Goal: Task Accomplishment & Management: Use online tool/utility

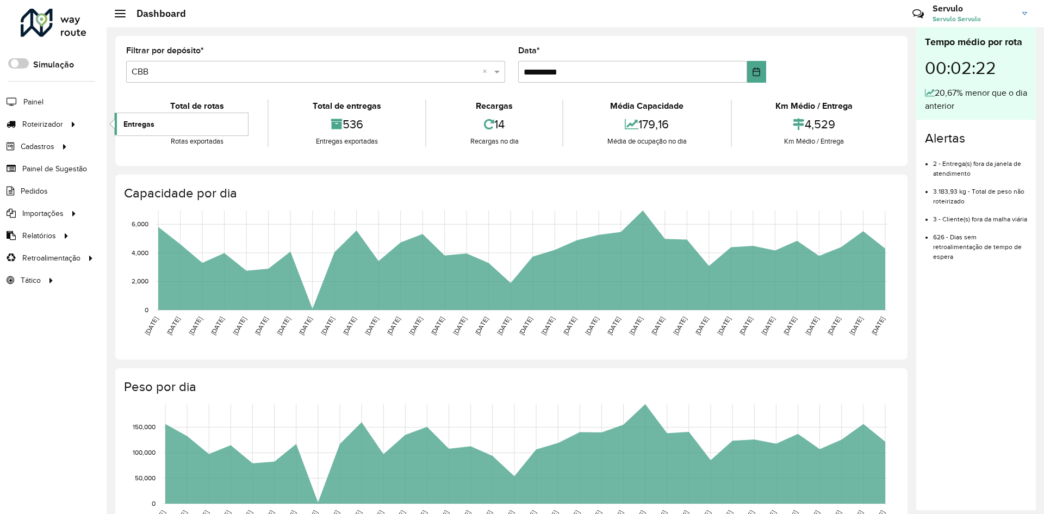
click at [138, 124] on span "Entregas" at bounding box center [138, 124] width 31 height 11
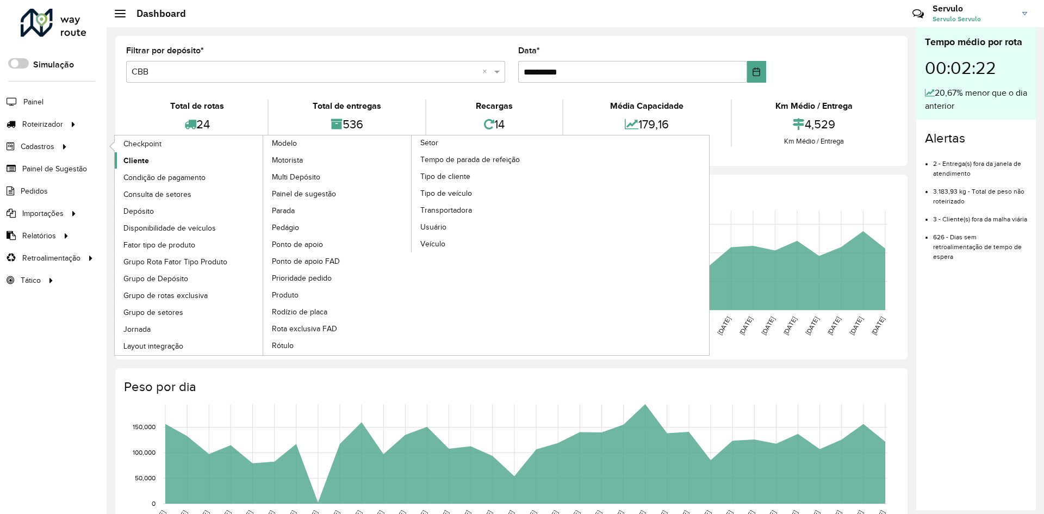
click at [145, 156] on span "Cliente" at bounding box center [136, 160] width 26 height 11
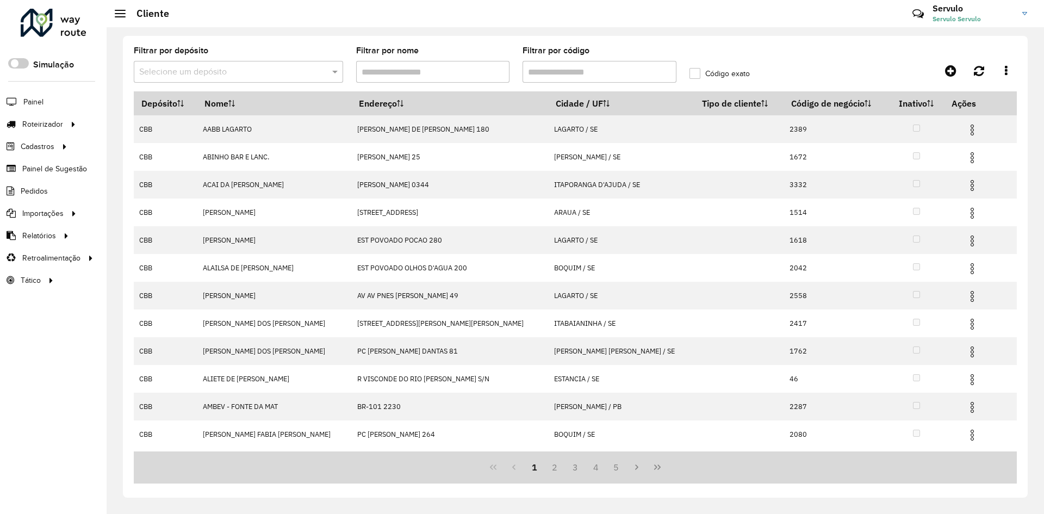
click at [243, 76] on input "text" at bounding box center [227, 72] width 177 height 13
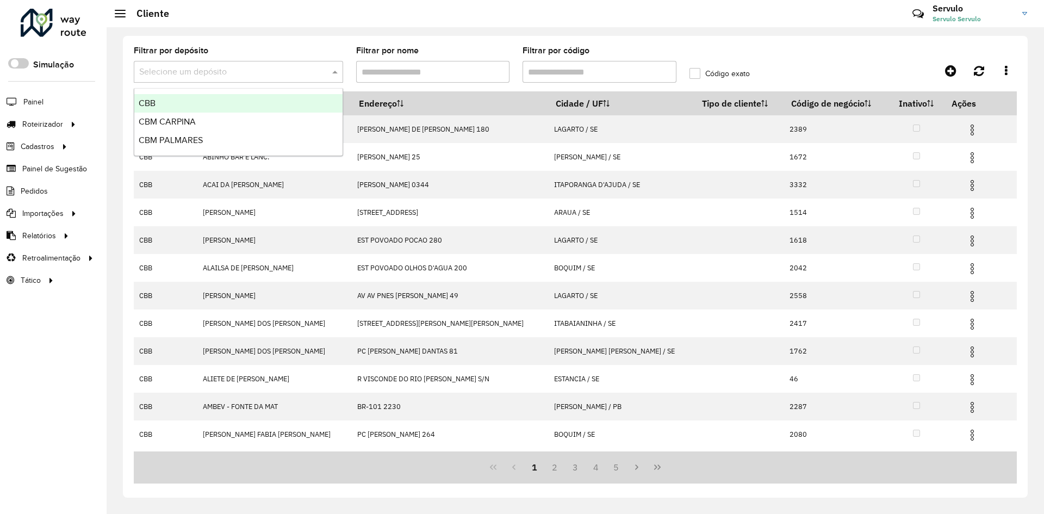
click at [196, 106] on div "CBB" at bounding box center [238, 103] width 208 height 18
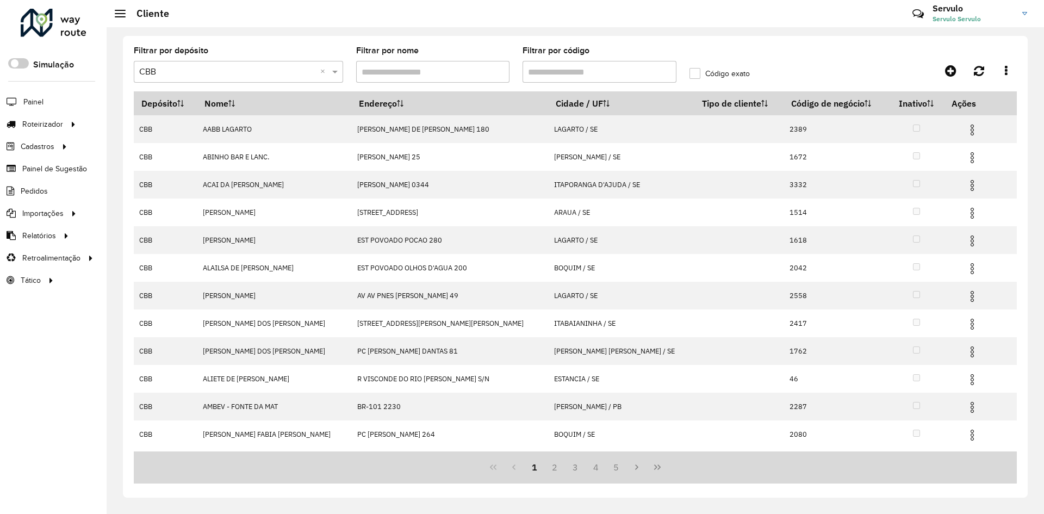
click at [551, 72] on input "Filtrar por código" at bounding box center [599, 72] width 154 height 22
type input "*****"
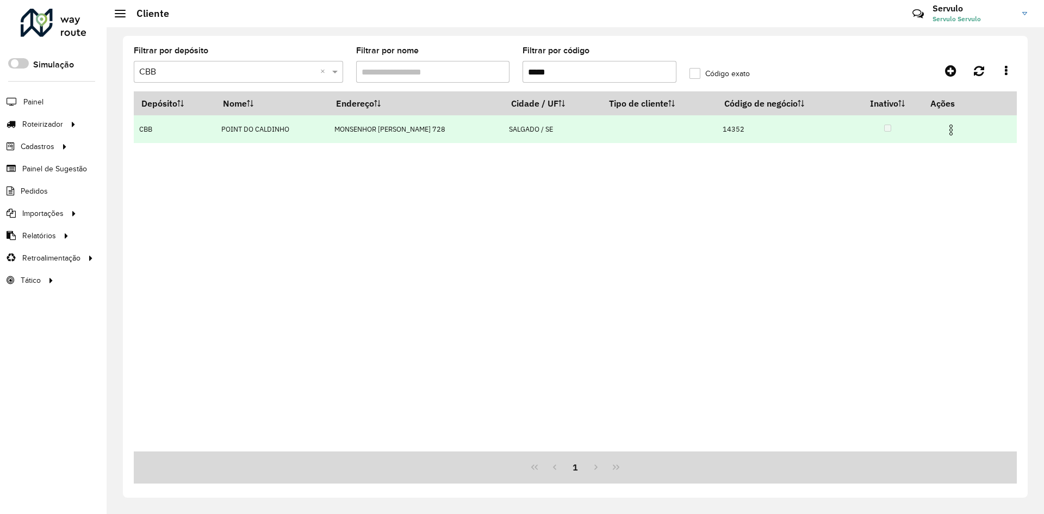
click at [949, 127] on img at bounding box center [950, 129] width 13 height 13
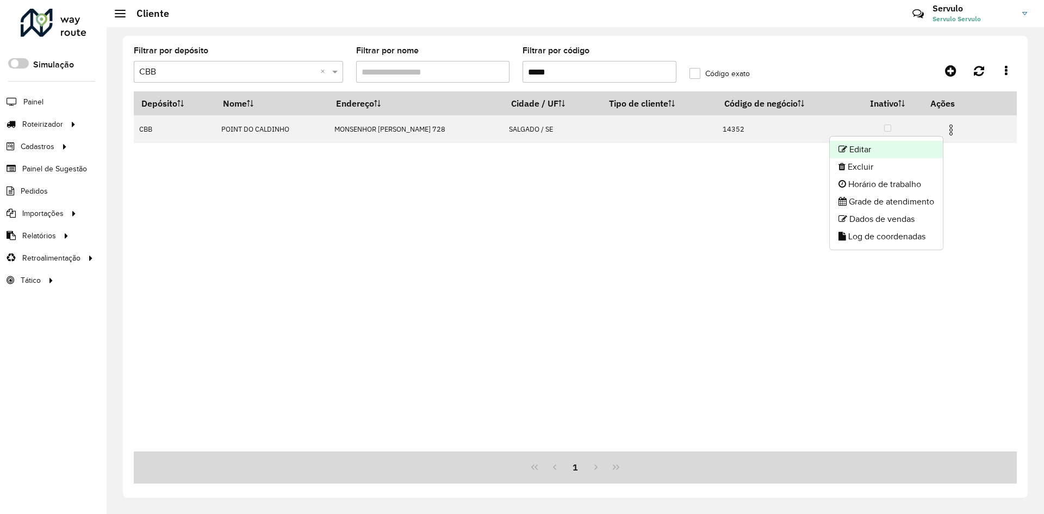
click at [887, 146] on li "Editar" at bounding box center [886, 149] width 113 height 17
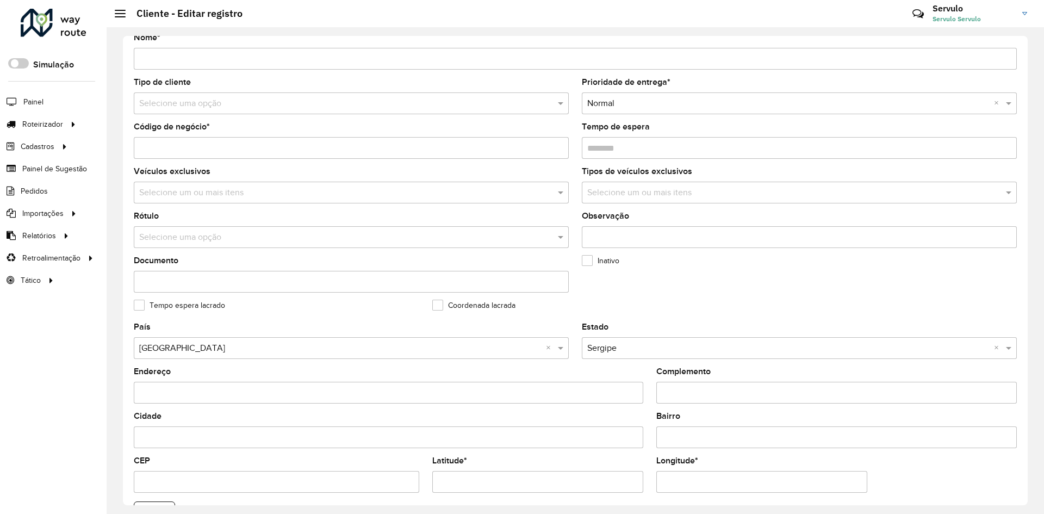
scroll to position [295, 0]
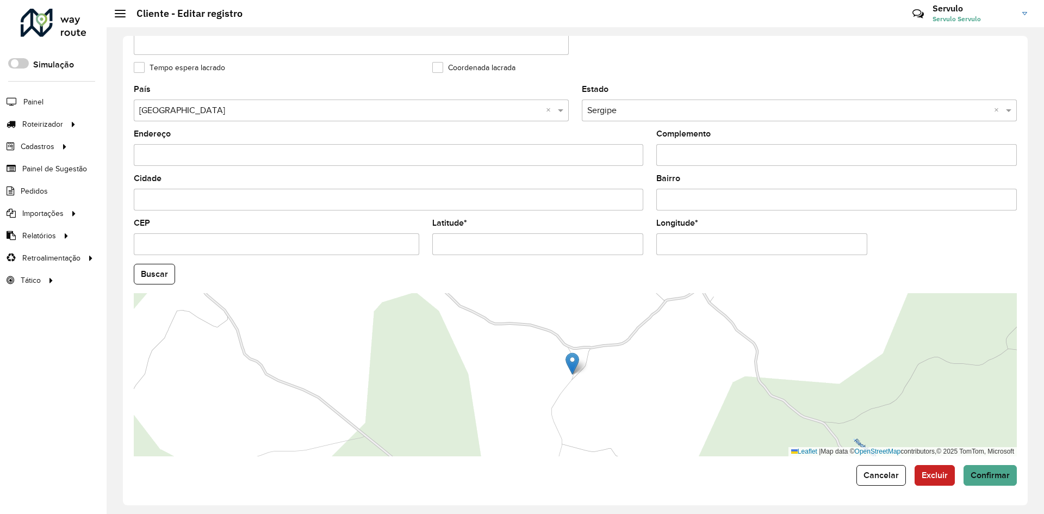
click at [498, 243] on input "Latitude *" at bounding box center [537, 244] width 211 height 22
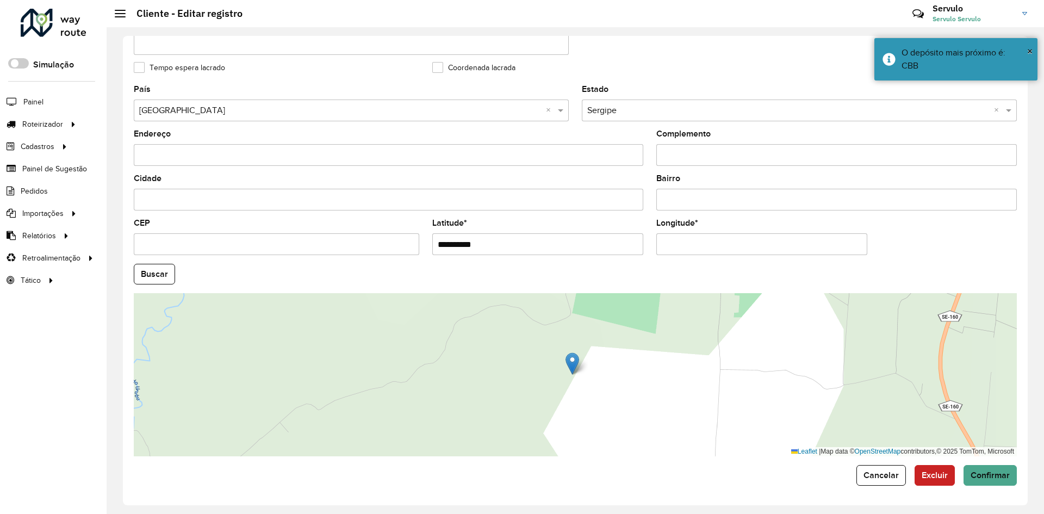
type input "**********"
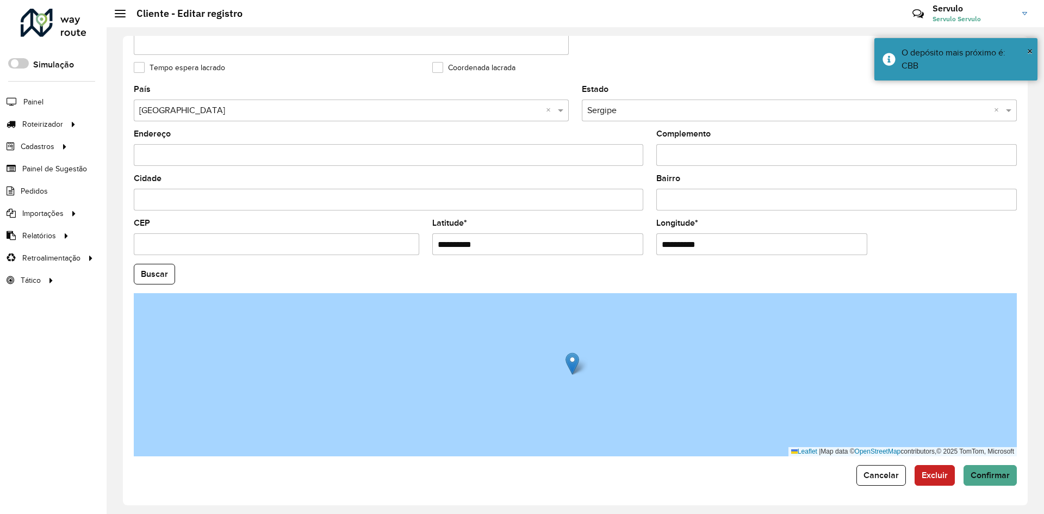
type input "**********"
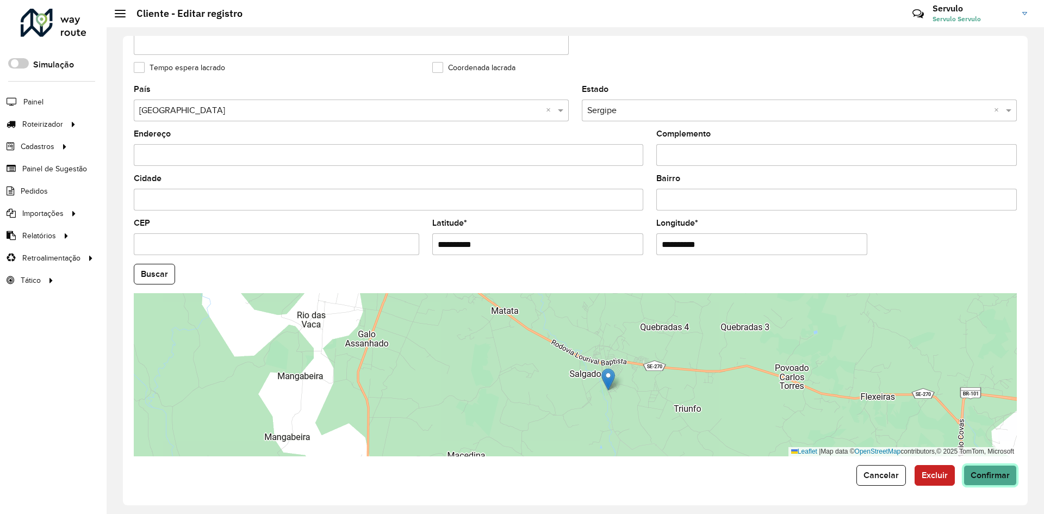
click at [983, 477] on span "Confirmar" at bounding box center [989, 474] width 39 height 9
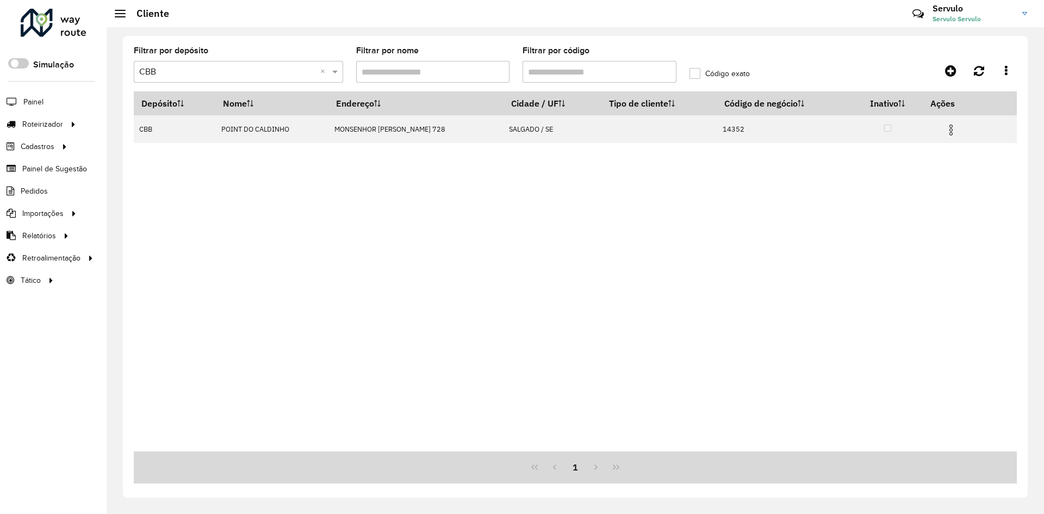
click at [557, 71] on input "Filtrar por código" at bounding box center [599, 72] width 154 height 22
type input "*****"
drag, startPoint x: 710, startPoint y: 272, endPoint x: 753, endPoint y: 219, distance: 68.5
click at [712, 269] on div "Depósito Nome Endereço Cidade / UF Tipo de cliente Código de negócio Inativo Aç…" at bounding box center [575, 271] width 883 height 360
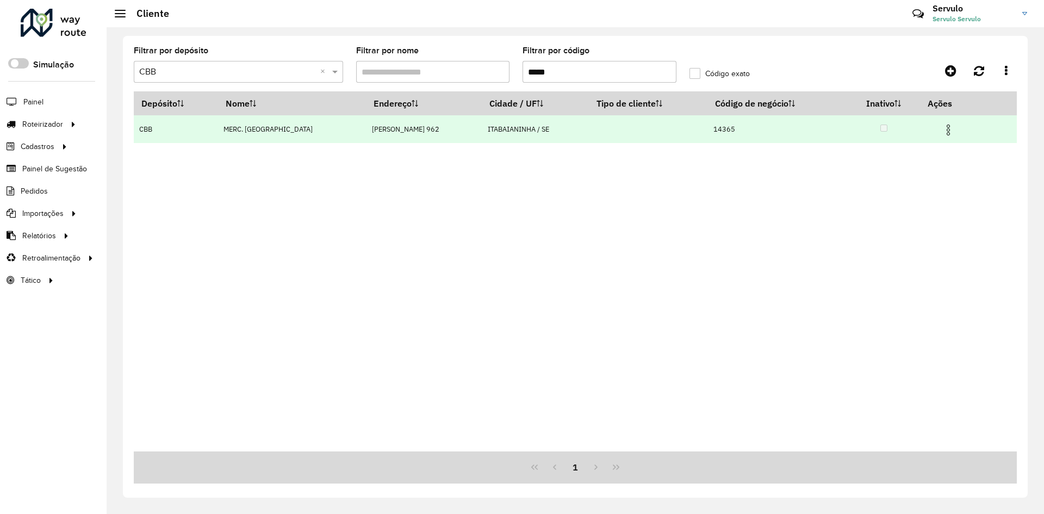
click at [942, 134] on img at bounding box center [948, 129] width 13 height 13
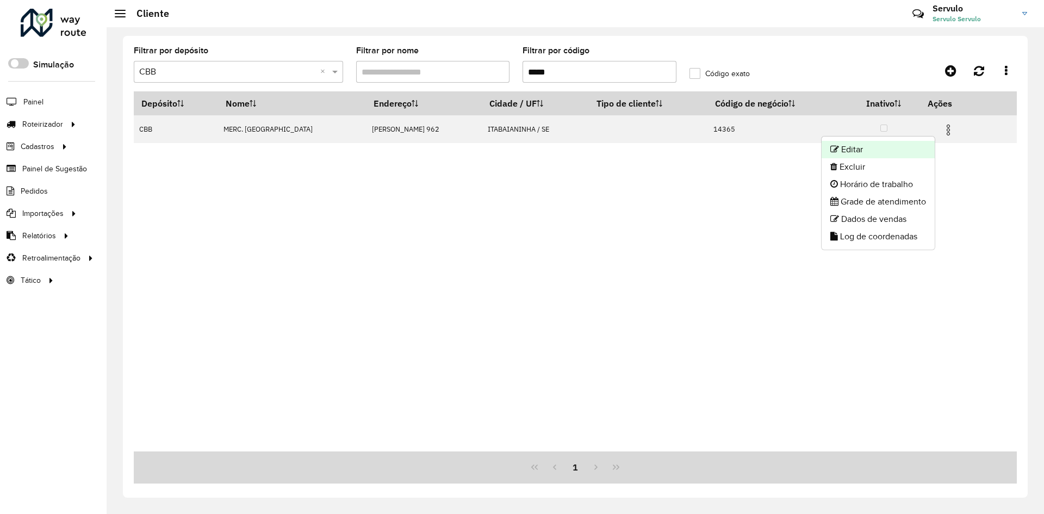
click at [899, 149] on li "Editar" at bounding box center [877, 149] width 113 height 17
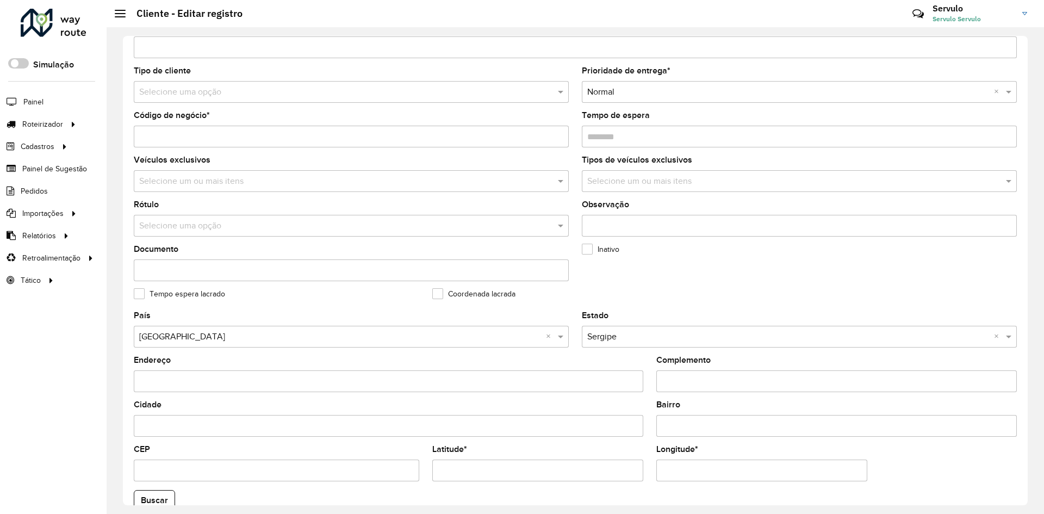
scroll to position [295, 0]
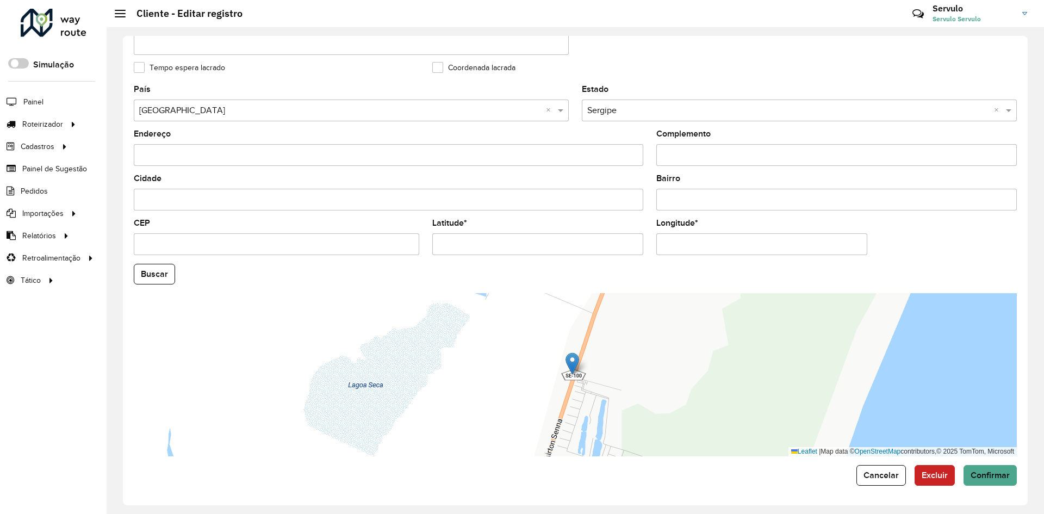
click at [495, 247] on input "Latitude *" at bounding box center [537, 244] width 211 height 22
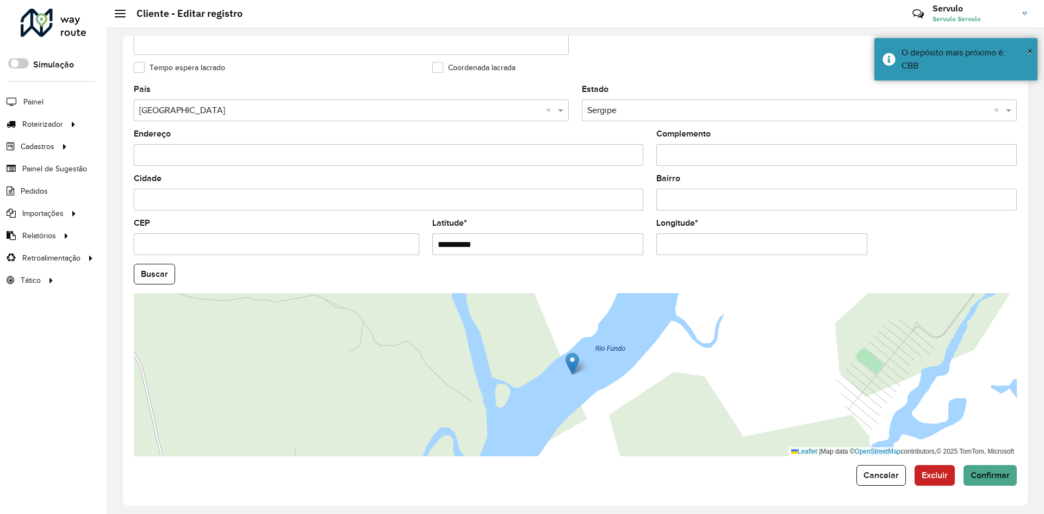
type input "**********"
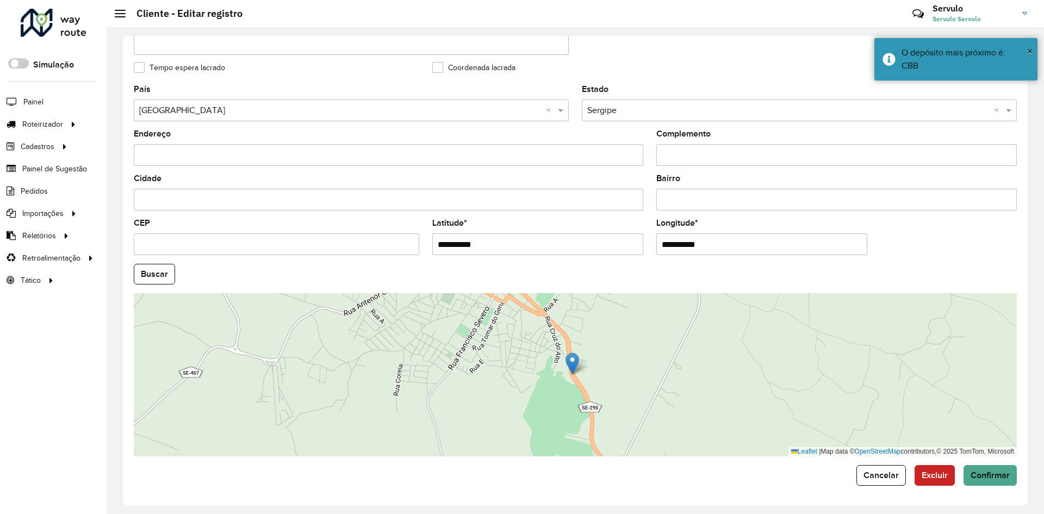
type input "**********"
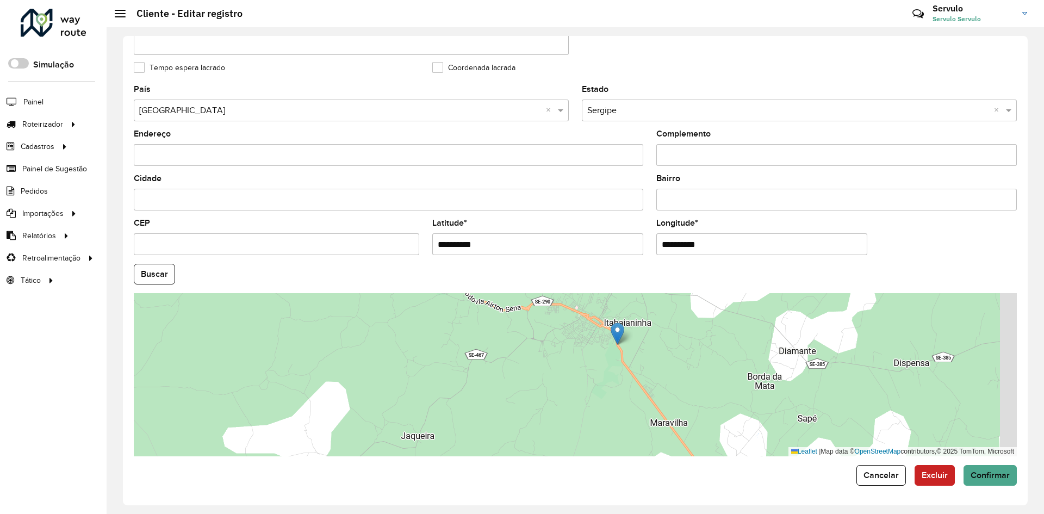
drag, startPoint x: 763, startPoint y: 390, endPoint x: 581, endPoint y: 300, distance: 203.0
click at [583, 300] on div "Leaflet | Map data © OpenStreetMap contributors,© 2025 TomTom, Microsoft" at bounding box center [575, 374] width 883 height 163
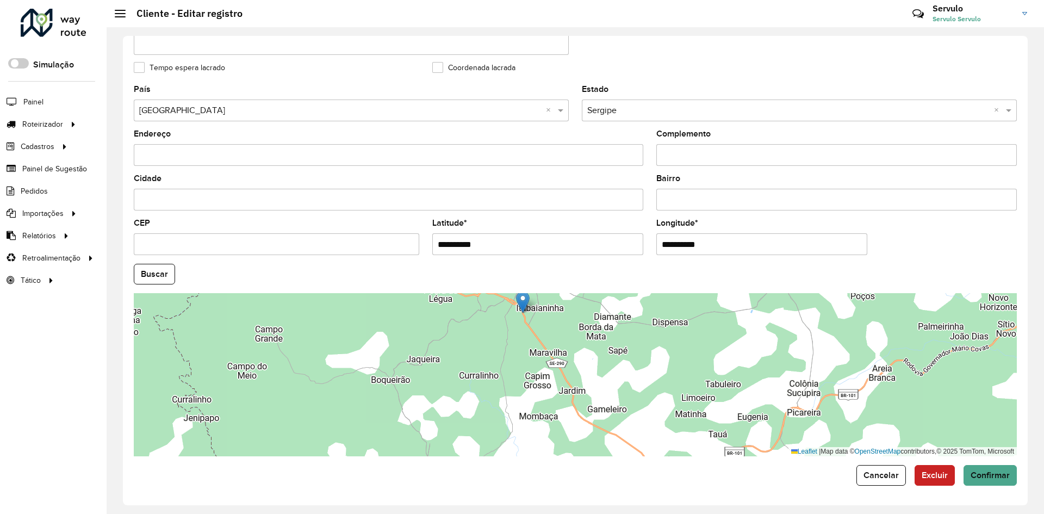
drag, startPoint x: 588, startPoint y: 345, endPoint x: 576, endPoint y: 391, distance: 47.2
click at [576, 391] on div "Leaflet | Map data © OpenStreetMap contributors,© 2025 TomTom, Microsoft" at bounding box center [575, 374] width 883 height 163
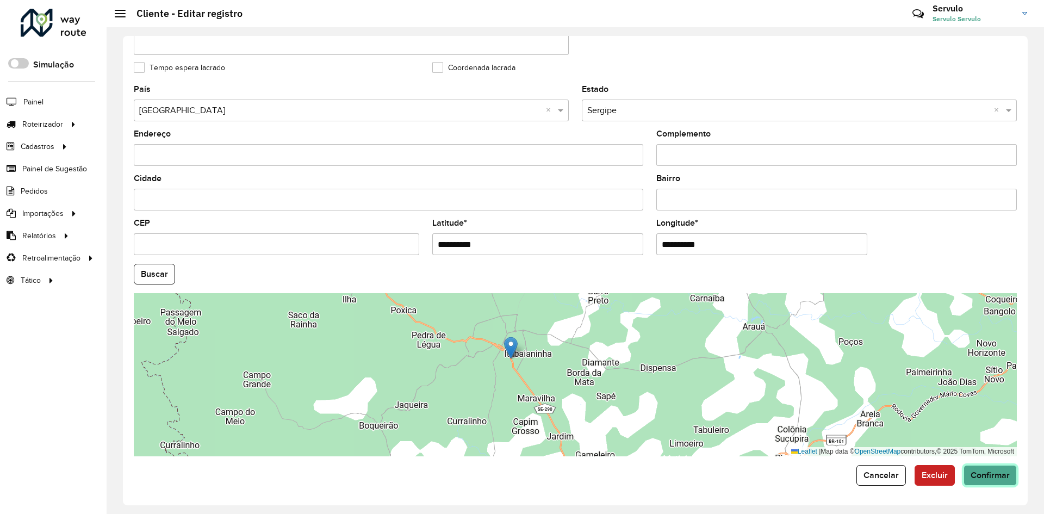
click at [970, 473] on span "Confirmar" at bounding box center [989, 474] width 39 height 9
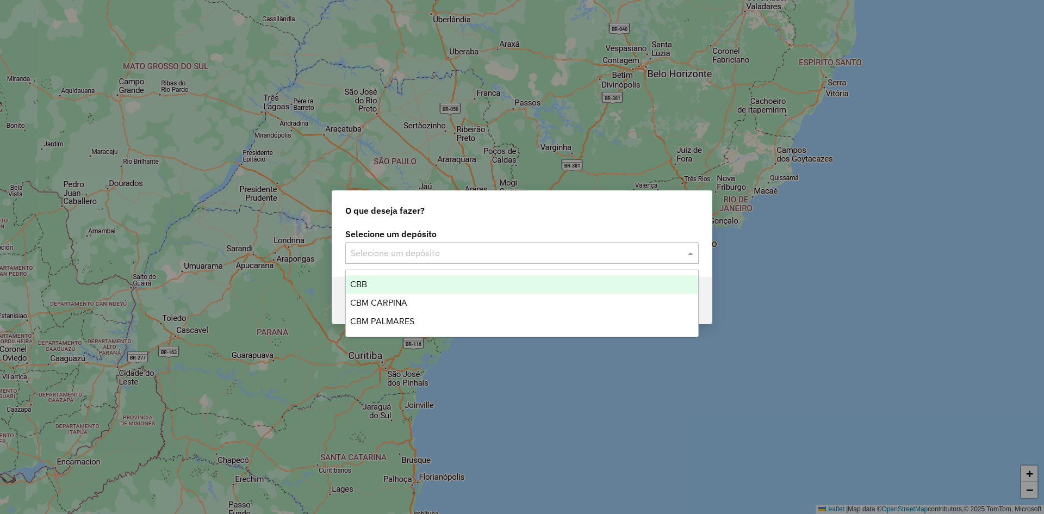
click at [412, 250] on input "text" at bounding box center [511, 253] width 321 height 13
click at [372, 285] on div "CBB" at bounding box center [522, 284] width 352 height 18
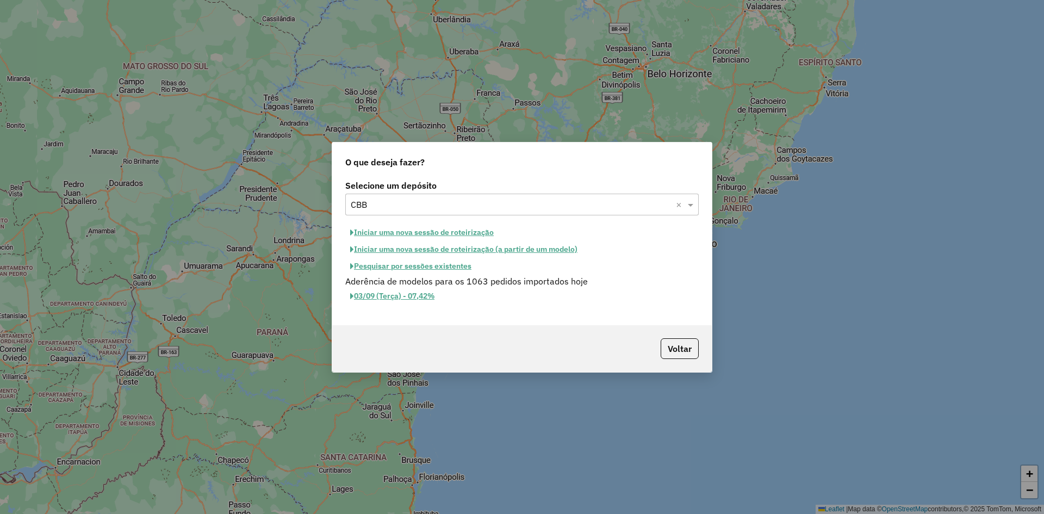
click at [418, 235] on button "Iniciar uma nova sessão de roteirização" at bounding box center [421, 232] width 153 height 17
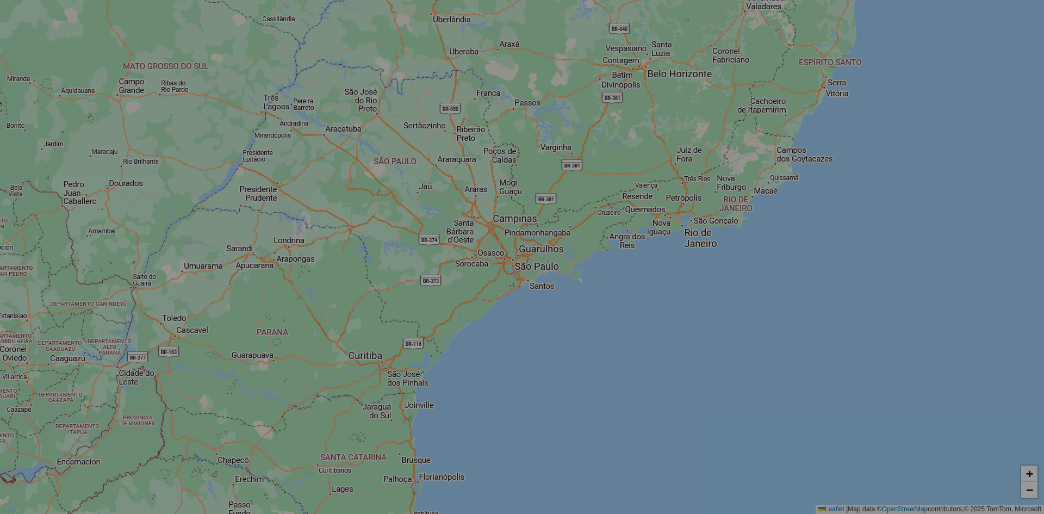
select select "*"
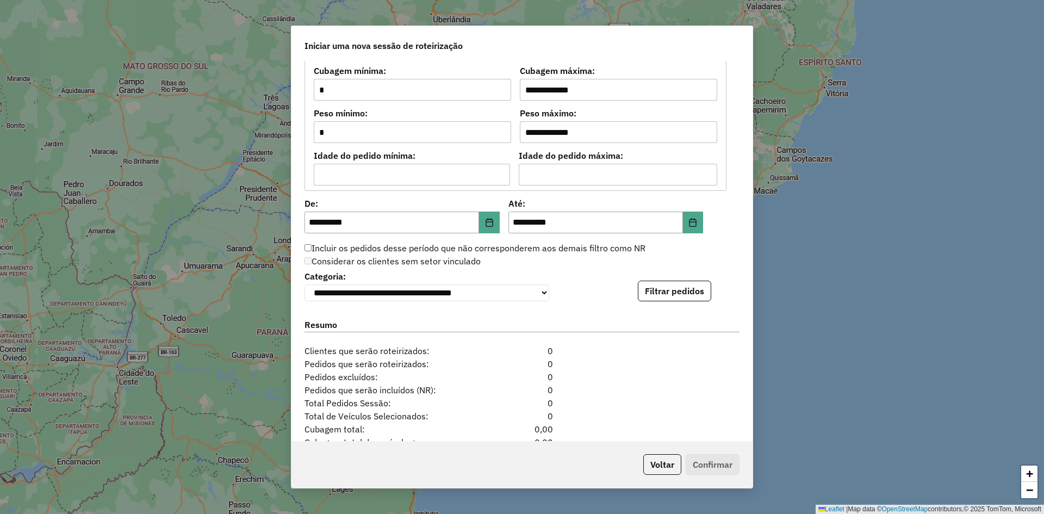
scroll to position [999, 0]
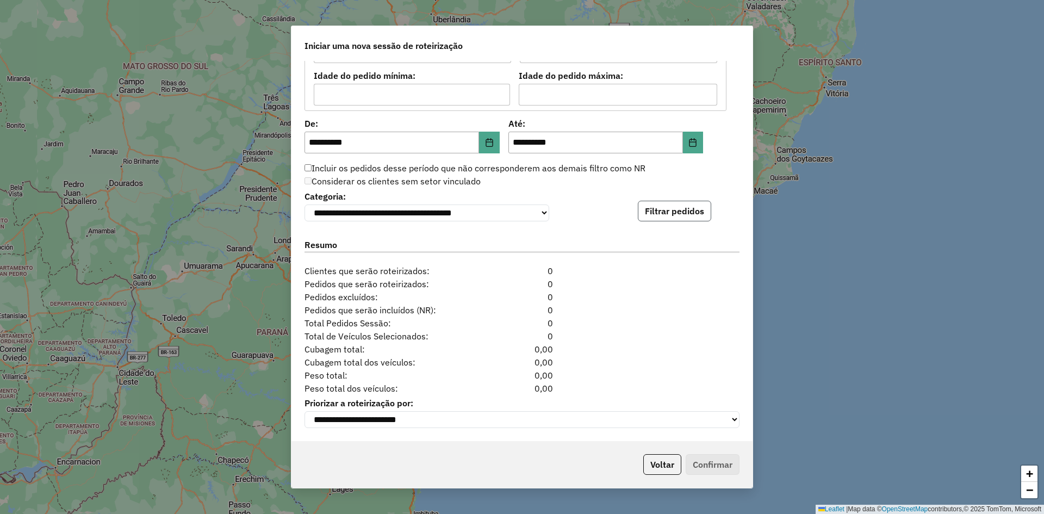
click at [655, 206] on button "Filtrar pedidos" at bounding box center [674, 211] width 73 height 21
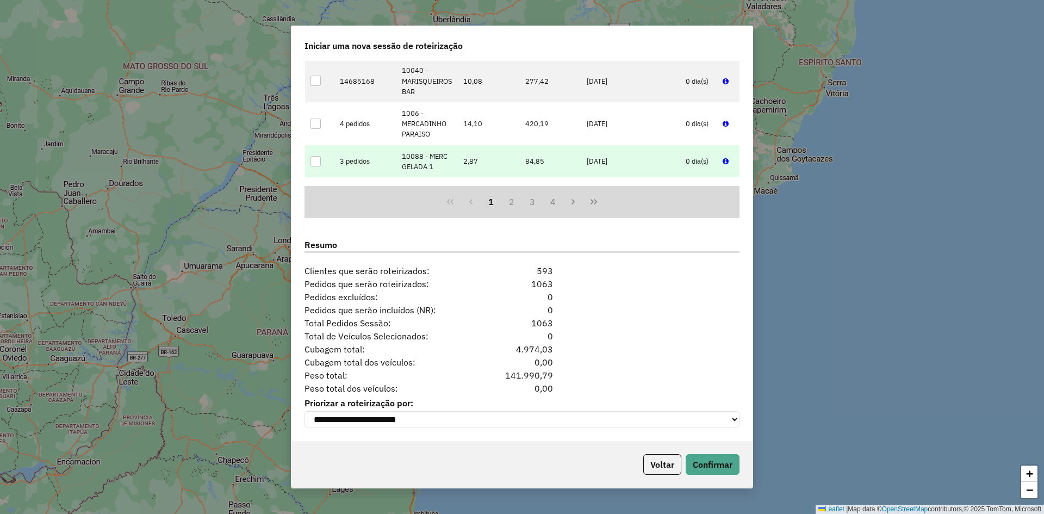
scroll to position [1223, 0]
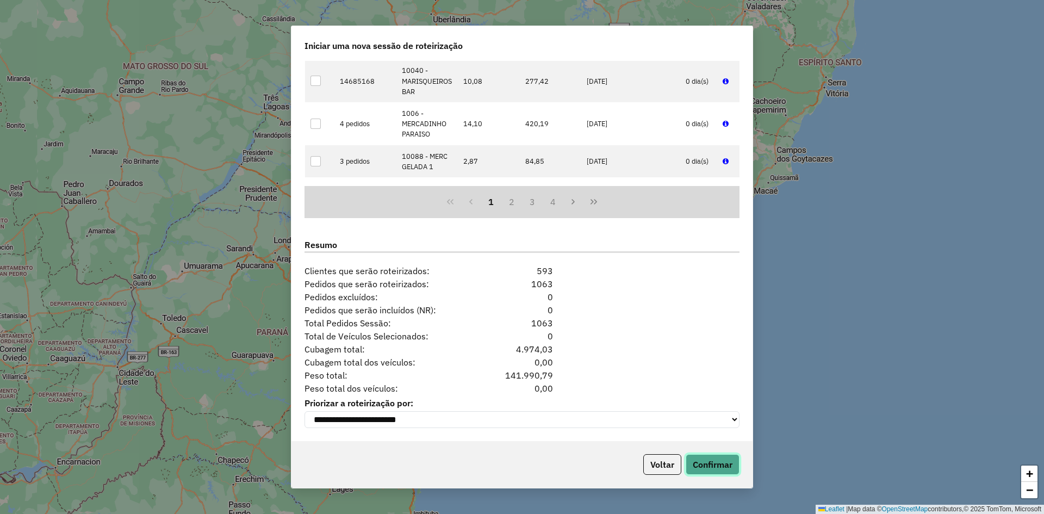
click at [709, 464] on button "Confirmar" at bounding box center [712, 464] width 54 height 21
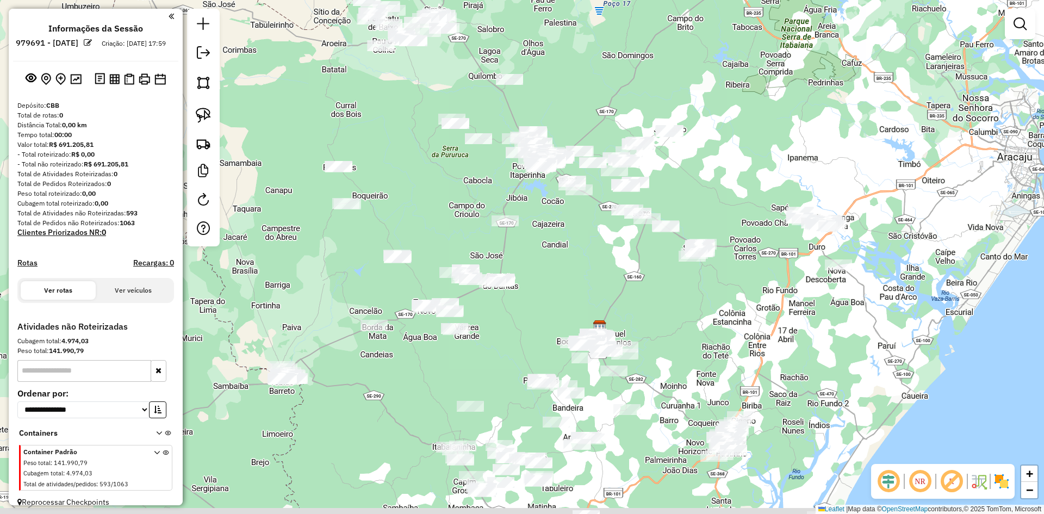
drag, startPoint x: 433, startPoint y: 209, endPoint x: 401, endPoint y: 133, distance: 82.6
click at [401, 133] on div "Janela de atendimento Grade de atendimento Capacidade Transportadoras Veículos …" at bounding box center [522, 257] width 1044 height 514
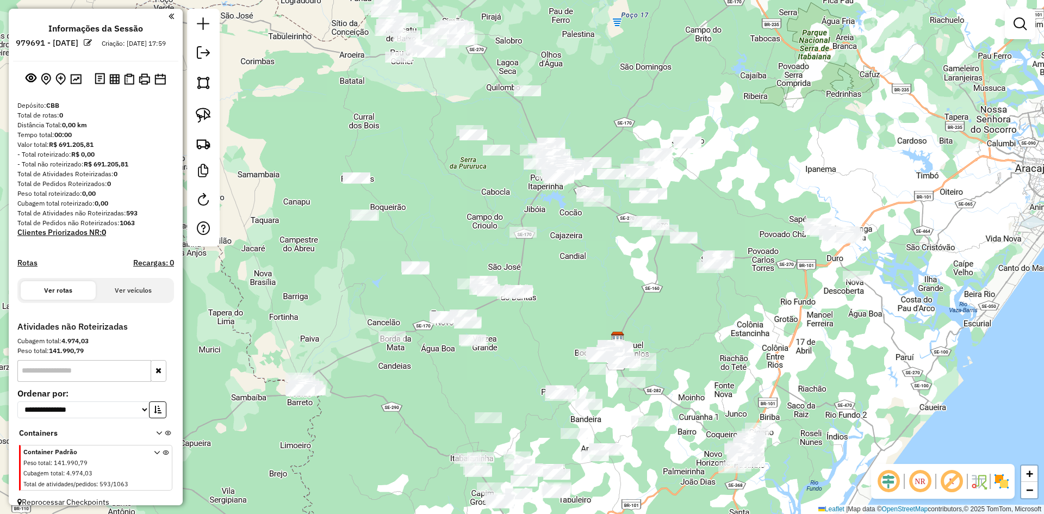
drag, startPoint x: 348, startPoint y: 294, endPoint x: 363, endPoint y: 305, distance: 18.6
click at [363, 305] on div "Janela de atendimento Grade de atendimento Capacidade Transportadoras Veículos …" at bounding box center [522, 257] width 1044 height 514
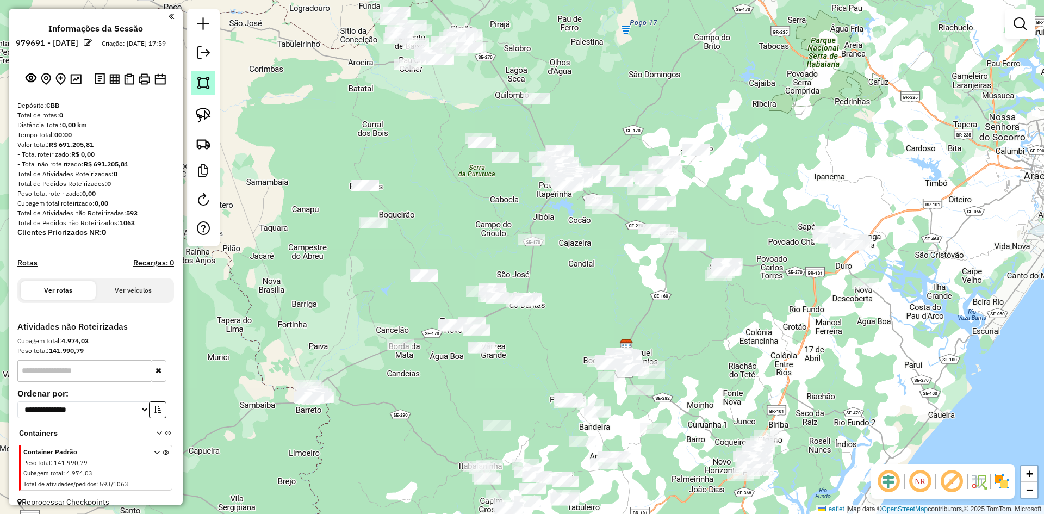
click at [209, 88] on img at bounding box center [203, 82] width 15 height 15
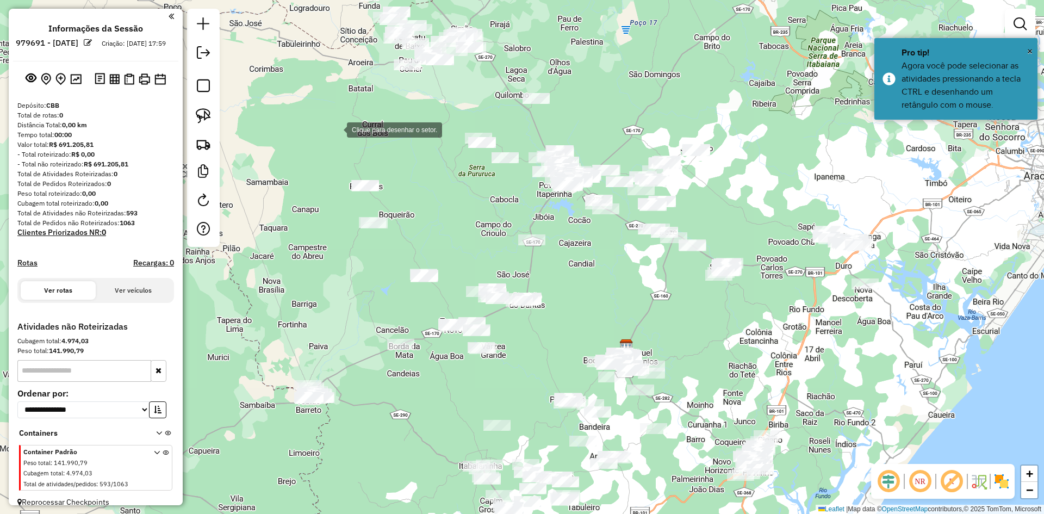
drag, startPoint x: 336, startPoint y: 129, endPoint x: 333, endPoint y: 149, distance: 20.9
click at [336, 130] on div at bounding box center [336, 129] width 22 height 22
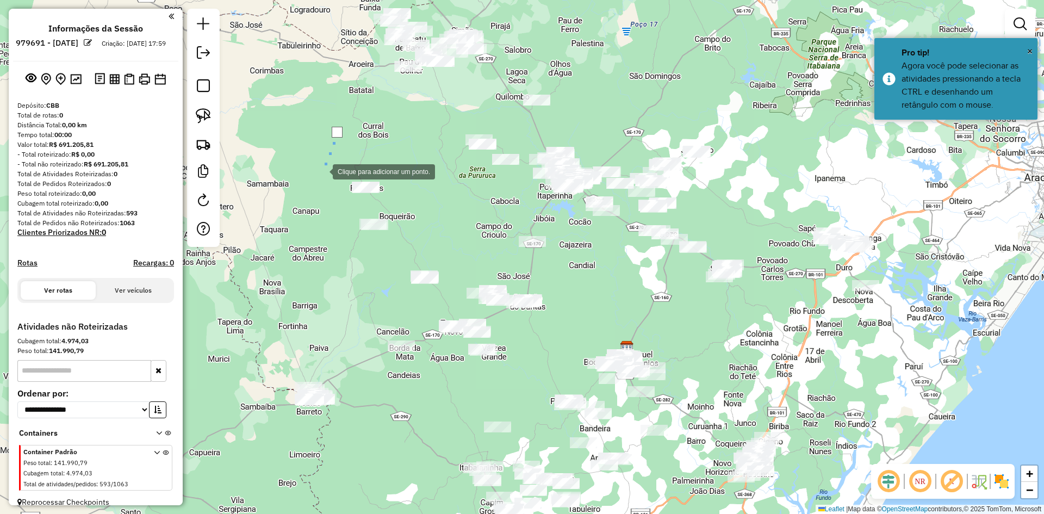
click at [311, 179] on div at bounding box center [322, 171] width 22 height 22
click at [321, 191] on div at bounding box center [310, 180] width 22 height 22
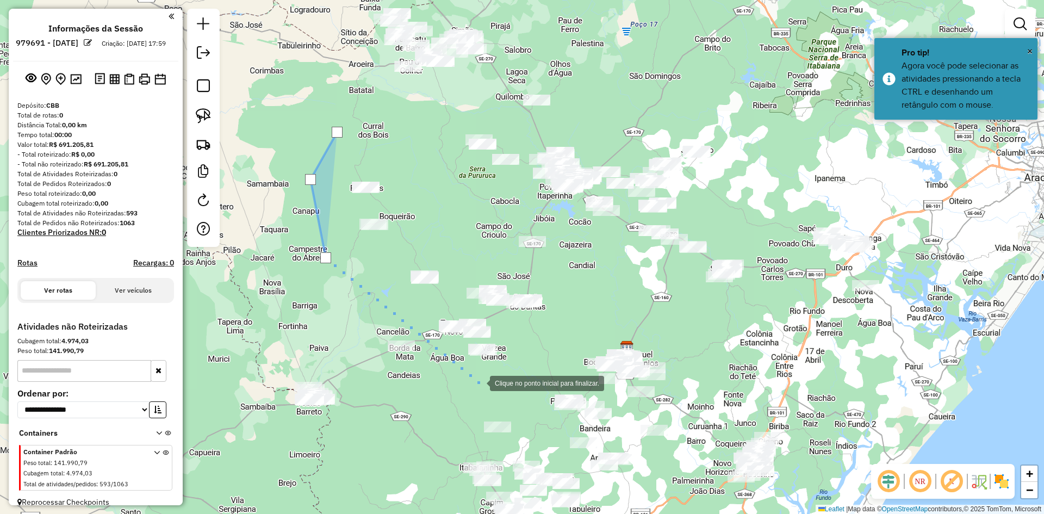
drag, startPoint x: 479, startPoint y: 382, endPoint x: 517, endPoint y: 370, distance: 40.1
click at [479, 383] on div at bounding box center [479, 382] width 22 height 22
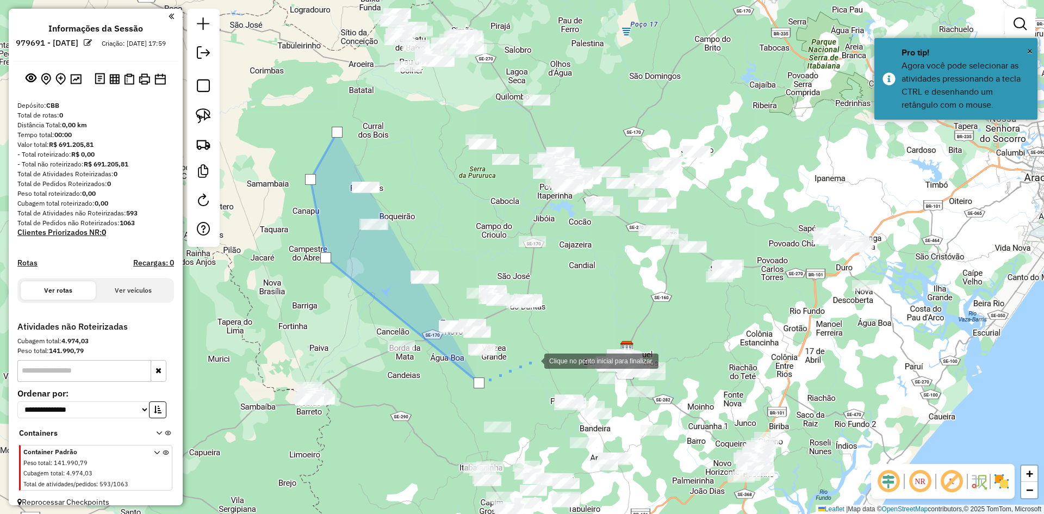
click at [534, 359] on div at bounding box center [533, 360] width 22 height 22
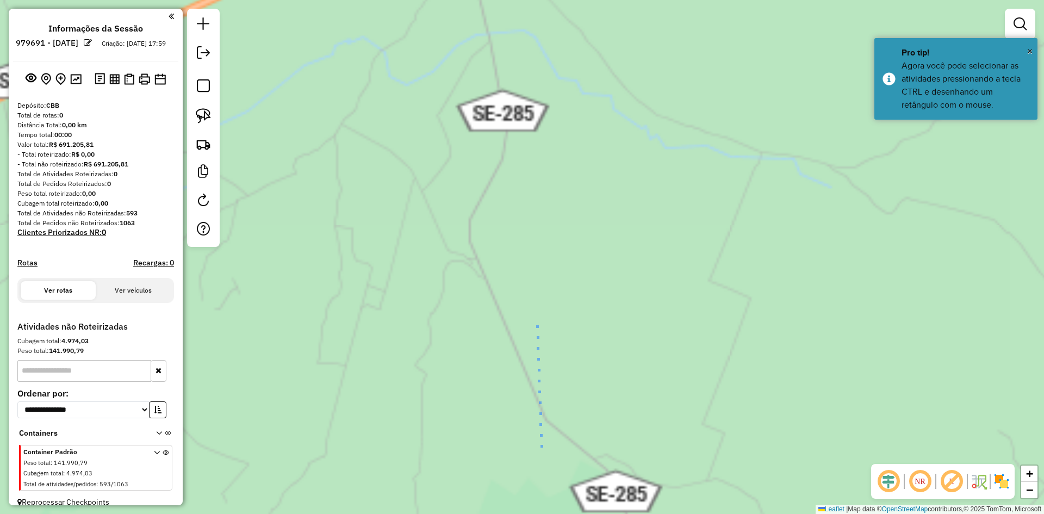
click at [536, 320] on div "Clique no ponto inicial para finalizar. Janela de atendimento Grade de atendime…" at bounding box center [522, 257] width 1044 height 514
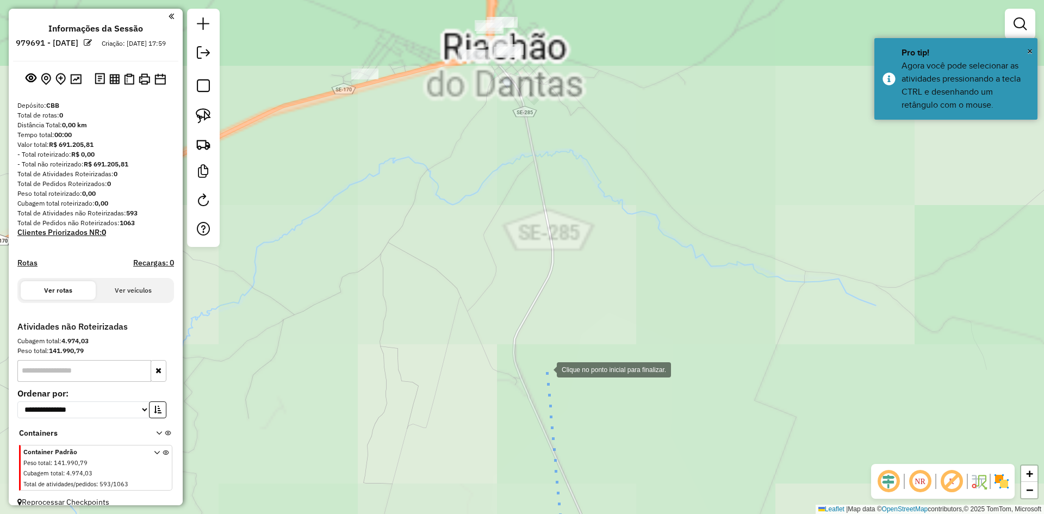
drag, startPoint x: 478, startPoint y: 183, endPoint x: 567, endPoint y: 429, distance: 261.4
click at [557, 379] on div at bounding box center [546, 369] width 22 height 22
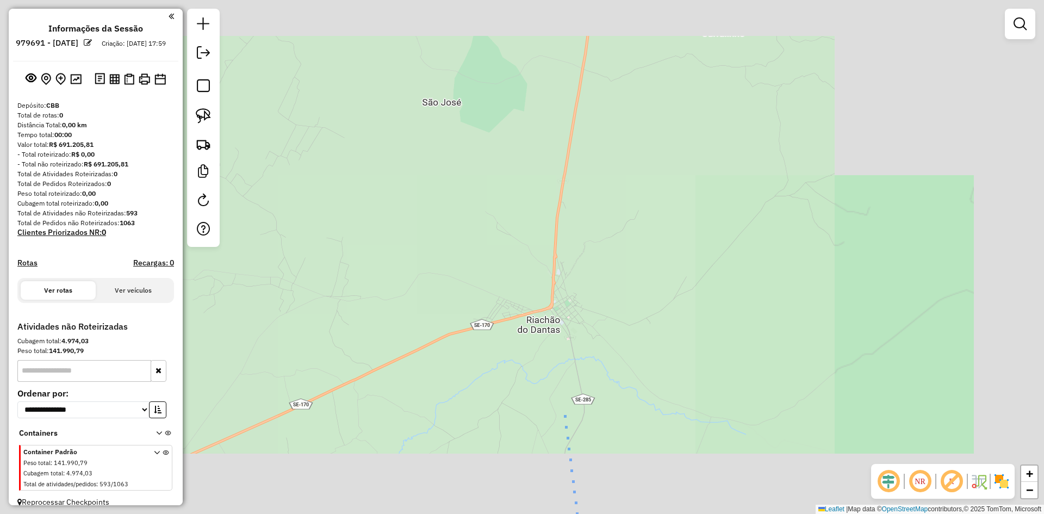
click at [564, 414] on div at bounding box center [564, 414] width 22 height 22
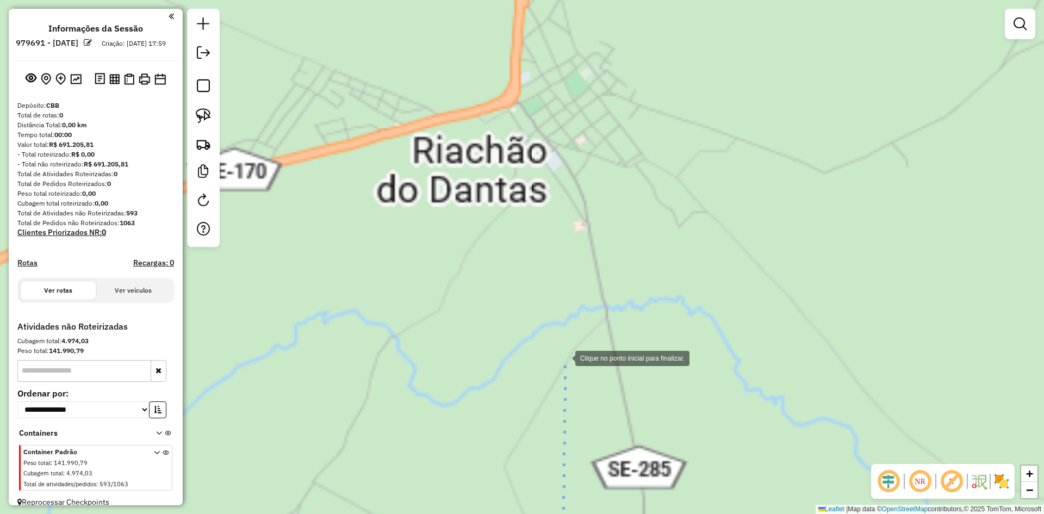
click at [564, 352] on div at bounding box center [564, 357] width 22 height 22
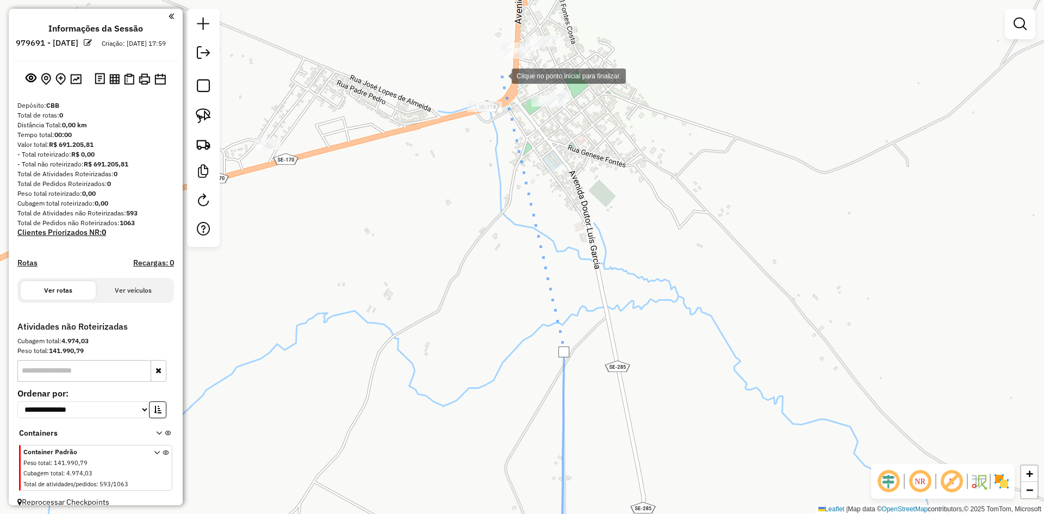
click at [501, 75] on div at bounding box center [501, 75] width 22 height 22
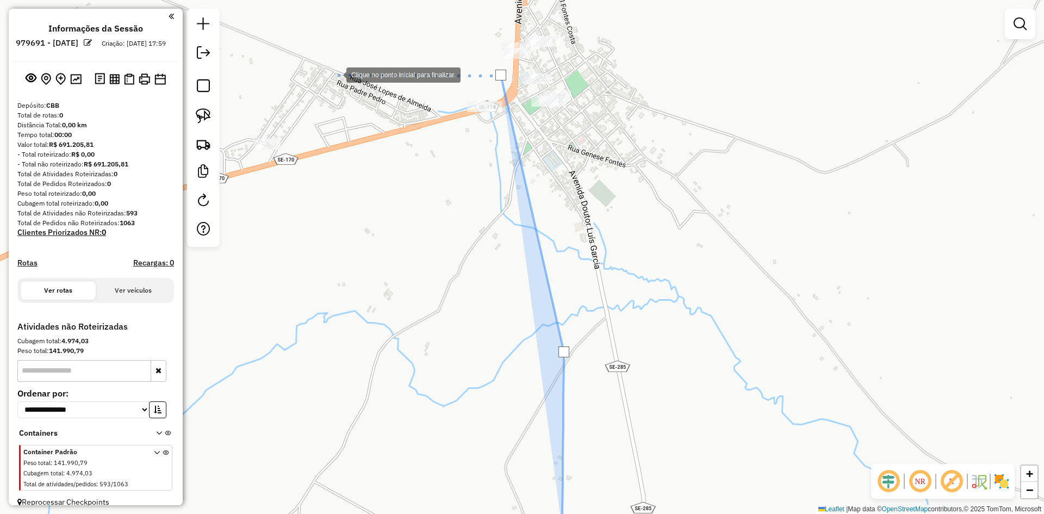
drag, startPoint x: 335, startPoint y: 74, endPoint x: 630, endPoint y: 159, distance: 306.7
click at [346, 85] on div at bounding box center [336, 74] width 22 height 22
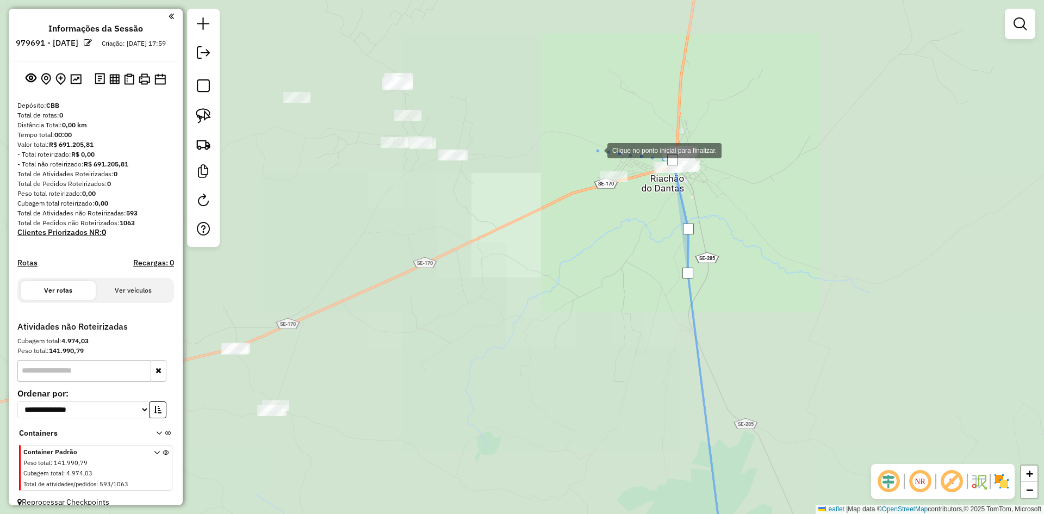
click at [593, 147] on div at bounding box center [596, 150] width 22 height 22
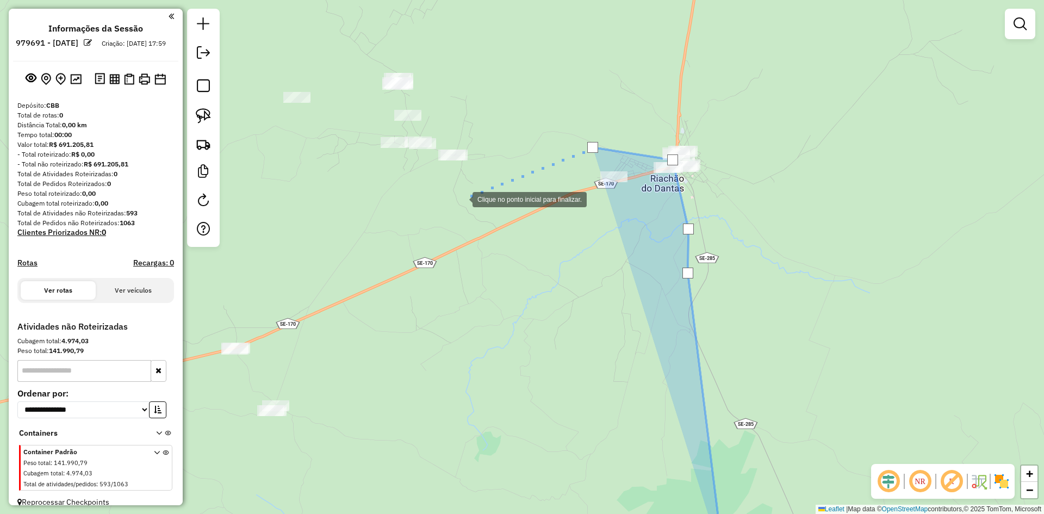
click at [462, 198] on div at bounding box center [462, 199] width 22 height 22
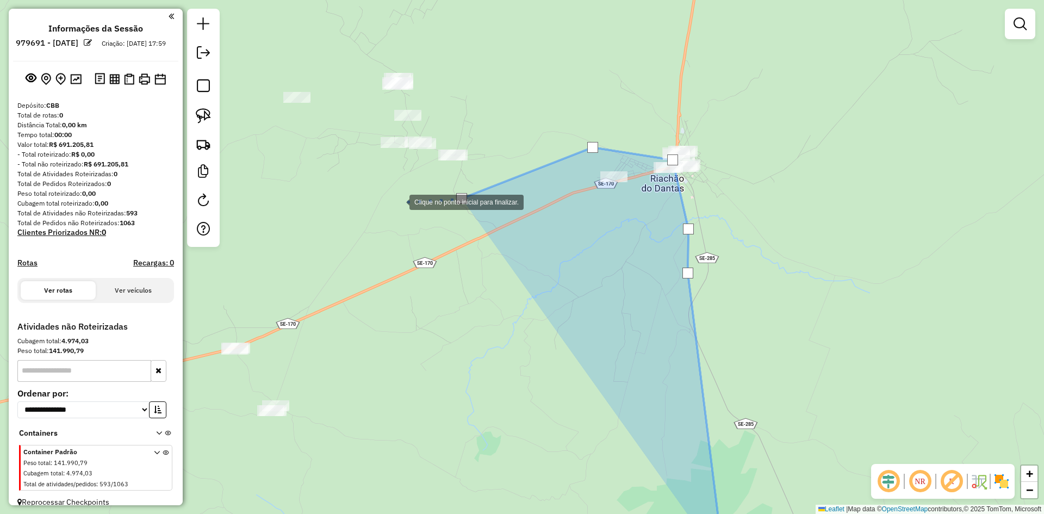
drag, startPoint x: 398, startPoint y: 201, endPoint x: 587, endPoint y: 212, distance: 188.9
click at [559, 213] on div "Clique no ponto inicial para finalizar. Janela de atendimento Grade de atendime…" at bounding box center [522, 257] width 1044 height 514
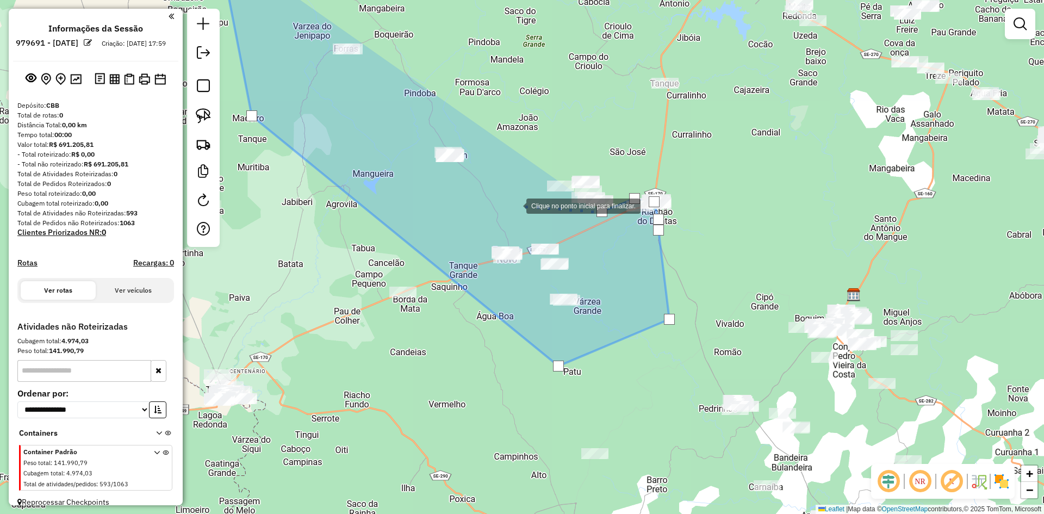
click at [515, 205] on div at bounding box center [515, 205] width 22 height 22
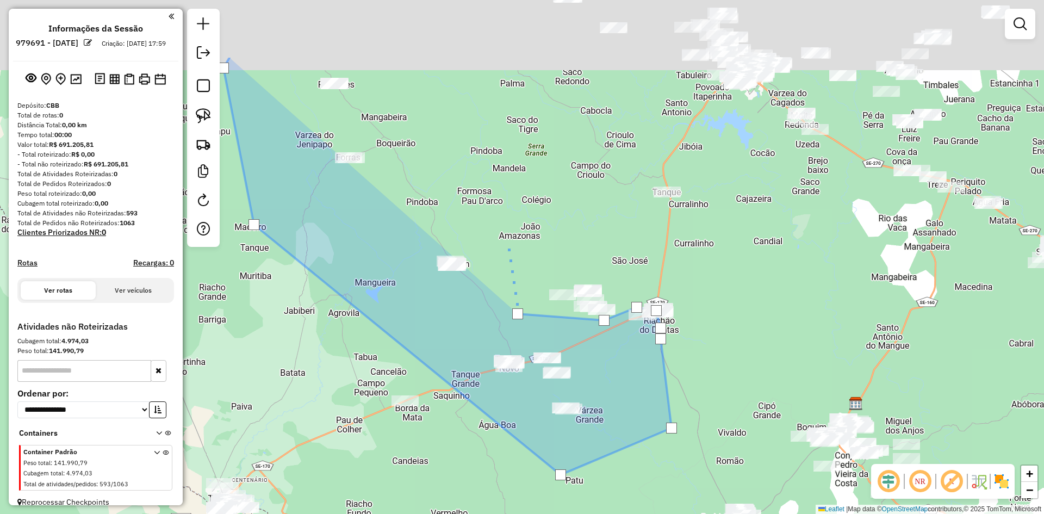
drag, startPoint x: 506, startPoint y: 117, endPoint x: 508, endPoint y: 266, distance: 148.4
click at [508, 257] on div at bounding box center [508, 246] width 22 height 22
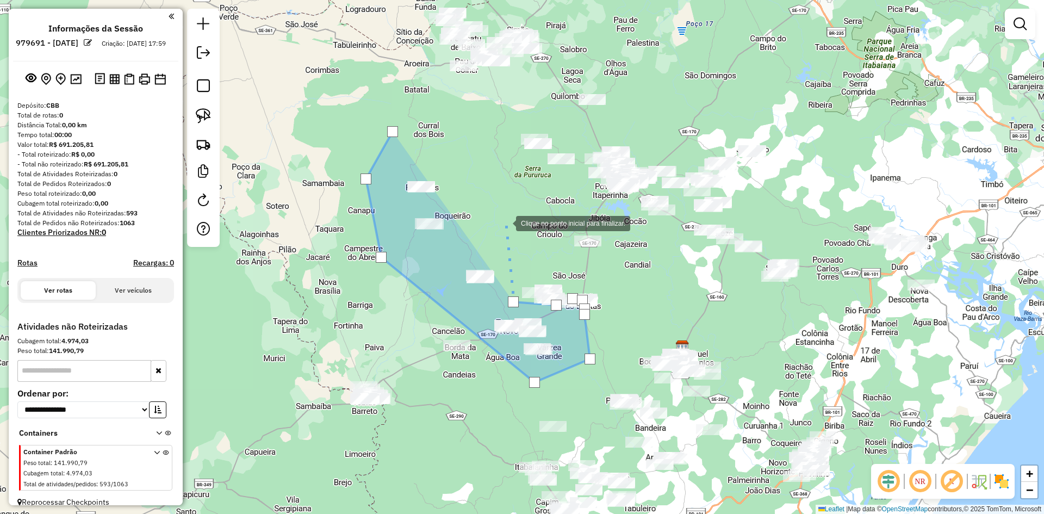
click at [505, 222] on div at bounding box center [505, 222] width 22 height 22
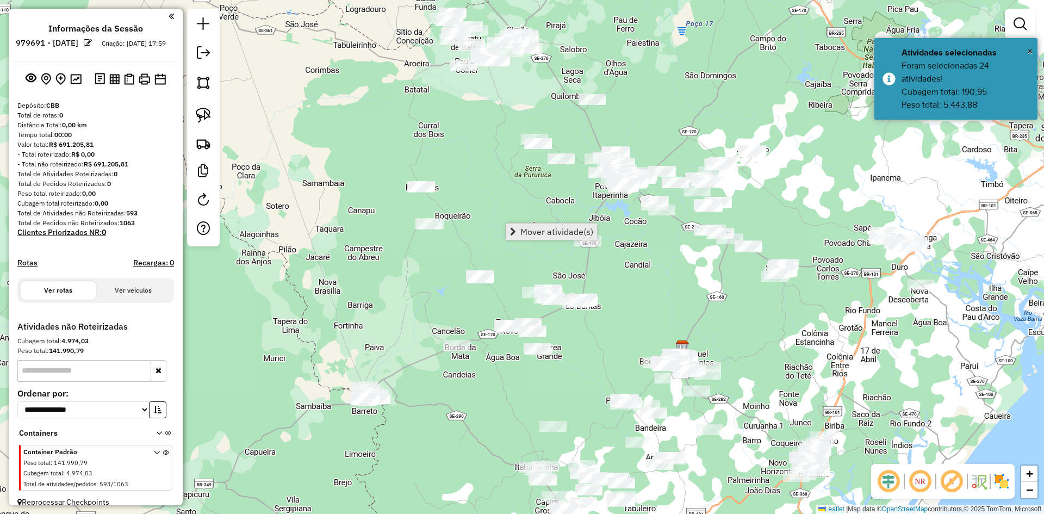
click at [525, 228] on span "Mover atividade(s)" at bounding box center [556, 231] width 73 height 9
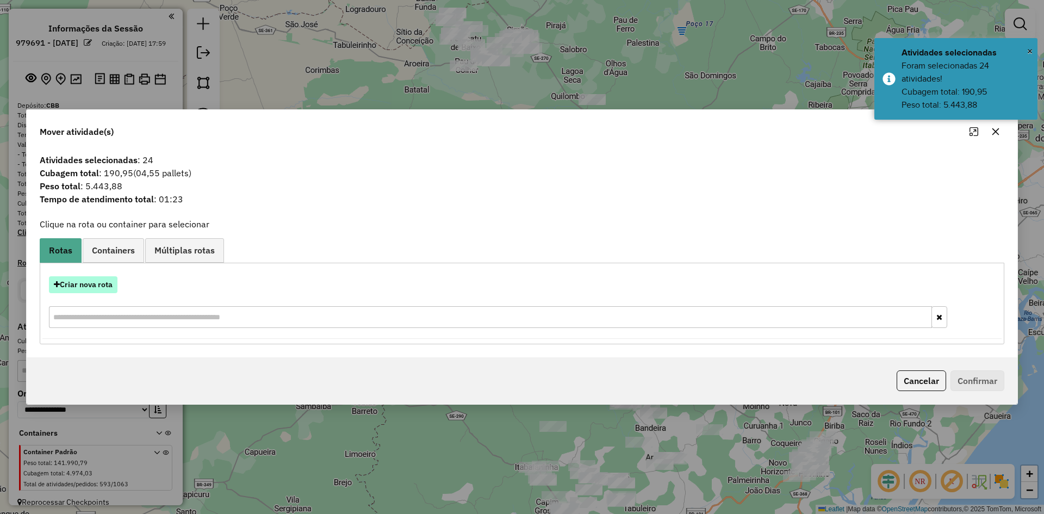
click at [106, 286] on button "Criar nova rota" at bounding box center [83, 284] width 68 height 17
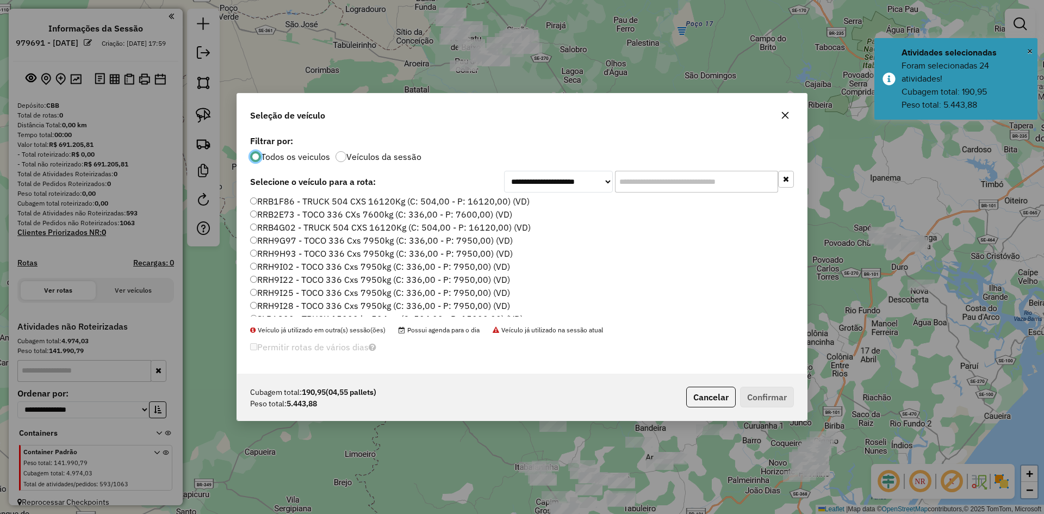
scroll to position [676, 0]
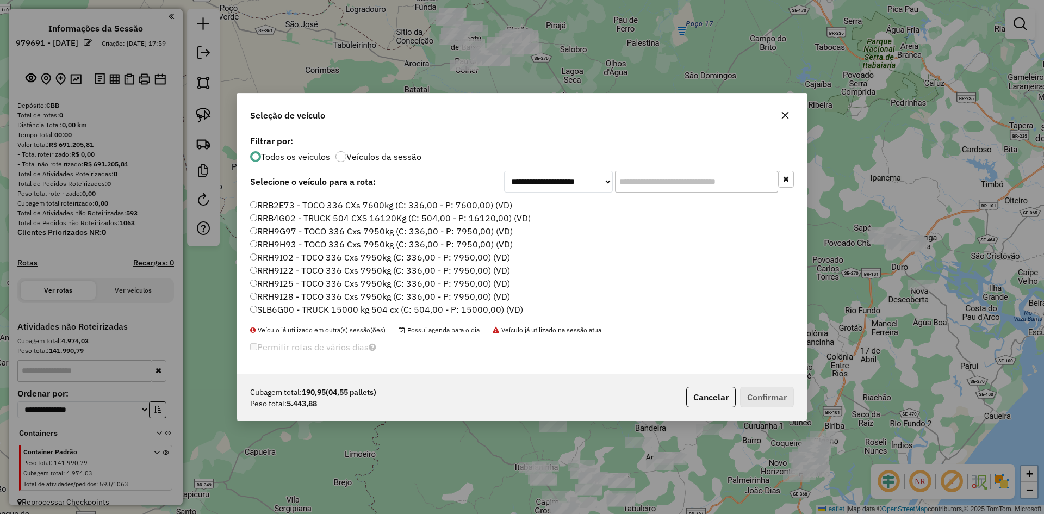
click at [275, 286] on label "RRH9I25 - TOCO 336 Cxs 7950kg (C: 336,00 - P: 7950,00) (VD)" at bounding box center [380, 283] width 260 height 13
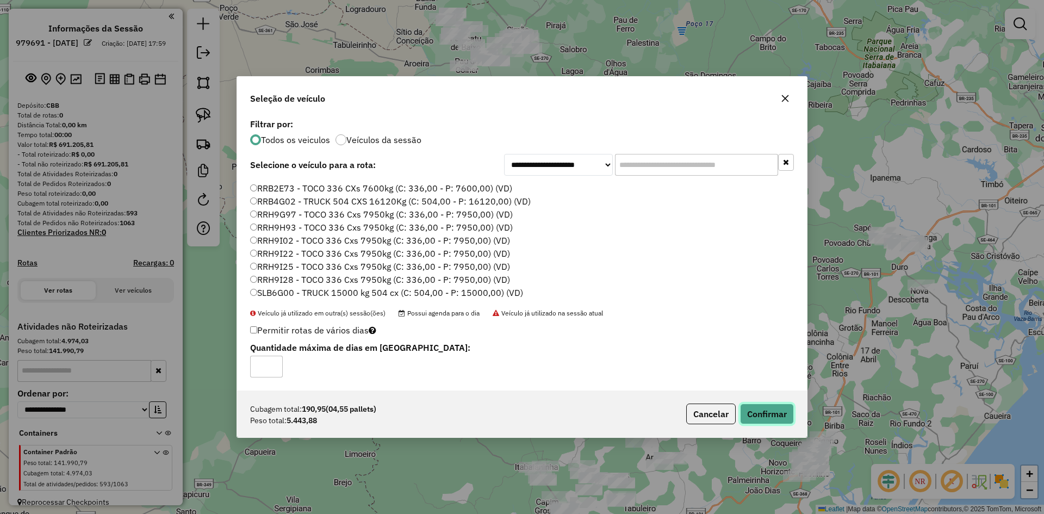
click at [762, 412] on button "Confirmar" at bounding box center [767, 413] width 54 height 21
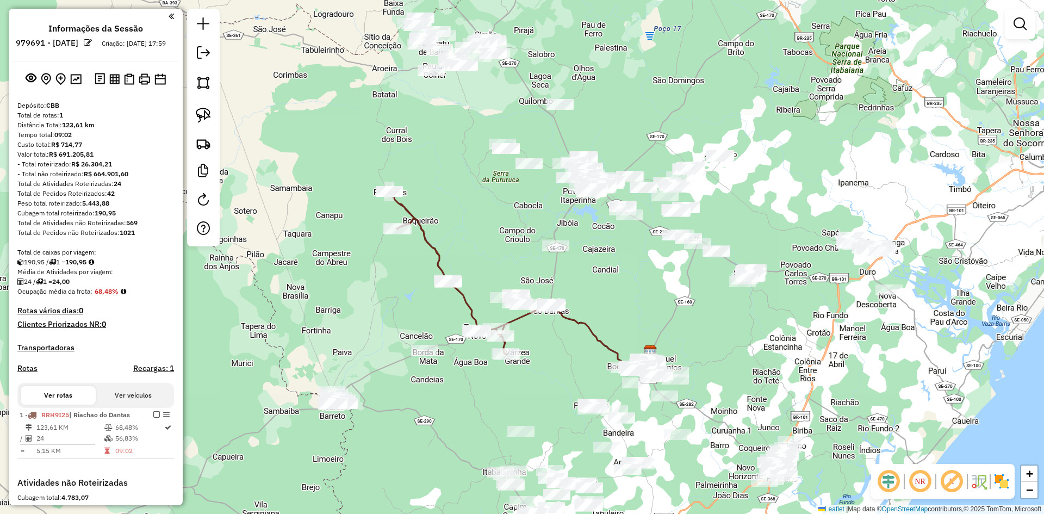
drag, startPoint x: 581, startPoint y: 359, endPoint x: 565, endPoint y: 354, distance: 16.9
click at [571, 359] on div "Janela de atendimento Grade de atendimento Capacidade Transportadoras Veículos …" at bounding box center [522, 257] width 1044 height 514
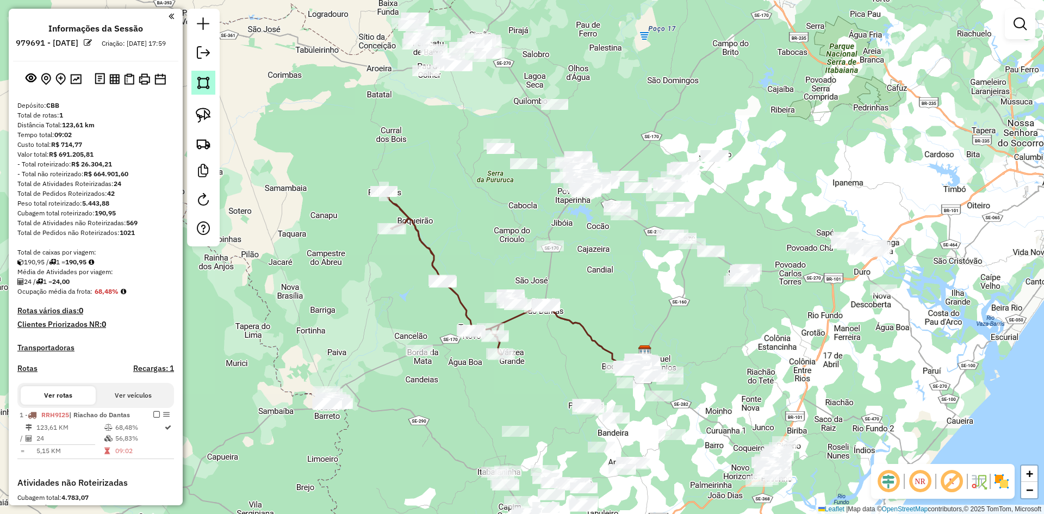
click at [210, 90] on link at bounding box center [203, 83] width 24 height 24
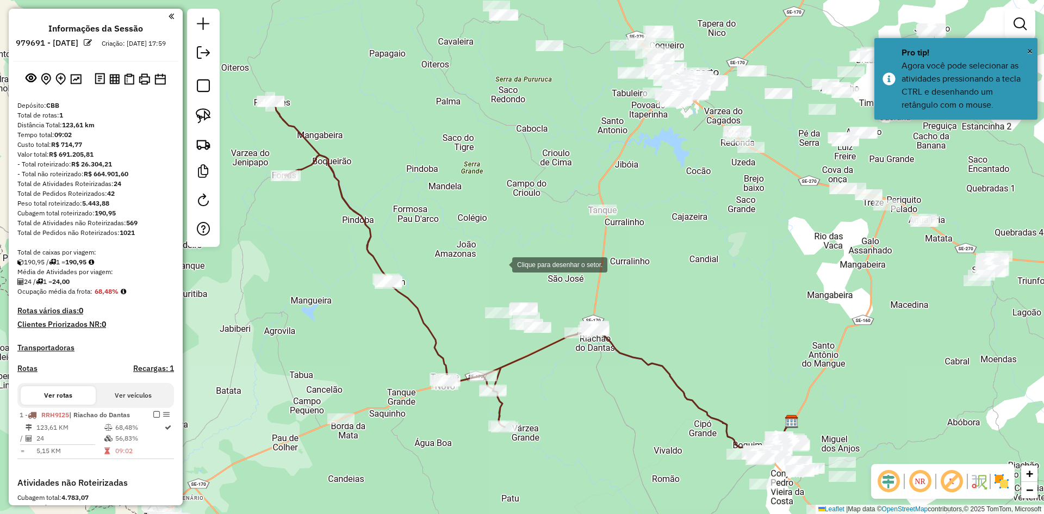
click at [501, 263] on div at bounding box center [501, 264] width 22 height 22
click at [472, 294] on div at bounding box center [483, 283] width 22 height 22
click at [496, 352] on div at bounding box center [496, 352] width 22 height 22
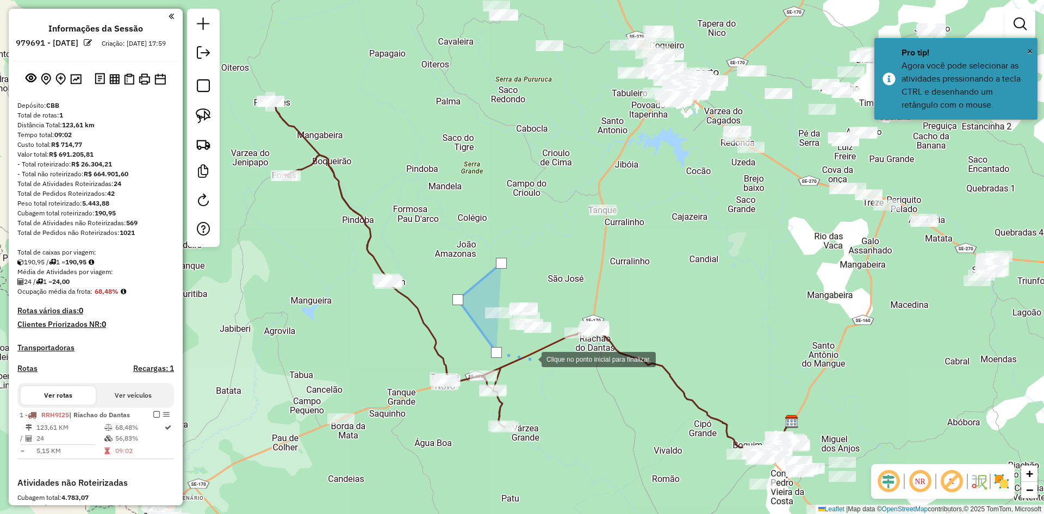
click at [531, 358] on div at bounding box center [531, 358] width 22 height 22
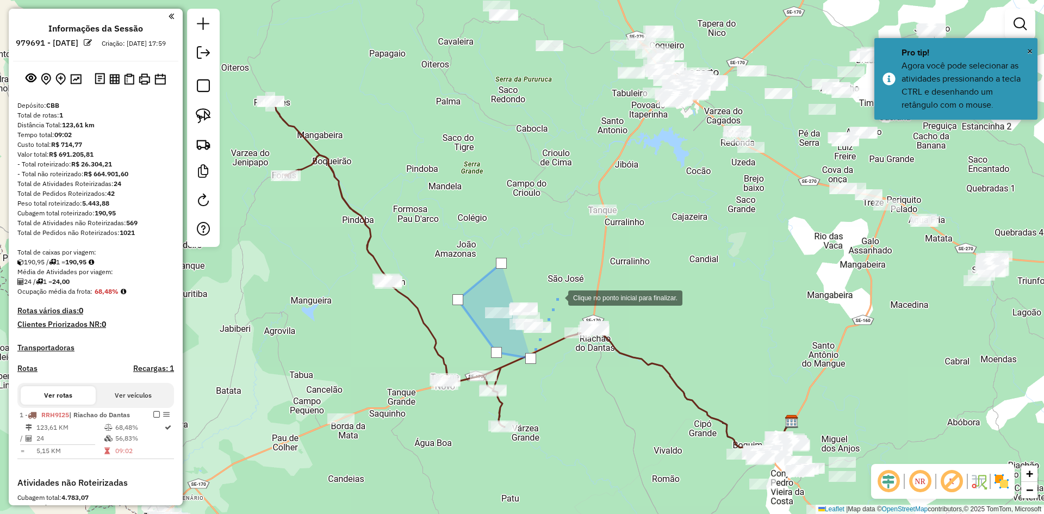
click at [557, 297] on div at bounding box center [557, 297] width 22 height 22
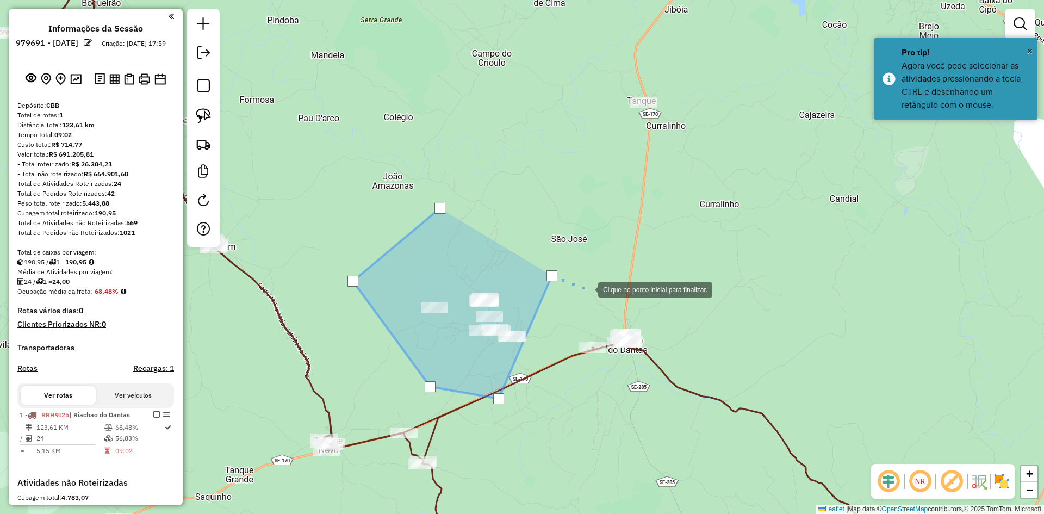
click at [587, 289] on div at bounding box center [587, 289] width 22 height 22
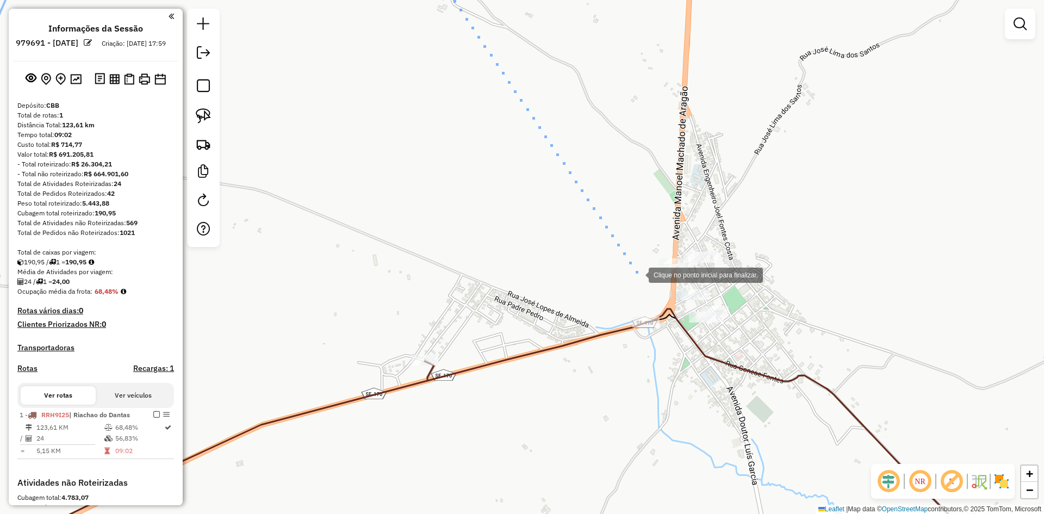
drag, startPoint x: 638, startPoint y: 274, endPoint x: 652, endPoint y: 288, distance: 20.0
click at [638, 273] on div at bounding box center [638, 274] width 22 height 22
click at [663, 299] on div at bounding box center [652, 288] width 22 height 22
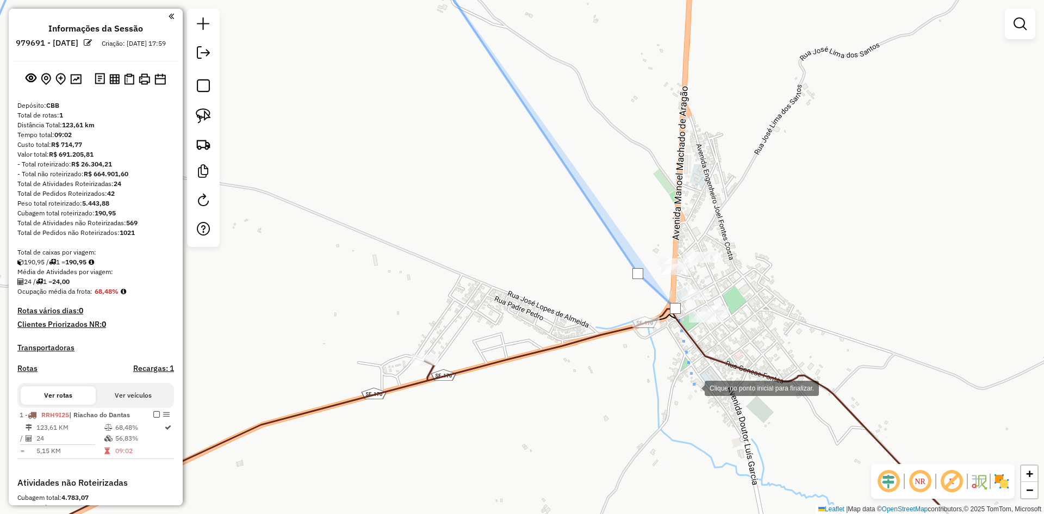
click at [694, 387] on div at bounding box center [694, 387] width 22 height 22
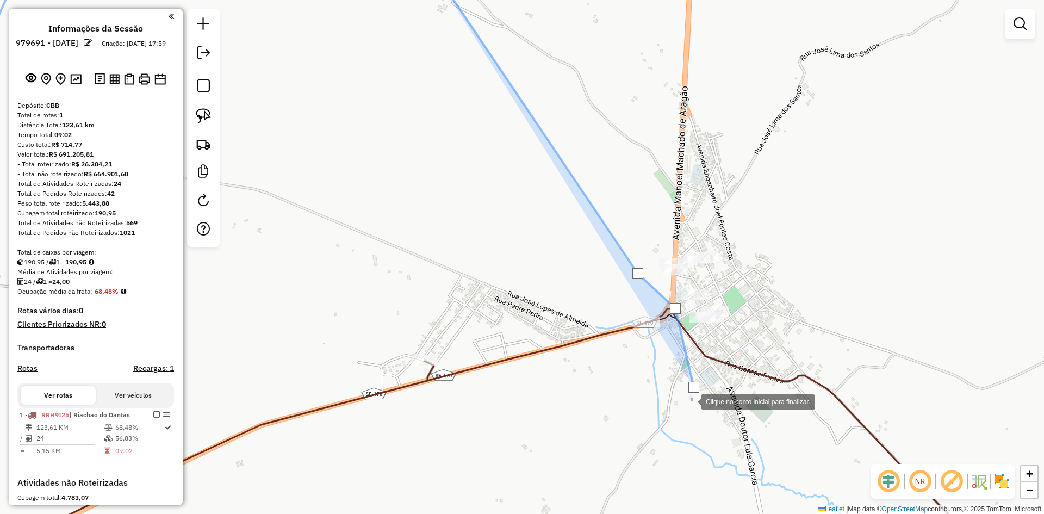
click at [690, 401] on div at bounding box center [690, 401] width 22 height 22
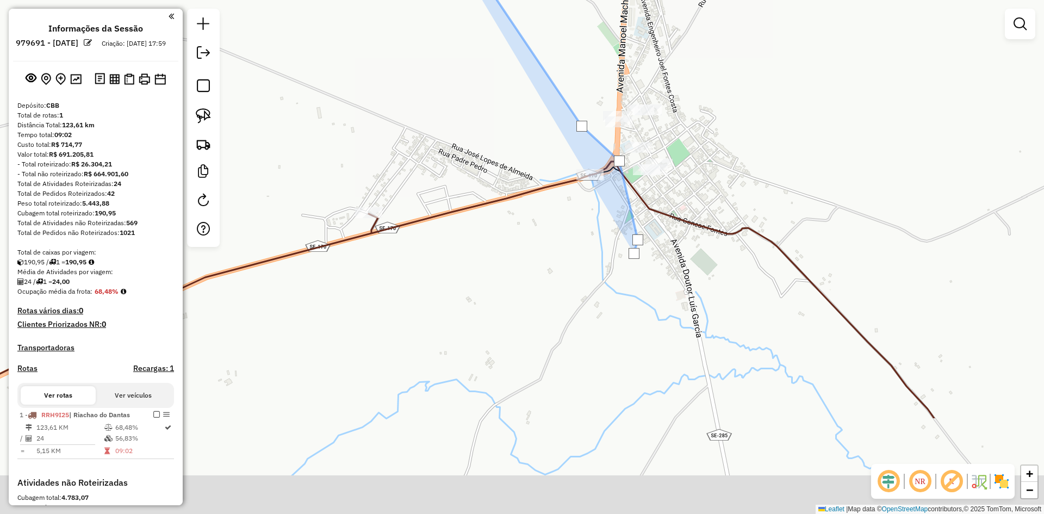
drag, startPoint x: 663, startPoint y: 361, endPoint x: 627, endPoint y: 259, distance: 108.6
click at [628, 259] on div at bounding box center [627, 250] width 22 height 22
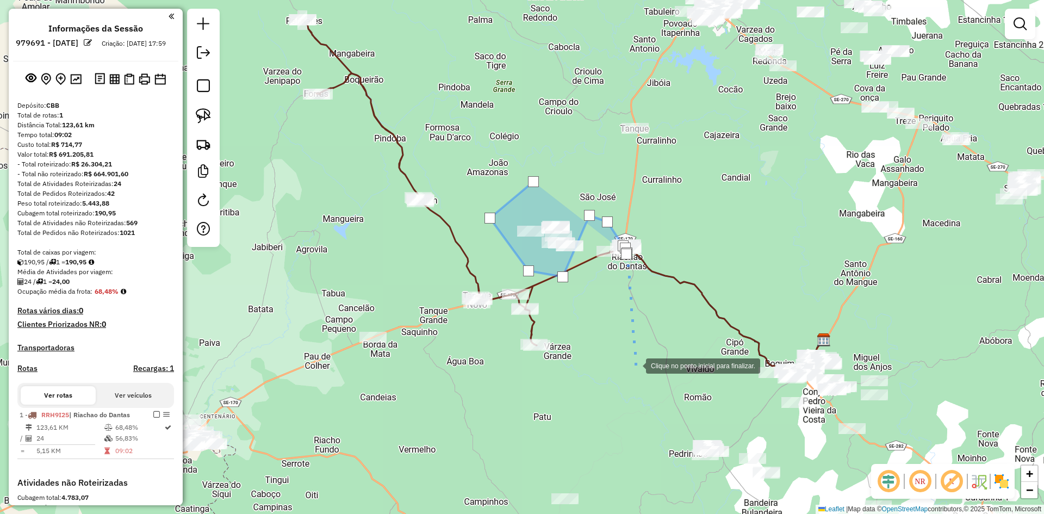
click at [635, 365] on div at bounding box center [635, 365] width 22 height 22
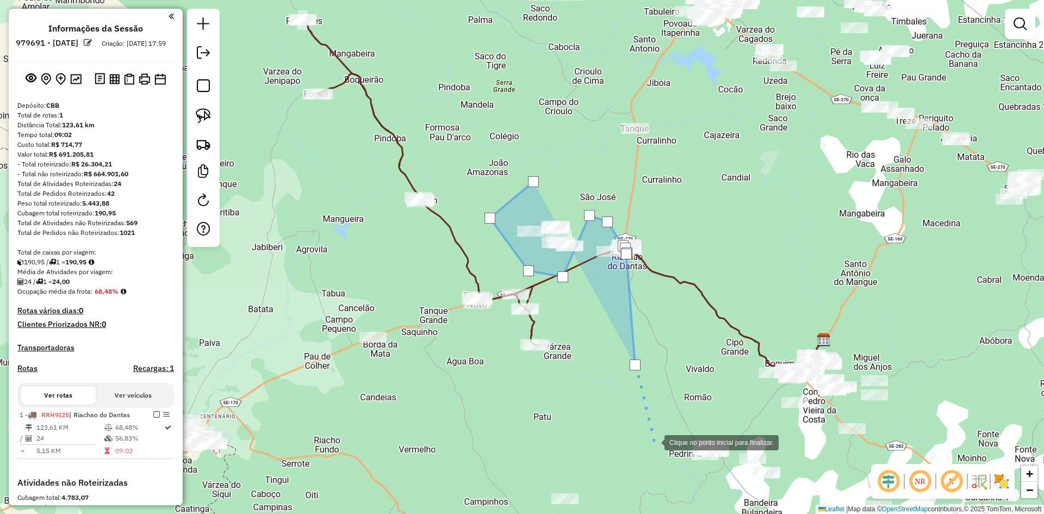
click at [653, 441] on div at bounding box center [654, 442] width 22 height 22
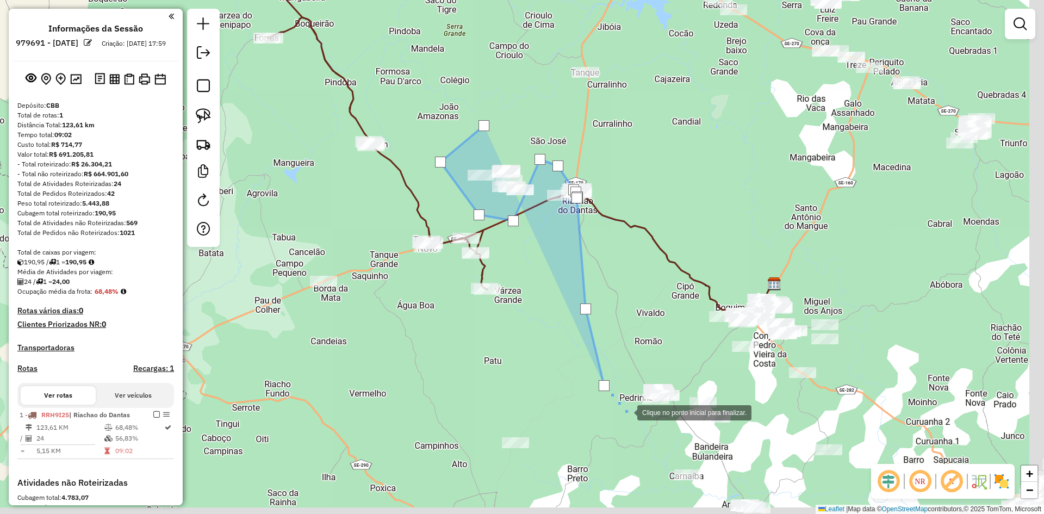
drag, startPoint x: 676, startPoint y: 468, endPoint x: 626, endPoint y: 412, distance: 74.7
click at [626, 412] on div at bounding box center [626, 412] width 22 height 22
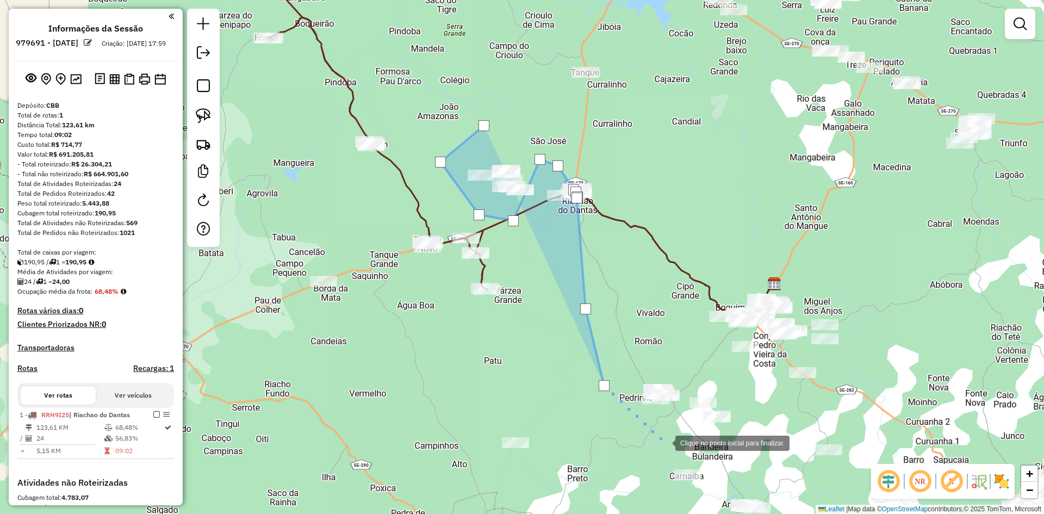
click at [666, 445] on div at bounding box center [664, 442] width 22 height 22
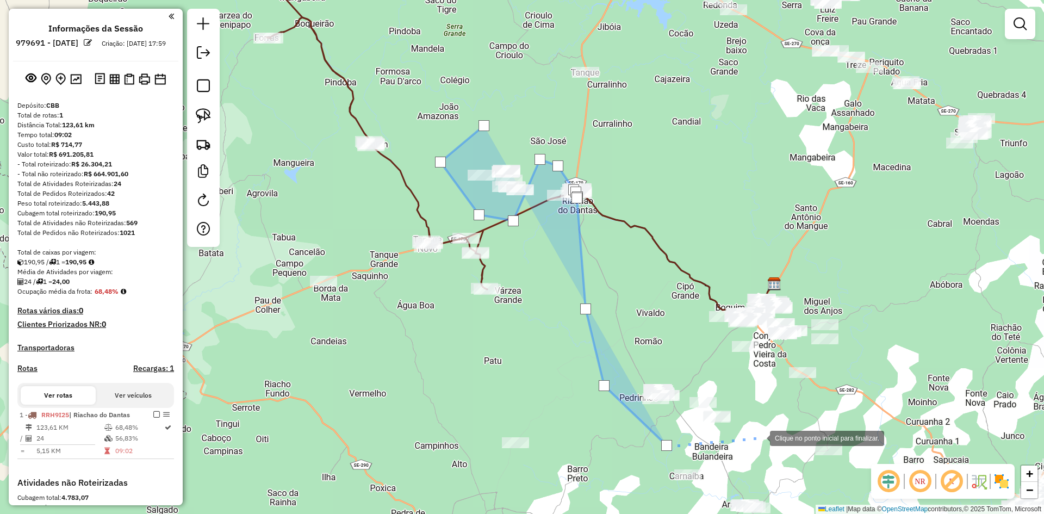
click at [759, 437] on div at bounding box center [759, 437] width 22 height 22
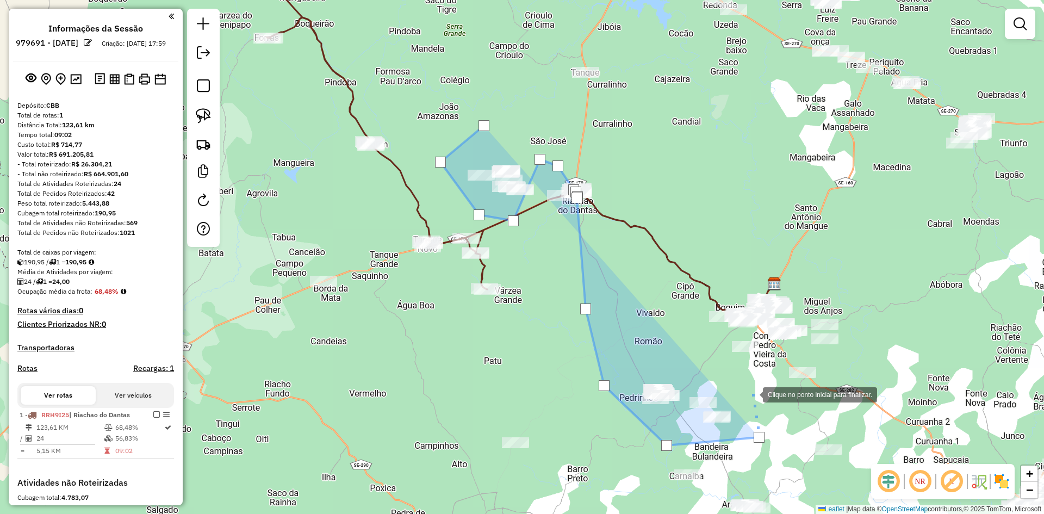
click at [752, 394] on div at bounding box center [752, 394] width 22 height 22
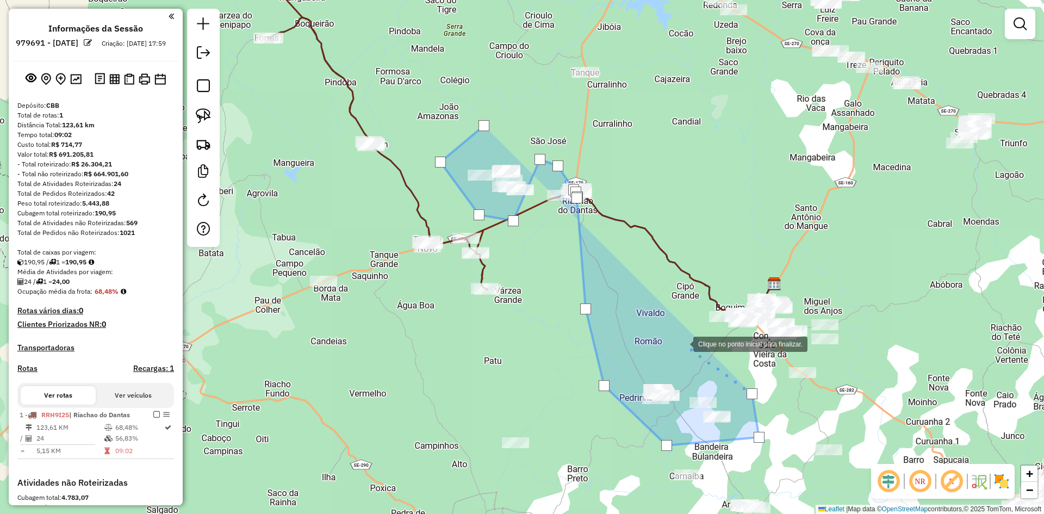
click at [682, 343] on div at bounding box center [682, 343] width 22 height 22
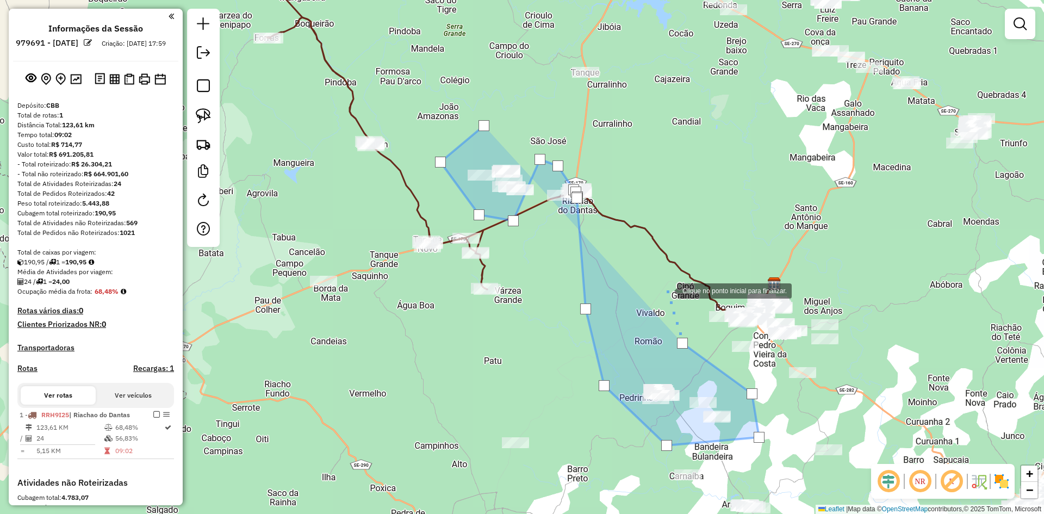
click at [666, 290] on div at bounding box center [667, 290] width 22 height 22
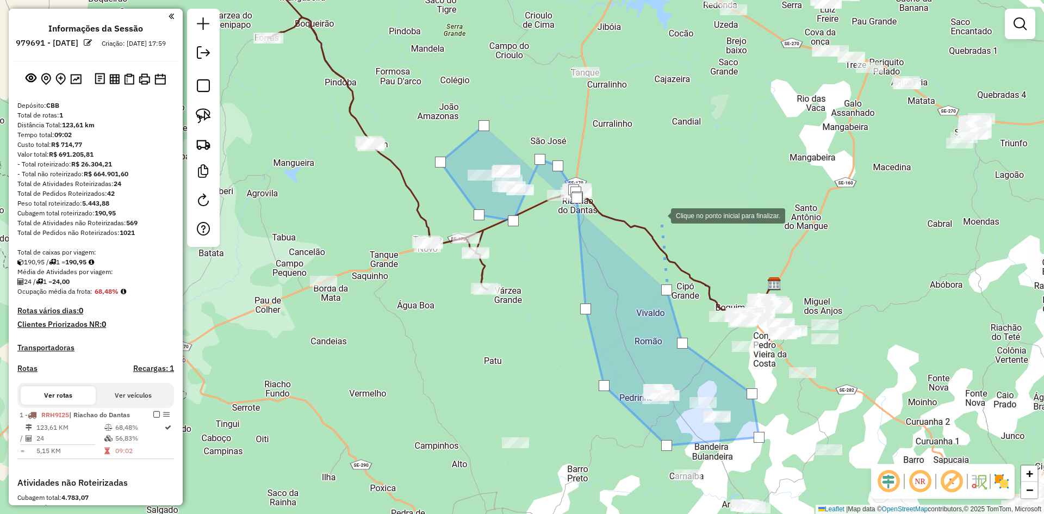
click at [660, 215] on div at bounding box center [660, 215] width 22 height 22
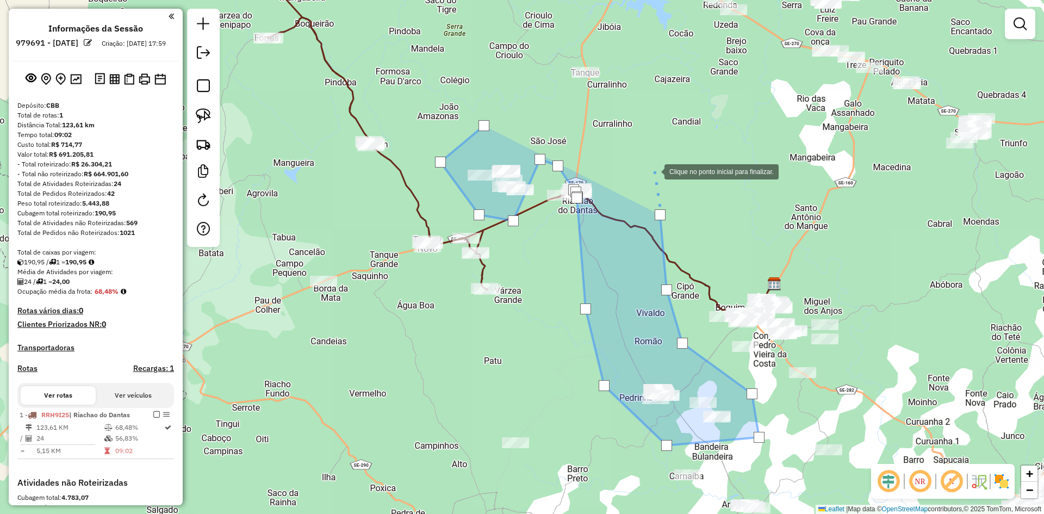
click at [651, 160] on div at bounding box center [654, 171] width 22 height 22
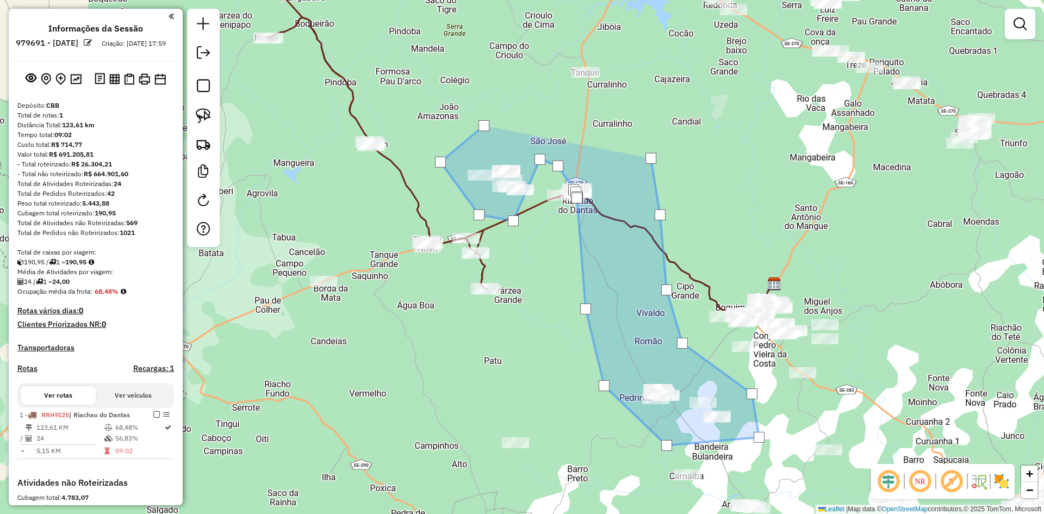
click at [651, 158] on div at bounding box center [650, 158] width 11 height 11
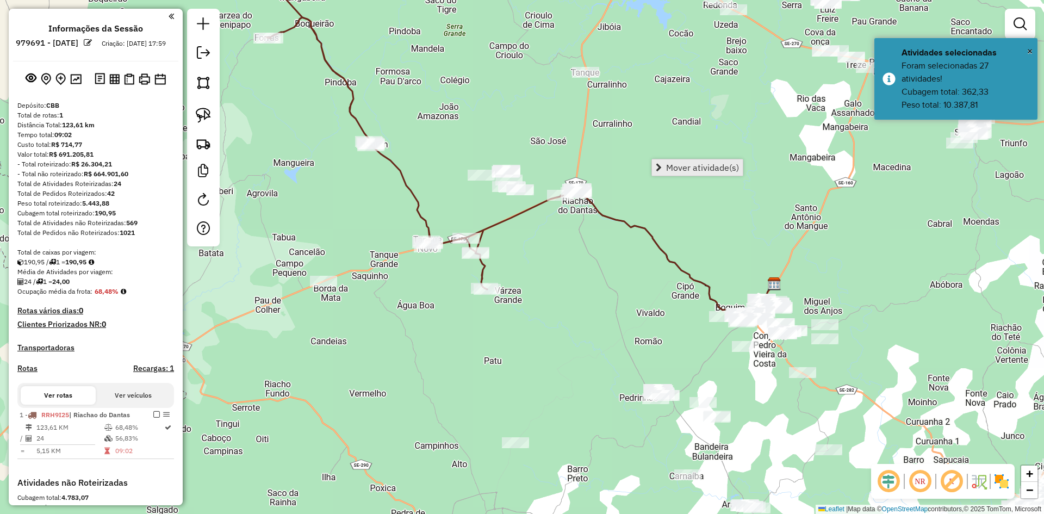
click at [672, 165] on span "Mover atividade(s)" at bounding box center [702, 167] width 73 height 9
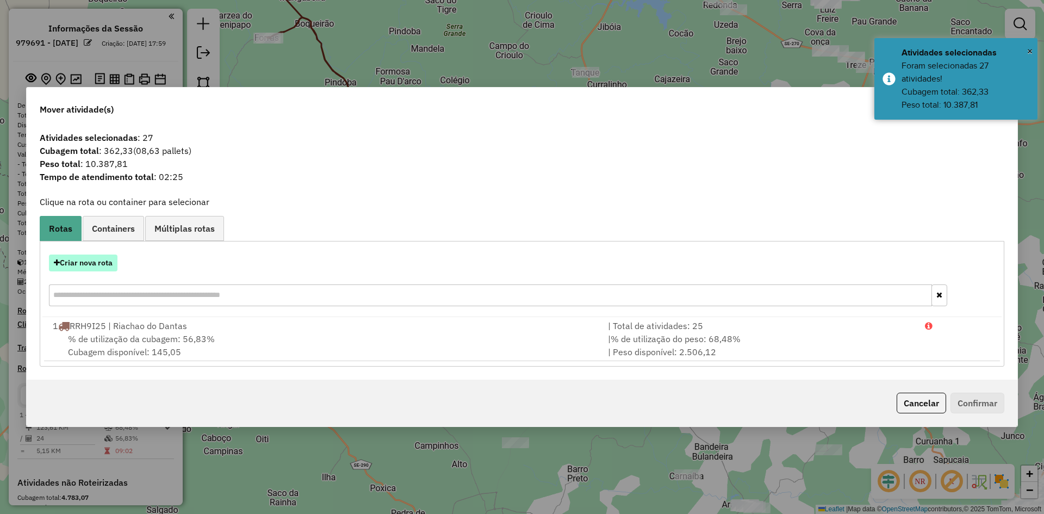
click at [106, 262] on button "Criar nova rota" at bounding box center [83, 262] width 68 height 17
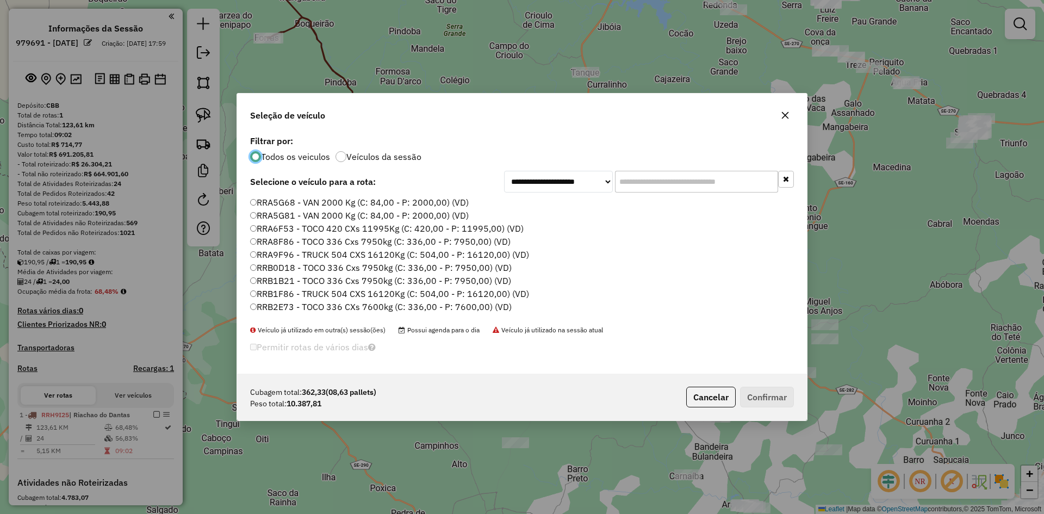
scroll to position [568, 0]
click at [288, 248] on label "RRA8F86 - TOCO 336 Cxs 7950kg (C: 336,00 - P: 7950,00) (VD)" at bounding box center [380, 248] width 260 height 13
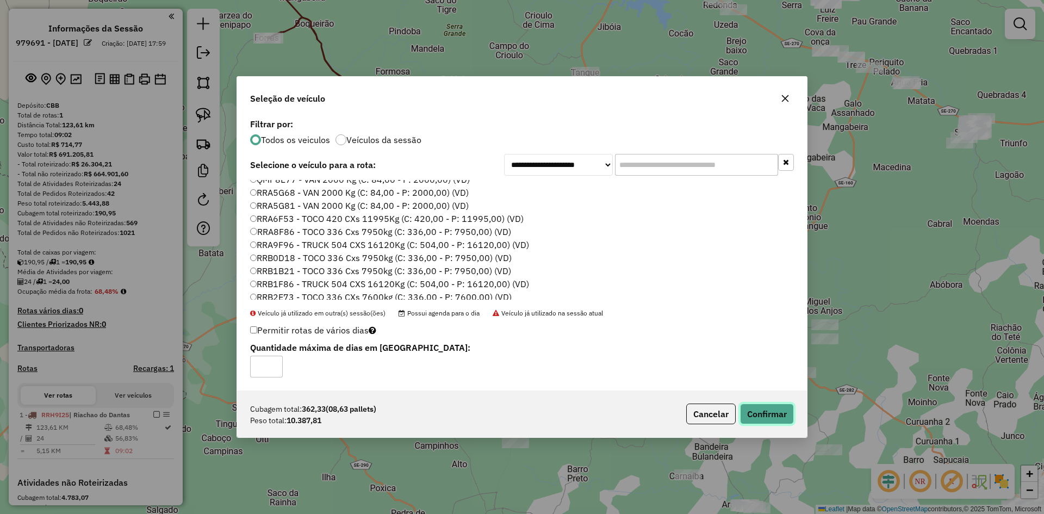
click at [761, 414] on button "Confirmar" at bounding box center [767, 413] width 54 height 21
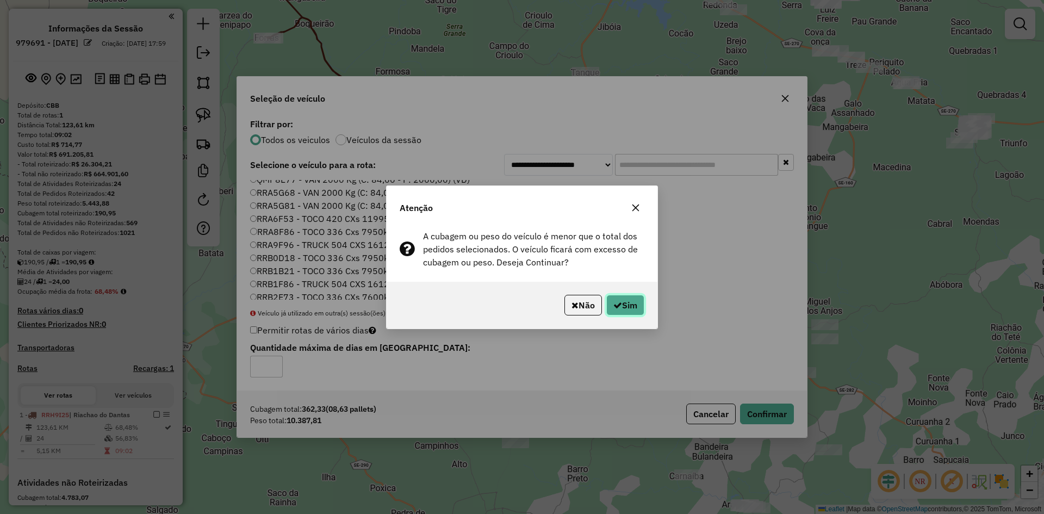
click at [626, 301] on button "Sim" at bounding box center [625, 305] width 38 height 21
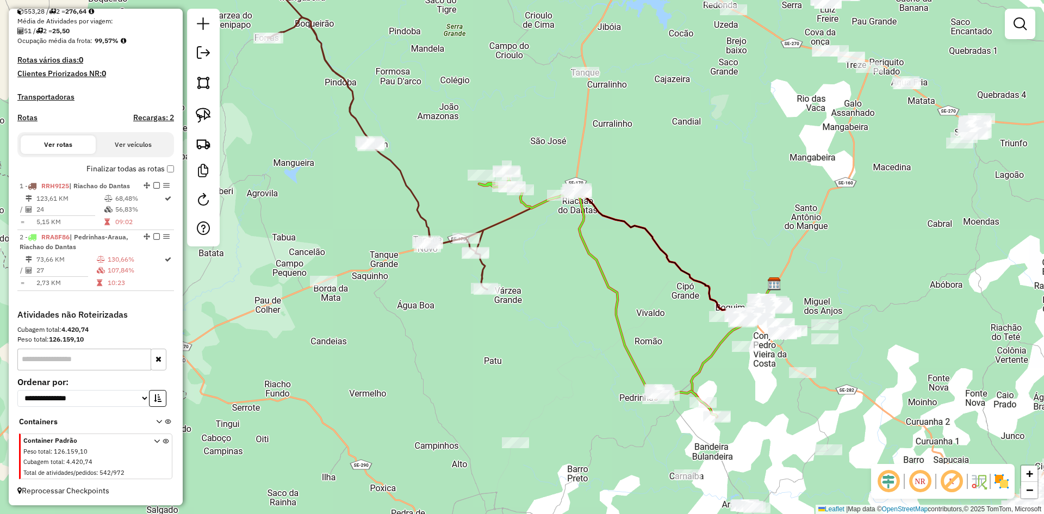
scroll to position [270, 0]
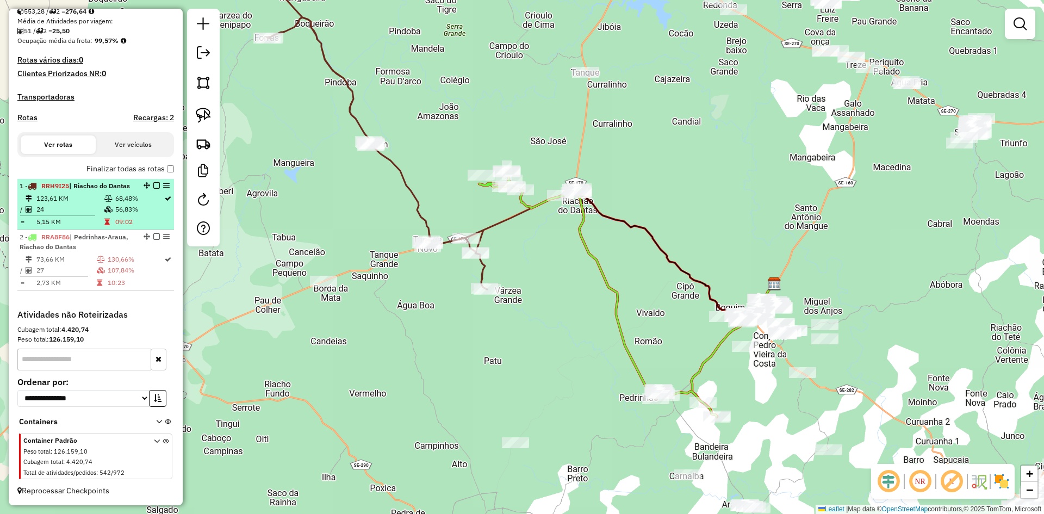
click at [117, 197] on td "68,48%" at bounding box center [139, 198] width 49 height 11
select select "**********"
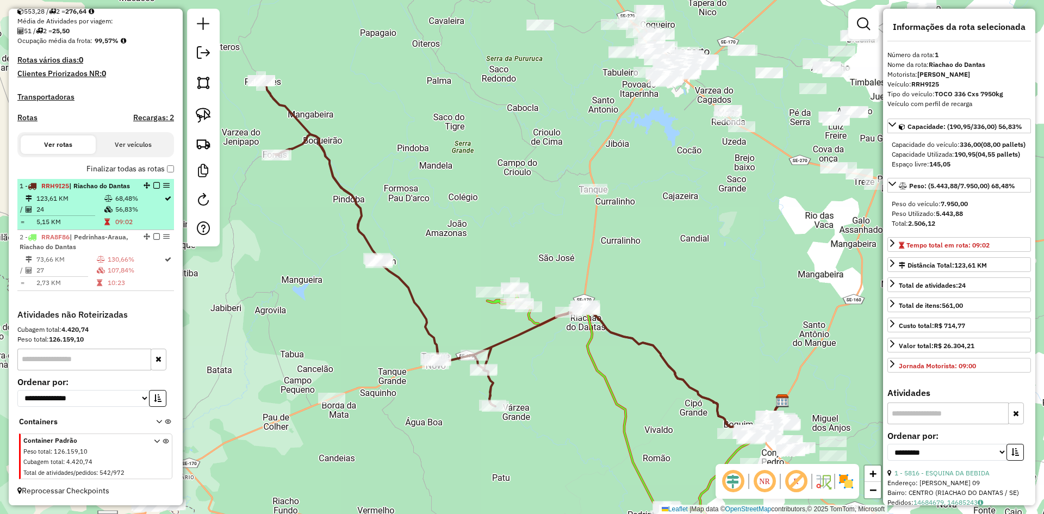
click at [129, 202] on td "68,48%" at bounding box center [139, 198] width 49 height 11
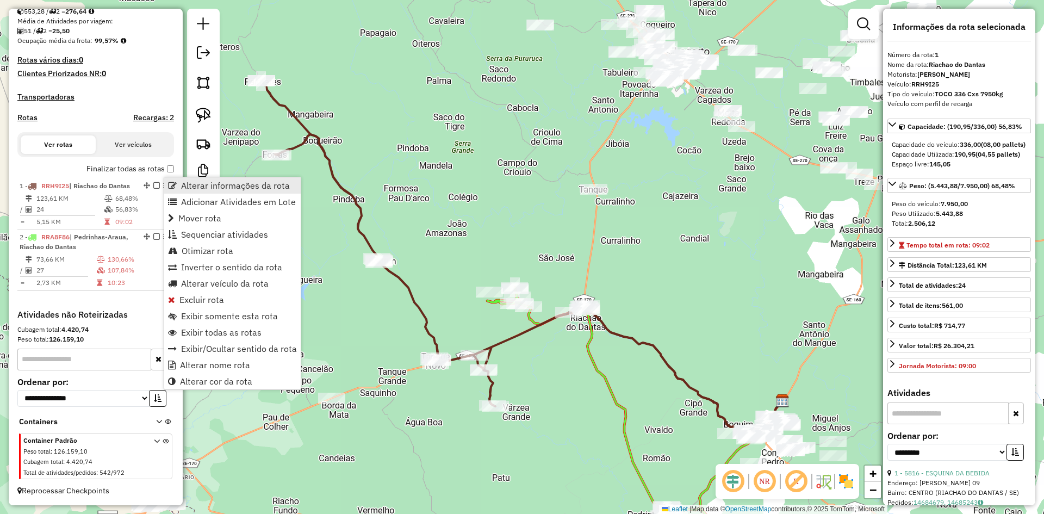
click at [194, 183] on span "Alterar informações da rota" at bounding box center [235, 185] width 109 height 9
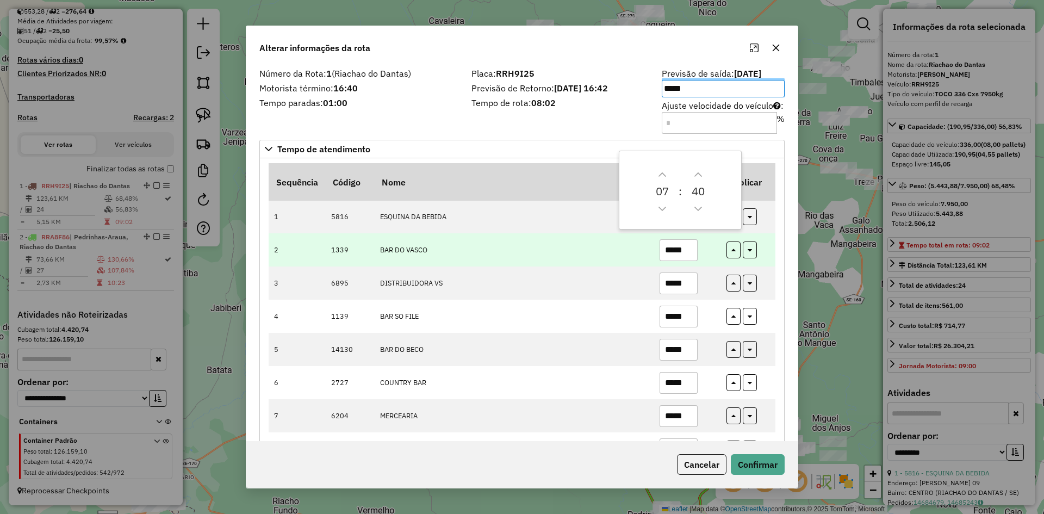
click at [511, 248] on td "BAR DO VASCO" at bounding box center [513, 249] width 279 height 33
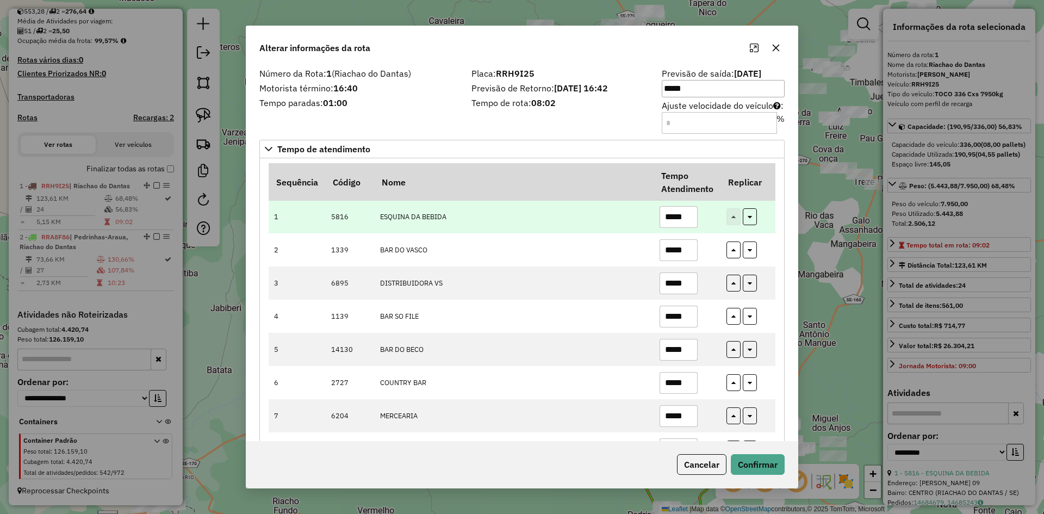
click at [685, 218] on input "*****" at bounding box center [678, 217] width 38 height 22
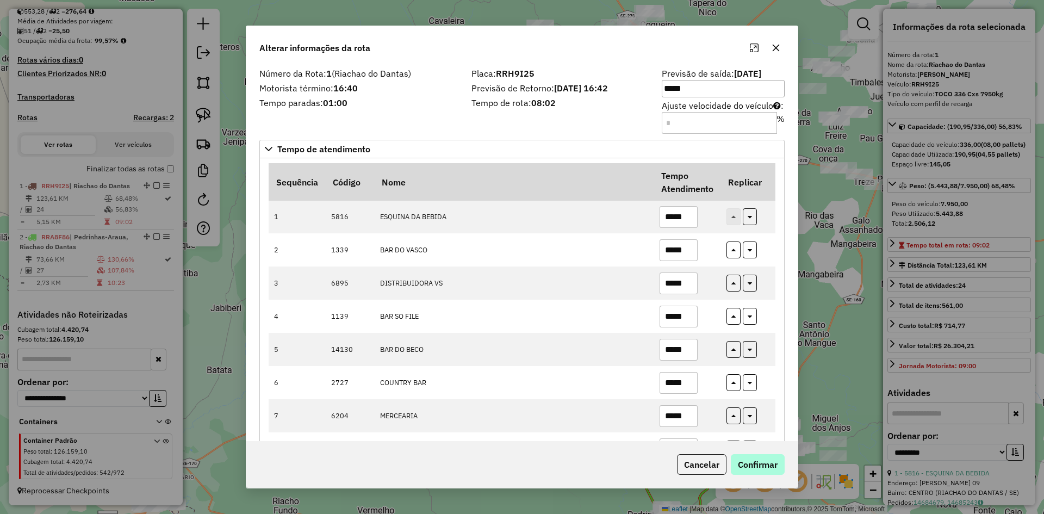
type input "*****"
click at [770, 463] on button "Confirmar" at bounding box center [758, 464] width 54 height 21
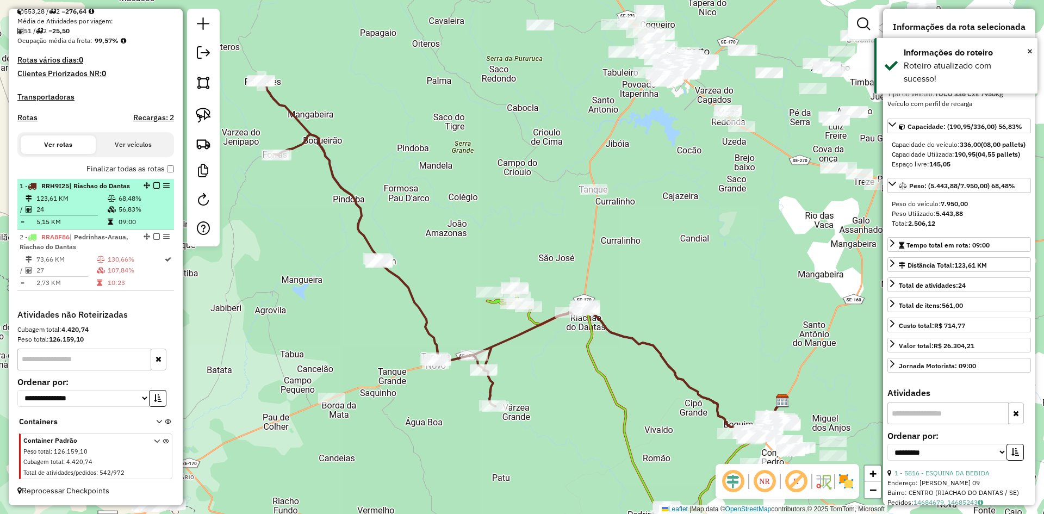
click at [153, 205] on td "56,83%" at bounding box center [144, 209] width 52 height 11
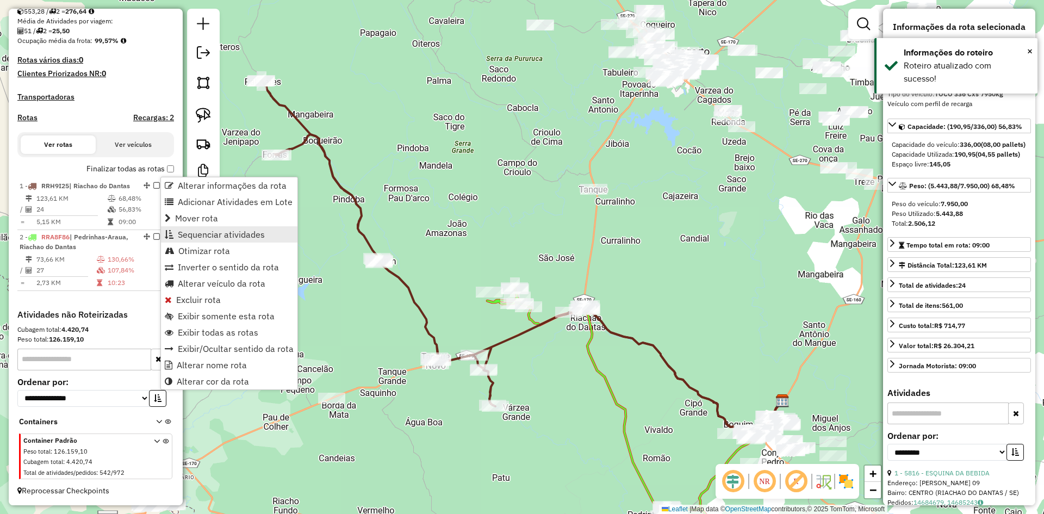
click at [208, 230] on span "Sequenciar atividades" at bounding box center [221, 234] width 87 height 9
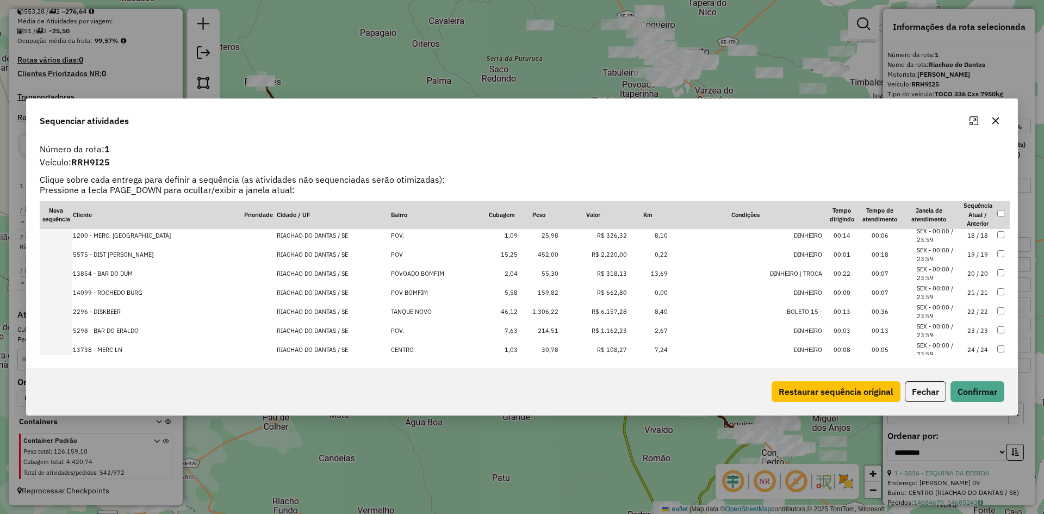
scroll to position [340, 0]
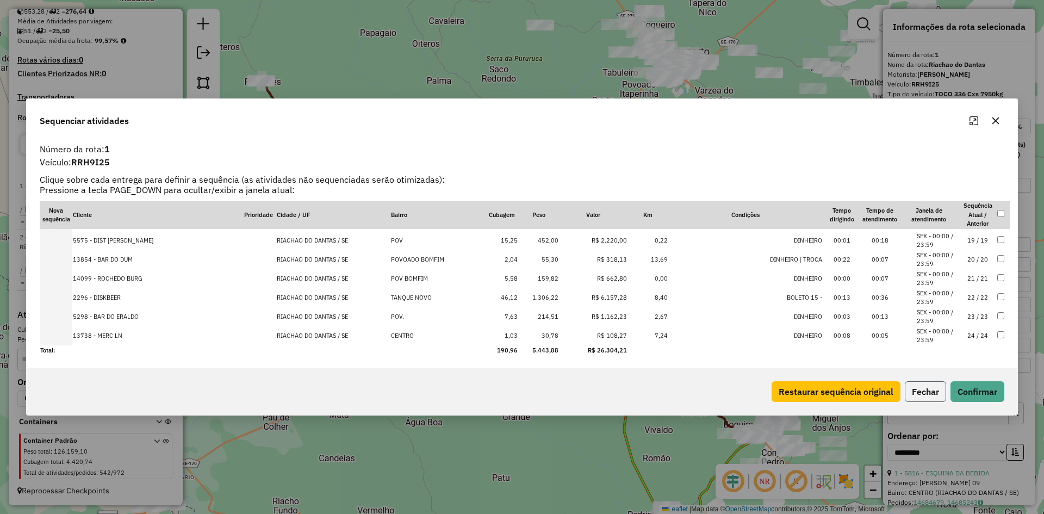
click at [915, 387] on button "Fechar" at bounding box center [925, 391] width 41 height 21
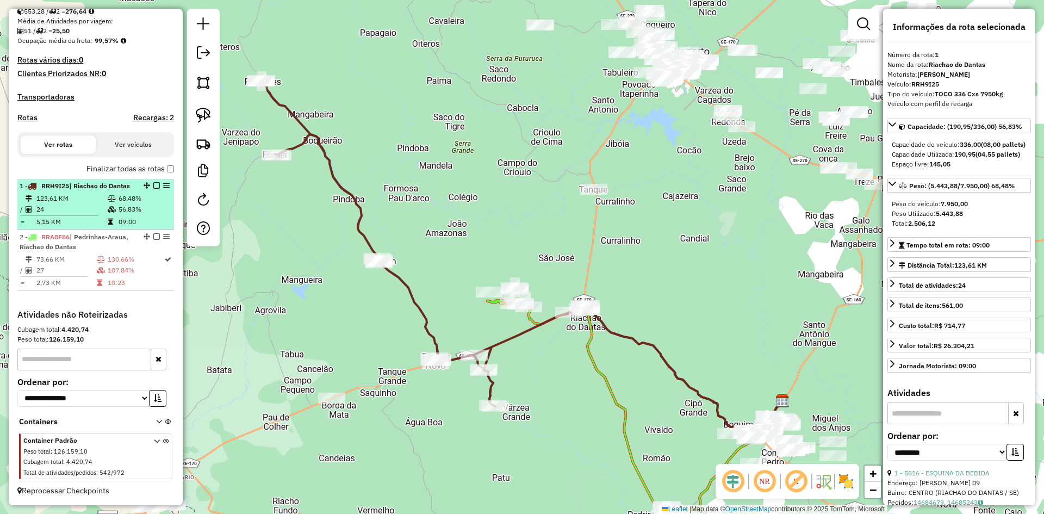
drag, startPoint x: 127, startPoint y: 214, endPoint x: 126, endPoint y: 223, distance: 8.8
click at [127, 214] on td "56,83%" at bounding box center [144, 209] width 52 height 11
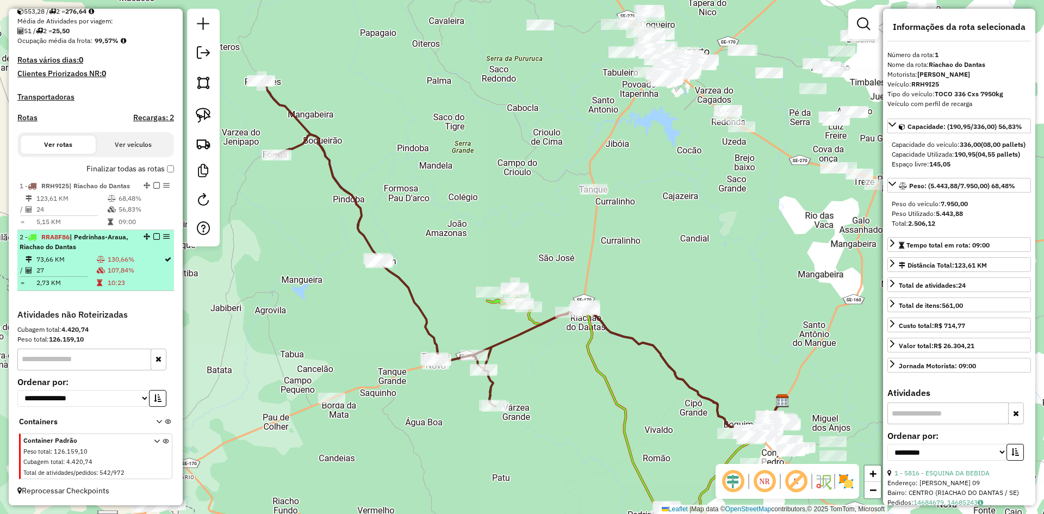
click at [119, 265] on td "107,84%" at bounding box center [135, 270] width 57 height 11
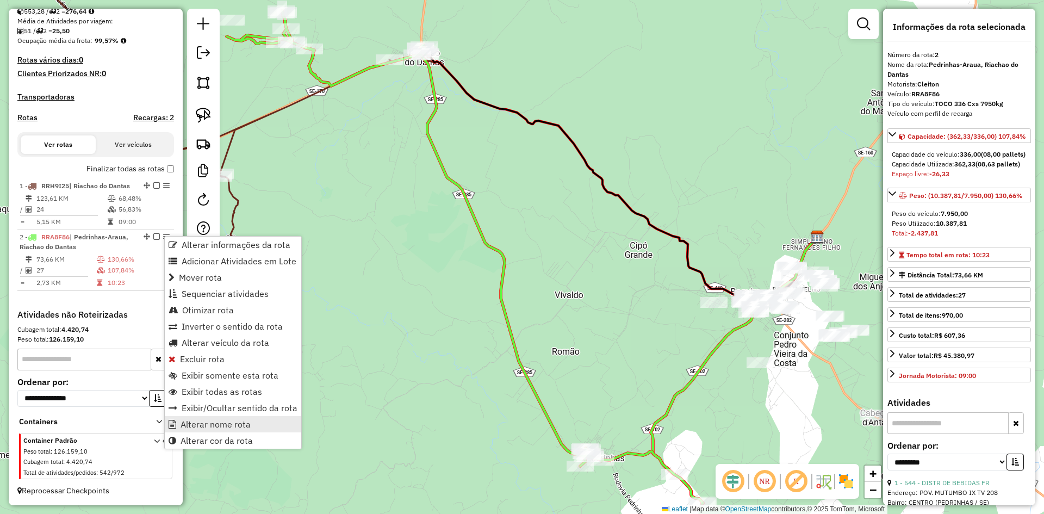
click at [224, 430] on link "Alterar nome rota" at bounding box center [233, 424] width 136 height 16
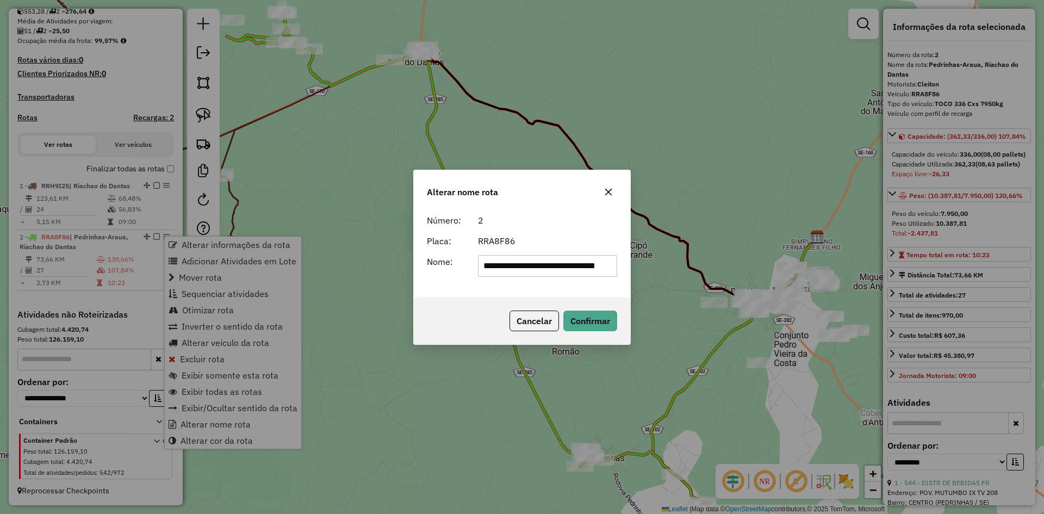
scroll to position [0, 14]
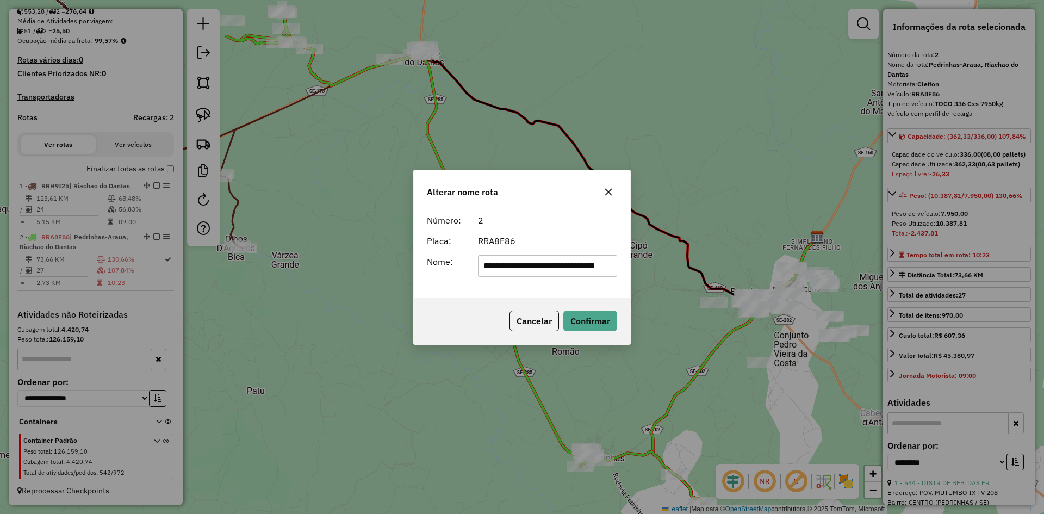
drag, startPoint x: 513, startPoint y: 266, endPoint x: 530, endPoint y: 273, distance: 19.0
click at [513, 268] on input "**********" at bounding box center [548, 266] width 140 height 22
type input "**********"
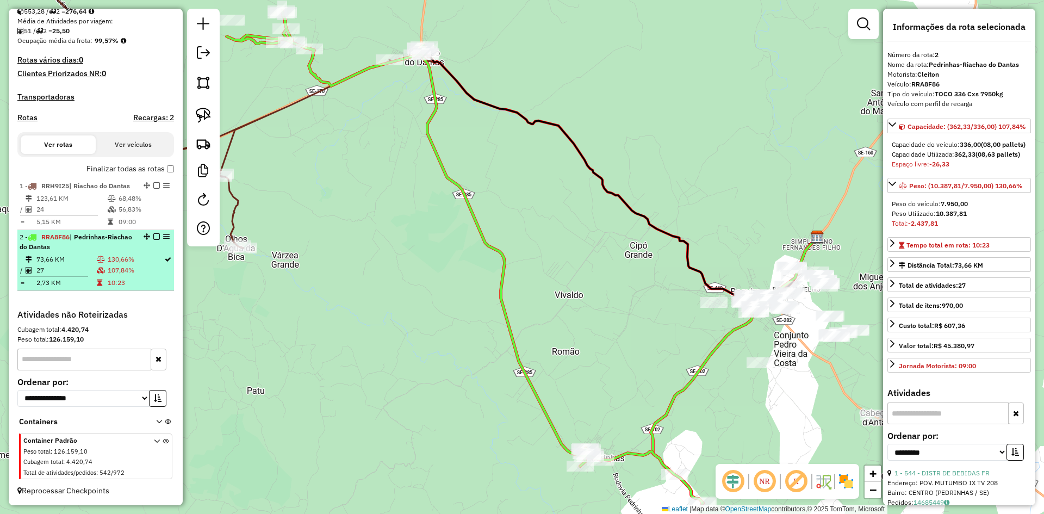
click at [149, 264] on td "130,66%" at bounding box center [135, 259] width 57 height 11
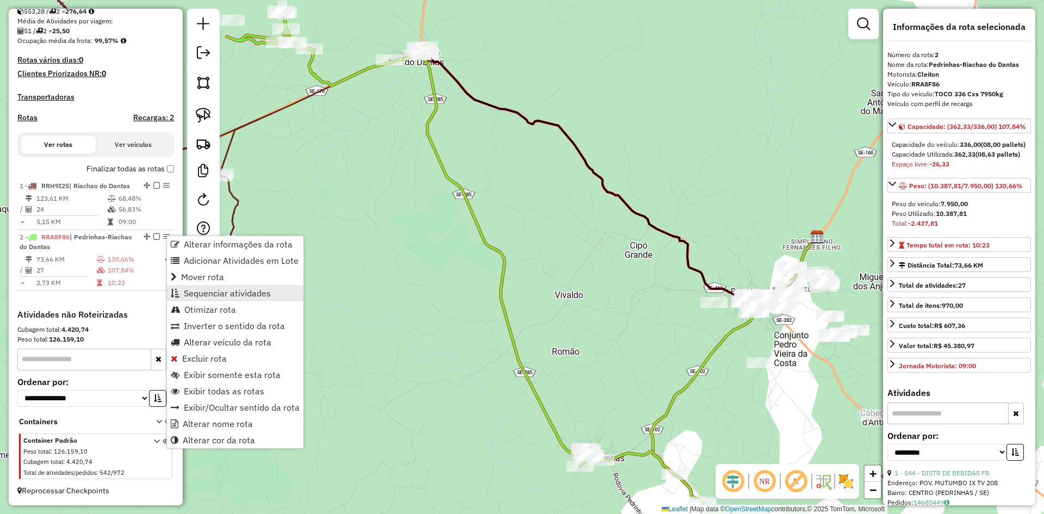
click at [207, 290] on span "Sequenciar atividades" at bounding box center [227, 293] width 87 height 9
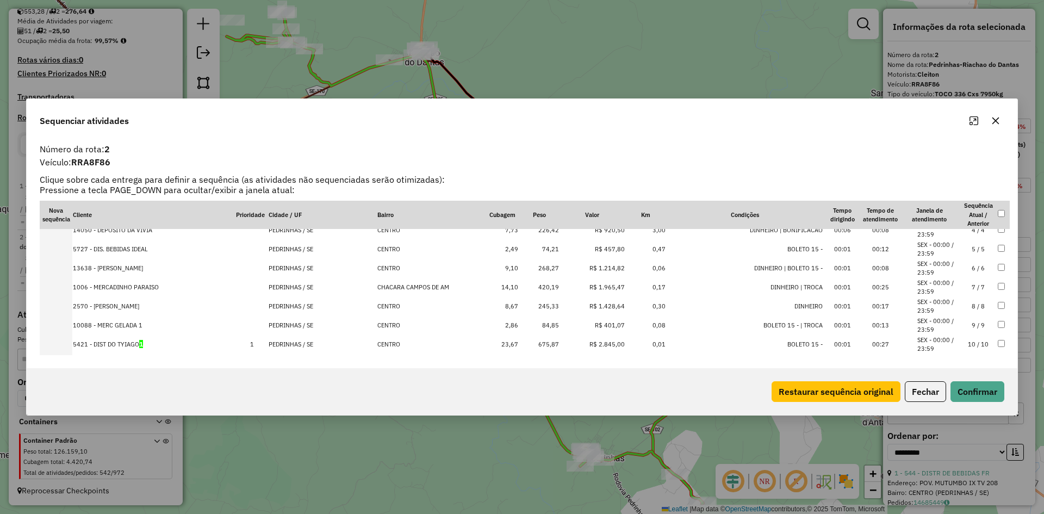
scroll to position [109, 0]
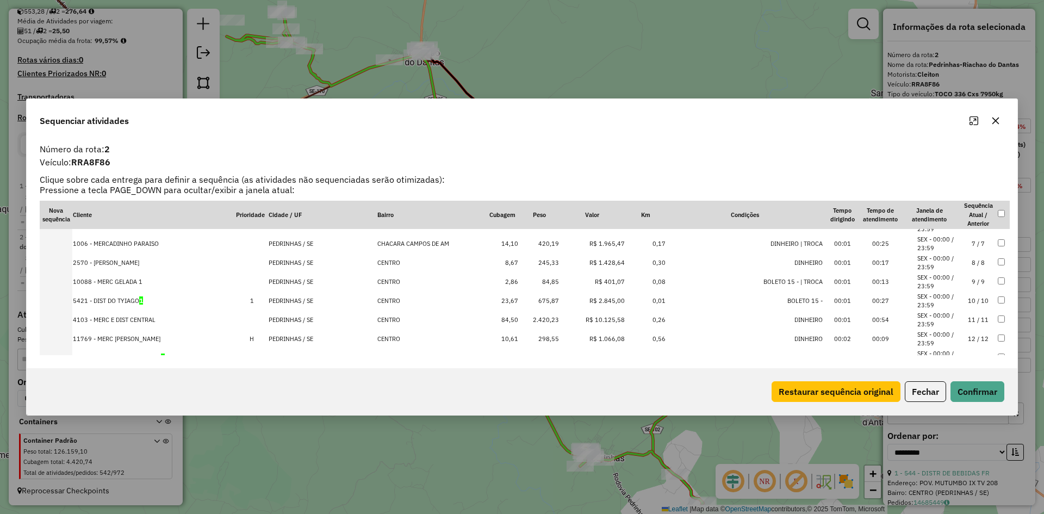
click at [515, 298] on td "23,67" at bounding box center [502, 300] width 33 height 19
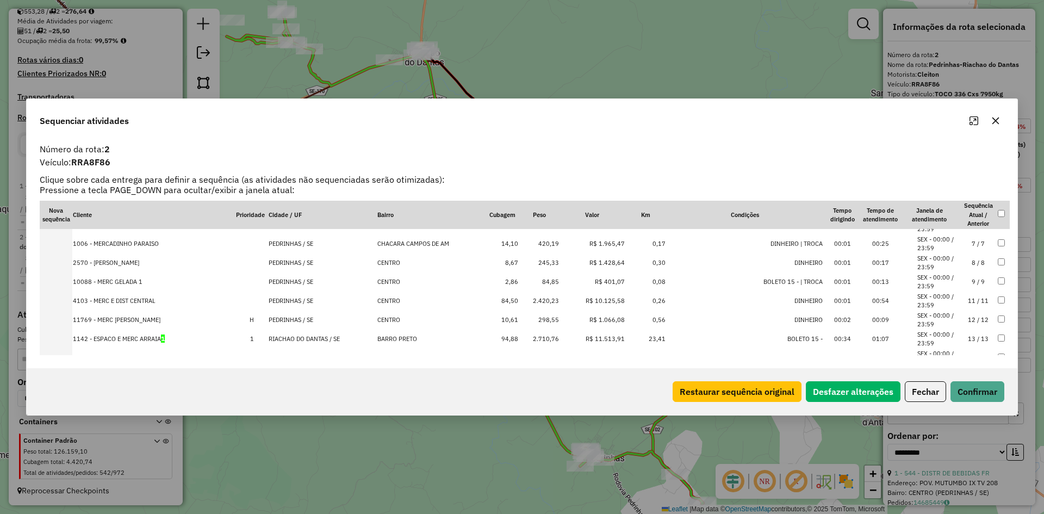
click at [509, 306] on td "84,50" at bounding box center [502, 300] width 33 height 19
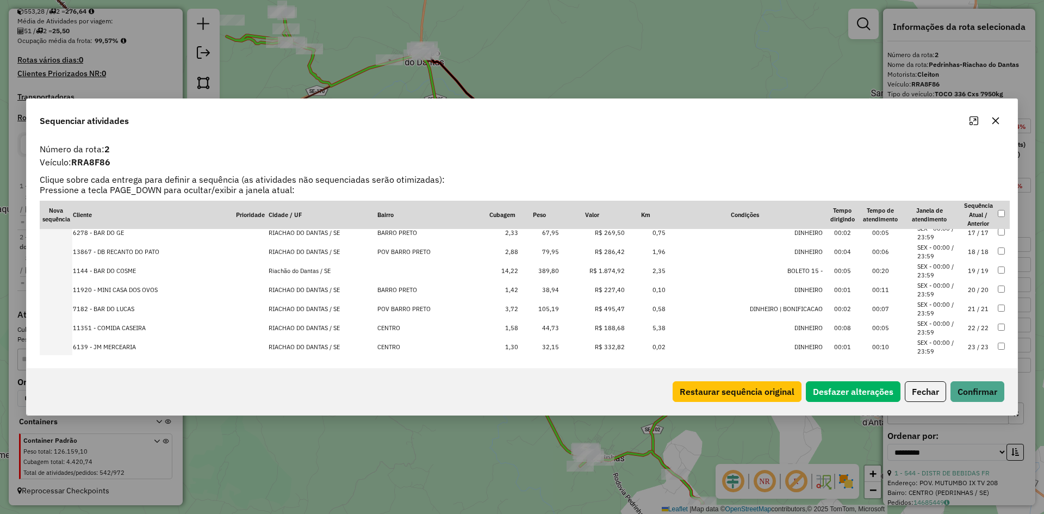
scroll to position [397, 0]
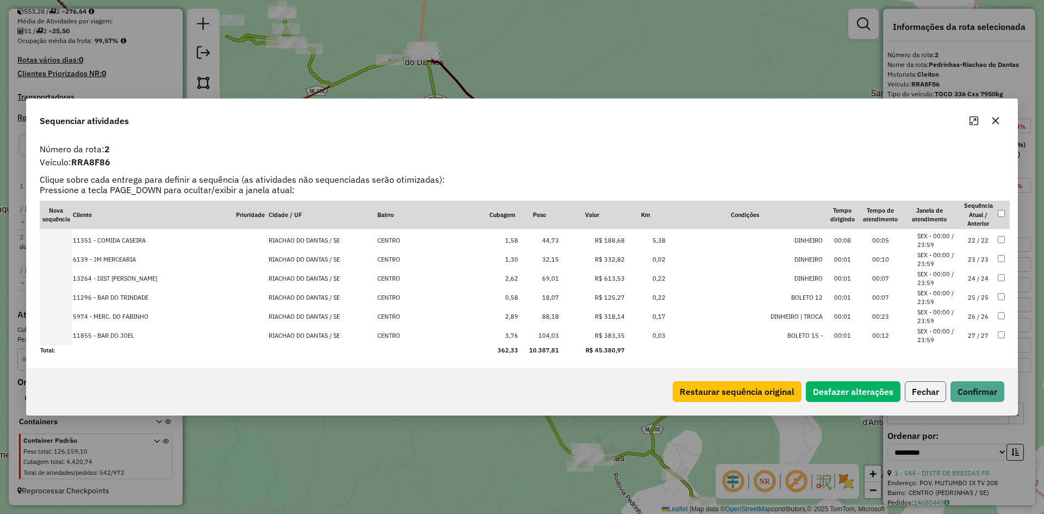
click at [920, 390] on button "Fechar" at bounding box center [925, 391] width 41 height 21
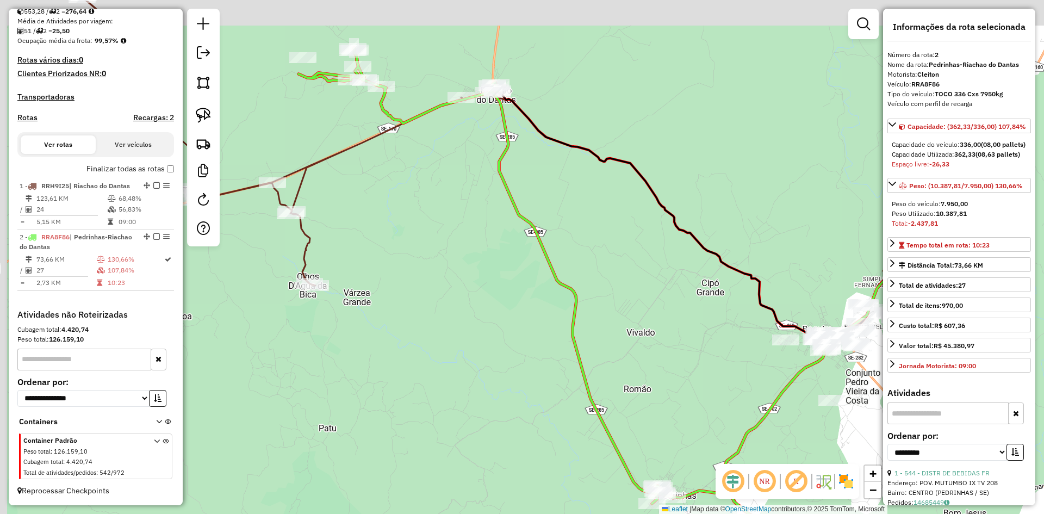
drag, startPoint x: 498, startPoint y: 186, endPoint x: 537, endPoint y: 207, distance: 43.5
click at [538, 208] on icon at bounding box center [536, 294] width 476 height 493
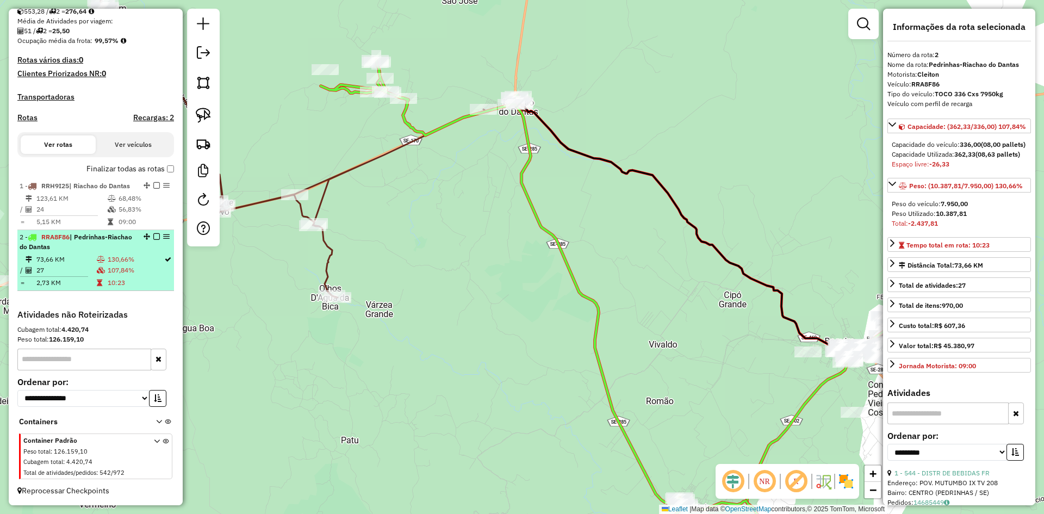
click at [135, 249] on div "2 - RRA8F86 | Pedrinhas-Riachao do Dantas" at bounding box center [96, 242] width 152 height 20
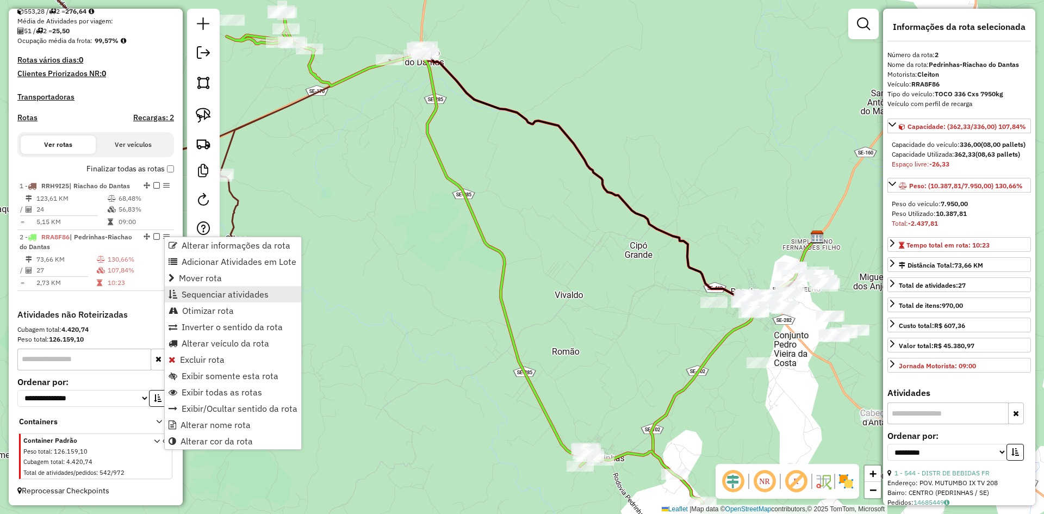
click at [207, 292] on span "Sequenciar atividades" at bounding box center [225, 294] width 87 height 9
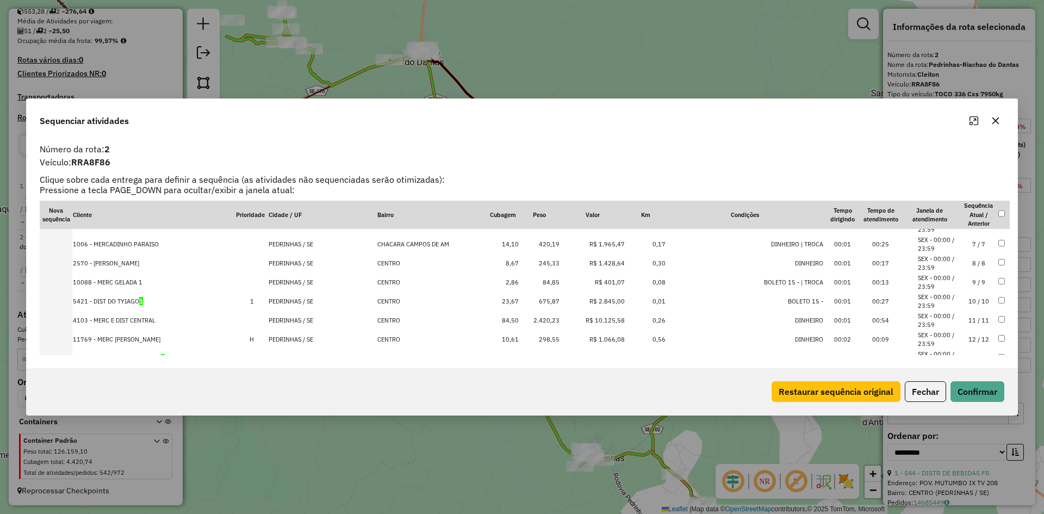
scroll to position [109, 0]
click at [549, 299] on td "675,87" at bounding box center [539, 300] width 41 height 19
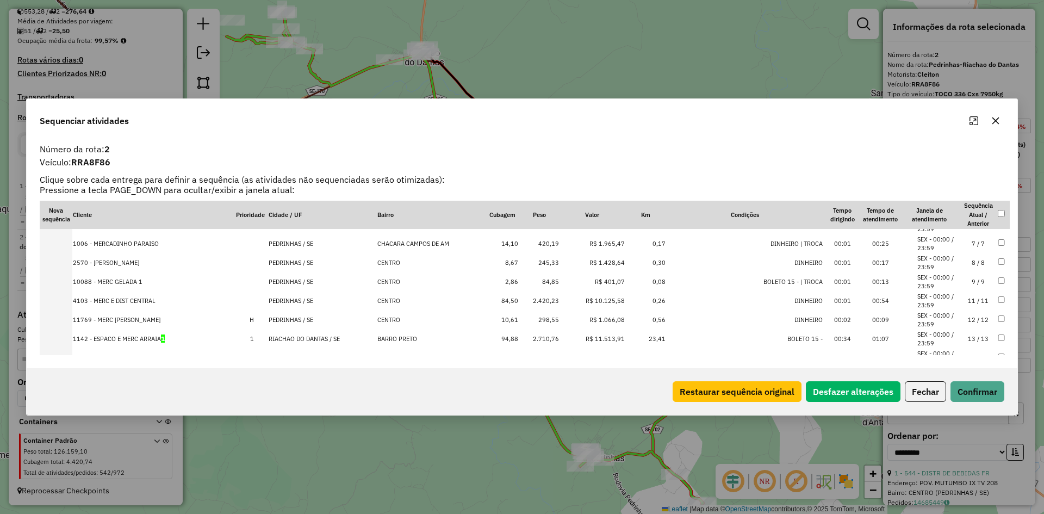
click at [547, 301] on td "2.420,23" at bounding box center [539, 300] width 41 height 19
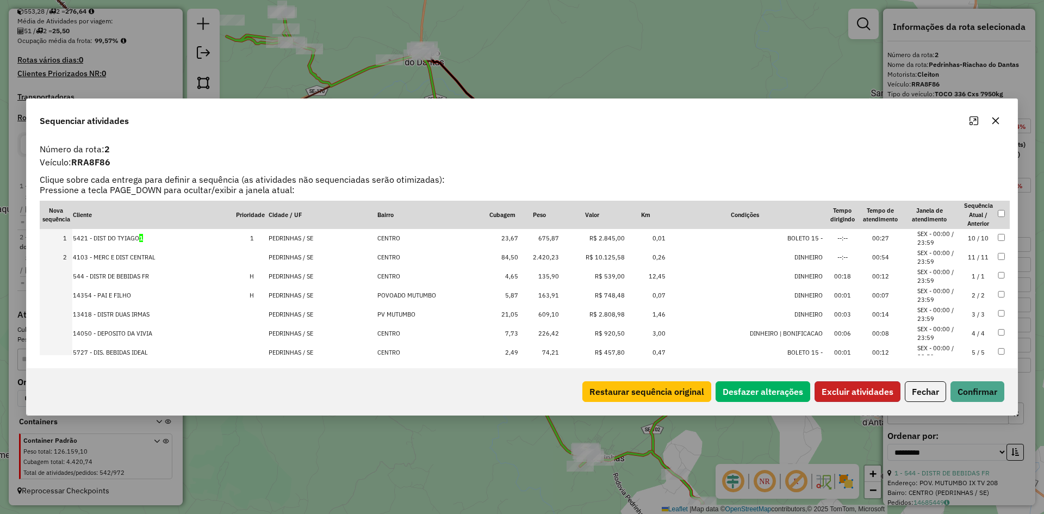
click at [842, 388] on button "Excluir atividades" at bounding box center [857, 391] width 86 height 21
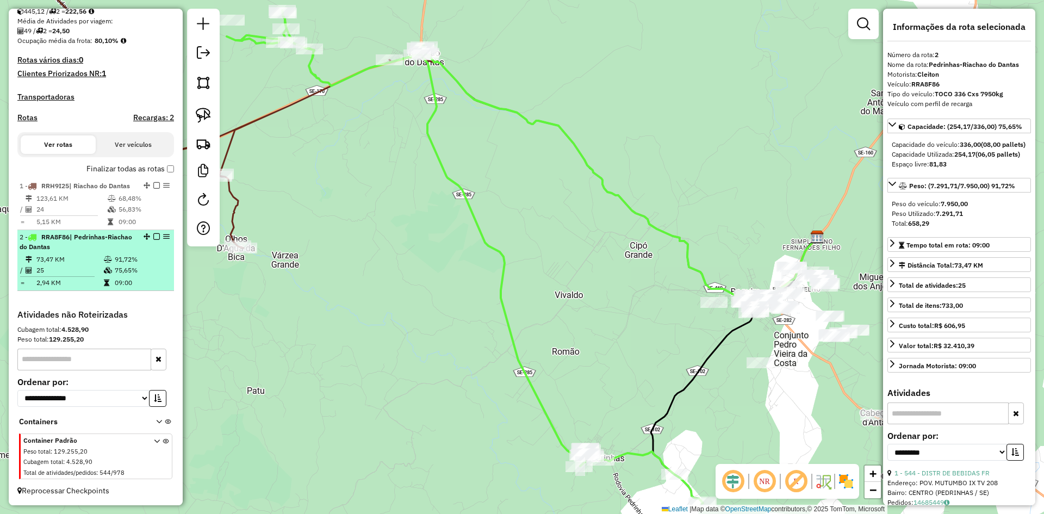
click at [117, 272] on td "75,65%" at bounding box center [141, 270] width 55 height 11
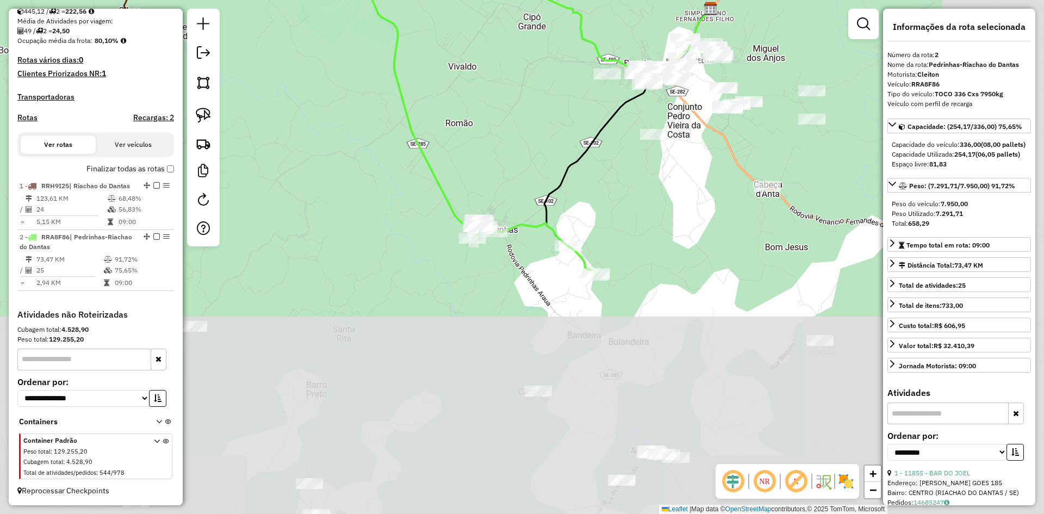
drag, startPoint x: 479, startPoint y: 383, endPoint x: 372, endPoint y: 153, distance: 253.7
click at [372, 153] on div "Janela de atendimento Grade de atendimento Capacidade Transportadoras Veículos …" at bounding box center [522, 257] width 1044 height 514
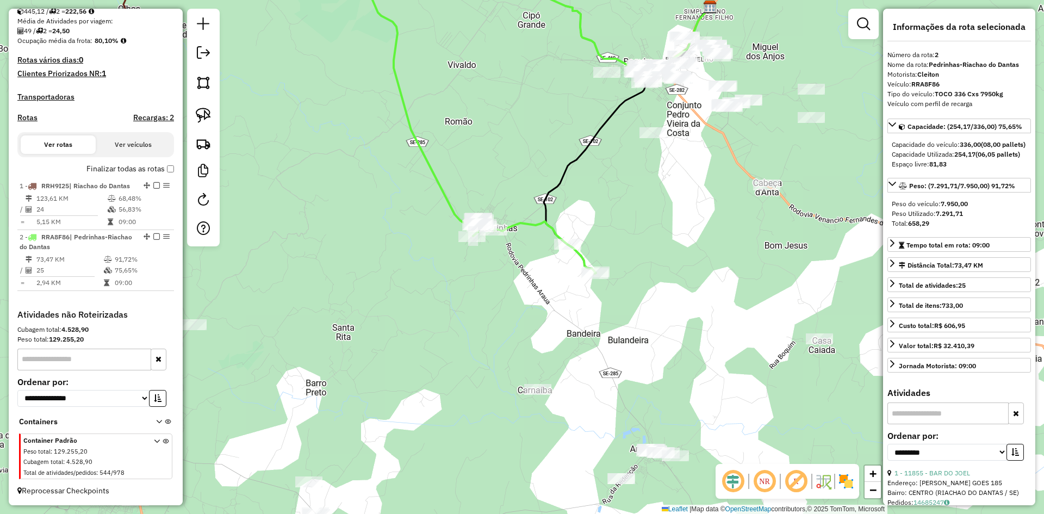
drag, startPoint x: 444, startPoint y: 366, endPoint x: 456, endPoint y: 198, distance: 167.9
click at [456, 198] on div "Janela de atendimento Grade de atendimento Capacidade Transportadoras Veículos …" at bounding box center [522, 257] width 1044 height 514
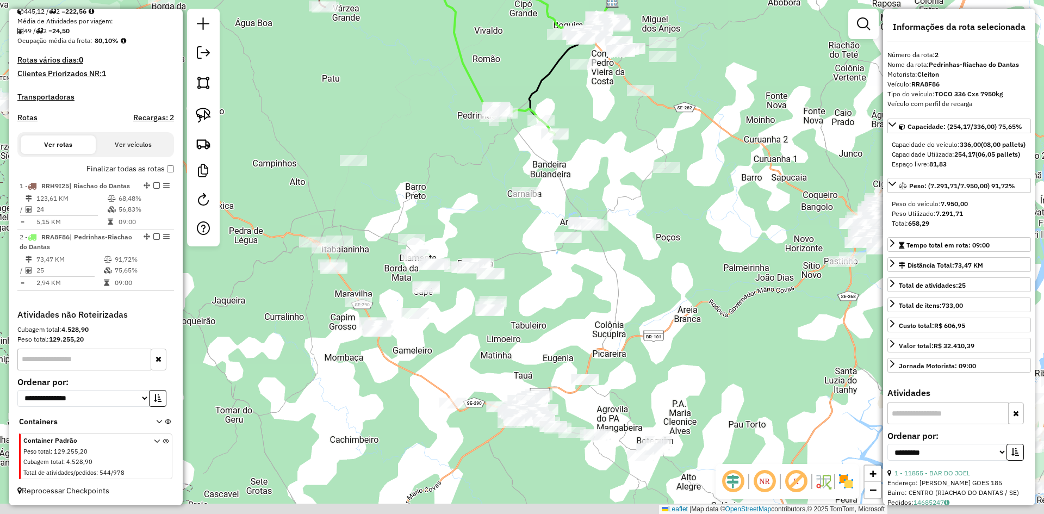
drag, startPoint x: 404, startPoint y: 209, endPoint x: 428, endPoint y: 188, distance: 31.9
click at [428, 188] on div "Janela de atendimento Grade de atendimento Capacidade Transportadoras Veículos …" at bounding box center [522, 257] width 1044 height 514
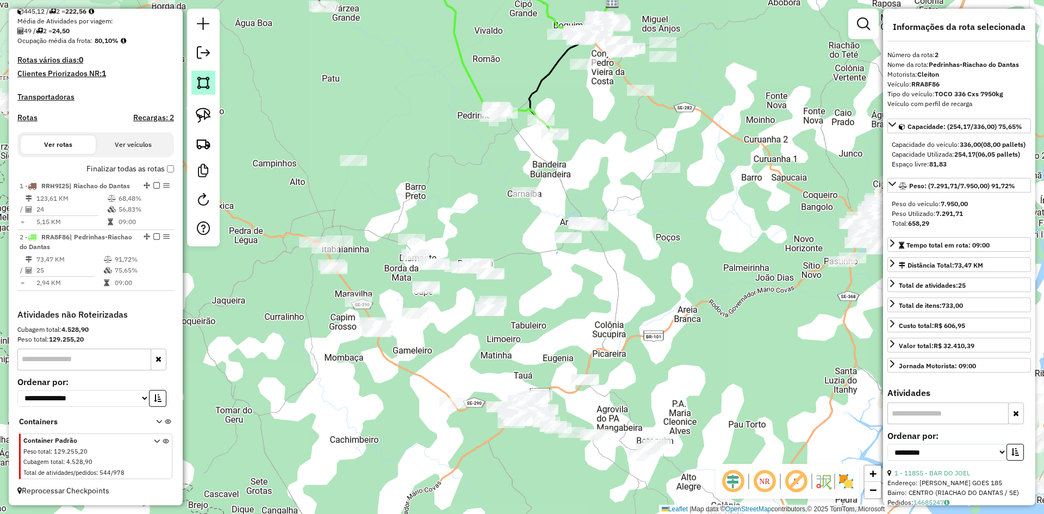
click at [210, 83] on img at bounding box center [203, 82] width 15 height 15
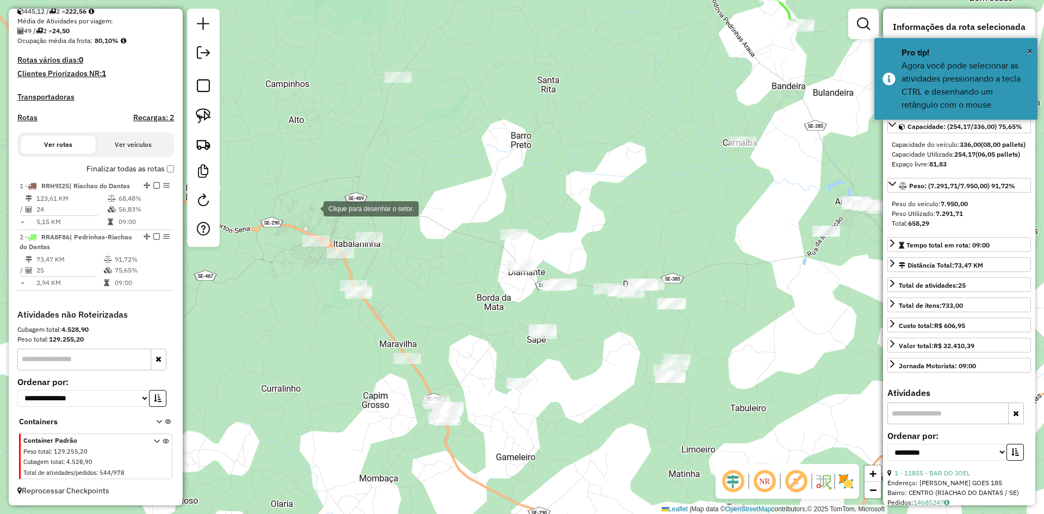
click at [313, 205] on div at bounding box center [313, 208] width 22 height 22
click at [287, 247] on div at bounding box center [289, 241] width 22 height 22
click at [295, 318] on div at bounding box center [295, 318] width 22 height 22
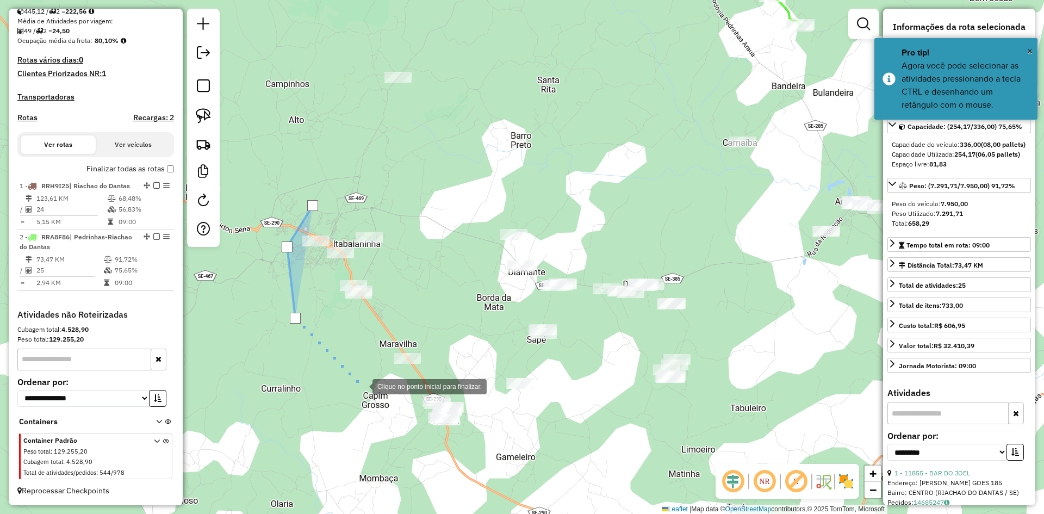
click at [372, 396] on div at bounding box center [362, 386] width 22 height 22
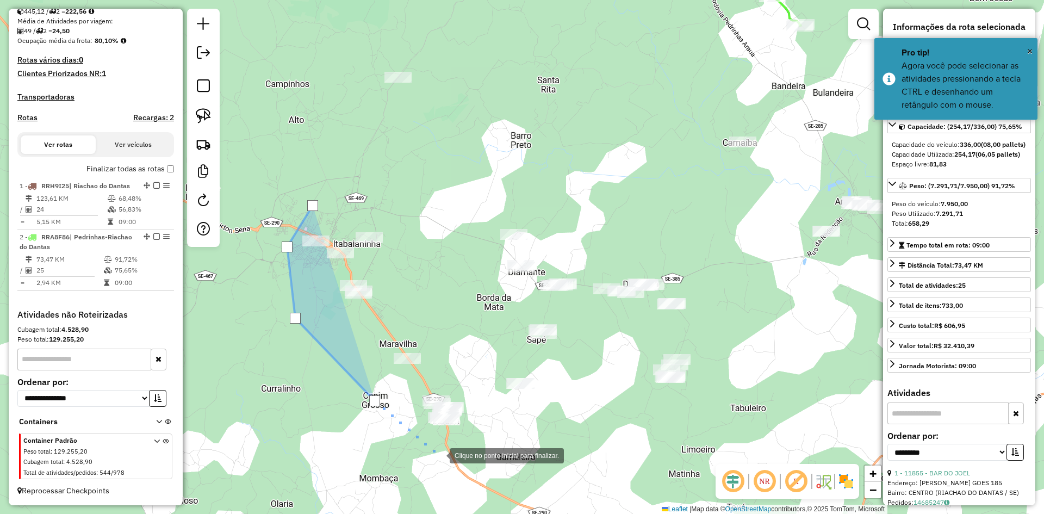
click at [439, 454] on div at bounding box center [439, 455] width 22 height 22
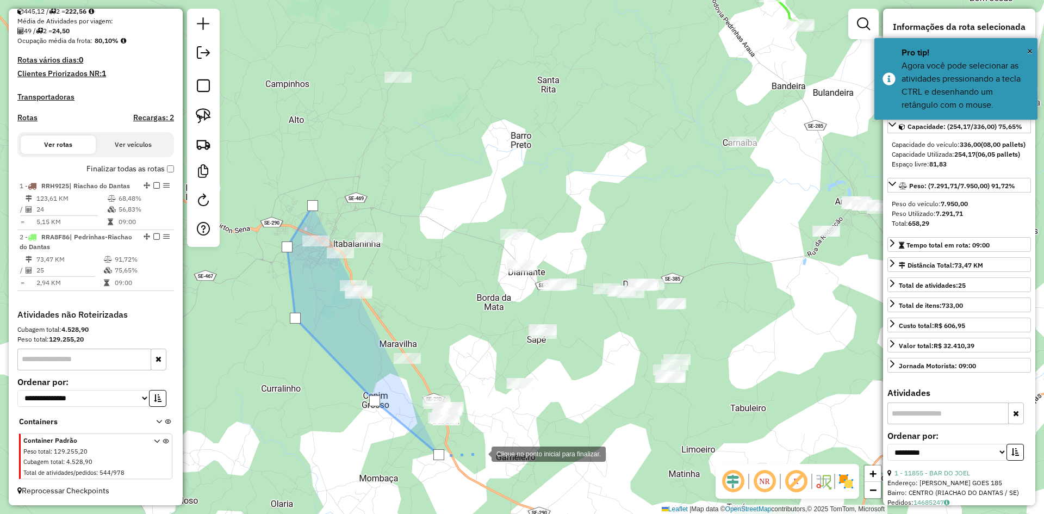
click at [491, 460] on div at bounding box center [481, 453] width 22 height 22
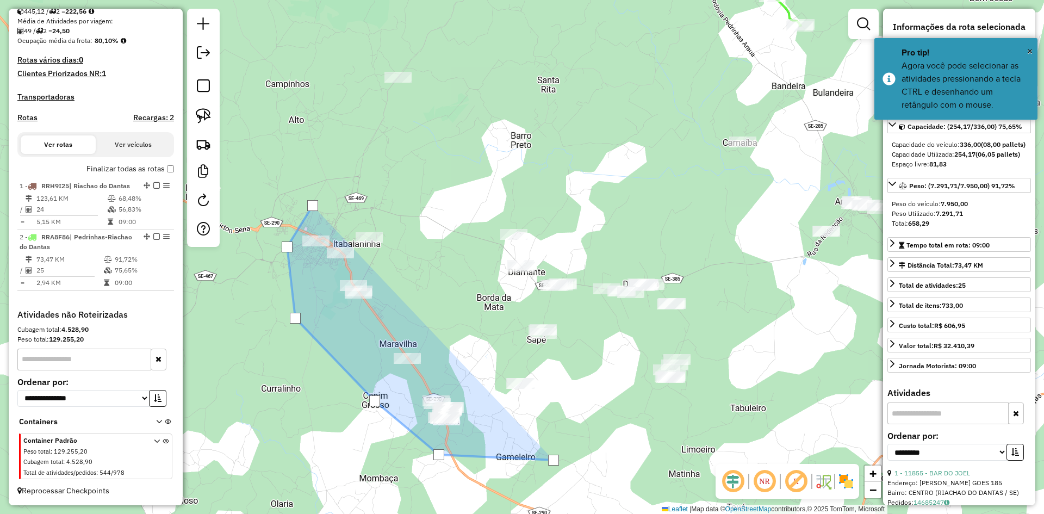
click at [564, 449] on div at bounding box center [554, 460] width 22 height 22
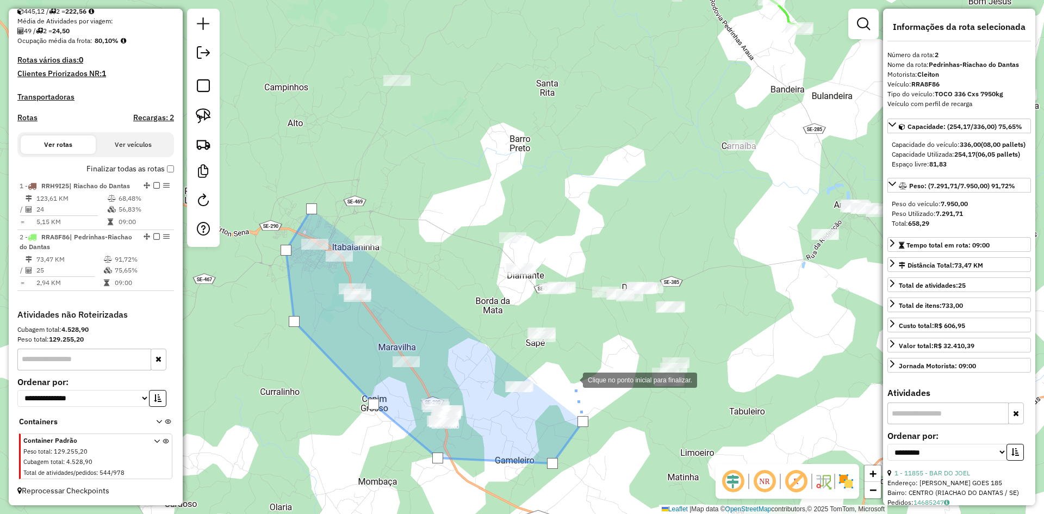
click at [572, 379] on div at bounding box center [572, 379] width 22 height 22
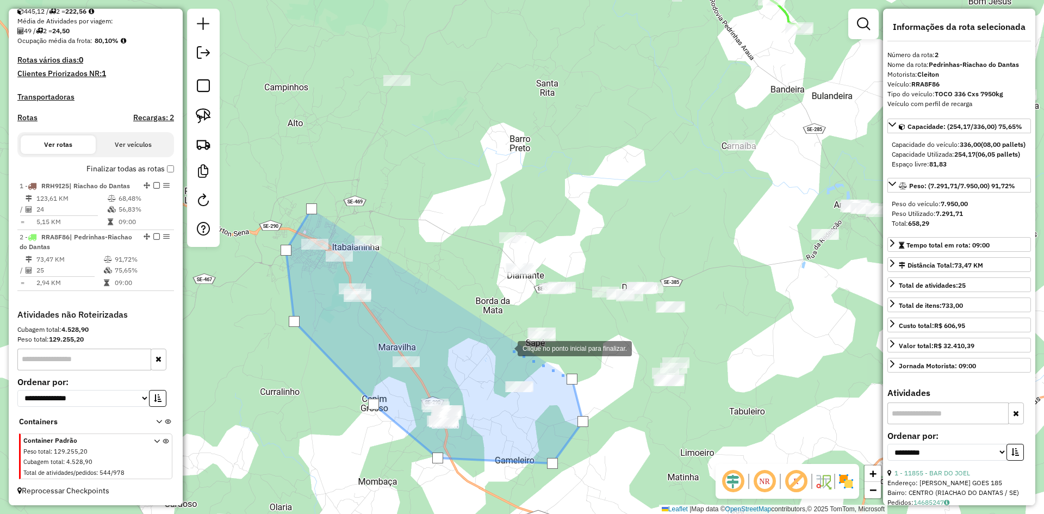
click at [507, 347] on div at bounding box center [507, 347] width 22 height 22
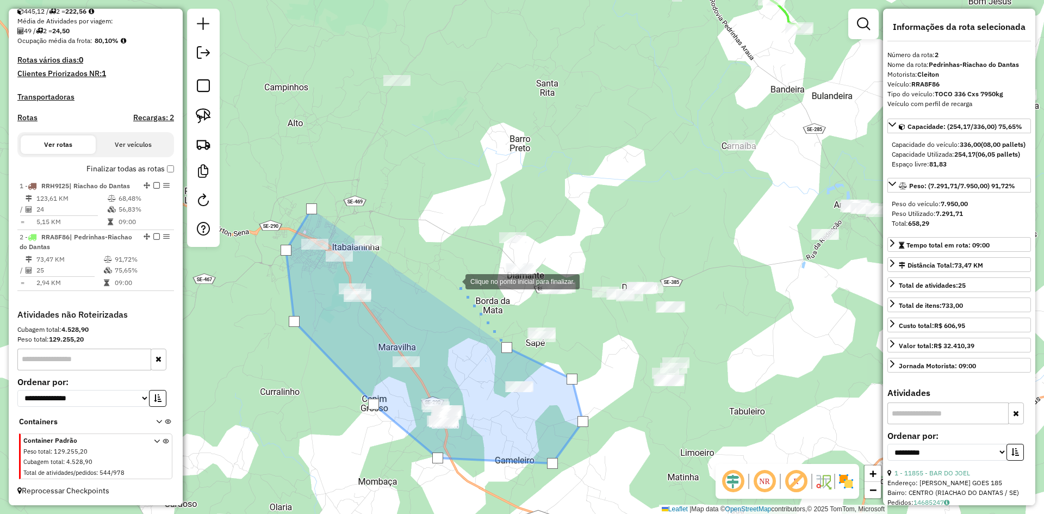
click at [454, 280] on div at bounding box center [455, 281] width 22 height 22
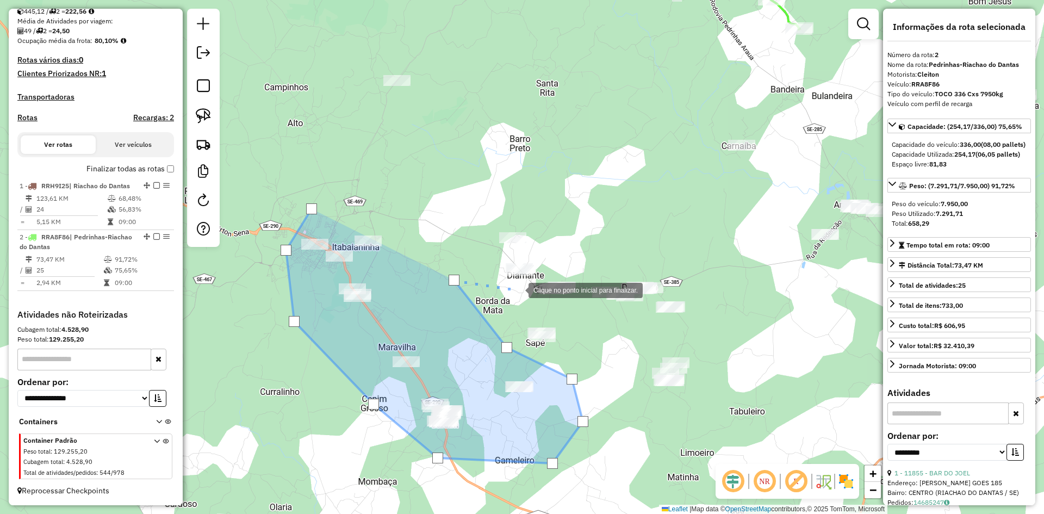
click at [518, 289] on div at bounding box center [518, 289] width 22 height 22
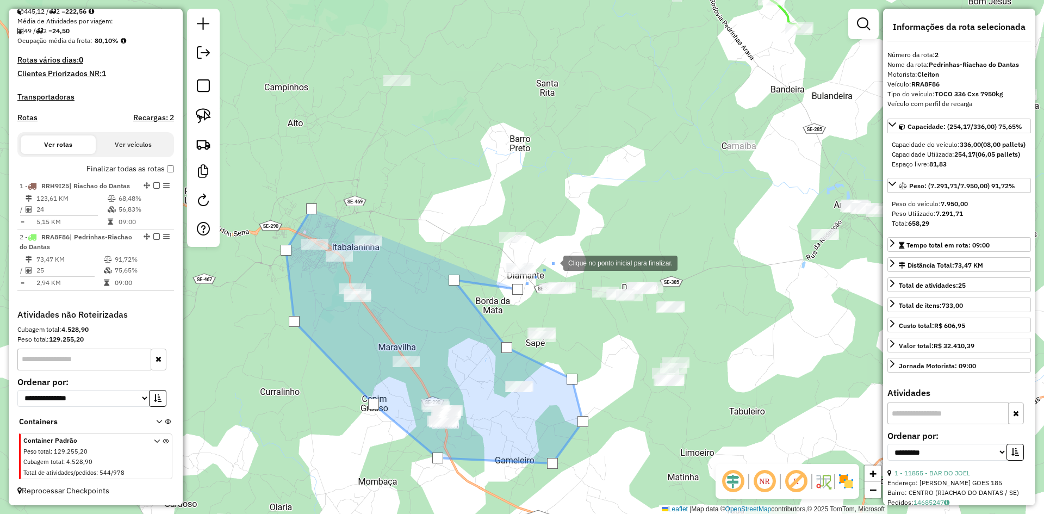
click at [552, 262] on div at bounding box center [552, 262] width 22 height 22
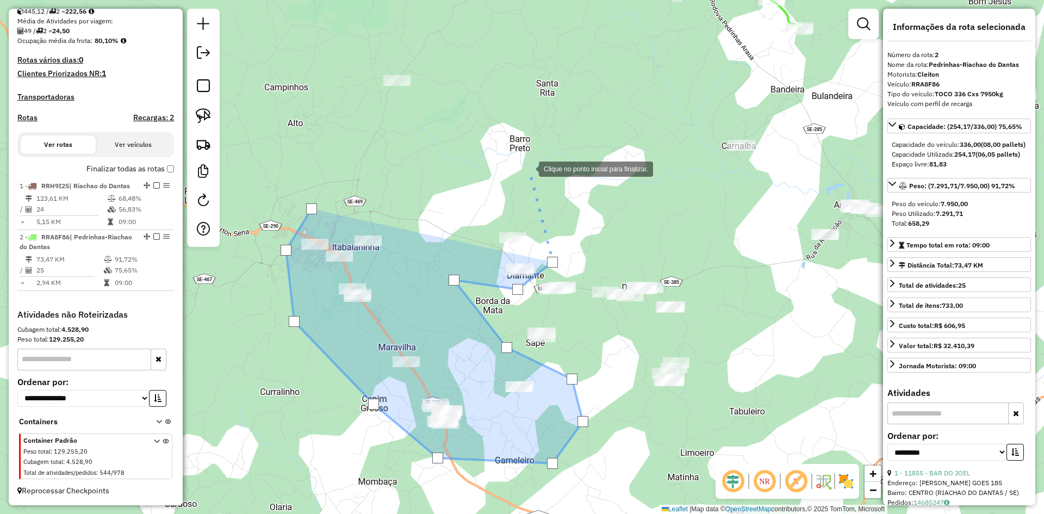
click at [527, 166] on div at bounding box center [528, 168] width 22 height 22
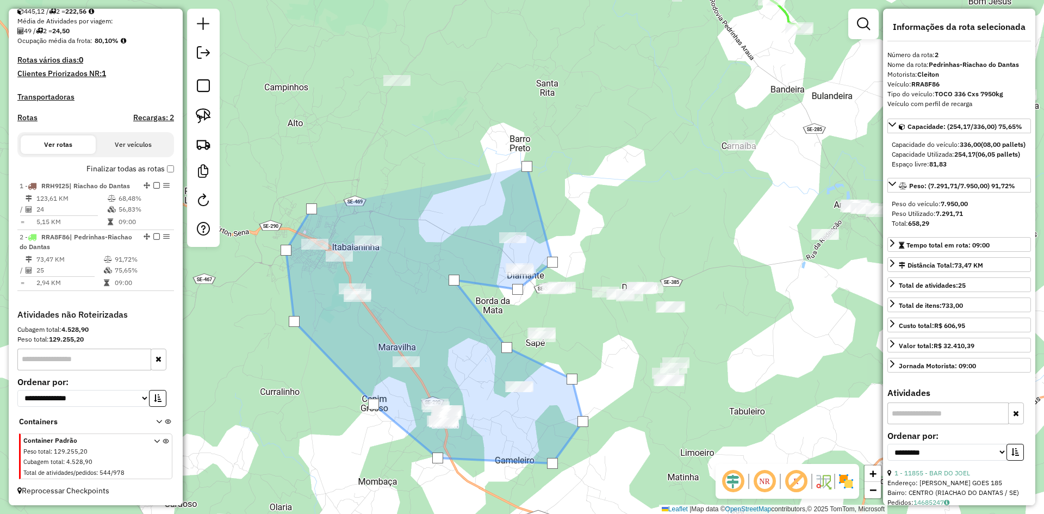
click at [527, 166] on div at bounding box center [526, 166] width 11 height 11
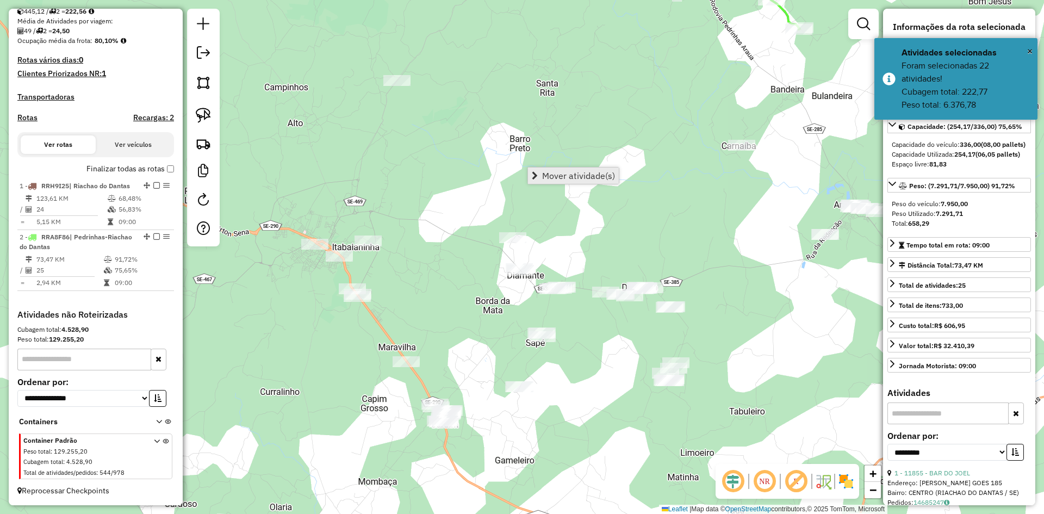
click at [548, 172] on span "Mover atividade(s)" at bounding box center [578, 175] width 73 height 9
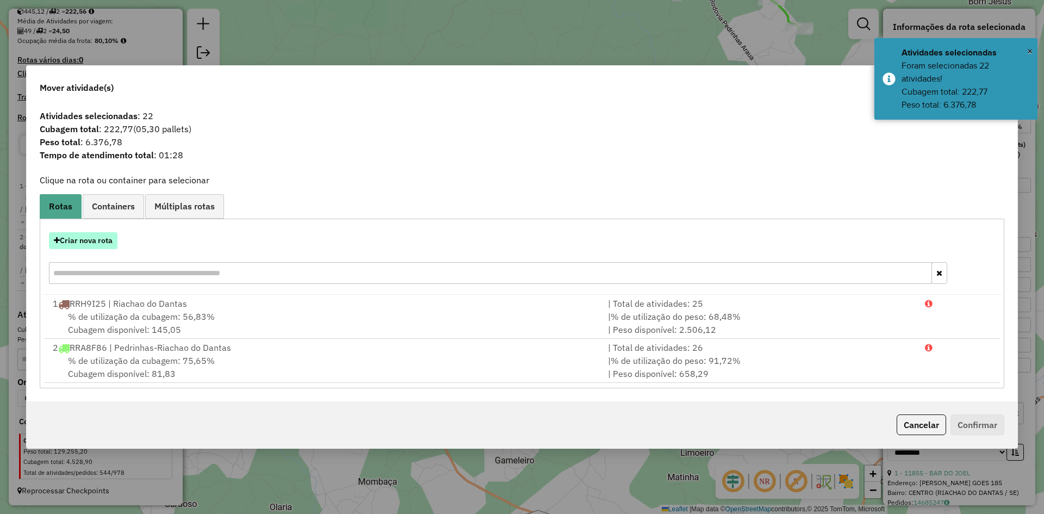
click at [99, 239] on button "Criar nova rota" at bounding box center [83, 240] width 68 height 17
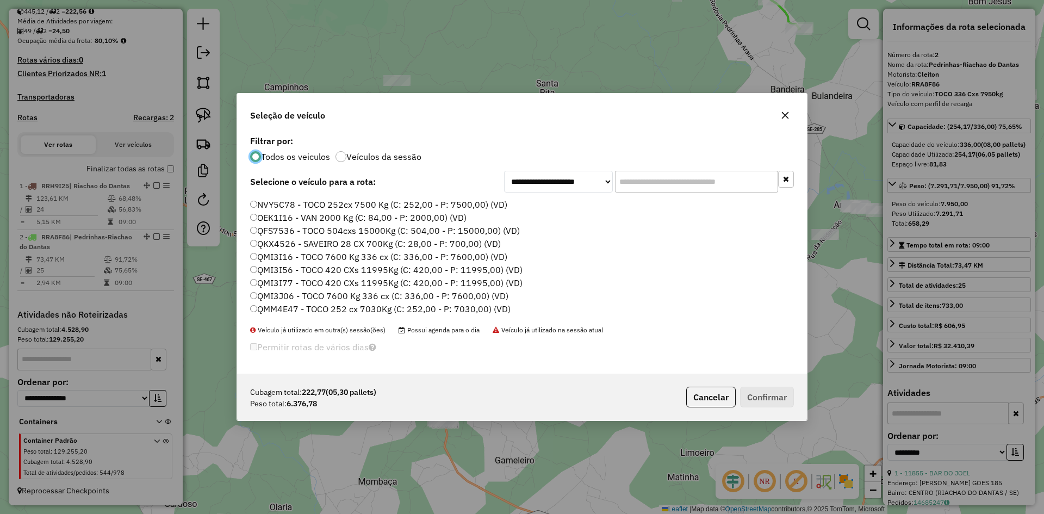
scroll to position [350, 0]
click at [284, 291] on label "QMI3J06 - TOCO 7600 Kg 336 cx (C: 336,00 - P: 7600,00) (VD)" at bounding box center [379, 296] width 258 height 13
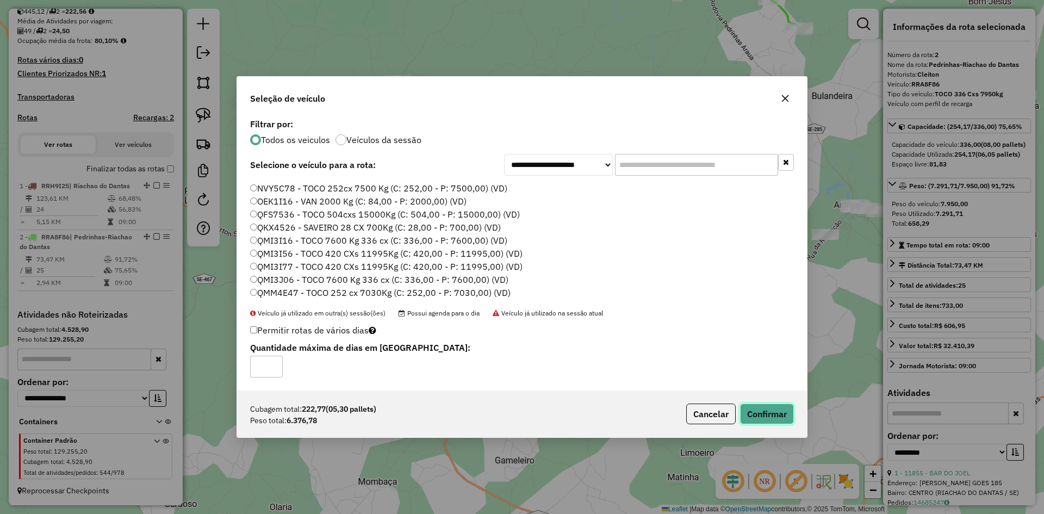
click at [776, 414] on button "Confirmar" at bounding box center [767, 413] width 54 height 21
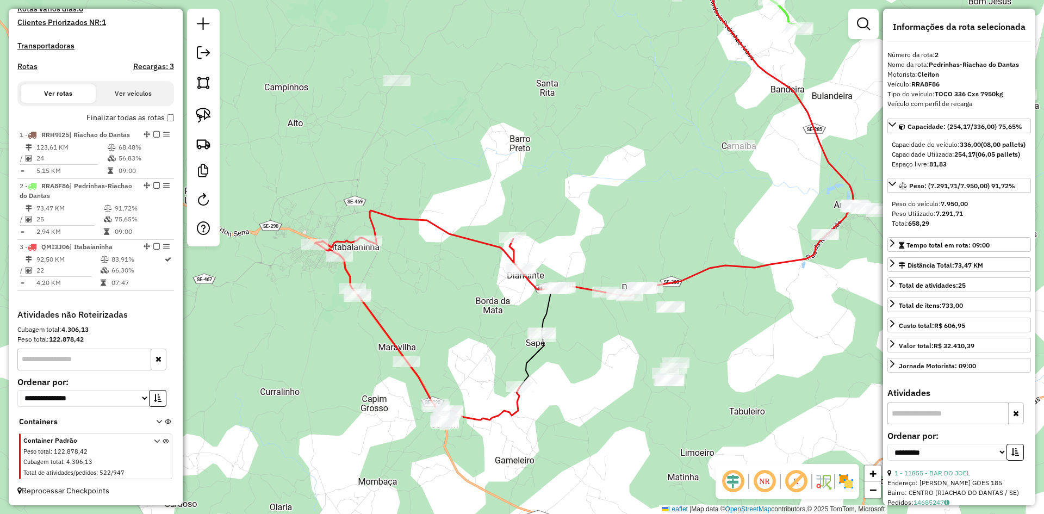
scroll to position [321, 0]
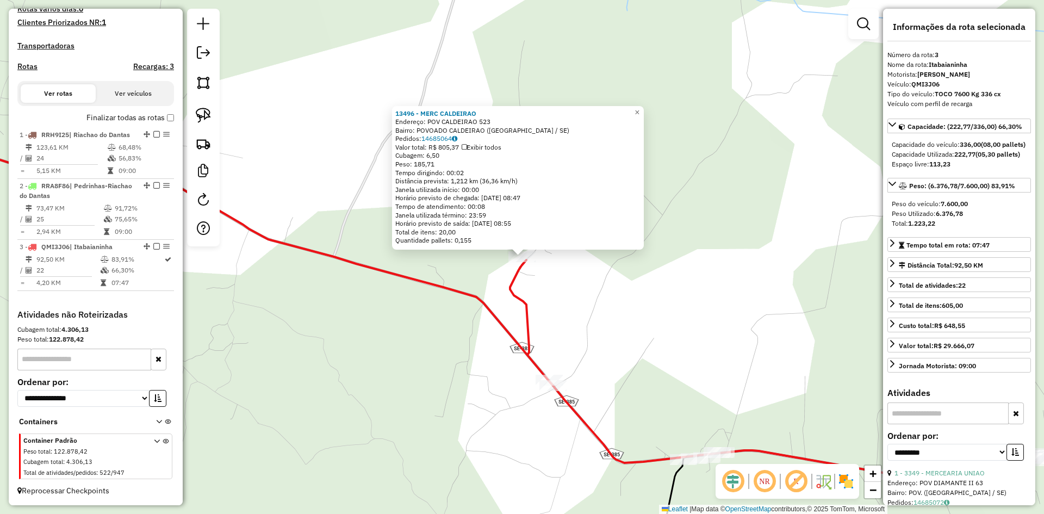
click at [463, 308] on div "13496 - MERC CALDEIRAO Endereço: POV CALDEIRAO 523 Bairro: POVOADO CALDEIRAO (I…" at bounding box center [522, 257] width 1044 height 514
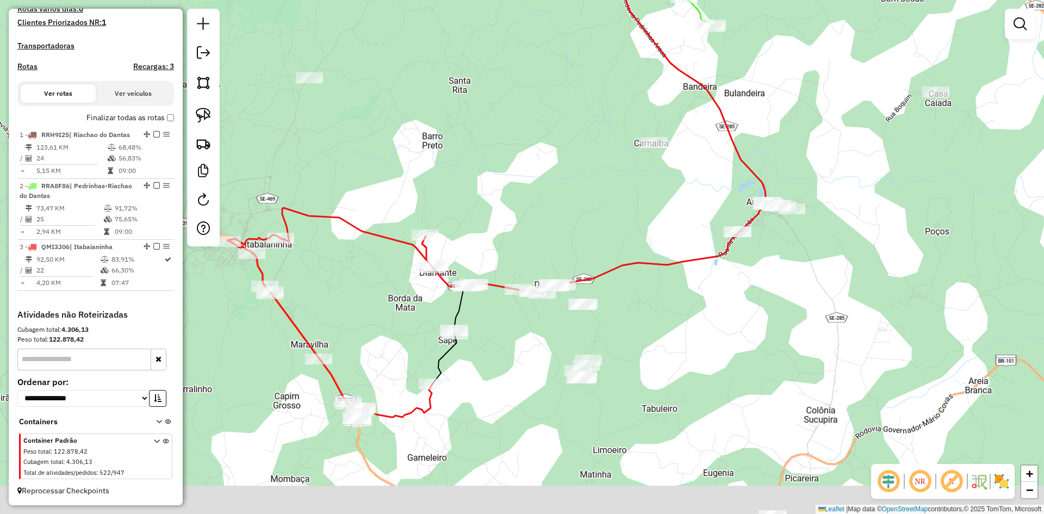
drag, startPoint x: 450, startPoint y: 327, endPoint x: 397, endPoint y: 271, distance: 76.1
click at [400, 272] on div "Janela de atendimento Grade de atendimento Capacidade Transportadoras Veículos …" at bounding box center [522, 257] width 1044 height 514
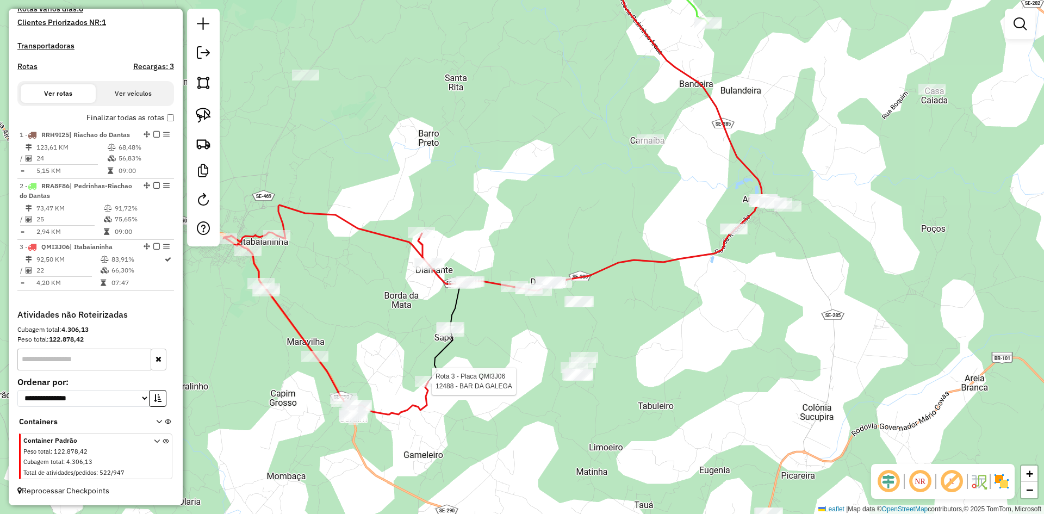
select select "**********"
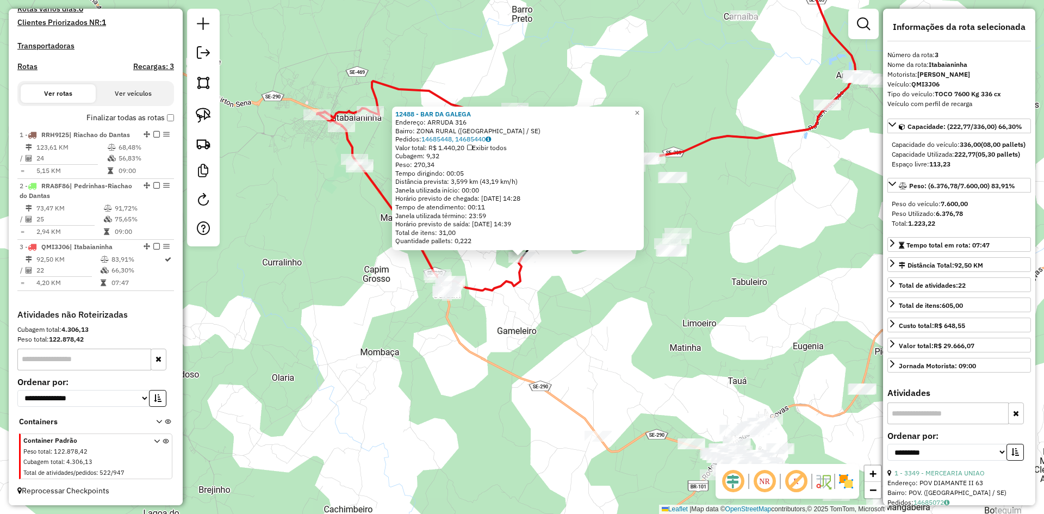
click at [587, 321] on div "12488 - BAR DA GALEGA Endereço: ARRUDA 316 Bairro: ZONA RURAL (ITABAIANINHA / S…" at bounding box center [522, 257] width 1044 height 514
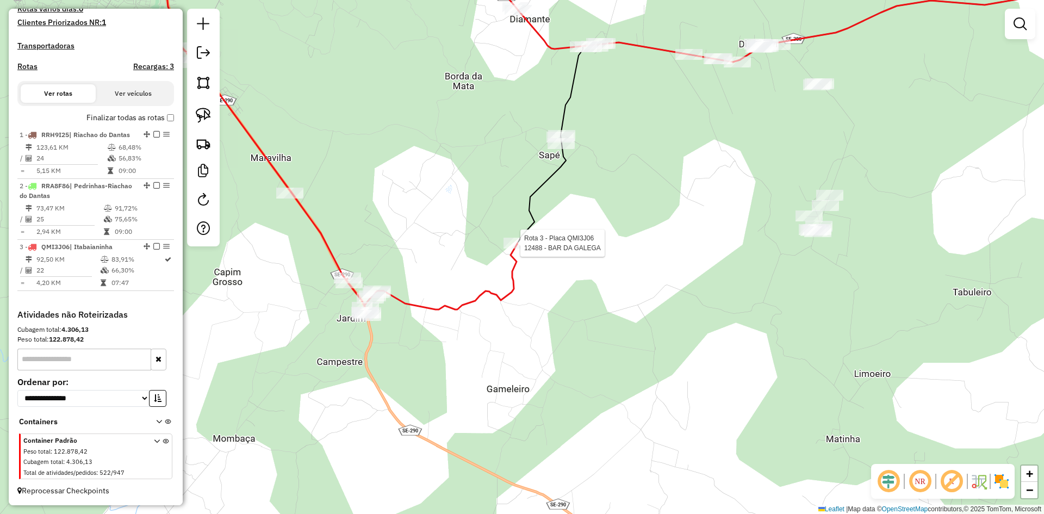
select select "**********"
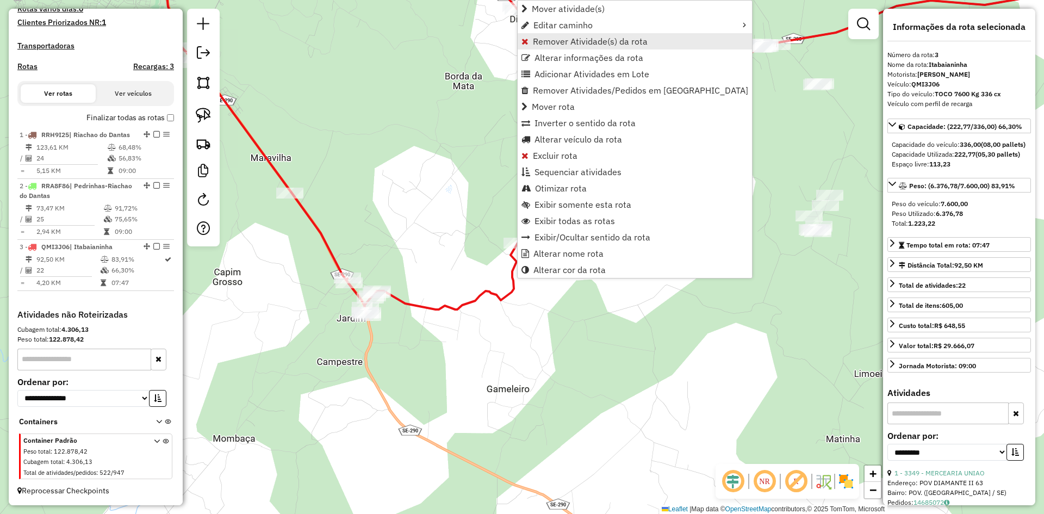
click at [563, 42] on span "Remover Atividade(s) da rota" at bounding box center [590, 41] width 115 height 9
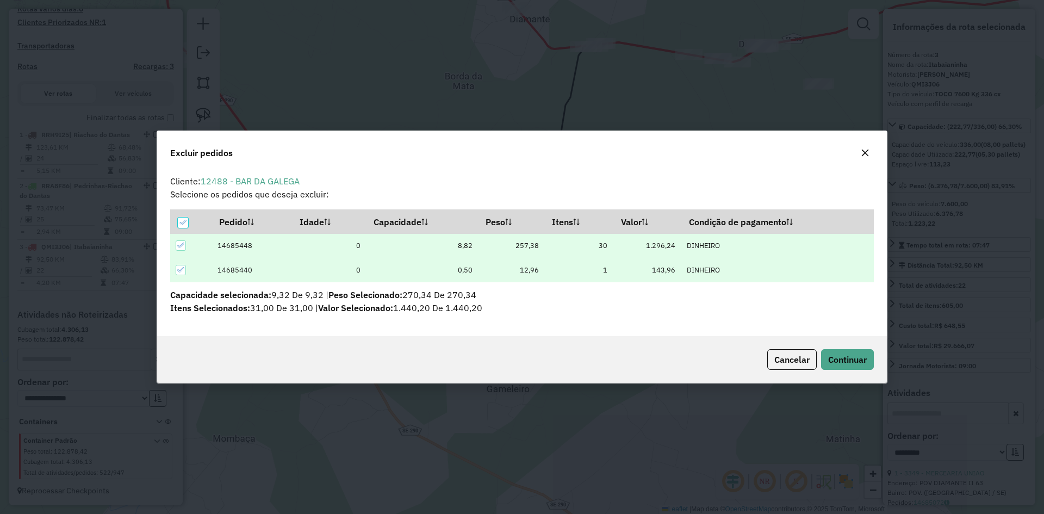
scroll to position [0, 0]
click at [852, 367] on button "Continuar" at bounding box center [847, 359] width 53 height 21
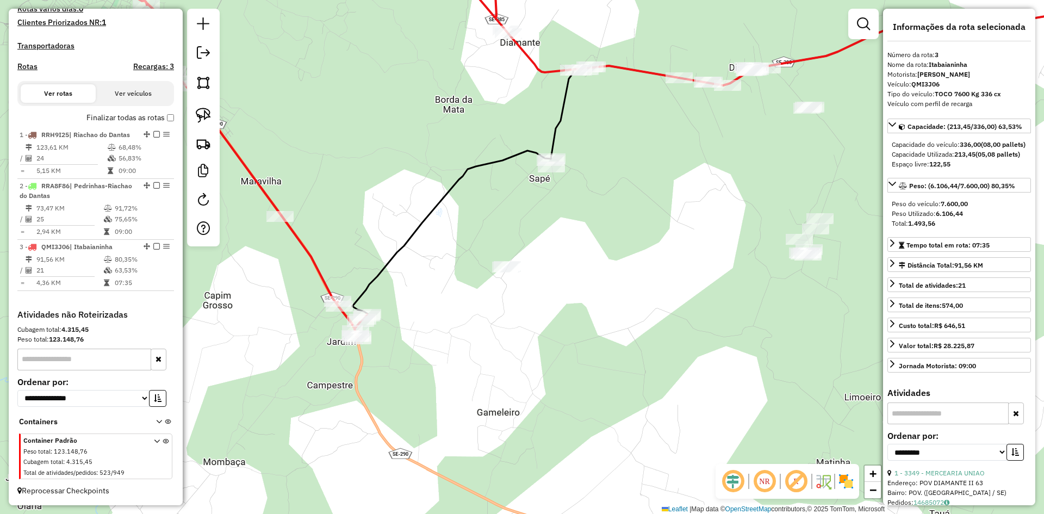
drag, startPoint x: 472, startPoint y: 147, endPoint x: 443, endPoint y: 204, distance: 64.7
click at [444, 204] on div "Janela de atendimento Grade de atendimento Capacidade Transportadoras Veículos …" at bounding box center [522, 257] width 1044 height 514
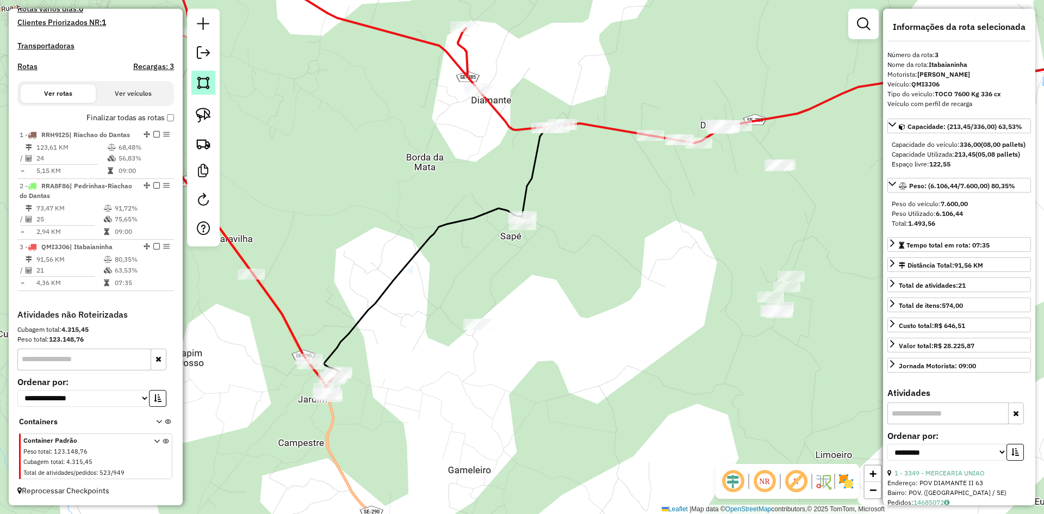
click at [198, 82] on img at bounding box center [203, 82] width 15 height 15
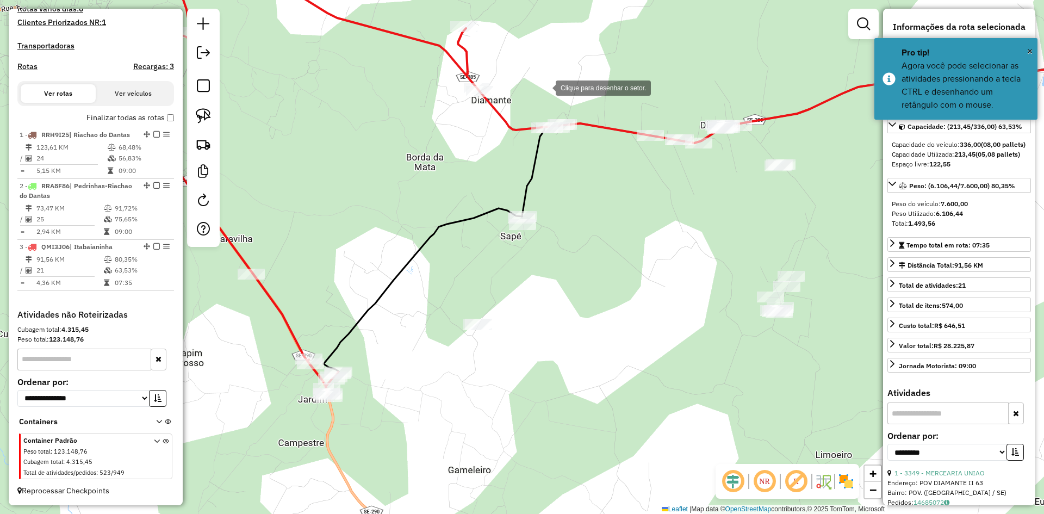
click at [556, 76] on div at bounding box center [545, 87] width 22 height 22
click at [466, 127] on div at bounding box center [466, 127] width 22 height 22
drag, startPoint x: 421, startPoint y: 266, endPoint x: 409, endPoint y: 331, distance: 65.2
click at [421, 267] on div at bounding box center [421, 266] width 22 height 22
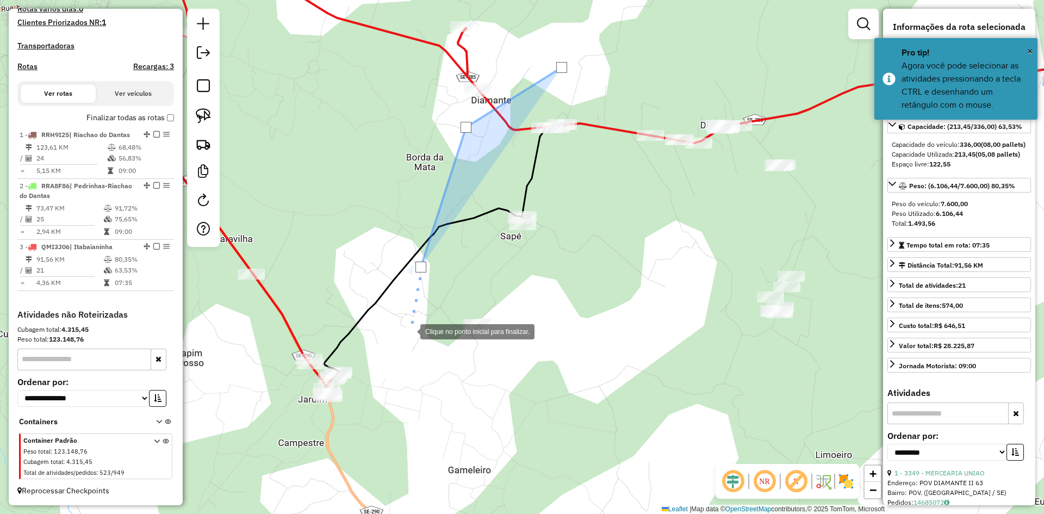
click at [409, 331] on div at bounding box center [409, 331] width 22 height 22
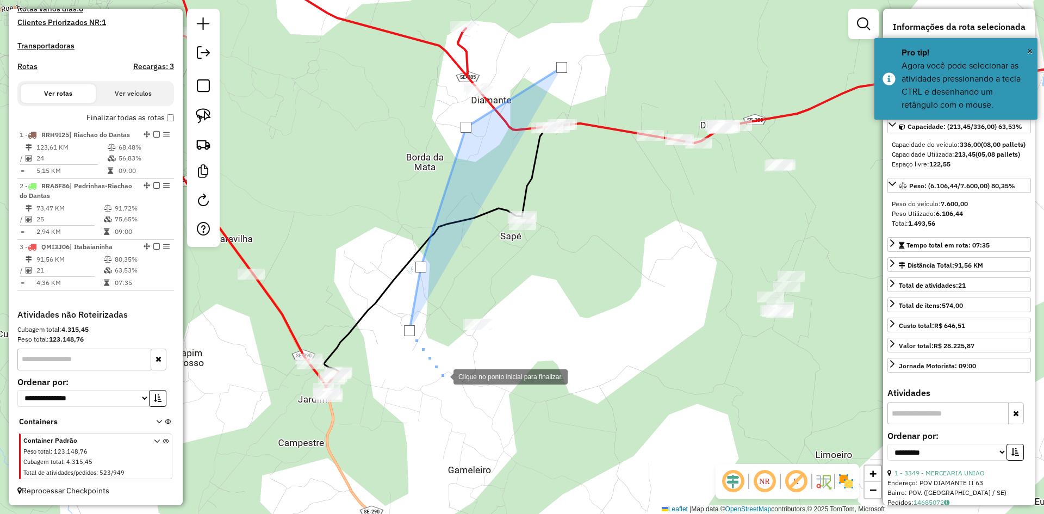
click at [442, 376] on div at bounding box center [443, 376] width 22 height 22
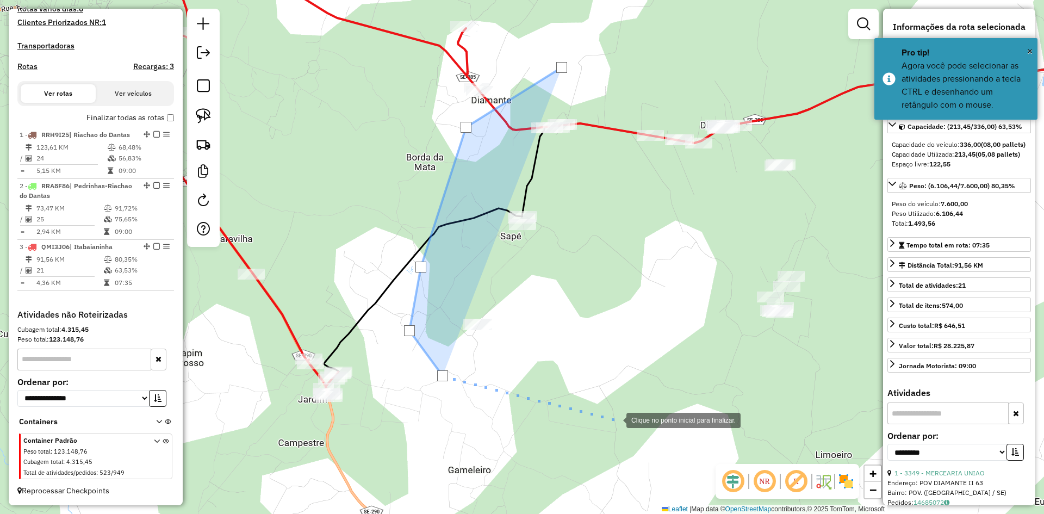
drag, startPoint x: 616, startPoint y: 419, endPoint x: 507, endPoint y: 375, distance: 118.0
click at [604, 408] on div at bounding box center [615, 419] width 22 height 22
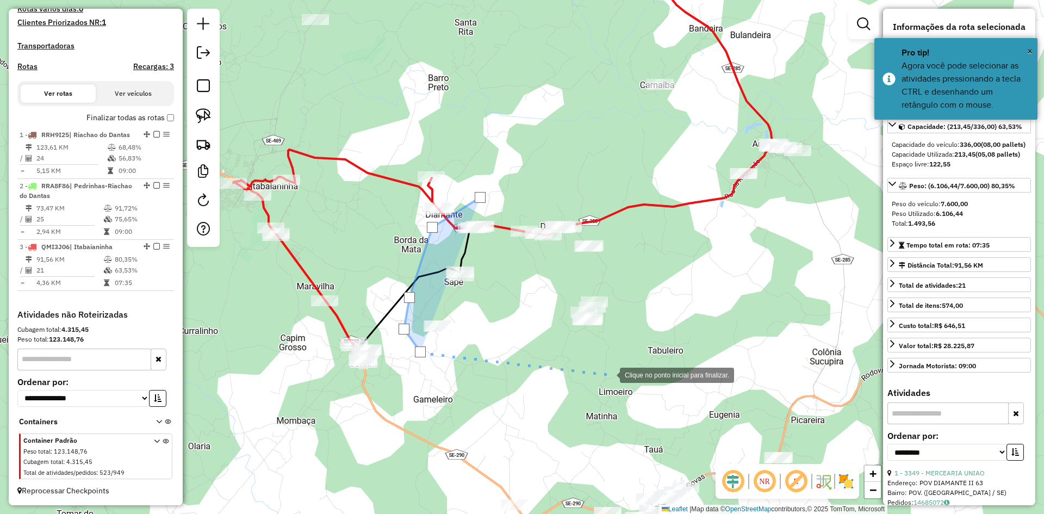
click at [609, 374] on div at bounding box center [609, 374] width 22 height 22
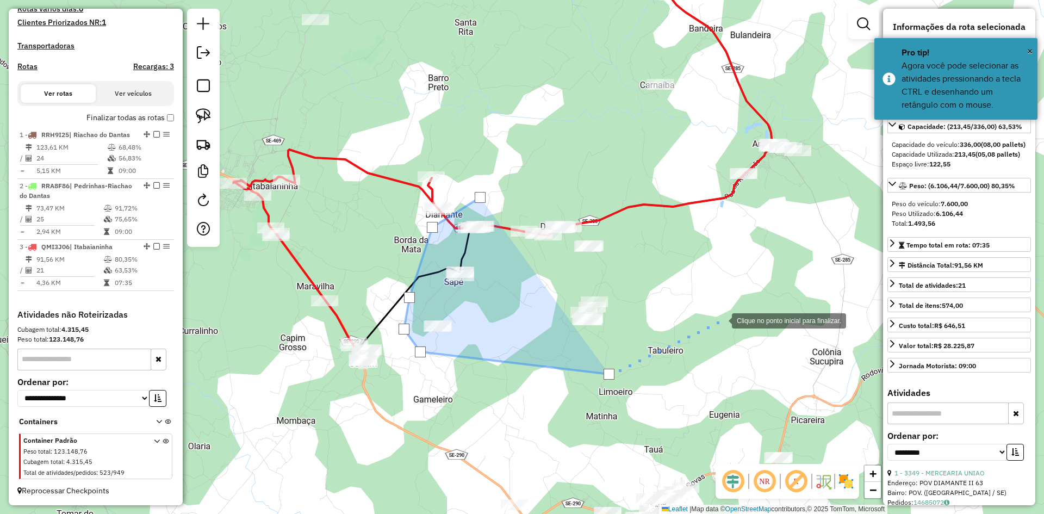
click at [721, 320] on div at bounding box center [721, 320] width 22 height 22
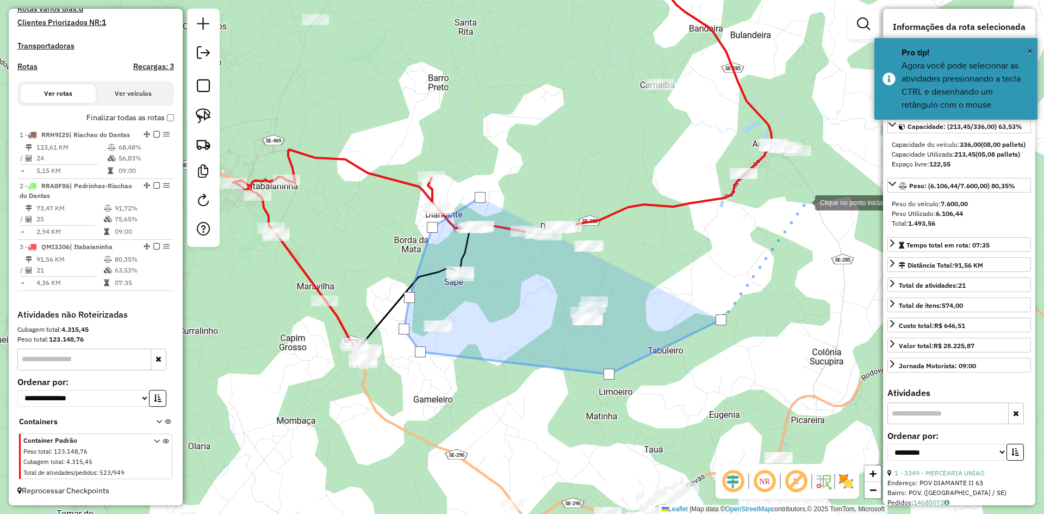
click at [804, 202] on div at bounding box center [804, 202] width 22 height 22
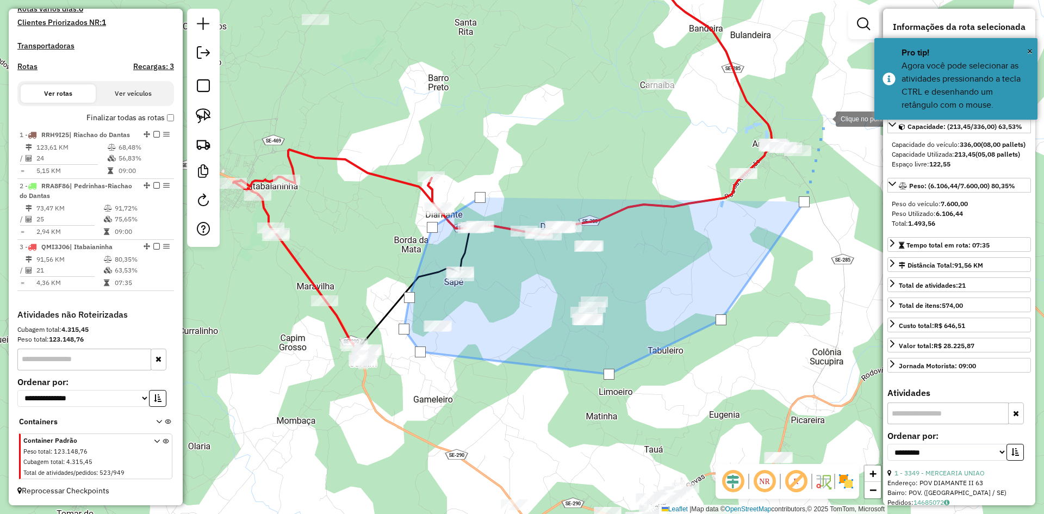
click at [829, 107] on div at bounding box center [825, 118] width 22 height 22
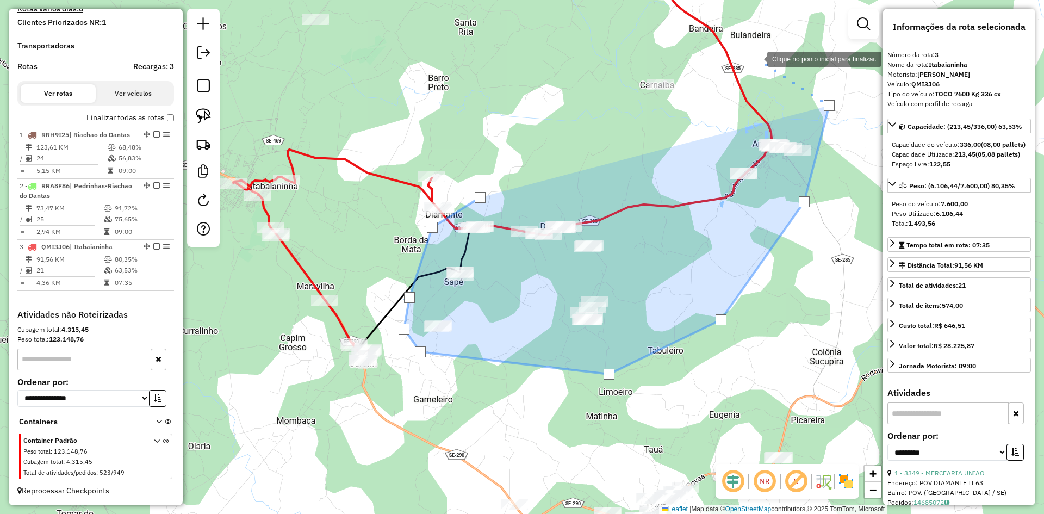
click at [756, 58] on div at bounding box center [756, 58] width 22 height 22
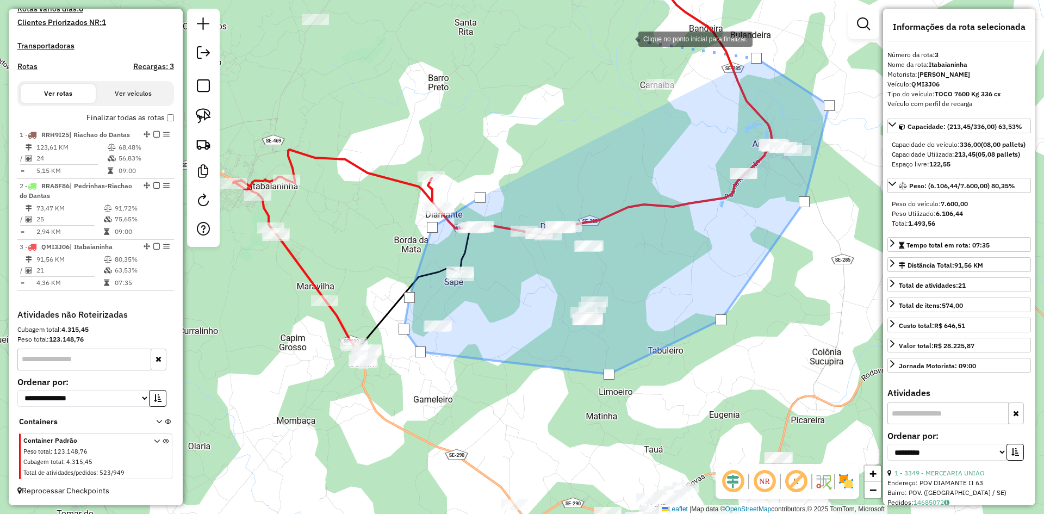
click at [626, 38] on div at bounding box center [627, 38] width 22 height 22
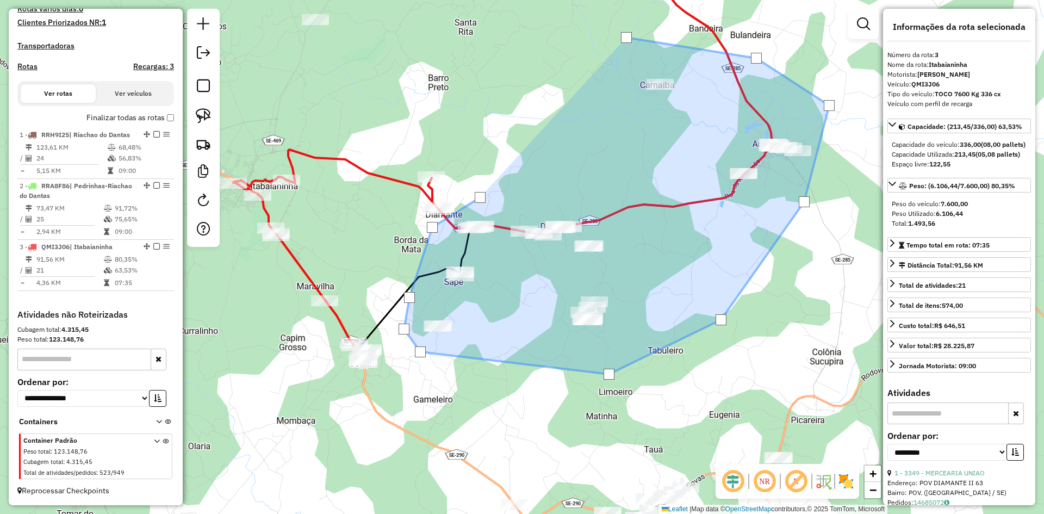
click at [626, 38] on div at bounding box center [626, 37] width 11 height 11
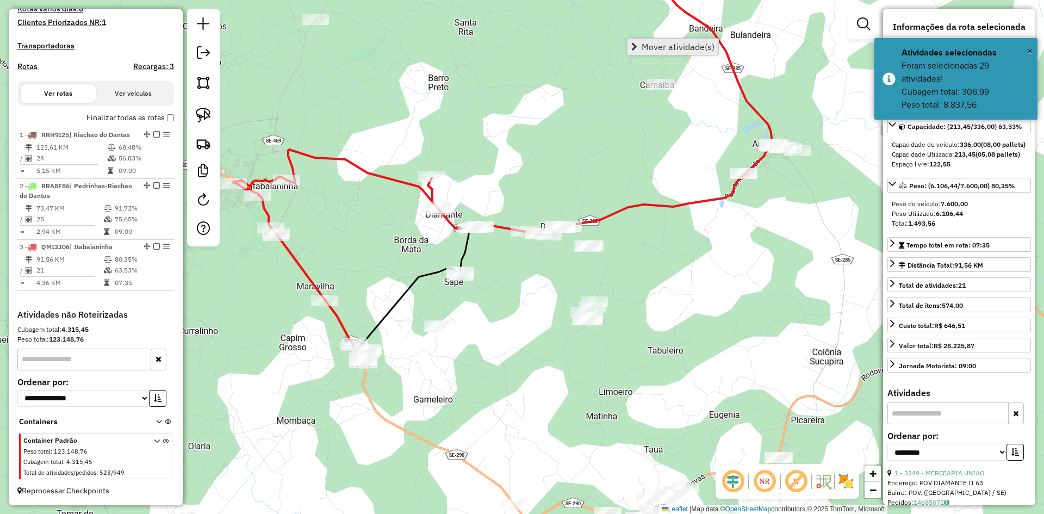
click at [643, 43] on span "Mover atividade(s)" at bounding box center [677, 46] width 73 height 9
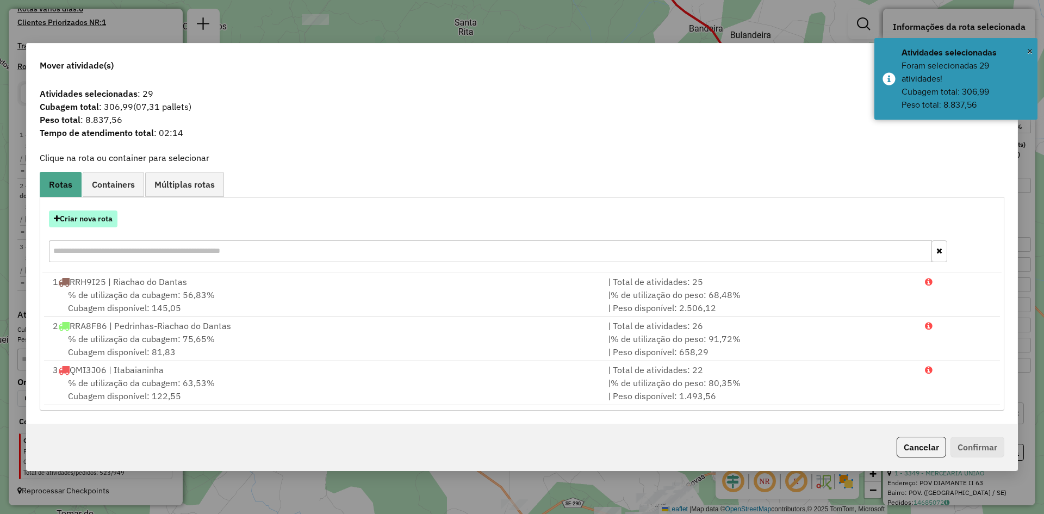
click at [103, 225] on button "Criar nova rota" at bounding box center [83, 218] width 68 height 17
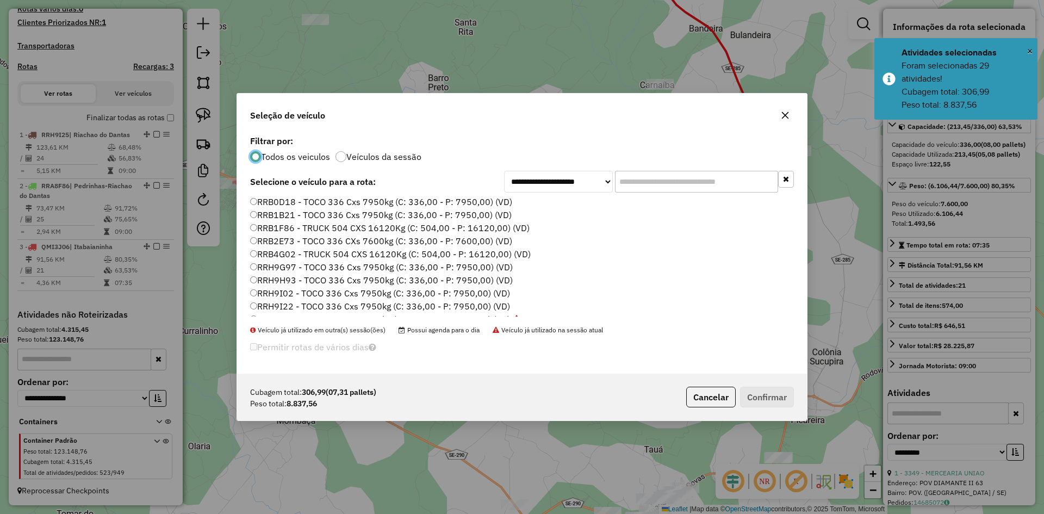
scroll to position [622, 0]
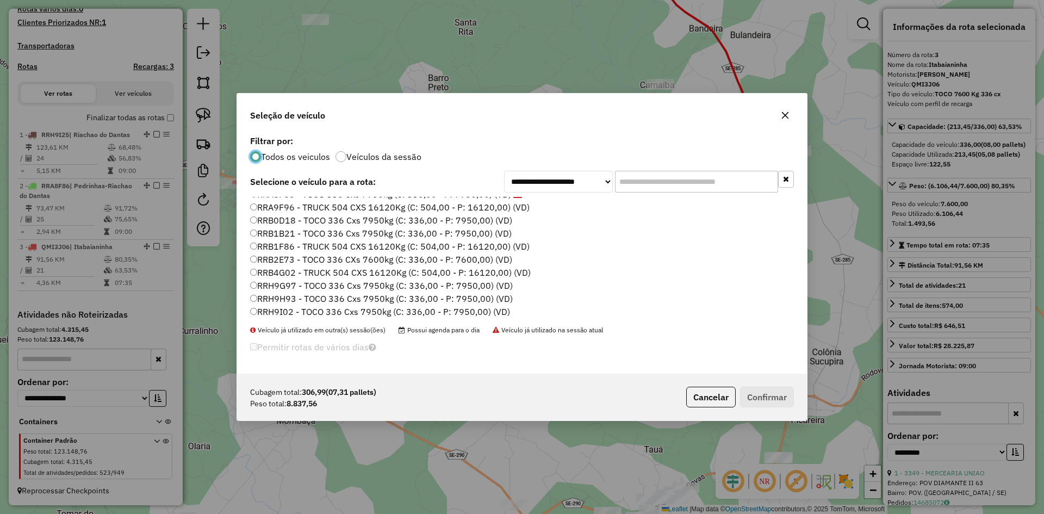
click at [294, 223] on label "RRB0D18 - TOCO 336 Cxs 7950kg (C: 336,00 - P: 7950,00) (VD)" at bounding box center [381, 220] width 262 height 13
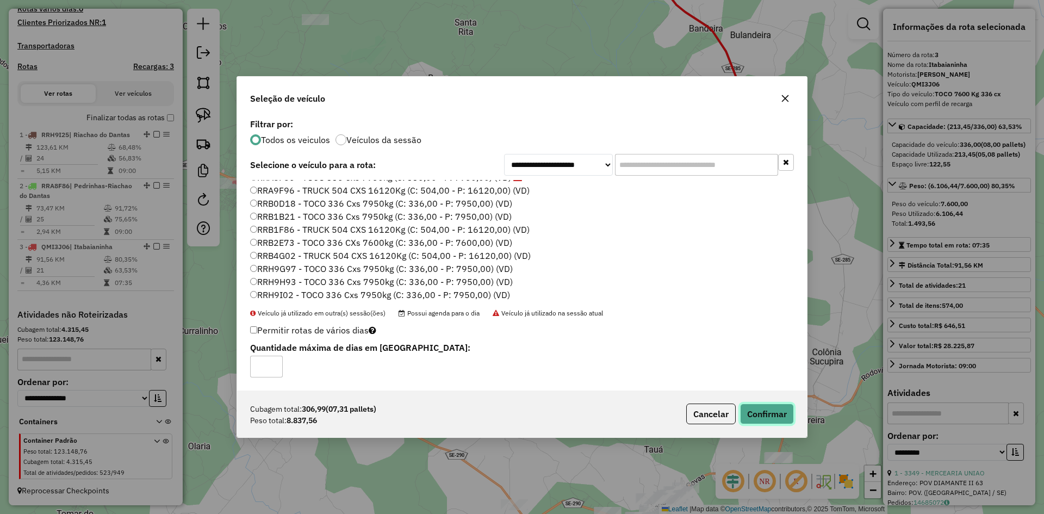
click at [763, 417] on button "Confirmar" at bounding box center [767, 413] width 54 height 21
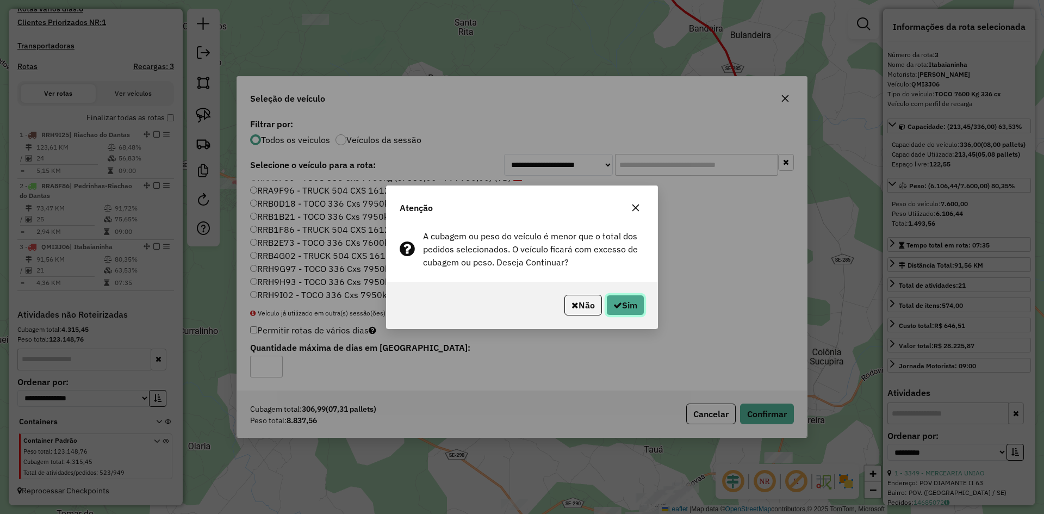
click at [627, 300] on button "Sim" at bounding box center [625, 305] width 38 height 21
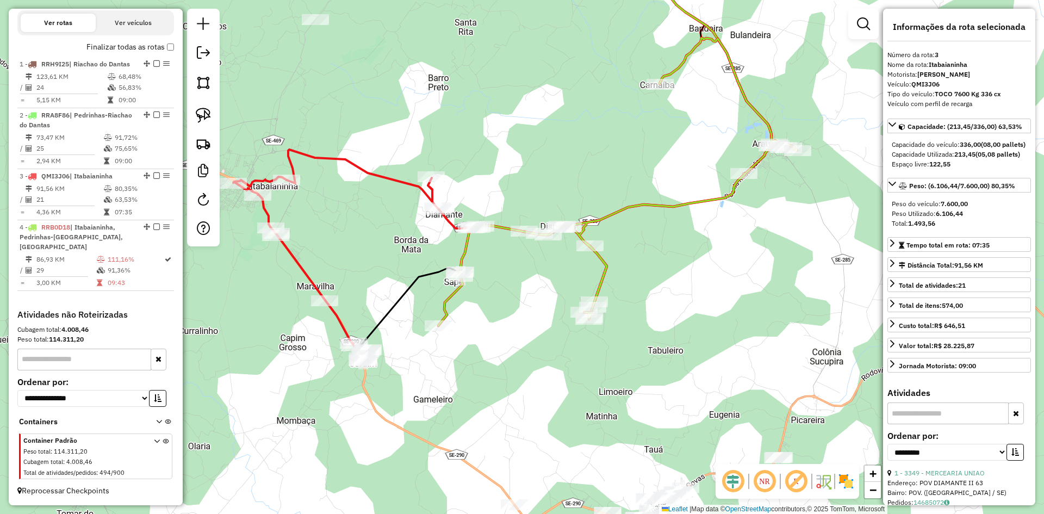
scroll to position [382, 0]
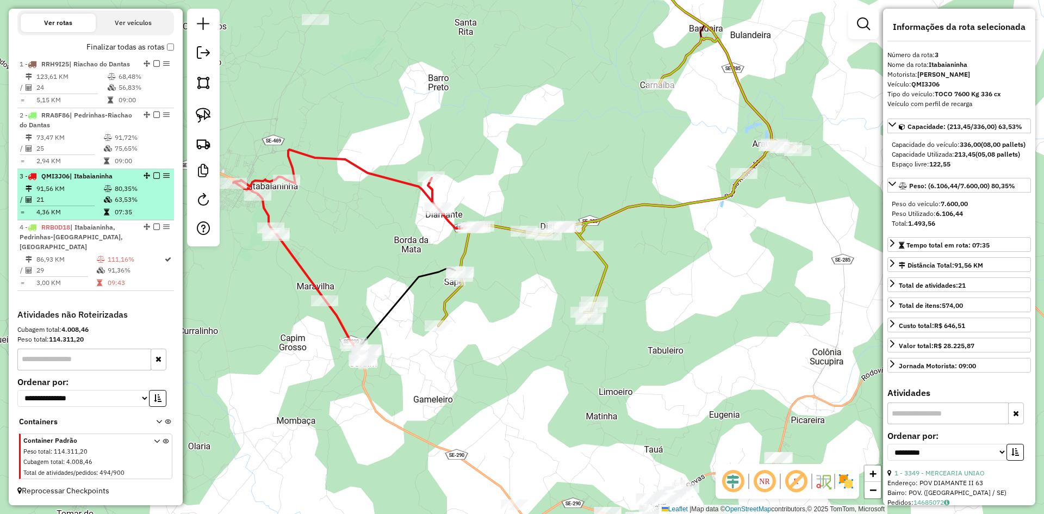
drag, startPoint x: 124, startPoint y: 210, endPoint x: 135, endPoint y: 203, distance: 13.0
click at [125, 205] on td "63,53%" at bounding box center [141, 199] width 55 height 11
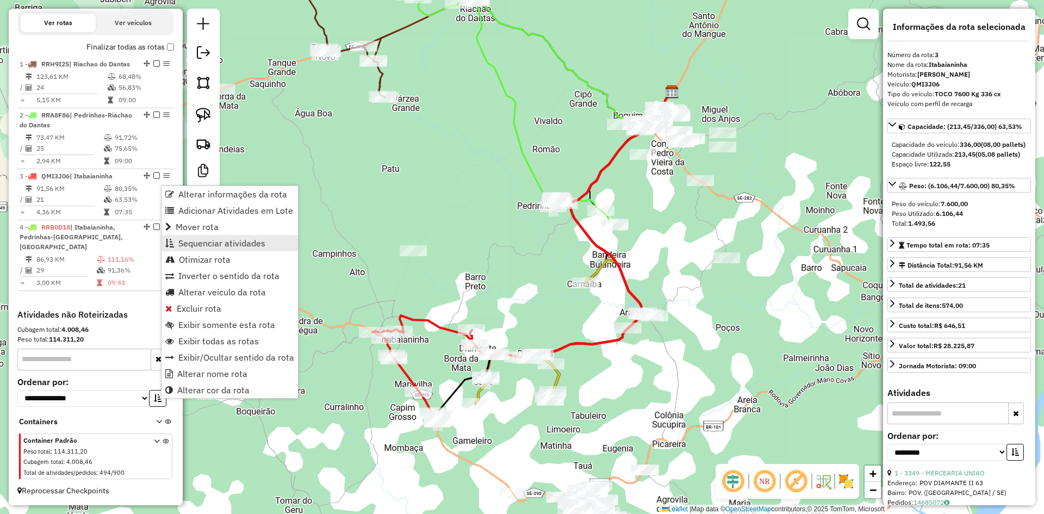
click at [213, 239] on span "Sequenciar atividades" at bounding box center [221, 243] width 87 height 9
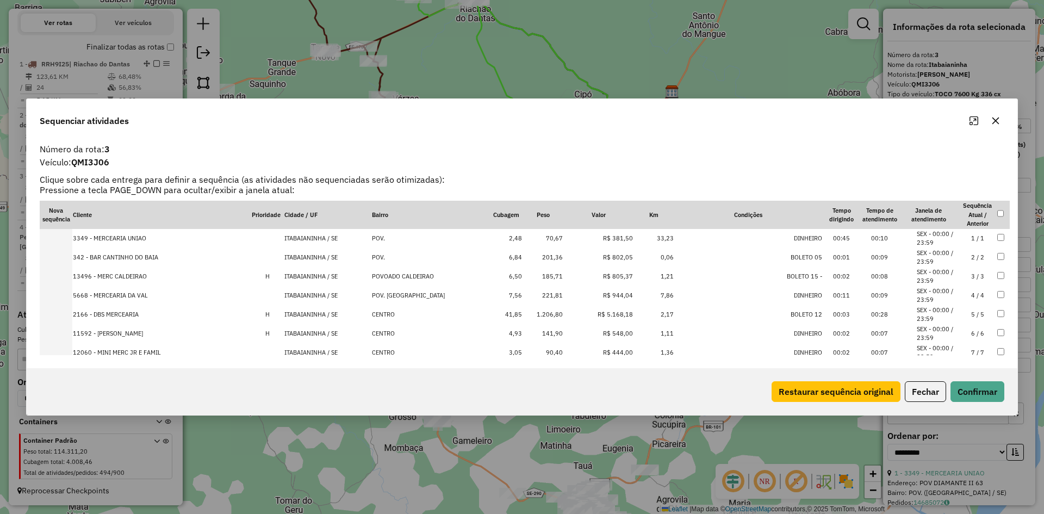
scroll to position [283, 0]
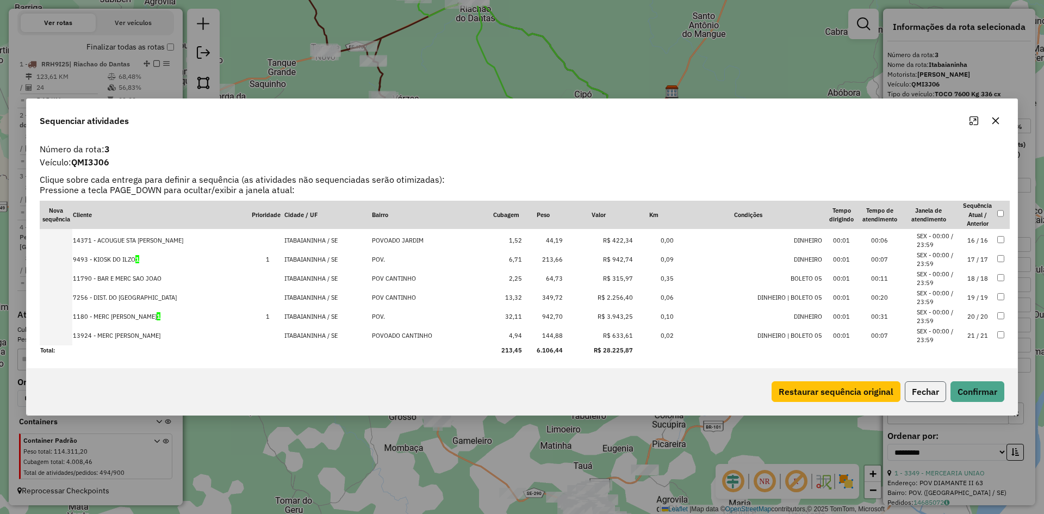
click at [912, 395] on button "Fechar" at bounding box center [925, 391] width 41 height 21
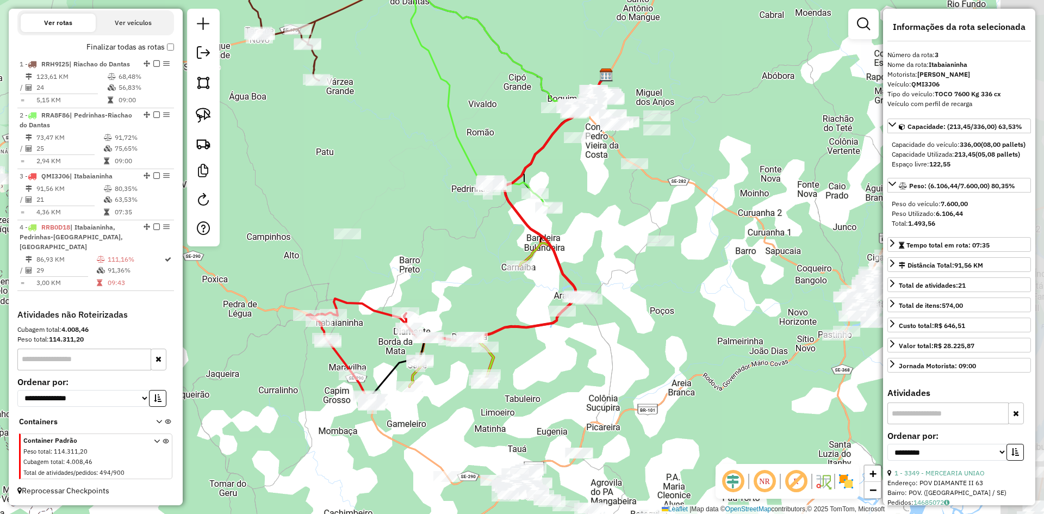
drag, startPoint x: 345, startPoint y: 303, endPoint x: 280, endPoint y: 287, distance: 66.7
click at [280, 287] on div "Janela de atendimento Grade de atendimento Capacidade Transportadoras Veículos …" at bounding box center [522, 257] width 1044 height 514
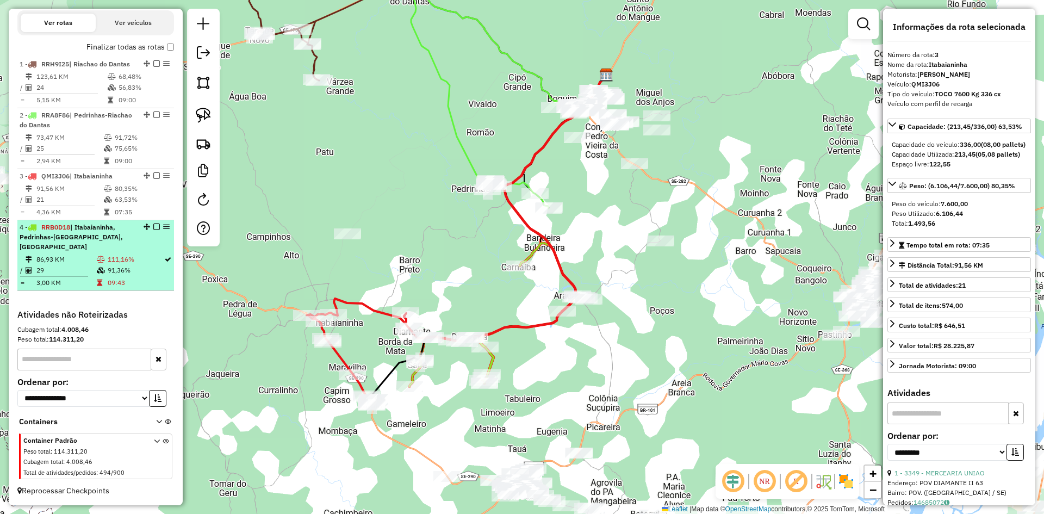
click at [137, 265] on td "91,36%" at bounding box center [135, 270] width 57 height 11
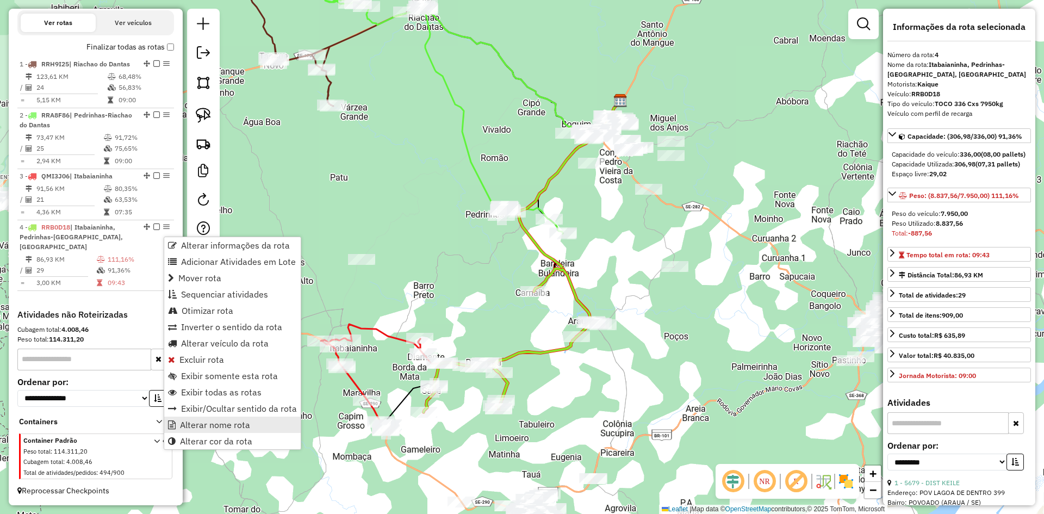
click at [233, 421] on span "Alterar nome rota" at bounding box center [215, 424] width 70 height 9
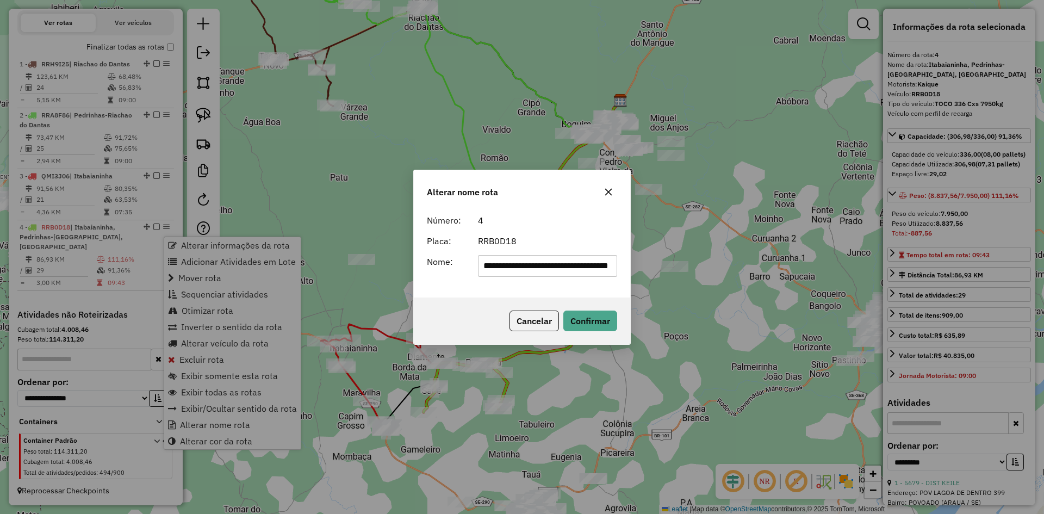
scroll to position [0, 33]
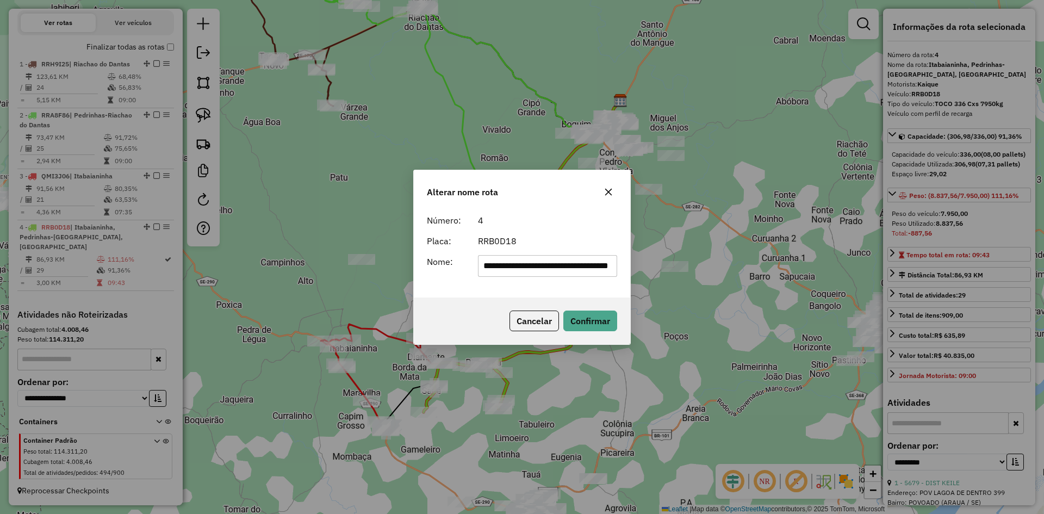
drag, startPoint x: 542, startPoint y: 266, endPoint x: 560, endPoint y: 270, distance: 18.2
click at [543, 266] on input "**********" at bounding box center [548, 266] width 140 height 22
type input "**********"
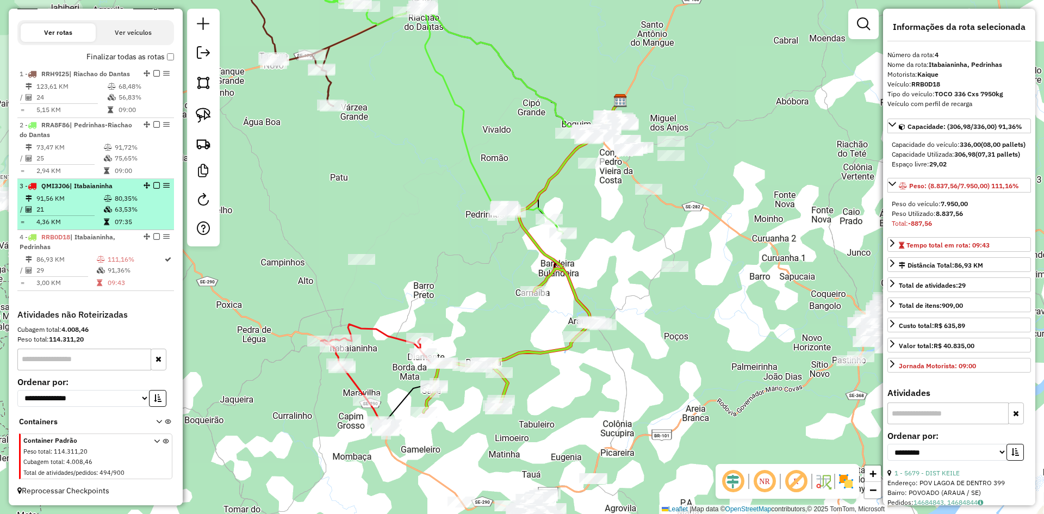
click at [139, 201] on td "80,35%" at bounding box center [141, 198] width 55 height 11
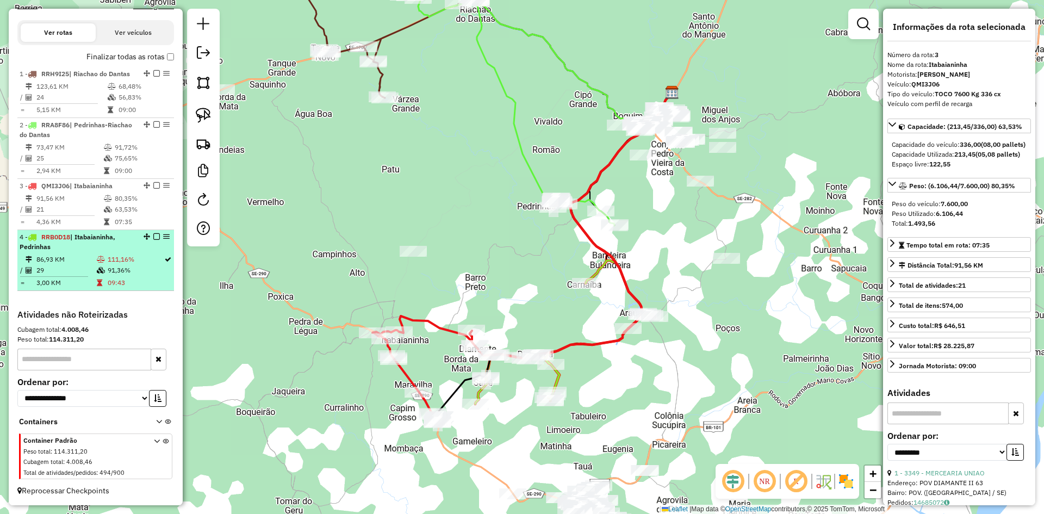
click at [123, 254] on td "111,16%" at bounding box center [135, 259] width 57 height 11
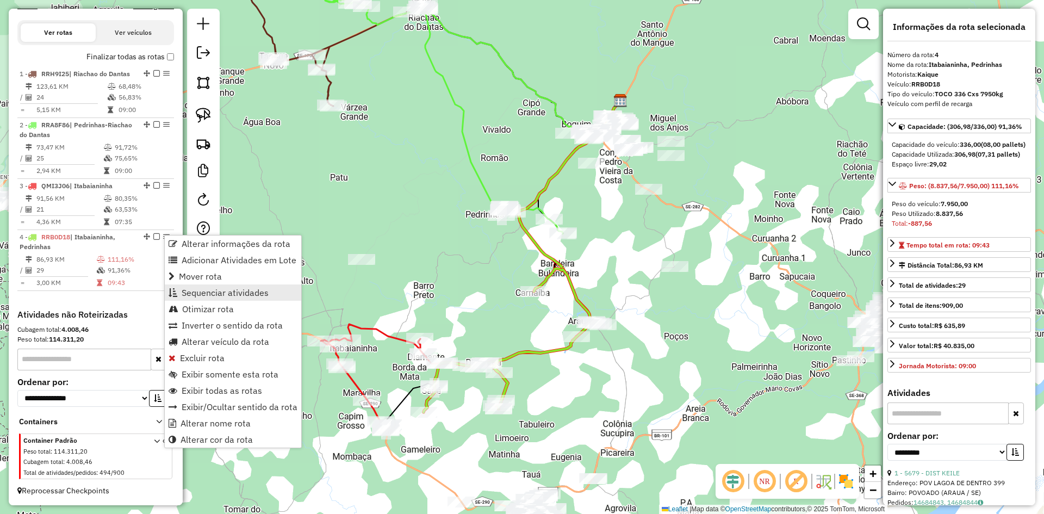
click at [210, 288] on span "Sequenciar atividades" at bounding box center [225, 292] width 87 height 9
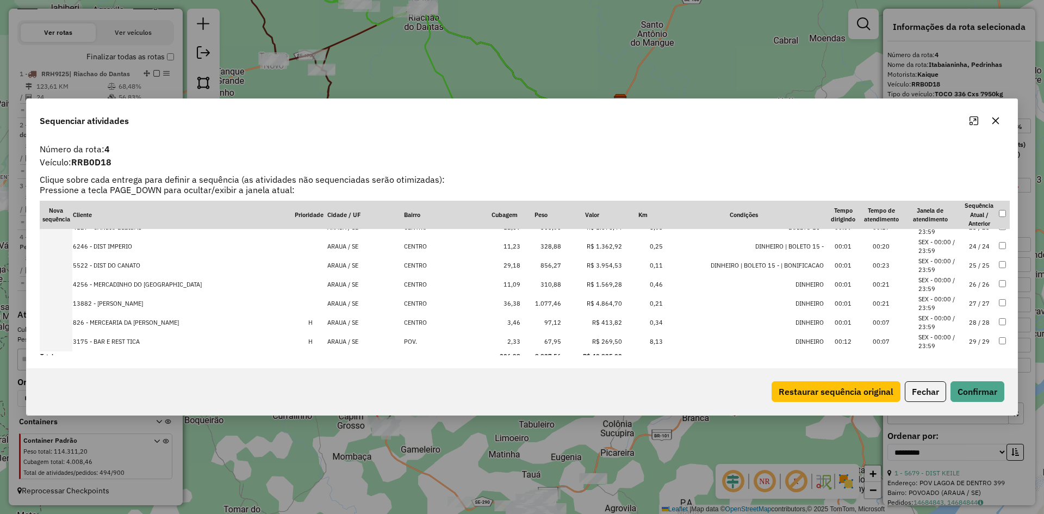
scroll to position [435, 0]
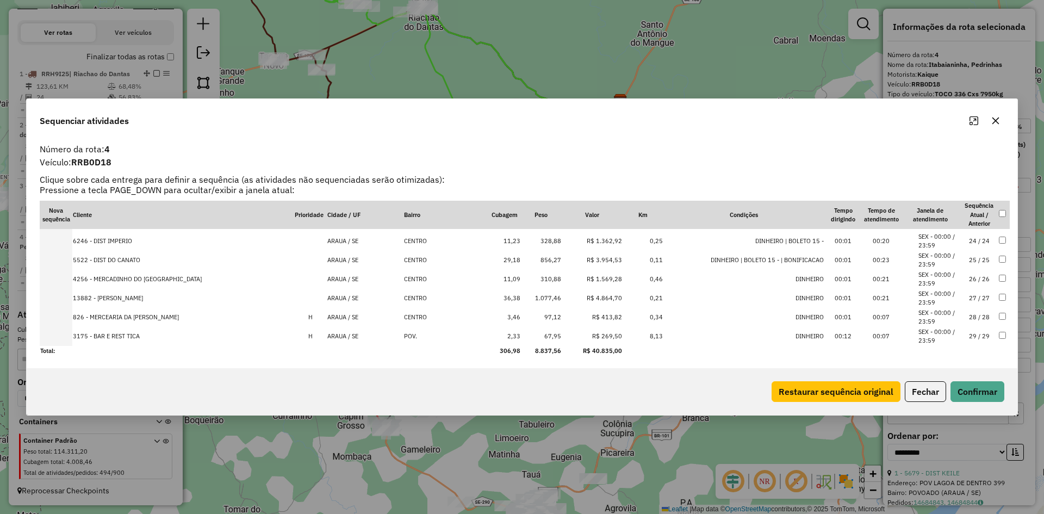
click at [521, 261] on td "856,27" at bounding box center [541, 260] width 41 height 19
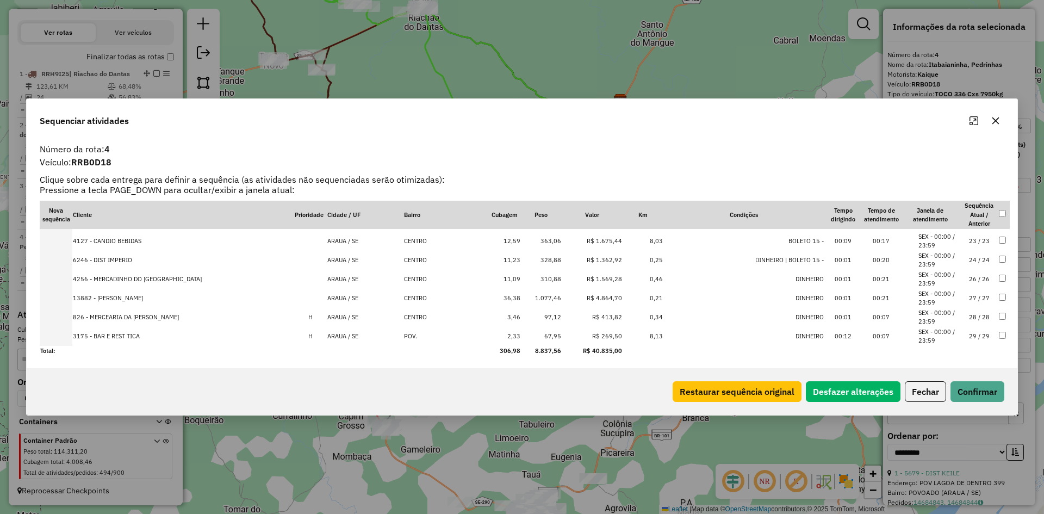
scroll to position [435, 0]
click at [521, 294] on td "1.077,46" at bounding box center [541, 297] width 41 height 19
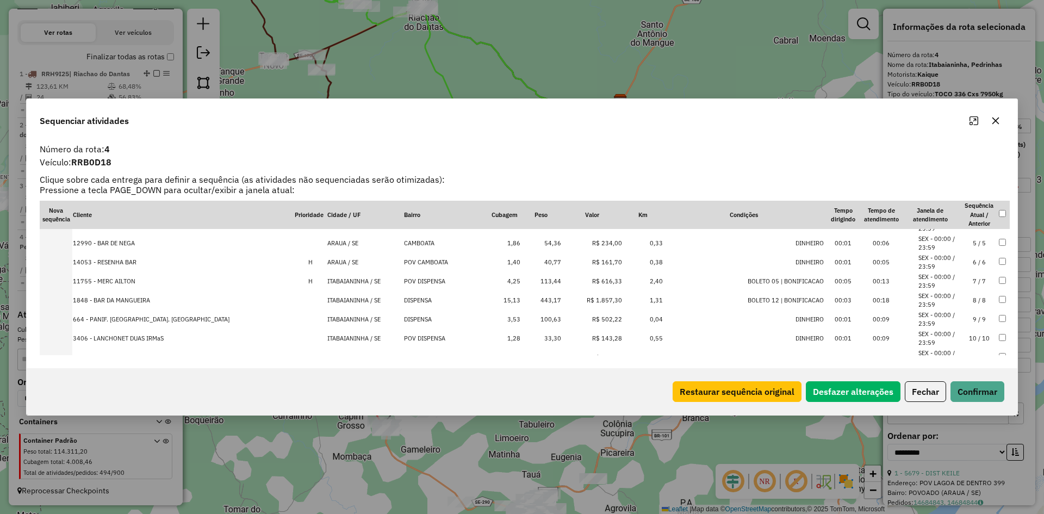
scroll to position [0, 0]
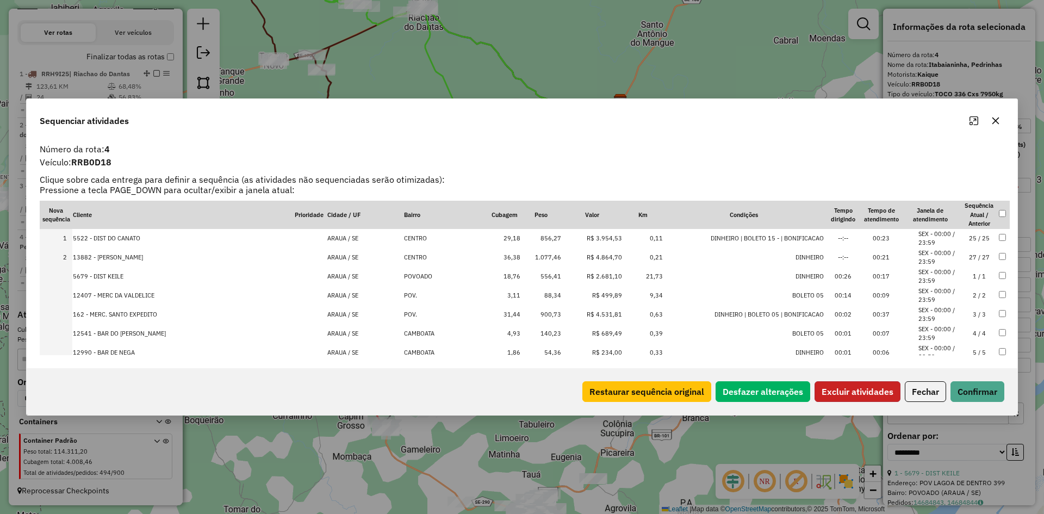
click at [850, 390] on button "Excluir atividades" at bounding box center [857, 391] width 86 height 21
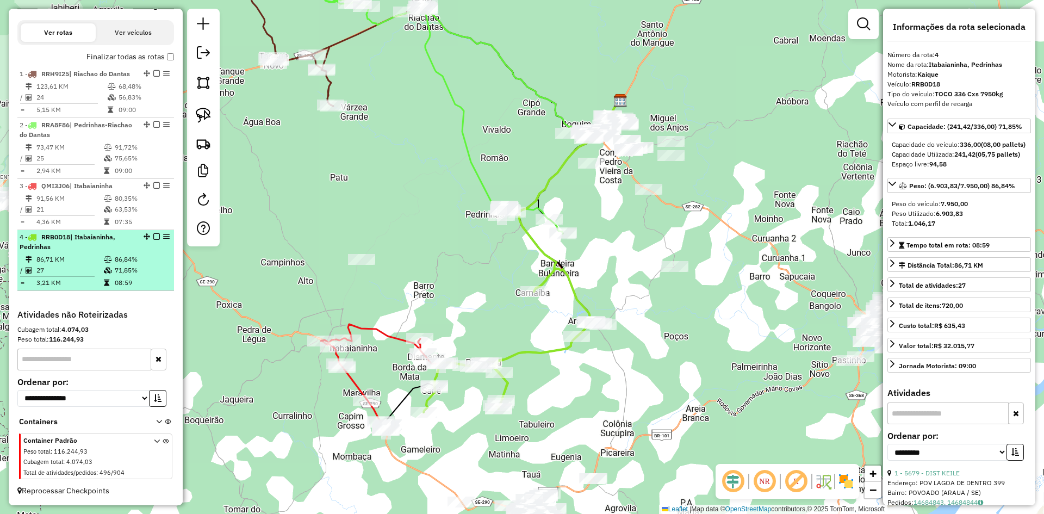
click at [130, 270] on td "71,85%" at bounding box center [141, 270] width 55 height 11
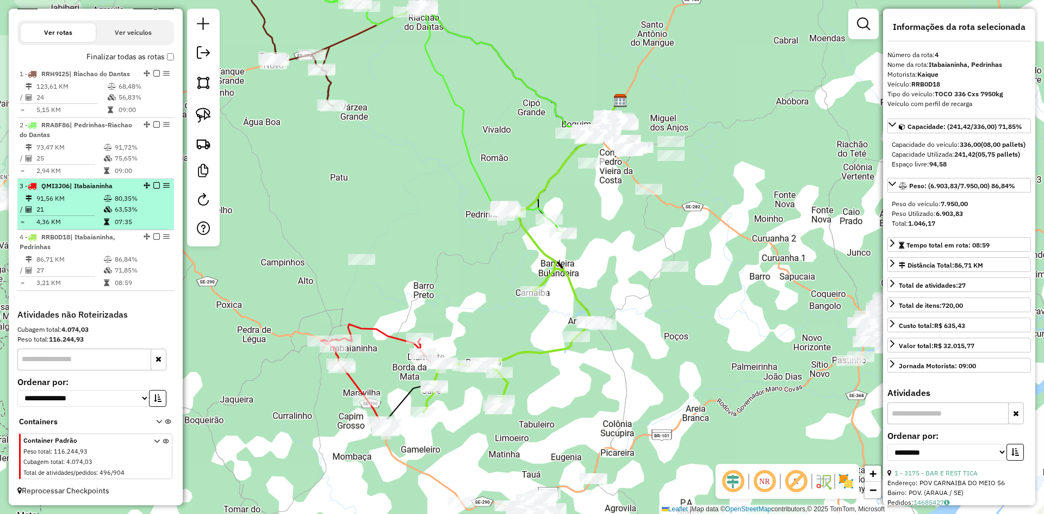
click at [133, 215] on td "63,53%" at bounding box center [141, 209] width 55 height 11
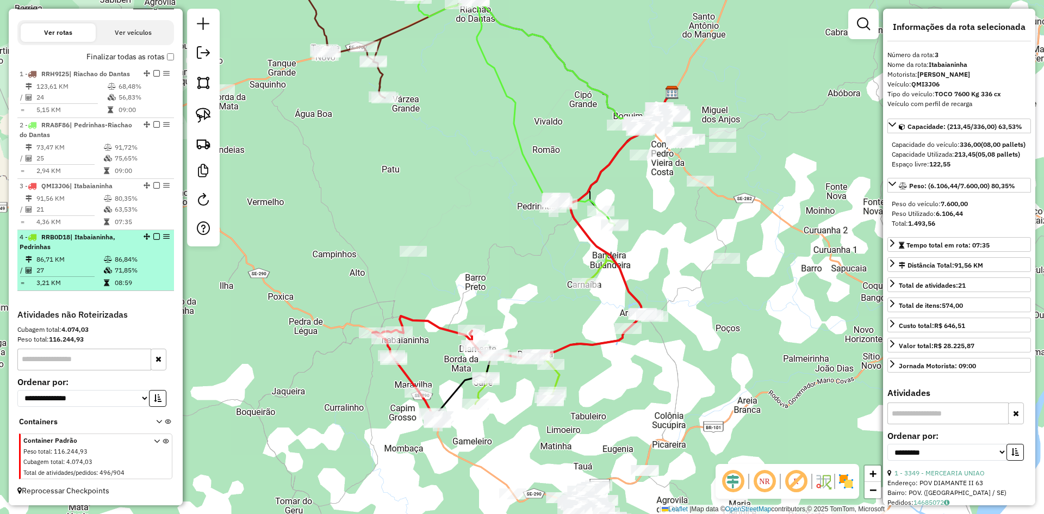
drag, startPoint x: 157, startPoint y: 268, endPoint x: 160, endPoint y: 250, distance: 18.2
click at [158, 267] on td "71,85%" at bounding box center [141, 270] width 55 height 11
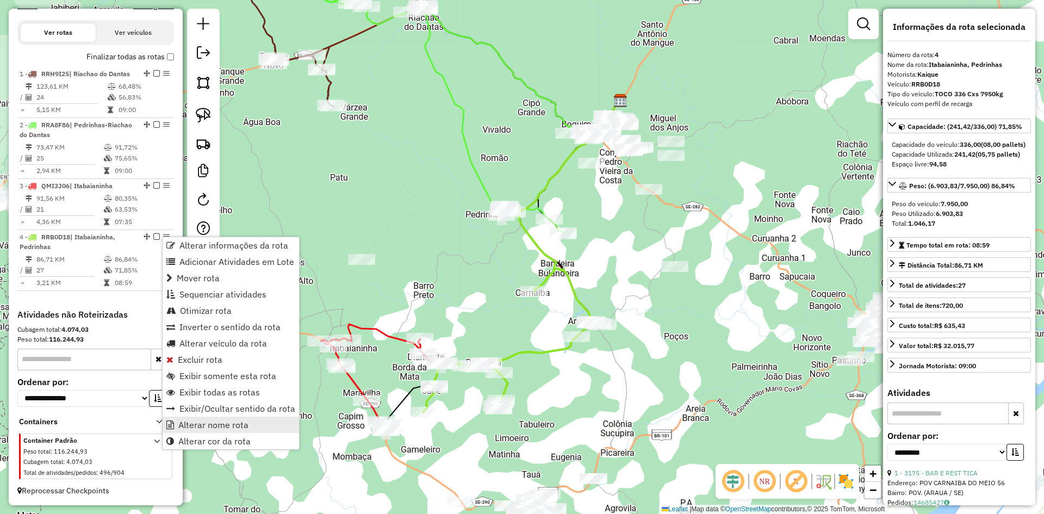
click at [209, 419] on link "Alterar nome rota" at bounding box center [231, 424] width 136 height 16
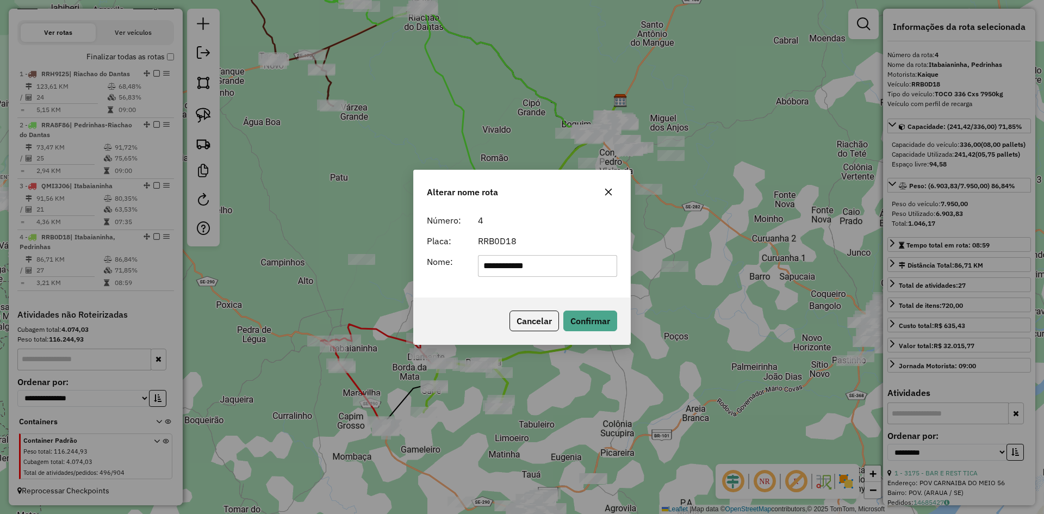
type input "**********"
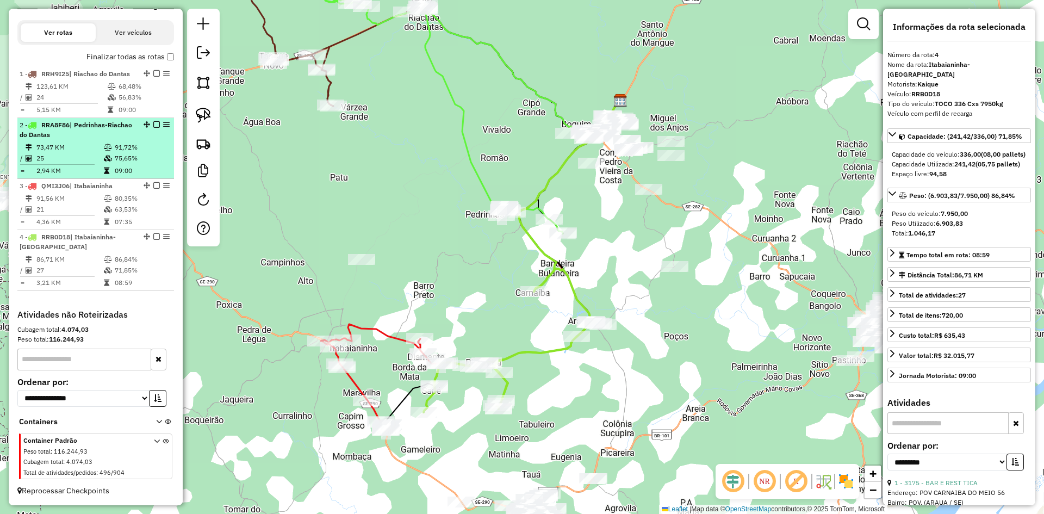
drag, startPoint x: 113, startPoint y: 131, endPoint x: 108, endPoint y: 148, distance: 17.5
click at [113, 131] on div "2 - RRA8F86 | Pedrinhas-Riachao do Dantas" at bounding box center [77, 130] width 115 height 20
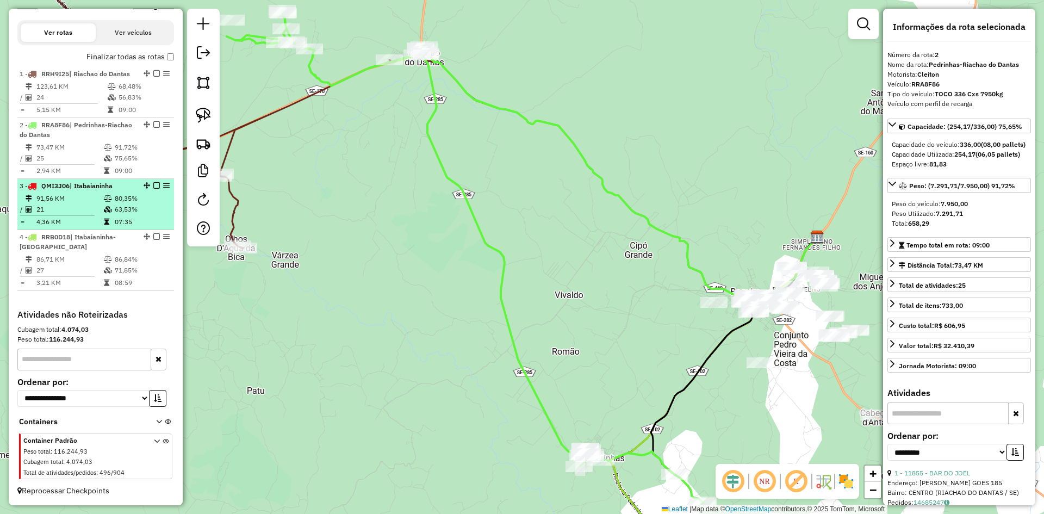
click at [89, 219] on td "4,36 KM" at bounding box center [69, 221] width 67 height 11
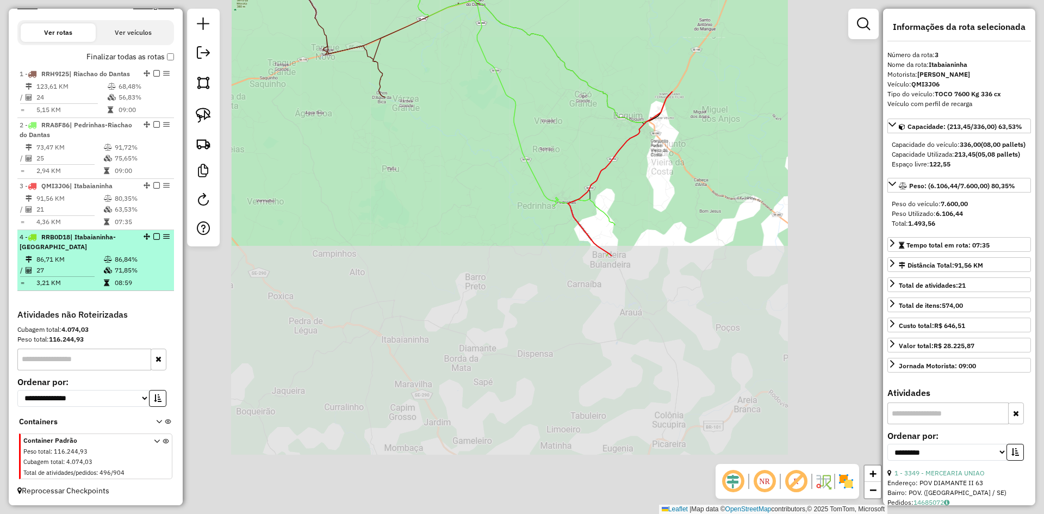
click at [103, 258] on td at bounding box center [108, 259] width 11 height 11
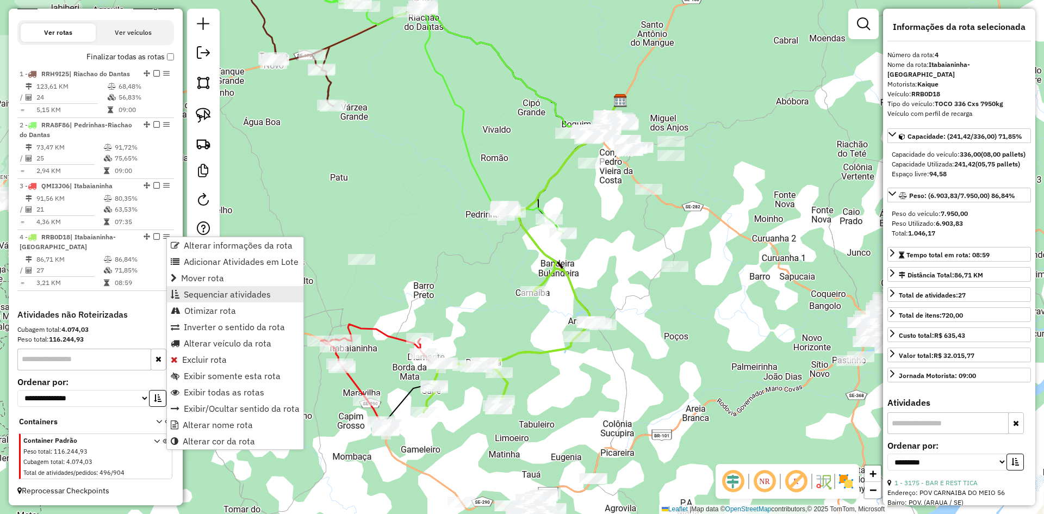
click at [204, 294] on span "Sequenciar atividades" at bounding box center [227, 294] width 87 height 9
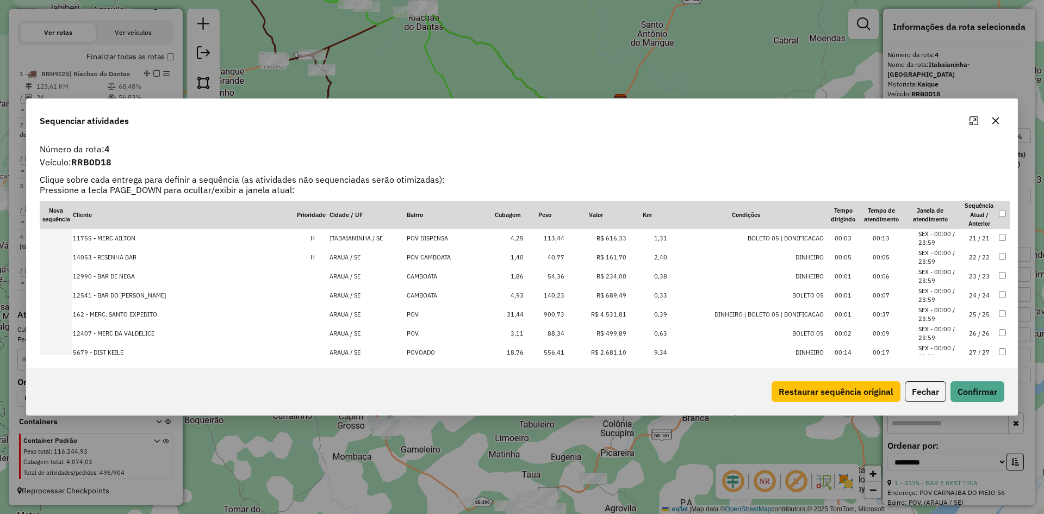
scroll to position [397, 0]
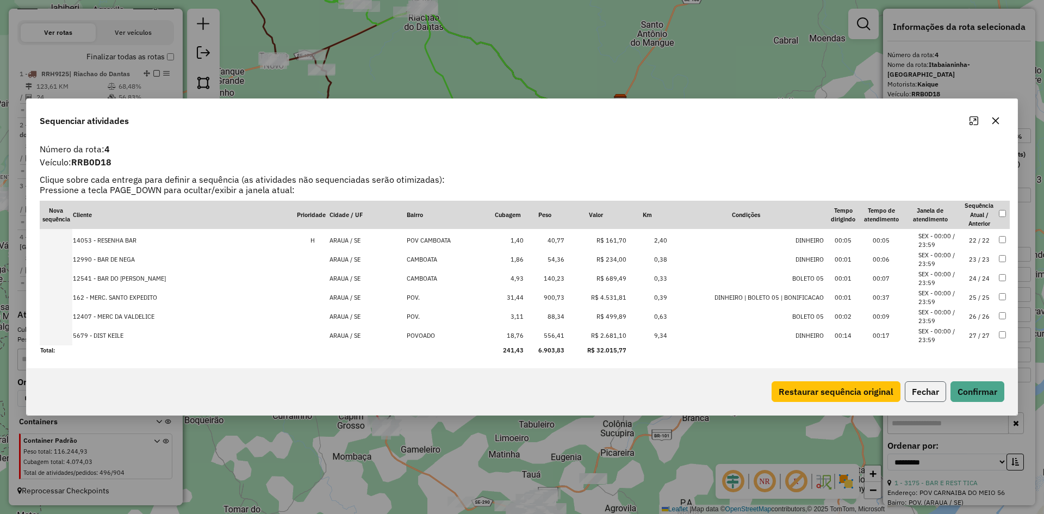
click at [926, 394] on button "Fechar" at bounding box center [925, 391] width 41 height 21
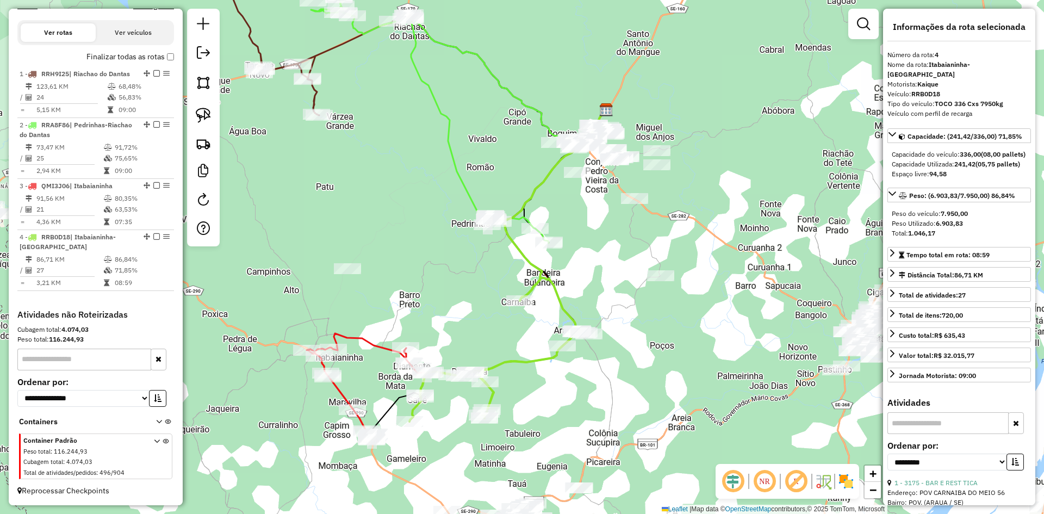
drag, startPoint x: 608, startPoint y: 223, endPoint x: 483, endPoint y: 291, distance: 142.0
click at [483, 291] on div "Janela de atendimento Grade de atendimento Capacidade Transportadoras Veículos …" at bounding box center [522, 257] width 1044 height 514
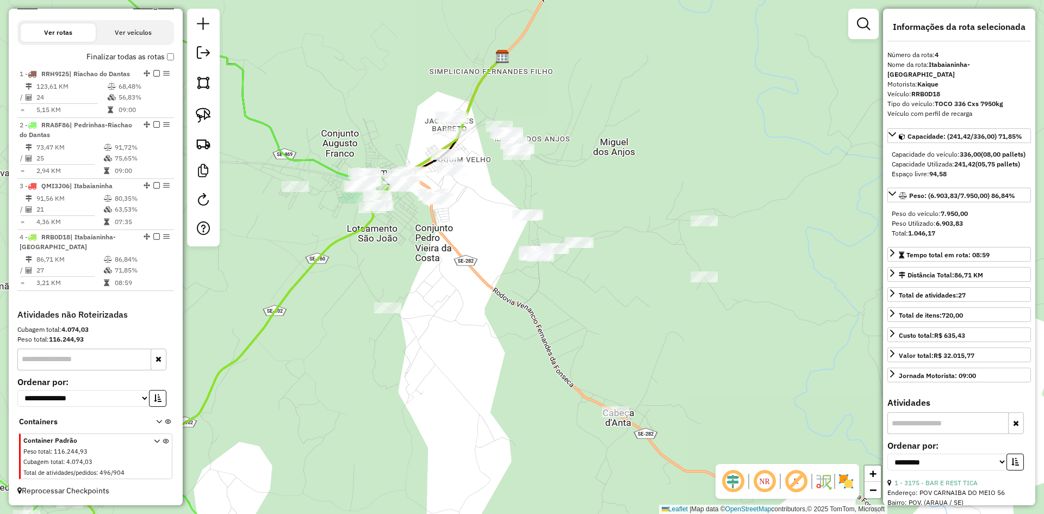
drag, startPoint x: 315, startPoint y: 244, endPoint x: 472, endPoint y: 302, distance: 168.0
click at [469, 301] on div "Janela de atendimento Grade de atendimento Capacidade Transportadoras Veículos …" at bounding box center [522, 257] width 1044 height 514
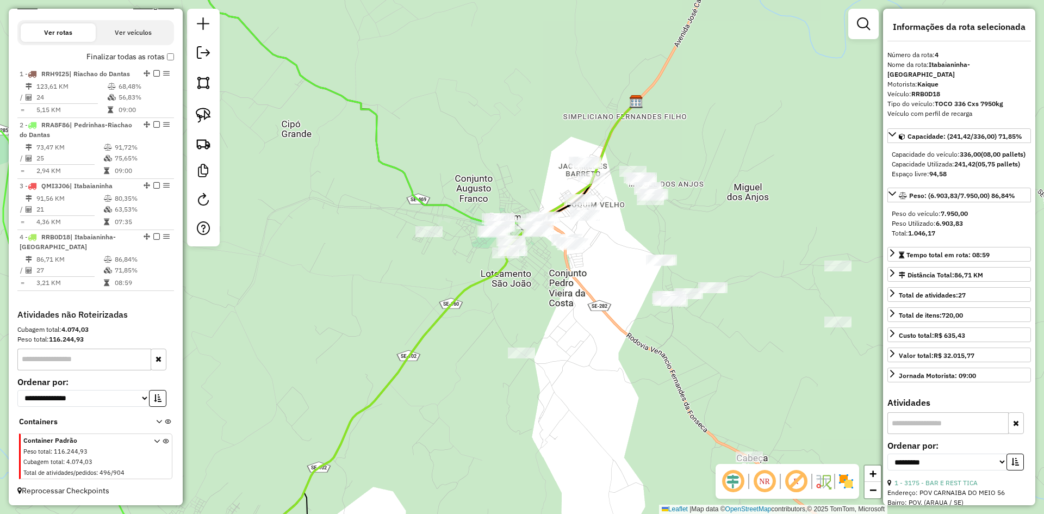
drag, startPoint x: 207, startPoint y: 89, endPoint x: 221, endPoint y: 89, distance: 13.6
click at [207, 89] on img at bounding box center [203, 82] width 15 height 15
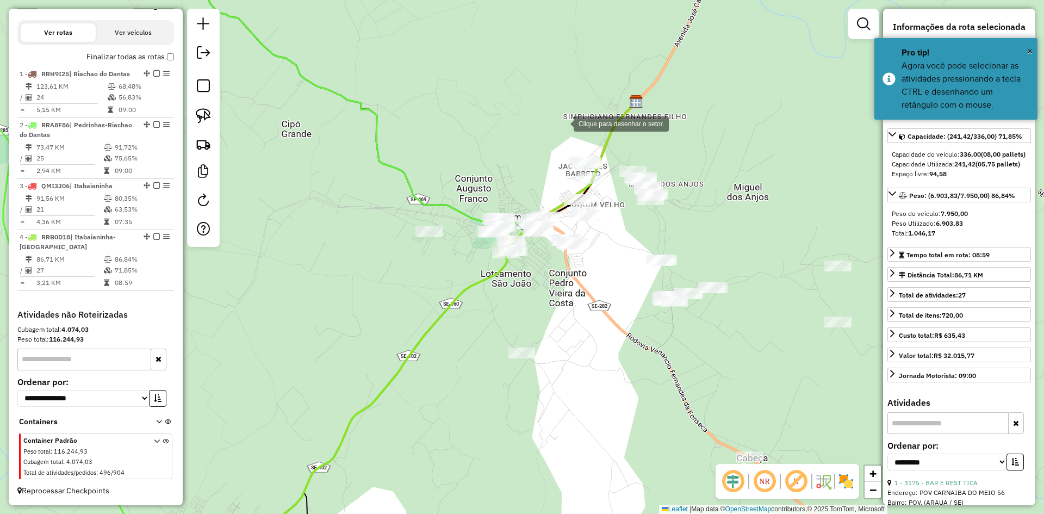
click at [574, 112] on div at bounding box center [563, 123] width 22 height 22
drag, startPoint x: 543, startPoint y: 124, endPoint x: 542, endPoint y: 204, distance: 79.9
click at [543, 126] on div at bounding box center [543, 125] width 22 height 22
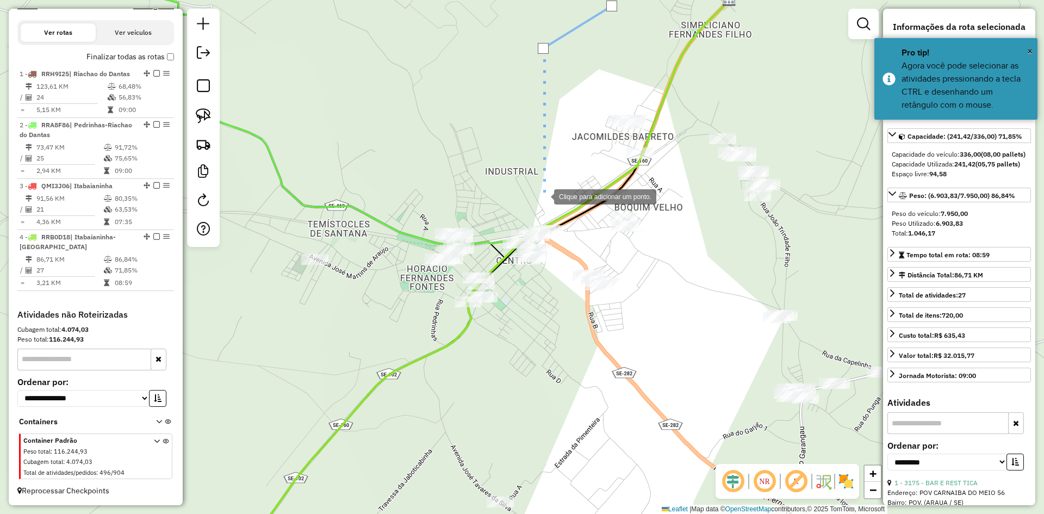
click at [543, 196] on div at bounding box center [543, 196] width 22 height 22
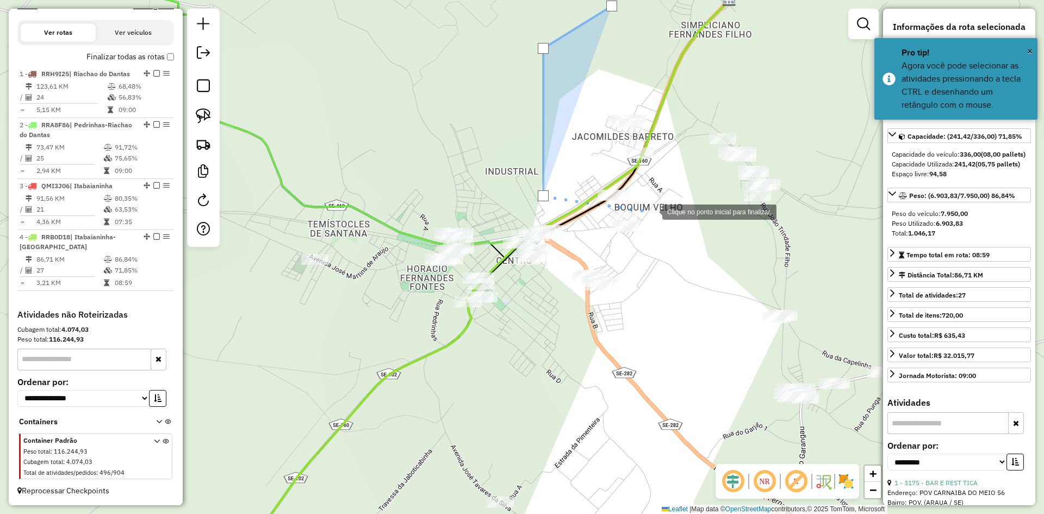
click at [651, 211] on div at bounding box center [651, 211] width 22 height 22
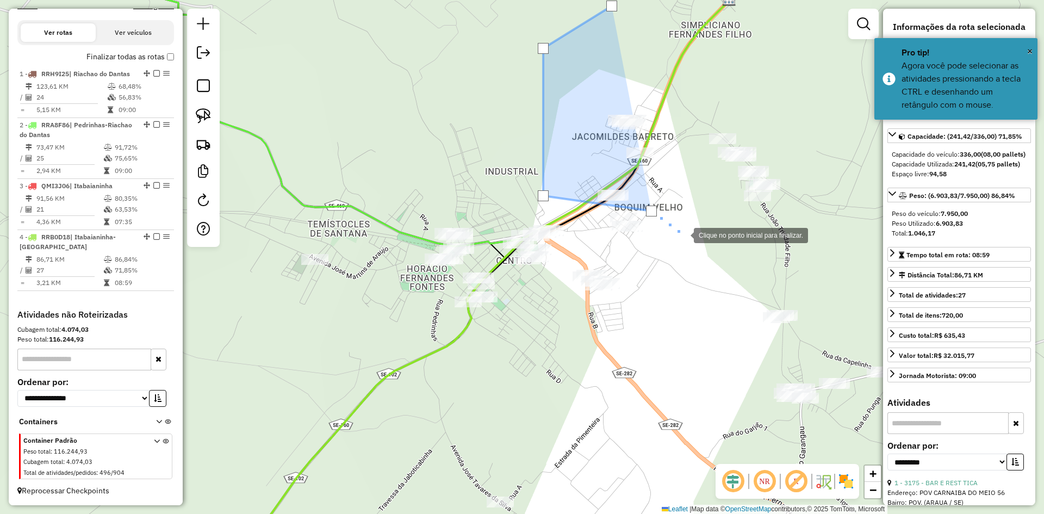
click at [683, 234] on div at bounding box center [683, 234] width 22 height 22
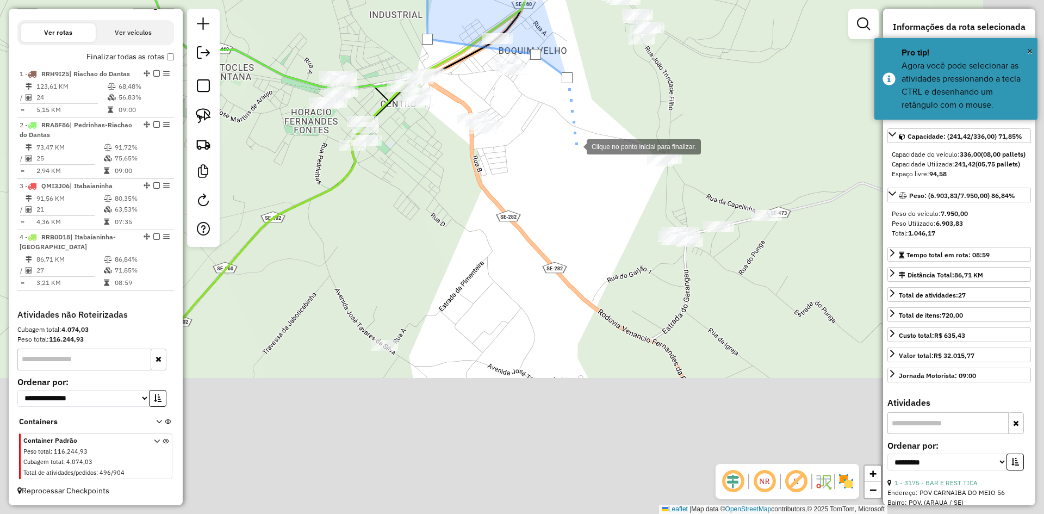
drag, startPoint x: 699, startPoint y: 309, endPoint x: 568, endPoint y: 145, distance: 209.6
click at [577, 147] on div at bounding box center [576, 146] width 22 height 22
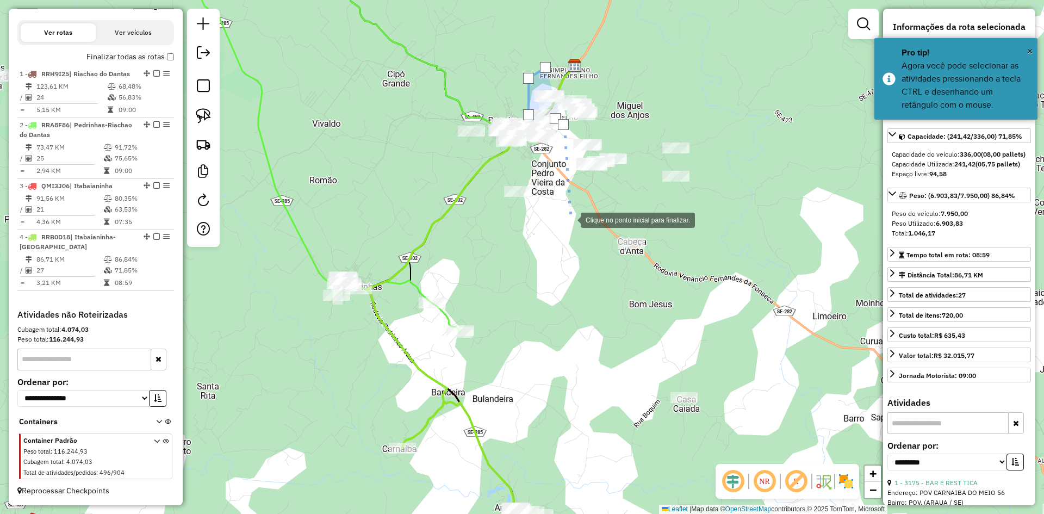
click at [570, 219] on div at bounding box center [570, 219] width 22 height 22
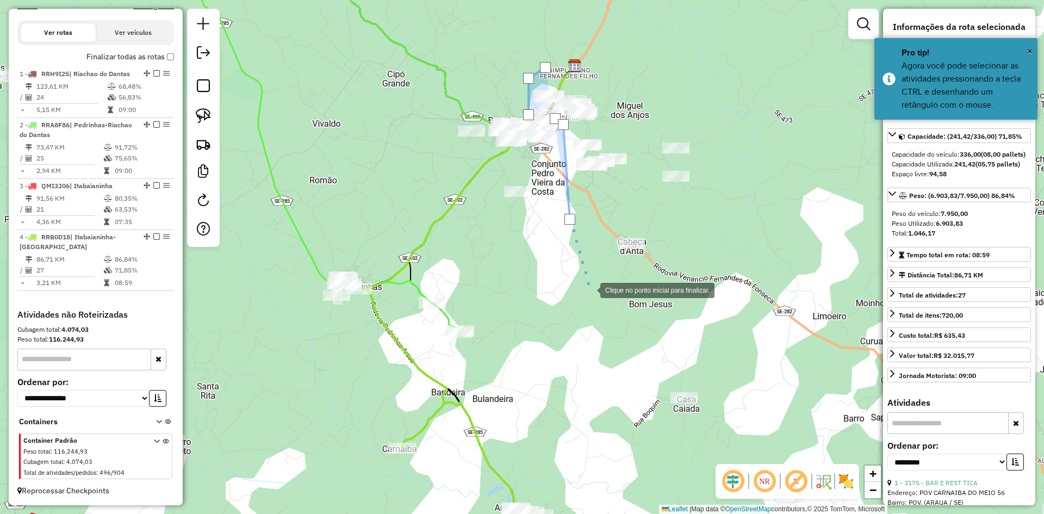
click at [589, 289] on div at bounding box center [589, 289] width 22 height 22
click at [635, 310] on div at bounding box center [624, 302] width 22 height 22
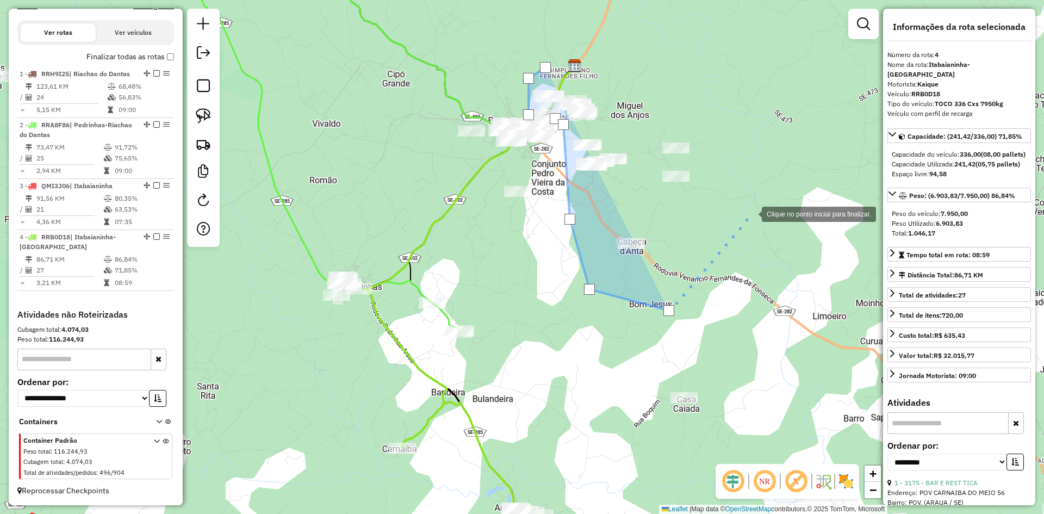
click at [751, 213] on div at bounding box center [751, 213] width 22 height 22
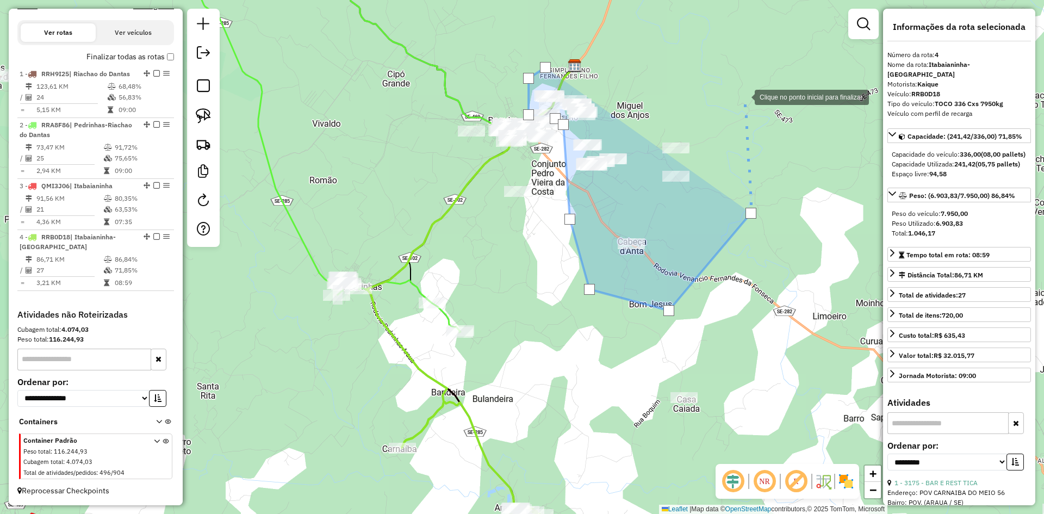
click at [744, 96] on div at bounding box center [744, 96] width 22 height 22
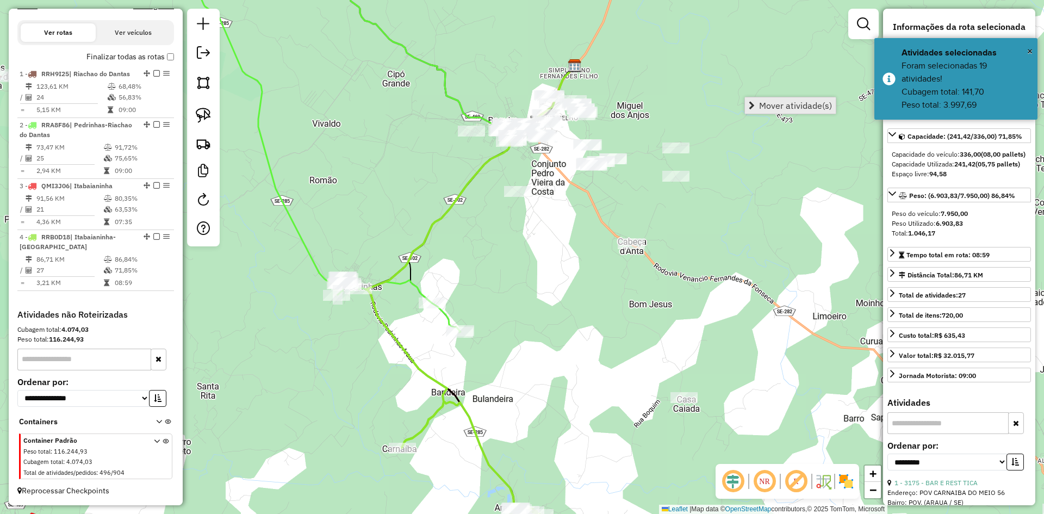
click at [764, 104] on span "Mover atividade(s)" at bounding box center [795, 105] width 73 height 9
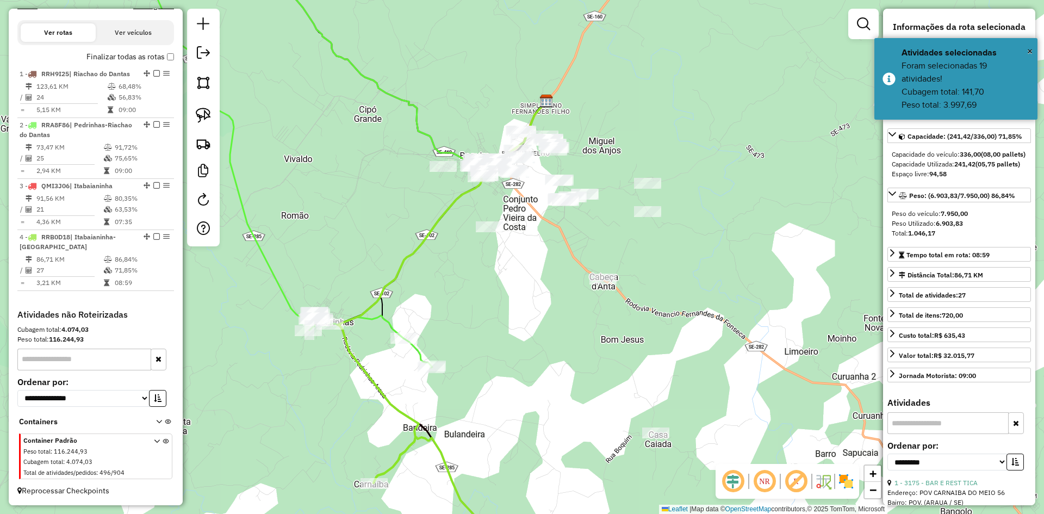
drag, startPoint x: 423, startPoint y: 207, endPoint x: 333, endPoint y: 193, distance: 90.7
click at [413, 211] on div "Janela de atendimento Grade de atendimento Capacidade Transportadoras Veículos …" at bounding box center [522, 257] width 1044 height 514
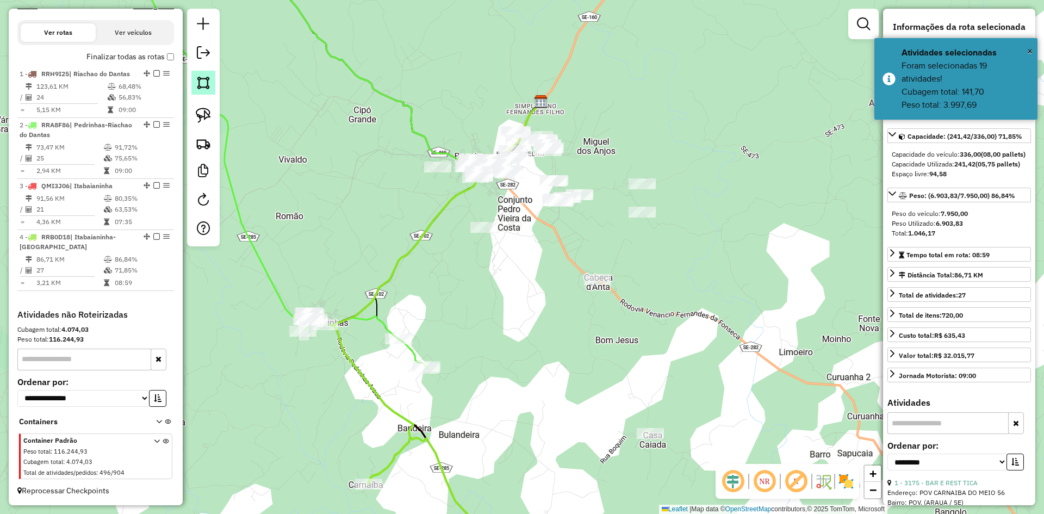
click at [202, 85] on img at bounding box center [203, 82] width 15 height 15
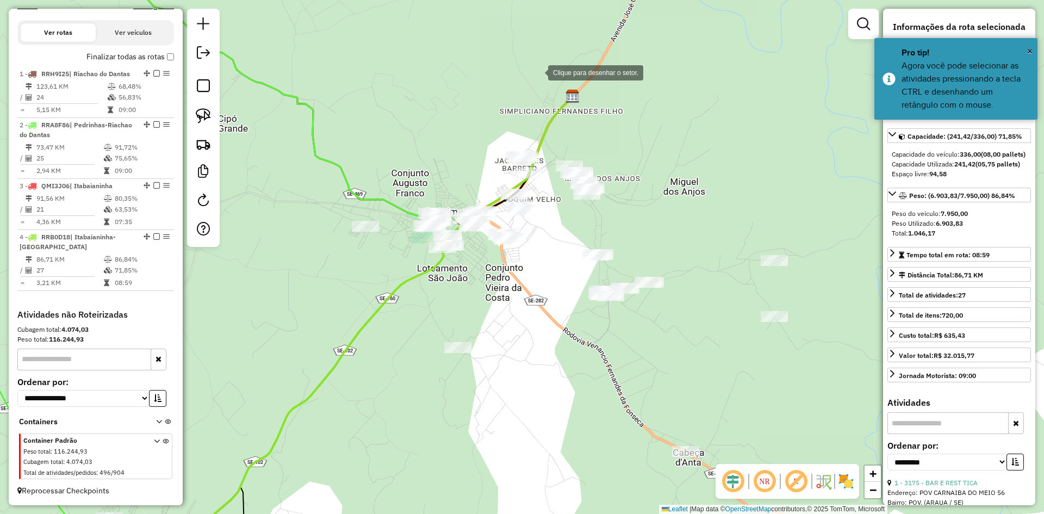
click at [537, 72] on div at bounding box center [537, 72] width 22 height 22
click at [491, 97] on div at bounding box center [502, 94] width 22 height 22
click at [491, 188] on div at bounding box center [491, 188] width 22 height 22
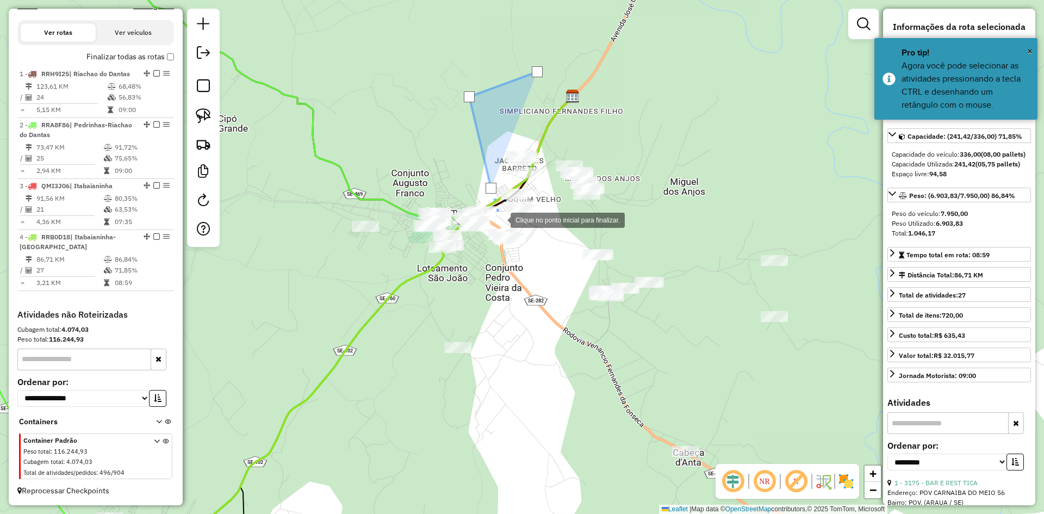
click at [500, 219] on div at bounding box center [500, 219] width 22 height 22
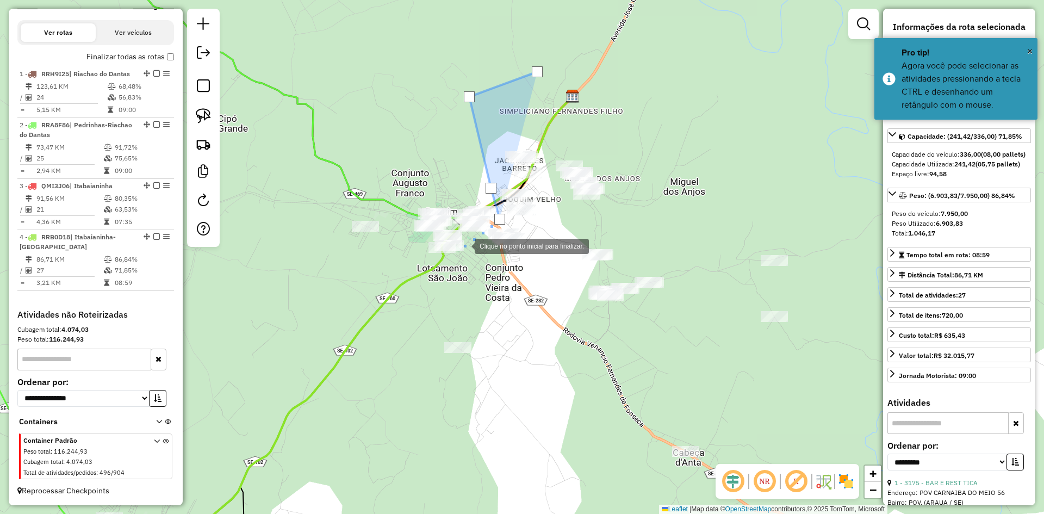
click at [464, 245] on div at bounding box center [464, 245] width 22 height 22
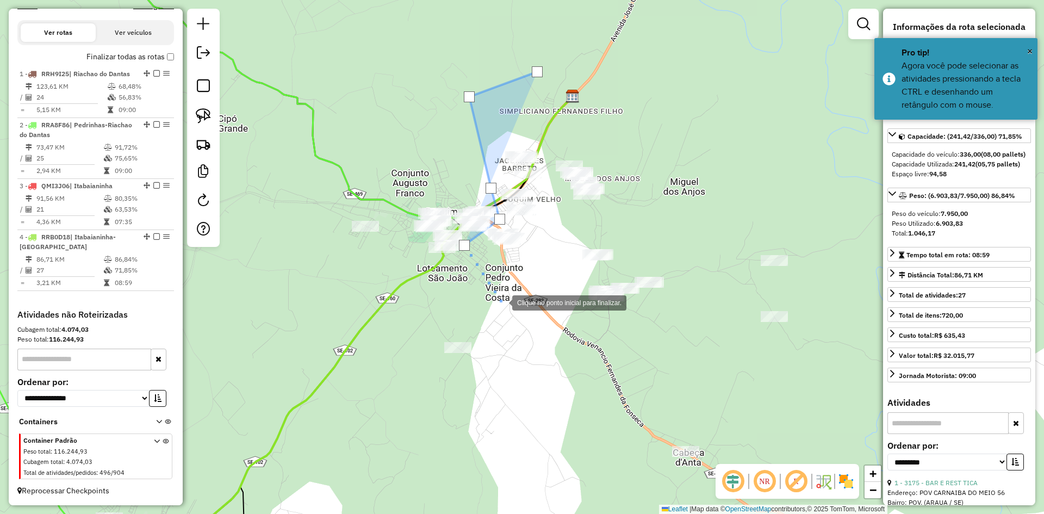
click at [501, 302] on div at bounding box center [501, 302] width 22 height 22
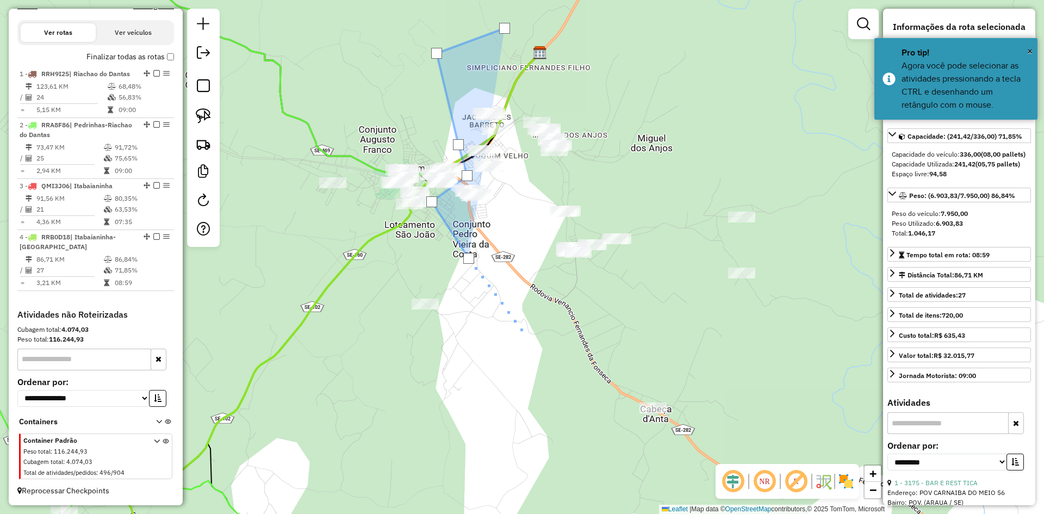
drag, startPoint x: 563, startPoint y: 389, endPoint x: 524, endPoint y: 329, distance: 71.5
click at [525, 330] on div at bounding box center [521, 330] width 22 height 22
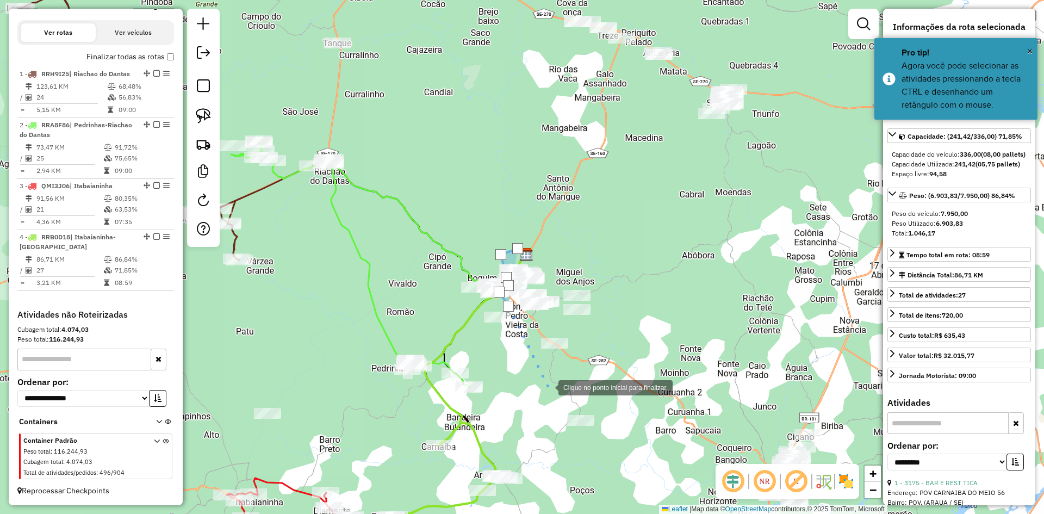
click at [547, 387] on div at bounding box center [548, 387] width 22 height 22
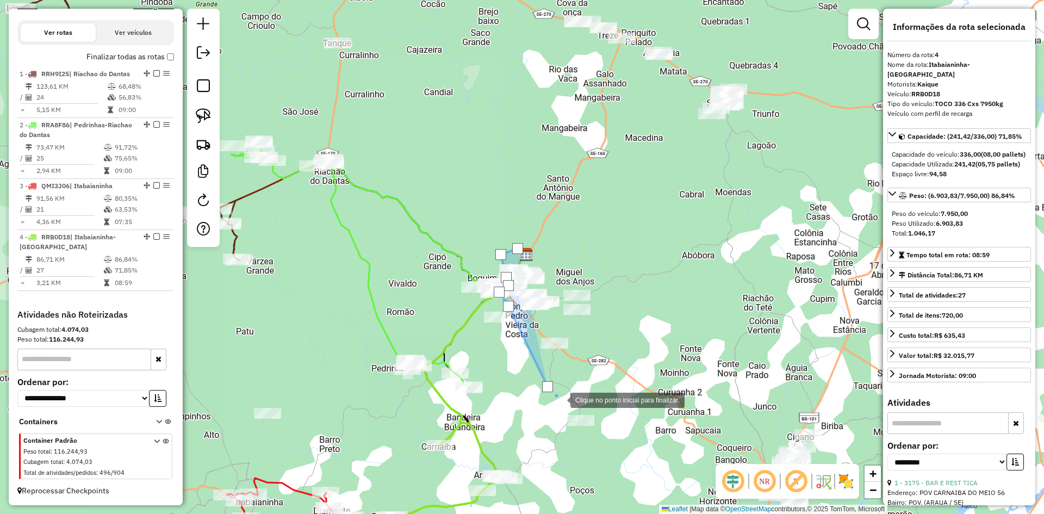
click at [559, 399] on div at bounding box center [559, 399] width 22 height 22
drag, startPoint x: 632, startPoint y: 338, endPoint x: 645, endPoint y: 289, distance: 50.5
click at [632, 337] on div at bounding box center [632, 338] width 22 height 22
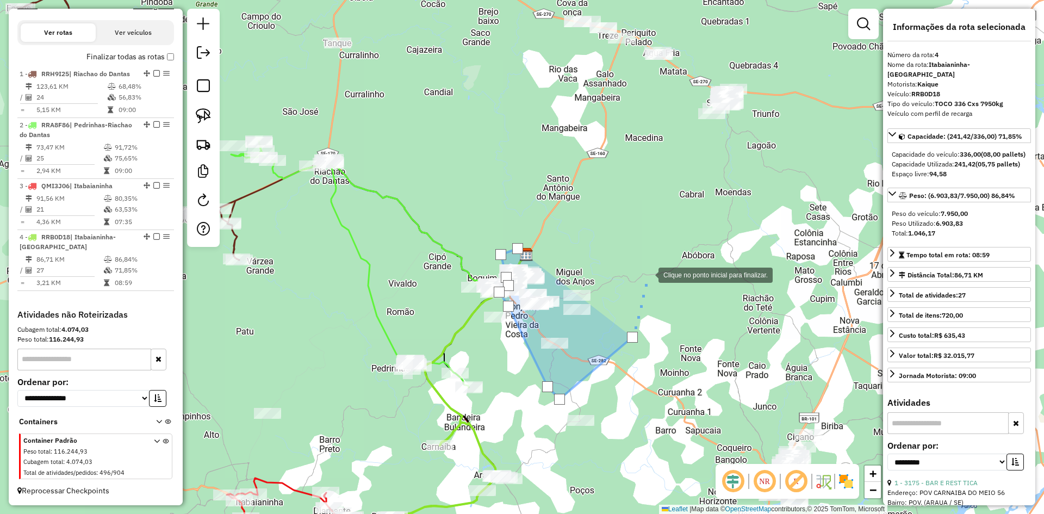
click at [650, 263] on div at bounding box center [648, 274] width 22 height 22
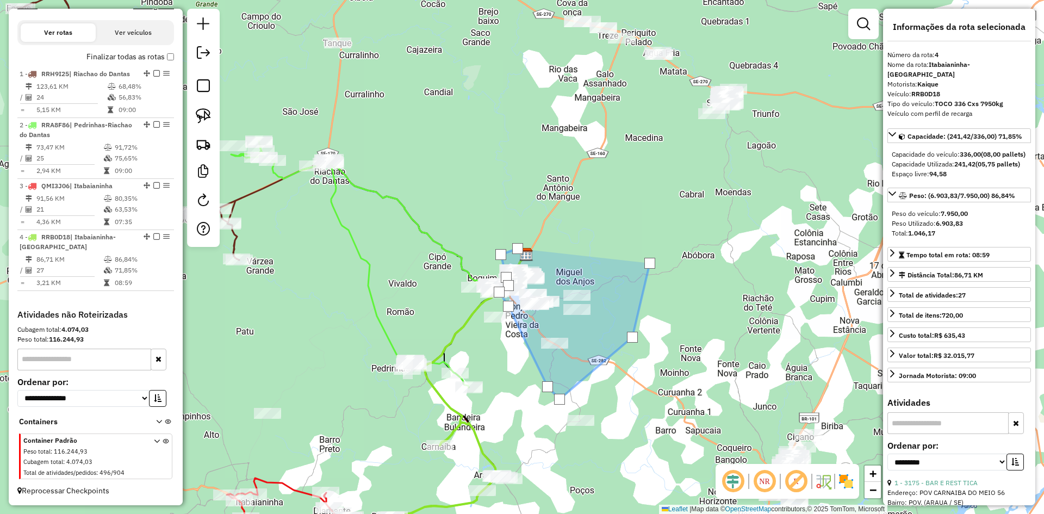
click at [650, 263] on div at bounding box center [649, 263] width 11 height 11
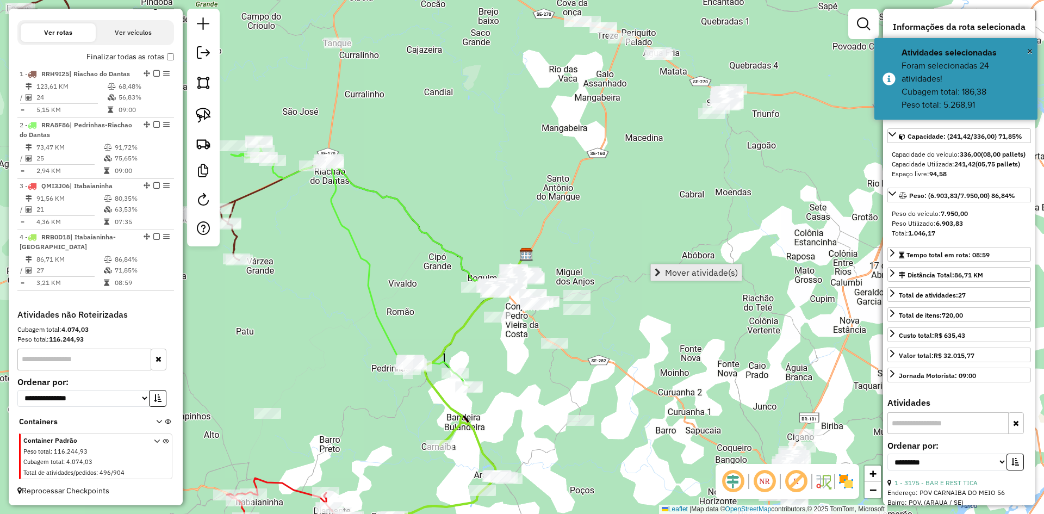
click at [681, 272] on span "Mover atividade(s)" at bounding box center [701, 272] width 73 height 9
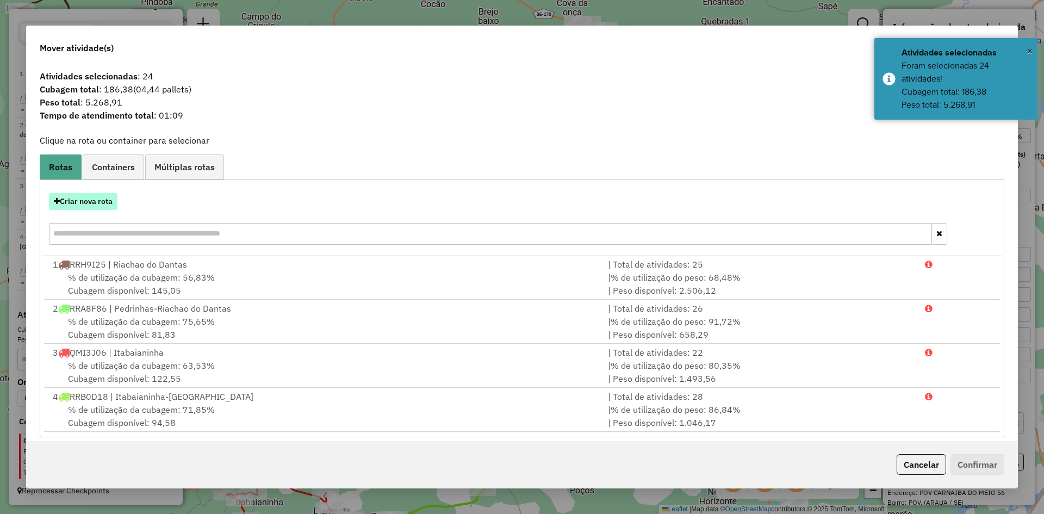
click at [107, 205] on button "Criar nova rota" at bounding box center [83, 201] width 68 height 17
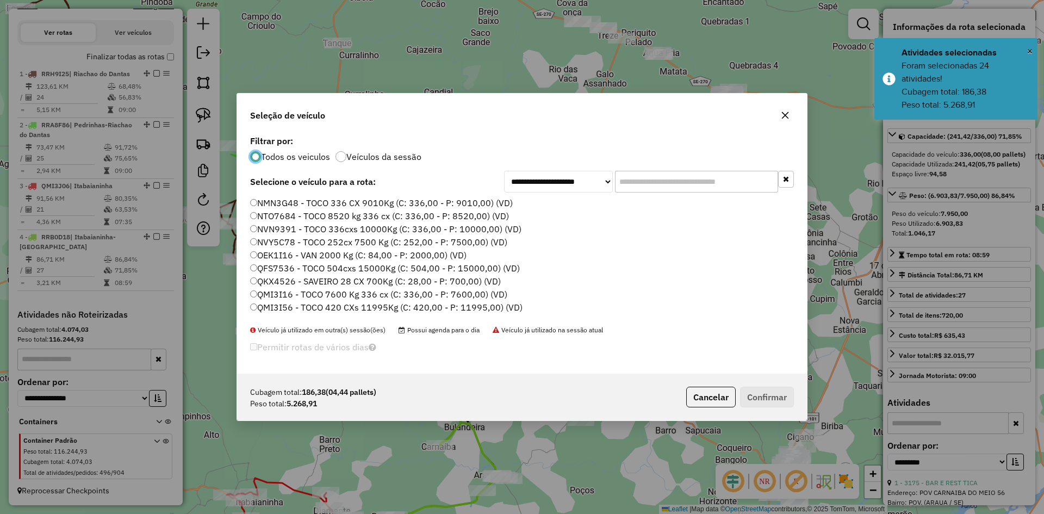
scroll to position [326, 0]
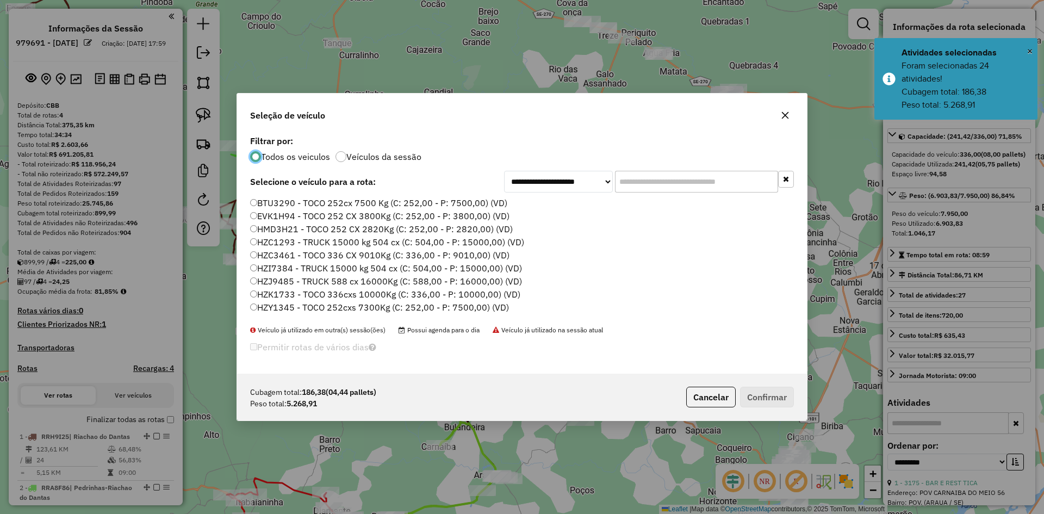
select select "**********"
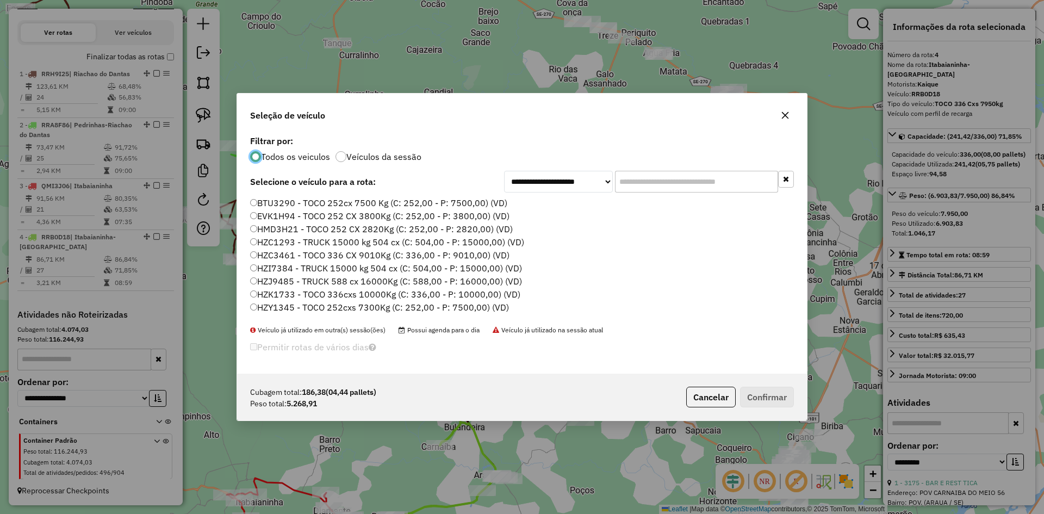
scroll to position [381, 0]
click at [292, 292] on label "QMM4E57 - TOCO 252 cx 7030Kg (C: 252,00 - P: 7030,00) (VD)" at bounding box center [380, 291] width 260 height 13
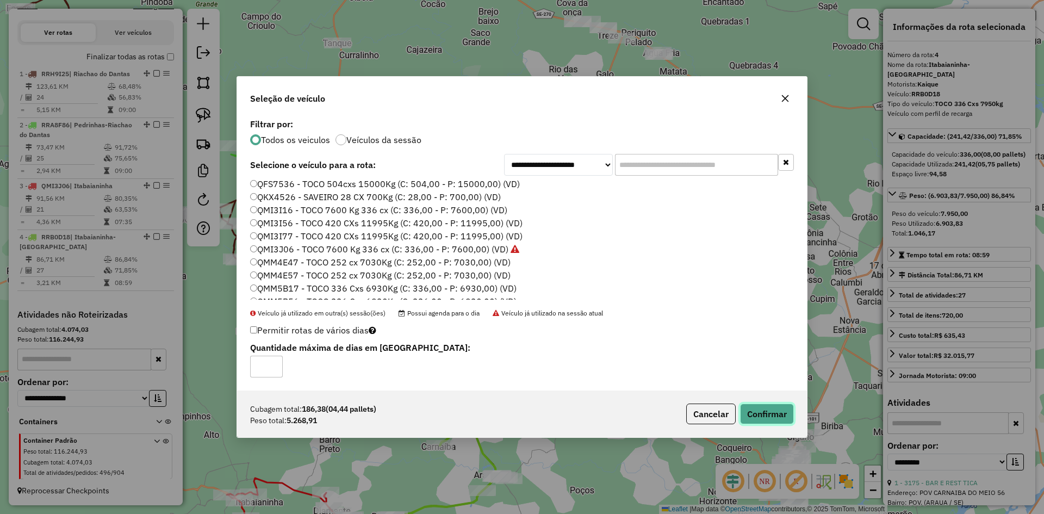
click at [758, 417] on button "Confirmar" at bounding box center [767, 413] width 54 height 21
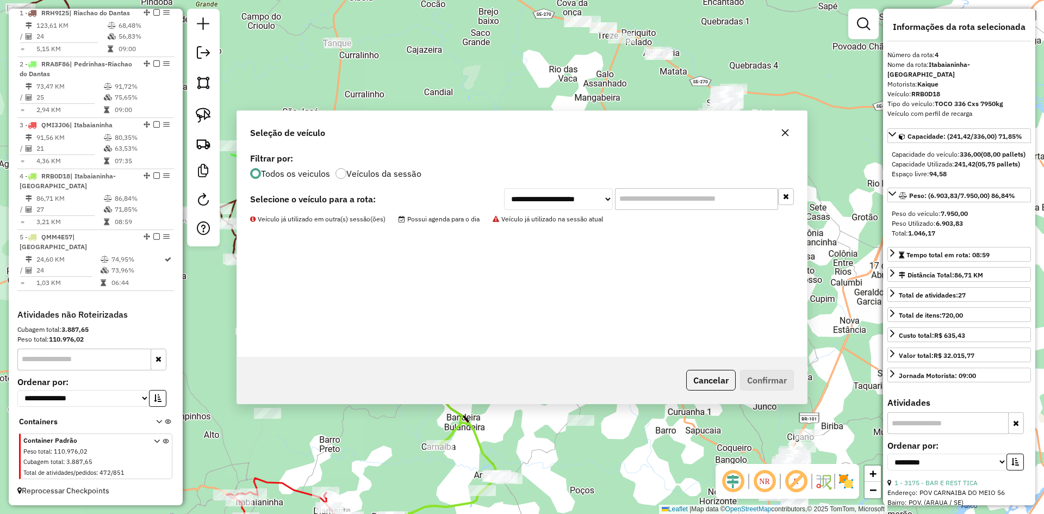
scroll to position [433, 0]
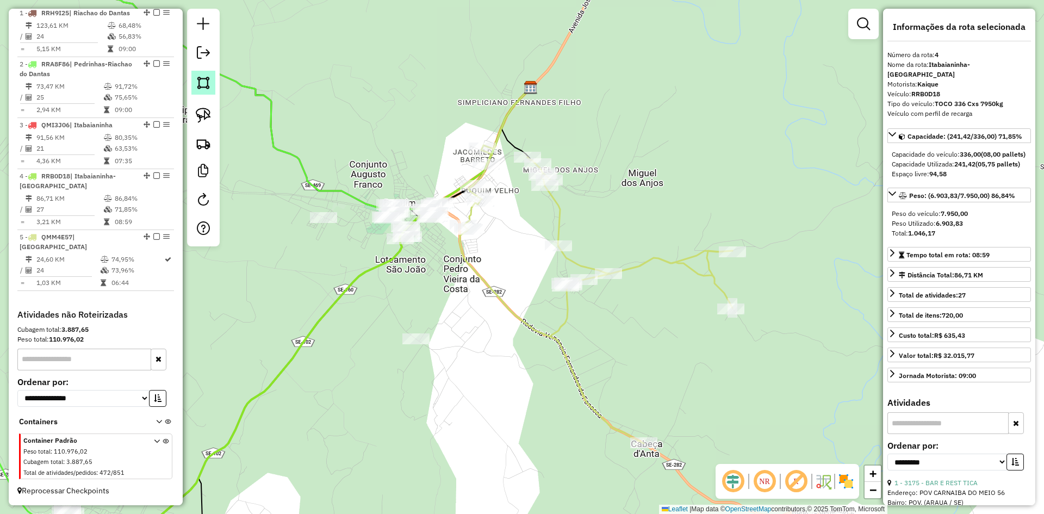
click at [197, 88] on img at bounding box center [203, 82] width 15 height 15
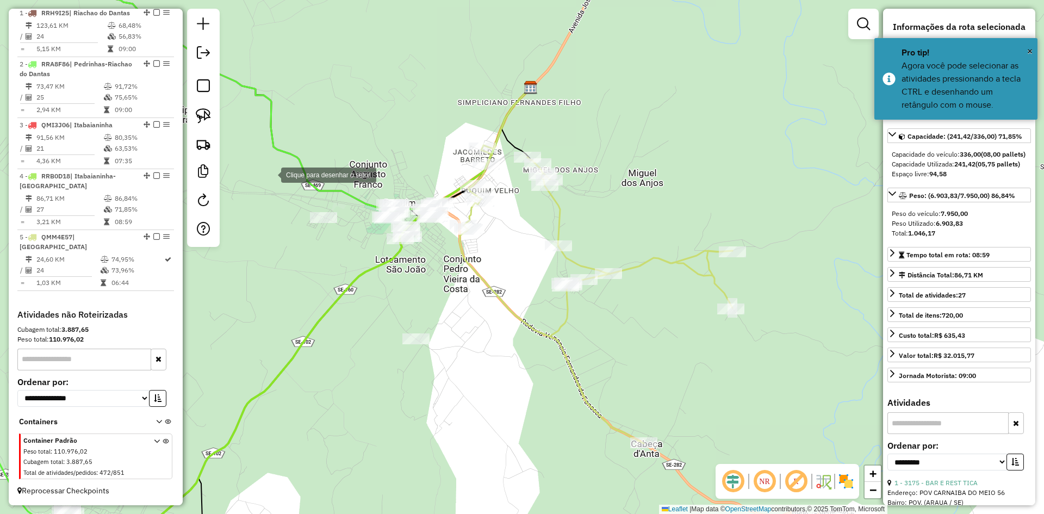
drag, startPoint x: 270, startPoint y: 174, endPoint x: 378, endPoint y: 142, distance: 112.2
click at [270, 174] on div at bounding box center [270, 174] width 22 height 22
drag, startPoint x: 398, startPoint y: 116, endPoint x: 427, endPoint y: 136, distance: 35.1
click at [400, 116] on div at bounding box center [399, 116] width 22 height 22
click at [458, 198] on div at bounding box center [457, 197] width 22 height 22
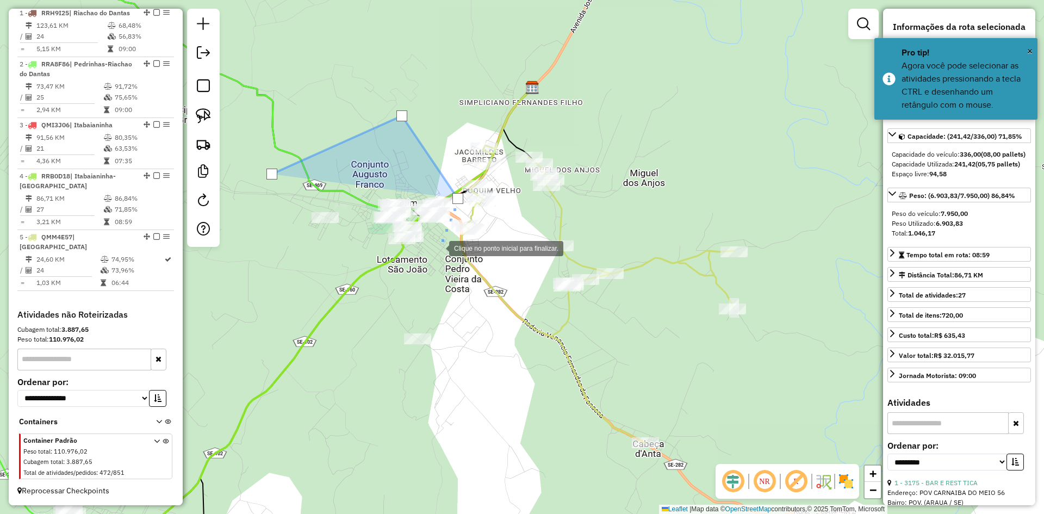
click at [432, 258] on div at bounding box center [438, 247] width 22 height 22
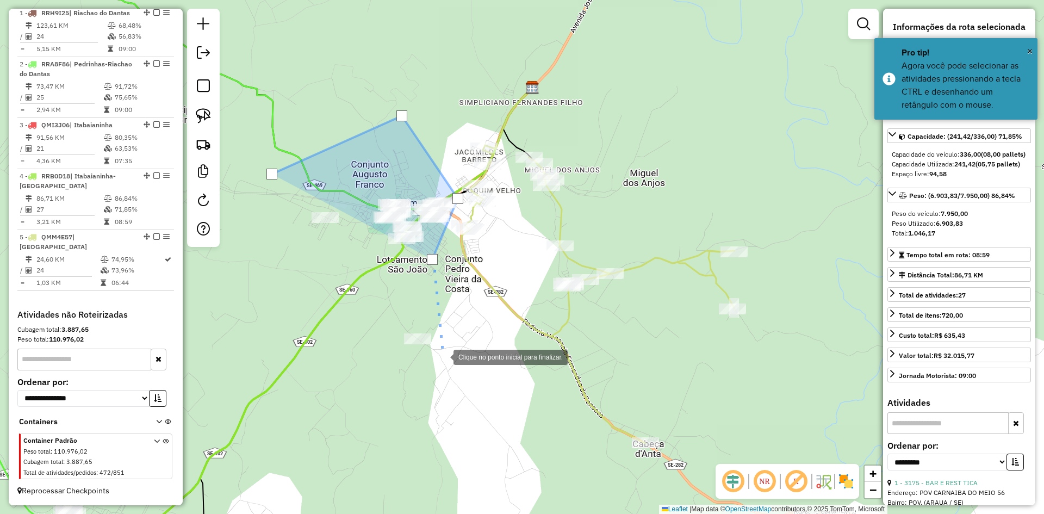
click at [442, 356] on div at bounding box center [443, 356] width 22 height 22
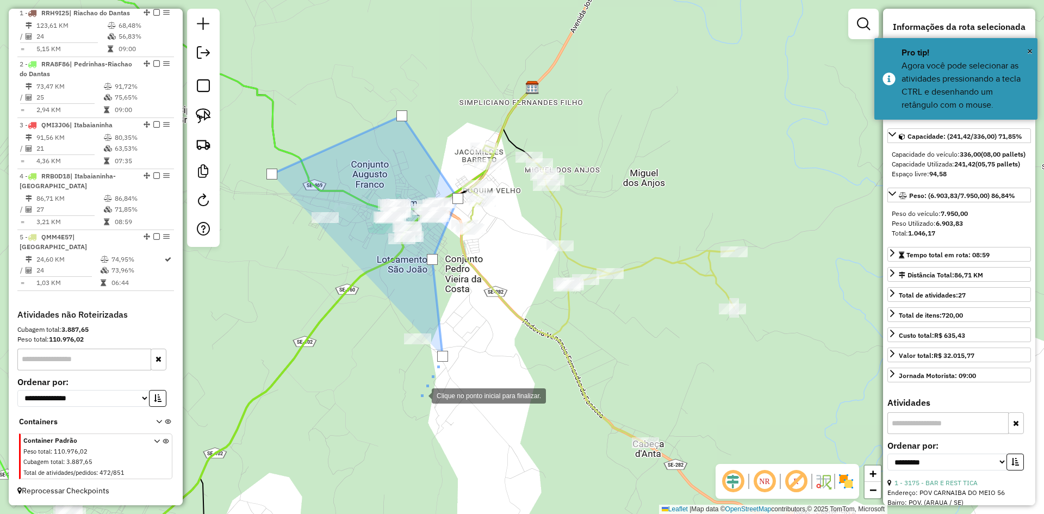
click at [410, 406] on div at bounding box center [421, 395] width 22 height 22
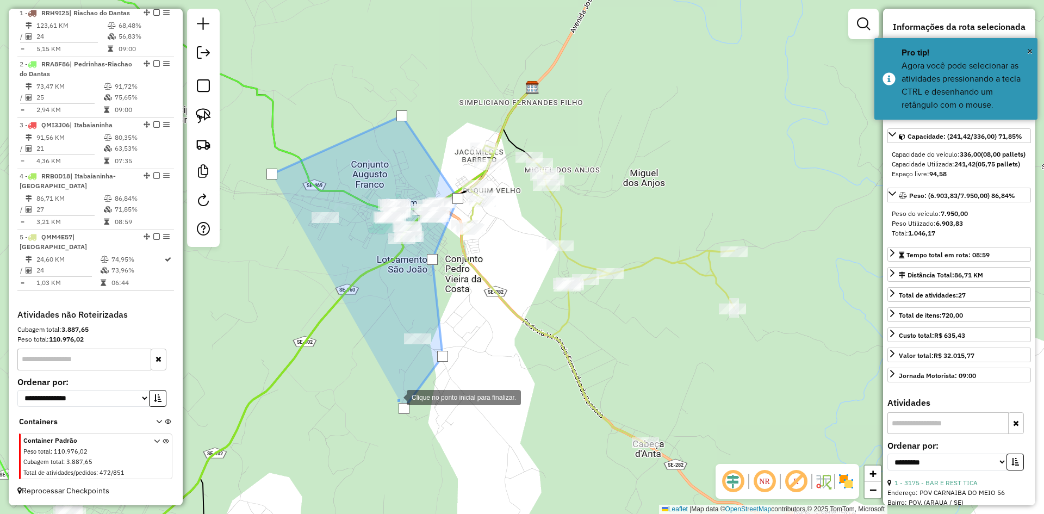
click at [385, 385] on div at bounding box center [396, 396] width 22 height 22
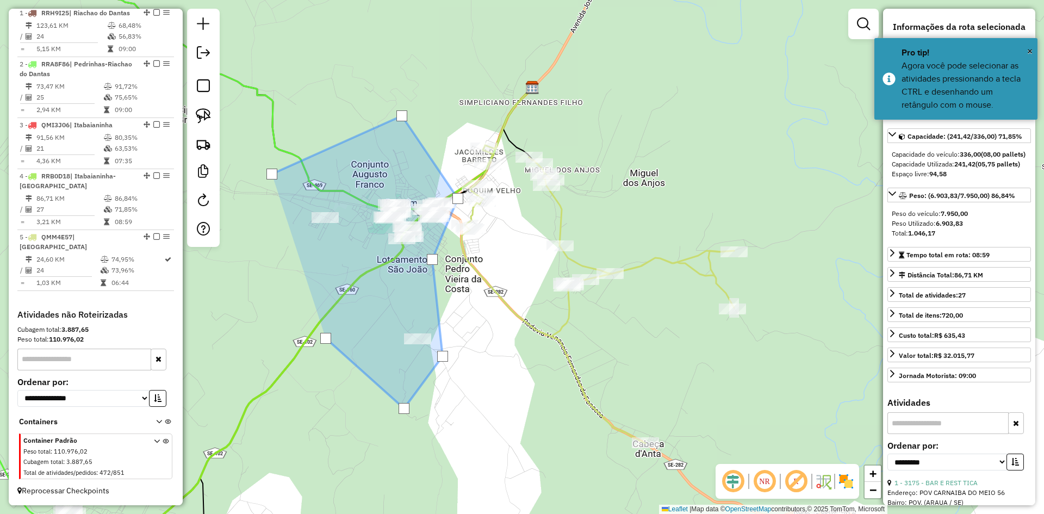
click at [326, 338] on div at bounding box center [325, 338] width 11 height 11
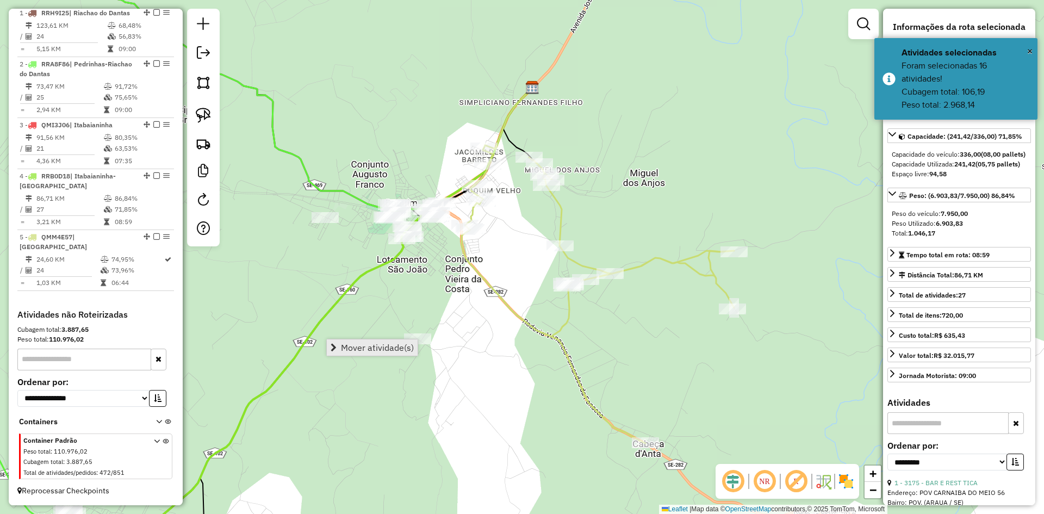
click at [385, 346] on span "Mover atividade(s)" at bounding box center [377, 347] width 73 height 9
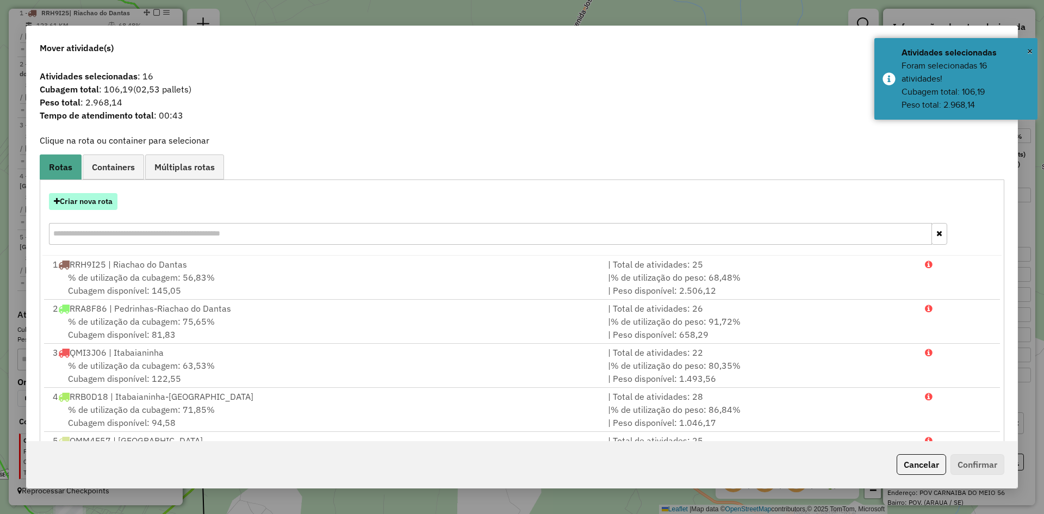
click at [91, 200] on button "Criar nova rota" at bounding box center [83, 201] width 68 height 17
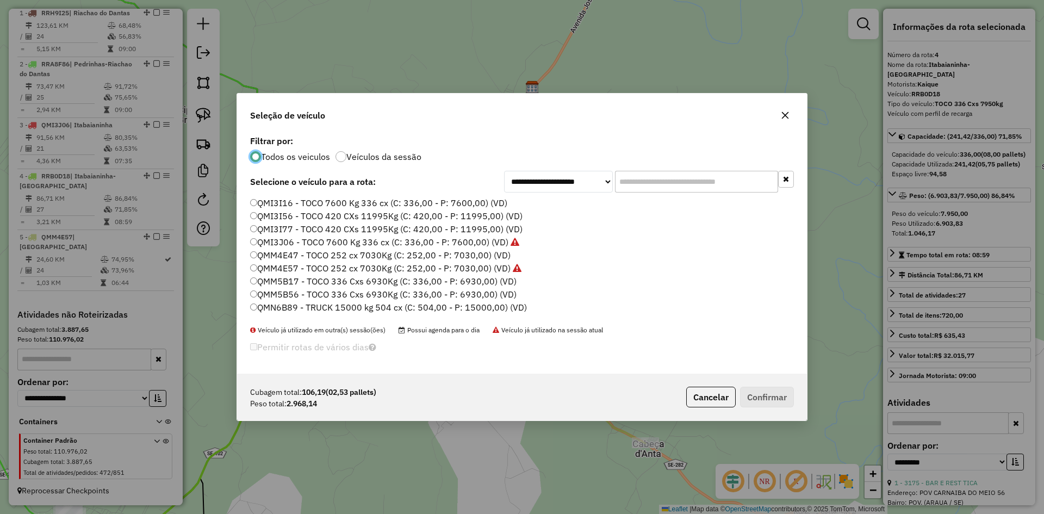
scroll to position [459, 0]
click at [296, 241] on label "QMM5B56 - TOCO 336 Cxs 6930Kg (C: 336,00 - P: 6930,00) (VD)" at bounding box center [383, 239] width 266 height 13
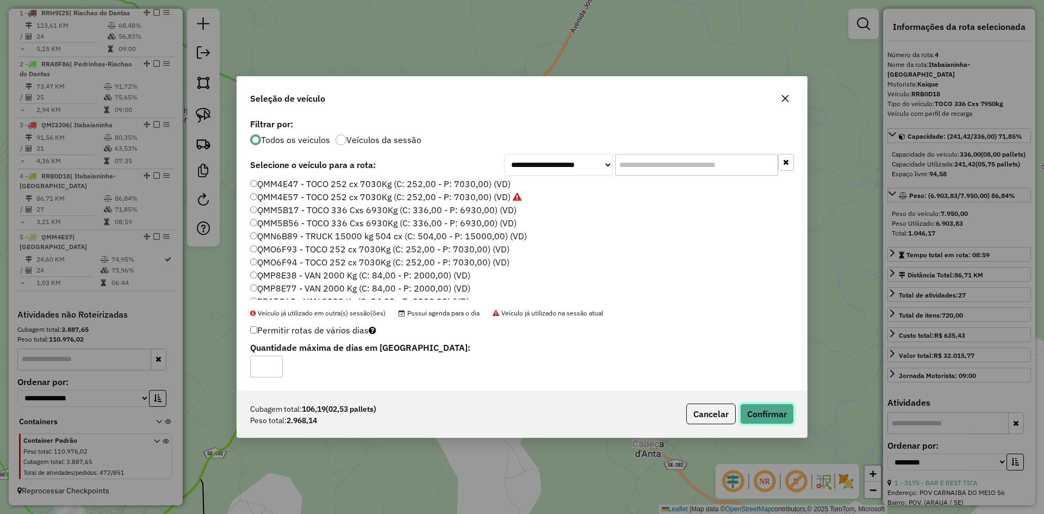
click at [759, 412] on button "Confirmar" at bounding box center [767, 413] width 54 height 21
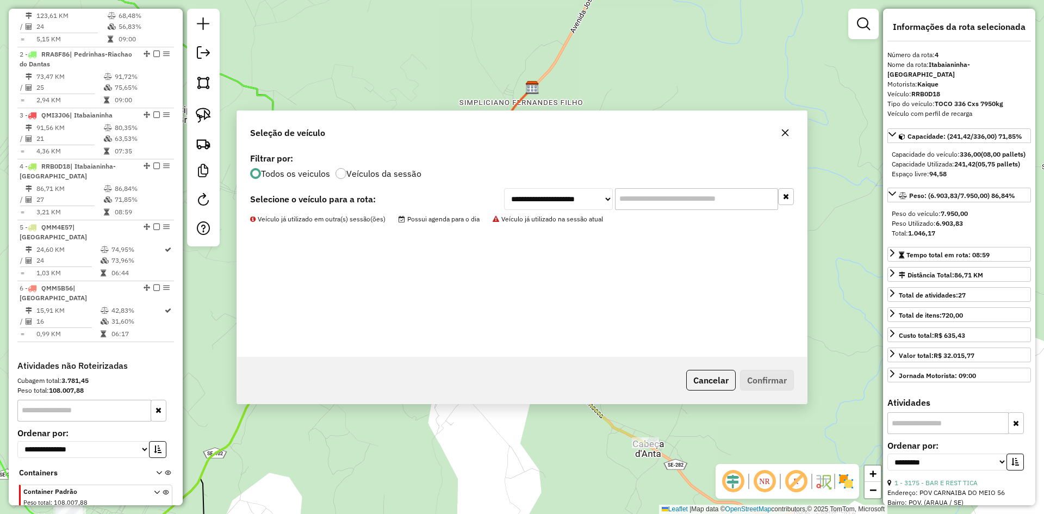
scroll to position [484, 0]
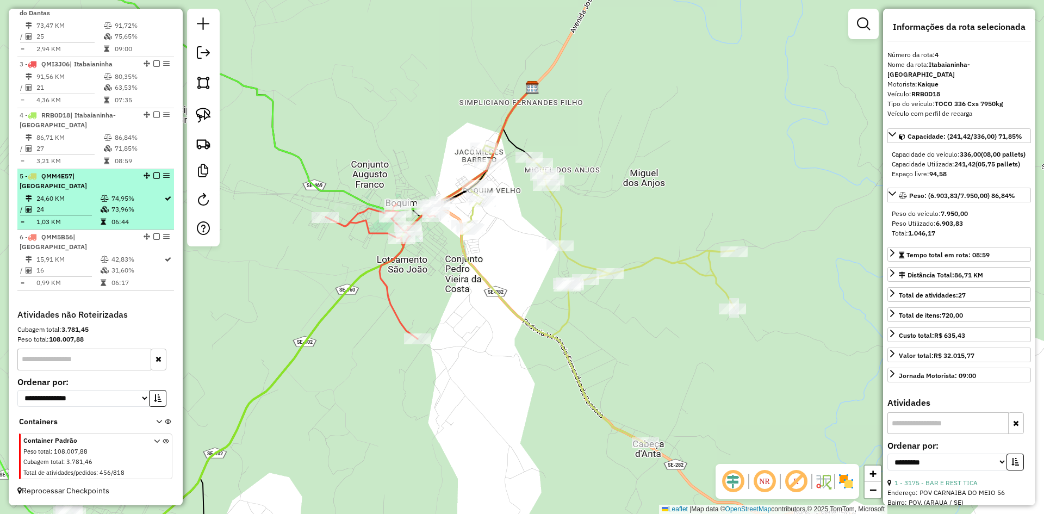
click at [136, 204] on td "74,95%" at bounding box center [137, 198] width 53 height 11
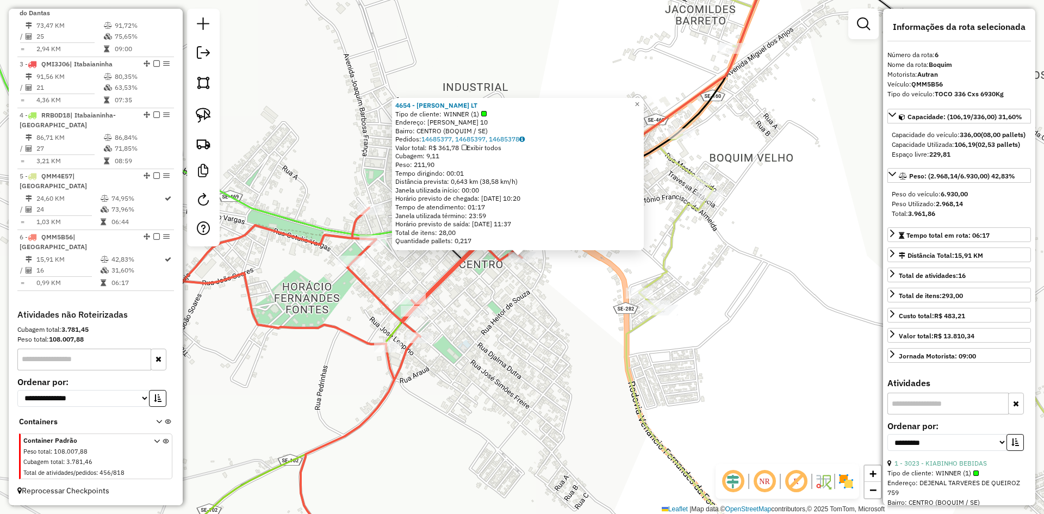
click at [535, 326] on div "4654 - PRADO VASCONCELOS LT Tipo de cliente: WINNER (1) Endereço: VENANCIO F DA…" at bounding box center [522, 257] width 1044 height 514
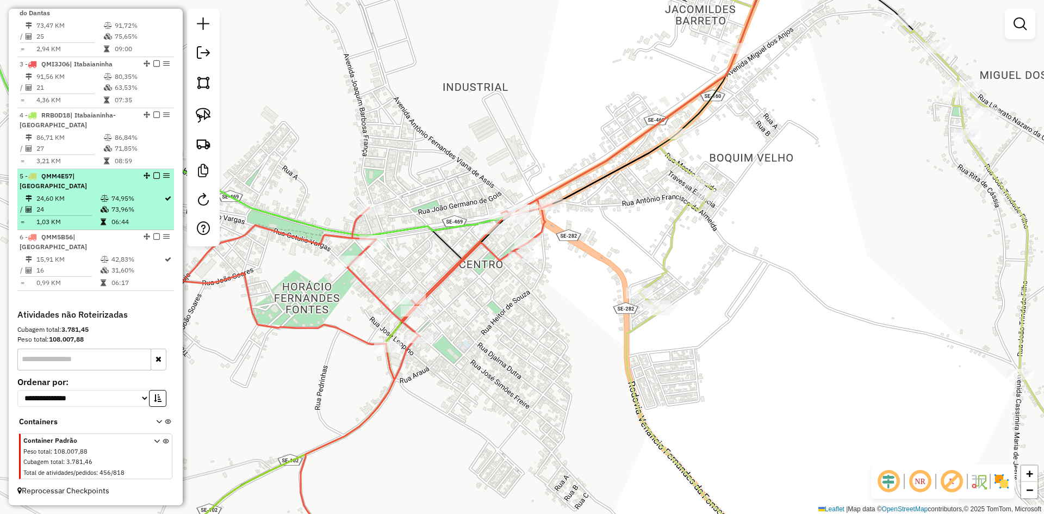
drag, startPoint x: 123, startPoint y: 217, endPoint x: 141, endPoint y: 208, distance: 20.4
click at [125, 215] on td "73,96%" at bounding box center [137, 209] width 53 height 11
select select "**********"
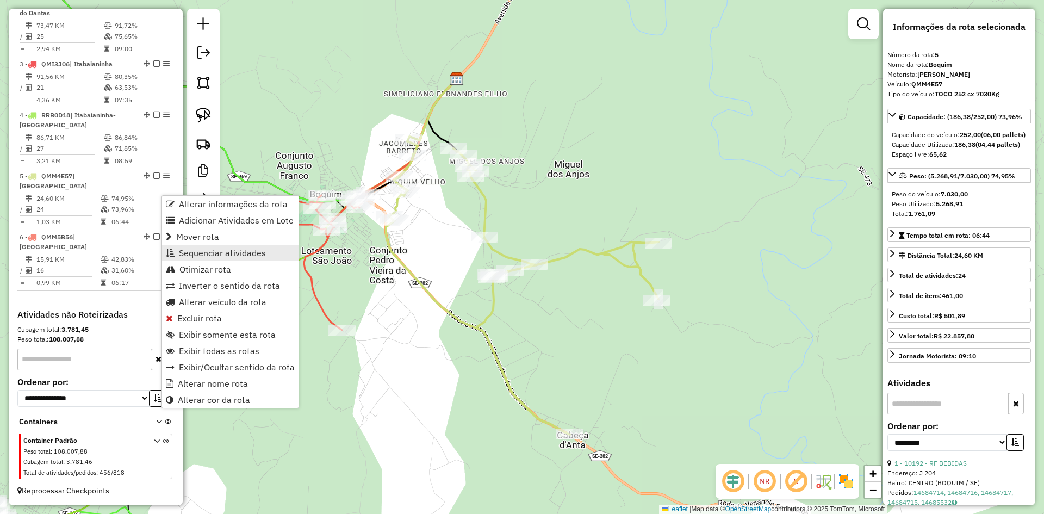
click at [220, 248] on span "Sequenciar atividades" at bounding box center [222, 252] width 87 height 9
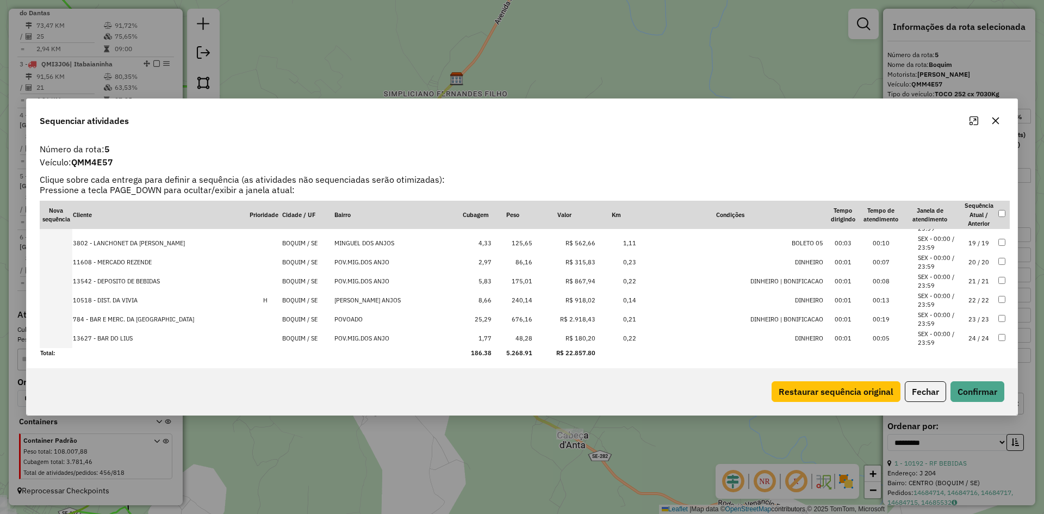
scroll to position [340, 0]
click at [916, 389] on button "Fechar" at bounding box center [925, 391] width 41 height 21
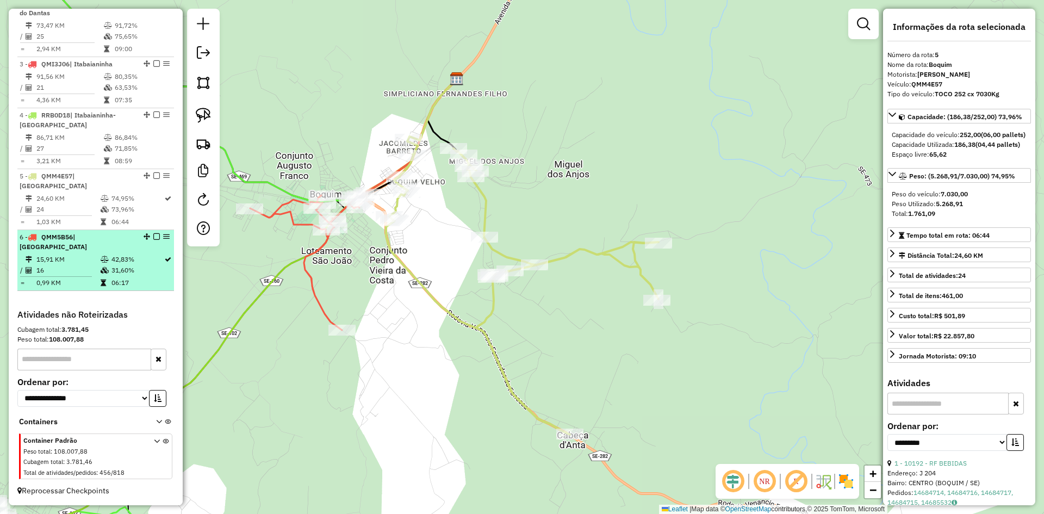
drag, startPoint x: 135, startPoint y: 281, endPoint x: 146, endPoint y: 272, distance: 14.7
click at [137, 278] on td "06:17" at bounding box center [137, 282] width 53 height 11
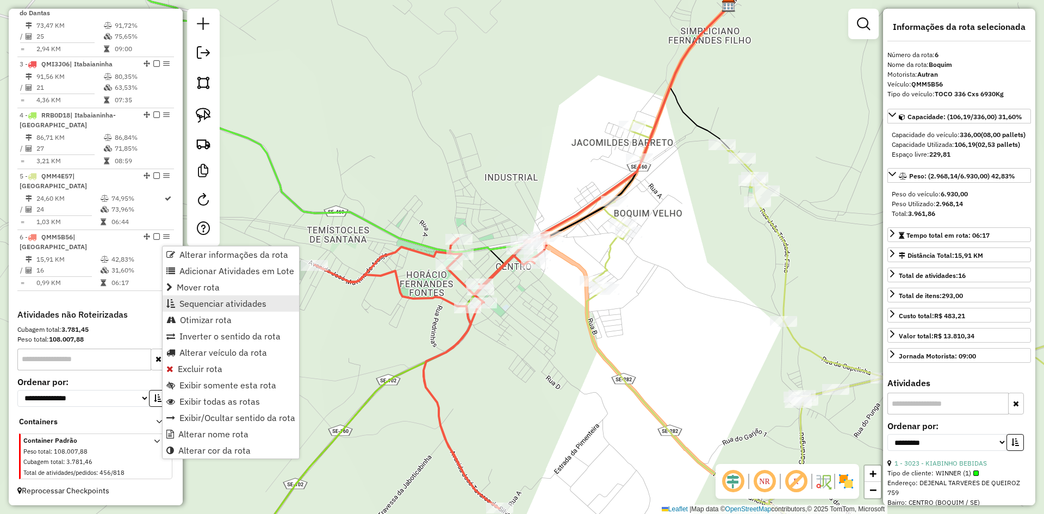
click at [231, 305] on span "Sequenciar atividades" at bounding box center [222, 303] width 87 height 9
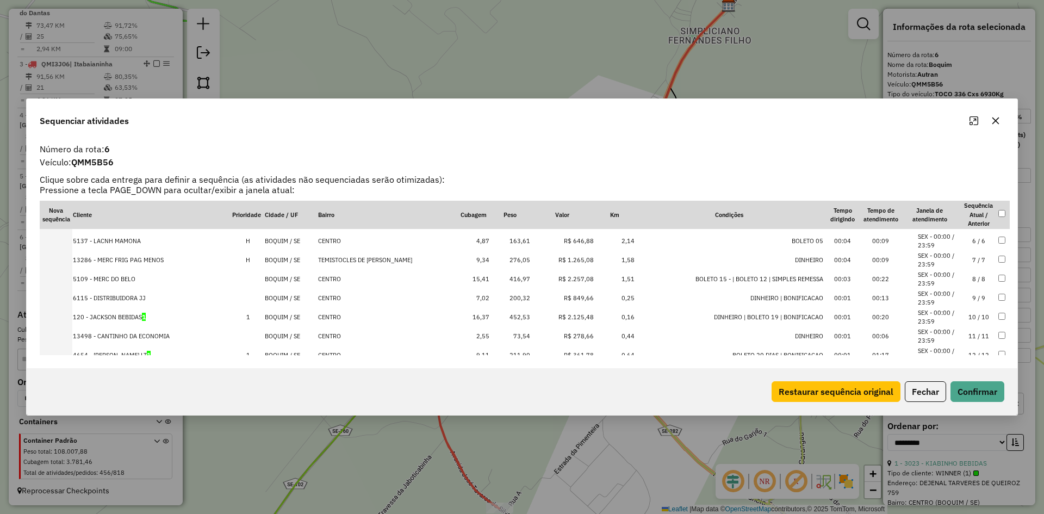
scroll to position [188, 0]
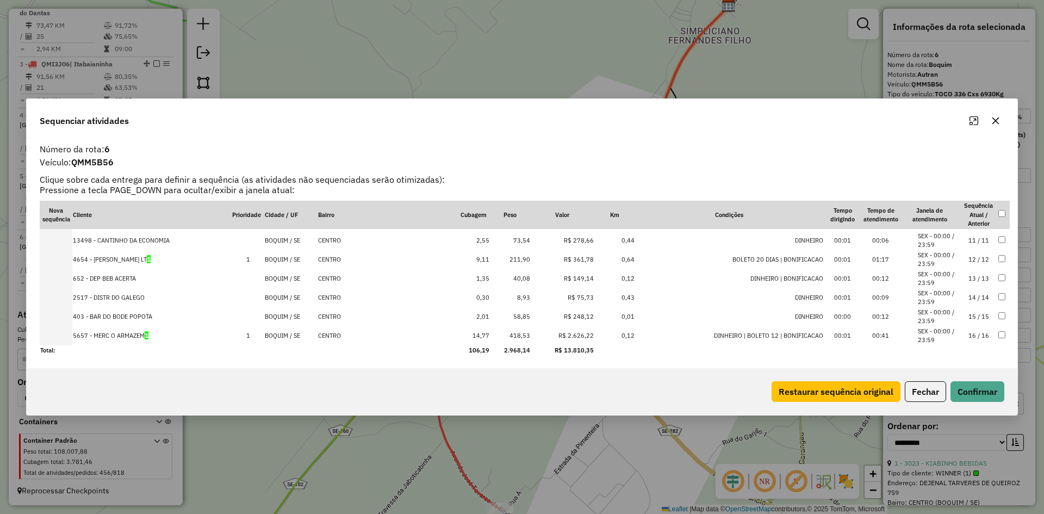
drag, startPoint x: 916, startPoint y: 392, endPoint x: 824, endPoint y: 359, distance: 98.4
click at [917, 392] on button "Fechar" at bounding box center [925, 391] width 41 height 21
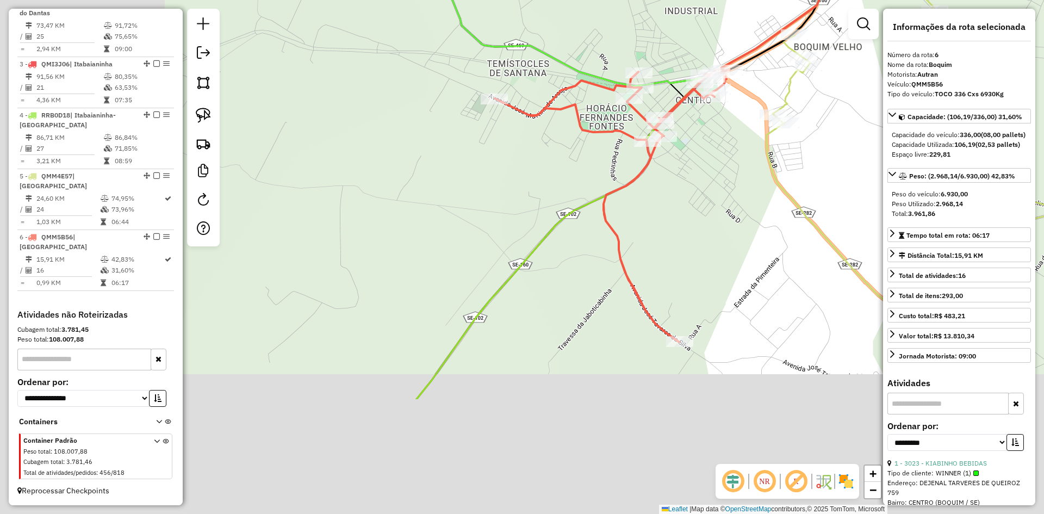
drag, startPoint x: 348, startPoint y: 419, endPoint x: 531, endPoint y: 240, distance: 255.6
click at [530, 245] on icon at bounding box center [662, 119] width 493 height 559
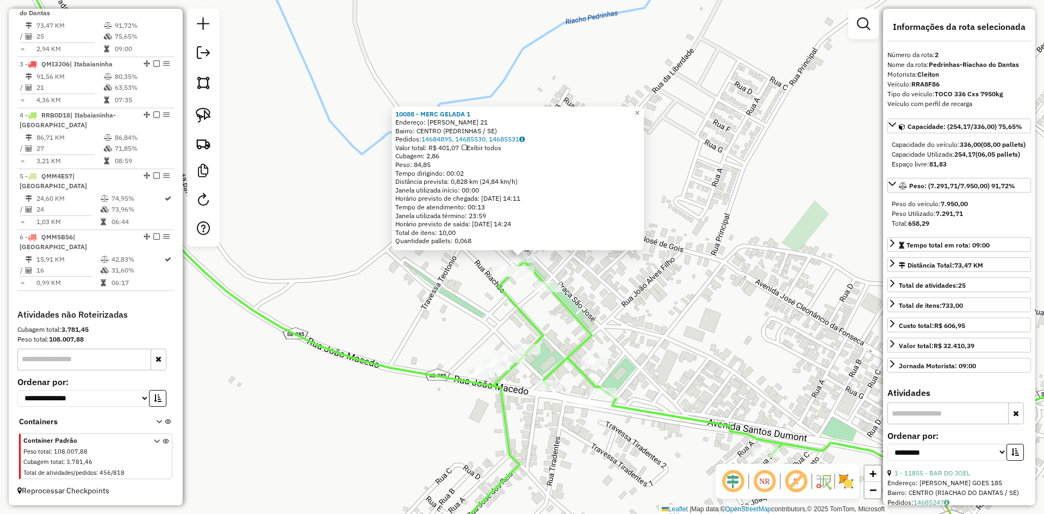
click at [651, 308] on div "10088 - MERC GELADA 1 Endereço: FRANCISCO TOLENTINO 21 Bairro: CENTRO (PEDRINHA…" at bounding box center [522, 257] width 1044 height 514
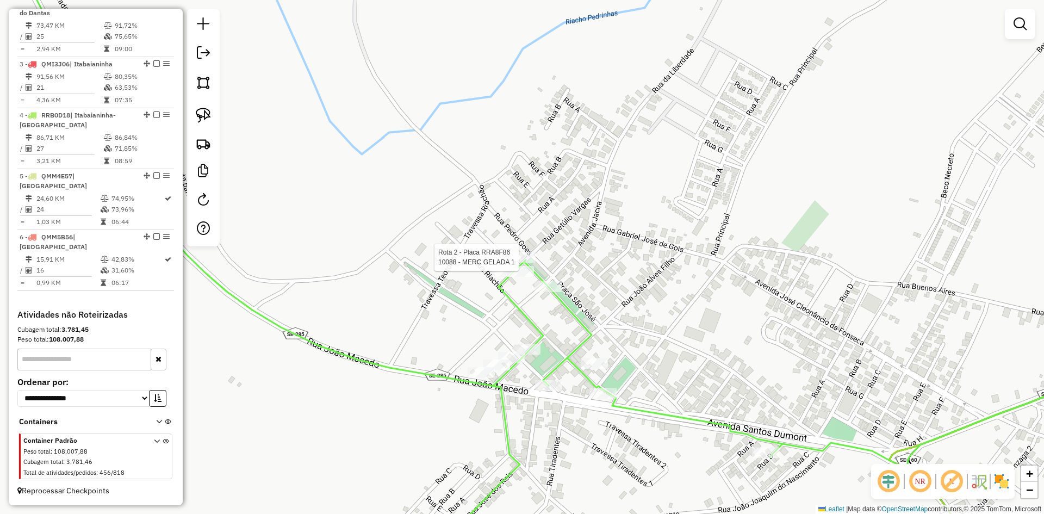
select select "**********"
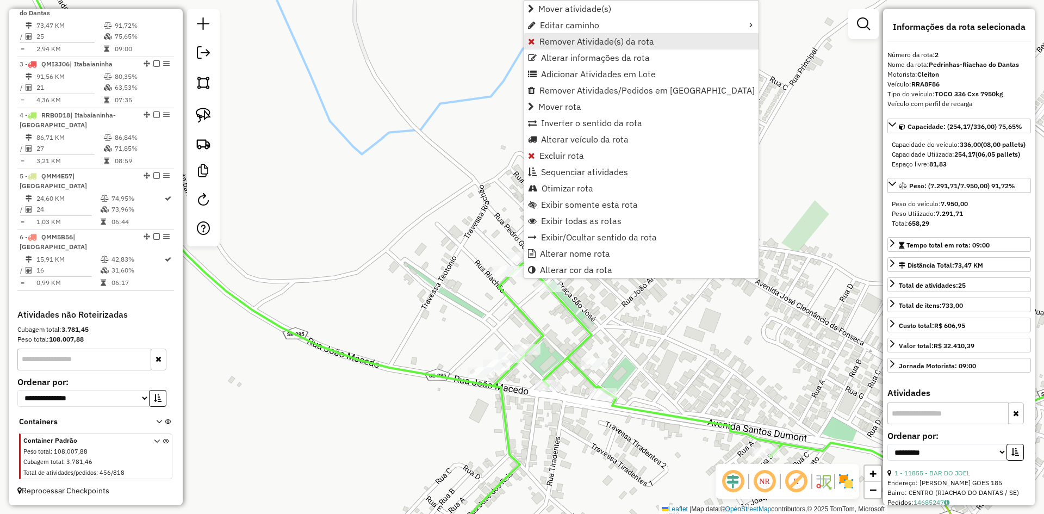
click at [564, 43] on span "Remover Atividade(s) da rota" at bounding box center [596, 41] width 115 height 9
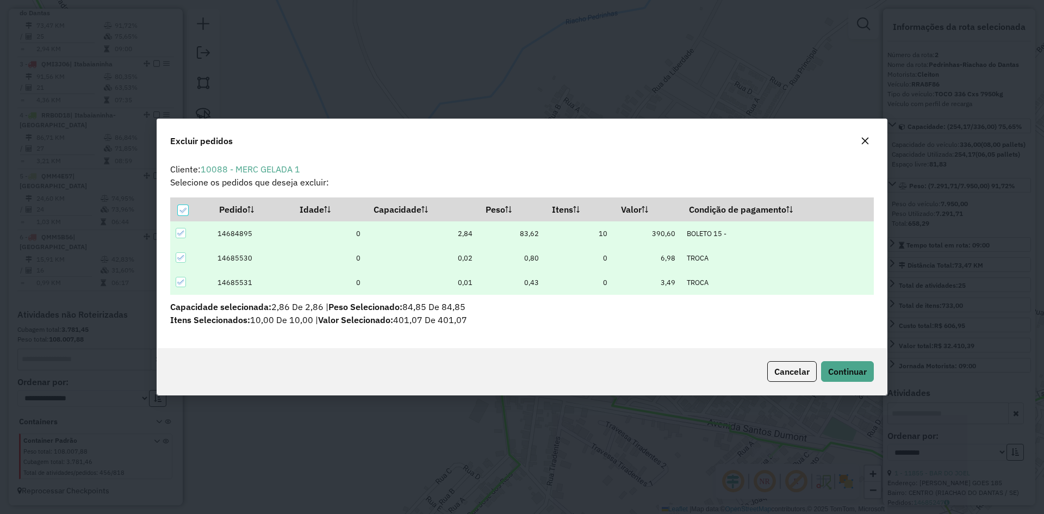
scroll to position [6, 3]
click at [838, 368] on span "Continuar" at bounding box center [847, 371] width 39 height 11
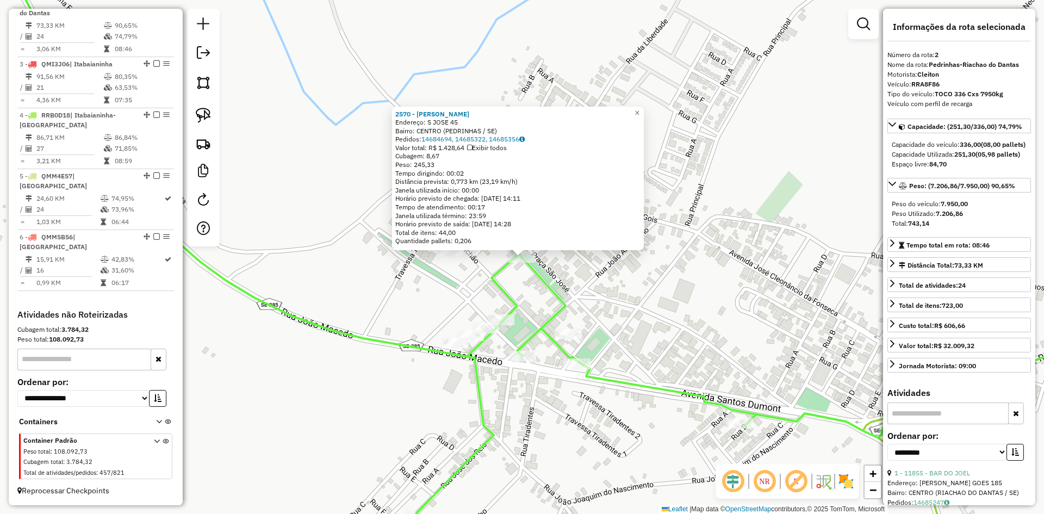
click at [611, 301] on div "2570 - MAURICIO MERC Endereço: S JOSE 45 Bairro: CENTRO (PEDRINHAS / SE) Pedido…" at bounding box center [522, 257] width 1044 height 514
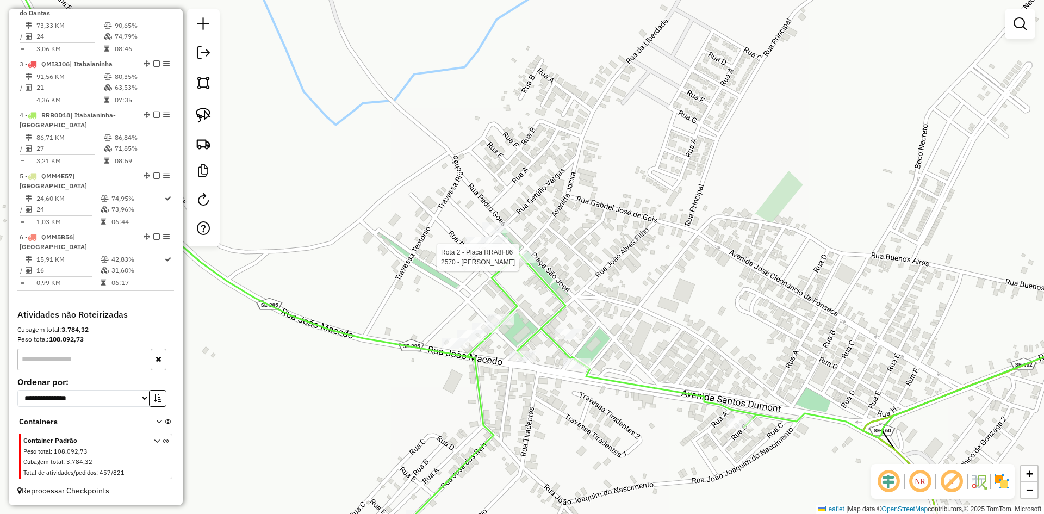
select select "**********"
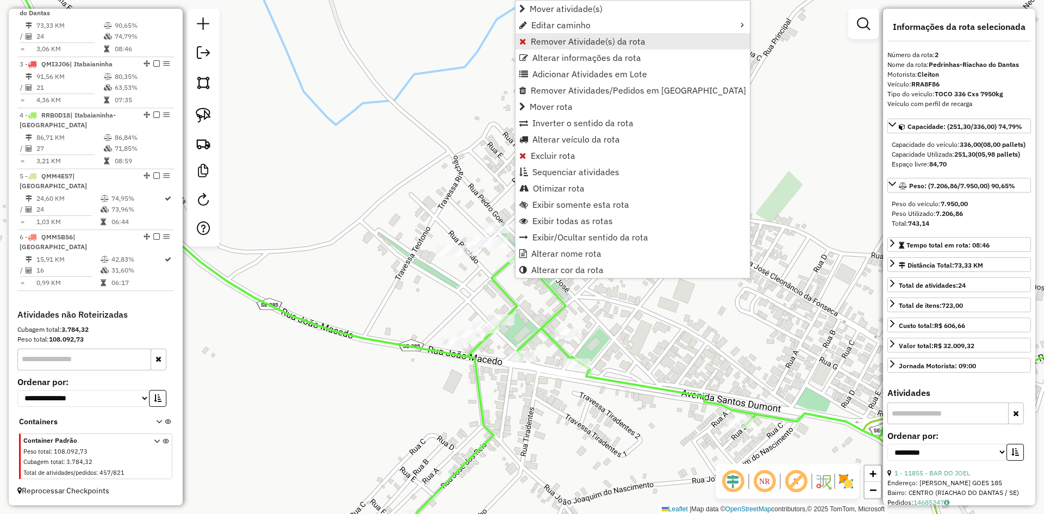
click at [554, 37] on span "Remover Atividade(s) da rota" at bounding box center [588, 41] width 115 height 9
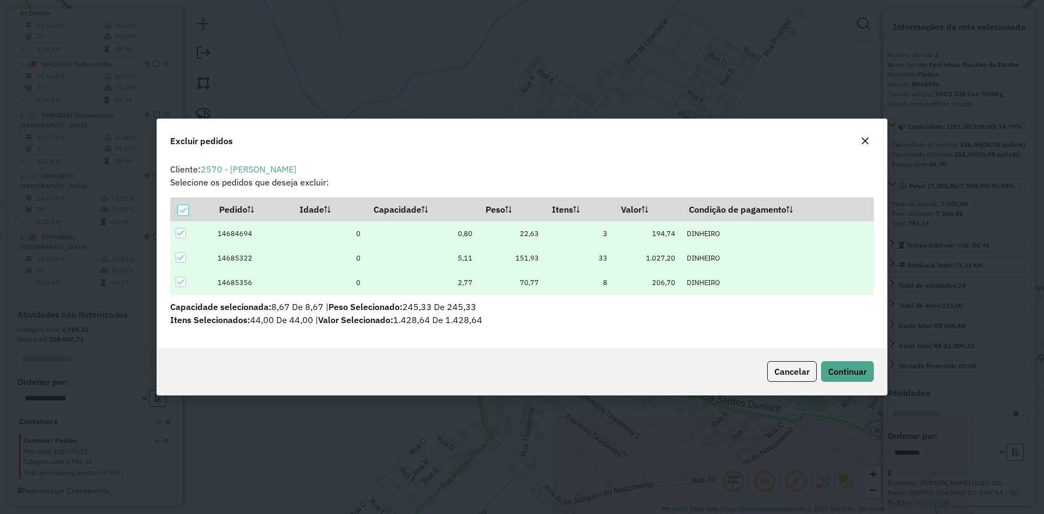
scroll to position [0, 0]
click at [854, 370] on span "Continuar" at bounding box center [847, 371] width 39 height 11
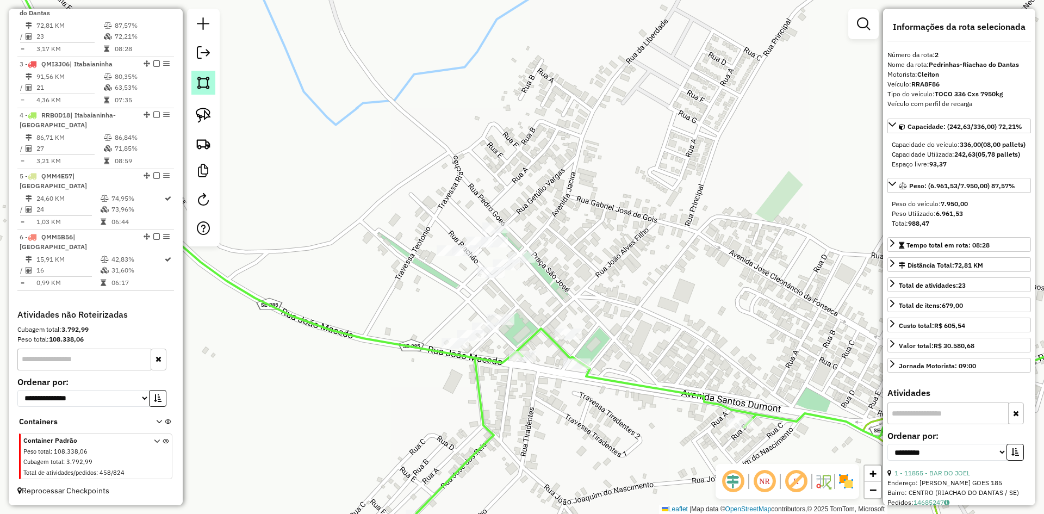
click at [202, 78] on img at bounding box center [203, 82] width 15 height 15
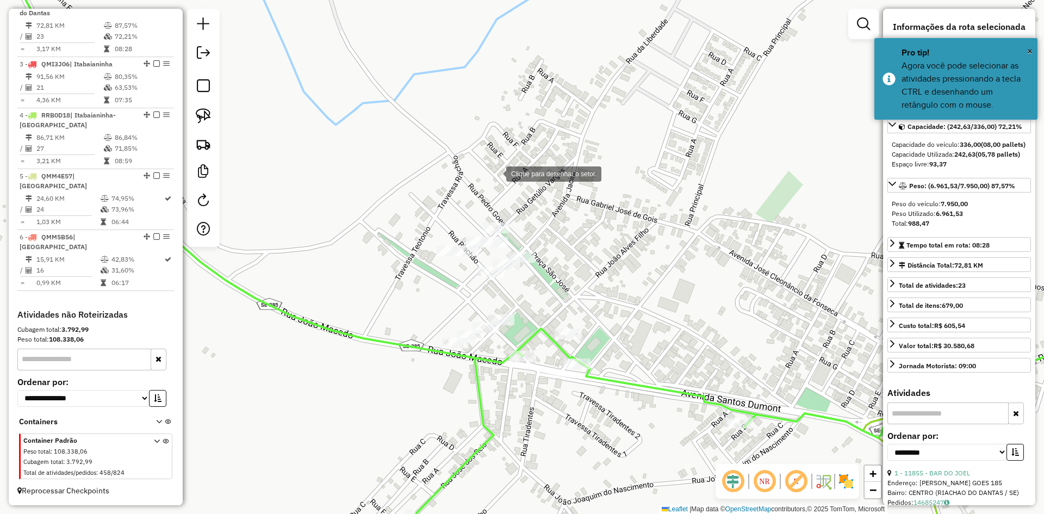
click at [495, 173] on div at bounding box center [495, 173] width 22 height 22
click at [402, 229] on div at bounding box center [412, 227] width 22 height 22
click at [406, 268] on div at bounding box center [402, 257] width 22 height 22
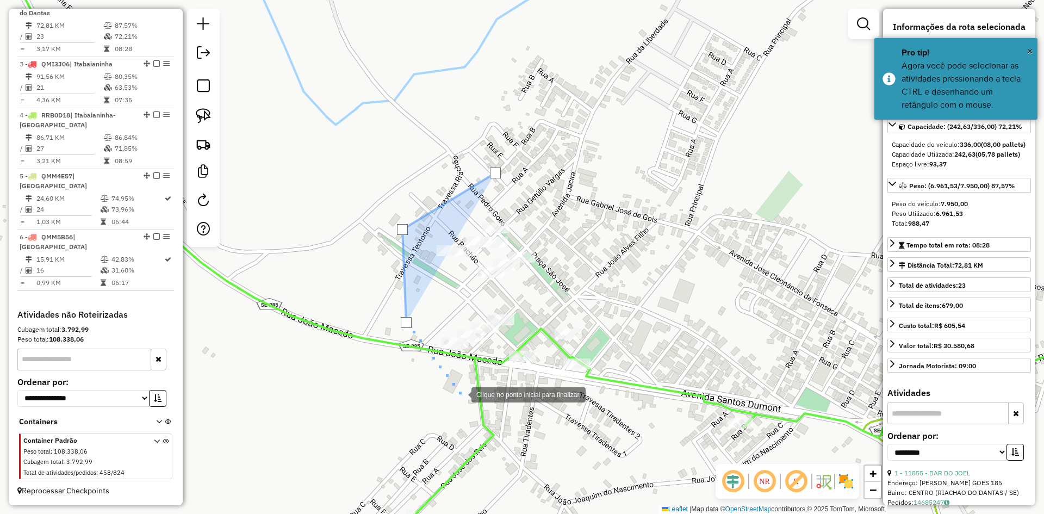
click at [460, 394] on div at bounding box center [461, 394] width 22 height 22
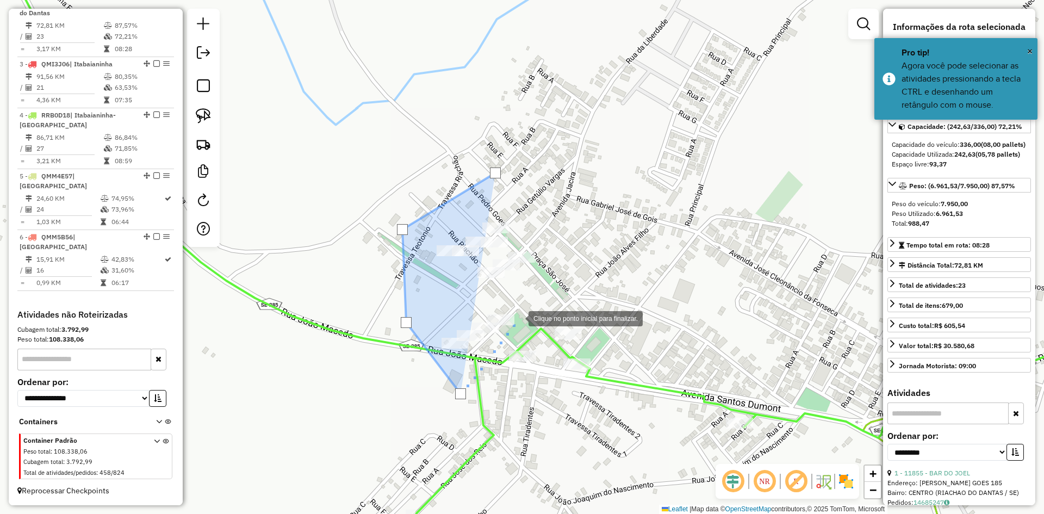
click at [518, 317] on div at bounding box center [518, 318] width 22 height 22
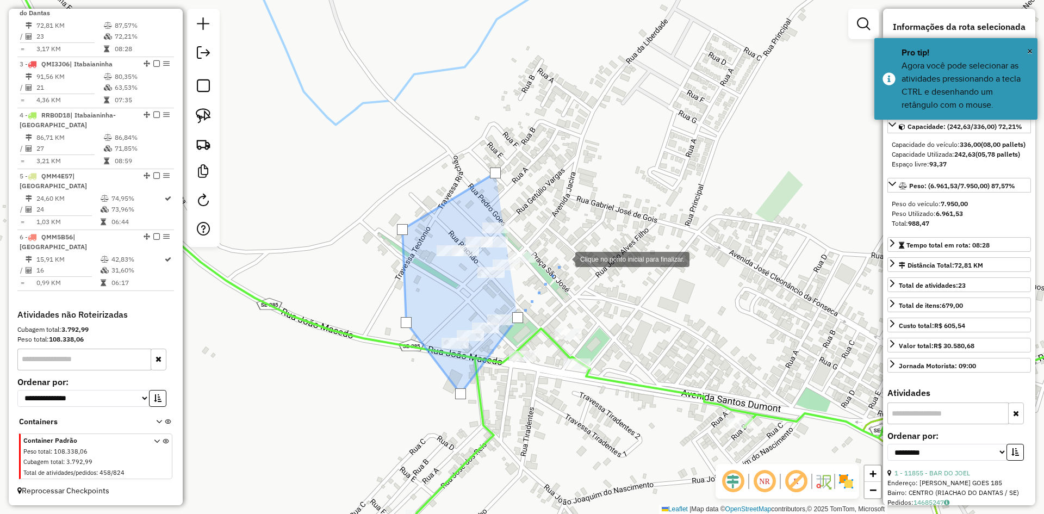
click at [575, 247] on div at bounding box center [564, 258] width 22 height 22
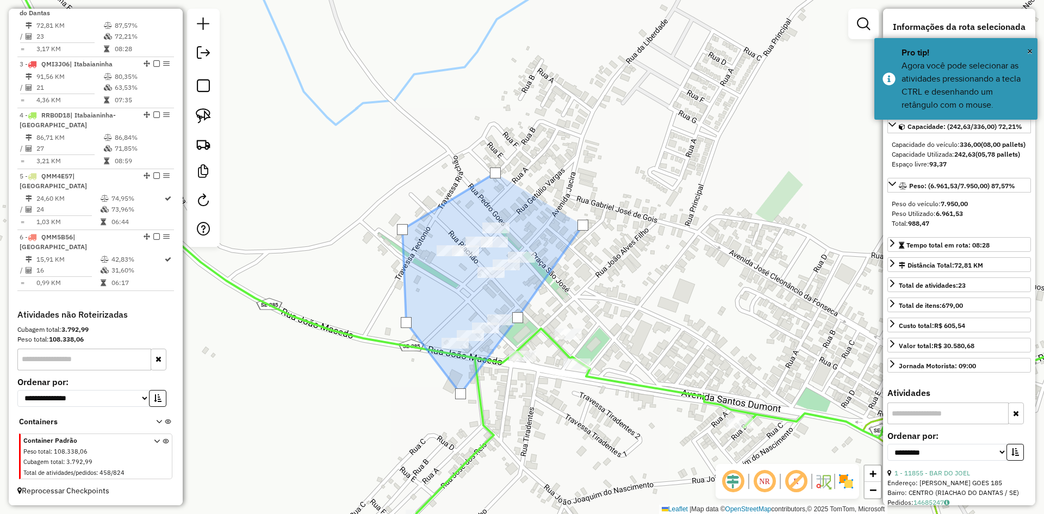
click at [583, 225] on div at bounding box center [582, 225] width 11 height 11
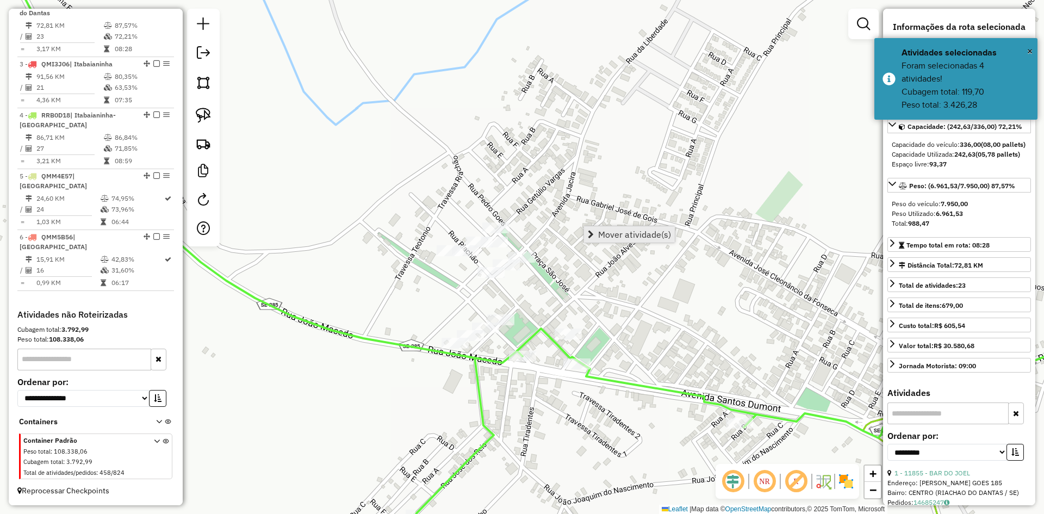
click at [622, 230] on span "Mover atividade(s)" at bounding box center [634, 234] width 73 height 9
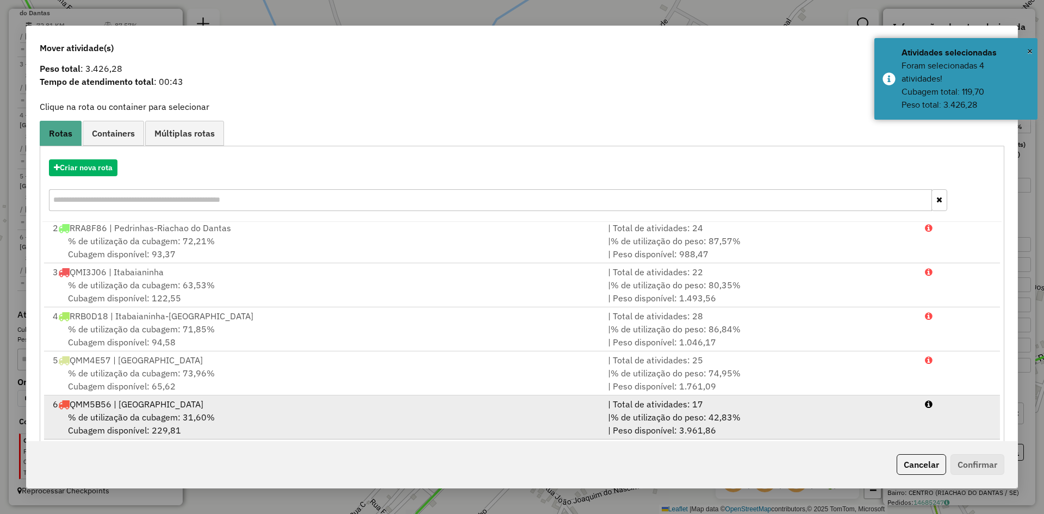
scroll to position [51, 0]
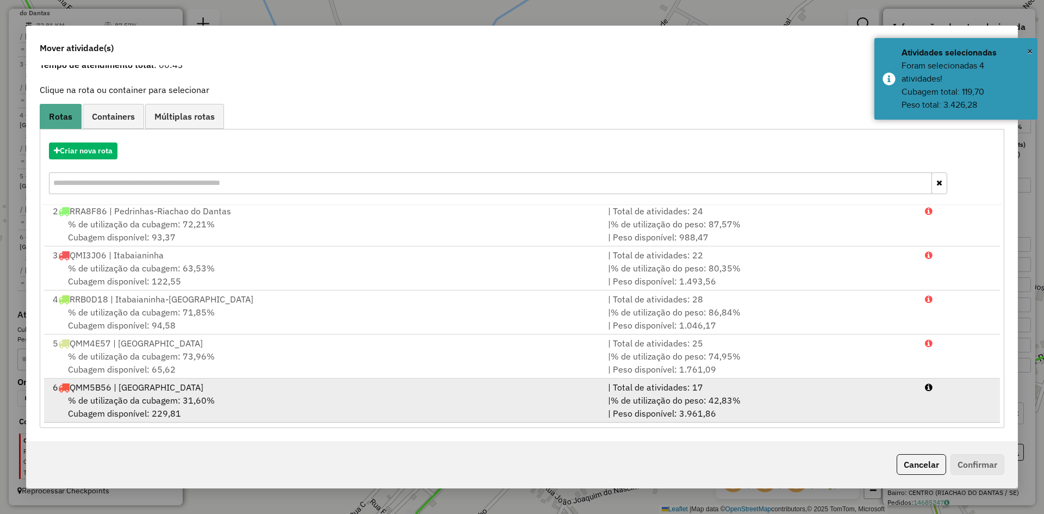
click at [152, 402] on span "% de utilização da cubagem: 31,60%" at bounding box center [141, 400] width 147 height 11
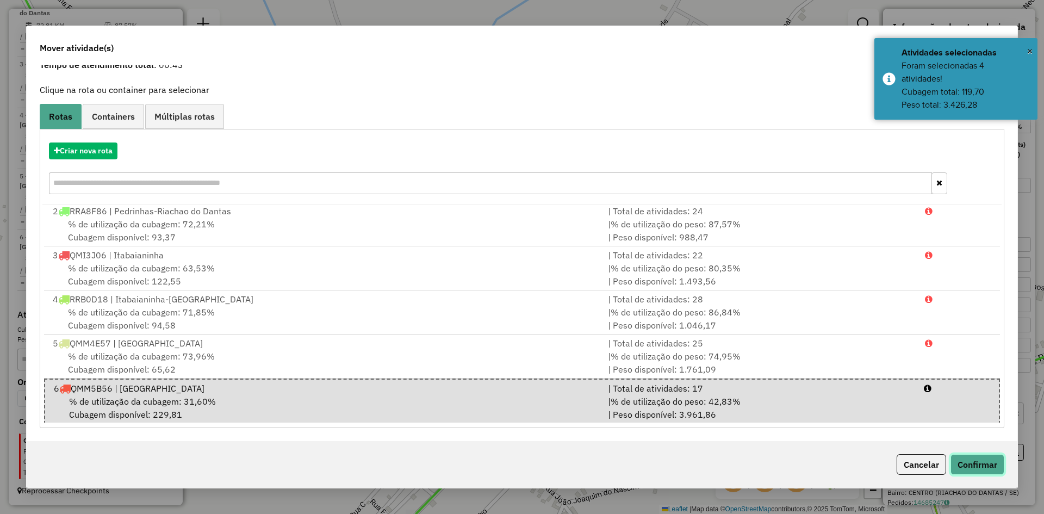
click at [982, 467] on button "Confirmar" at bounding box center [977, 464] width 54 height 21
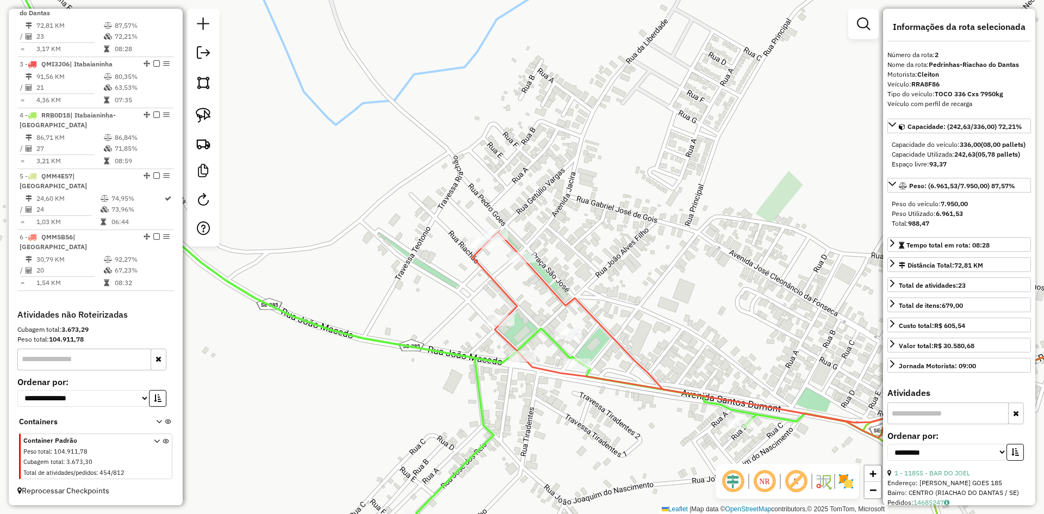
scroll to position [0, 0]
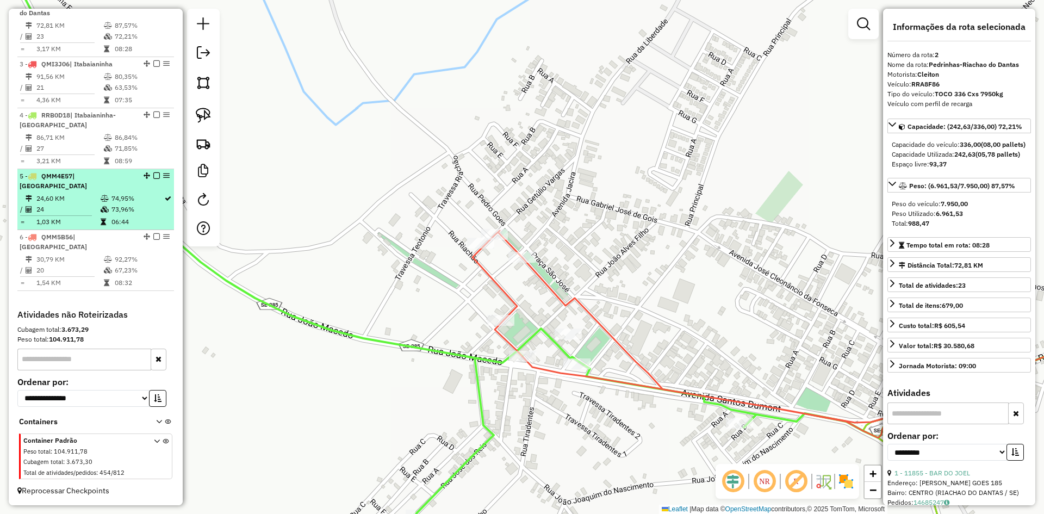
click at [123, 204] on td "74,95%" at bounding box center [137, 198] width 53 height 11
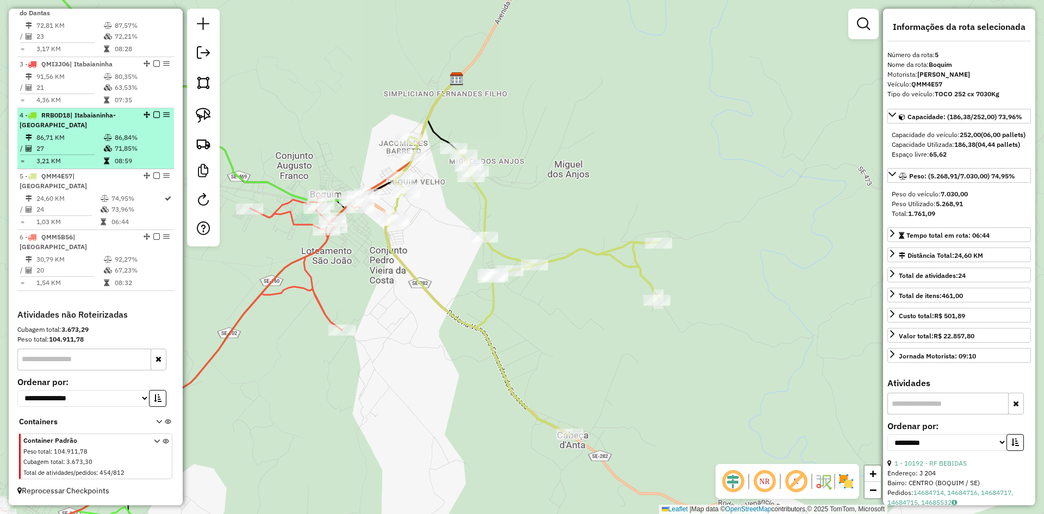
click at [135, 143] on td "86,84%" at bounding box center [141, 137] width 55 height 11
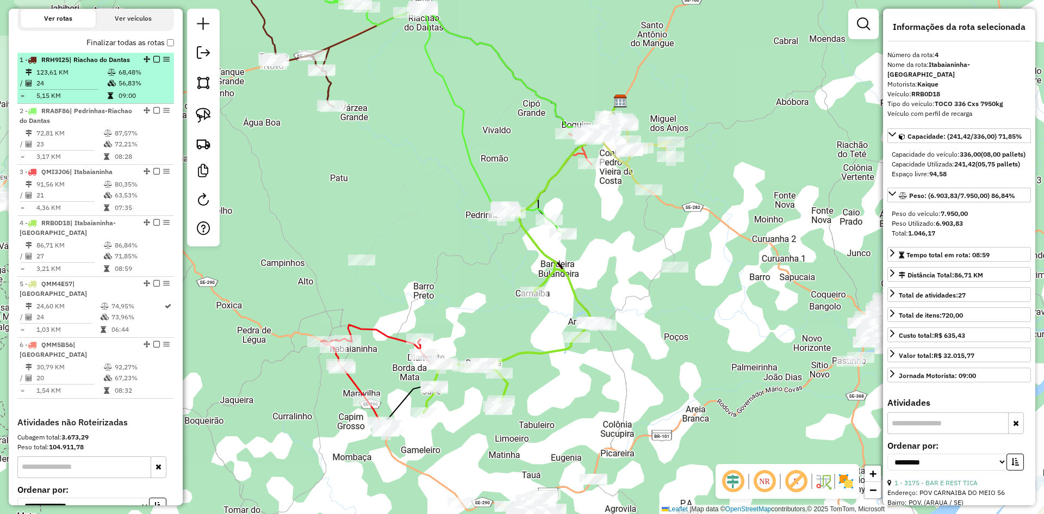
scroll to position [376, 0]
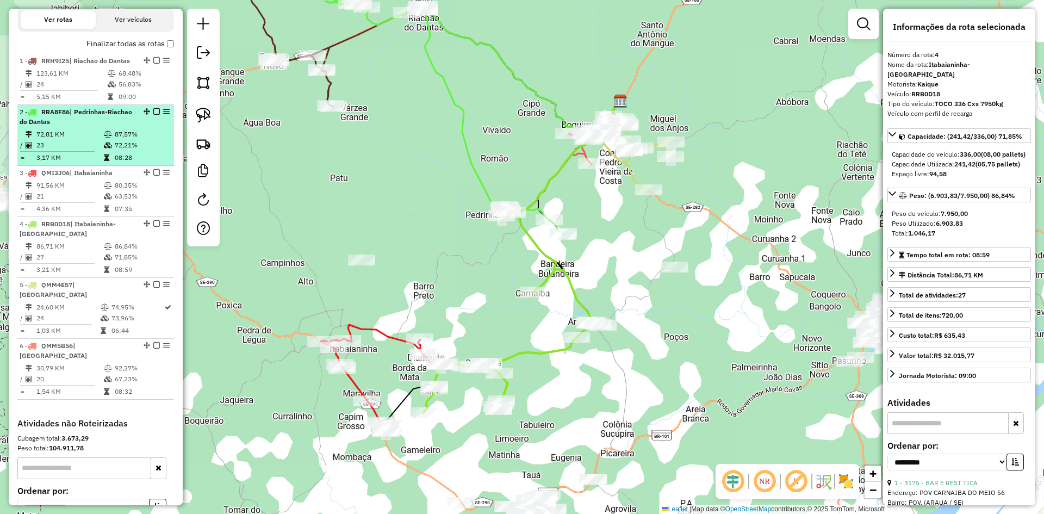
click at [132, 127] on div "2 - RRA8F86 | Pedrinhas-Riachao do Dantas" at bounding box center [96, 117] width 152 height 20
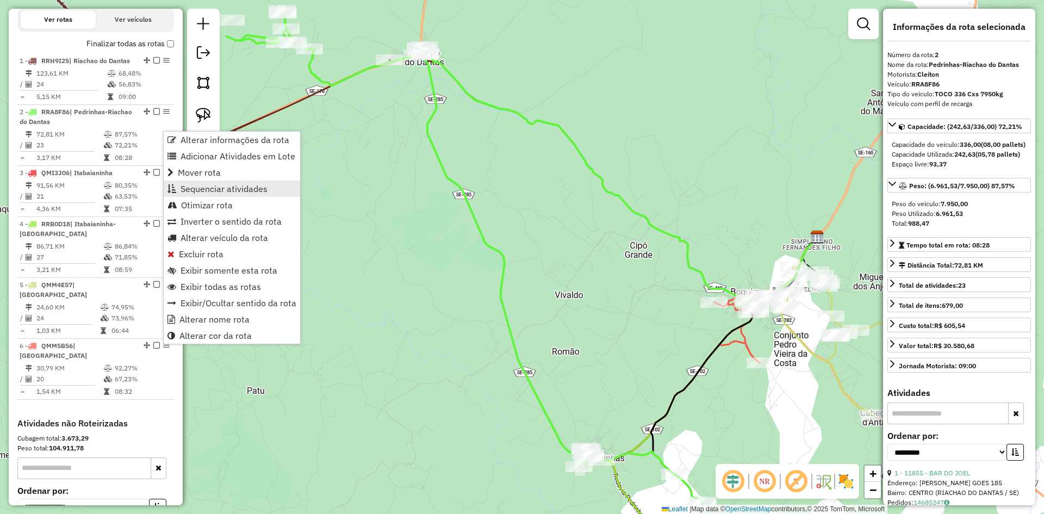
click at [230, 187] on span "Sequenciar atividades" at bounding box center [223, 188] width 87 height 9
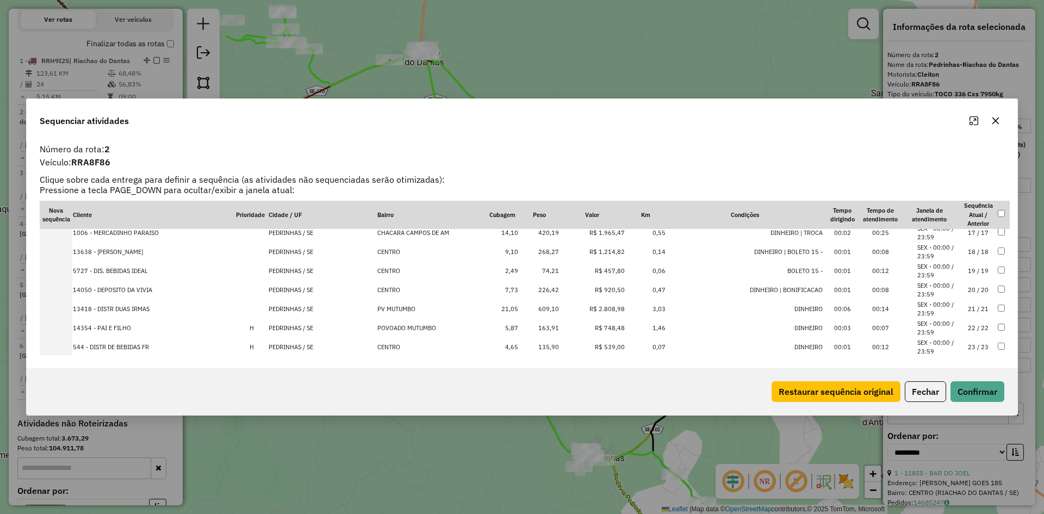
scroll to position [321, 0]
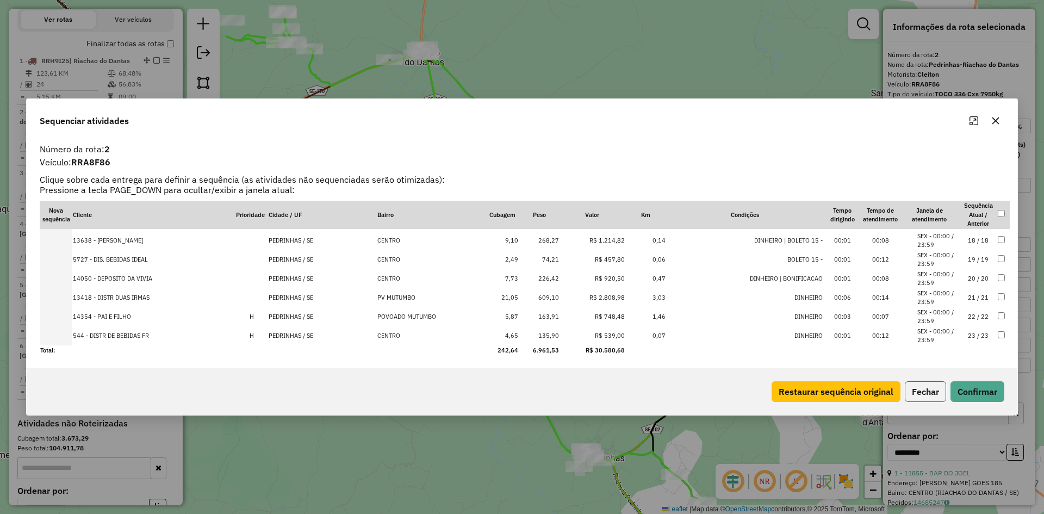
click at [919, 394] on button "Fechar" at bounding box center [925, 391] width 41 height 21
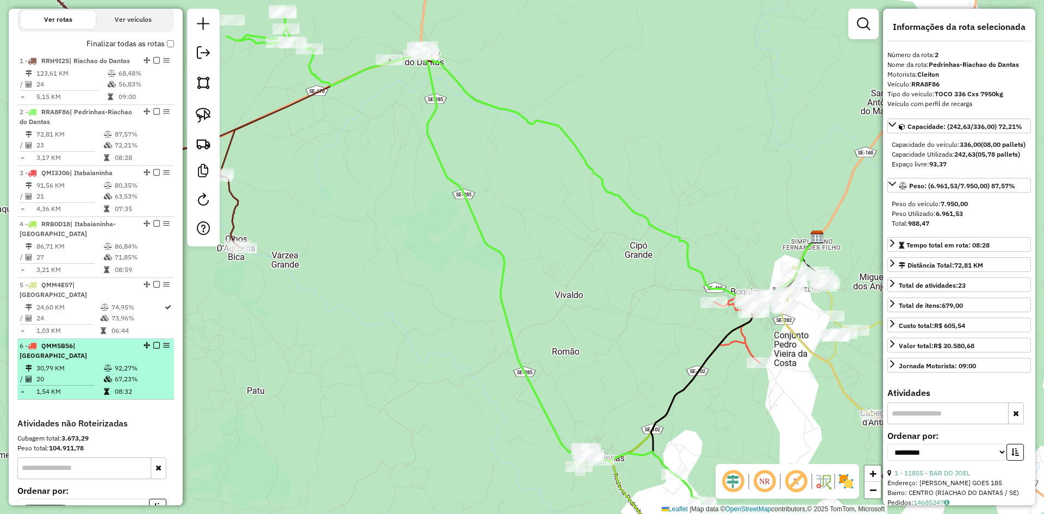
click at [133, 375] on td "67,23%" at bounding box center [141, 378] width 55 height 11
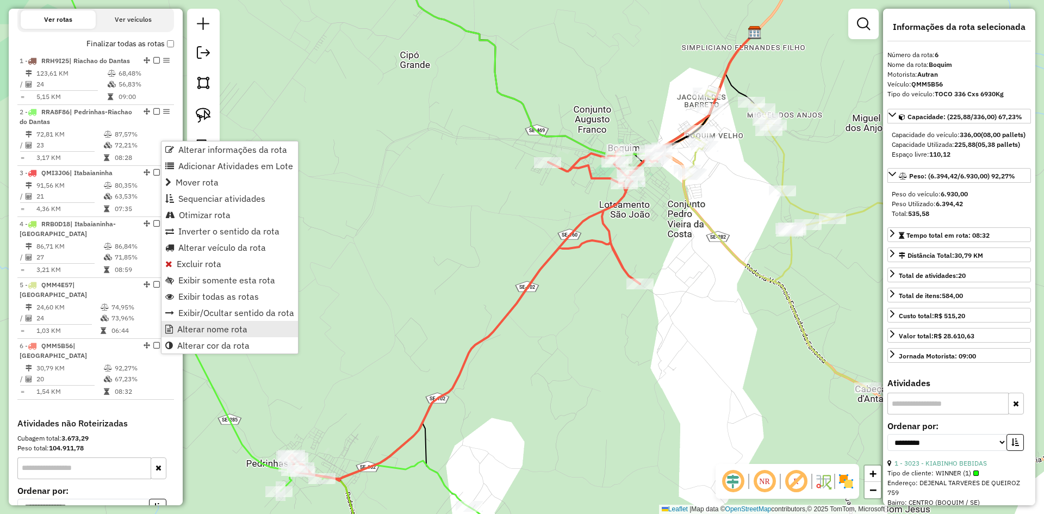
click at [264, 327] on link "Alterar nome rota" at bounding box center [229, 329] width 136 height 16
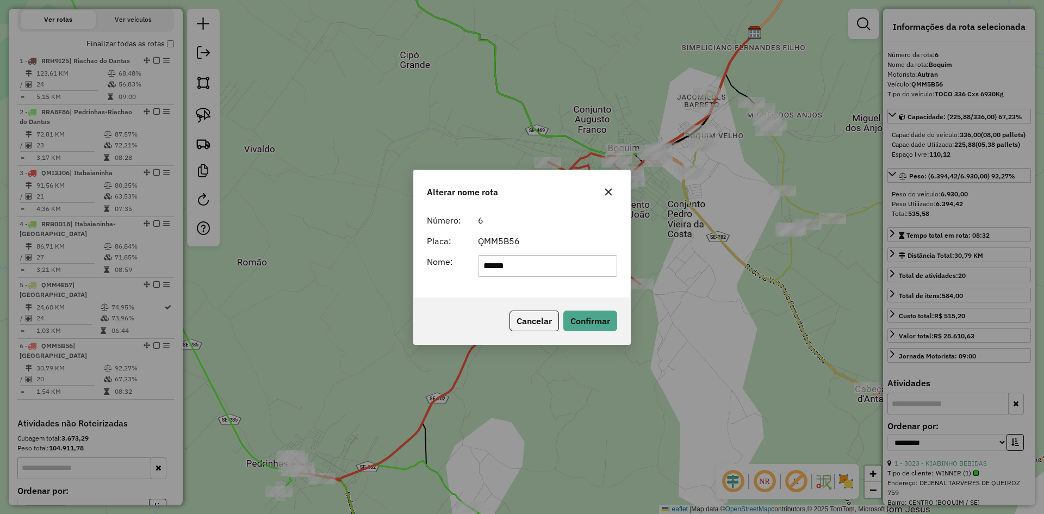
click at [550, 252] on form "Número: 6 Placa: QMM5B56 Nome: ******" at bounding box center [522, 245] width 190 height 63
click at [550, 258] on input "******" at bounding box center [548, 266] width 140 height 22
type input "**********"
click at [588, 316] on button "Confirmar" at bounding box center [590, 320] width 54 height 21
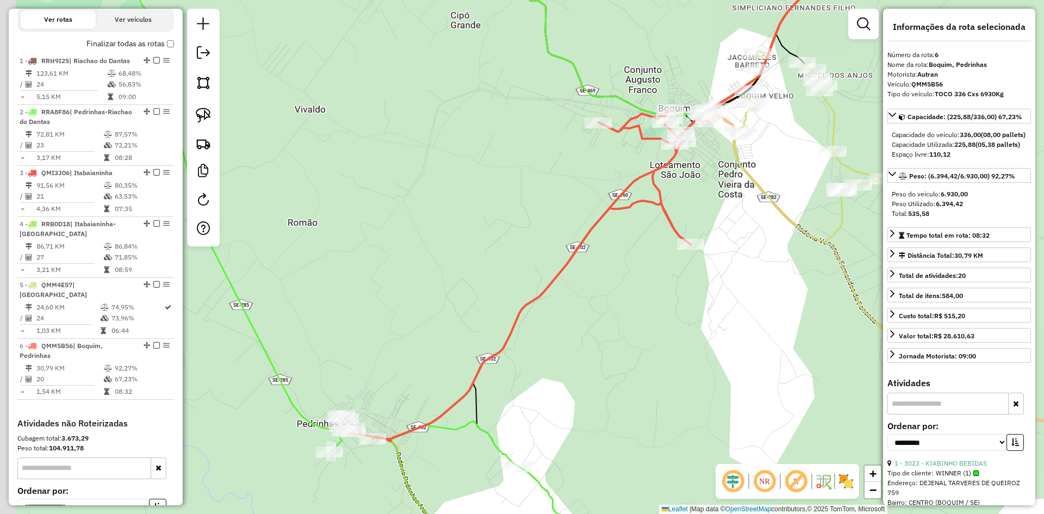
drag, startPoint x: 264, startPoint y: 422, endPoint x: 421, endPoint y: 303, distance: 196.7
click at [414, 297] on div "Janela de atendimento Grade de atendimento Capacidade Transportadoras Veículos …" at bounding box center [522, 257] width 1044 height 514
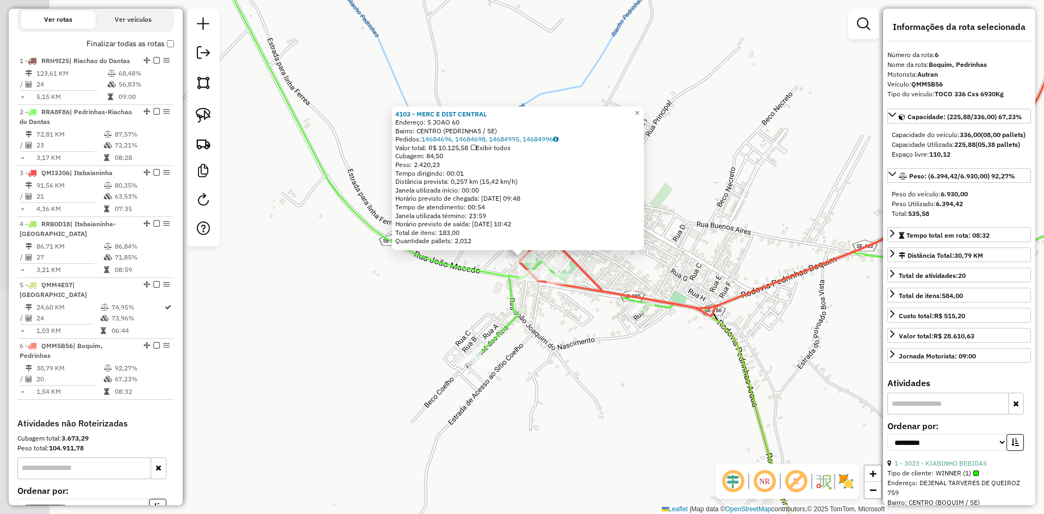
scroll to position [494, 0]
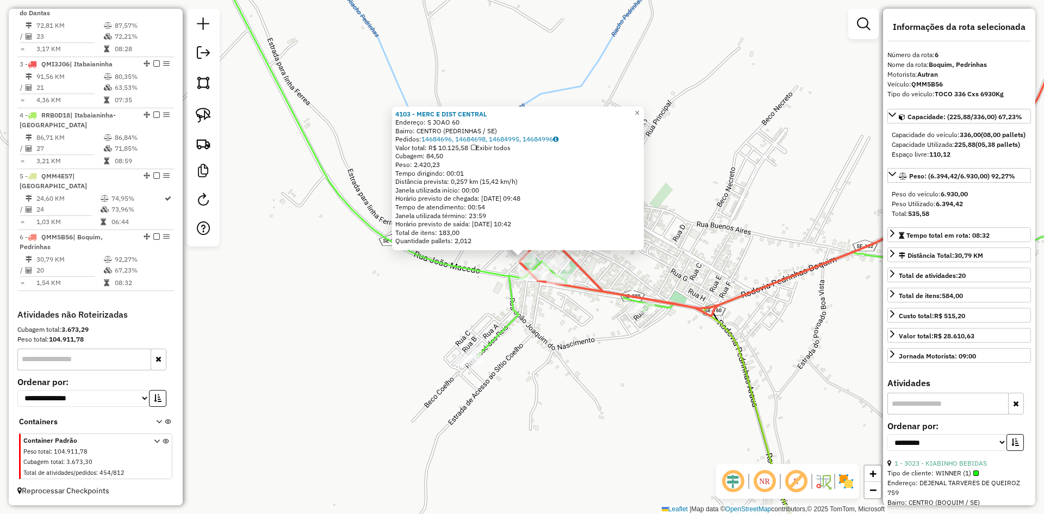
click at [415, 309] on div "4103 - MERC E DIST CENTRAL Endereço: S JOAO 60 Bairro: CENTRO (PEDRINHAS / SE) …" at bounding box center [522, 257] width 1044 height 514
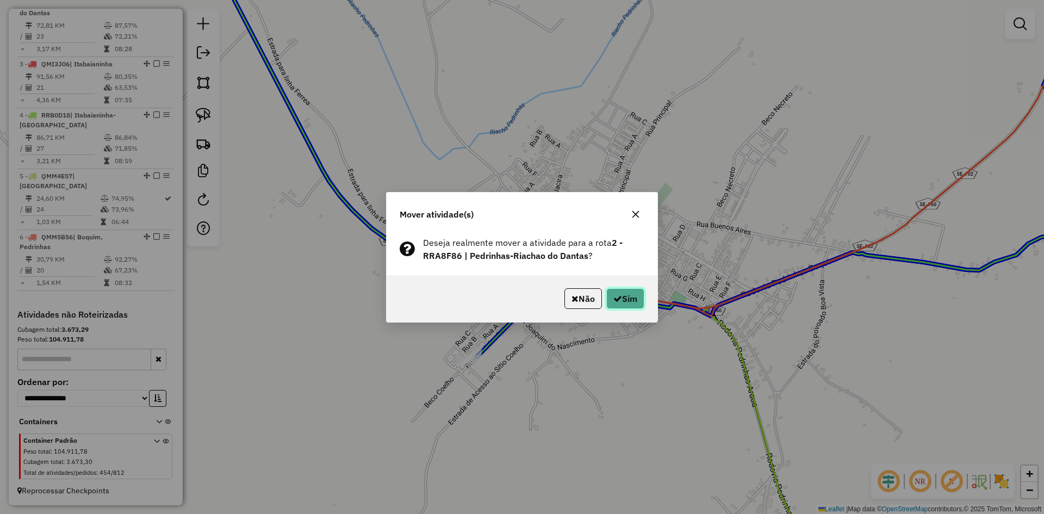
click at [621, 299] on button "Sim" at bounding box center [625, 298] width 38 height 21
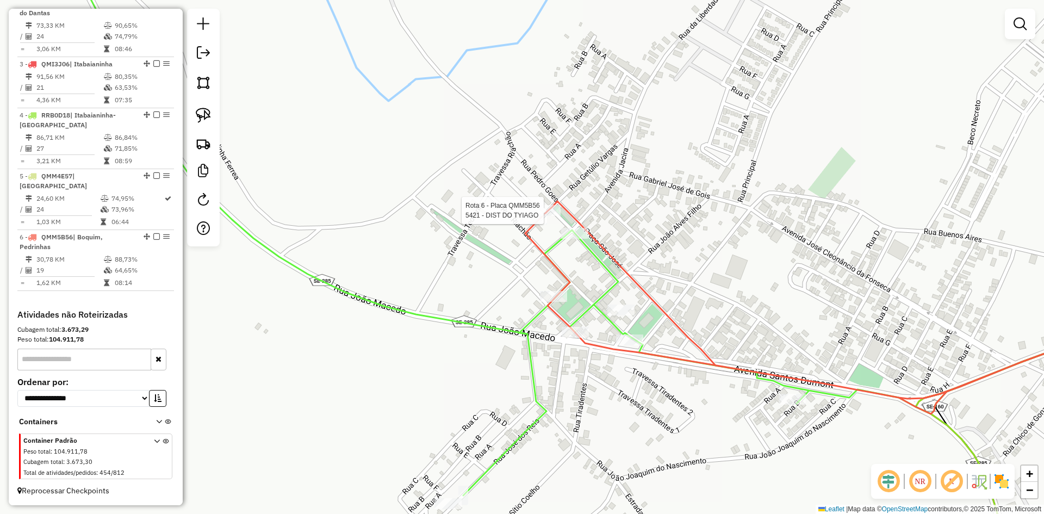
select select "**********"
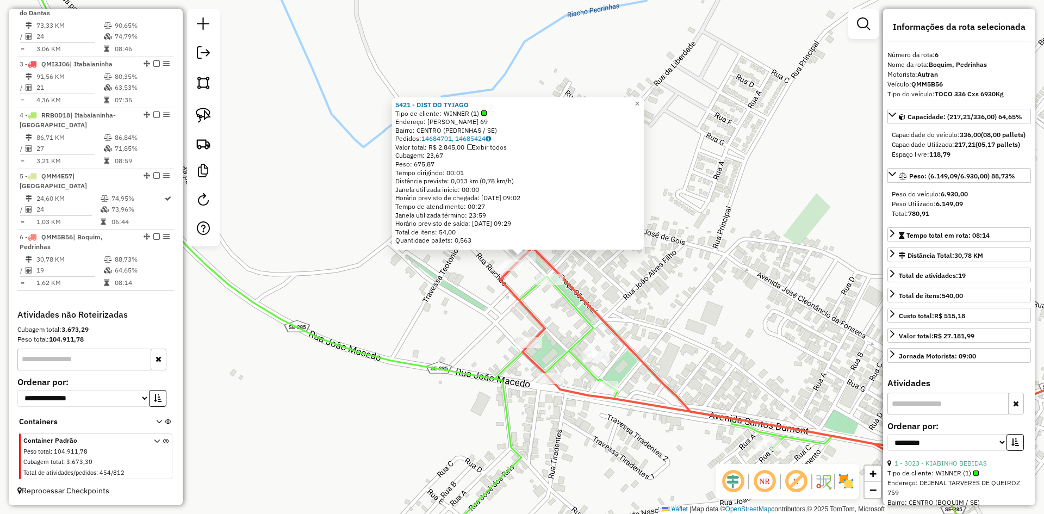
click at [683, 254] on div "5421 - DIST DO TYIAGO Tipo de cliente: WINNER (1) Endereço: JOaO TORRES 69 Bair…" at bounding box center [522, 257] width 1044 height 514
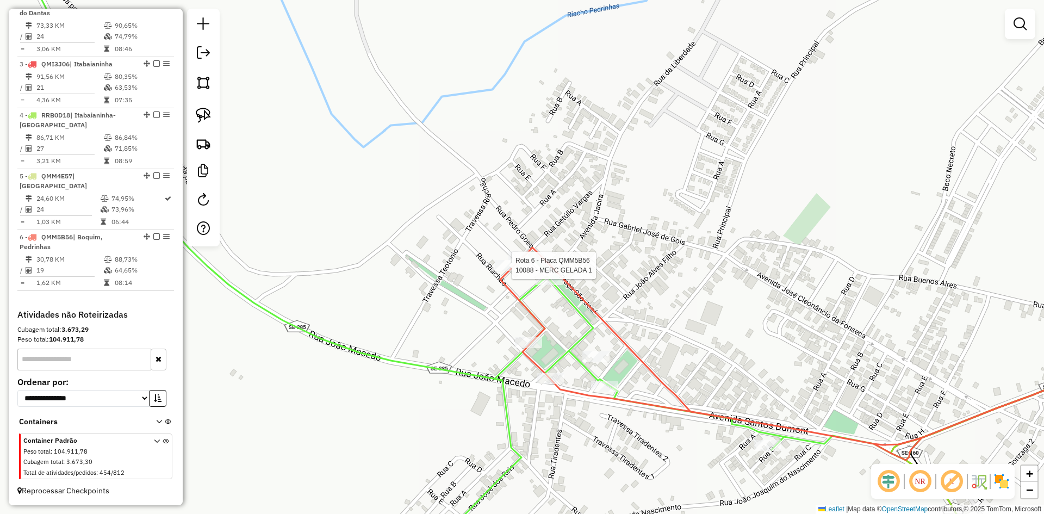
select select "**********"
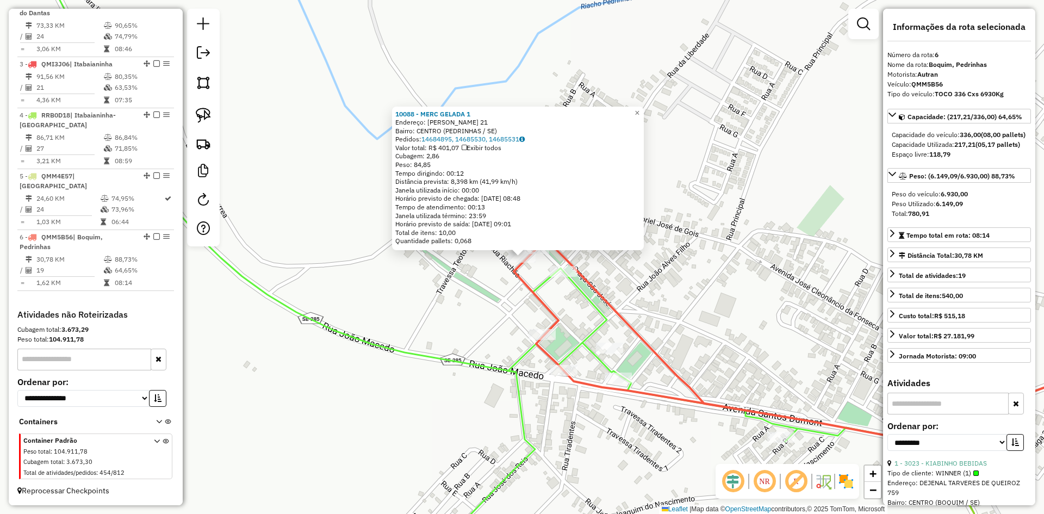
click at [747, 277] on div "Rota 2 - Placa RRA8F86 2570 - MAURICIO MERC 10088 - MERC GELADA 1 Endereço: FRA…" at bounding box center [522, 257] width 1044 height 514
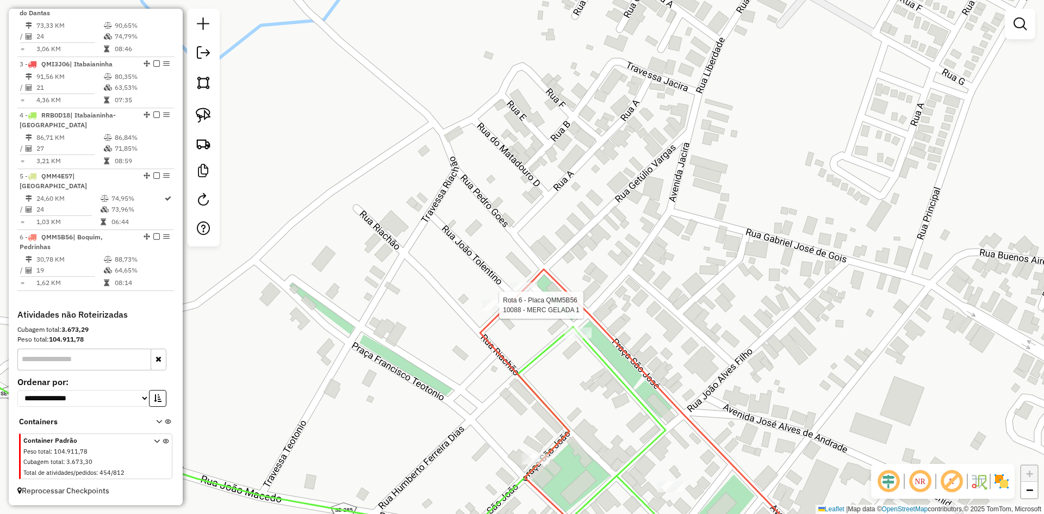
select select "**********"
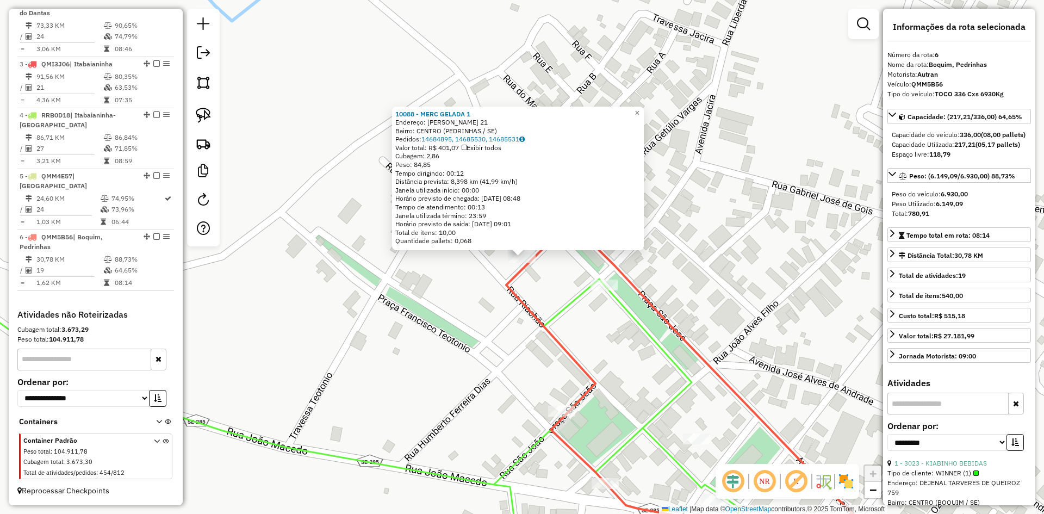
click at [493, 306] on div "10088 - MERC GELADA 1 Endereço: FRANCISCO TOLENTINO 21 Bairro: CENTRO (PEDRINHA…" at bounding box center [522, 257] width 1044 height 514
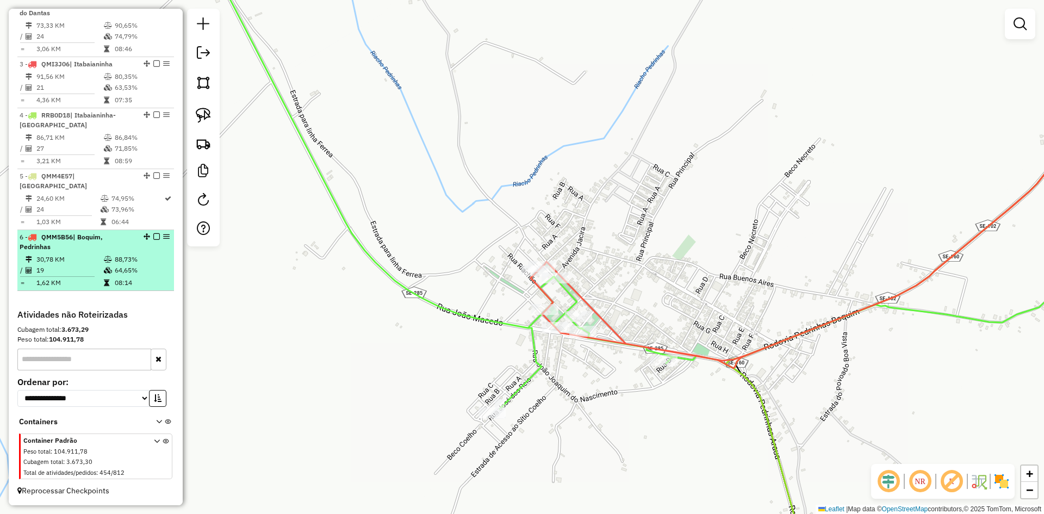
click at [121, 274] on td "64,65%" at bounding box center [141, 270] width 55 height 11
select select "**********"
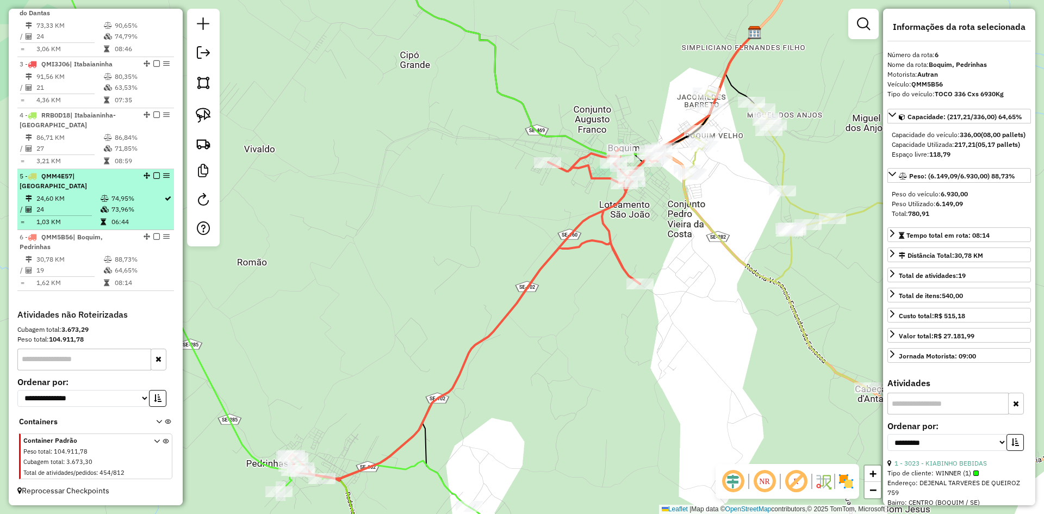
click at [121, 203] on td "74,95%" at bounding box center [137, 198] width 53 height 11
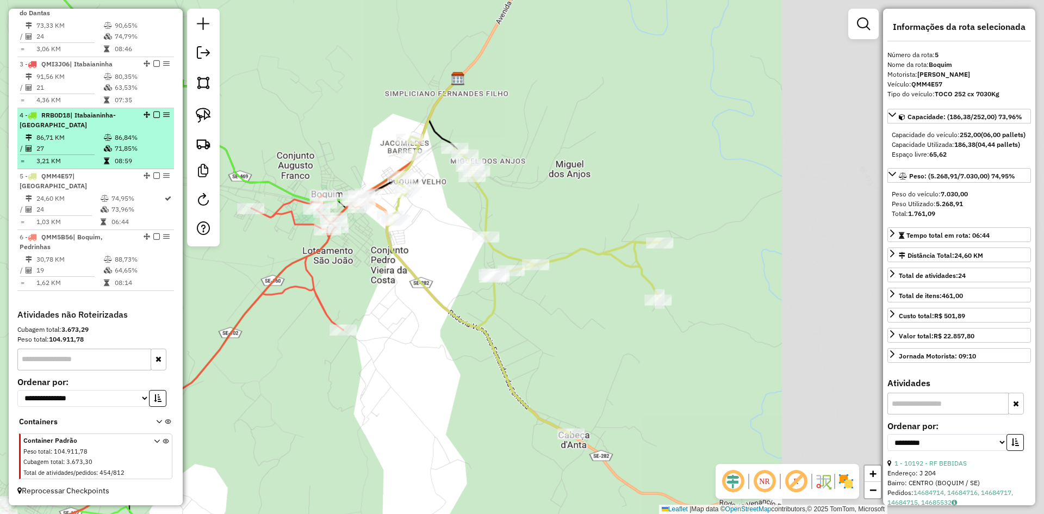
click at [126, 154] on td "71,85%" at bounding box center [141, 148] width 55 height 11
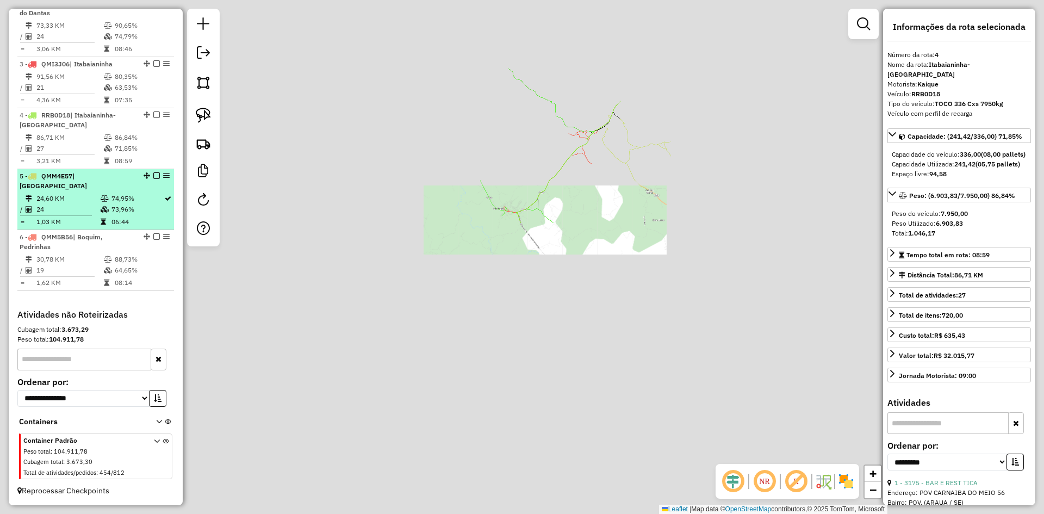
click at [122, 198] on td "74,95%" at bounding box center [137, 198] width 53 height 11
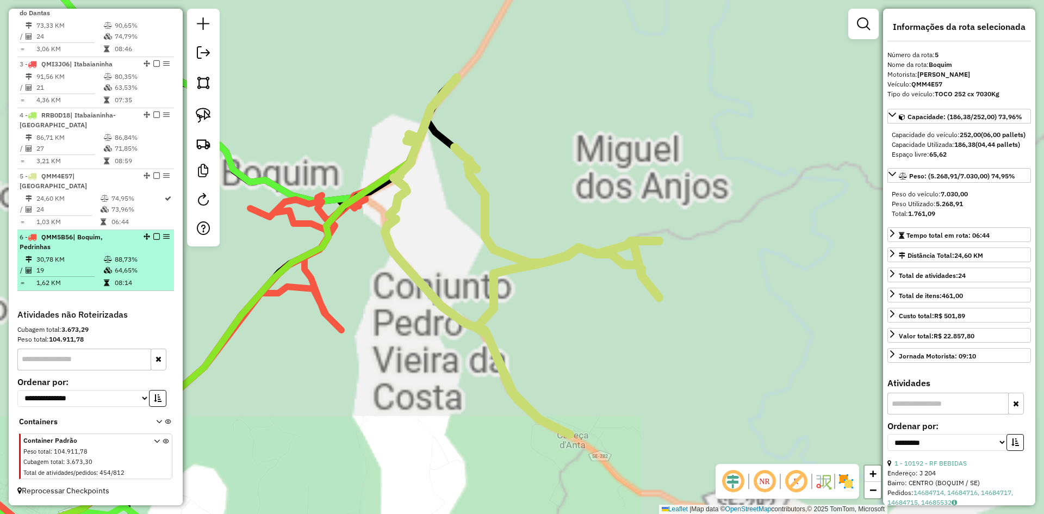
drag, startPoint x: 127, startPoint y: 253, endPoint x: 153, endPoint y: 251, distance: 26.2
click at [128, 253] on li "6 - QMM5B56 | Boquim, Pedrinhas 30,78 KM 88,73% / 19 64,65% = 1,62 KM 08:14" at bounding box center [95, 260] width 157 height 61
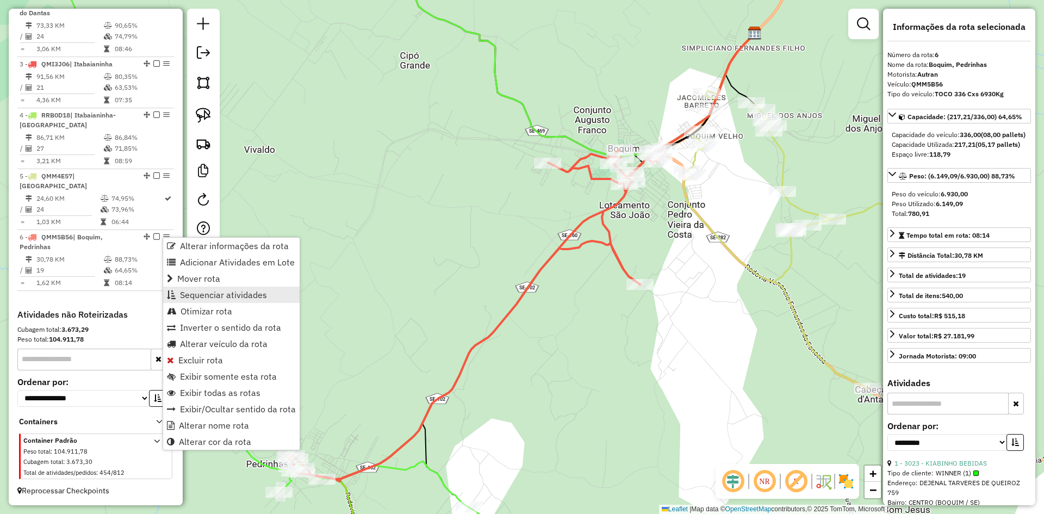
click at [222, 293] on span "Sequenciar atividades" at bounding box center [223, 294] width 87 height 9
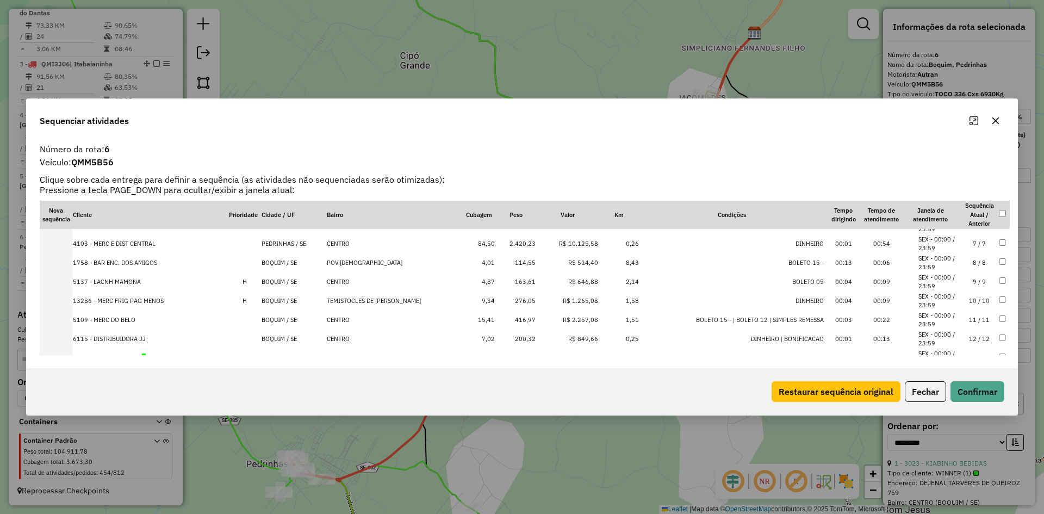
scroll to position [245, 0]
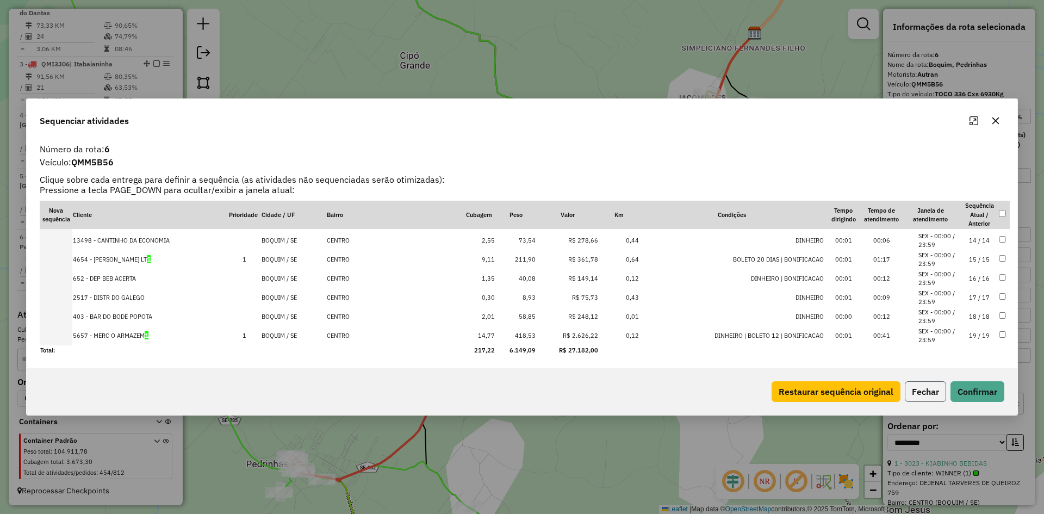
click at [922, 397] on button "Fechar" at bounding box center [925, 391] width 41 height 21
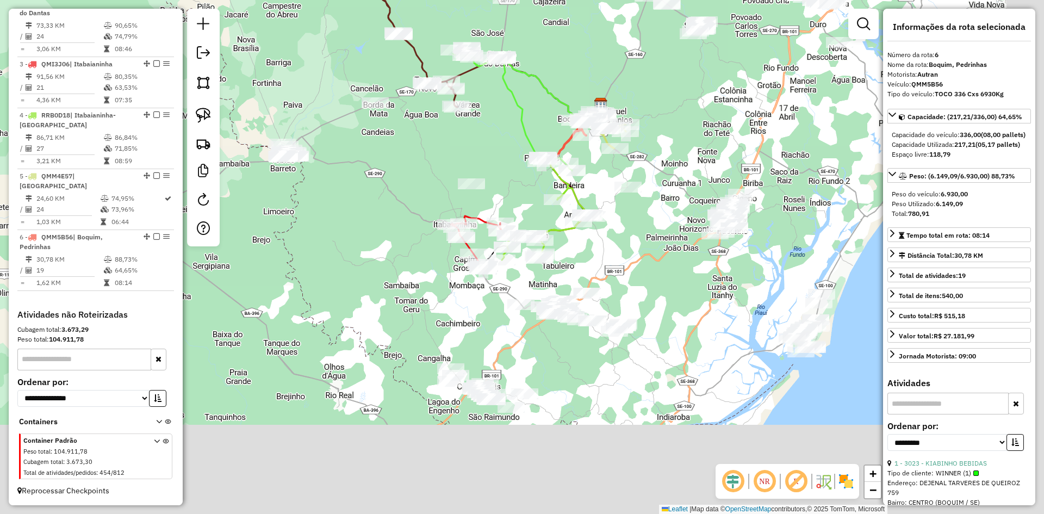
drag, startPoint x: 532, startPoint y: 337, endPoint x: 494, endPoint y: 167, distance: 173.9
click at [495, 166] on div "Janela de atendimento Grade de atendimento Capacidade Transportadoras Veículos …" at bounding box center [522, 257] width 1044 height 514
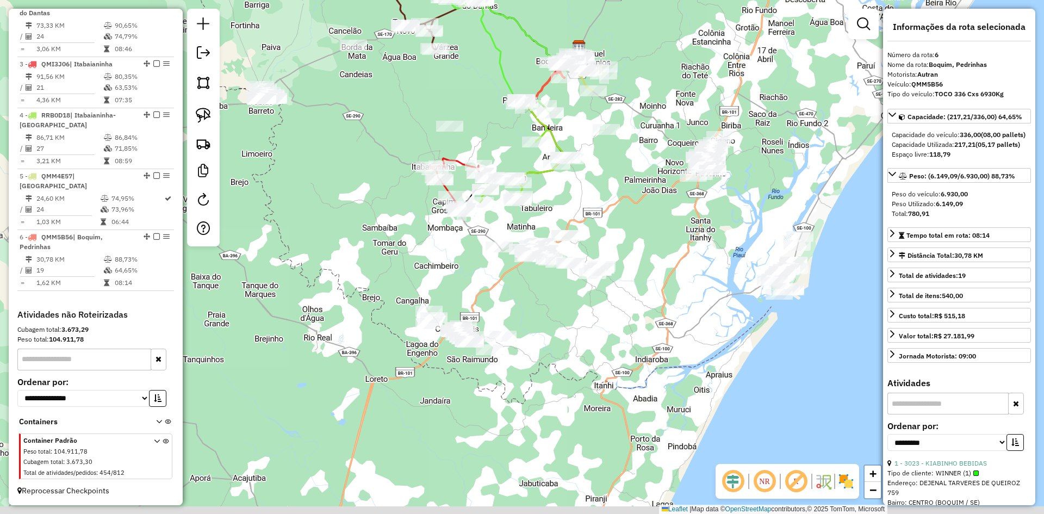
drag, startPoint x: 466, startPoint y: 302, endPoint x: 452, endPoint y: 265, distance: 38.9
click at [452, 265] on div "Janela de atendimento Grade de atendimento Capacidade Transportadoras Veículos …" at bounding box center [522, 257] width 1044 height 514
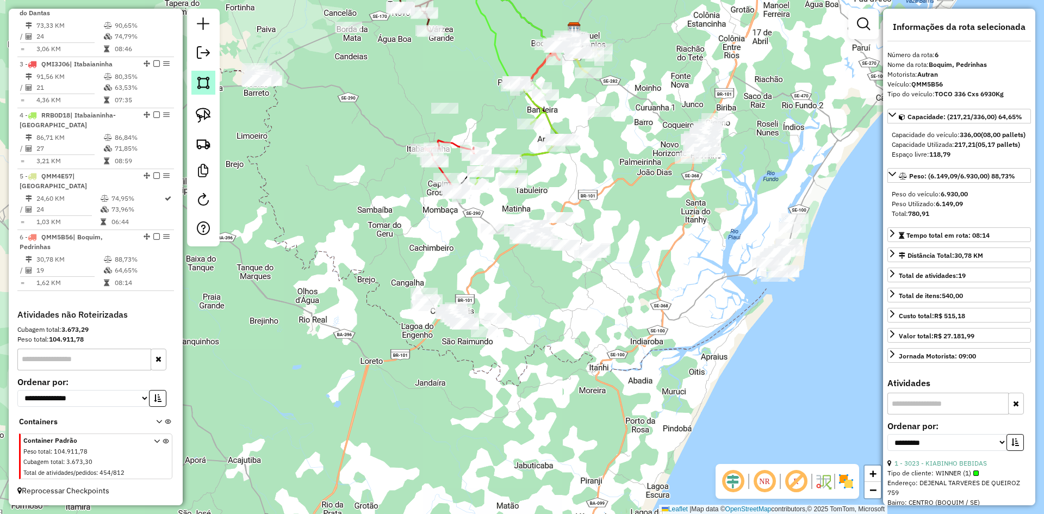
click at [210, 90] on link at bounding box center [203, 83] width 24 height 24
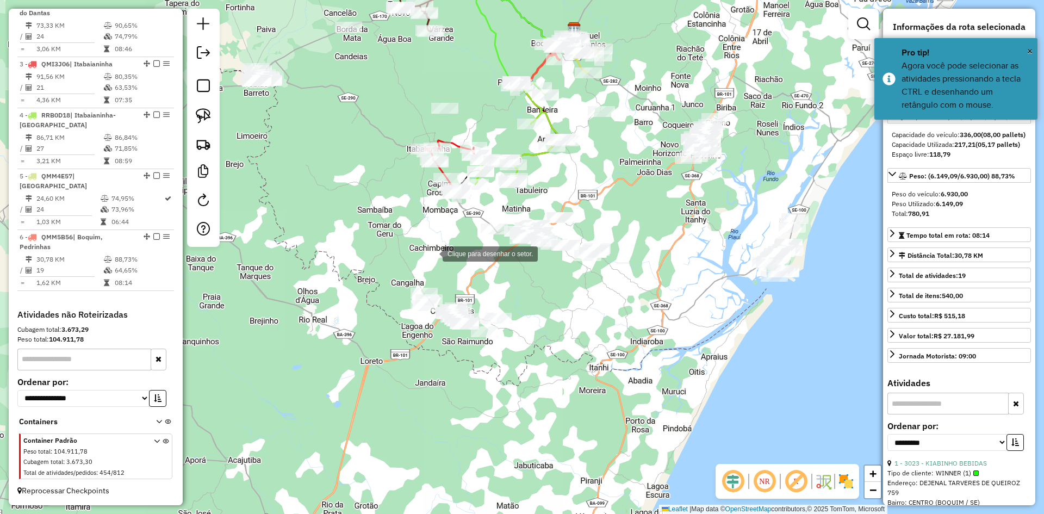
click at [431, 253] on div at bounding box center [432, 253] width 22 height 22
click at [382, 300] on div at bounding box center [390, 296] width 22 height 22
click at [387, 318] on div at bounding box center [382, 307] width 22 height 22
click at [509, 370] on div at bounding box center [509, 370] width 22 height 22
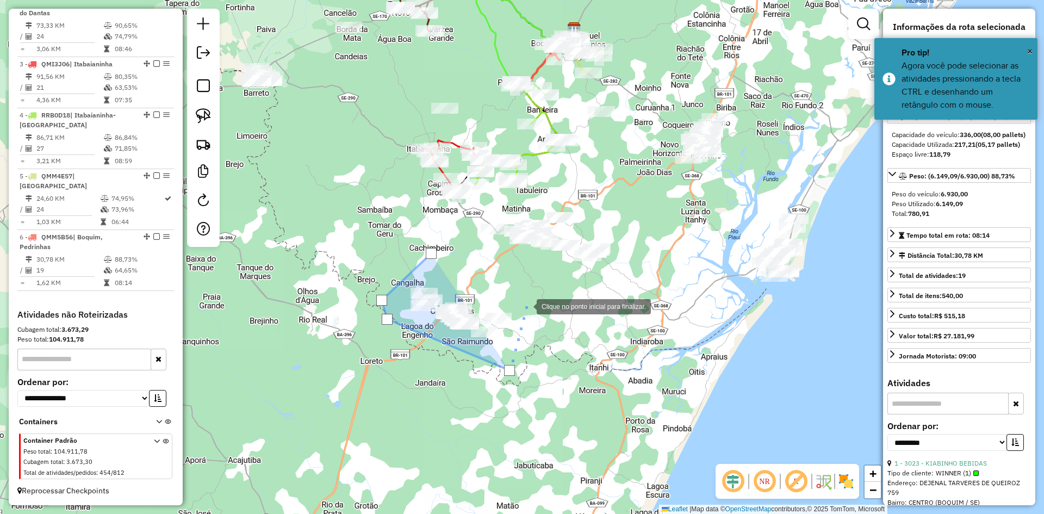
click at [526, 302] on div at bounding box center [526, 306] width 22 height 22
click at [526, 302] on div at bounding box center [526, 301] width 11 height 11
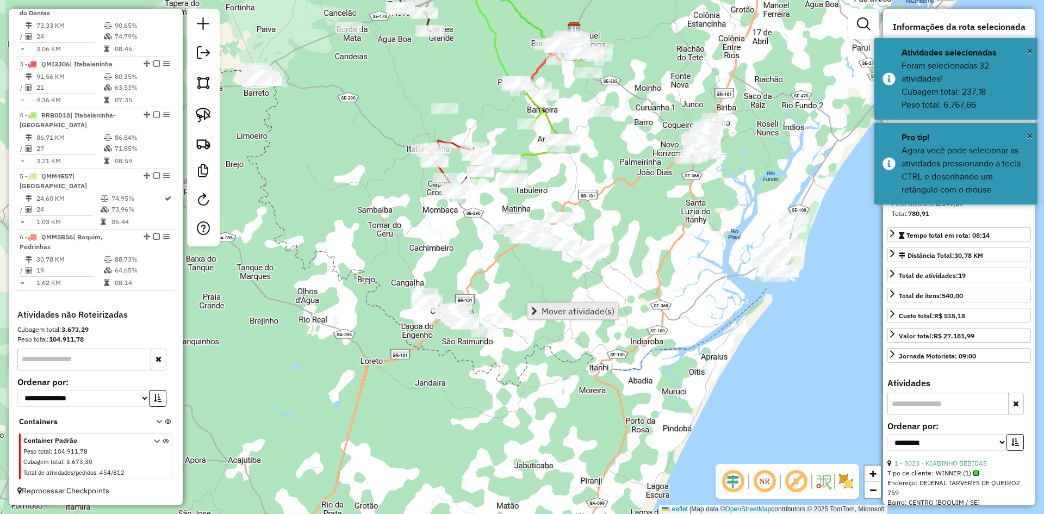
click at [551, 307] on span "Mover atividade(s)" at bounding box center [577, 311] width 73 height 9
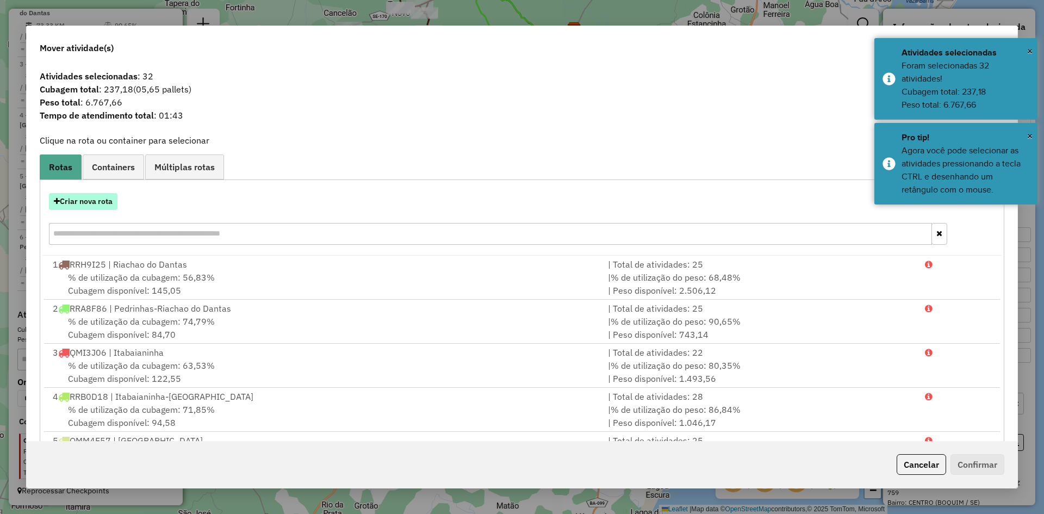
click at [94, 198] on button "Criar nova rota" at bounding box center [83, 201] width 68 height 17
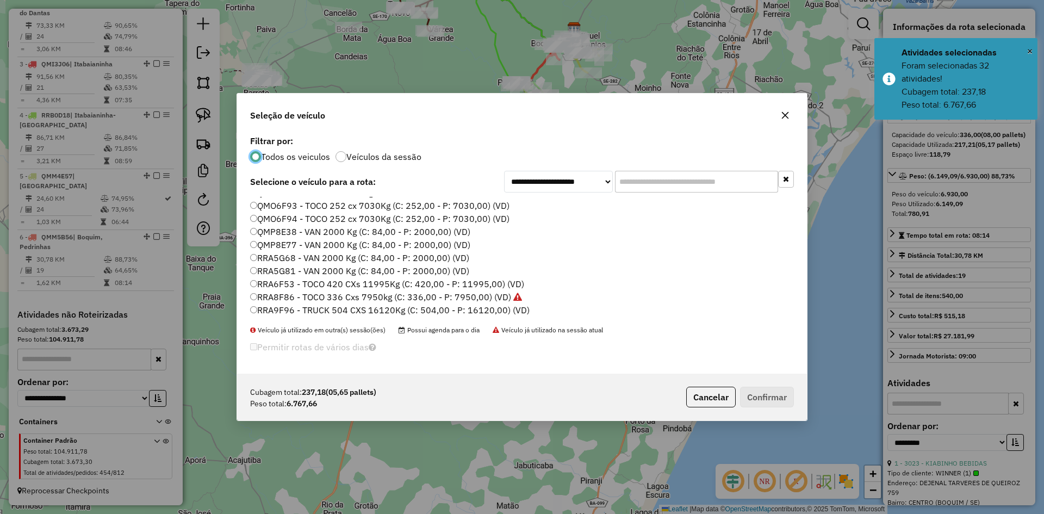
scroll to position [544, 0]
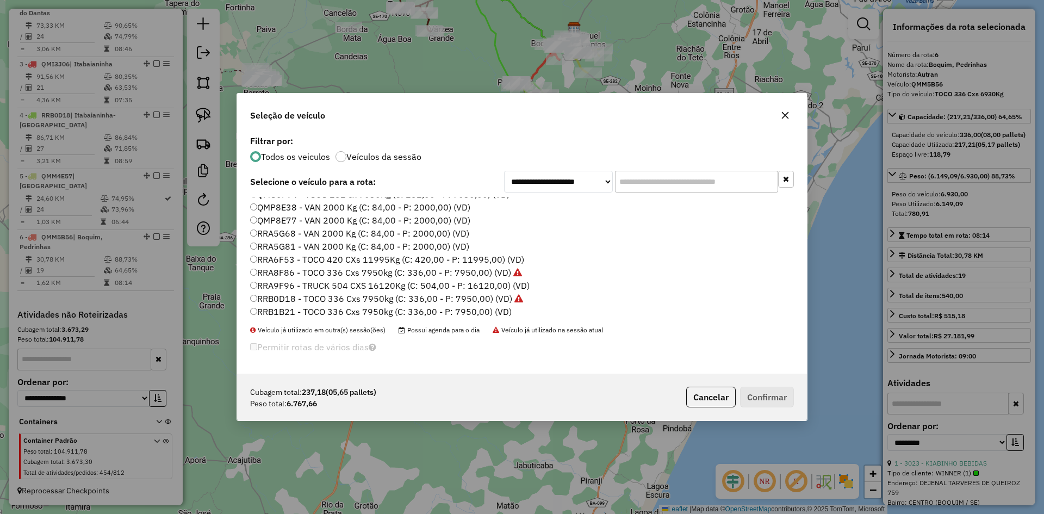
click at [291, 245] on label "RRA5G81 - VAN 2000 Kg (C: 84,00 - P: 2000,00) (VD)" at bounding box center [359, 246] width 219 height 13
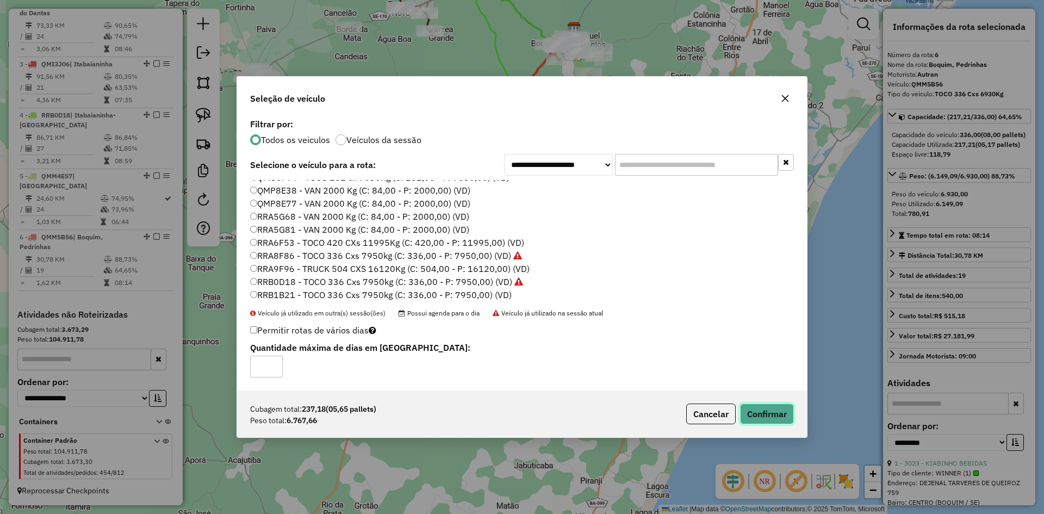
click at [757, 408] on button "Confirmar" at bounding box center [767, 413] width 54 height 21
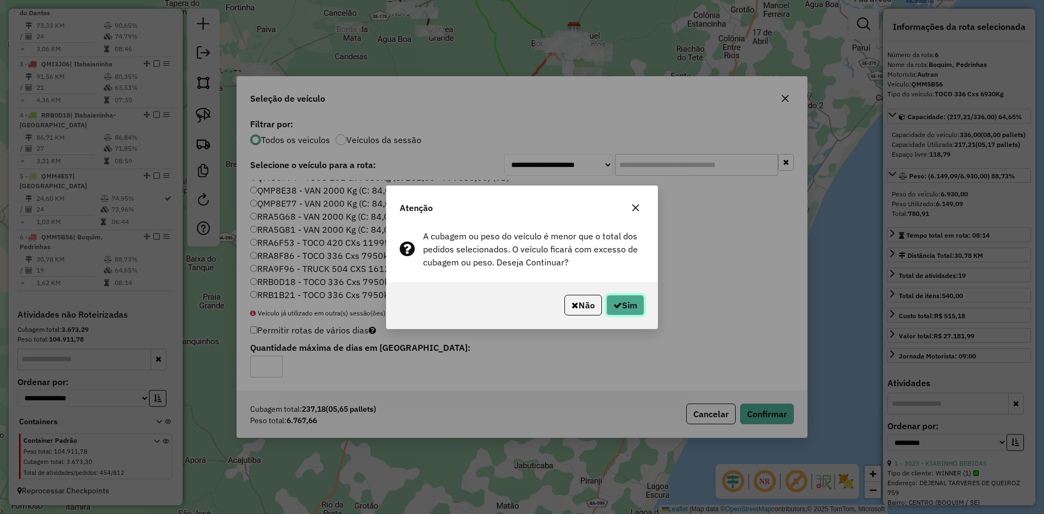
click at [629, 305] on button "Sim" at bounding box center [625, 305] width 38 height 21
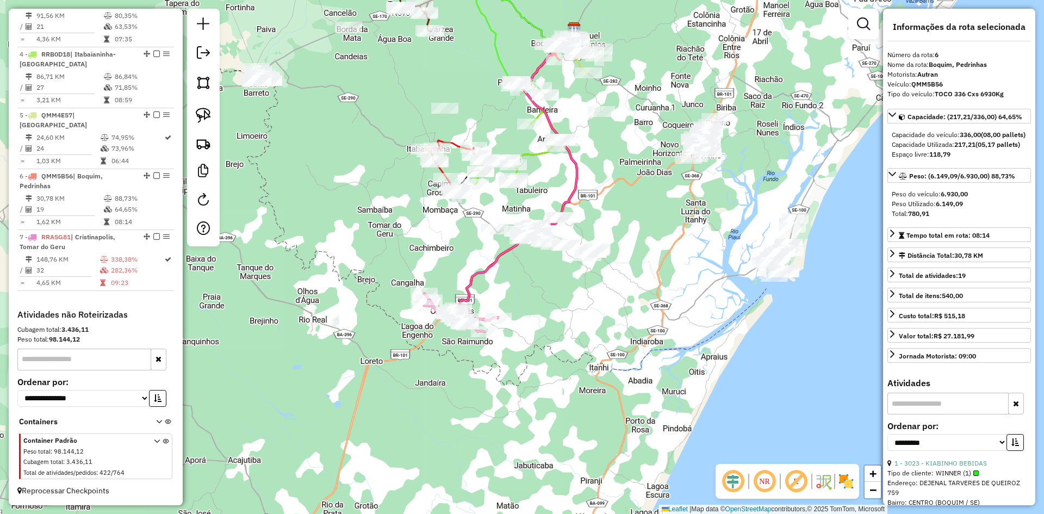
scroll to position [555, 0]
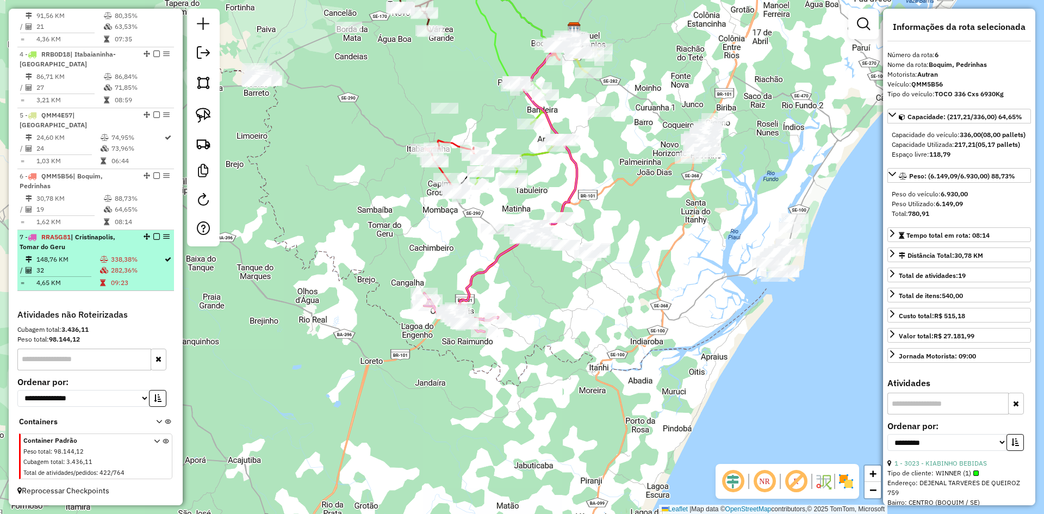
click at [116, 255] on td "338,38%" at bounding box center [136, 259] width 53 height 11
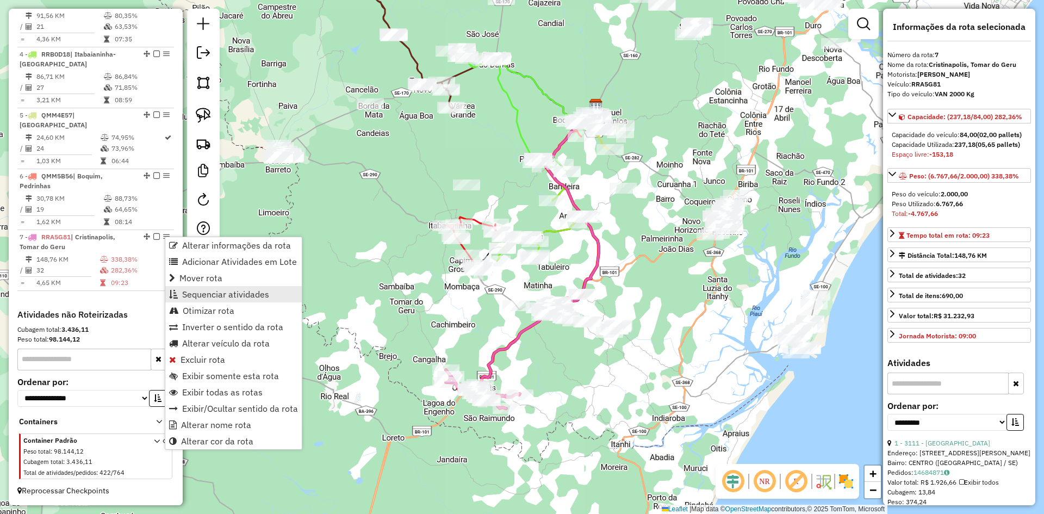
click at [231, 295] on span "Sequenciar atividades" at bounding box center [225, 294] width 87 height 9
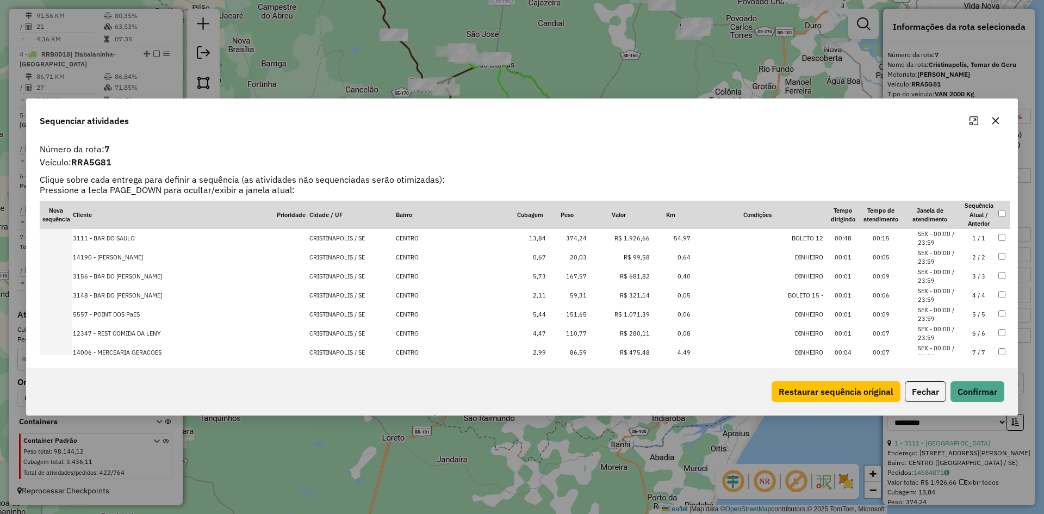
click at [550, 242] on td "374,24" at bounding box center [566, 238] width 41 height 19
click at [553, 278] on td "167,57" at bounding box center [566, 276] width 41 height 19
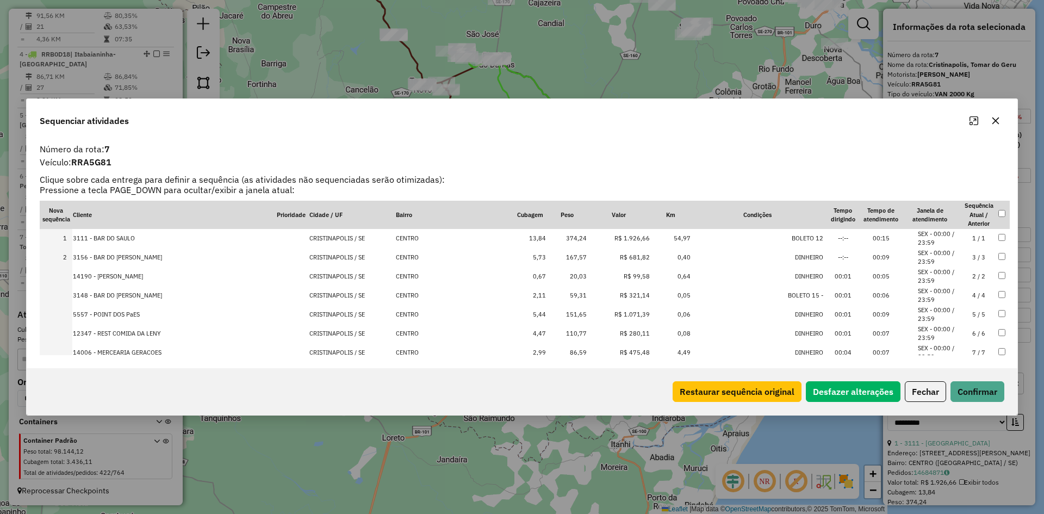
click at [587, 312] on td "R$ 1.071,39" at bounding box center [618, 314] width 63 height 19
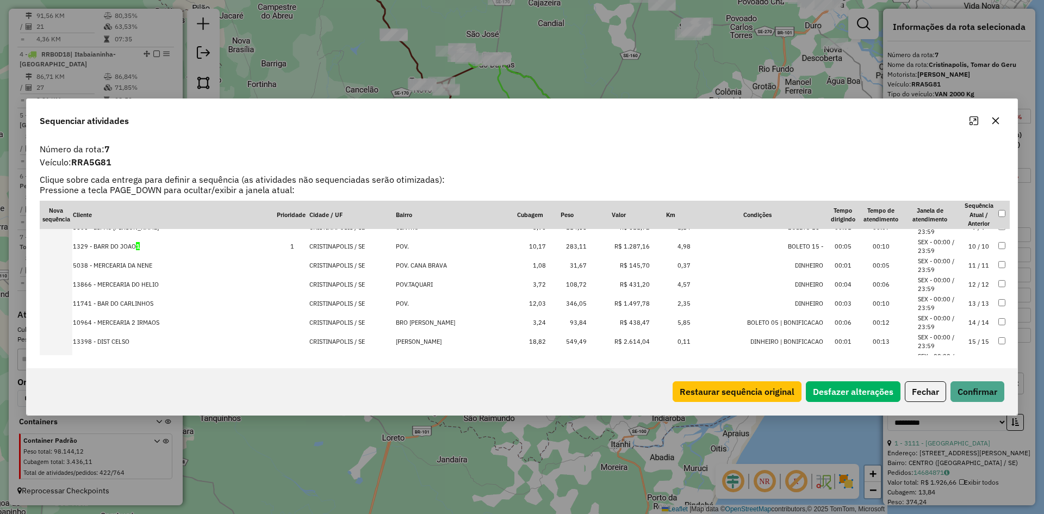
scroll to position [217, 0]
click at [556, 288] on td "549,49" at bounding box center [566, 287] width 41 height 19
click at [554, 328] on td "194,30" at bounding box center [566, 325] width 41 height 19
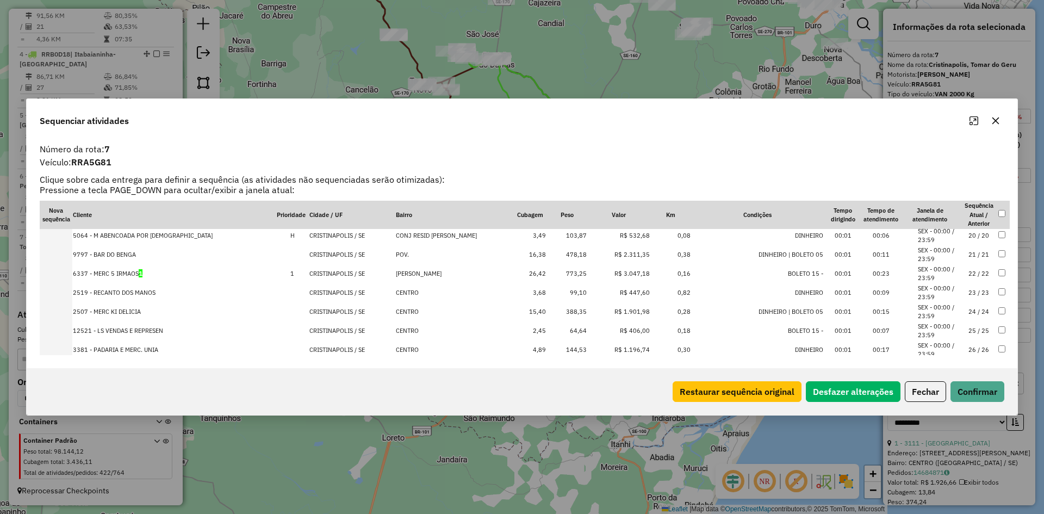
click at [559, 255] on td "478,18" at bounding box center [566, 254] width 41 height 19
click at [559, 255] on td "773,25" at bounding box center [566, 254] width 41 height 19
click at [561, 273] on td "388,35" at bounding box center [566, 273] width 41 height 19
click at [558, 294] on td "144,53" at bounding box center [566, 292] width 41 height 19
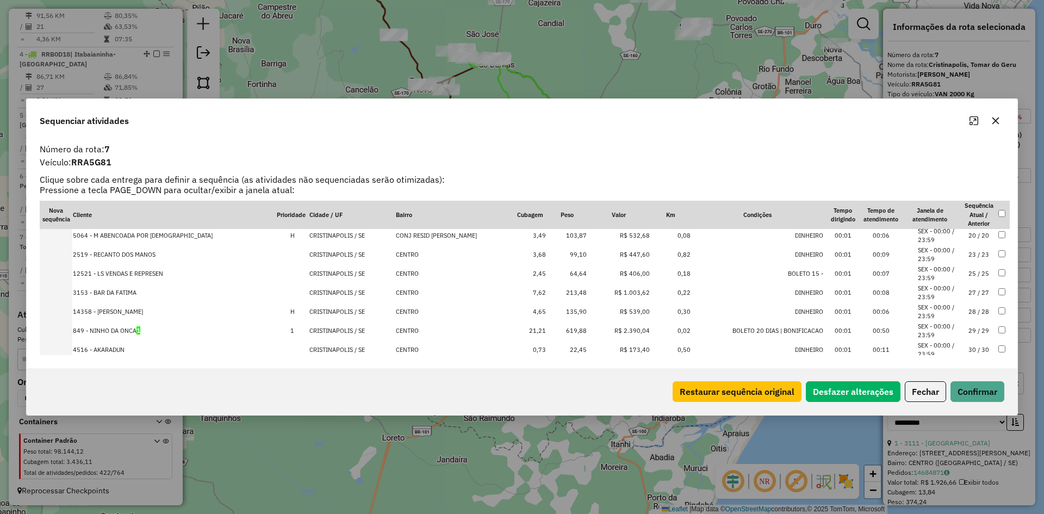
click at [558, 294] on td "213,48" at bounding box center [566, 292] width 41 height 19
click at [558, 307] on td "619,88" at bounding box center [566, 311] width 41 height 19
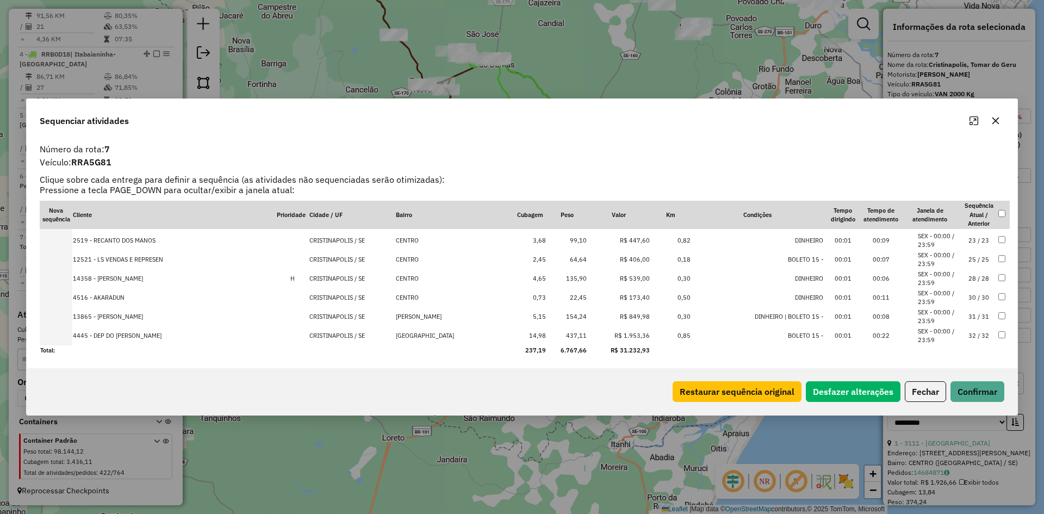
click at [559, 318] on td "154,24" at bounding box center [566, 316] width 41 height 19
click at [558, 338] on td "437,11" at bounding box center [566, 335] width 41 height 19
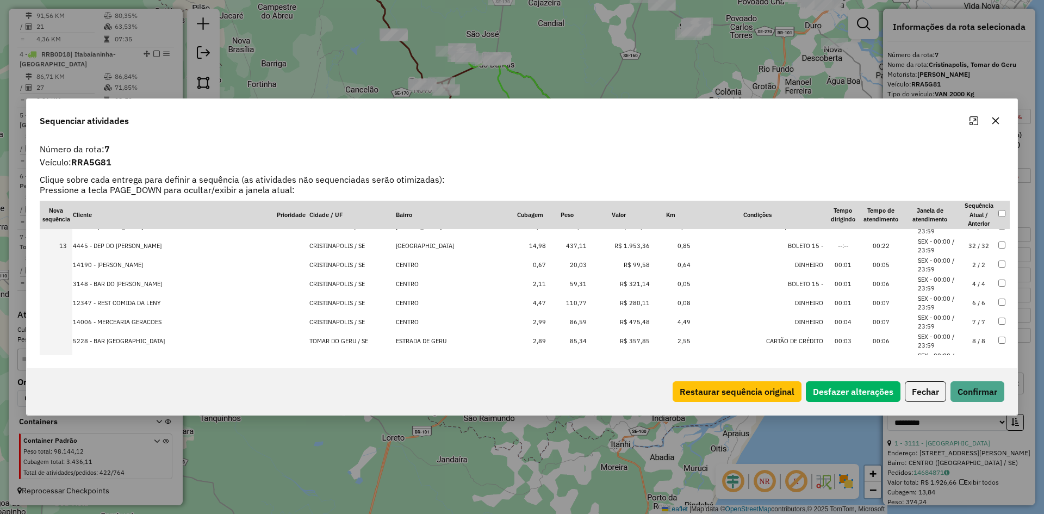
scroll to position [166, 0]
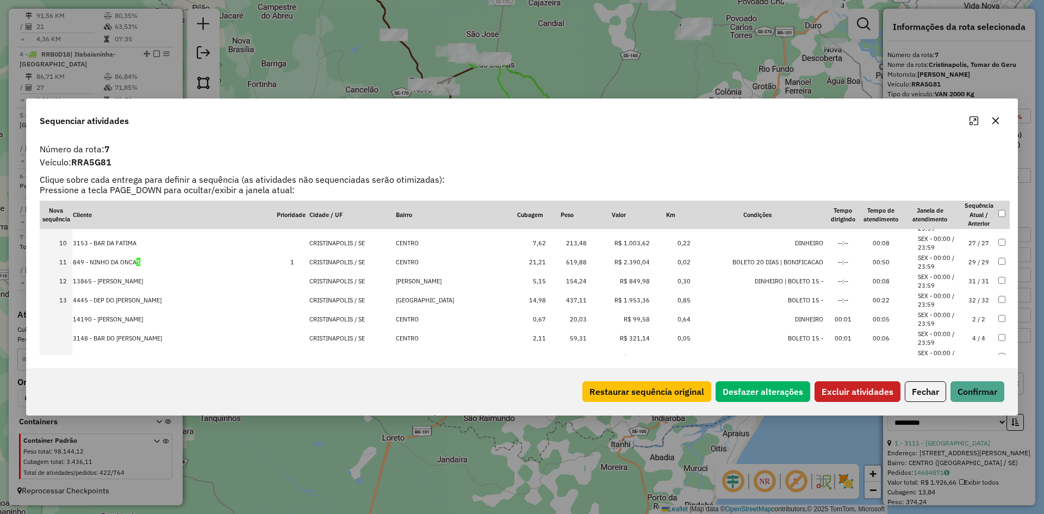
click at [998, 265] on td at bounding box center [1004, 262] width 12 height 19
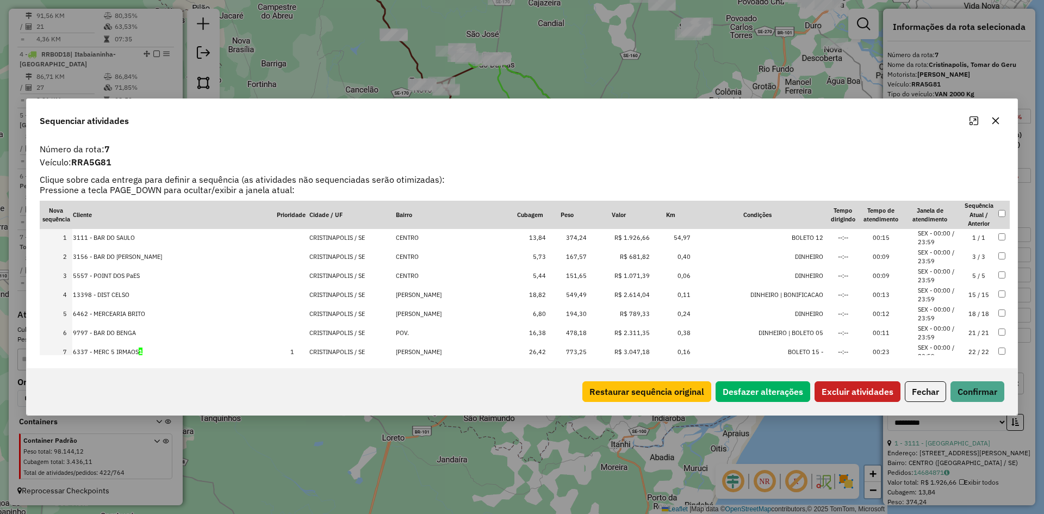
scroll to position [0, 0]
click at [836, 390] on button "Excluir atividades" at bounding box center [857, 391] width 86 height 21
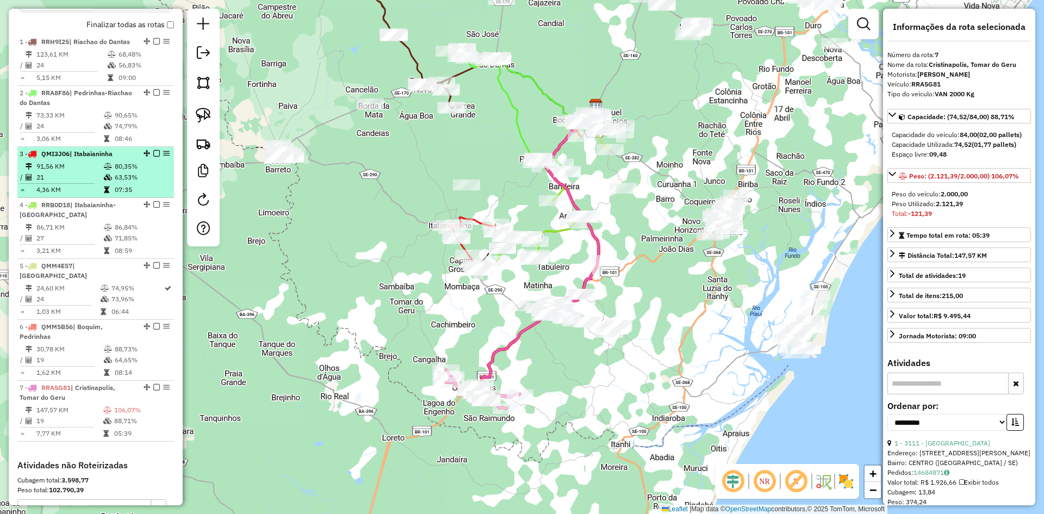
scroll to position [392, 0]
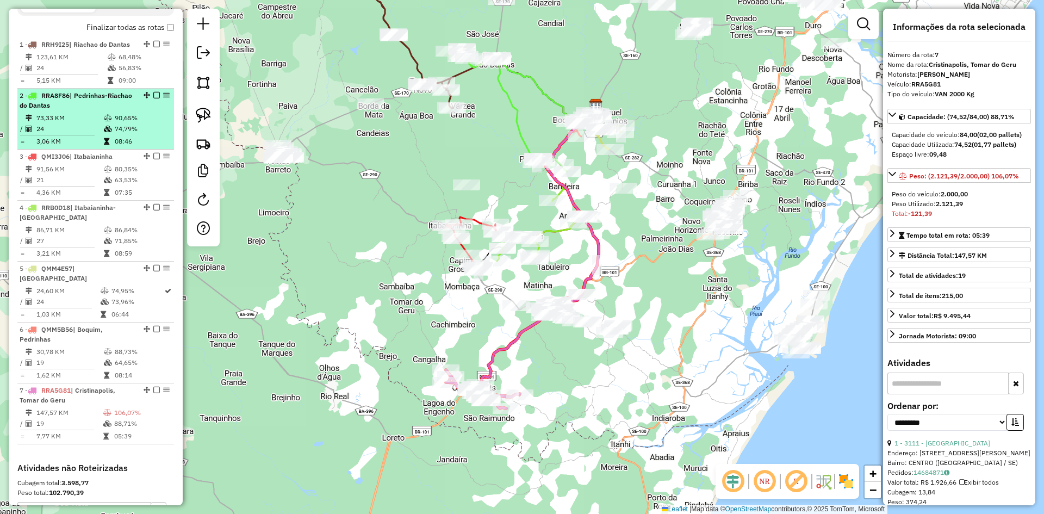
click at [141, 123] on td "90,65%" at bounding box center [141, 118] width 55 height 11
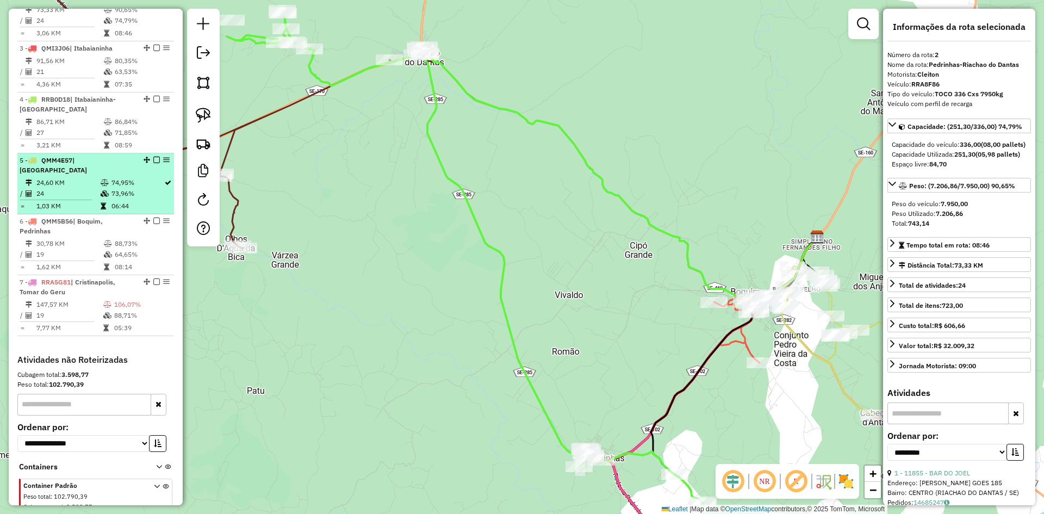
scroll to position [555, 0]
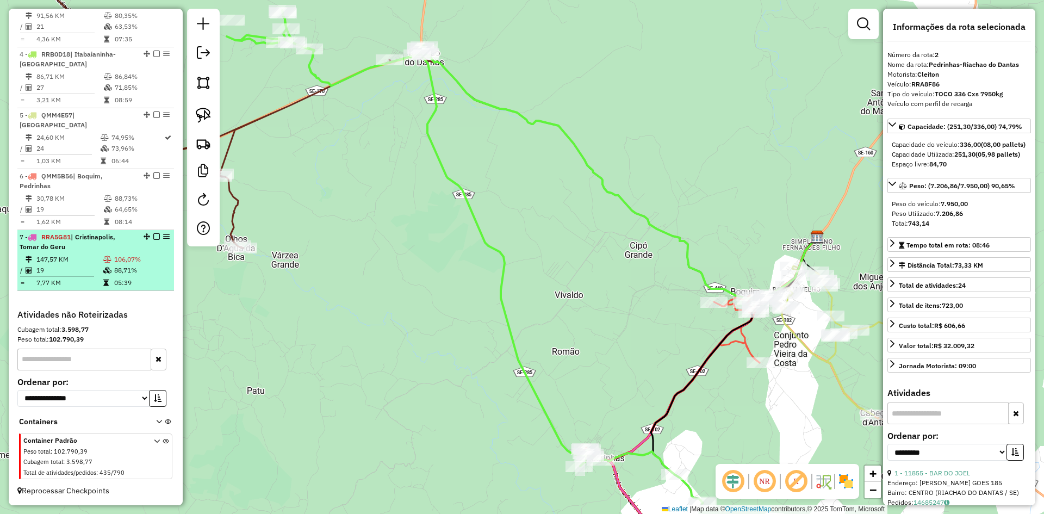
drag, startPoint x: 146, startPoint y: 260, endPoint x: 156, endPoint y: 246, distance: 17.1
click at [146, 260] on td "106,07%" at bounding box center [142, 259] width 56 height 11
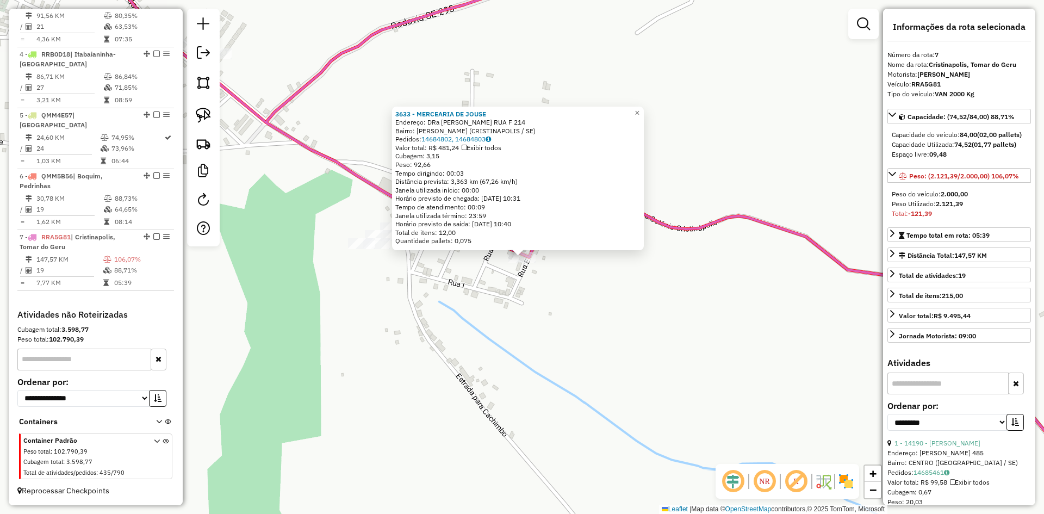
click at [552, 326] on div "3633 - MERCEARIA DE JOUSE Endereço: DRa ZILDA ARNS RUA F 214 Bairro: MANOEL JOA…" at bounding box center [522, 257] width 1044 height 514
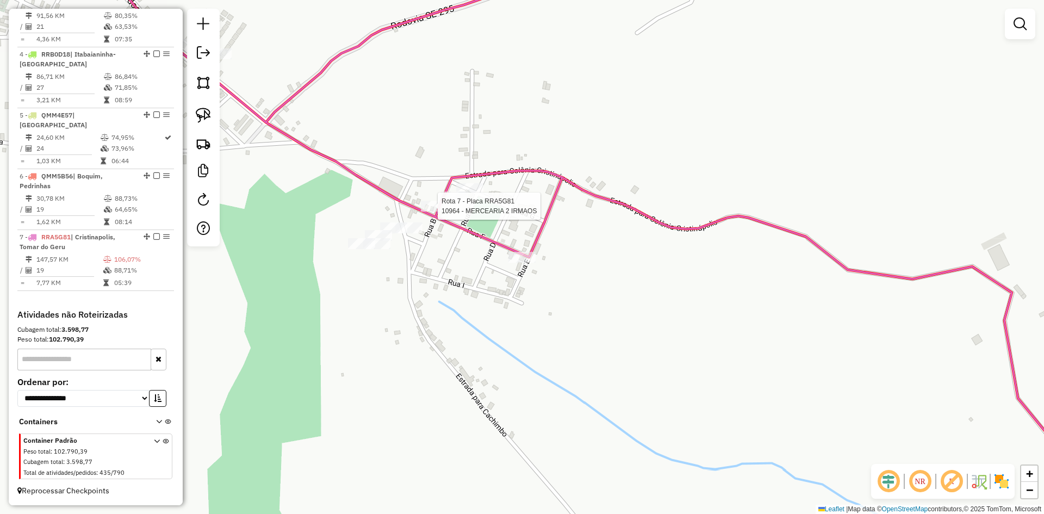
select select "**********"
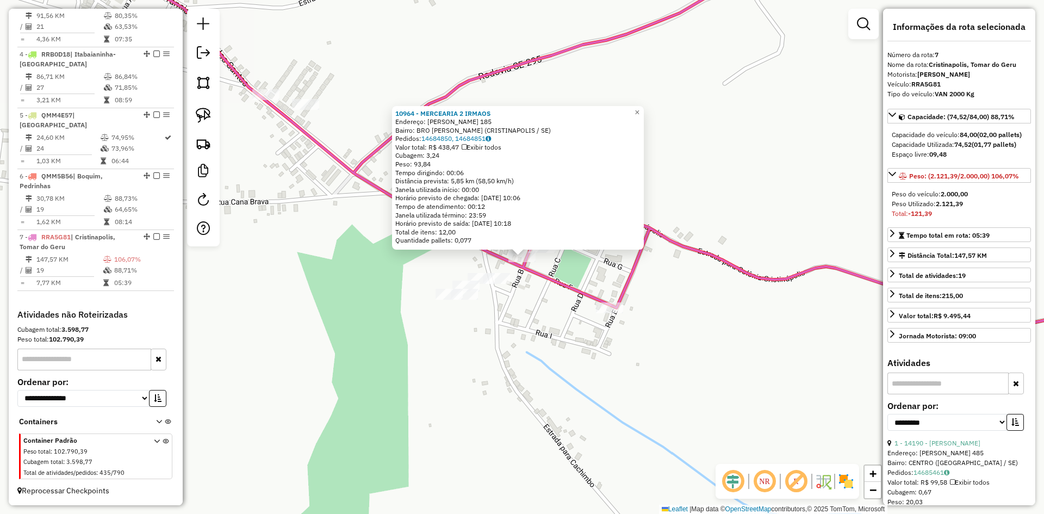
click at [537, 336] on div "10964 - MERCEARIA 2 IRMAOS Endereço: JOSE ARQUILINO DOS SANTOS 185 Bairro: BRO …" at bounding box center [522, 257] width 1044 height 514
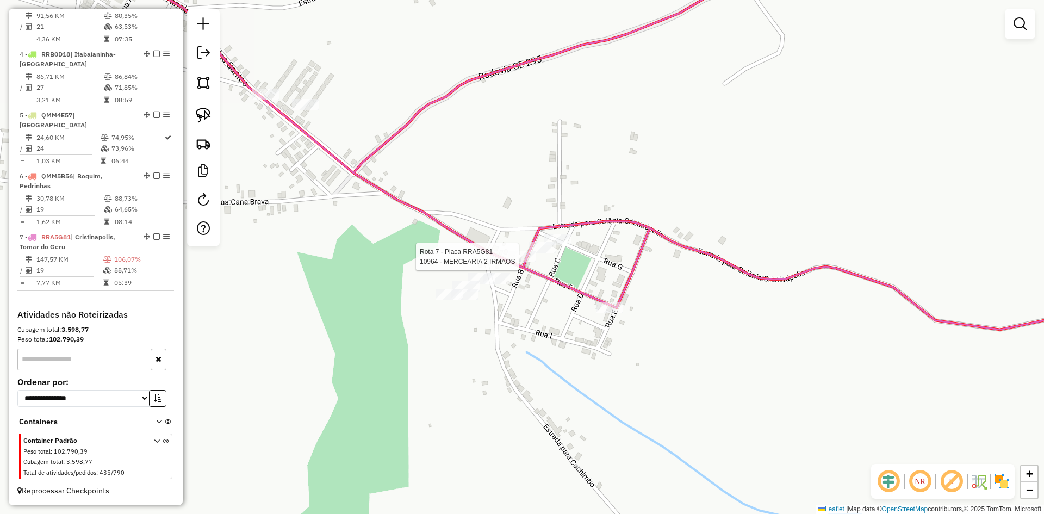
select select "**********"
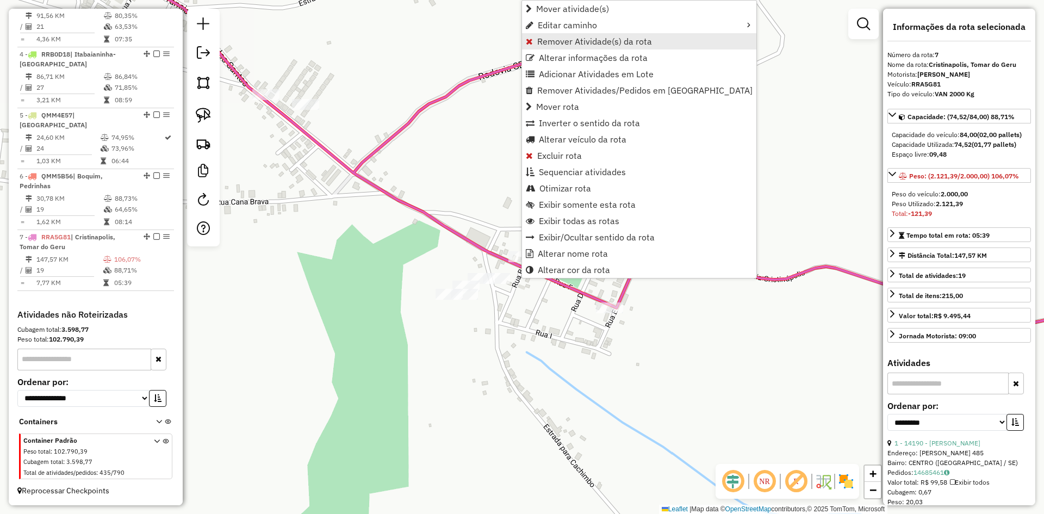
click at [542, 39] on span "Remover Atividade(s) da rota" at bounding box center [594, 41] width 115 height 9
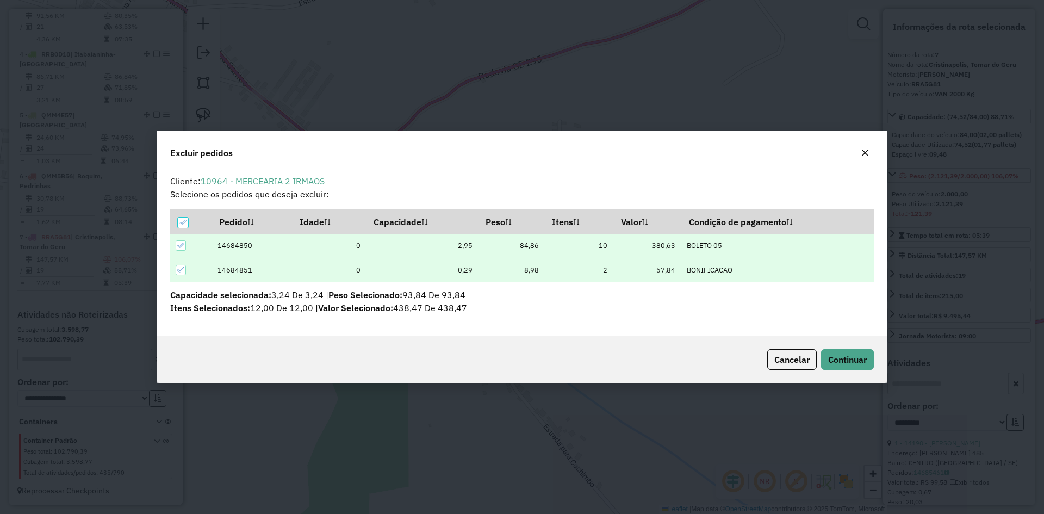
scroll to position [6, 3]
click at [847, 347] on div "Cancelar Continuar" at bounding box center [522, 359] width 730 height 47
click at [847, 360] on span "Continuar" at bounding box center [847, 359] width 39 height 11
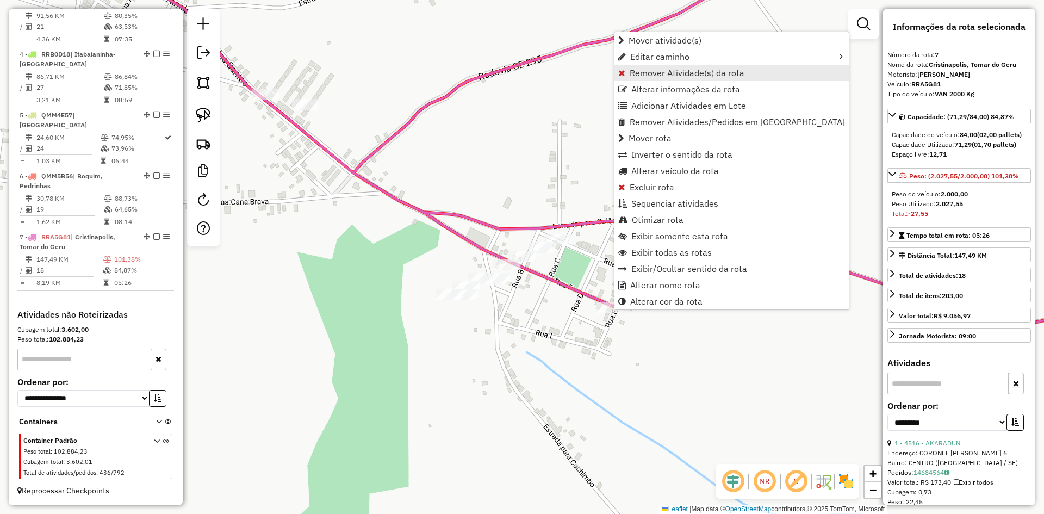
click at [639, 72] on span "Remover Atividade(s) da rota" at bounding box center [686, 72] width 115 height 9
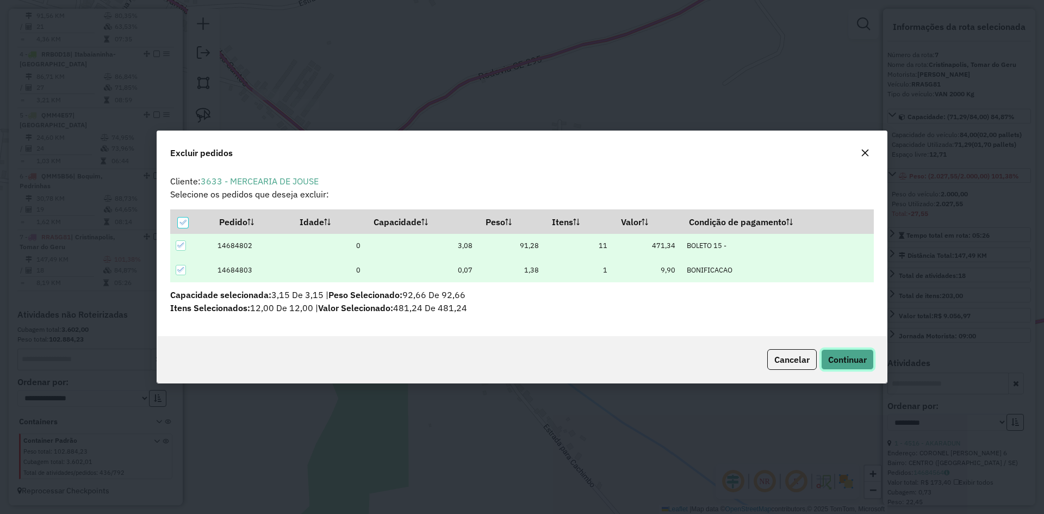
click at [857, 368] on button "Continuar" at bounding box center [847, 359] width 53 height 21
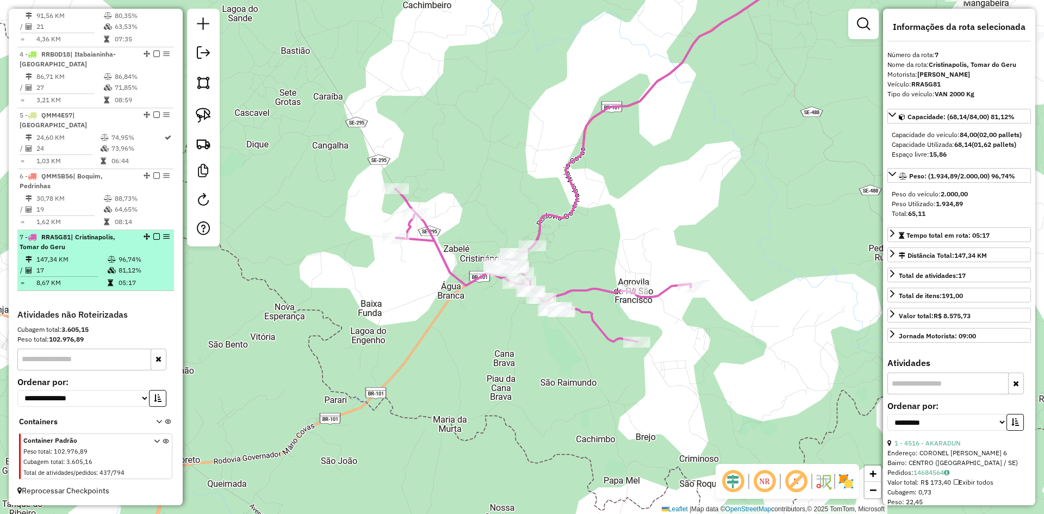
drag, startPoint x: 120, startPoint y: 253, endPoint x: 138, endPoint y: 268, distance: 23.6
click at [129, 259] on li "7 - RRA5G81 | Cristinapolis, Tomar do Geru 147,34 KM 96,74% / 17 81,12% = 8,67 …" at bounding box center [95, 260] width 157 height 61
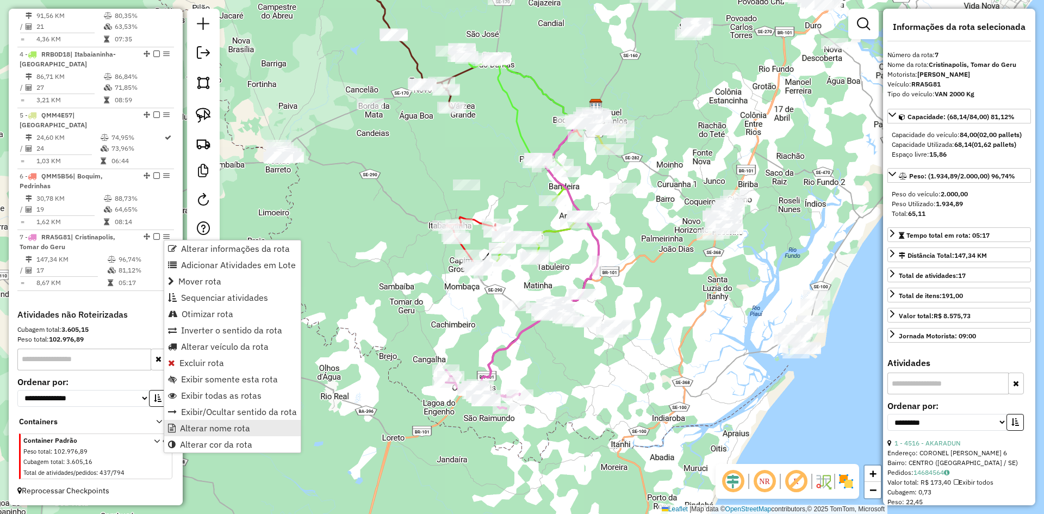
click at [235, 427] on span "Alterar nome rota" at bounding box center [215, 427] width 70 height 9
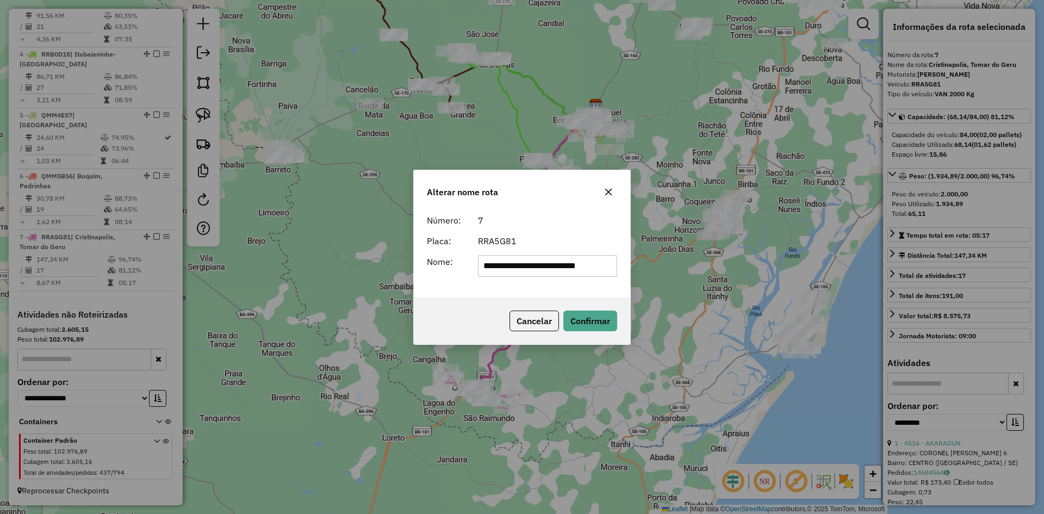
click at [533, 269] on input "**********" at bounding box center [548, 266] width 140 height 22
type input "**********"
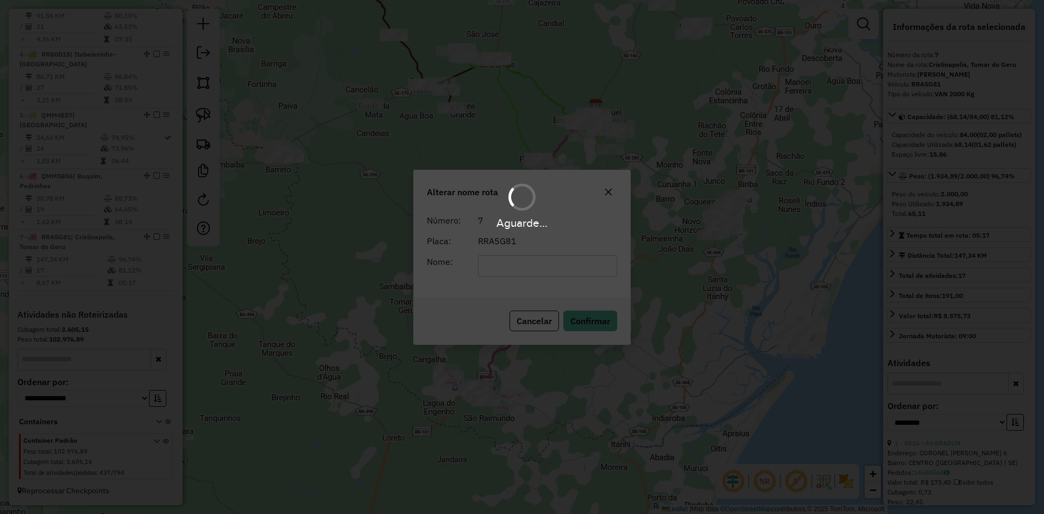
scroll to position [545, 0]
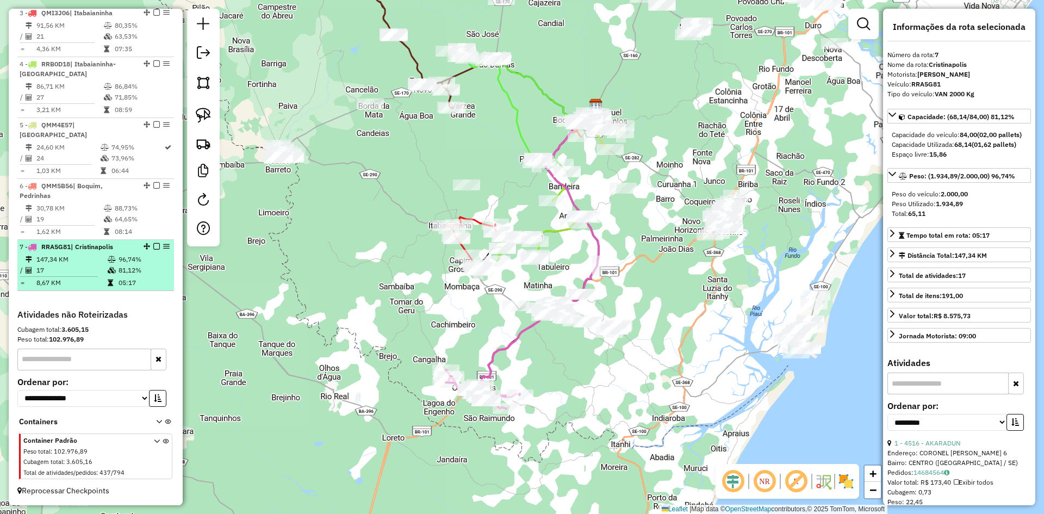
click at [118, 269] on td "81,12%" at bounding box center [144, 270] width 52 height 11
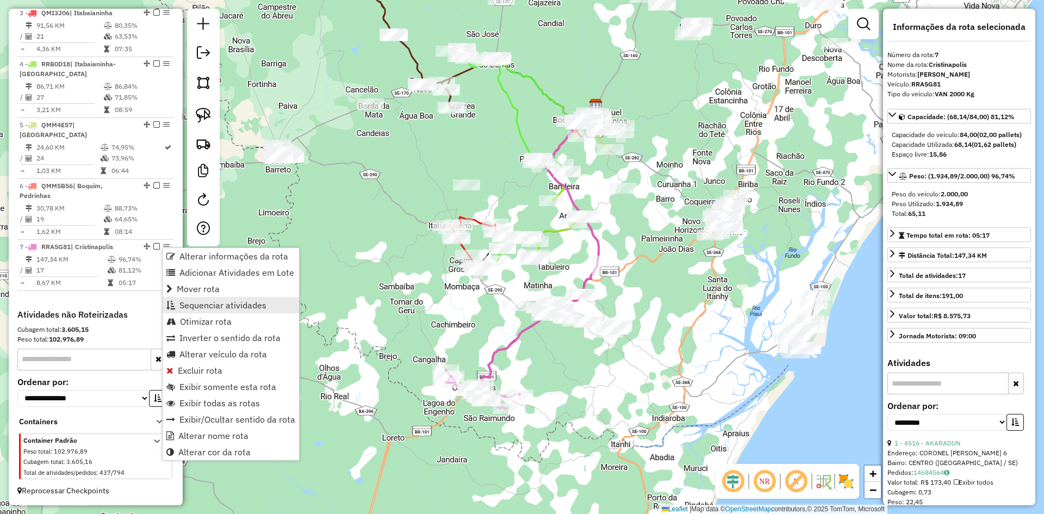
click at [244, 307] on span "Sequenciar atividades" at bounding box center [222, 305] width 87 height 9
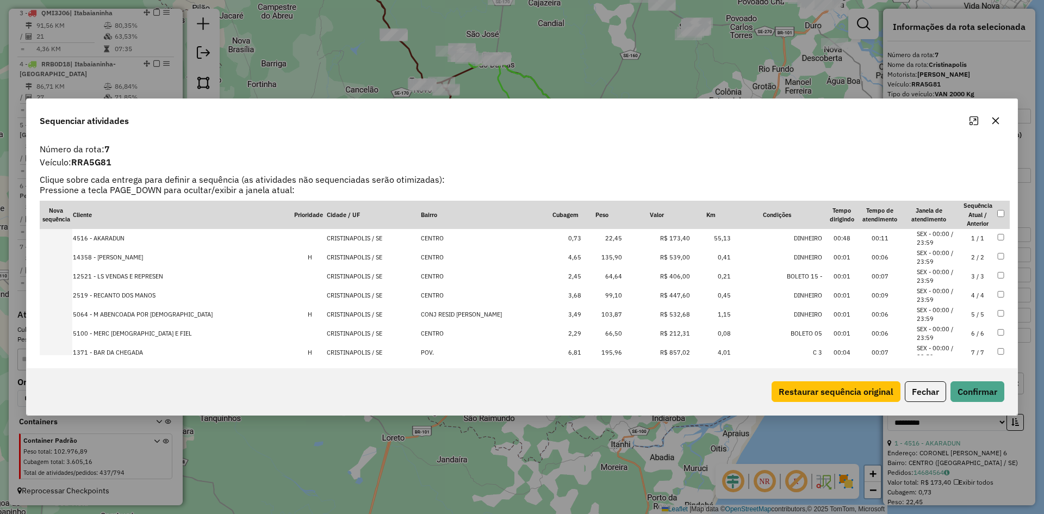
scroll to position [207, 0]
click at [925, 393] on button "Fechar" at bounding box center [925, 391] width 41 height 21
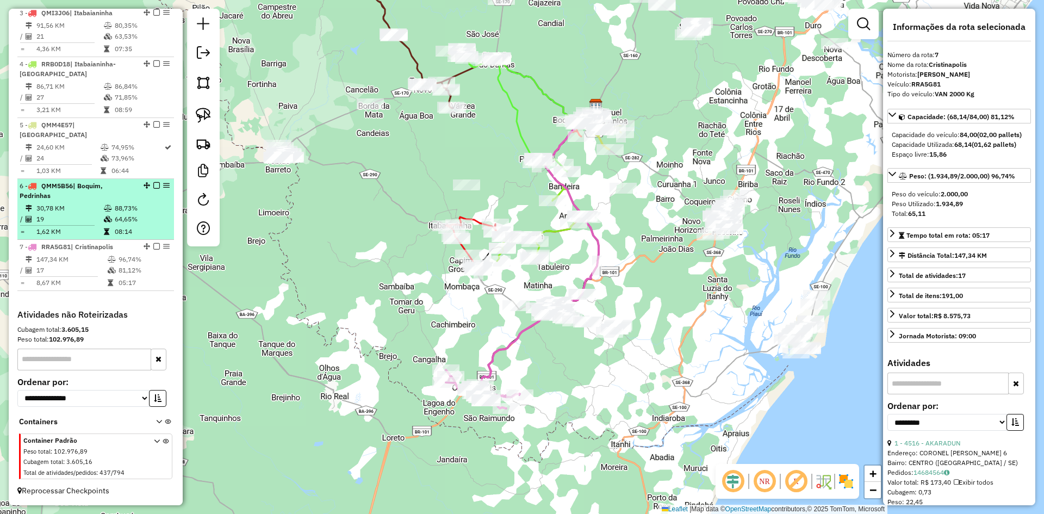
click at [99, 205] on td "30,78 KM" at bounding box center [69, 208] width 67 height 11
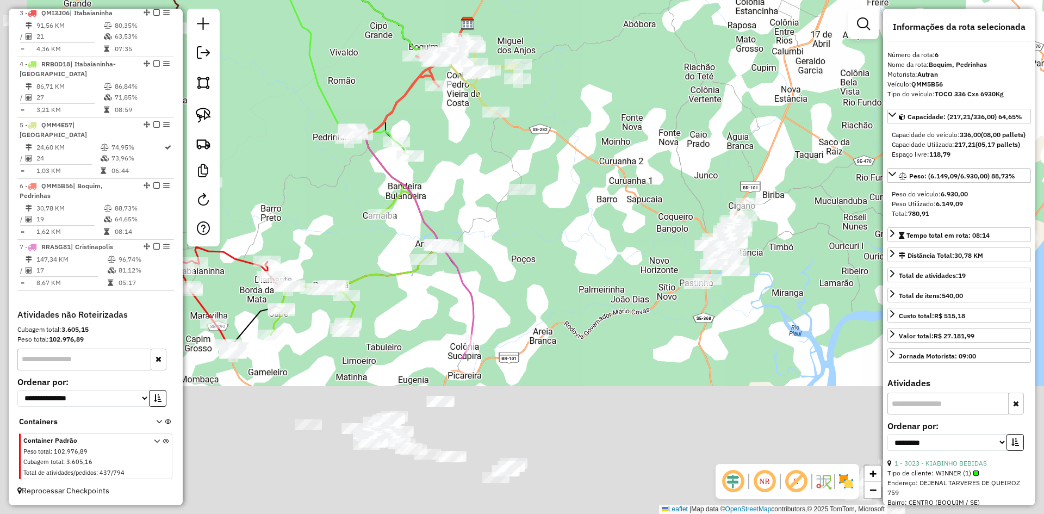
drag, startPoint x: 320, startPoint y: 451, endPoint x: 406, endPoint y: 119, distance: 343.5
click at [406, 107] on div "Rota 4 - Placa RRB0D18 3175 - BAR E REST TICA Janela de atendimento Grade de at…" at bounding box center [522, 257] width 1044 height 514
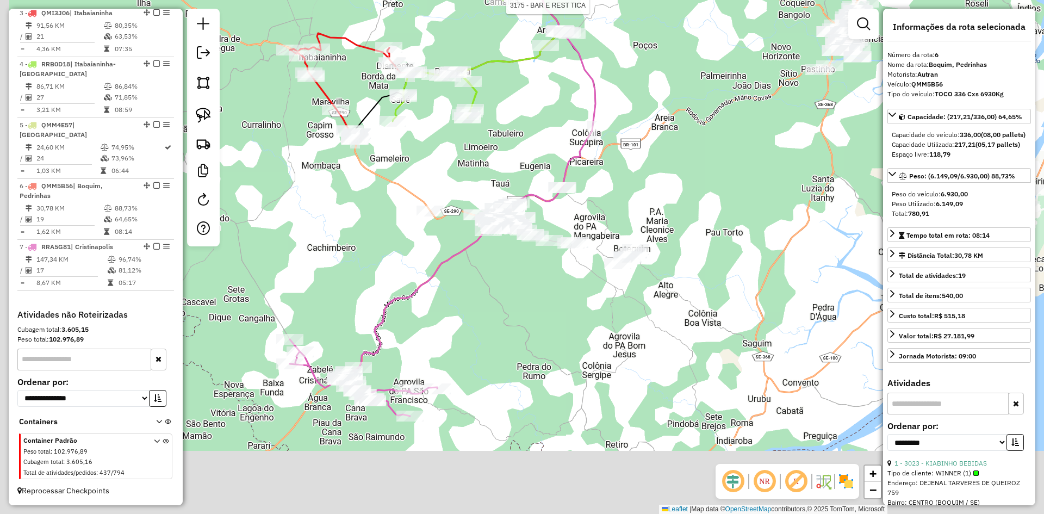
drag, startPoint x: 332, startPoint y: 364, endPoint x: 401, endPoint y: 309, distance: 88.2
click at [402, 314] on div "Rota 4 - Placa RRB0D18 3175 - BAR E REST TICA Janela de atendimento Grade de at…" at bounding box center [522, 257] width 1044 height 514
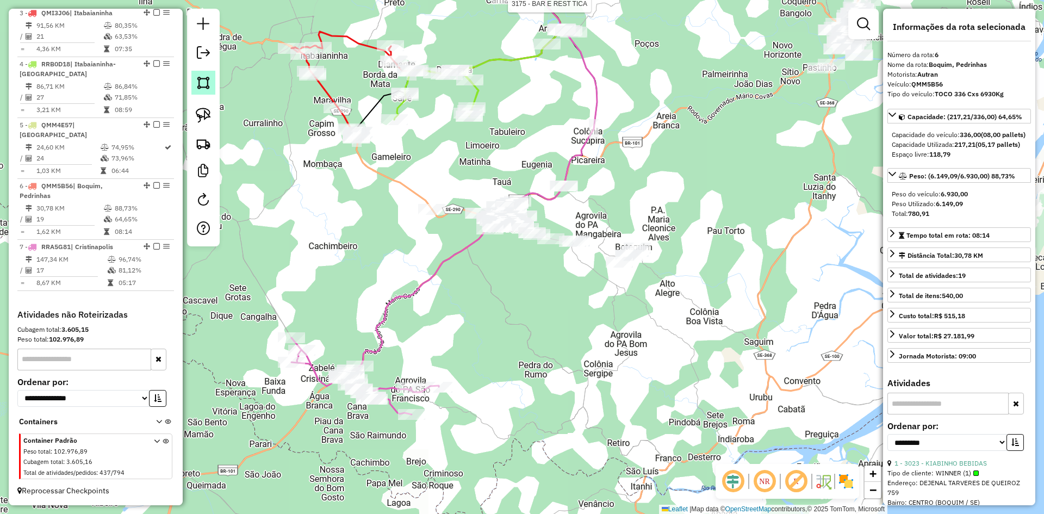
click at [207, 89] on img at bounding box center [203, 82] width 15 height 15
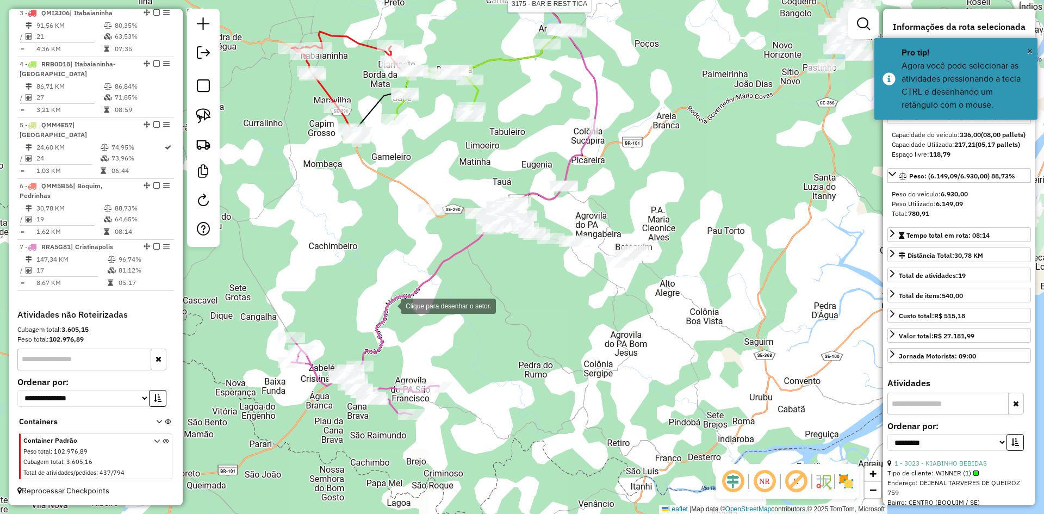
click at [379, 304] on div at bounding box center [390, 305] width 22 height 22
click at [314, 384] on div at bounding box center [315, 383] width 22 height 22
drag, startPoint x: 360, startPoint y: 457, endPoint x: 382, endPoint y: 425, distance: 38.0
click at [361, 457] on div at bounding box center [361, 457] width 22 height 22
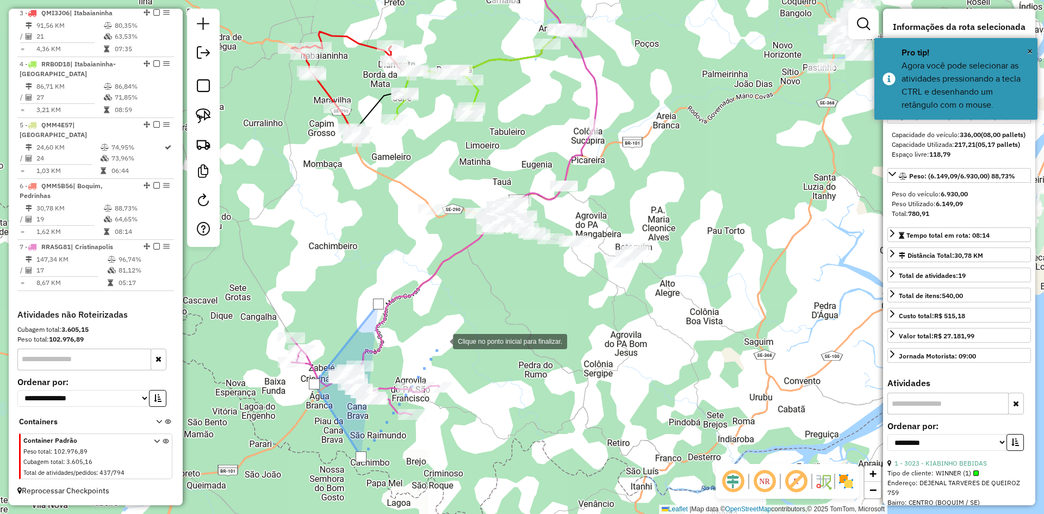
click at [442, 340] on div at bounding box center [442, 340] width 22 height 22
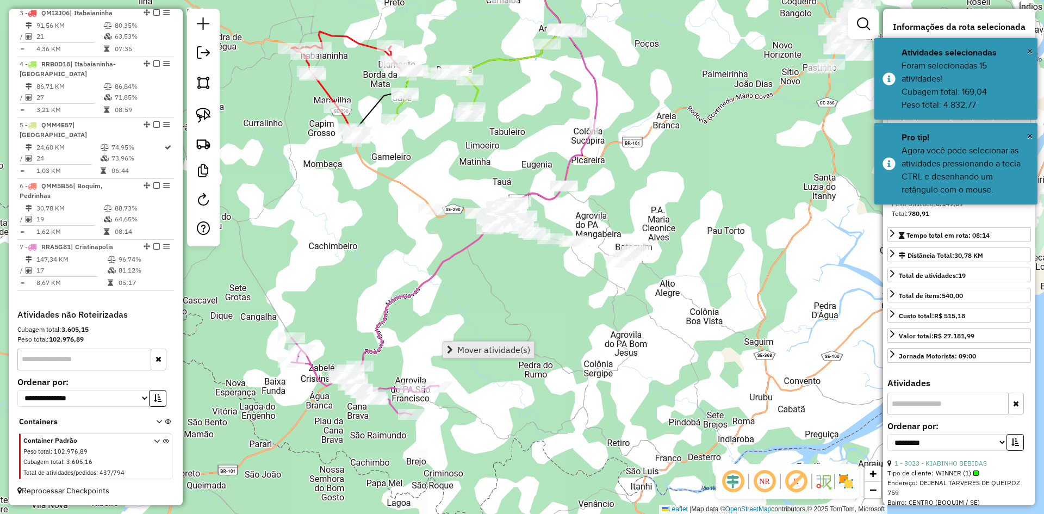
click at [488, 352] on span "Mover atividade(s)" at bounding box center [493, 349] width 73 height 9
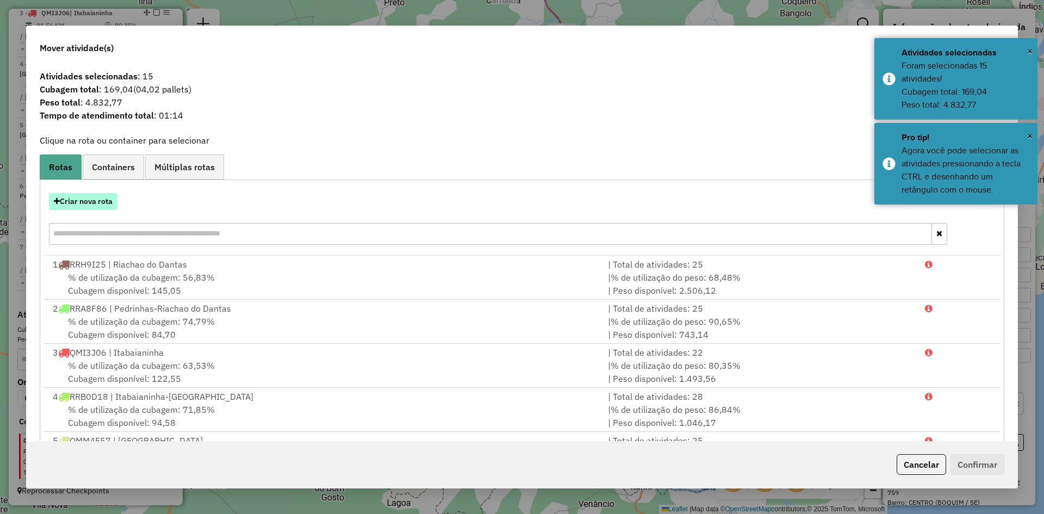
click at [80, 200] on button "Criar nova rota" at bounding box center [83, 201] width 68 height 17
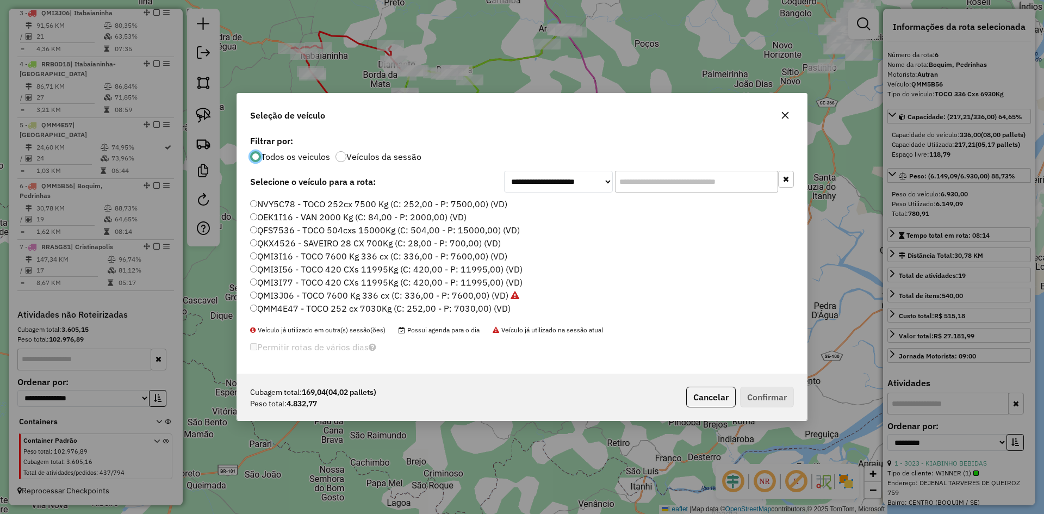
scroll to position [381, 0]
click at [287, 225] on label "QMI3I16 - TOCO 7600 Kg 336 cx (C: 336,00 - P: 7600,00) (VD)" at bounding box center [378, 226] width 257 height 13
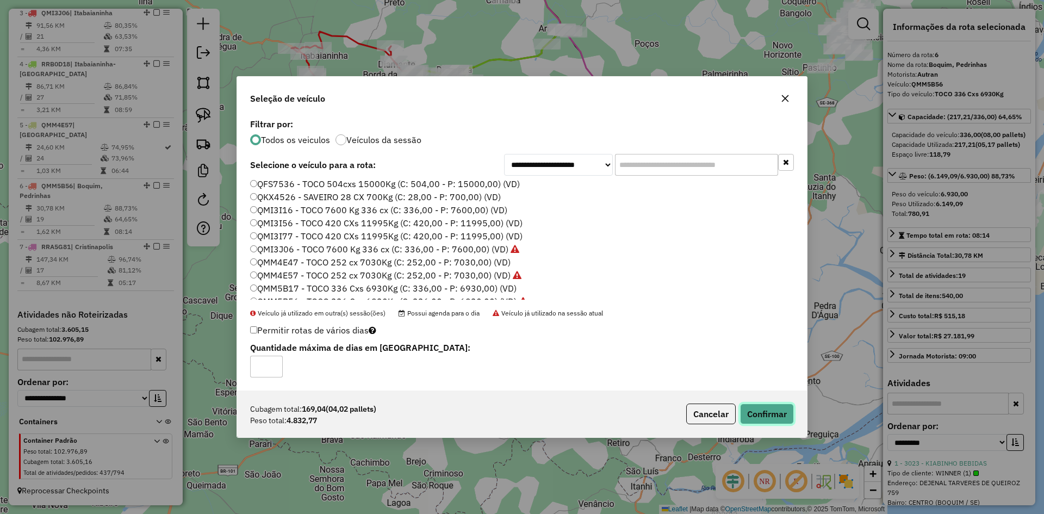
click at [753, 408] on button "Confirmar" at bounding box center [767, 413] width 54 height 21
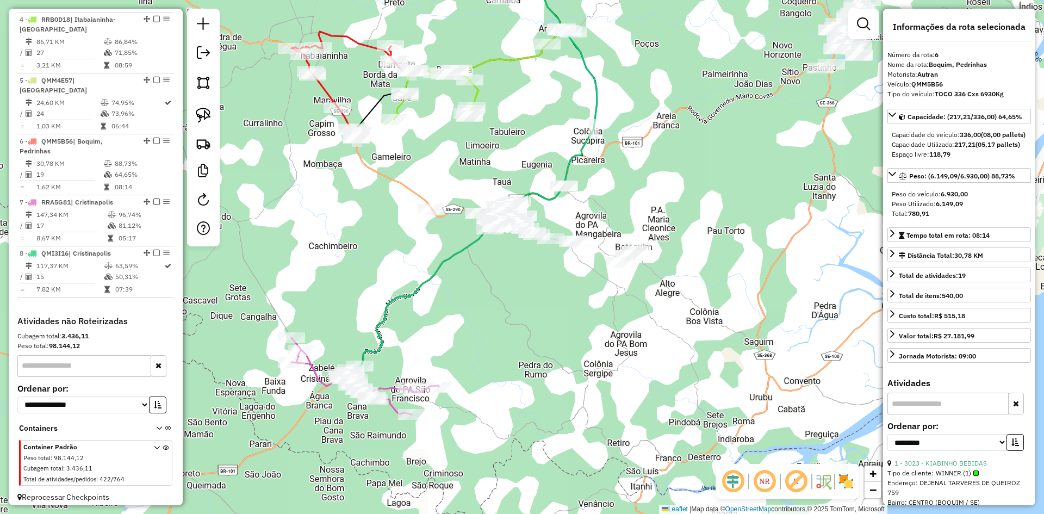
scroll to position [596, 0]
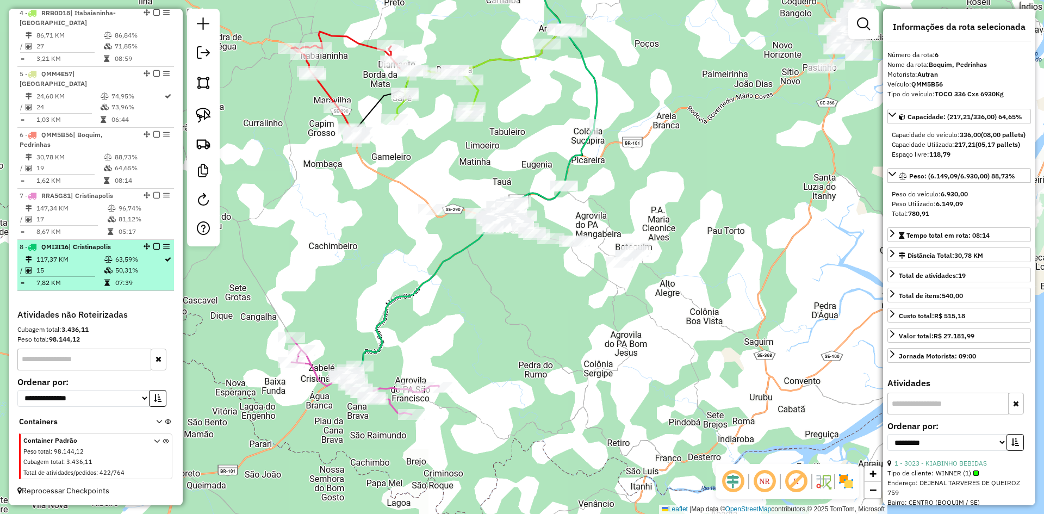
click at [116, 273] on td "50,31%" at bounding box center [139, 270] width 49 height 11
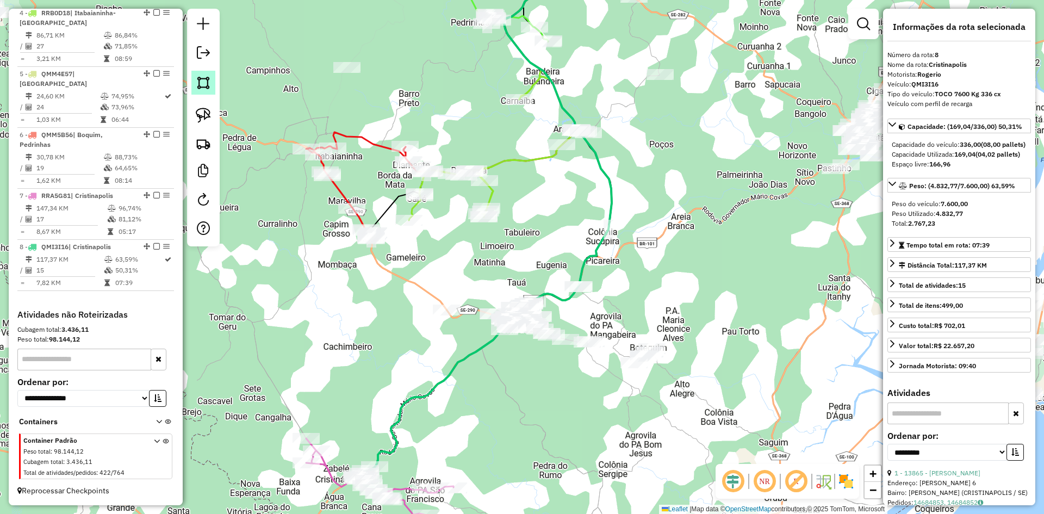
click at [203, 85] on img at bounding box center [203, 82] width 15 height 15
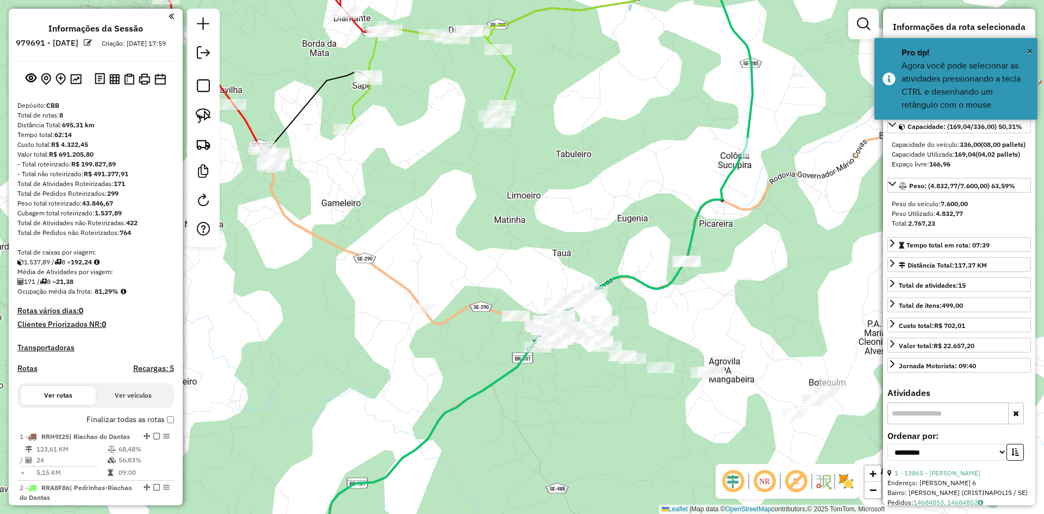
select select "**********"
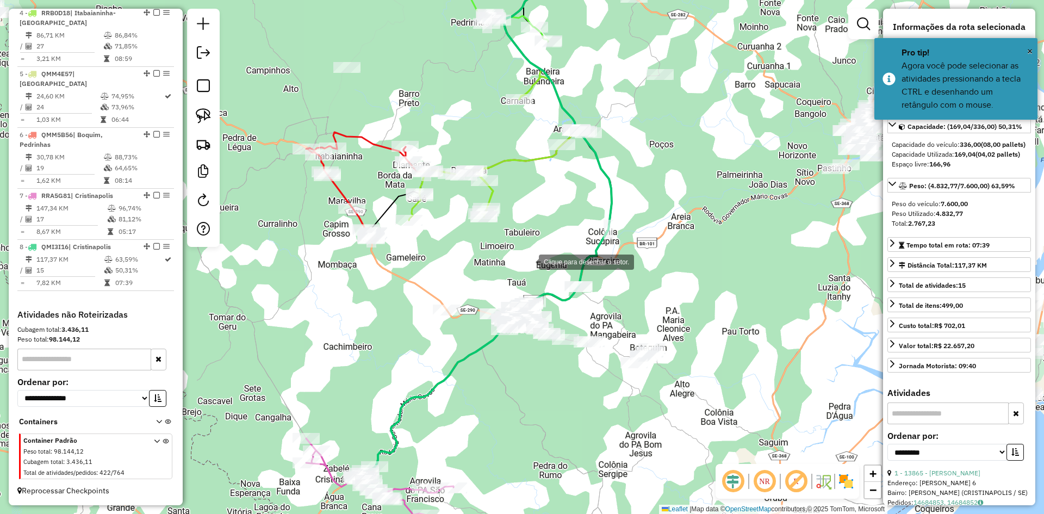
click at [528, 261] on div at bounding box center [528, 261] width 22 height 22
click at [405, 304] on div at bounding box center [406, 304] width 22 height 22
click at [436, 347] on div at bounding box center [436, 346] width 22 height 22
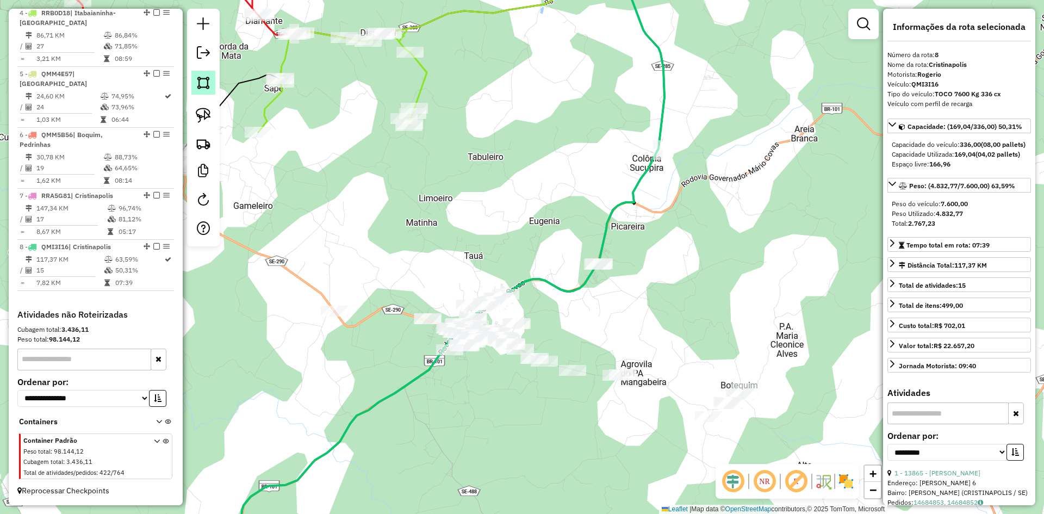
click at [204, 82] on img at bounding box center [203, 82] width 15 height 15
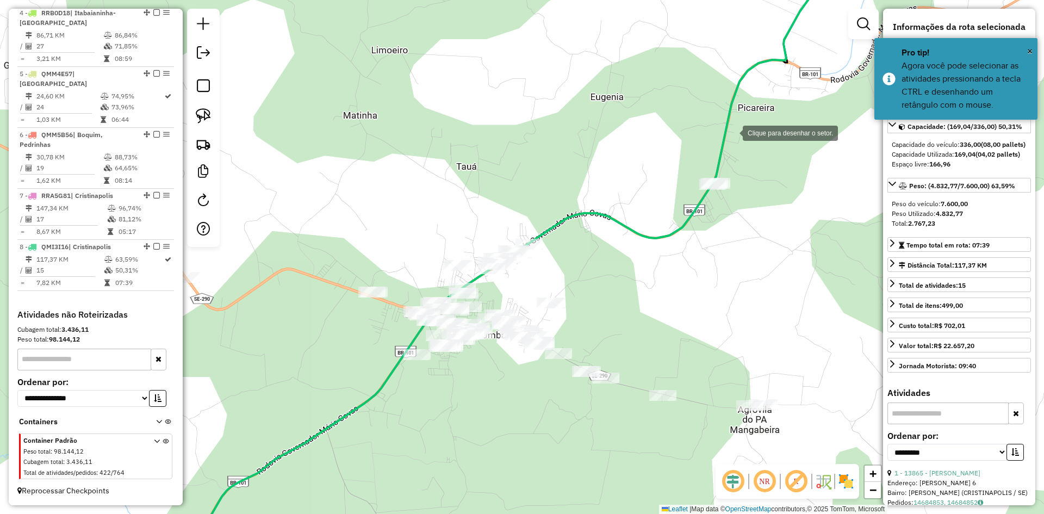
click at [741, 128] on div at bounding box center [732, 132] width 22 height 22
drag, startPoint x: 410, startPoint y: 217, endPoint x: 389, endPoint y: 254, distance: 42.1
click at [416, 218] on div at bounding box center [427, 212] width 22 height 22
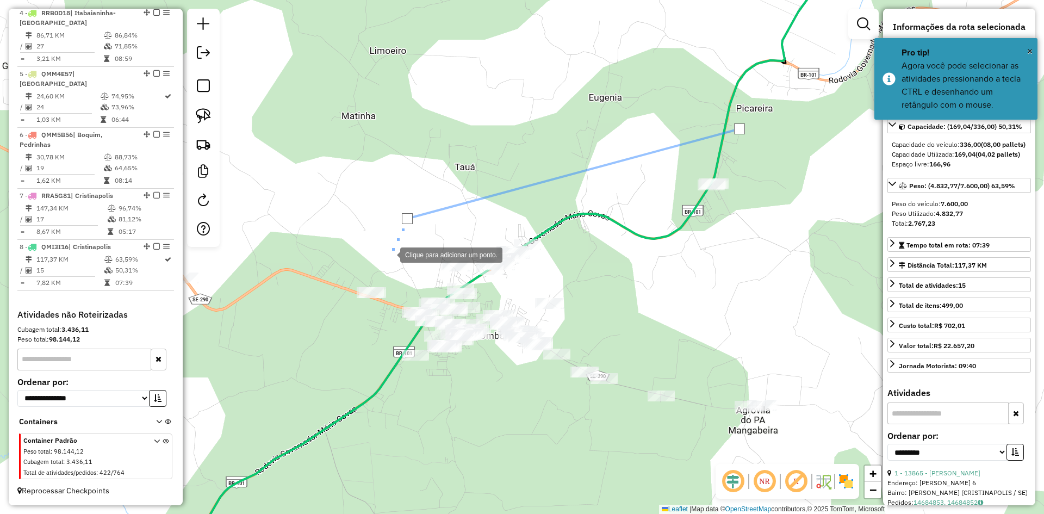
drag, startPoint x: 388, startPoint y: 255, endPoint x: 394, endPoint y: 259, distance: 7.1
click at [388, 256] on div at bounding box center [389, 254] width 22 height 22
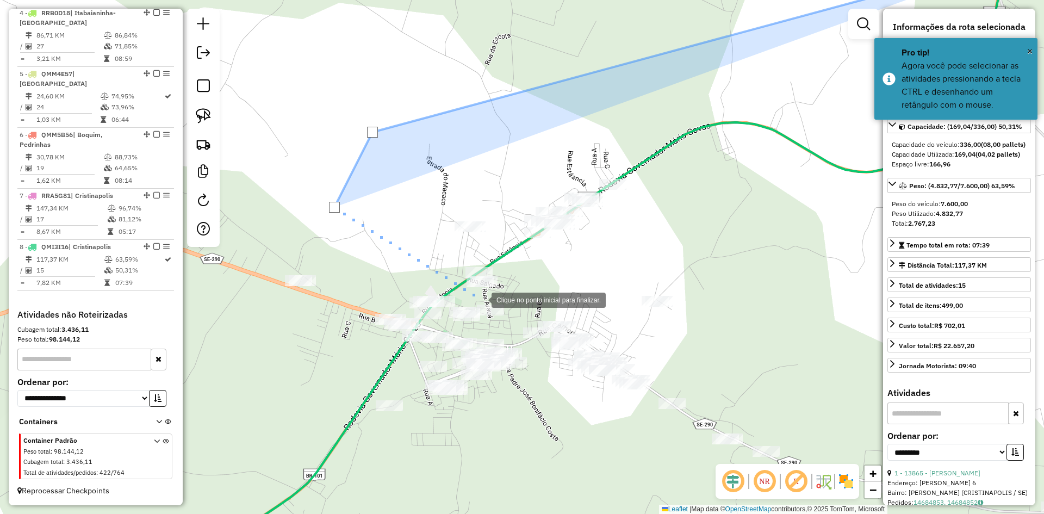
click at [481, 299] on div at bounding box center [481, 299] width 22 height 22
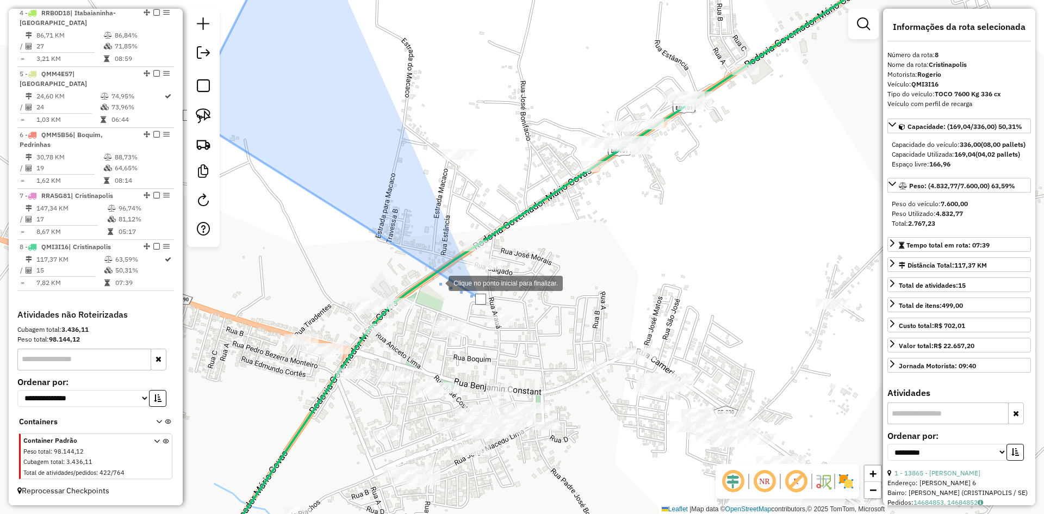
click at [438, 282] on div at bounding box center [438, 282] width 22 height 22
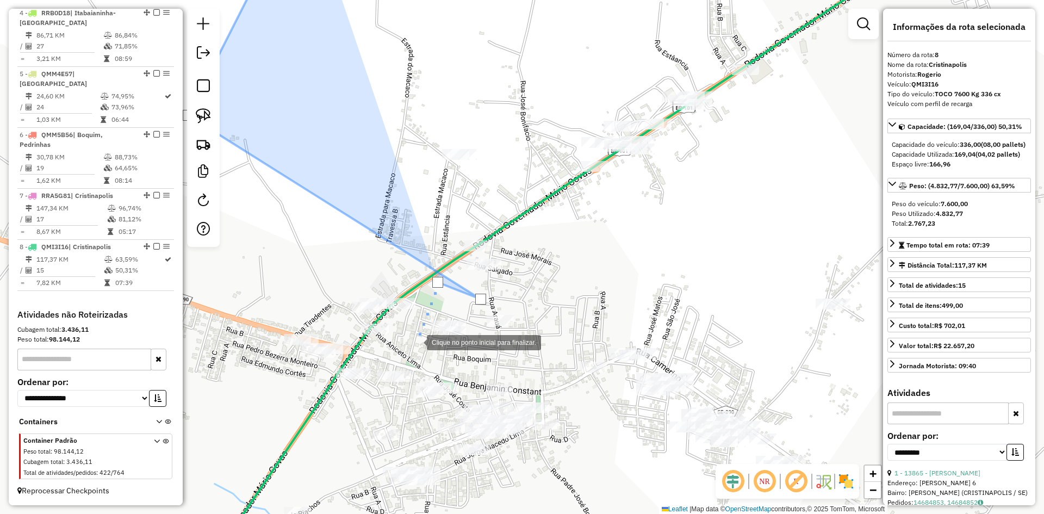
click at [416, 341] on div at bounding box center [416, 342] width 22 height 22
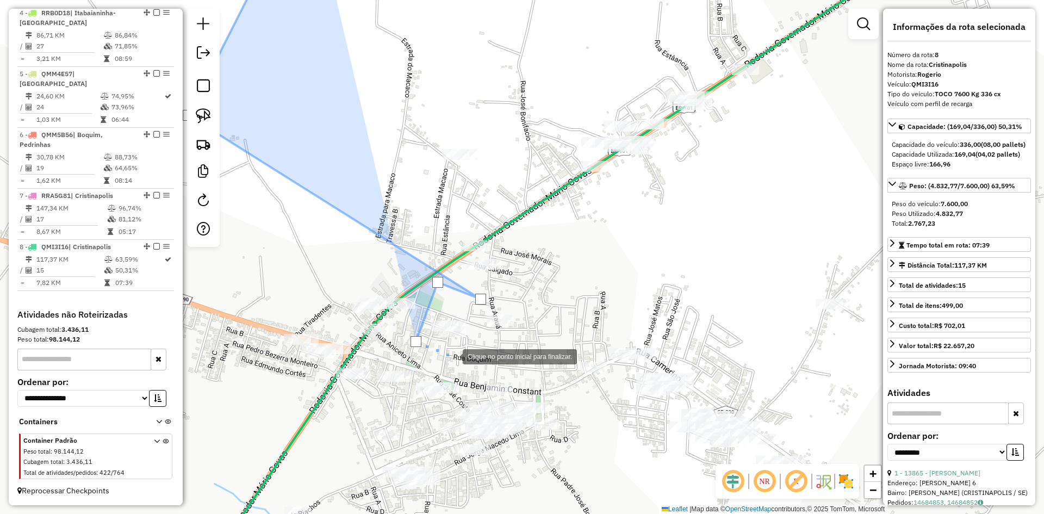
drag, startPoint x: 452, startPoint y: 356, endPoint x: 458, endPoint y: 354, distance: 6.1
click at [452, 355] on div at bounding box center [452, 356] width 22 height 22
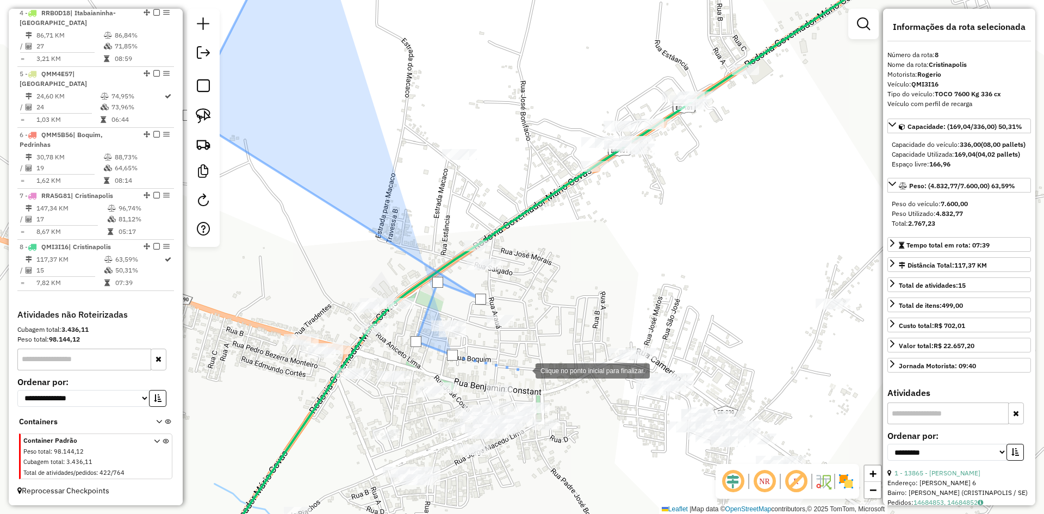
click at [535, 375] on div at bounding box center [525, 370] width 22 height 22
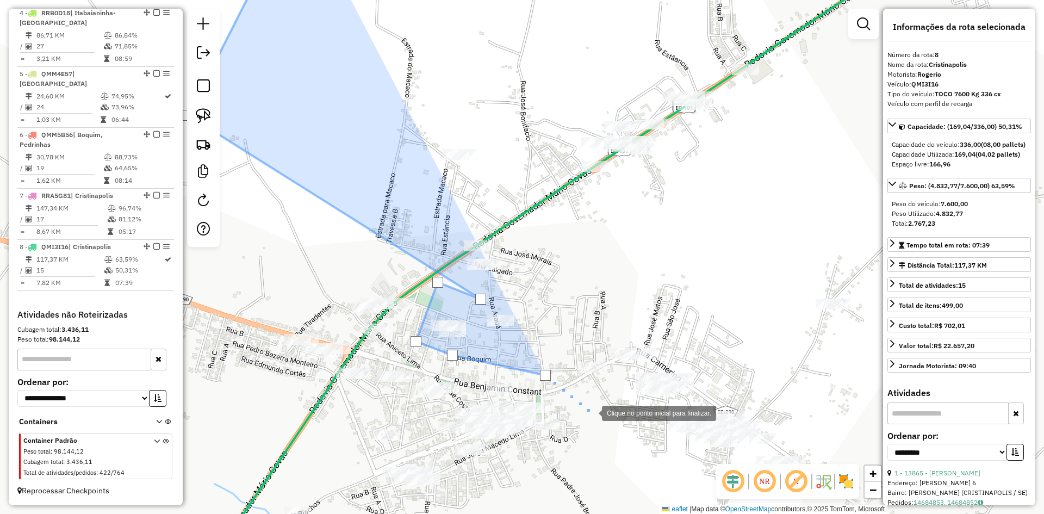
click at [591, 412] on div at bounding box center [591, 412] width 22 height 22
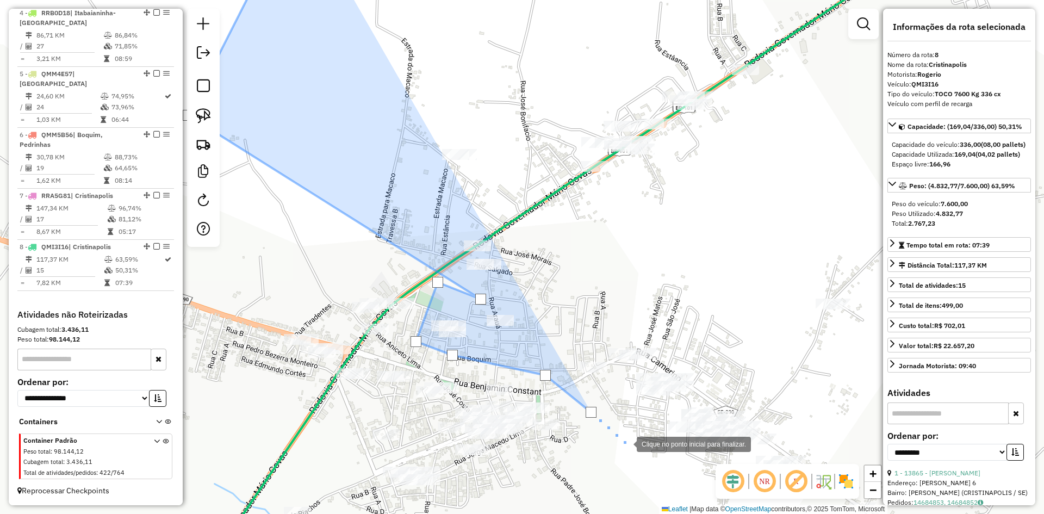
drag, startPoint x: 626, startPoint y: 443, endPoint x: 556, endPoint y: 357, distance: 111.0
click at [615, 432] on div at bounding box center [626, 443] width 22 height 22
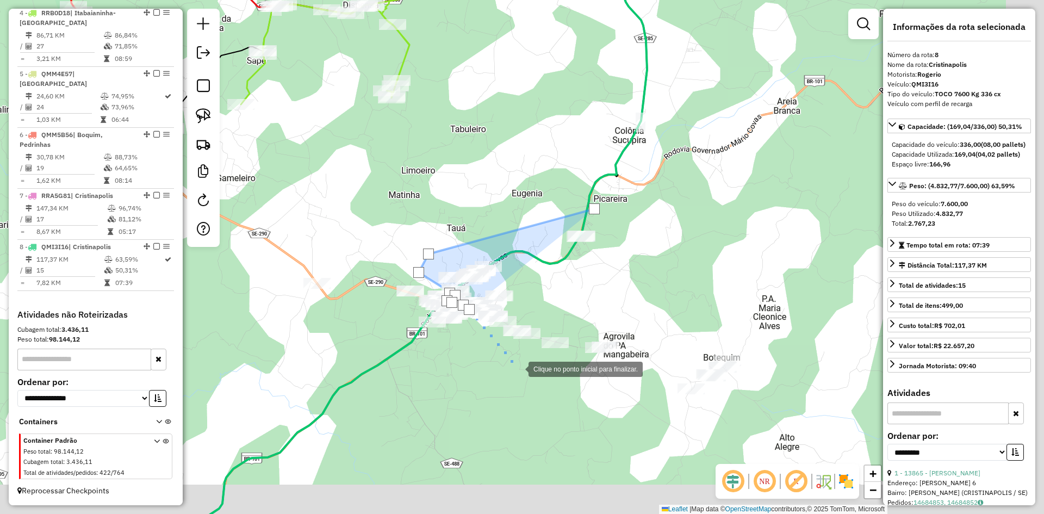
drag, startPoint x: 604, startPoint y: 413, endPoint x: 517, endPoint y: 365, distance: 99.5
click at [518, 366] on div at bounding box center [518, 368] width 22 height 22
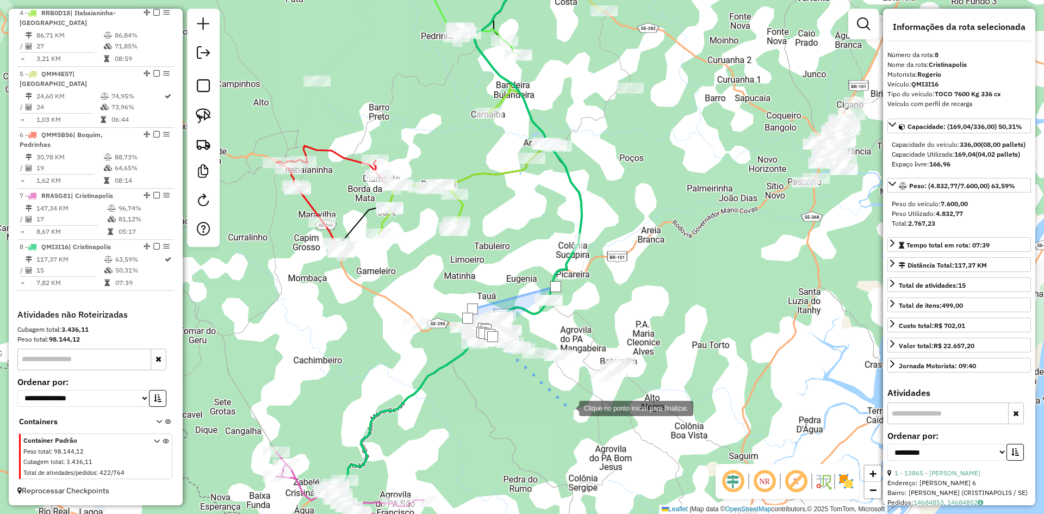
click at [570, 409] on div at bounding box center [568, 407] width 22 height 22
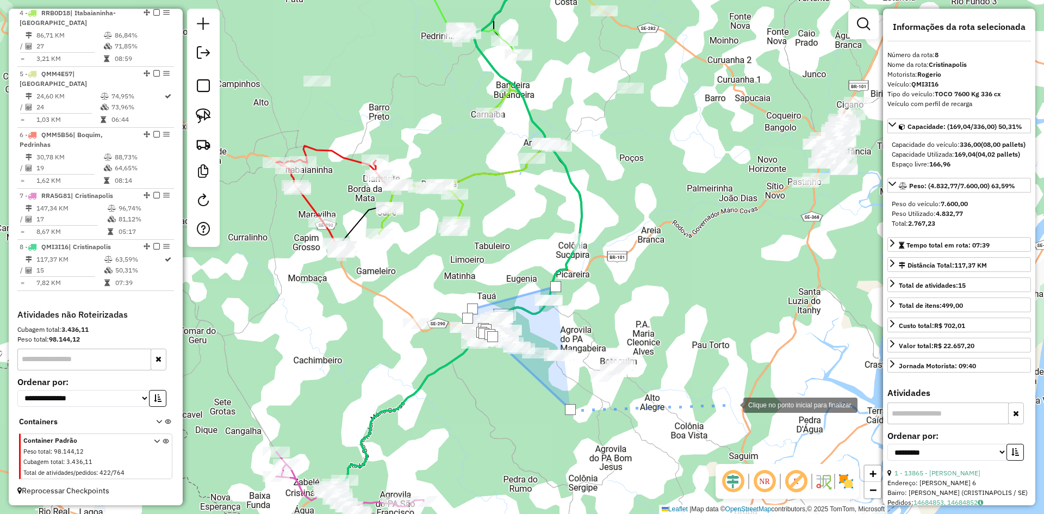
click at [732, 404] on div at bounding box center [732, 404] width 22 height 22
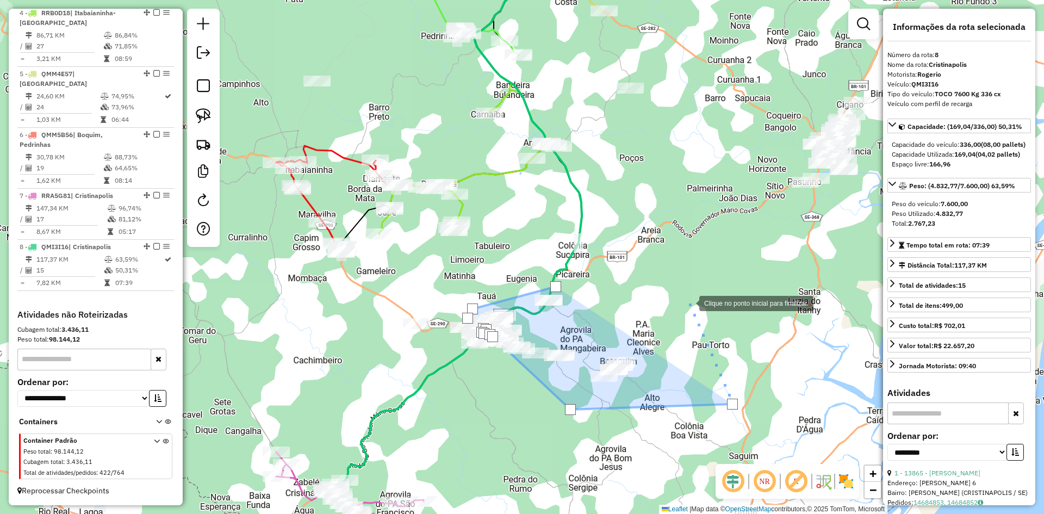
click at [688, 302] on div at bounding box center [688, 302] width 22 height 22
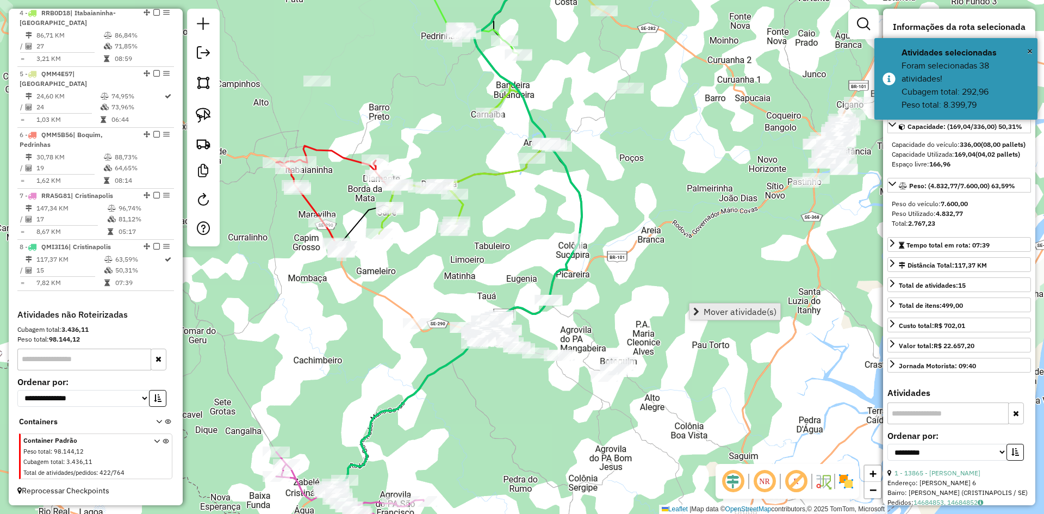
click at [728, 314] on span "Mover atividade(s)" at bounding box center [739, 311] width 73 height 9
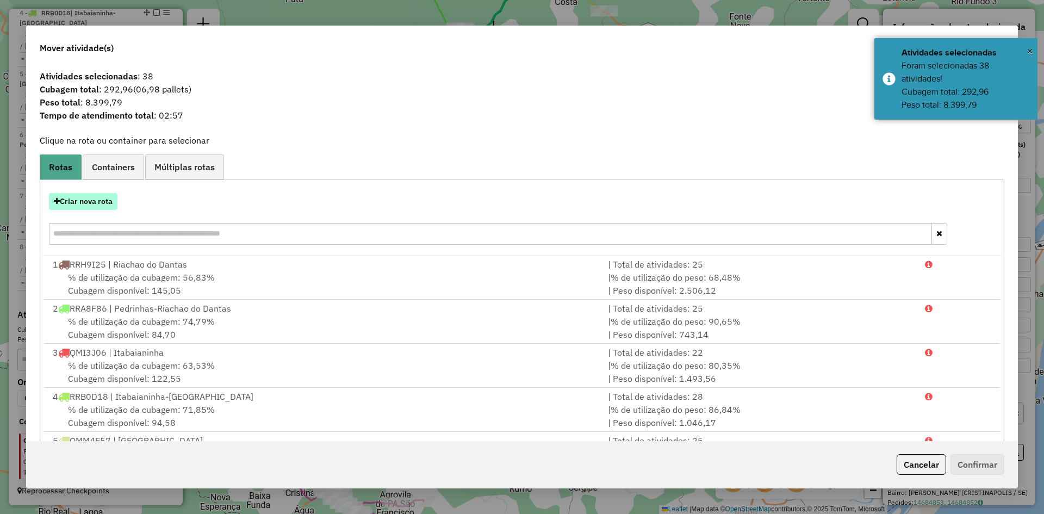
click at [103, 203] on button "Criar nova rota" at bounding box center [83, 201] width 68 height 17
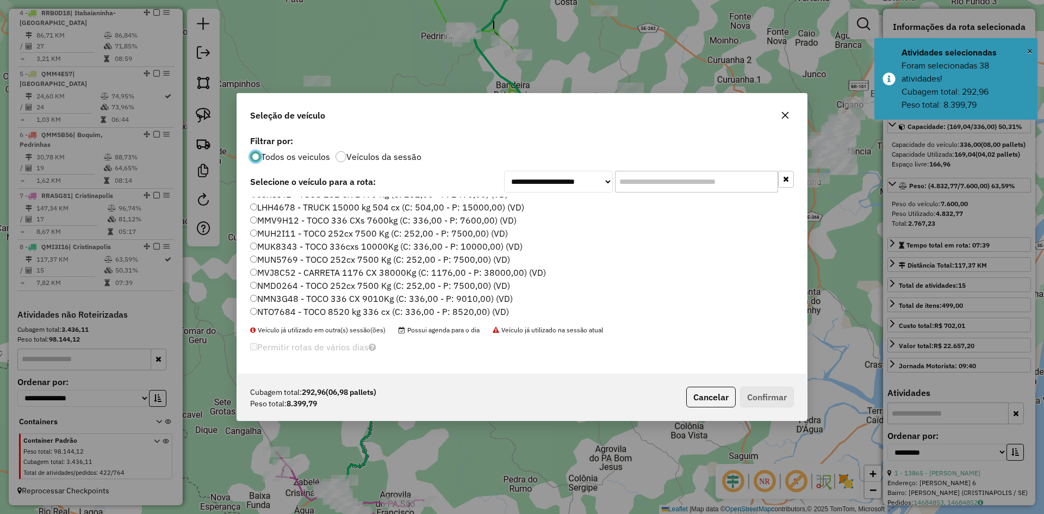
scroll to position [435, 0]
click at [290, 302] on label "QMO6F94 - TOCO 252 cx 7030Kg (C: 252,00 - P: 7030,00) (VD)" at bounding box center [379, 302] width 259 height 13
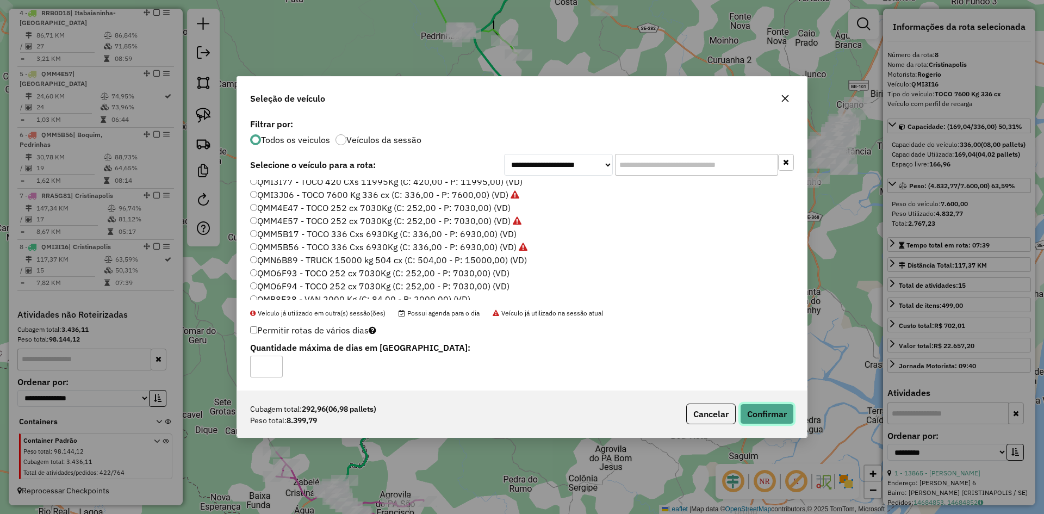
click at [760, 418] on button "Confirmar" at bounding box center [767, 413] width 54 height 21
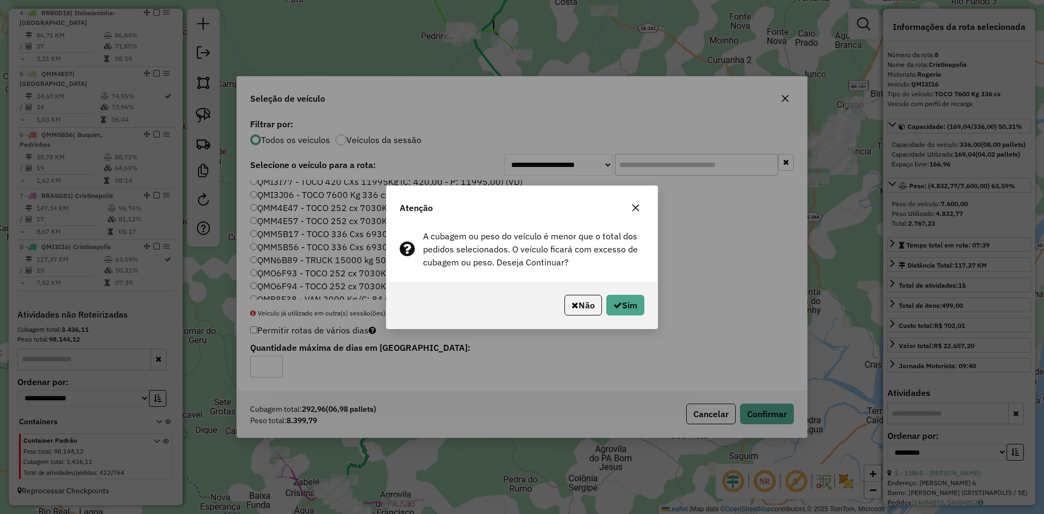
click at [626, 292] on div "Não Sim" at bounding box center [522, 305] width 271 height 47
click at [625, 300] on button "Sim" at bounding box center [625, 305] width 38 height 21
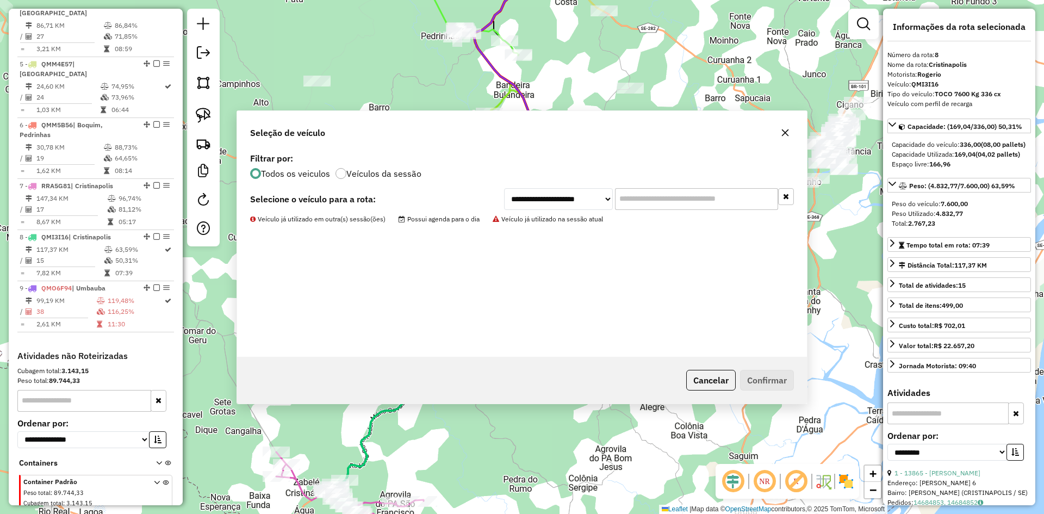
scroll to position [647, 0]
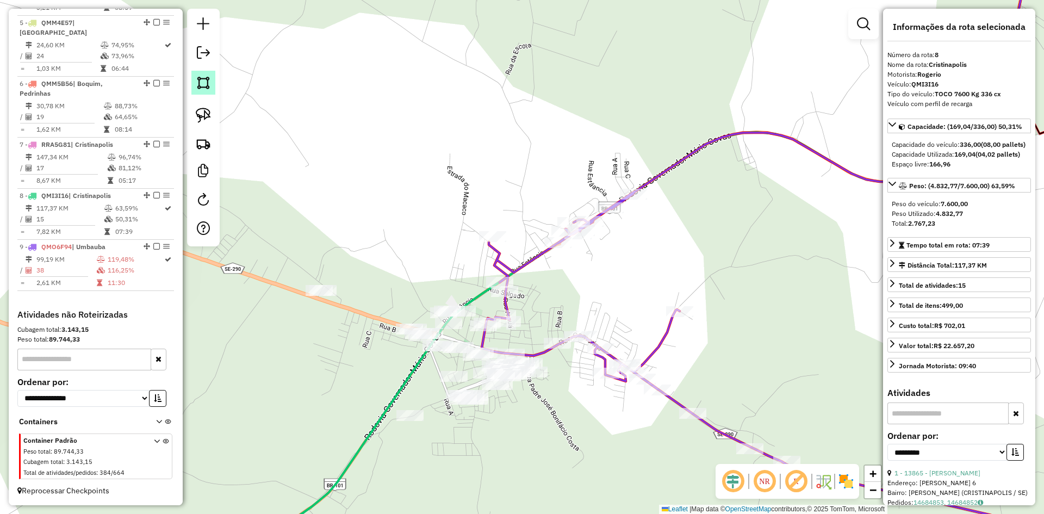
click at [203, 86] on img at bounding box center [203, 82] width 15 height 15
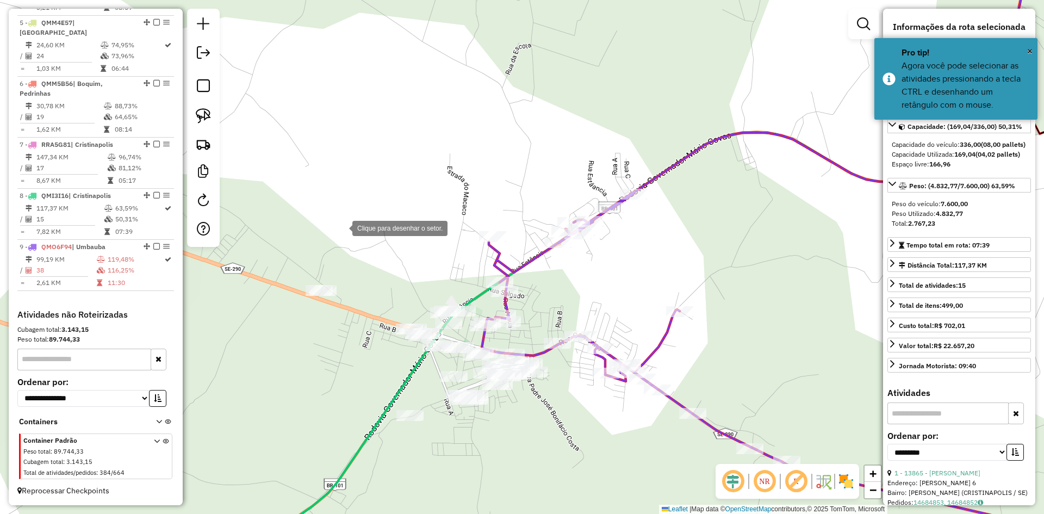
click at [331, 236] on div at bounding box center [342, 227] width 22 height 22
click at [529, 273] on div at bounding box center [528, 274] width 22 height 22
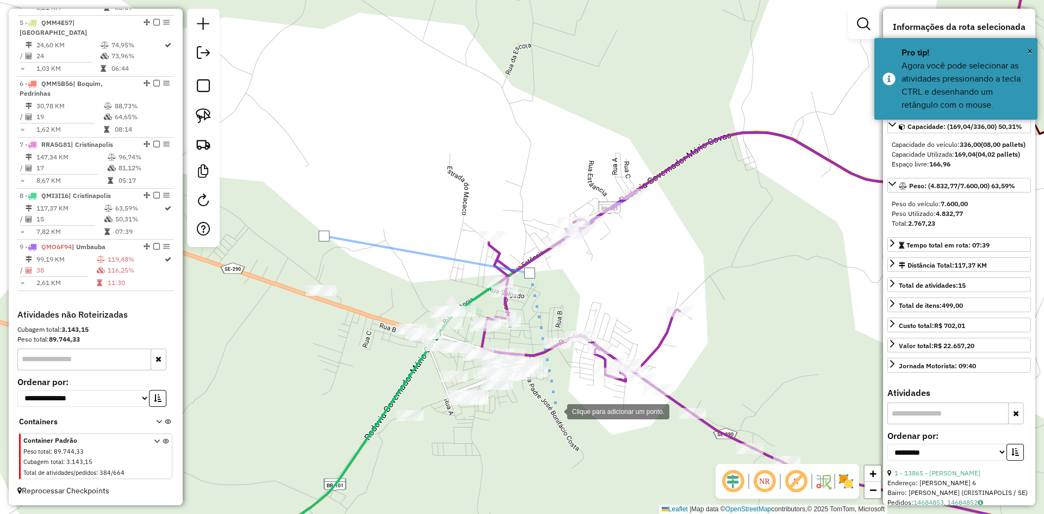
click at [556, 410] on div at bounding box center [556, 411] width 22 height 22
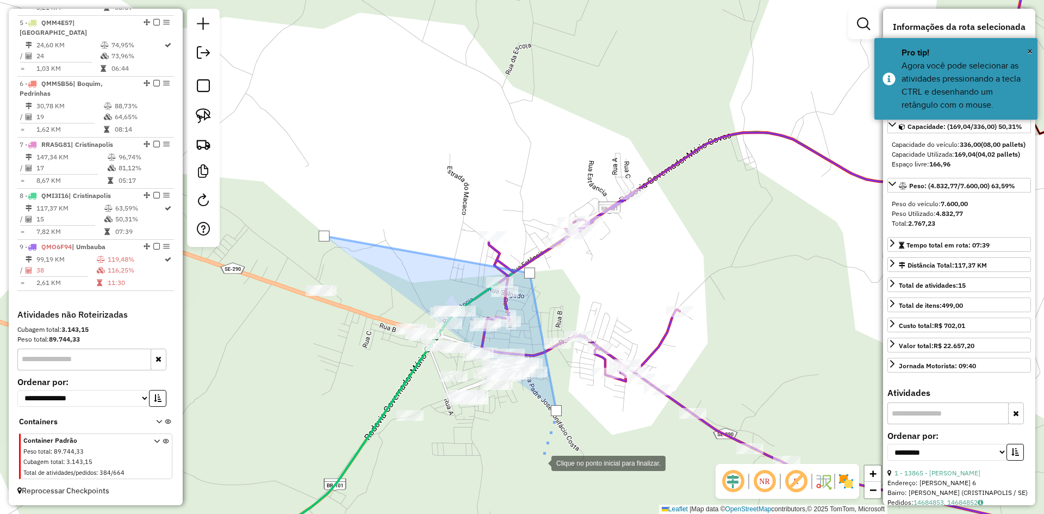
click at [540, 462] on div at bounding box center [540, 462] width 22 height 22
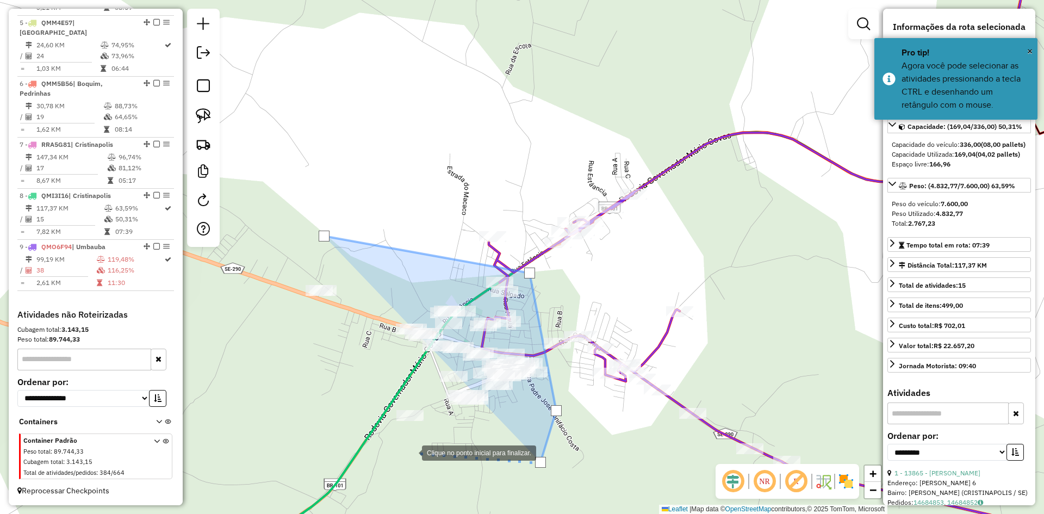
click at [411, 452] on div at bounding box center [411, 452] width 22 height 22
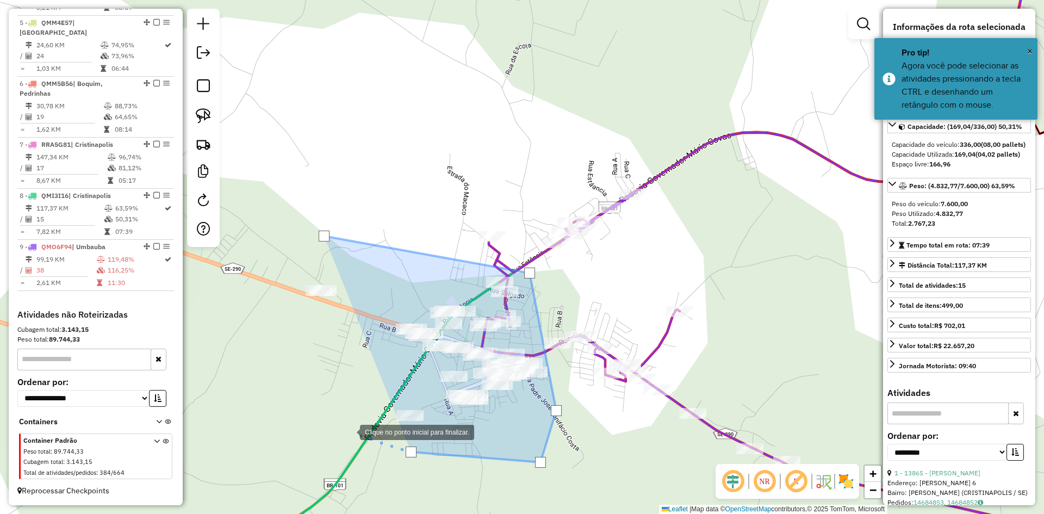
drag, startPoint x: 349, startPoint y: 431, endPoint x: 306, endPoint y: 377, distance: 69.6
click at [348, 431] on div at bounding box center [349, 431] width 22 height 22
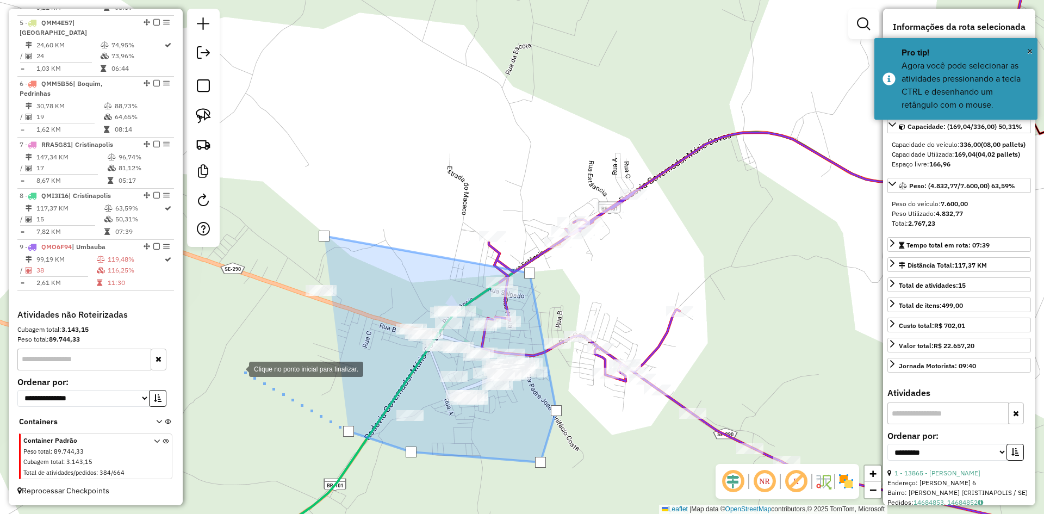
click at [227, 361] on div at bounding box center [238, 368] width 22 height 22
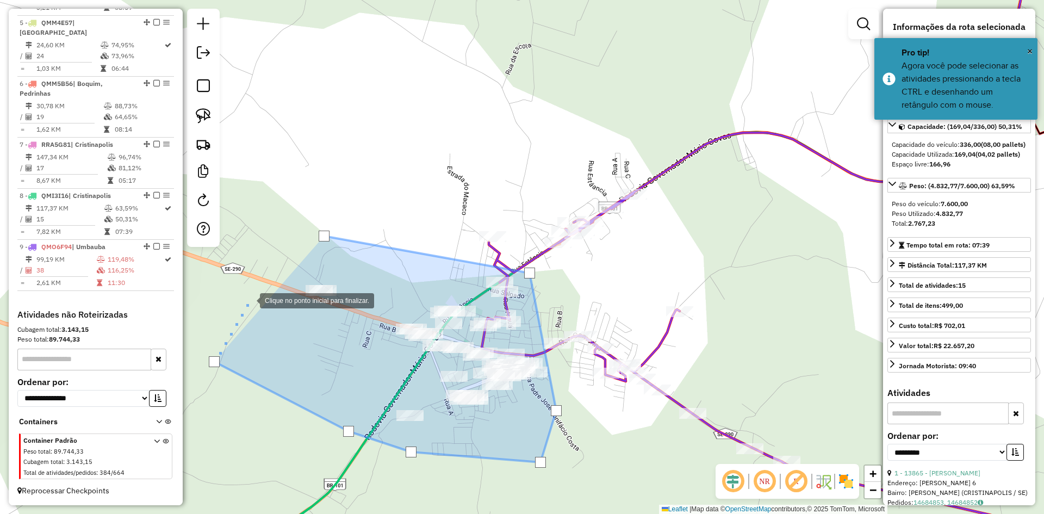
click at [249, 299] on div at bounding box center [249, 300] width 22 height 22
click at [249, 299] on div at bounding box center [249, 299] width 11 height 11
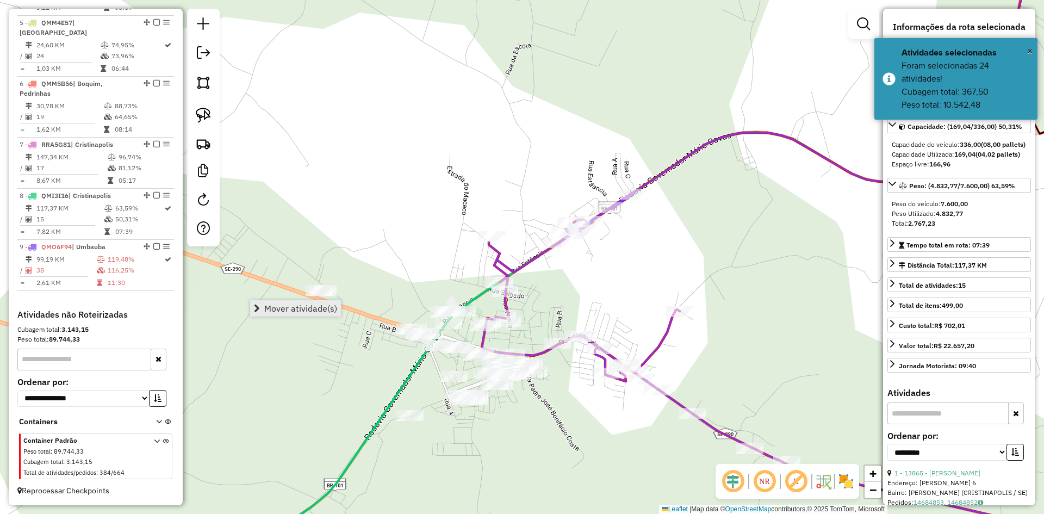
click at [285, 307] on span "Mover atividade(s)" at bounding box center [300, 308] width 73 height 9
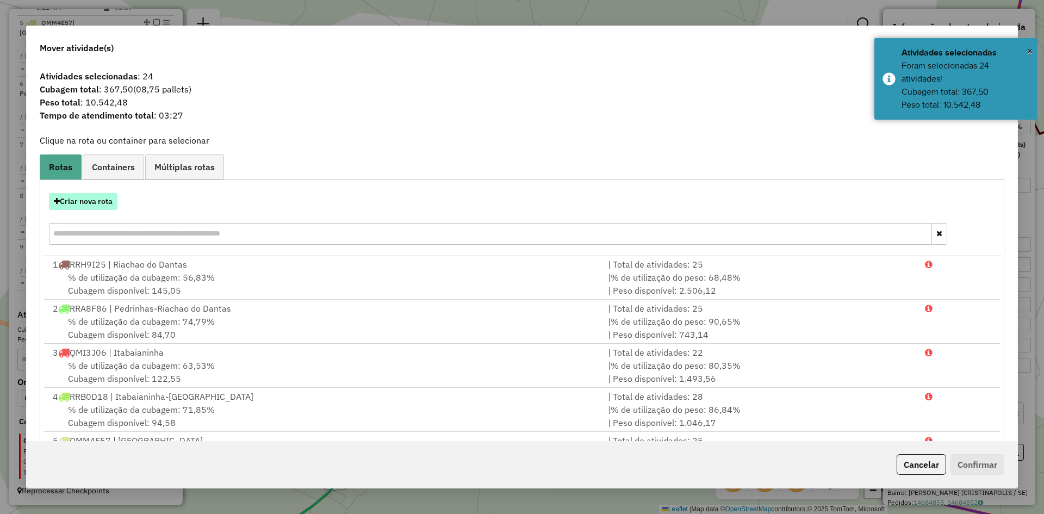
click at [103, 202] on button "Criar nova rota" at bounding box center [83, 201] width 68 height 17
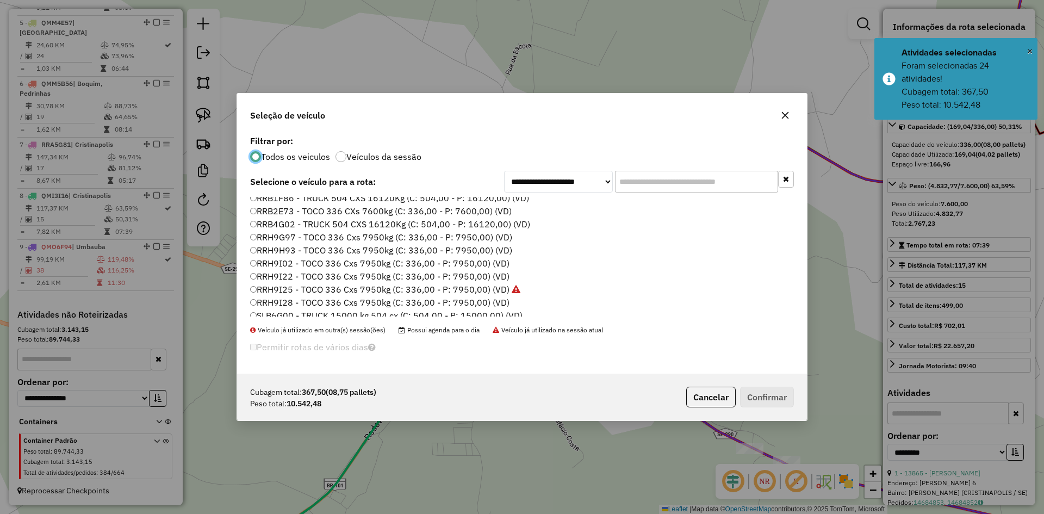
scroll to position [676, 0]
click at [282, 206] on label "RRB2E73 - TOCO 336 CXs 7600kg (C: 336,00 - P: 7600,00) (VD)" at bounding box center [380, 204] width 261 height 13
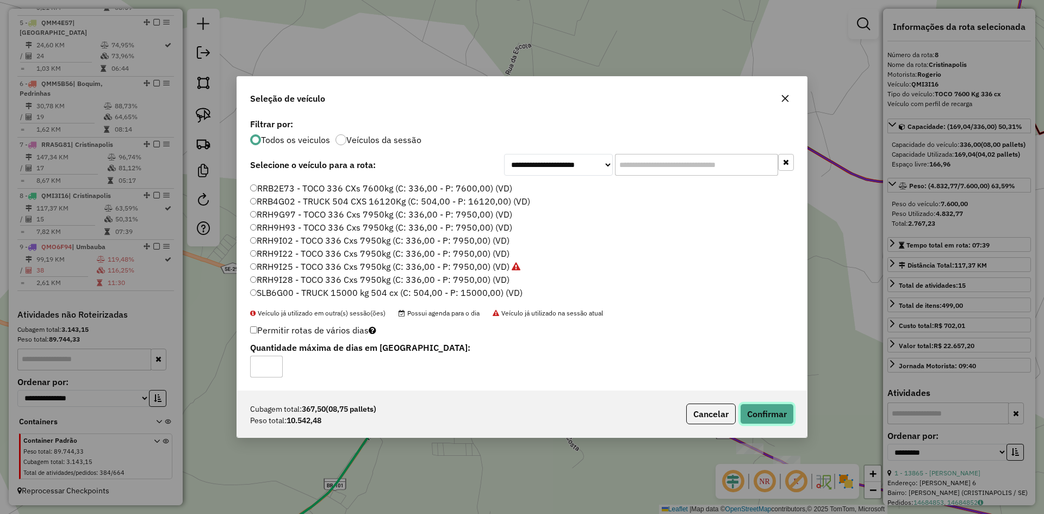
click at [764, 412] on button "Confirmar" at bounding box center [767, 413] width 54 height 21
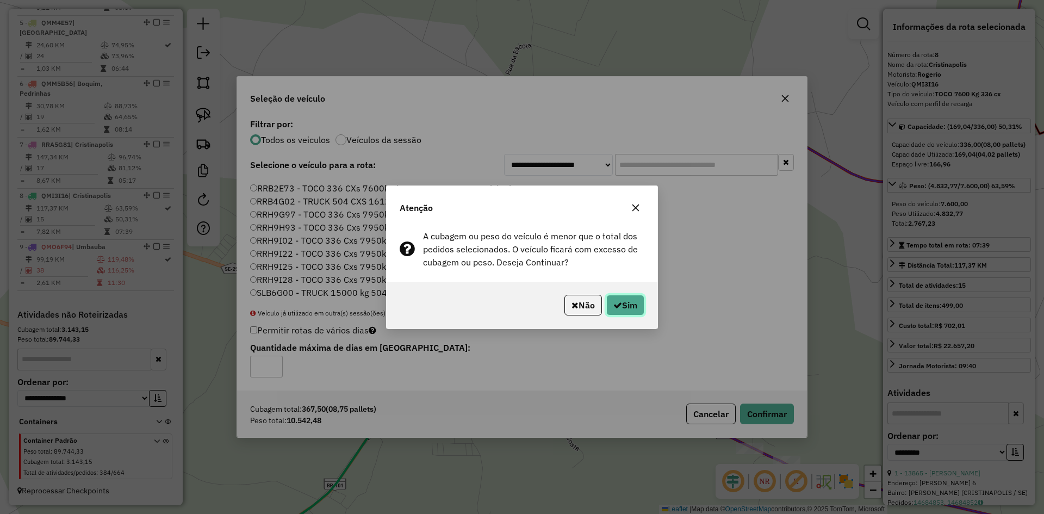
click at [618, 310] on button "Sim" at bounding box center [625, 305] width 38 height 21
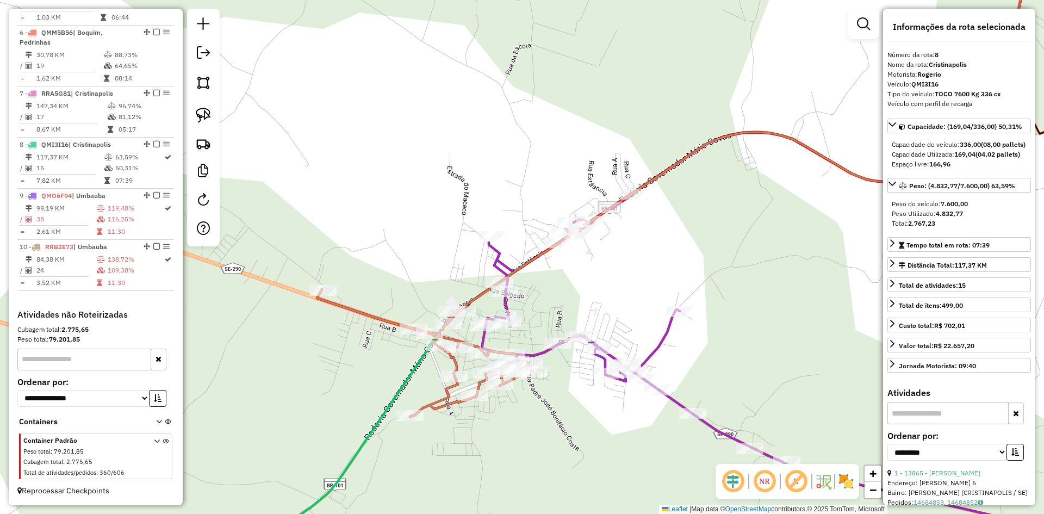
scroll to position [699, 0]
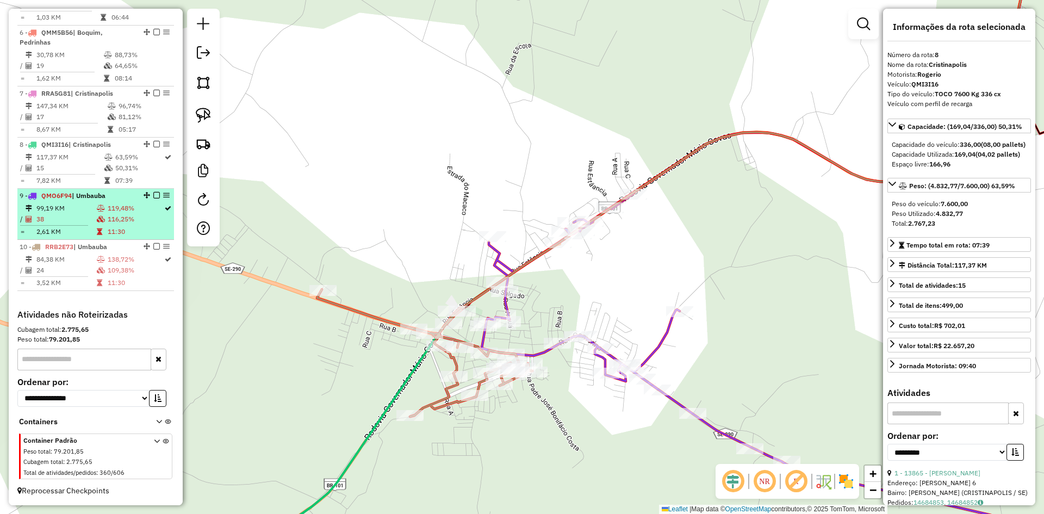
click at [123, 220] on td "116,25%" at bounding box center [135, 219] width 57 height 11
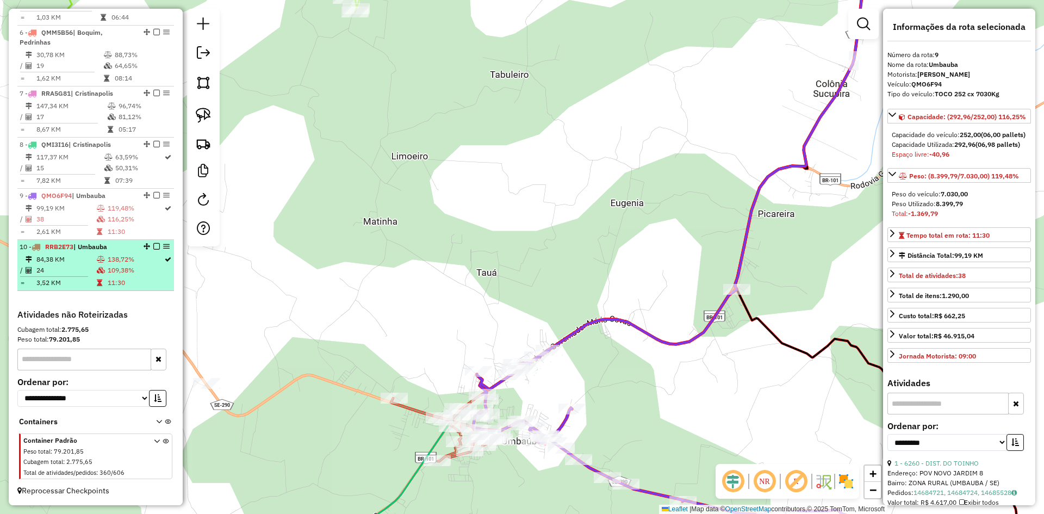
click at [77, 277] on hr at bounding box center [54, 276] width 68 height 1
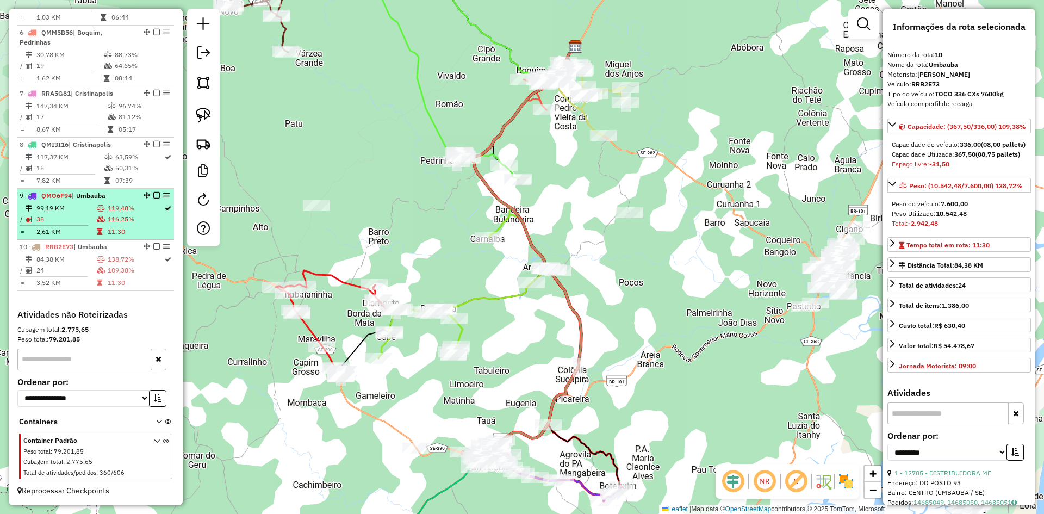
click at [116, 214] on td "116,25%" at bounding box center [135, 219] width 57 height 11
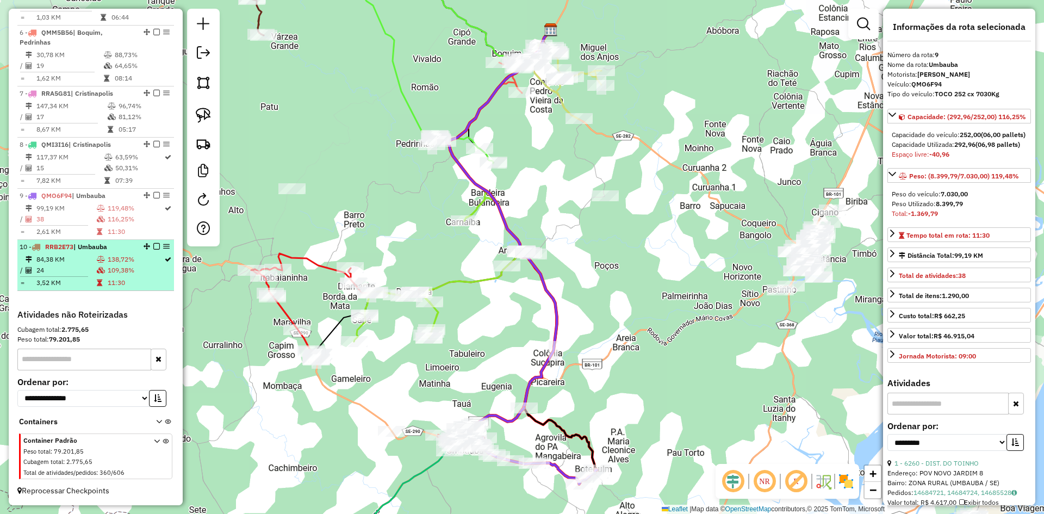
click at [126, 284] on td "11:30" at bounding box center [135, 282] width 57 height 11
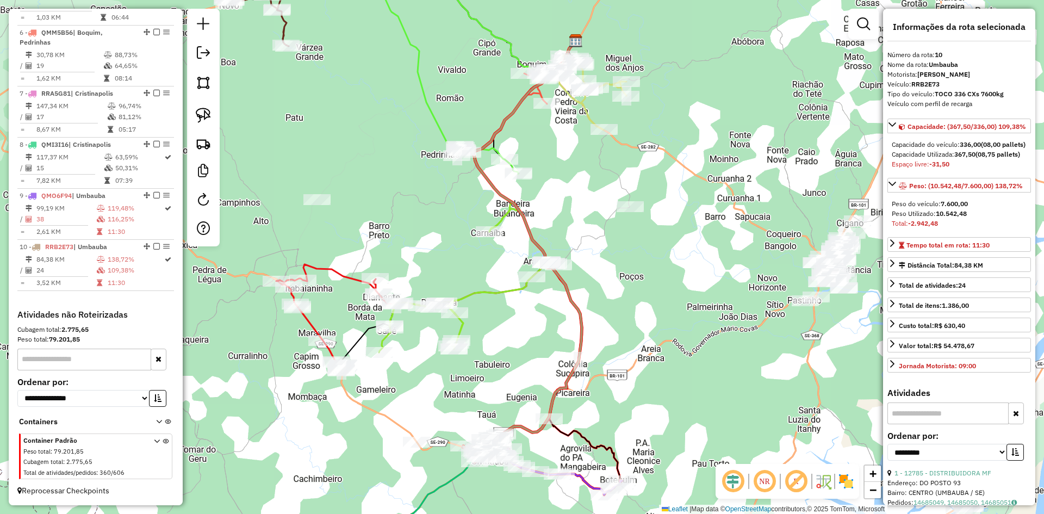
drag, startPoint x: 436, startPoint y: 405, endPoint x: 490, endPoint y: 212, distance: 200.5
click at [478, 206] on div "Janela de atendimento Grade de atendimento Capacidade Transportadoras Veículos …" at bounding box center [522, 257] width 1044 height 514
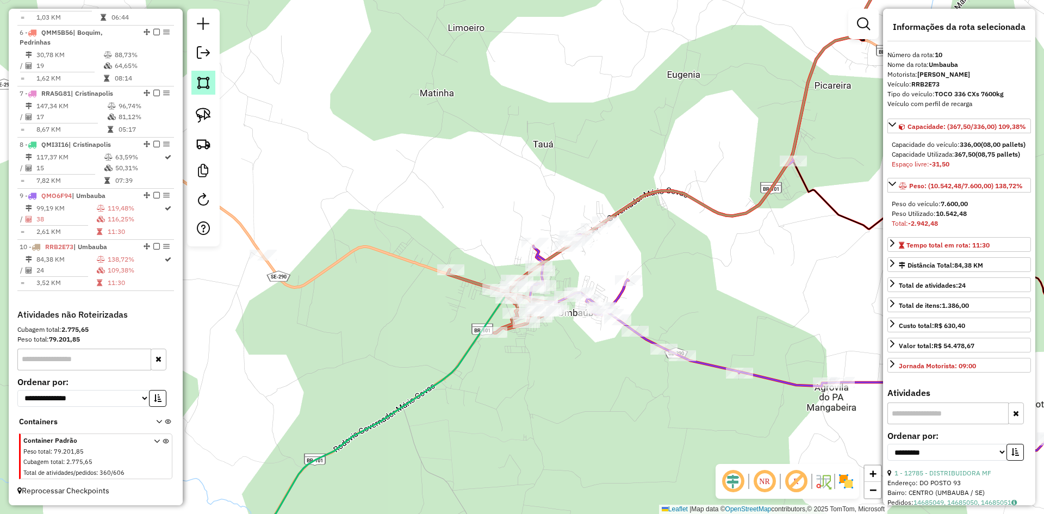
click at [208, 85] on img at bounding box center [203, 82] width 15 height 15
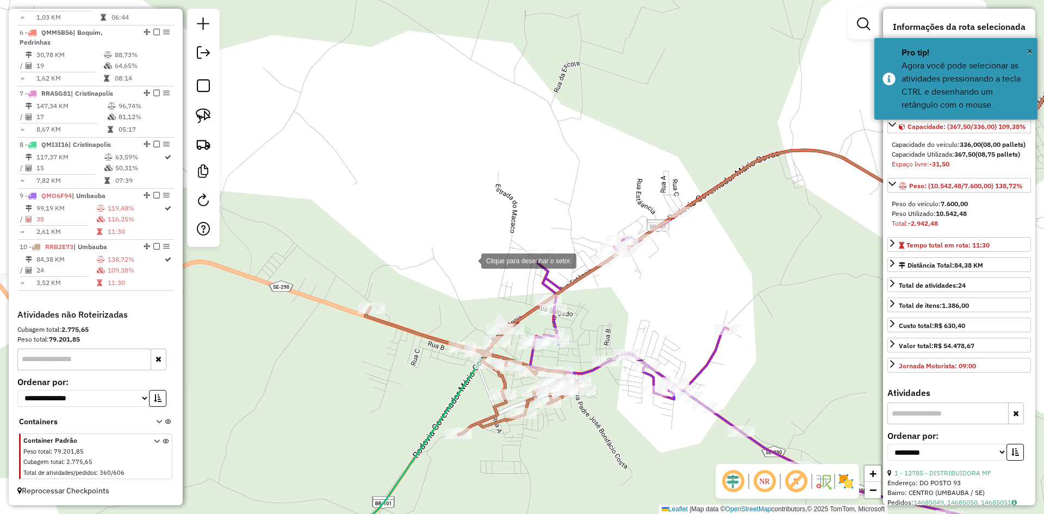
click at [470, 260] on div at bounding box center [470, 260] width 22 height 22
click at [581, 292] on div at bounding box center [570, 289] width 22 height 22
click at [585, 357] on div at bounding box center [586, 357] width 22 height 22
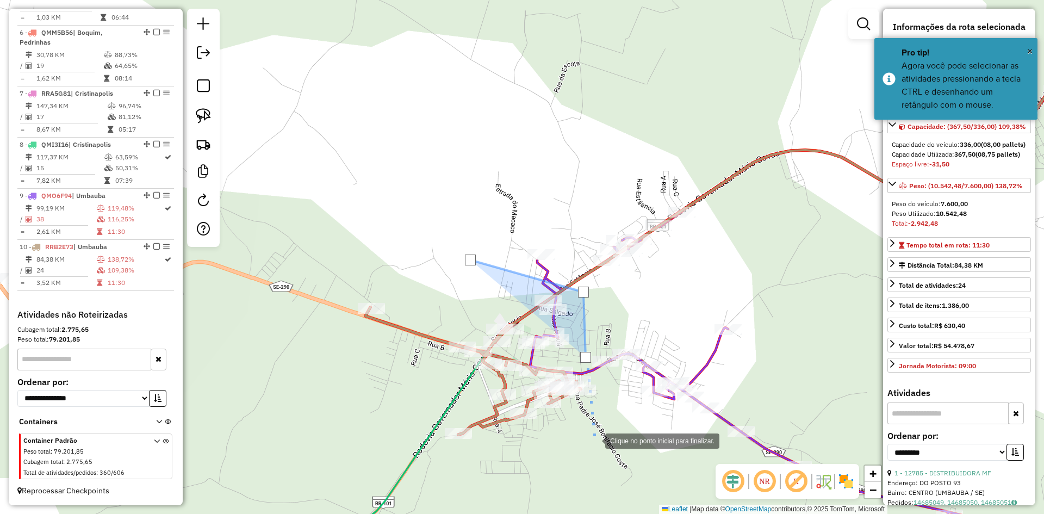
click at [586, 439] on div at bounding box center [594, 440] width 22 height 22
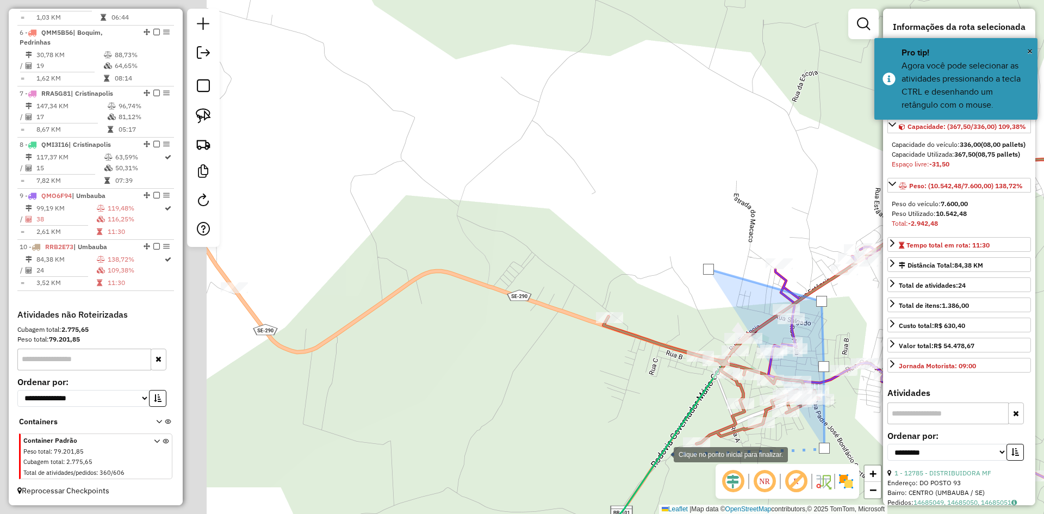
drag, startPoint x: 414, startPoint y: 442, endPoint x: 610, endPoint y: 452, distance: 196.5
click at [655, 453] on div at bounding box center [663, 453] width 22 height 22
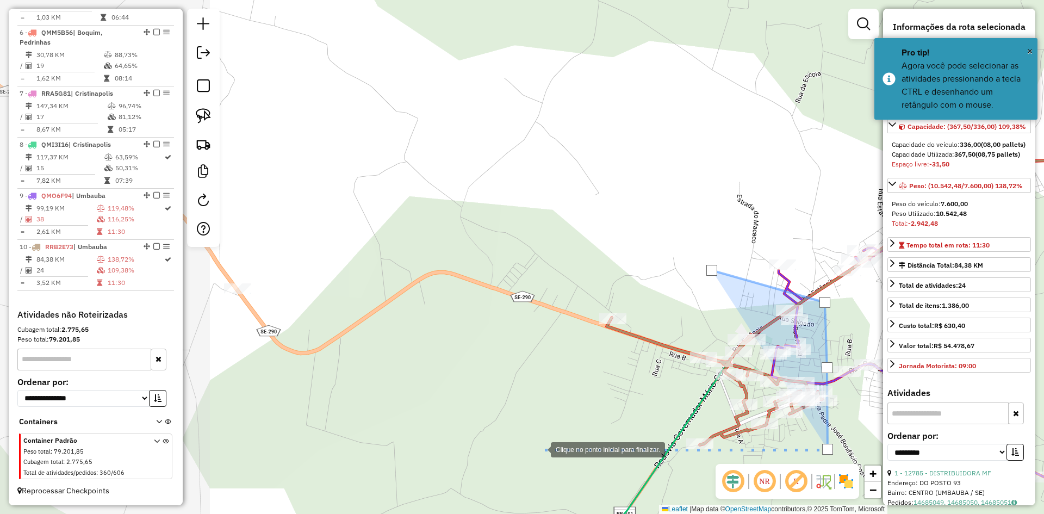
drag, startPoint x: 529, startPoint y: 448, endPoint x: 453, endPoint y: 430, distance: 78.7
click at [529, 448] on div at bounding box center [540, 449] width 22 height 22
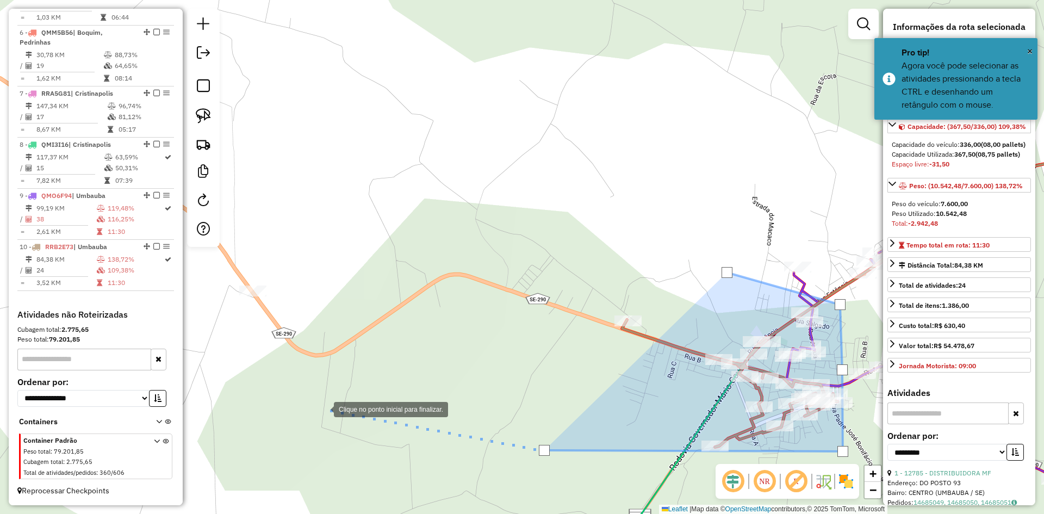
drag, startPoint x: 296, startPoint y: 402, endPoint x: 507, endPoint y: 402, distance: 210.9
click at [334, 419] on div at bounding box center [323, 408] width 22 height 22
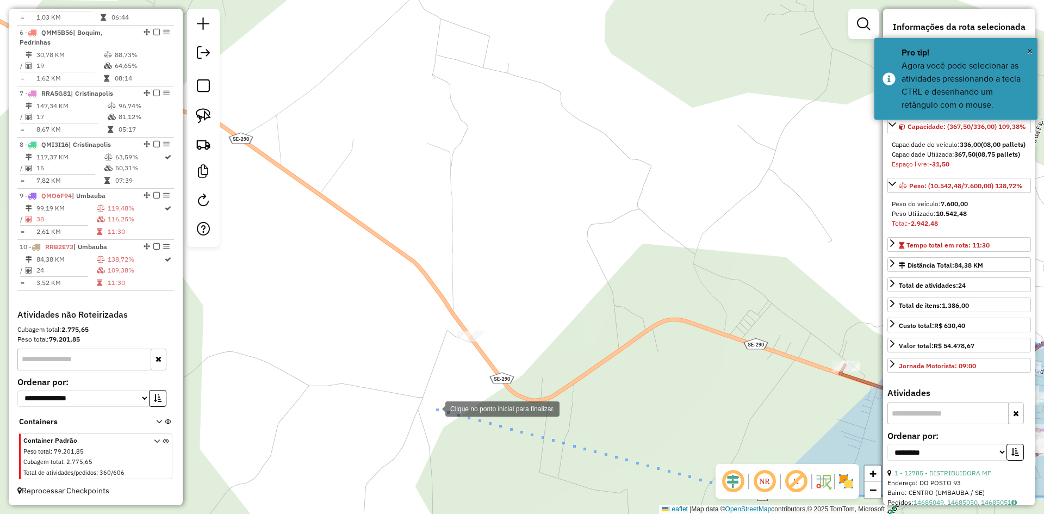
drag, startPoint x: 434, startPoint y: 408, endPoint x: 309, endPoint y: 304, distance: 162.2
click at [433, 407] on div at bounding box center [434, 408] width 22 height 22
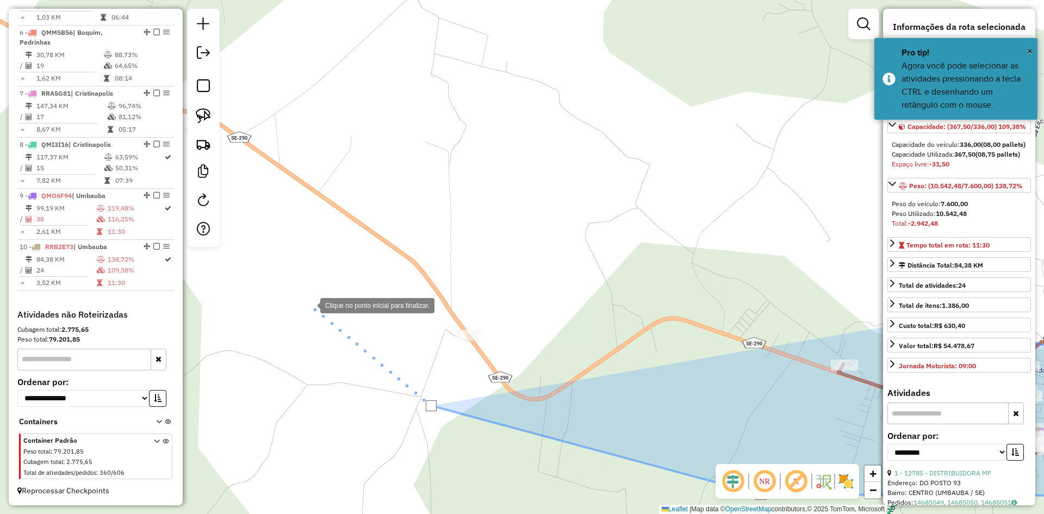
click at [309, 304] on div at bounding box center [309, 305] width 22 height 22
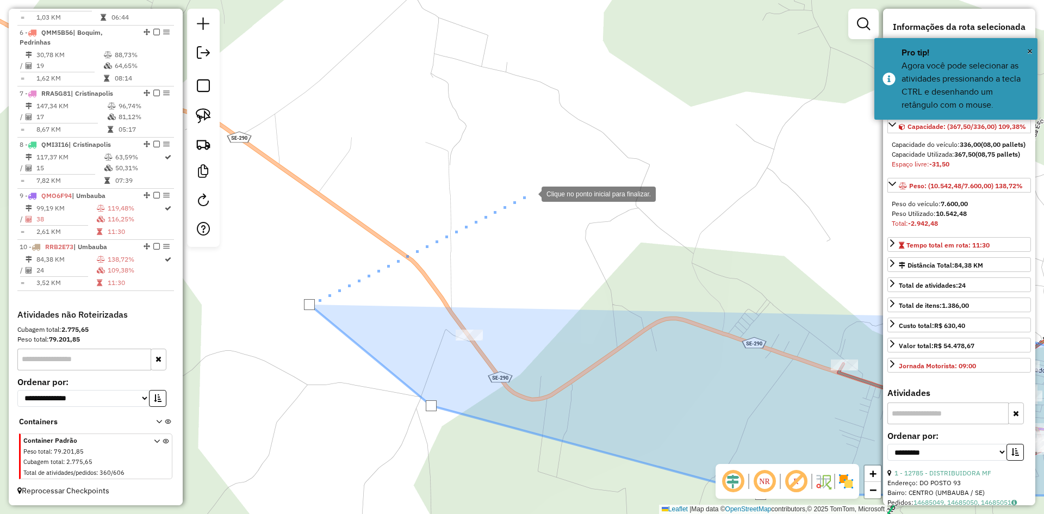
click at [541, 182] on div at bounding box center [531, 193] width 22 height 22
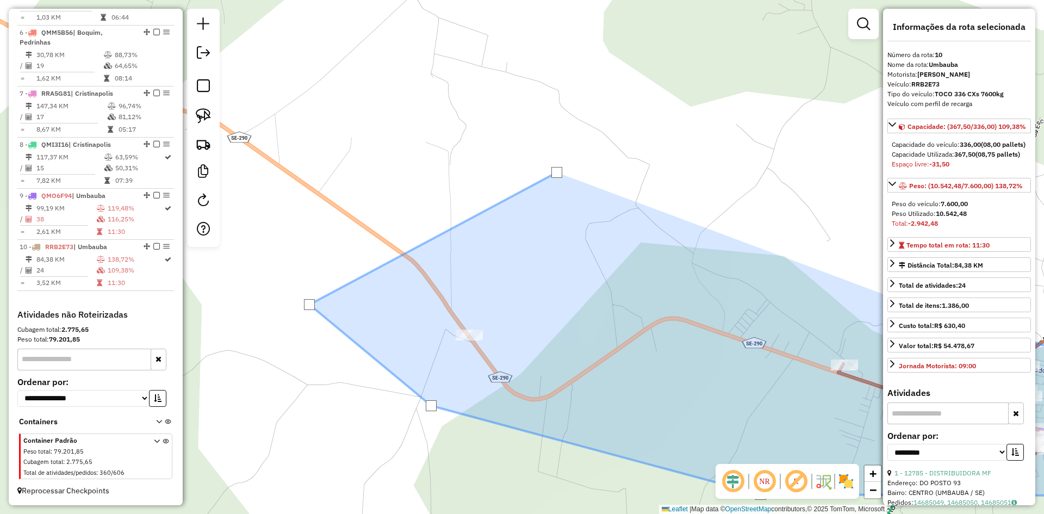
click at [557, 172] on div at bounding box center [556, 172] width 11 height 11
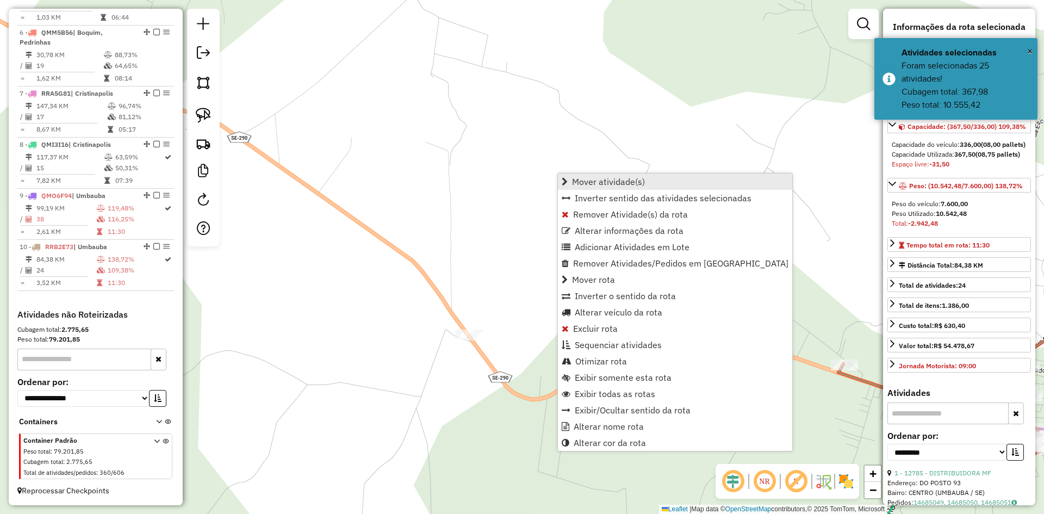
click at [601, 180] on span "Mover atividade(s)" at bounding box center [608, 181] width 73 height 9
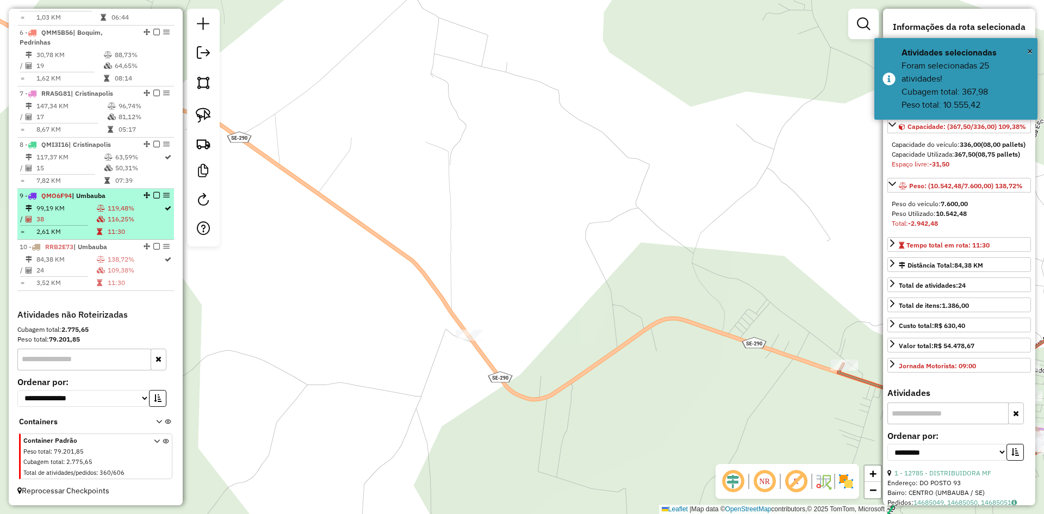
click at [110, 211] on td "119,48%" at bounding box center [135, 208] width 57 height 11
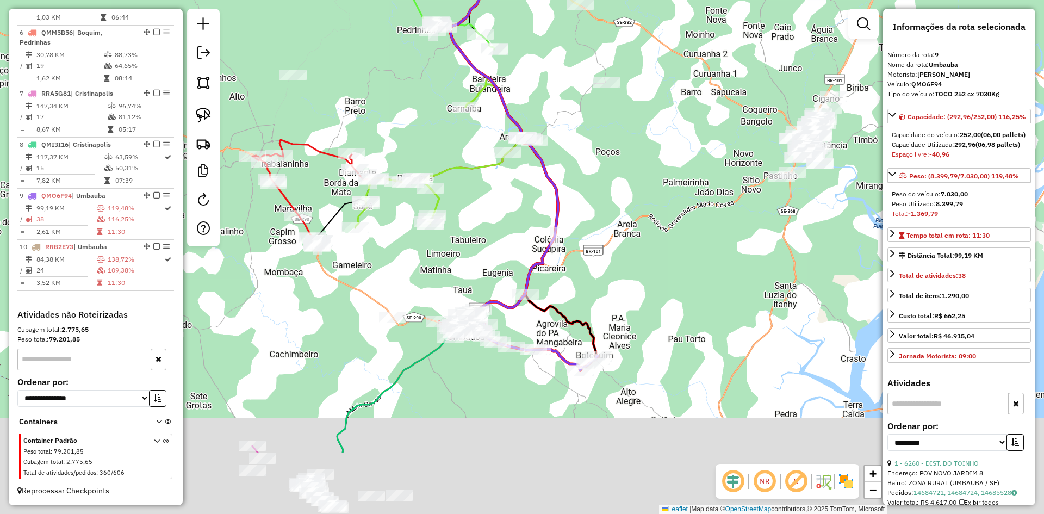
drag, startPoint x: 450, startPoint y: 390, endPoint x: 456, endPoint y: 271, distance: 119.2
click at [451, 246] on div "Janela de atendimento Grade de atendimento Capacidade Transportadoras Veículos …" at bounding box center [522, 257] width 1044 height 514
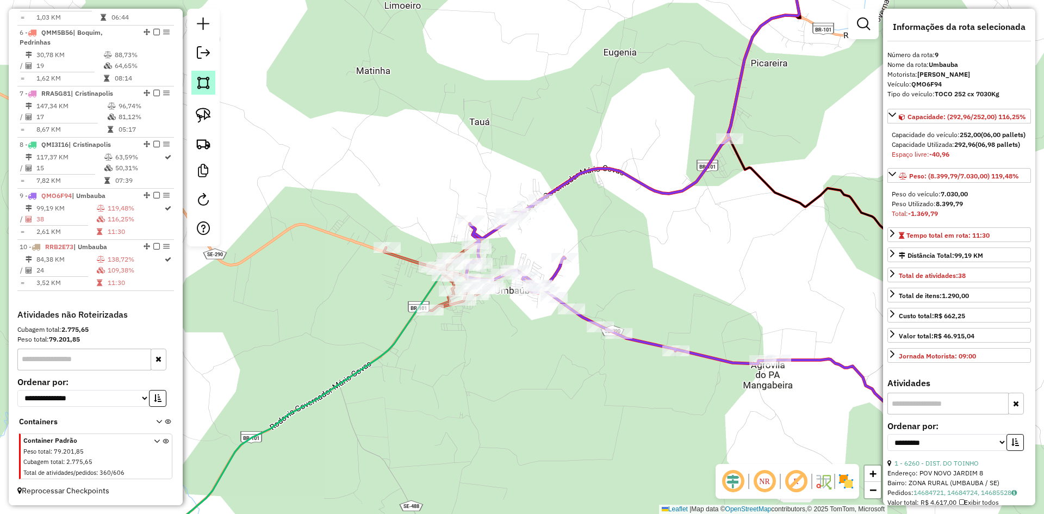
click at [197, 82] on img at bounding box center [203, 82] width 15 height 15
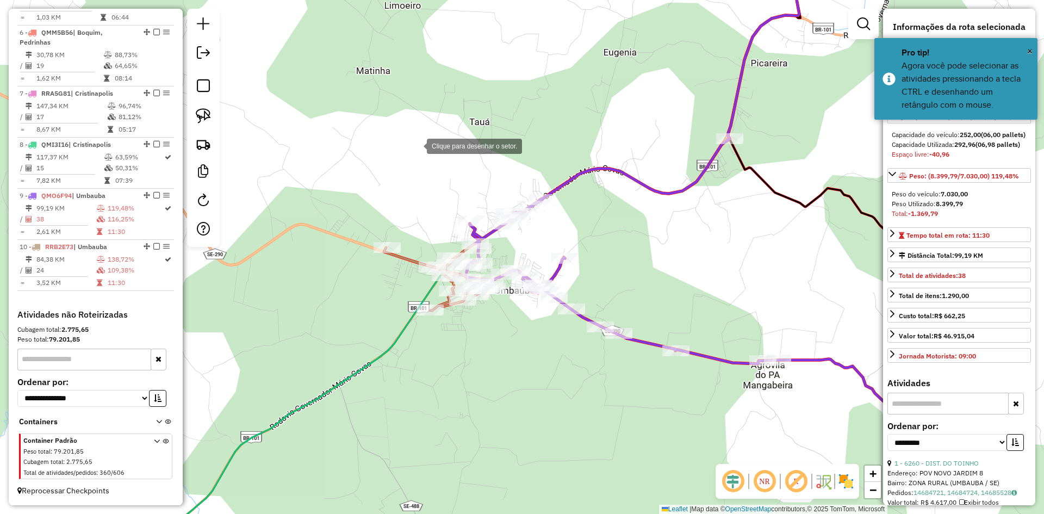
drag, startPoint x: 416, startPoint y: 146, endPoint x: 454, endPoint y: 160, distance: 41.1
click at [417, 145] on div at bounding box center [416, 145] width 22 height 22
click at [459, 160] on div at bounding box center [459, 160] width 22 height 22
drag, startPoint x: 478, startPoint y: 202, endPoint x: 483, endPoint y: 211, distance: 10.7
click at [478, 202] on div at bounding box center [478, 198] width 22 height 22
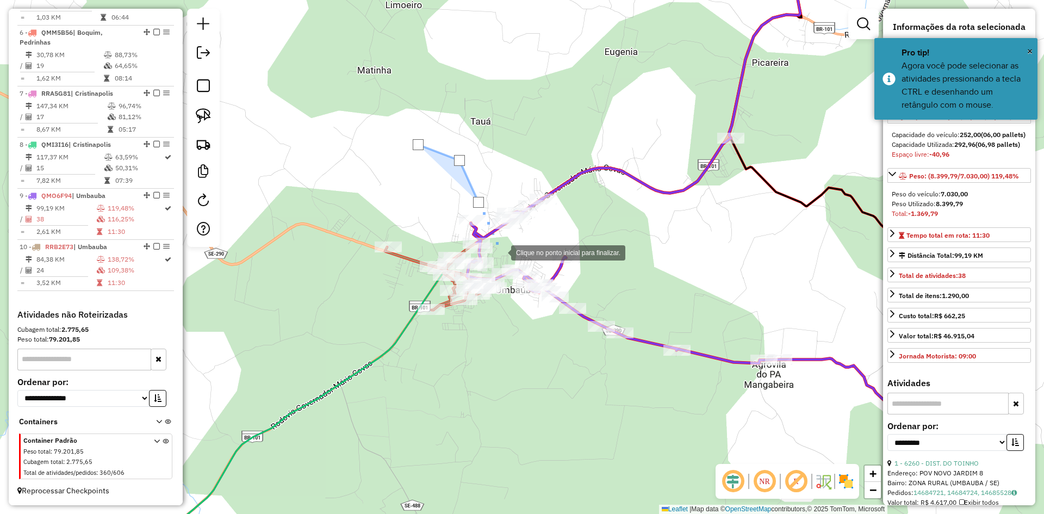
click at [502, 254] on div at bounding box center [500, 252] width 22 height 22
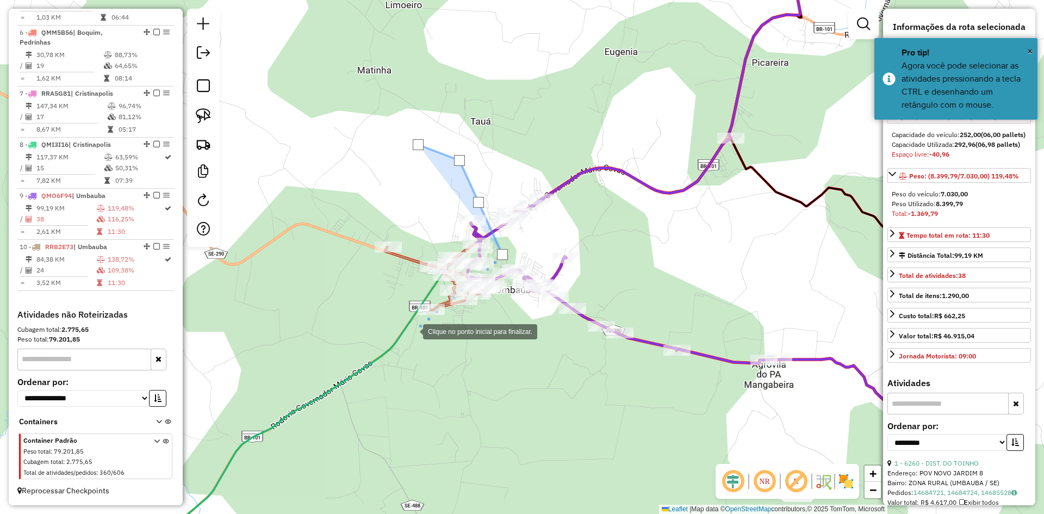
click at [412, 331] on div at bounding box center [412, 331] width 22 height 22
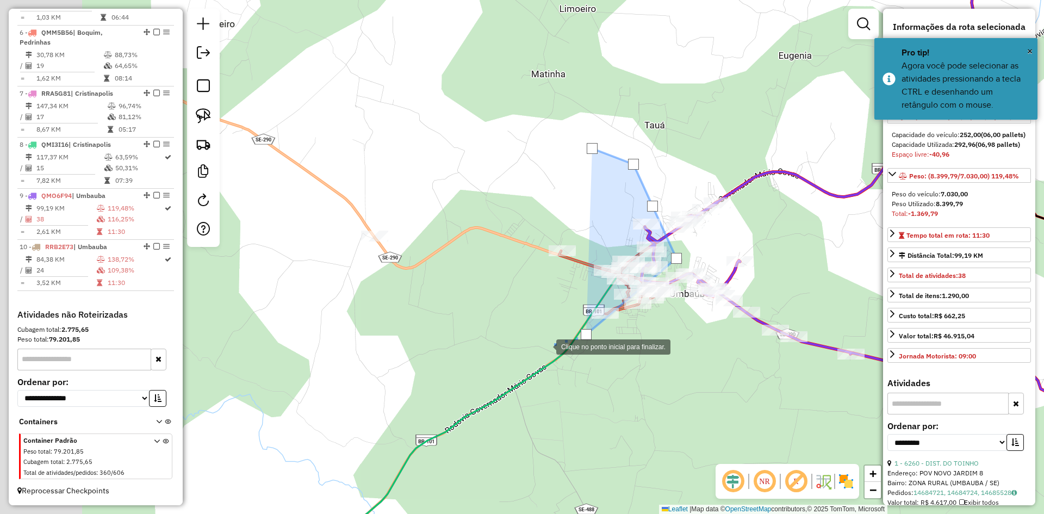
drag, startPoint x: 321, startPoint y: 342, endPoint x: 530, endPoint y: 346, distance: 209.3
click at [534, 346] on div at bounding box center [545, 346] width 22 height 22
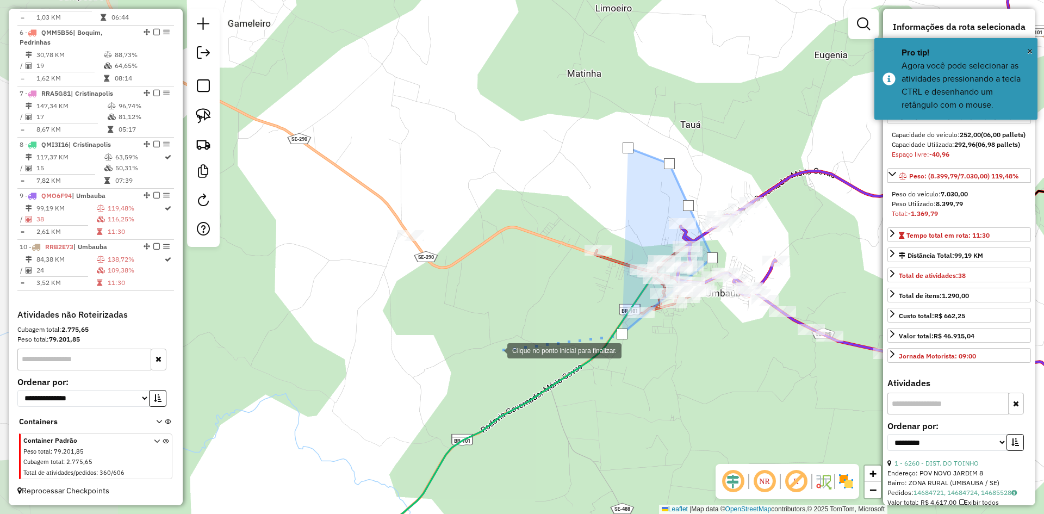
click at [496, 350] on div at bounding box center [496, 350] width 22 height 22
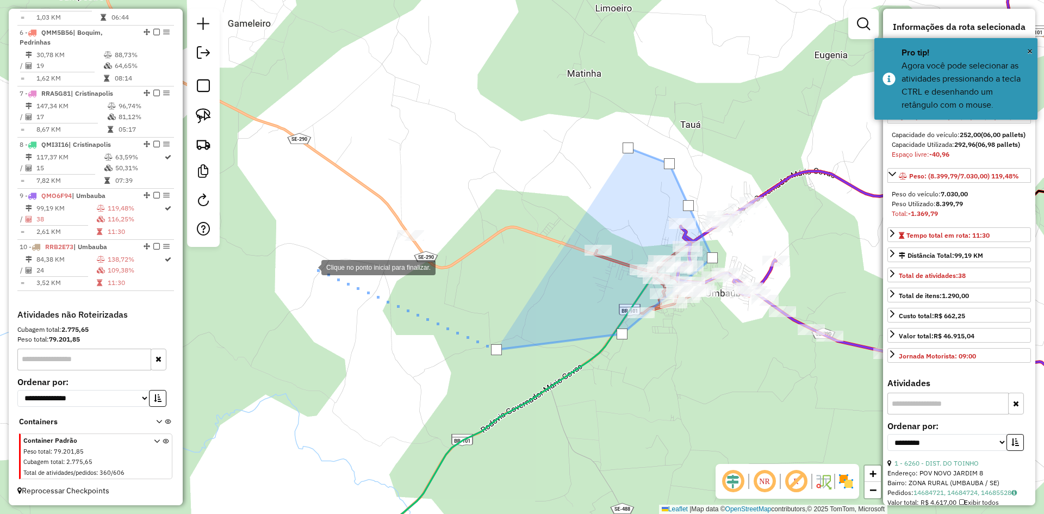
click at [310, 266] on div at bounding box center [311, 266] width 22 height 22
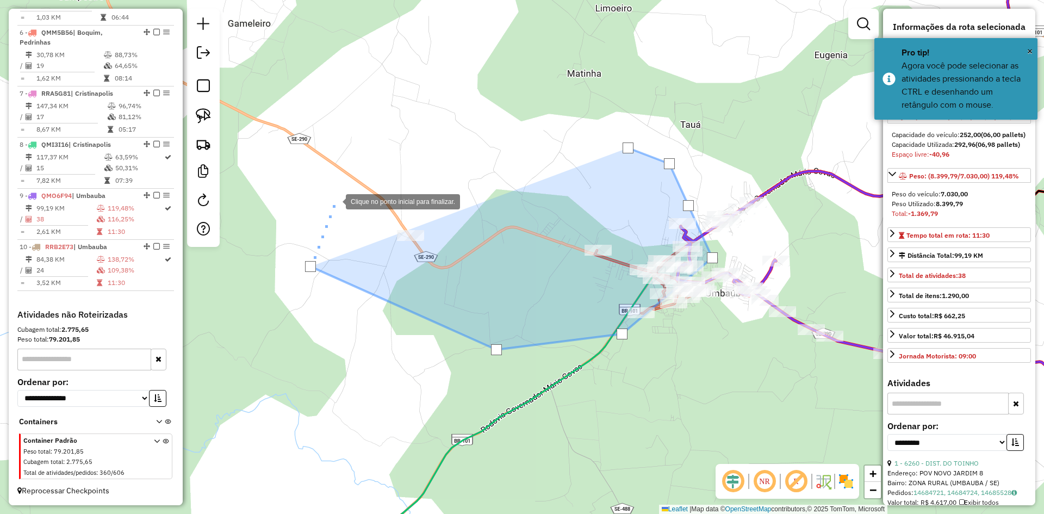
click at [335, 201] on div at bounding box center [335, 201] width 22 height 22
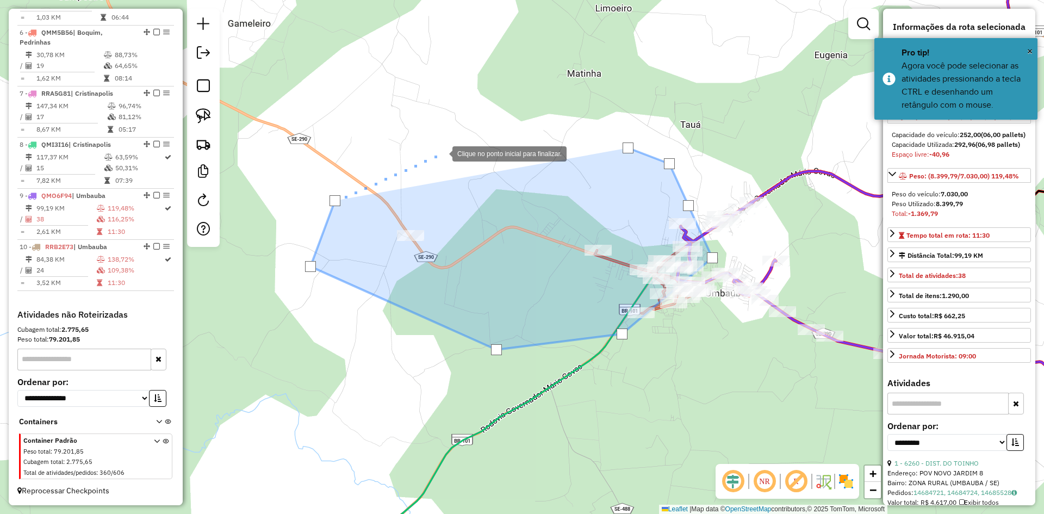
click at [441, 153] on div at bounding box center [442, 153] width 22 height 22
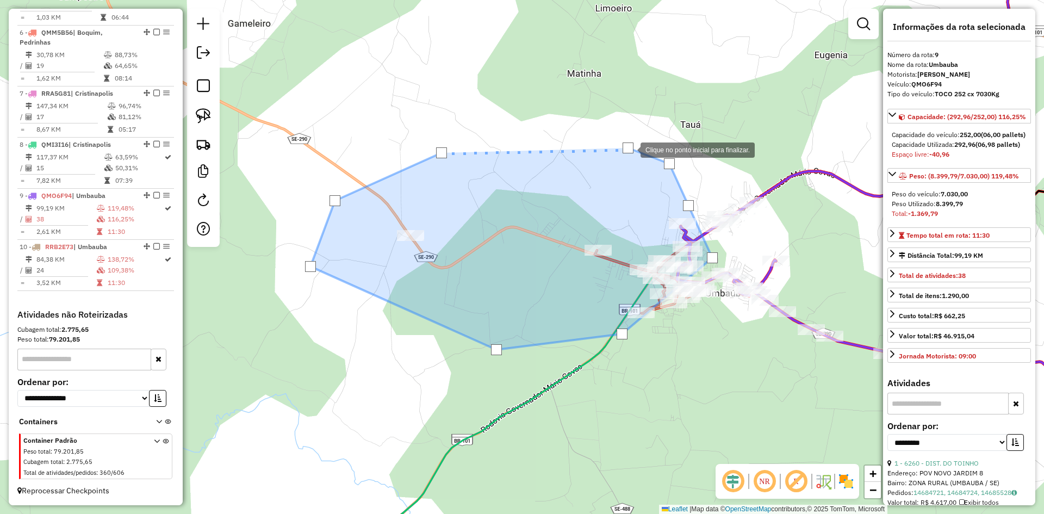
click at [629, 149] on div at bounding box center [627, 147] width 11 height 11
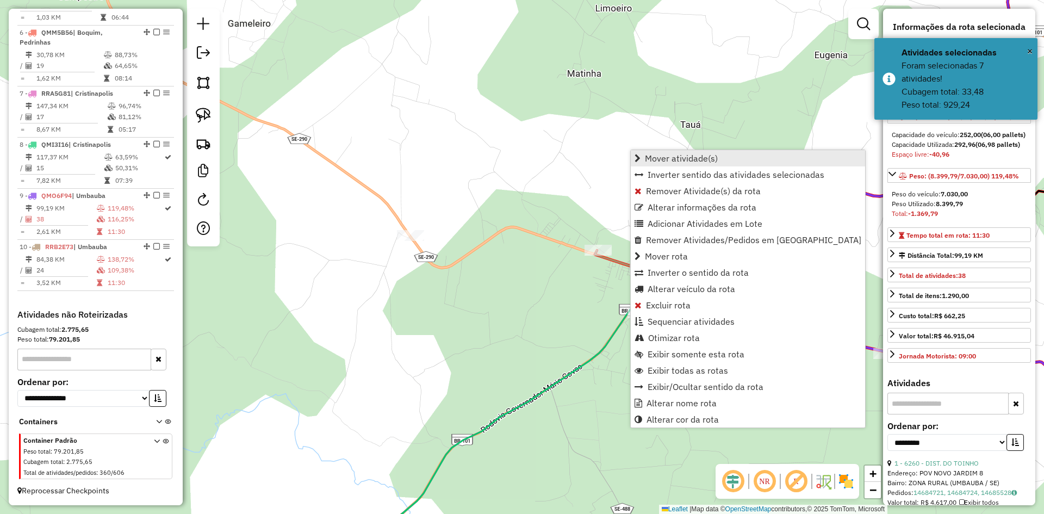
click at [650, 154] on span "Mover atividade(s)" at bounding box center [681, 158] width 73 height 9
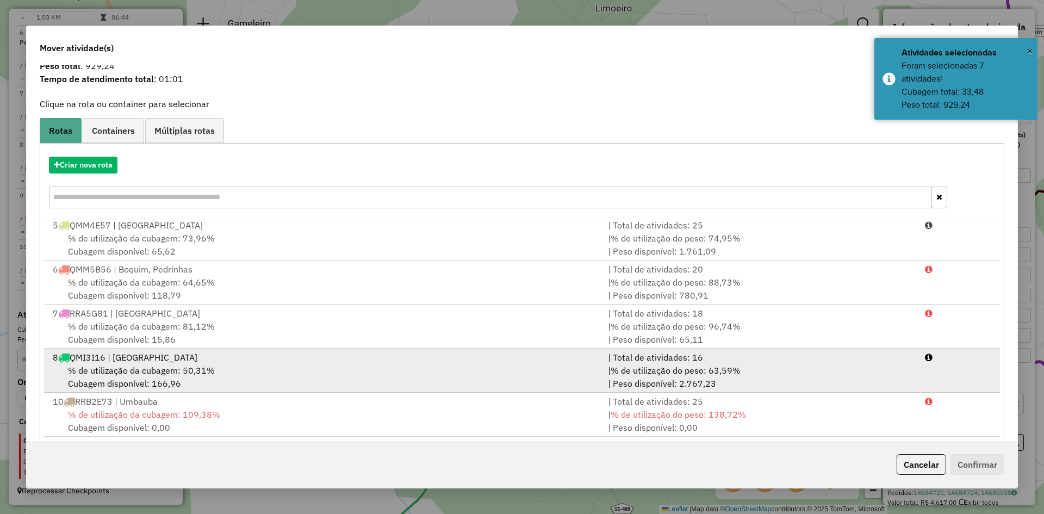
scroll to position [51, 0]
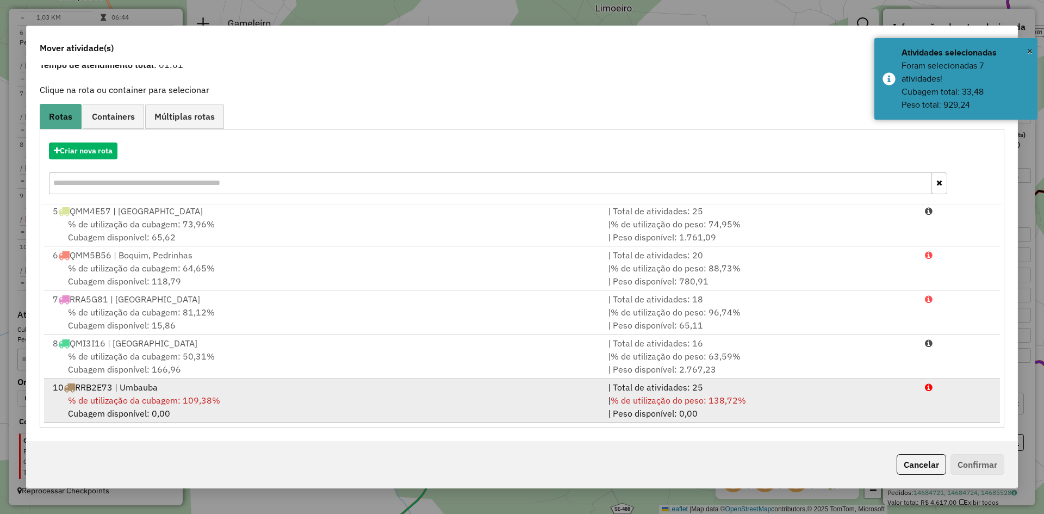
click at [166, 403] on span "% de utilização da cubagem: 109,38%" at bounding box center [144, 400] width 152 height 11
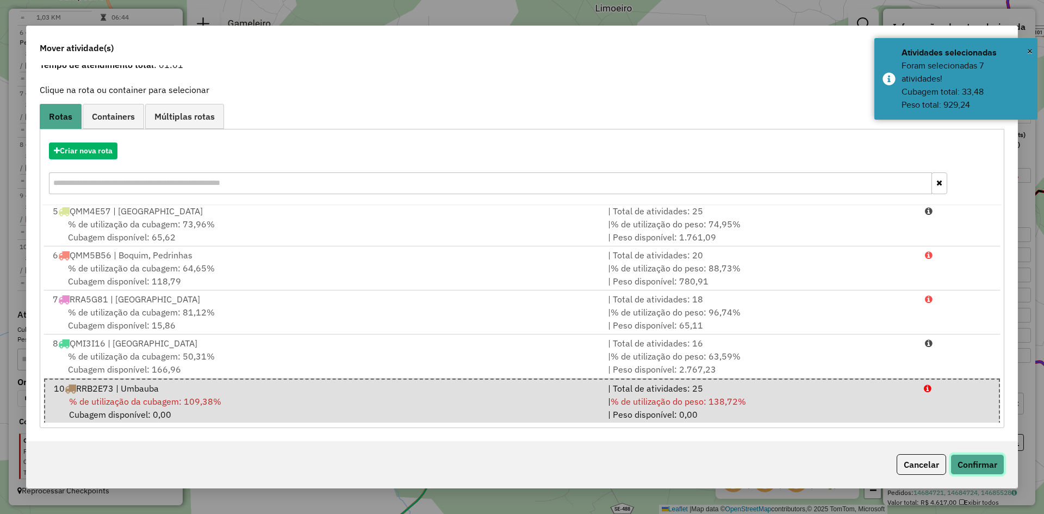
click at [964, 461] on button "Confirmar" at bounding box center [977, 464] width 54 height 21
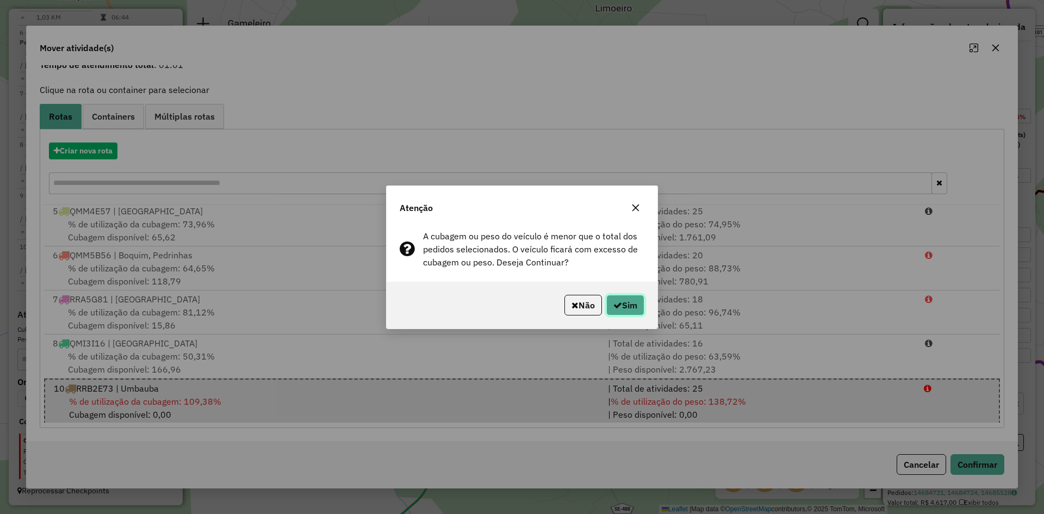
click at [607, 303] on button "Sim" at bounding box center [625, 305] width 38 height 21
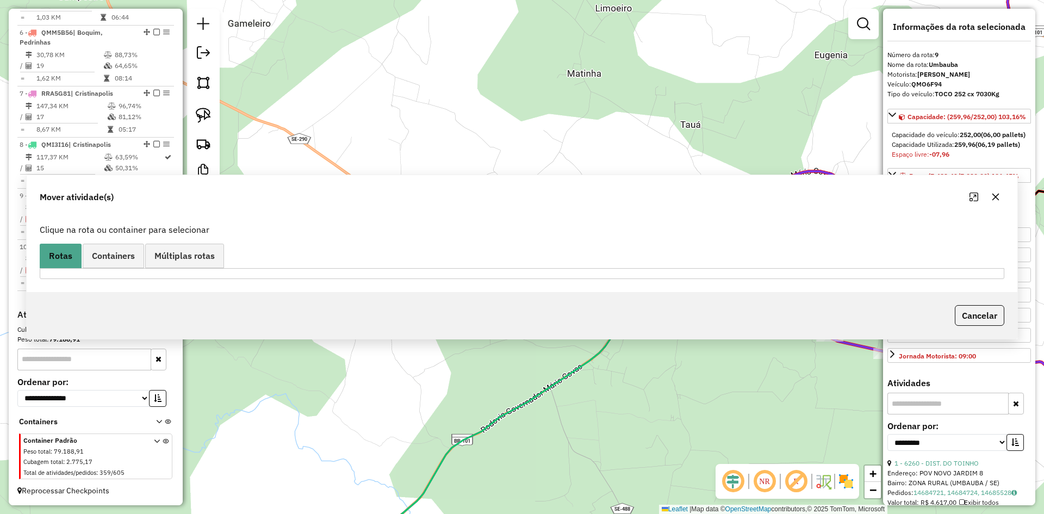
scroll to position [0, 0]
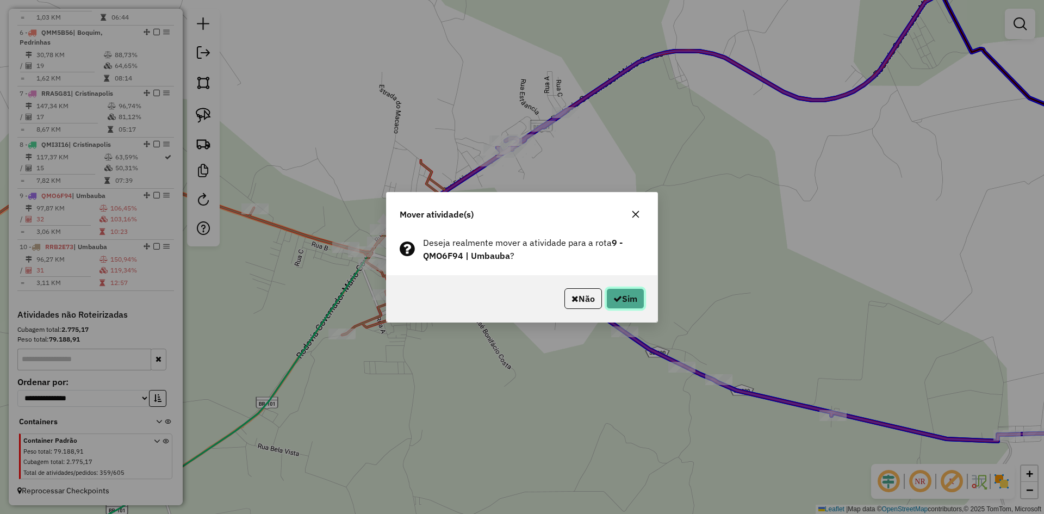
click at [629, 302] on button "Sim" at bounding box center [625, 298] width 38 height 21
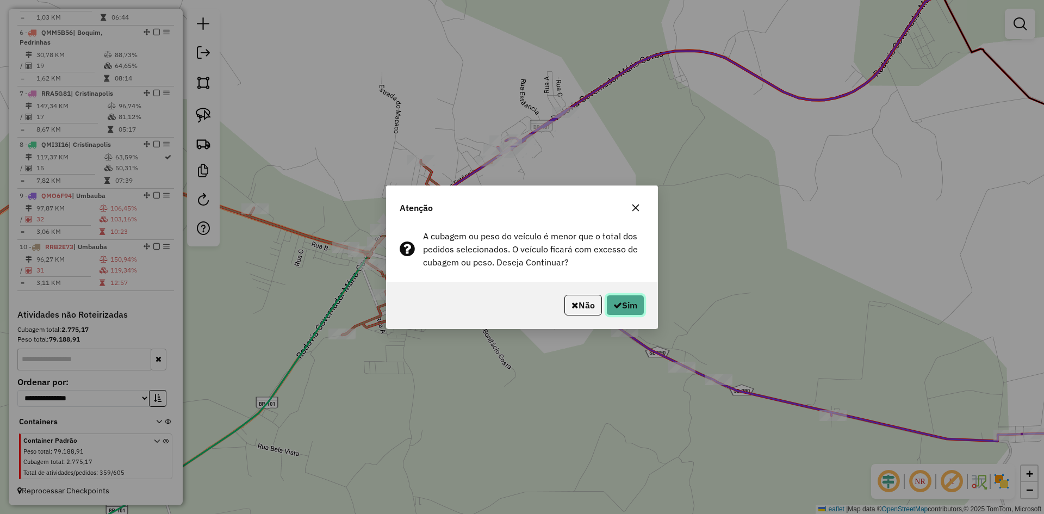
click at [621, 310] on button "Sim" at bounding box center [625, 305] width 38 height 21
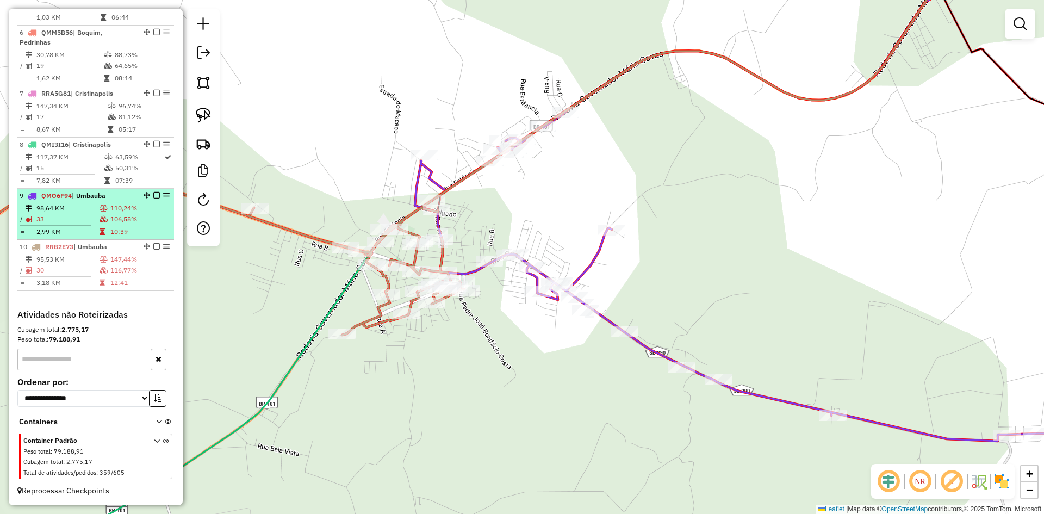
drag, startPoint x: 130, startPoint y: 220, endPoint x: 138, endPoint y: 211, distance: 11.2
click at [130, 220] on td "106,58%" at bounding box center [140, 219] width 60 height 11
select select "**********"
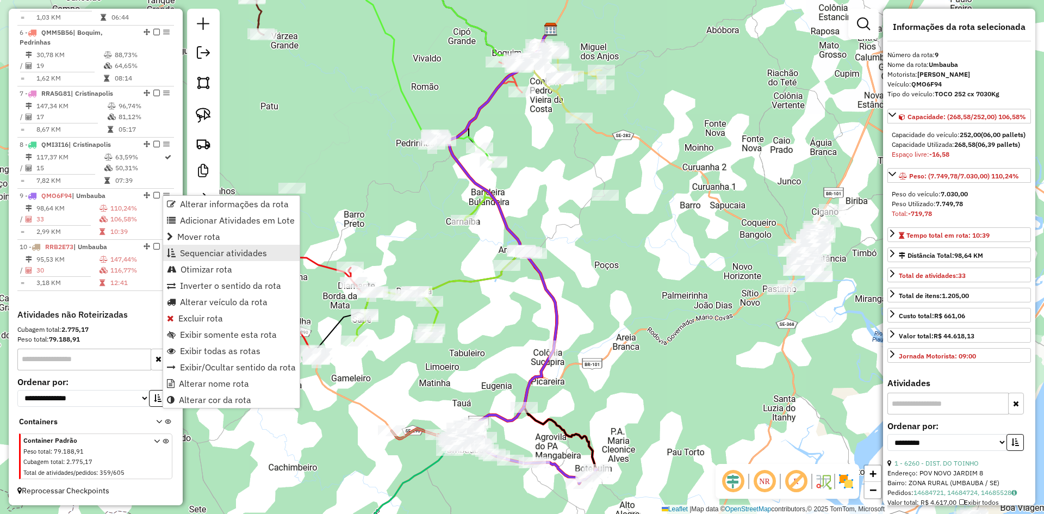
click at [255, 252] on span "Sequenciar atividades" at bounding box center [223, 252] width 87 height 9
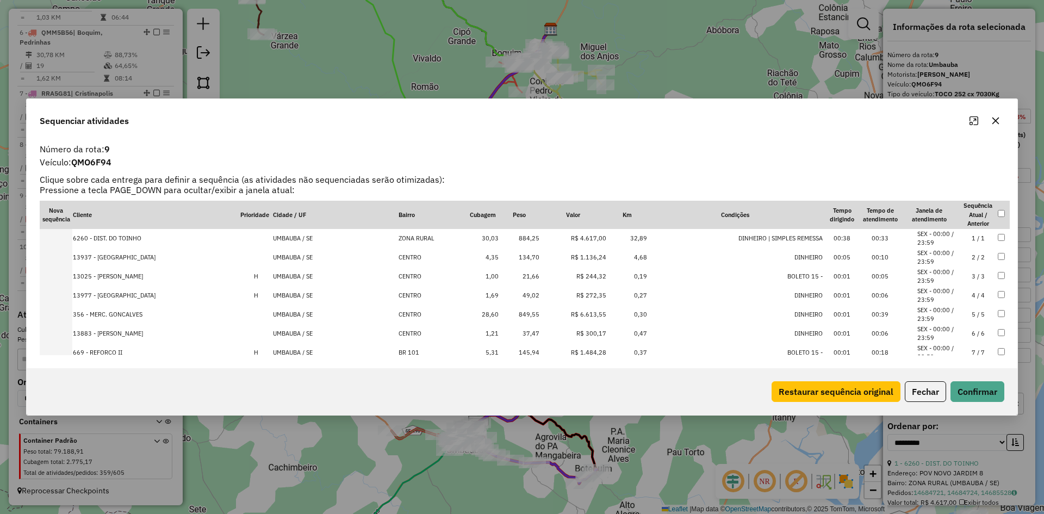
click at [533, 313] on td "849,55" at bounding box center [519, 314] width 41 height 19
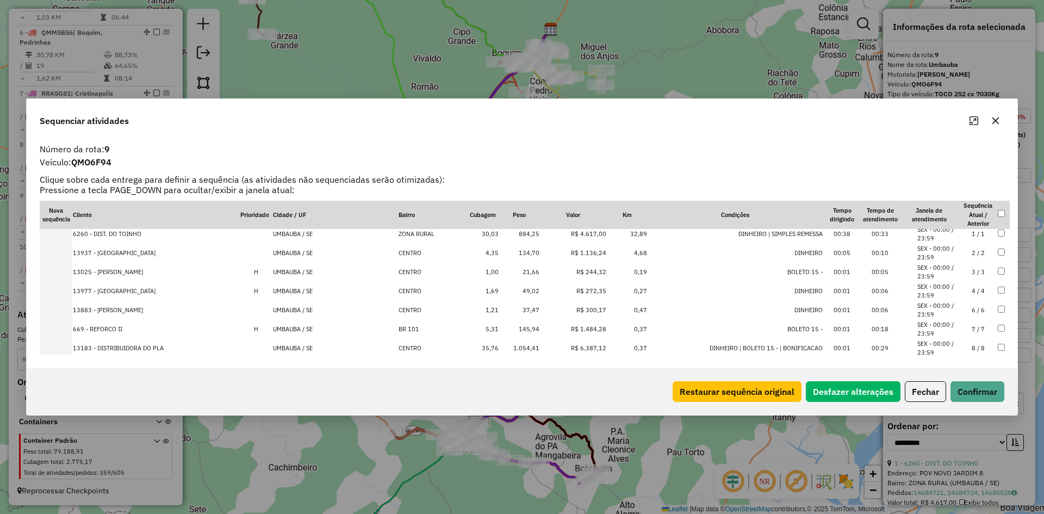
scroll to position [22, 0]
click at [533, 345] on td "1.054,41" at bounding box center [519, 349] width 41 height 19
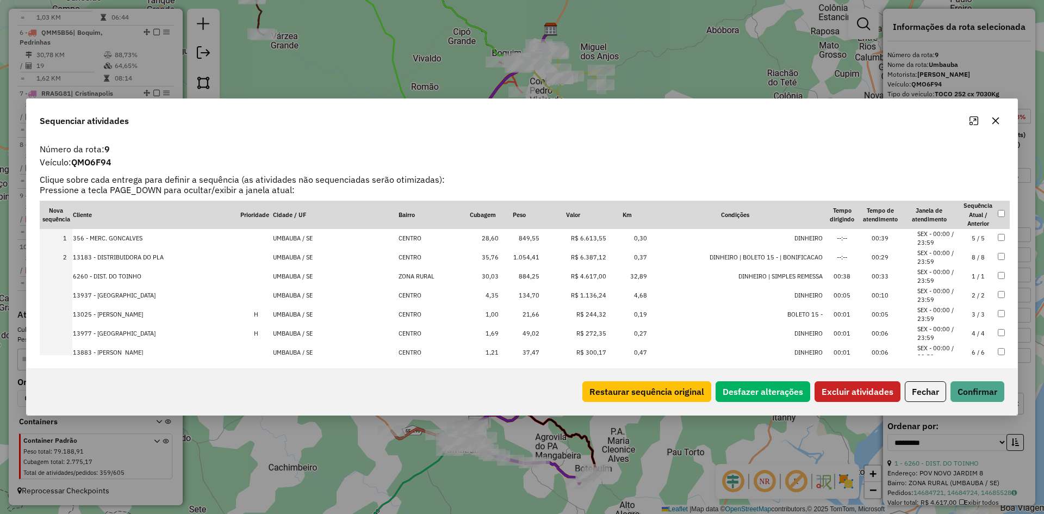
click at [1002, 236] on td at bounding box center [1003, 238] width 13 height 19
click at [864, 390] on button "Excluir atividades" at bounding box center [857, 391] width 86 height 21
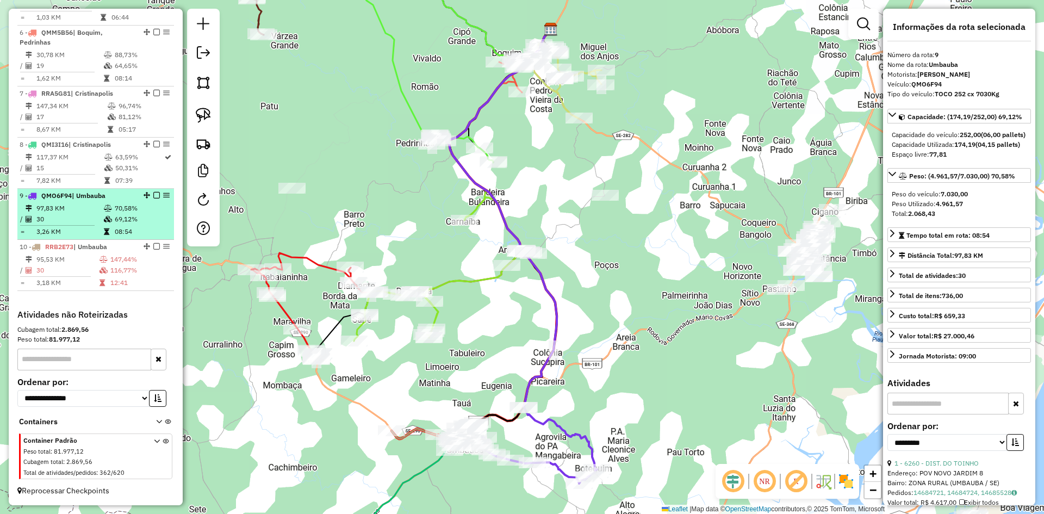
click at [151, 218] on td "69,12%" at bounding box center [141, 219] width 55 height 11
drag, startPoint x: 162, startPoint y: 200, endPoint x: 153, endPoint y: 208, distance: 12.3
click at [141, 213] on td "70,58%" at bounding box center [141, 208] width 55 height 11
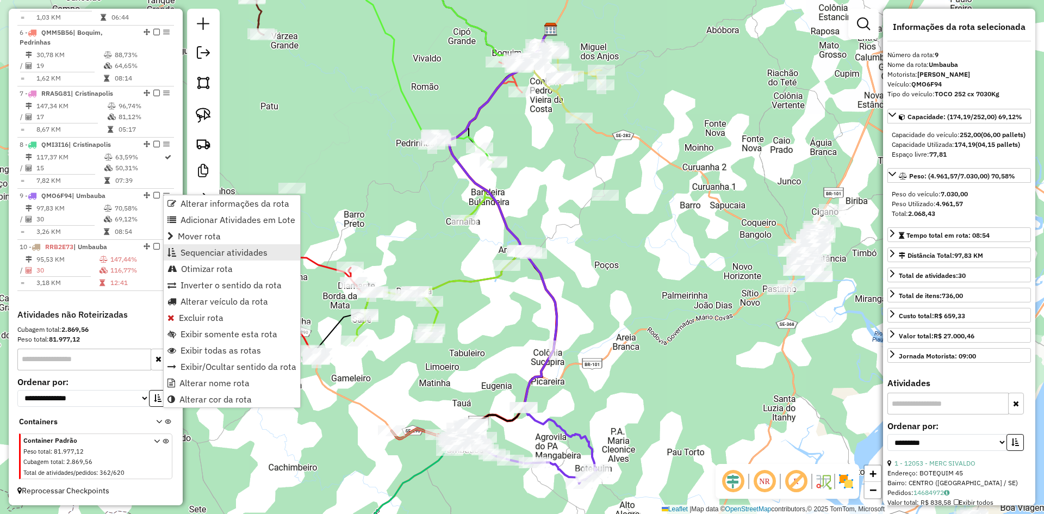
click at [237, 249] on span "Sequenciar atividades" at bounding box center [223, 252] width 87 height 9
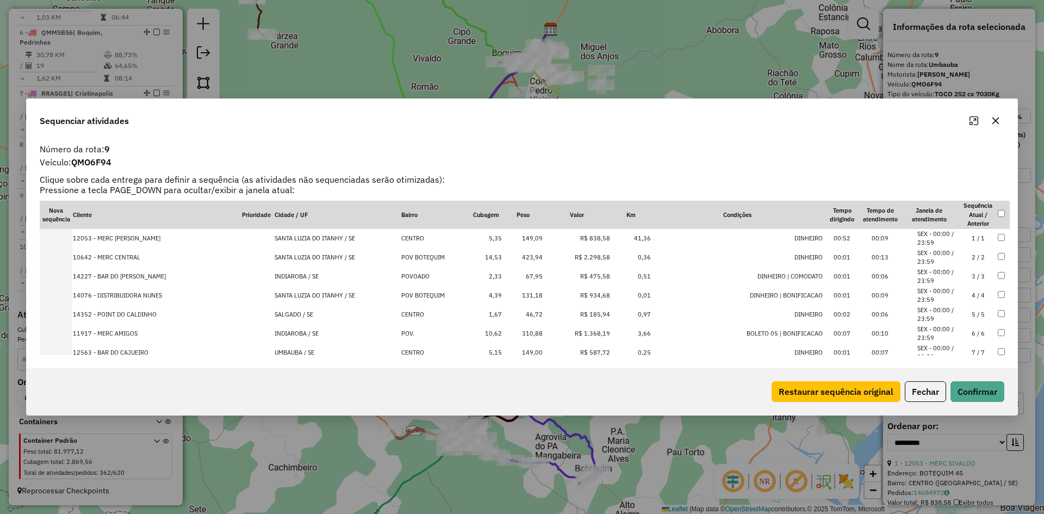
click at [304, 312] on td "SALGADO / SE" at bounding box center [337, 314] width 127 height 19
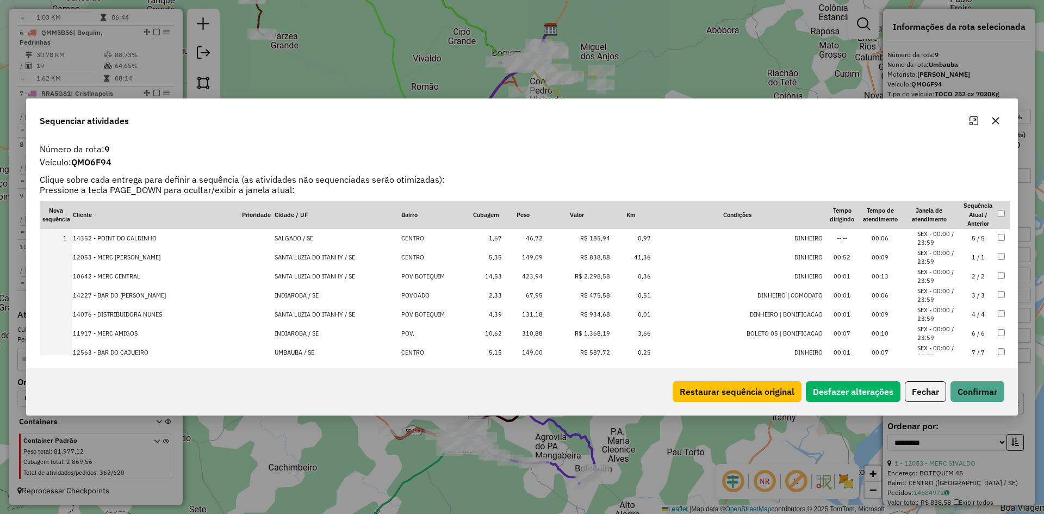
click at [999, 233] on td at bounding box center [1003, 238] width 13 height 19
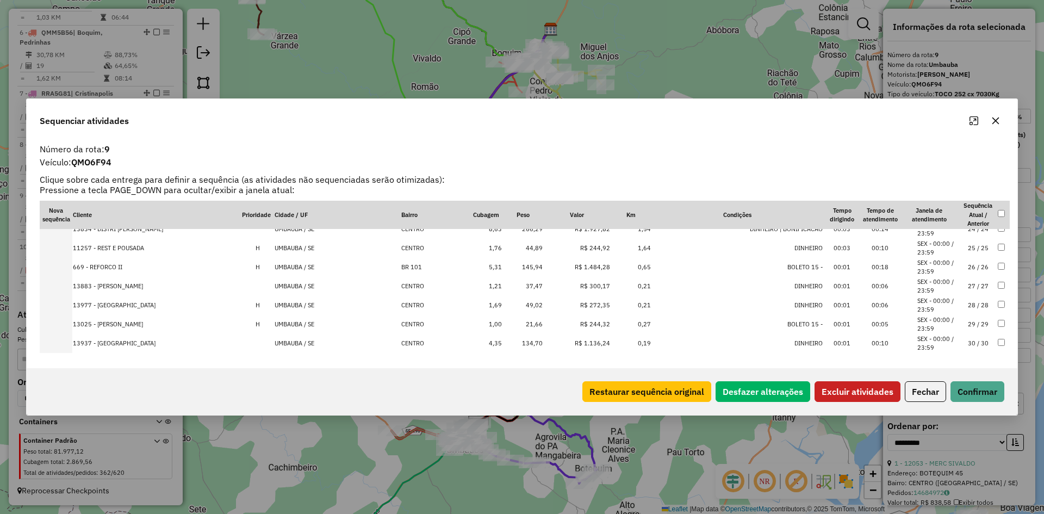
scroll to position [454, 0]
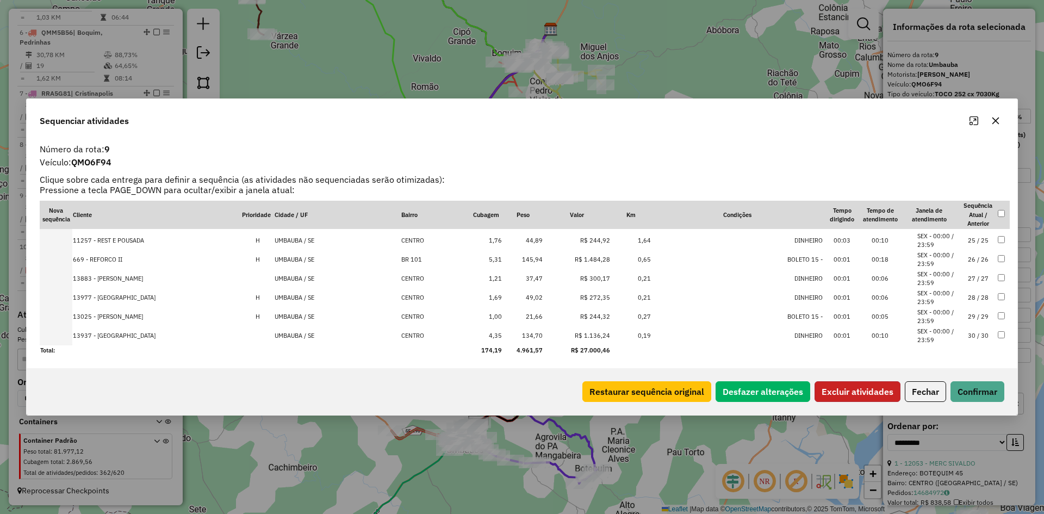
click at [854, 391] on button "Excluir atividades" at bounding box center [857, 391] width 86 height 21
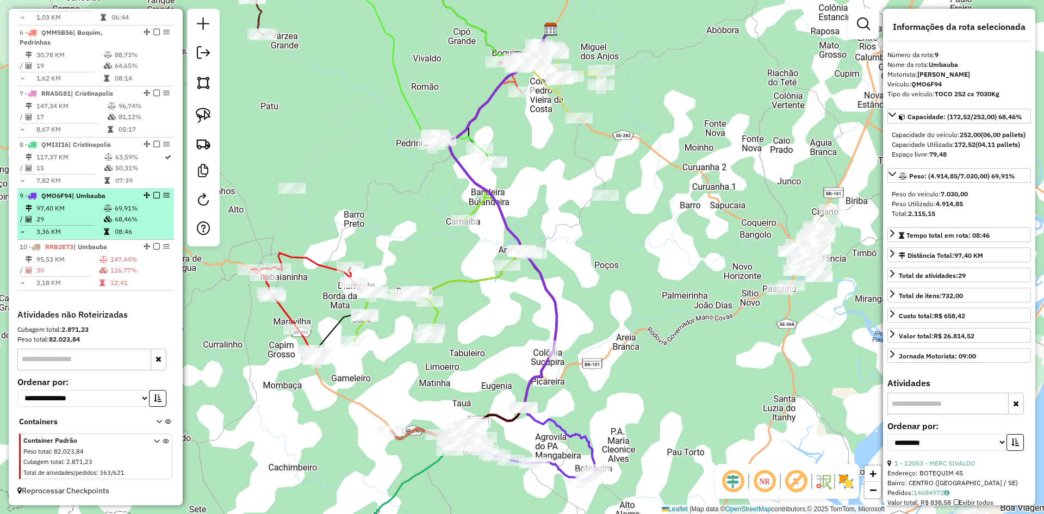
click at [144, 217] on td "68,46%" at bounding box center [141, 219] width 55 height 11
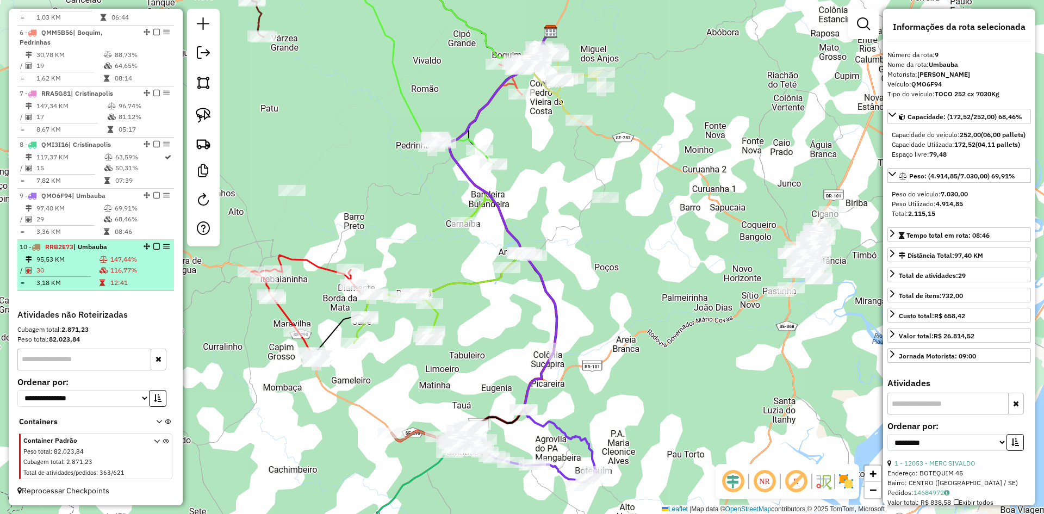
click at [126, 282] on td "12:41" at bounding box center [140, 282] width 60 height 11
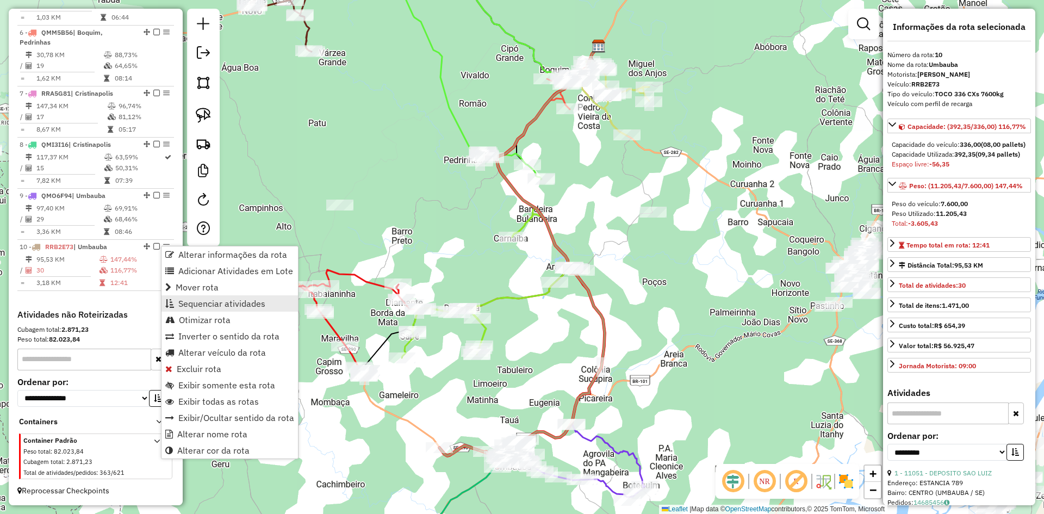
click at [264, 300] on span "Sequenciar atividades" at bounding box center [221, 303] width 87 height 9
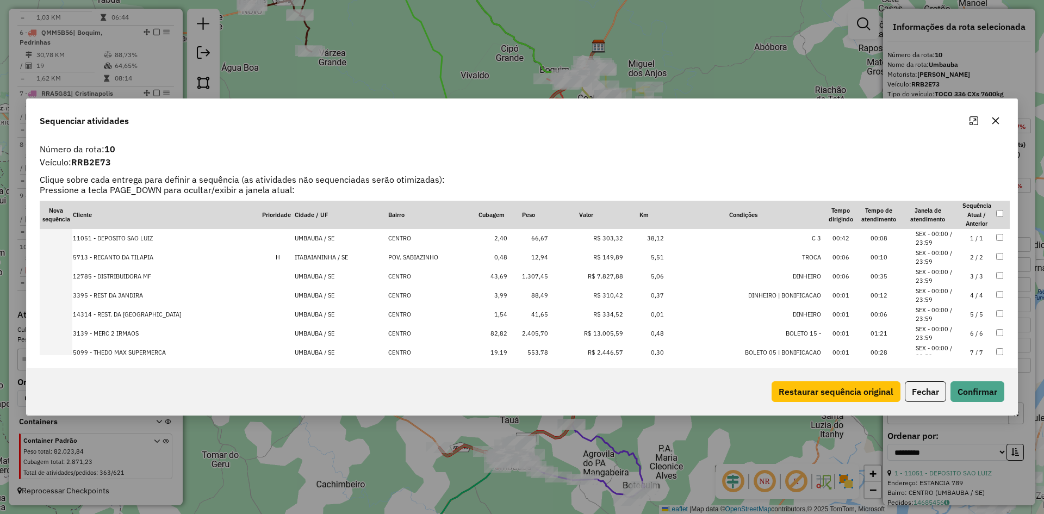
click at [545, 272] on td "1.307,45" at bounding box center [528, 276] width 41 height 19
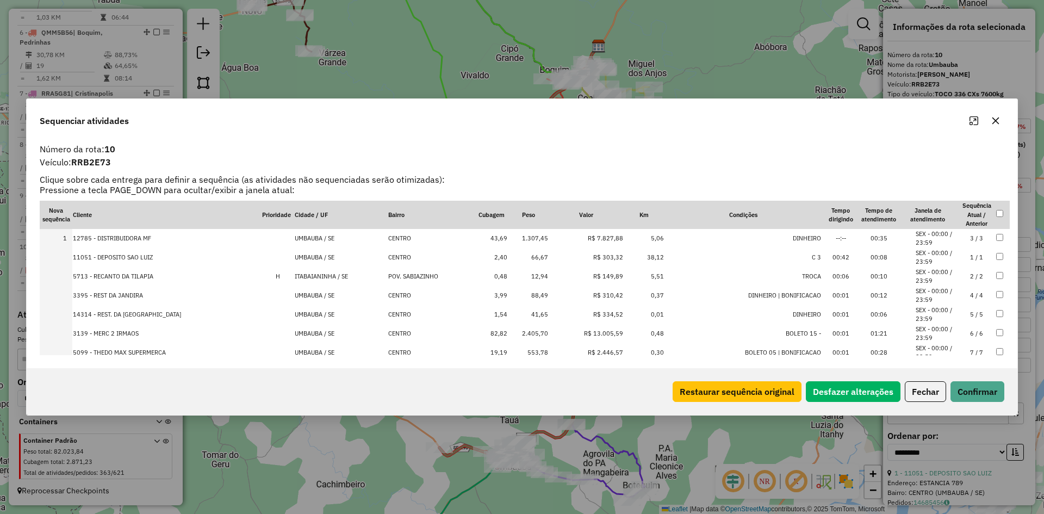
click at [535, 333] on td "2.405,70" at bounding box center [528, 333] width 41 height 19
click at [543, 347] on td "553,78" at bounding box center [528, 352] width 41 height 19
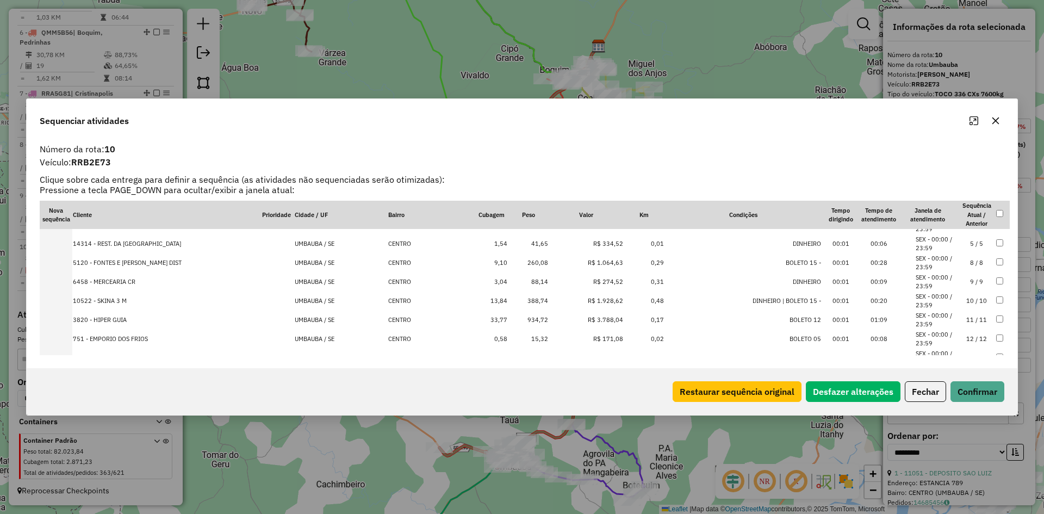
click at [529, 320] on td "934,72" at bounding box center [528, 319] width 41 height 19
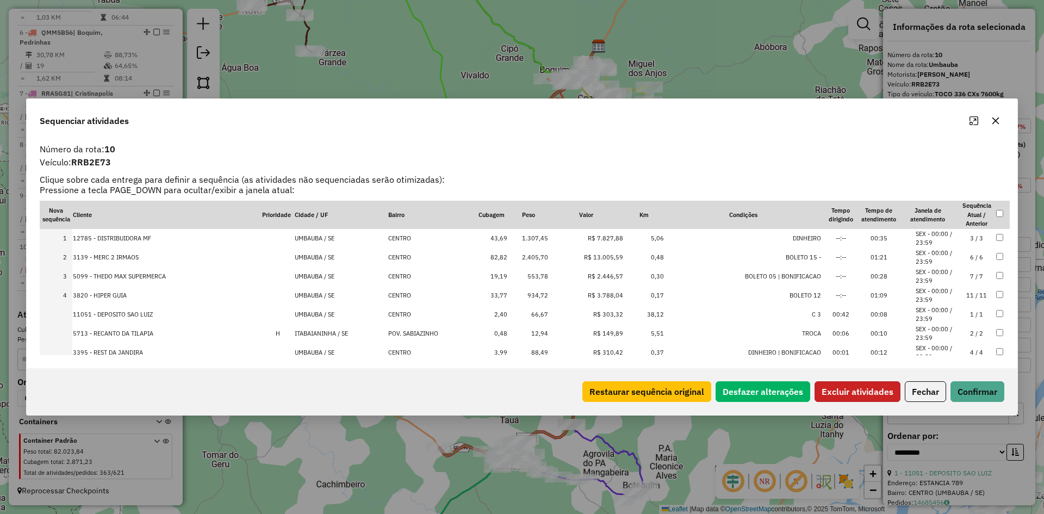
click at [839, 398] on button "Excluir atividades" at bounding box center [857, 391] width 86 height 21
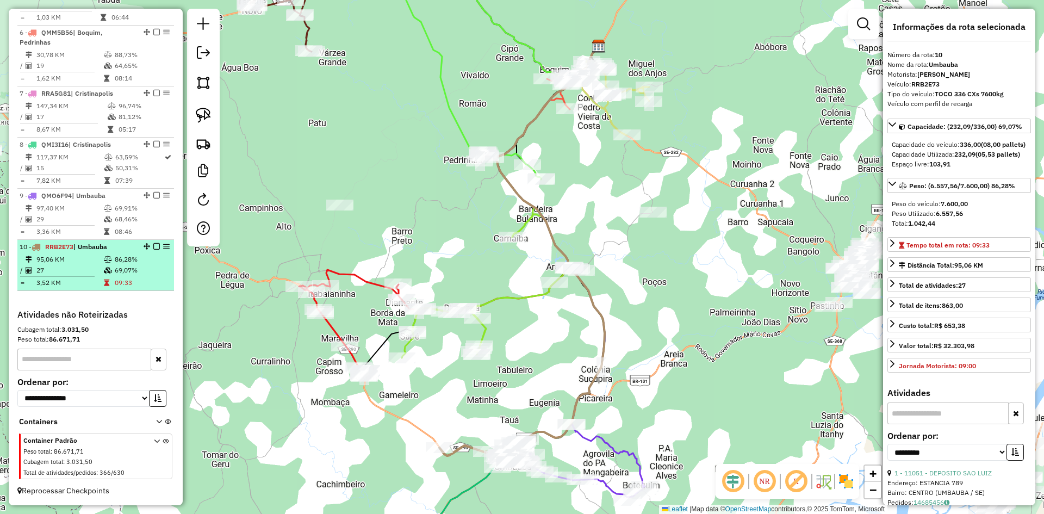
click at [143, 269] on td "69,07%" at bounding box center [141, 270] width 55 height 11
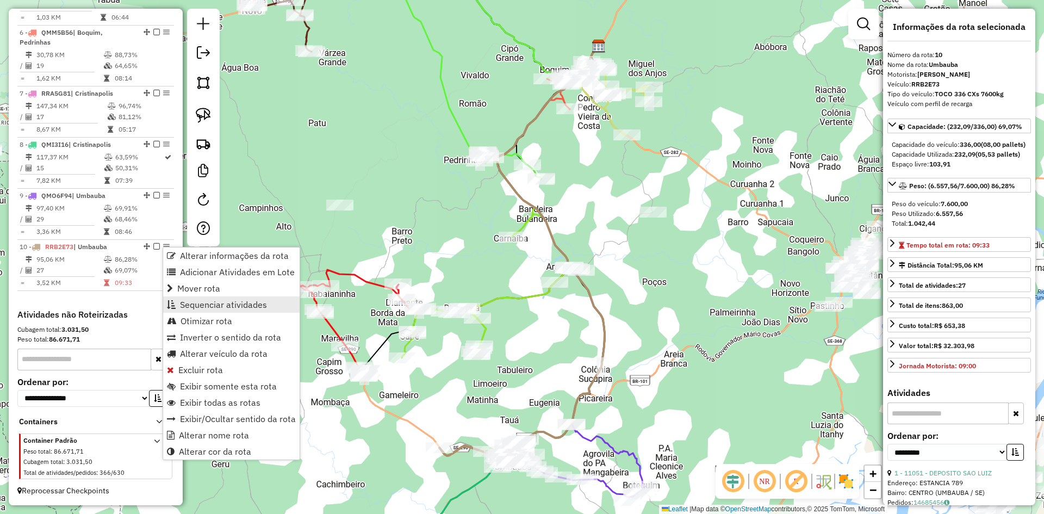
click at [213, 306] on span "Sequenciar atividades" at bounding box center [223, 304] width 87 height 9
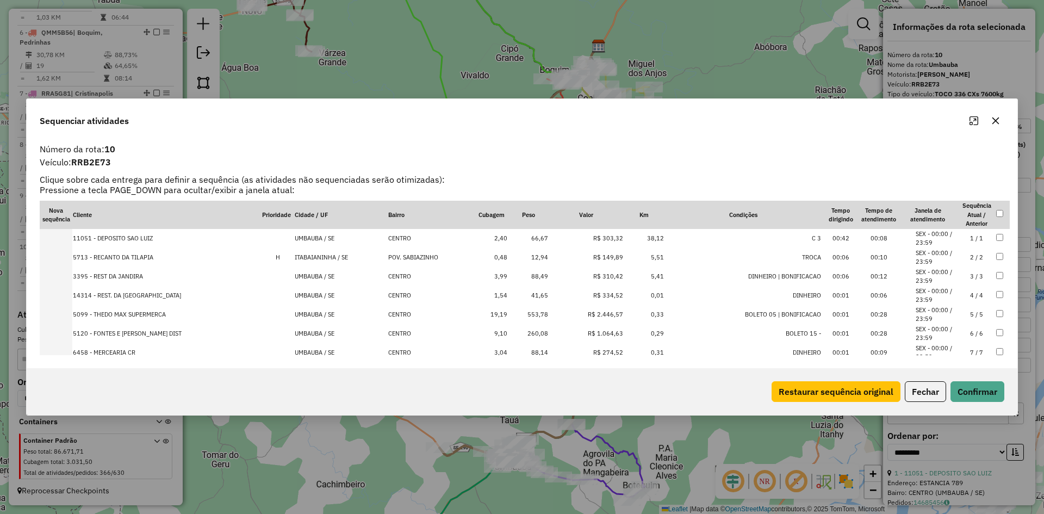
click at [886, 333] on td "00:28" at bounding box center [878, 333] width 38 height 19
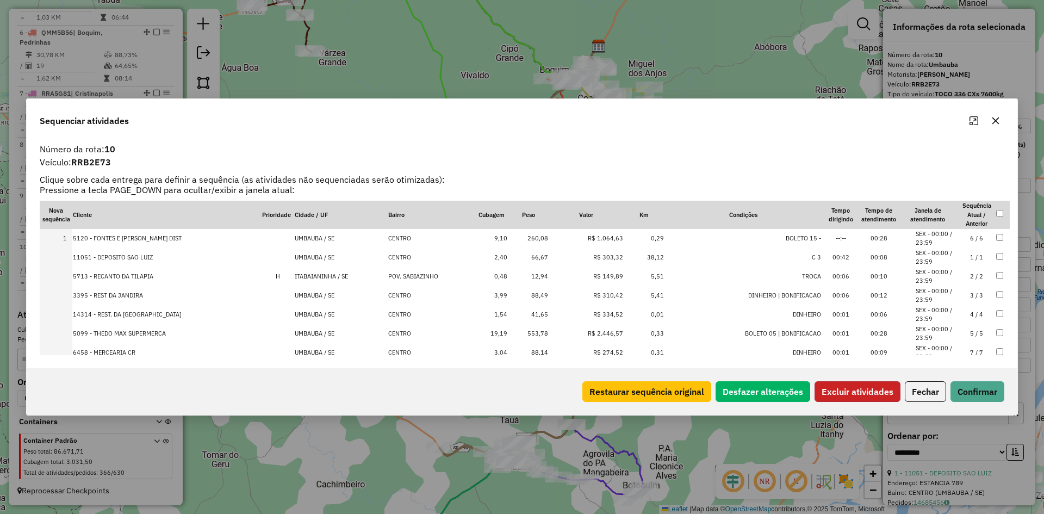
click at [864, 394] on button "Excluir atividades" at bounding box center [857, 391] width 86 height 21
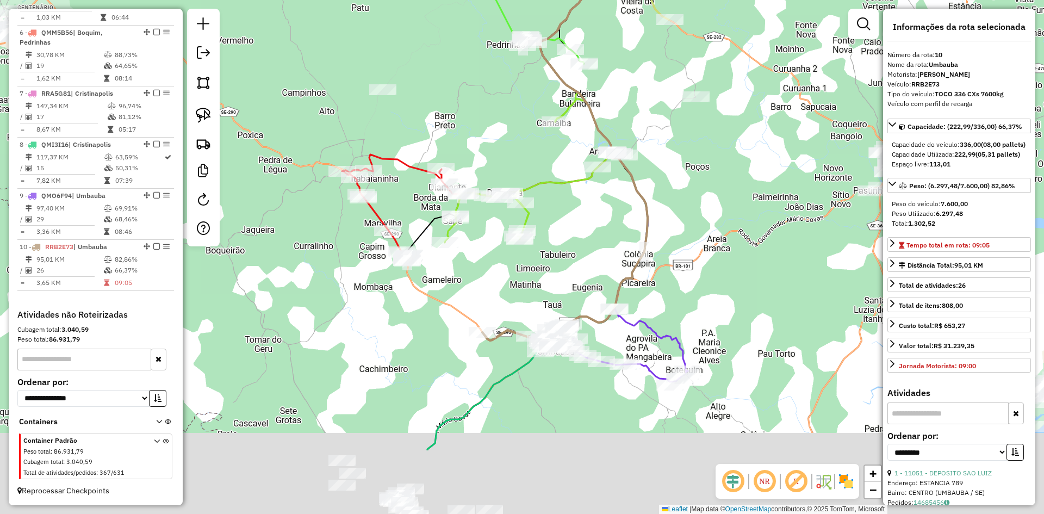
drag, startPoint x: 473, startPoint y: 428, endPoint x: 521, endPoint y: 316, distance: 121.3
click at [518, 313] on div "Janela de atendimento Grade de atendimento Capacidade Transportadoras Veículos …" at bounding box center [522, 257] width 1044 height 514
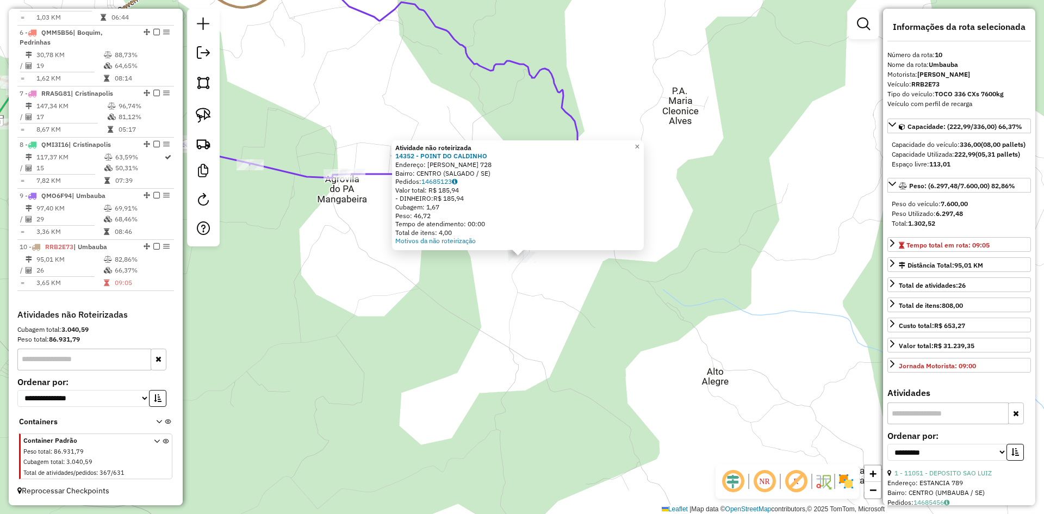
click at [606, 312] on div "Atividade não roteirizada 14352 - POINT DO CALDINHO Endereço: MONSENHOR JOAO LI…" at bounding box center [522, 257] width 1044 height 514
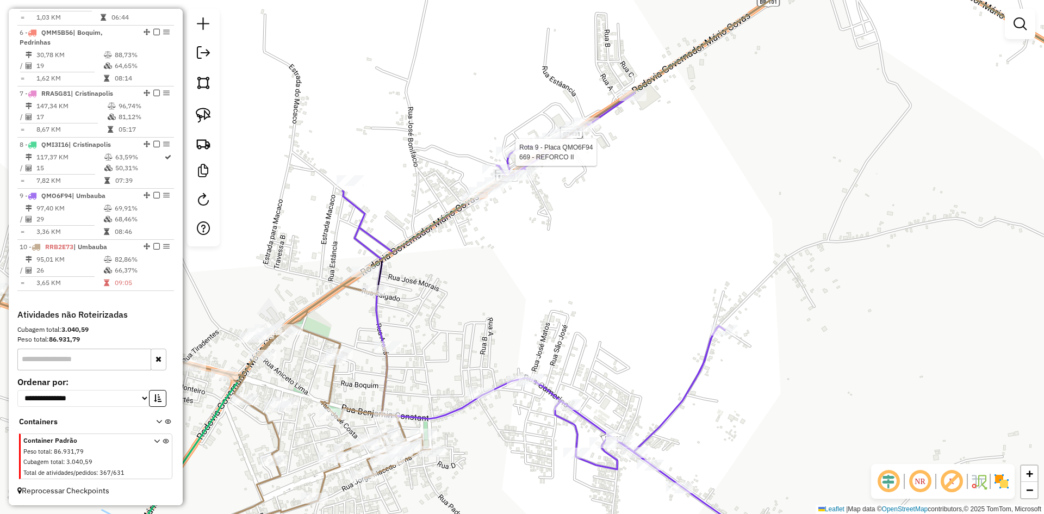
select select "**********"
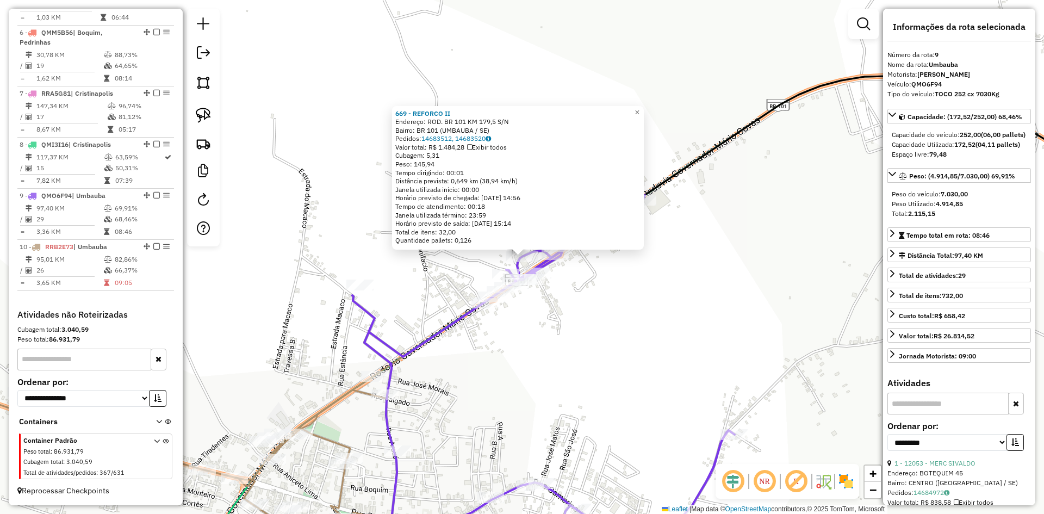
click at [574, 325] on div "669 - REFORCO II Endereço: ROD. BR 101 KM 179,5 S/N Bairro: BR 101 (UMBAUBA / S…" at bounding box center [522, 257] width 1044 height 514
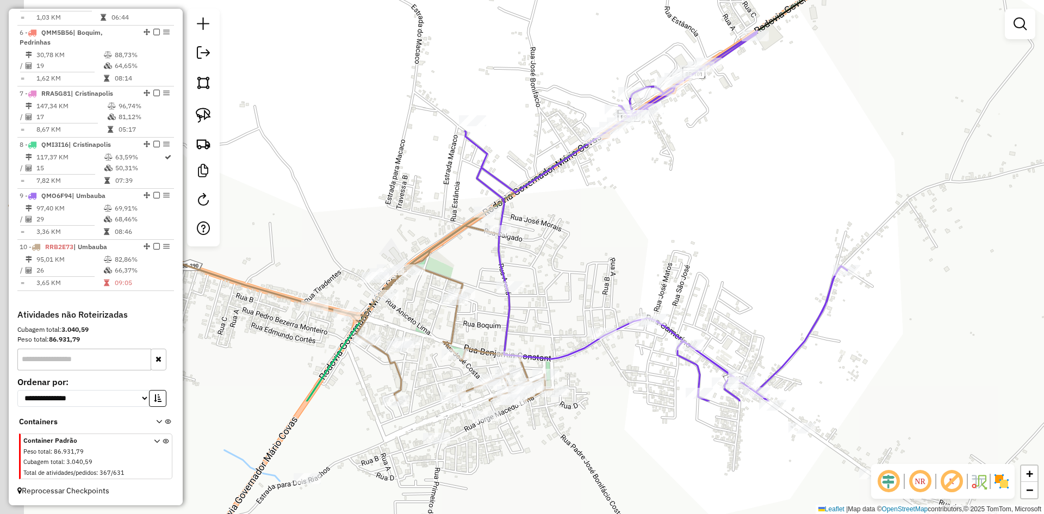
drag, startPoint x: 477, startPoint y: 382, endPoint x: 591, endPoint y: 213, distance: 204.1
click at [590, 215] on div "Janela de atendimento Grade de atendimento Capacidade Transportadoras Veículos …" at bounding box center [522, 257] width 1044 height 514
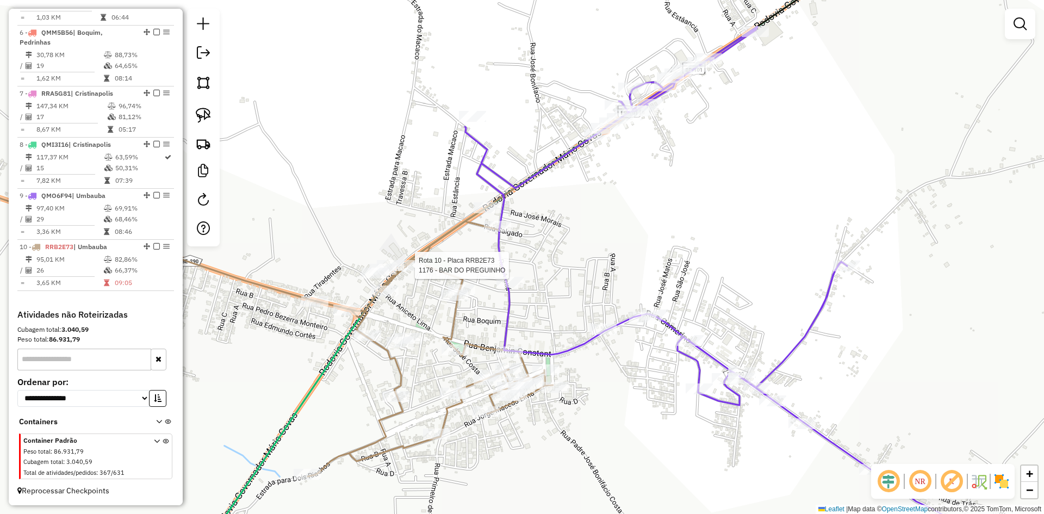
select select "**********"
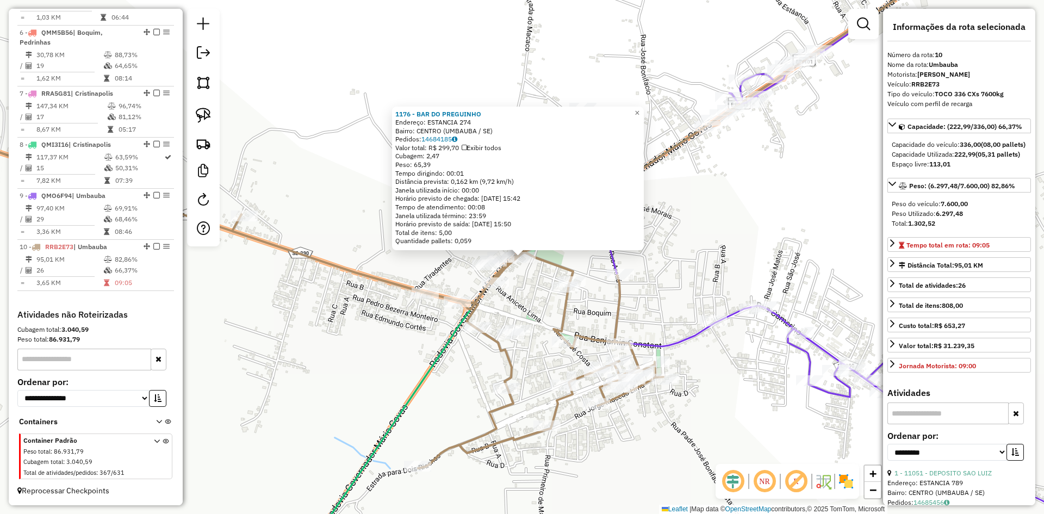
click at [720, 252] on div "Rota 10 - Placa RRB2E73 6458 - MERCEARIA CR 1176 - BAR DO PREGUINHO Endereço: E…" at bounding box center [522, 257] width 1044 height 514
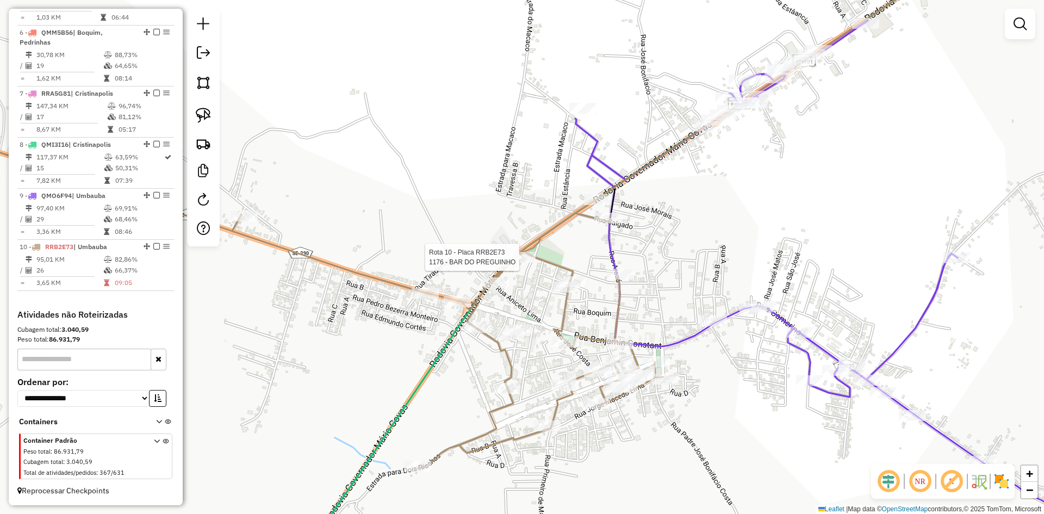
select select "**********"
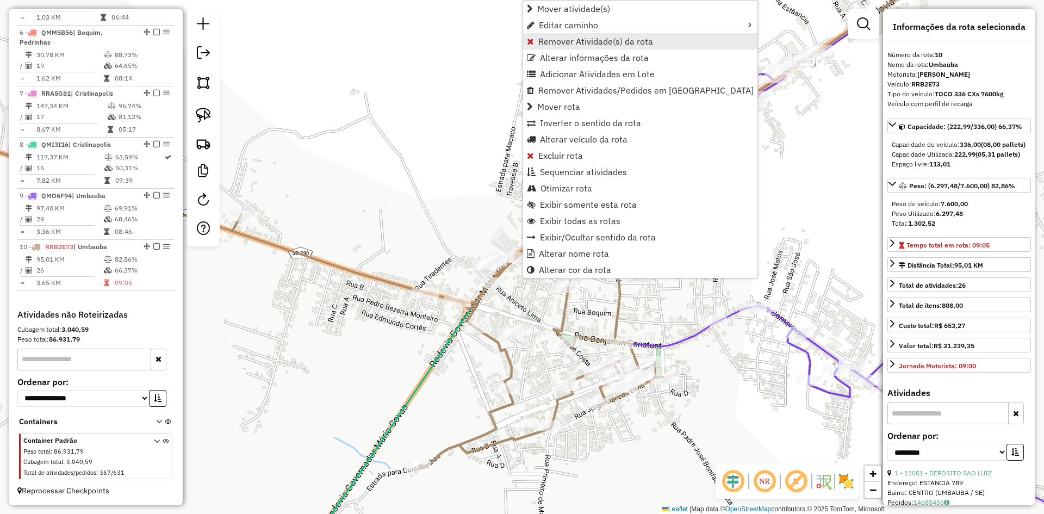
click at [568, 45] on span "Remover Atividade(s) da rota" at bounding box center [595, 41] width 115 height 9
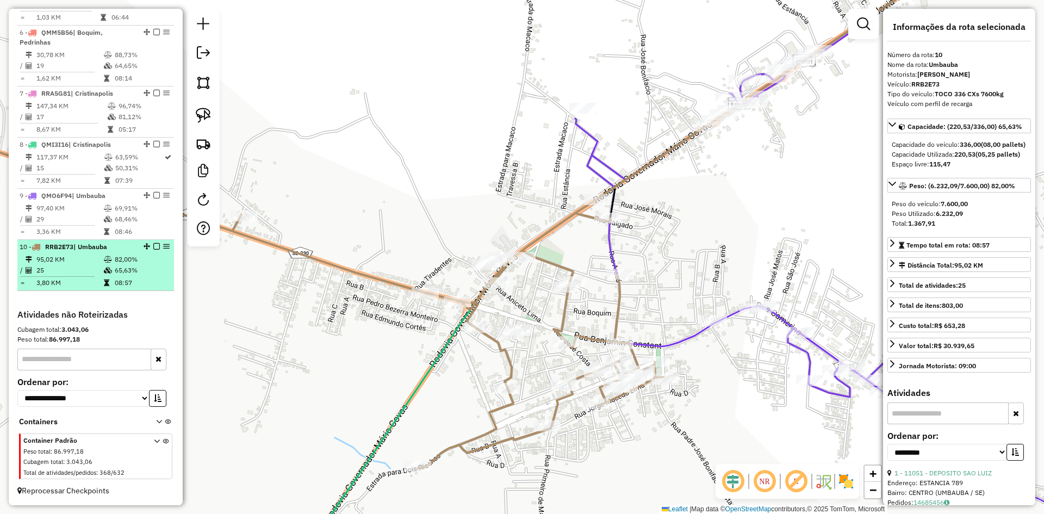
click at [152, 275] on td "65,63%" at bounding box center [141, 270] width 55 height 11
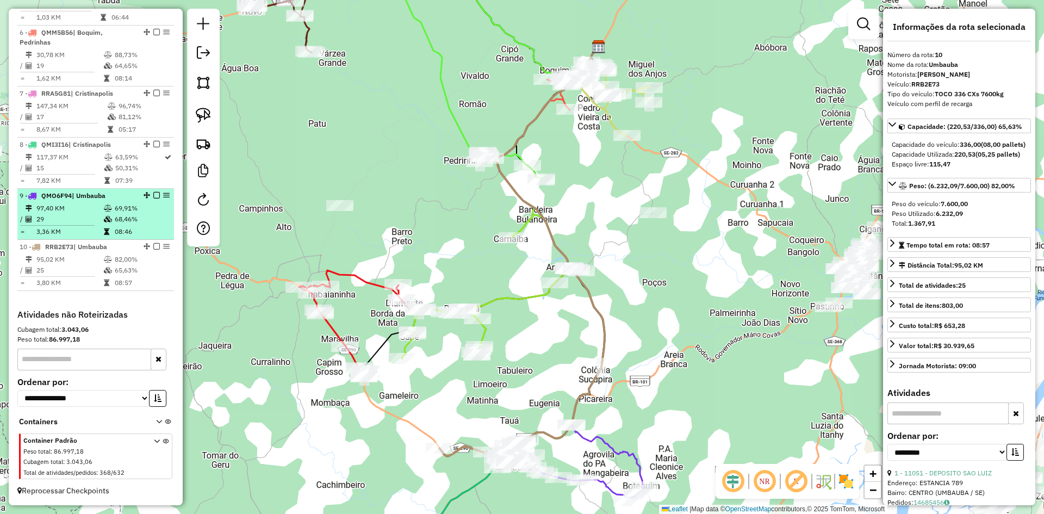
click at [119, 221] on td "68,46%" at bounding box center [141, 219] width 55 height 11
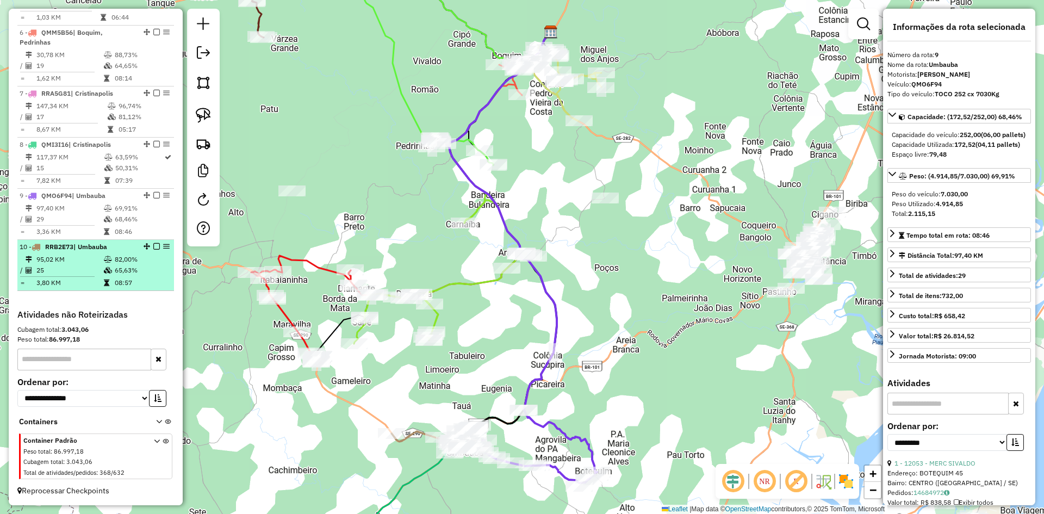
drag, startPoint x: 134, startPoint y: 264, endPoint x: 146, endPoint y: 253, distance: 16.2
click at [135, 264] on td "82,00%" at bounding box center [141, 259] width 55 height 11
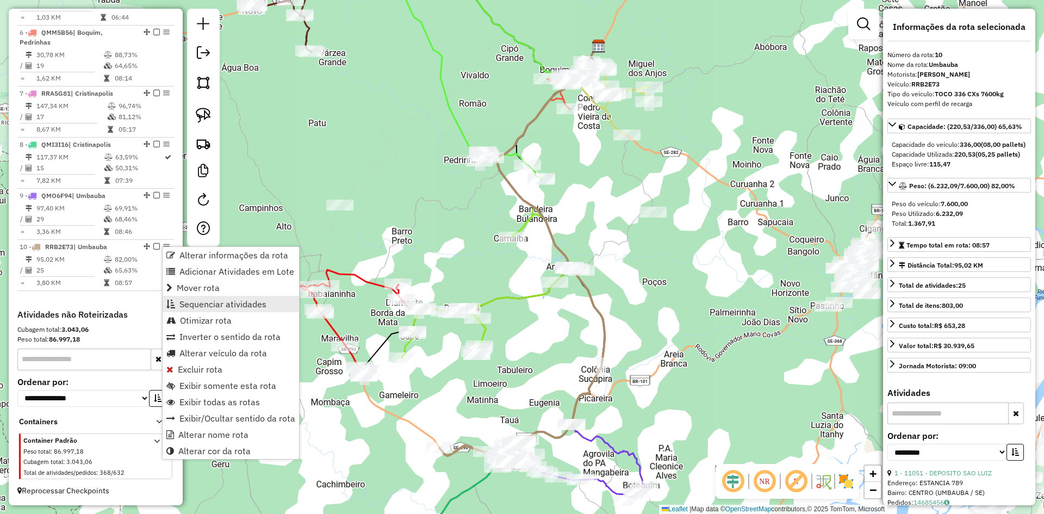
click at [225, 300] on span "Sequenciar atividades" at bounding box center [222, 304] width 87 height 9
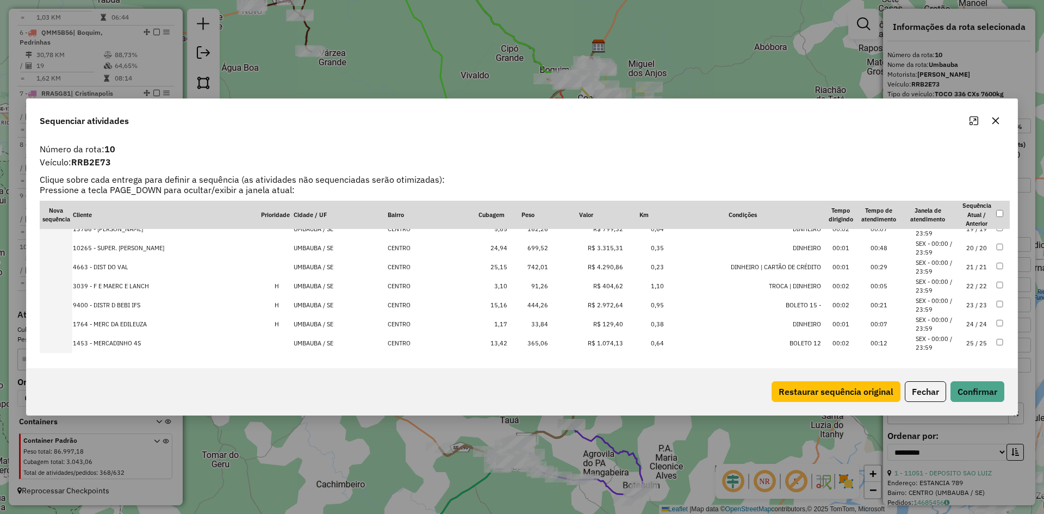
scroll to position [359, 0]
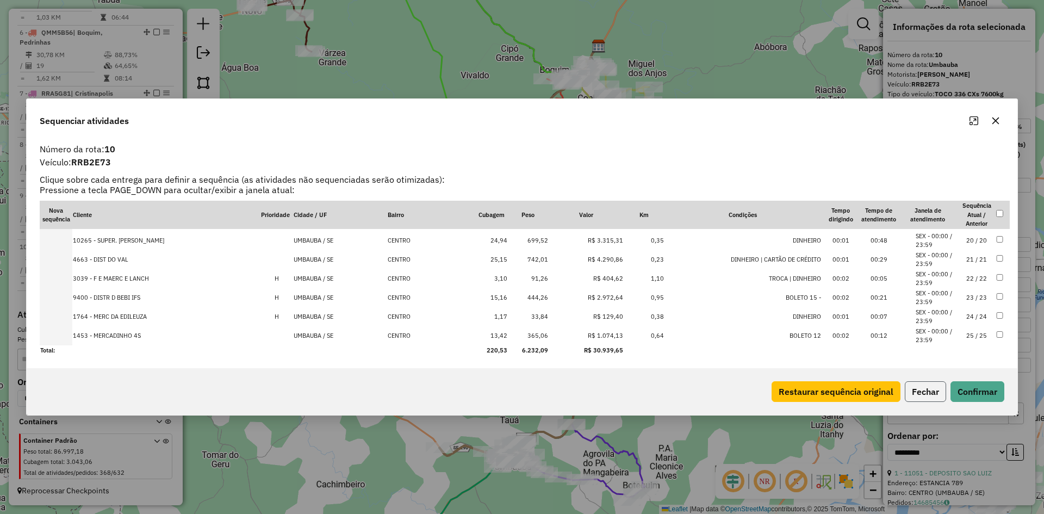
click at [933, 389] on button "Fechar" at bounding box center [925, 391] width 41 height 21
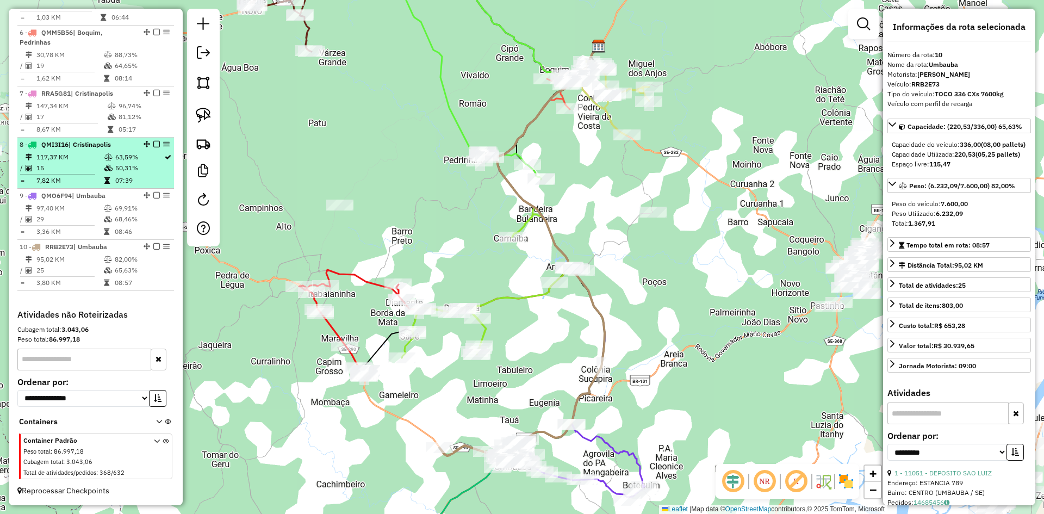
click at [109, 171] on icon at bounding box center [108, 168] width 8 height 7
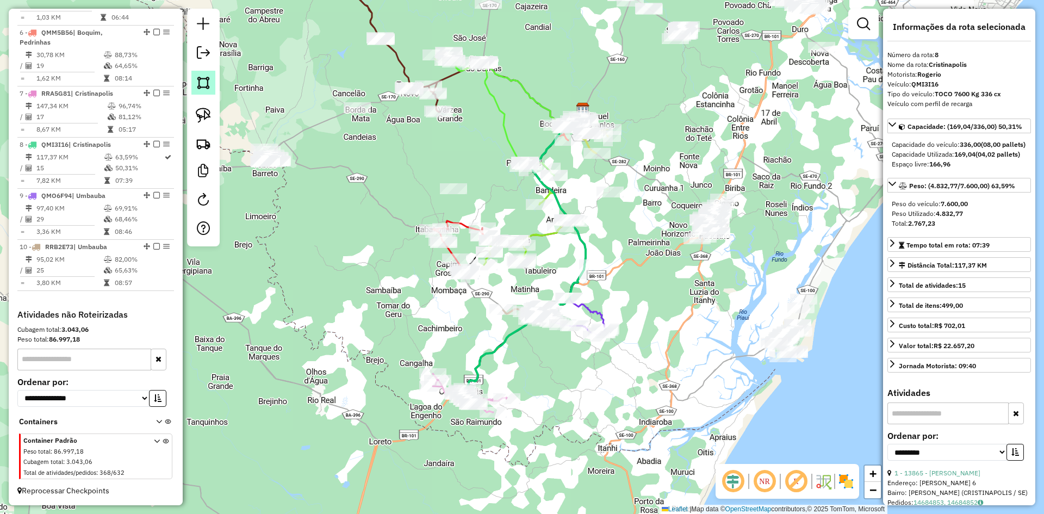
click at [201, 89] on img at bounding box center [203, 82] width 15 height 15
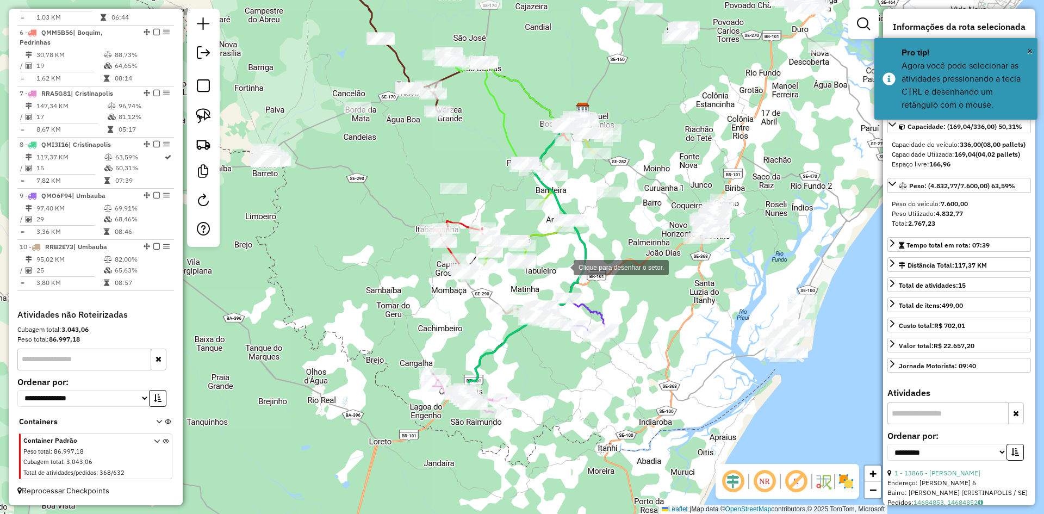
click at [563, 266] on div at bounding box center [563, 266] width 22 height 22
click at [487, 310] on div at bounding box center [487, 310] width 22 height 22
click at [517, 344] on div at bounding box center [506, 333] width 22 height 22
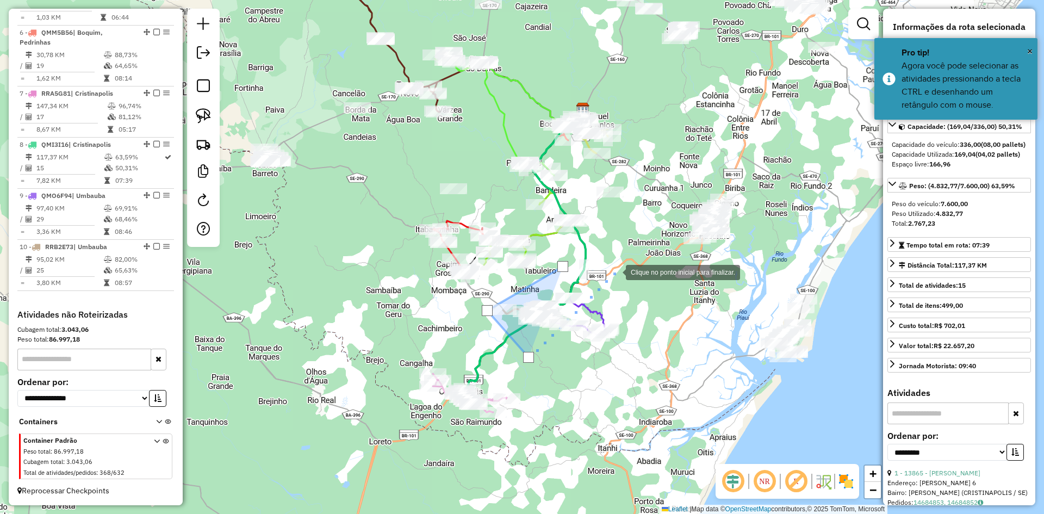
click at [617, 273] on div at bounding box center [615, 271] width 22 height 22
click at [565, 267] on div at bounding box center [562, 266] width 11 height 11
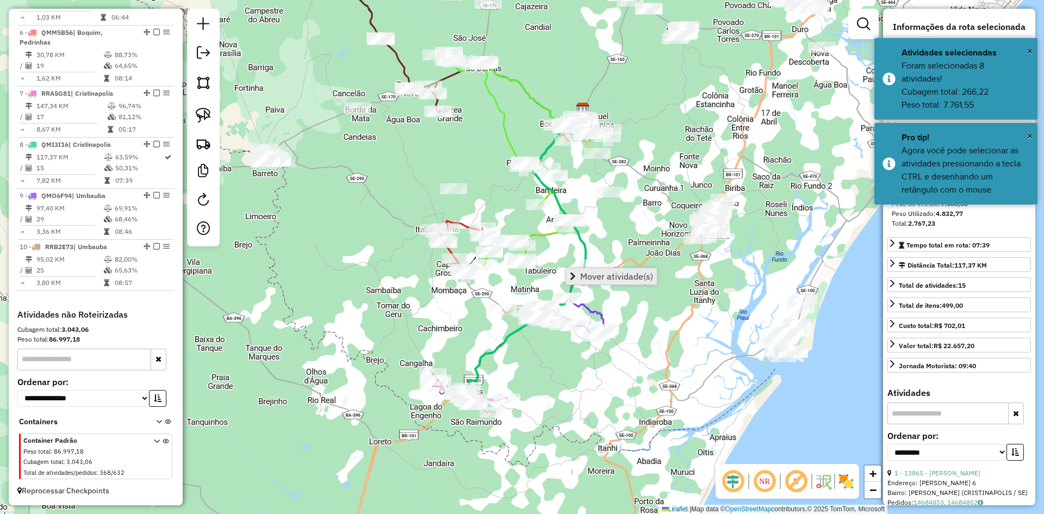
click at [586, 269] on link "Mover atividade(s)" at bounding box center [611, 276] width 91 height 16
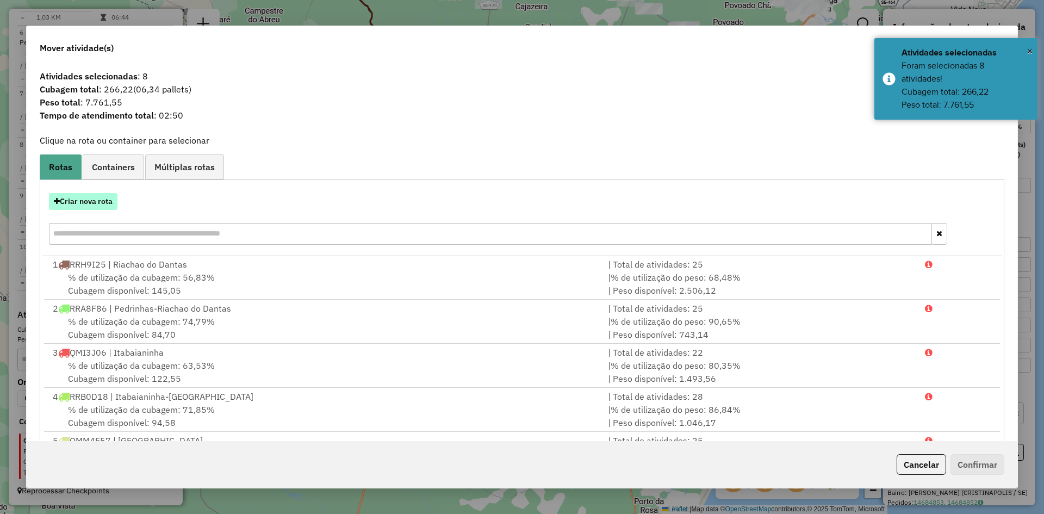
click at [104, 199] on button "Criar nova rota" at bounding box center [83, 201] width 68 height 17
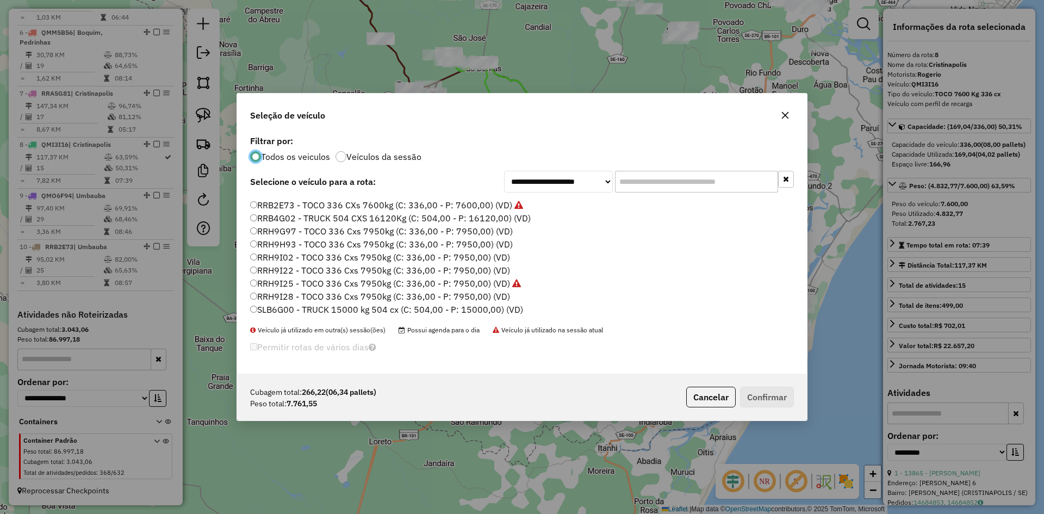
scroll to position [622, 0]
click at [308, 251] on label "RRB1F86 - TRUCK 504 CXS 16120Kg (C: 504,00 - P: 16120,00) (VD)" at bounding box center [389, 246] width 279 height 13
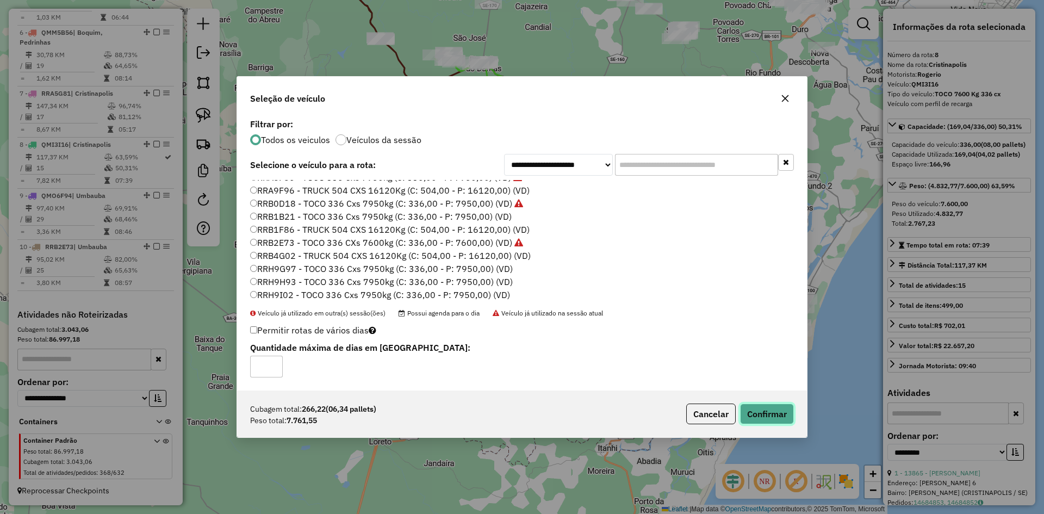
click at [744, 413] on button "Confirmar" at bounding box center [767, 413] width 54 height 21
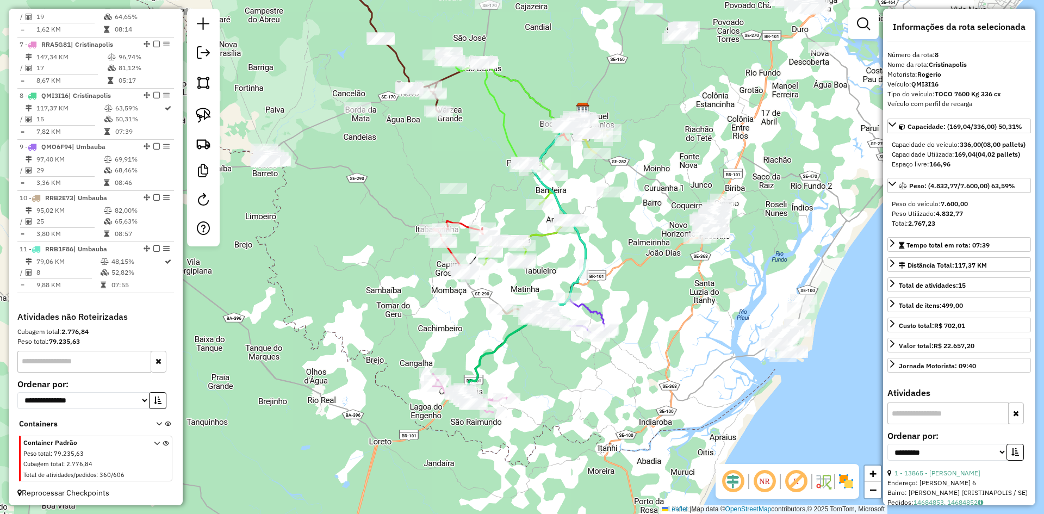
scroll to position [750, 0]
click at [208, 85] on img at bounding box center [203, 82] width 15 height 15
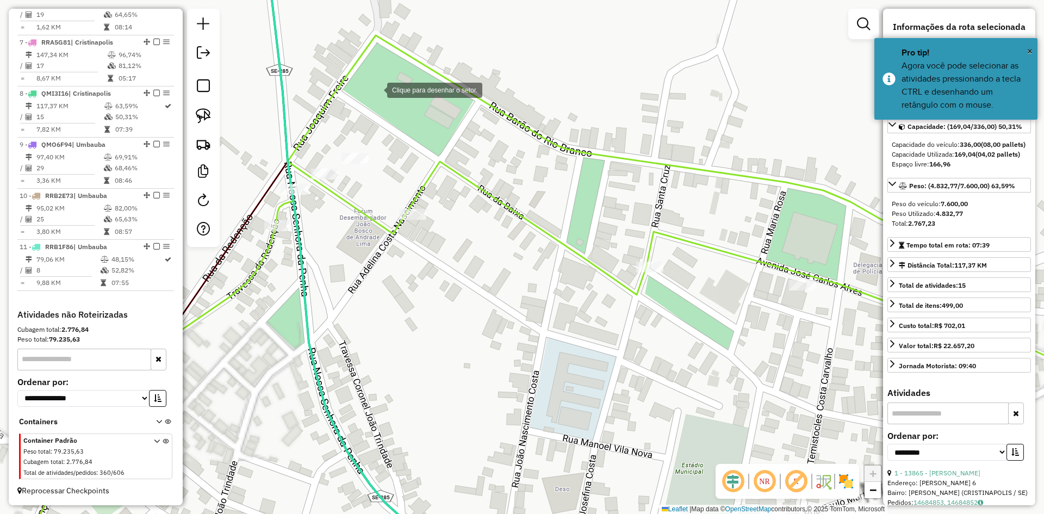
click at [376, 89] on div at bounding box center [376, 89] width 22 height 22
drag, startPoint x: 233, startPoint y: 198, endPoint x: 275, endPoint y: 209, distance: 43.4
click at [232, 198] on div at bounding box center [233, 198] width 22 height 22
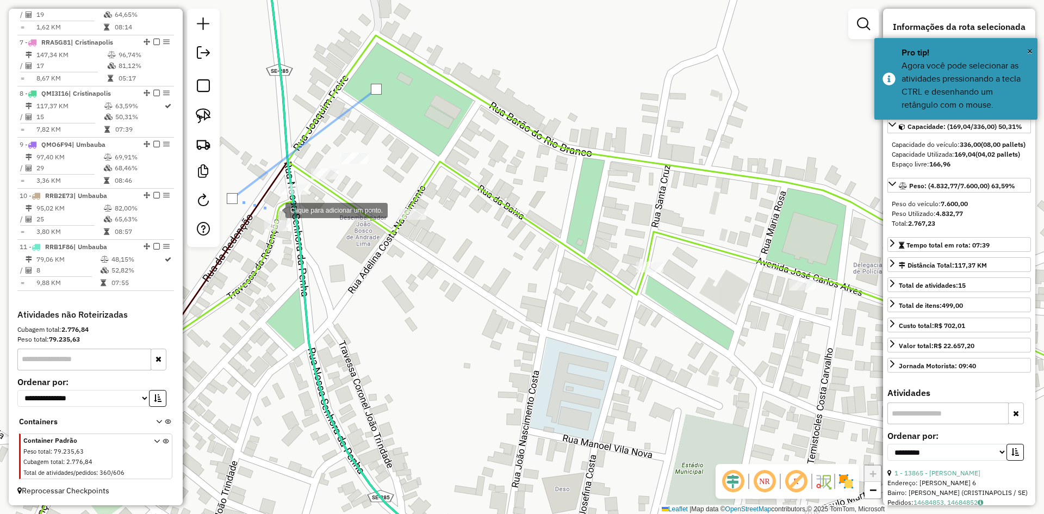
drag, startPoint x: 280, startPoint y: 210, endPoint x: 314, endPoint y: 210, distance: 33.2
click at [283, 210] on div at bounding box center [275, 209] width 22 height 22
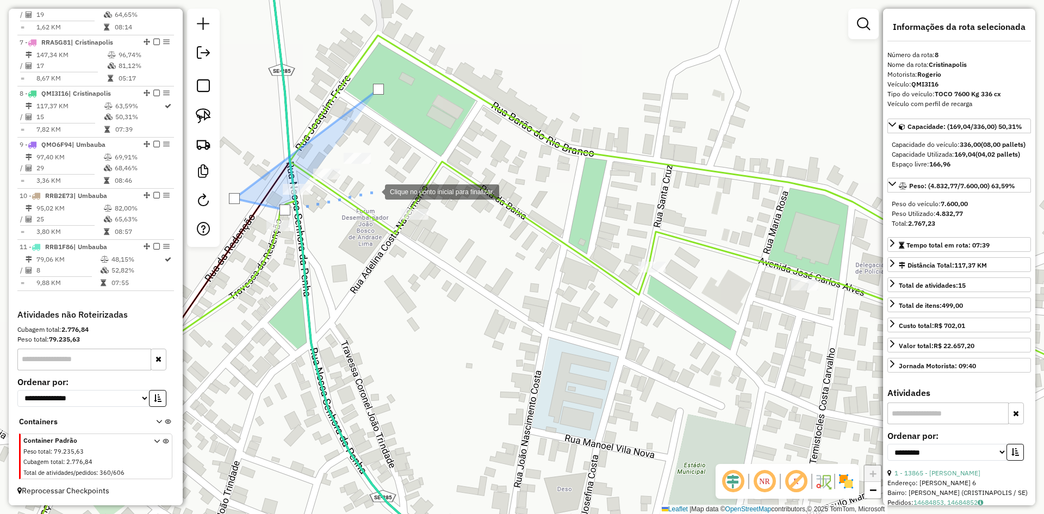
drag, startPoint x: 374, startPoint y: 191, endPoint x: 483, endPoint y: 155, distance: 114.5
click at [375, 190] on div at bounding box center [374, 191] width 22 height 22
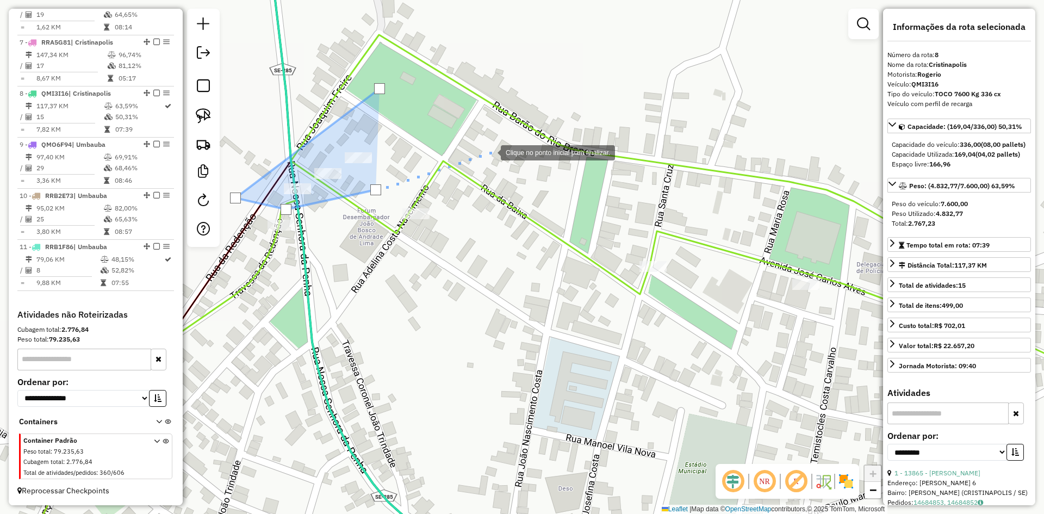
click at [490, 152] on div at bounding box center [490, 152] width 22 height 22
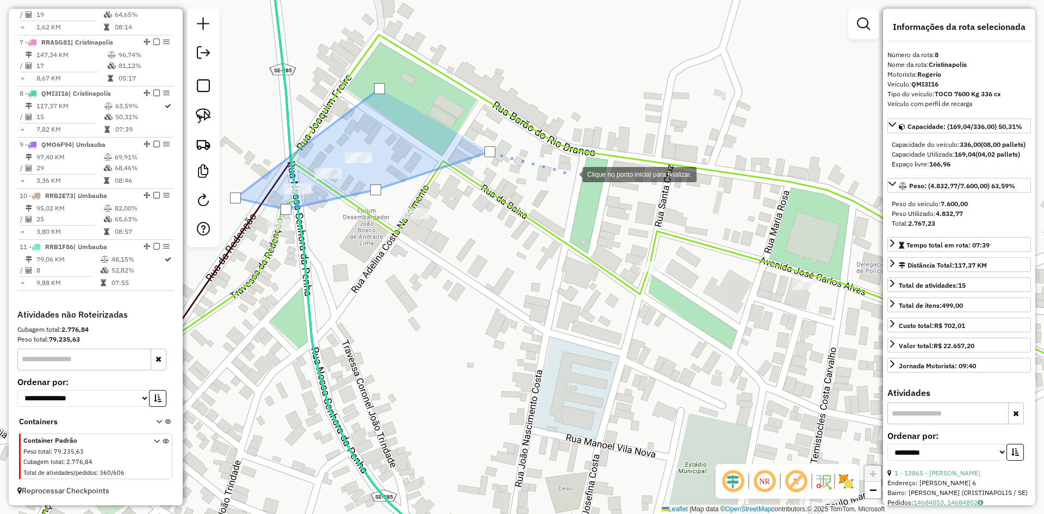
drag, startPoint x: 571, startPoint y: 173, endPoint x: 622, endPoint y: 205, distance: 59.6
click at [572, 173] on div at bounding box center [571, 174] width 22 height 22
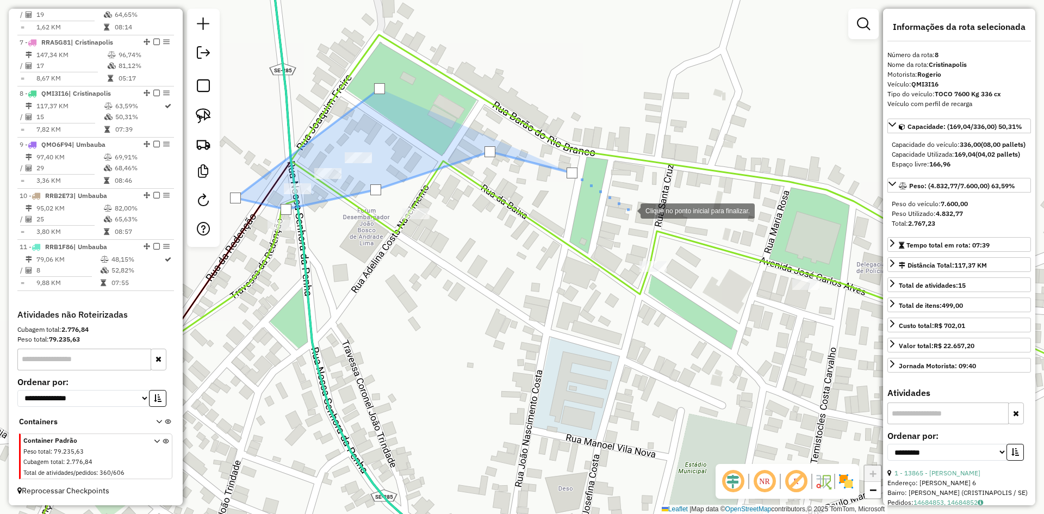
click at [640, 221] on div at bounding box center [630, 210] width 22 height 22
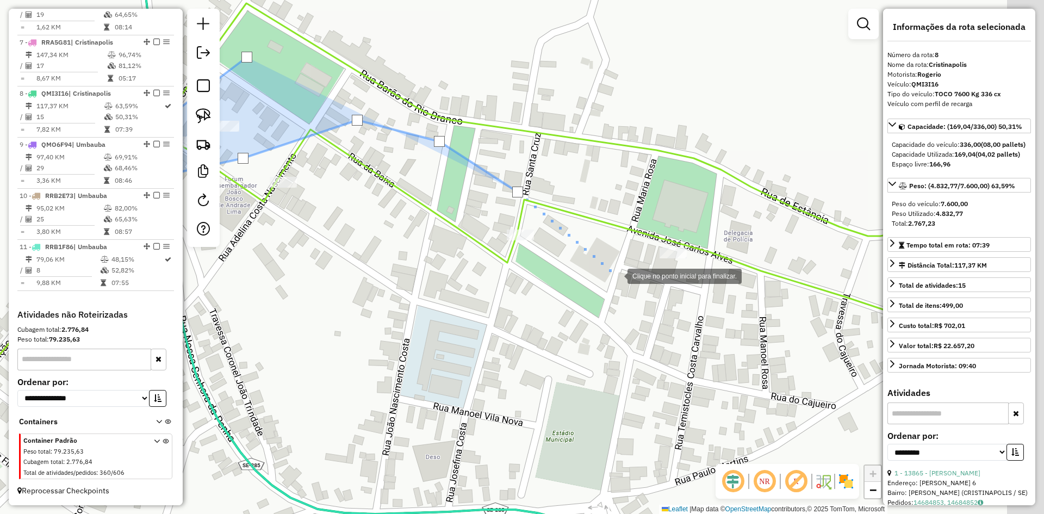
drag, startPoint x: 753, startPoint y: 307, endPoint x: 611, endPoint y: 275, distance: 145.9
click at [611, 275] on div at bounding box center [617, 275] width 22 height 22
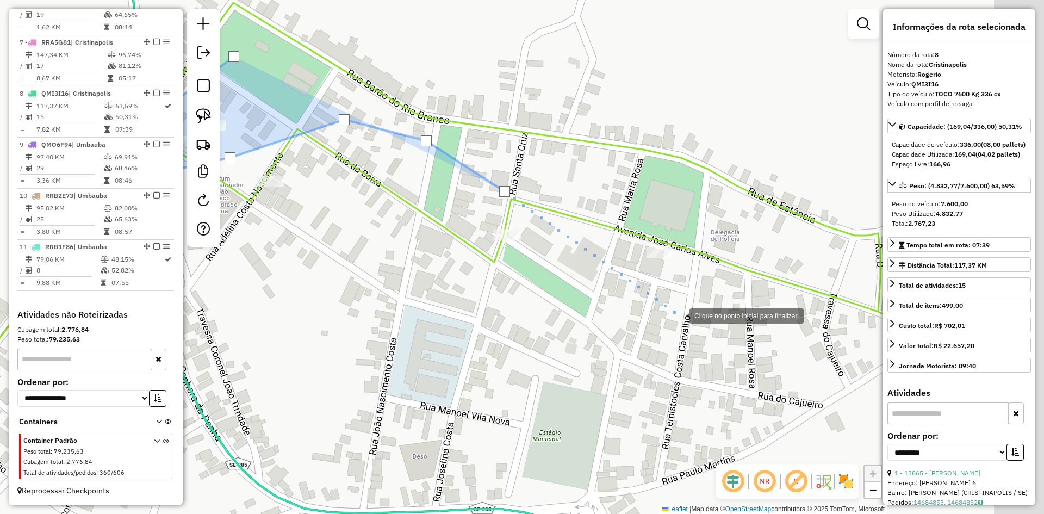
click at [682, 316] on div at bounding box center [679, 315] width 22 height 22
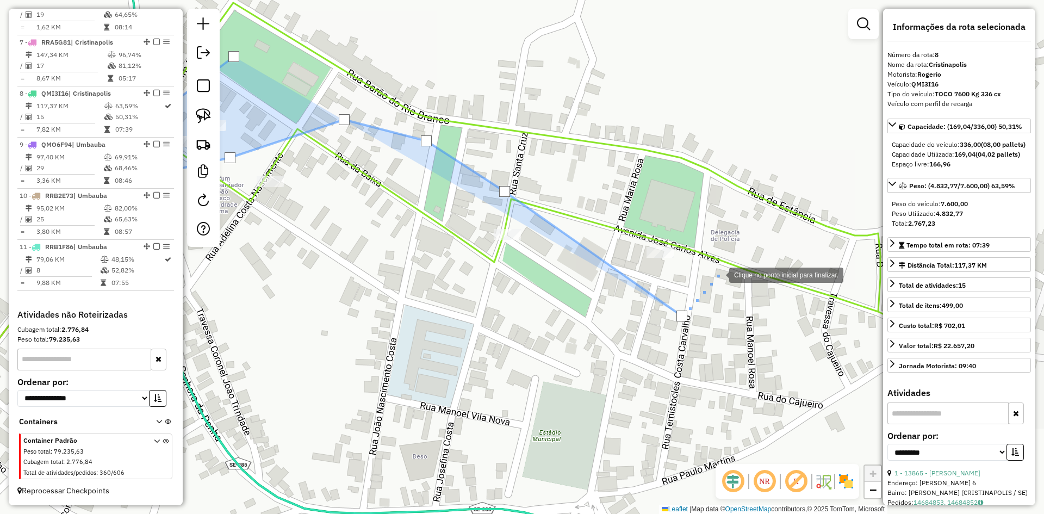
click at [721, 271] on div at bounding box center [718, 274] width 22 height 22
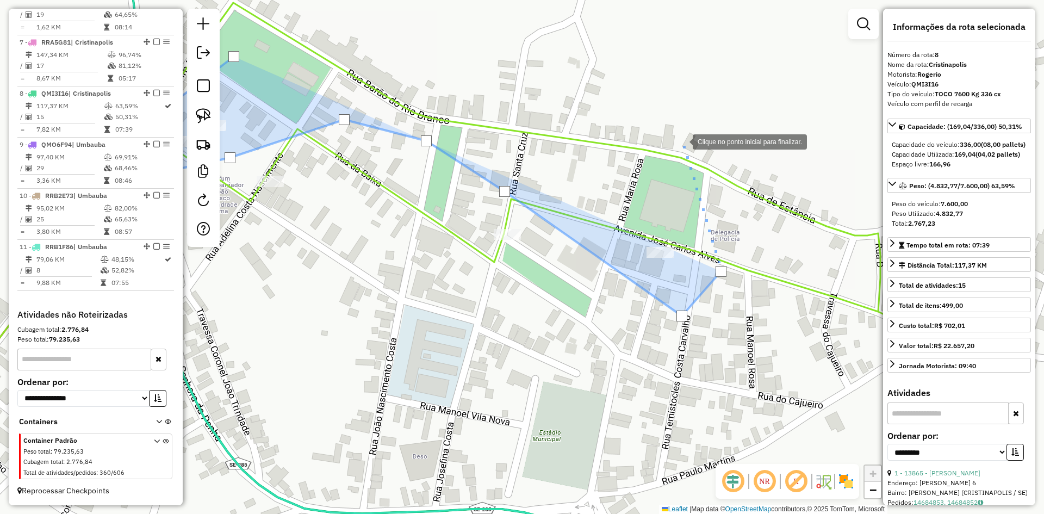
click at [682, 141] on div at bounding box center [682, 141] width 22 height 22
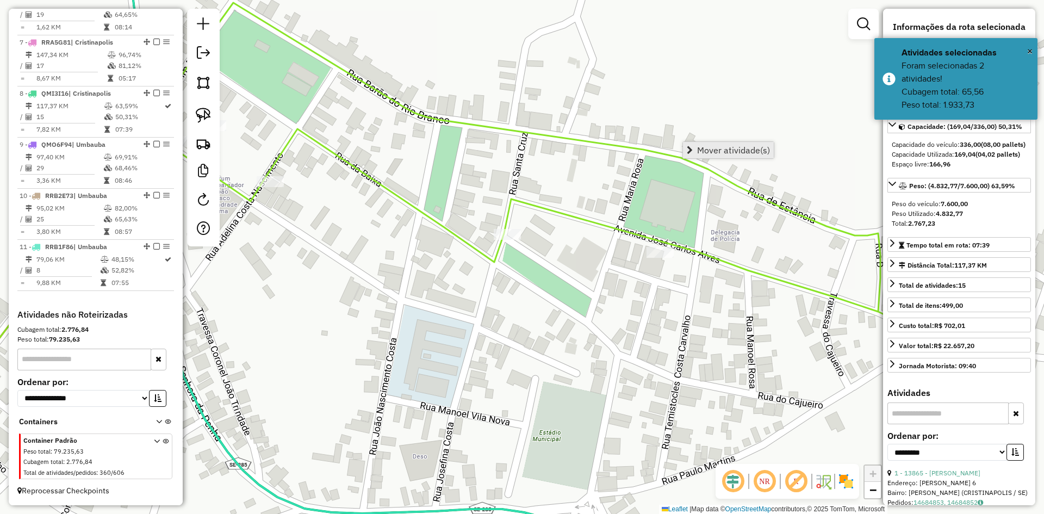
click at [709, 146] on span "Mover atividade(s)" at bounding box center [733, 150] width 73 height 9
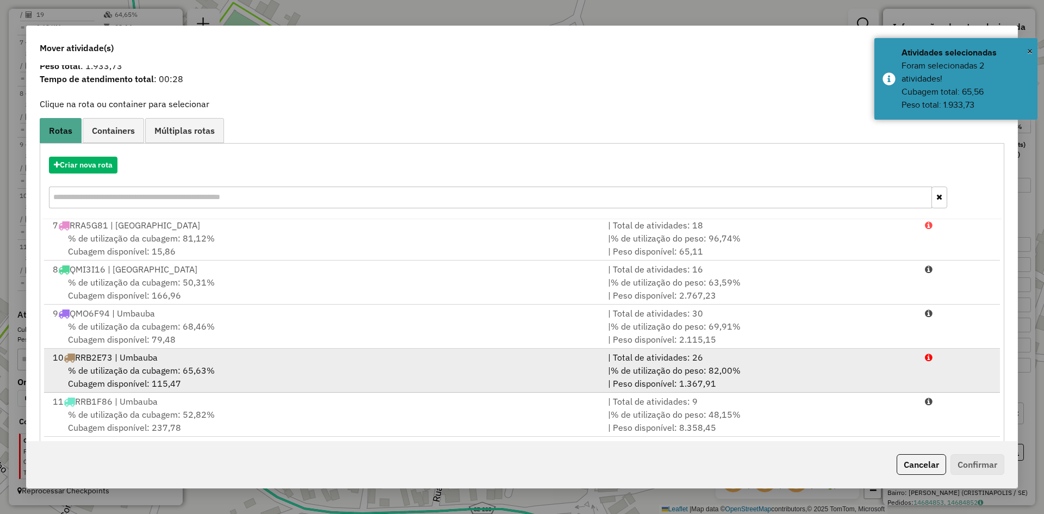
scroll to position [51, 0]
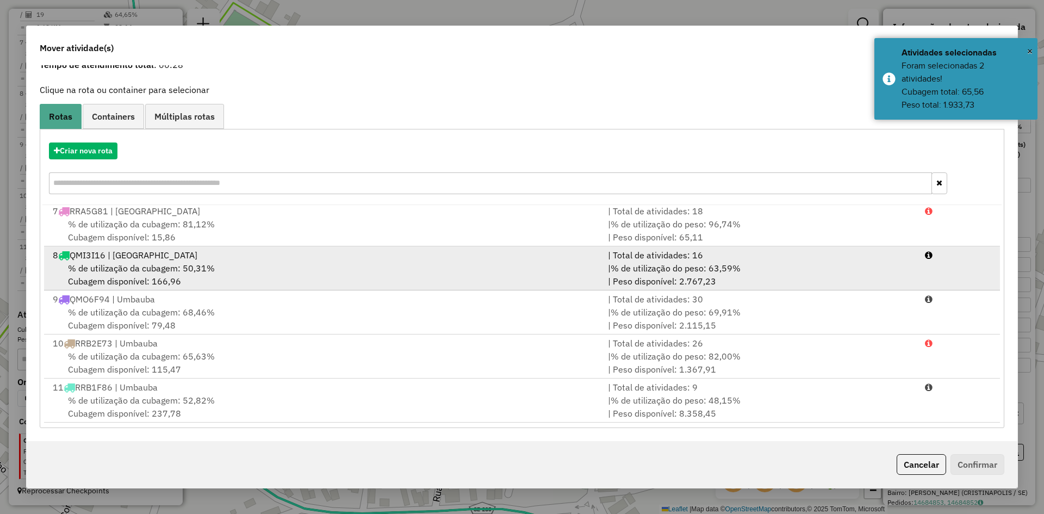
click at [194, 268] on span "% de utilização da cubagem: 50,31%" at bounding box center [141, 268] width 147 height 11
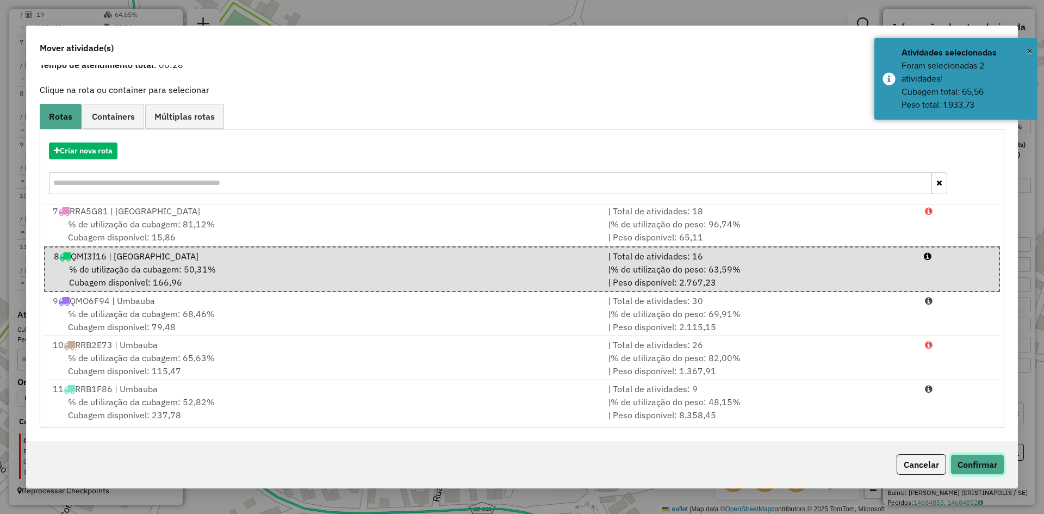
click at [983, 465] on button "Confirmar" at bounding box center [977, 464] width 54 height 21
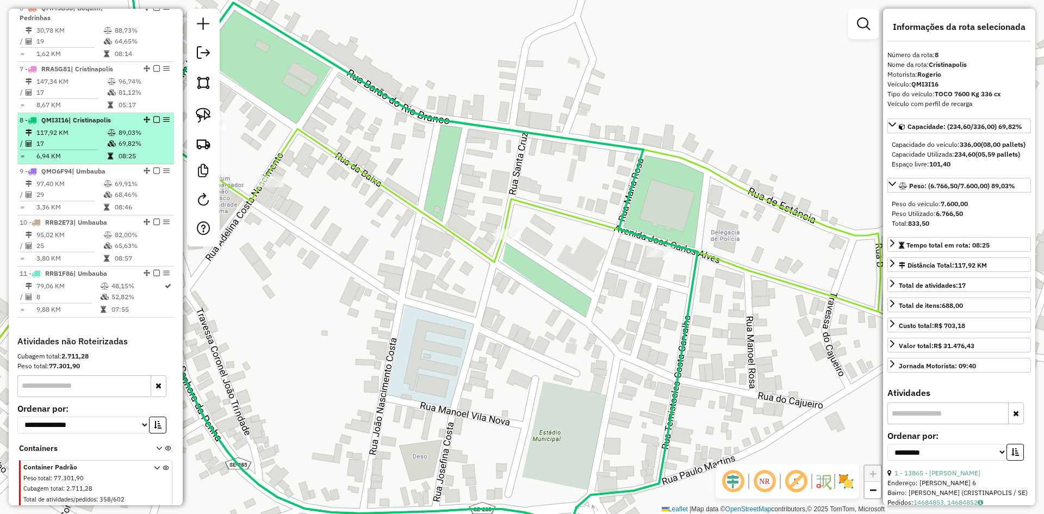
scroll to position [695, 0]
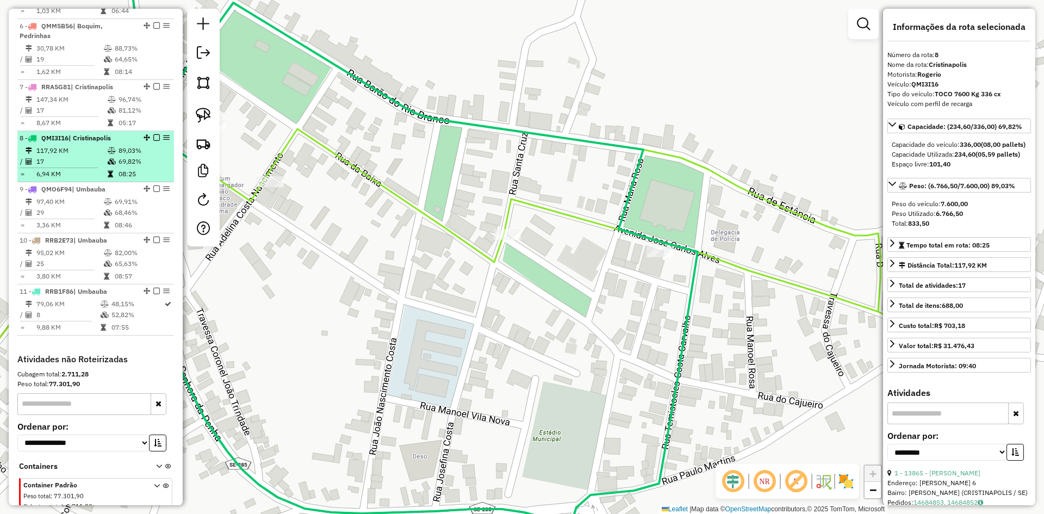
click at [145, 156] on td "89,03%" at bounding box center [144, 150] width 52 height 11
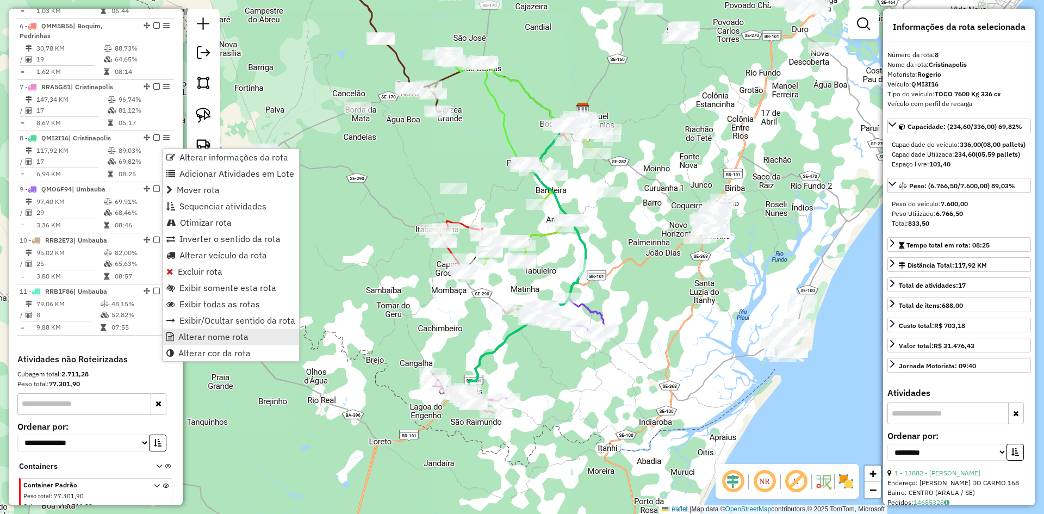
click at [243, 339] on span "Alterar nome rota" at bounding box center [213, 336] width 70 height 9
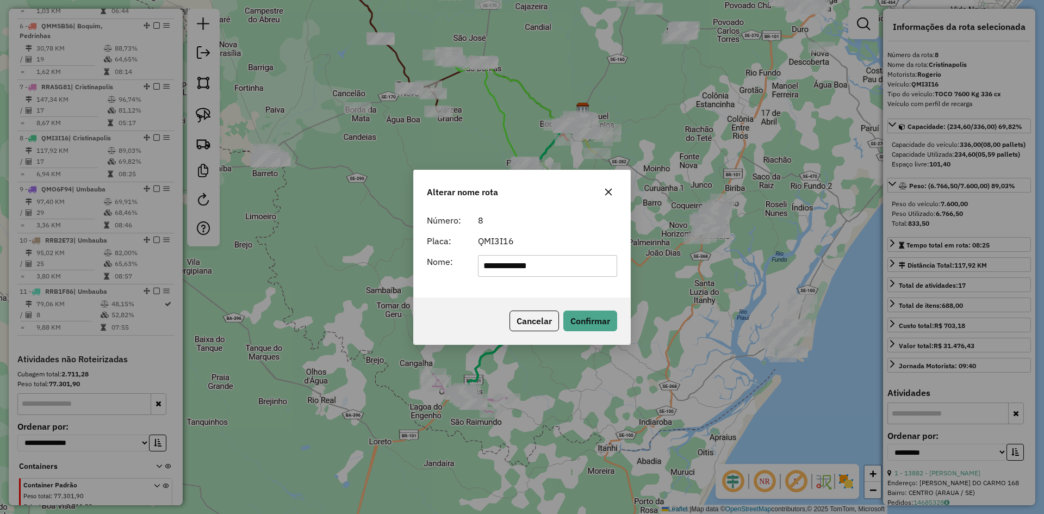
click at [541, 257] on input "**********" at bounding box center [548, 266] width 140 height 22
type input "**********"
click at [598, 328] on button "Confirmar" at bounding box center [590, 320] width 54 height 21
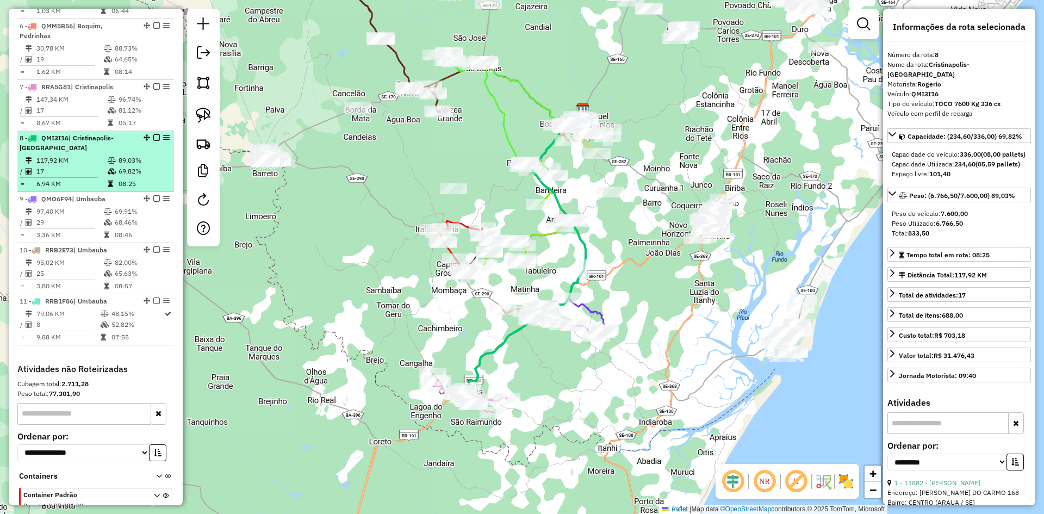
click at [135, 177] on td "69,82%" at bounding box center [144, 171] width 52 height 11
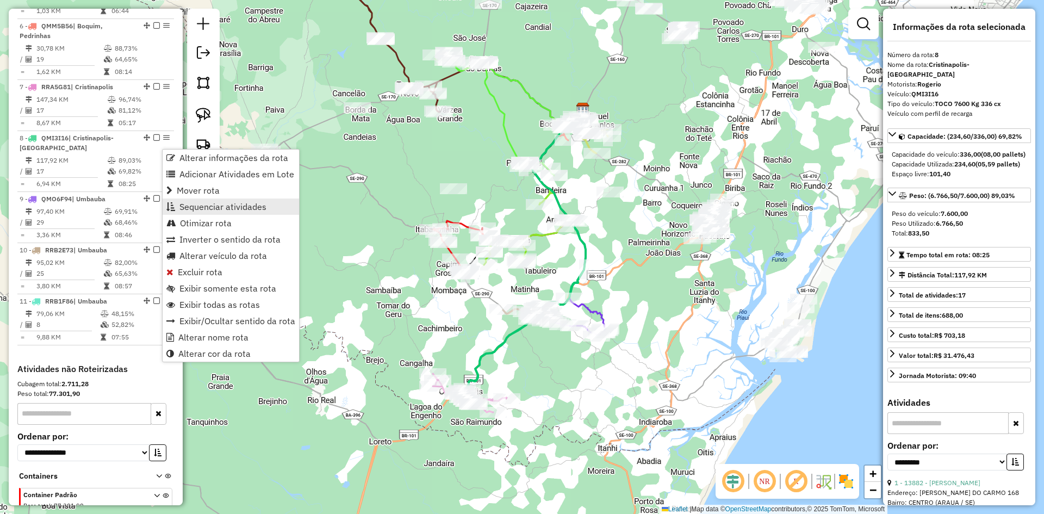
click at [222, 209] on span "Sequenciar atividades" at bounding box center [222, 206] width 87 height 9
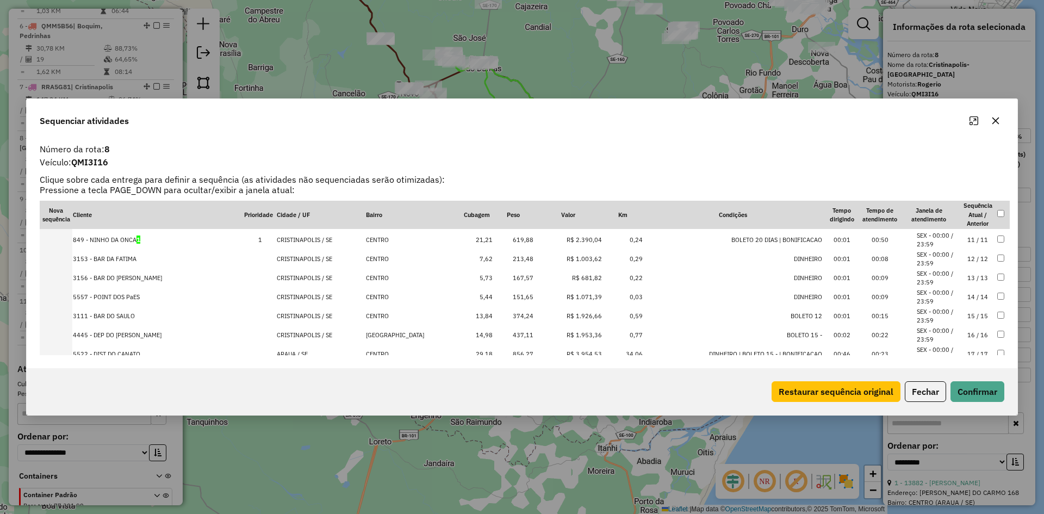
scroll to position [207, 0]
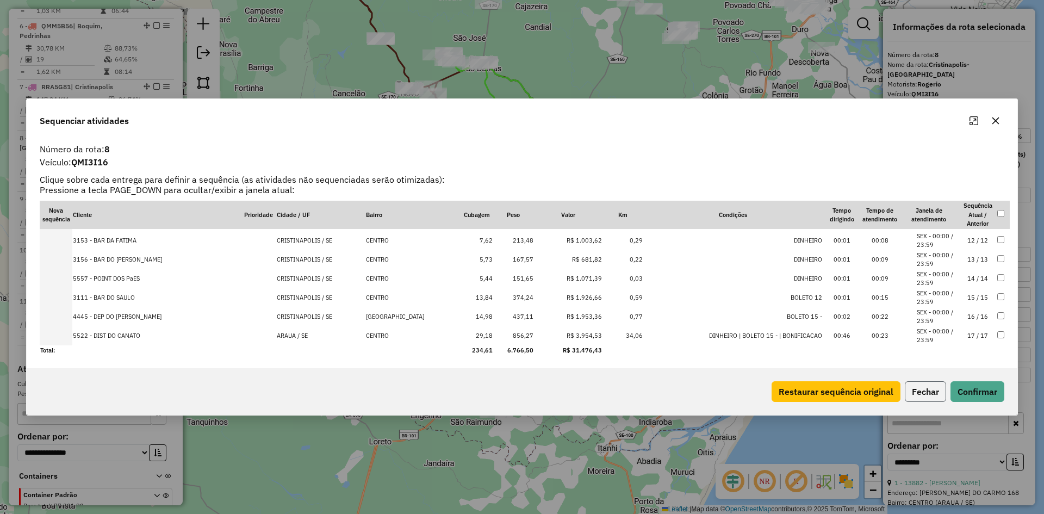
click at [922, 388] on button "Fechar" at bounding box center [925, 391] width 41 height 21
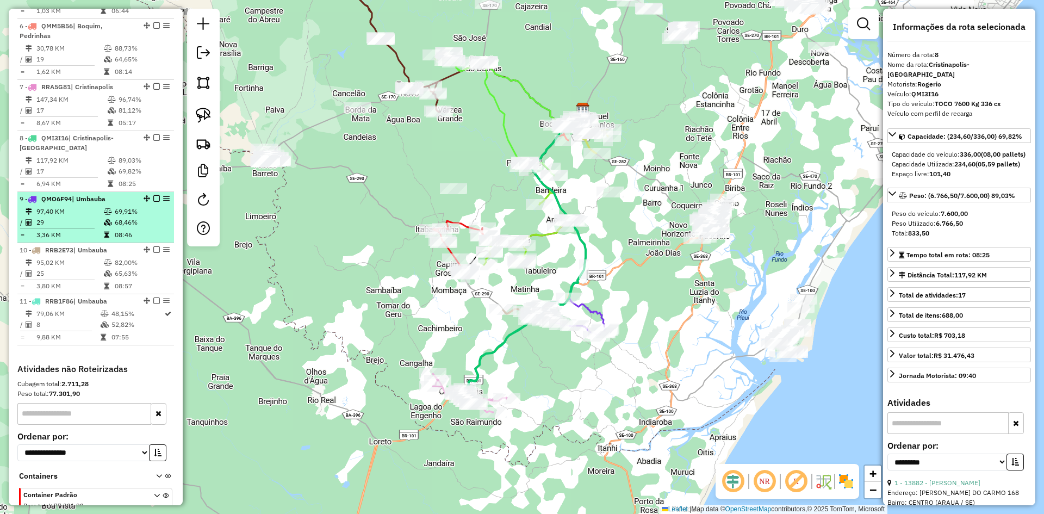
click at [83, 240] on td "3,36 KM" at bounding box center [69, 234] width 67 height 11
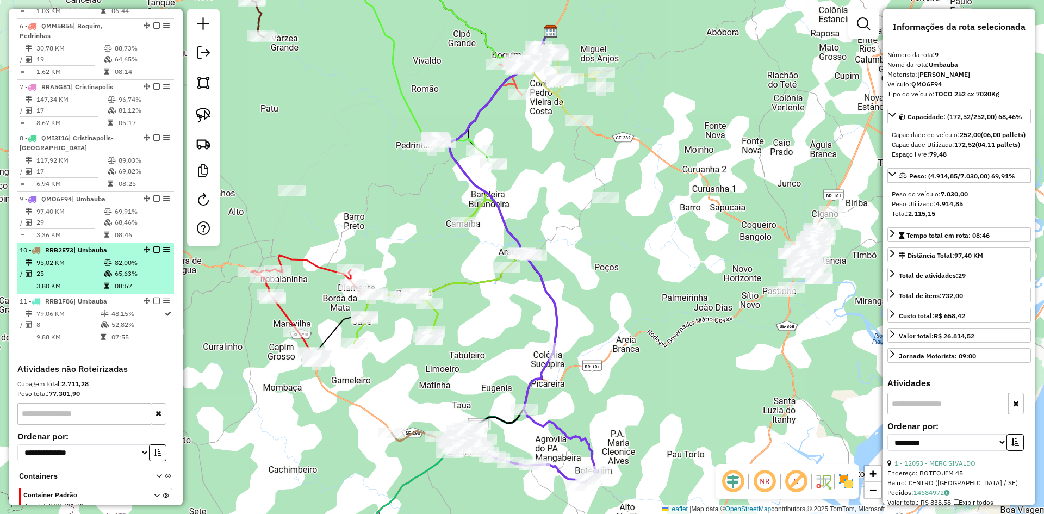
click at [85, 268] on td "95,02 KM" at bounding box center [69, 262] width 67 height 11
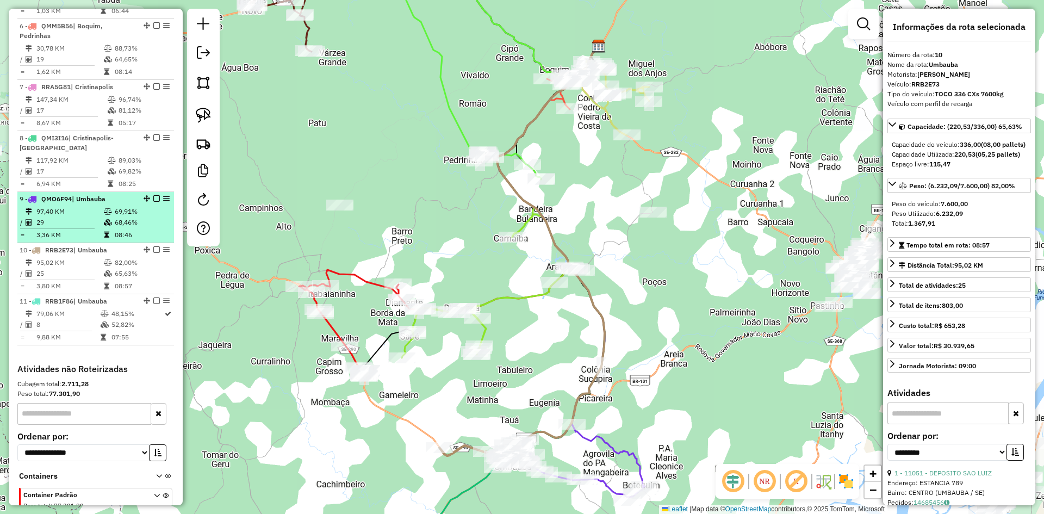
drag, startPoint x: 95, startPoint y: 236, endPoint x: 98, endPoint y: 204, distance: 31.6
click at [95, 228] on td "29" at bounding box center [69, 222] width 67 height 11
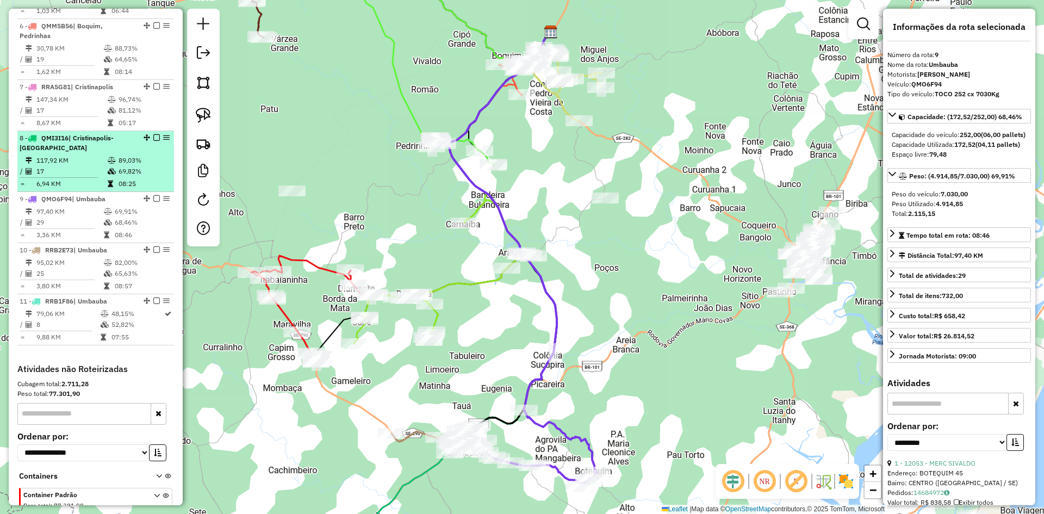
click at [101, 166] on td "117,92 KM" at bounding box center [71, 160] width 71 height 11
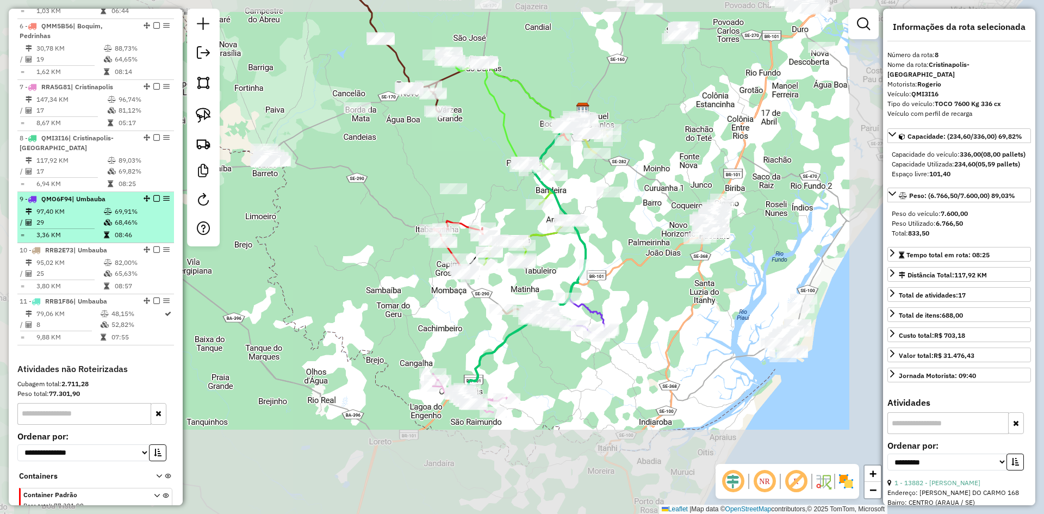
click at [89, 227] on td "29" at bounding box center [69, 222] width 67 height 11
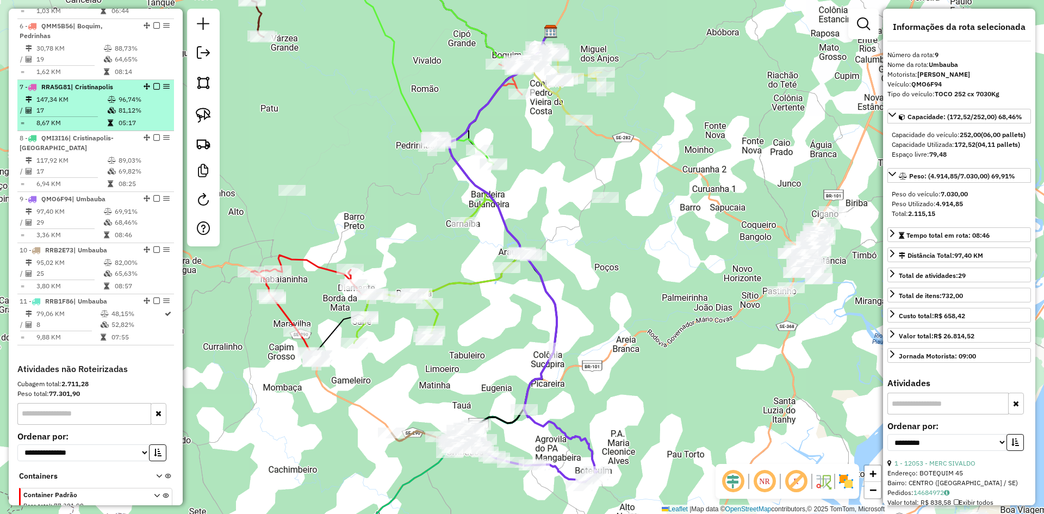
click at [99, 116] on td "17" at bounding box center [71, 110] width 71 height 11
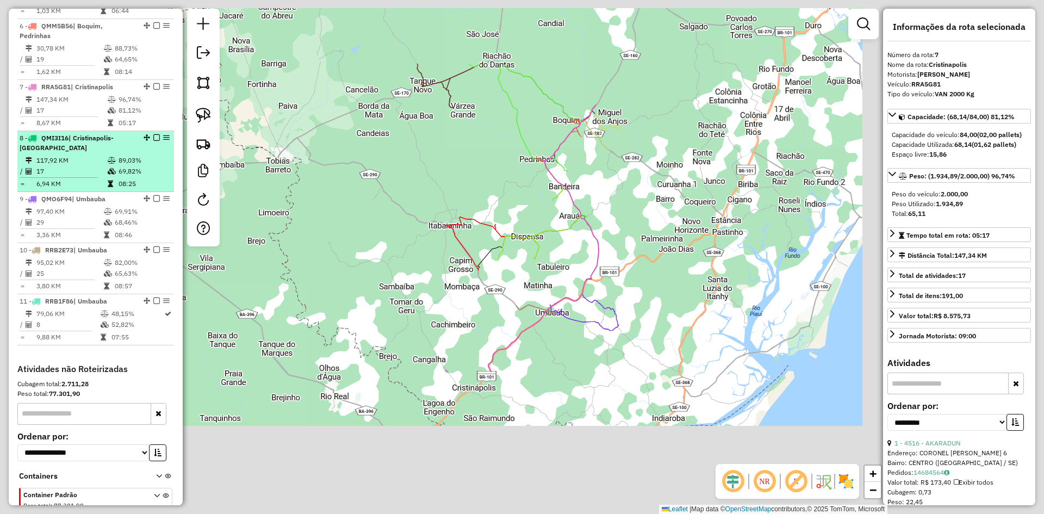
click at [95, 166] on td "117,92 KM" at bounding box center [71, 160] width 71 height 11
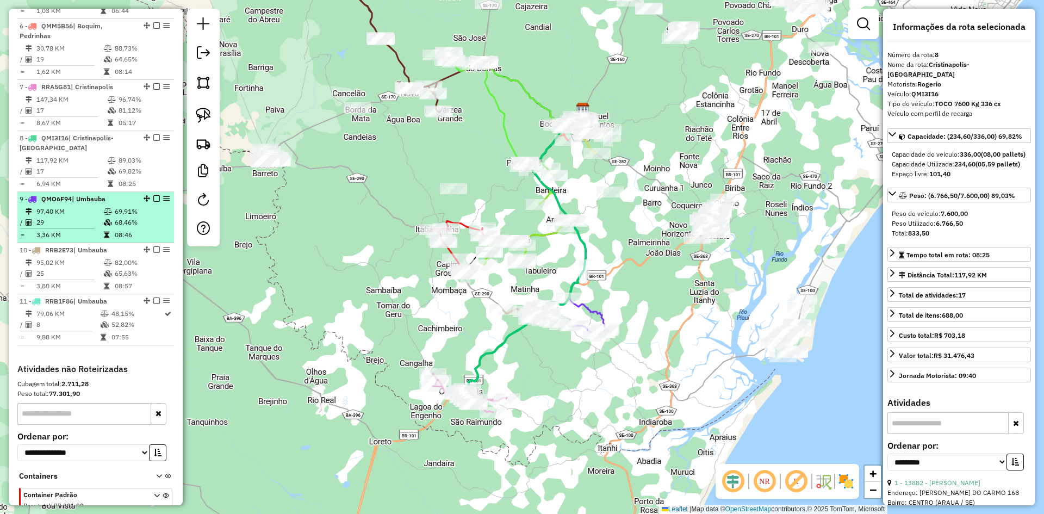
drag, startPoint x: 92, startPoint y: 226, endPoint x: 92, endPoint y: 238, distance: 12.0
click at [92, 227] on table "97,40 KM 69,91% / 29 68,46% = 3,36 KM 08:46" at bounding box center [96, 223] width 152 height 34
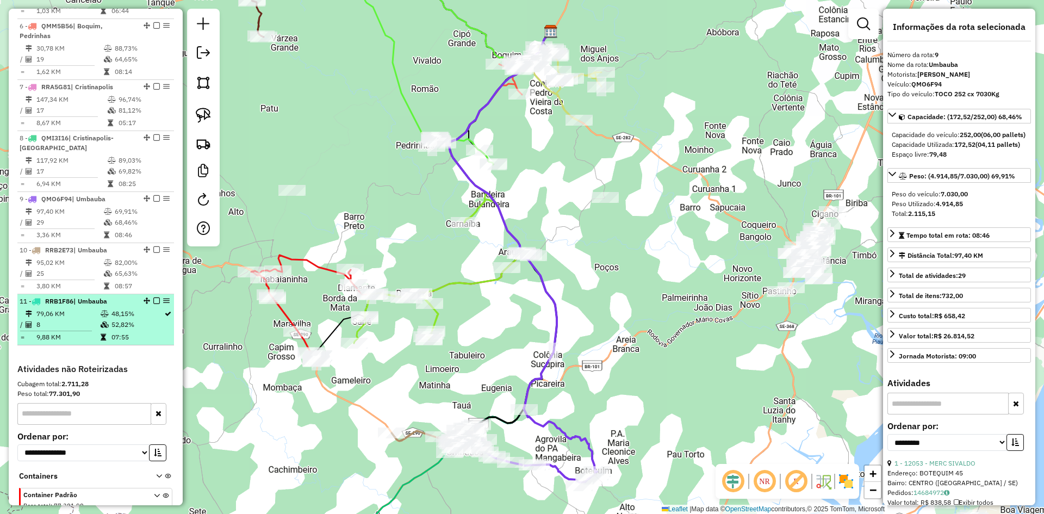
click at [93, 268] on td "95,02 KM" at bounding box center [69, 262] width 67 height 11
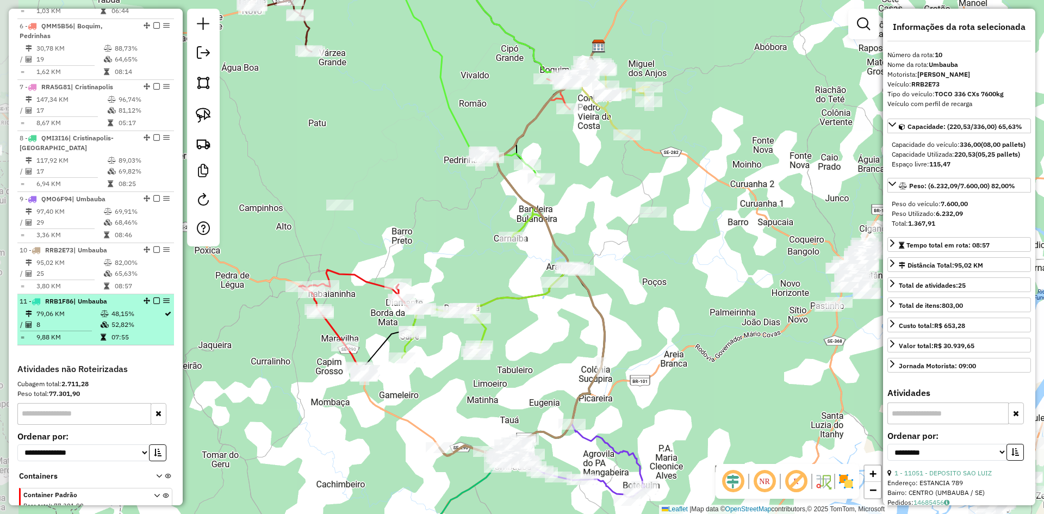
drag, startPoint x: 98, startPoint y: 328, endPoint x: 144, endPoint y: 334, distance: 45.5
click at [100, 319] on td at bounding box center [105, 313] width 11 height 11
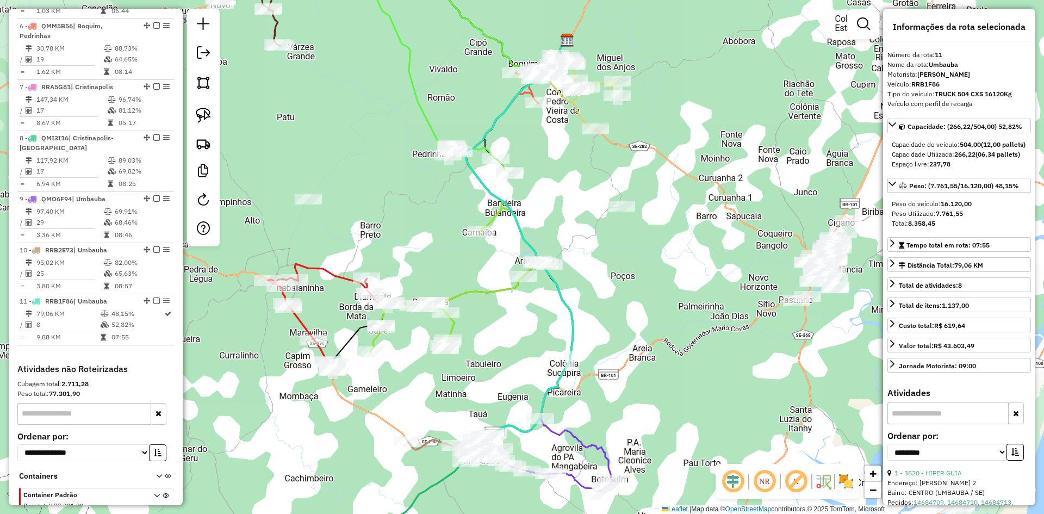
drag, startPoint x: 638, startPoint y: 350, endPoint x: 585, endPoint y: 242, distance: 119.6
click at [589, 244] on div "Janela de atendimento Grade de atendimento Capacidade Transportadoras Veículos …" at bounding box center [522, 257] width 1044 height 514
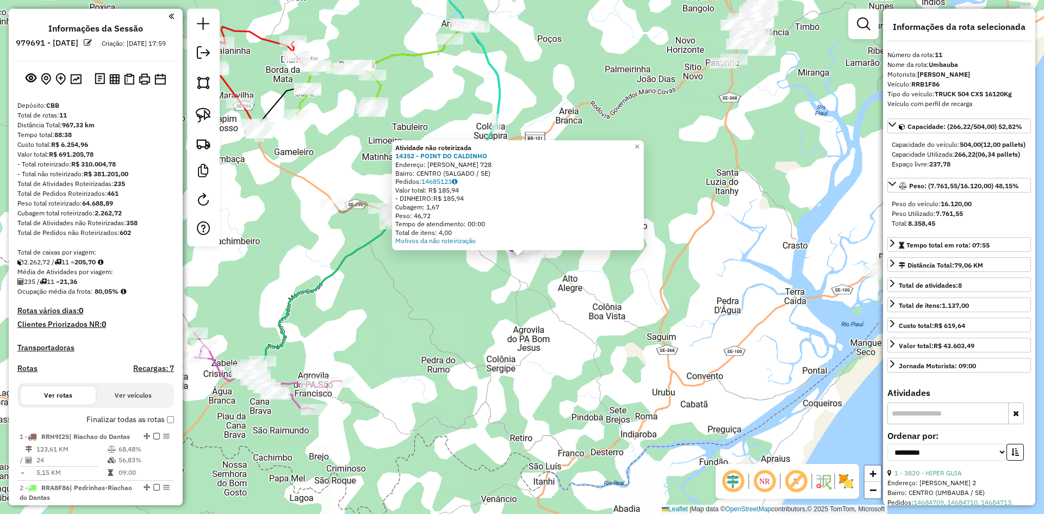
select select "**********"
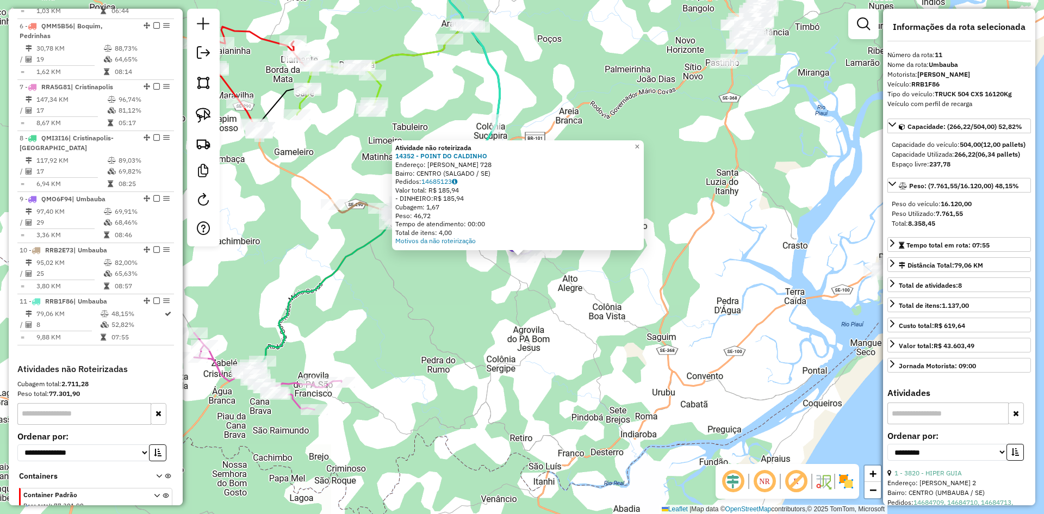
click at [579, 97] on div "Atividade não roteirizada 14352 - POINT DO CALDINHO Endereço: MONSENHOR [PERSON…" at bounding box center [522, 257] width 1044 height 514
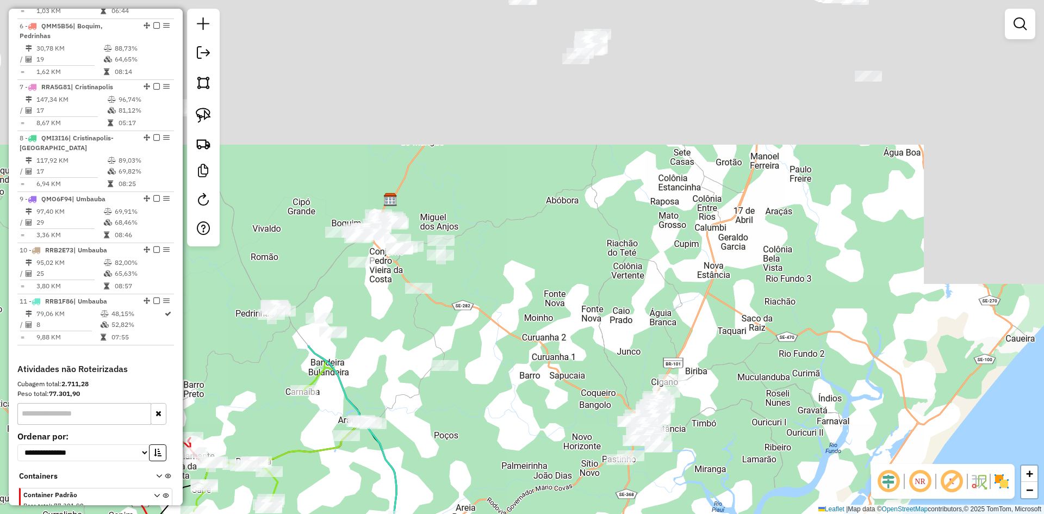
drag, startPoint x: 610, startPoint y: 70, endPoint x: 515, endPoint y: 446, distance: 388.4
click at [501, 478] on div "Janela de atendimento Grade de atendimento Capacidade Transportadoras Veículos …" at bounding box center [522, 257] width 1044 height 514
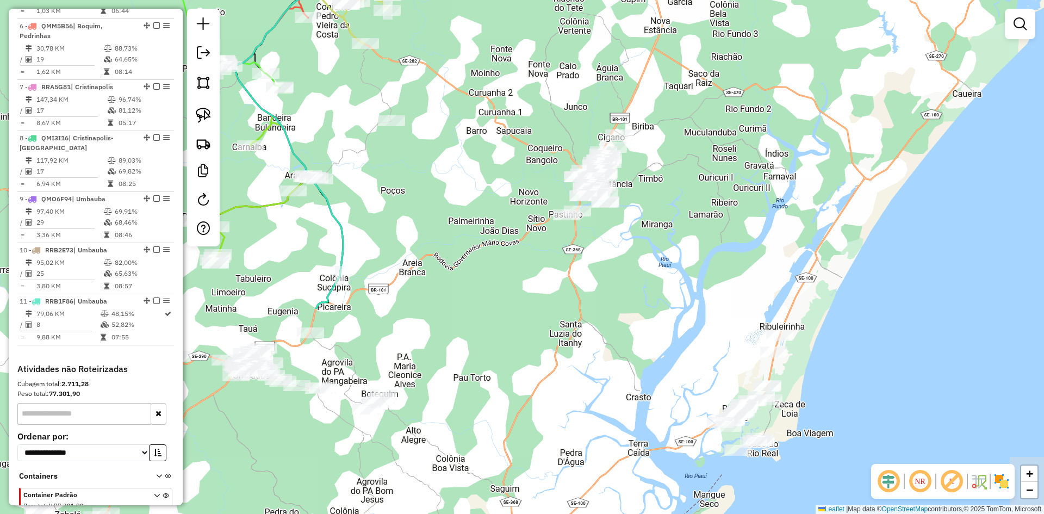
drag, startPoint x: 565, startPoint y: 426, endPoint x: 518, endPoint y: 170, distance: 260.9
click at [518, 170] on div "Janela de atendimento Grade de atendimento Capacidade Transportadoras Veículos …" at bounding box center [522, 257] width 1044 height 514
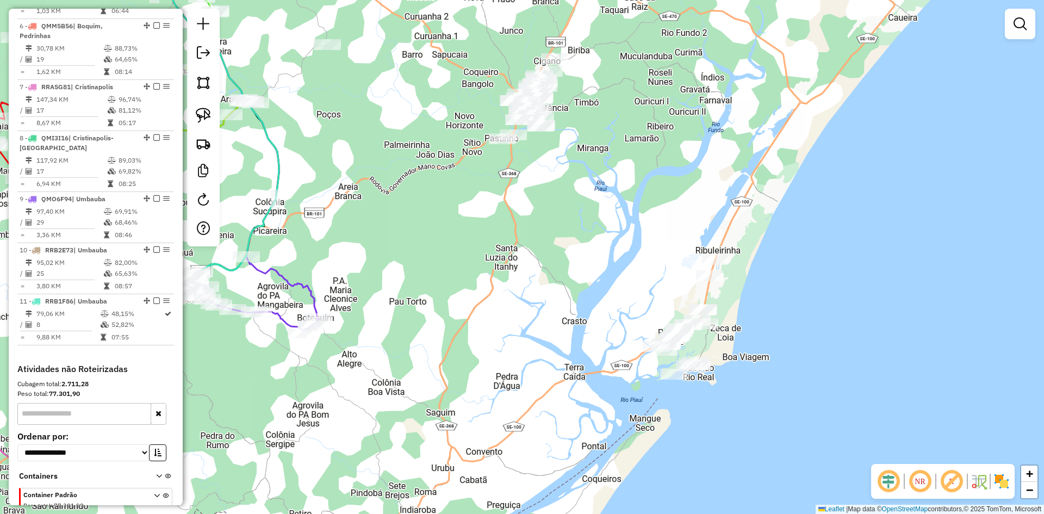
drag, startPoint x: 581, startPoint y: 330, endPoint x: 435, endPoint y: 124, distance: 252.3
click at [535, 282] on div "Janela de atendimento Grade de atendimento Capacidade Transportadoras Veículos …" at bounding box center [522, 257] width 1044 height 514
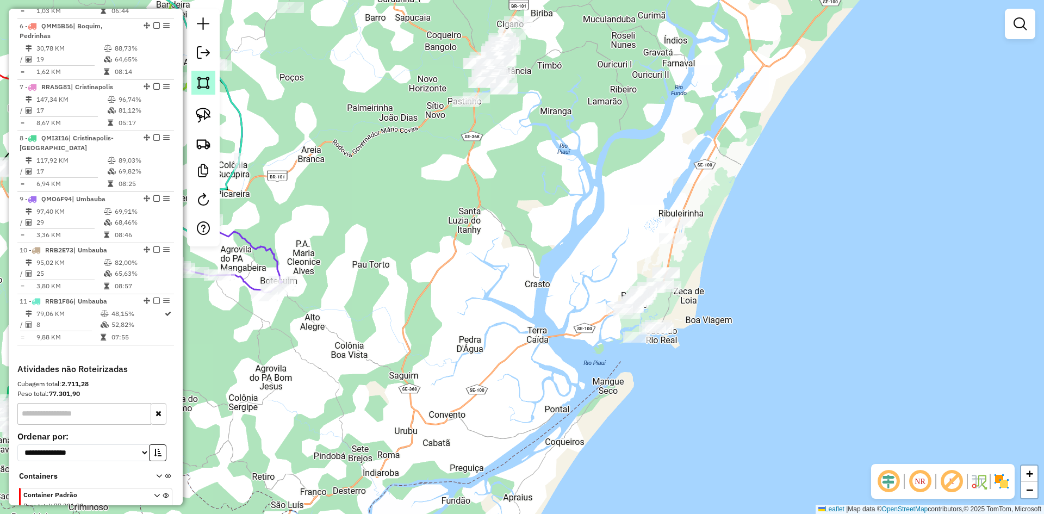
click at [208, 81] on img at bounding box center [203, 82] width 15 height 15
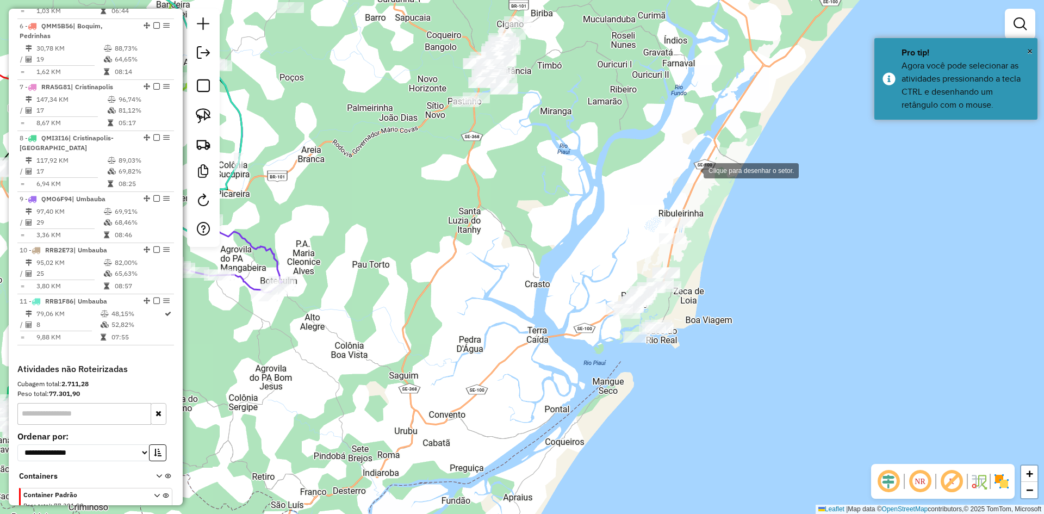
click at [693, 170] on div at bounding box center [693, 170] width 22 height 22
click at [559, 276] on div at bounding box center [559, 276] width 22 height 22
click at [568, 349] on div at bounding box center [568, 349] width 22 height 22
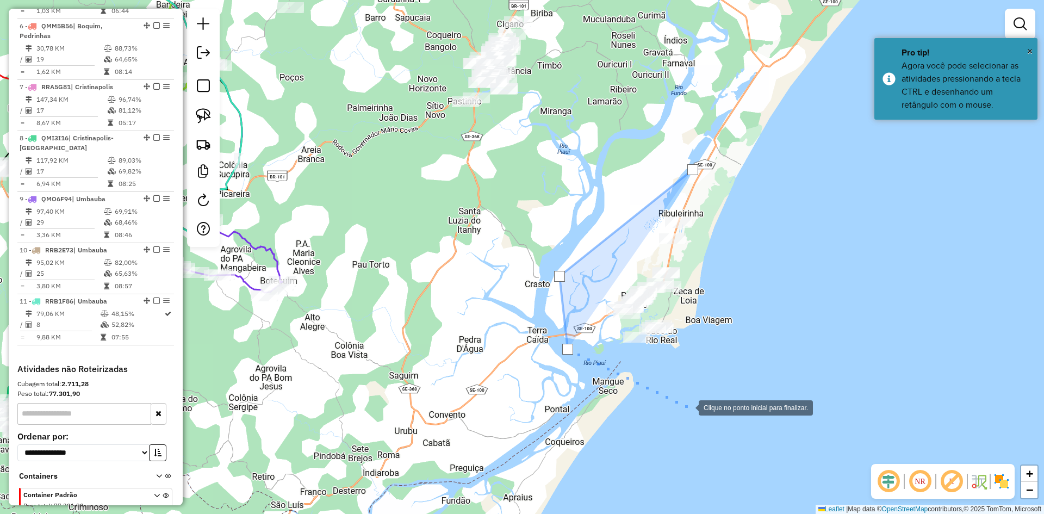
click at [688, 407] on div at bounding box center [688, 407] width 22 height 22
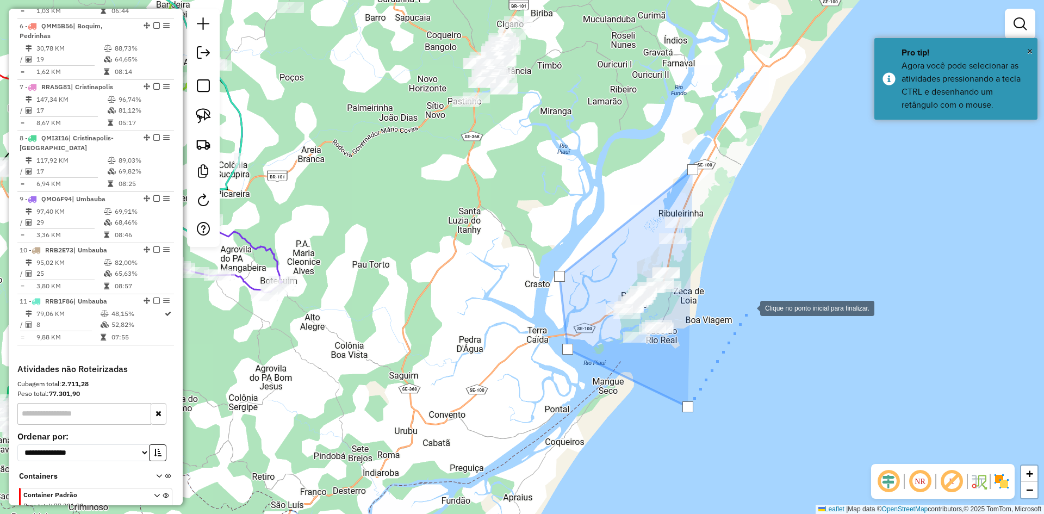
click at [760, 296] on div at bounding box center [749, 307] width 22 height 22
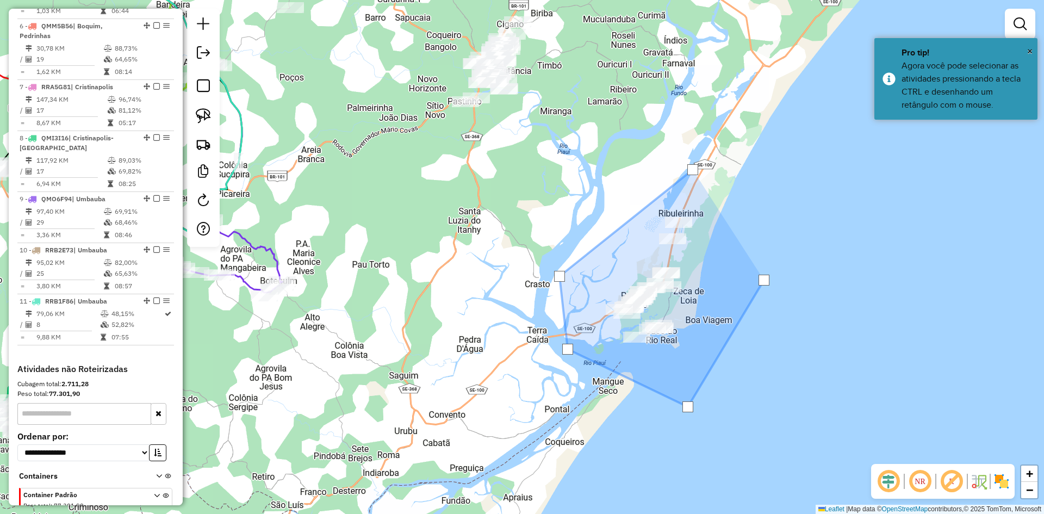
click at [764, 280] on div at bounding box center [763, 280] width 11 height 11
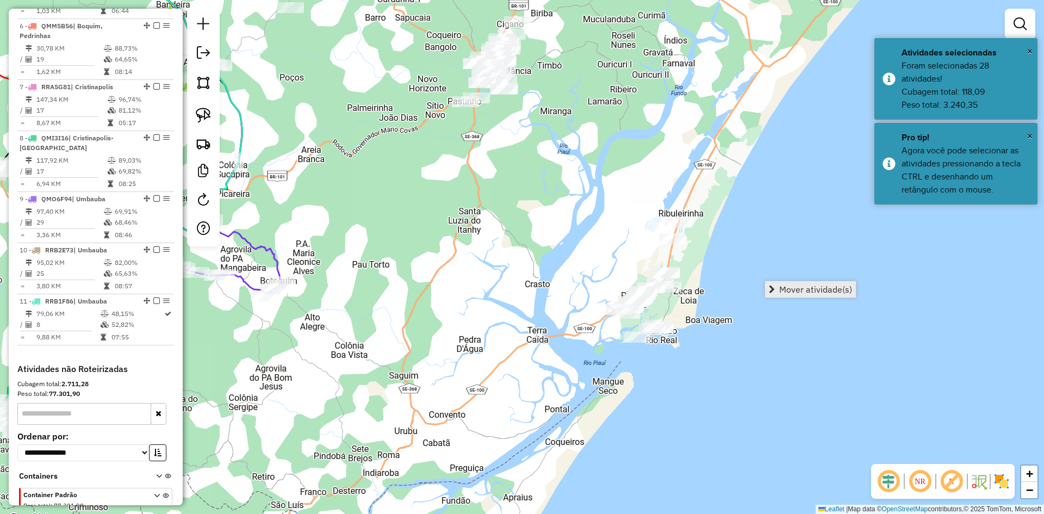
click at [789, 291] on span "Mover atividade(s)" at bounding box center [815, 289] width 73 height 9
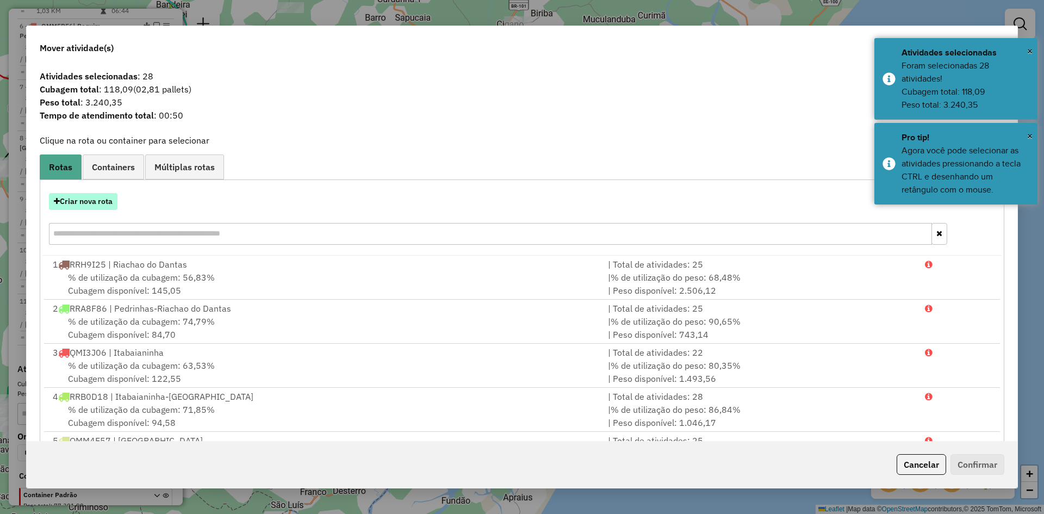
click at [86, 202] on button "Criar nova rota" at bounding box center [83, 201] width 68 height 17
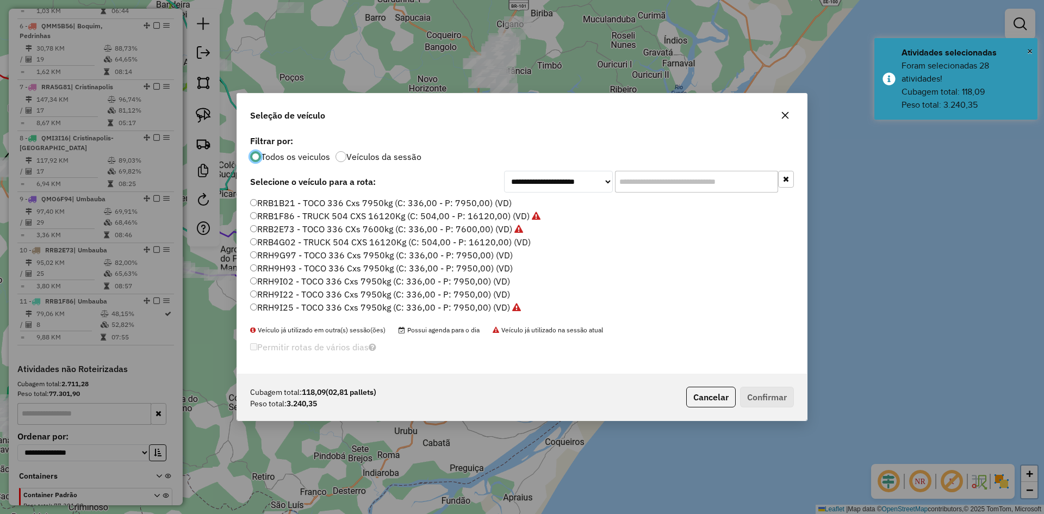
scroll to position [676, 0]
click at [286, 232] on label "RRH9G97 - TOCO 336 Cxs 7950kg (C: 336,00 - P: 7950,00) (VD)" at bounding box center [381, 231] width 263 height 13
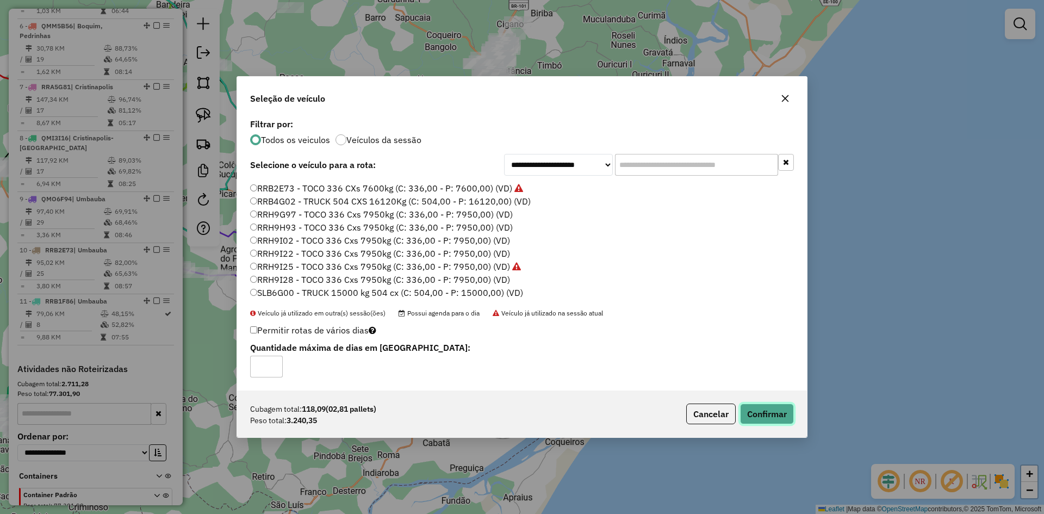
click at [768, 413] on button "Confirmar" at bounding box center [767, 413] width 54 height 21
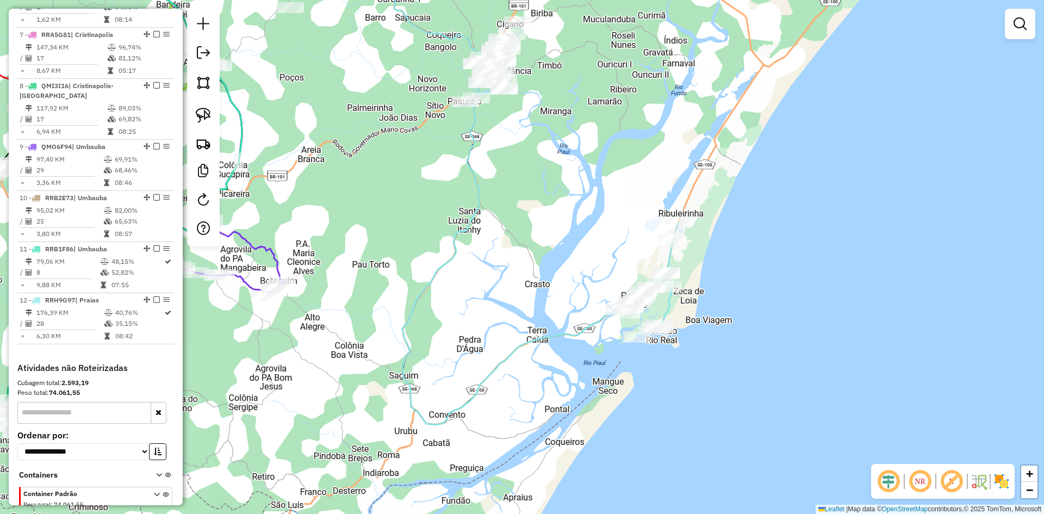
scroll to position [804, 0]
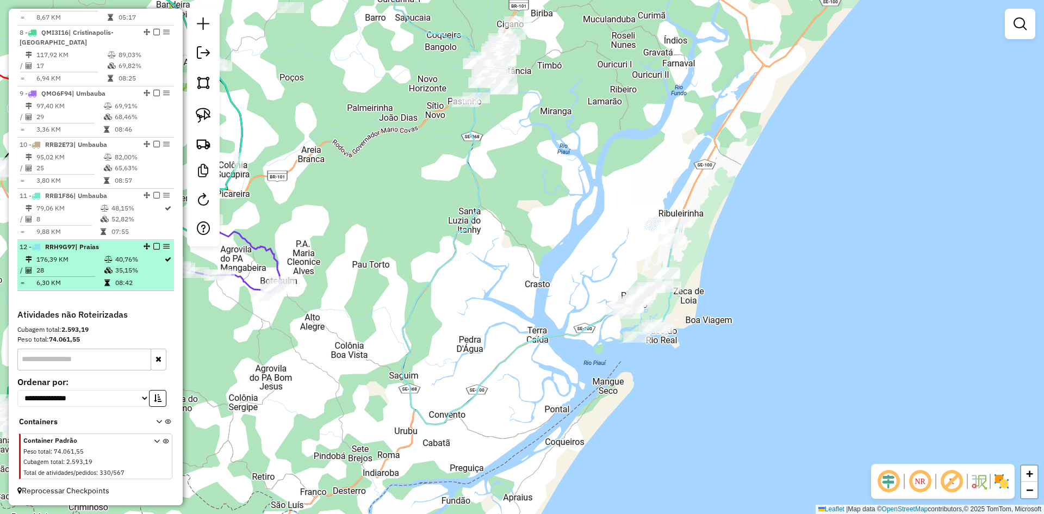
drag, startPoint x: 136, startPoint y: 280, endPoint x: 144, endPoint y: 274, distance: 9.3
click at [136, 276] on td "35,15%" at bounding box center [139, 270] width 49 height 11
select select "**********"
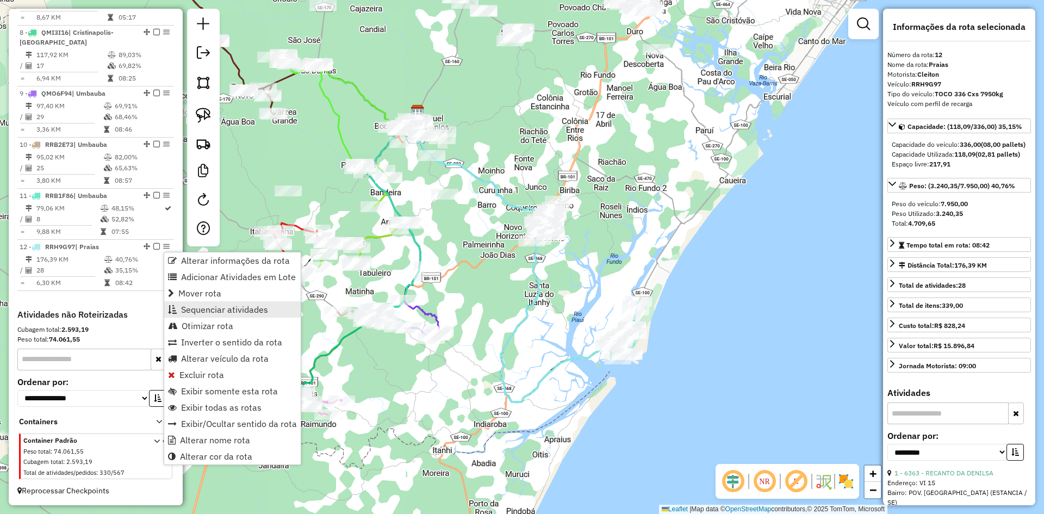
click at [222, 305] on span "Sequenciar atividades" at bounding box center [224, 309] width 87 height 9
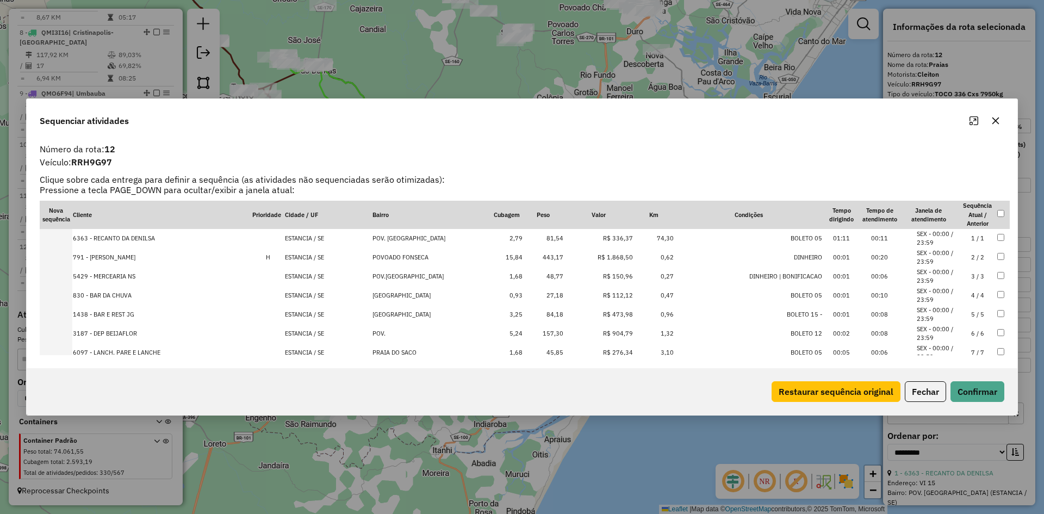
click at [1001, 254] on td at bounding box center [1002, 257] width 13 height 19
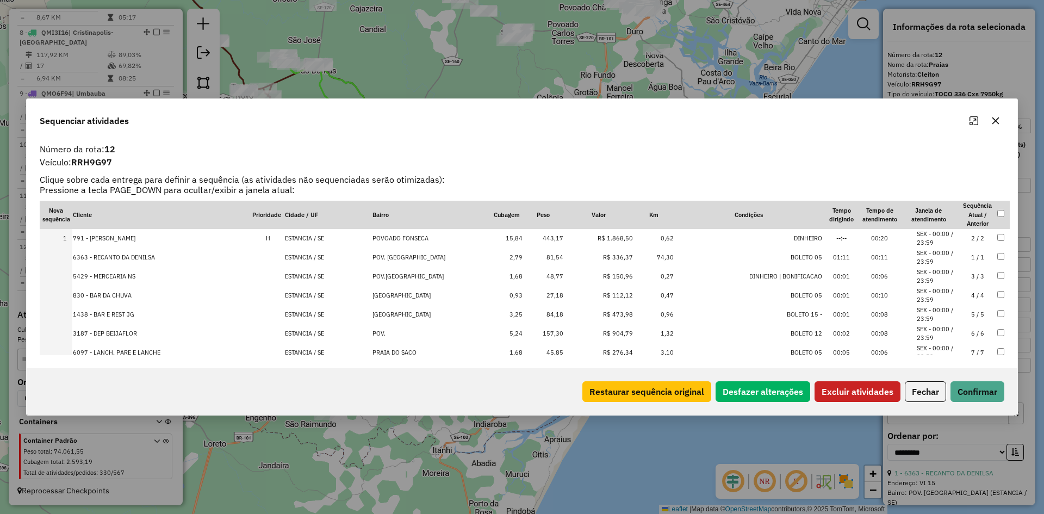
click at [856, 390] on button "Excluir atividades" at bounding box center [857, 391] width 86 height 21
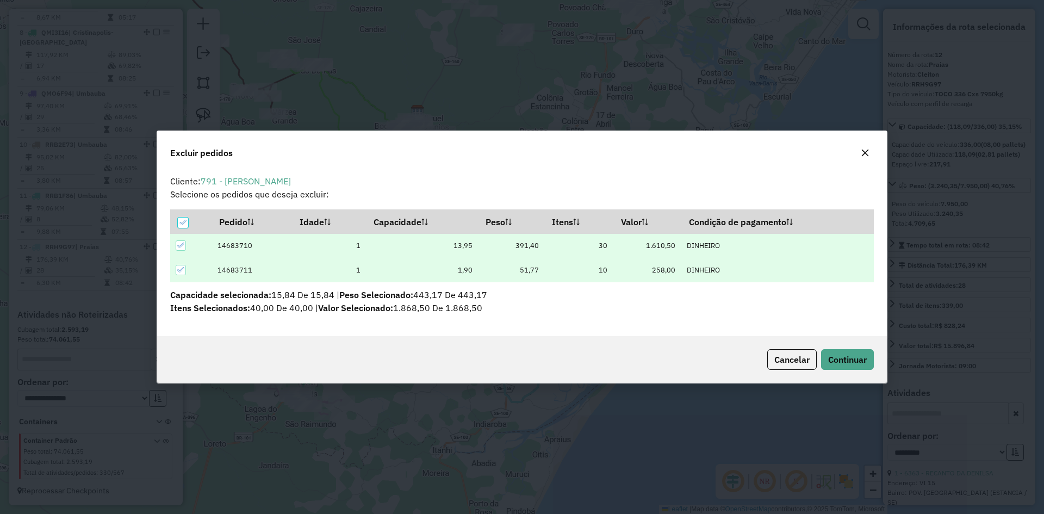
scroll to position [0, 0]
click at [830, 360] on span "Continuar" at bounding box center [847, 359] width 39 height 11
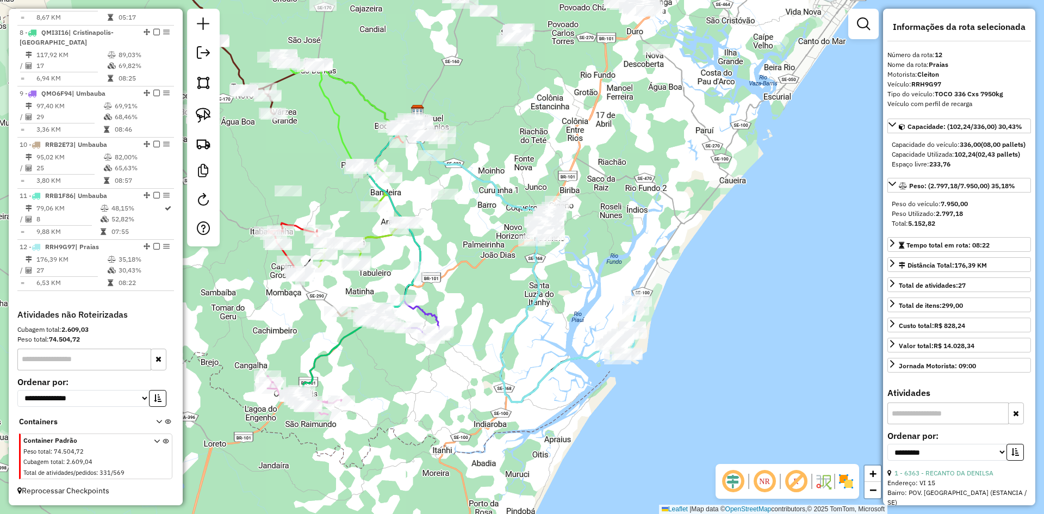
scroll to position [811, 0]
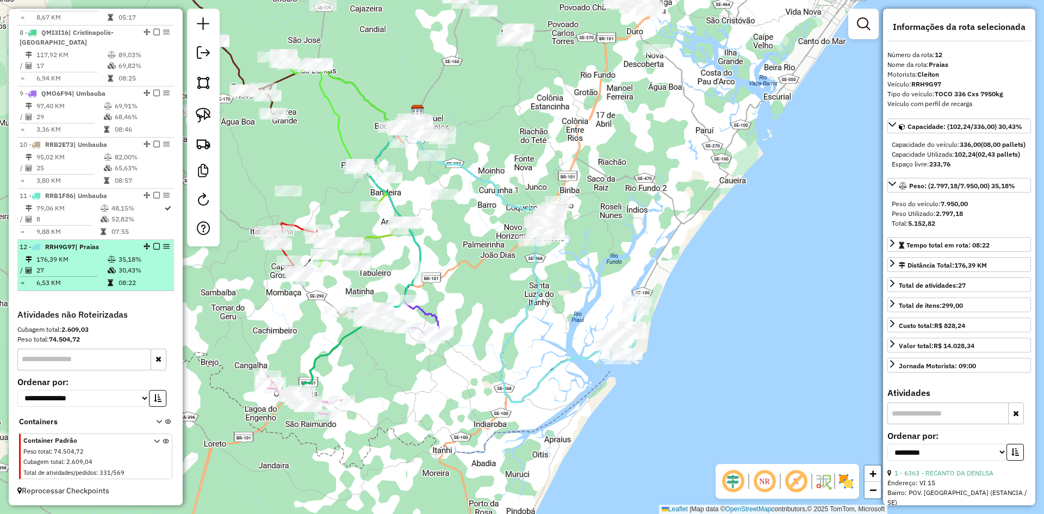
click at [138, 280] on td "08:22" at bounding box center [144, 282] width 52 height 11
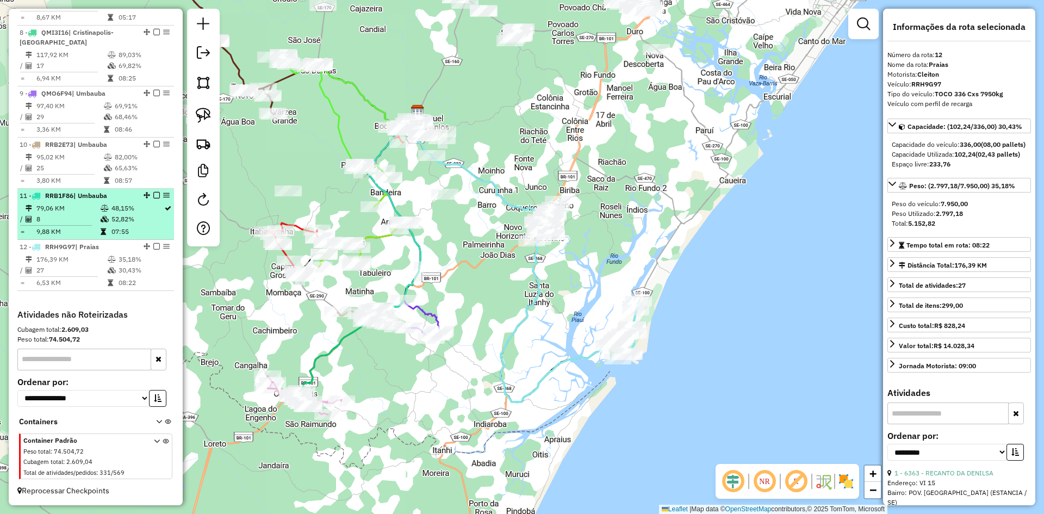
drag, startPoint x: 114, startPoint y: 217, endPoint x: 115, endPoint y: 185, distance: 32.1
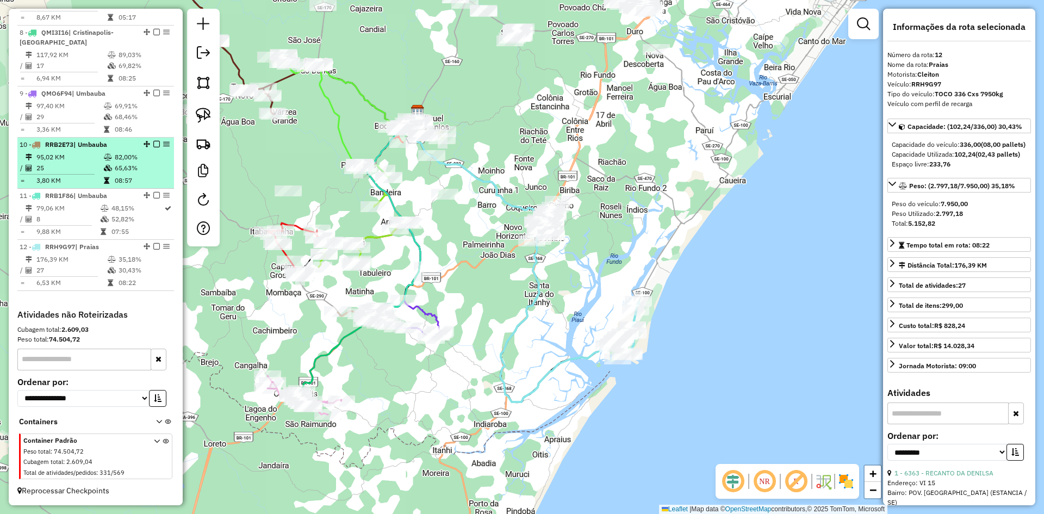
click at [114, 216] on td "52,82%" at bounding box center [137, 219] width 53 height 11
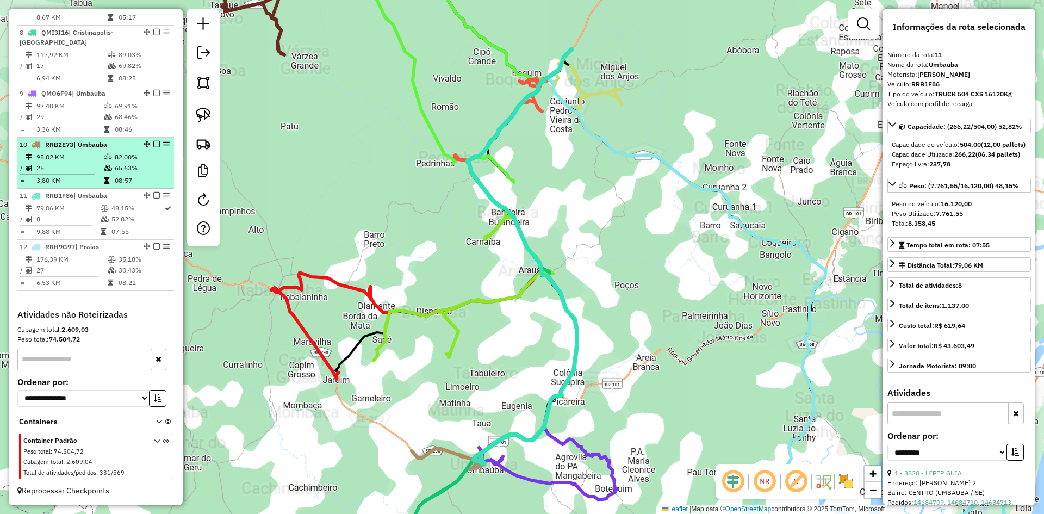
click at [114, 170] on td "65,63%" at bounding box center [141, 168] width 55 height 11
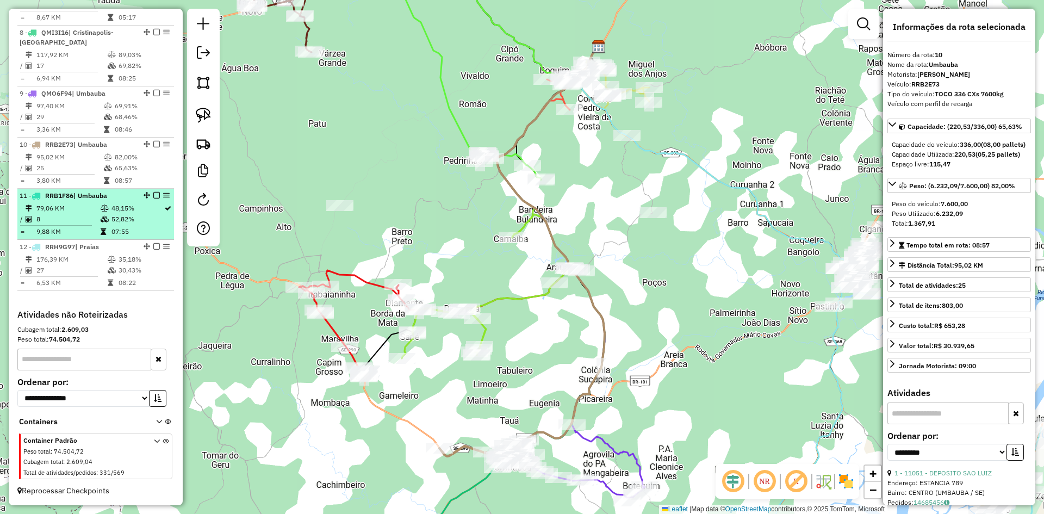
click at [112, 205] on td "48,15%" at bounding box center [137, 208] width 53 height 11
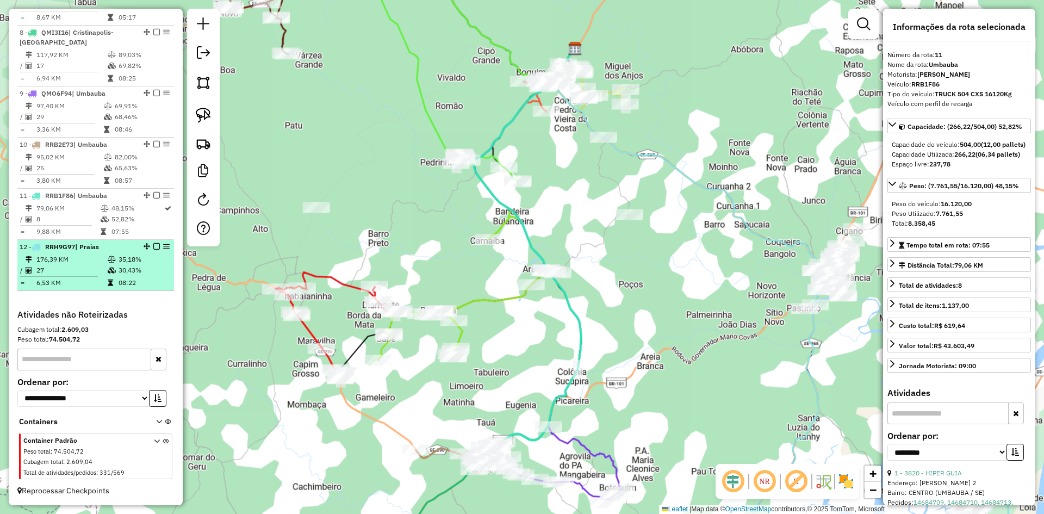
click at [124, 261] on td "35,18%" at bounding box center [144, 259] width 52 height 11
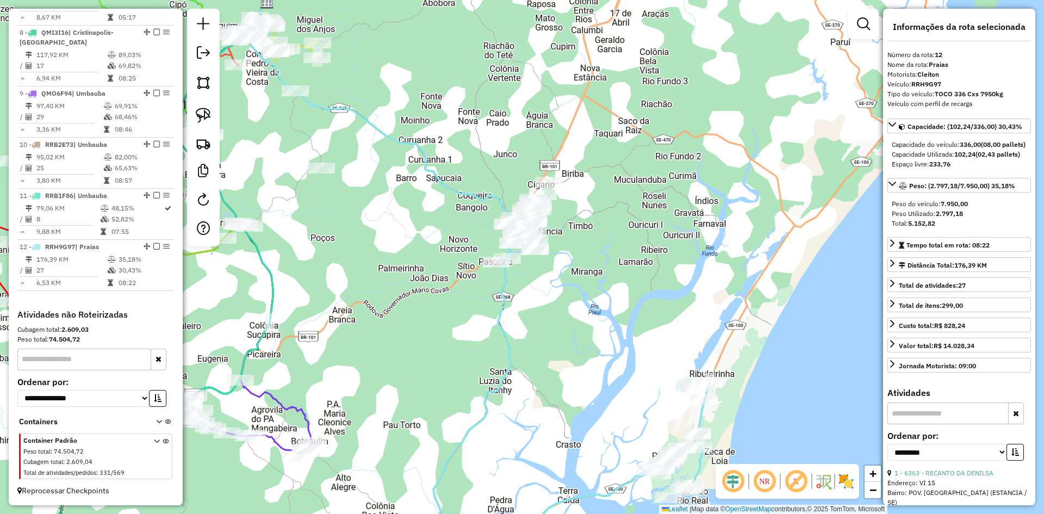
drag, startPoint x: 205, startPoint y: 88, endPoint x: 221, endPoint y: 93, distance: 16.7
click at [205, 88] on img at bounding box center [203, 82] width 15 height 15
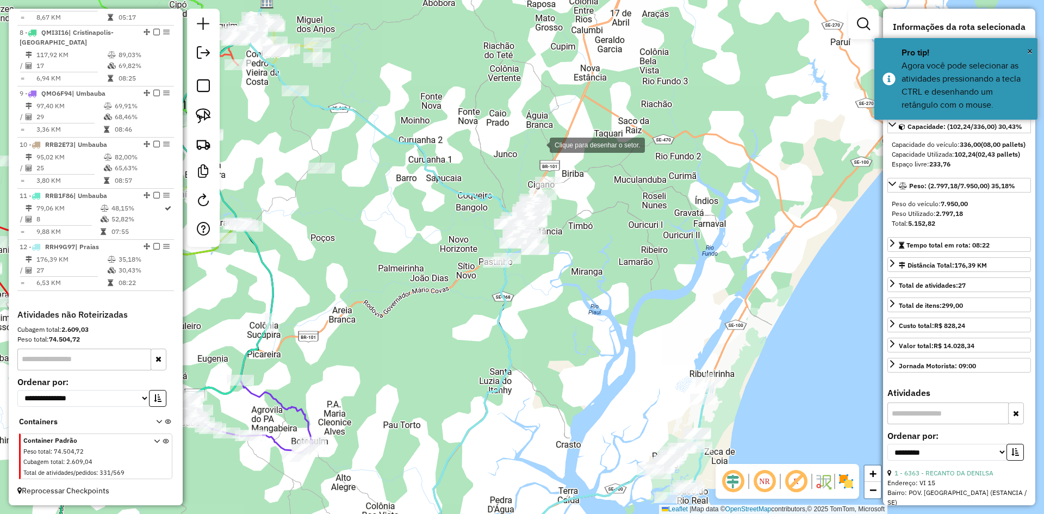
click at [539, 144] on div at bounding box center [539, 144] width 22 height 22
click at [473, 223] on div at bounding box center [484, 213] width 22 height 22
click at [459, 297] on div at bounding box center [459, 297] width 22 height 22
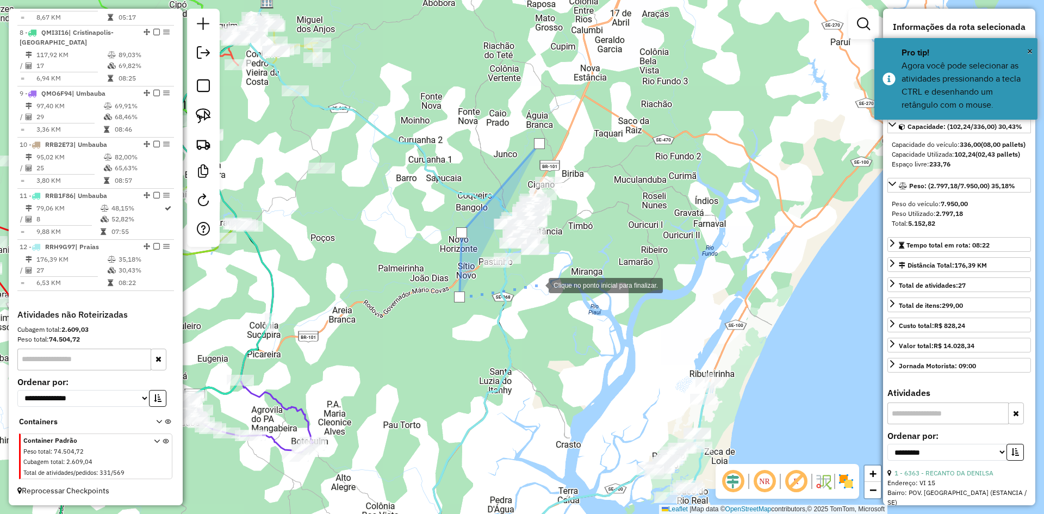
drag, startPoint x: 552, startPoint y: 281, endPoint x: 581, endPoint y: 228, distance: 60.1
click at [548, 280] on div at bounding box center [538, 284] width 22 height 22
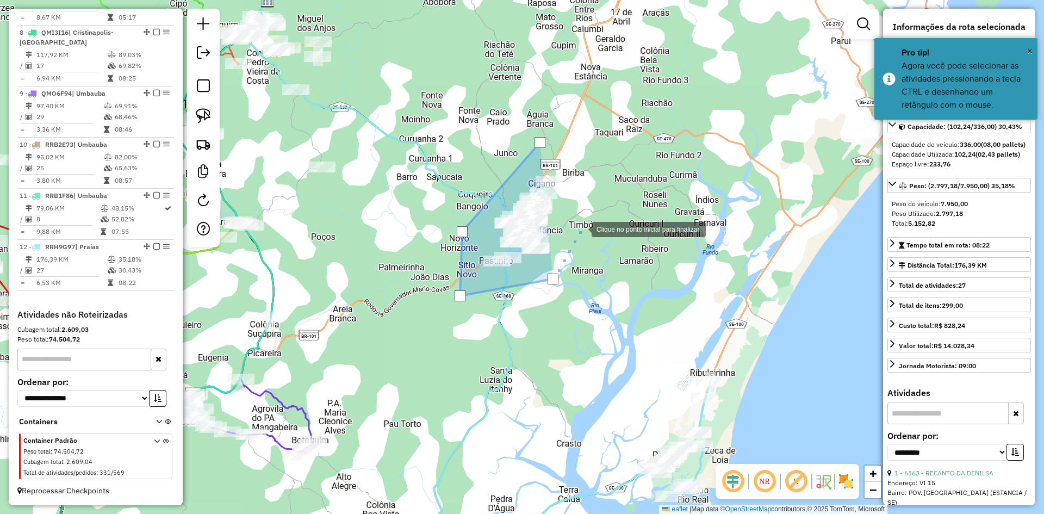
click at [591, 217] on div at bounding box center [581, 228] width 22 height 22
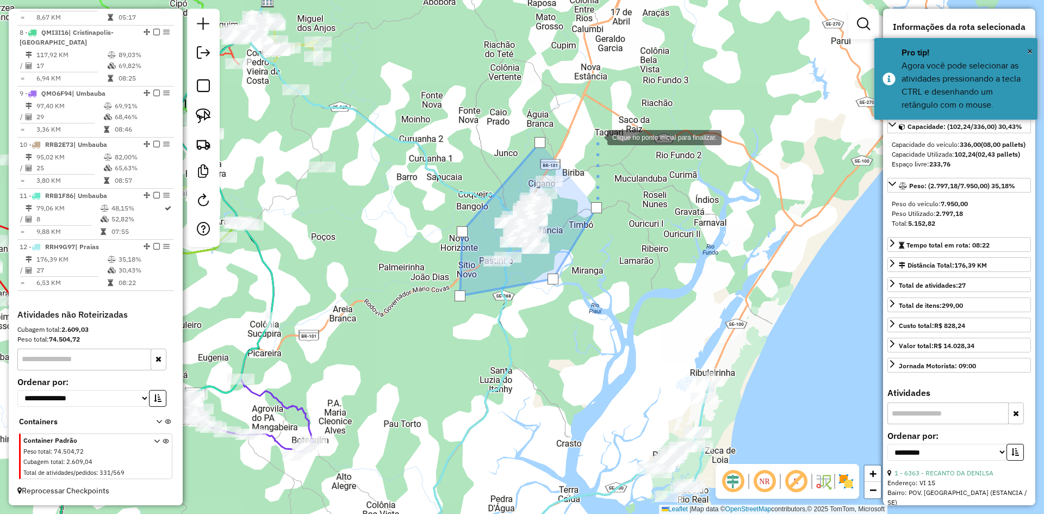
click at [596, 136] on div at bounding box center [596, 137] width 22 height 22
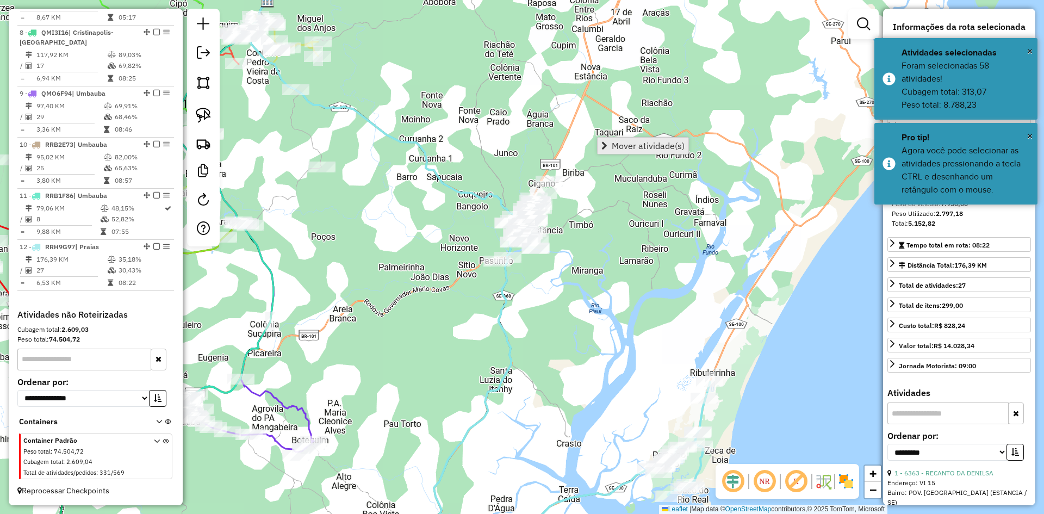
click at [621, 142] on span "Mover atividade(s)" at bounding box center [648, 145] width 73 height 9
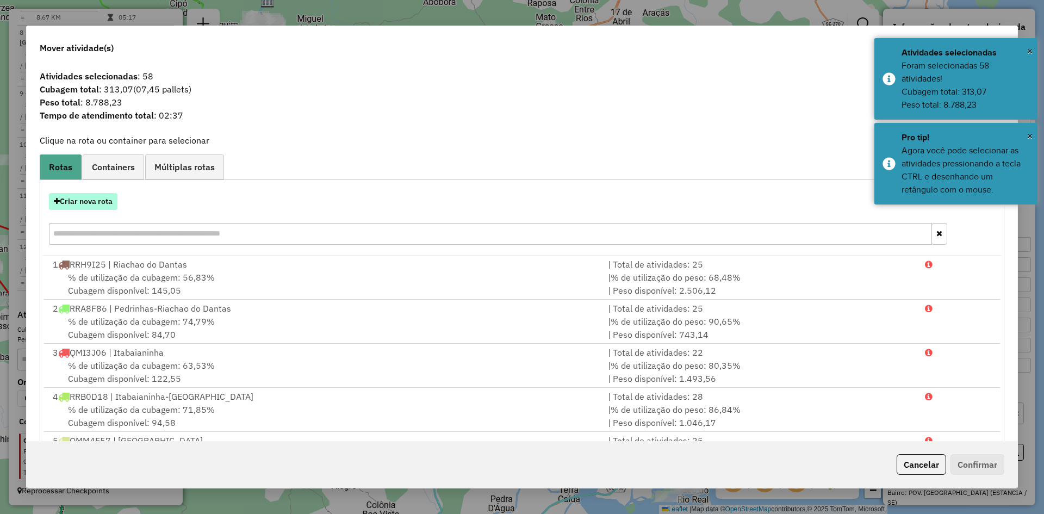
click at [94, 197] on button "Criar nova rota" at bounding box center [83, 201] width 68 height 17
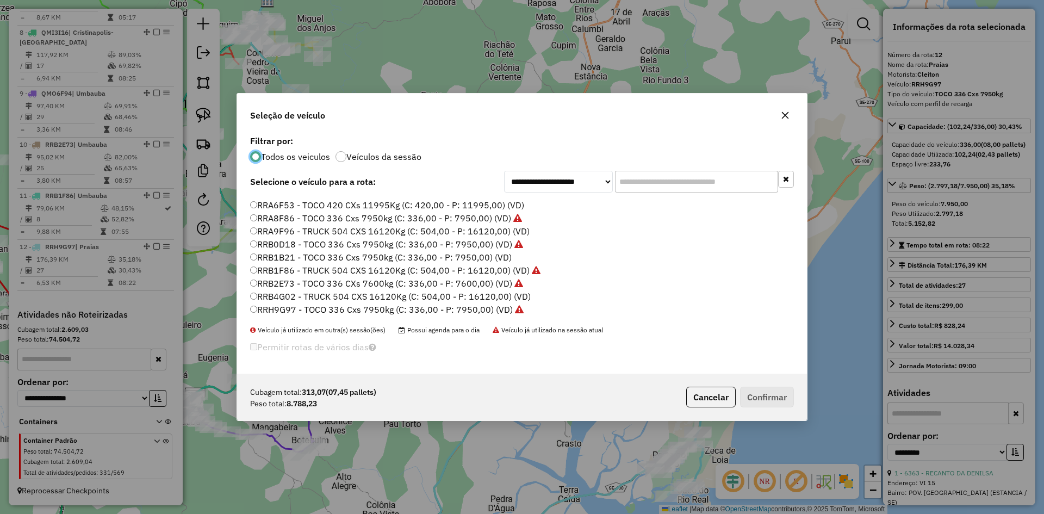
scroll to position [544, 0]
click at [289, 220] on label "QMP8E77 - VAN 2000 Kg (C: 84,00 - P: 2000,00) (VD)" at bounding box center [360, 220] width 220 height 13
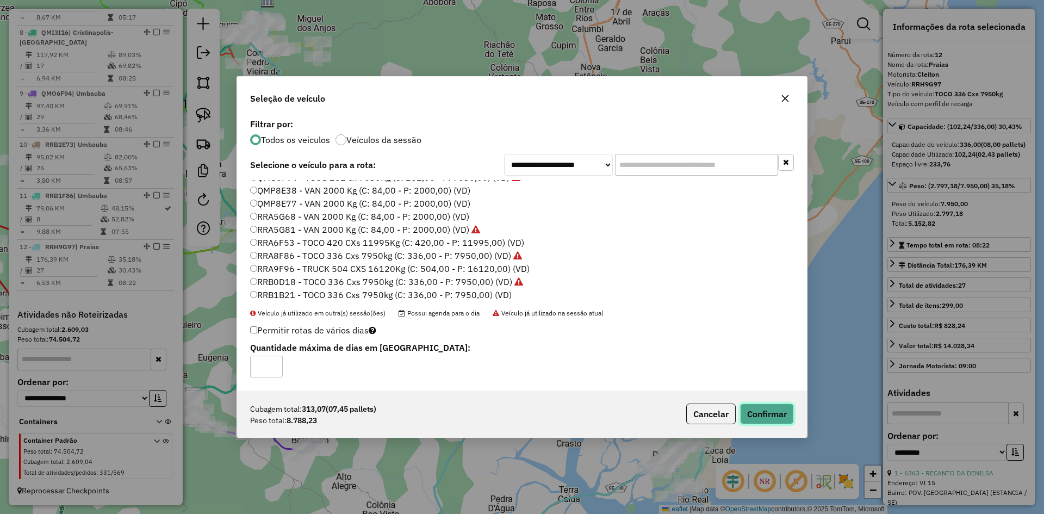
click at [762, 416] on button "Confirmar" at bounding box center [767, 413] width 54 height 21
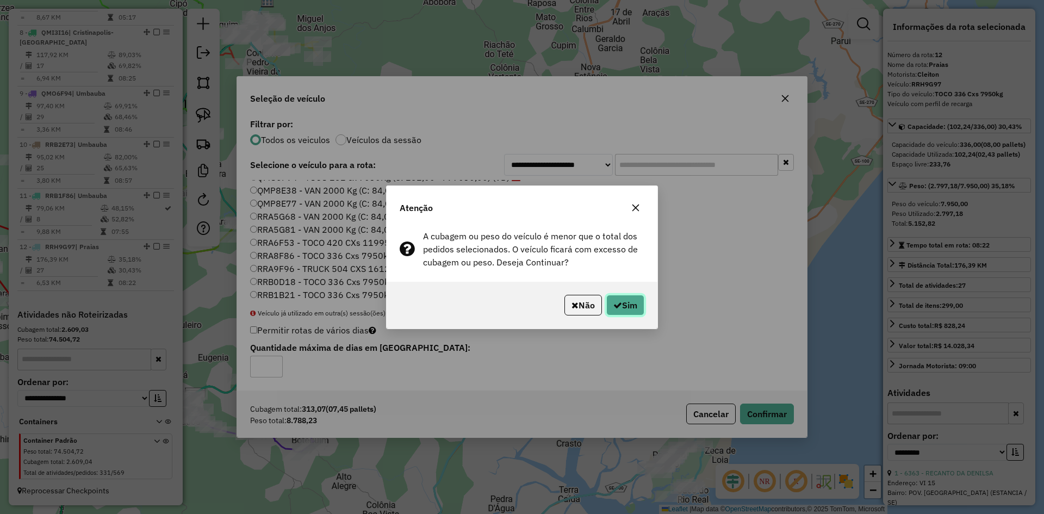
click at [625, 309] on button "Sim" at bounding box center [625, 305] width 38 height 21
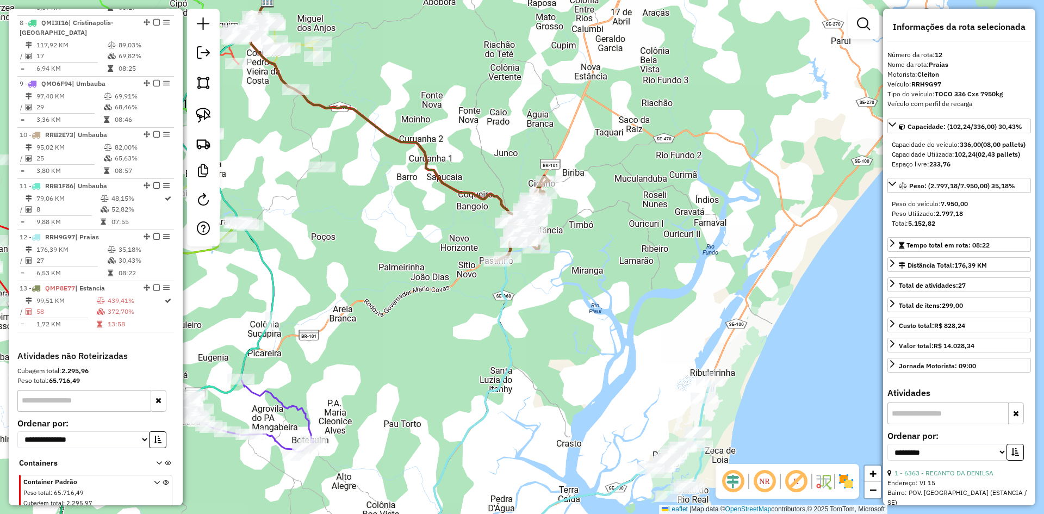
scroll to position [862, 0]
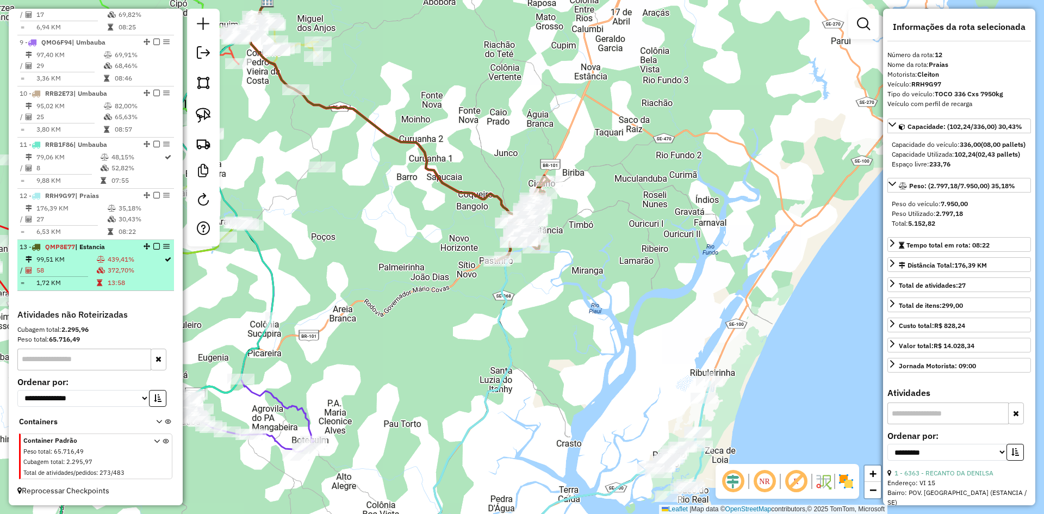
click at [120, 270] on td "372,70%" at bounding box center [135, 270] width 57 height 11
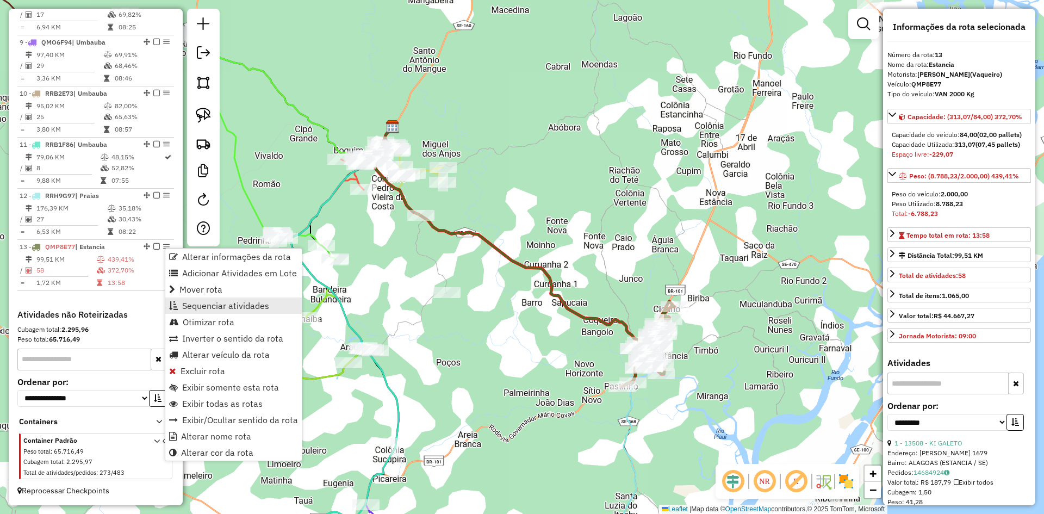
click at [211, 308] on span "Sequenciar atividades" at bounding box center [225, 305] width 87 height 9
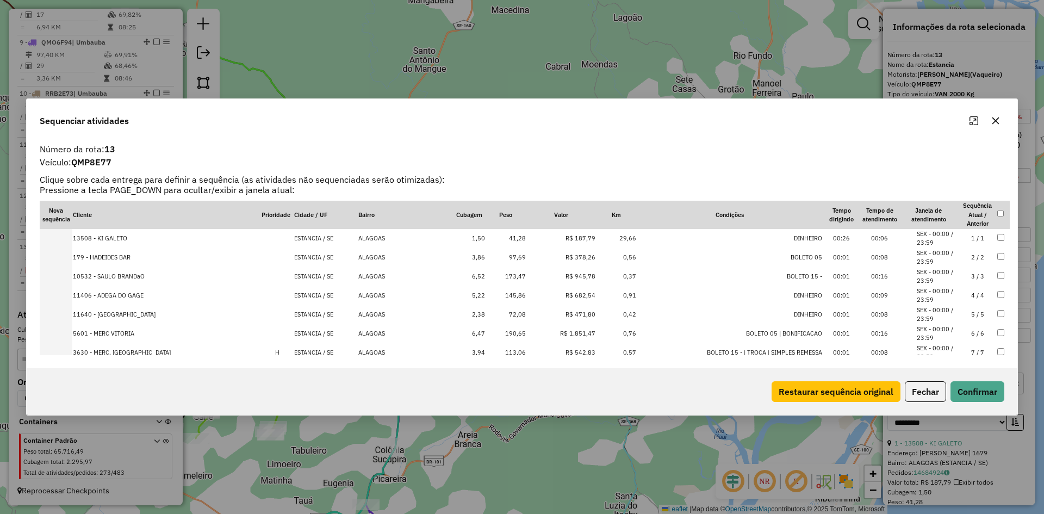
click at [525, 276] on td "173,47" at bounding box center [505, 276] width 41 height 19
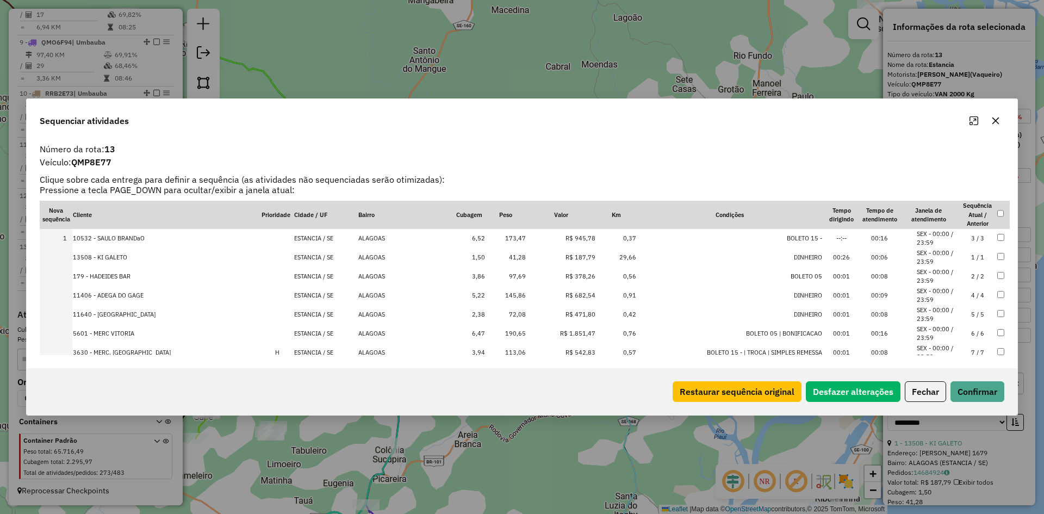
click at [521, 294] on td "145,86" at bounding box center [505, 295] width 41 height 19
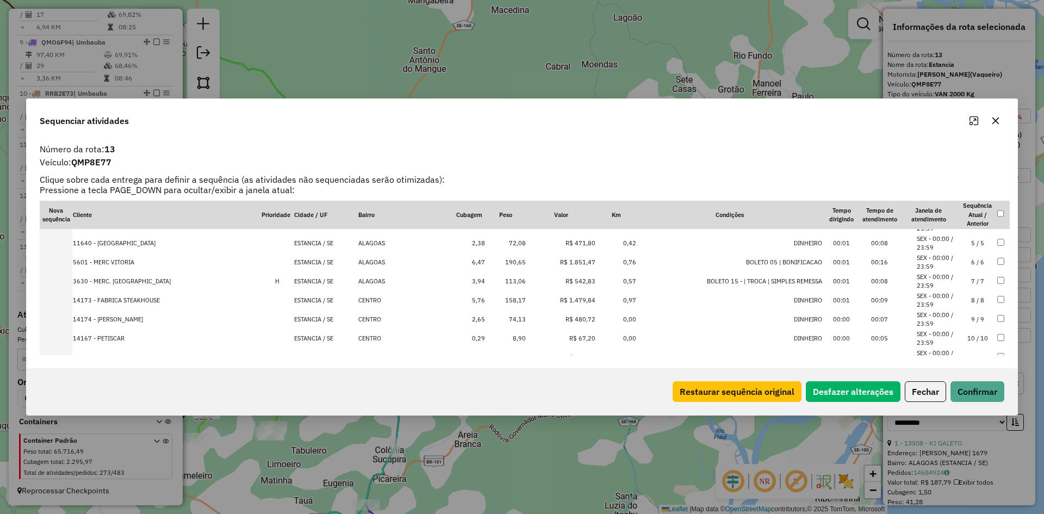
scroll to position [54, 0]
click at [521, 282] on td "190,65" at bounding box center [505, 279] width 41 height 19
click at [521, 313] on td "158,17" at bounding box center [505, 317] width 41 height 19
click at [519, 283] on td "673,10" at bounding box center [505, 284] width 41 height 19
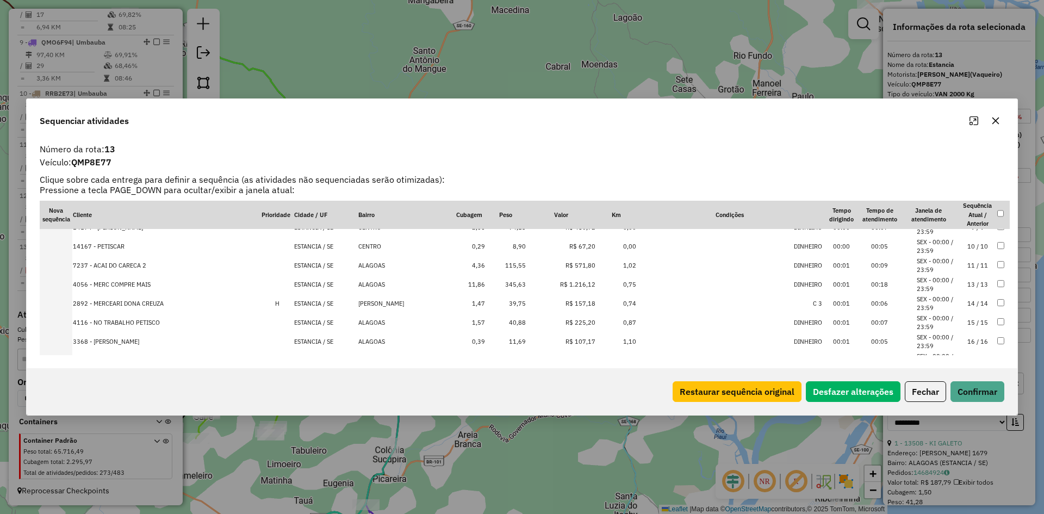
click at [521, 287] on td "345,63" at bounding box center [505, 284] width 41 height 19
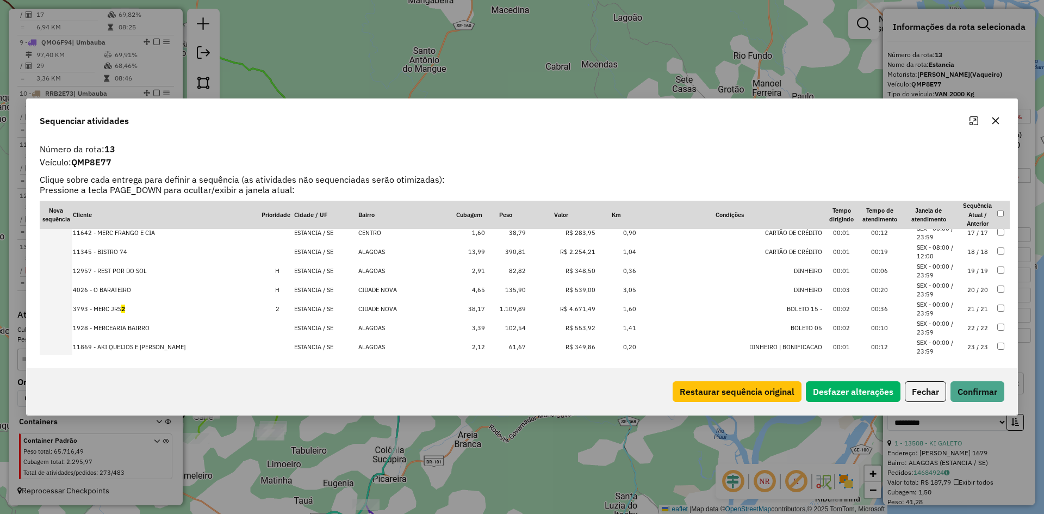
click at [519, 253] on td "390,81" at bounding box center [505, 251] width 41 height 19
click at [520, 276] on td "135,90" at bounding box center [505, 270] width 41 height 19
click at [519, 273] on td "1.109,89" at bounding box center [505, 270] width 41 height 19
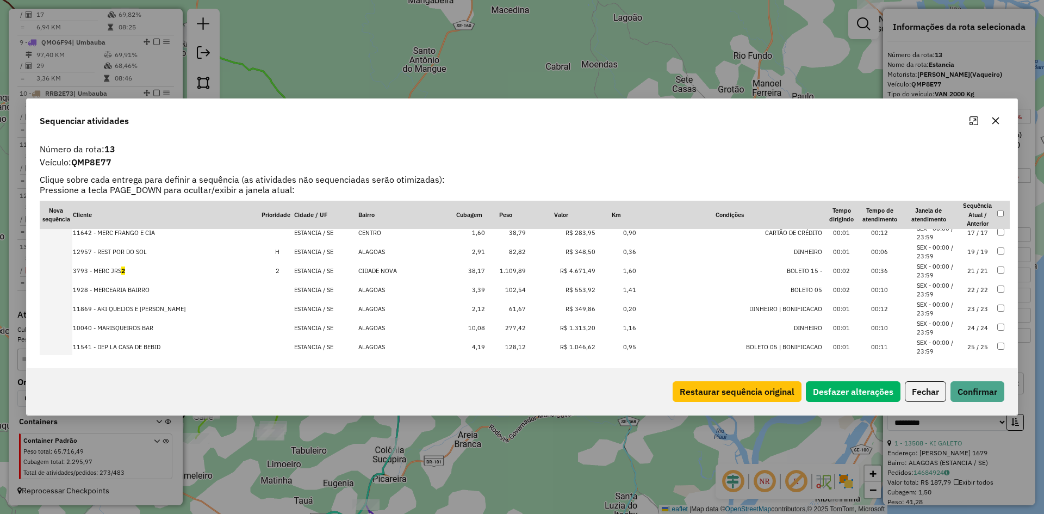
scroll to position [367, 0]
click at [525, 308] on td "277,42" at bounding box center [505, 309] width 41 height 19
click at [521, 291] on td "148,21" at bounding box center [505, 292] width 41 height 19
click at [525, 326] on td "166,86" at bounding box center [505, 330] width 41 height 19
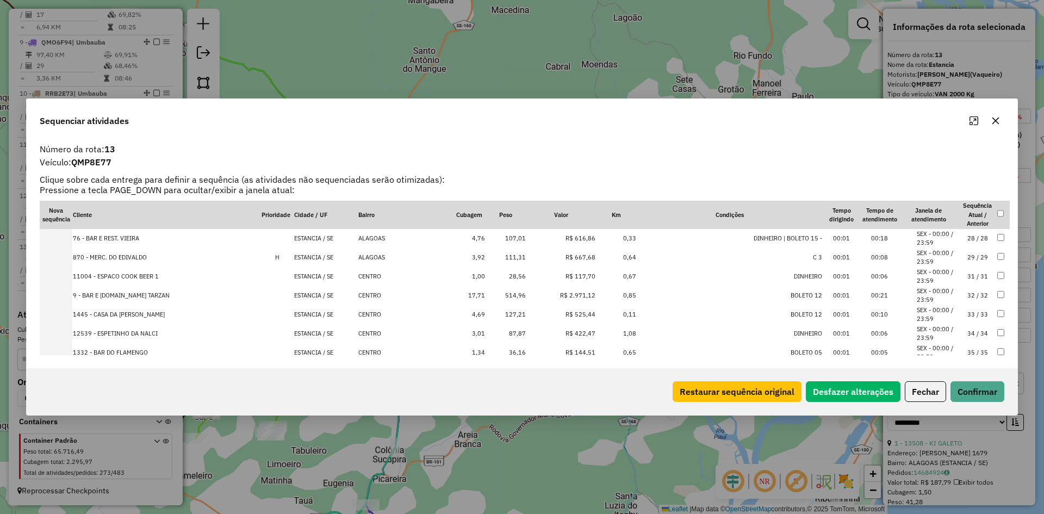
click at [525, 298] on td "514,96" at bounding box center [505, 295] width 41 height 19
click at [525, 298] on td "127,21" at bounding box center [505, 295] width 41 height 19
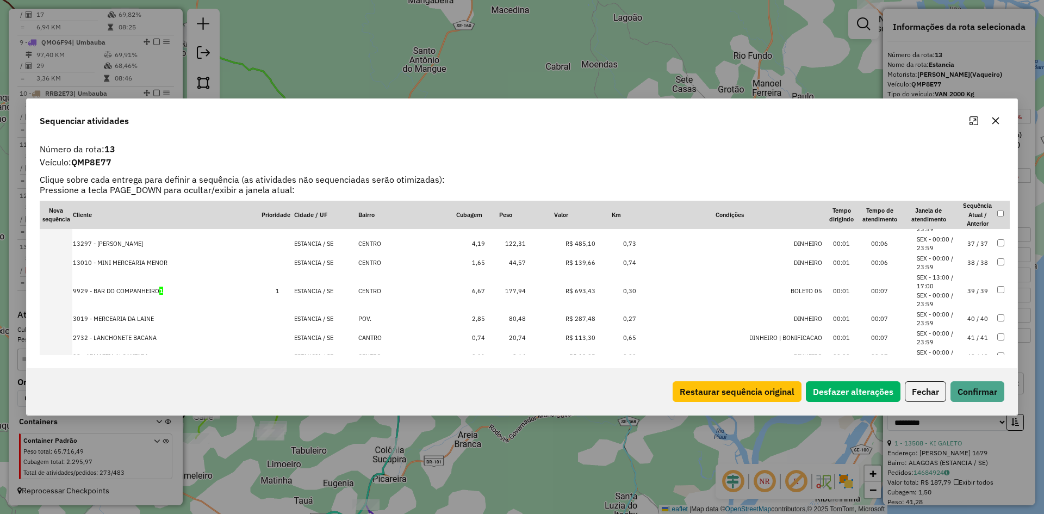
click at [523, 291] on td "177,94" at bounding box center [505, 290] width 41 height 37
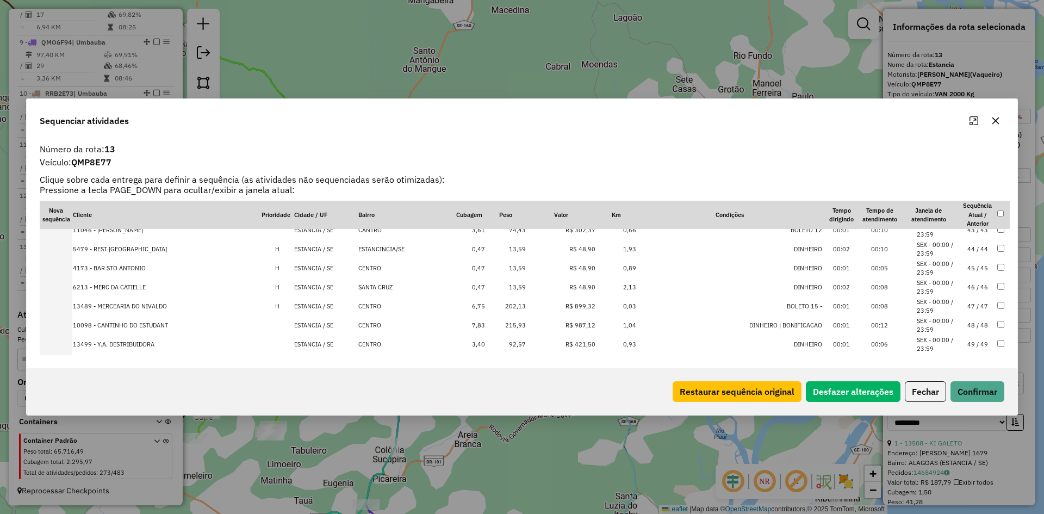
click at [524, 303] on td "202,13" at bounding box center [505, 306] width 41 height 19
click at [524, 304] on td "215,93" at bounding box center [505, 306] width 41 height 19
click at [519, 326] on td "135,64" at bounding box center [505, 325] width 41 height 19
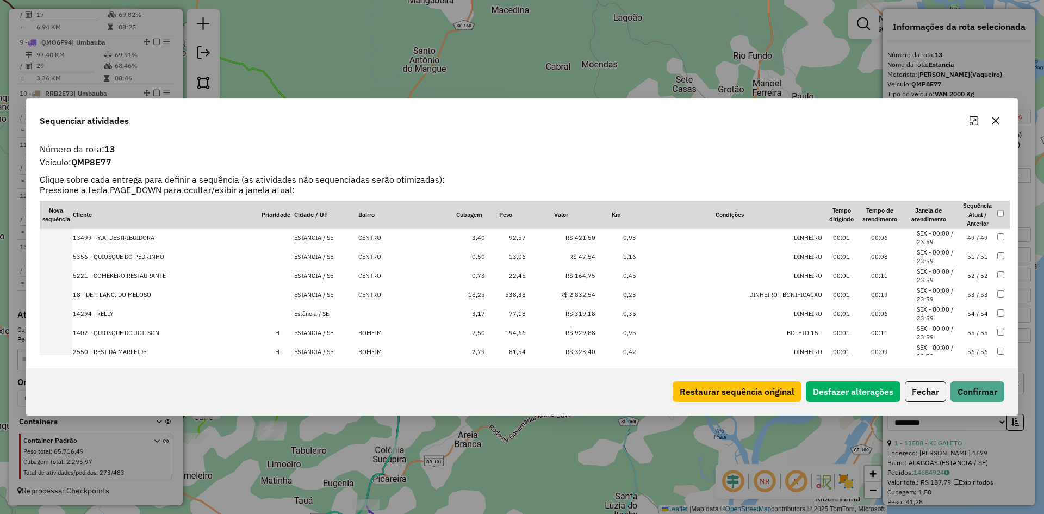
click at [523, 294] on td "538,38" at bounding box center [505, 294] width 41 height 19
click at [523, 313] on td "194,66" at bounding box center [505, 313] width 41 height 19
click at [520, 336] on td "533,86" at bounding box center [505, 335] width 41 height 19
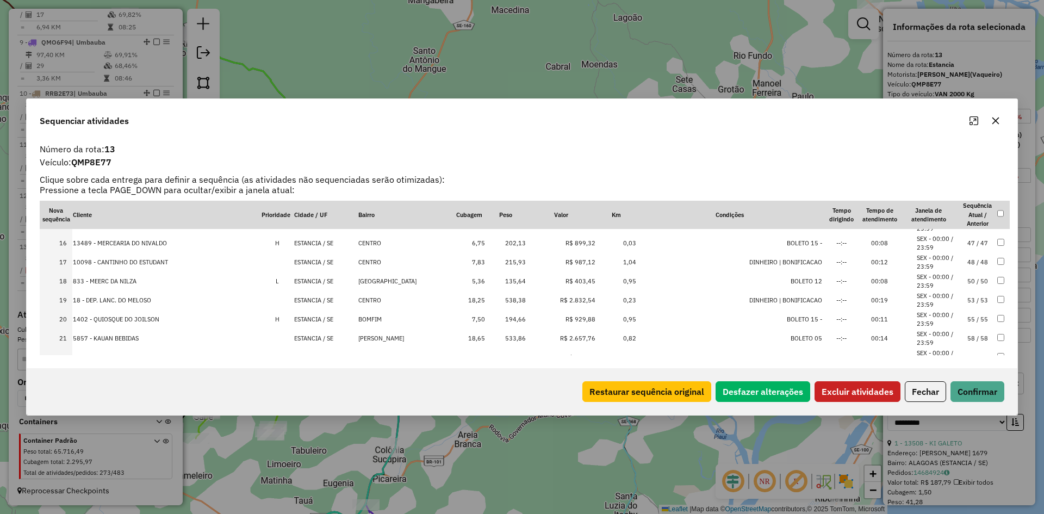
scroll to position [244, 0]
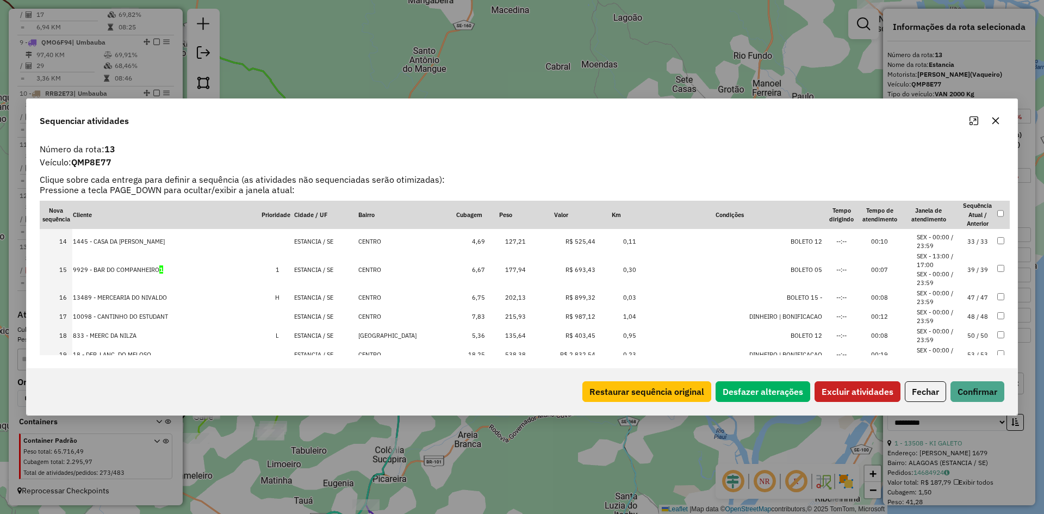
drag, startPoint x: 997, startPoint y: 264, endPoint x: 997, endPoint y: 248, distance: 15.8
click at [997, 262] on td at bounding box center [1002, 269] width 13 height 37
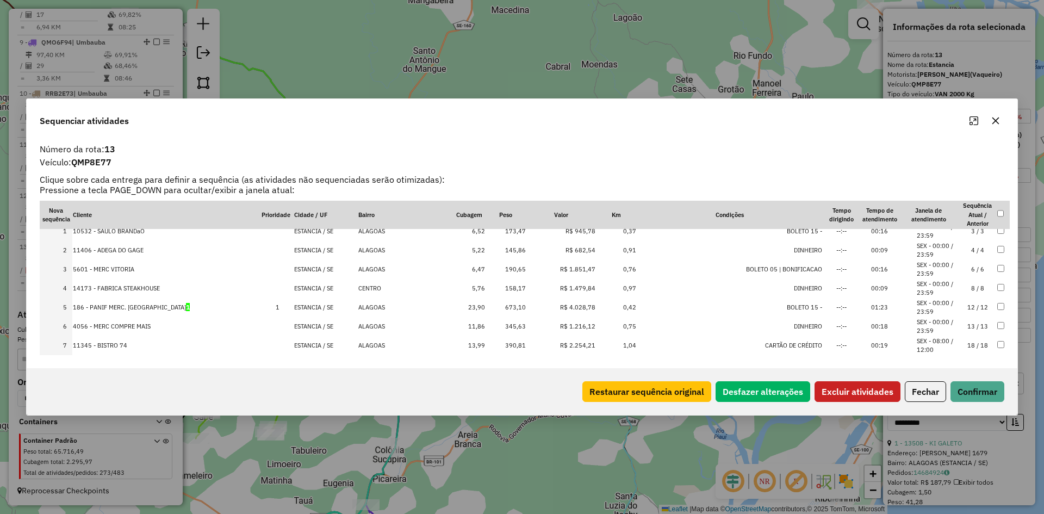
scroll to position [0, 0]
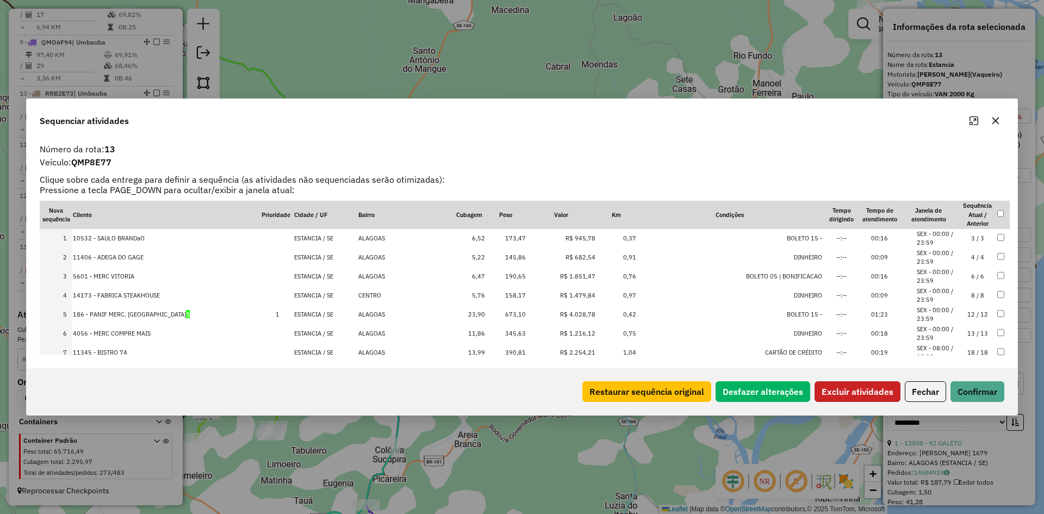
click at [845, 390] on button "Excluir atividades" at bounding box center [857, 391] width 86 height 21
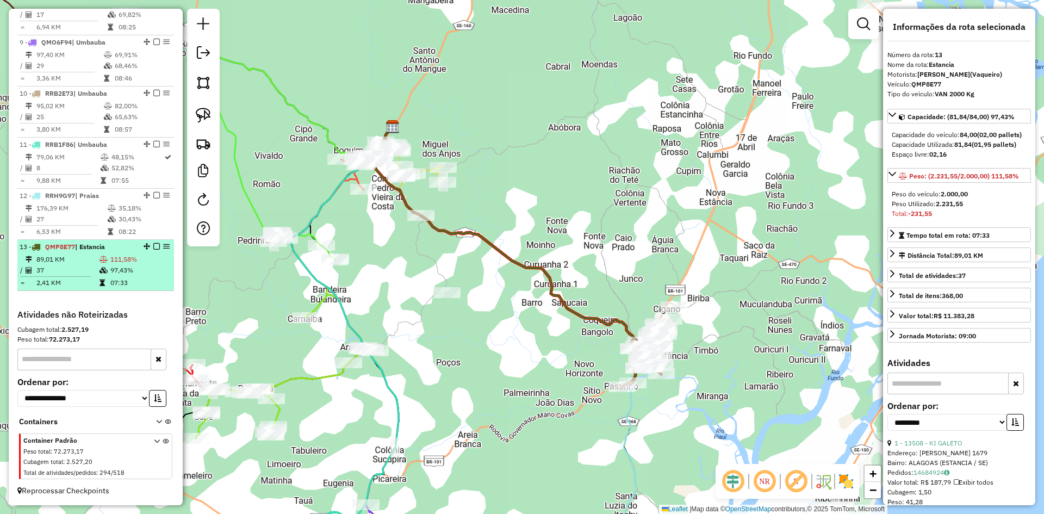
click at [110, 277] on td "07:33" at bounding box center [140, 282] width 60 height 11
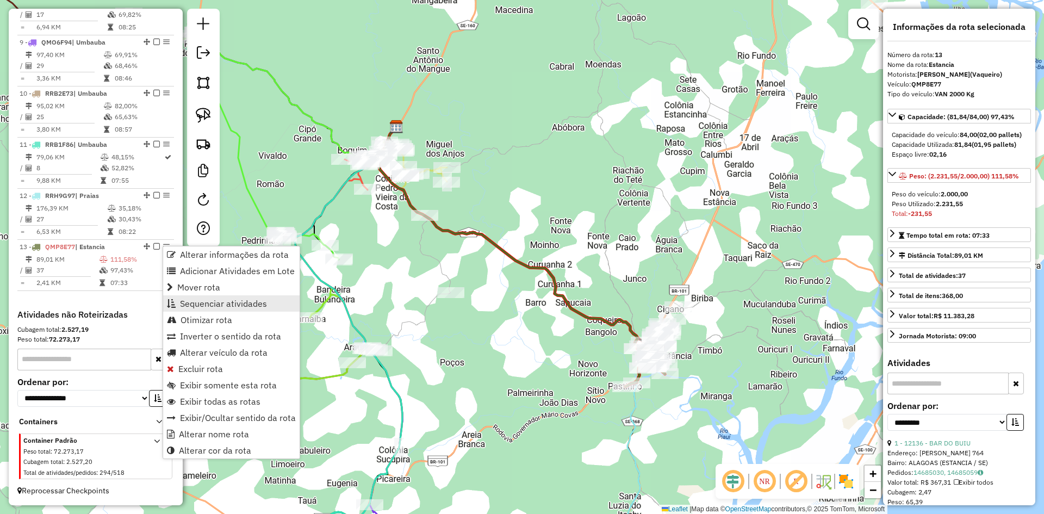
click at [207, 297] on link "Sequenciar atividades" at bounding box center [231, 303] width 136 height 16
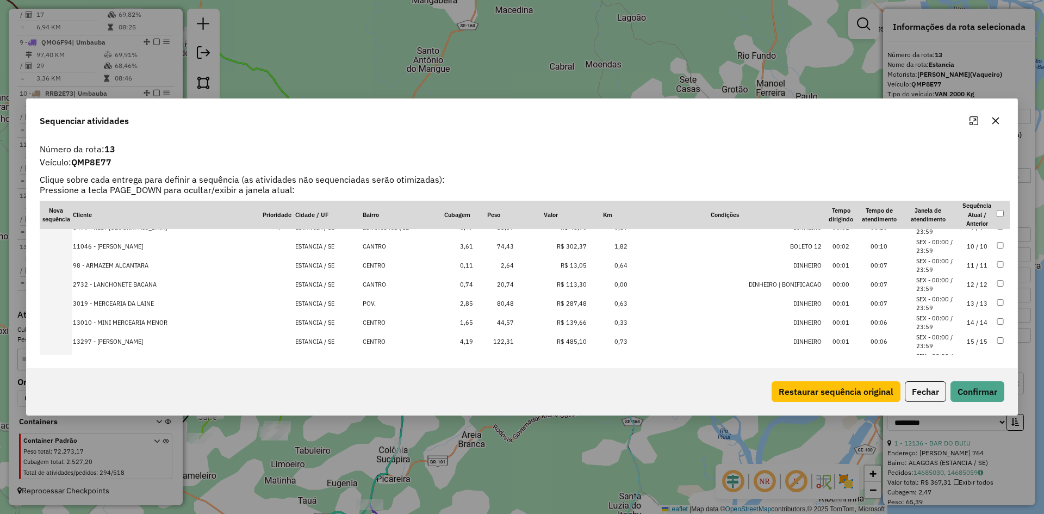
scroll to position [217, 0]
click at [531, 286] on td "R$ 485,10" at bounding box center [550, 287] width 73 height 19
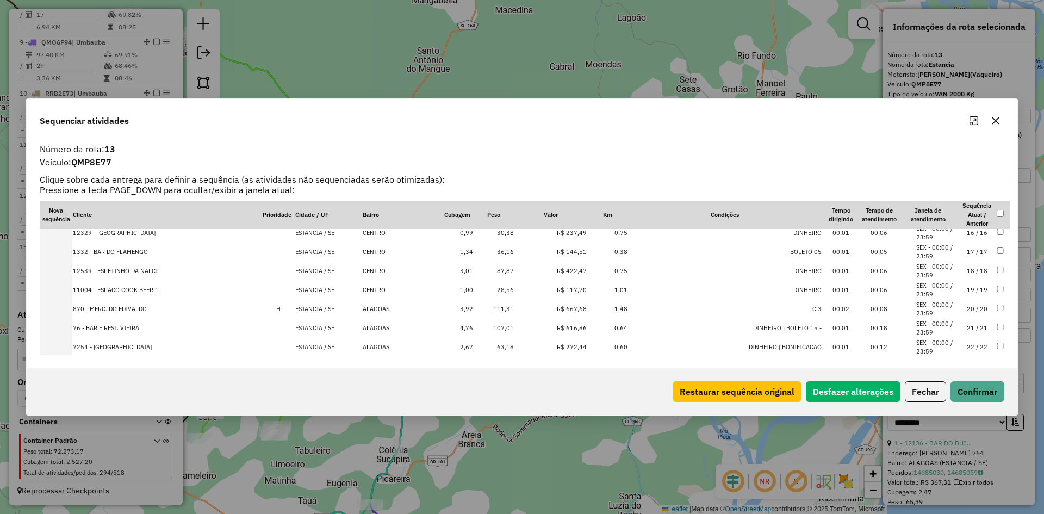
scroll to position [345, 0]
click at [531, 307] on td "R$ 1.046,62" at bounding box center [550, 311] width 73 height 19
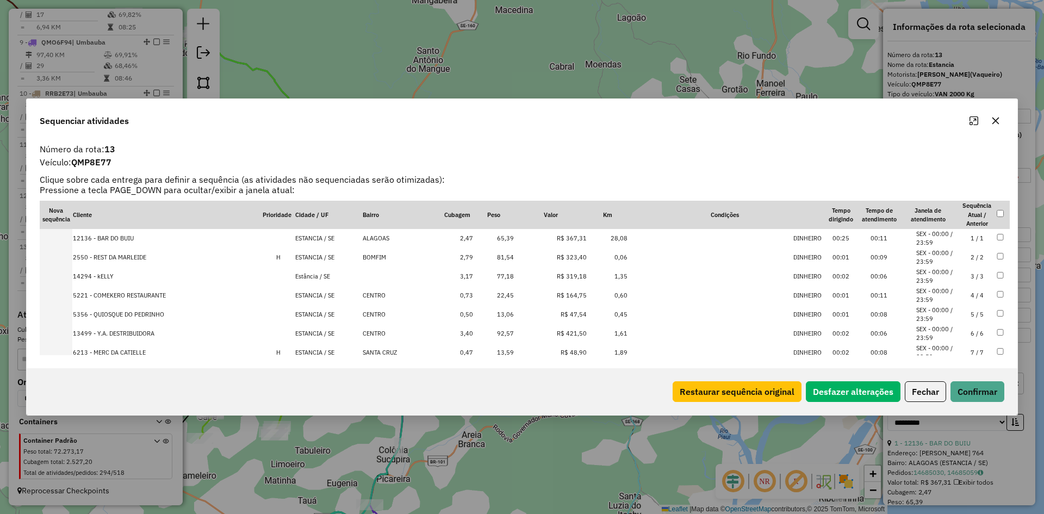
scroll to position [0, 0]
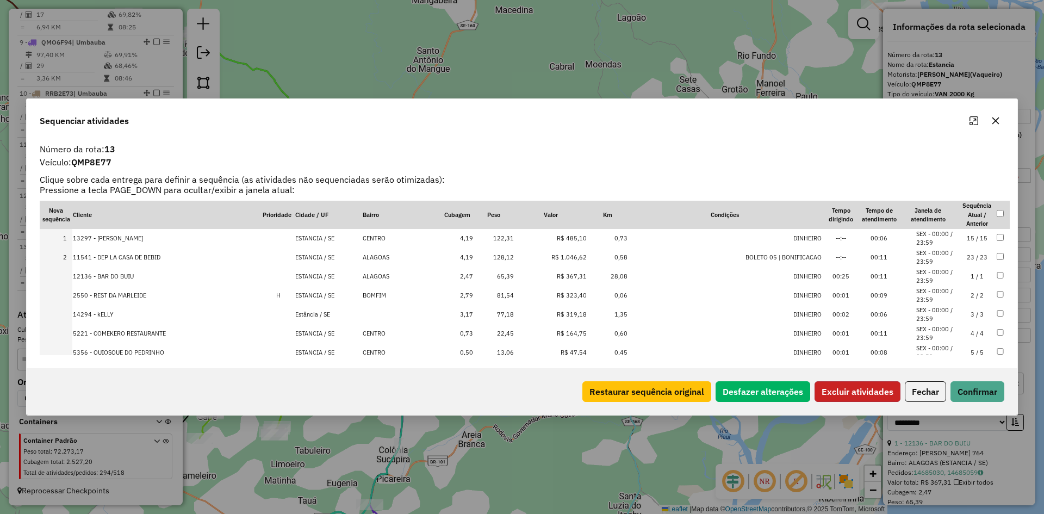
click at [842, 397] on button "Excluir atividades" at bounding box center [857, 391] width 86 height 21
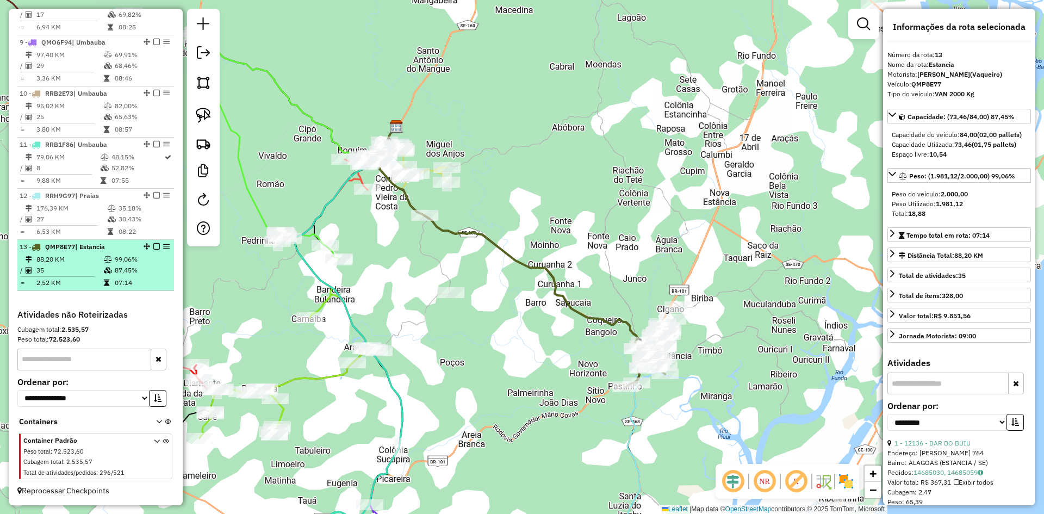
drag, startPoint x: 143, startPoint y: 276, endPoint x: 149, endPoint y: 266, distance: 11.0
click at [143, 273] on td "87,45%" at bounding box center [141, 270] width 55 height 11
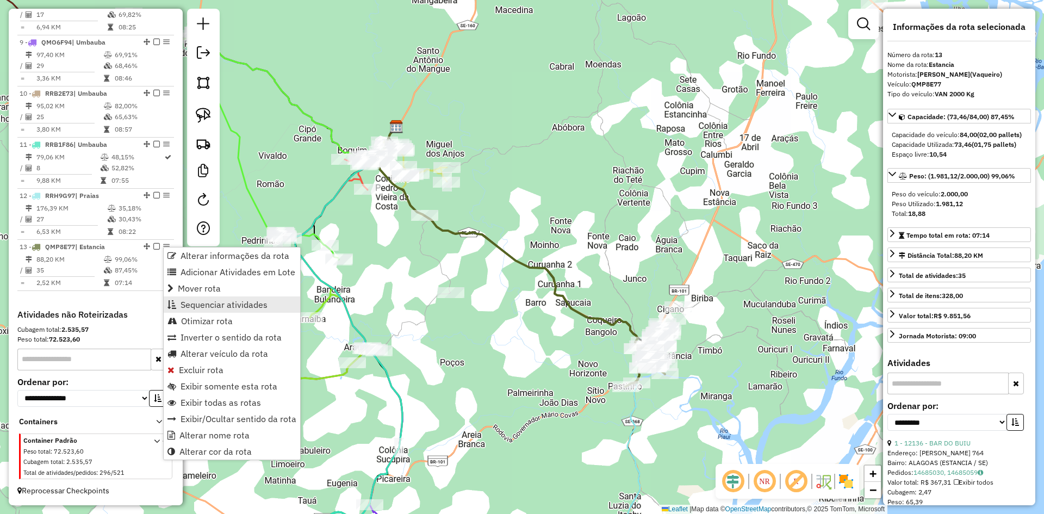
click at [225, 305] on span "Sequenciar atividades" at bounding box center [223, 304] width 87 height 9
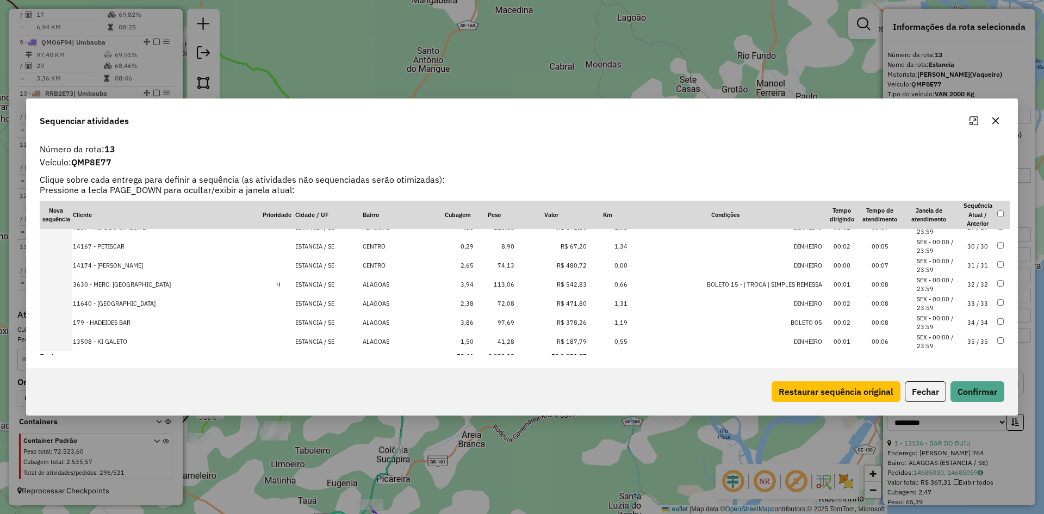
scroll to position [550, 0]
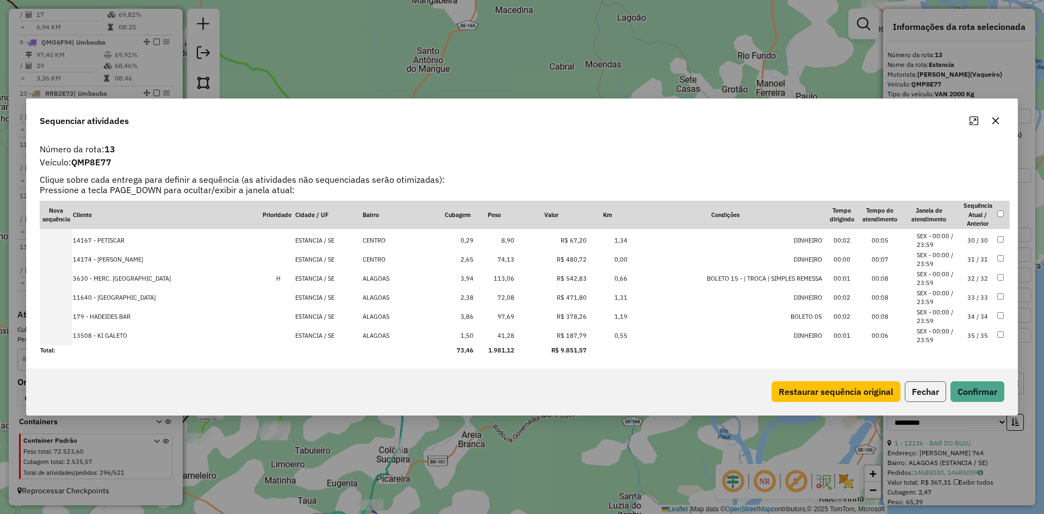
click at [911, 388] on button "Fechar" at bounding box center [925, 391] width 41 height 21
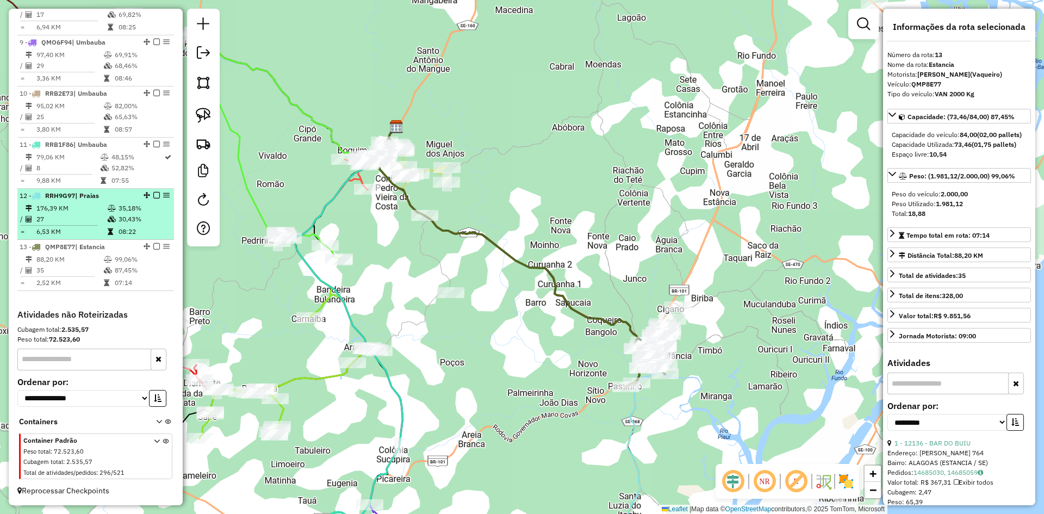
click at [126, 227] on td "08:22" at bounding box center [144, 231] width 52 height 11
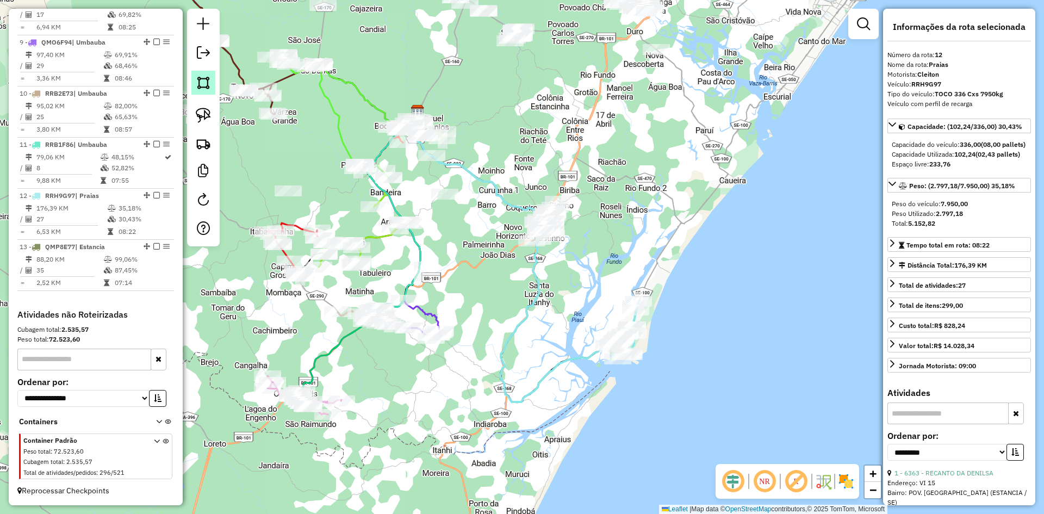
click at [209, 88] on img at bounding box center [203, 82] width 15 height 15
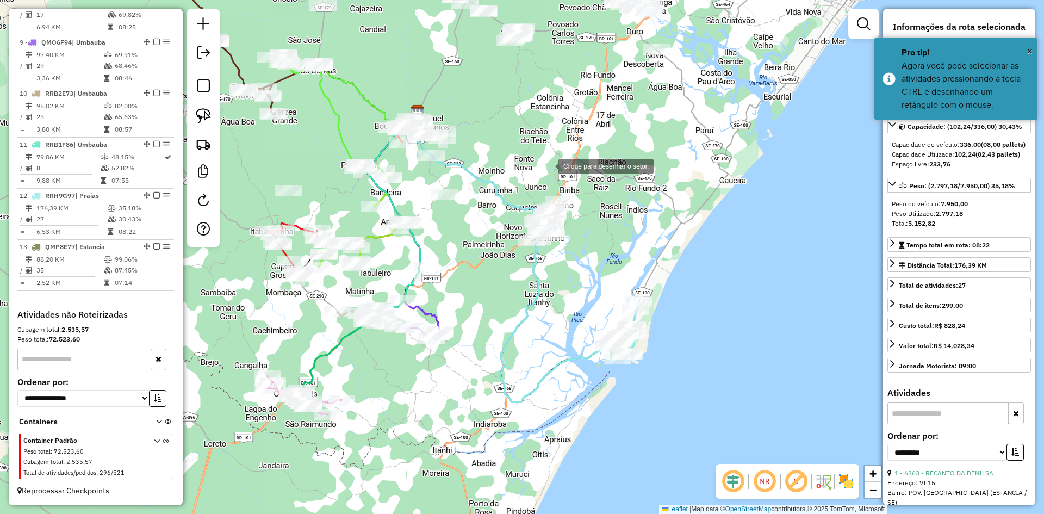
click at [547, 165] on div at bounding box center [548, 165] width 22 height 22
click at [508, 235] on div at bounding box center [508, 235] width 22 height 22
click at [528, 276] on div at bounding box center [528, 276] width 22 height 22
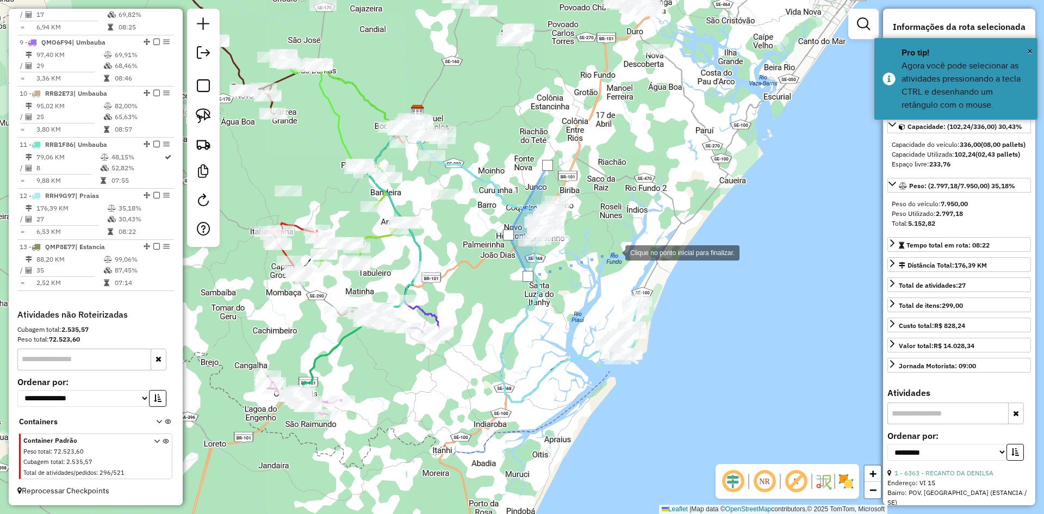
drag, startPoint x: 614, startPoint y: 252, endPoint x: 618, endPoint y: 193, distance: 58.8
click at [615, 252] on div at bounding box center [614, 252] width 22 height 22
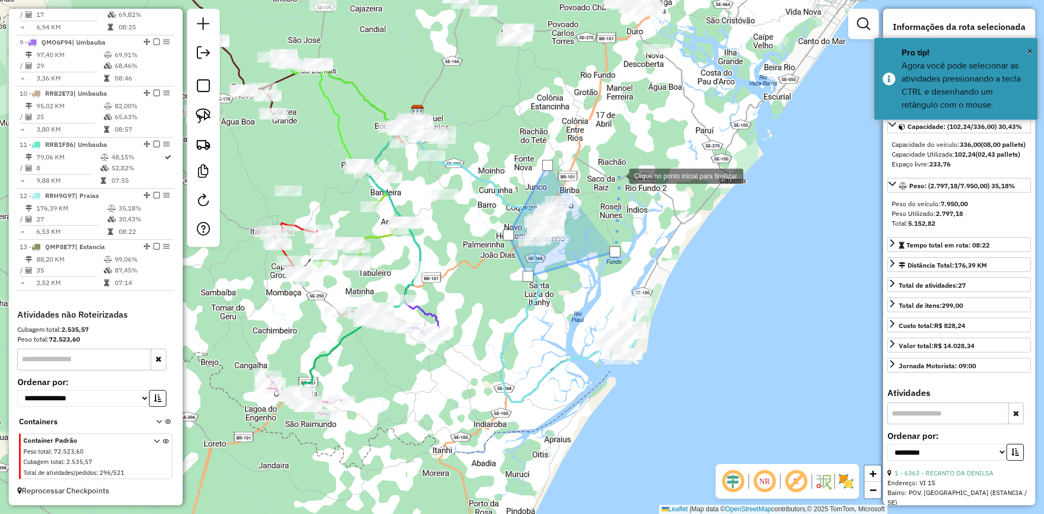
click at [619, 168] on div at bounding box center [618, 175] width 22 height 22
click at [619, 168] on div at bounding box center [619, 168] width 11 height 11
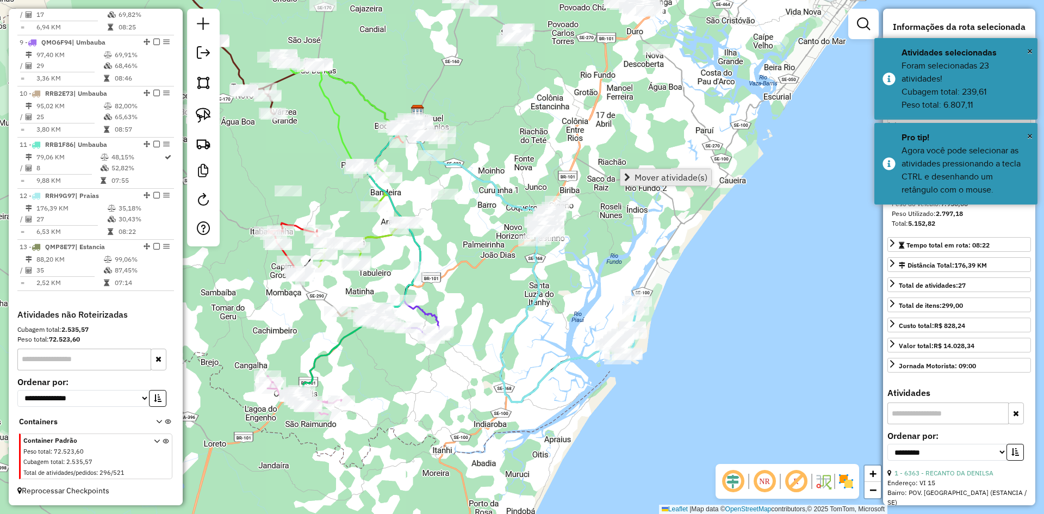
click at [648, 173] on span "Mover atividade(s)" at bounding box center [670, 177] width 73 height 9
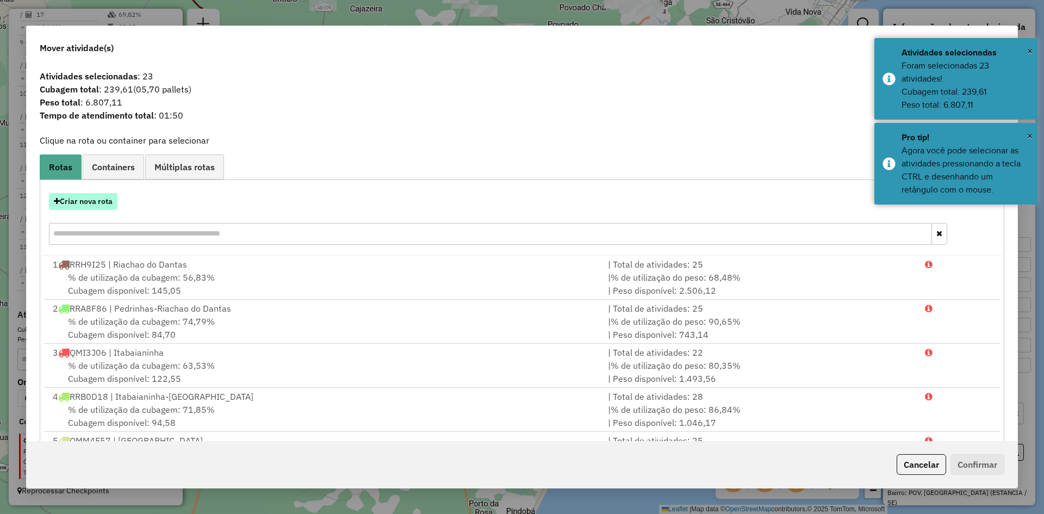
click at [108, 200] on button "Criar nova rota" at bounding box center [83, 201] width 68 height 17
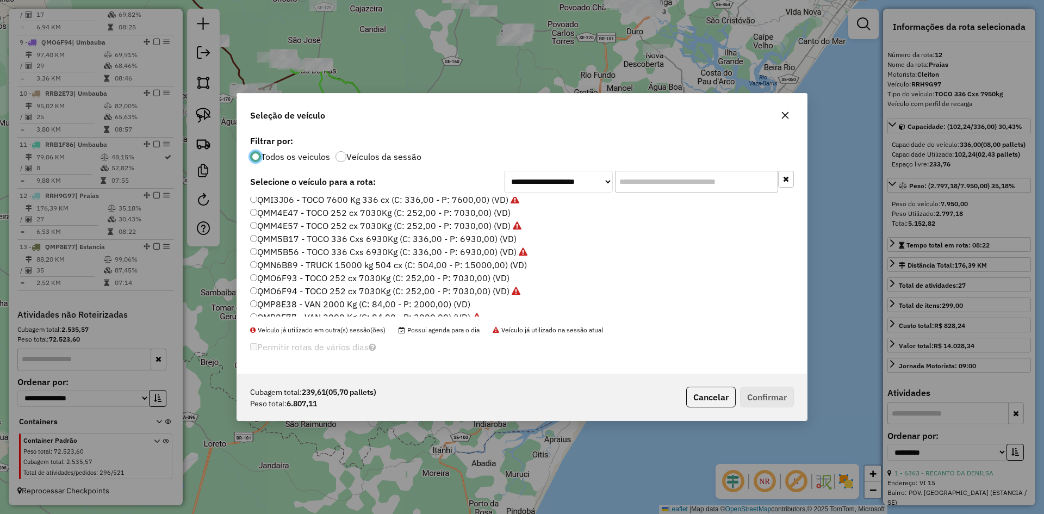
scroll to position [489, 0]
click at [282, 235] on label "QMO6F93 - TOCO 252 cx 7030Kg (C: 252,00 - P: 7030,00) (VD)" at bounding box center [379, 235] width 259 height 13
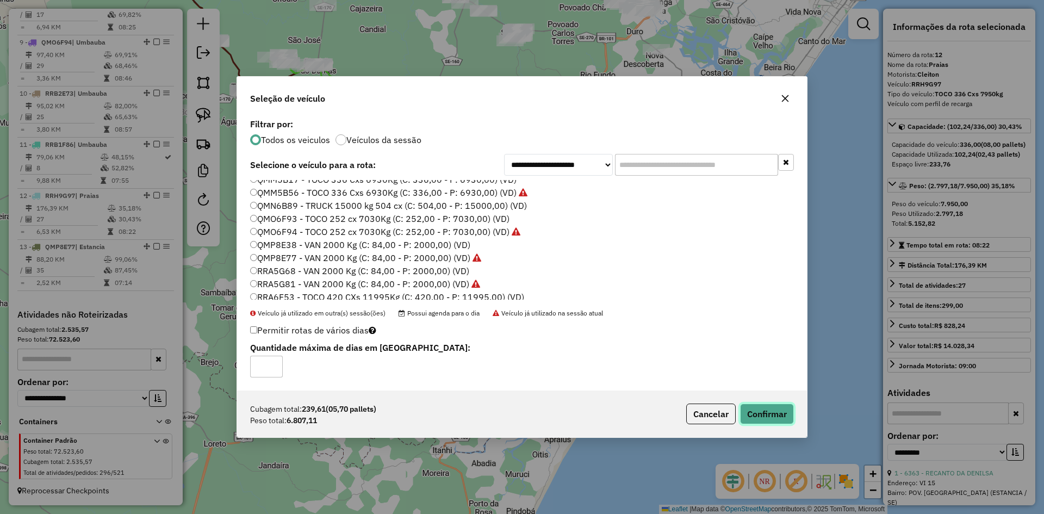
click at [771, 407] on button "Confirmar" at bounding box center [767, 413] width 54 height 21
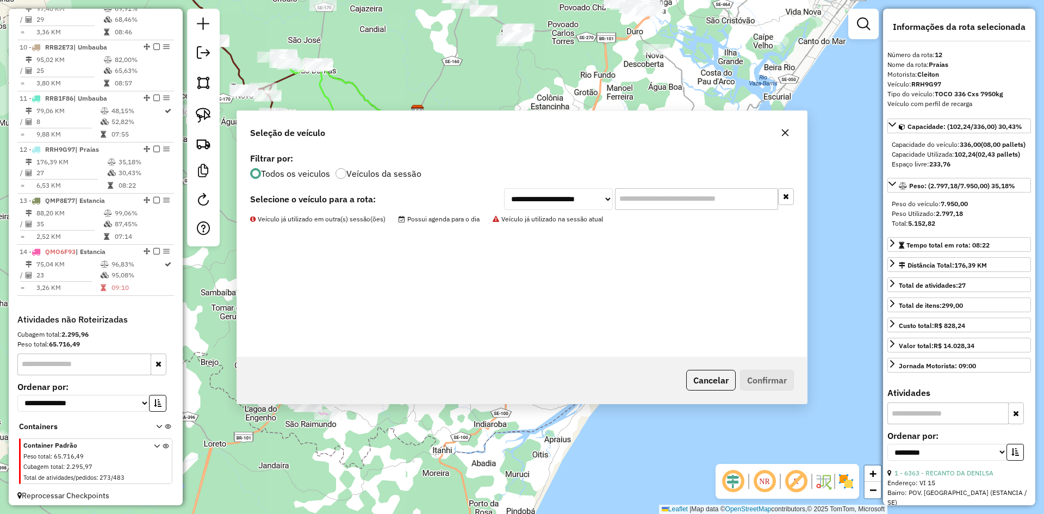
scroll to position [913, 0]
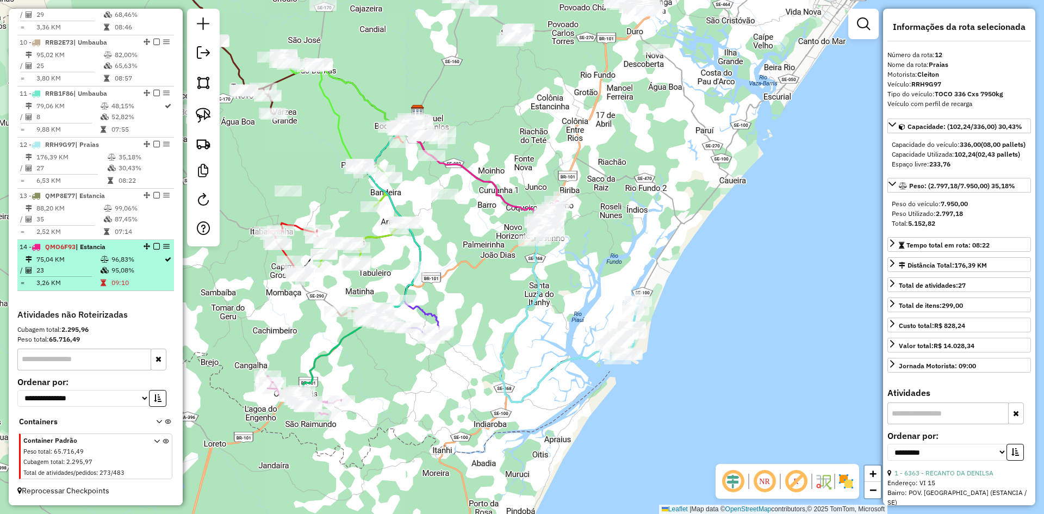
click at [126, 275] on td "95,08%" at bounding box center [137, 270] width 53 height 11
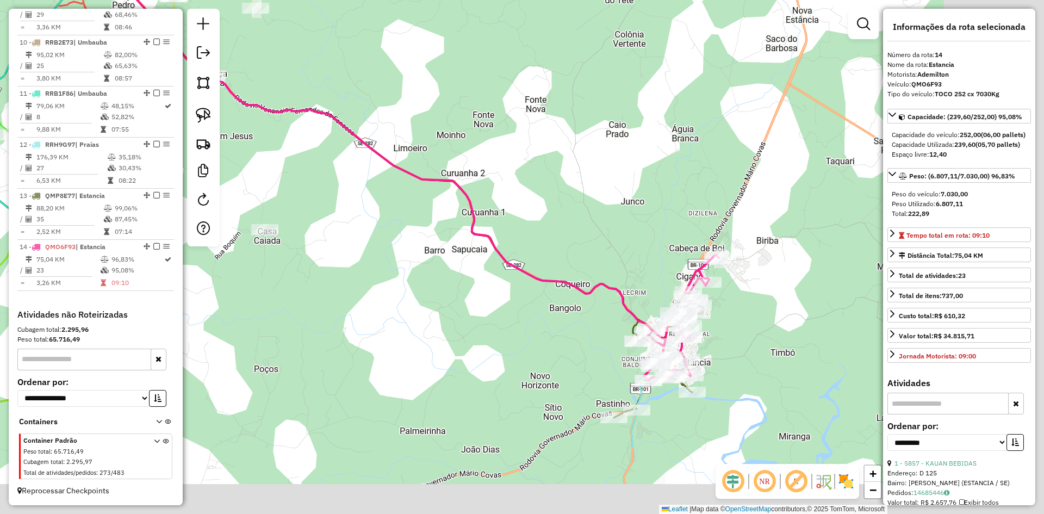
drag, startPoint x: 579, startPoint y: 432, endPoint x: 271, endPoint y: 73, distance: 473.0
click at [270, 73] on div "Janela de atendimento Grade de atendimento Capacidade Transportadoras Veículos …" at bounding box center [522, 257] width 1044 height 514
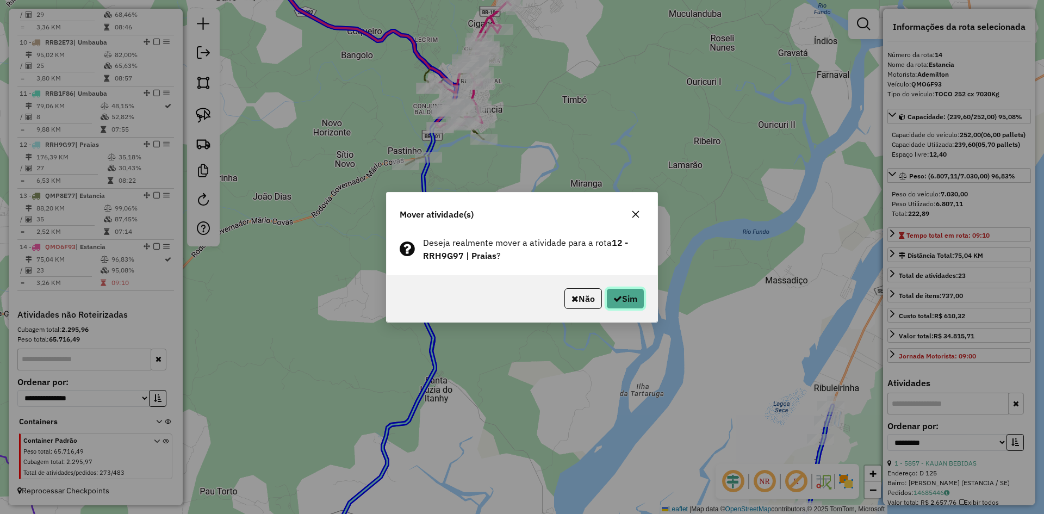
click at [621, 297] on button "Sim" at bounding box center [625, 298] width 38 height 21
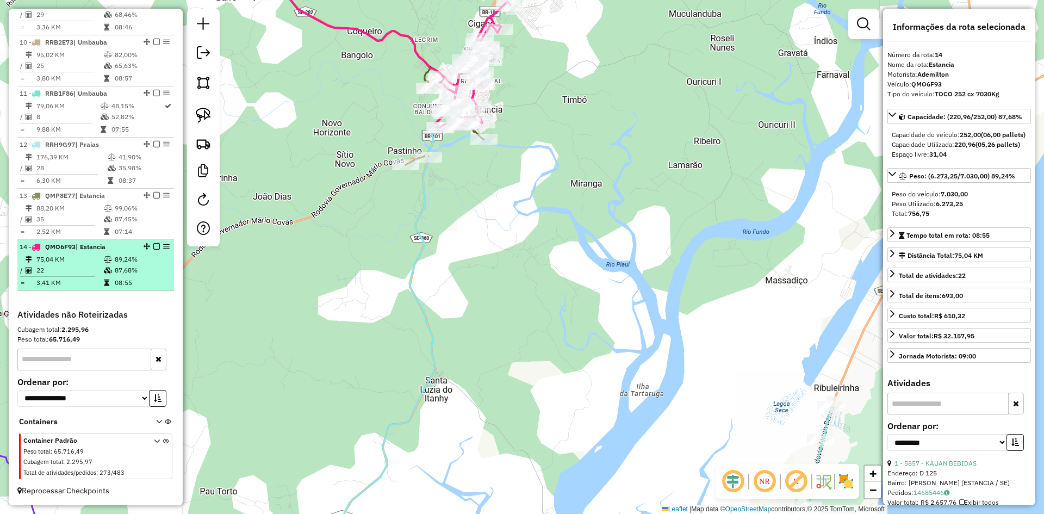
click at [114, 269] on td "87,68%" at bounding box center [141, 270] width 55 height 11
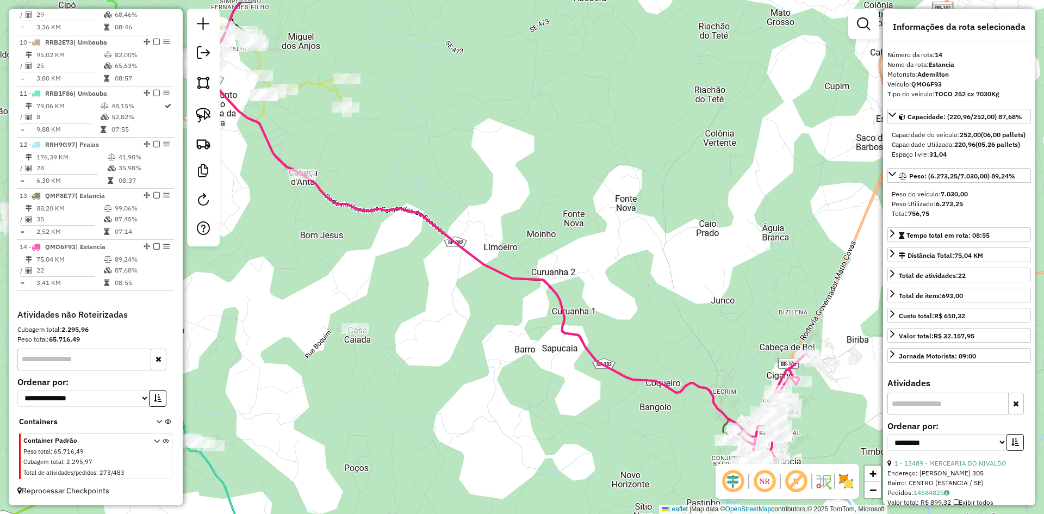
drag, startPoint x: 654, startPoint y: 354, endPoint x: 406, endPoint y: 182, distance: 302.2
click at [407, 182] on div "Janela de atendimento Grade de atendimento Capacidade Transportadoras Veículos …" at bounding box center [522, 257] width 1044 height 514
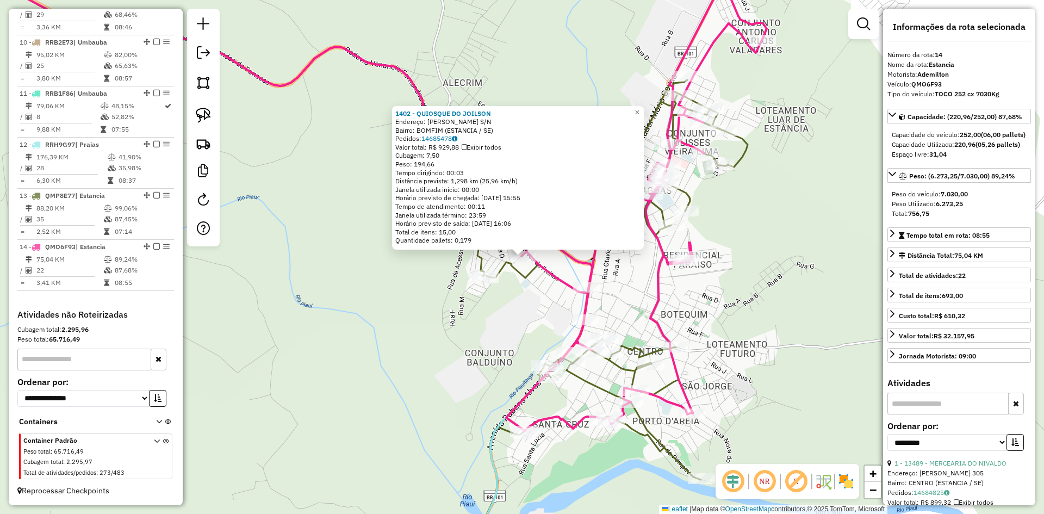
click at [508, 310] on div "1402 - QUIOSQUE DO JOILSON Endereço: ARLINDO SILVA S/N Bairro: BOMFIM (ESTANCIA…" at bounding box center [522, 257] width 1044 height 514
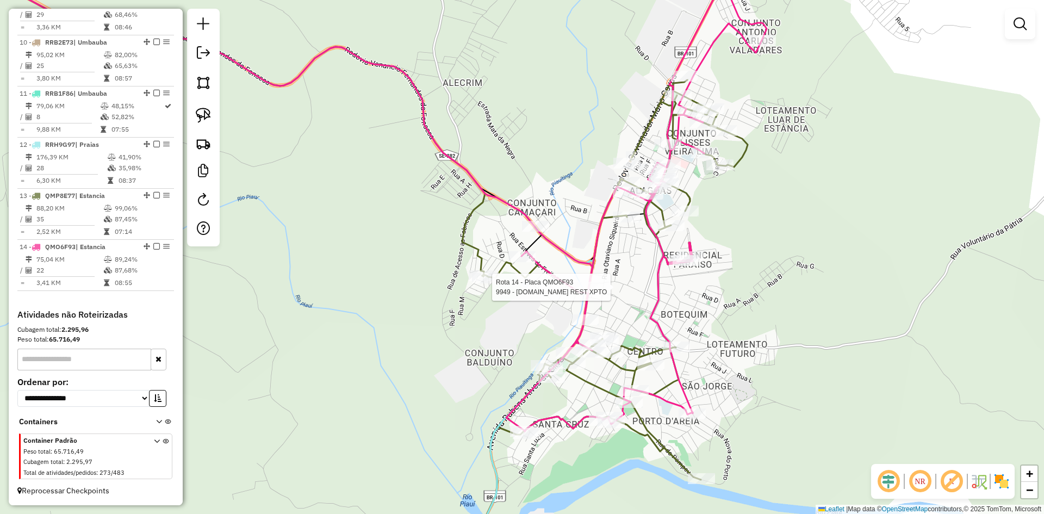
select select "**********"
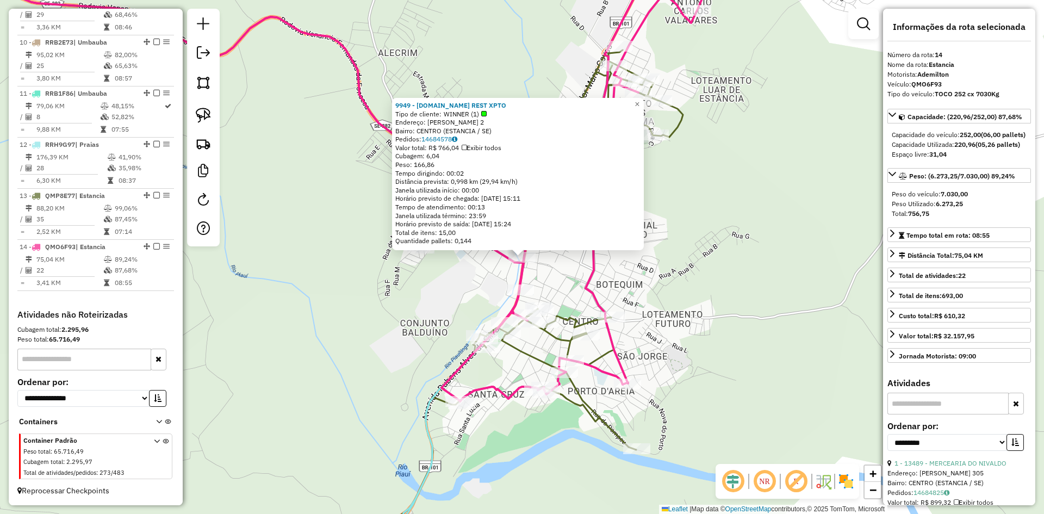
click at [608, 291] on div "9949 - J.R.BAR REST XPTO Tipo de cliente: WINNER (1) Endereço: JOAO LIMA DA SIL…" at bounding box center [522, 257] width 1044 height 514
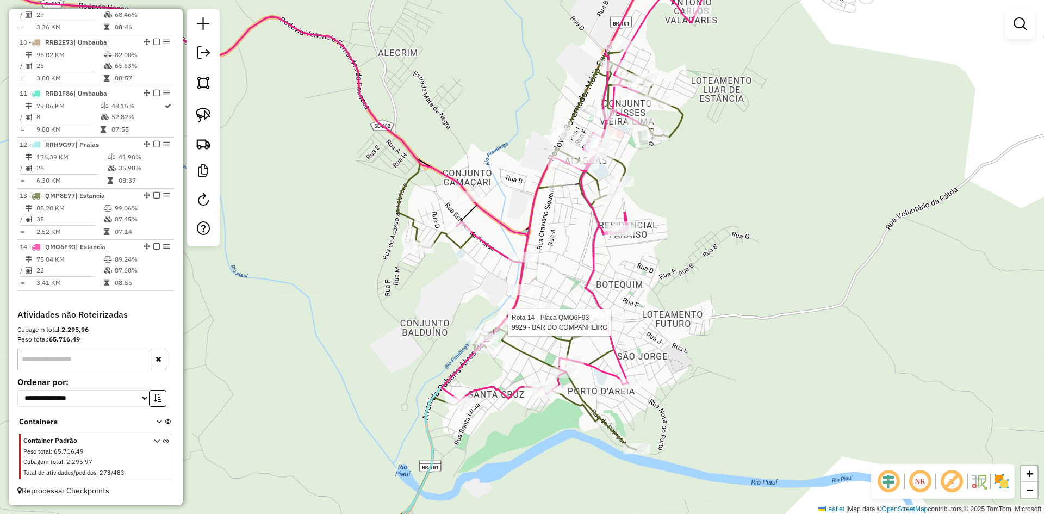
select select "**********"
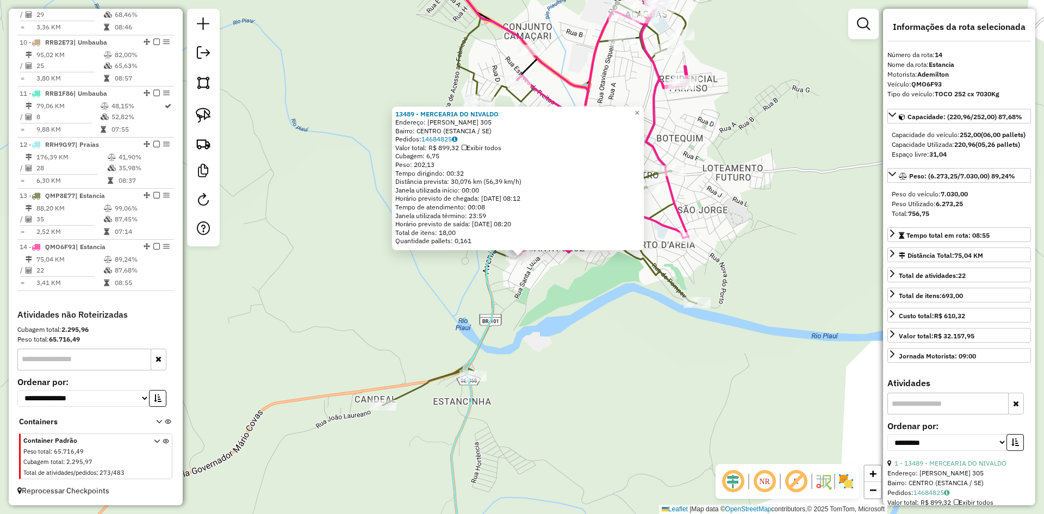
click at [543, 343] on div "13489 - MERCEARIA DO NIVALDO Endereço: EDGAR BARRETO DE ARAUJO 305 Bairro: CENT…" at bounding box center [522, 257] width 1044 height 514
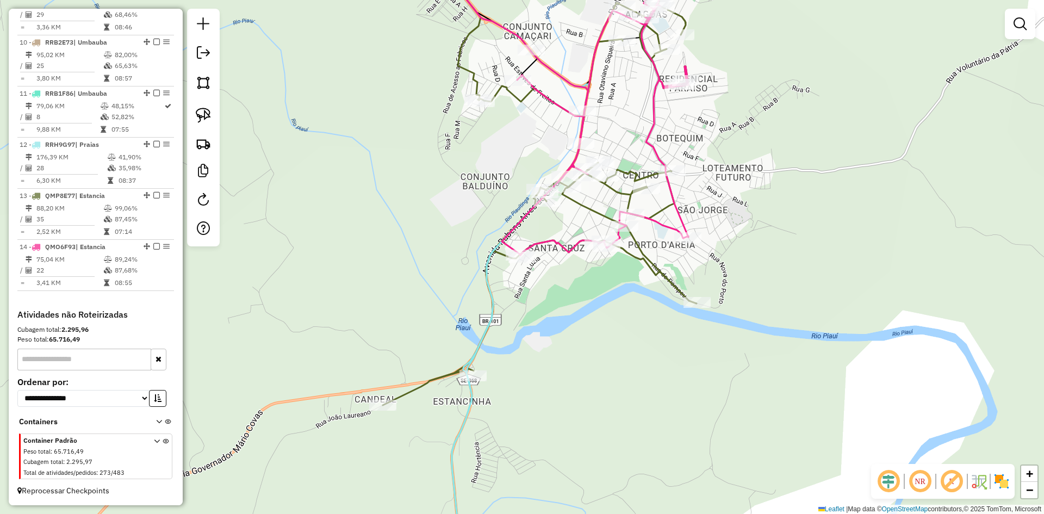
drag, startPoint x: 136, startPoint y: 267, endPoint x: 173, endPoint y: 255, distance: 39.2
click at [142, 267] on td "87,68%" at bounding box center [141, 270] width 55 height 11
select select "**********"
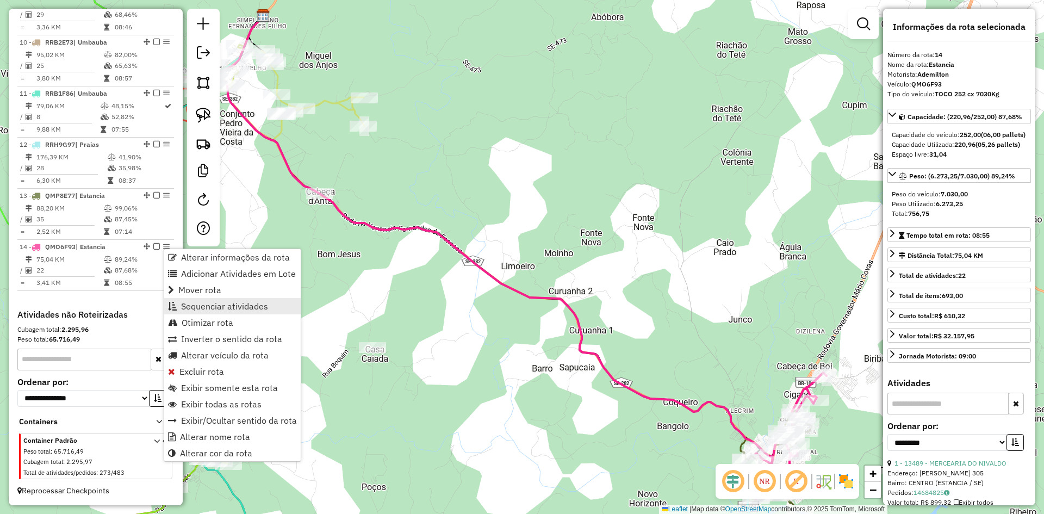
click at [216, 302] on span "Sequenciar atividades" at bounding box center [224, 306] width 87 height 9
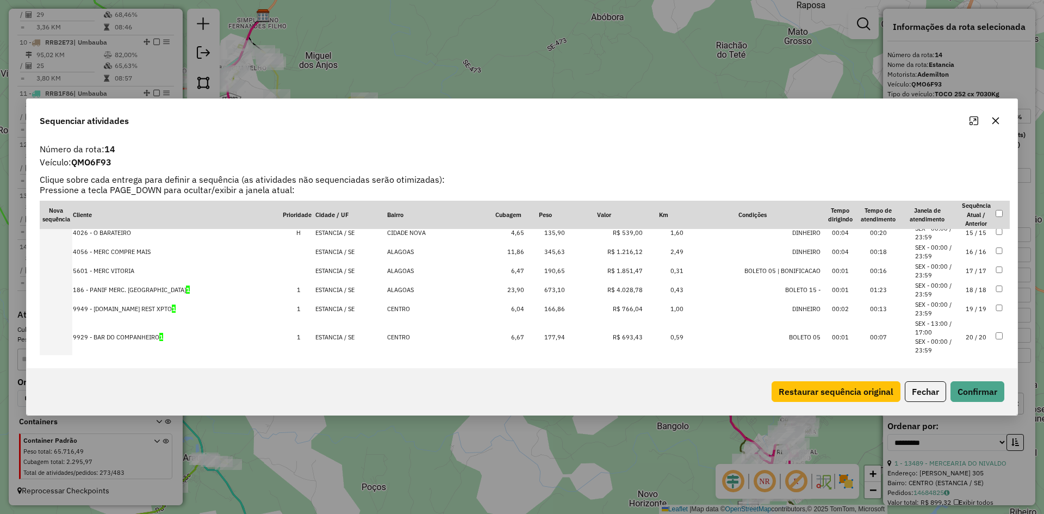
scroll to position [320, 0]
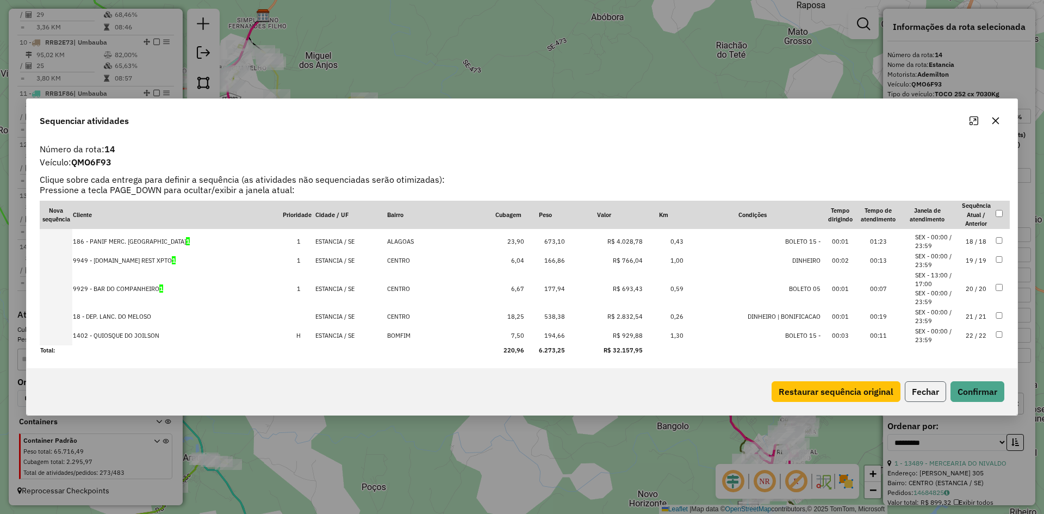
click at [917, 385] on button "Fechar" at bounding box center [925, 391] width 41 height 21
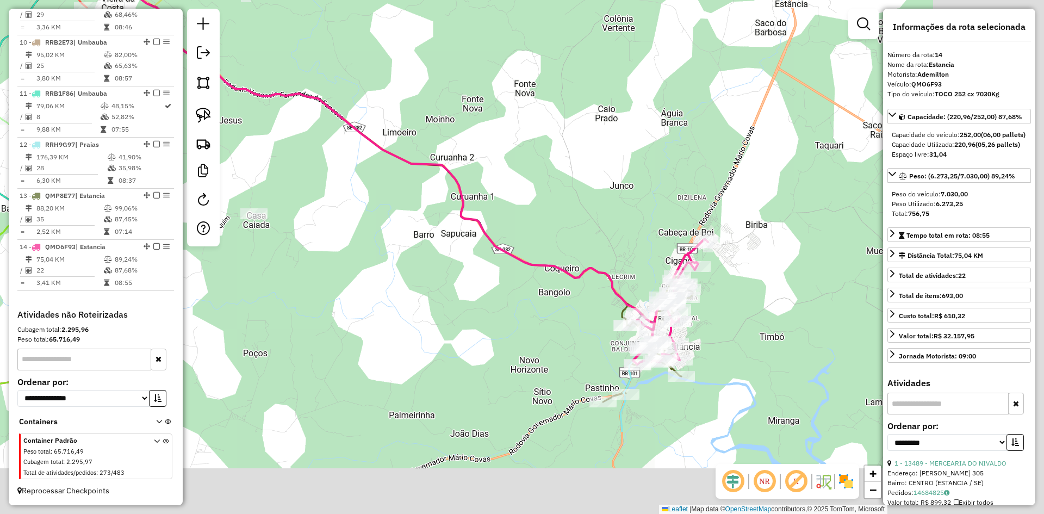
drag, startPoint x: 609, startPoint y: 433, endPoint x: 414, endPoint y: 237, distance: 277.1
click at [413, 235] on div "Janela de atendimento Grade de atendimento Capacidade Transportadoras Veículos …" at bounding box center [522, 257] width 1044 height 514
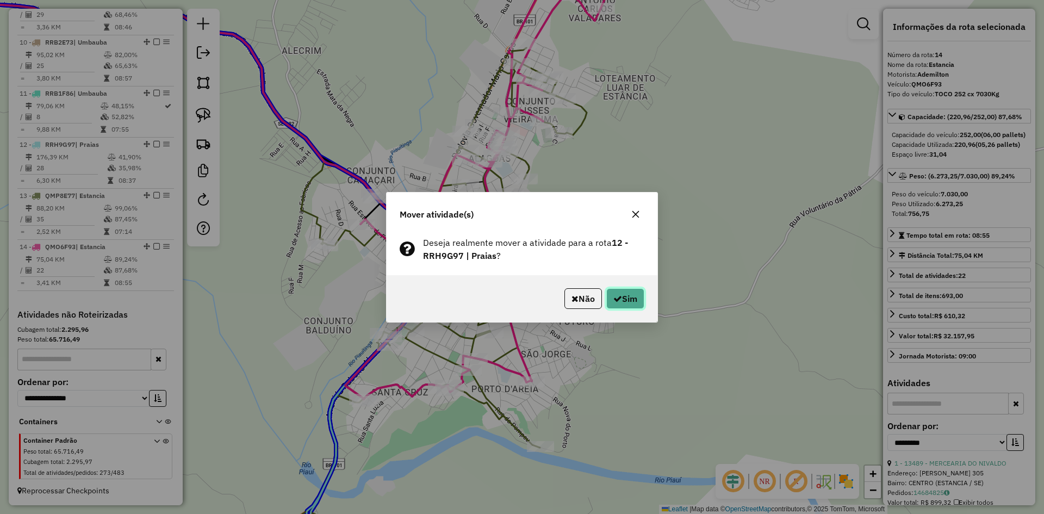
click at [627, 299] on button "Sim" at bounding box center [625, 298] width 38 height 21
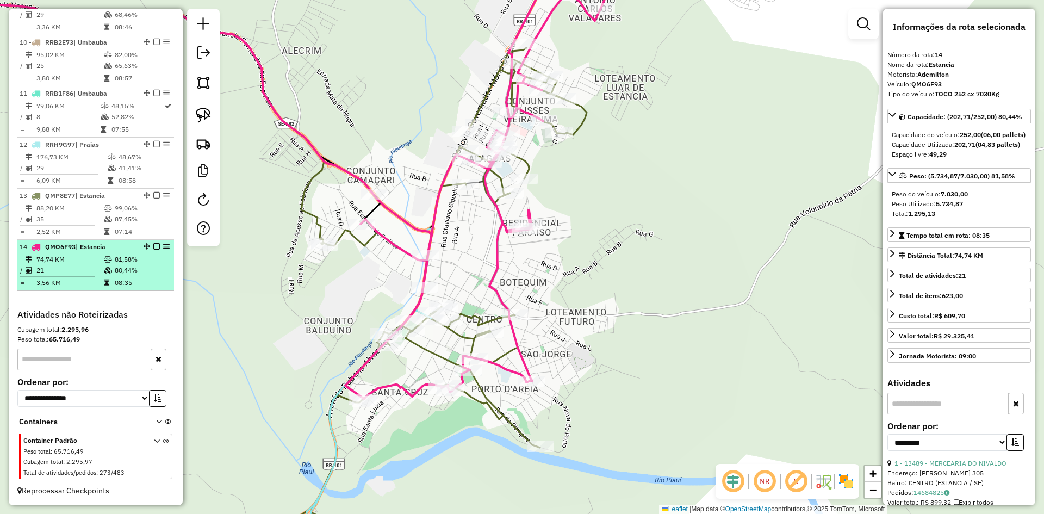
drag, startPoint x: 115, startPoint y: 268, endPoint x: 129, endPoint y: 268, distance: 14.1
click at [115, 268] on td "80,44%" at bounding box center [141, 270] width 55 height 11
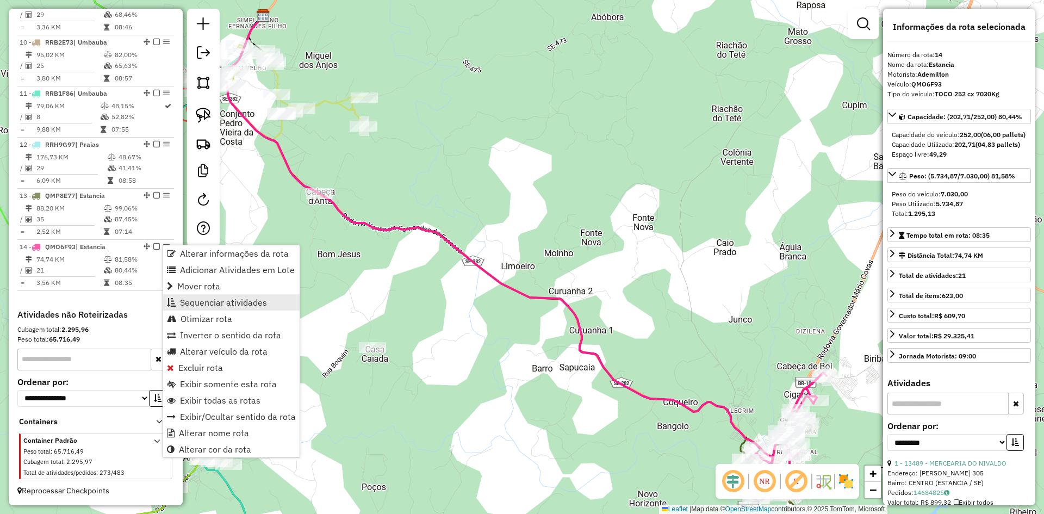
click at [230, 298] on span "Sequenciar atividades" at bounding box center [223, 302] width 87 height 9
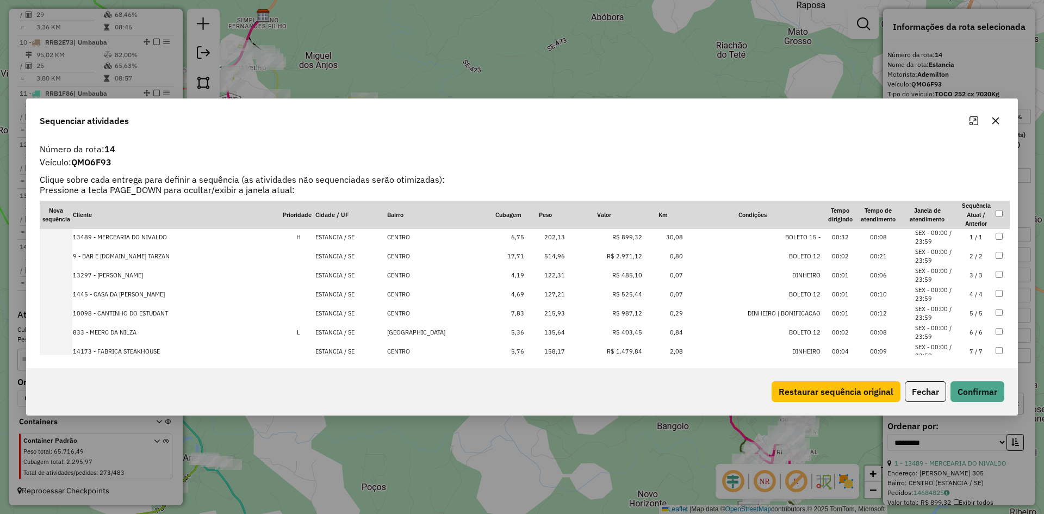
scroll to position [0, 0]
click at [920, 398] on button "Fechar" at bounding box center [925, 391] width 41 height 21
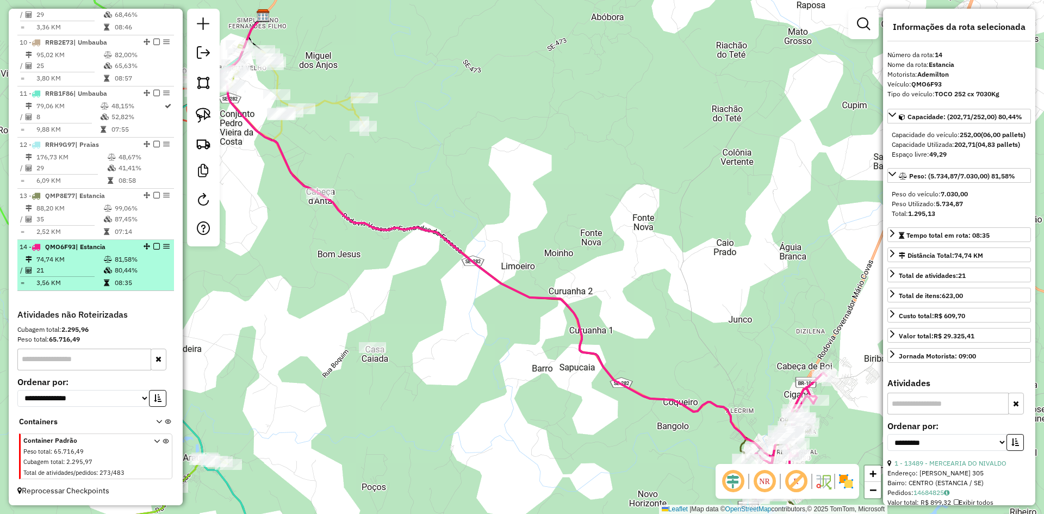
click at [127, 280] on td "08:35" at bounding box center [141, 282] width 55 height 11
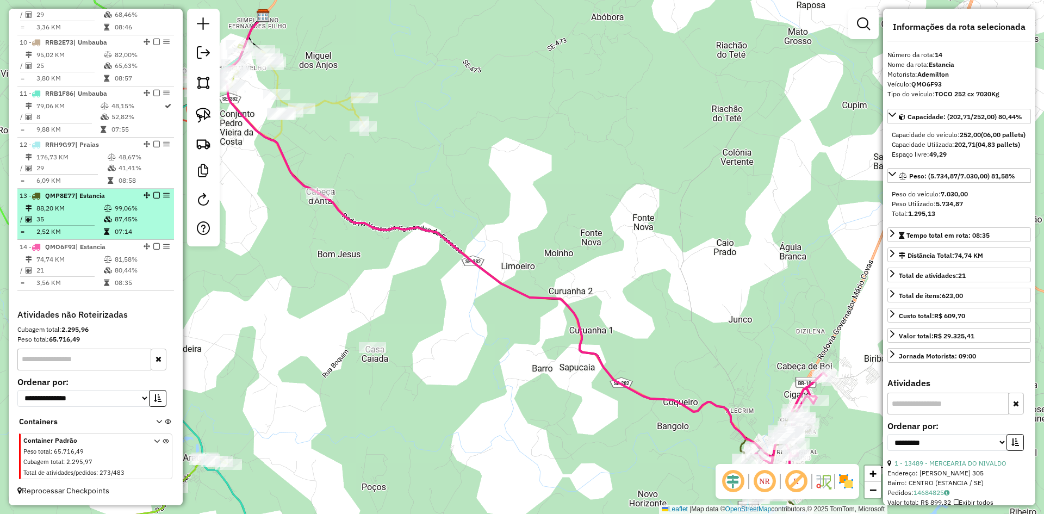
click at [114, 215] on td "87,45%" at bounding box center [141, 219] width 55 height 11
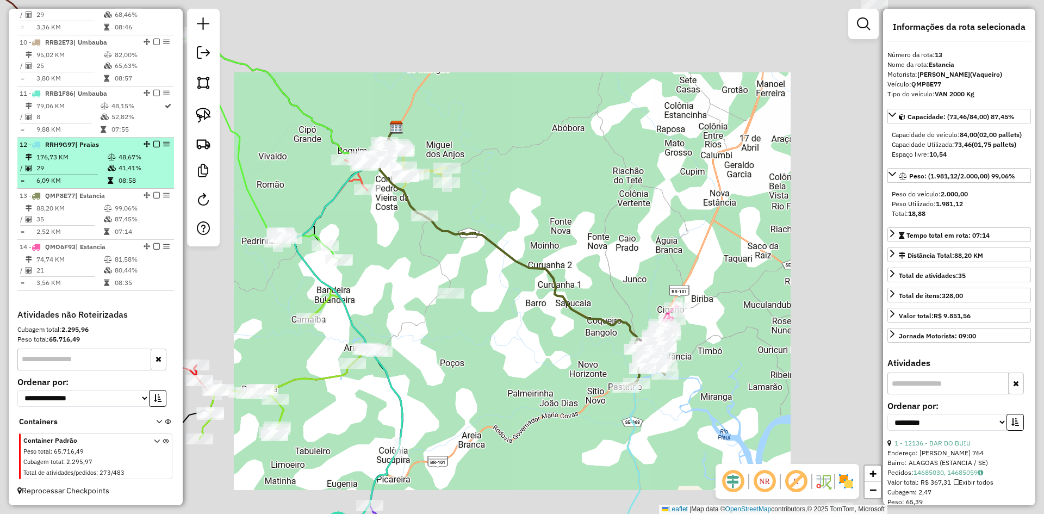
drag, startPoint x: 125, startPoint y: 166, endPoint x: 139, endPoint y: 152, distance: 20.0
click at [126, 165] on td "41,41%" at bounding box center [144, 168] width 52 height 11
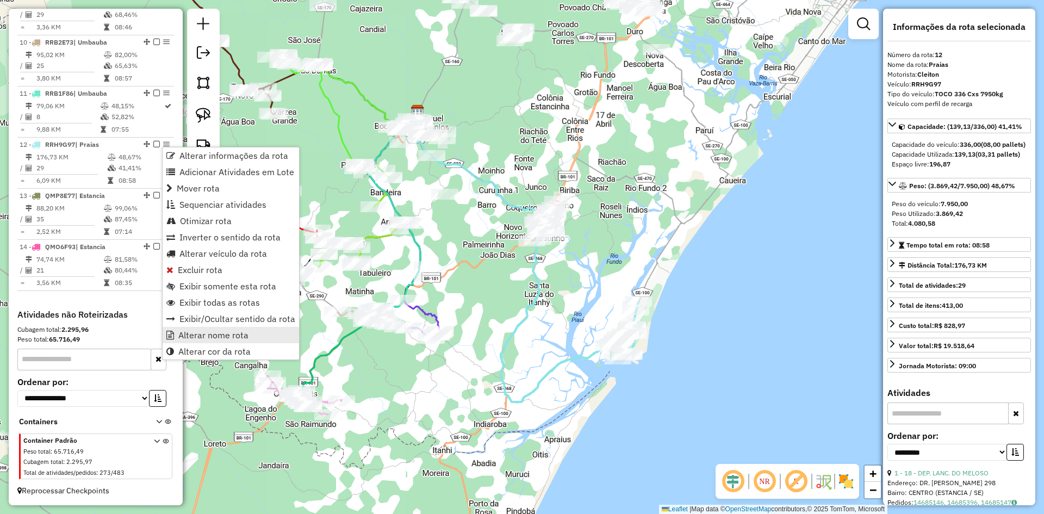
click at [232, 331] on span "Alterar nome rota" at bounding box center [213, 335] width 70 height 9
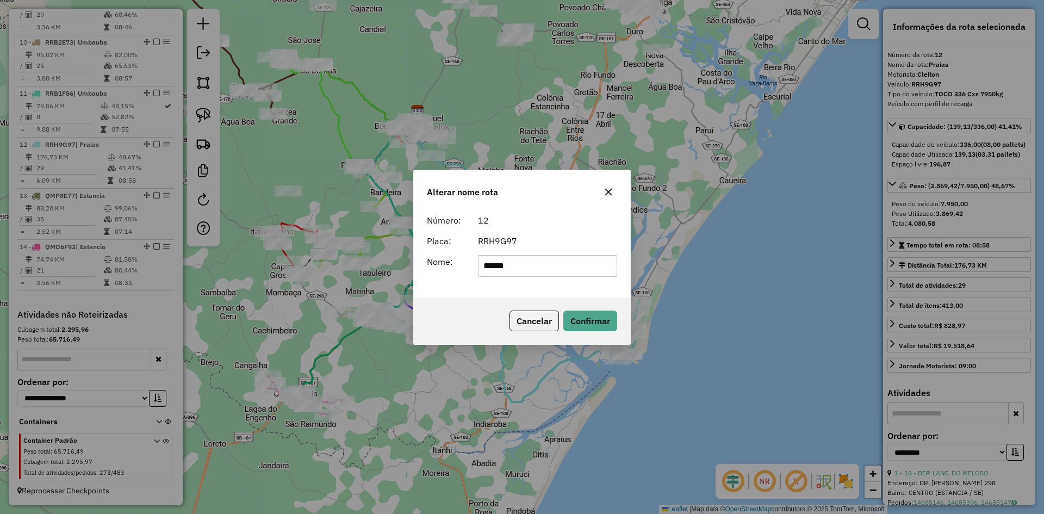
click at [533, 261] on input "******" at bounding box center [548, 266] width 140 height 22
type input "**********"
click at [593, 333] on div "Cancelar Confirmar" at bounding box center [522, 320] width 216 height 47
click at [610, 319] on button "Confirmar" at bounding box center [590, 320] width 54 height 21
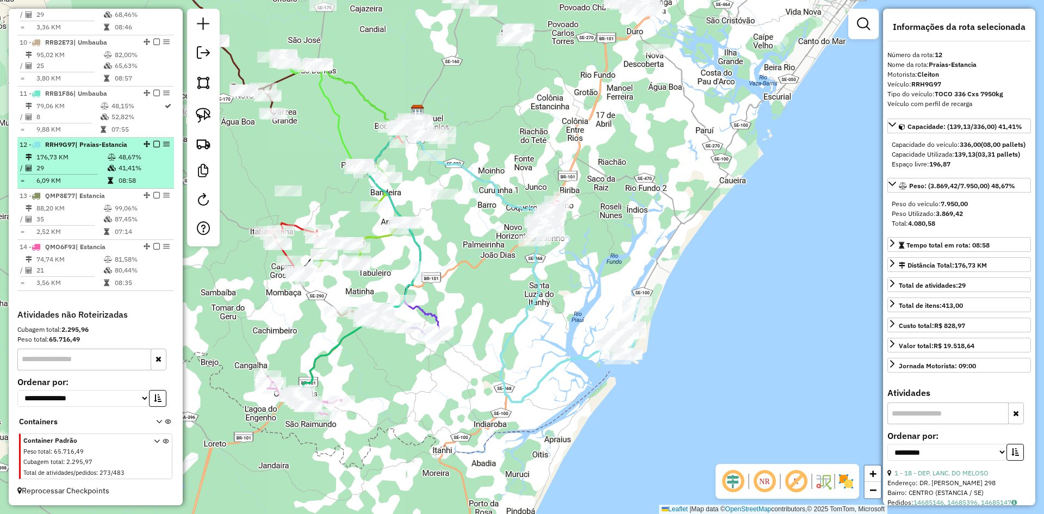
drag, startPoint x: 146, startPoint y: 172, endPoint x: 154, endPoint y: 165, distance: 10.8
click at [148, 171] on td "41,41%" at bounding box center [144, 168] width 52 height 11
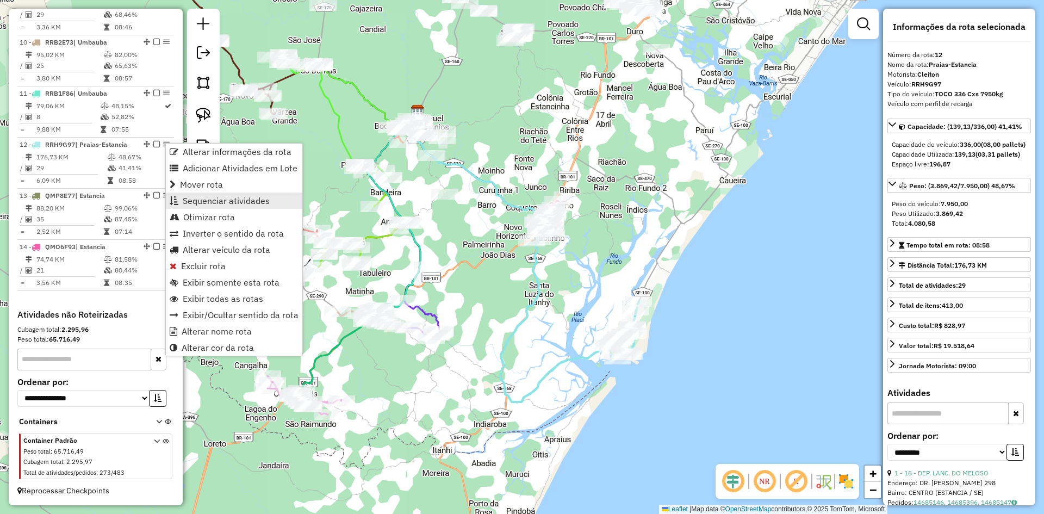
click at [220, 201] on span "Sequenciar atividades" at bounding box center [226, 200] width 87 height 9
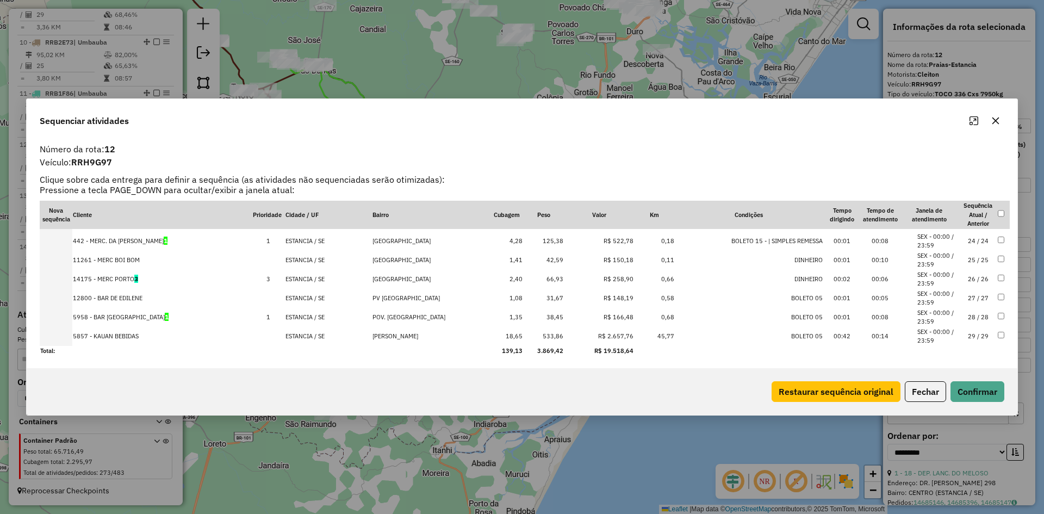
scroll to position [435, 0]
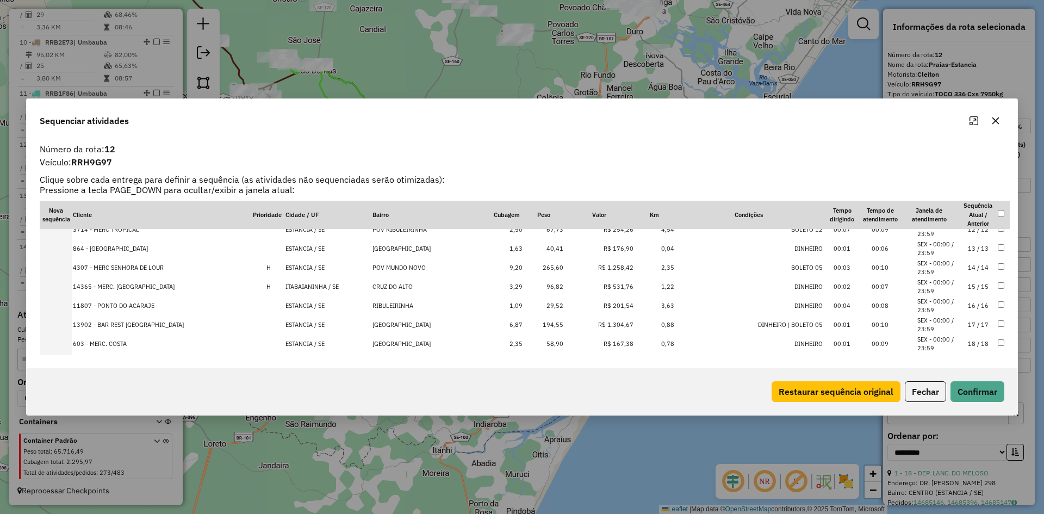
click at [331, 285] on td "ITABAIANINHA / SE" at bounding box center [329, 286] width 88 height 19
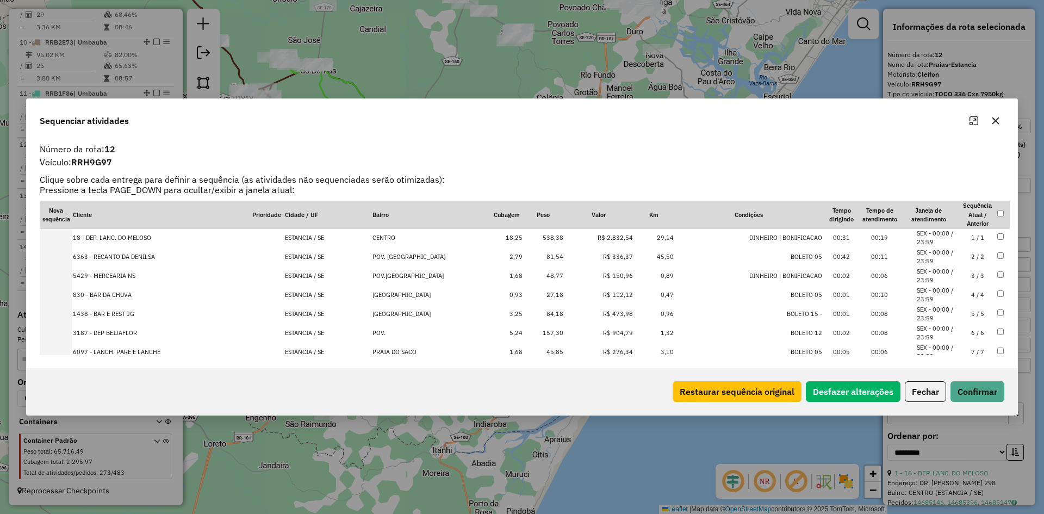
scroll to position [0, 0]
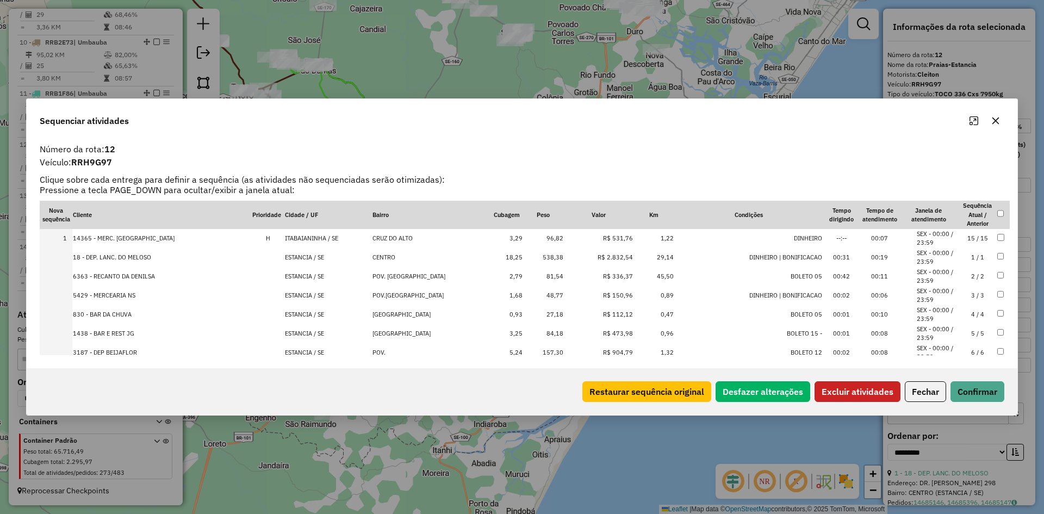
click at [849, 394] on button "Excluir atividades" at bounding box center [857, 391] width 86 height 21
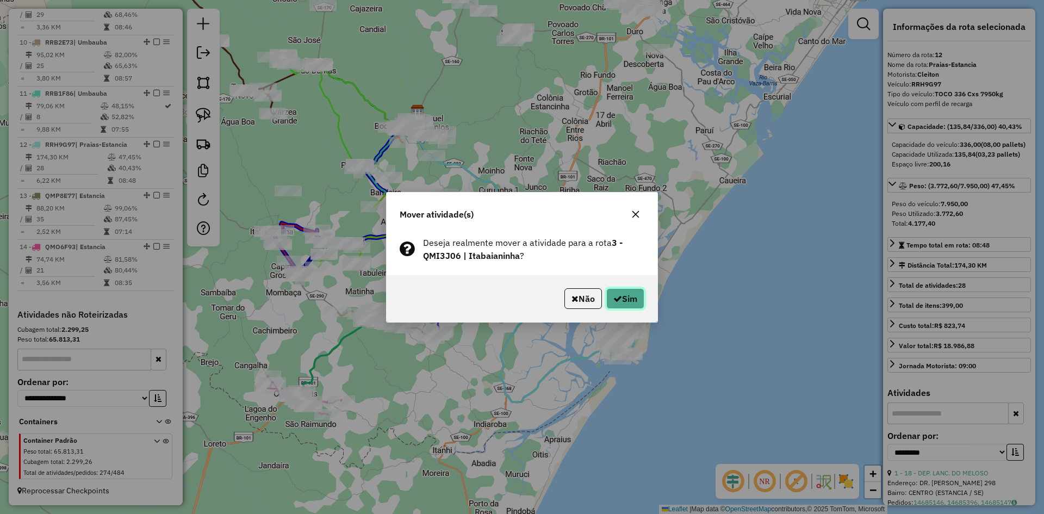
click at [625, 295] on button "Sim" at bounding box center [625, 298] width 38 height 21
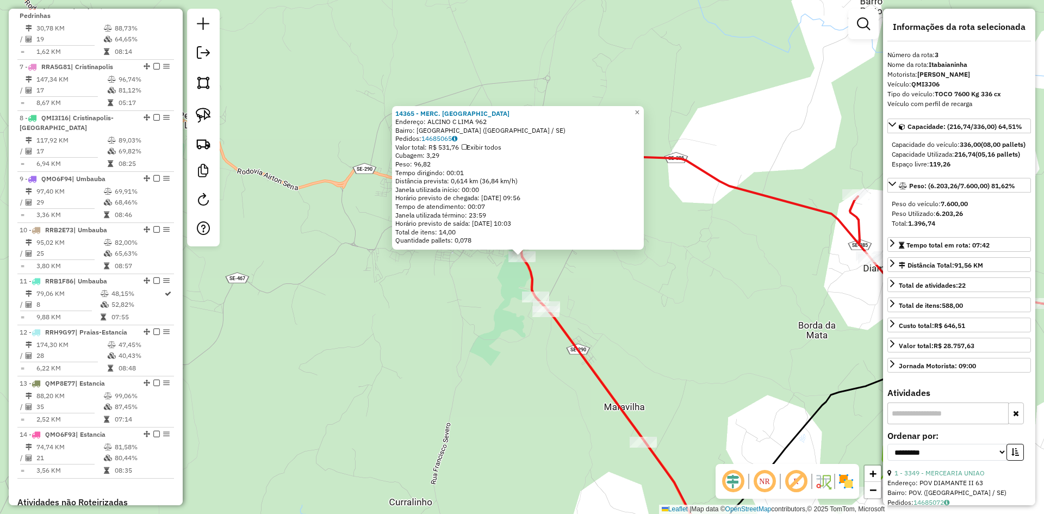
scroll to position [552, 0]
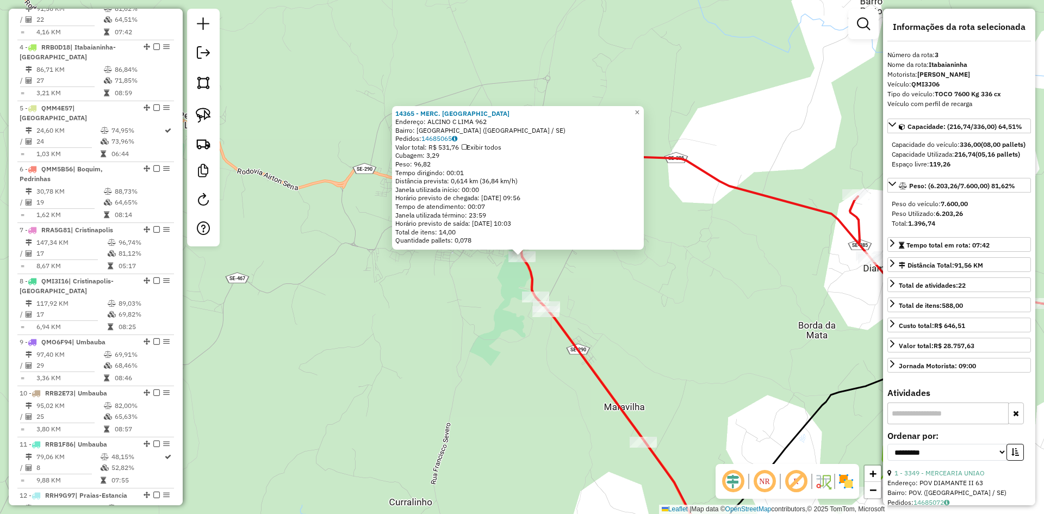
click at [349, 305] on div "14365 - MERC. MAIRLA Endereço: ALCINO C LIMA 962 Bairro: CRUZ DO ALTO (ITABAIAN…" at bounding box center [522, 257] width 1044 height 514
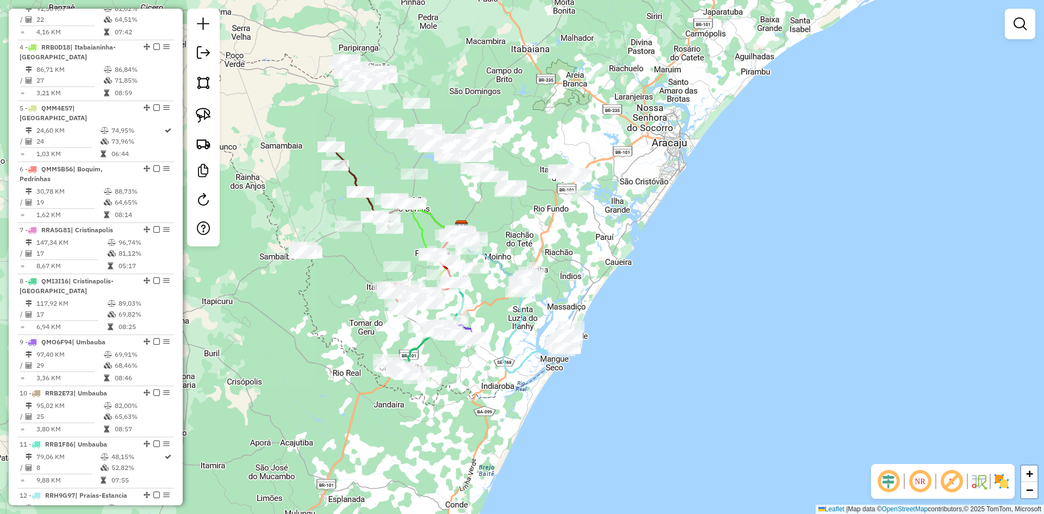
drag, startPoint x: 289, startPoint y: 264, endPoint x: 306, endPoint y: 304, distance: 43.4
click at [305, 303] on div "Janela de atendimento Grade de atendimento Capacidade Transportadoras Veículos …" at bounding box center [522, 257] width 1044 height 514
click at [202, 83] on img at bounding box center [203, 82] width 15 height 15
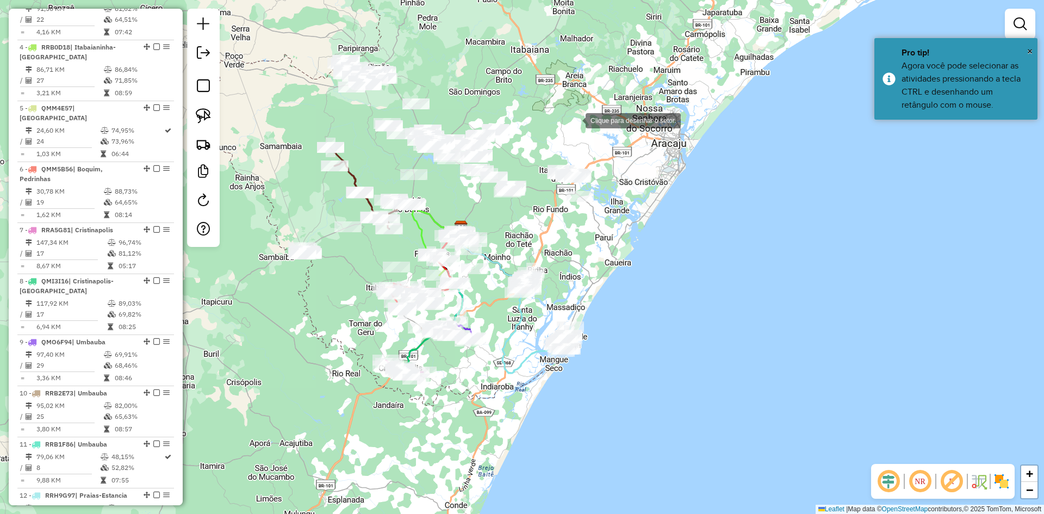
click at [575, 120] on div at bounding box center [575, 120] width 22 height 22
click at [521, 161] on div at bounding box center [521, 162] width 22 height 22
click at [558, 205] on div at bounding box center [548, 195] width 22 height 22
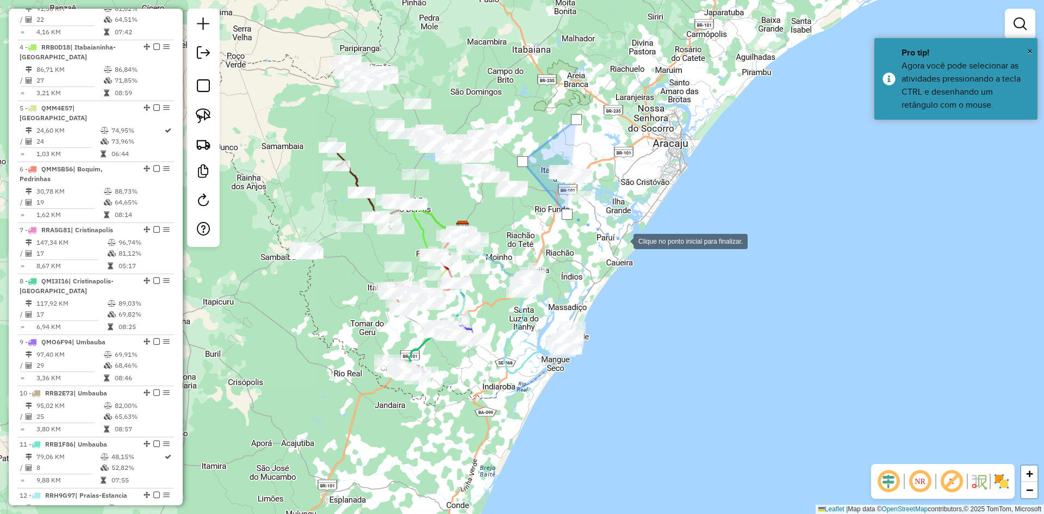
click at [622, 240] on div at bounding box center [623, 240] width 22 height 22
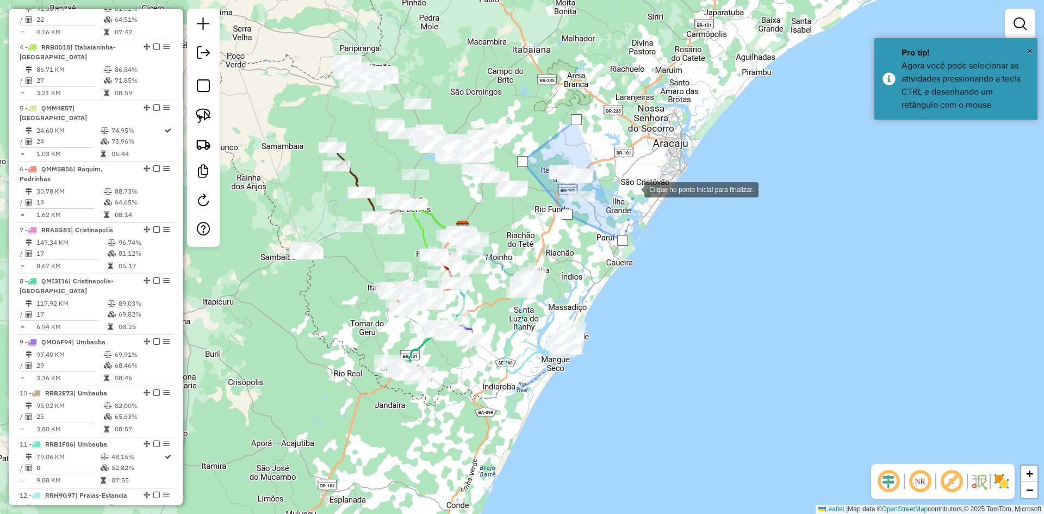
click at [633, 189] on div at bounding box center [633, 189] width 22 height 22
click at [633, 189] on div at bounding box center [633, 188] width 11 height 11
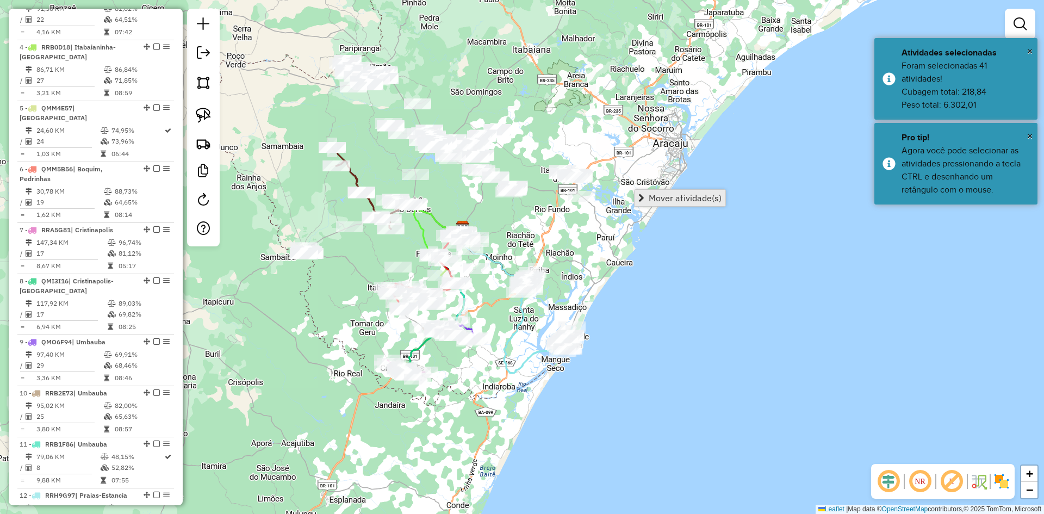
click at [658, 196] on span "Mover atividade(s)" at bounding box center [685, 198] width 73 height 9
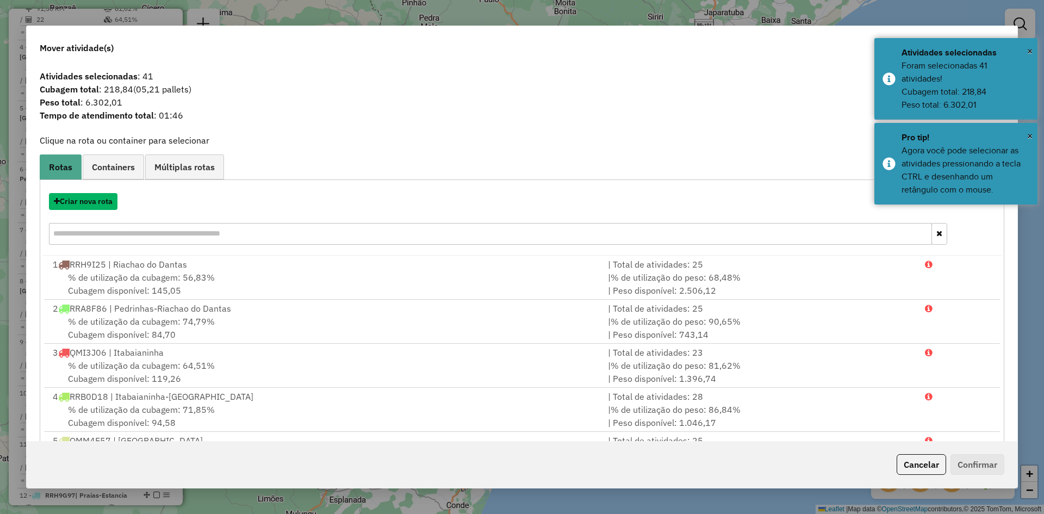
click at [97, 198] on button "Criar nova rota" at bounding box center [83, 201] width 68 height 17
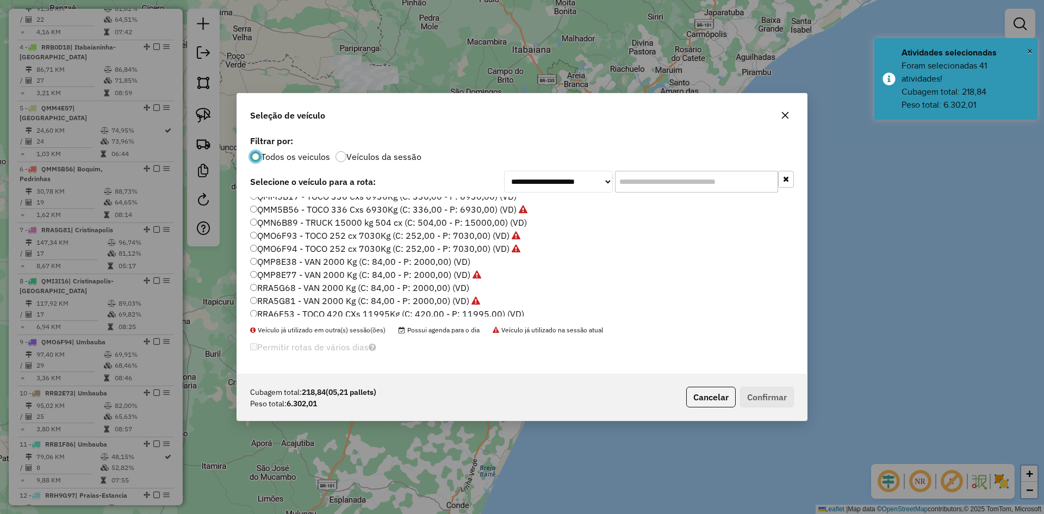
scroll to position [676, 0]
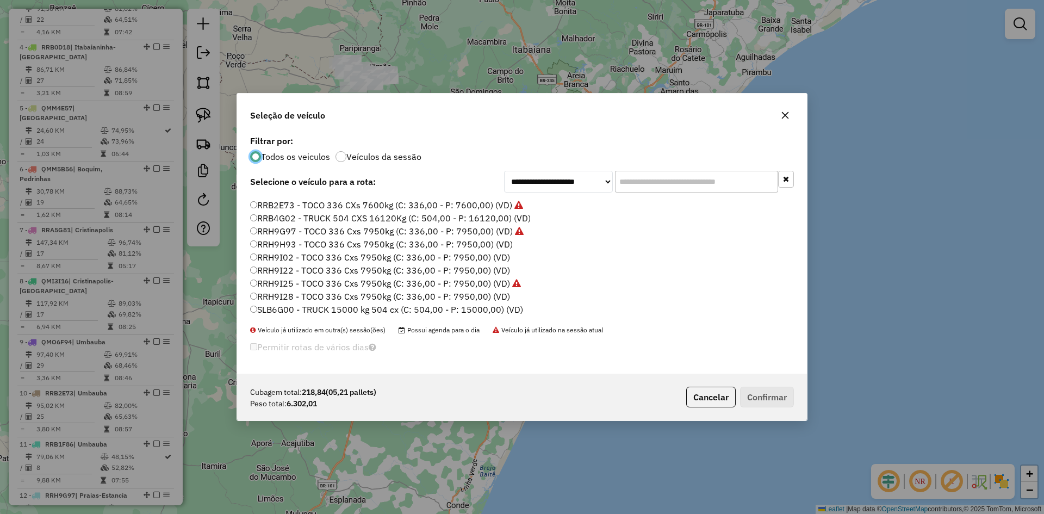
click at [280, 233] on label "RRH9G97 - TOCO 336 Cxs 7950kg (C: 336,00 - P: 7950,00) (VD)" at bounding box center [386, 231] width 273 height 13
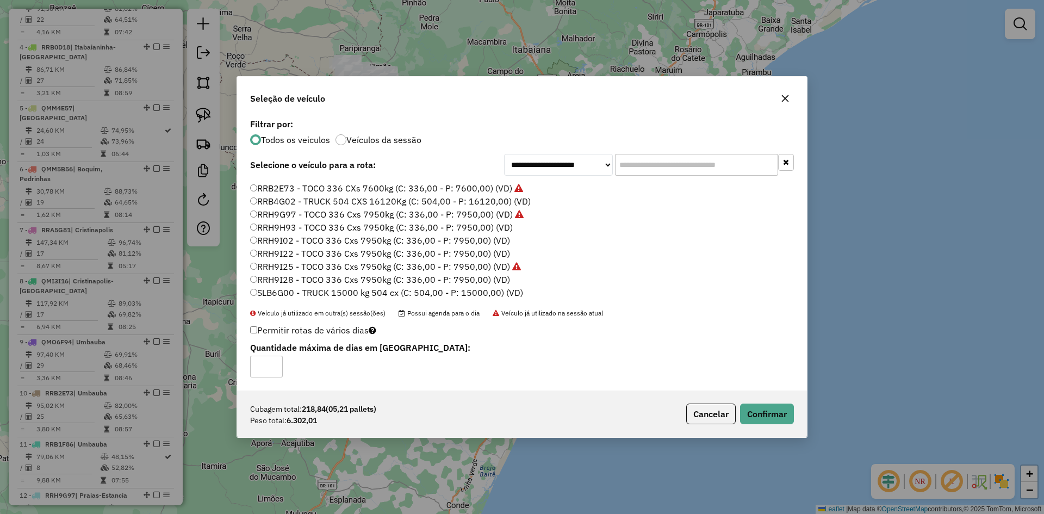
click at [281, 230] on label "RRH9H93 - TOCO 336 Cxs 7950kg (C: 336,00 - P: 7950,00) (VD)" at bounding box center [381, 227] width 263 height 13
click at [778, 418] on button "Confirmar" at bounding box center [767, 413] width 54 height 21
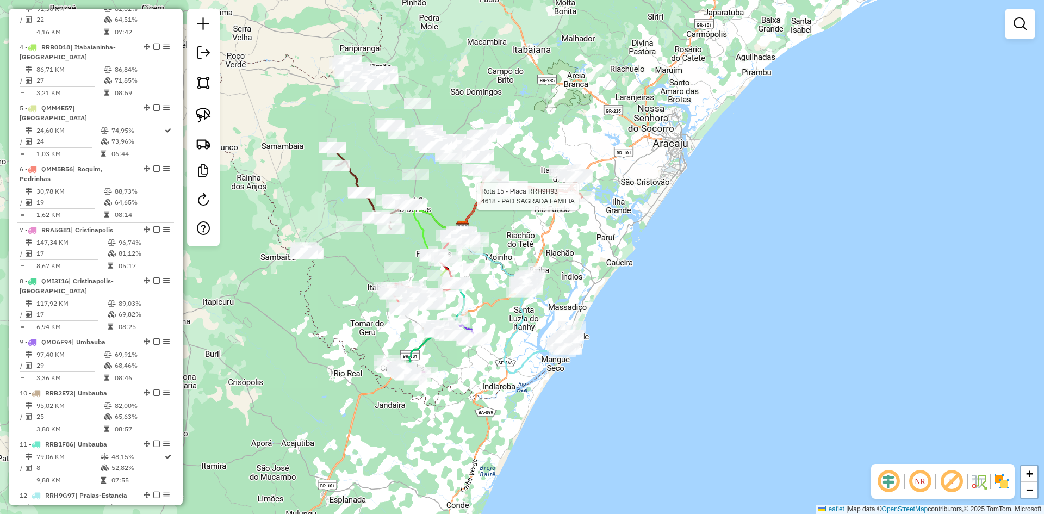
select select "**********"
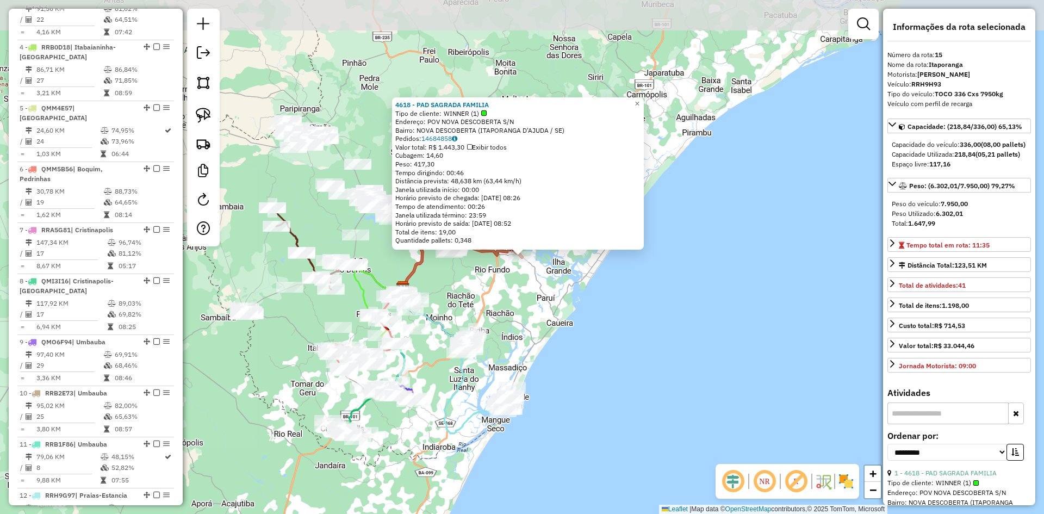
scroll to position [964, 0]
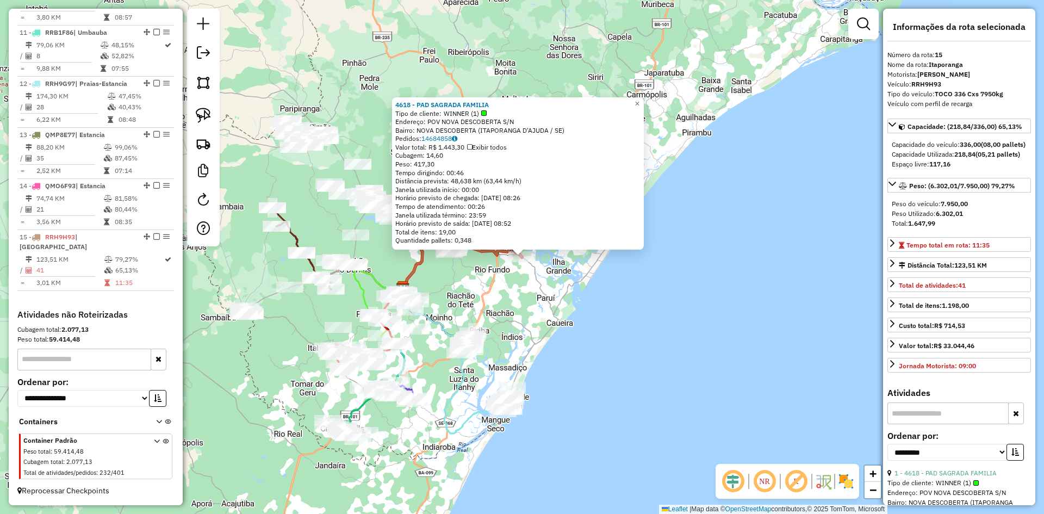
click at [539, 293] on div "4618 - PAD SAGRADA FAMILIA Tipo de cliente: WINNER (1) Endereço: POV NOVA DESCO…" at bounding box center [522, 257] width 1044 height 514
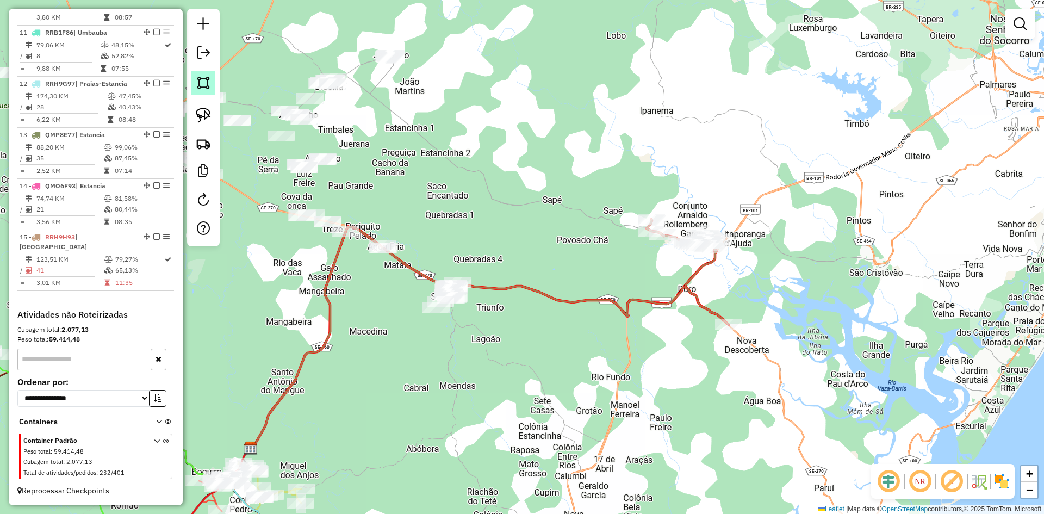
click at [201, 89] on img at bounding box center [203, 82] width 15 height 15
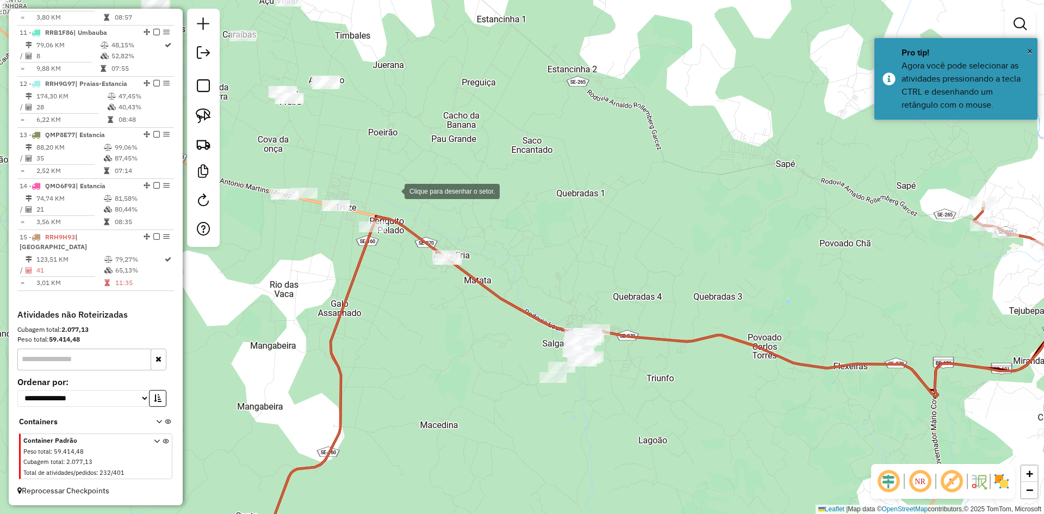
click at [394, 190] on div at bounding box center [394, 190] width 22 height 22
click at [334, 233] on div at bounding box center [334, 233] width 22 height 22
drag, startPoint x: 349, startPoint y: 283, endPoint x: 457, endPoint y: 331, distance: 118.1
click at [350, 283] on div at bounding box center [349, 283] width 22 height 22
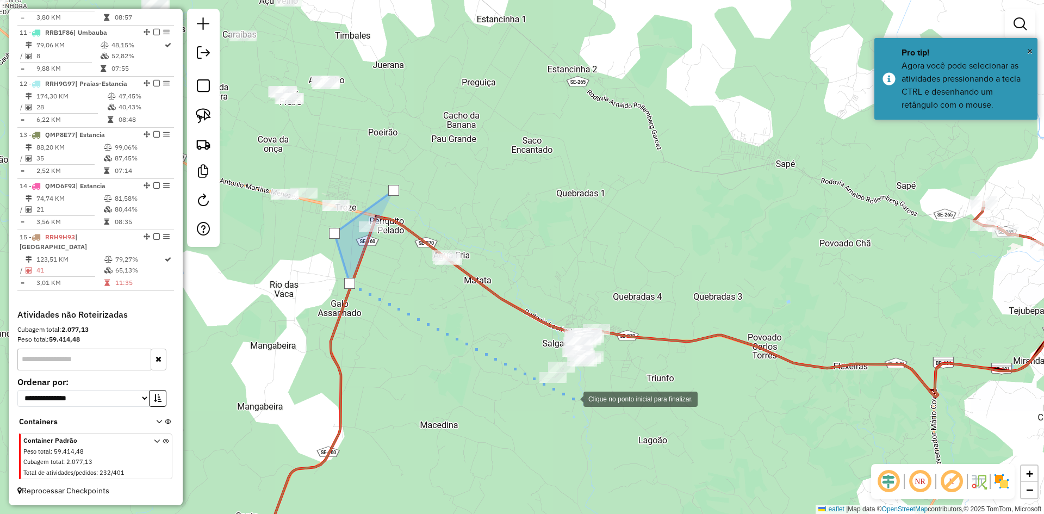
click at [572, 398] on div at bounding box center [573, 398] width 22 height 22
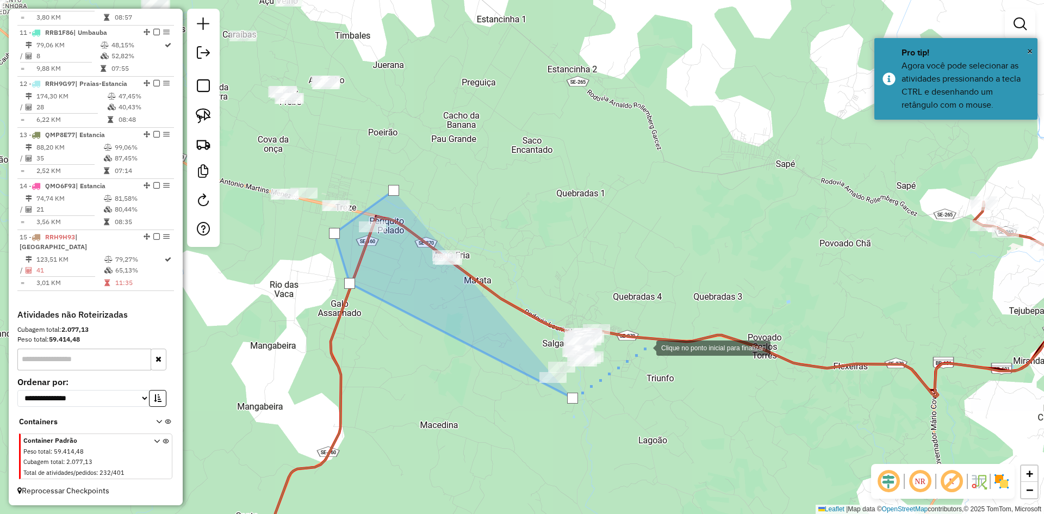
click at [645, 347] on div at bounding box center [645, 347] width 22 height 22
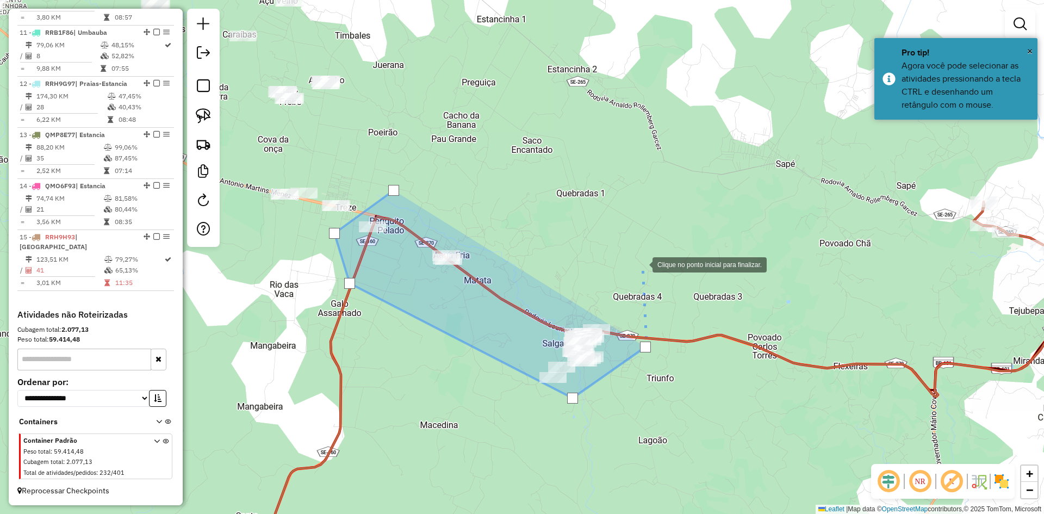
click at [639, 258] on div at bounding box center [642, 264] width 22 height 22
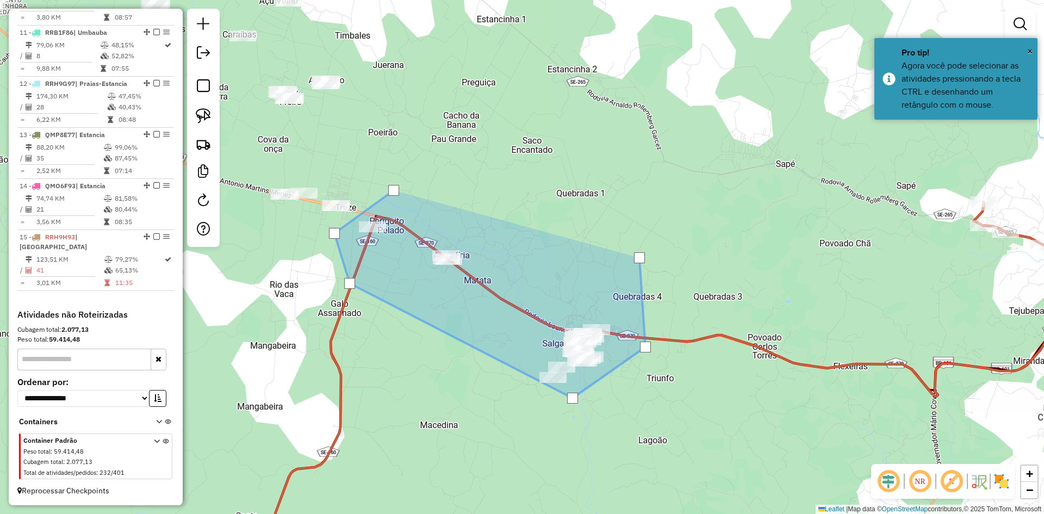
click at [639, 258] on div at bounding box center [639, 257] width 11 height 11
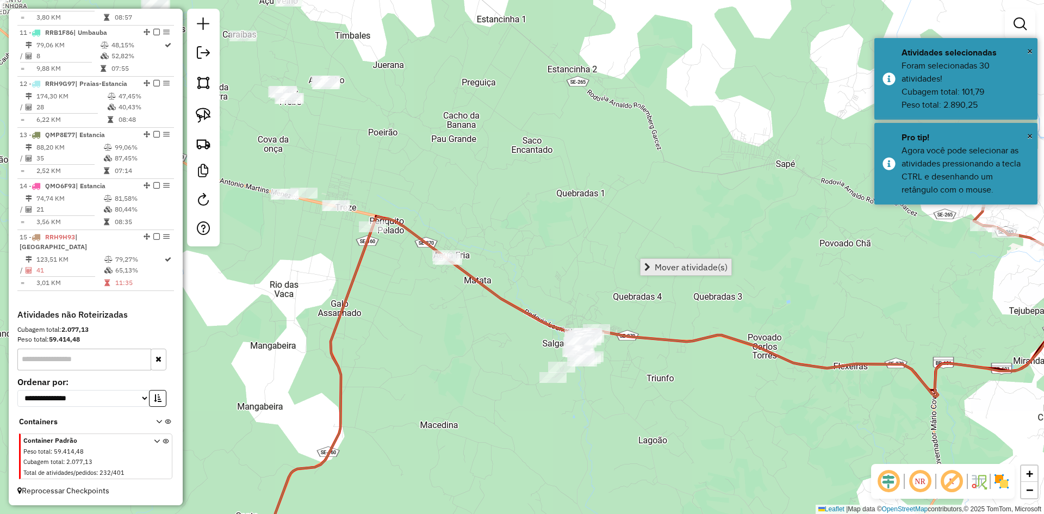
click at [670, 270] on span "Mover atividade(s)" at bounding box center [690, 267] width 73 height 9
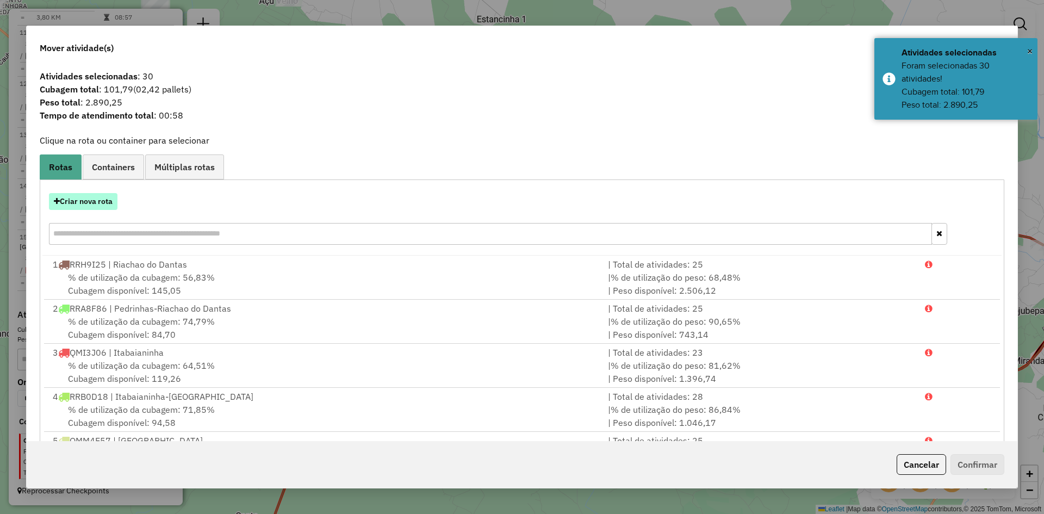
click at [103, 202] on button "Criar nova rota" at bounding box center [83, 201] width 68 height 17
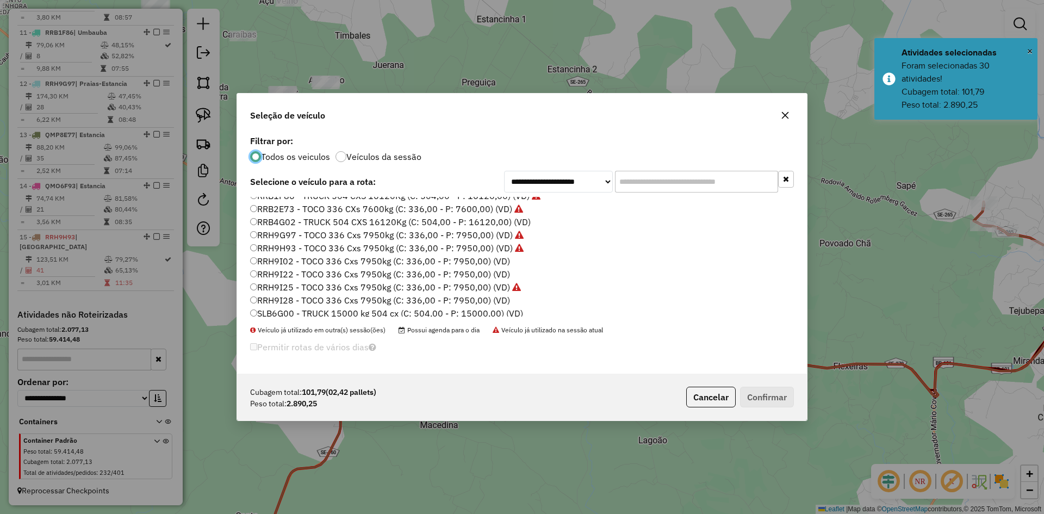
scroll to position [676, 0]
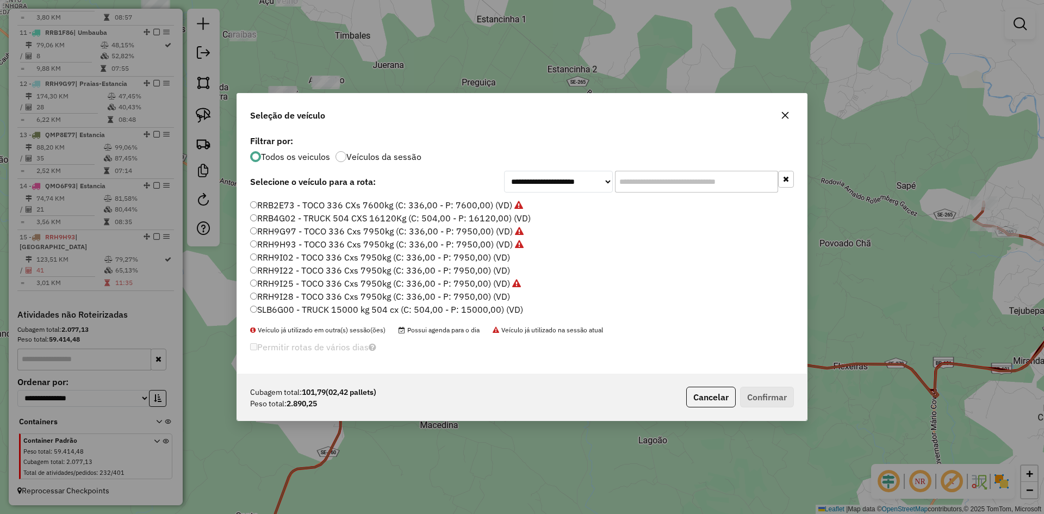
click at [296, 267] on label "RRH9I22 - TOCO 336 Cxs 7950kg (C: 336,00 - P: 7950,00) (VD)" at bounding box center [380, 270] width 260 height 13
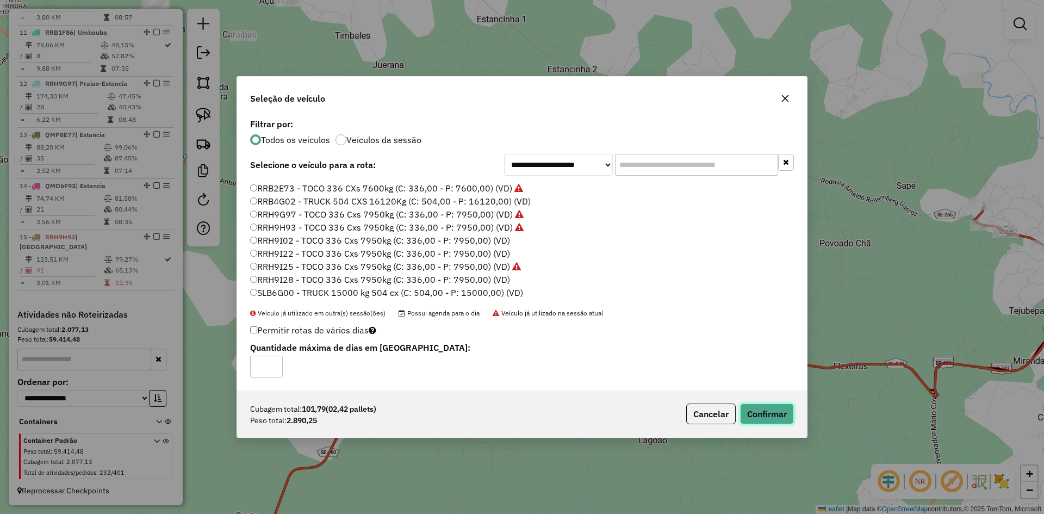
click at [784, 413] on button "Confirmar" at bounding box center [767, 413] width 54 height 21
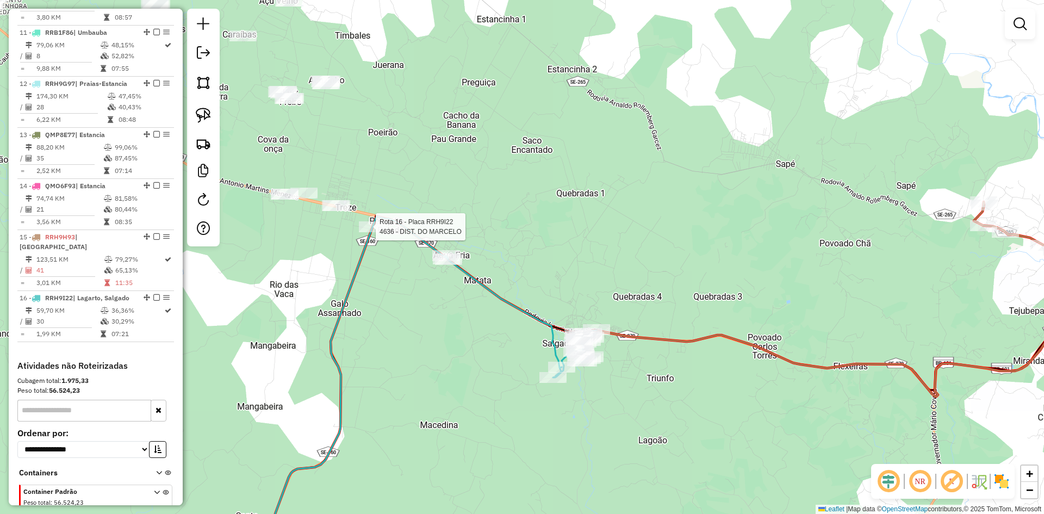
select select "**********"
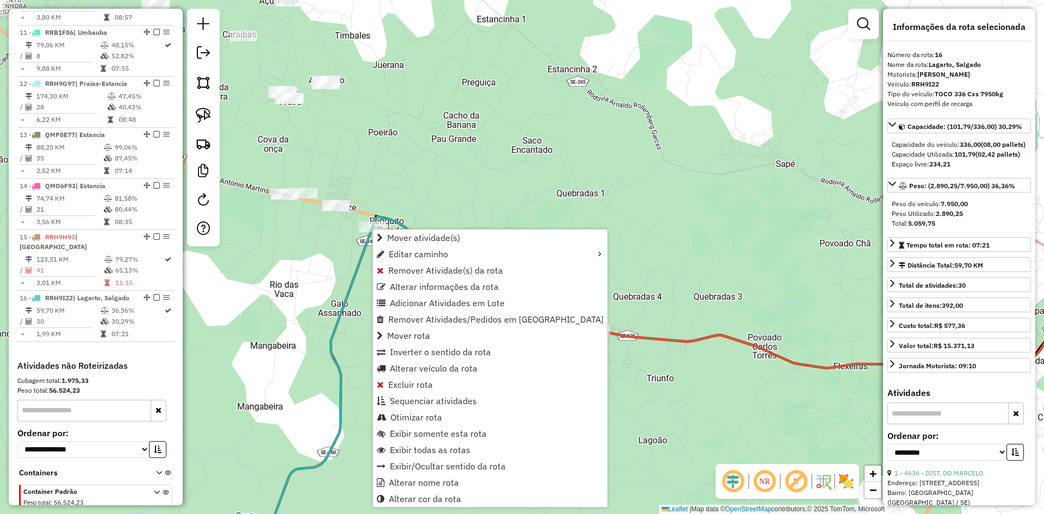
scroll to position [1015, 0]
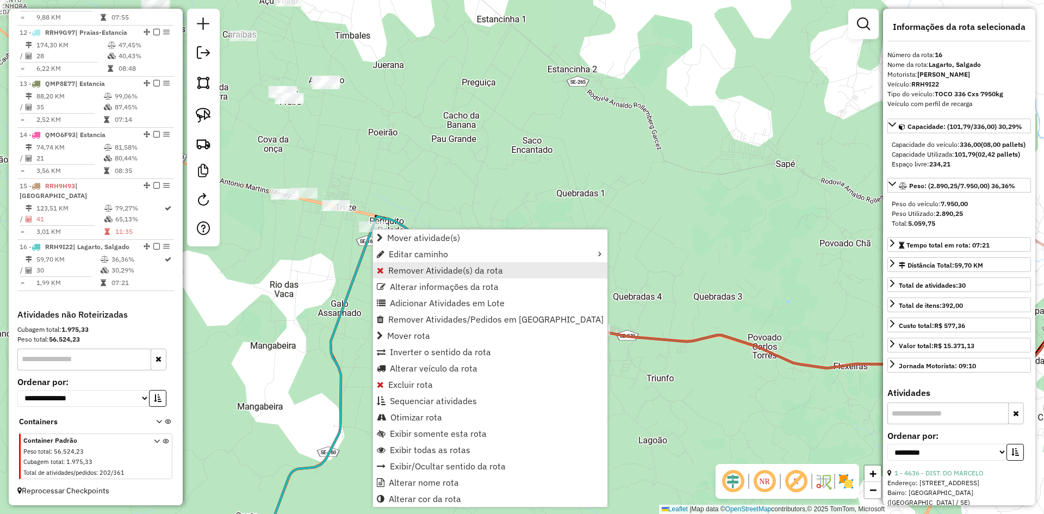
click at [403, 269] on span "Remover Atividade(s) da rota" at bounding box center [445, 270] width 115 height 9
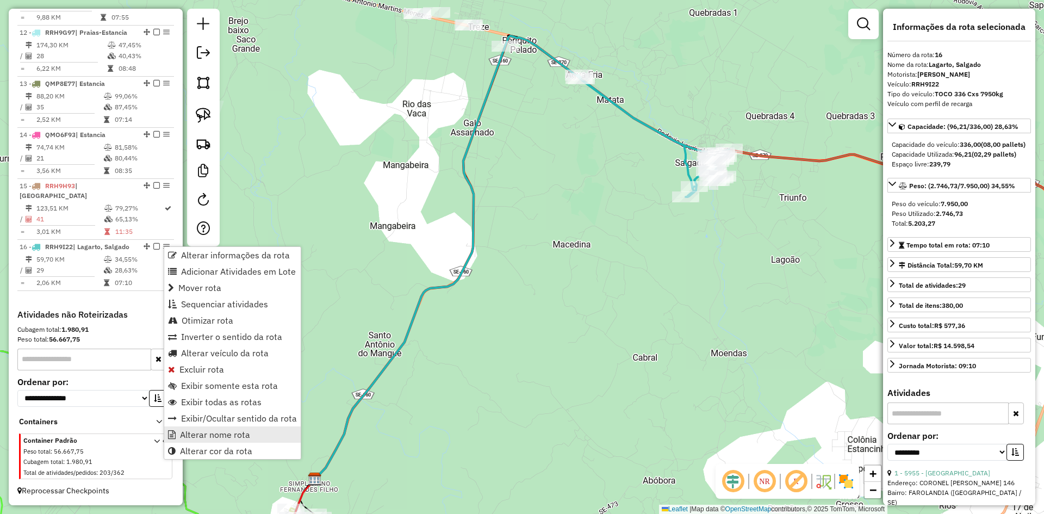
click at [229, 428] on link "Alterar nome rota" at bounding box center [232, 434] width 136 height 16
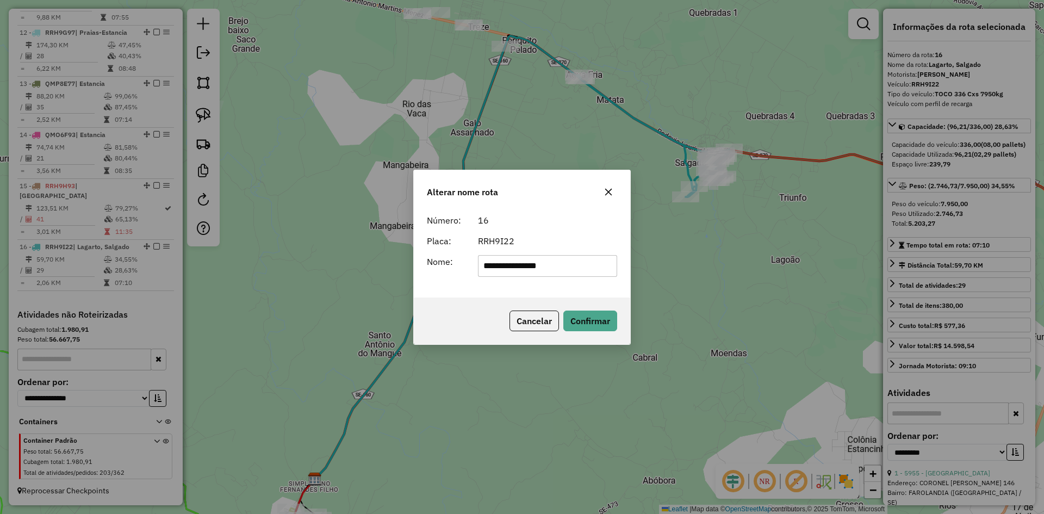
click at [521, 263] on input "**********" at bounding box center [548, 266] width 140 height 22
type input "**********"
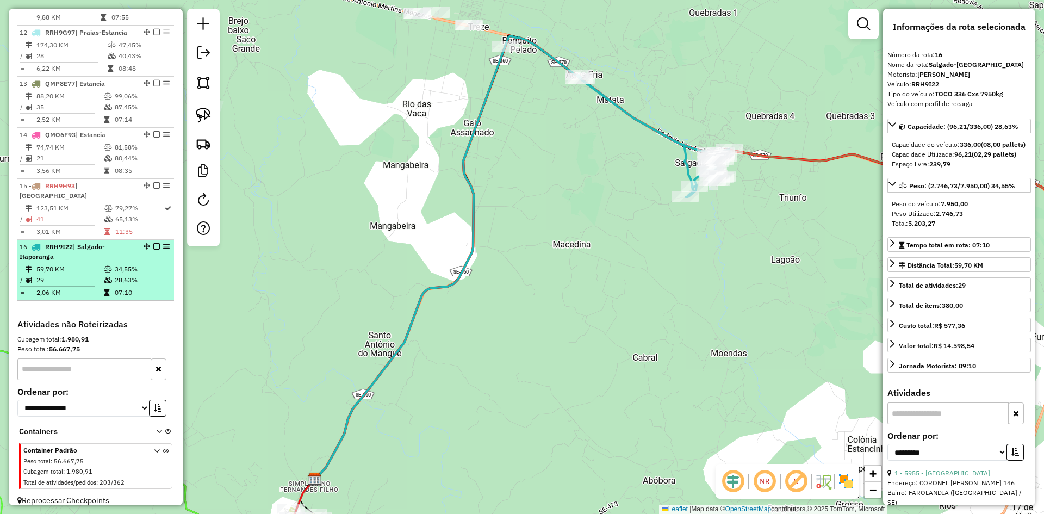
click at [147, 286] on table "59,70 KM 34,55% / 29 28,63% = 2,06 KM 07:10" at bounding box center [96, 281] width 152 height 34
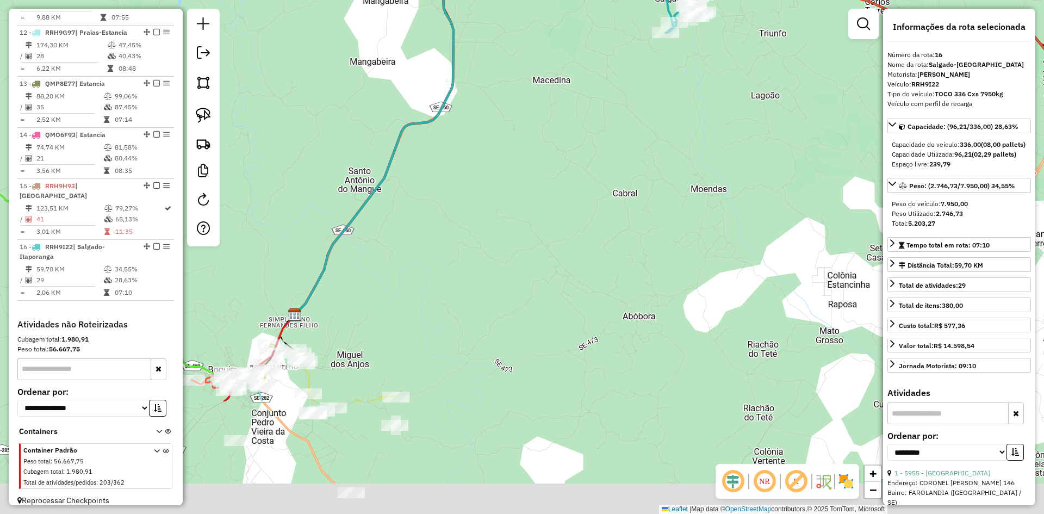
drag, startPoint x: 559, startPoint y: 289, endPoint x: 530, endPoint y: 106, distance: 184.9
click at [533, 108] on div "Janela de atendimento Grade de atendimento Capacidade Transportadoras Veículos …" at bounding box center [522, 257] width 1044 height 514
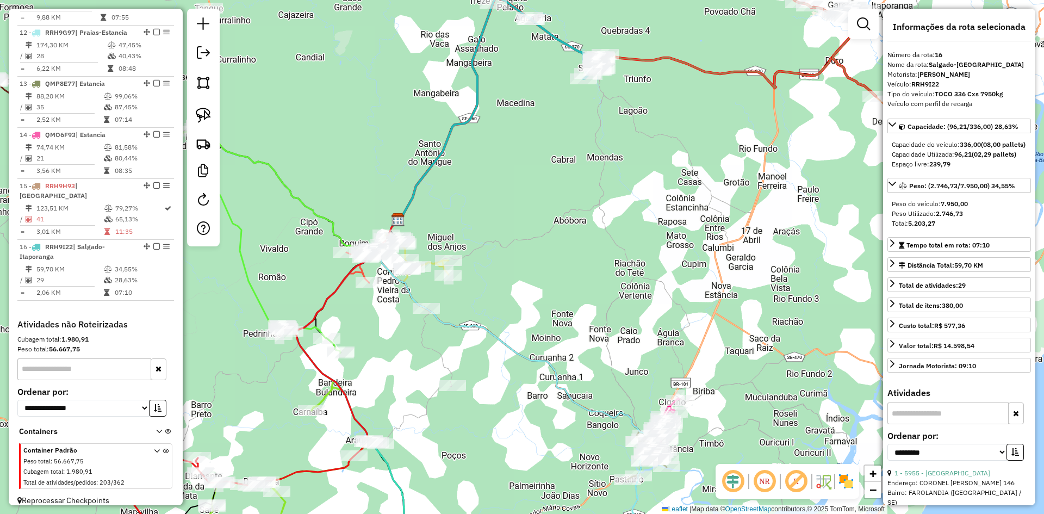
drag, startPoint x: 424, startPoint y: 355, endPoint x: 480, endPoint y: 200, distance: 165.2
click at [479, 203] on div "Janela de atendimento Grade de atendimento Capacidade Transportadoras Veículos …" at bounding box center [522, 257] width 1044 height 514
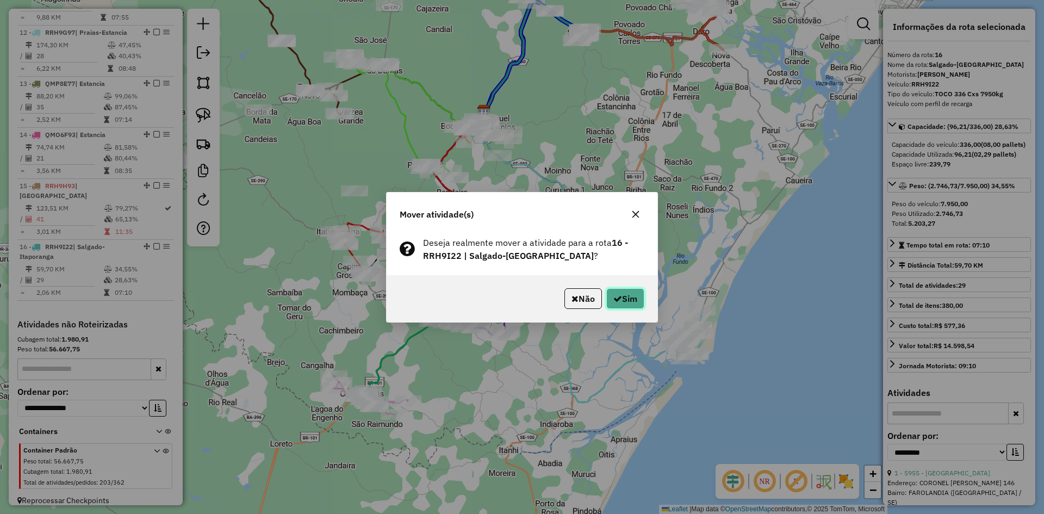
click at [631, 300] on button "Sim" at bounding box center [625, 298] width 38 height 21
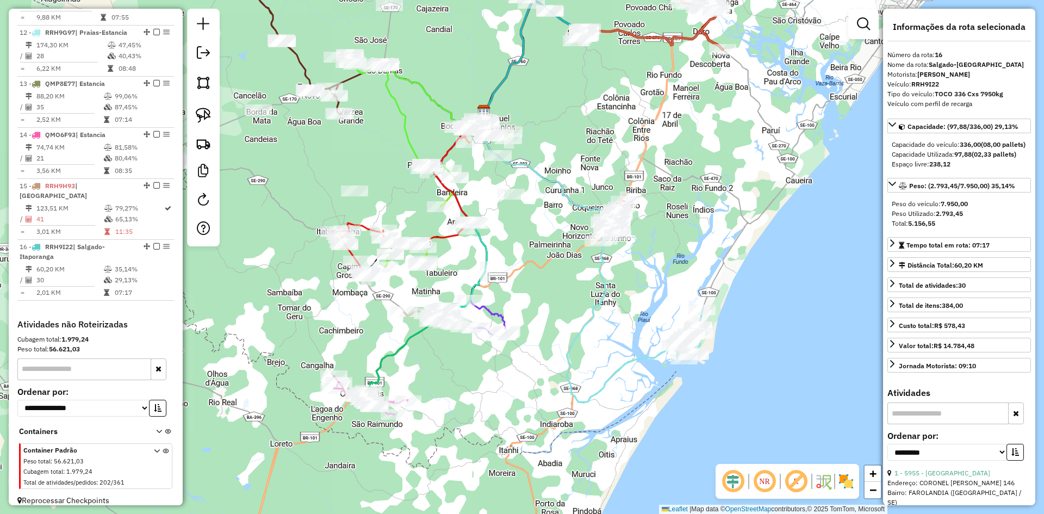
scroll to position [1025, 0]
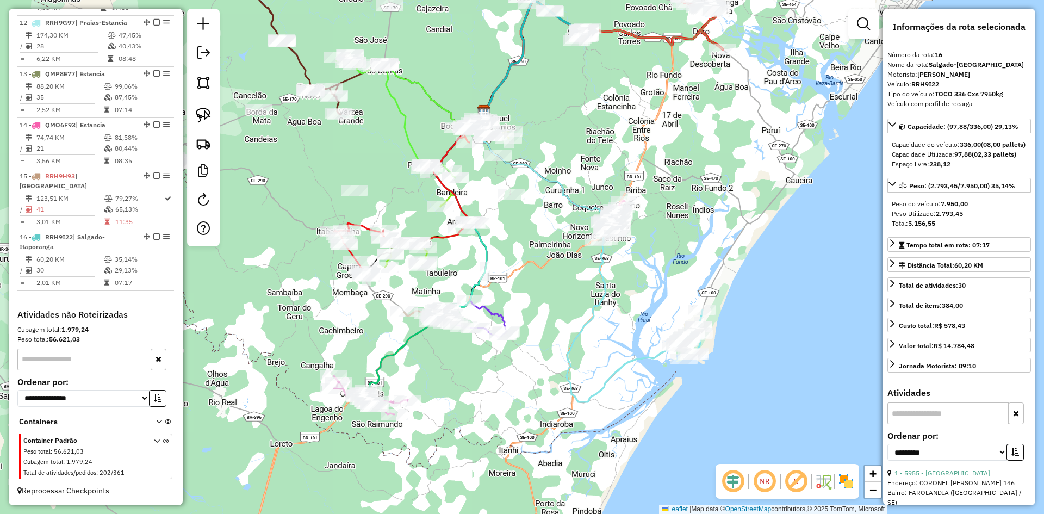
drag, startPoint x: 578, startPoint y: 225, endPoint x: 573, endPoint y: 233, distance: 10.0
click at [575, 233] on div "Janela de atendimento Grade de atendimento Capacidade Transportadoras Veículos …" at bounding box center [522, 257] width 1044 height 514
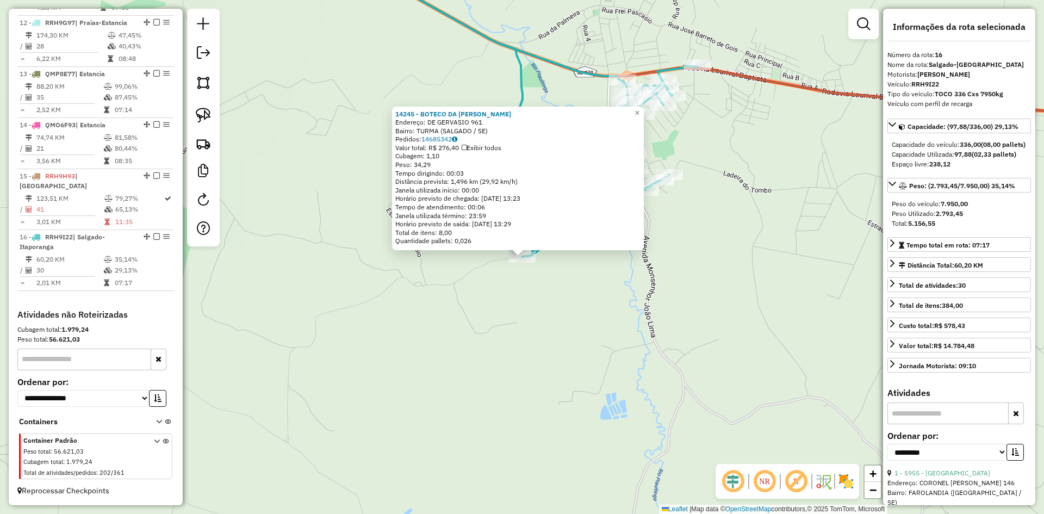
click at [569, 299] on div "14245 - BOTECO DA LILA Endereço: DE GERVASIO 961 Bairro: TURMA (SALGADO / SE) P…" at bounding box center [522, 257] width 1044 height 514
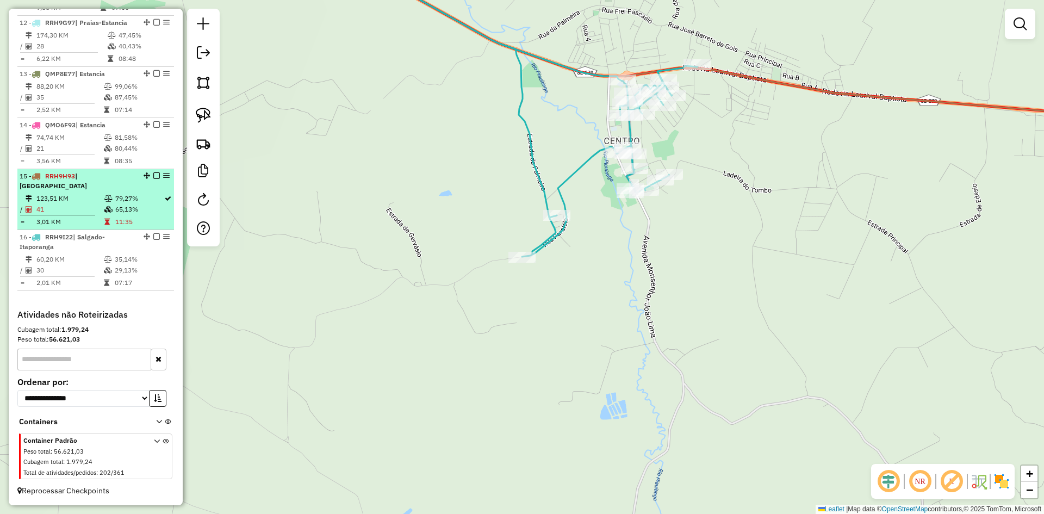
click at [127, 202] on td "79,27%" at bounding box center [139, 198] width 49 height 11
select select "**********"
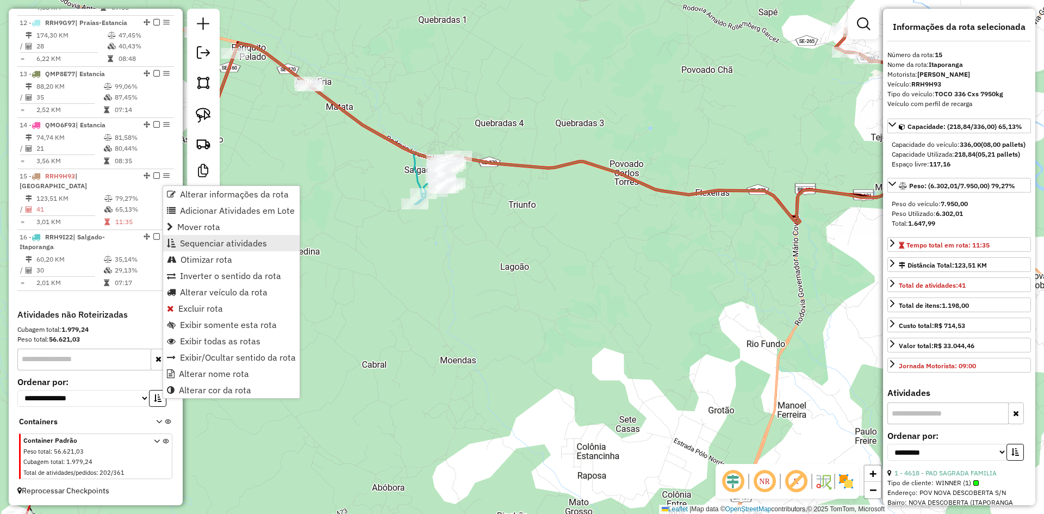
click at [222, 242] on span "Sequenciar atividades" at bounding box center [223, 243] width 87 height 9
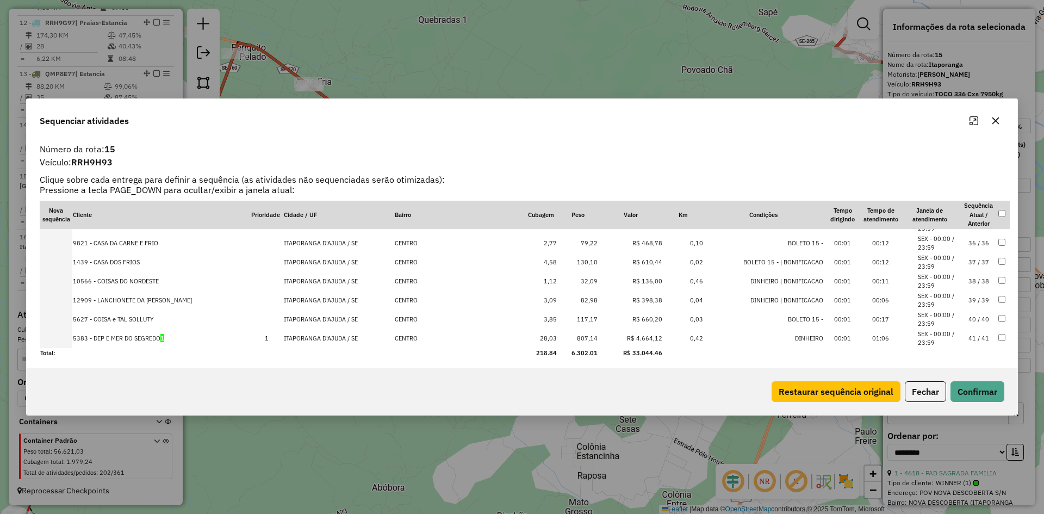
scroll to position [664, 0]
click at [583, 335] on td "807,14" at bounding box center [577, 335] width 41 height 19
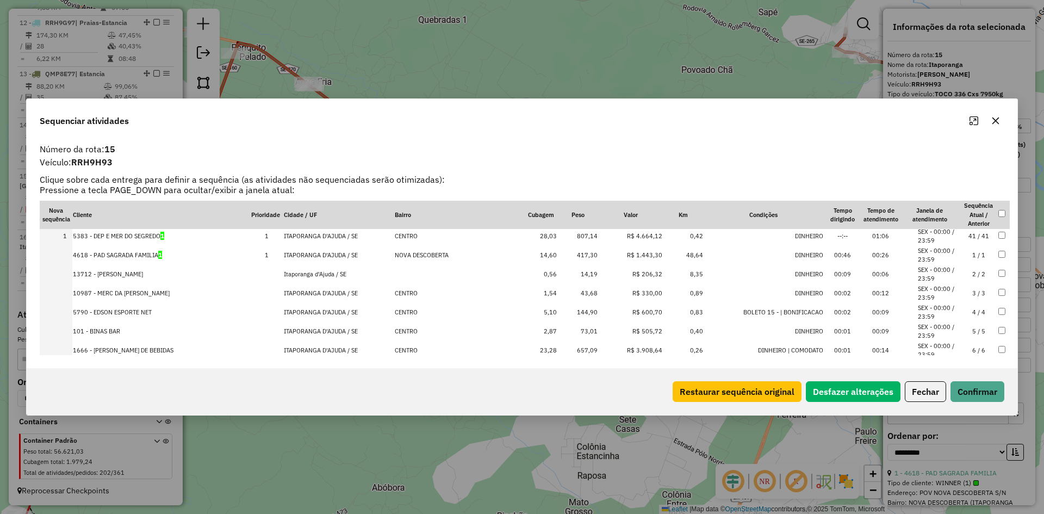
scroll to position [0, 0]
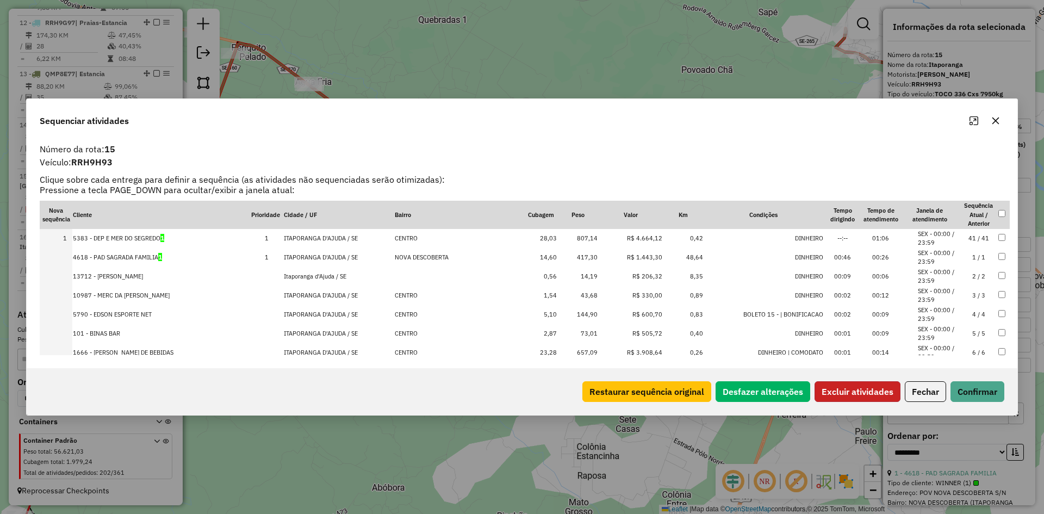
click at [832, 389] on button "Excluir atividades" at bounding box center [857, 391] width 86 height 21
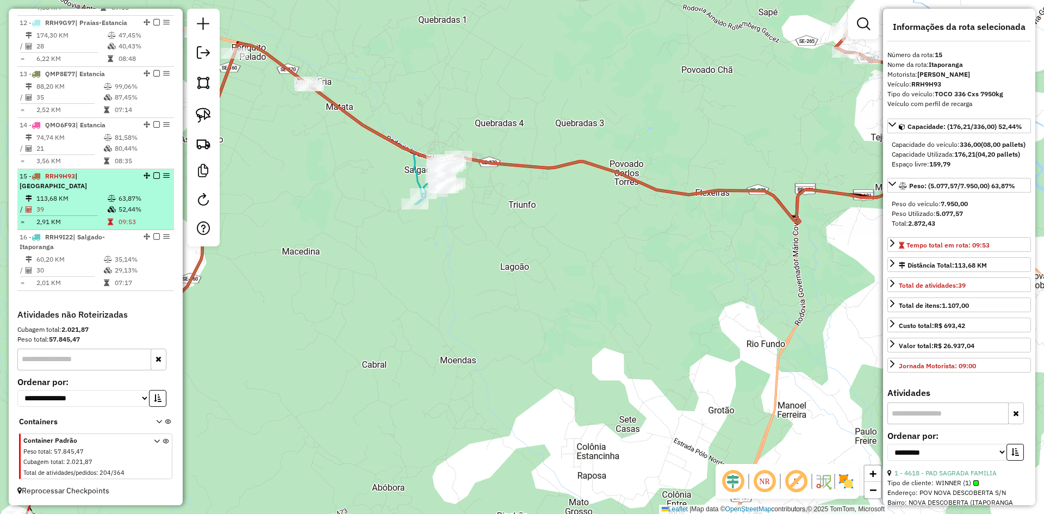
click at [114, 219] on td at bounding box center [112, 221] width 11 height 11
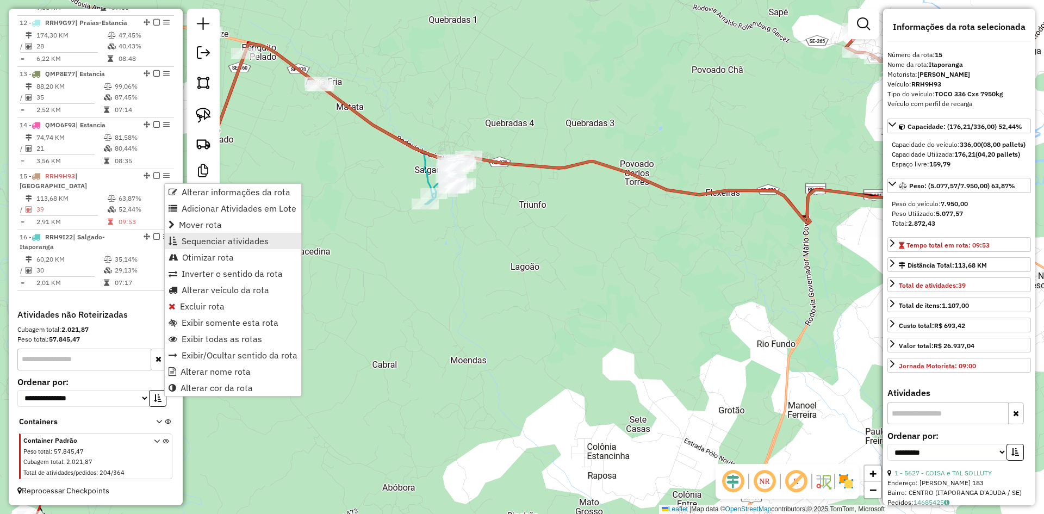
click at [223, 241] on span "Sequenciar atividades" at bounding box center [225, 240] width 87 height 9
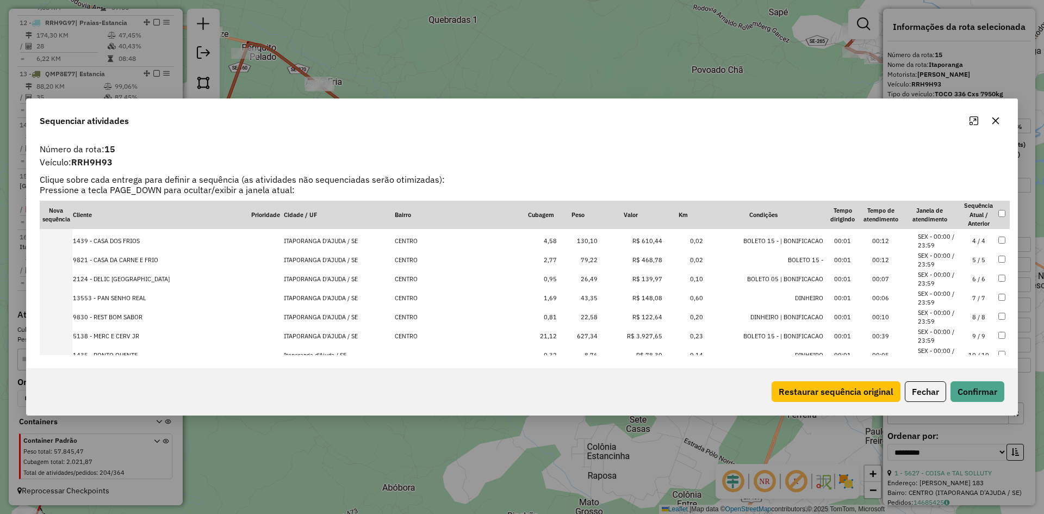
scroll to position [109, 0]
click at [890, 280] on td "00:39" at bounding box center [881, 281] width 38 height 19
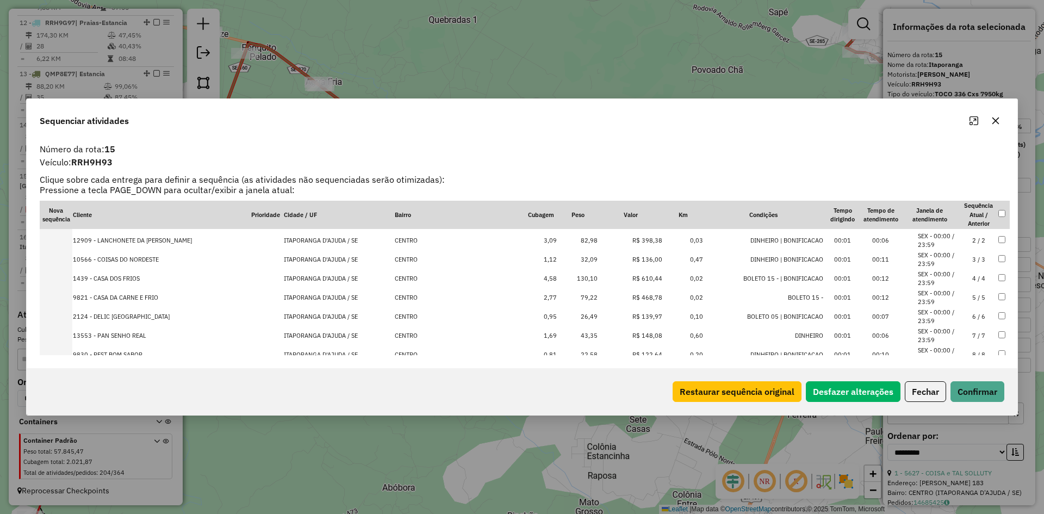
scroll to position [0, 0]
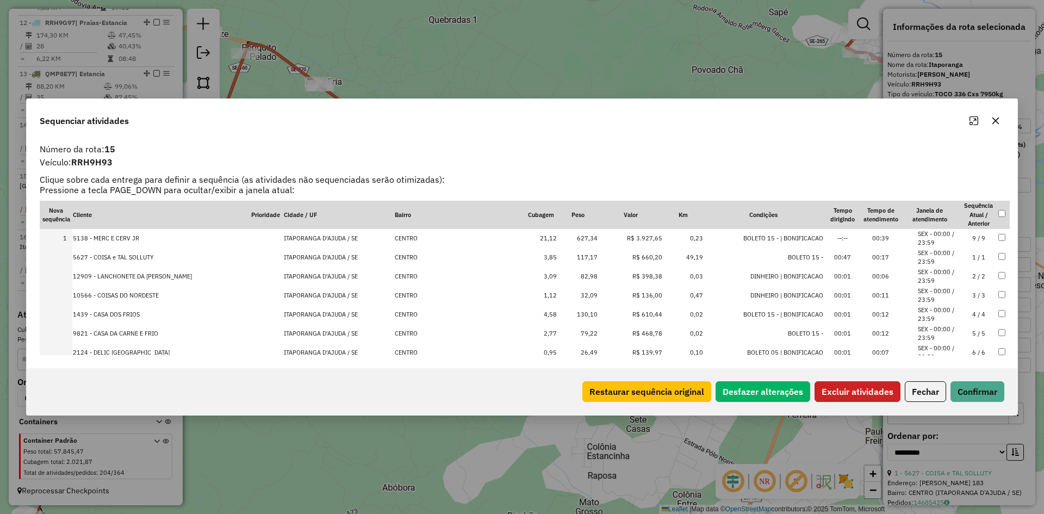
click at [874, 391] on button "Excluir atividades" at bounding box center [857, 391] width 86 height 21
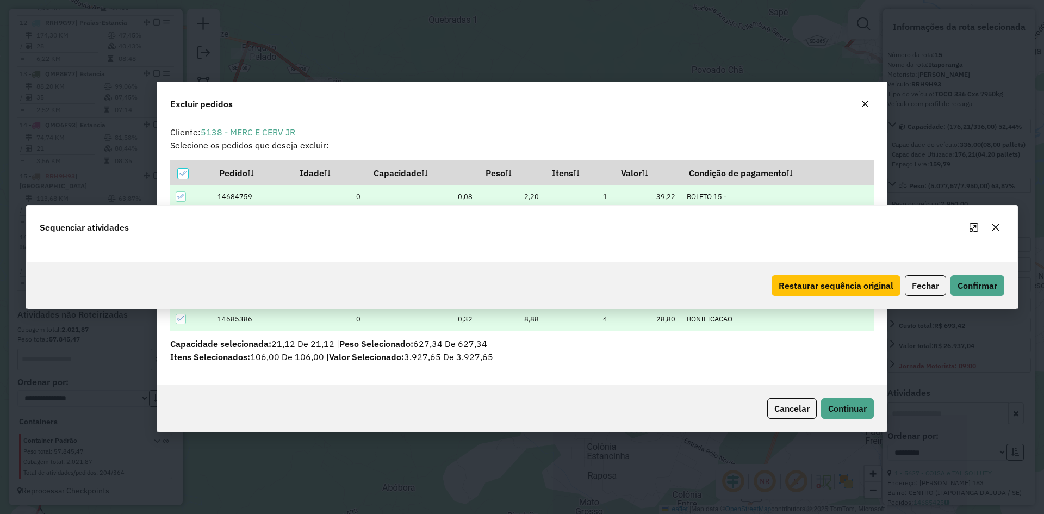
scroll to position [6, 3]
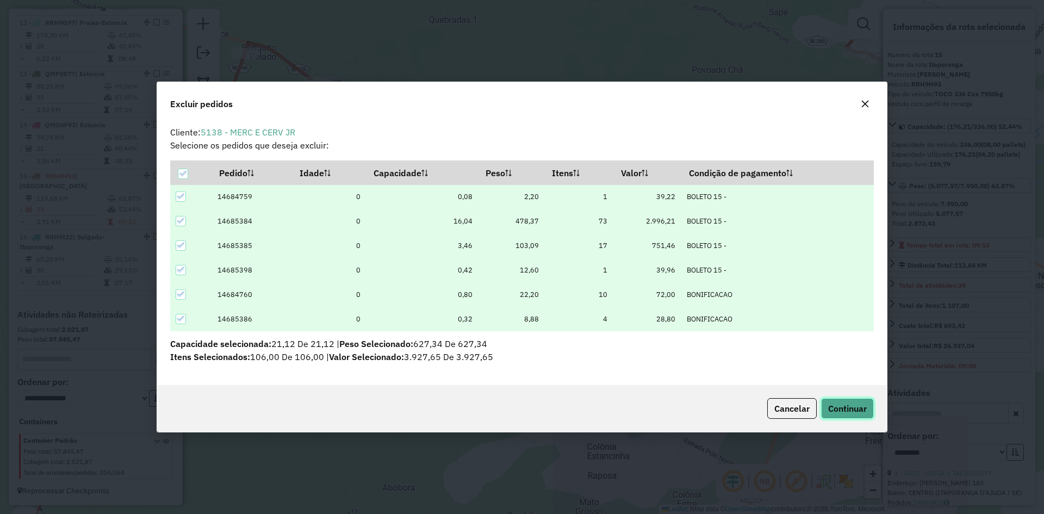
click at [843, 416] on button "Continuar" at bounding box center [847, 408] width 53 height 21
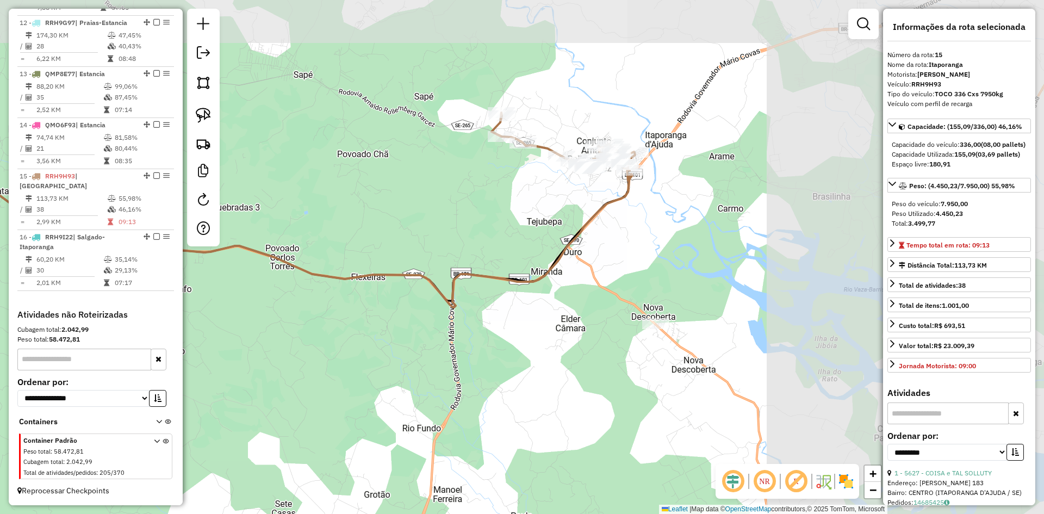
drag, startPoint x: 826, startPoint y: 274, endPoint x: 494, endPoint y: 345, distance: 339.7
click at [472, 354] on div "Janela de atendimento Grade de atendimento Capacidade Transportadoras Veículos …" at bounding box center [522, 257] width 1044 height 514
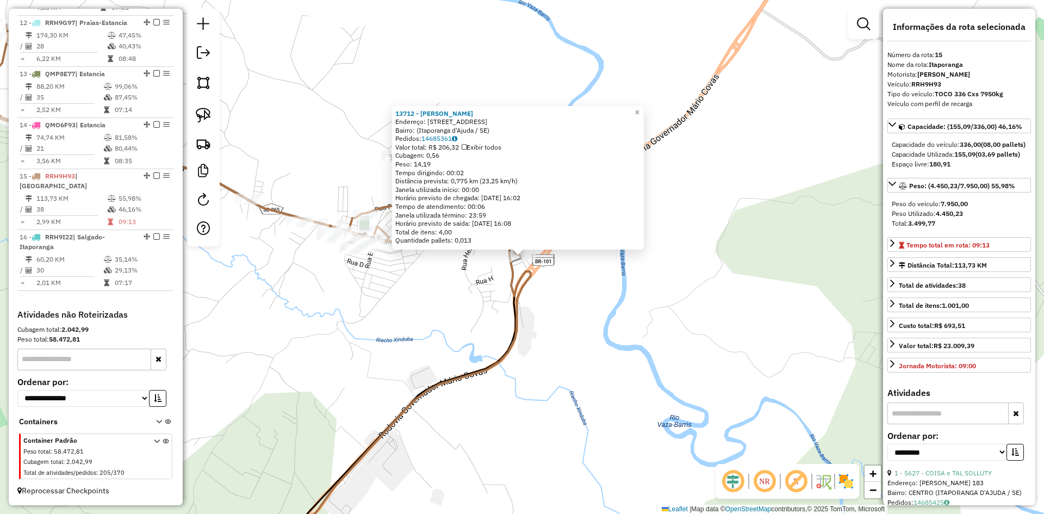
click at [633, 312] on div "13712 - GUSTAVO CERVEJARIA Endereço: Rua Vila Esperanca, 184 Bairro: (Itaporang…" at bounding box center [522, 257] width 1044 height 514
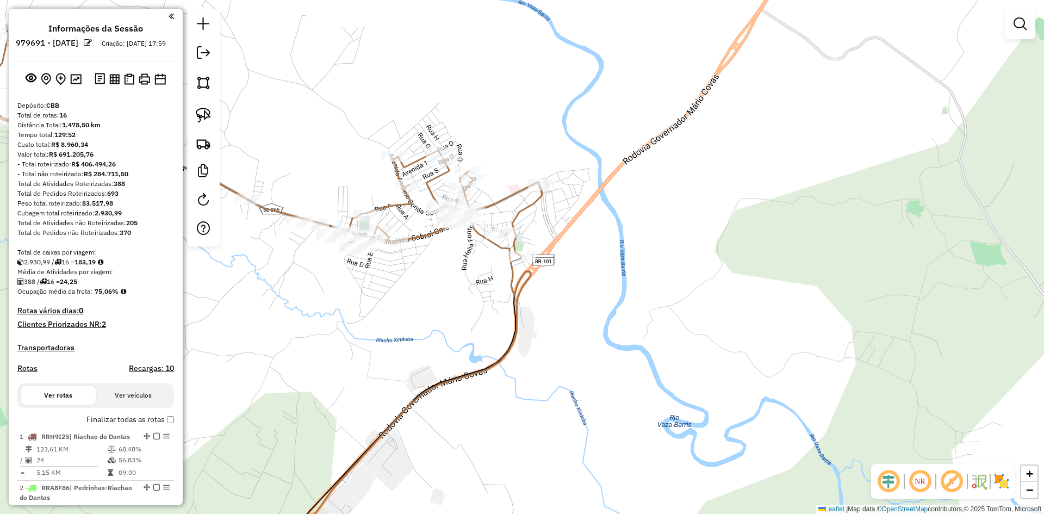
scroll to position [1025, 0]
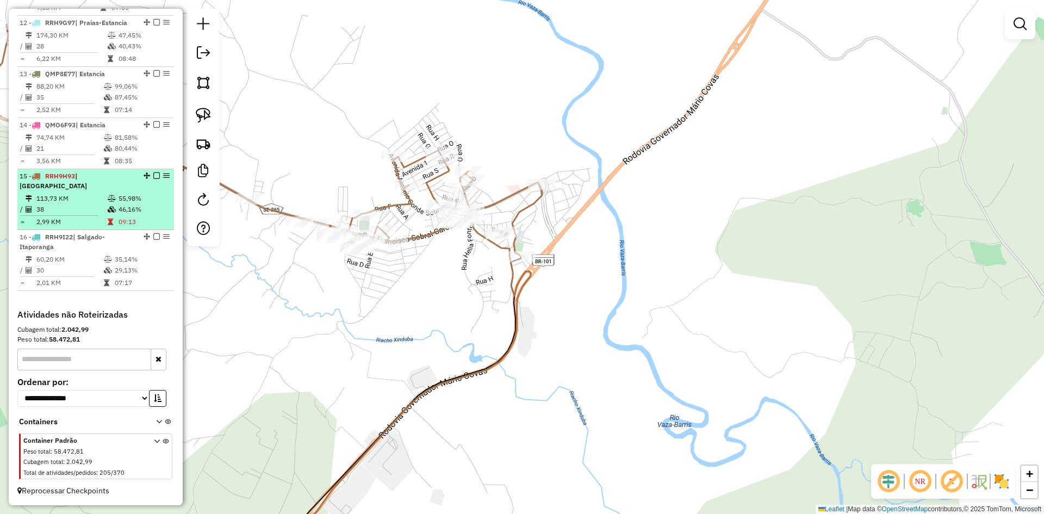
select select "**********"
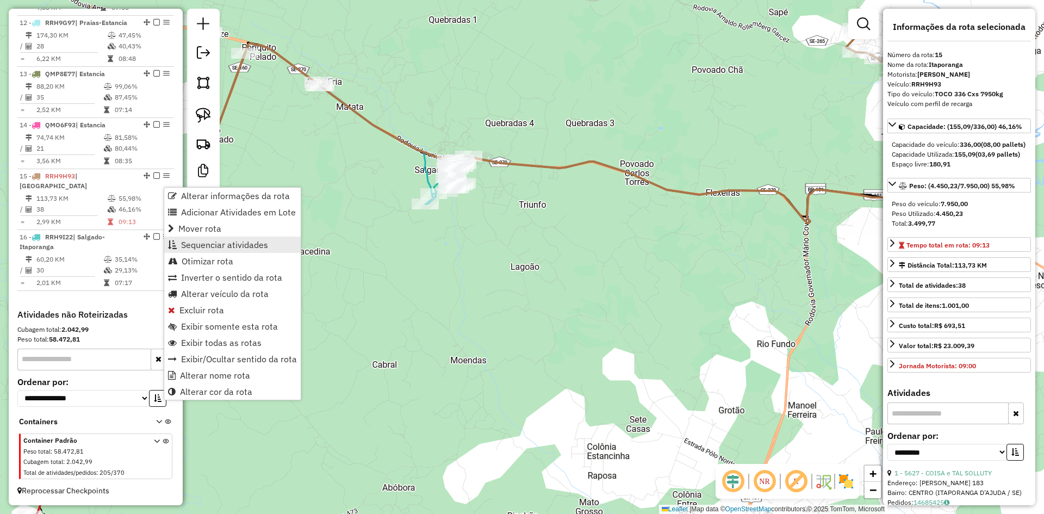
click at [214, 246] on span "Sequenciar atividades" at bounding box center [224, 244] width 87 height 9
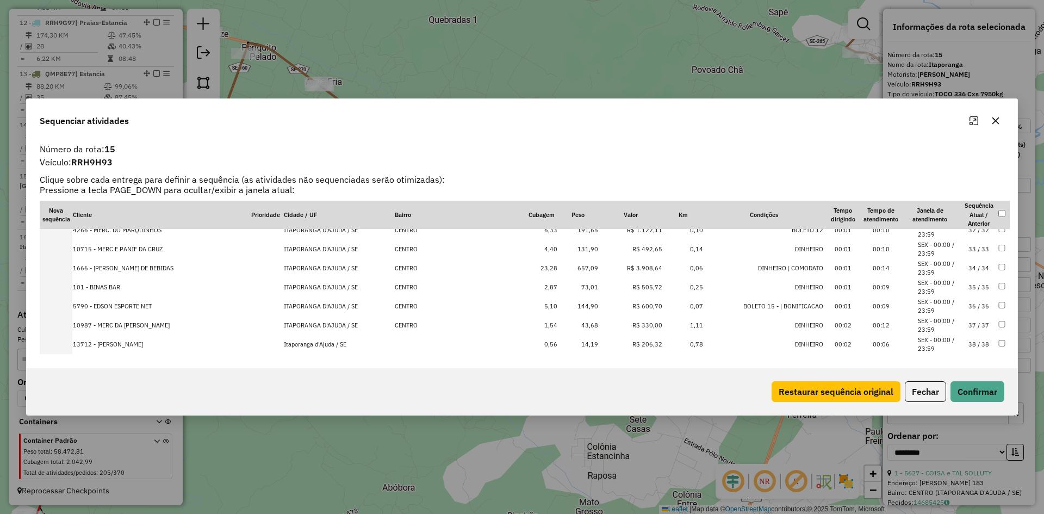
scroll to position [607, 0]
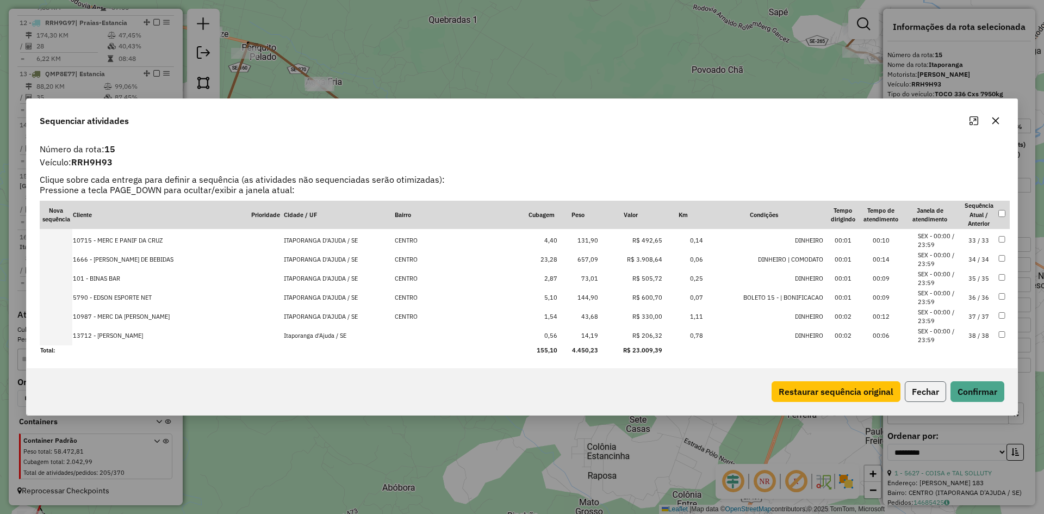
drag, startPoint x: 928, startPoint y: 392, endPoint x: 893, endPoint y: 373, distance: 40.1
click at [927, 392] on button "Fechar" at bounding box center [925, 391] width 41 height 21
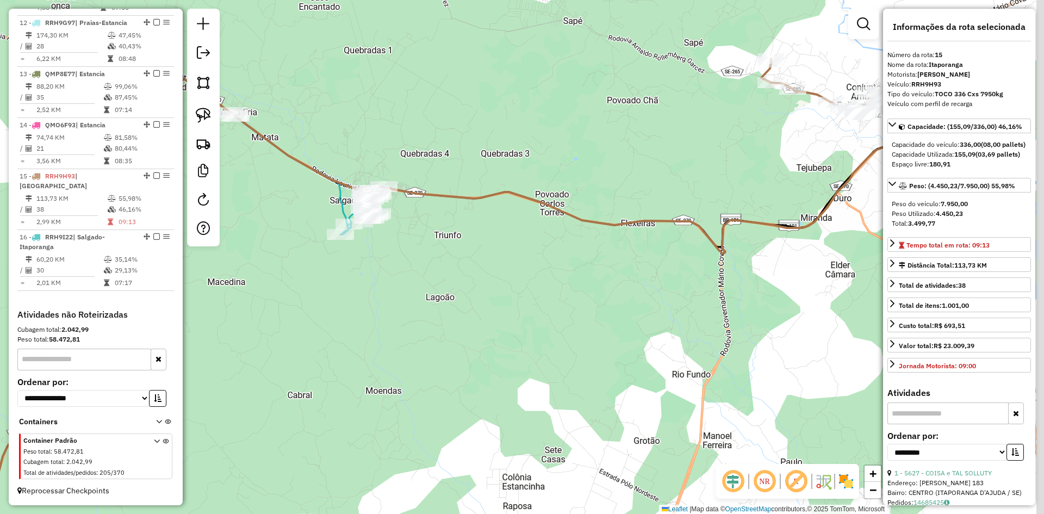
drag, startPoint x: 652, startPoint y: 290, endPoint x: 400, endPoint y: 357, distance: 260.8
click at [383, 372] on div "Janela de atendimento Grade de atendimento Capacidade Transportadoras Veículos …" at bounding box center [522, 257] width 1044 height 514
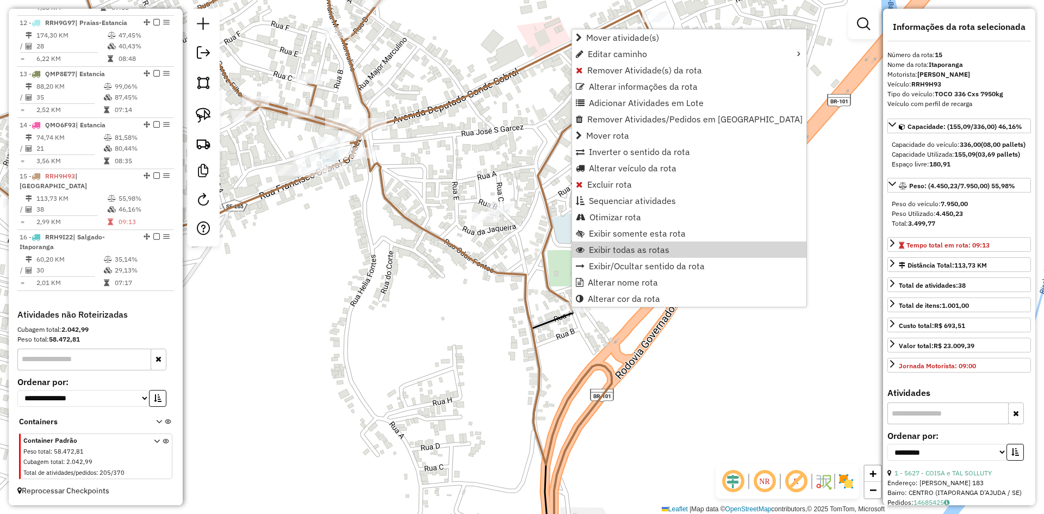
click at [491, 163] on div "Janela de atendimento Grade de atendimento Capacidade Transportadoras Veículos …" at bounding box center [522, 257] width 1044 height 514
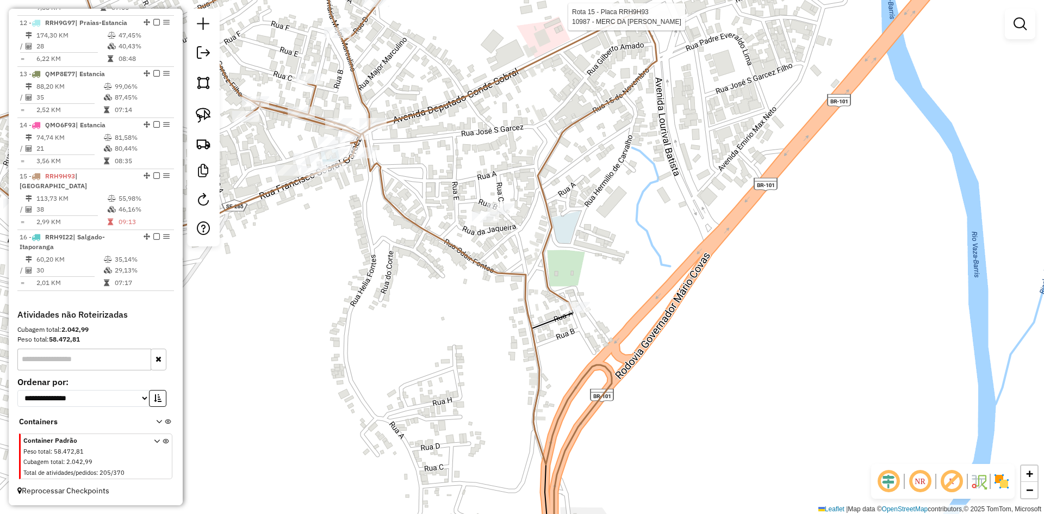
select select "**********"
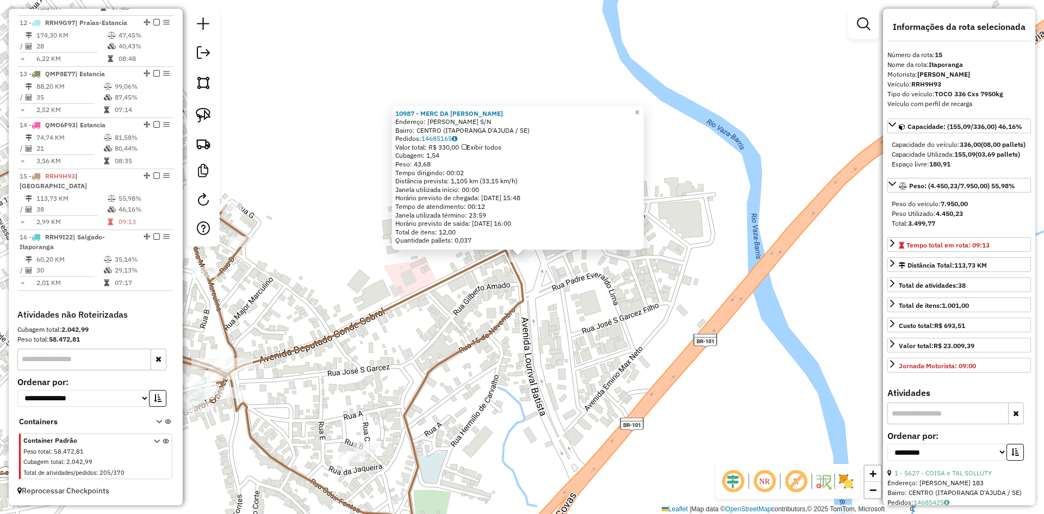
click at [501, 375] on div "10987 - MERC DA [PERSON_NAME]: SILVO GARCEZ S/N Bairro: CENTRO (ITAPORANGA D'AJ…" at bounding box center [522, 257] width 1044 height 514
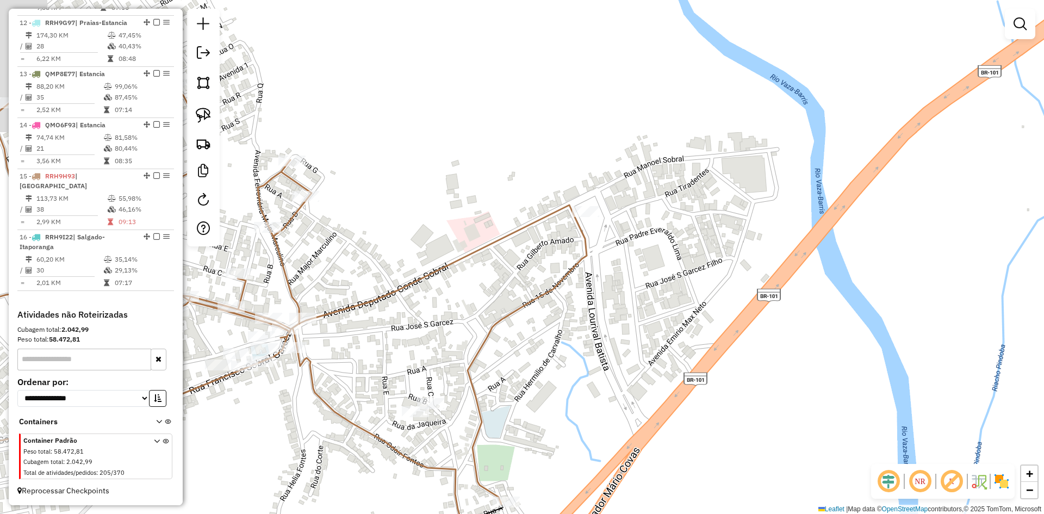
drag, startPoint x: 391, startPoint y: 398, endPoint x: 718, endPoint y: 210, distance: 377.3
click at [716, 210] on div "Janela de atendimento Grade de atendimento Capacidade Transportadoras Veículos …" at bounding box center [522, 257] width 1044 height 514
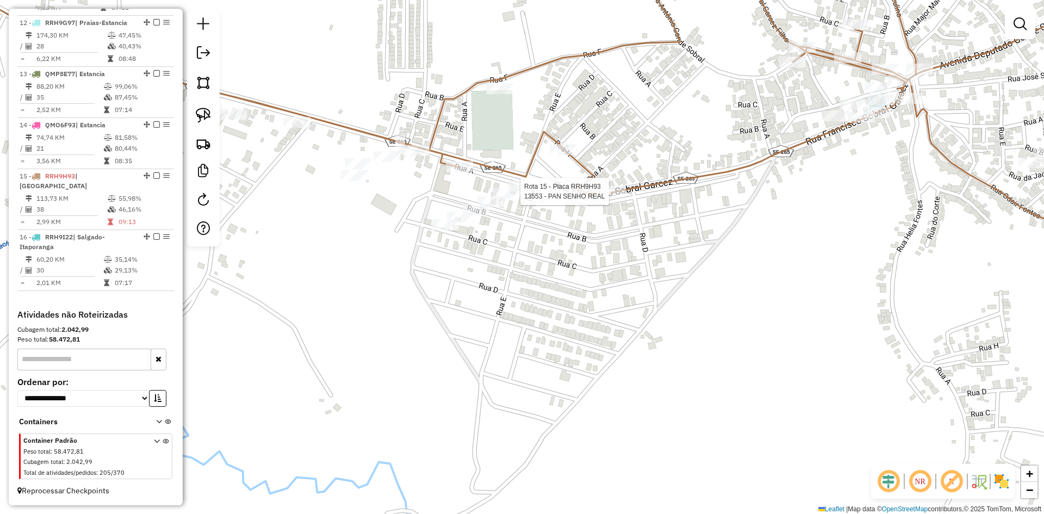
select select "**********"
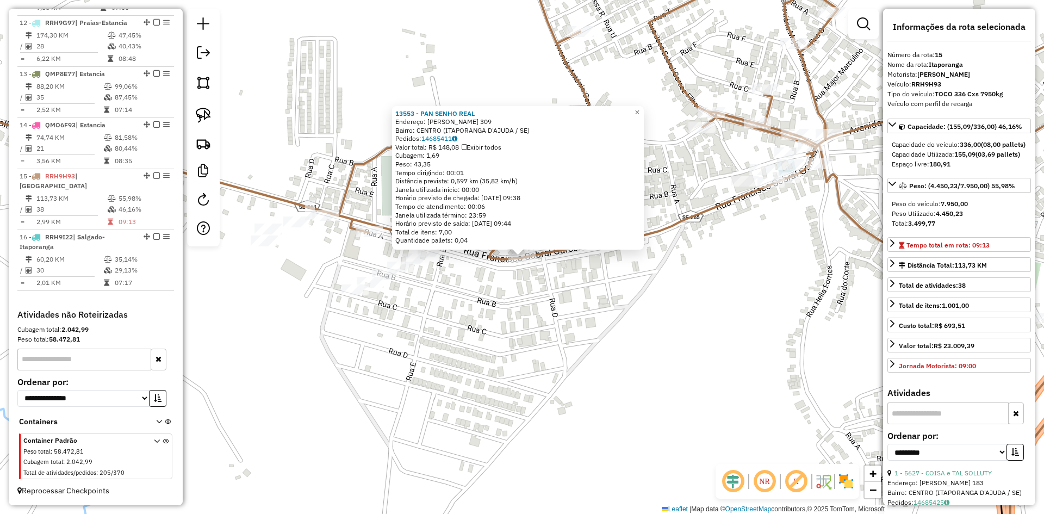
click at [717, 338] on div "13553 - PAN SENHO REAL Endereço: [PERSON_NAME] 309 Bairro: CENTRO (ITAPORANGA D…" at bounding box center [522, 257] width 1044 height 514
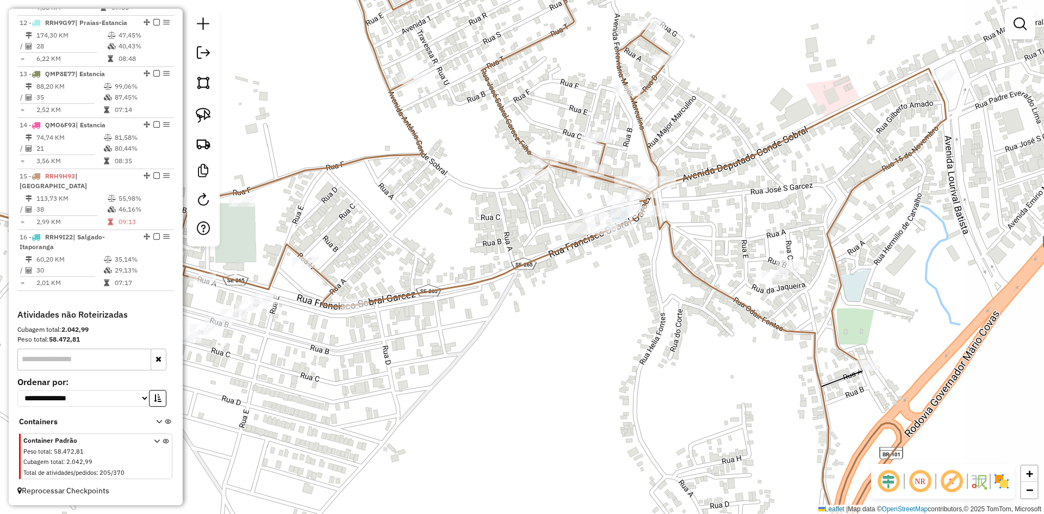
drag, startPoint x: 792, startPoint y: 252, endPoint x: 615, endPoint y: 297, distance: 182.9
click at [625, 300] on div "Janela de atendimento Grade de atendimento Capacidade Transportadoras Veículos …" at bounding box center [522, 257] width 1044 height 514
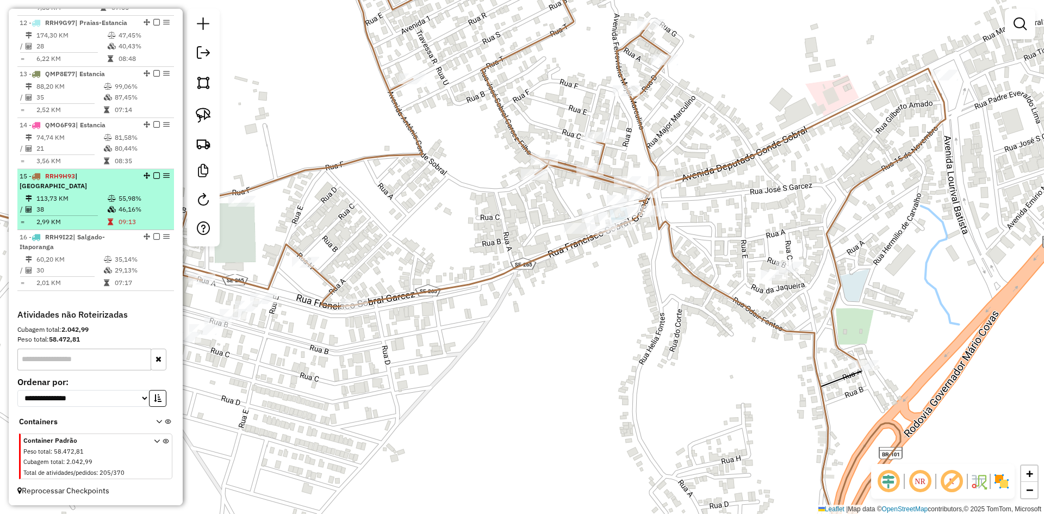
drag, startPoint x: 121, startPoint y: 209, endPoint x: 163, endPoint y: 190, distance: 46.0
click at [124, 208] on td "46,16%" at bounding box center [144, 209] width 52 height 11
select select "**********"
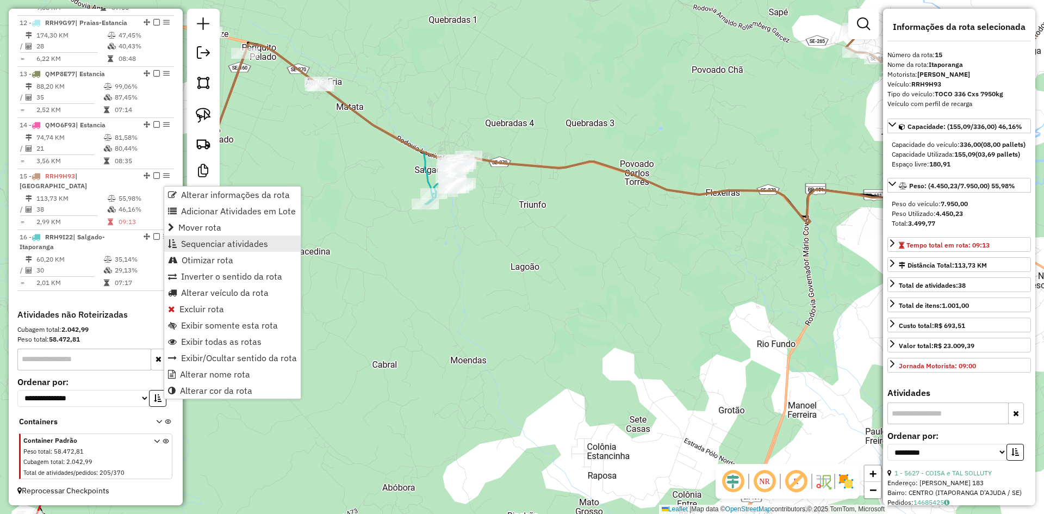
click at [234, 244] on span "Sequenciar atividades" at bounding box center [224, 243] width 87 height 9
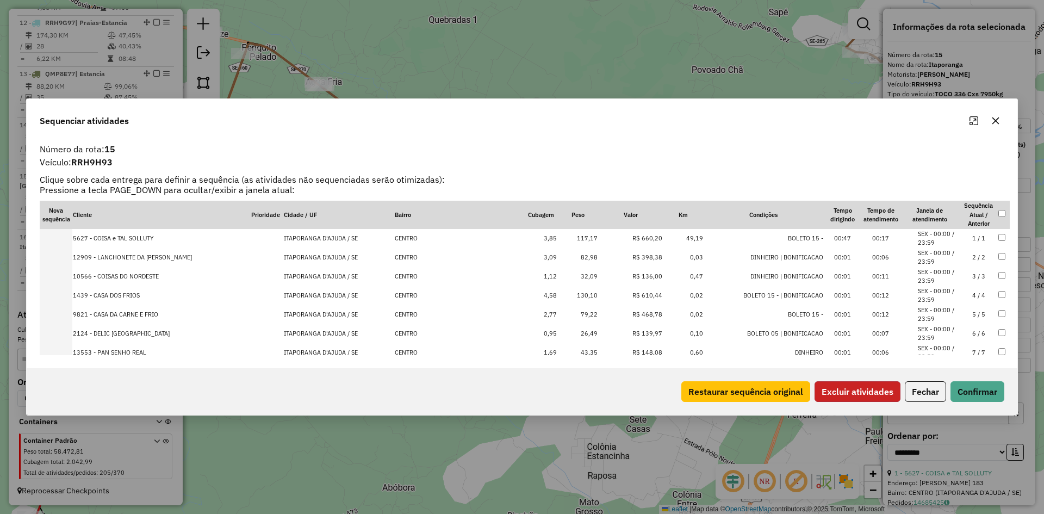
click at [867, 397] on button "Excluir atividades" at bounding box center [857, 391] width 86 height 21
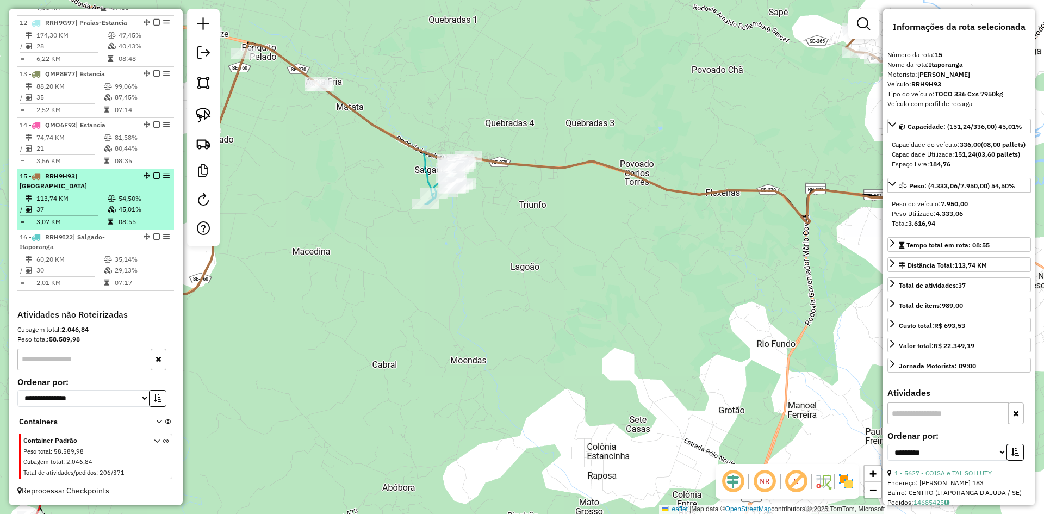
drag, startPoint x: 143, startPoint y: 210, endPoint x: 158, endPoint y: 197, distance: 19.6
click at [145, 210] on td "45,01%" at bounding box center [144, 209] width 52 height 11
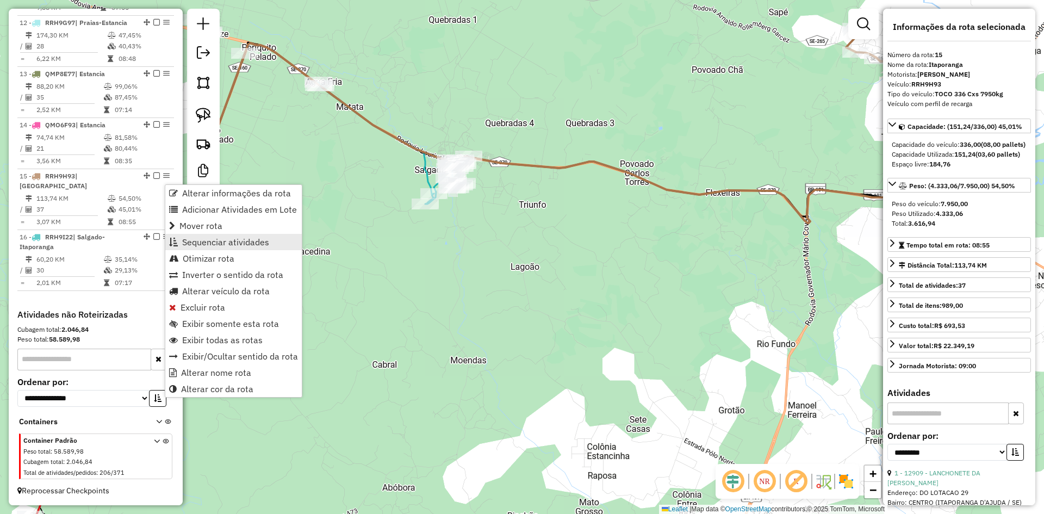
click at [201, 240] on span "Sequenciar atividades" at bounding box center [225, 242] width 87 height 9
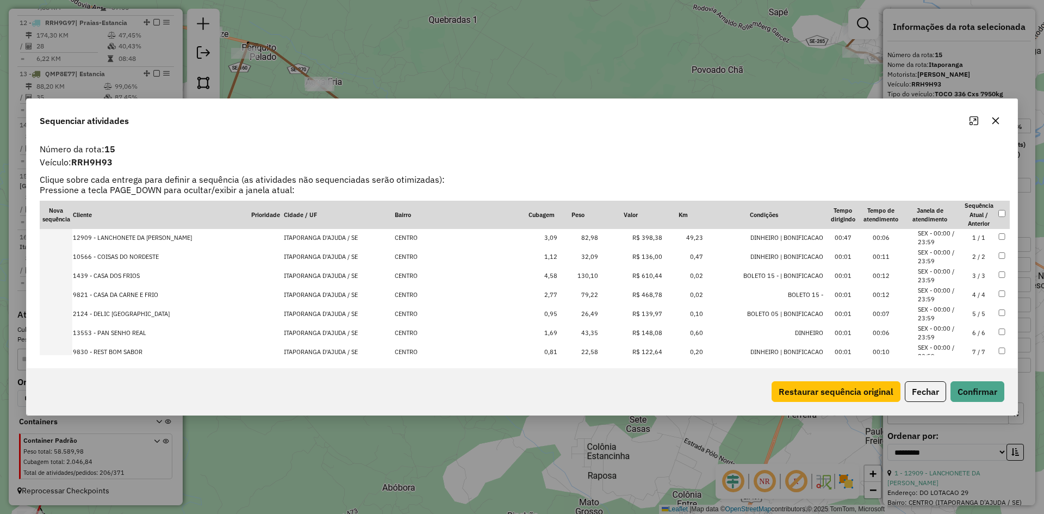
scroll to position [0, 0]
click at [923, 399] on button "Fechar" at bounding box center [925, 391] width 41 height 21
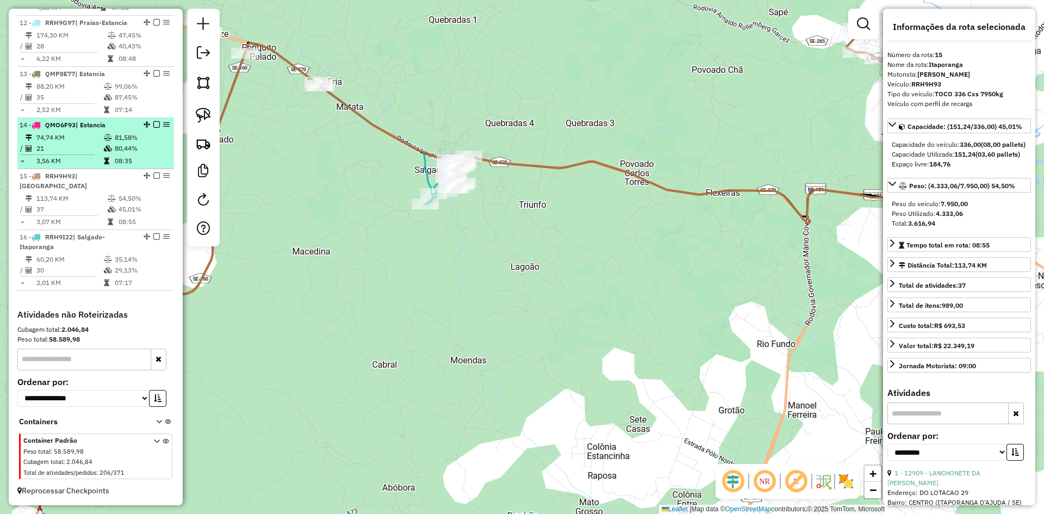
click at [130, 154] on td "80,44%" at bounding box center [141, 148] width 55 height 11
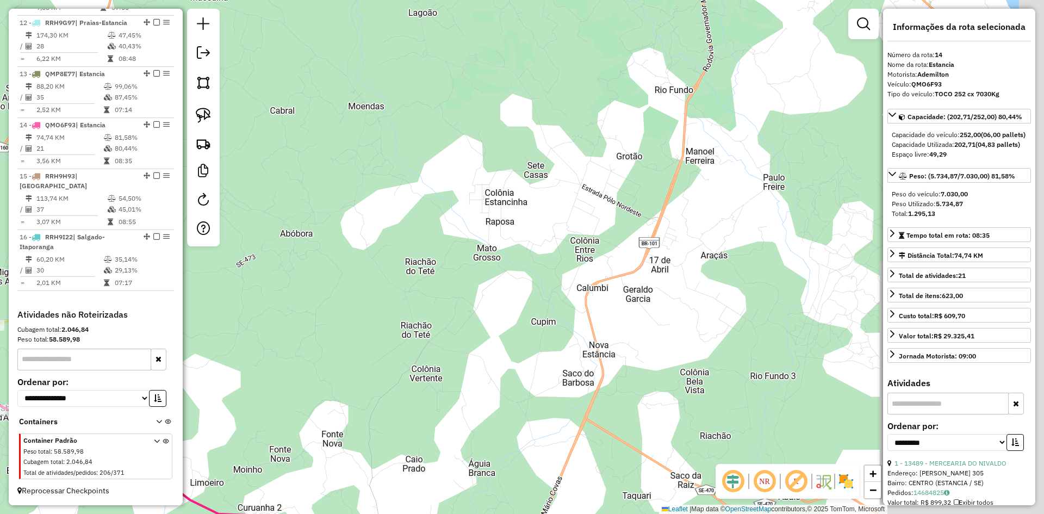
drag, startPoint x: 666, startPoint y: 131, endPoint x: 375, endPoint y: 350, distance: 364.2
click at [329, 370] on div "Janela de atendimento Grade de atendimento Capacidade Transportadoras Veículos …" at bounding box center [522, 257] width 1044 height 514
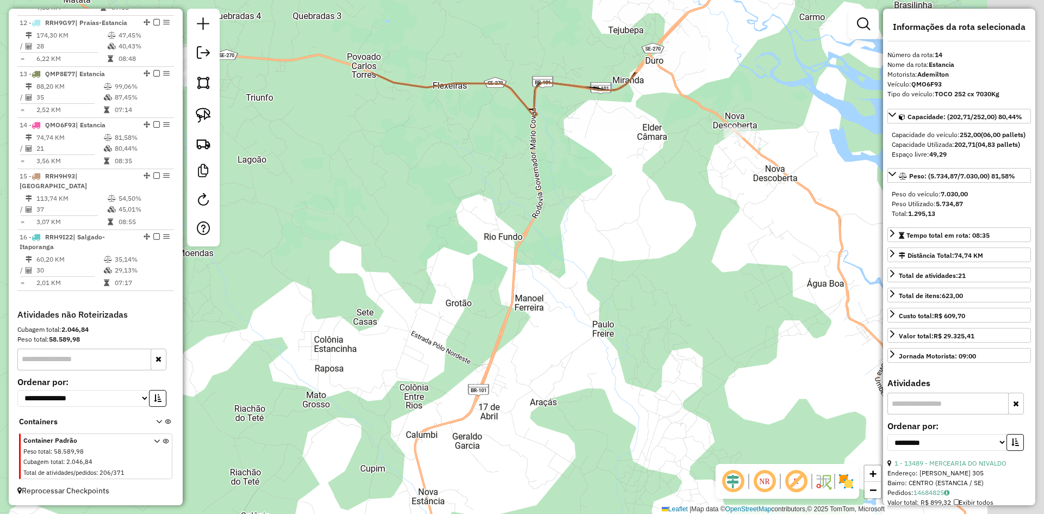
drag, startPoint x: 664, startPoint y: 270, endPoint x: 508, endPoint y: 372, distance: 186.5
click at [508, 372] on div "Janela de atendimento Grade de atendimento Capacidade Transportadoras Veículos …" at bounding box center [522, 257] width 1044 height 514
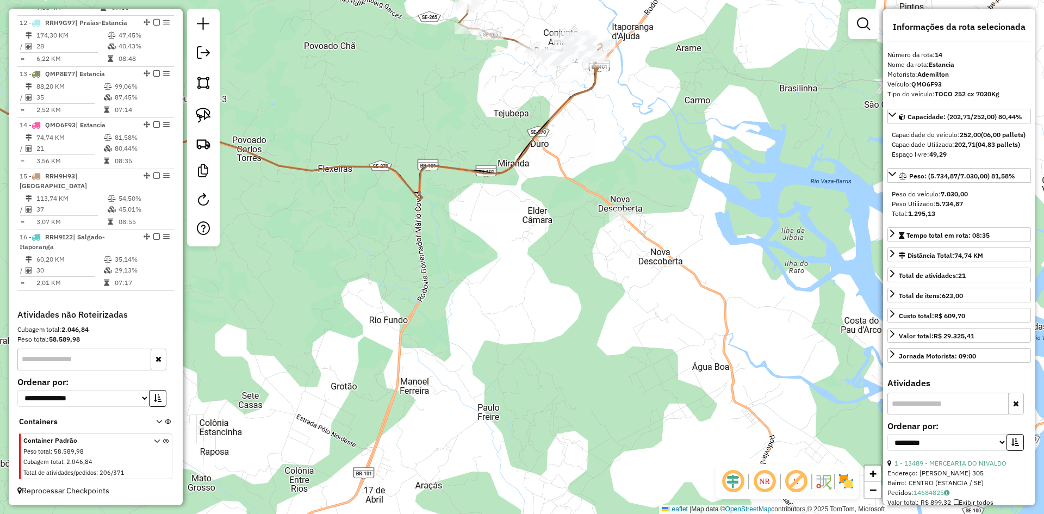
drag, startPoint x: 570, startPoint y: 244, endPoint x: 541, endPoint y: 344, distance: 103.7
click at [545, 346] on div "Janela de atendimento Grade de atendimento Capacidade Transportadoras Veículos …" at bounding box center [522, 257] width 1044 height 514
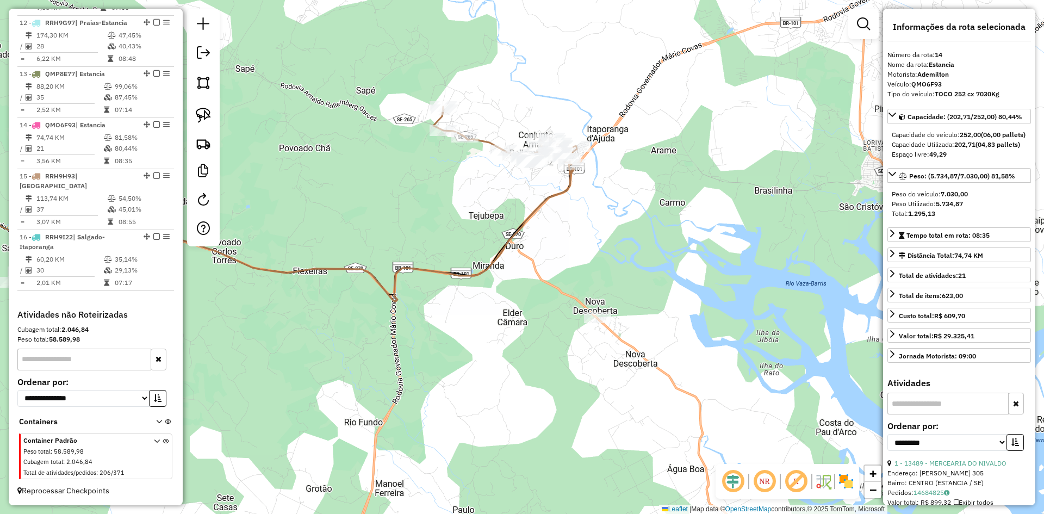
drag, startPoint x: 202, startPoint y: 86, endPoint x: 222, endPoint y: 86, distance: 20.1
click at [202, 86] on img at bounding box center [203, 82] width 15 height 15
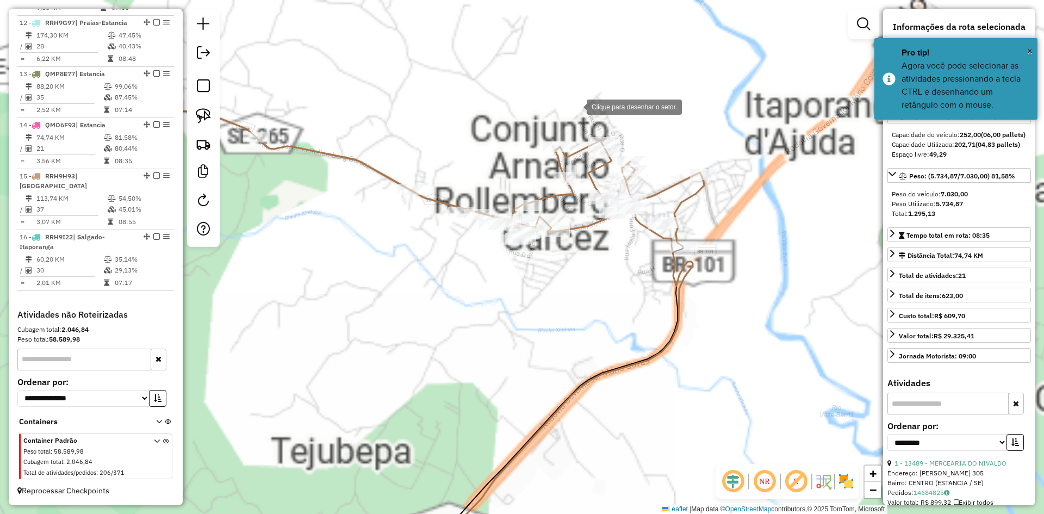
click at [576, 105] on div at bounding box center [576, 106] width 22 height 22
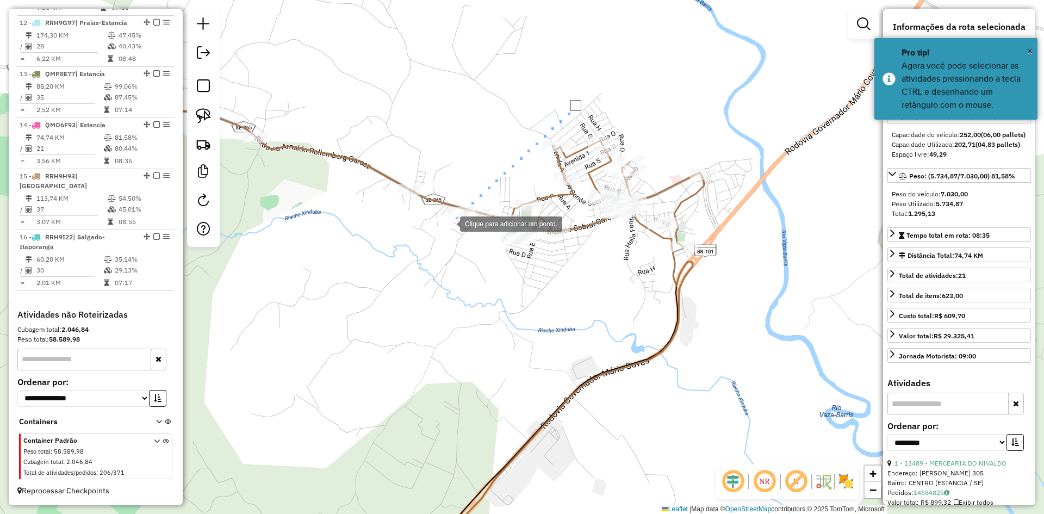
click at [449, 223] on div at bounding box center [449, 223] width 22 height 22
click at [446, 293] on div at bounding box center [446, 293] width 22 height 22
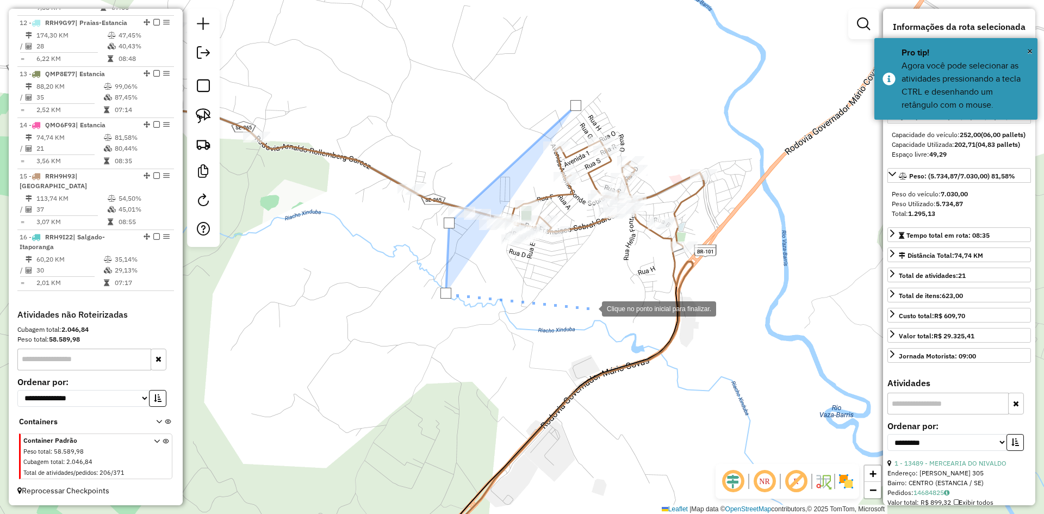
click at [602, 309] on div at bounding box center [591, 308] width 22 height 22
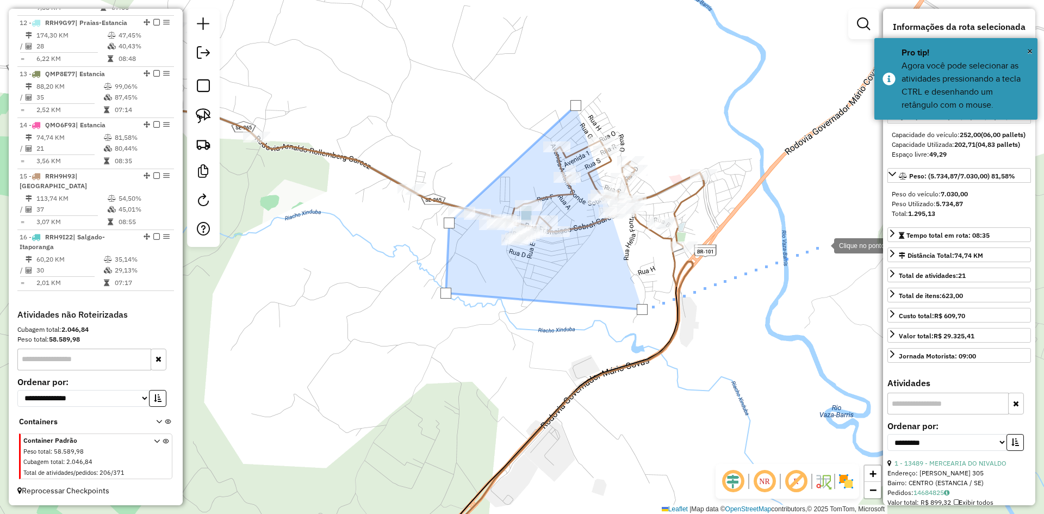
click at [823, 245] on div at bounding box center [823, 245] width 22 height 22
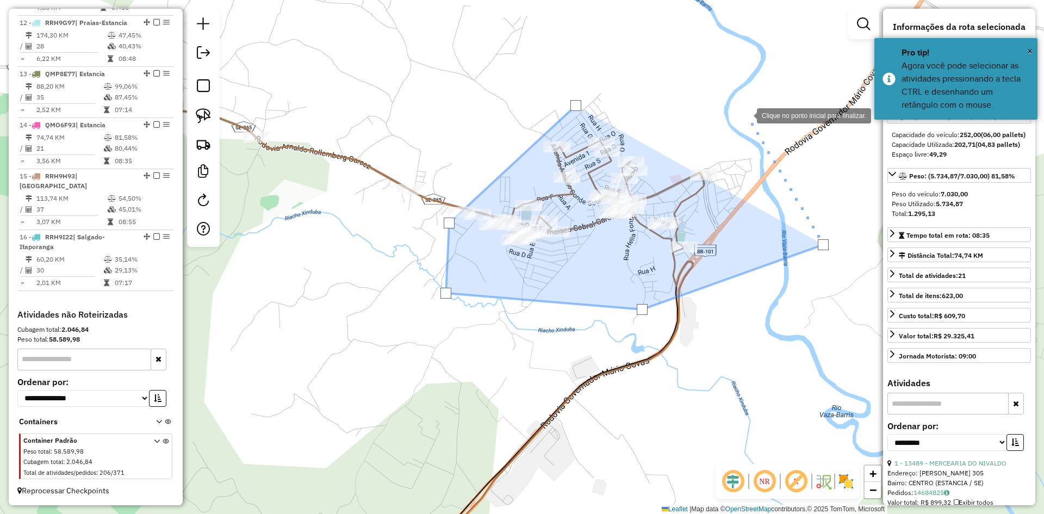
click at [746, 115] on div at bounding box center [746, 115] width 22 height 22
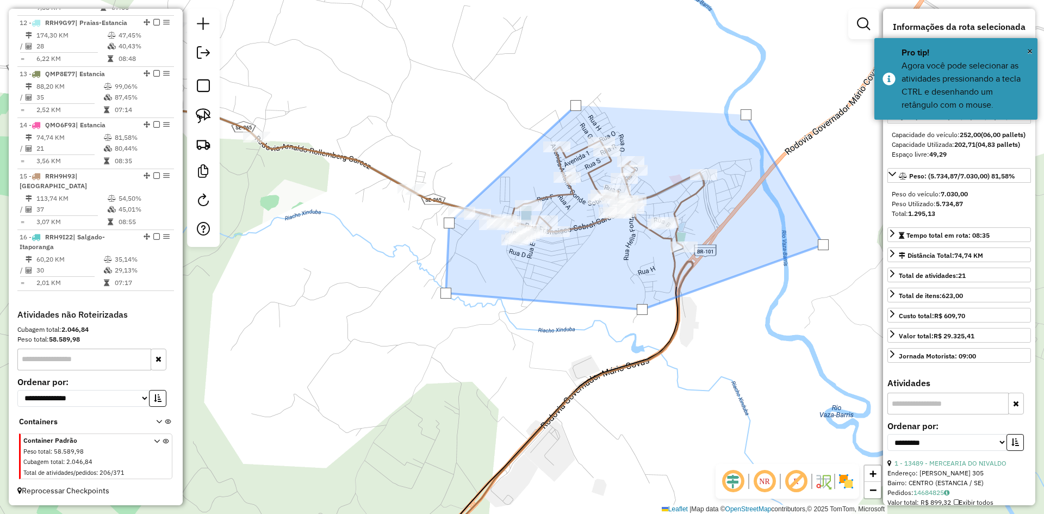
click at [746, 115] on div at bounding box center [745, 114] width 11 height 11
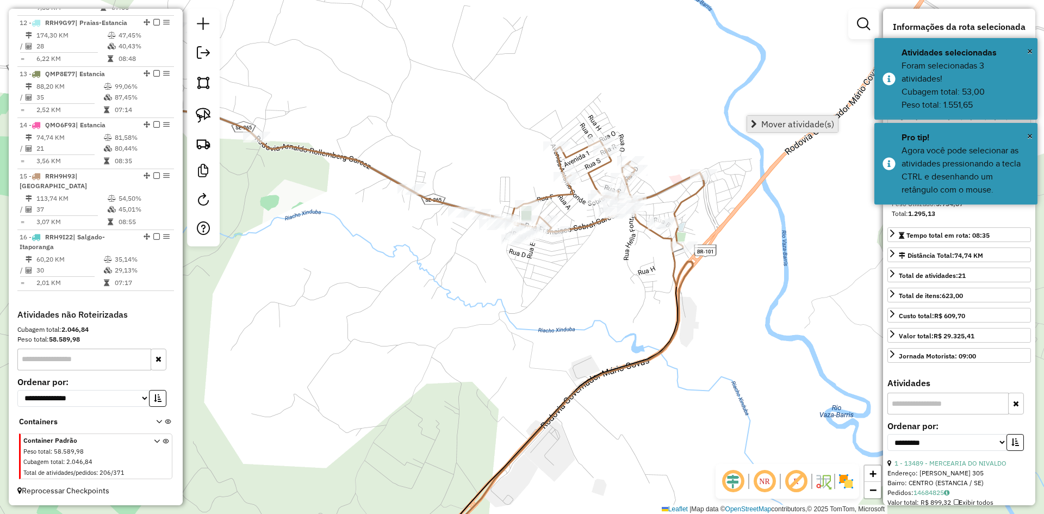
click at [768, 120] on span "Mover atividade(s)" at bounding box center [797, 124] width 73 height 9
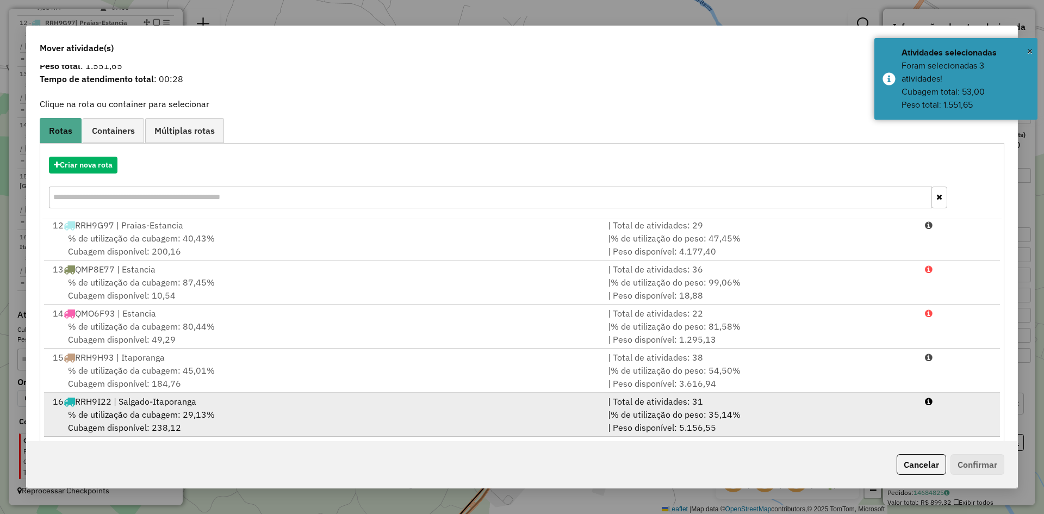
scroll to position [51, 0]
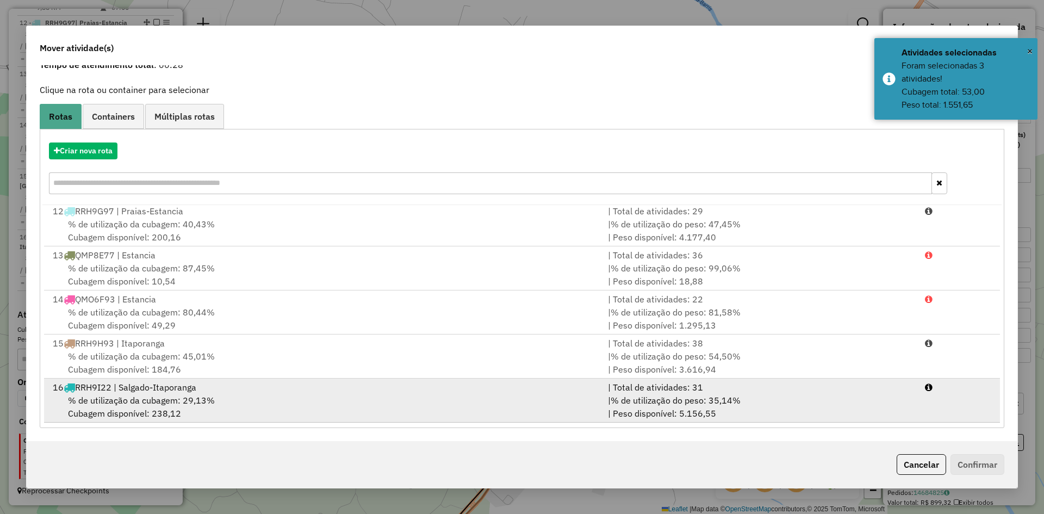
click at [166, 399] on span "% de utilização da cubagem: 29,13%" at bounding box center [141, 400] width 147 height 11
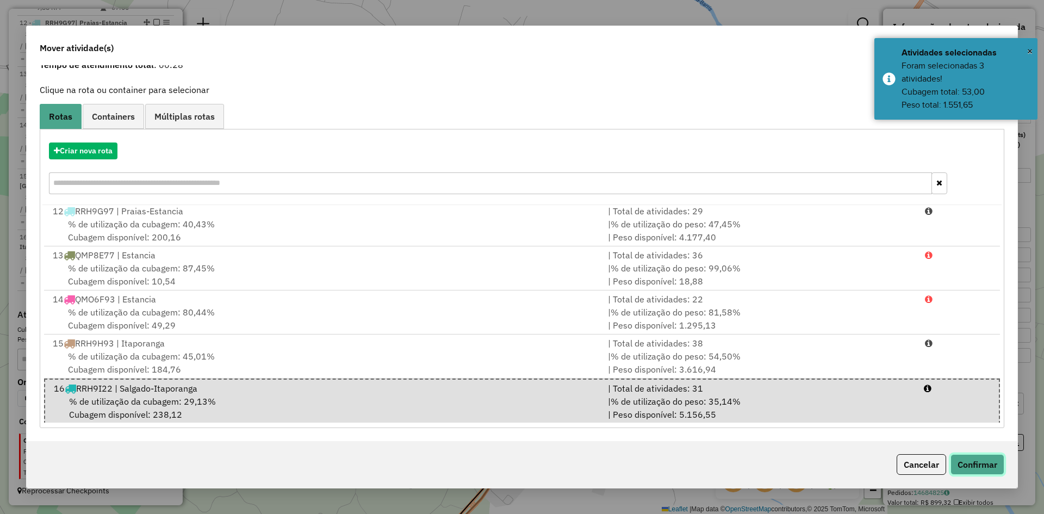
click at [977, 463] on button "Confirmar" at bounding box center [977, 464] width 54 height 21
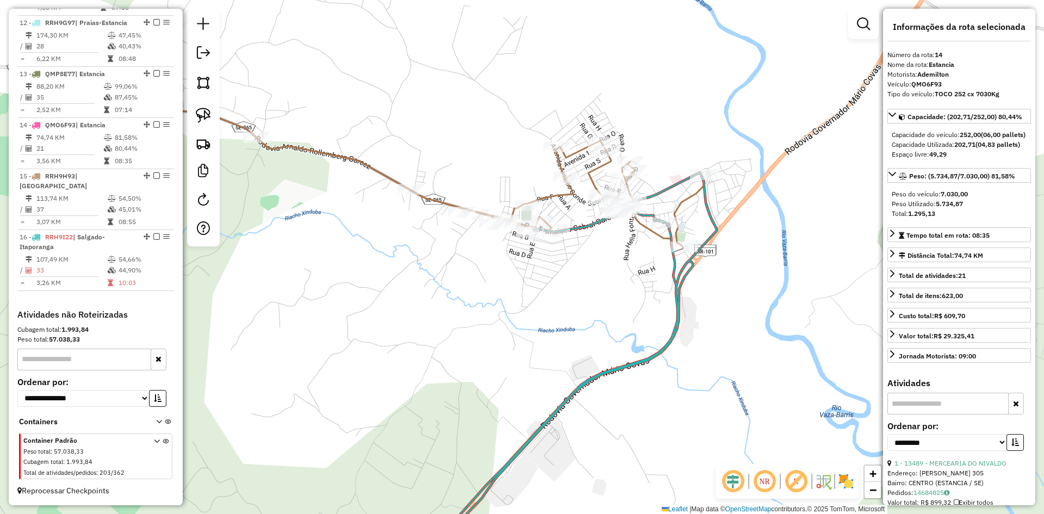
scroll to position [0, 0]
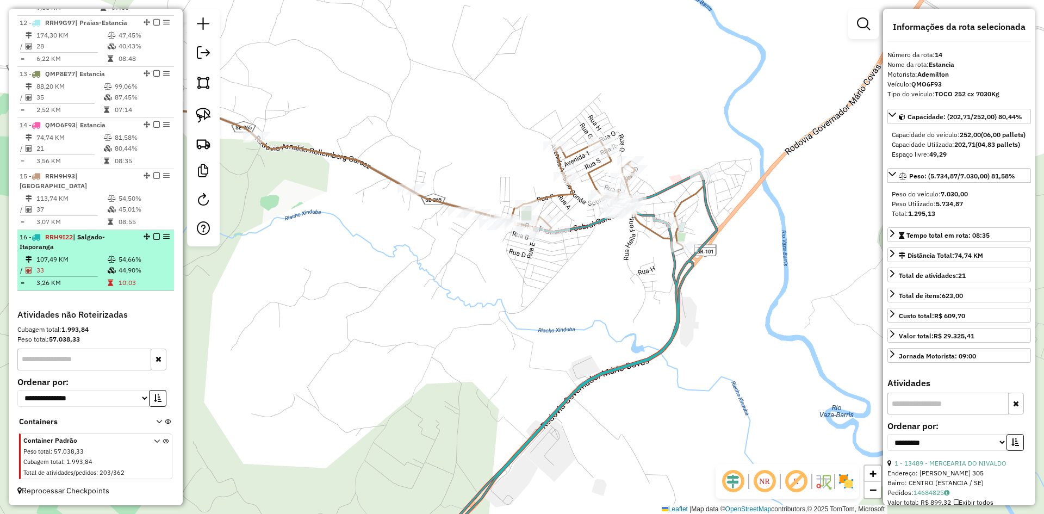
click at [162, 277] on table "107,49 KM 54,66% / 33 44,90% = 3,26 KM 10:03" at bounding box center [96, 271] width 152 height 34
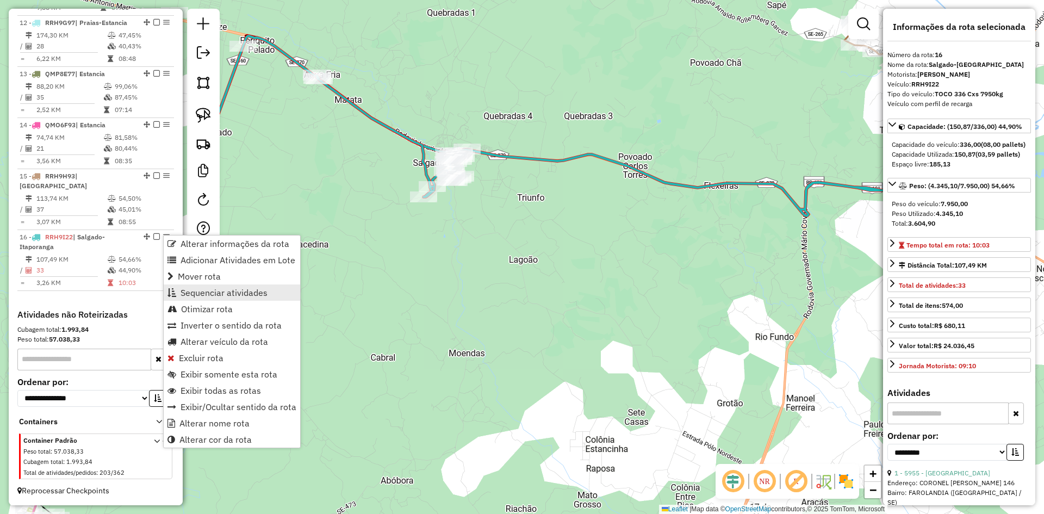
click at [202, 290] on span "Sequenciar atividades" at bounding box center [223, 292] width 87 height 9
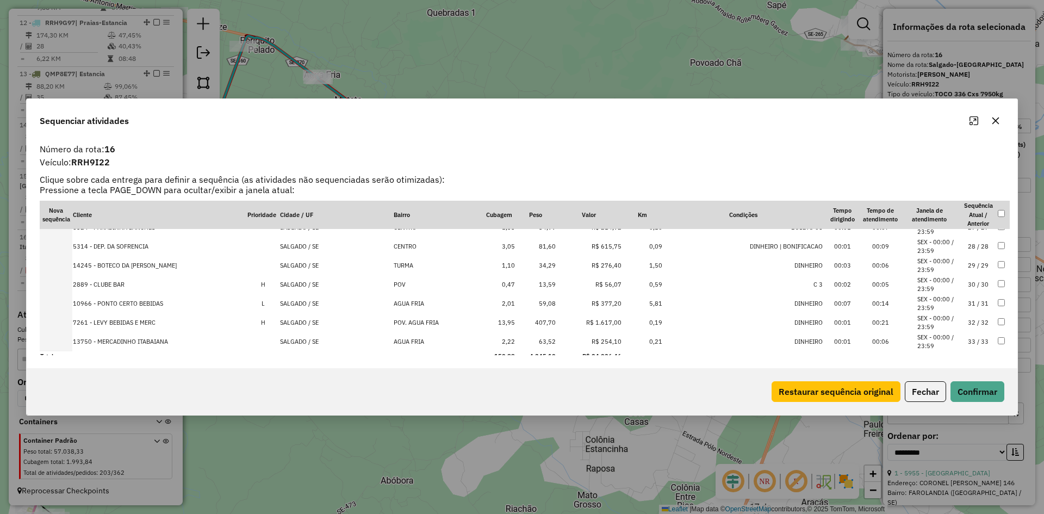
scroll to position [512, 0]
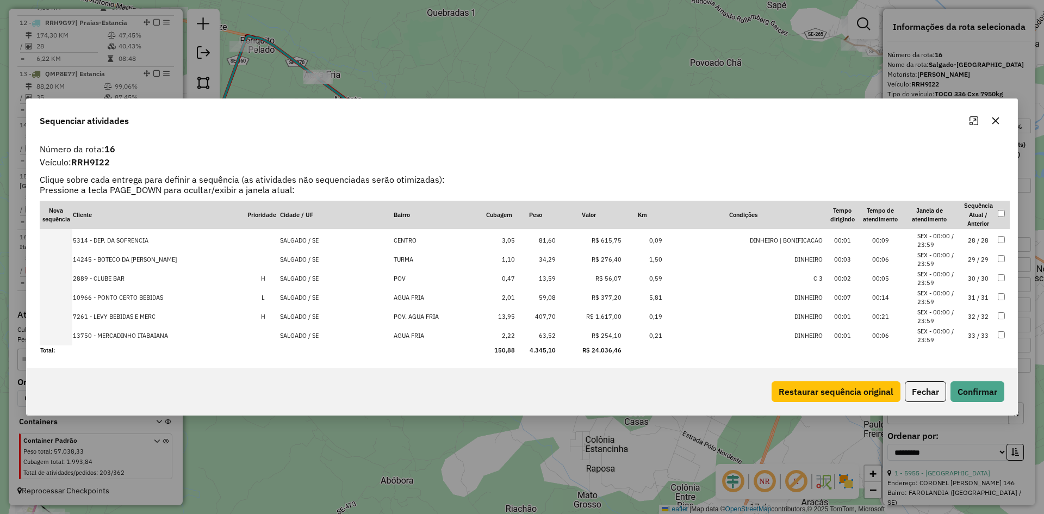
drag, startPoint x: 932, startPoint y: 395, endPoint x: 844, endPoint y: 407, distance: 89.4
click at [933, 395] on button "Fechar" at bounding box center [925, 391] width 41 height 21
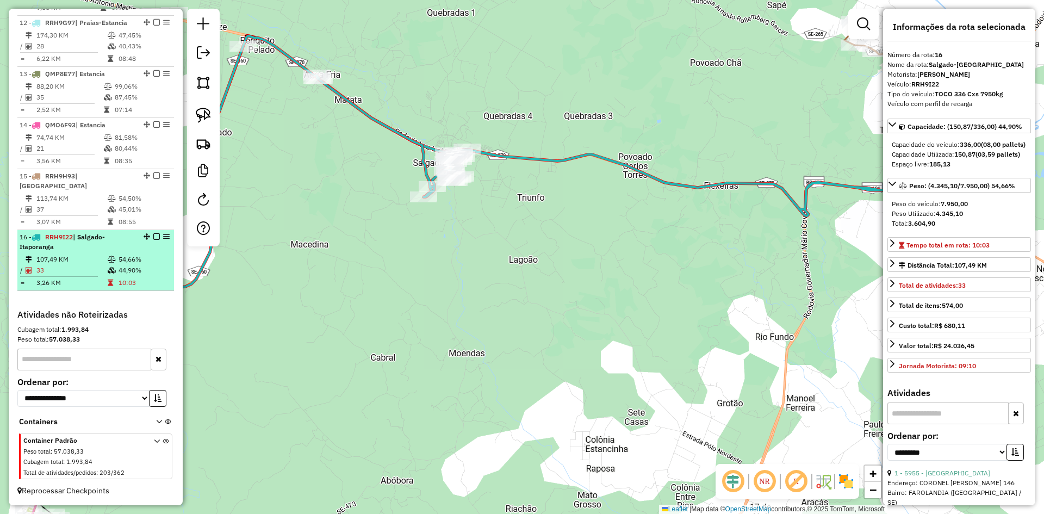
click at [109, 278] on td at bounding box center [112, 282] width 11 height 11
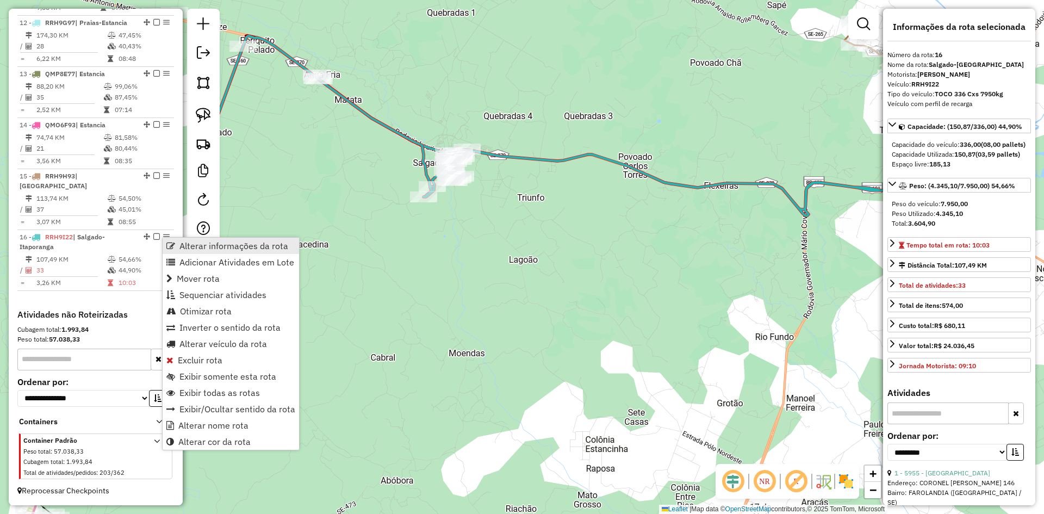
click at [176, 244] on link "Alterar informações da rota" at bounding box center [231, 246] width 136 height 16
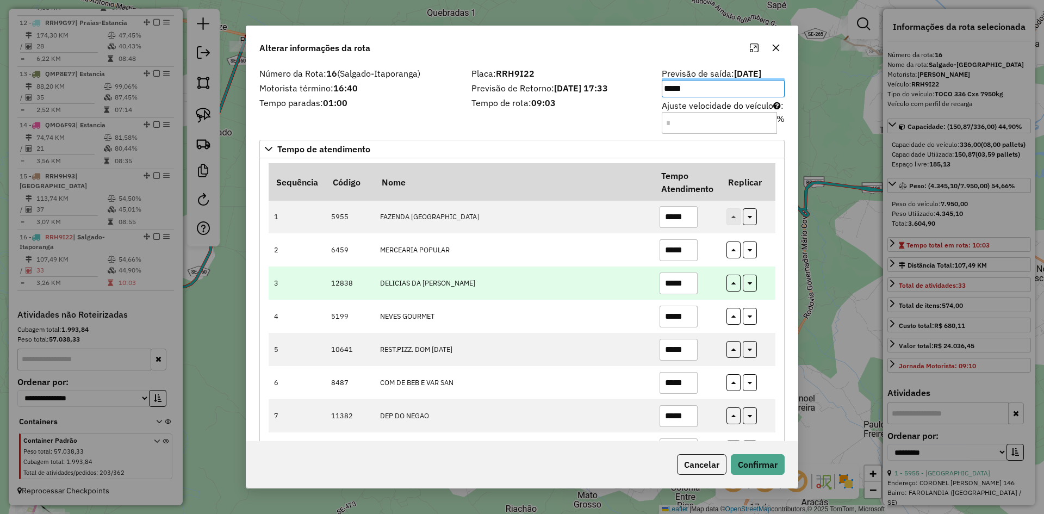
click at [465, 269] on td "DELICIAS DA NICOLE" at bounding box center [513, 282] width 279 height 33
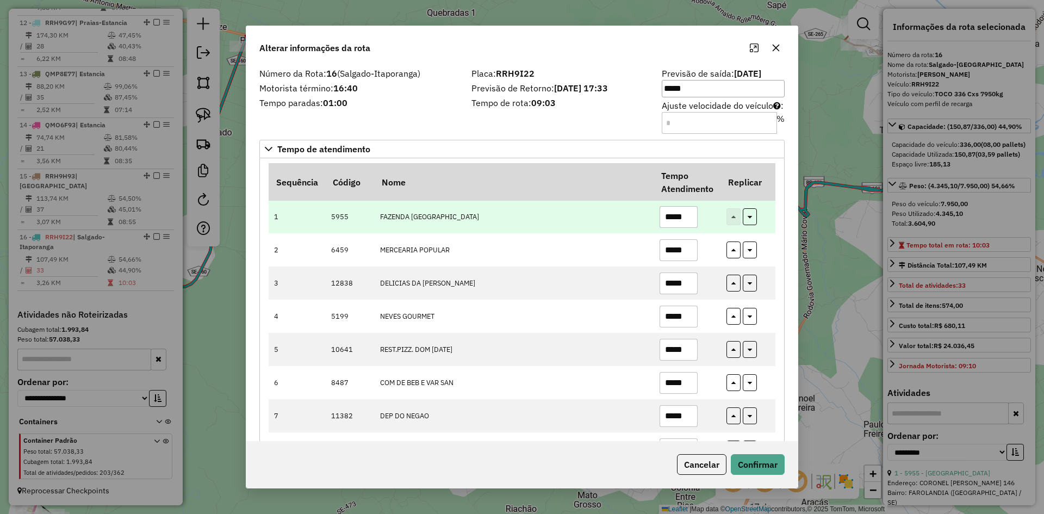
click at [691, 215] on input "*****" at bounding box center [678, 217] width 38 height 22
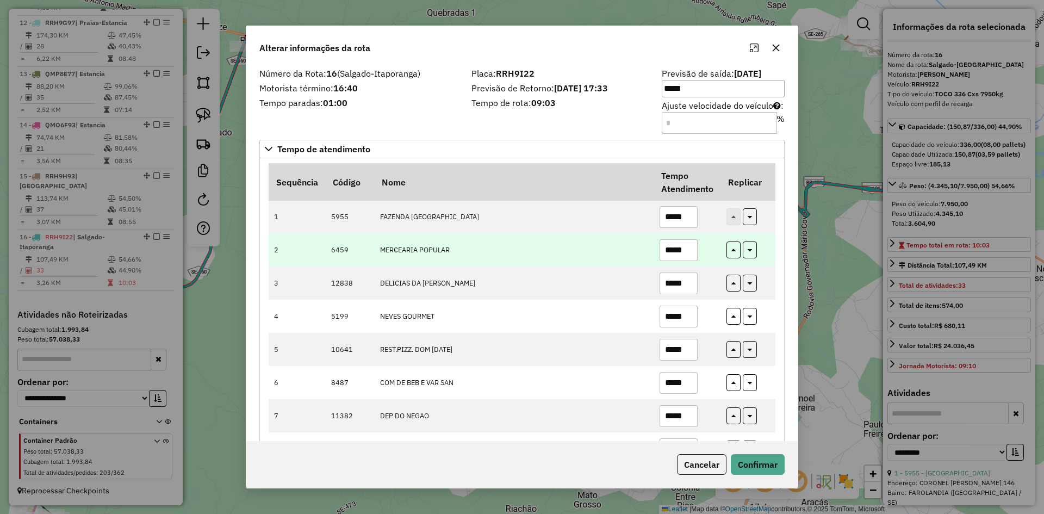
type input "*****"
click at [689, 251] on input "*****" at bounding box center [678, 250] width 38 height 22
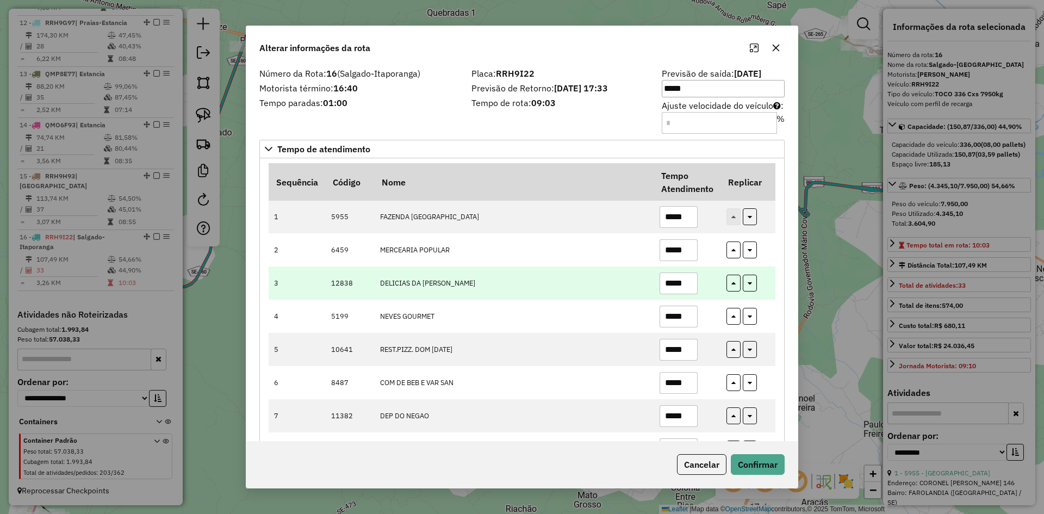
type input "*****"
click at [685, 280] on input "*****" at bounding box center [678, 283] width 38 height 22
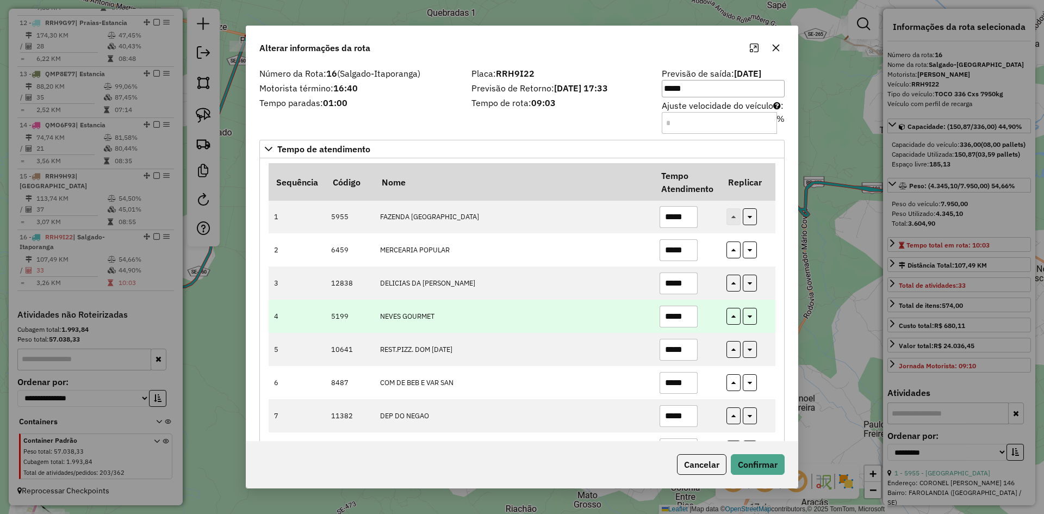
type input "*****"
click at [687, 312] on input "*****" at bounding box center [678, 317] width 38 height 22
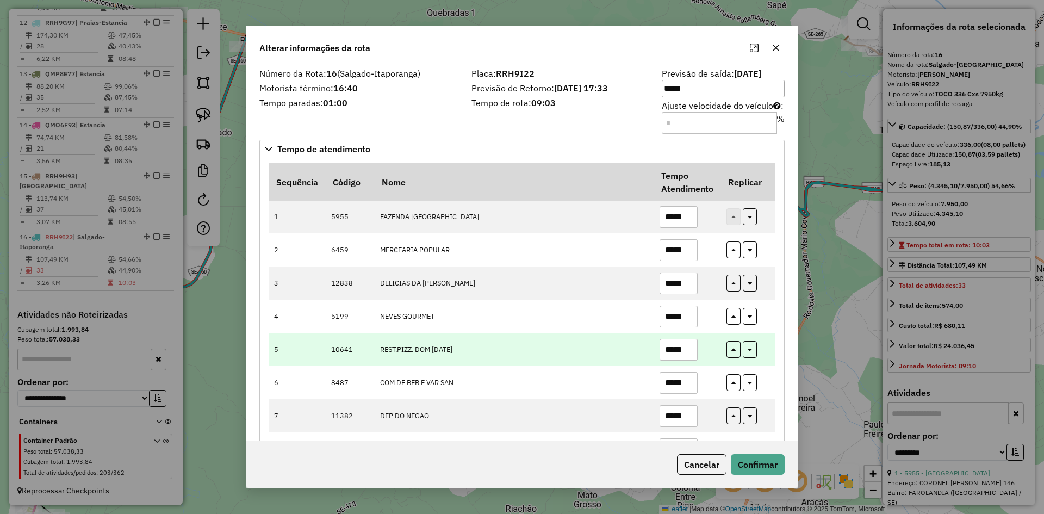
type input "*****"
click at [689, 359] on input "*****" at bounding box center [678, 350] width 38 height 22
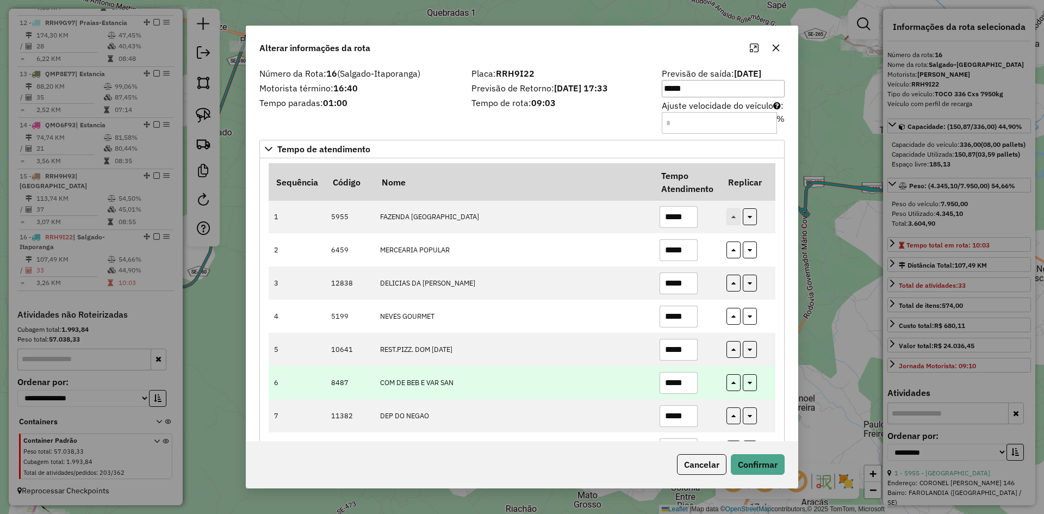
type input "*****"
click at [690, 381] on input "*****" at bounding box center [678, 383] width 38 height 22
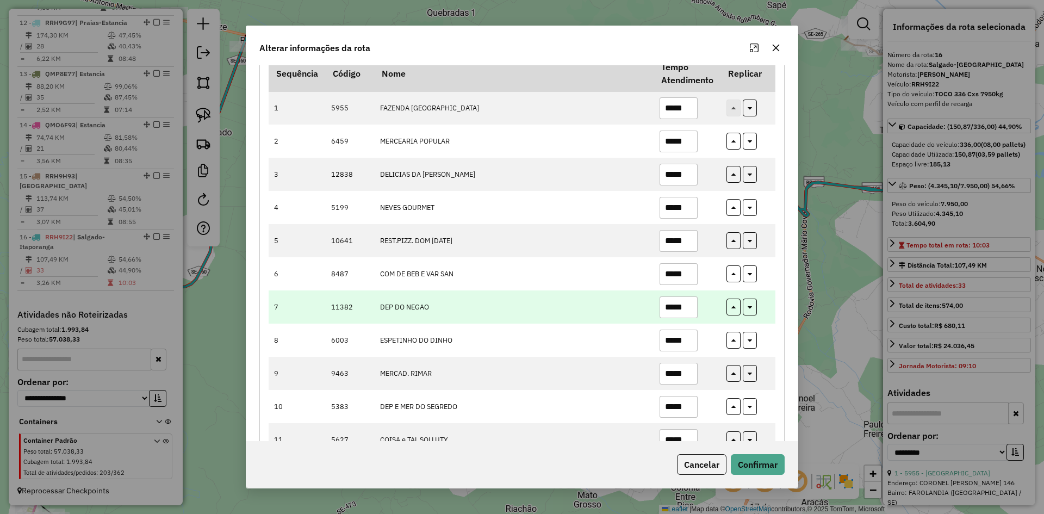
type input "*****"
click at [687, 312] on input "*****" at bounding box center [678, 307] width 38 height 22
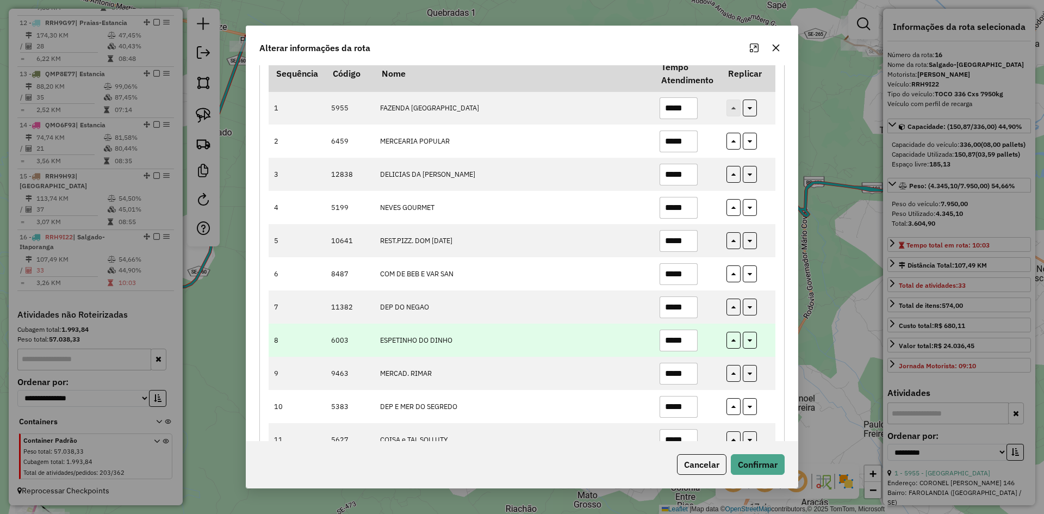
type input "*****"
click at [689, 333] on input "*****" at bounding box center [678, 340] width 38 height 22
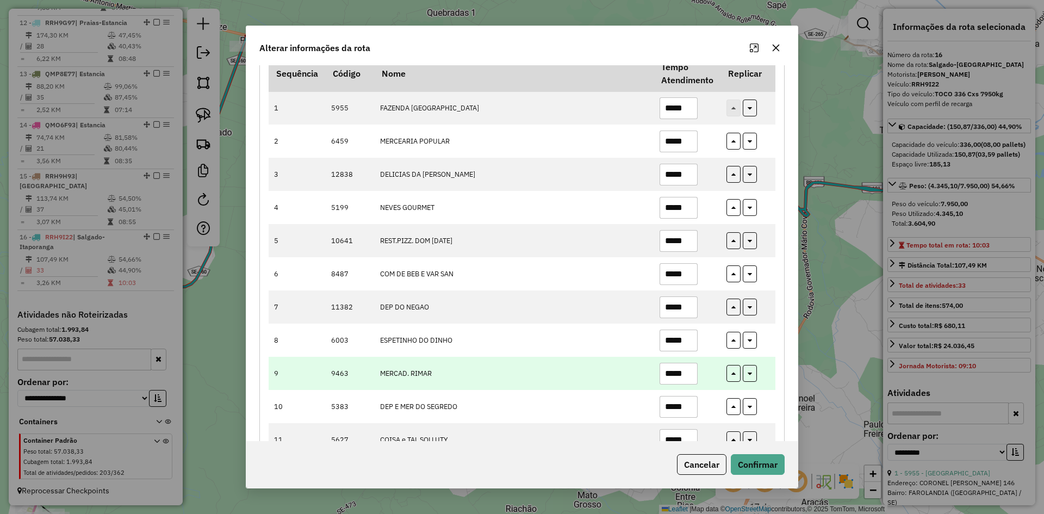
type input "*****"
click at [688, 369] on input "*****" at bounding box center [678, 374] width 38 height 22
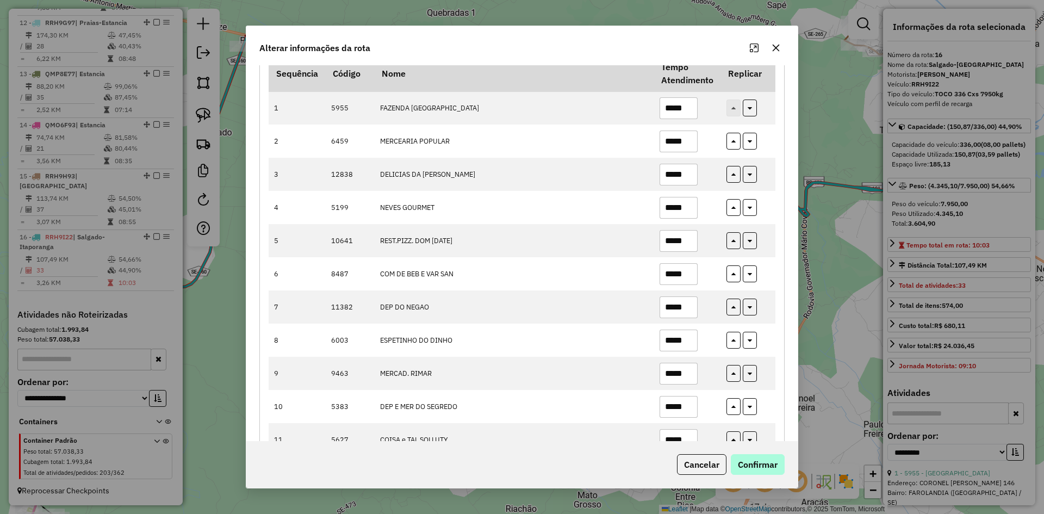
type input "*****"
click at [770, 465] on button "Confirmar" at bounding box center [758, 464] width 54 height 21
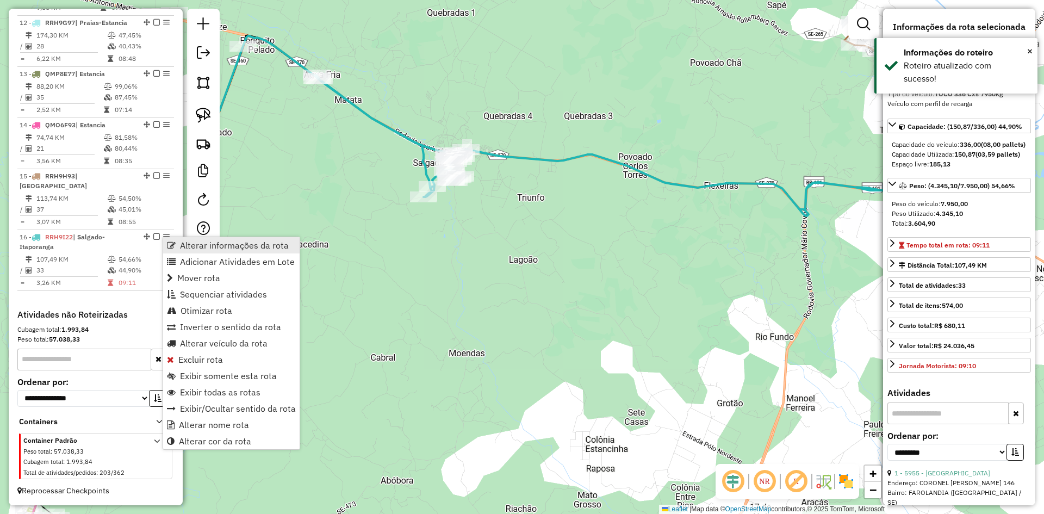
click at [202, 248] on span "Alterar informações da rota" at bounding box center [234, 245] width 109 height 9
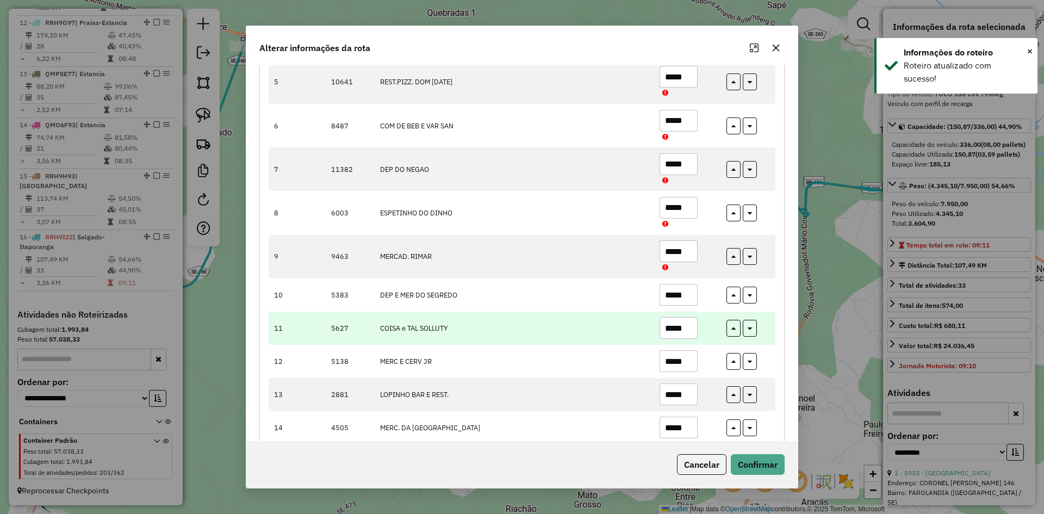
scroll to position [326, 0]
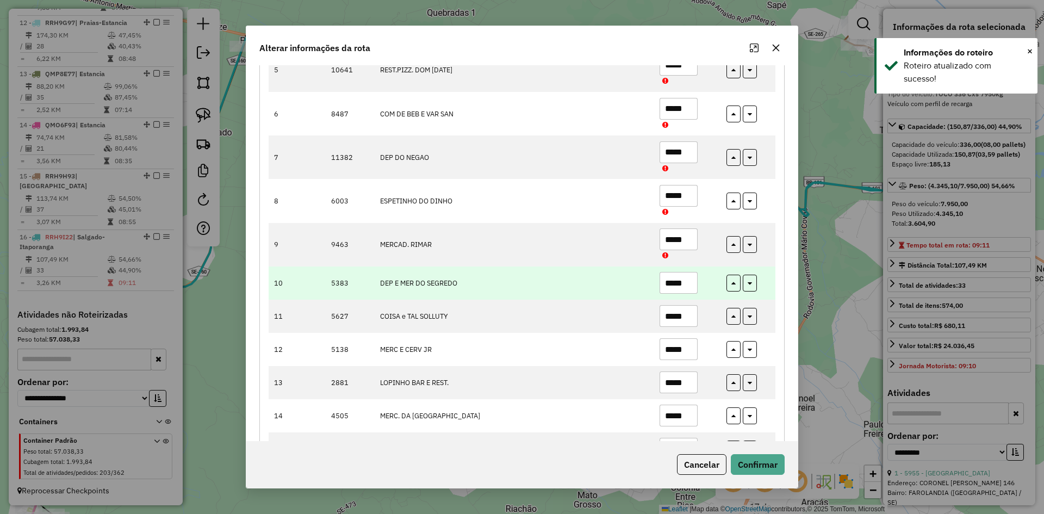
click at [693, 285] on input "*****" at bounding box center [678, 283] width 38 height 22
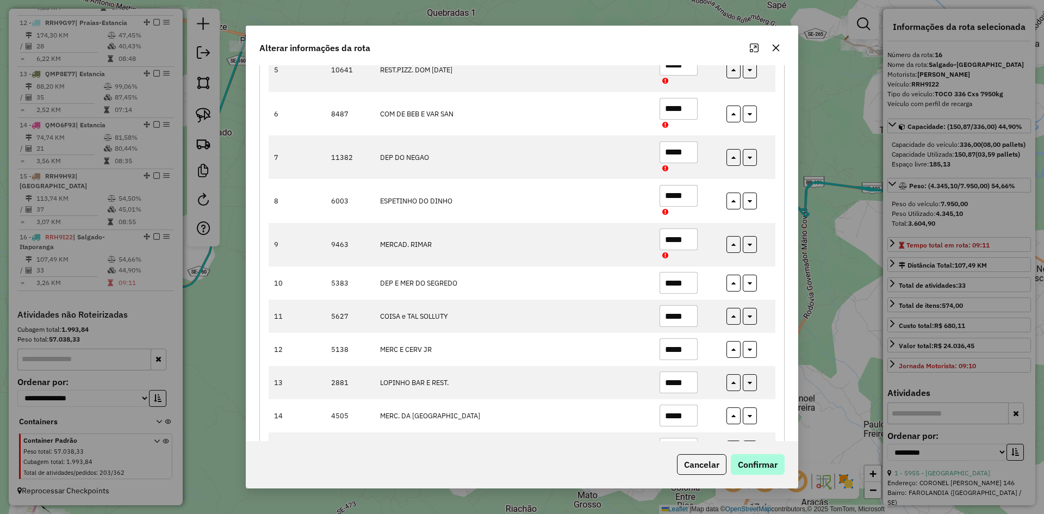
type input "*****"
click at [760, 461] on button "Confirmar" at bounding box center [758, 464] width 54 height 21
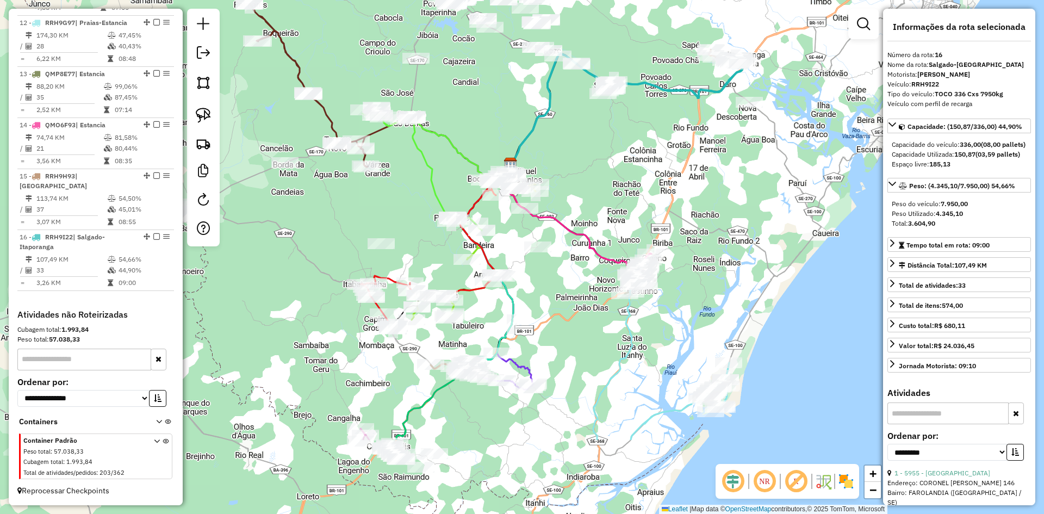
drag, startPoint x: 509, startPoint y: 338, endPoint x: 679, endPoint y: 297, distance: 174.6
click at [680, 296] on div "Janela de atendimento Grade de atendimento Capacidade Transportadoras Veículos …" at bounding box center [522, 257] width 1044 height 514
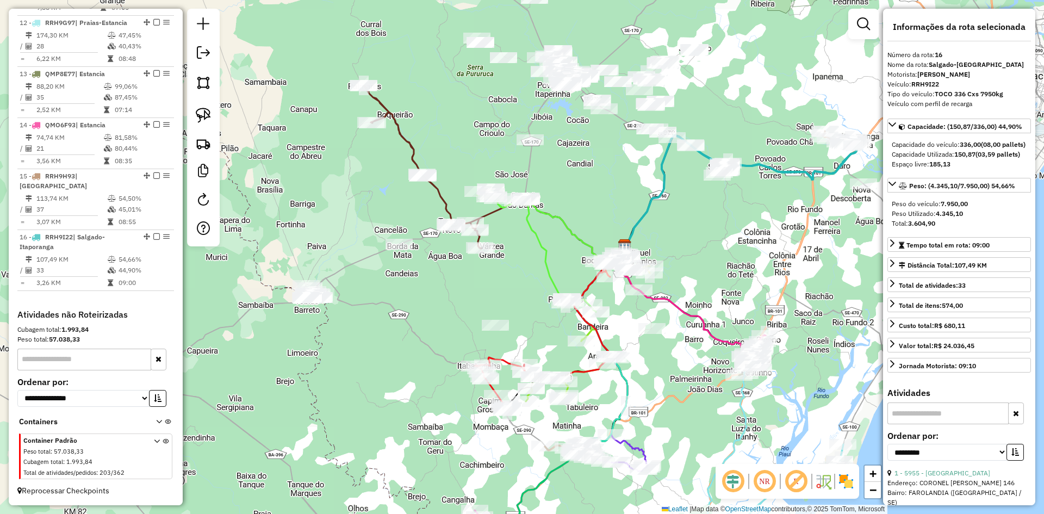
drag, startPoint x: 475, startPoint y: 194, endPoint x: 595, endPoint y: 192, distance: 120.7
click at [595, 192] on div "Janela de atendimento Grade de atendimento Capacidade Transportadoras Veículos …" at bounding box center [522, 257] width 1044 height 514
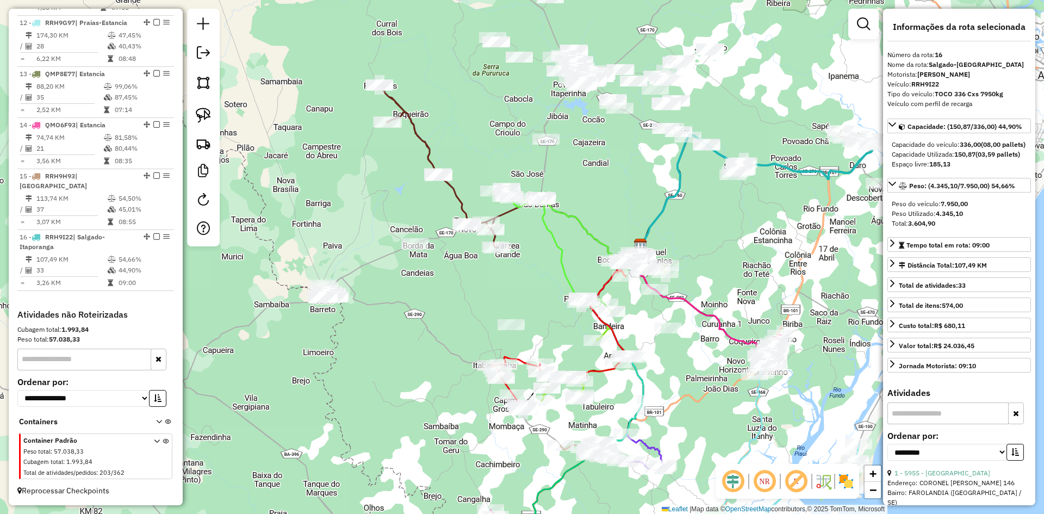
drag, startPoint x: 387, startPoint y: 327, endPoint x: 501, endPoint y: 297, distance: 118.0
click at [501, 297] on div "Janela de atendimento Grade de atendimento Capacidade Transportadoras Veículos …" at bounding box center [522, 257] width 1044 height 514
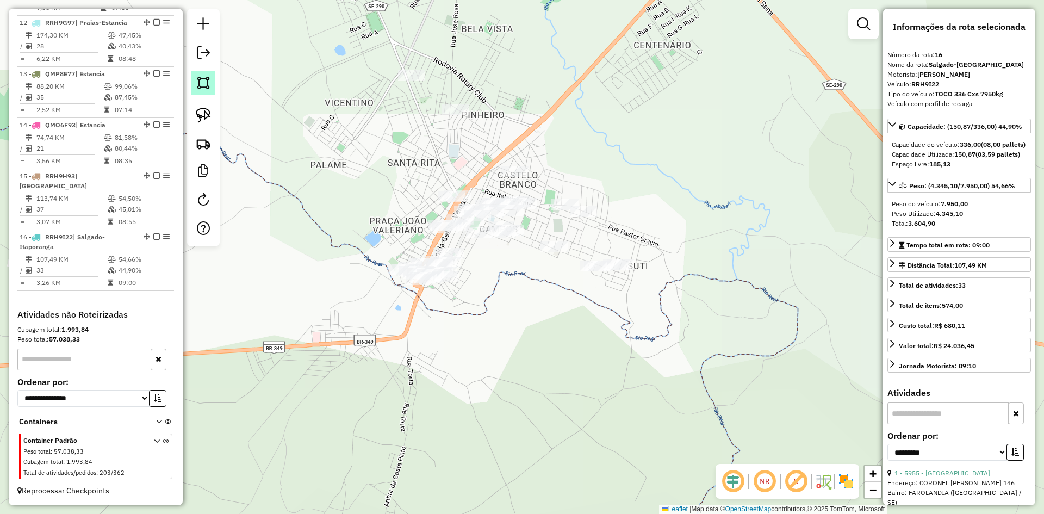
click at [202, 85] on img at bounding box center [203, 82] width 15 height 15
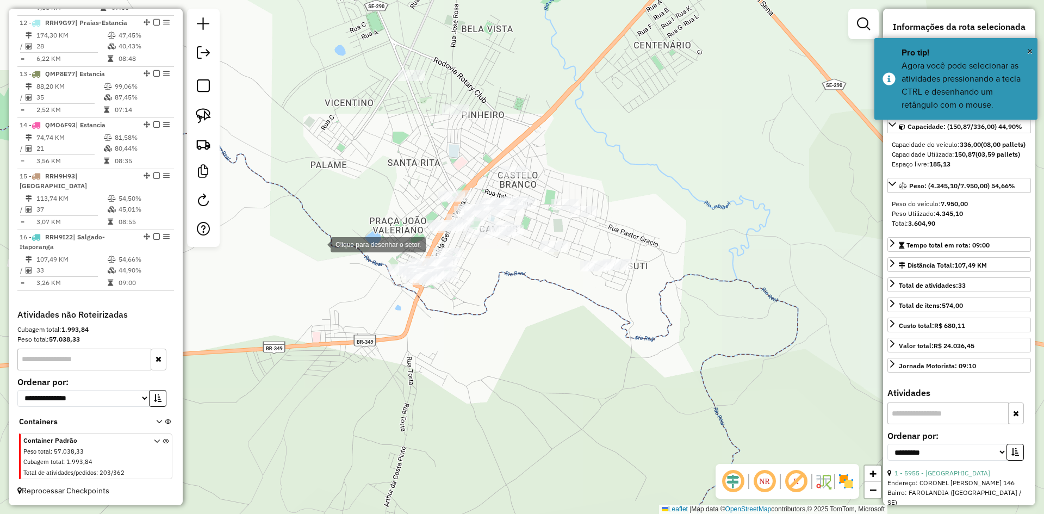
click at [320, 246] on div at bounding box center [320, 244] width 22 height 22
click at [392, 323] on div at bounding box center [393, 323] width 22 height 22
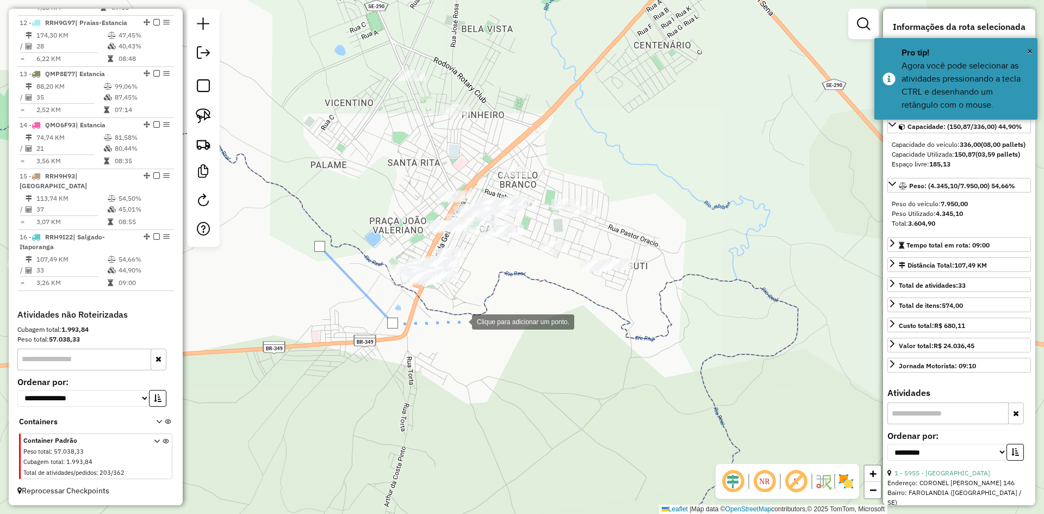
click at [461, 321] on div at bounding box center [461, 321] width 22 height 22
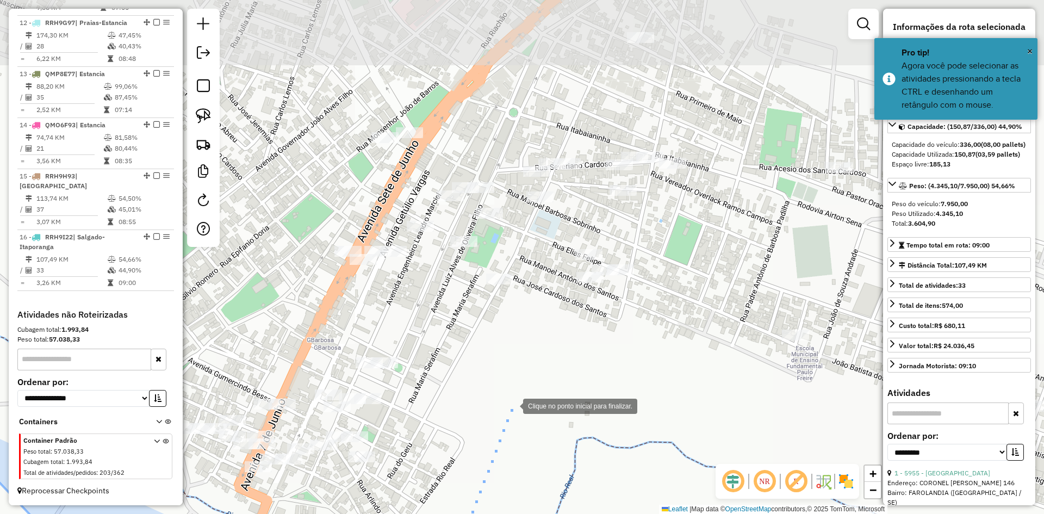
drag, startPoint x: 483, startPoint y: 273, endPoint x: 513, endPoint y: 406, distance: 136.4
click at [512, 405] on div at bounding box center [512, 405] width 22 height 22
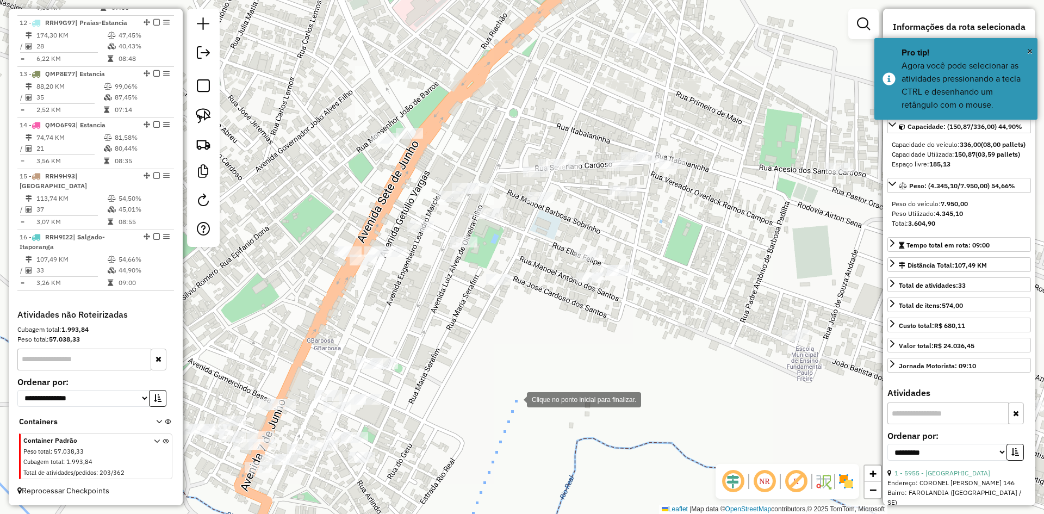
click at [521, 388] on div at bounding box center [516, 399] width 22 height 22
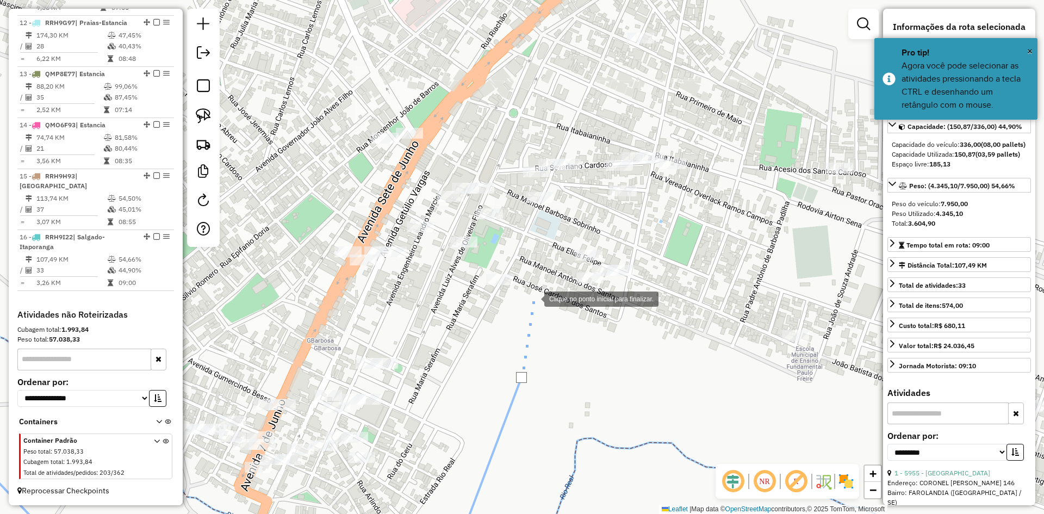
click at [533, 298] on div at bounding box center [533, 298] width 22 height 22
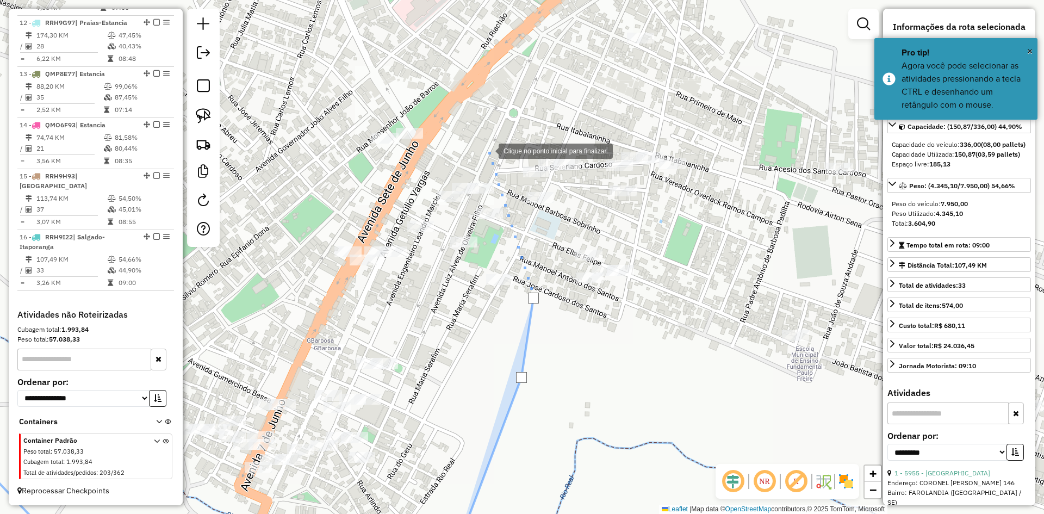
click at [488, 150] on div at bounding box center [488, 150] width 22 height 22
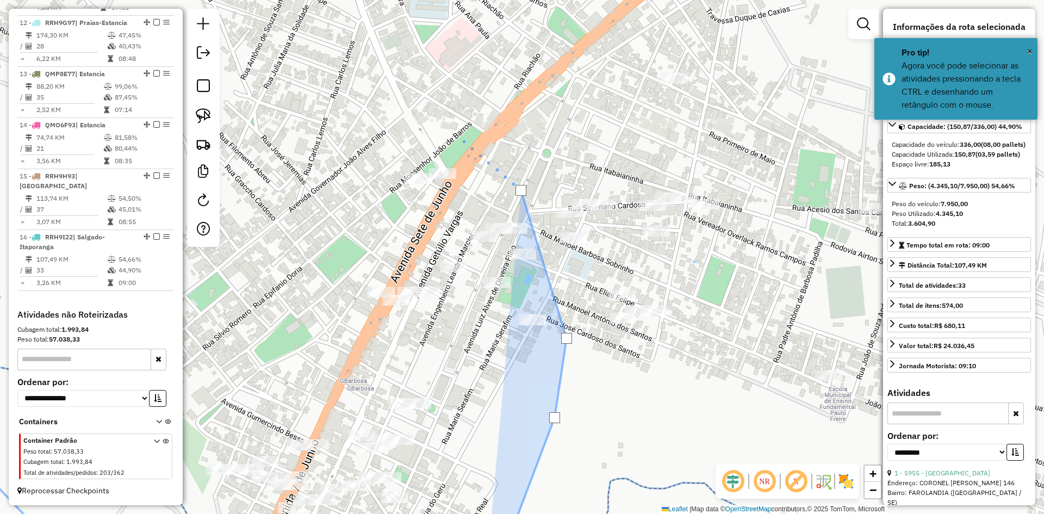
drag, startPoint x: 412, startPoint y: 85, endPoint x: 582, endPoint y: 208, distance: 209.1
click at [472, 150] on div at bounding box center [461, 139] width 22 height 22
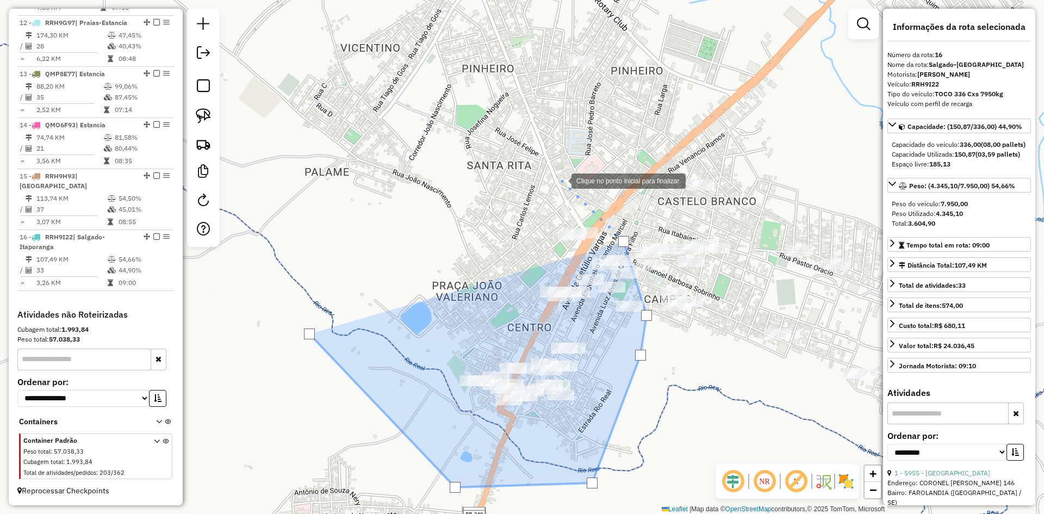
click at [560, 180] on div at bounding box center [561, 180] width 22 height 22
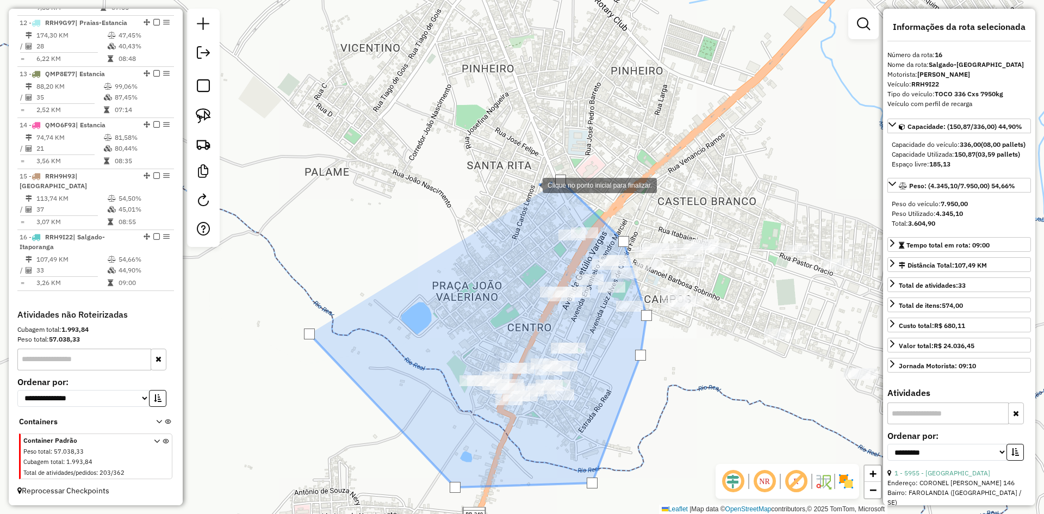
click at [521, 195] on div at bounding box center [532, 184] width 22 height 22
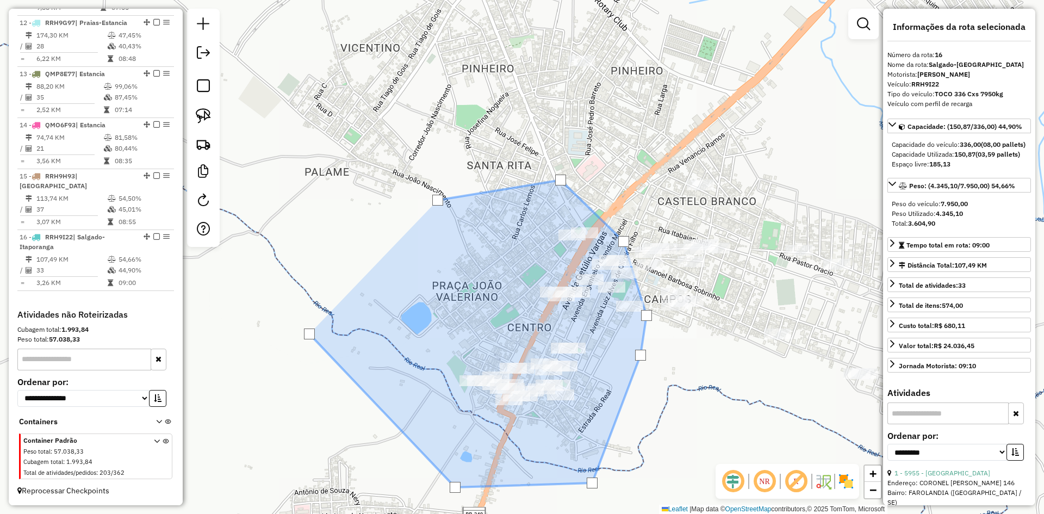
click at [438, 200] on div at bounding box center [437, 200] width 11 height 11
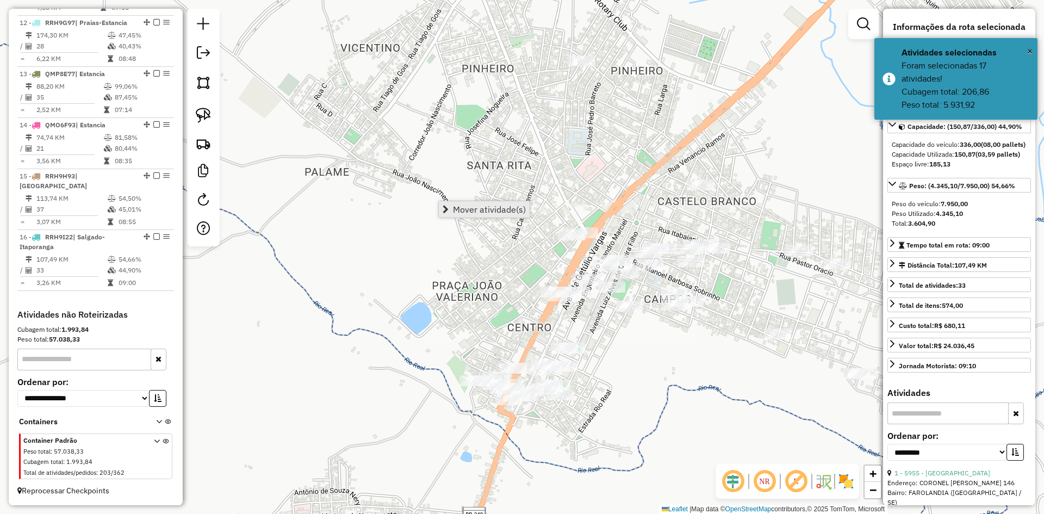
click at [458, 203] on link "Mover atividade(s)" at bounding box center [484, 209] width 91 height 16
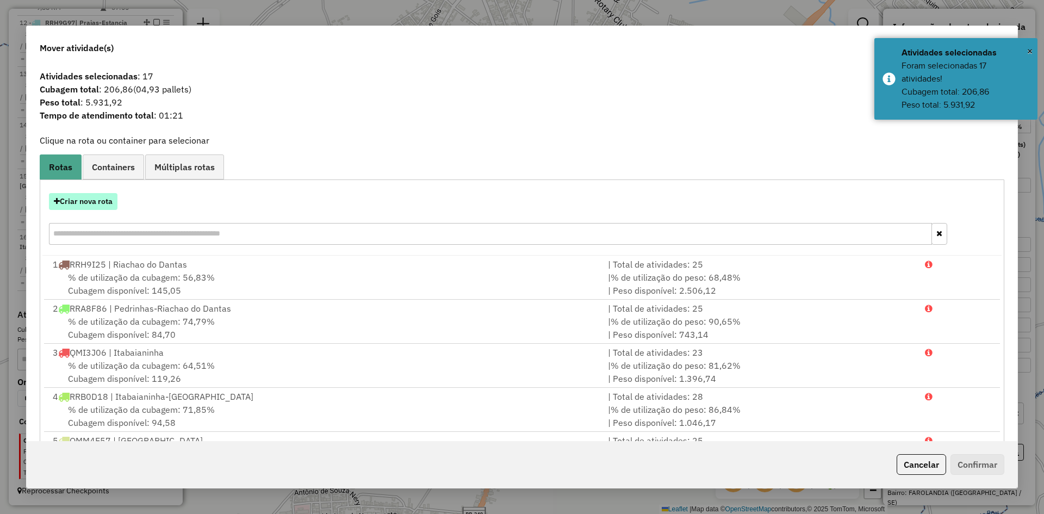
click at [96, 196] on button "Criar nova rota" at bounding box center [83, 201] width 68 height 17
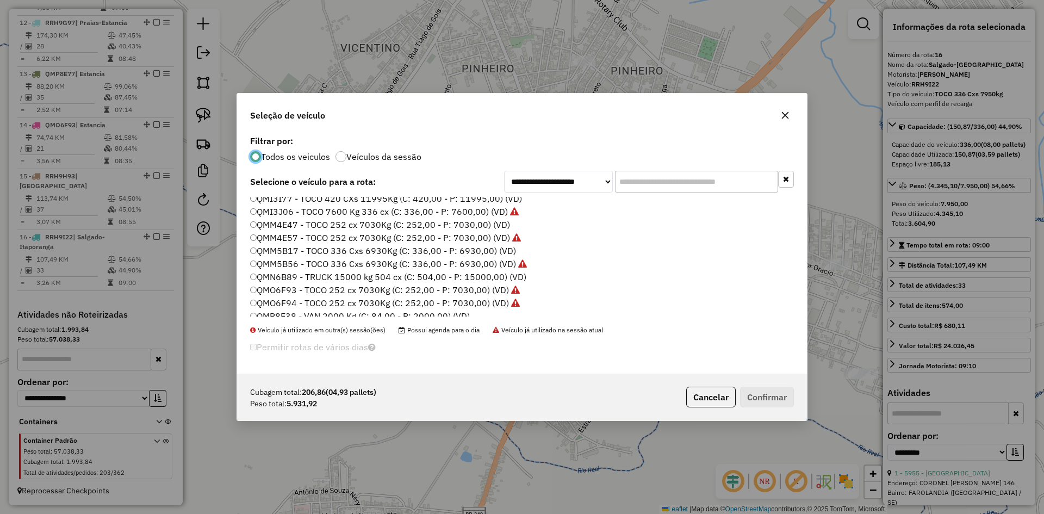
scroll to position [381, 0]
click at [291, 251] on label "QMI3I77 - TOCO 420 CXs 11995Kg (C: 420,00 - P: 11995,00) (VD)" at bounding box center [386, 252] width 272 height 13
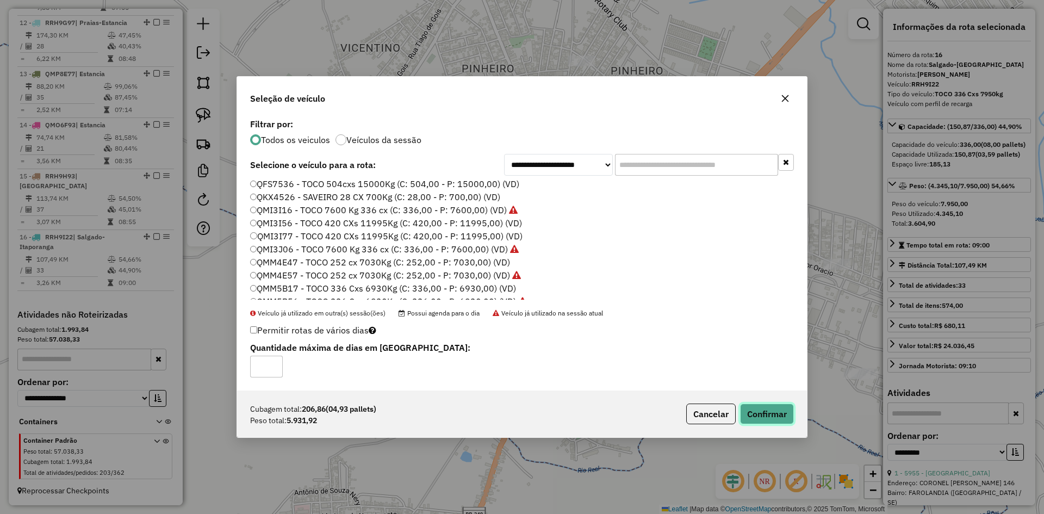
click at [761, 413] on button "Confirmar" at bounding box center [767, 413] width 54 height 21
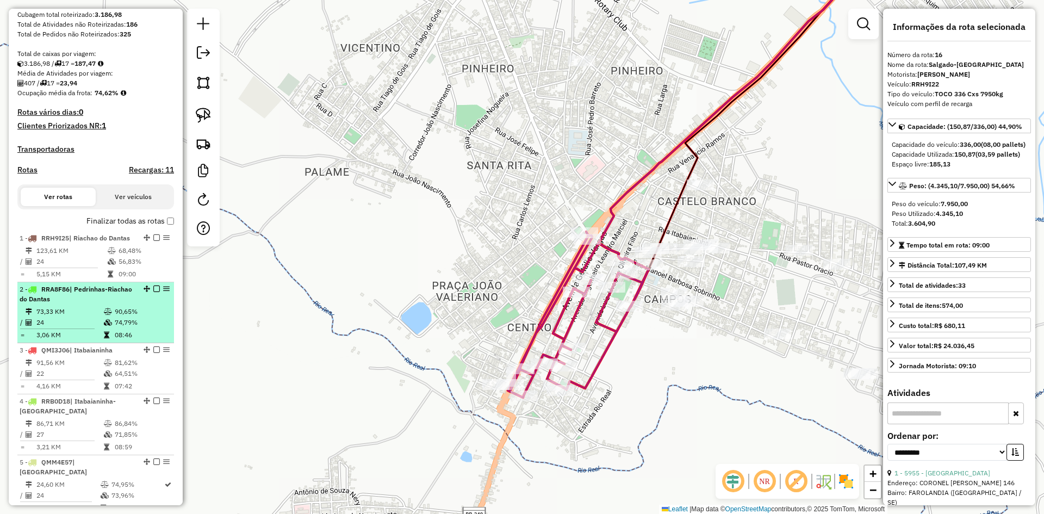
scroll to position [272, 0]
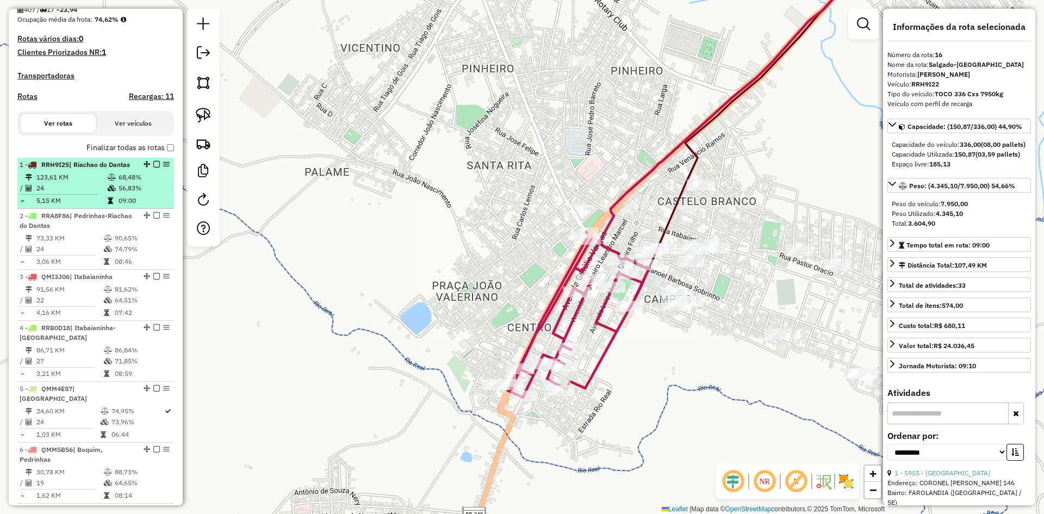
click at [115, 194] on td at bounding box center [112, 188] width 11 height 11
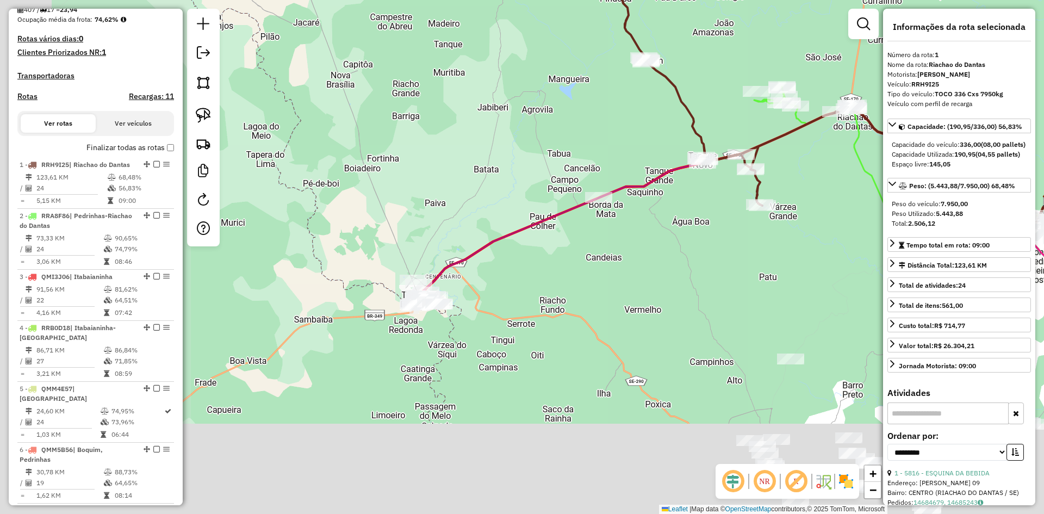
drag, startPoint x: 246, startPoint y: 384, endPoint x: 509, endPoint y: 190, distance: 326.2
click at [513, 187] on div "Janela de atendimento Grade de atendimento Capacidade Transportadoras Veículos …" at bounding box center [522, 257] width 1044 height 514
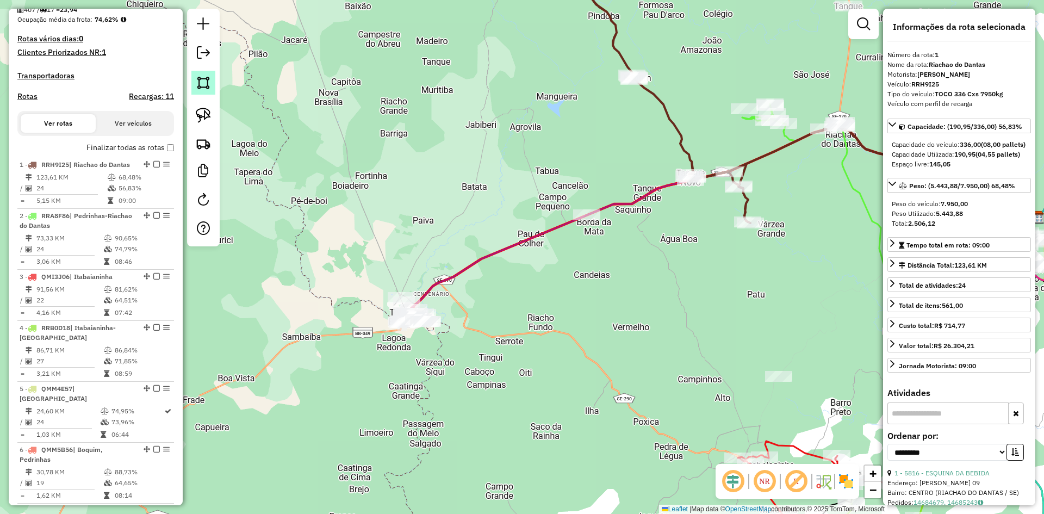
click at [201, 85] on img at bounding box center [203, 82] width 15 height 15
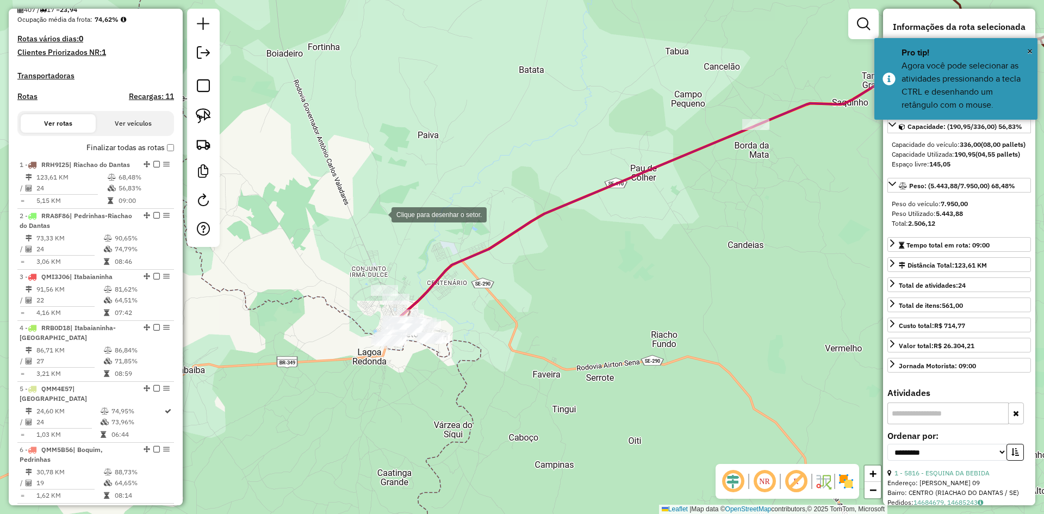
click at [383, 205] on div at bounding box center [381, 214] width 22 height 22
click at [327, 301] on div at bounding box center [327, 301] width 22 height 22
click at [361, 409] on div at bounding box center [363, 409] width 22 height 22
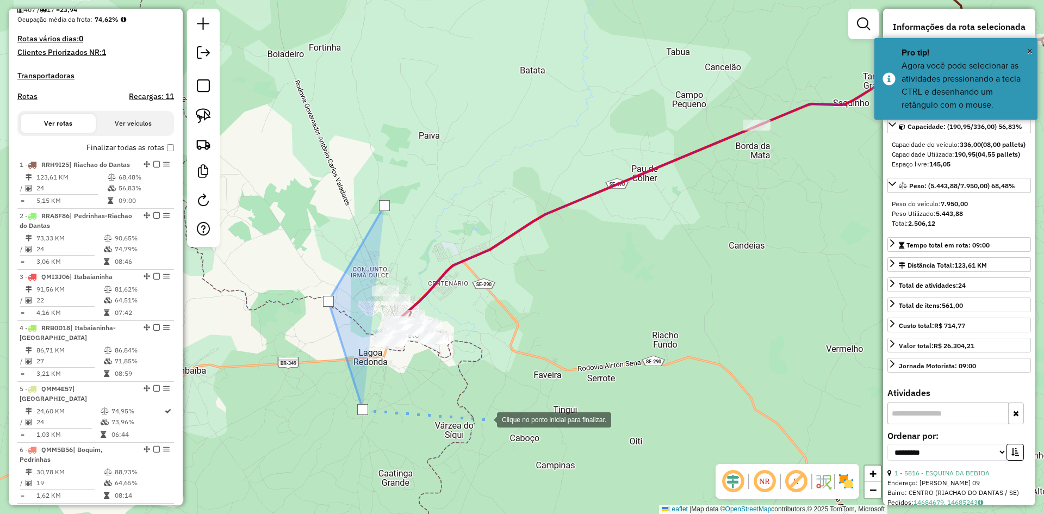
click at [497, 416] on div at bounding box center [486, 419] width 22 height 22
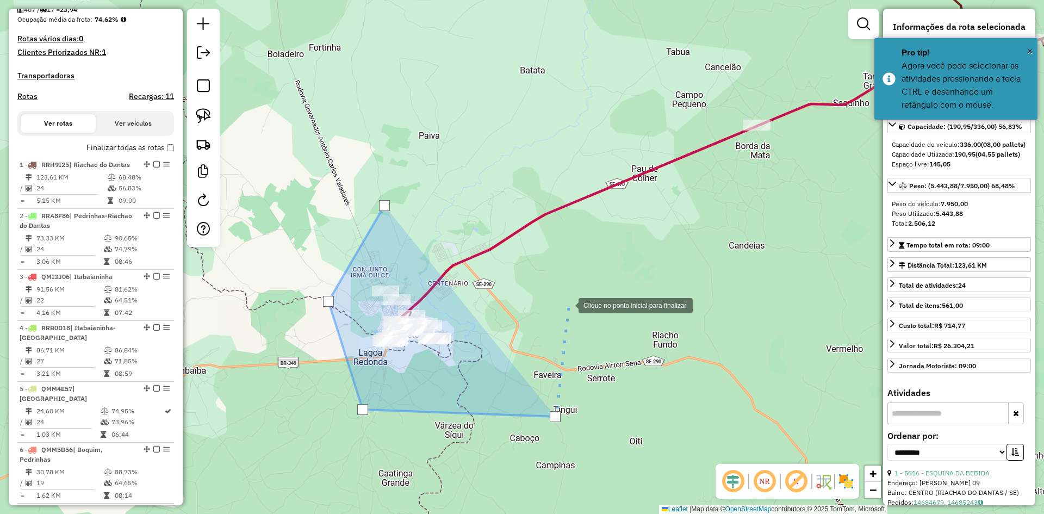
click at [568, 304] on div at bounding box center [568, 305] width 22 height 22
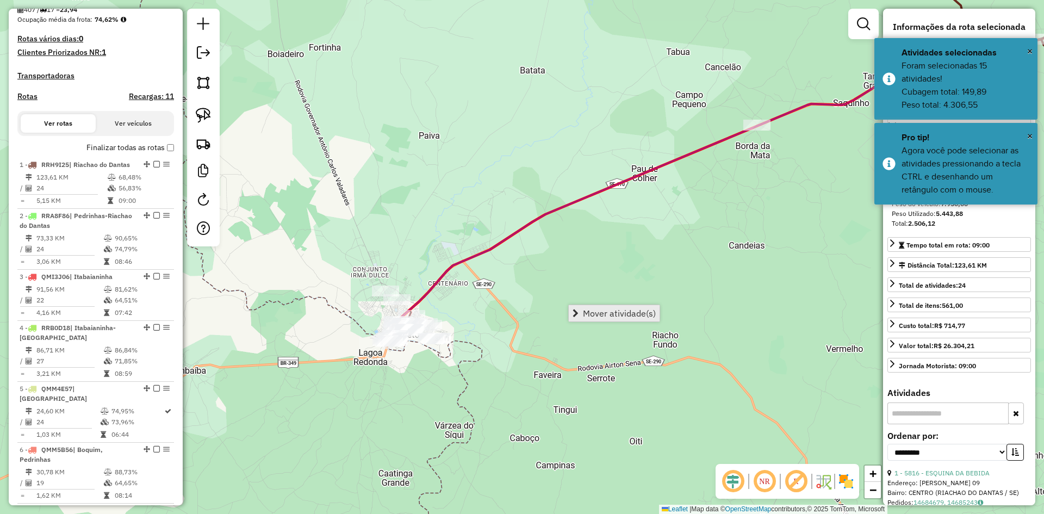
click at [597, 314] on span "Mover atividade(s)" at bounding box center [619, 313] width 73 height 9
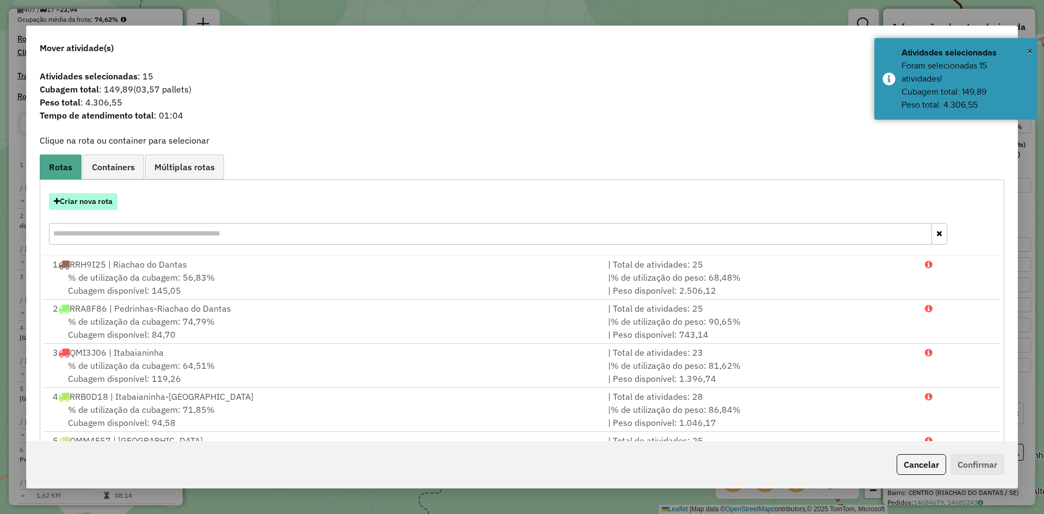
click at [102, 203] on button "Criar nova rota" at bounding box center [83, 201] width 68 height 17
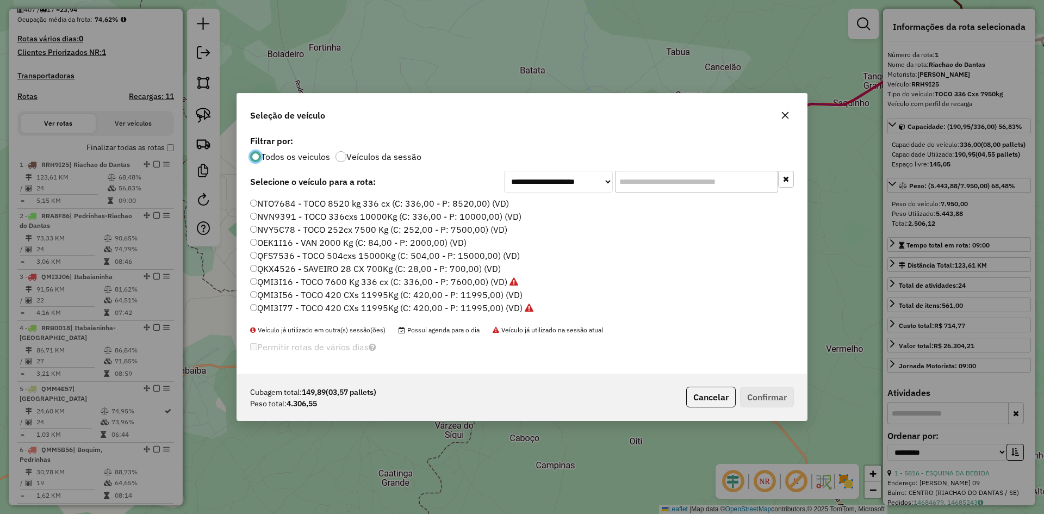
scroll to position [326, 0]
click at [291, 292] on label "QMI3I56 - TOCO 420 CXs 11995Kg (C: 420,00 - P: 11995,00) (VD)" at bounding box center [386, 294] width 272 height 13
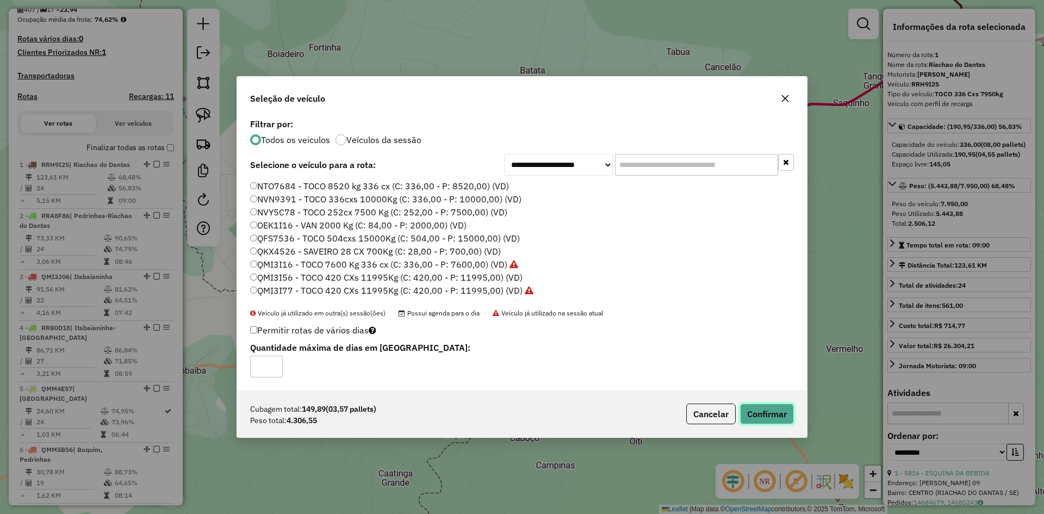
click at [774, 407] on button "Confirmar" at bounding box center [767, 413] width 54 height 21
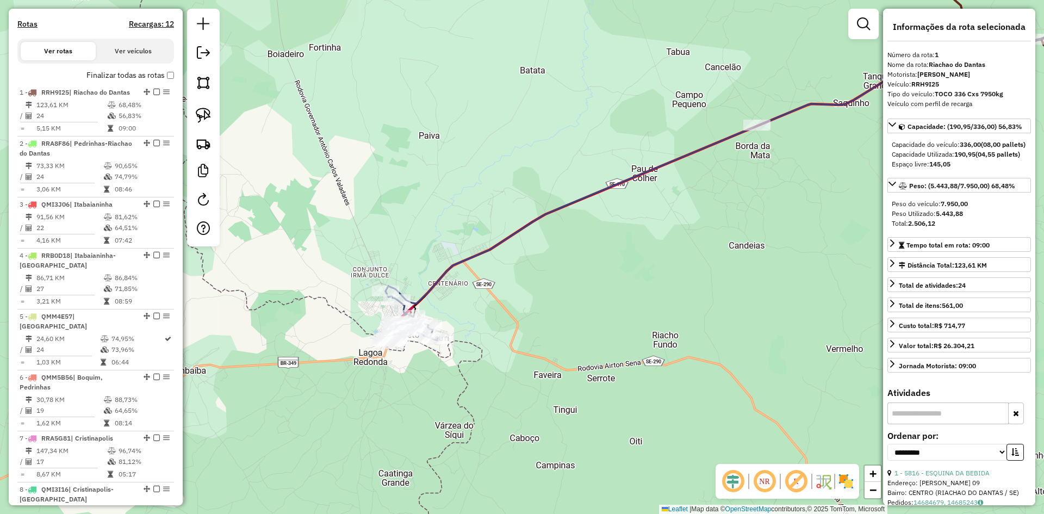
scroll to position [431, 0]
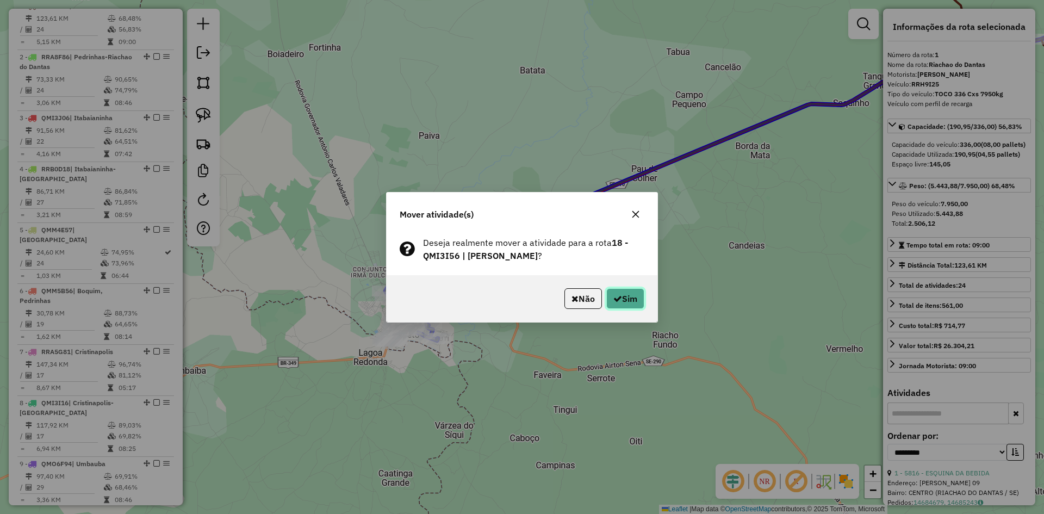
click at [626, 296] on button "Sim" at bounding box center [625, 298] width 38 height 21
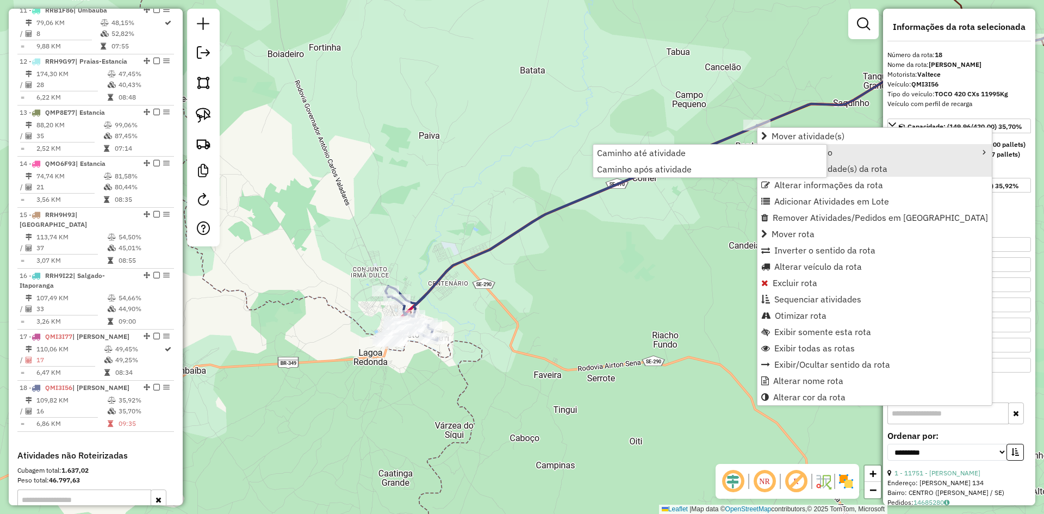
scroll to position [1127, 0]
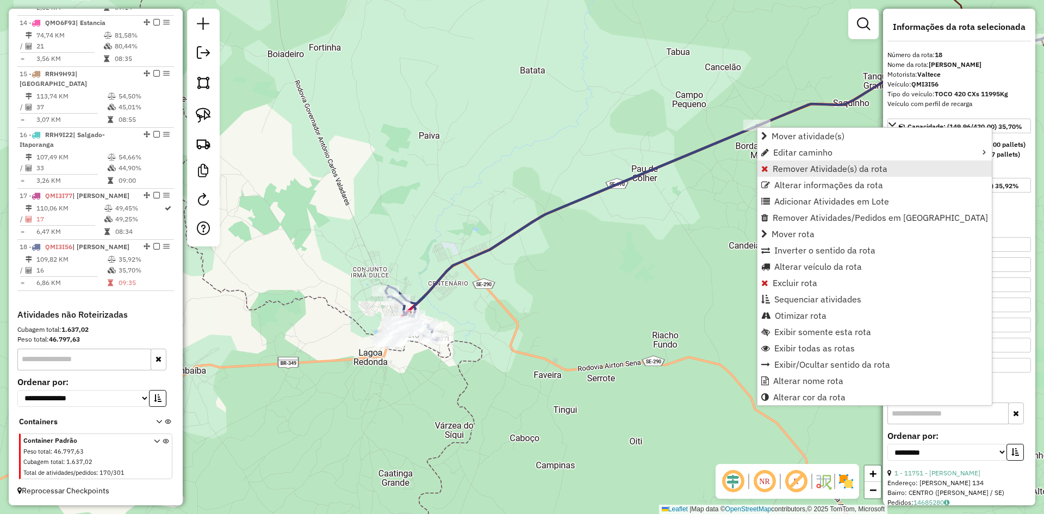
click at [771, 169] on link "Remover Atividade(s) da rota" at bounding box center [874, 168] width 234 height 16
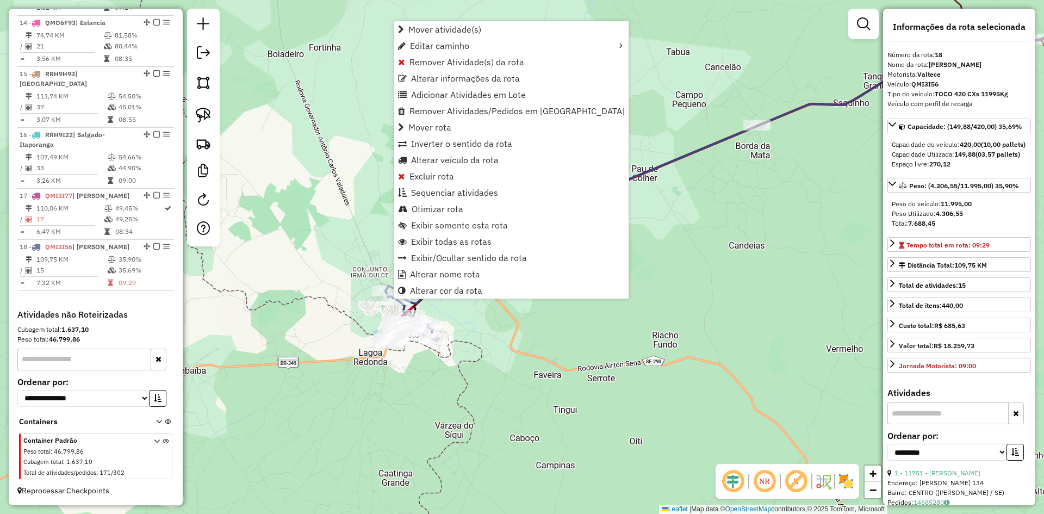
click at [638, 310] on div "Janela de atendimento Grade de atendimento Capacidade Transportadoras Veículos …" at bounding box center [522, 257] width 1044 height 514
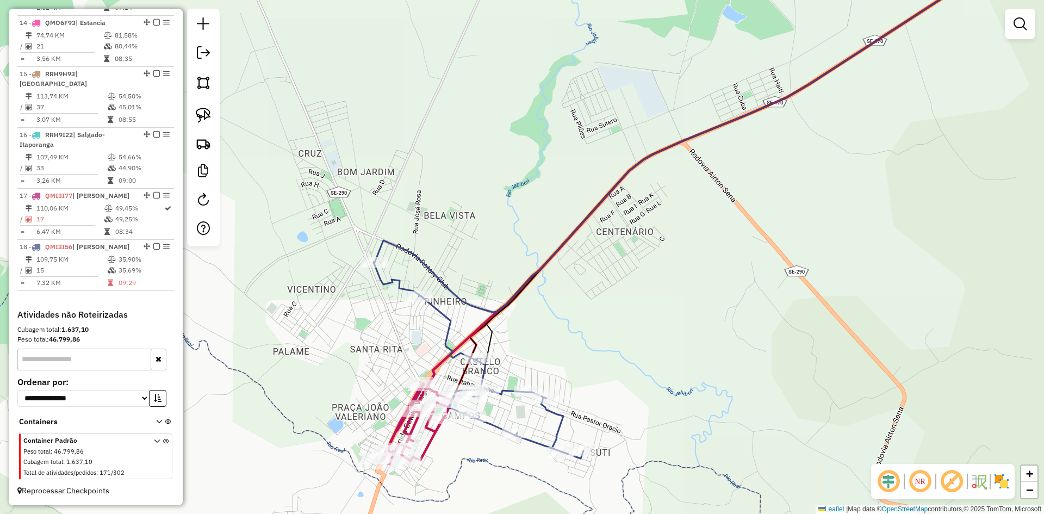
drag, startPoint x: 358, startPoint y: 403, endPoint x: 383, endPoint y: 331, distance: 76.3
click at [381, 332] on div "Janela de atendimento Grade de atendimento Capacidade Transportadoras Veículos …" at bounding box center [522, 257] width 1044 height 514
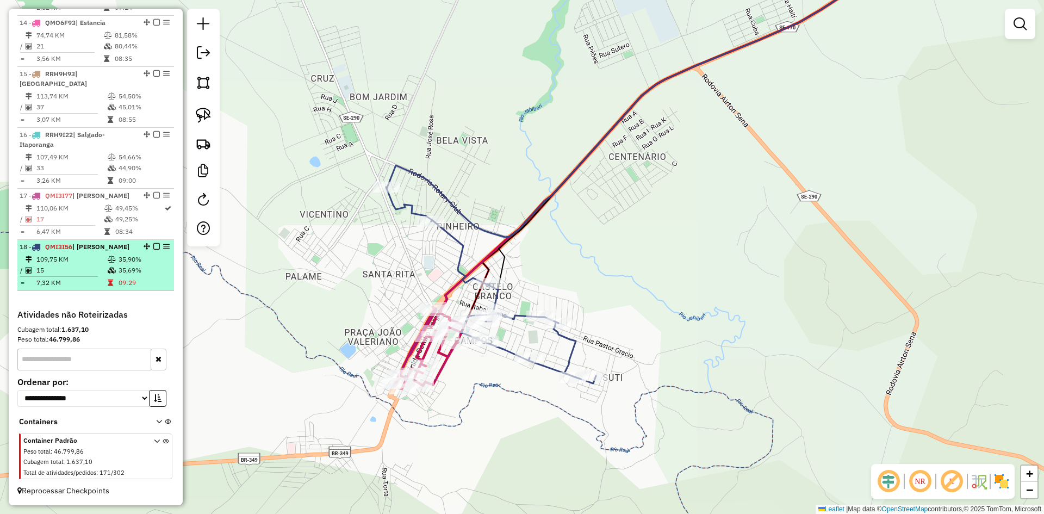
click at [153, 271] on td "35,69%" at bounding box center [144, 270] width 52 height 11
select select "**********"
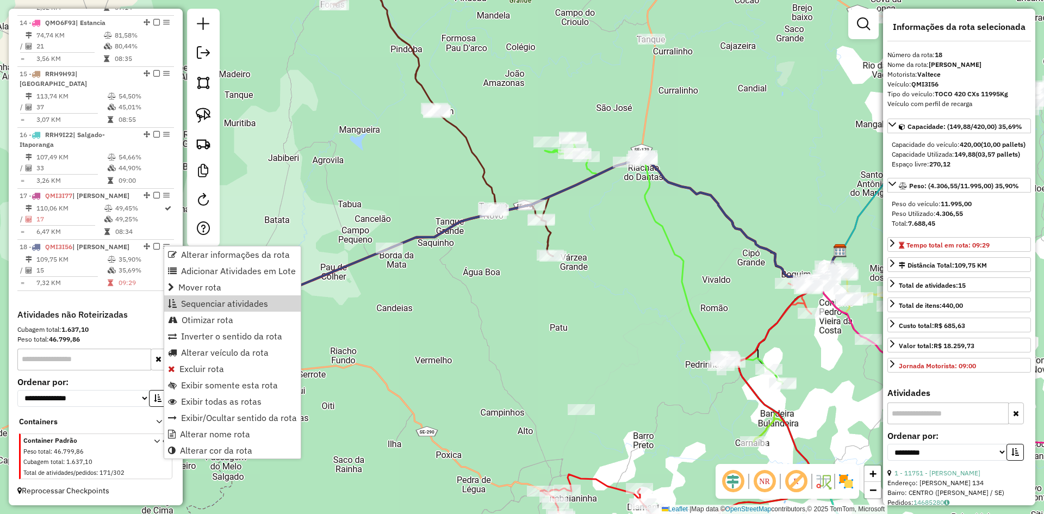
click at [238, 299] on span "Sequenciar atividades" at bounding box center [224, 303] width 87 height 9
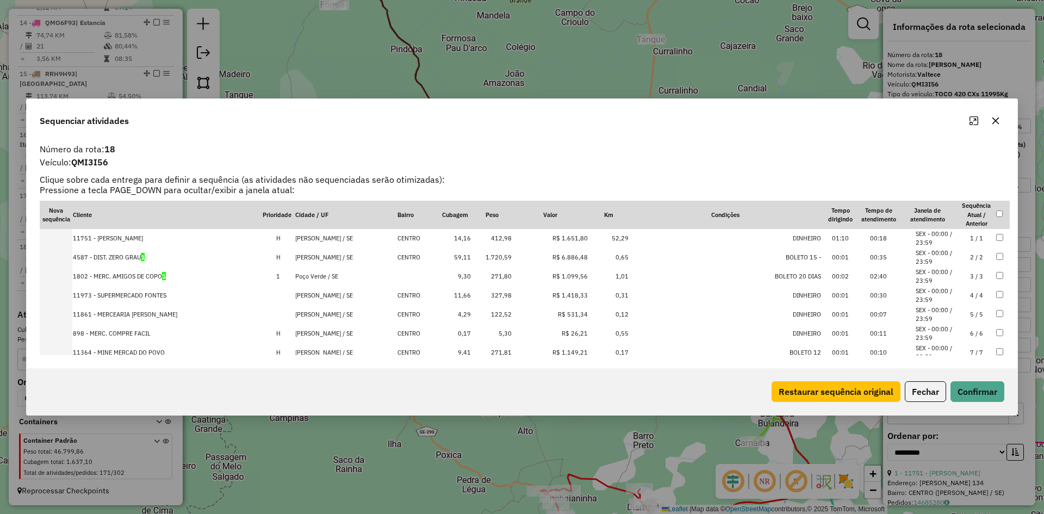
click at [141, 334] on td "898 - MERC. COMPRE FACIL" at bounding box center [167, 333] width 190 height 19
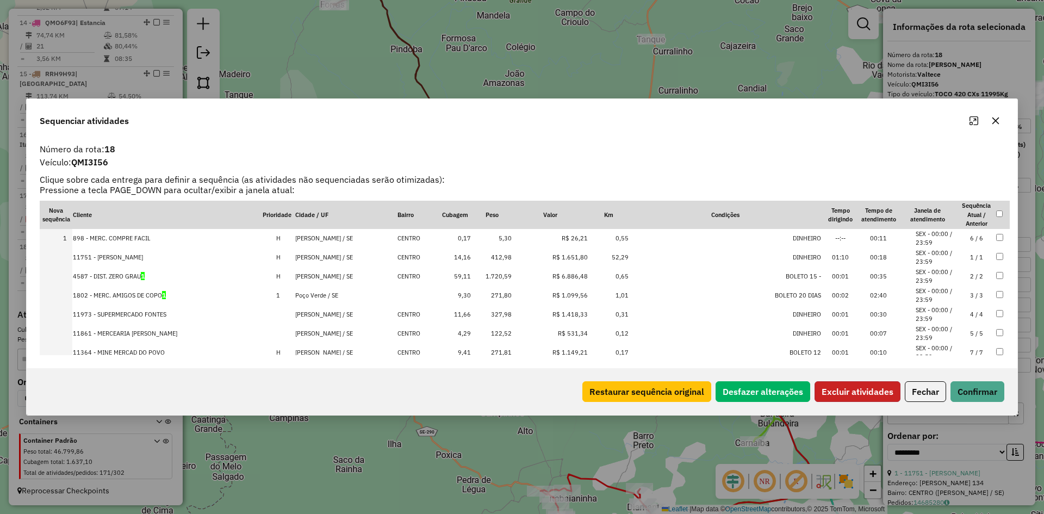
click at [857, 386] on button "Excluir atividades" at bounding box center [857, 391] width 86 height 21
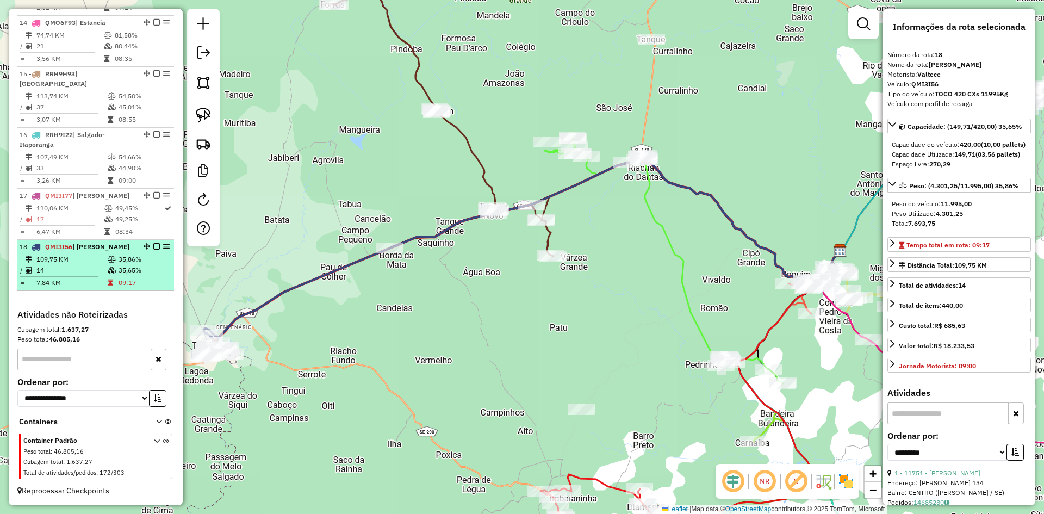
click at [125, 277] on table "109,75 KM 35,86% / 14 35,65% = 7,84 KM 09:17" at bounding box center [96, 271] width 152 height 34
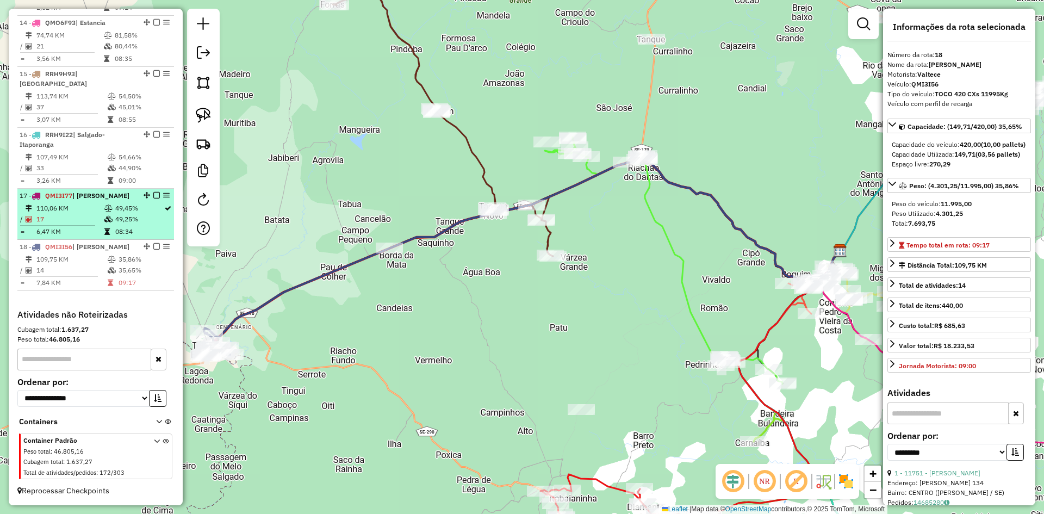
click at [137, 210] on td "49,45%" at bounding box center [139, 208] width 49 height 11
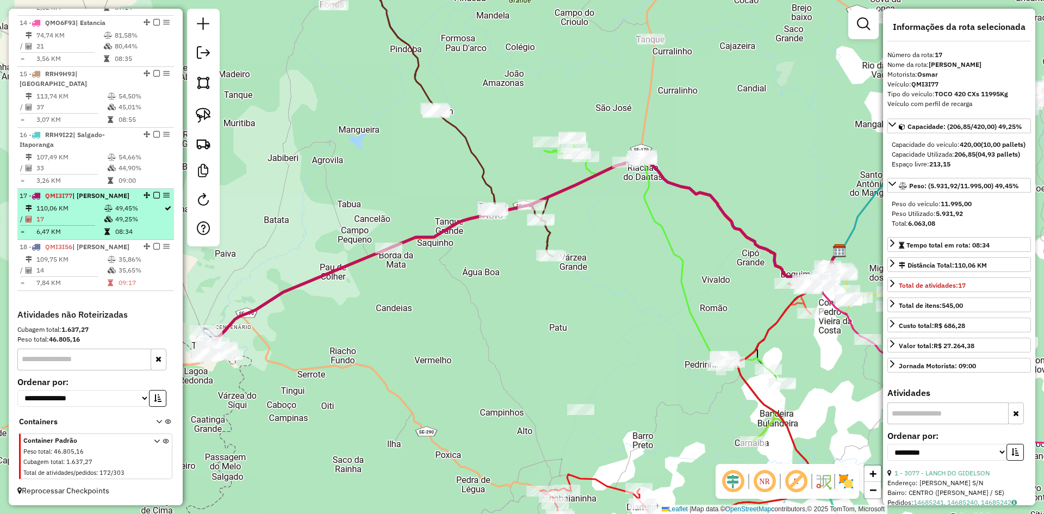
click at [107, 215] on td at bounding box center [109, 219] width 11 height 11
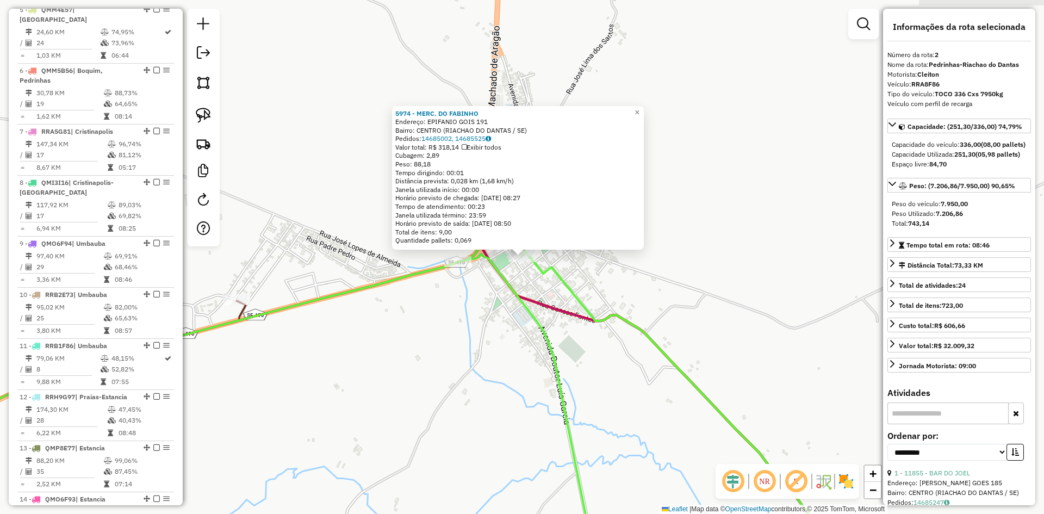
scroll to position [491, 0]
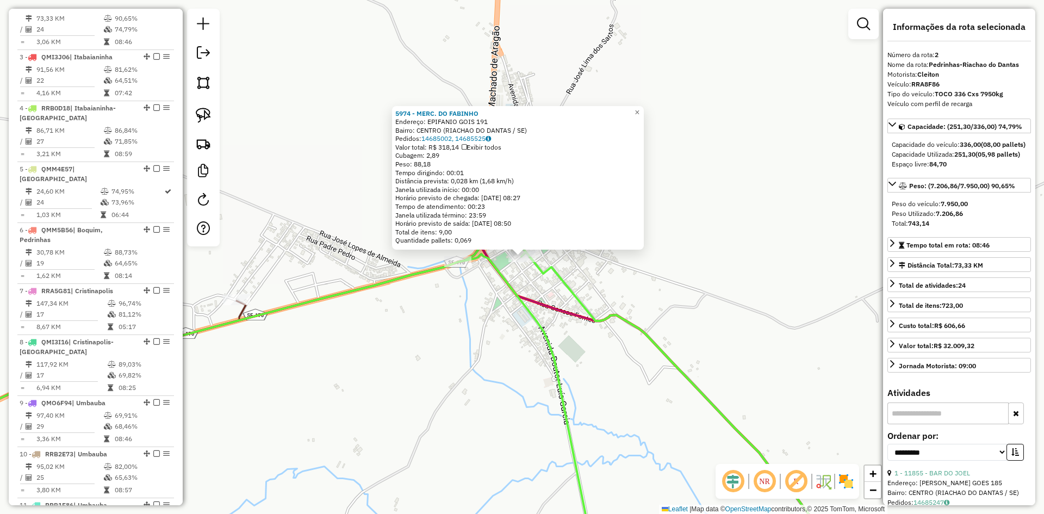
click at [657, 298] on div "5974 - MERC. DO FABINHO Endereço: EPIFANIO GOIS 191 Bairro: CENTRO (RIACHAO DO …" at bounding box center [522, 257] width 1044 height 514
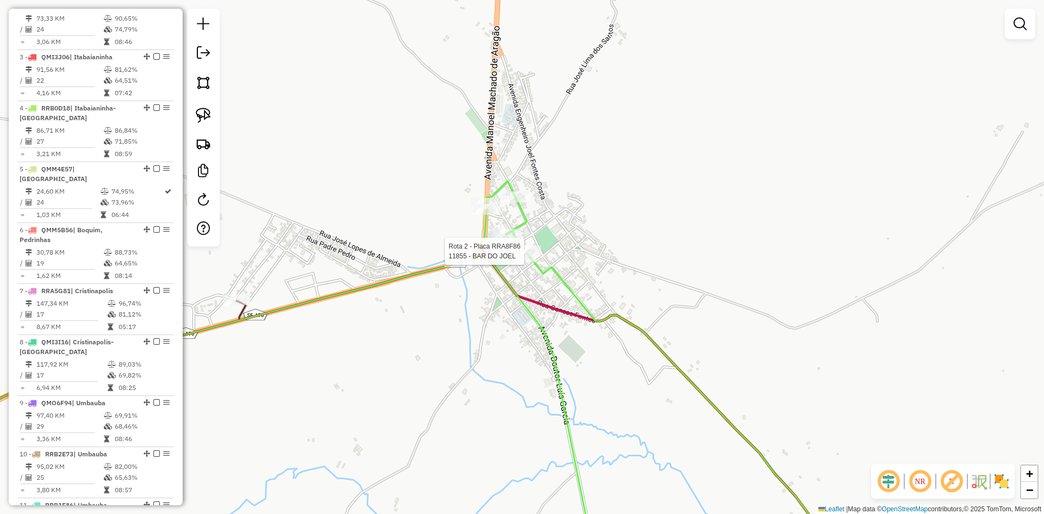
select select "**********"
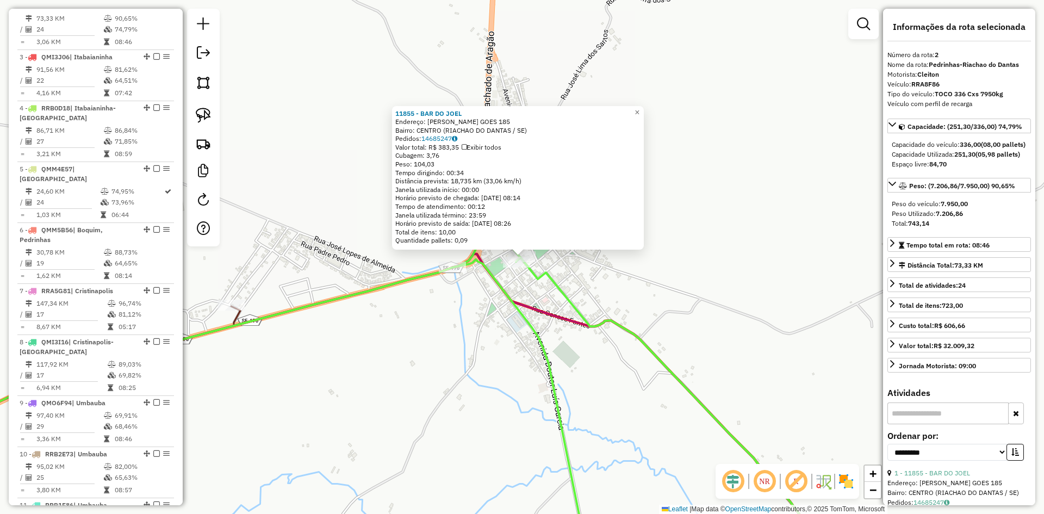
click at [626, 278] on div "11855 - BAR DO JOEL Endereço: EPIFANIO GOES 185 Bairro: CENTRO (RIACHAO DO DANT…" at bounding box center [522, 257] width 1044 height 514
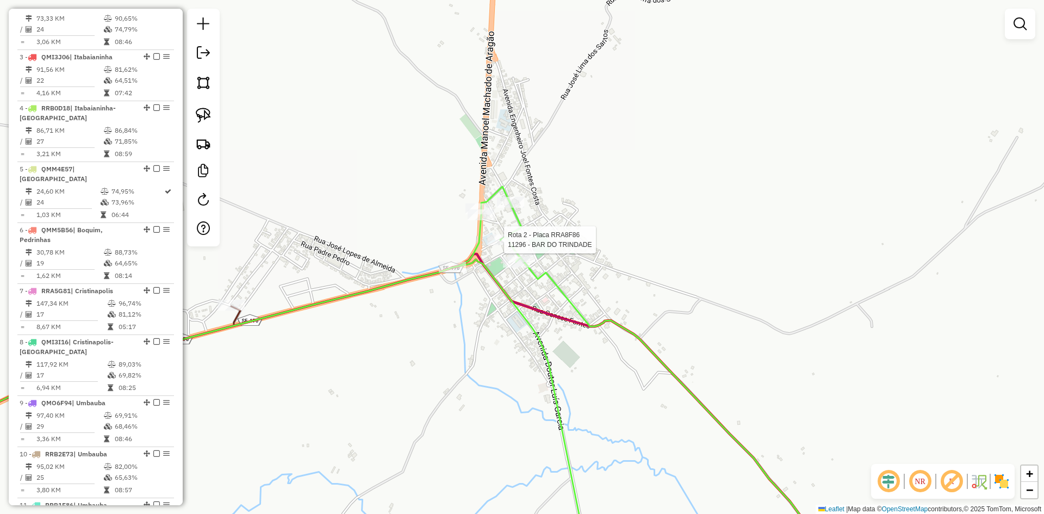
select select "**********"
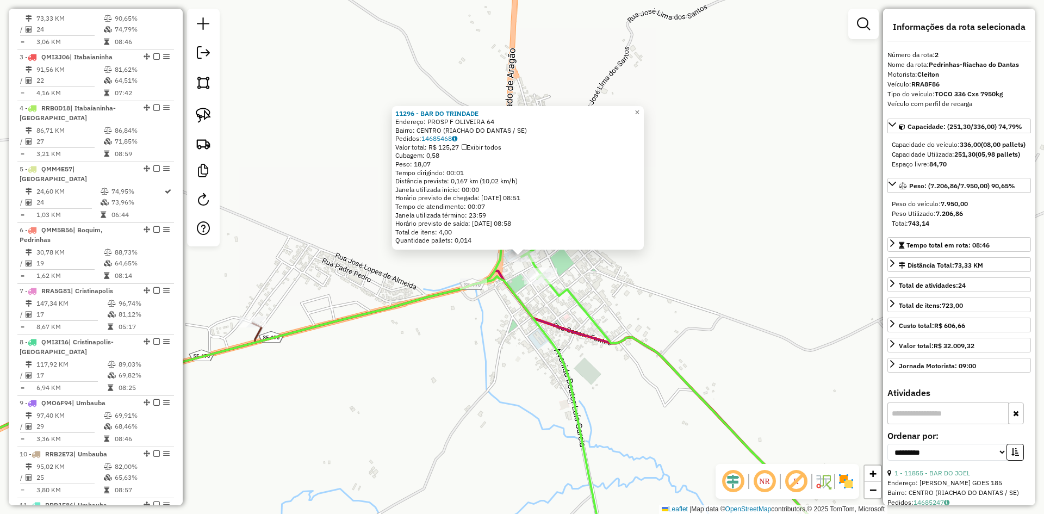
click at [657, 295] on div "11296 - BAR DO TRINDADE Endereço: PROSP F OLIVEIRA 64 Bairro: CENTRO (RIACHAO D…" at bounding box center [522, 257] width 1044 height 514
click at [643, 276] on div "11296 - BAR DO TRINDADE Endereço: PROSP F OLIVEIRA 64 Bairro: CENTRO (RIACHAO D…" at bounding box center [522, 257] width 1044 height 514
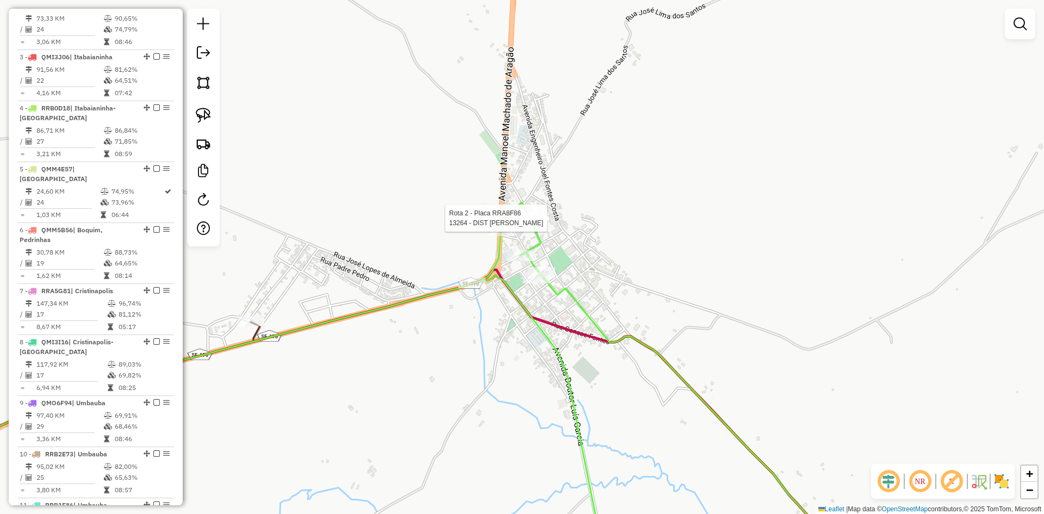
select select "**********"
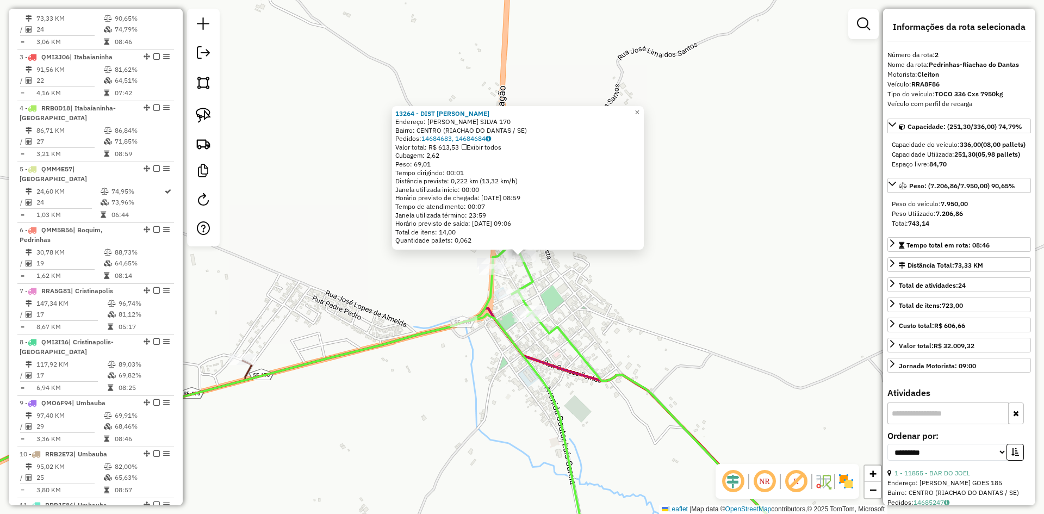
click at [640, 298] on div "13264 - DIST IVANILTON Endereço: MANOEL C. SILVA 170 Bairro: CENTRO (RIACHAO DO…" at bounding box center [522, 257] width 1044 height 514
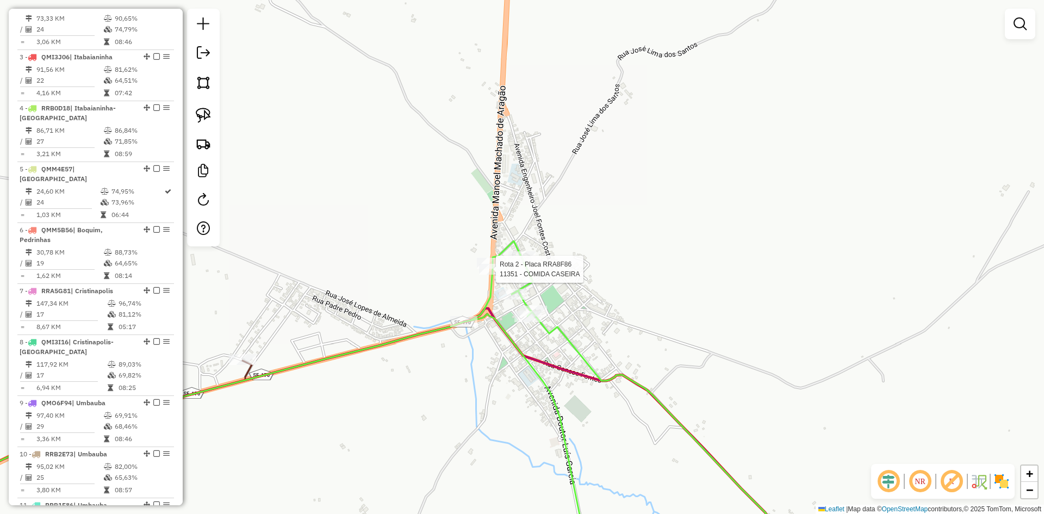
select select "**********"
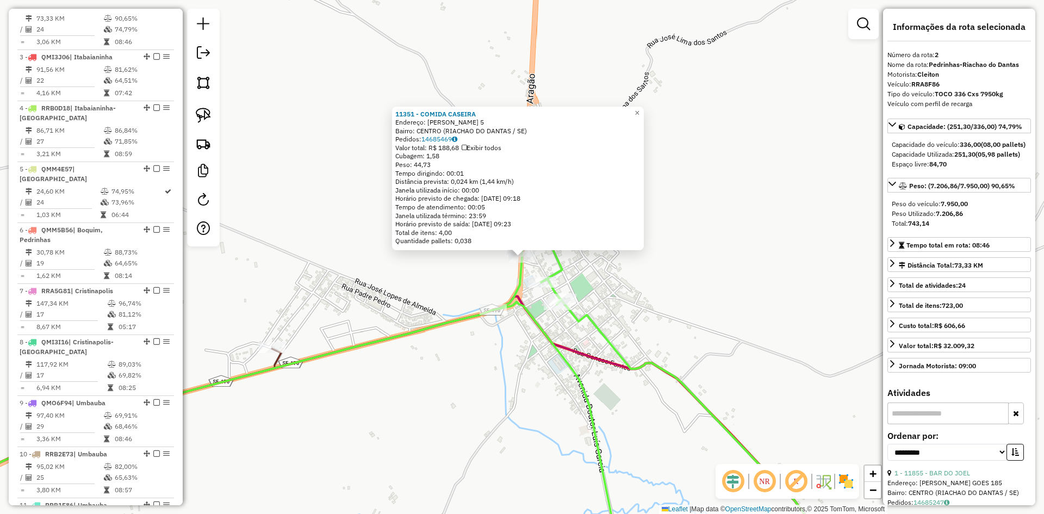
drag, startPoint x: 708, startPoint y: 300, endPoint x: 683, endPoint y: 297, distance: 25.2
click at [709, 301] on div "11351 - COMIDA CASEIRA Endereço: MANOEL MACHADO ARAGAO 5 Bairro: CENTRO (RIACHA…" at bounding box center [522, 257] width 1044 height 514
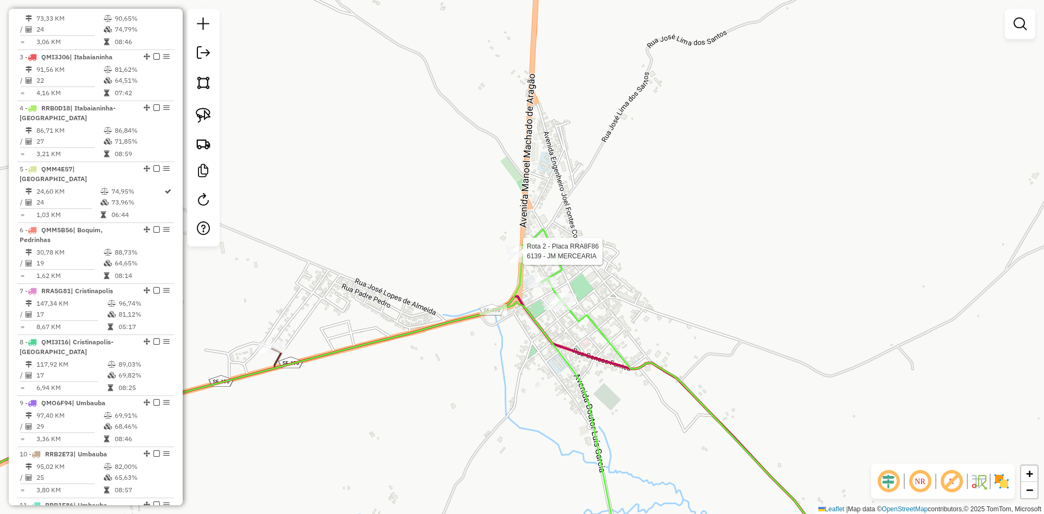
select select "**********"
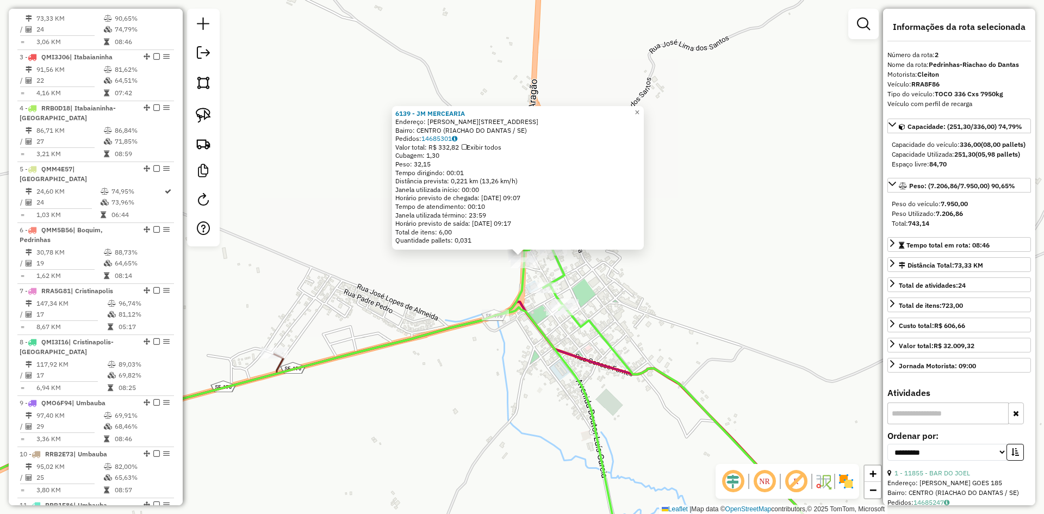
click at [705, 307] on div "6139 - JM MERCEARIA Endereço: MANOEL MACHADO ARAGaO, 14 Bairro: CENTRO (RIACHAO…" at bounding box center [522, 257] width 1044 height 514
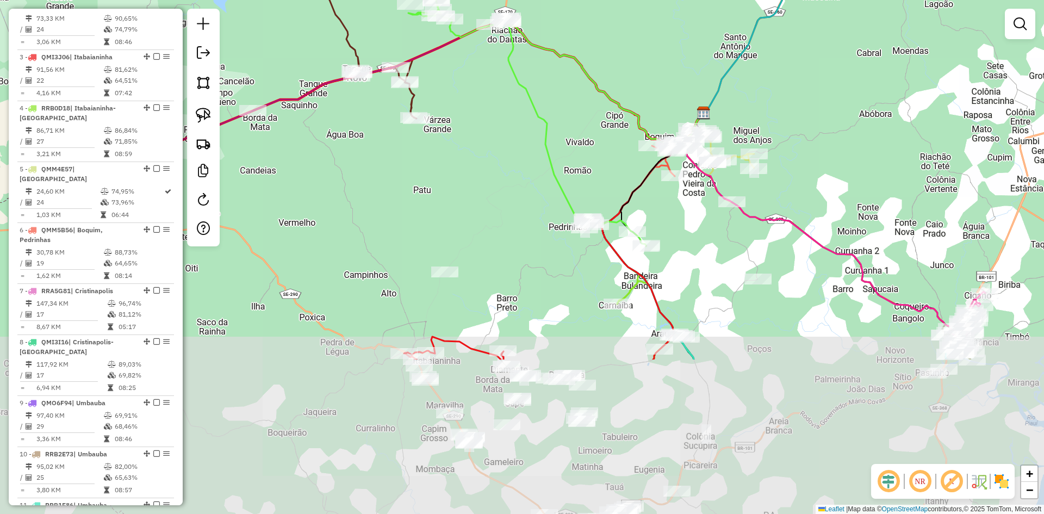
drag, startPoint x: 471, startPoint y: 378, endPoint x: 413, endPoint y: 200, distance: 188.1
click at [403, 198] on div "Janela de atendimento Grade de atendimento Capacidade Transportadoras Veículos …" at bounding box center [522, 257] width 1044 height 514
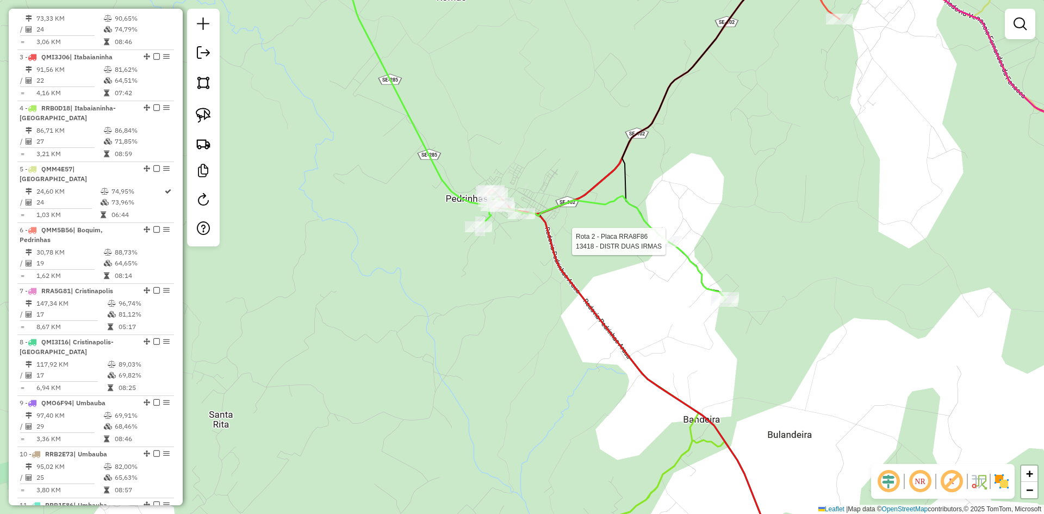
select select "**********"
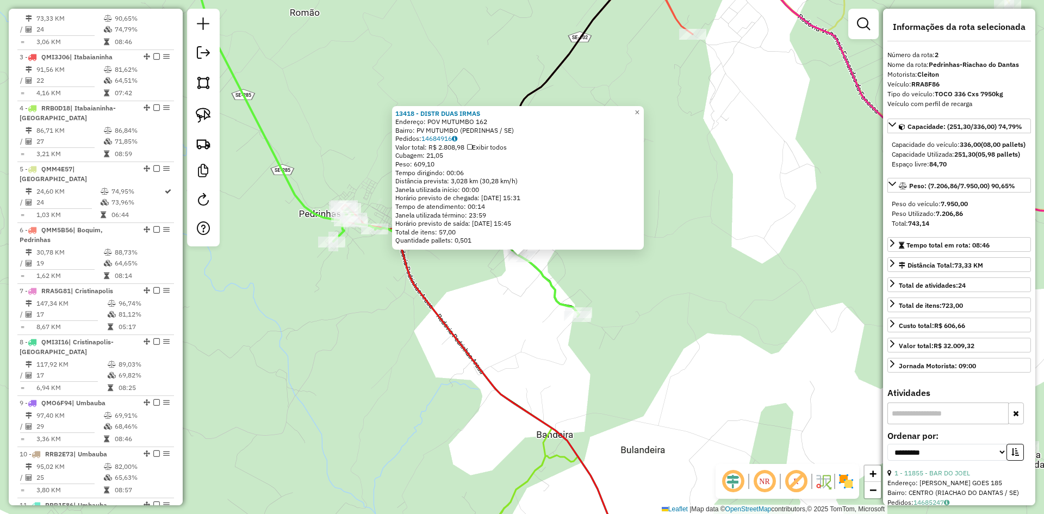
click at [522, 334] on div "13418 - DISTR DUAS IRMAS Endereço: POV MUTUMBO 162 Bairro: PV MUTUMBO (PEDRINHA…" at bounding box center [522, 257] width 1044 height 514
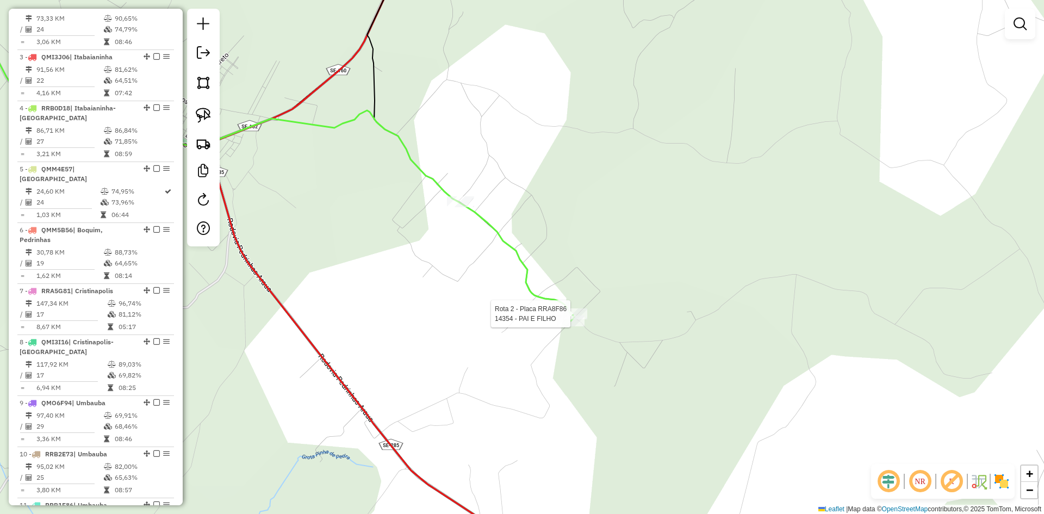
select select "**********"
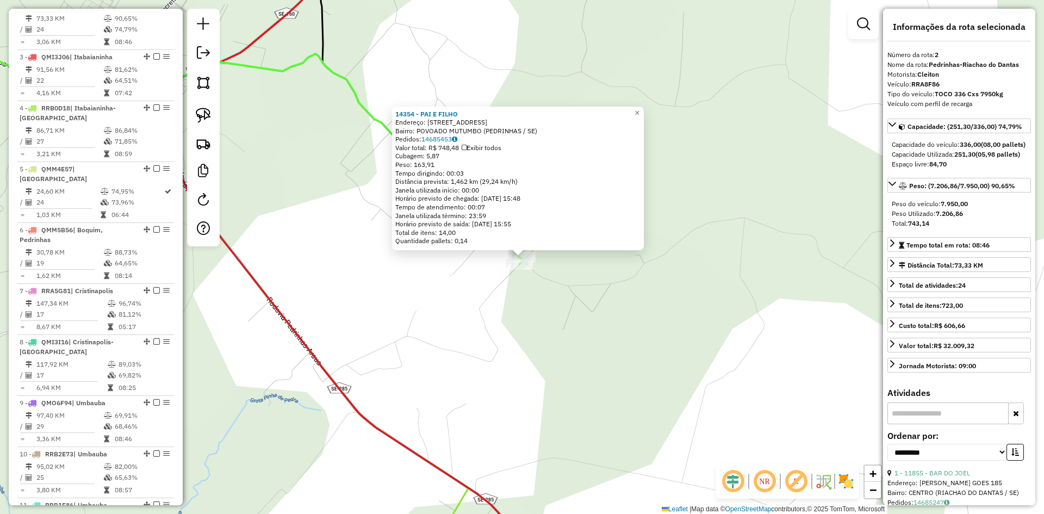
click at [576, 318] on div "14354 - PAI E FILHO Endereço: Povoado mutumbo 158 Bairro: POVOADO MUTUMBO (PEDR…" at bounding box center [522, 257] width 1044 height 514
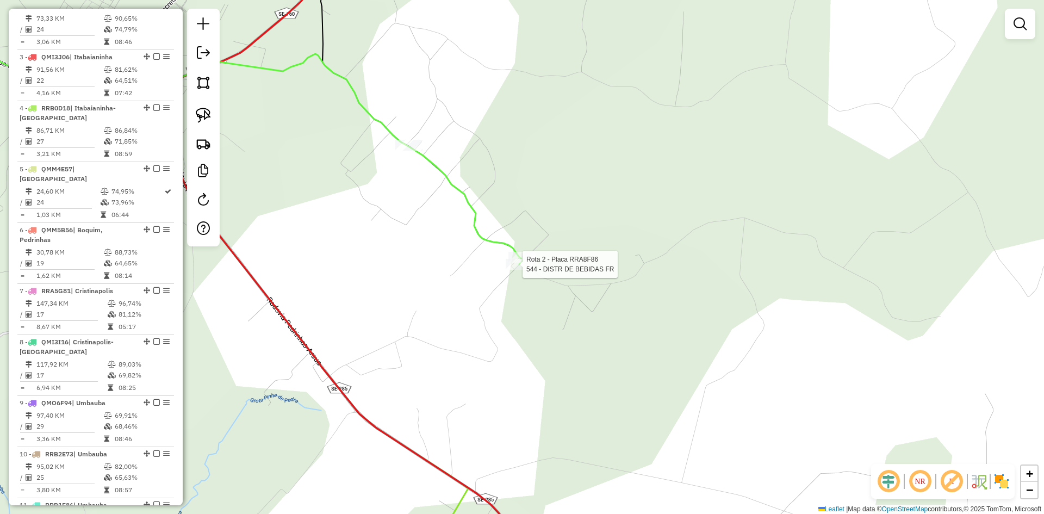
select select "**********"
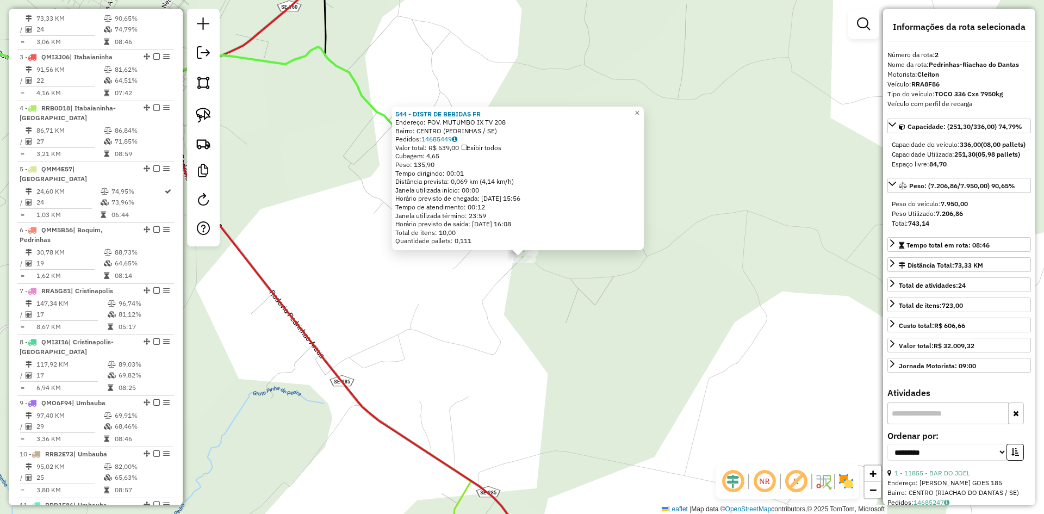
click at [556, 305] on div "544 - DISTR DE BEBIDAS FR Endereço: POV. MUTUMBO IX TV 208 Bairro: CENTRO (PEDR…" at bounding box center [522, 257] width 1044 height 514
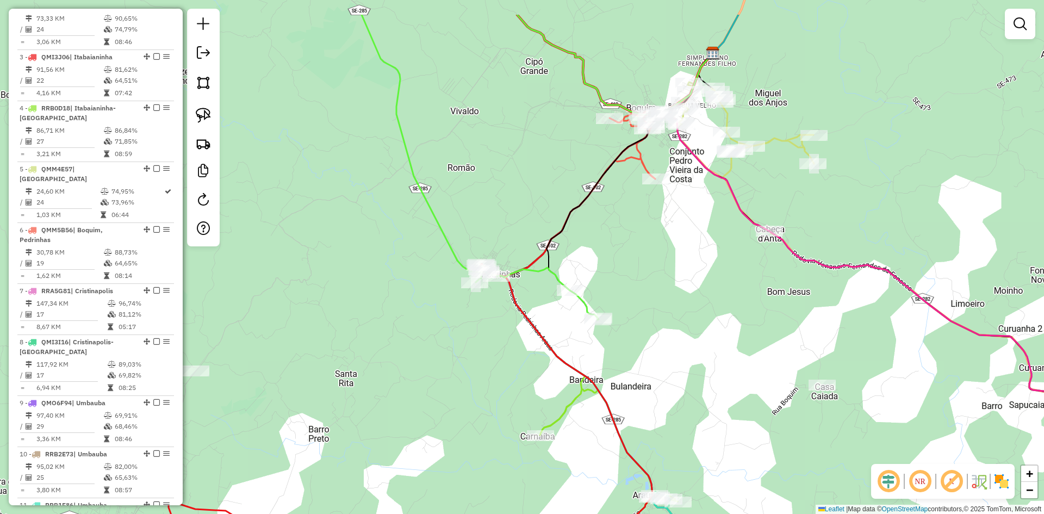
drag, startPoint x: 385, startPoint y: 89, endPoint x: 431, endPoint y: 155, distance: 81.0
click at [431, 155] on div "Janela de atendimento Grade de atendimento Capacidade Transportadoras Veículos …" at bounding box center [522, 257] width 1044 height 514
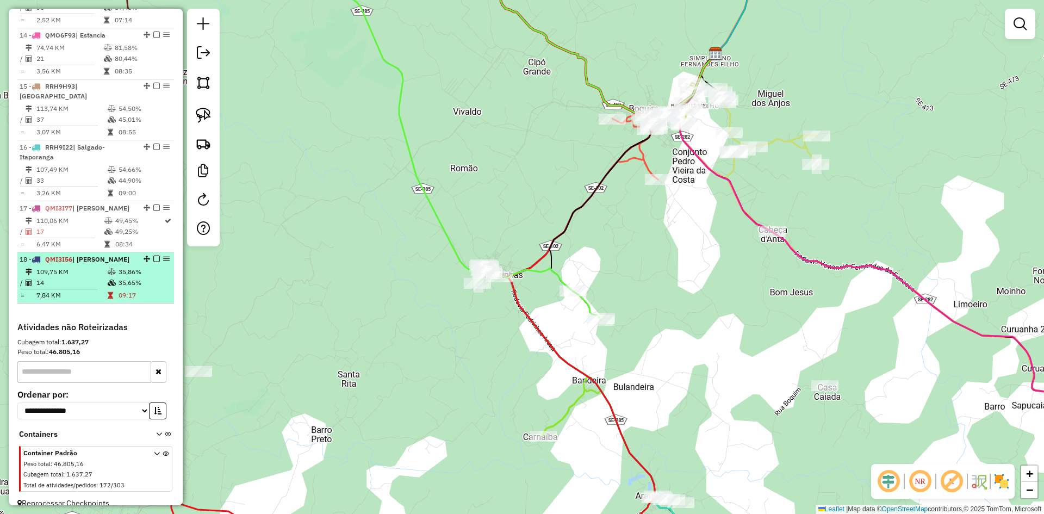
scroll to position [1127, 0]
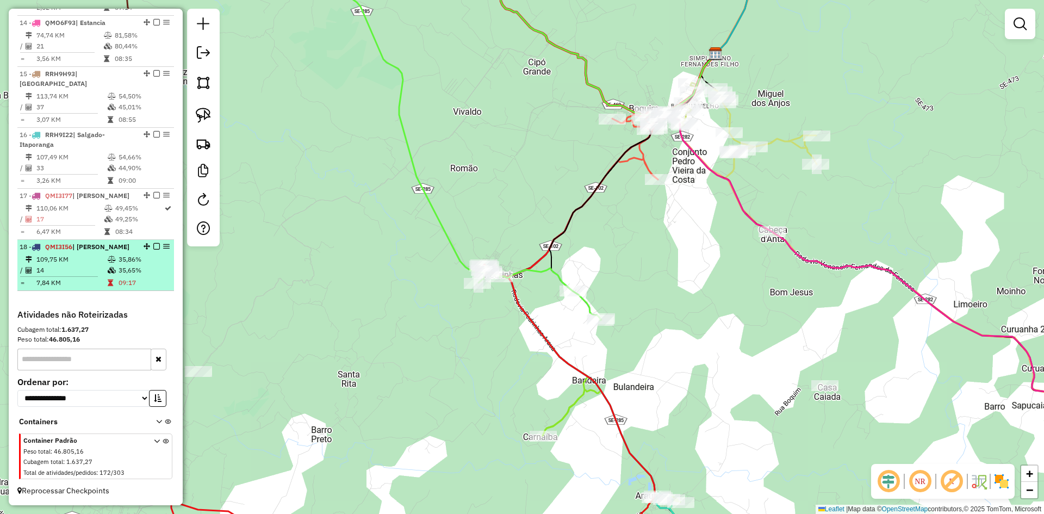
click at [122, 266] on td "35,65%" at bounding box center [144, 270] width 52 height 11
select select "**********"
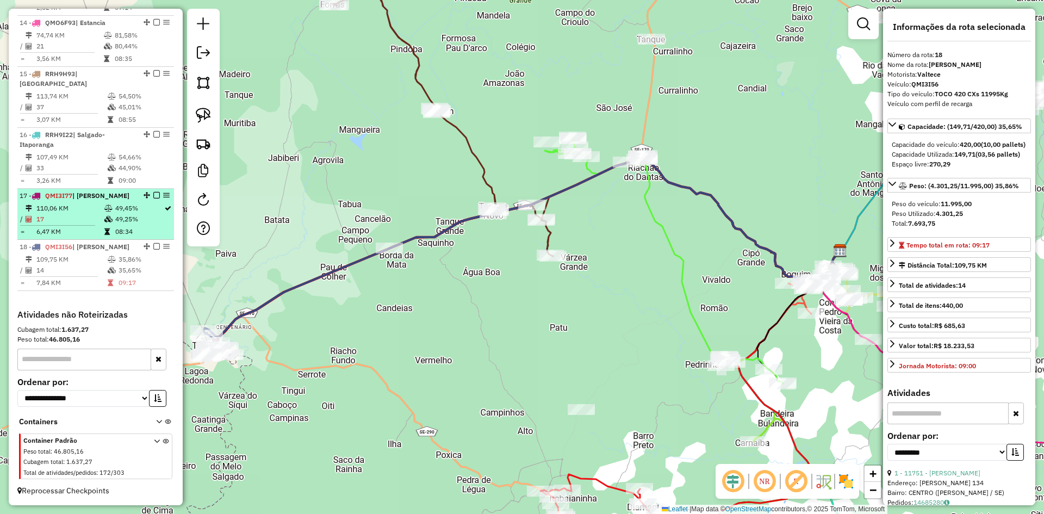
click at [126, 222] on td "49,25%" at bounding box center [139, 219] width 49 height 11
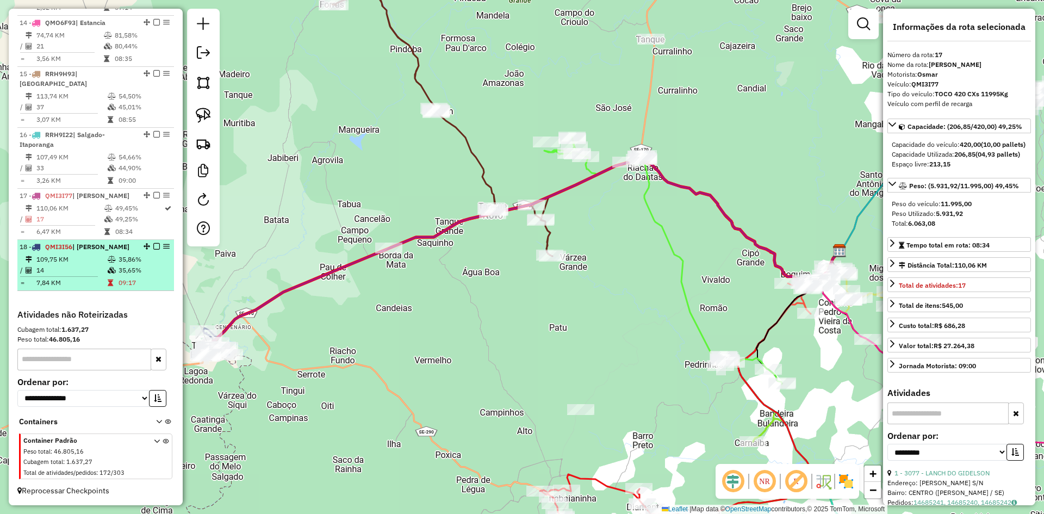
click at [126, 272] on td "35,65%" at bounding box center [144, 270] width 52 height 11
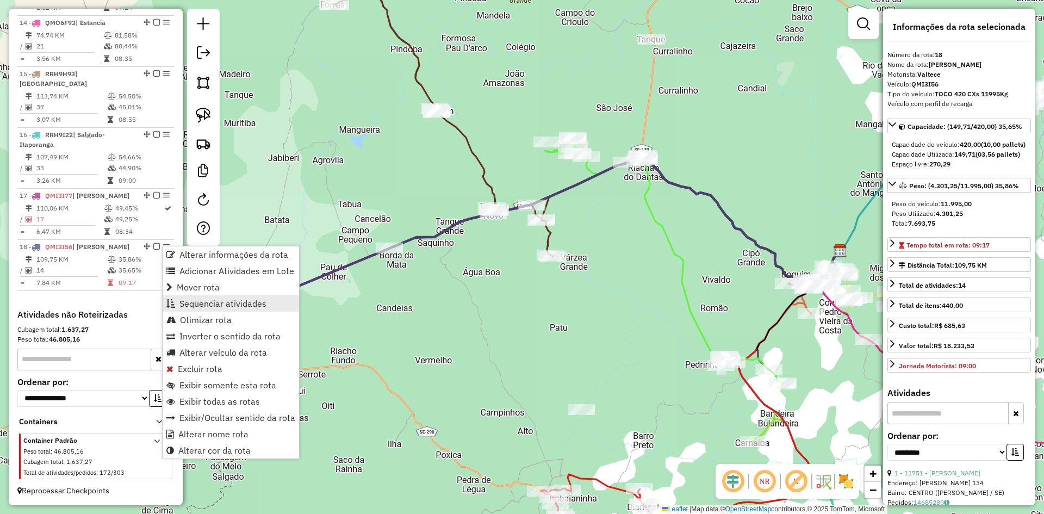
click at [225, 302] on span "Sequenciar atividades" at bounding box center [222, 303] width 87 height 9
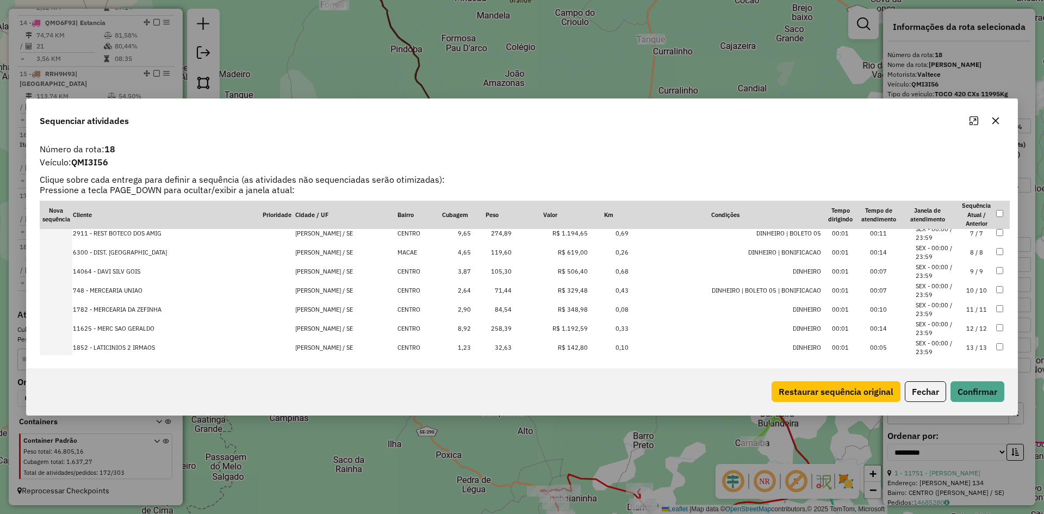
scroll to position [150, 0]
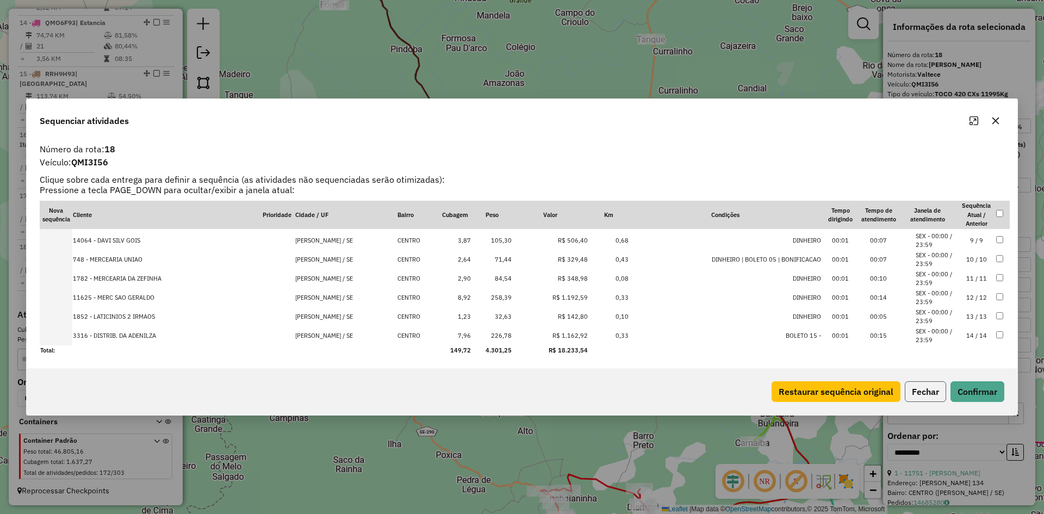
click at [934, 395] on button "Fechar" at bounding box center [925, 391] width 41 height 21
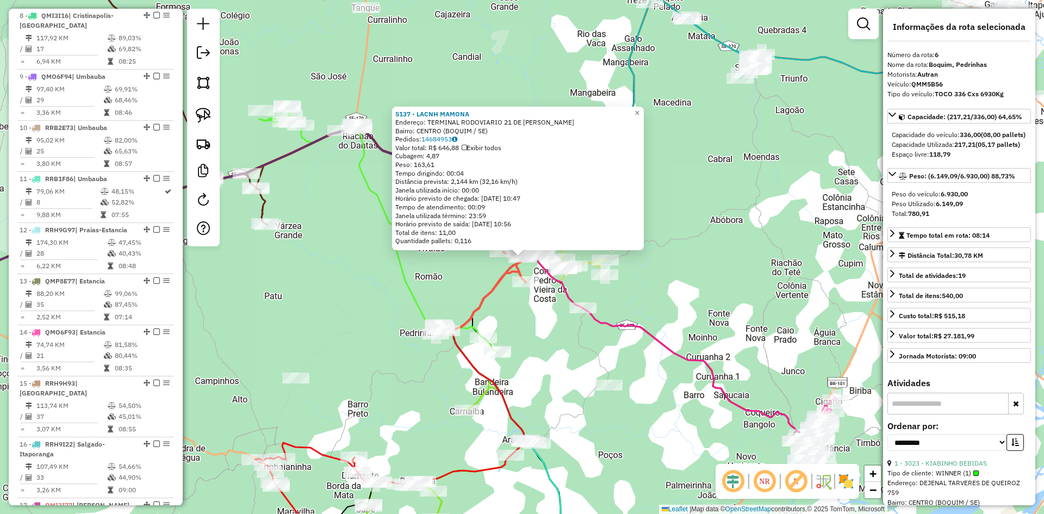
scroll to position [715, 0]
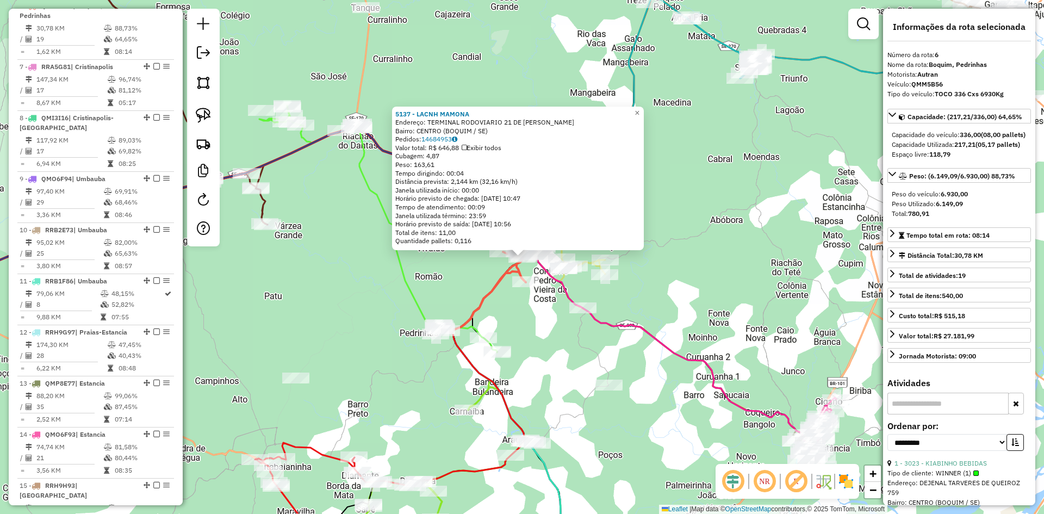
click at [333, 332] on div "5137 - LACNH MAMONA Endereço: TERMINAL RODOVIARIO 21 DE MARC SN Bairro: CENTRO …" at bounding box center [522, 257] width 1044 height 514
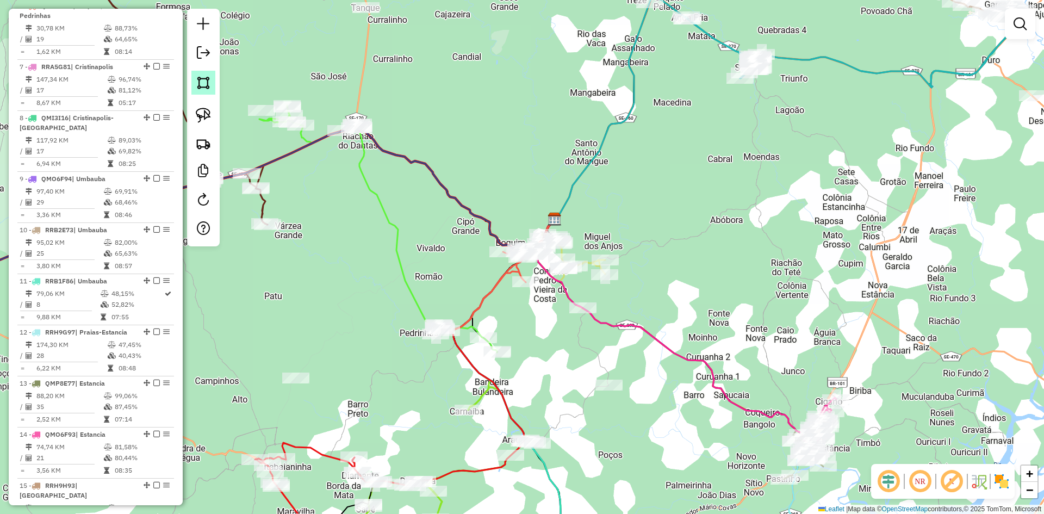
click at [202, 79] on img at bounding box center [203, 82] width 15 height 15
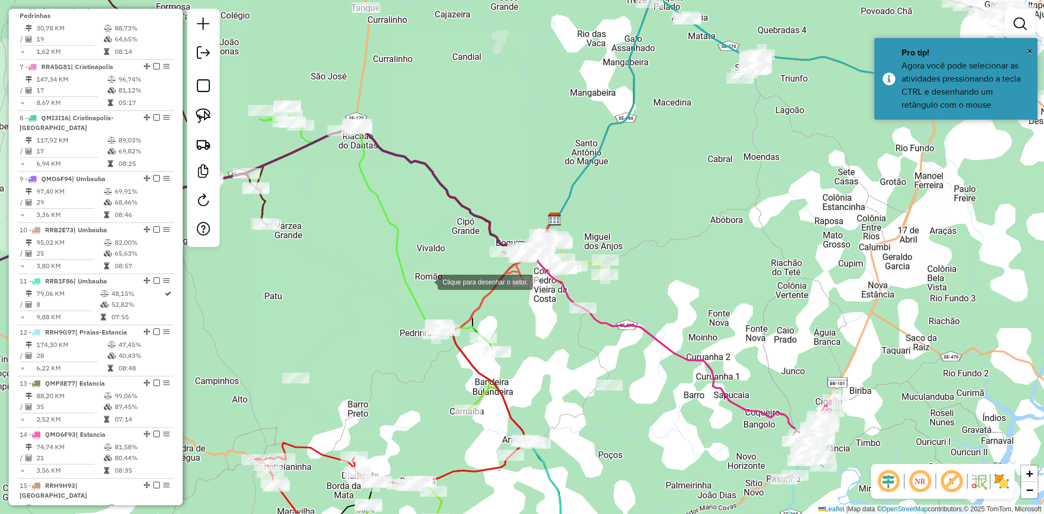
click at [427, 281] on div at bounding box center [427, 281] width 22 height 22
click at [383, 339] on div at bounding box center [394, 328] width 22 height 22
click at [442, 381] on div at bounding box center [442, 381] width 22 height 22
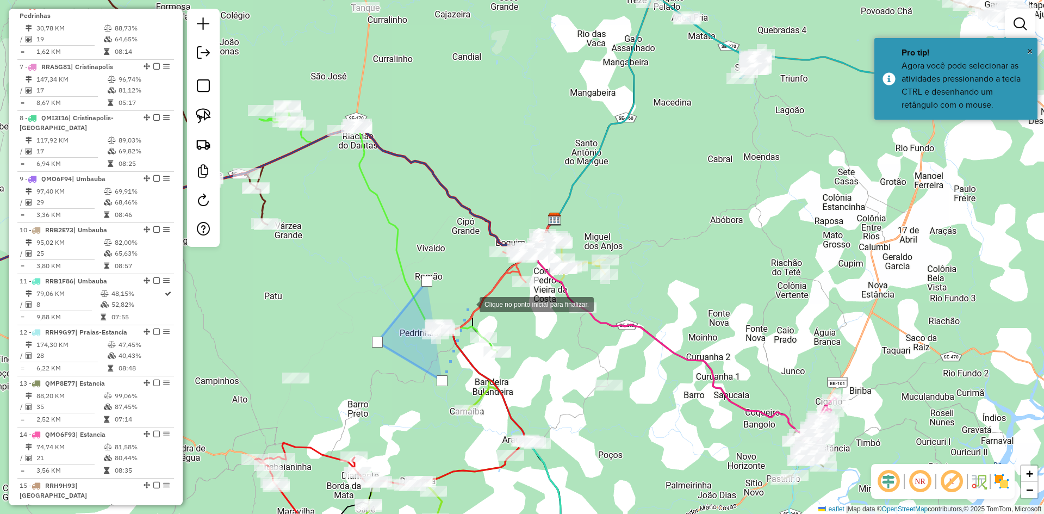
click at [471, 299] on div at bounding box center [469, 303] width 22 height 22
click at [471, 299] on div at bounding box center [471, 299] width 11 height 11
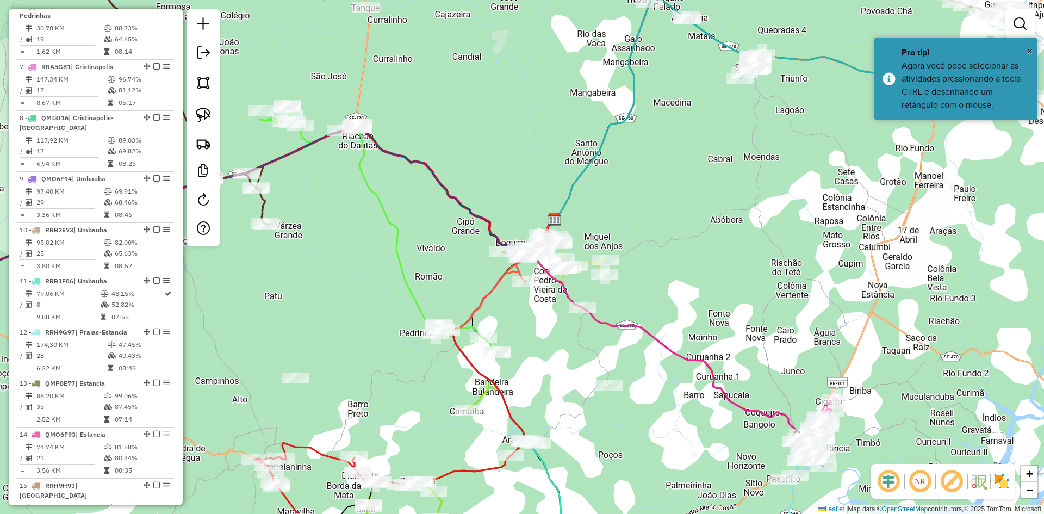
click at [490, 303] on div "Janela de atendimento Grade de atendimento Capacidade Transportadoras Veículos …" at bounding box center [522, 257] width 1044 height 514
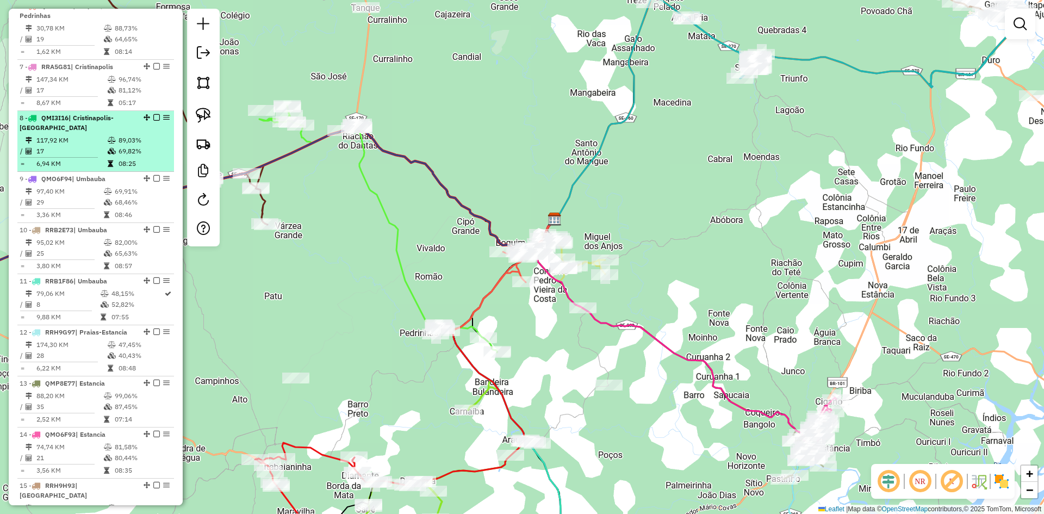
scroll to position [498, 0]
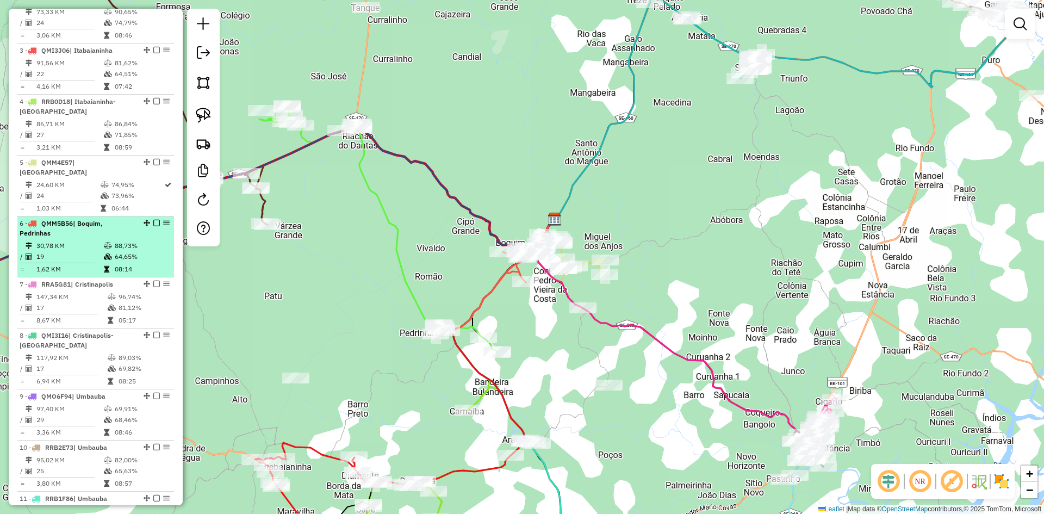
click at [108, 251] on td at bounding box center [108, 245] width 11 height 11
select select "**********"
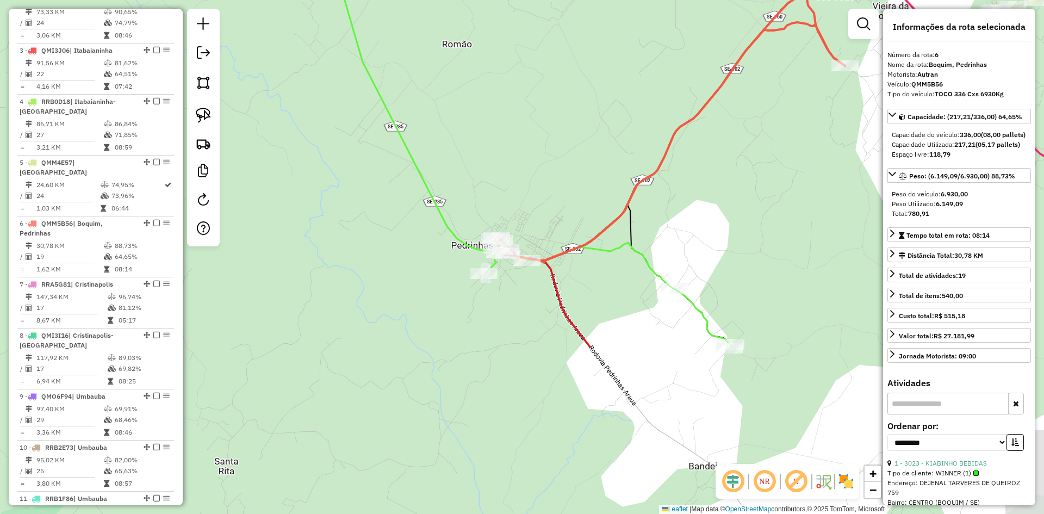
drag, startPoint x: 225, startPoint y: 329, endPoint x: 391, endPoint y: 111, distance: 274.5
click at [404, 111] on div "Janela de atendimento Grade de atendimento Capacidade Transportadoras Veículos …" at bounding box center [522, 257] width 1044 height 514
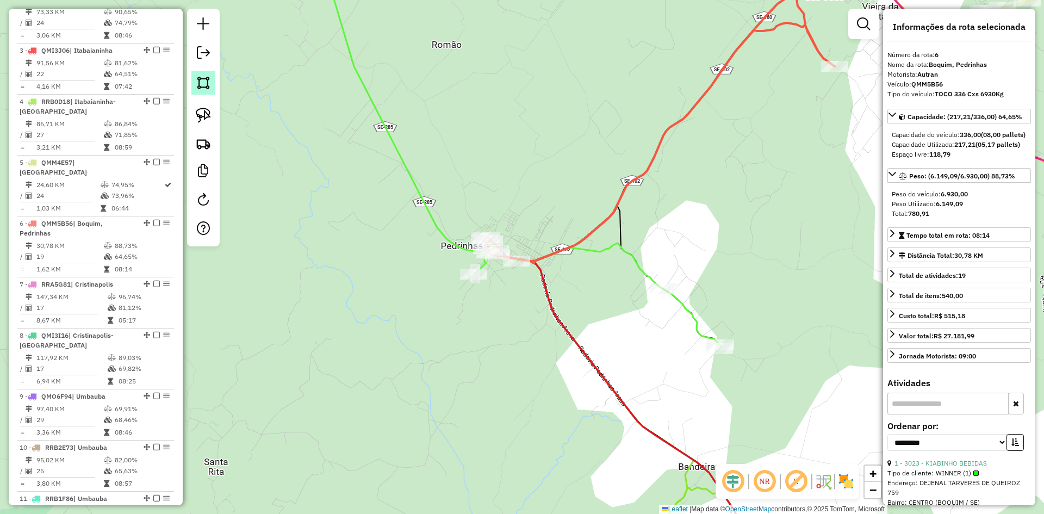
click at [201, 89] on img at bounding box center [203, 82] width 15 height 15
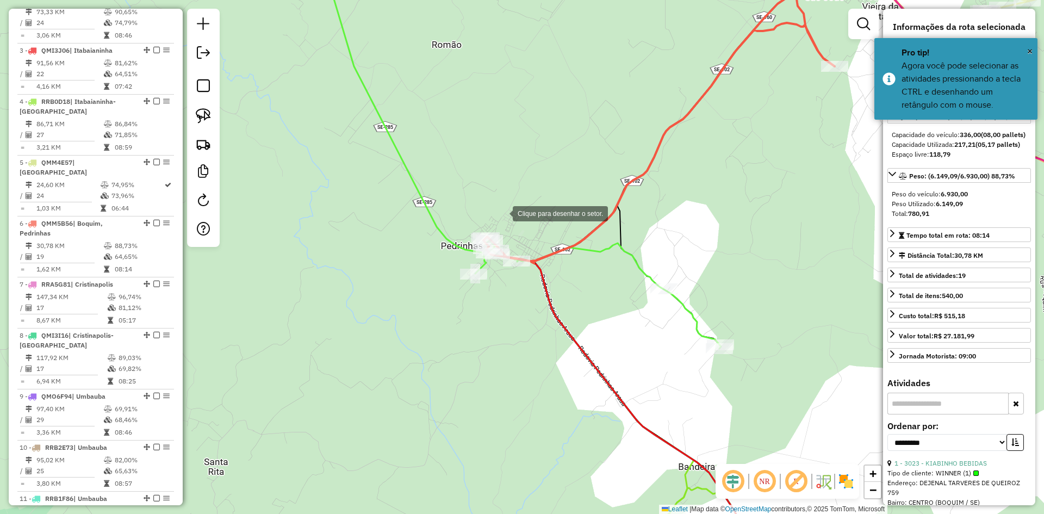
click at [503, 202] on div at bounding box center [502, 213] width 22 height 22
click at [438, 236] on div at bounding box center [439, 237] width 22 height 22
click at [425, 255] on div at bounding box center [436, 245] width 22 height 22
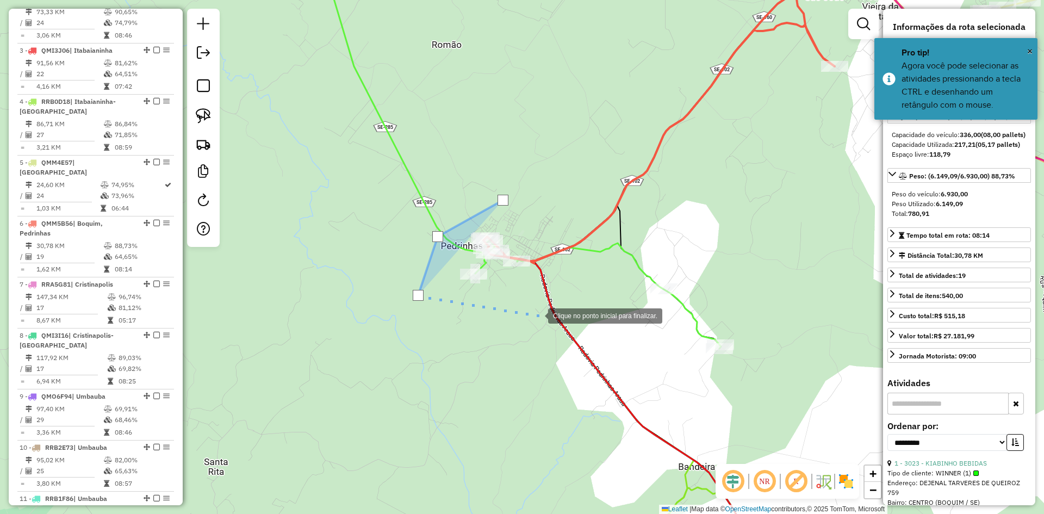
click at [537, 315] on div at bounding box center [537, 315] width 22 height 22
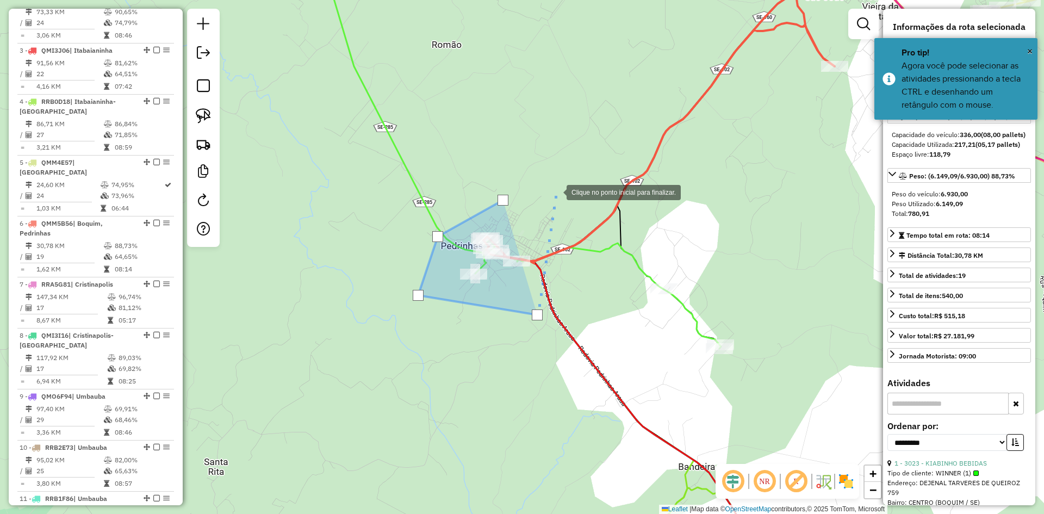
click at [558, 184] on div at bounding box center [556, 191] width 22 height 22
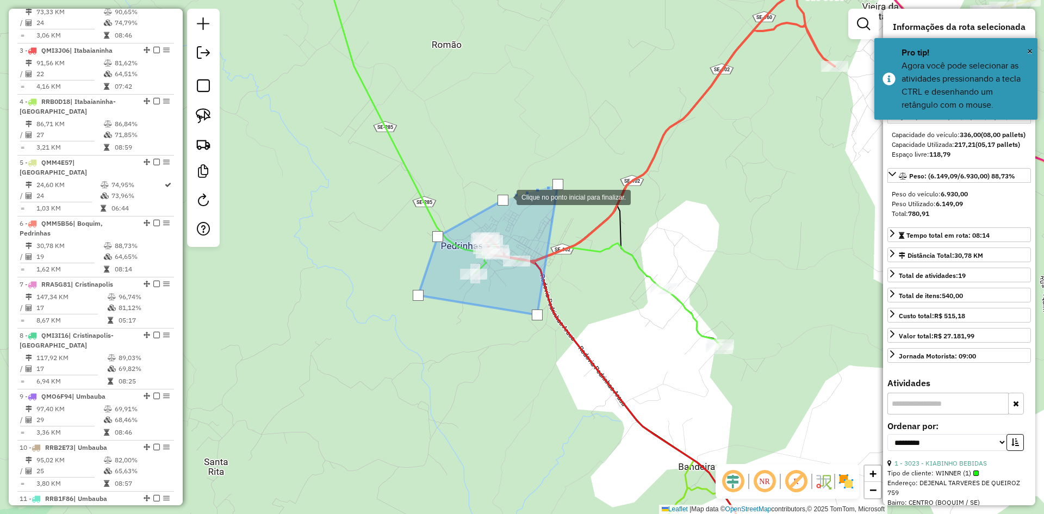
click at [505, 197] on div at bounding box center [502, 200] width 11 height 11
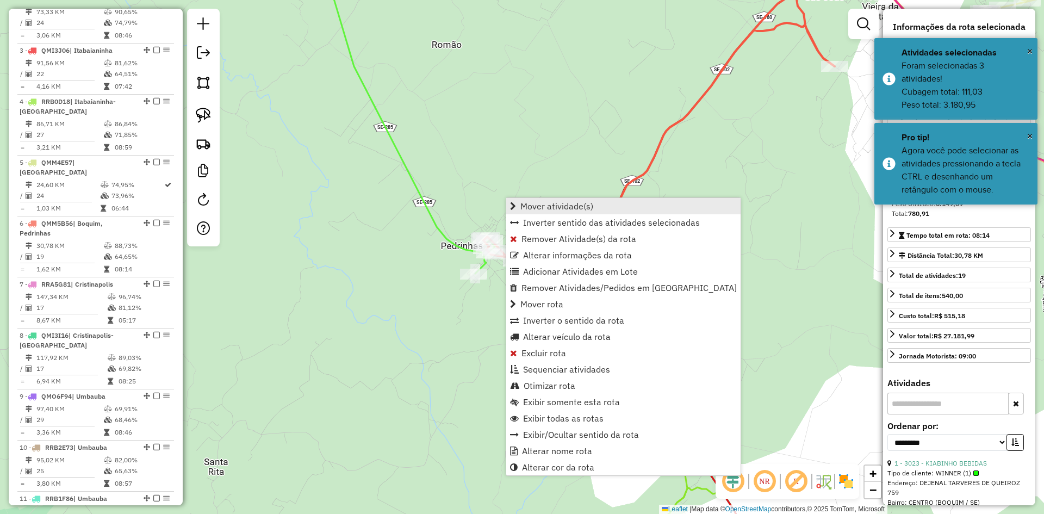
click at [534, 203] on span "Mover atividade(s)" at bounding box center [556, 206] width 73 height 9
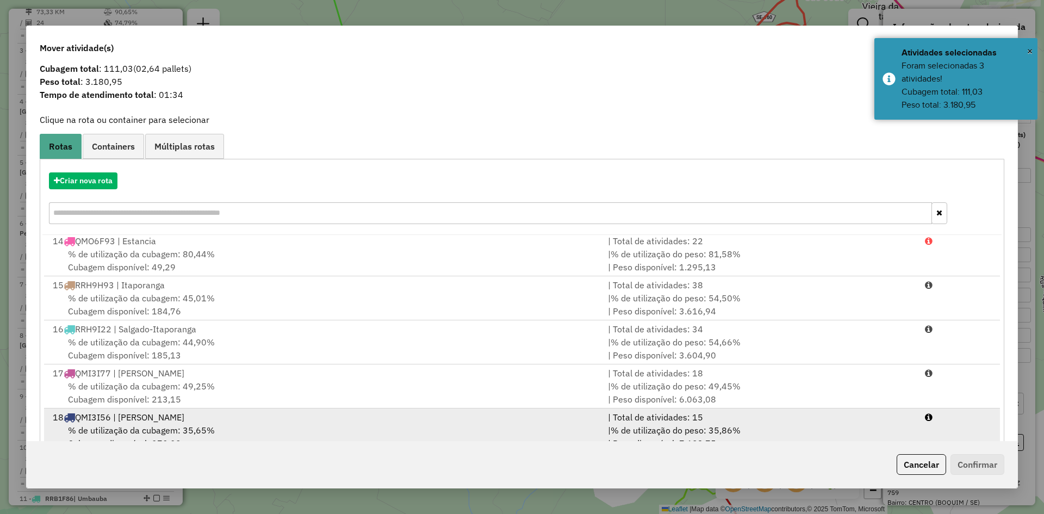
scroll to position [51, 0]
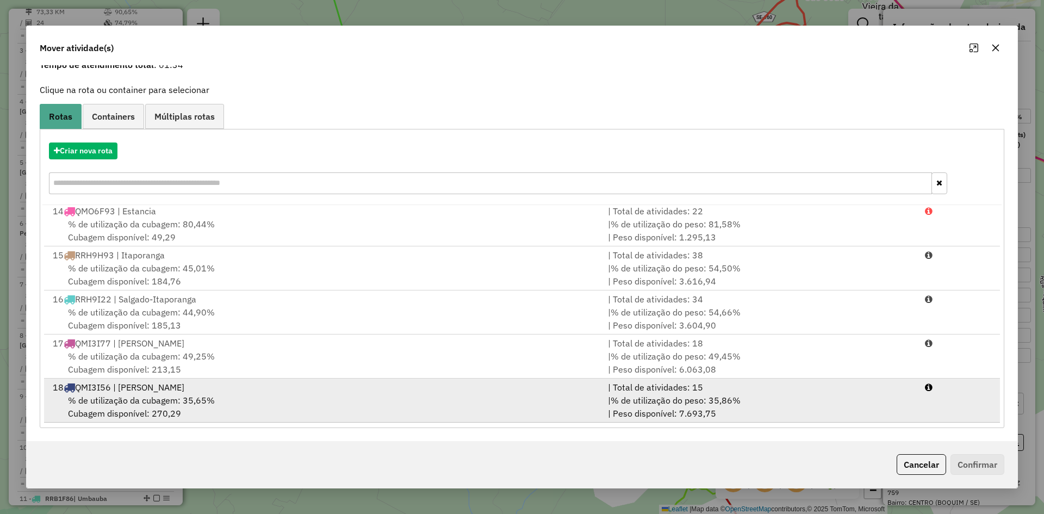
click at [208, 403] on span "% de utilização da cubagem: 35,65%" at bounding box center [141, 400] width 147 height 11
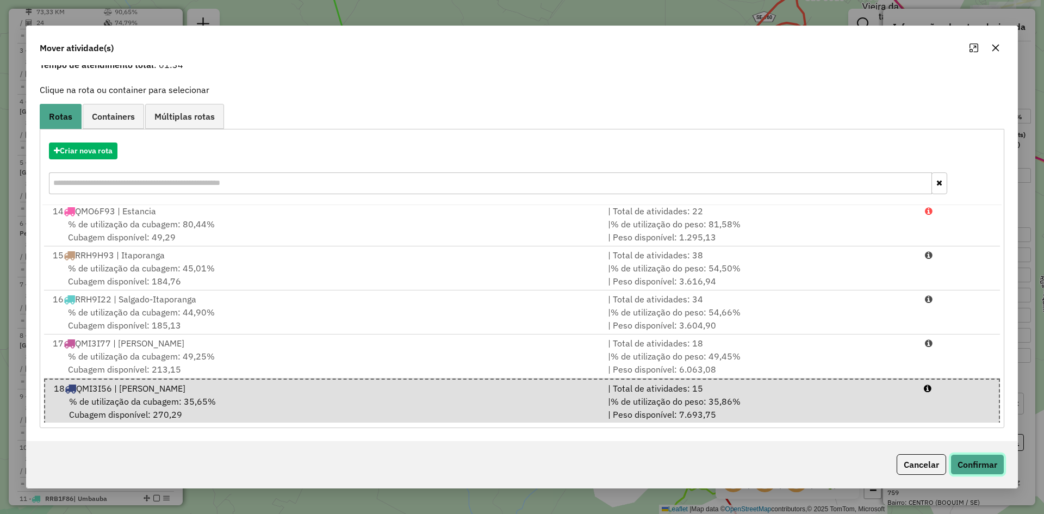
click at [980, 461] on button "Confirmar" at bounding box center [977, 464] width 54 height 21
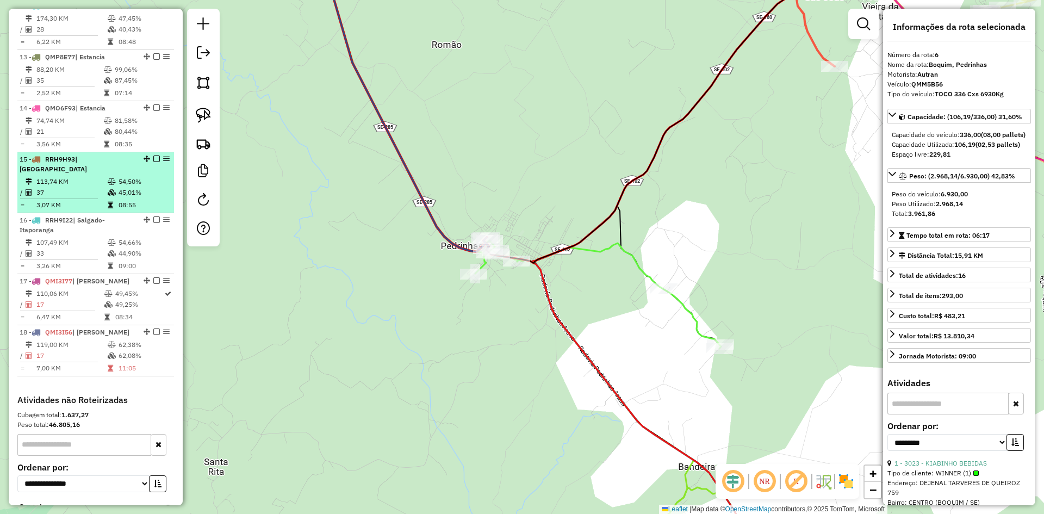
scroll to position [1127, 0]
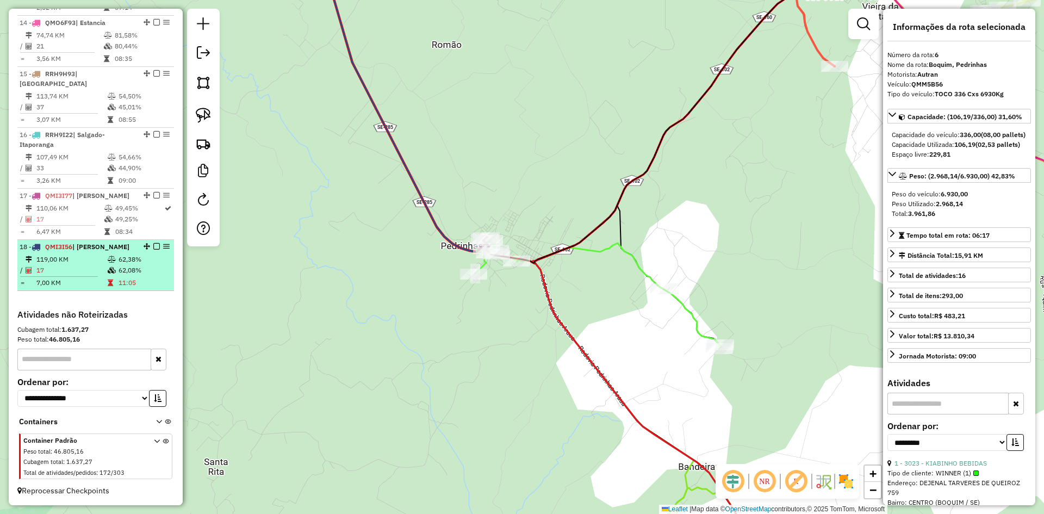
click at [125, 260] on td "62,38%" at bounding box center [144, 259] width 52 height 11
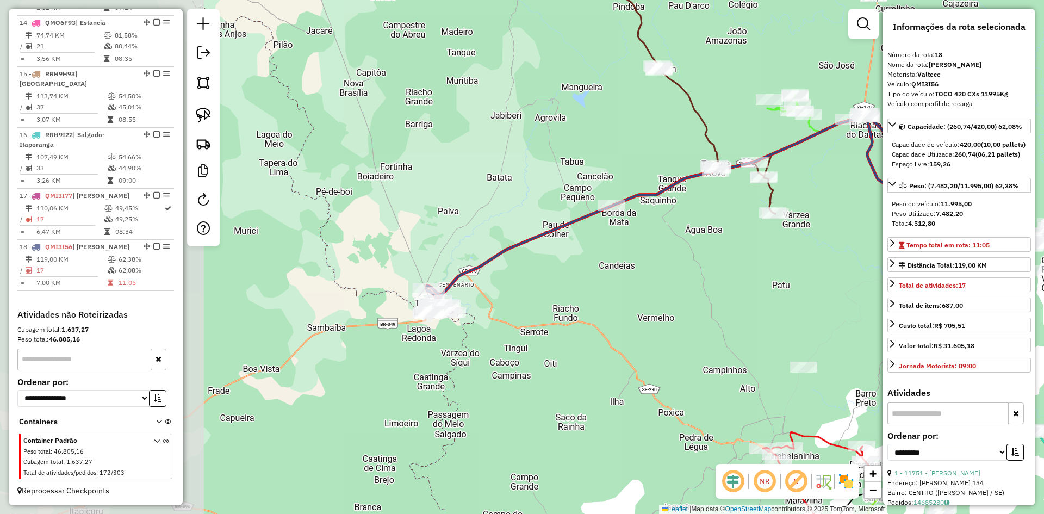
drag, startPoint x: 271, startPoint y: 335, endPoint x: 484, endPoint y: 297, distance: 216.5
click at [484, 297] on div "Janela de atendimento Grade de atendimento Capacidade Transportadoras Veículos …" at bounding box center [522, 257] width 1044 height 514
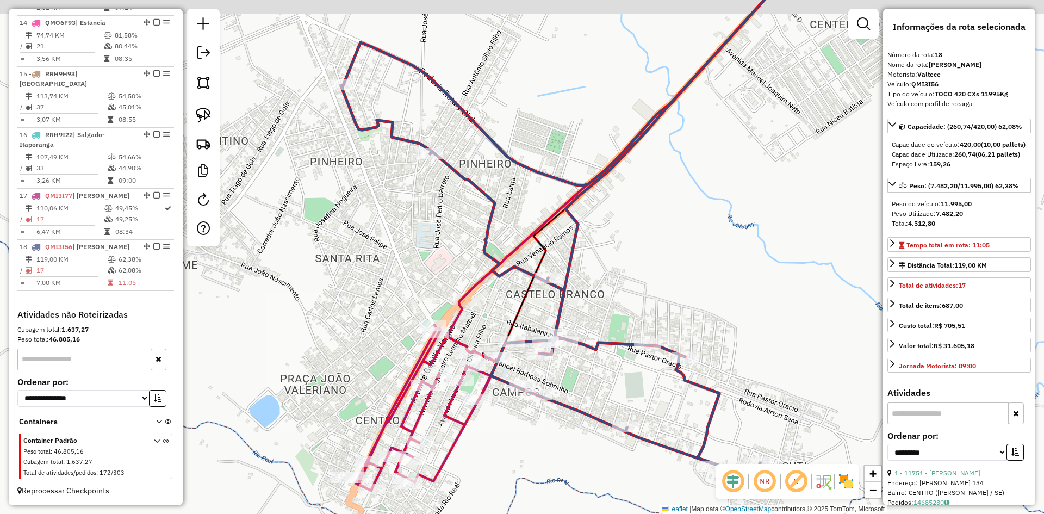
drag, startPoint x: 398, startPoint y: 177, endPoint x: 409, endPoint y: 214, distance: 38.2
click at [409, 214] on div "Janela de atendimento Grade de atendimento Capacidade Transportadoras Veículos …" at bounding box center [522, 257] width 1044 height 514
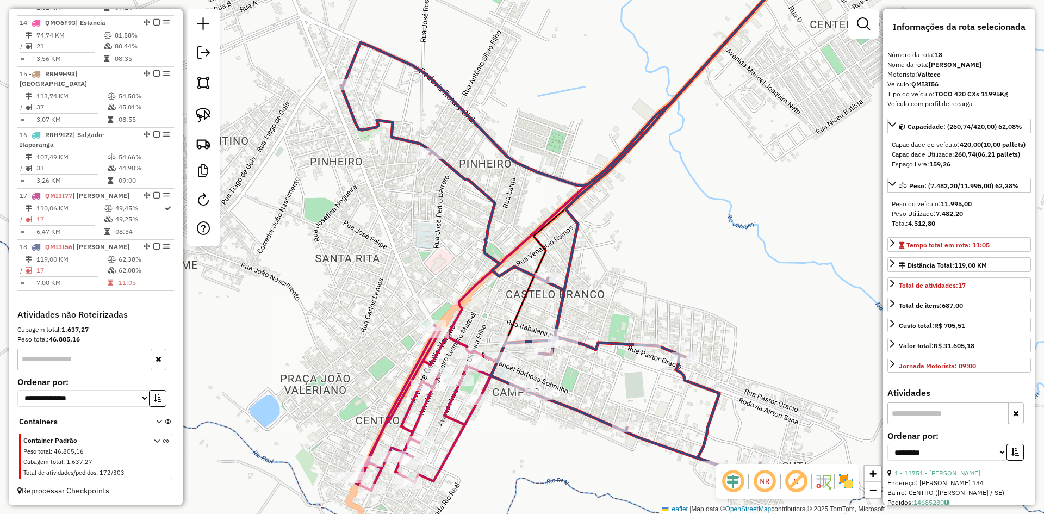
drag, startPoint x: 423, startPoint y: 278, endPoint x: 392, endPoint y: 182, distance: 100.7
click at [392, 182] on div "Janela de atendimento Grade de atendimento Capacidade Transportadoras Veículos …" at bounding box center [522, 257] width 1044 height 514
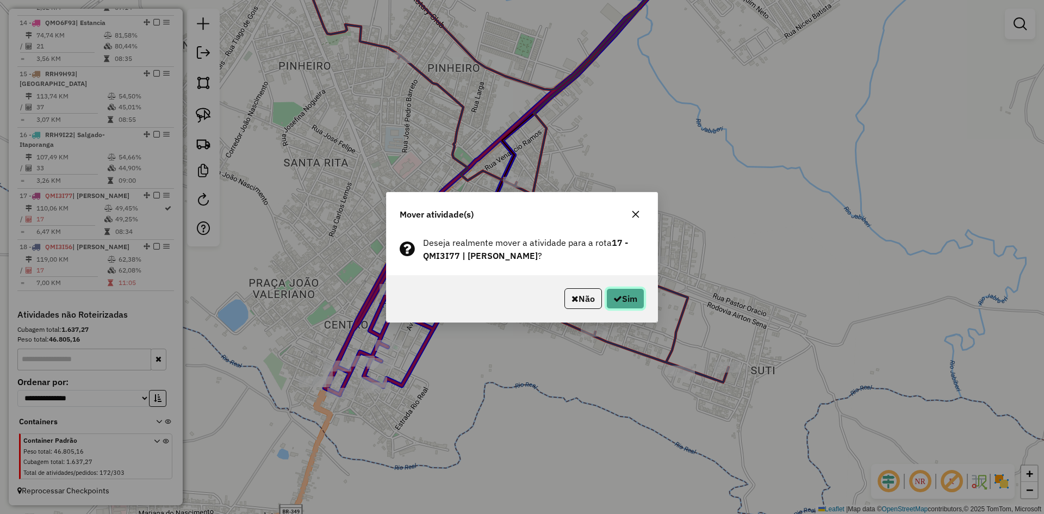
click at [639, 294] on button "Sim" at bounding box center [625, 298] width 38 height 21
click at [617, 296] on icon "button" at bounding box center [617, 298] width 9 height 9
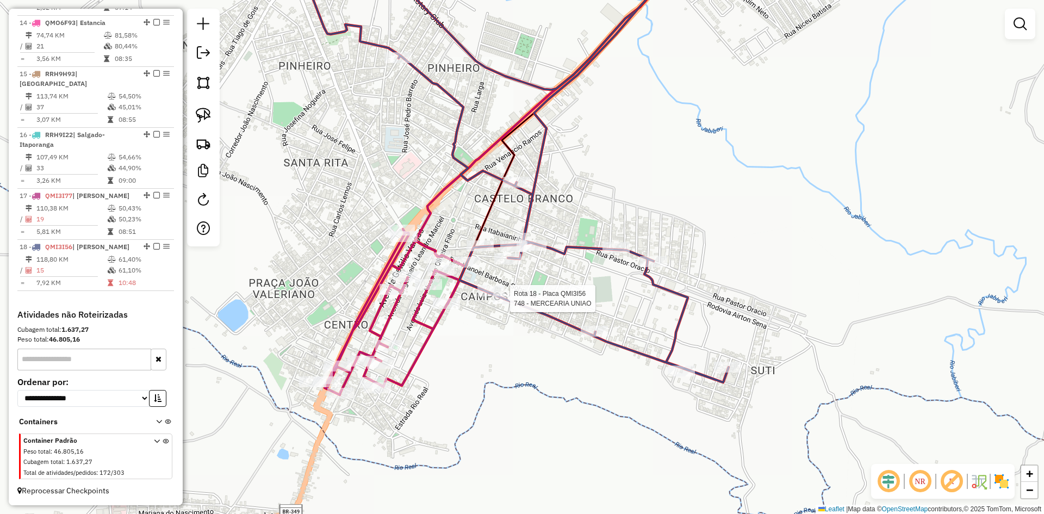
select select "**********"
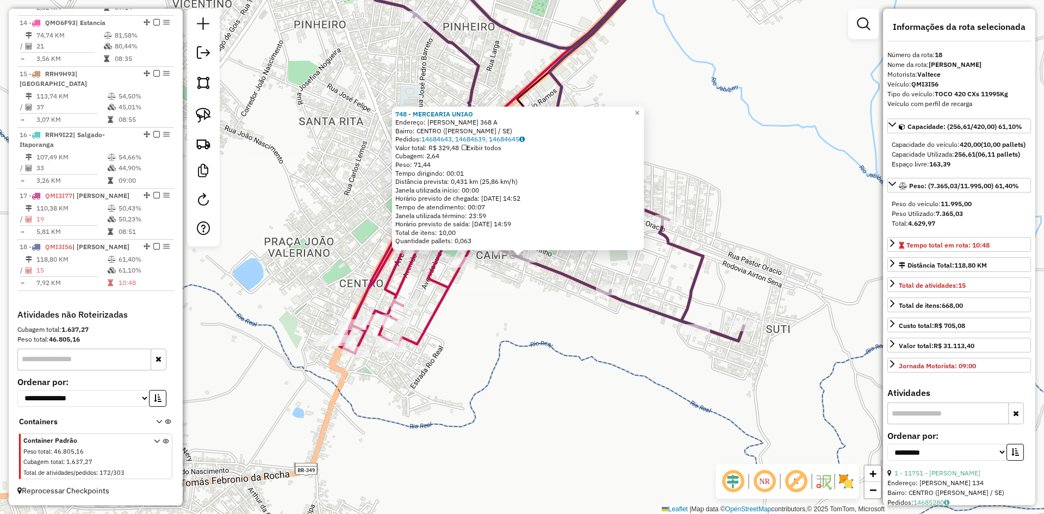
drag, startPoint x: 534, startPoint y: 314, endPoint x: 530, endPoint y: 306, distance: 9.0
click at [534, 314] on div "748 - MERCEARIA UNIAO Endereço: ELIAS FELIPE 368 A Bairro: CENTRO (TOBIAS BARRE…" at bounding box center [522, 257] width 1044 height 514
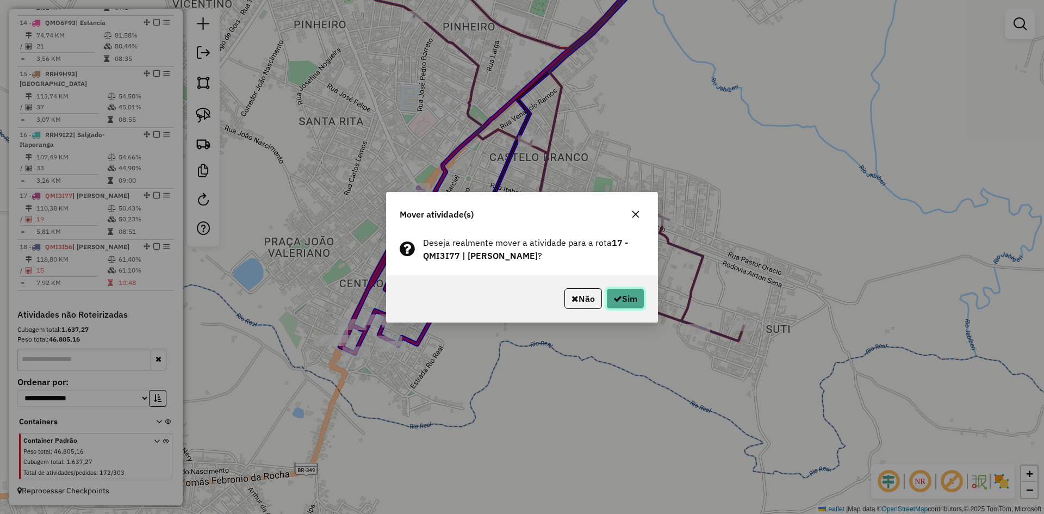
click at [619, 300] on icon "button" at bounding box center [617, 298] width 9 height 9
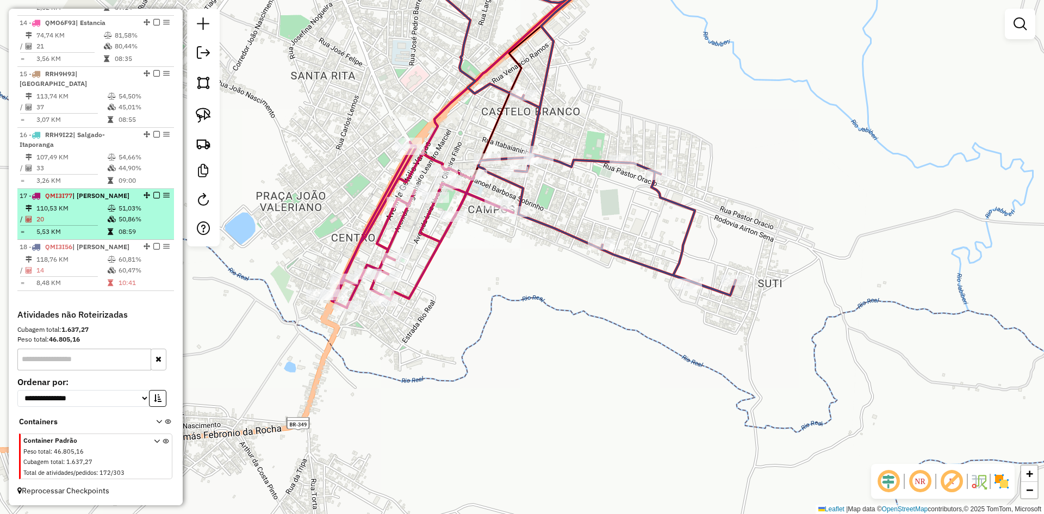
click at [142, 215] on td "50,86%" at bounding box center [144, 219] width 52 height 11
select select "**********"
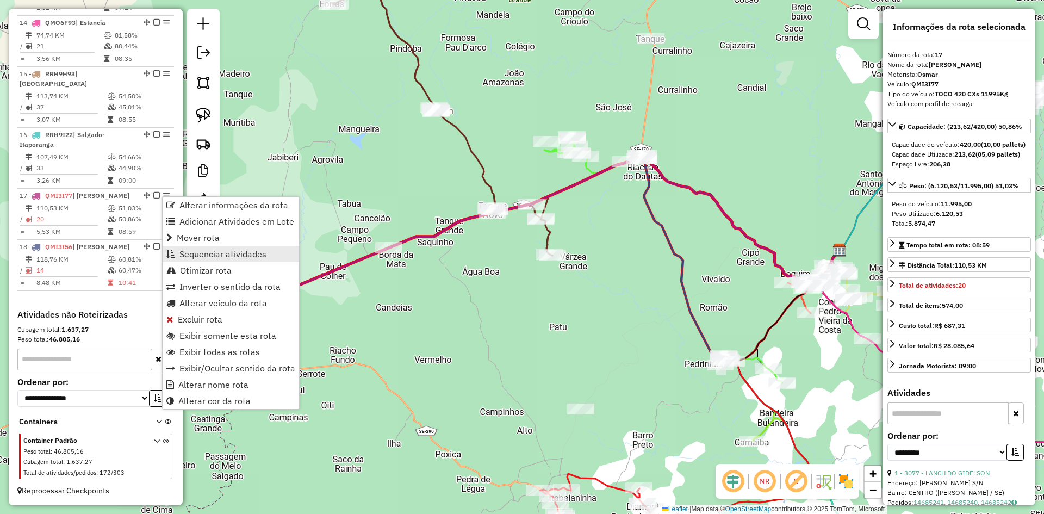
click at [242, 251] on span "Sequenciar atividades" at bounding box center [222, 254] width 87 height 9
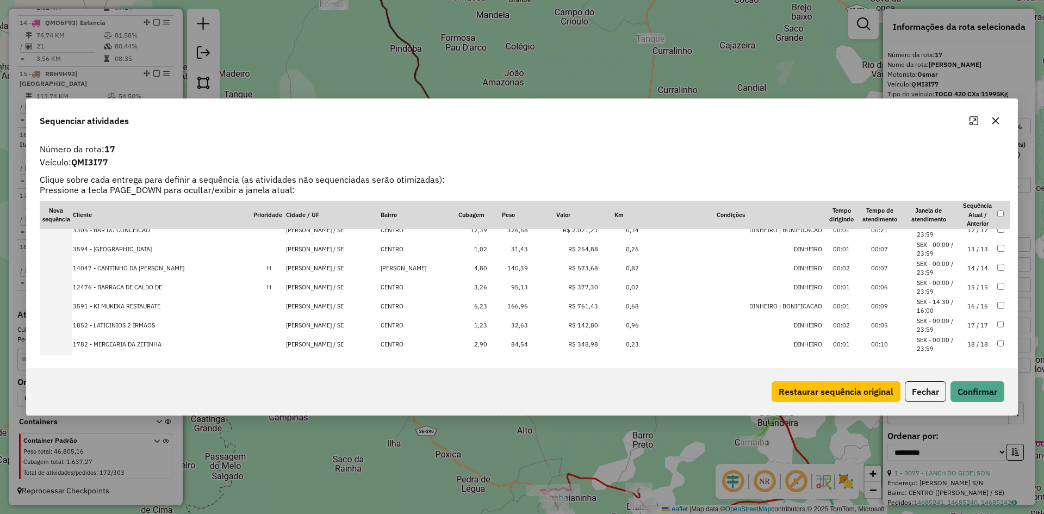
scroll to position [264, 0]
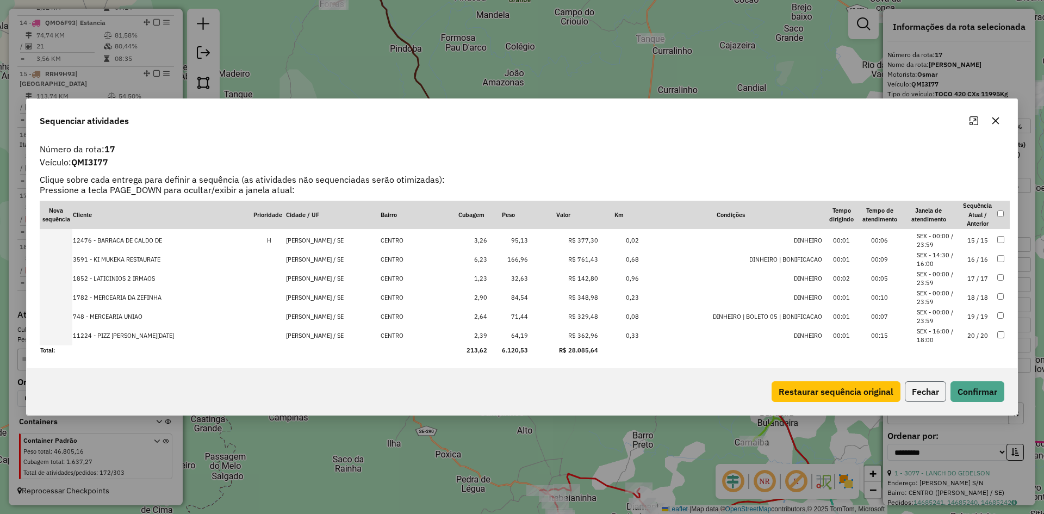
click at [920, 388] on button "Fechar" at bounding box center [925, 391] width 41 height 21
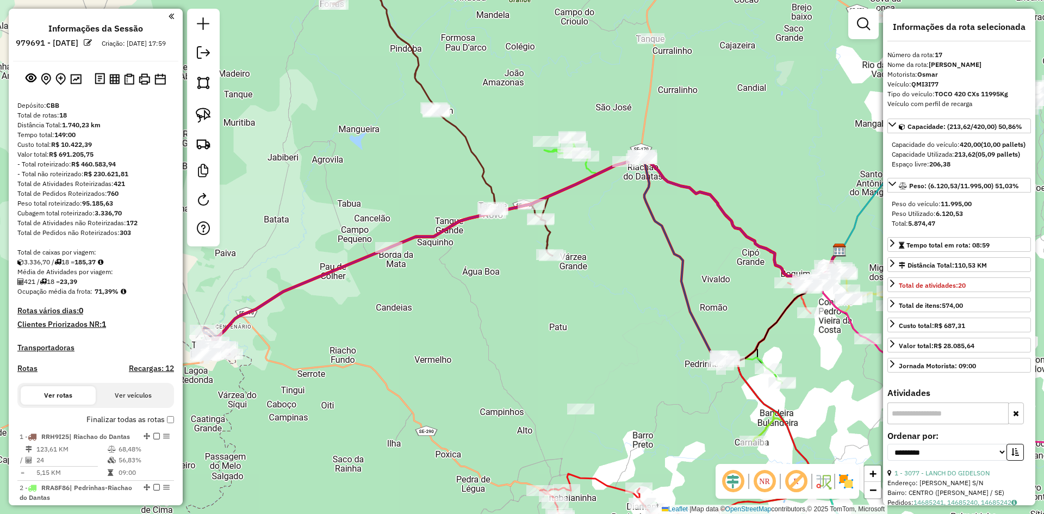
select select "**********"
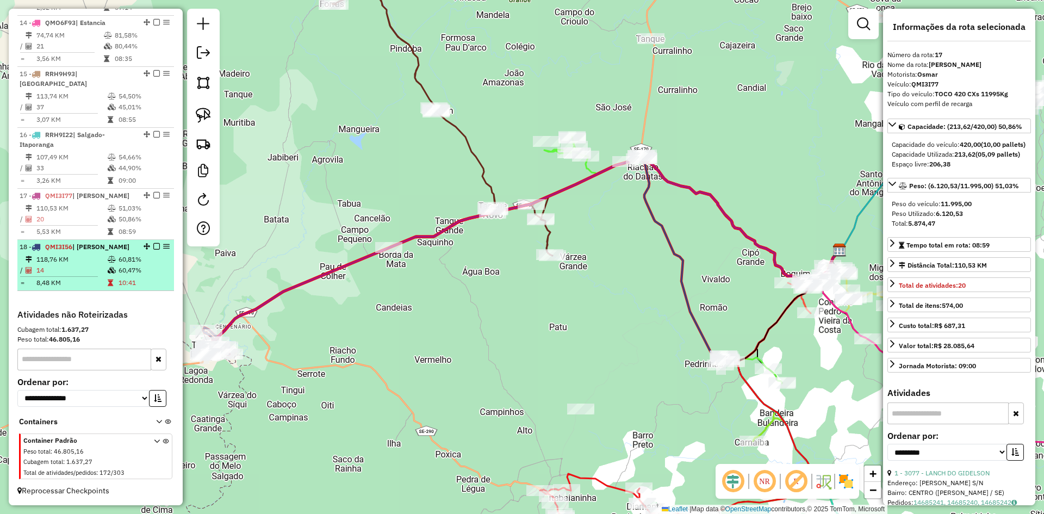
click at [102, 288] on td "8,48 KM" at bounding box center [71, 282] width 71 height 11
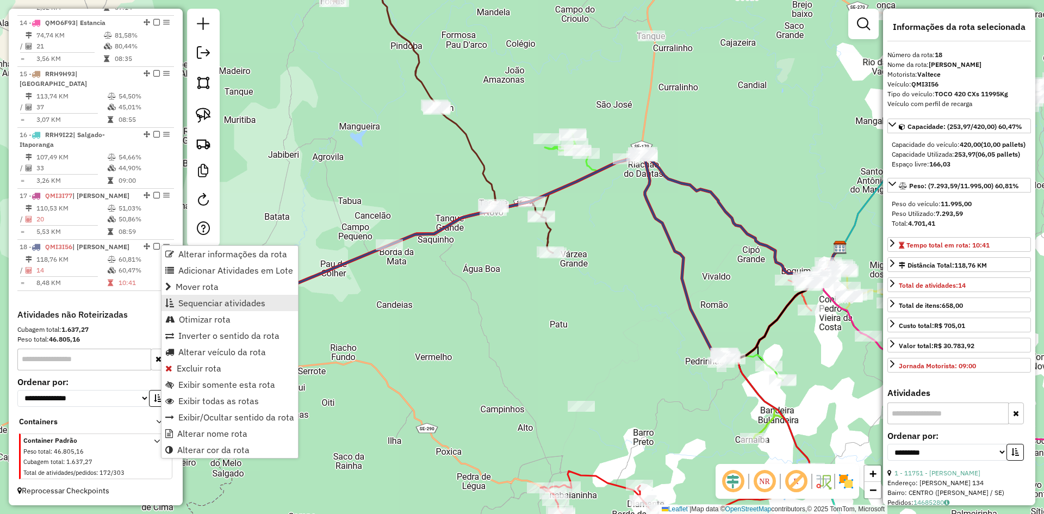
click at [223, 302] on span "Sequenciar atividades" at bounding box center [221, 302] width 87 height 9
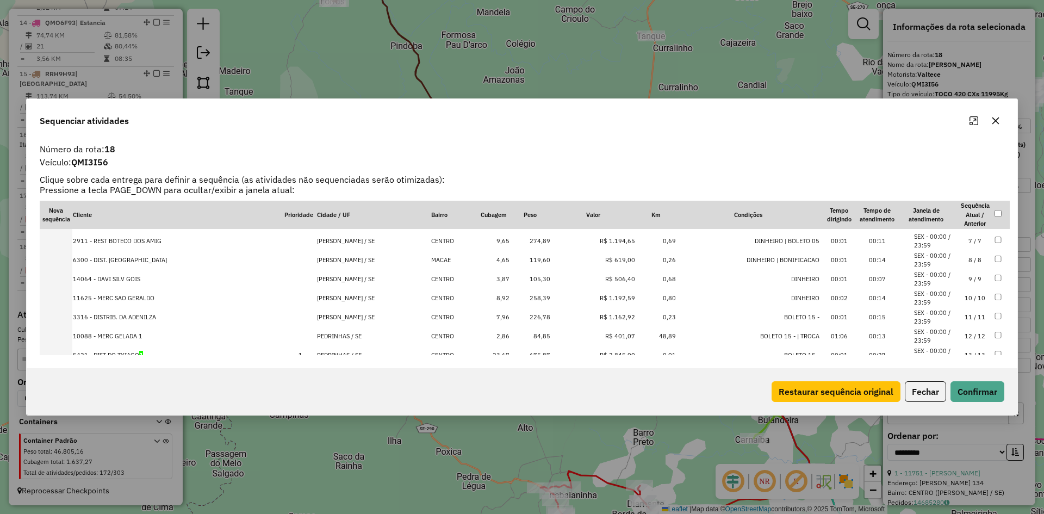
scroll to position [150, 0]
click at [916, 392] on button "Fechar" at bounding box center [925, 391] width 41 height 21
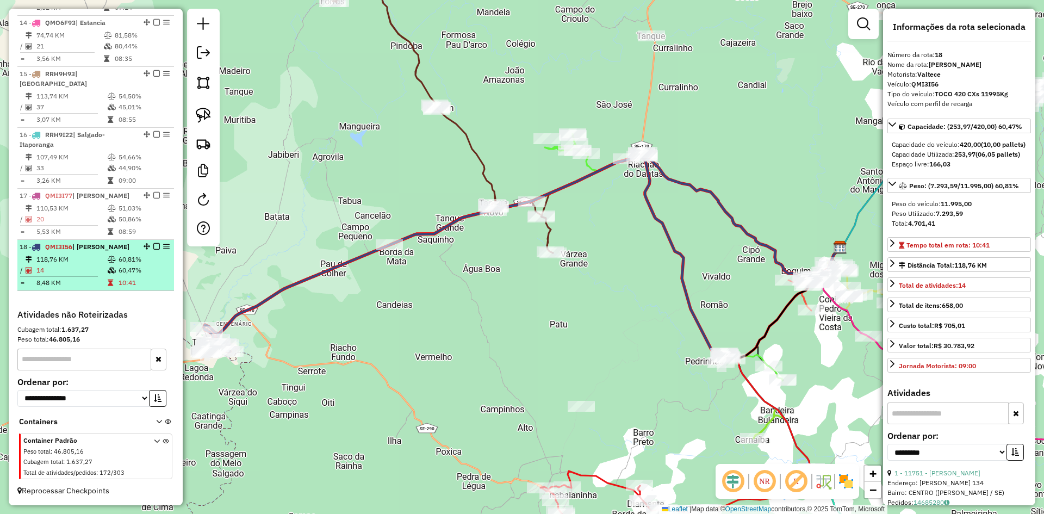
click at [134, 278] on td "10:41" at bounding box center [144, 282] width 52 height 11
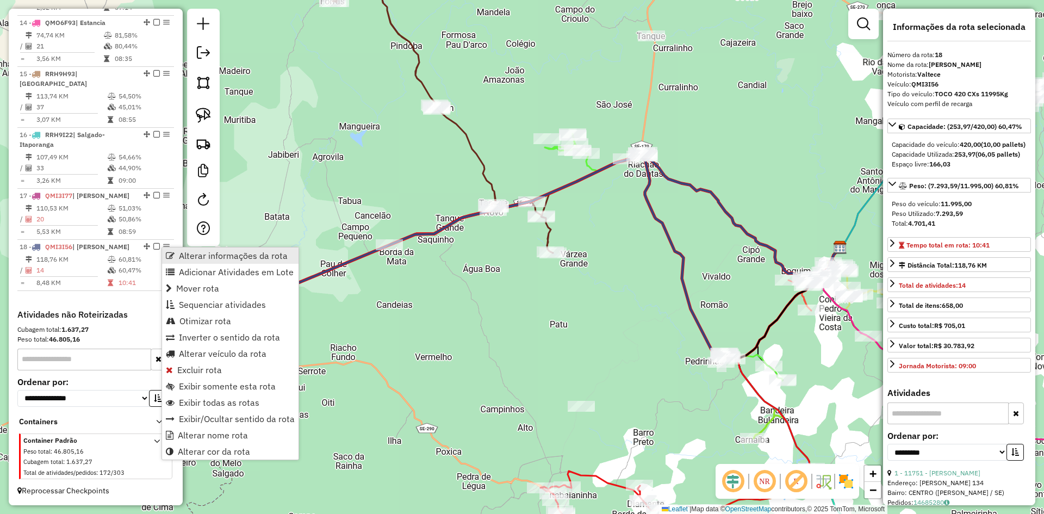
click at [182, 251] on span "Alterar informações da rota" at bounding box center [233, 255] width 109 height 9
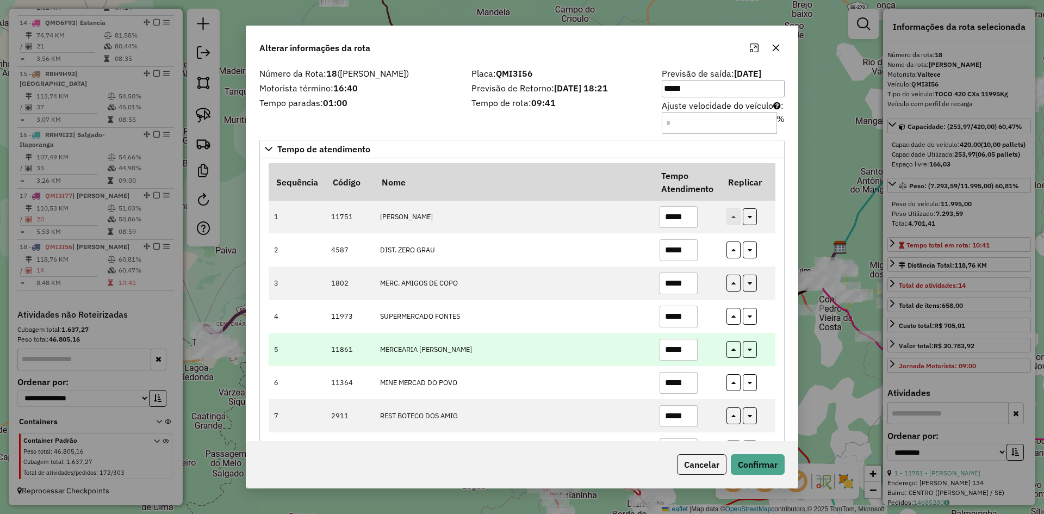
click at [603, 350] on td "MERCEARIA [PERSON_NAME]" at bounding box center [513, 349] width 279 height 33
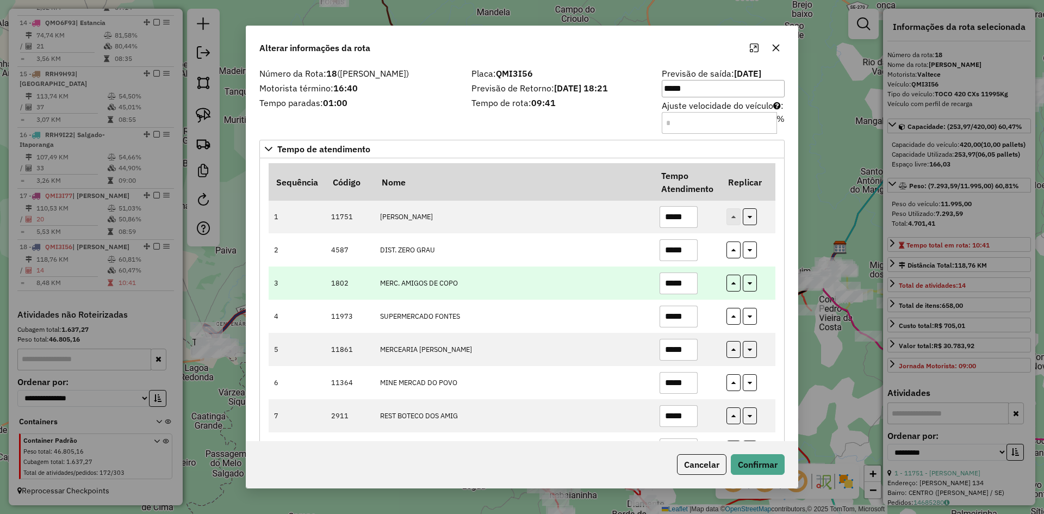
click at [705, 289] on td "*****" at bounding box center [686, 282] width 67 height 33
click at [694, 285] on input "*****" at bounding box center [678, 283] width 38 height 22
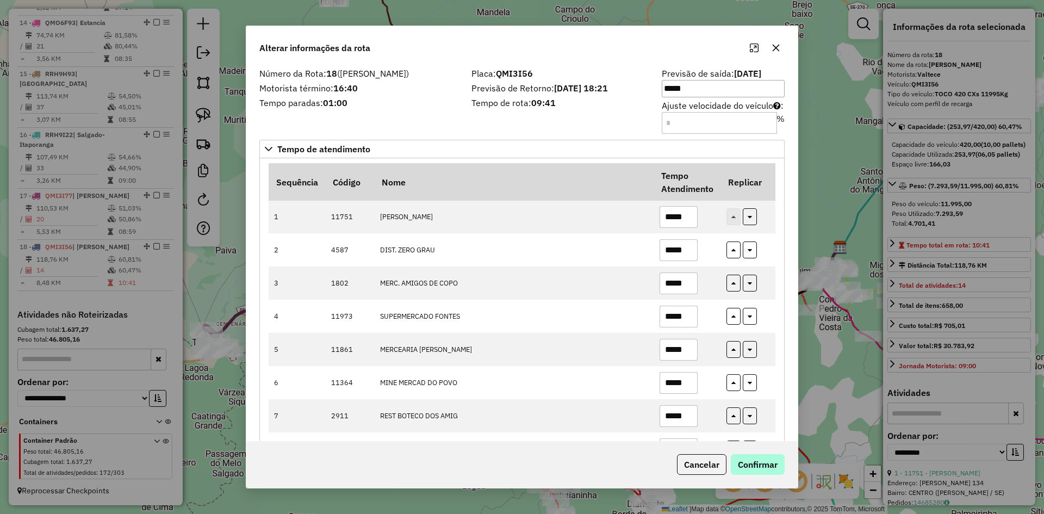
type input "*****"
click at [762, 472] on button "Confirmar" at bounding box center [758, 464] width 54 height 21
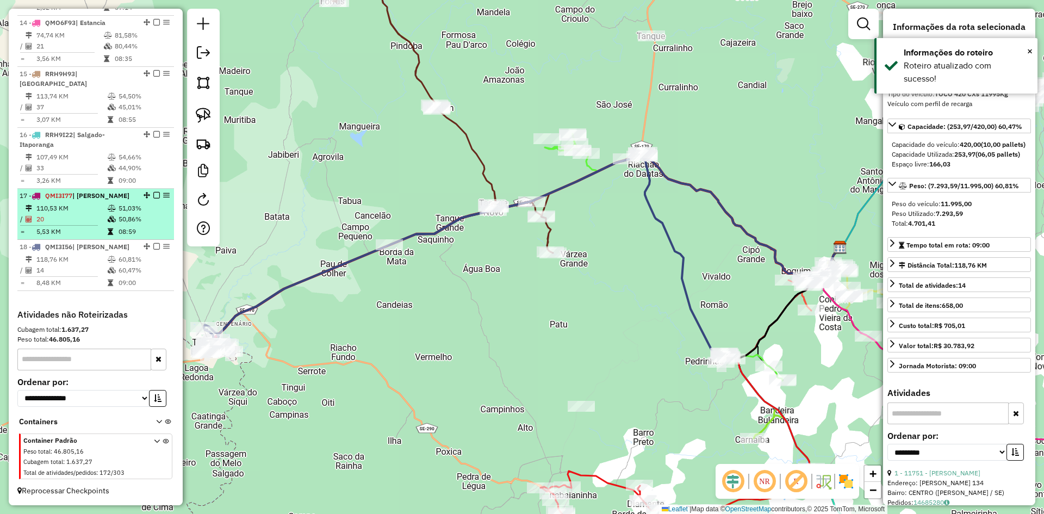
drag, startPoint x: 161, startPoint y: 269, endPoint x: 153, endPoint y: 233, distance: 36.9
click at [160, 263] on table "118,76 KM 60,81% / 14 60,47% = 8,48 KM 09:00" at bounding box center [96, 271] width 152 height 34
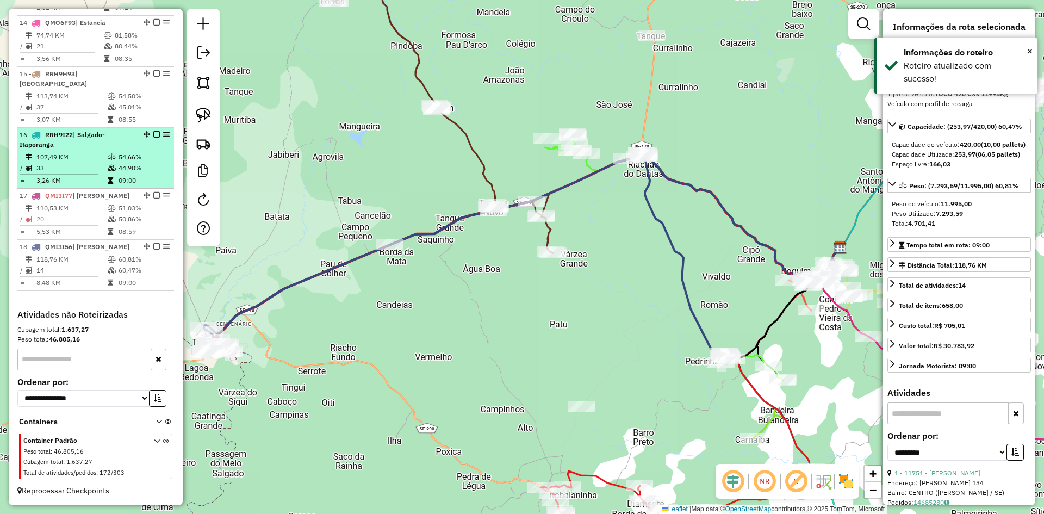
drag, startPoint x: 145, startPoint y: 217, endPoint x: 133, endPoint y: 183, distance: 36.1
click at [143, 214] on td "50,86%" at bounding box center [144, 219] width 52 height 11
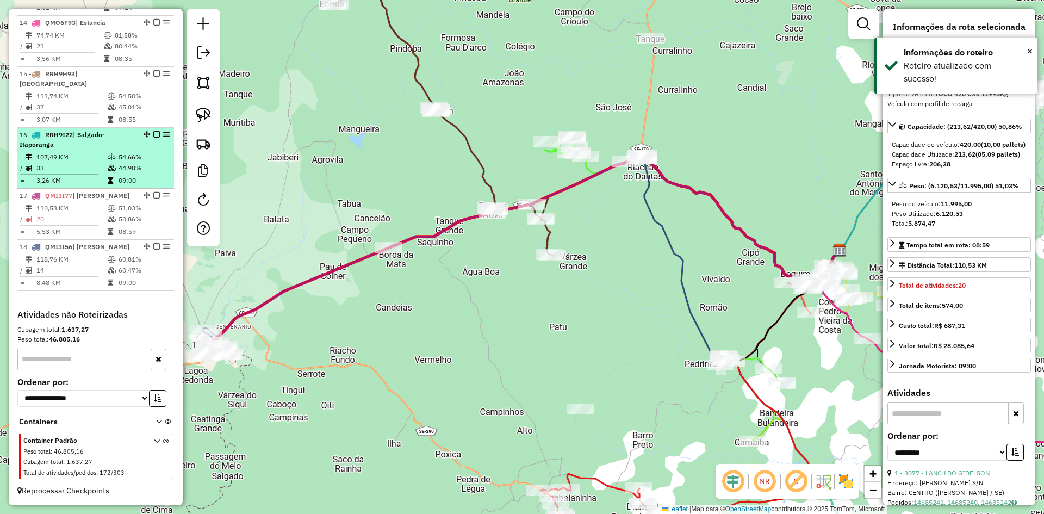
click at [129, 174] on table "107,49 KM 54,66% / 33 44,90% = 3,26 KM 09:00" at bounding box center [96, 169] width 152 height 34
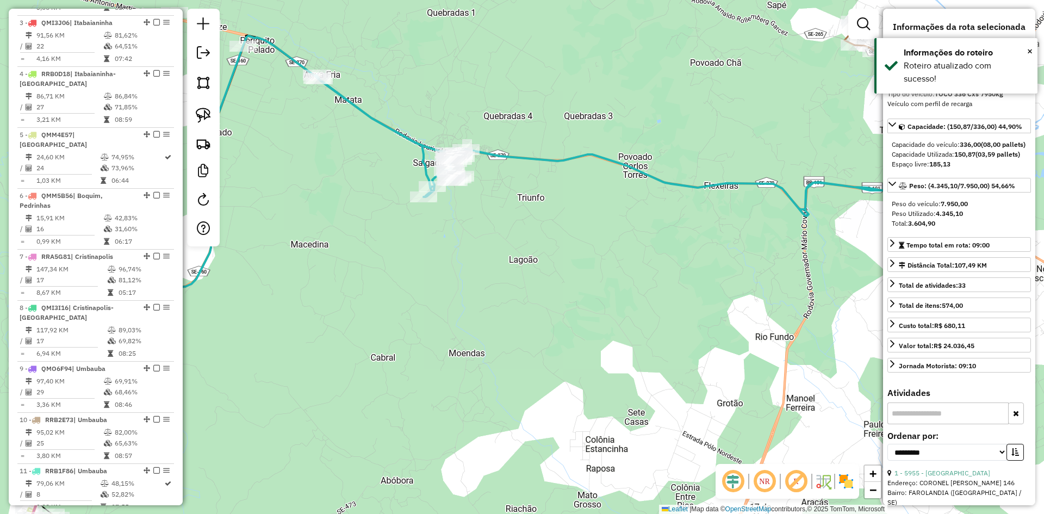
scroll to position [475, 0]
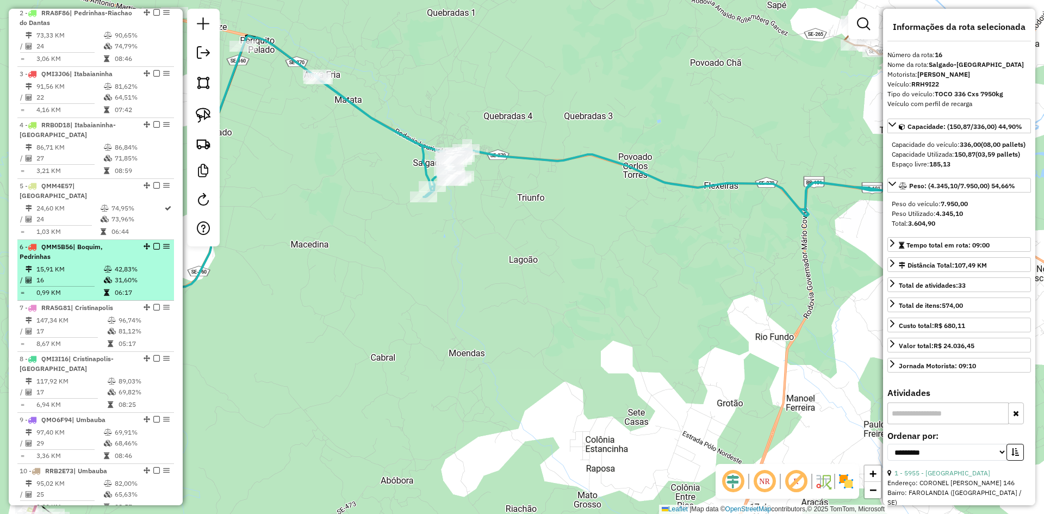
click at [123, 275] on td "42,83%" at bounding box center [141, 269] width 55 height 11
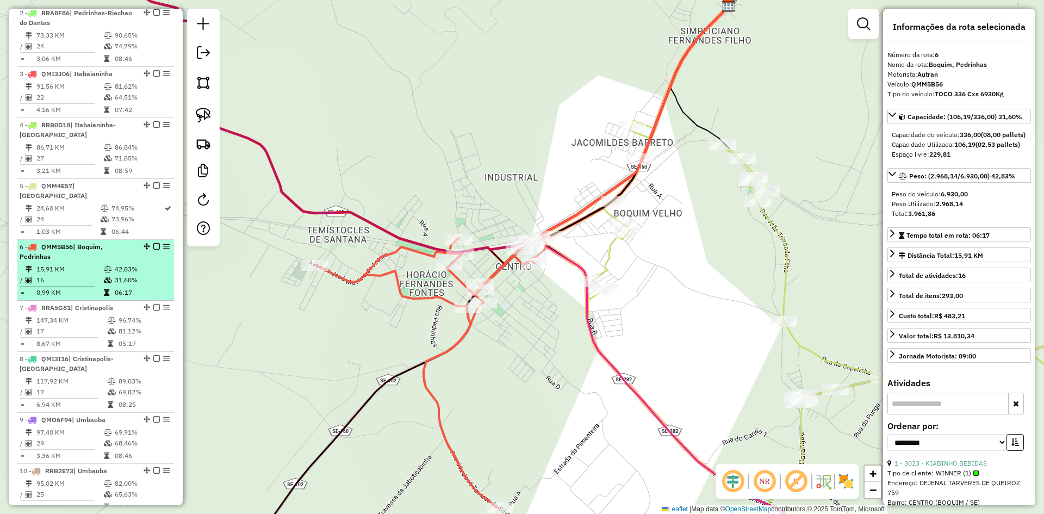
drag, startPoint x: 161, startPoint y: 252, endPoint x: 150, endPoint y: 272, distance: 22.4
click at [131, 275] on td "42,83%" at bounding box center [141, 269] width 55 height 11
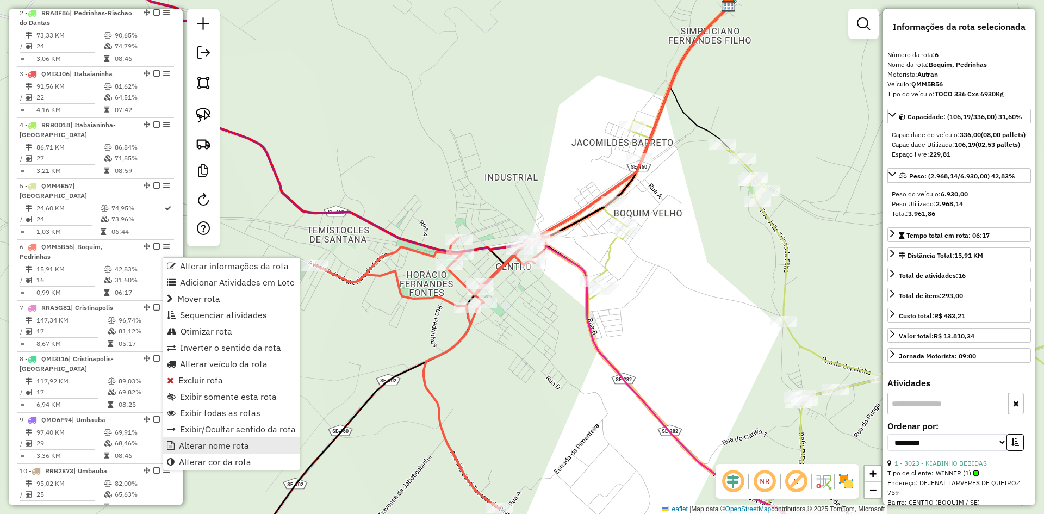
click at [250, 446] on link "Alterar nome rota" at bounding box center [231, 445] width 136 height 16
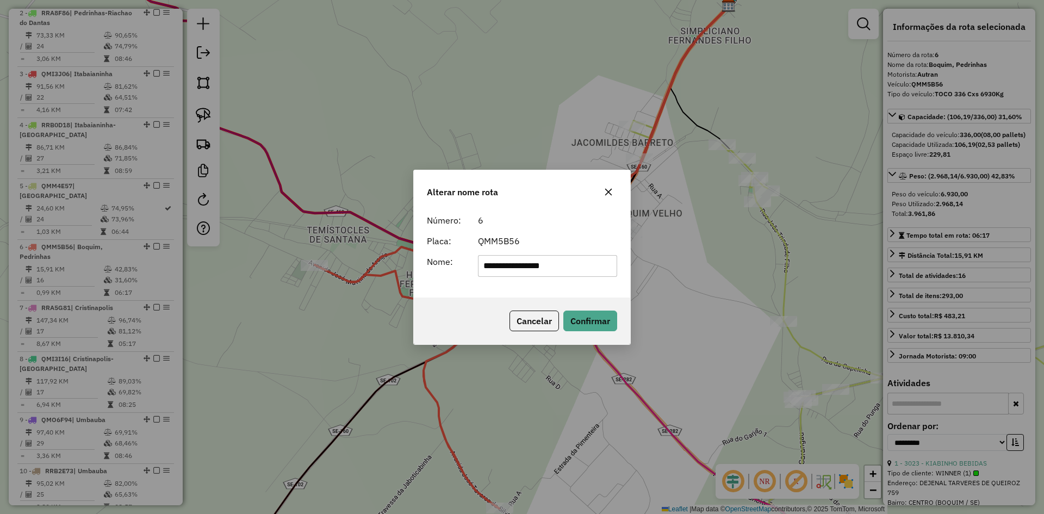
click at [514, 268] on input "**********" at bounding box center [548, 266] width 140 height 22
type input "******"
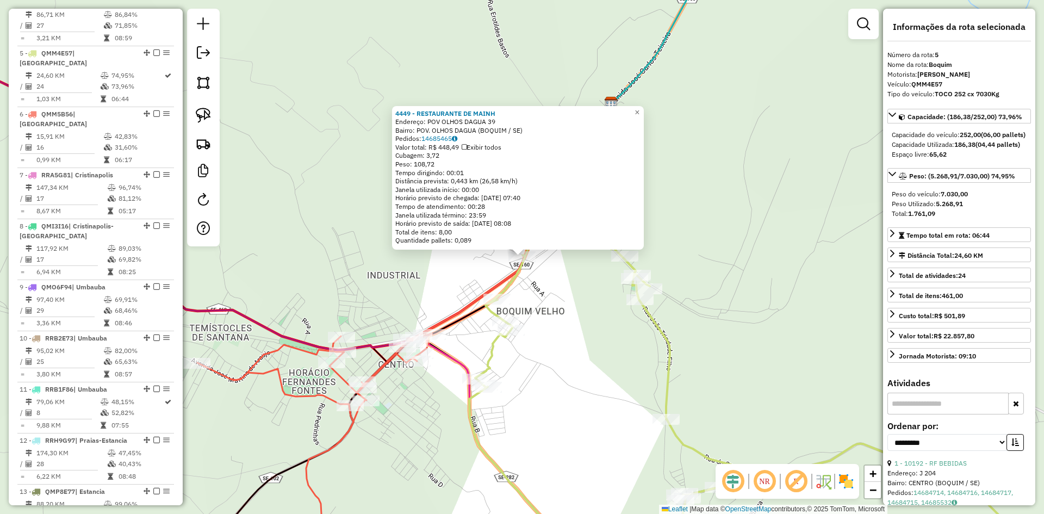
scroll to position [664, 0]
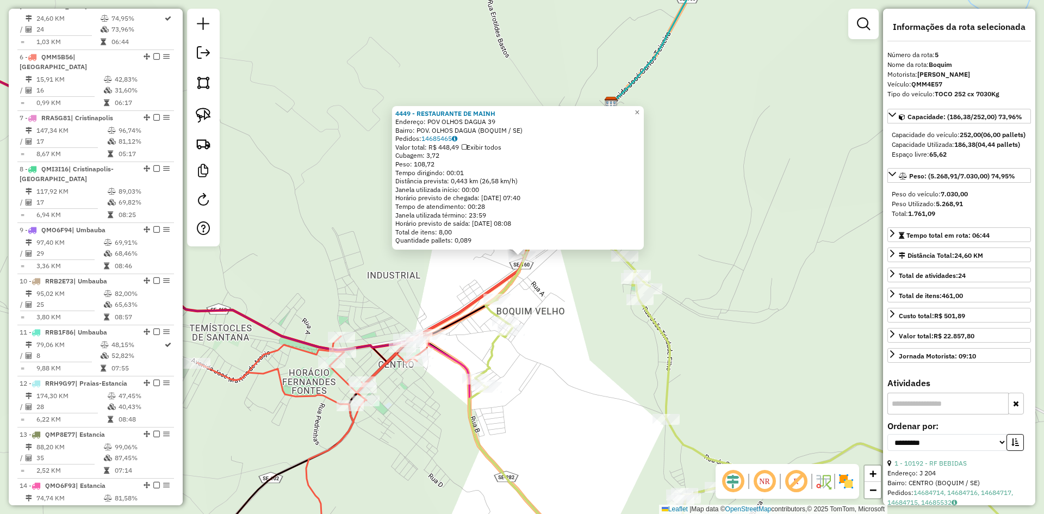
click at [631, 340] on div "Rota 5 - Placa QMM4E57 10518 - DIST. DA VIVIA Rota 5 - Placa QMM4E57 13542 - DE…" at bounding box center [522, 257] width 1044 height 514
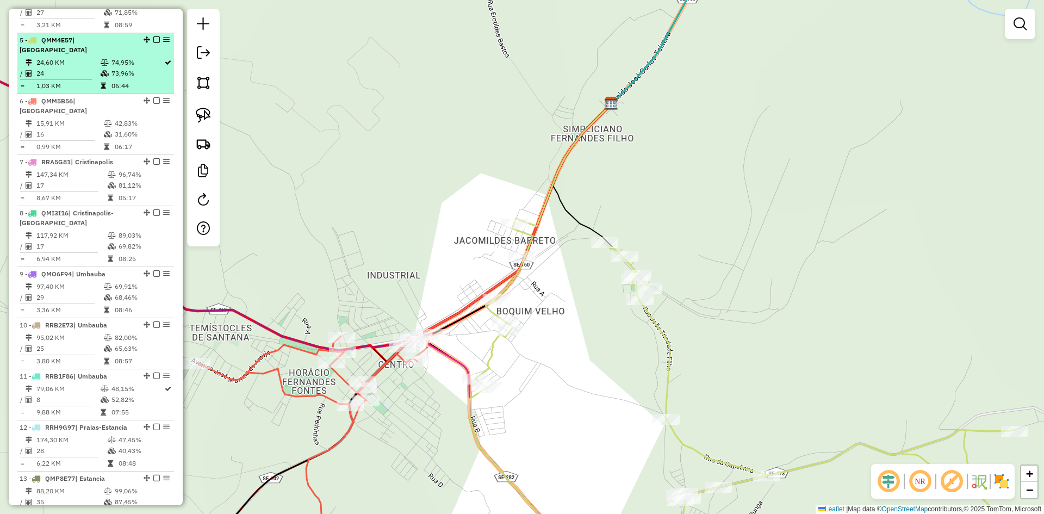
scroll to position [556, 0]
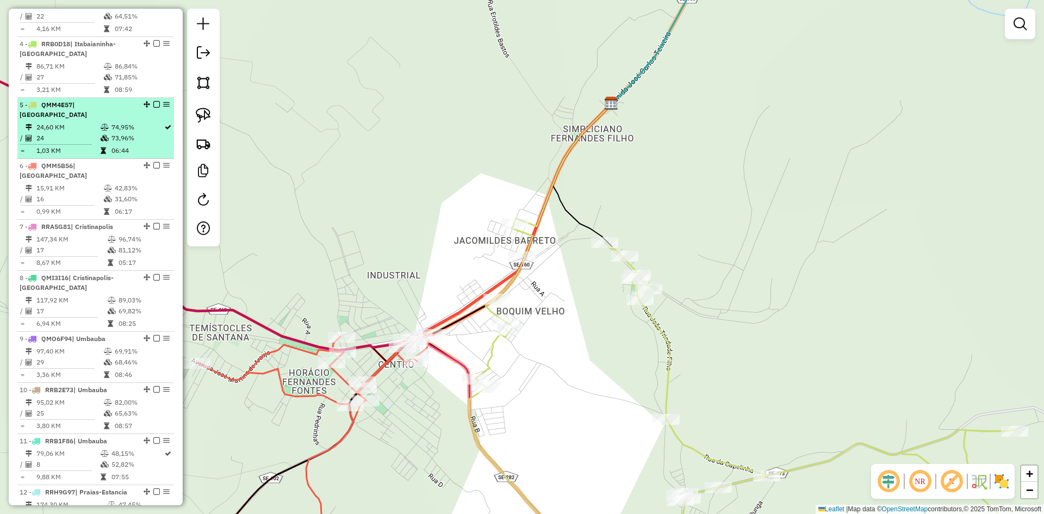
click at [92, 133] on td "24,60 KM" at bounding box center [68, 127] width 64 height 11
select select "**********"
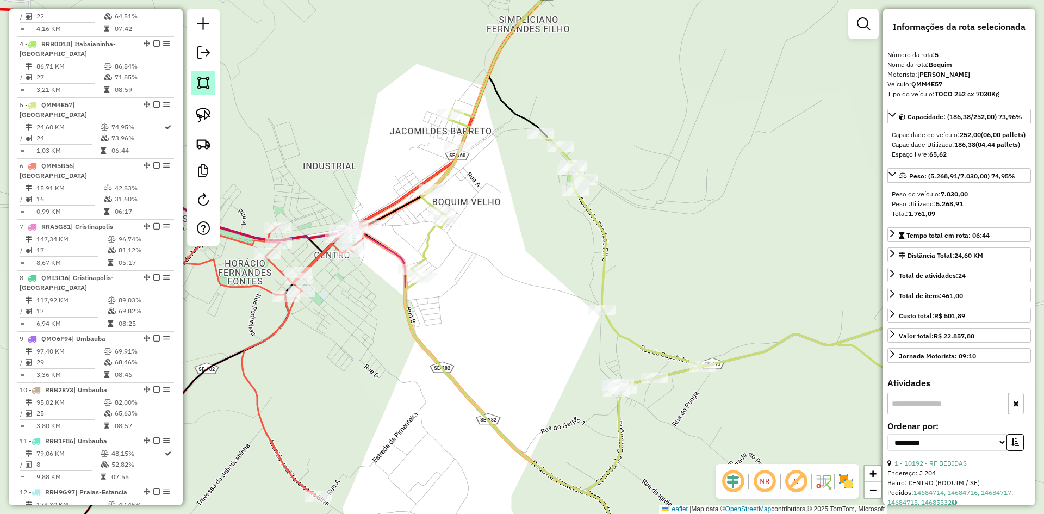
click at [207, 89] on img at bounding box center [203, 82] width 15 height 15
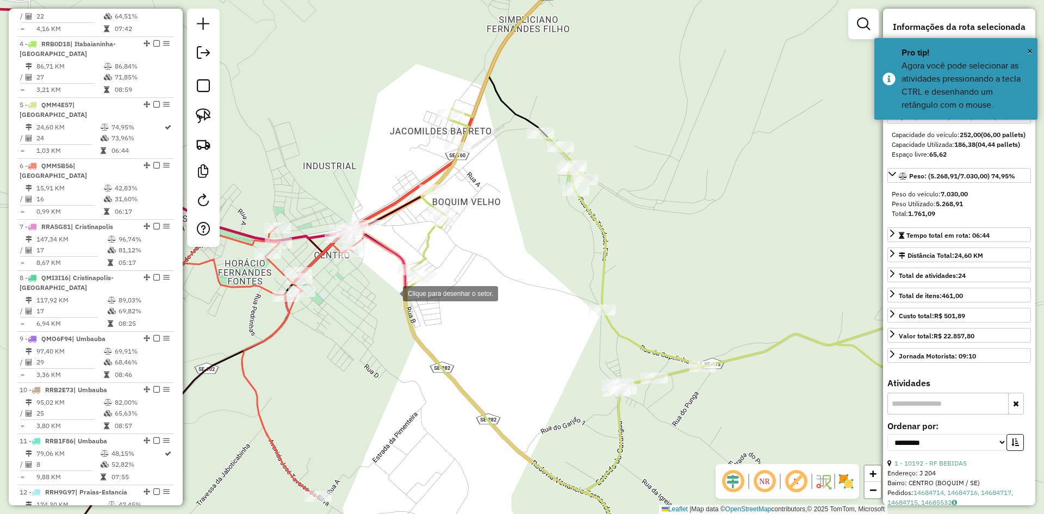
click at [383, 288] on div at bounding box center [392, 293] width 22 height 22
click at [460, 345] on div at bounding box center [460, 345] width 22 height 22
click at [481, 246] on div at bounding box center [481, 246] width 22 height 22
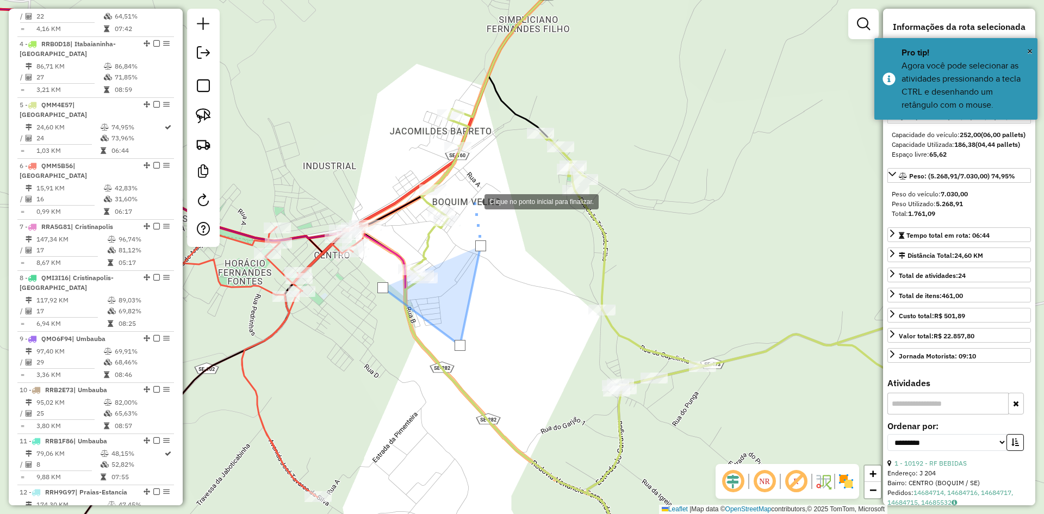
click at [473, 195] on div at bounding box center [474, 201] width 22 height 22
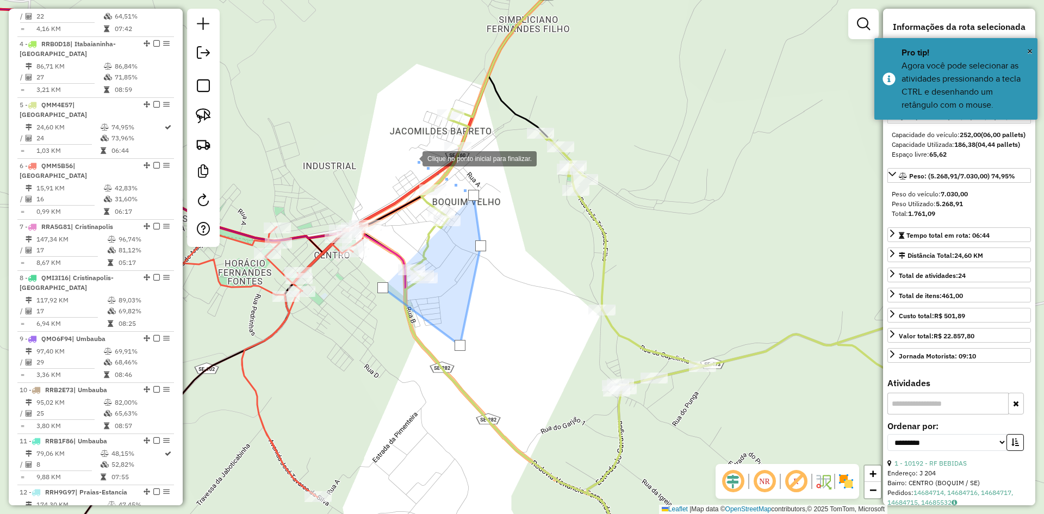
click at [412, 158] on div at bounding box center [412, 158] width 22 height 22
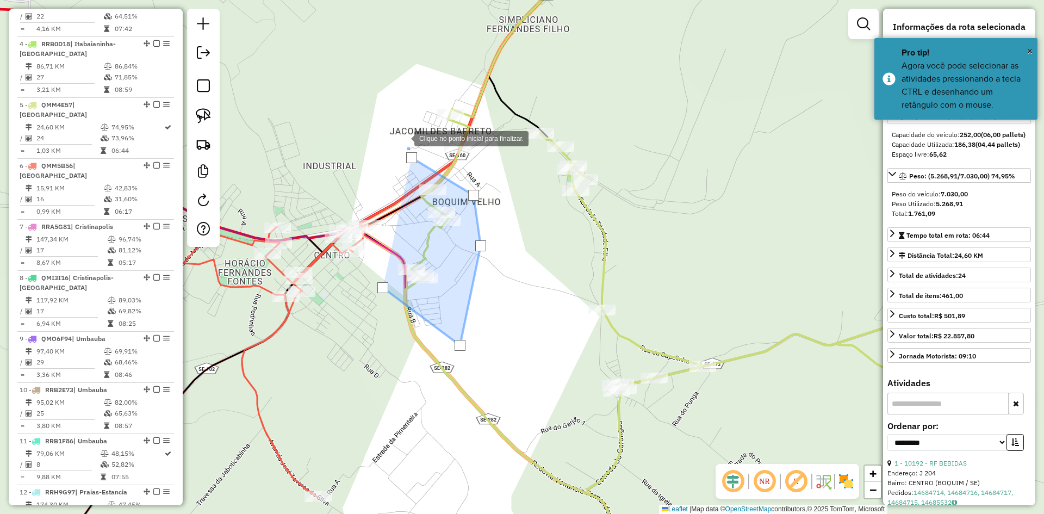
click at [402, 135] on div at bounding box center [403, 138] width 22 height 22
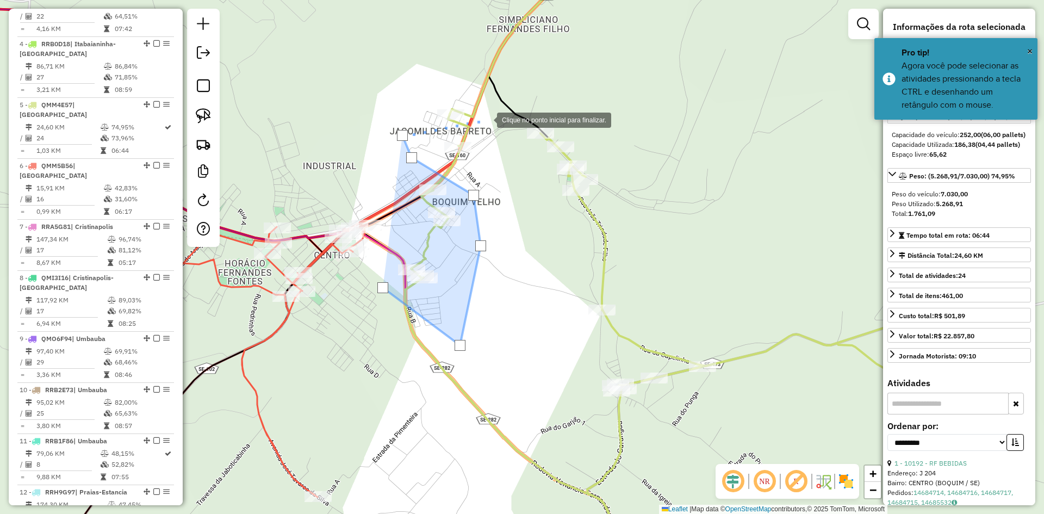
click at [487, 119] on div at bounding box center [486, 119] width 22 height 22
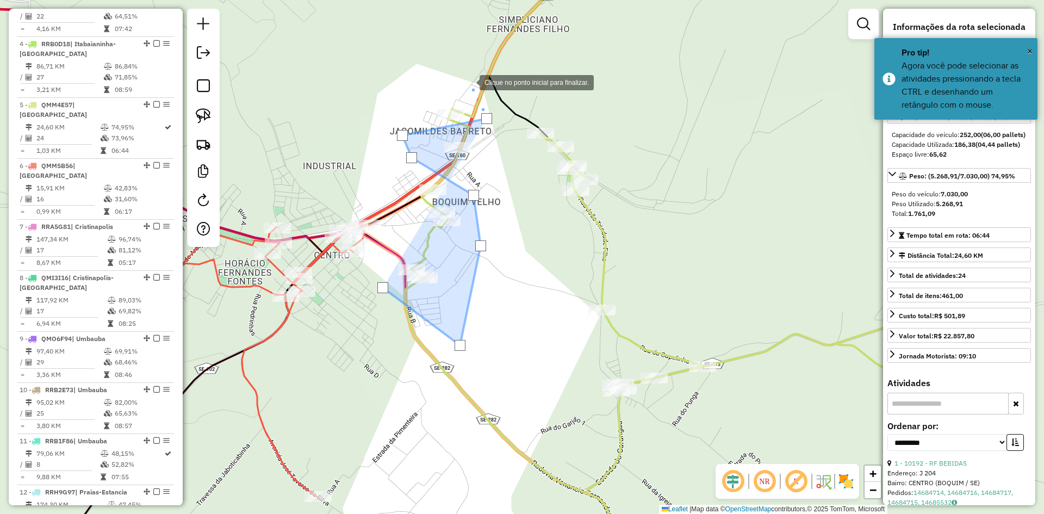
click at [469, 82] on div at bounding box center [469, 82] width 22 height 22
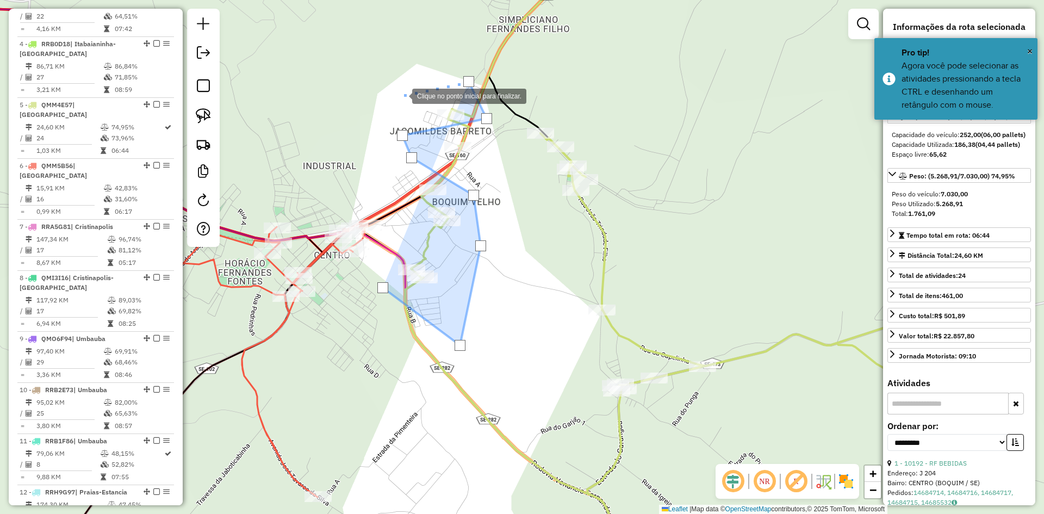
click at [401, 95] on div at bounding box center [401, 95] width 22 height 22
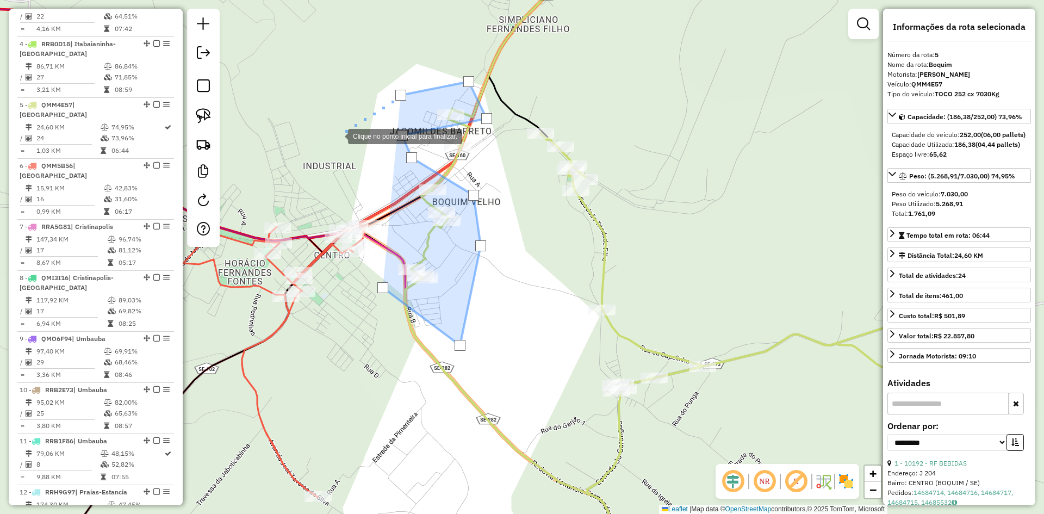
click at [337, 135] on div at bounding box center [337, 135] width 22 height 22
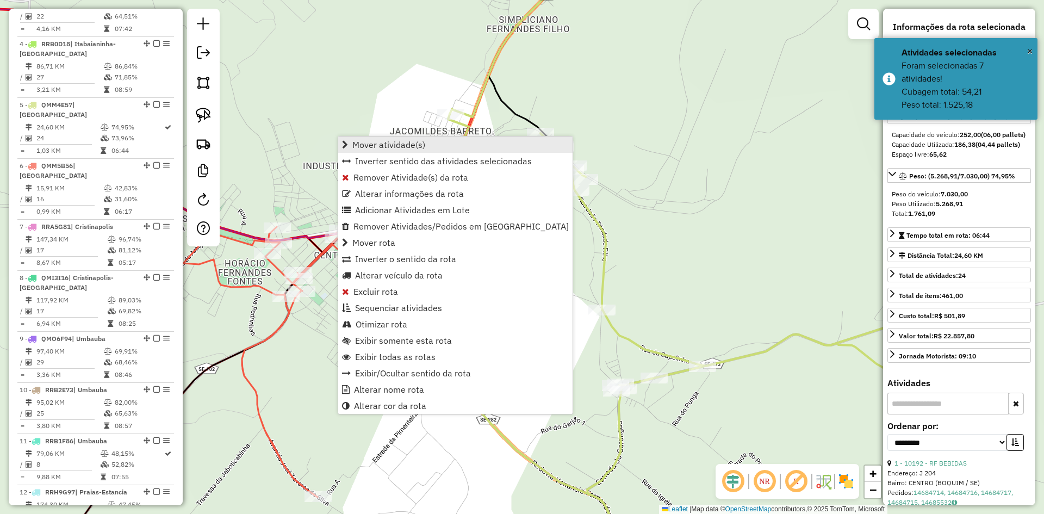
click at [372, 141] on span "Mover atividade(s)" at bounding box center [388, 144] width 73 height 9
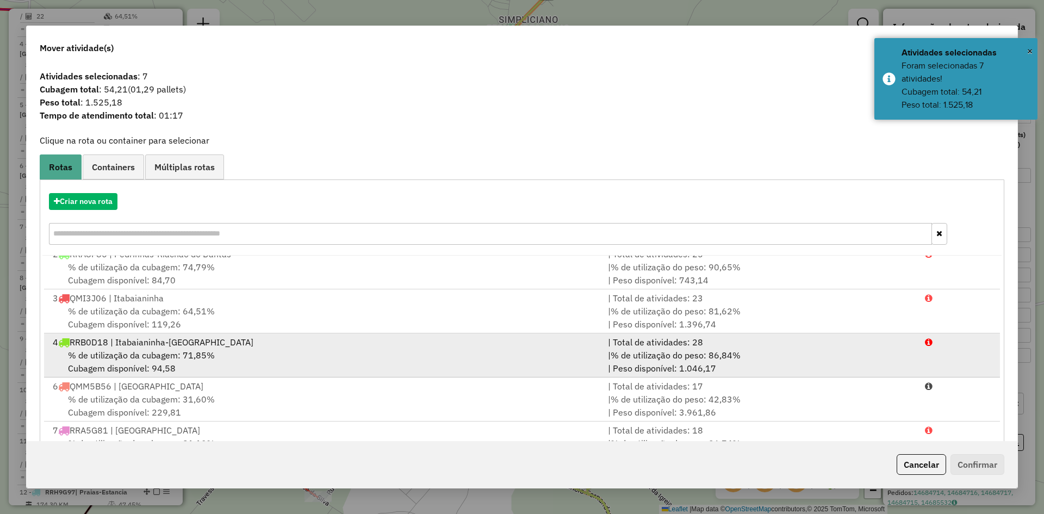
scroll to position [109, 0]
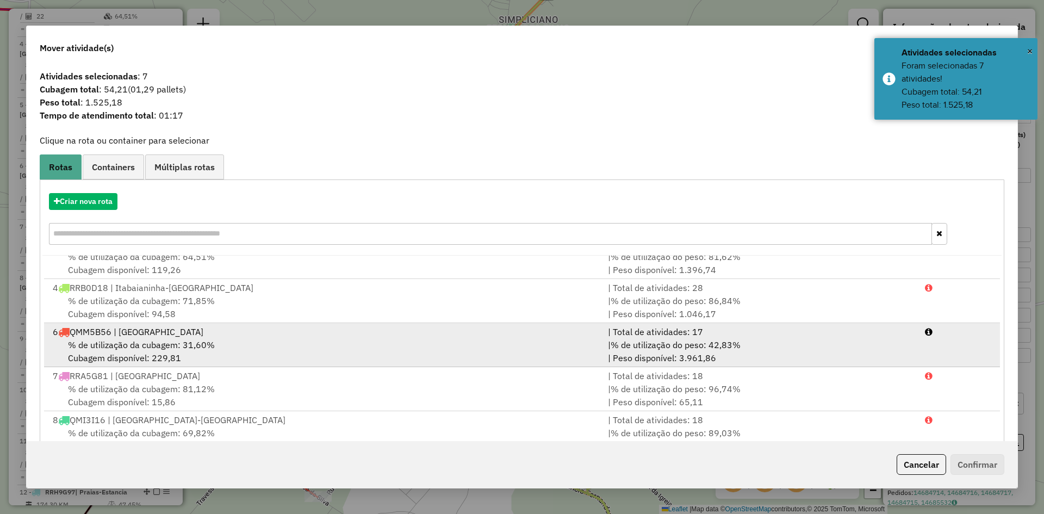
click at [161, 346] on span "% de utilização da cubagem: 31,60%" at bounding box center [141, 344] width 147 height 11
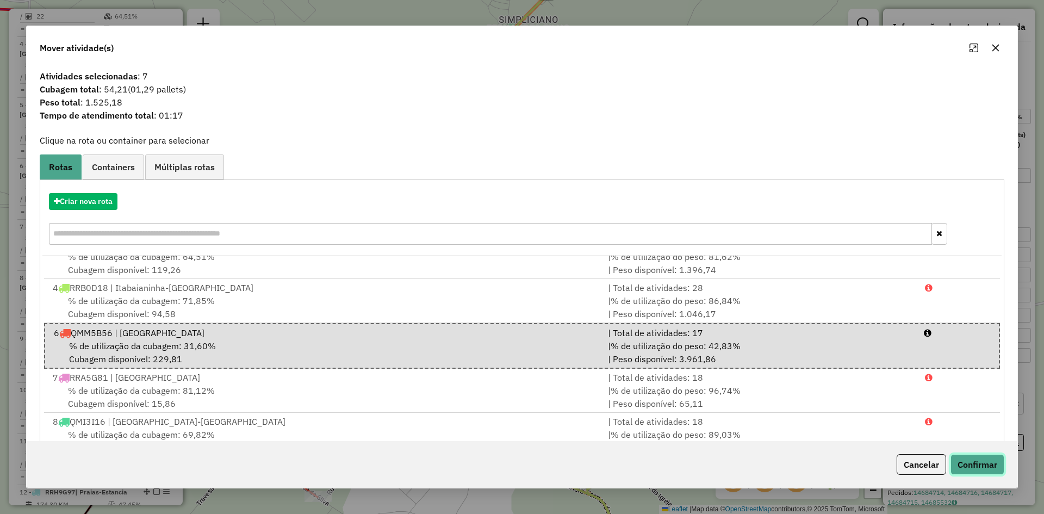
click at [971, 459] on button "Confirmar" at bounding box center [977, 464] width 54 height 21
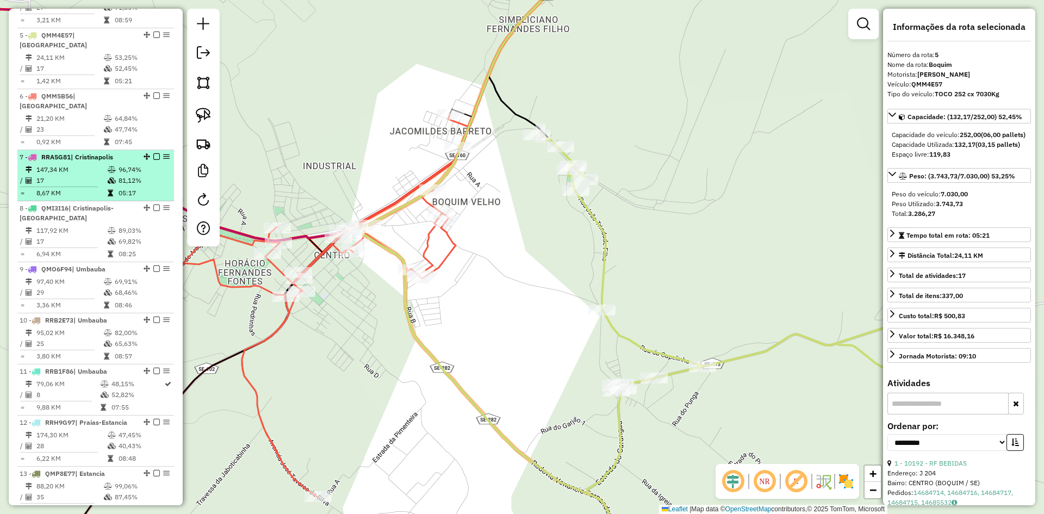
scroll to position [610, 0]
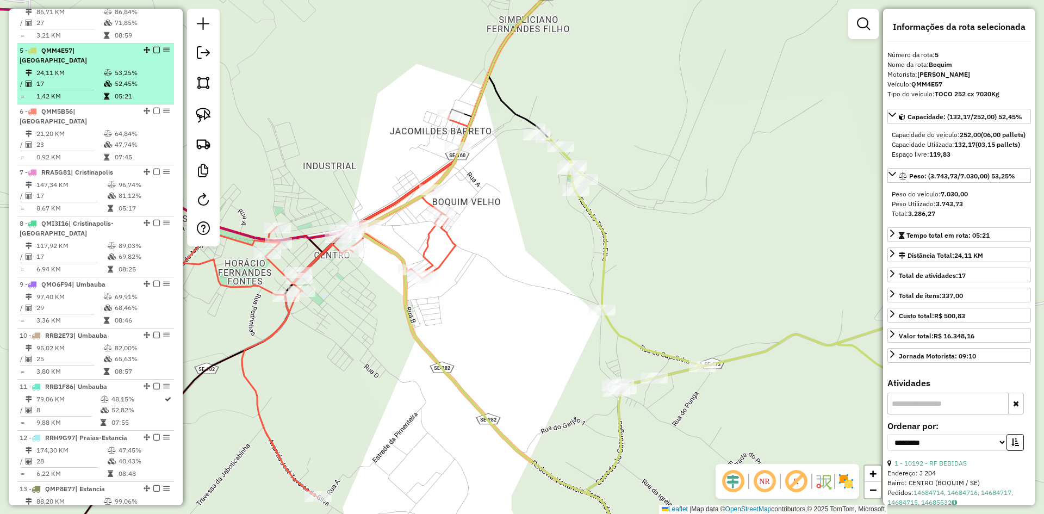
click at [124, 89] on td "52,45%" at bounding box center [141, 83] width 55 height 11
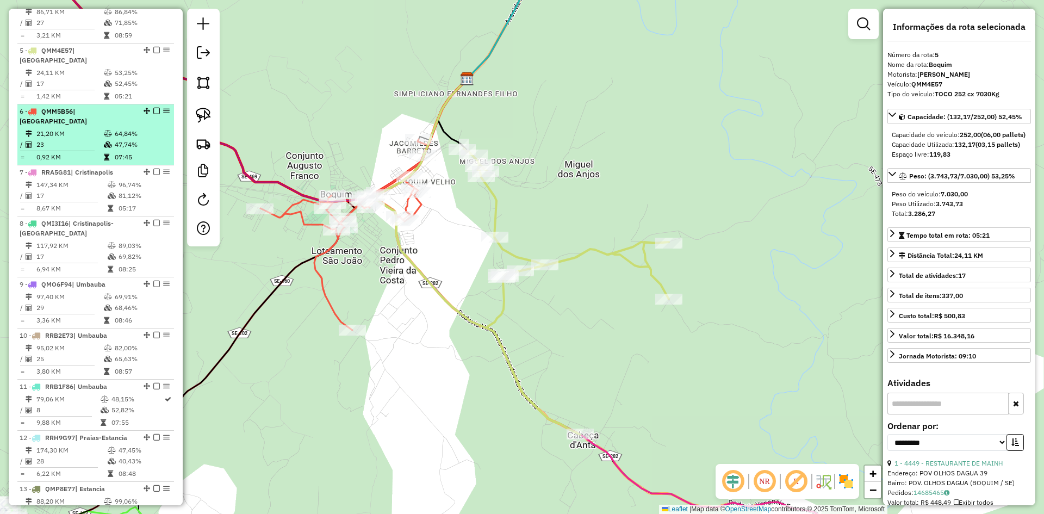
click at [129, 146] on td "47,74%" at bounding box center [141, 144] width 55 height 11
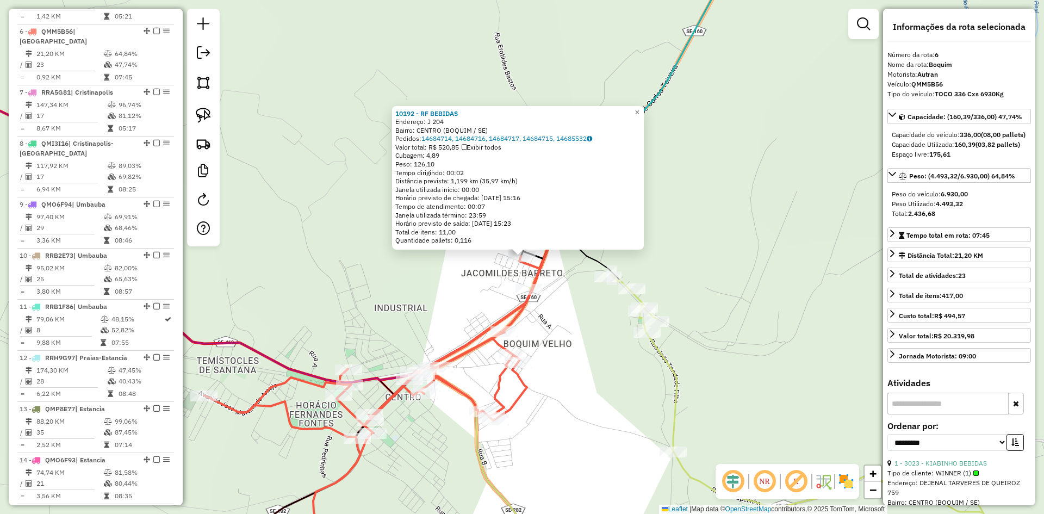
scroll to position [715, 0]
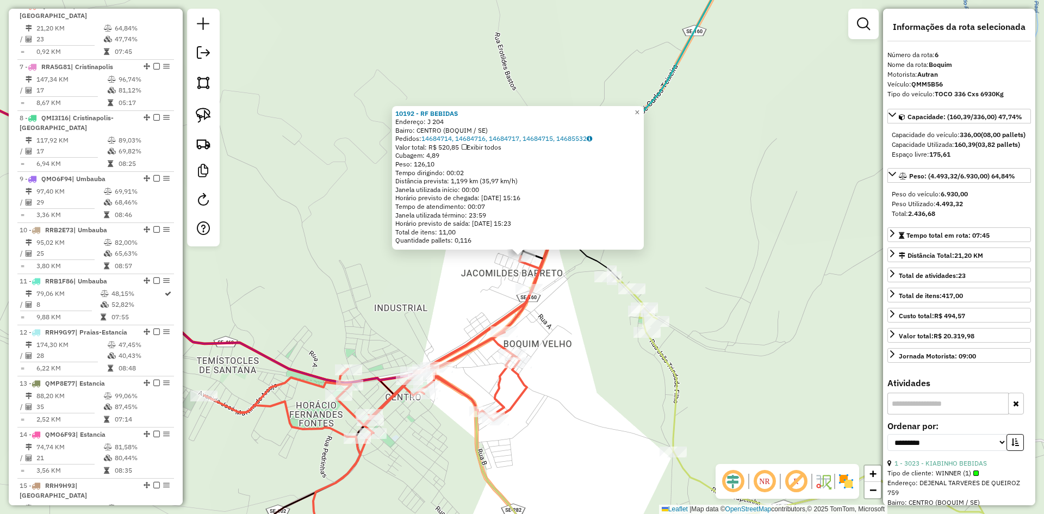
click at [594, 324] on div "10192 - RF BEBIDAS Endereço: J 204 Bairro: CENTRO (BOQUIM / SE) Pedidos: 146847…" at bounding box center [522, 257] width 1044 height 514
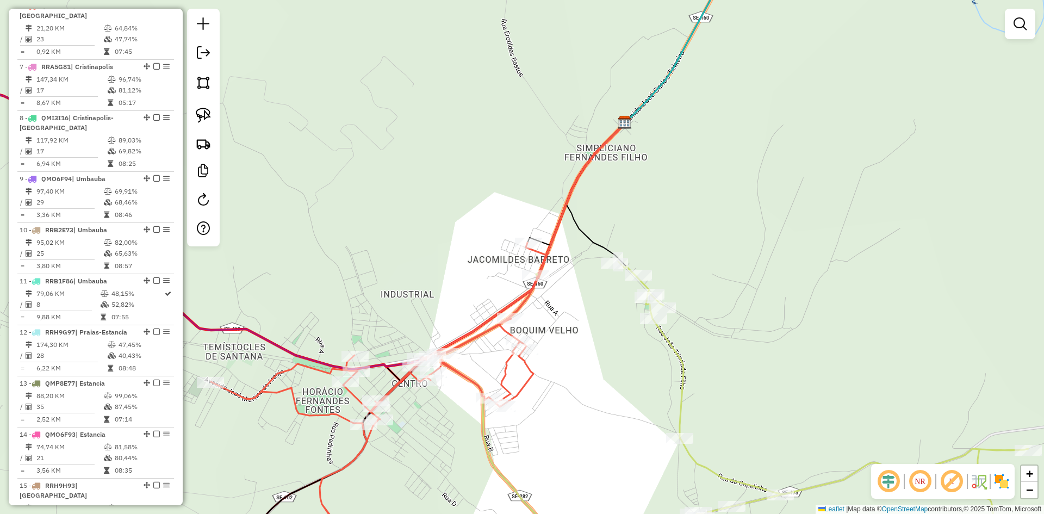
drag, startPoint x: 584, startPoint y: 342, endPoint x: 677, endPoint y: 208, distance: 163.4
click at [677, 208] on div "Janela de atendimento Grade de atendimento Capacidade Transportadoras Veículos …" at bounding box center [522, 257] width 1044 height 514
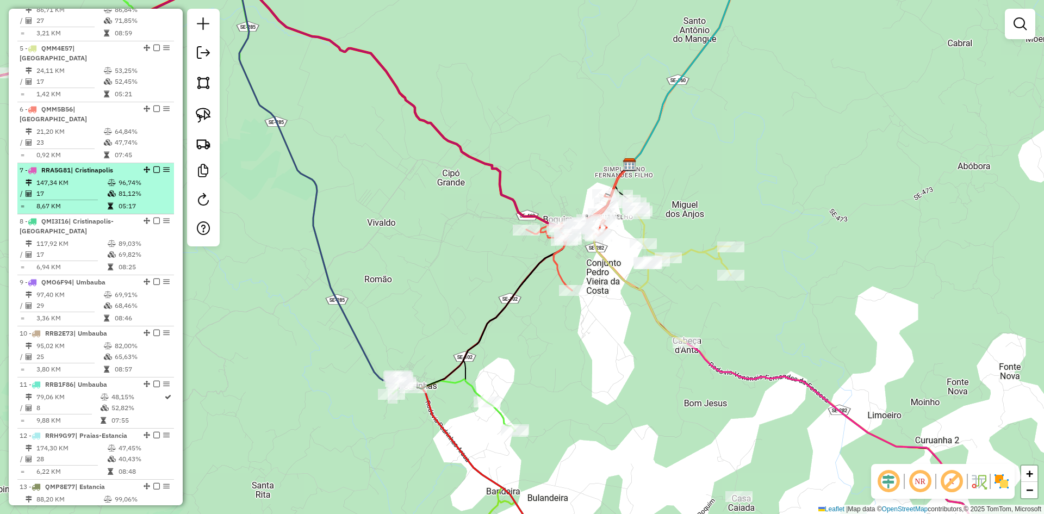
scroll to position [552, 0]
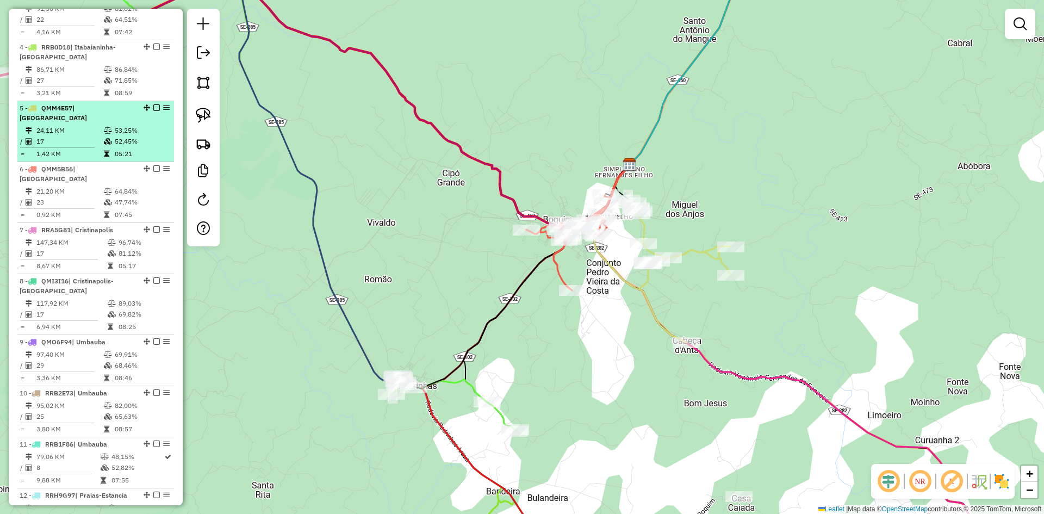
click at [134, 147] on td "52,45%" at bounding box center [141, 141] width 55 height 11
select select "**********"
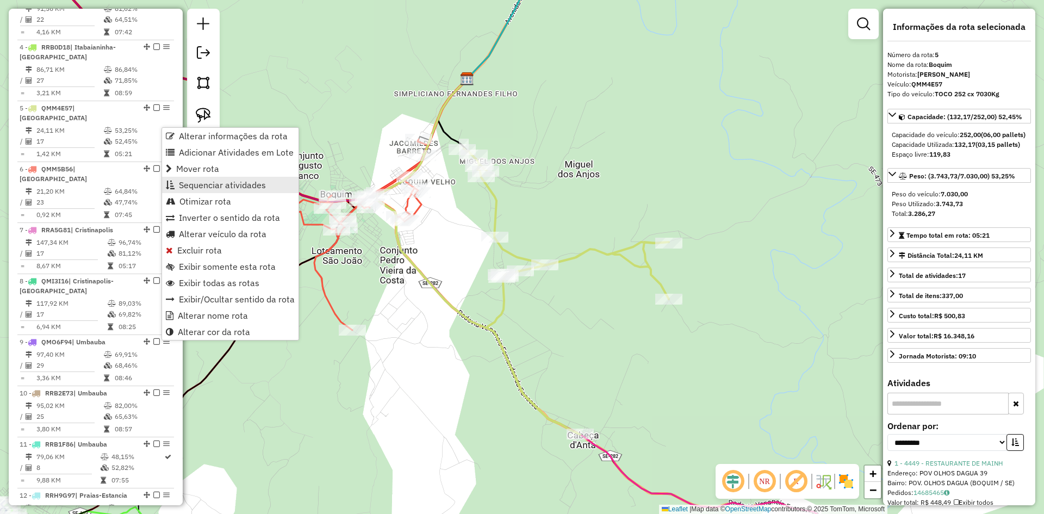
click at [210, 183] on span "Sequenciar atividades" at bounding box center [222, 184] width 87 height 9
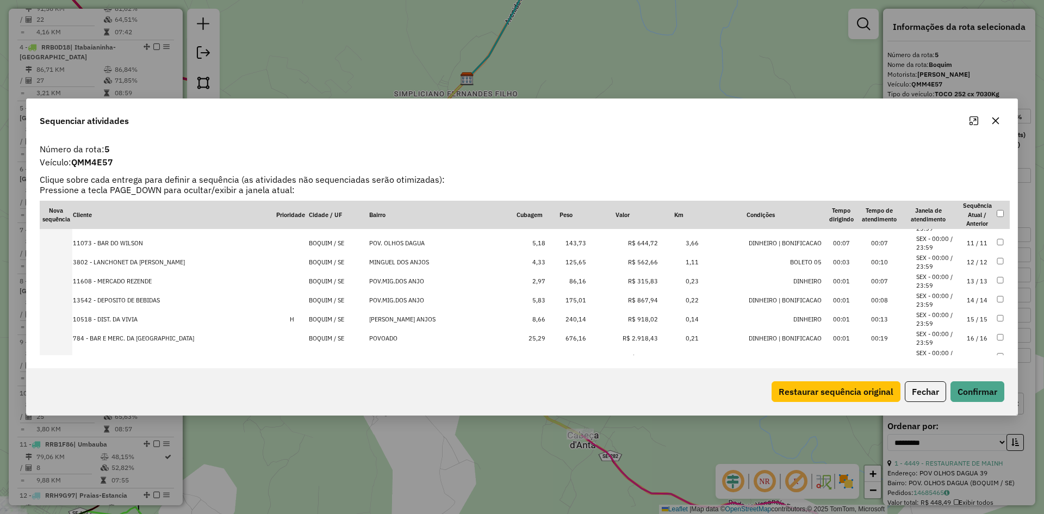
scroll to position [207, 0]
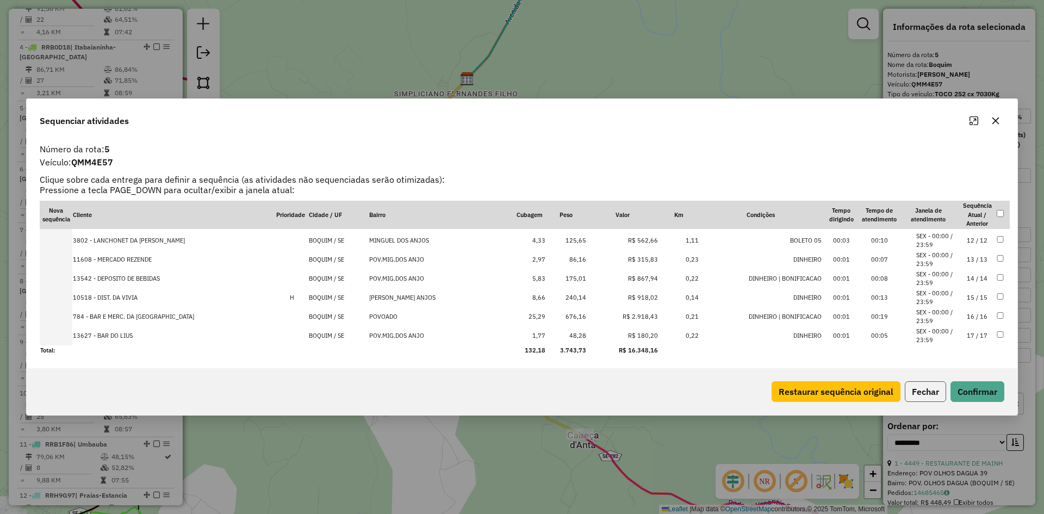
click at [931, 394] on button "Fechar" at bounding box center [925, 391] width 41 height 21
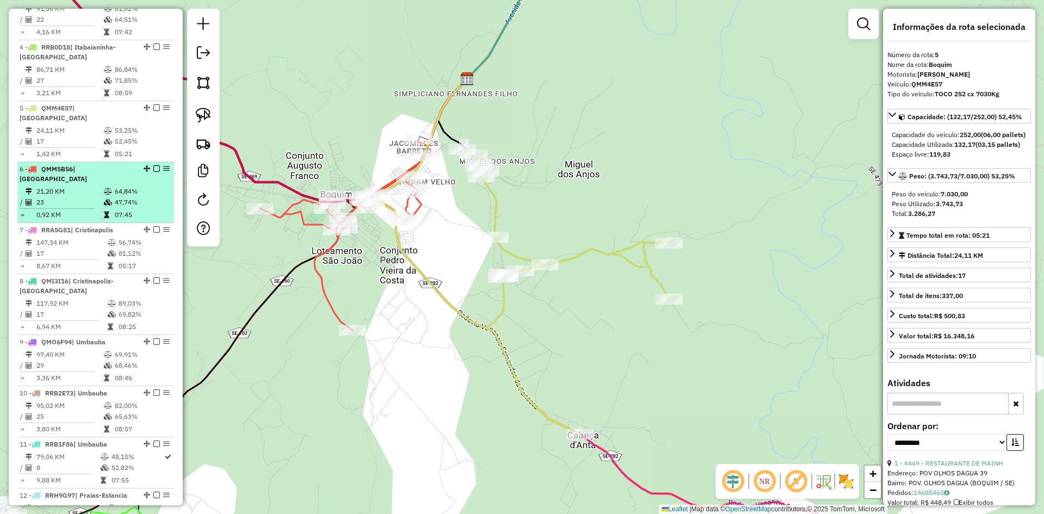
drag, startPoint x: 131, startPoint y: 208, endPoint x: 149, endPoint y: 196, distance: 21.9
click at [134, 205] on table "21,20 KM 64,84% / 23 47,74% = 0,92 KM 07:45" at bounding box center [96, 203] width 152 height 34
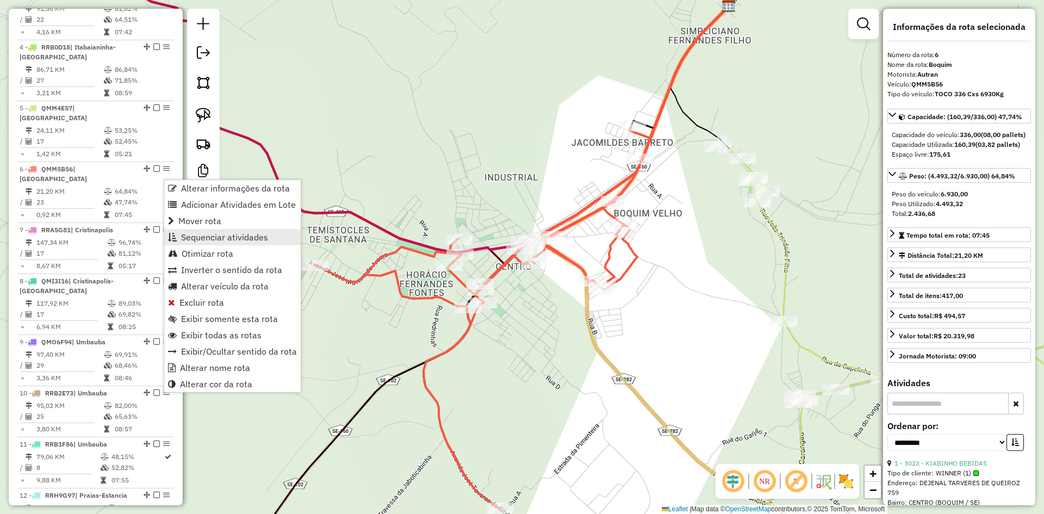
click at [236, 238] on span "Sequenciar atividades" at bounding box center [224, 237] width 87 height 9
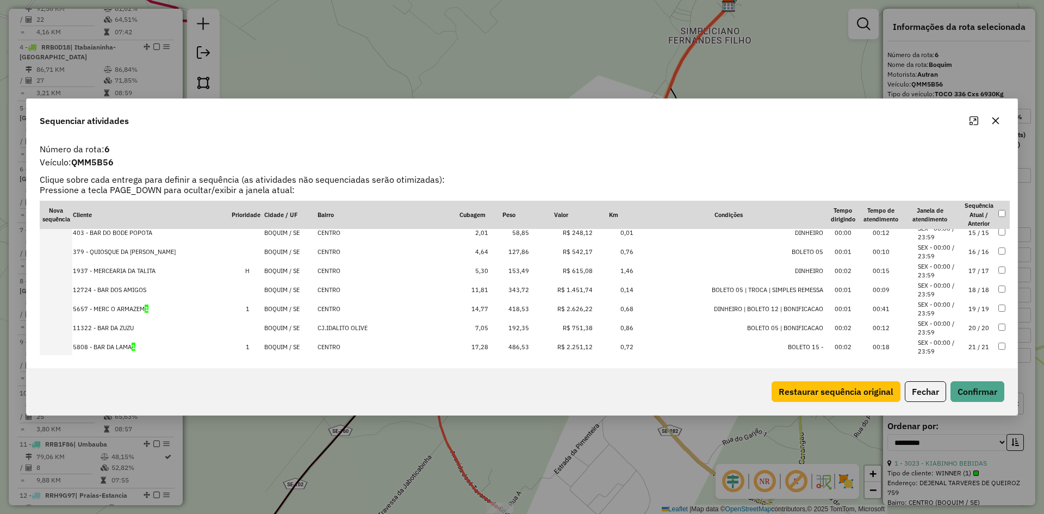
scroll to position [321, 0]
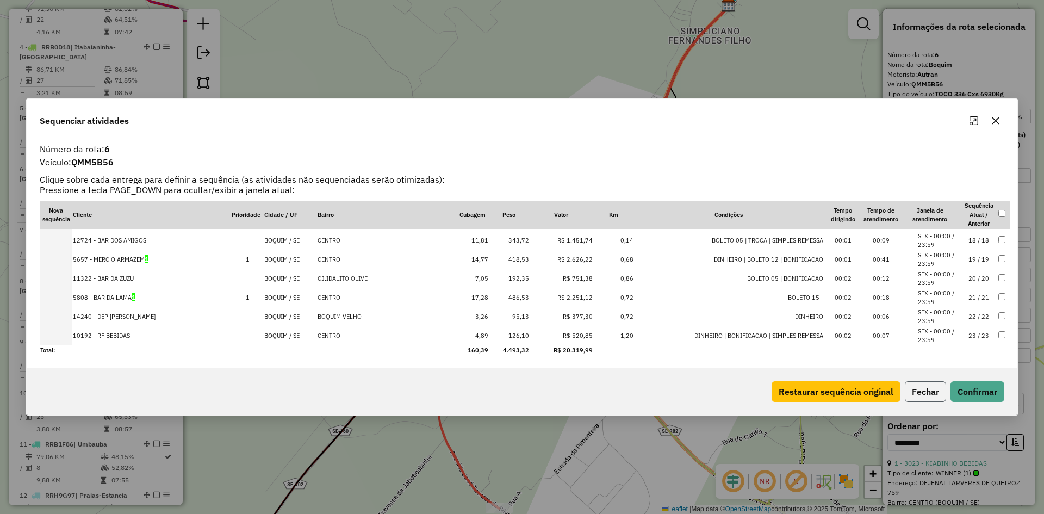
drag, startPoint x: 924, startPoint y: 393, endPoint x: 896, endPoint y: 363, distance: 41.2
click at [925, 393] on button "Fechar" at bounding box center [925, 391] width 41 height 21
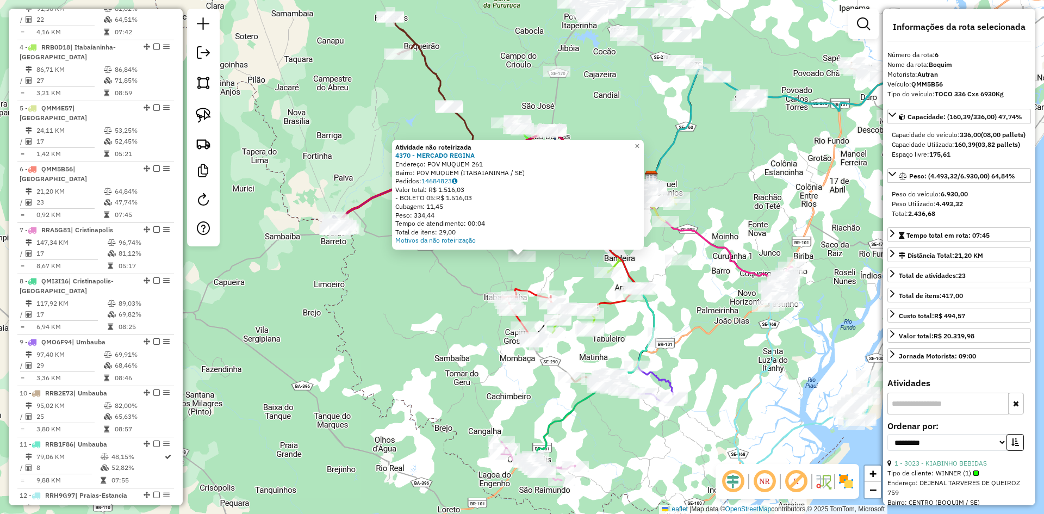
click at [426, 292] on div "Atividade não roteirizada 4370 - MERCADO REGINA Endereço: POV MUQUEM 261 Bairro…" at bounding box center [522, 257] width 1044 height 514
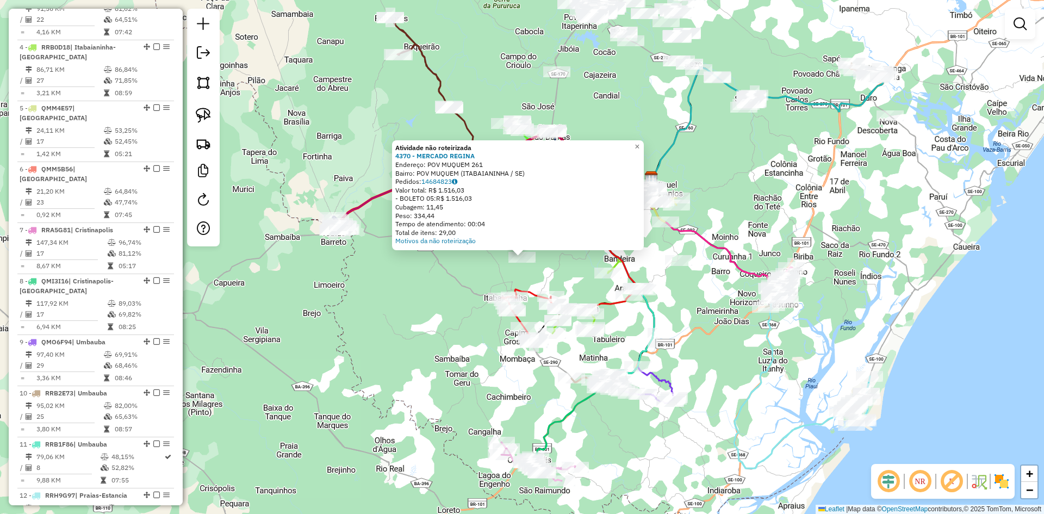
click at [460, 297] on div "Atividade não roteirizada 4370 - MERCADO REGINA Endereço: POV MUQUEM 261 Bairro…" at bounding box center [522, 257] width 1044 height 514
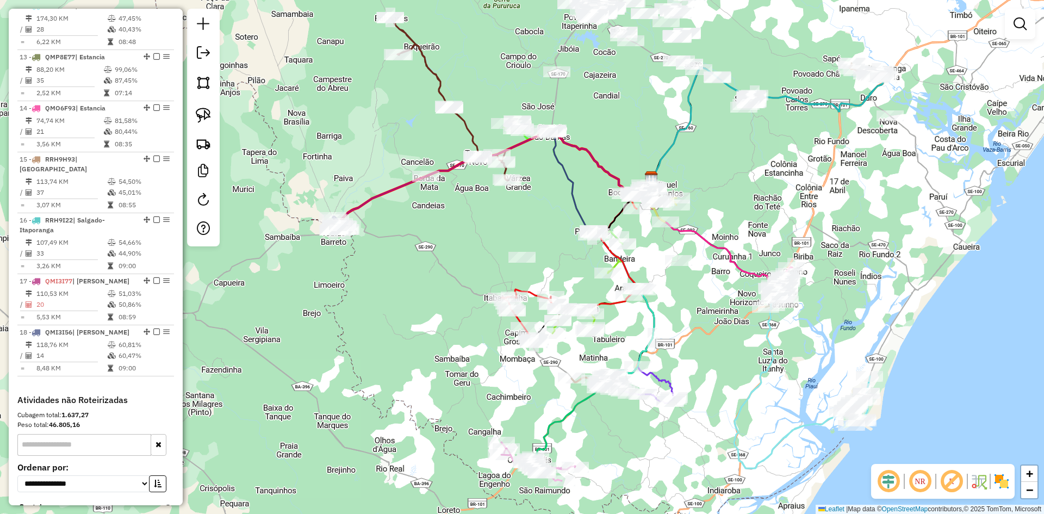
scroll to position [1117, 0]
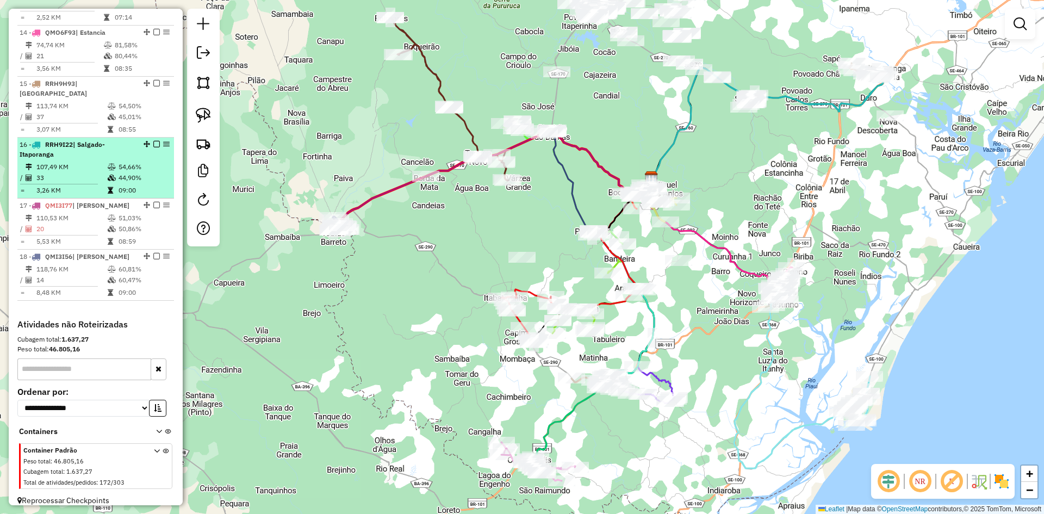
drag, startPoint x: 124, startPoint y: 208, endPoint x: 120, endPoint y: 144, distance: 64.3
click at [124, 213] on td "51,03%" at bounding box center [144, 218] width 52 height 11
select select "**********"
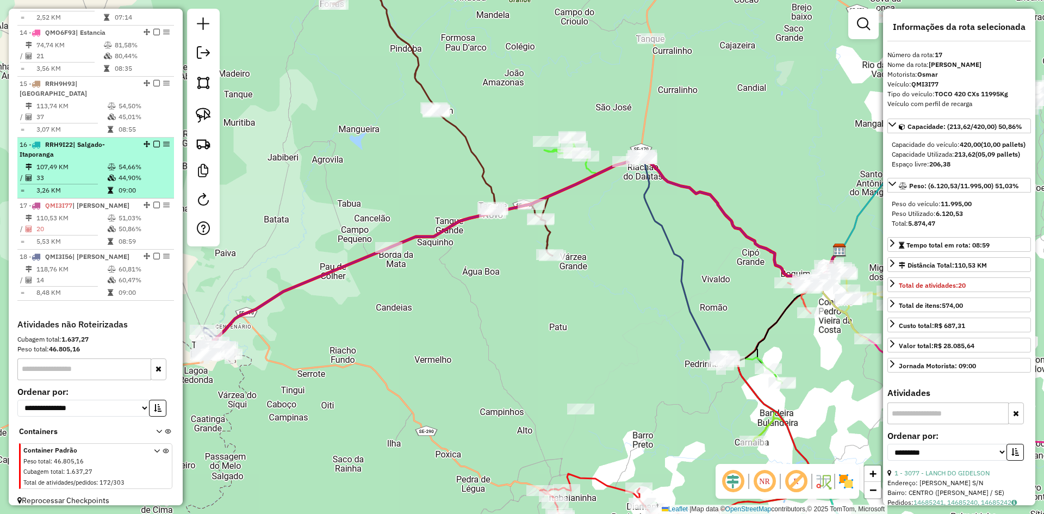
drag, startPoint x: 120, startPoint y: 142, endPoint x: 116, endPoint y: 181, distance: 38.7
click at [120, 147] on div "16 - RRH9I22 | Salgado-[GEOGRAPHIC_DATA]" at bounding box center [77, 150] width 115 height 20
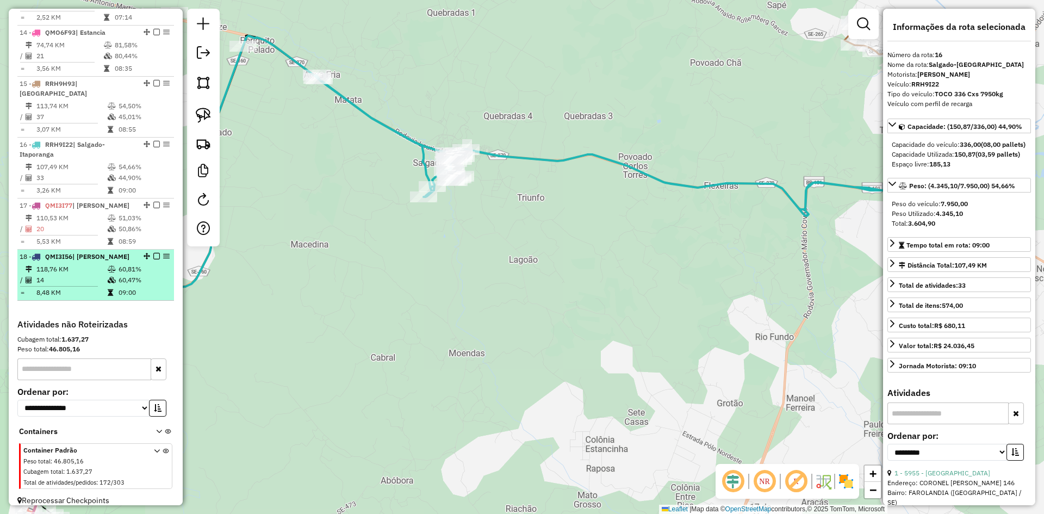
drag, startPoint x: 114, startPoint y: 211, endPoint x: 117, endPoint y: 245, distance: 33.3
click at [114, 214] on table "110,53 KM 51,03% / 20 50,86% = 5,53 KM 08:59" at bounding box center [96, 230] width 152 height 34
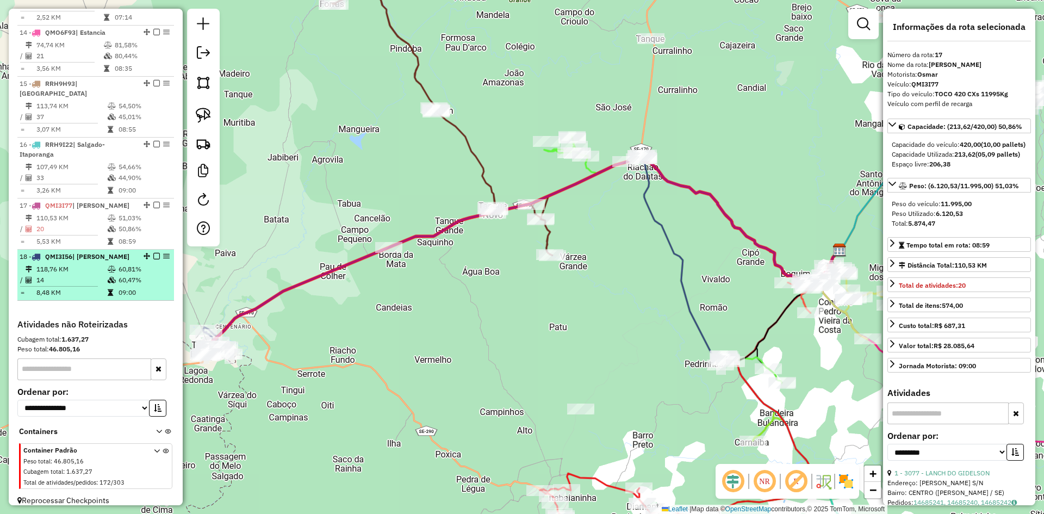
drag, startPoint x: 117, startPoint y: 271, endPoint x: 139, endPoint y: 278, distance: 22.3
click at [118, 275] on td "60,47%" at bounding box center [144, 280] width 52 height 11
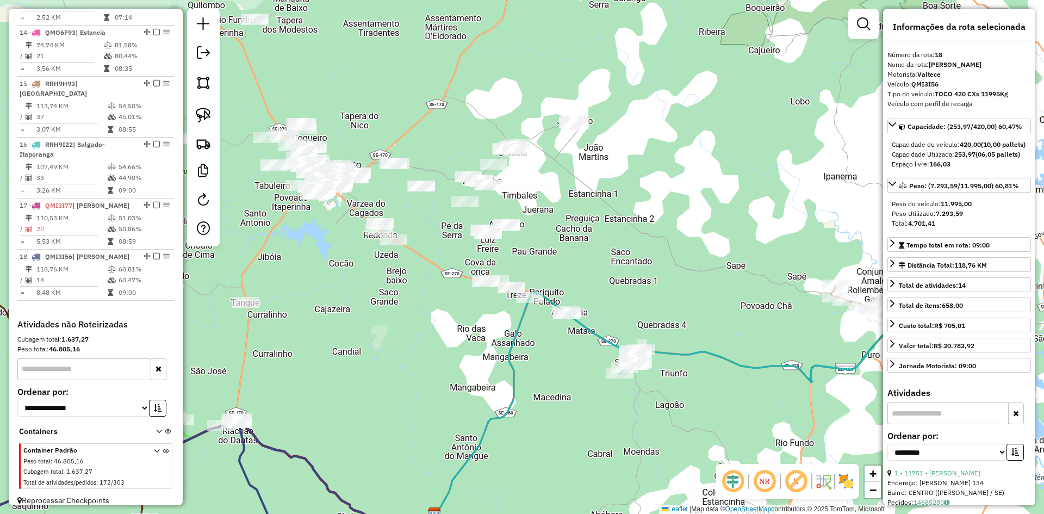
drag, startPoint x: 201, startPoint y: 83, endPoint x: 240, endPoint y: 104, distance: 45.2
click at [201, 83] on img at bounding box center [203, 82] width 15 height 15
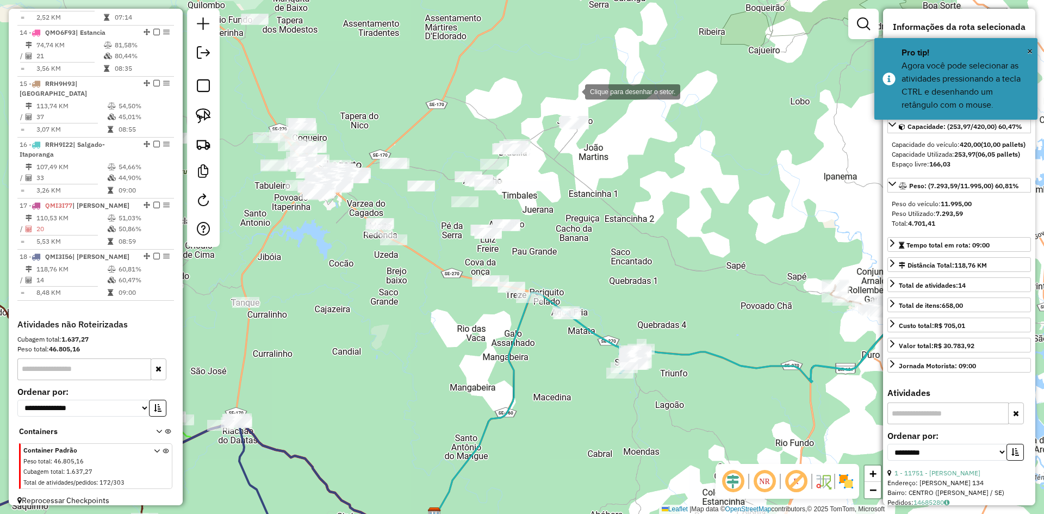
click at [574, 91] on div at bounding box center [574, 91] width 22 height 22
click at [463, 111] on div at bounding box center [463, 112] width 22 height 22
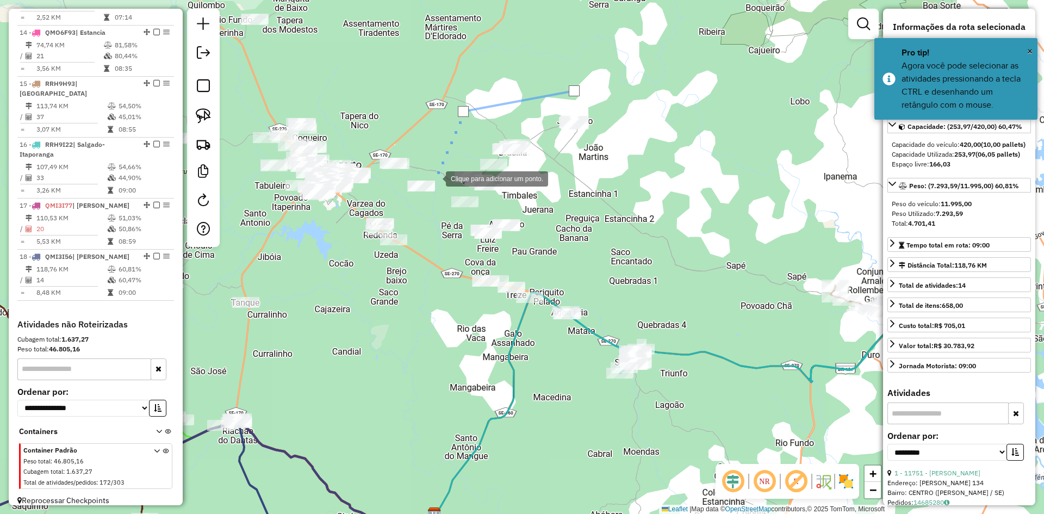
click at [434, 184] on div at bounding box center [435, 178] width 22 height 22
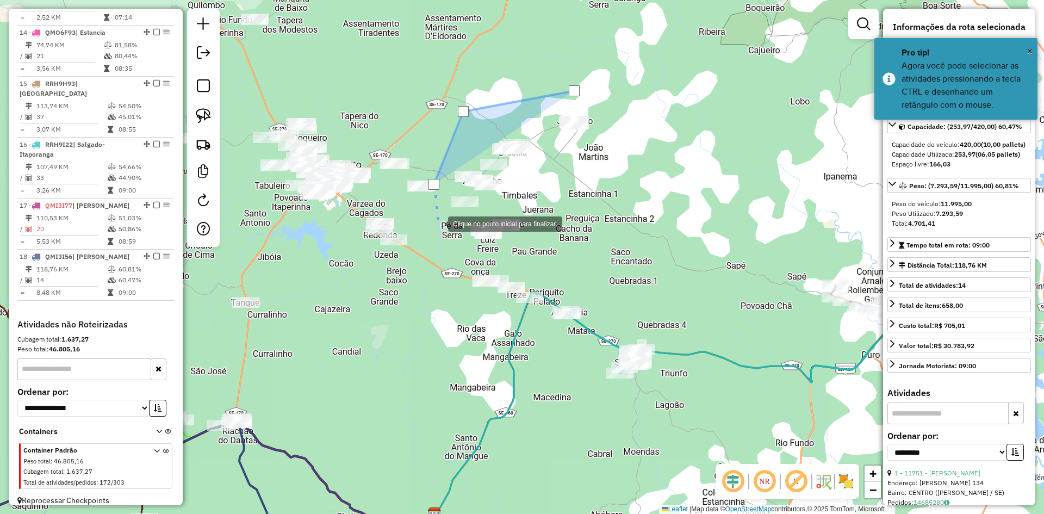
drag, startPoint x: 437, startPoint y: 223, endPoint x: 473, endPoint y: 261, distance: 52.7
click at [439, 223] on div at bounding box center [437, 223] width 22 height 22
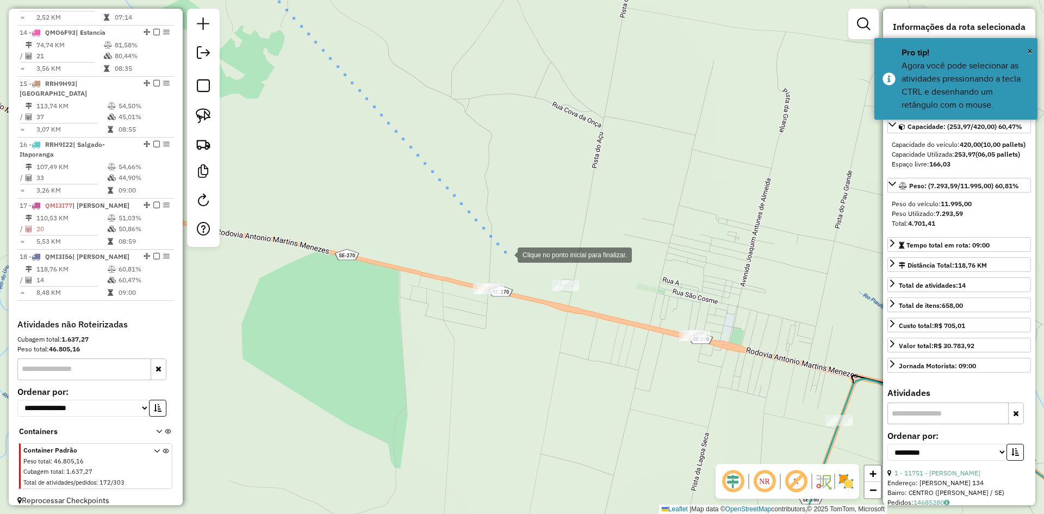
drag, startPoint x: 507, startPoint y: 254, endPoint x: 517, endPoint y: 268, distance: 17.5
click at [506, 253] on div at bounding box center [507, 254] width 22 height 22
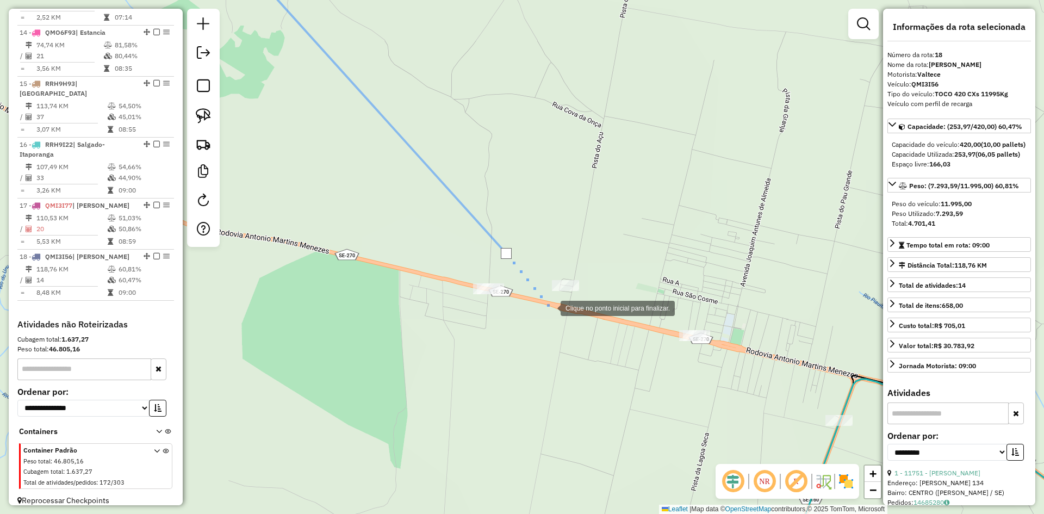
drag, startPoint x: 550, startPoint y: 307, endPoint x: 602, endPoint y: 294, distance: 54.3
click at [550, 308] on div at bounding box center [550, 307] width 22 height 22
click at [603, 293] on div at bounding box center [604, 294] width 22 height 22
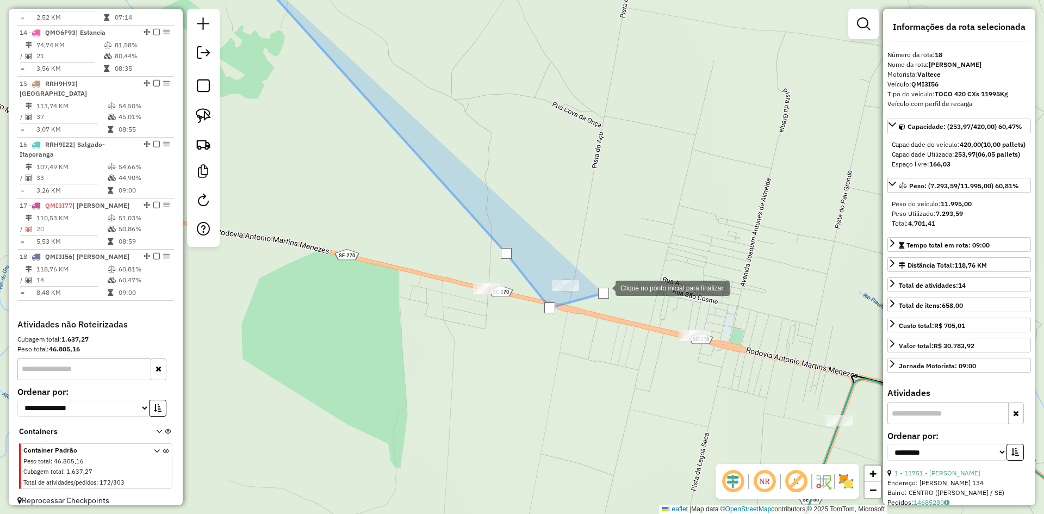
click at [615, 276] on div at bounding box center [605, 287] width 22 height 22
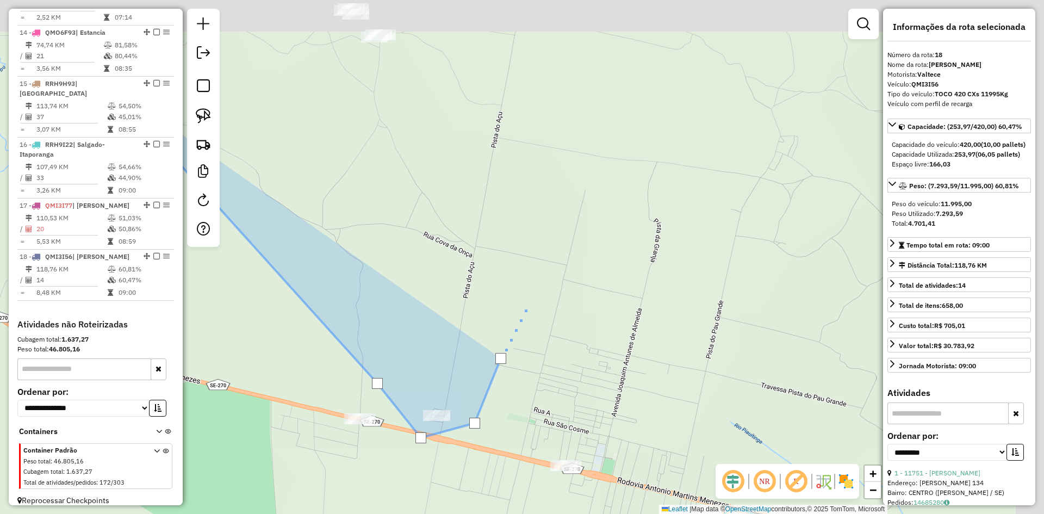
drag, startPoint x: 599, startPoint y: 252, endPoint x: 509, endPoint y: 303, distance: 103.2
click at [529, 296] on div at bounding box center [530, 301] width 22 height 22
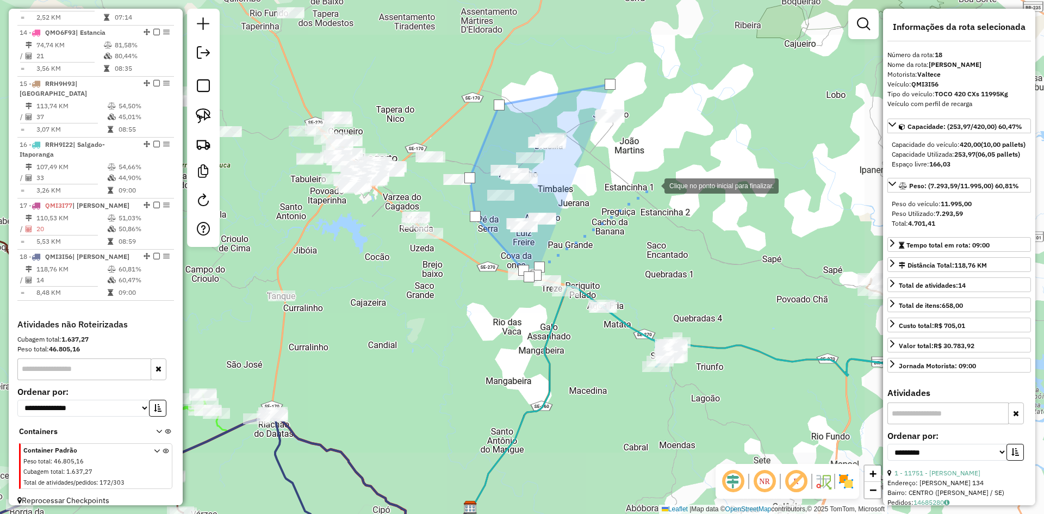
click at [653, 185] on div at bounding box center [654, 185] width 22 height 22
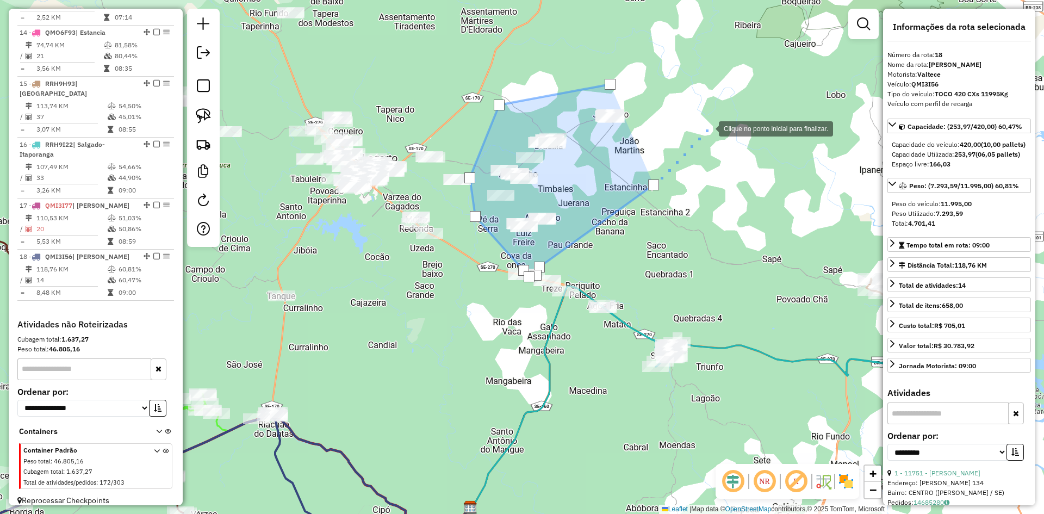
click at [708, 128] on div at bounding box center [708, 128] width 22 height 22
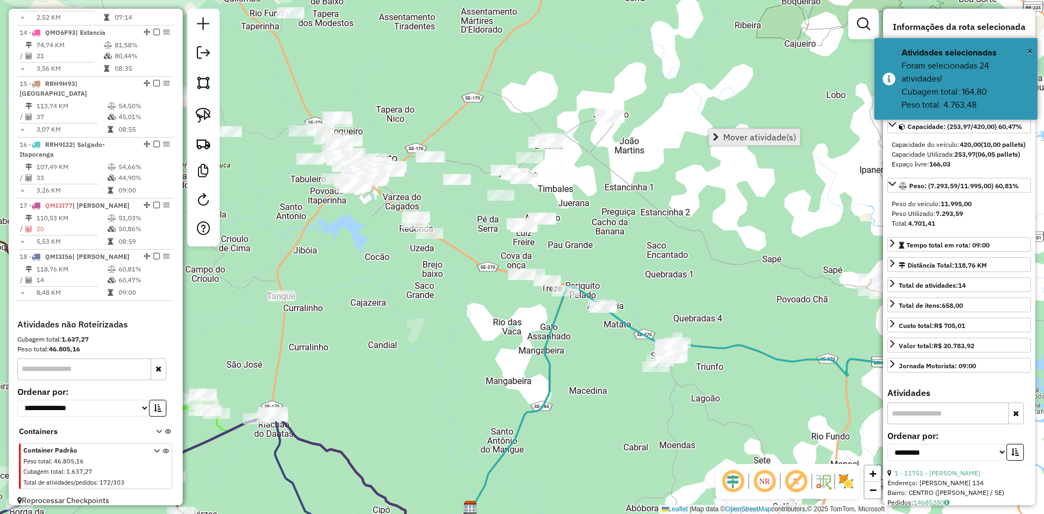
click at [732, 135] on span "Mover atividade(s)" at bounding box center [759, 137] width 73 height 9
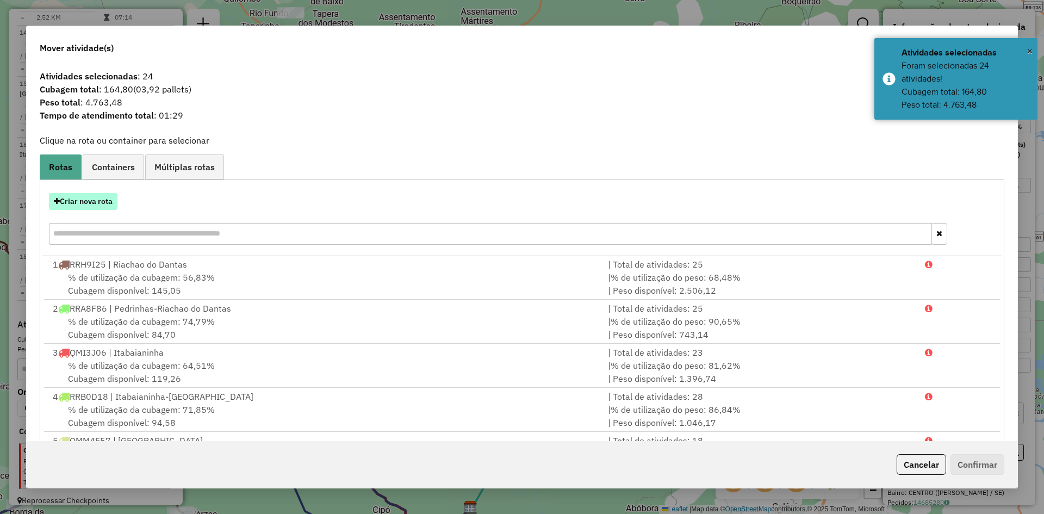
click at [99, 203] on button "Criar nova rota" at bounding box center [83, 201] width 68 height 17
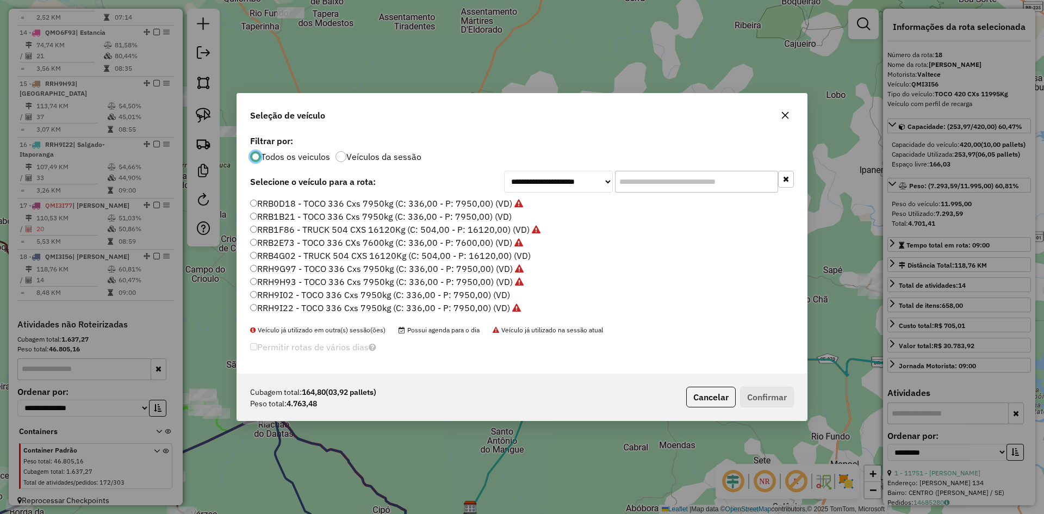
scroll to position [622, 0]
click at [288, 230] on label "RRB1B21 - TOCO 336 Cxs 7950kg (C: 336,00 - P: 7950,00) (VD)" at bounding box center [380, 233] width 261 height 13
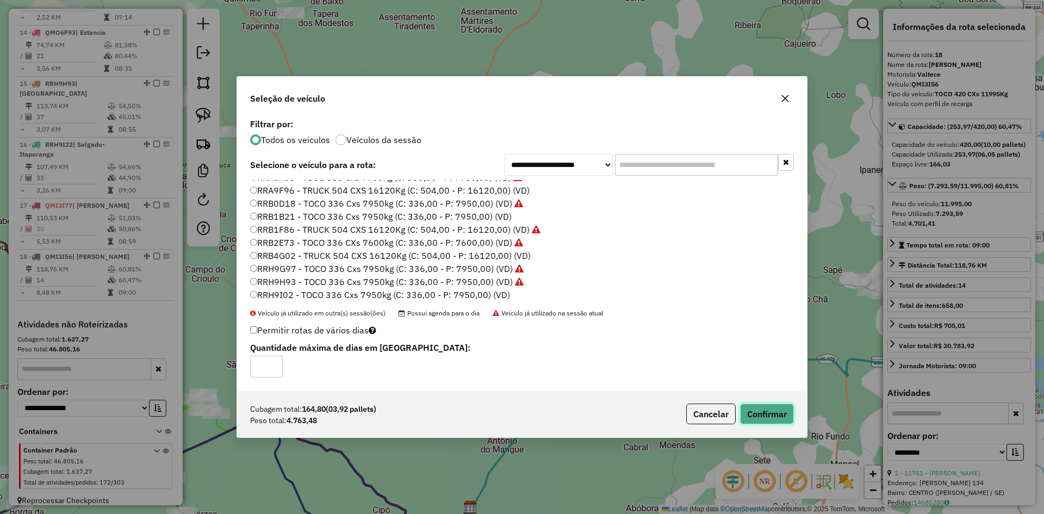
click at [767, 414] on button "Confirmar" at bounding box center [767, 413] width 54 height 21
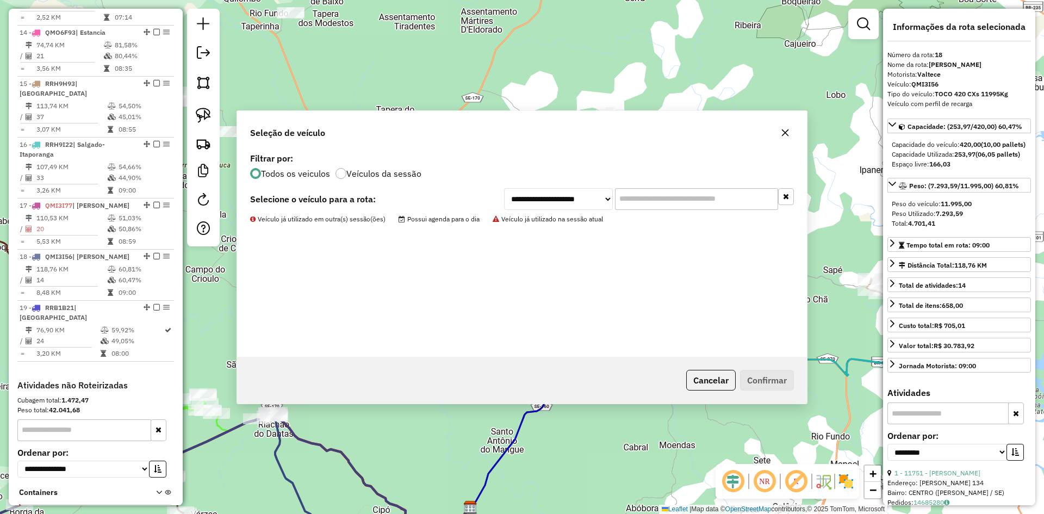
scroll to position [1168, 0]
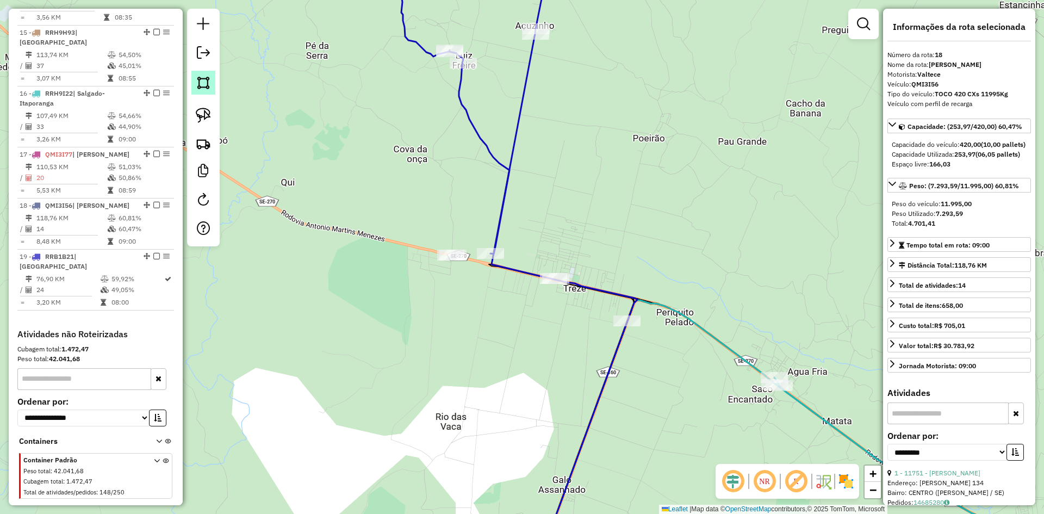
click at [204, 89] on img at bounding box center [203, 82] width 15 height 15
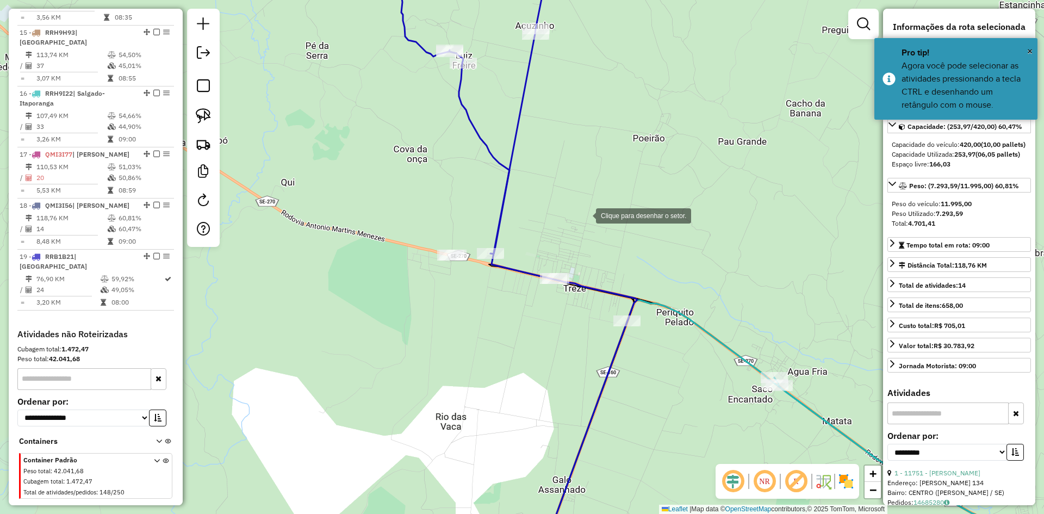
click at [585, 215] on div at bounding box center [585, 215] width 22 height 22
drag, startPoint x: 508, startPoint y: 299, endPoint x: 563, endPoint y: 366, distance: 87.3
click at [507, 299] on div at bounding box center [508, 299] width 22 height 22
click at [583, 375] on div at bounding box center [575, 372] width 22 height 22
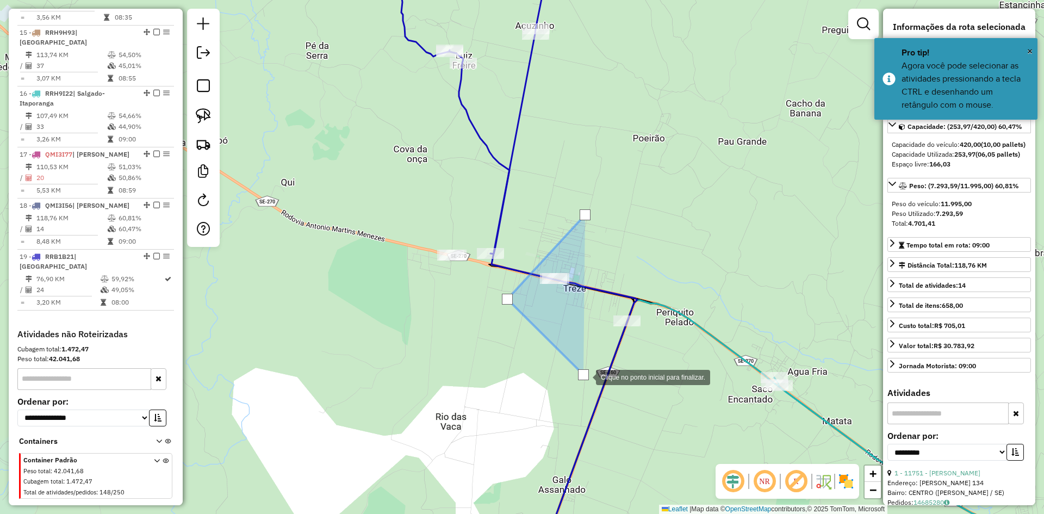
drag, startPoint x: 665, startPoint y: 388, endPoint x: 669, endPoint y: 377, distance: 11.5
click at [596, 387] on div at bounding box center [585, 376] width 22 height 22
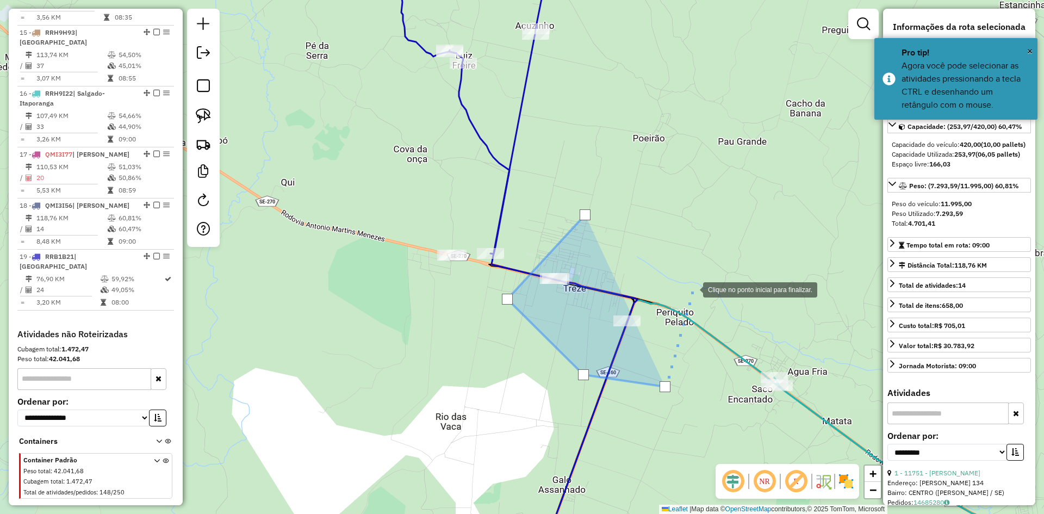
click at [692, 289] on div at bounding box center [692, 289] width 22 height 22
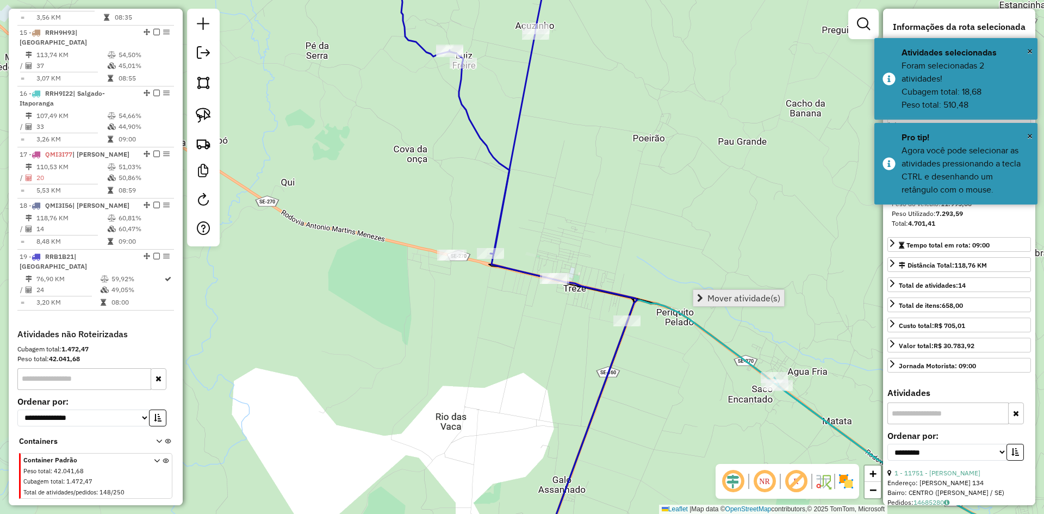
click at [719, 294] on span "Mover atividade(s)" at bounding box center [743, 298] width 73 height 9
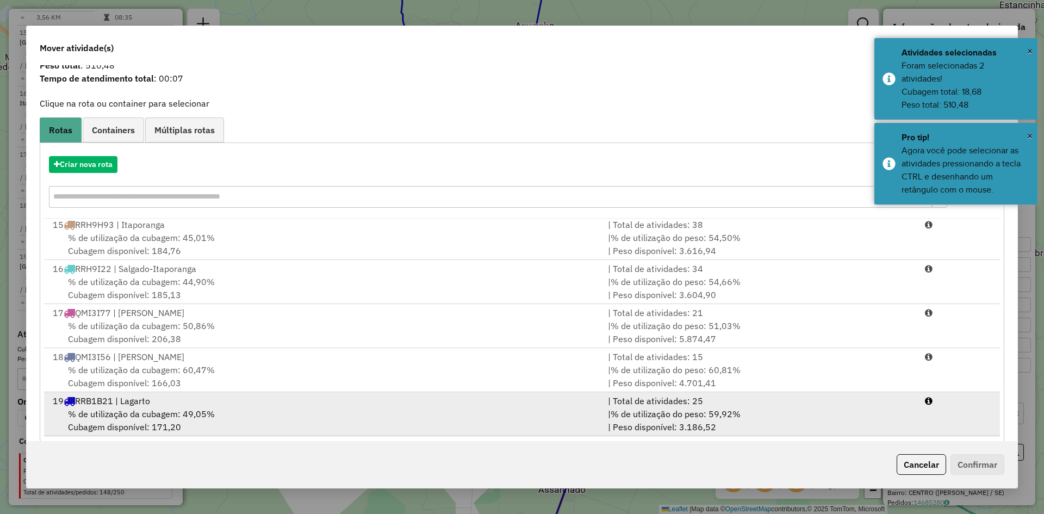
scroll to position [51, 0]
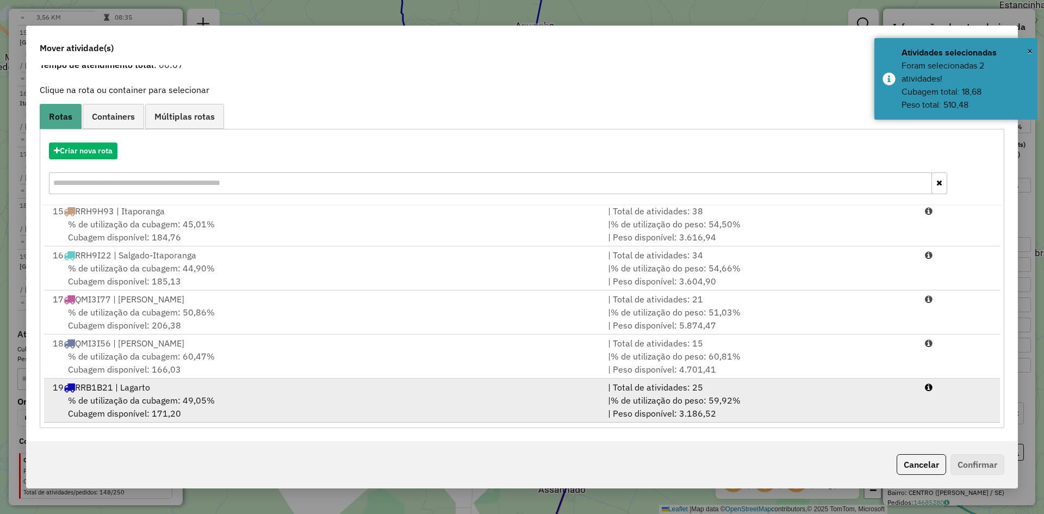
click at [161, 395] on span "% de utilização da cubagem: 49,05%" at bounding box center [141, 400] width 147 height 11
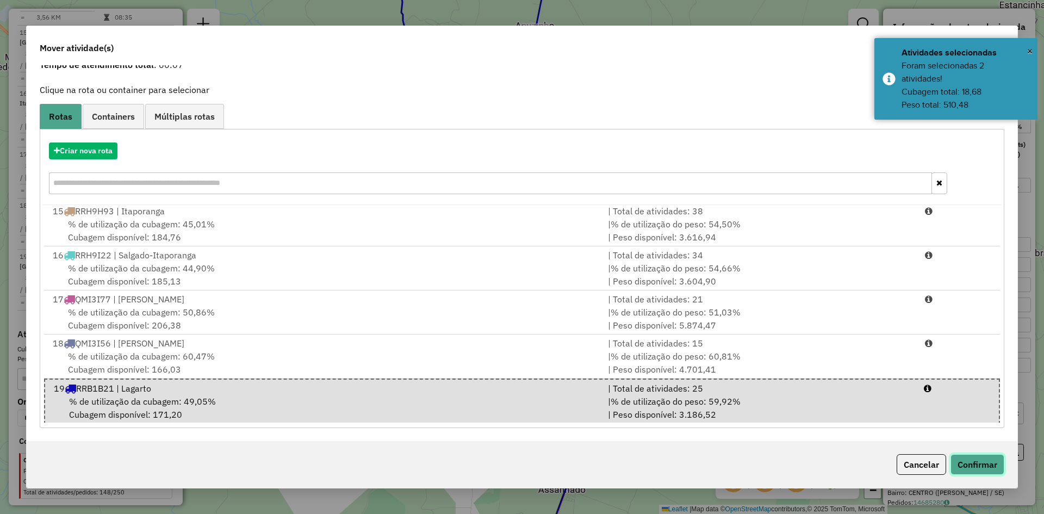
click at [968, 465] on button "Confirmar" at bounding box center [977, 464] width 54 height 21
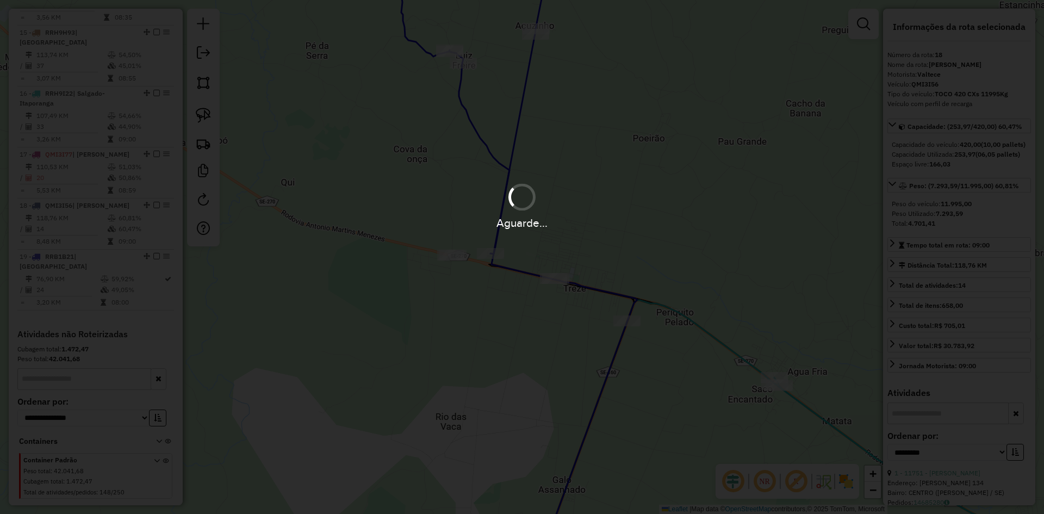
scroll to position [0, 0]
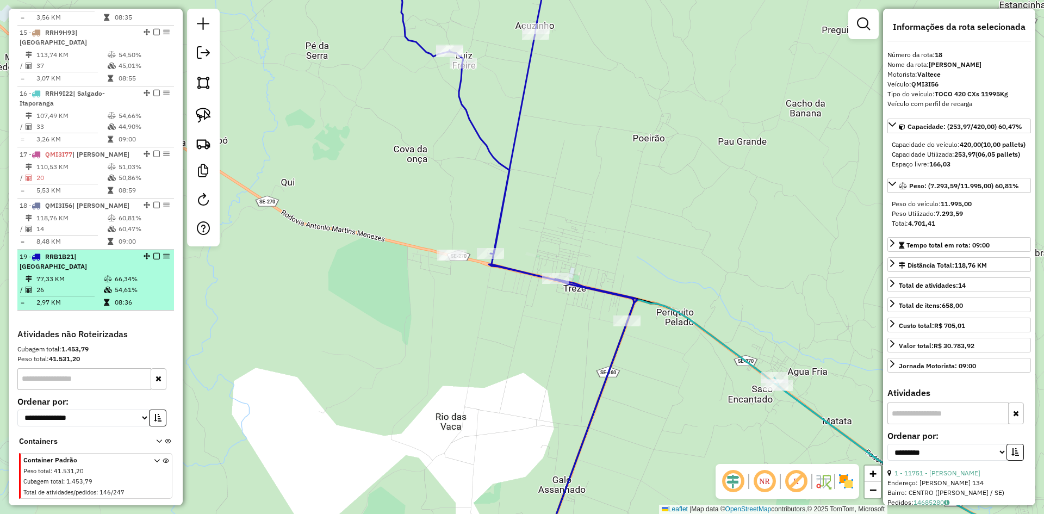
click at [148, 284] on td "54,61%" at bounding box center [141, 289] width 55 height 11
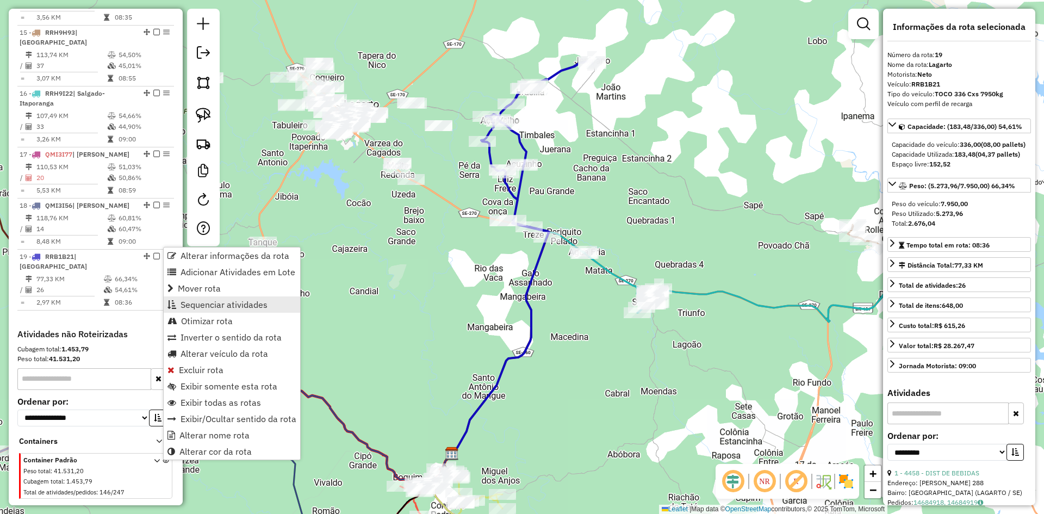
click at [229, 300] on span "Sequenciar atividades" at bounding box center [223, 304] width 87 height 9
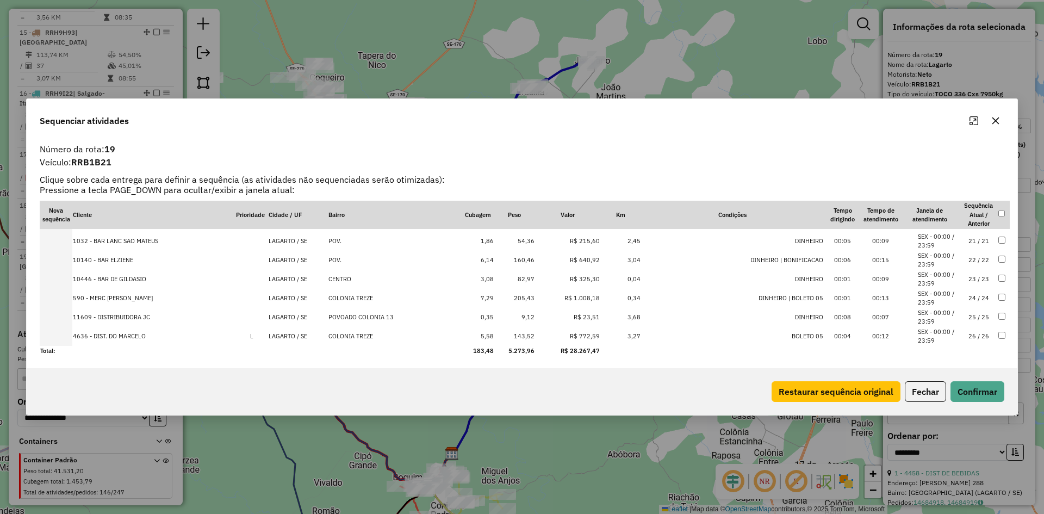
scroll to position [378, 0]
click at [923, 385] on button "Fechar" at bounding box center [925, 391] width 41 height 21
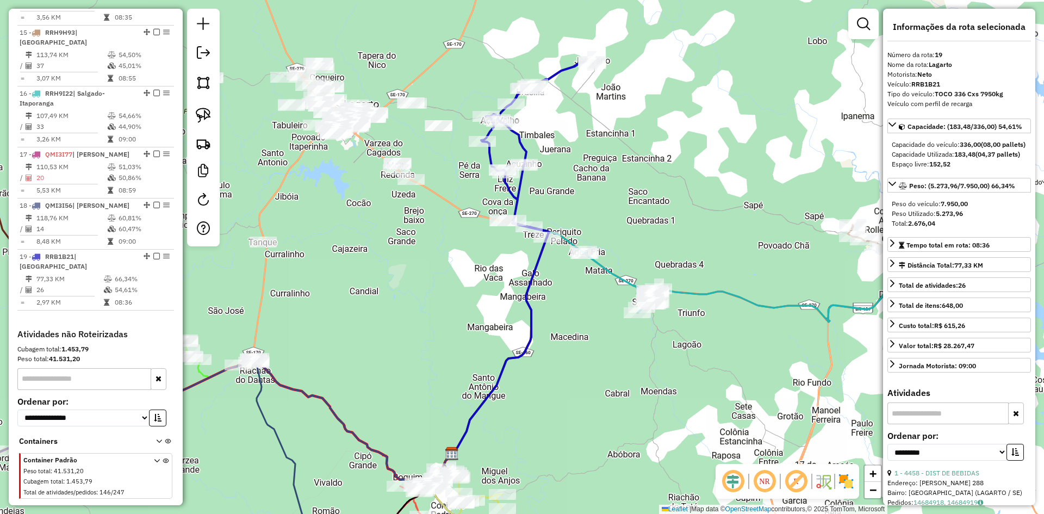
drag, startPoint x: 404, startPoint y: 223, endPoint x: 462, endPoint y: 290, distance: 88.6
click at [462, 290] on div "Janela de atendimento Grade de atendimento Capacidade Transportadoras Veículos …" at bounding box center [522, 257] width 1044 height 514
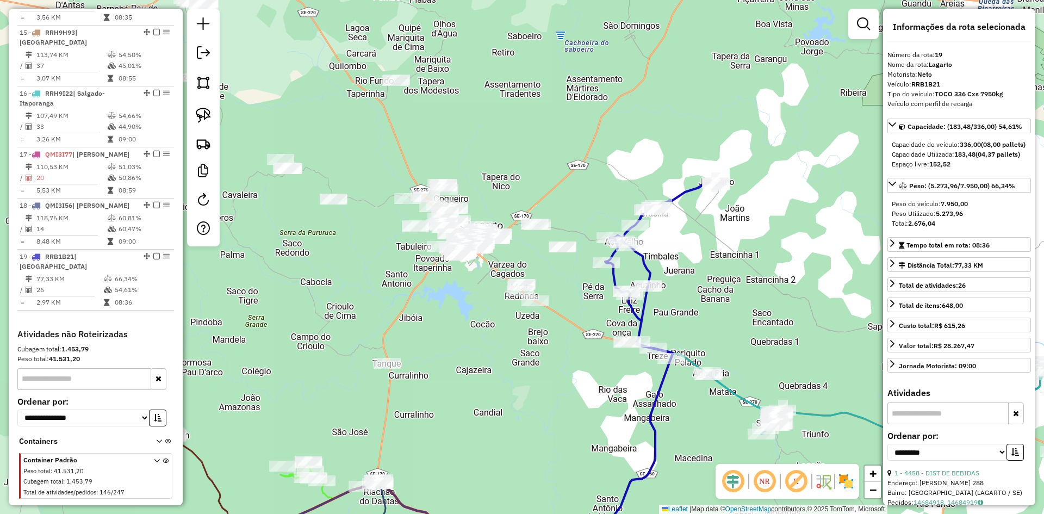
drag, startPoint x: 406, startPoint y: 296, endPoint x: 432, endPoint y: 329, distance: 42.5
click at [432, 329] on div "Janela de atendimento Grade de atendimento Capacidade Transportadoras Veículos …" at bounding box center [522, 257] width 1044 height 514
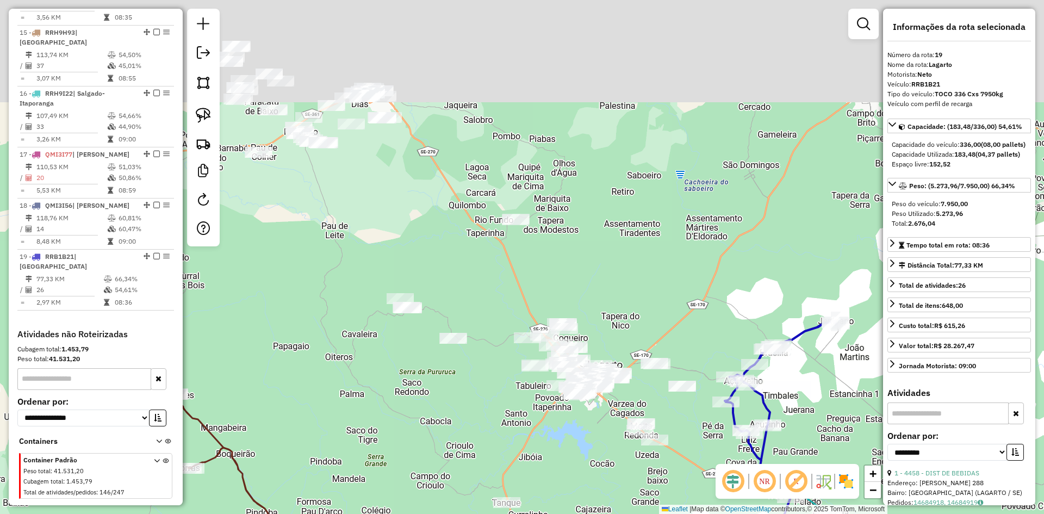
drag, startPoint x: 347, startPoint y: 112, endPoint x: 563, endPoint y: 383, distance: 346.6
click at [563, 384] on div "Janela de atendimento Grade de atendimento Capacidade Transportadoras Veículos …" at bounding box center [522, 257] width 1044 height 514
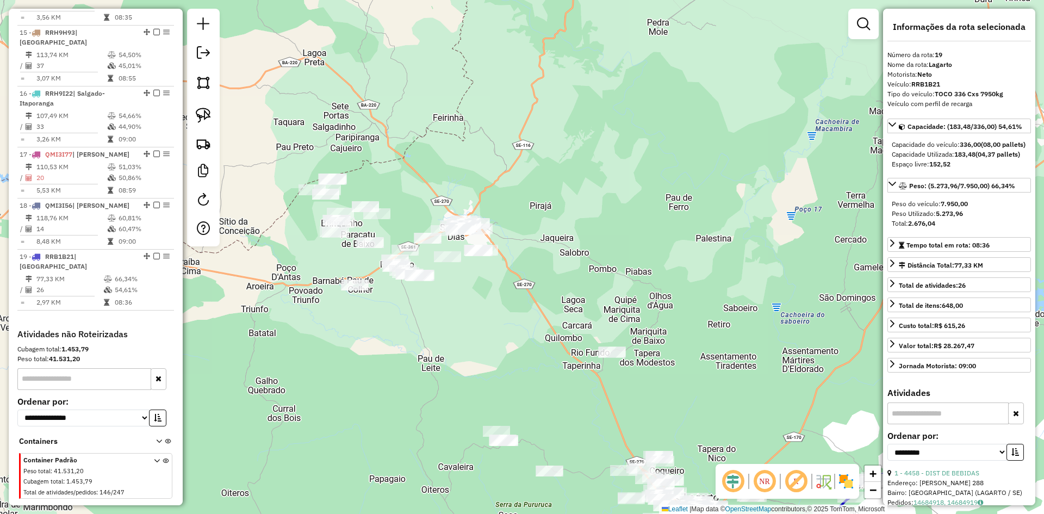
drag, startPoint x: 198, startPoint y: 84, endPoint x: 253, endPoint y: 121, distance: 66.9
click at [198, 83] on img at bounding box center [203, 82] width 15 height 15
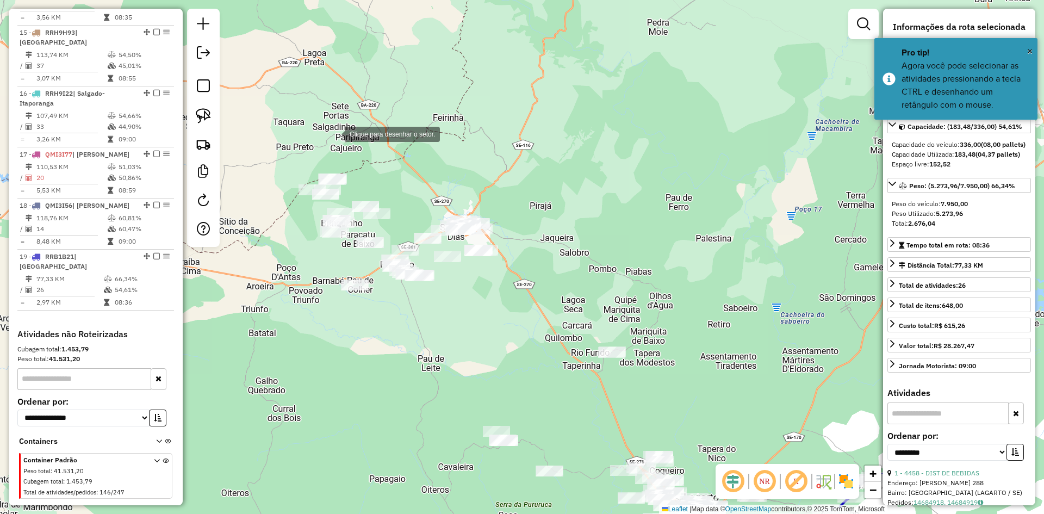
click at [338, 122] on div at bounding box center [334, 133] width 22 height 22
click at [276, 177] on div at bounding box center [286, 171] width 22 height 22
click at [279, 198] on div at bounding box center [276, 188] width 22 height 22
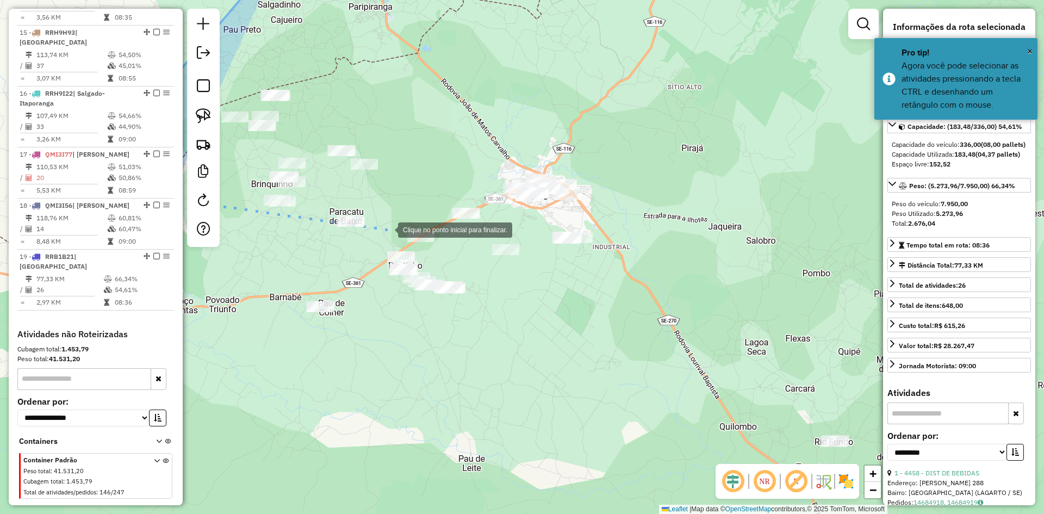
drag, startPoint x: 387, startPoint y: 229, endPoint x: 388, endPoint y: 237, distance: 8.2
click at [387, 229] on div at bounding box center [387, 229] width 22 height 22
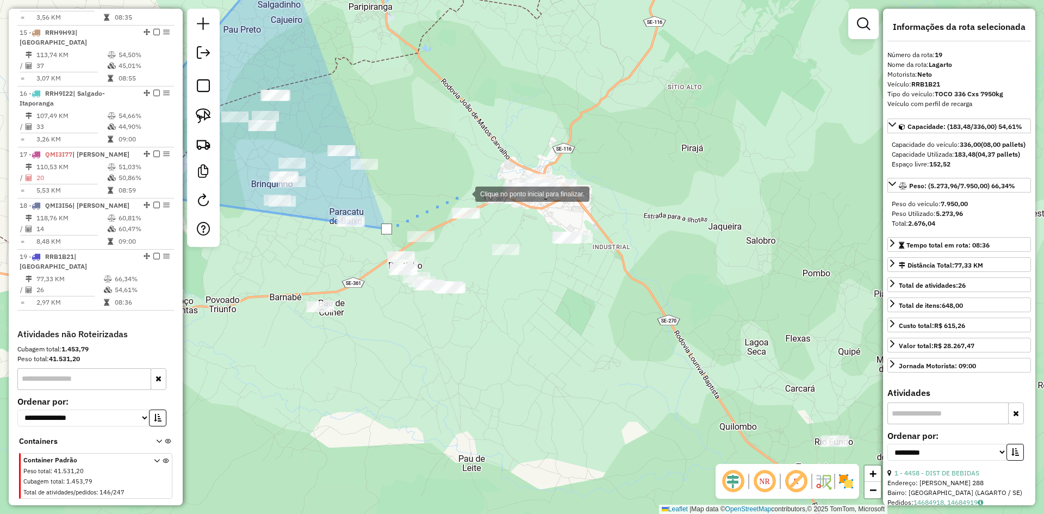
click at [464, 192] on div at bounding box center [464, 193] width 22 height 22
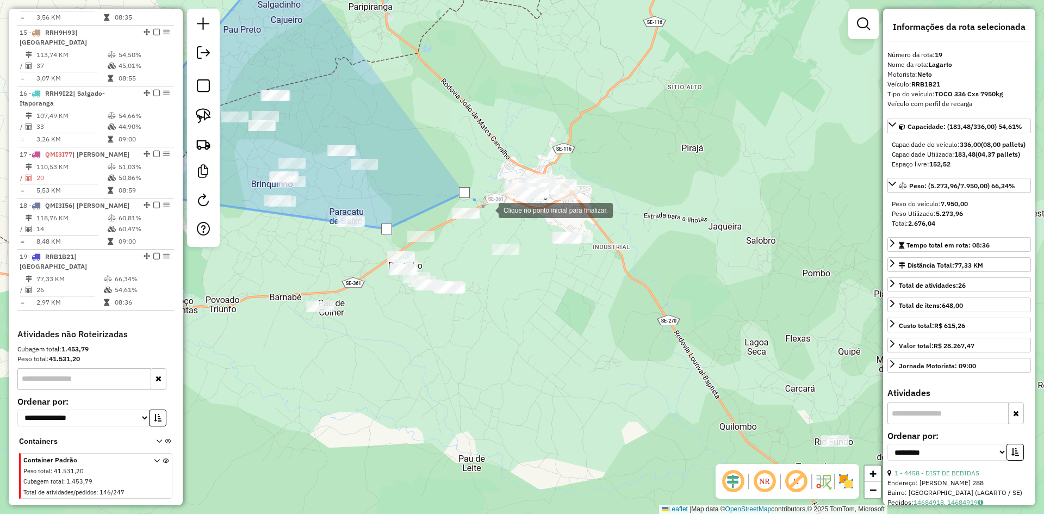
click at [494, 211] on div at bounding box center [488, 209] width 22 height 22
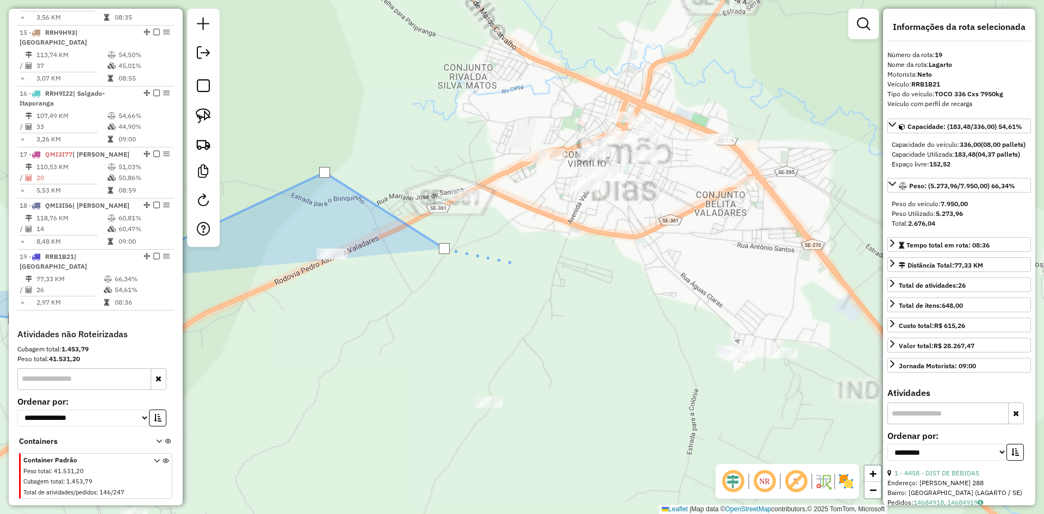
drag, startPoint x: 512, startPoint y: 248, endPoint x: 510, endPoint y: 371, distance: 122.3
click at [511, 273] on div at bounding box center [512, 262] width 22 height 22
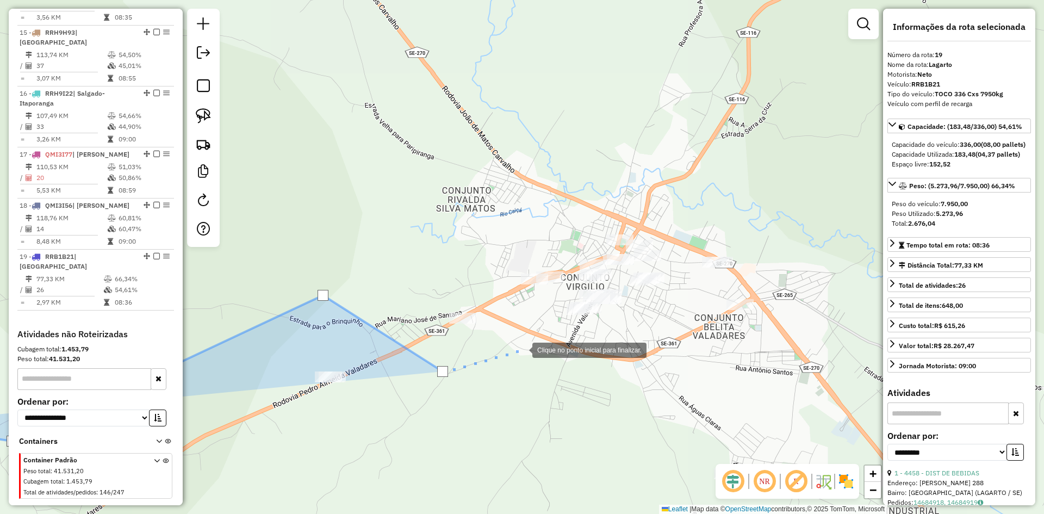
click at [521, 349] on div at bounding box center [521, 349] width 22 height 22
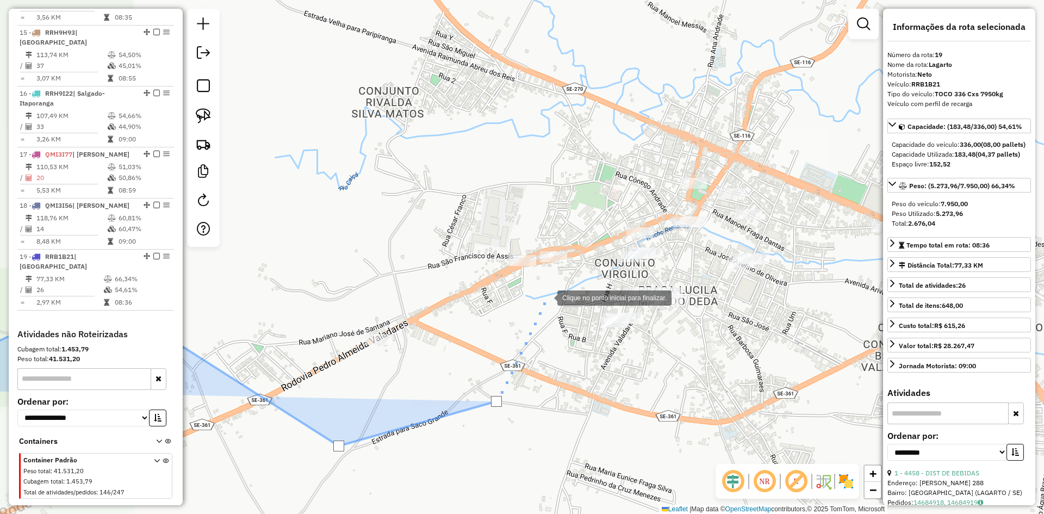
click at [546, 297] on div at bounding box center [546, 297] width 22 height 22
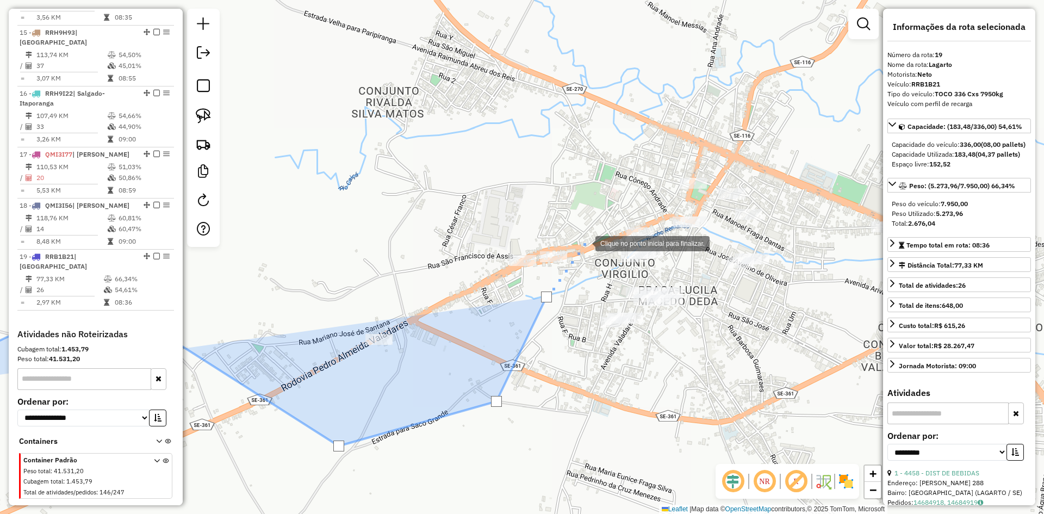
click at [587, 241] on div at bounding box center [585, 243] width 22 height 22
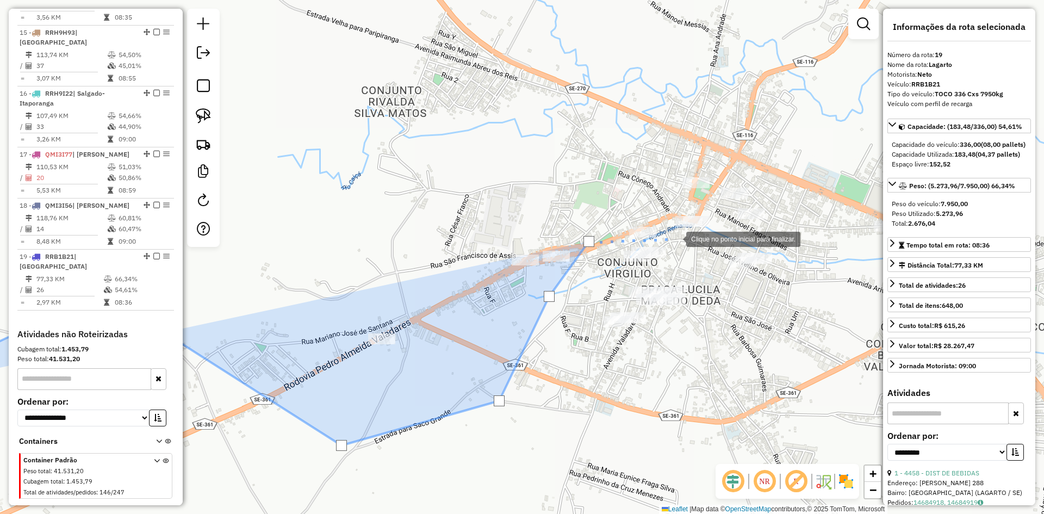
click at [675, 238] on div at bounding box center [675, 238] width 22 height 22
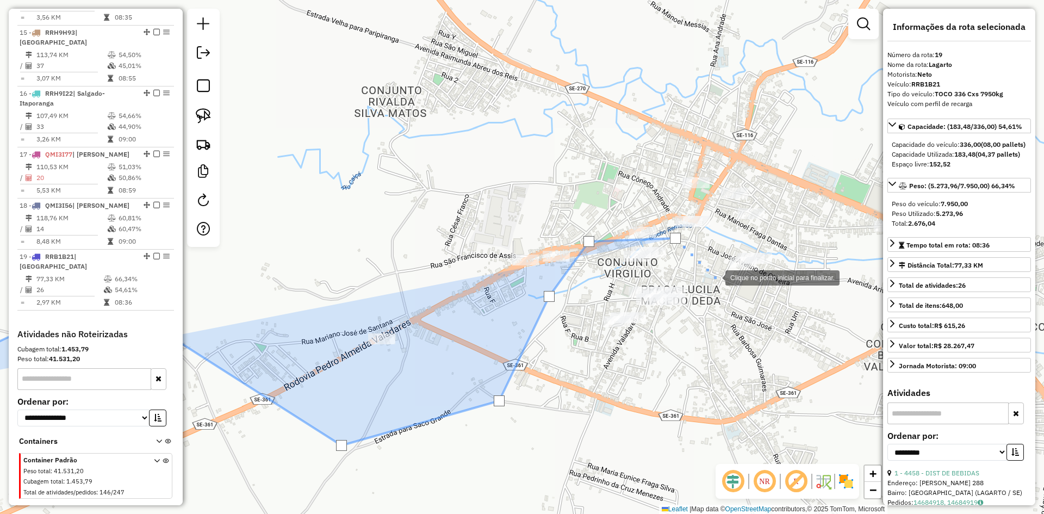
click at [714, 277] on div at bounding box center [714, 277] width 22 height 22
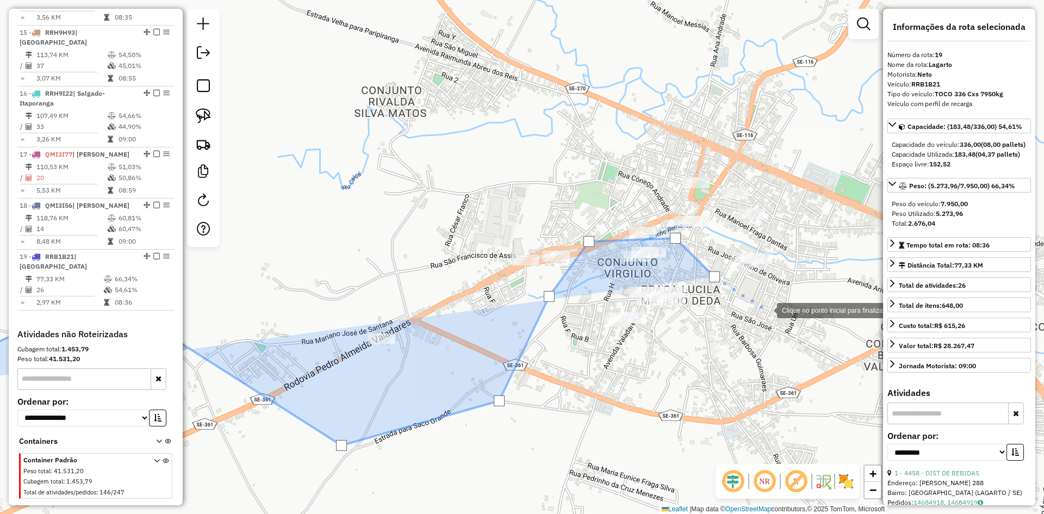
drag, startPoint x: 766, startPoint y: 309, endPoint x: 600, endPoint y: 283, distance: 167.9
click at [755, 298] on div at bounding box center [766, 309] width 22 height 22
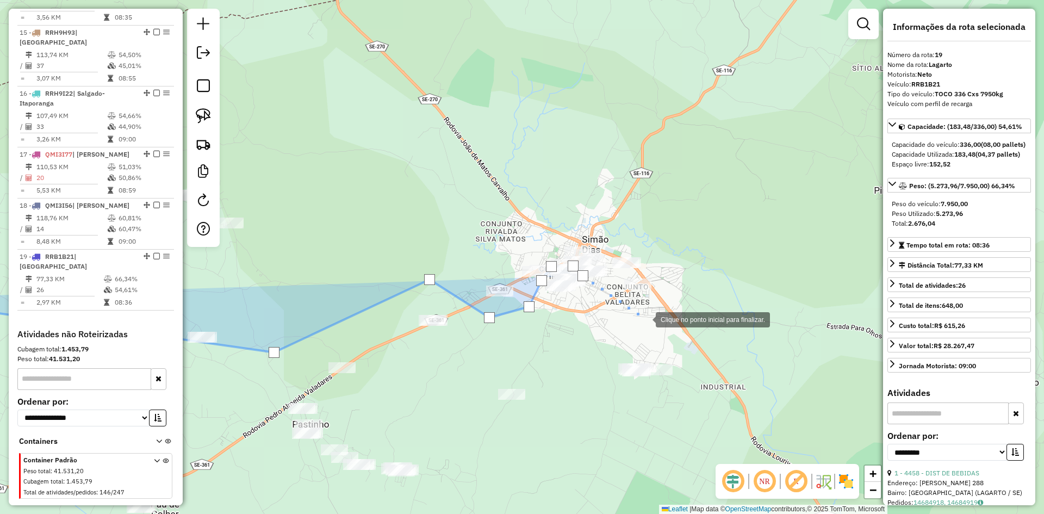
click at [645, 319] on div at bounding box center [645, 319] width 22 height 22
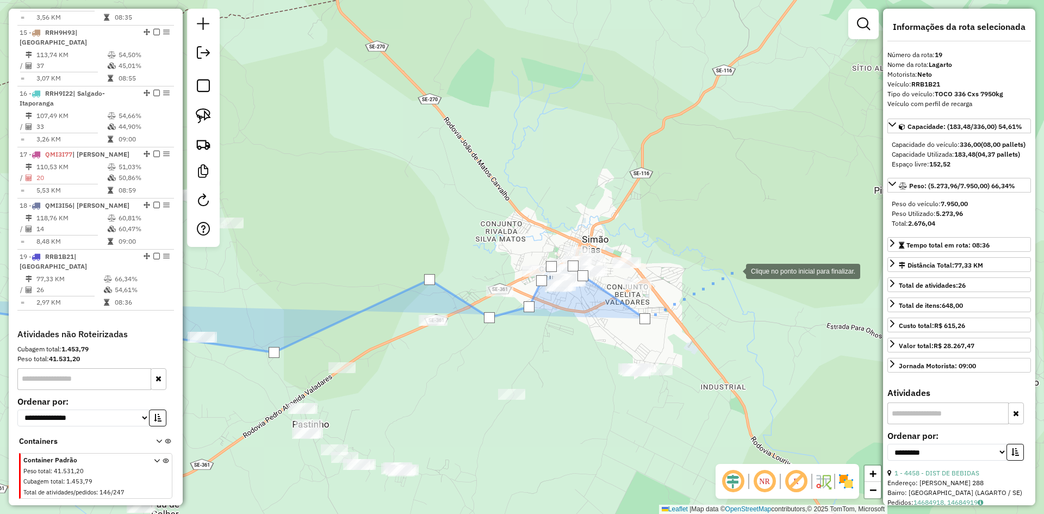
click at [735, 270] on div at bounding box center [735, 270] width 22 height 22
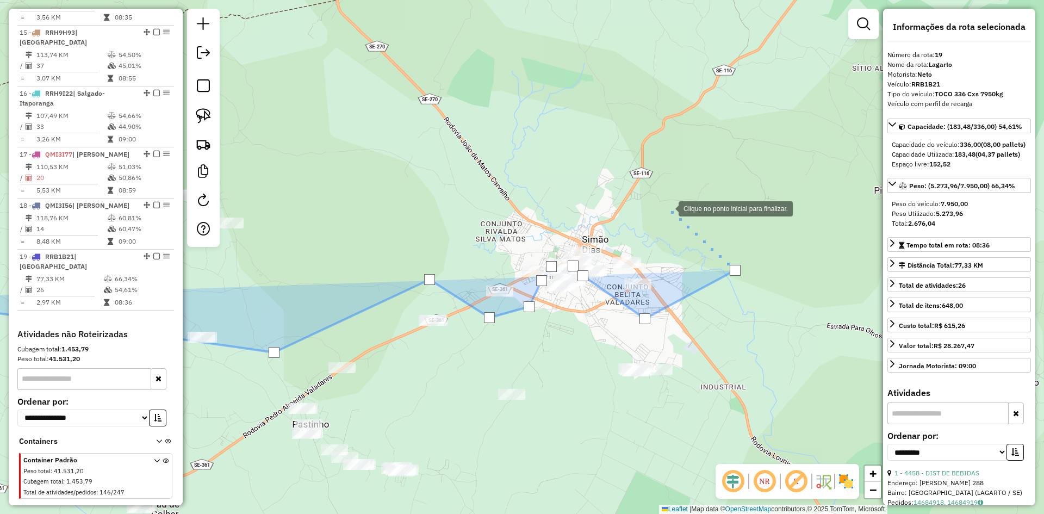
click at [668, 208] on div at bounding box center [668, 208] width 22 height 22
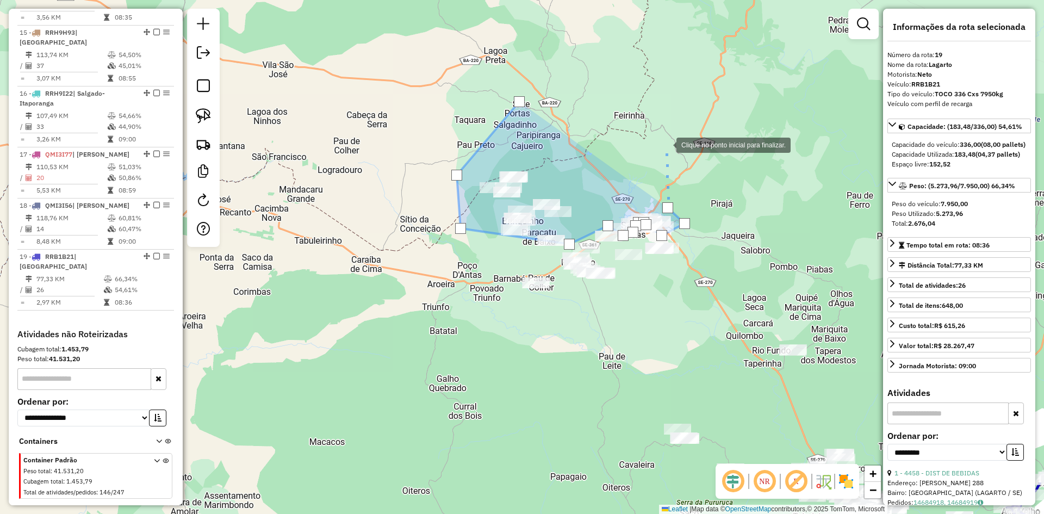
click at [660, 133] on div at bounding box center [665, 144] width 22 height 22
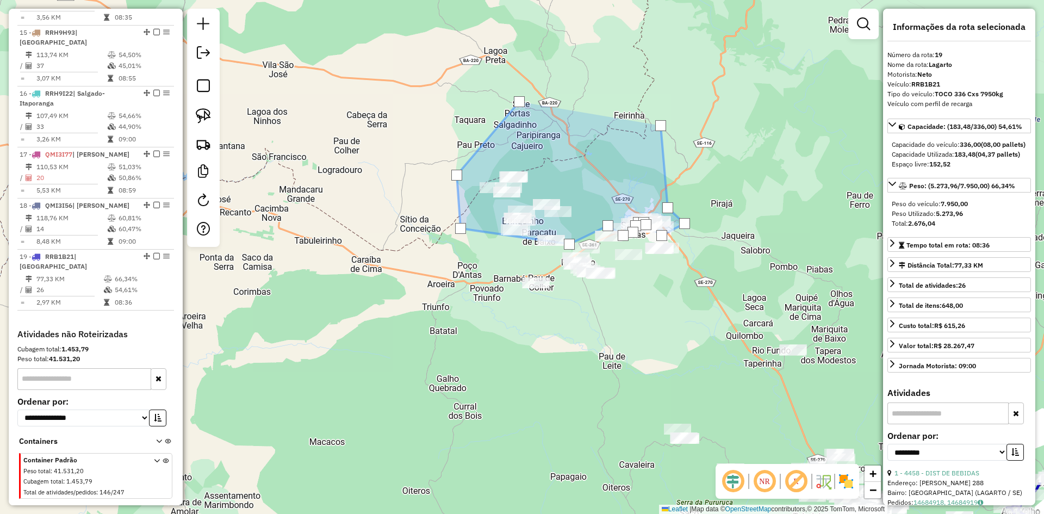
click at [660, 126] on div at bounding box center [660, 125] width 11 height 11
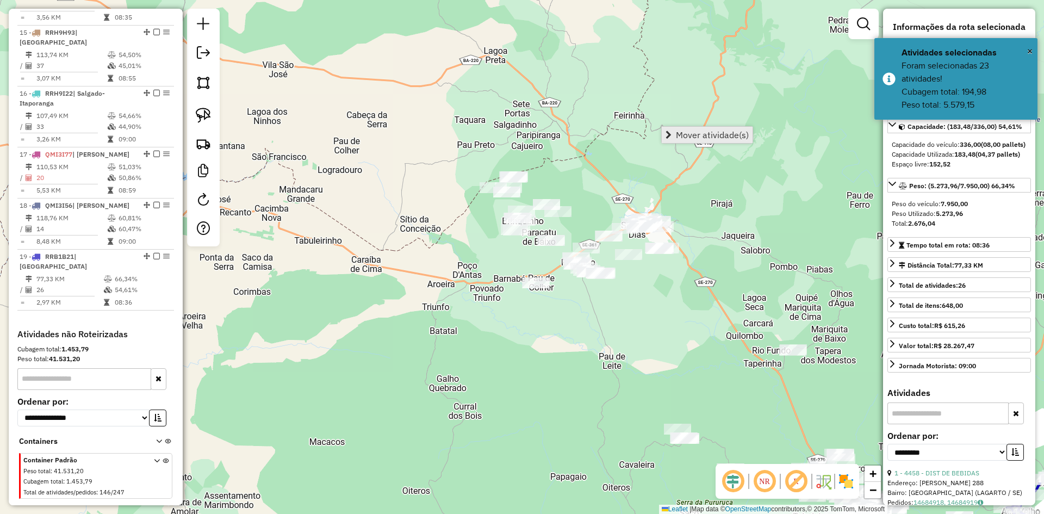
click at [675, 128] on link "Mover atividade(s)" at bounding box center [707, 135] width 91 height 16
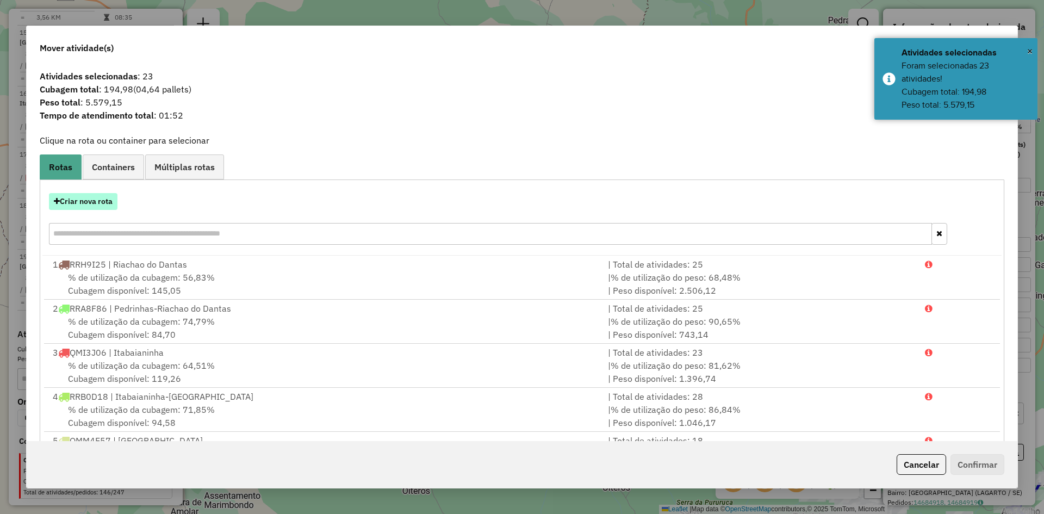
click at [108, 195] on button "Criar nova rota" at bounding box center [83, 201] width 68 height 17
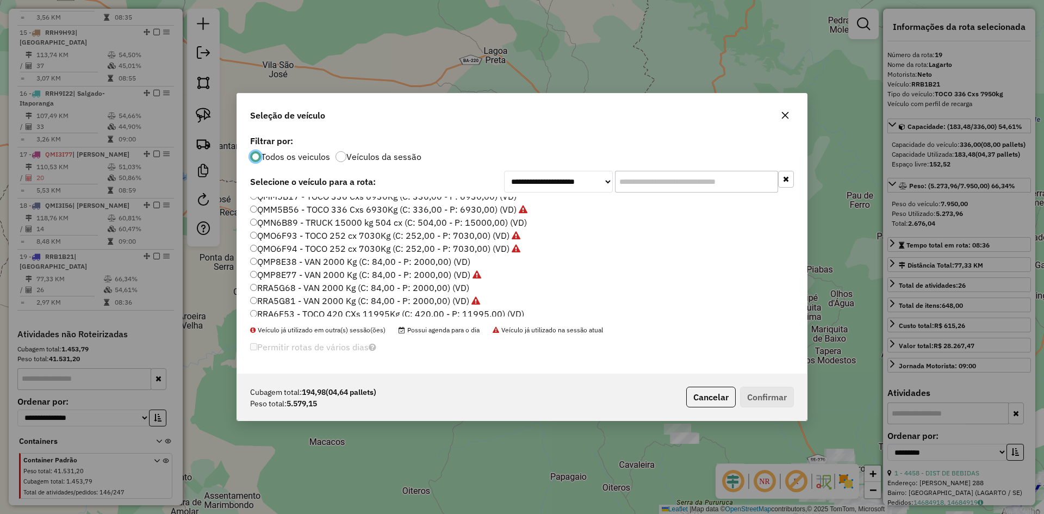
scroll to position [381, 0]
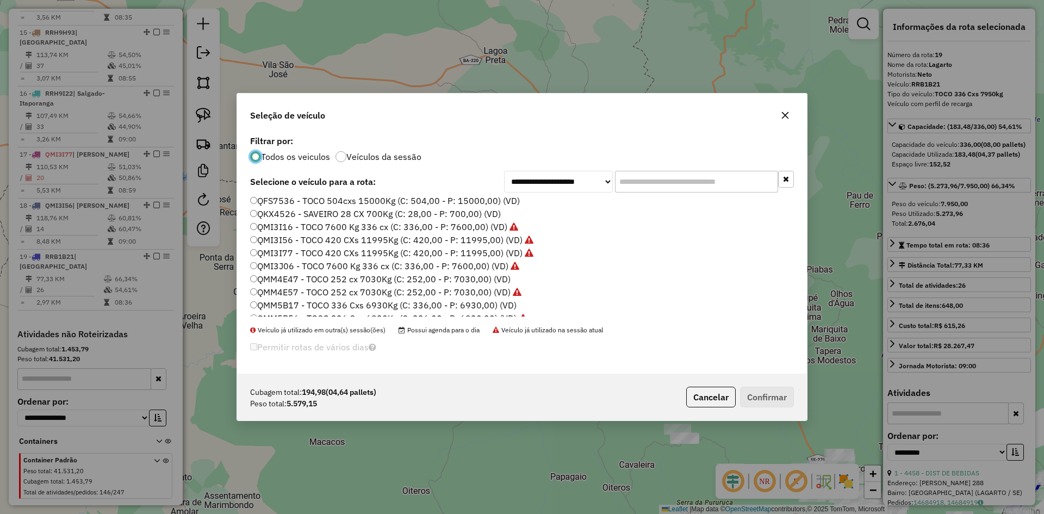
click at [289, 277] on label "QMM4E47 - TOCO 252 cx 7030Kg (C: 252,00 - P: 7030,00) (VD)" at bounding box center [380, 278] width 260 height 13
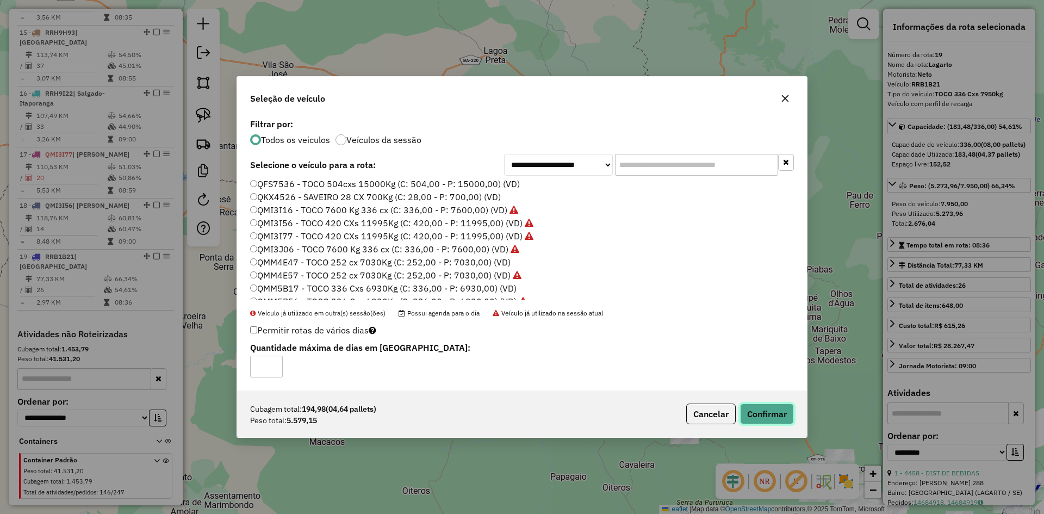
click at [780, 416] on button "Confirmar" at bounding box center [767, 413] width 54 height 21
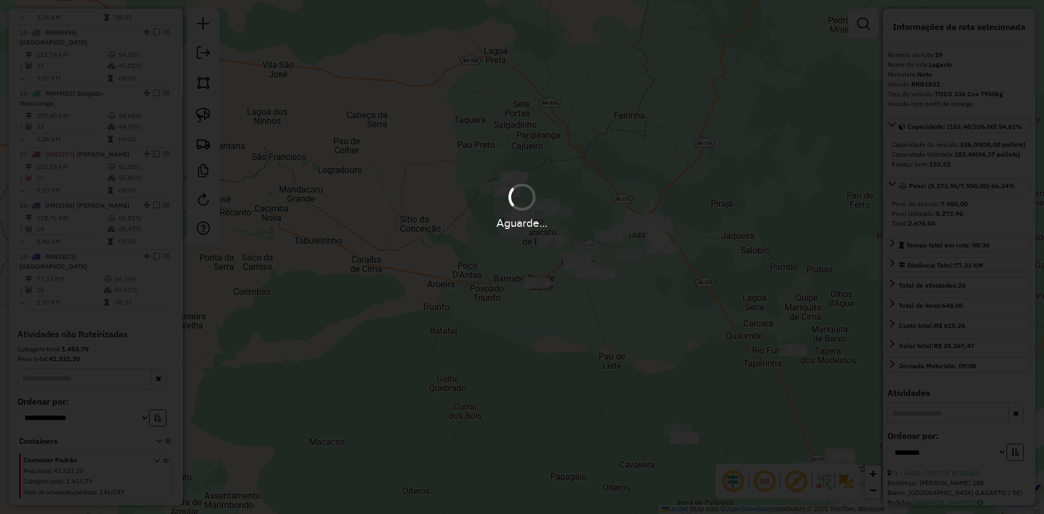
scroll to position [1219, 0]
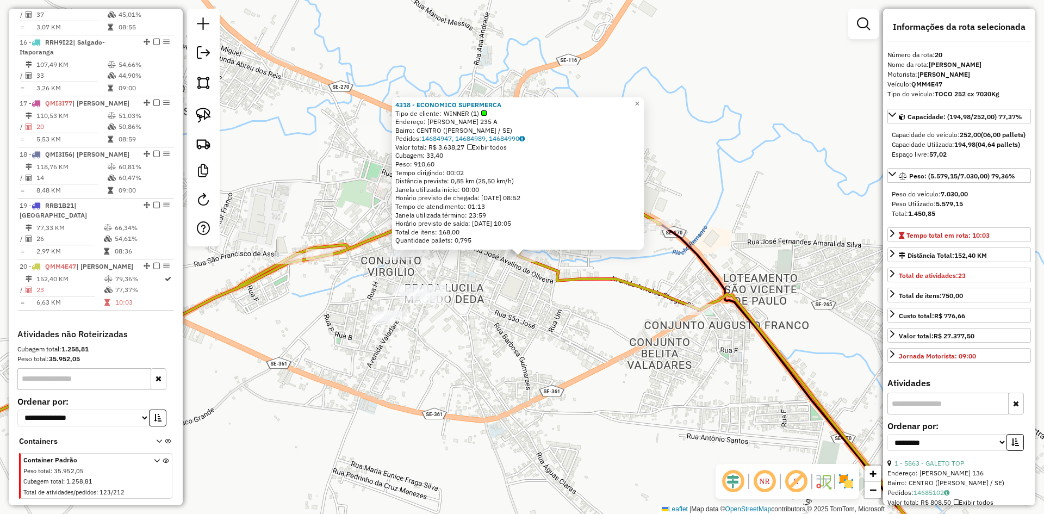
drag, startPoint x: 503, startPoint y: 326, endPoint x: 523, endPoint y: 285, distance: 46.2
click at [504, 326] on div "4318 - ECONOMICO SUPERMERCA Tipo de cliente: WINNER (1) Endereço: JOSE AVELINO …" at bounding box center [522, 257] width 1044 height 514
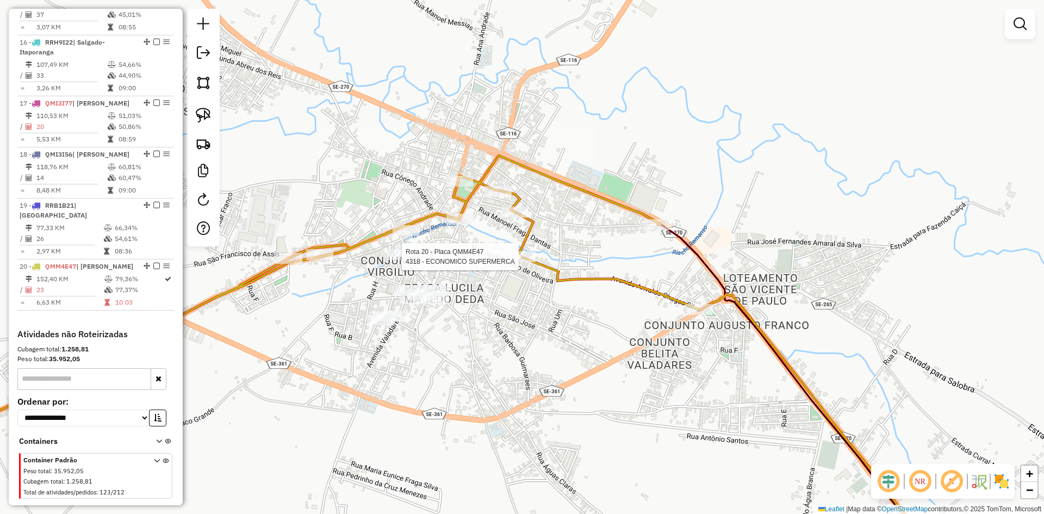
select select "**********"
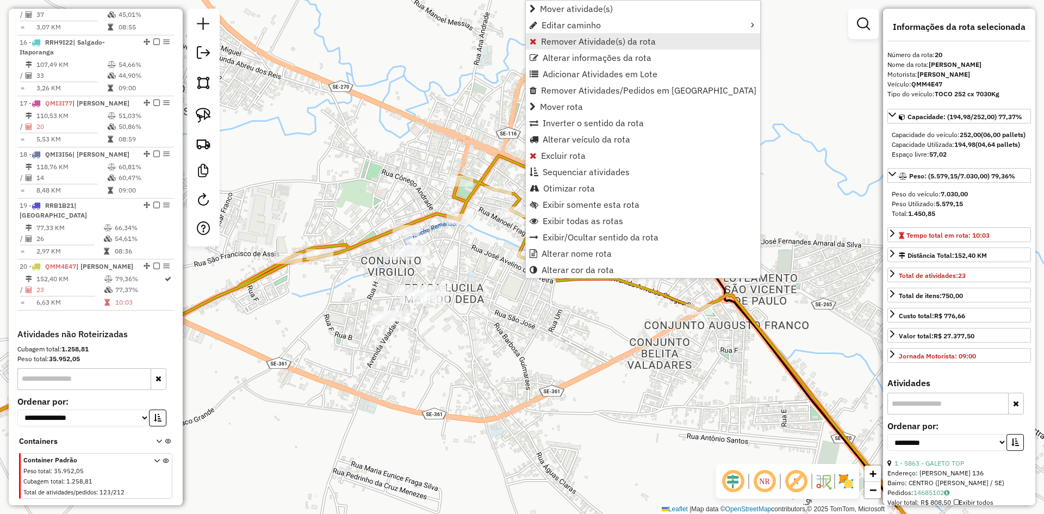
click at [564, 40] on span "Remover Atividade(s) da rota" at bounding box center [598, 41] width 115 height 9
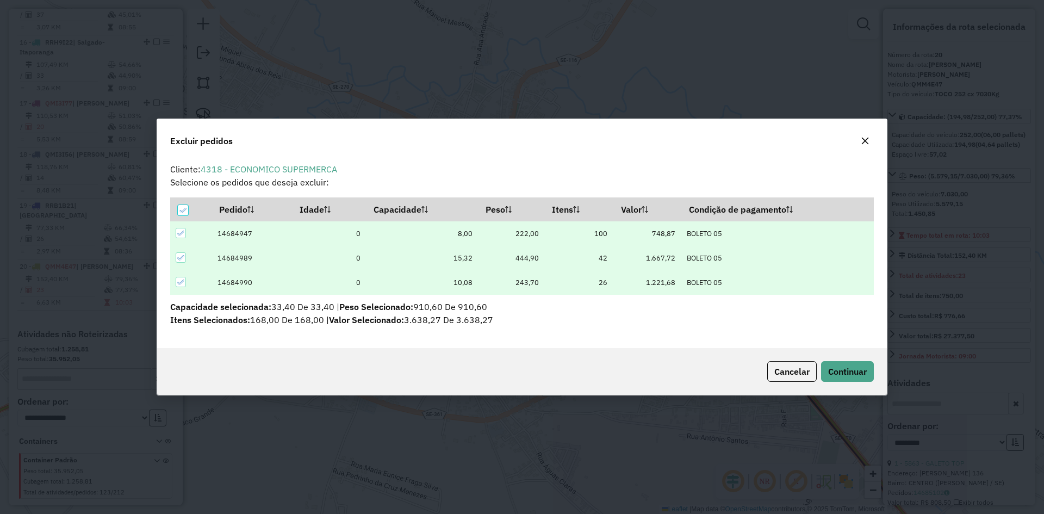
scroll to position [0, 0]
click at [832, 371] on span "Continuar" at bounding box center [847, 371] width 39 height 11
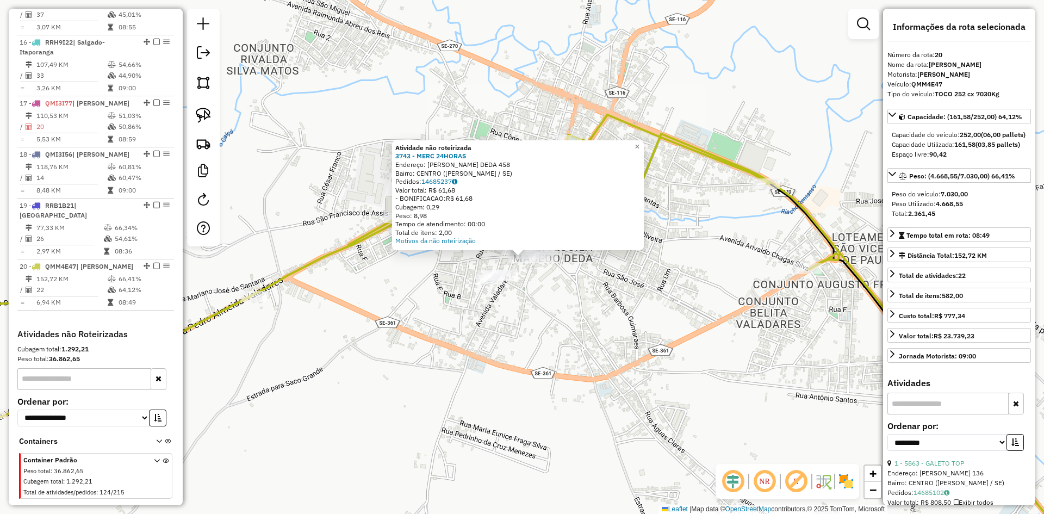
click at [619, 311] on div "Atividade não roteirizada 3743 - MERC 24HORAS Endereço: LUCILA MACEDO DEDA 458 …" at bounding box center [522, 257] width 1044 height 514
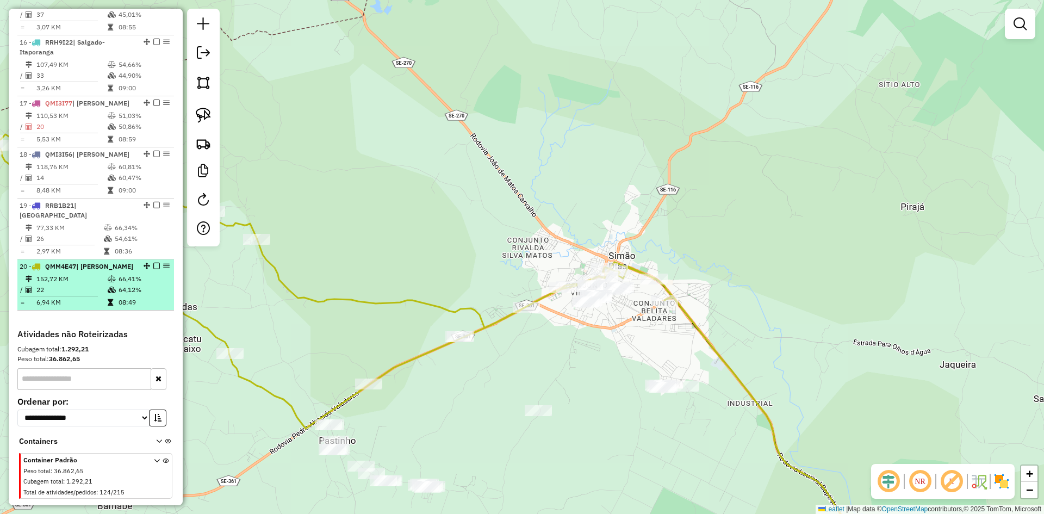
click at [135, 273] on td "66,41%" at bounding box center [144, 278] width 52 height 11
select select "**********"
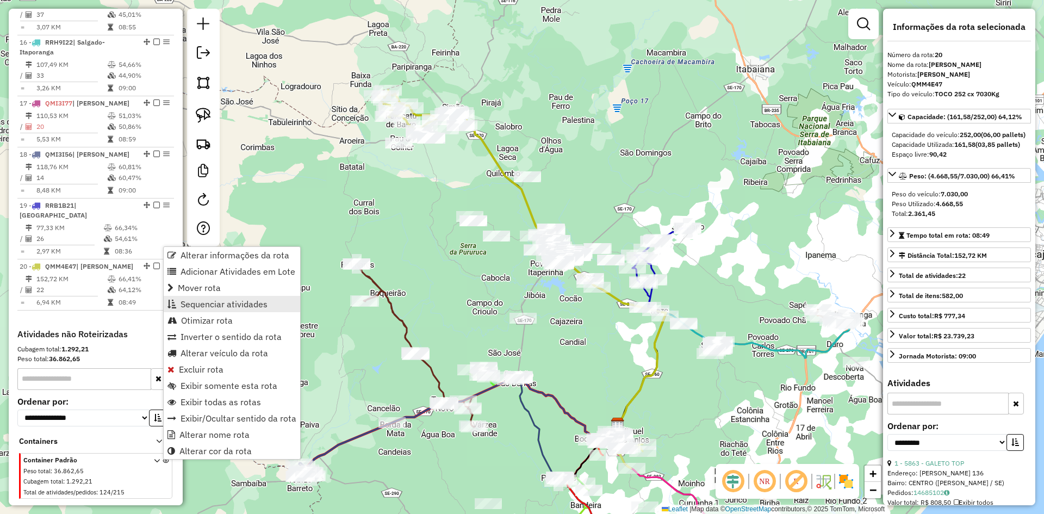
click at [247, 300] on span "Sequenciar atividades" at bounding box center [223, 304] width 87 height 9
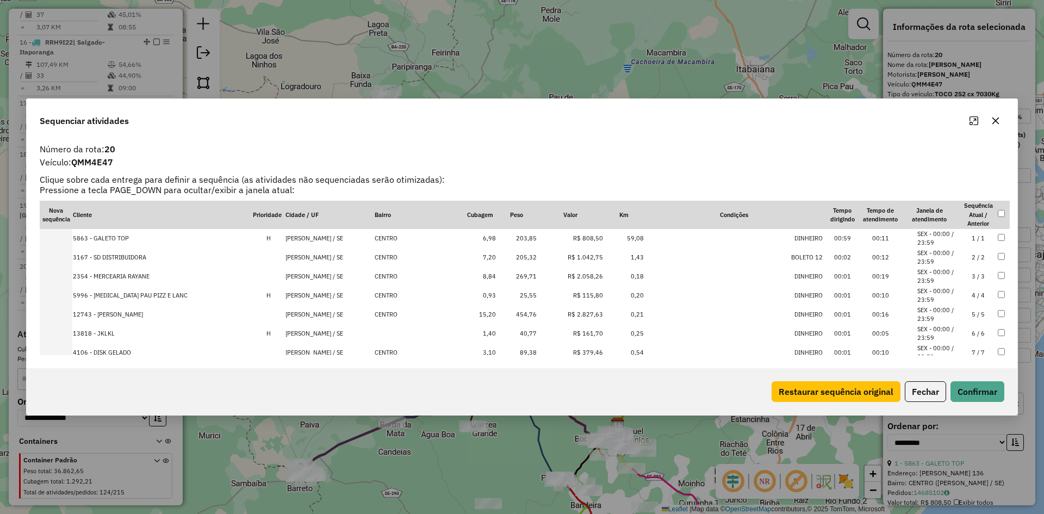
scroll to position [302, 0]
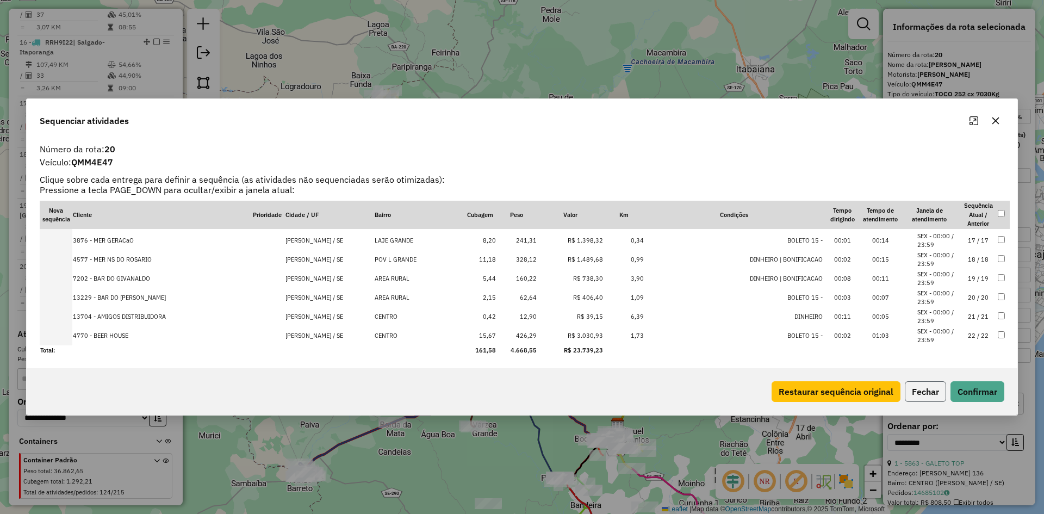
click at [928, 388] on button "Fechar" at bounding box center [925, 391] width 41 height 21
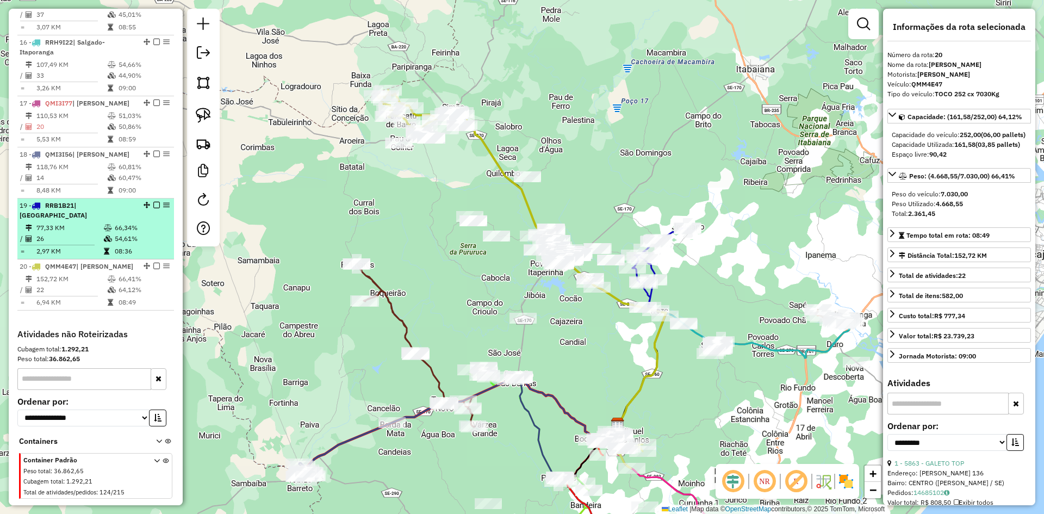
click at [114, 233] on td "54,61%" at bounding box center [141, 238] width 55 height 11
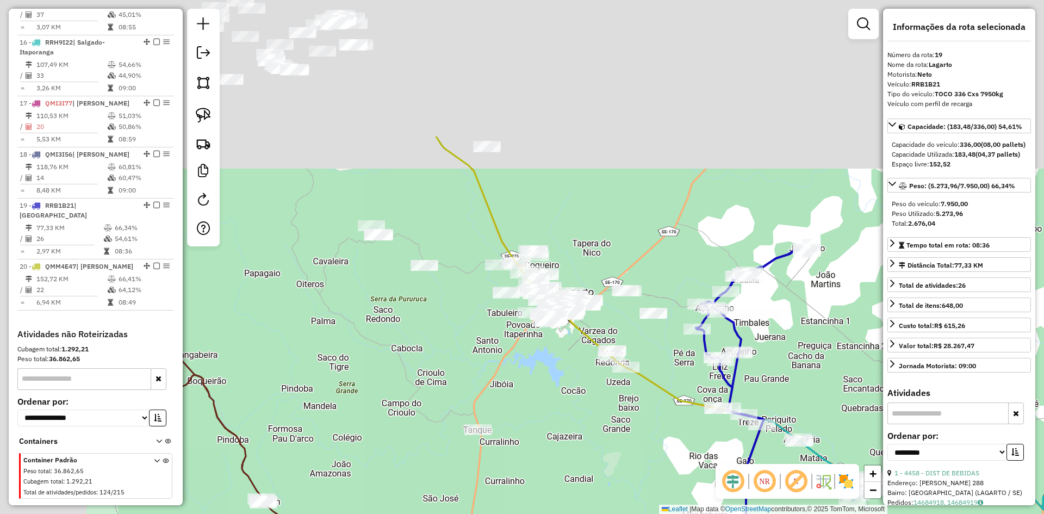
drag, startPoint x: 406, startPoint y: 241, endPoint x: 594, endPoint y: 373, distance: 229.8
click at [599, 382] on div "Janela de atendimento Grade de atendimento Capacidade Transportadoras Veículos …" at bounding box center [522, 257] width 1044 height 514
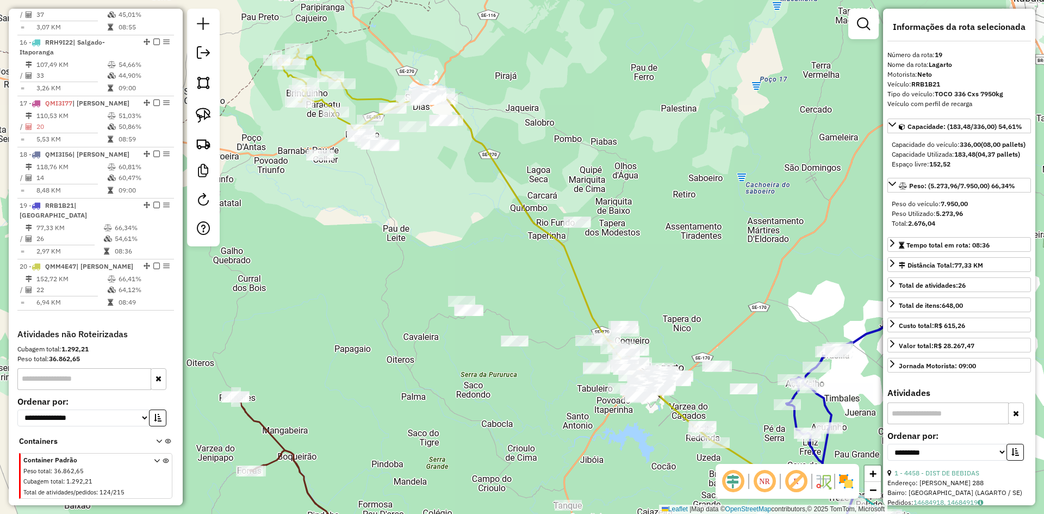
drag, startPoint x: 397, startPoint y: 210, endPoint x: 460, endPoint y: 269, distance: 86.5
click at [460, 269] on div "Janela de atendimento Grade de atendimento Capacidade Transportadoras Veículos …" at bounding box center [522, 257] width 1044 height 514
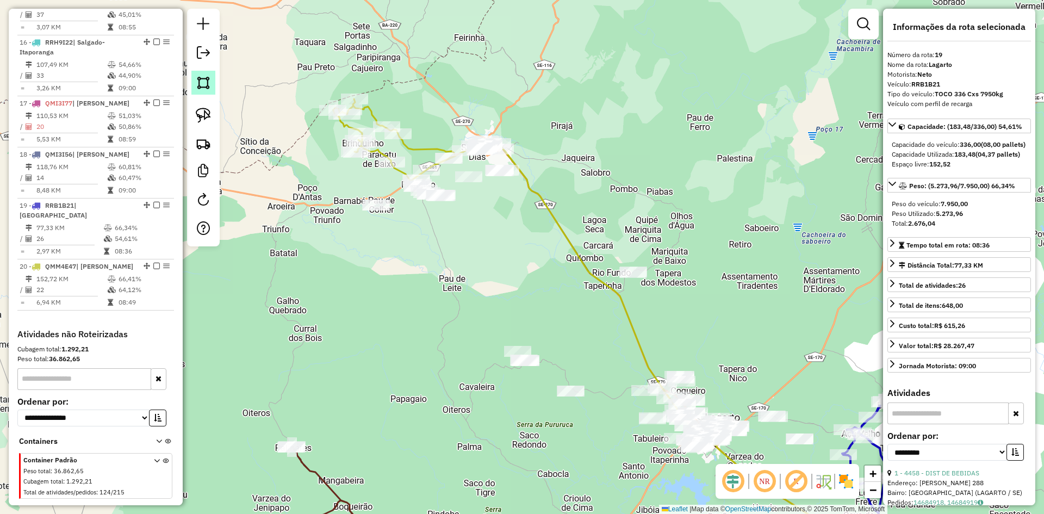
click at [207, 90] on link at bounding box center [203, 83] width 24 height 24
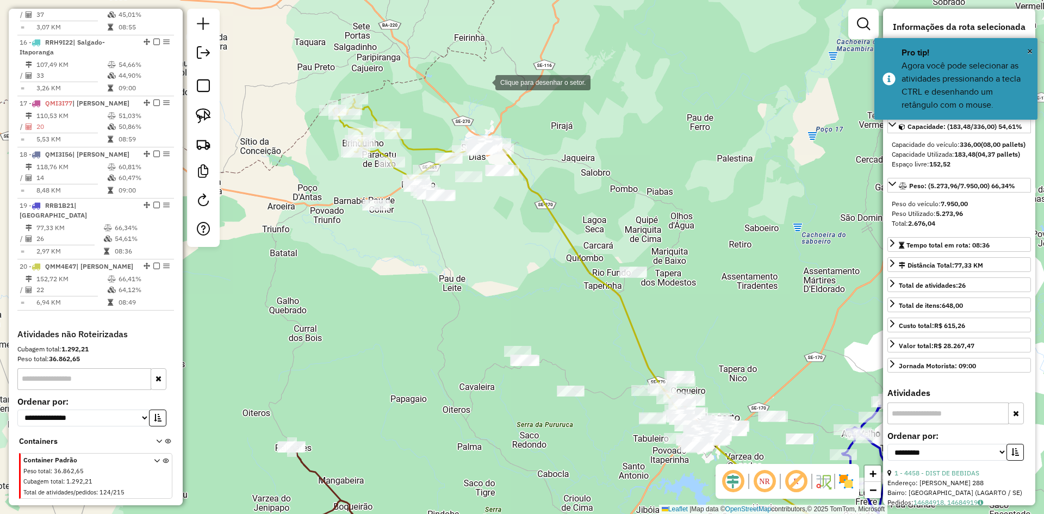
drag, startPoint x: 484, startPoint y: 82, endPoint x: 476, endPoint y: 96, distance: 16.6
click at [485, 82] on div at bounding box center [484, 82] width 22 height 22
click at [339, 211] on div at bounding box center [345, 207] width 22 height 22
click at [344, 260] on div at bounding box center [344, 261] width 22 height 22
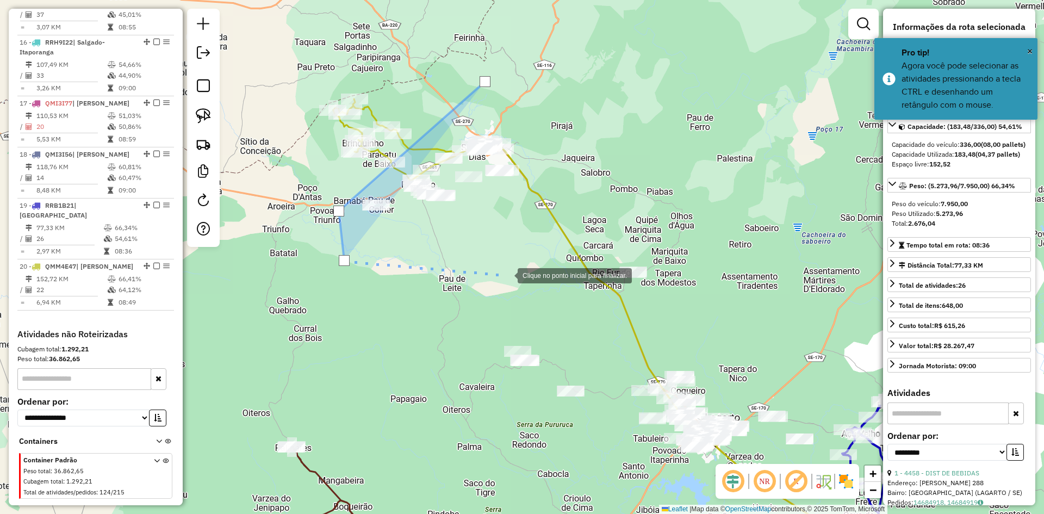
click at [507, 275] on div at bounding box center [507, 275] width 22 height 22
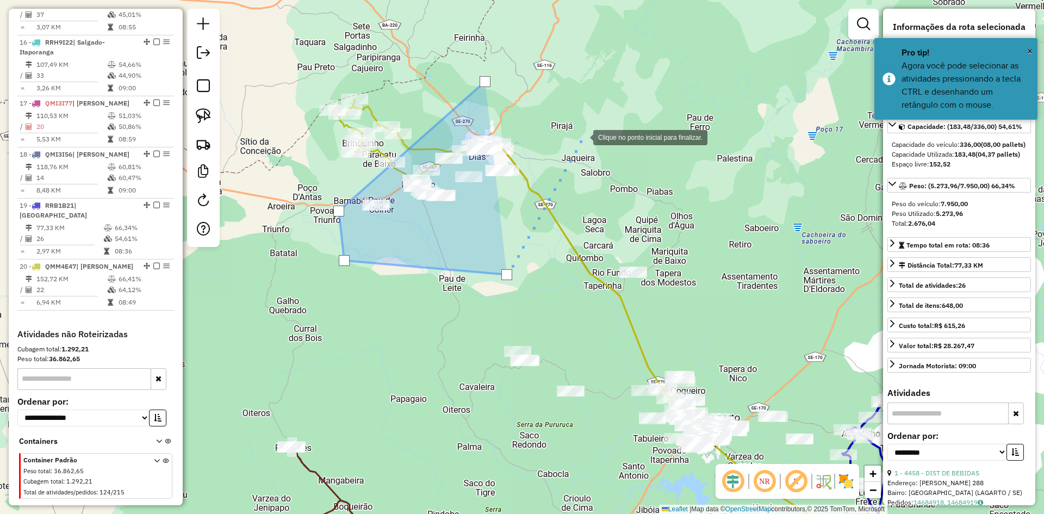
click at [586, 126] on div at bounding box center [582, 137] width 22 height 22
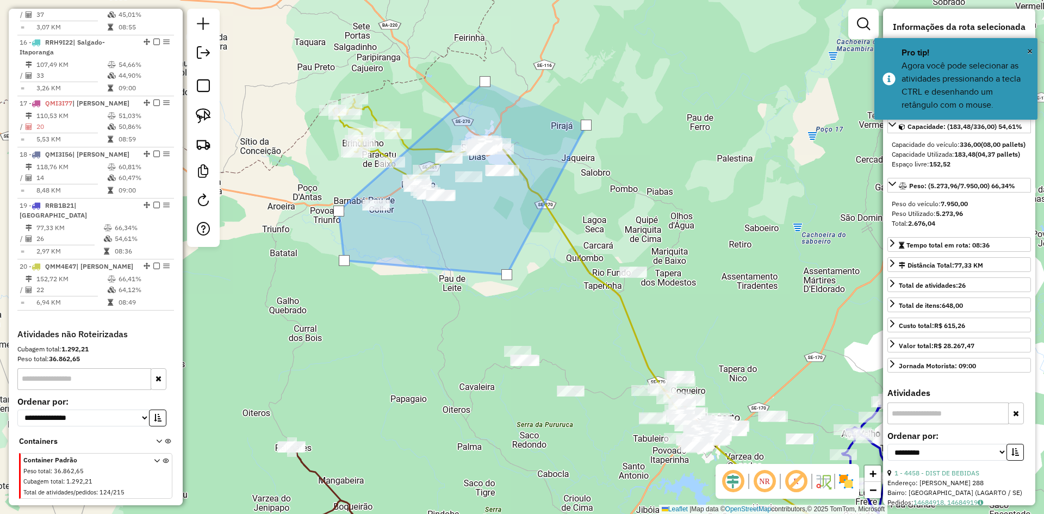
click at [586, 125] on div at bounding box center [586, 125] width 11 height 11
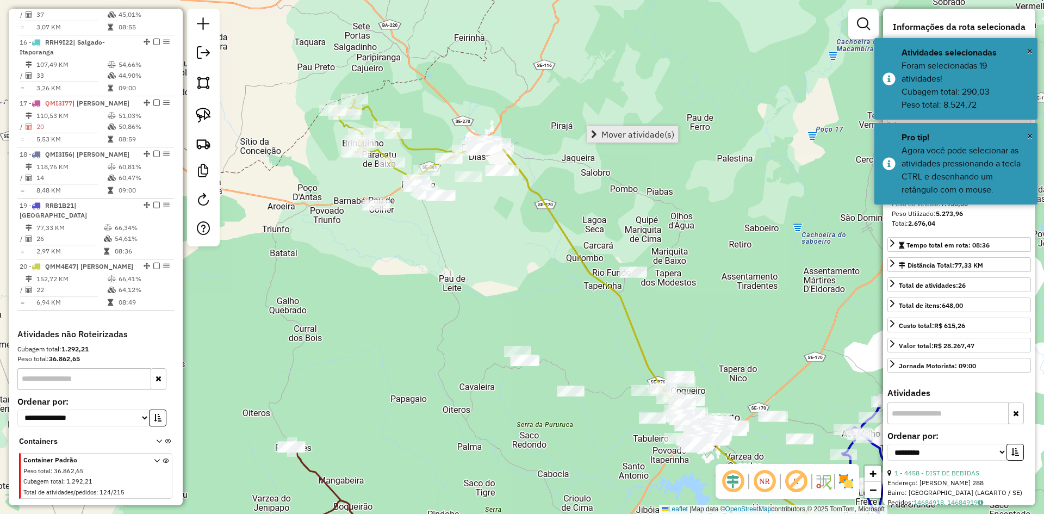
click at [614, 134] on span "Mover atividade(s)" at bounding box center [637, 134] width 73 height 9
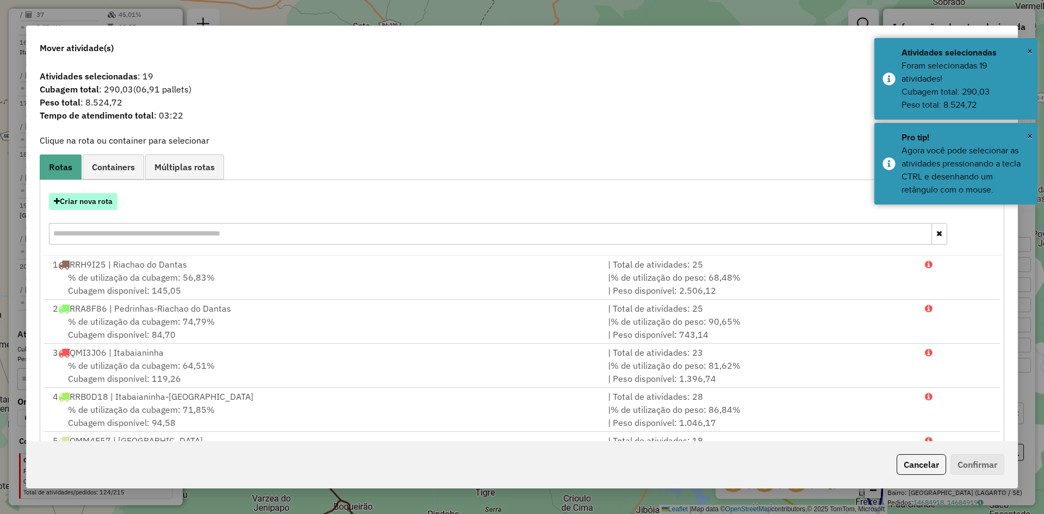
click at [109, 200] on button "Criar nova rota" at bounding box center [83, 201] width 68 height 17
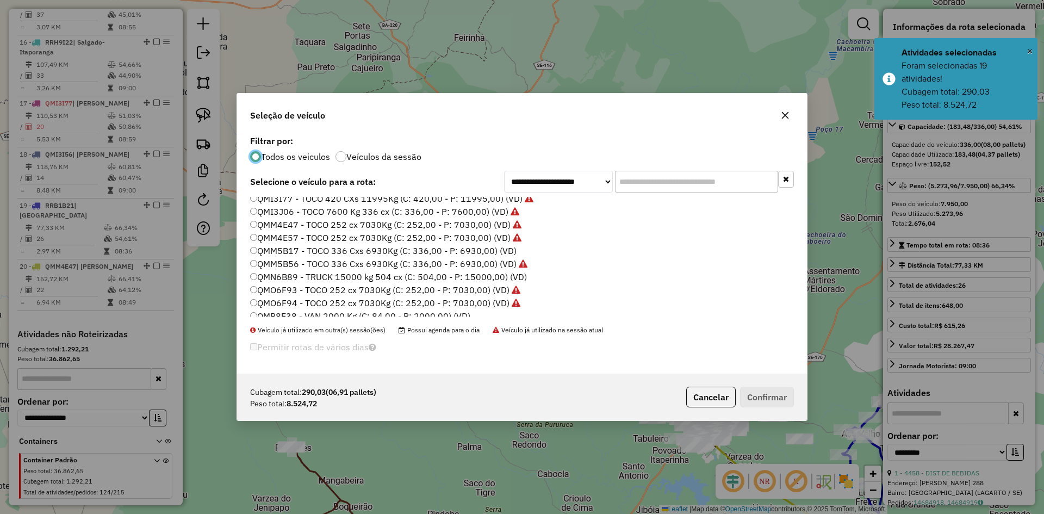
scroll to position [676, 0]
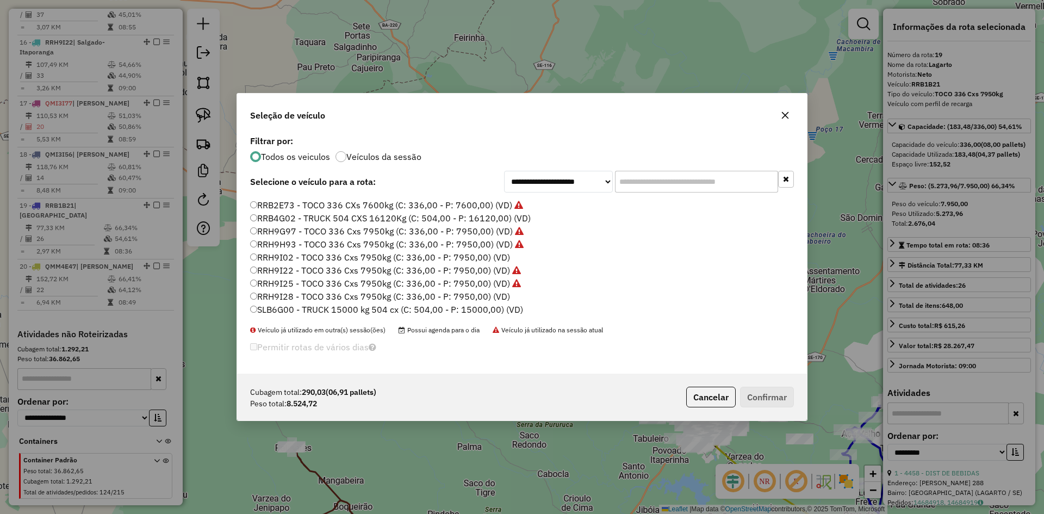
click at [285, 259] on label "RRH9I02 - TOCO 336 Cxs 7950kg (C: 336,00 - P: 7950,00) (VD)" at bounding box center [380, 257] width 260 height 13
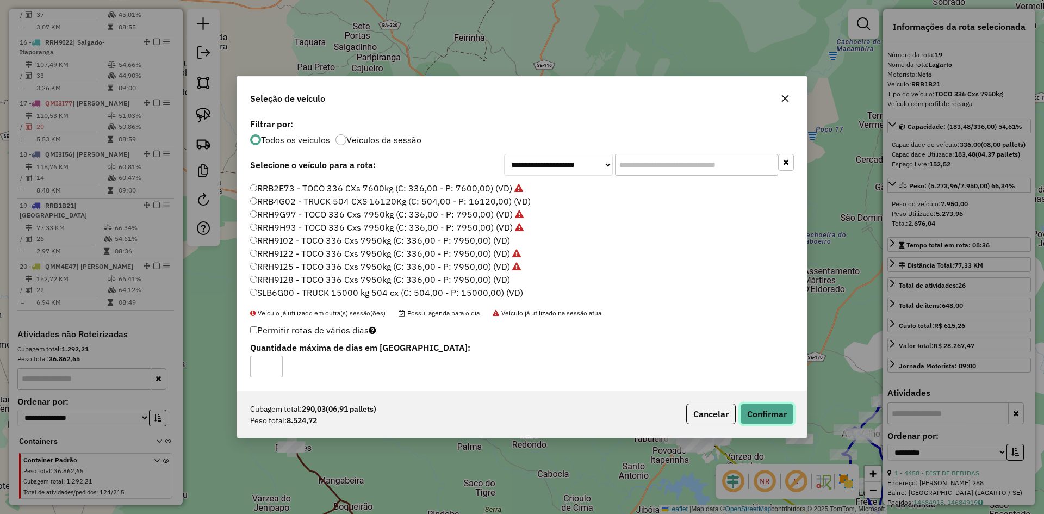
click at [767, 407] on button "Confirmar" at bounding box center [767, 413] width 54 height 21
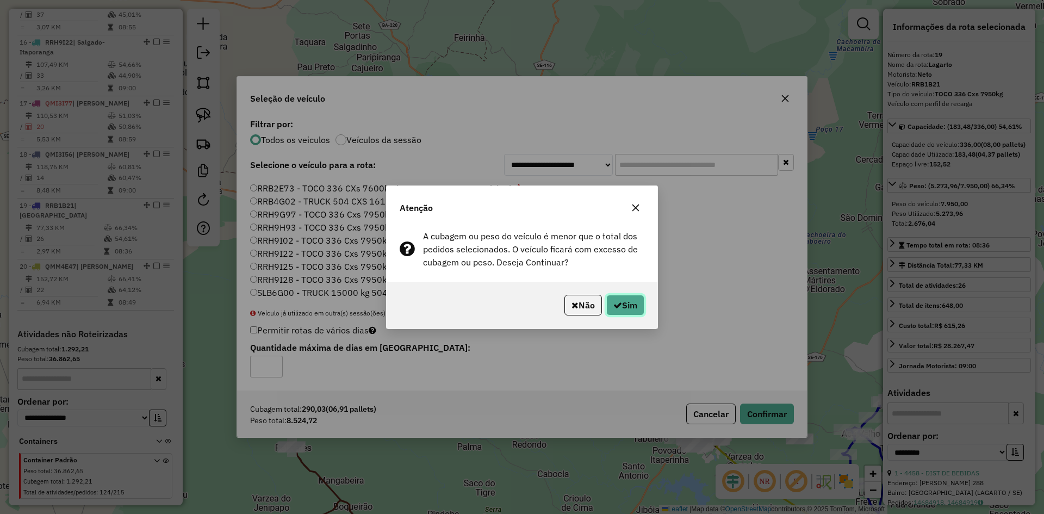
click at [634, 304] on button "Sim" at bounding box center [625, 305] width 38 height 21
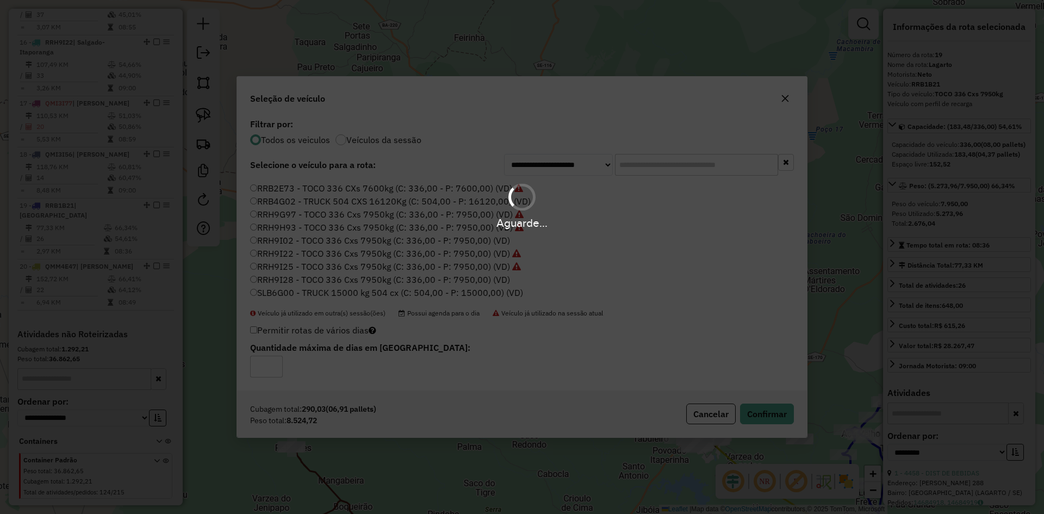
scroll to position [1270, 0]
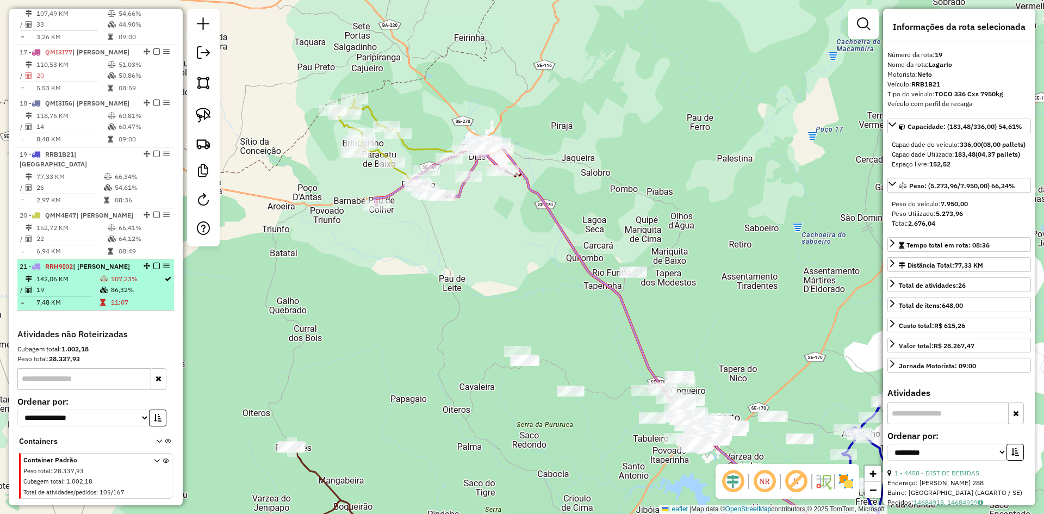
drag, startPoint x: 109, startPoint y: 277, endPoint x: 128, endPoint y: 263, distance: 23.4
click at [113, 273] on table "142,06 KM 107,23% / 19 86,32% = 7,48 KM 11:07" at bounding box center [96, 290] width 152 height 34
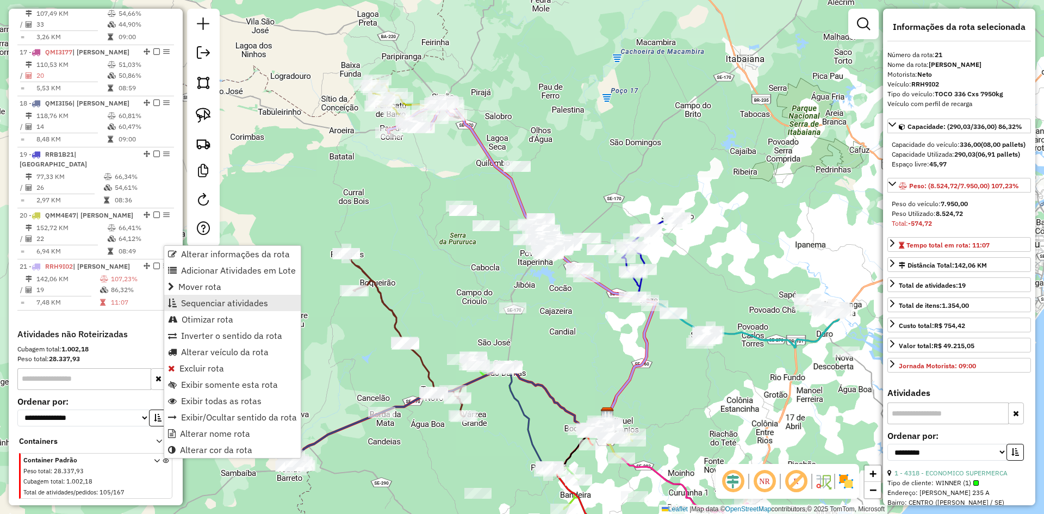
click at [225, 302] on span "Sequenciar atividades" at bounding box center [224, 302] width 87 height 9
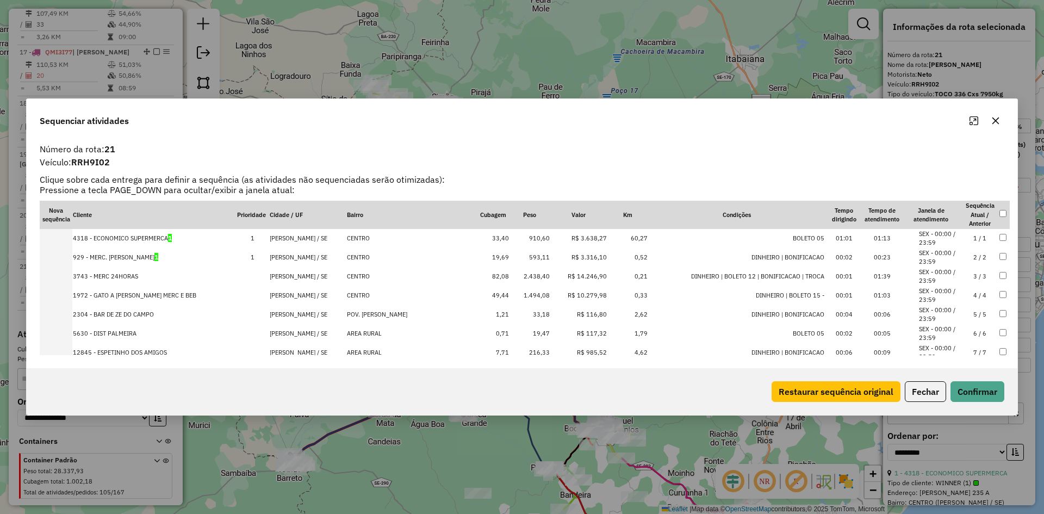
click at [550, 239] on td "R$ 3.638,27" at bounding box center [578, 238] width 57 height 19
click at [509, 276] on td "2.438,40" at bounding box center [529, 276] width 41 height 19
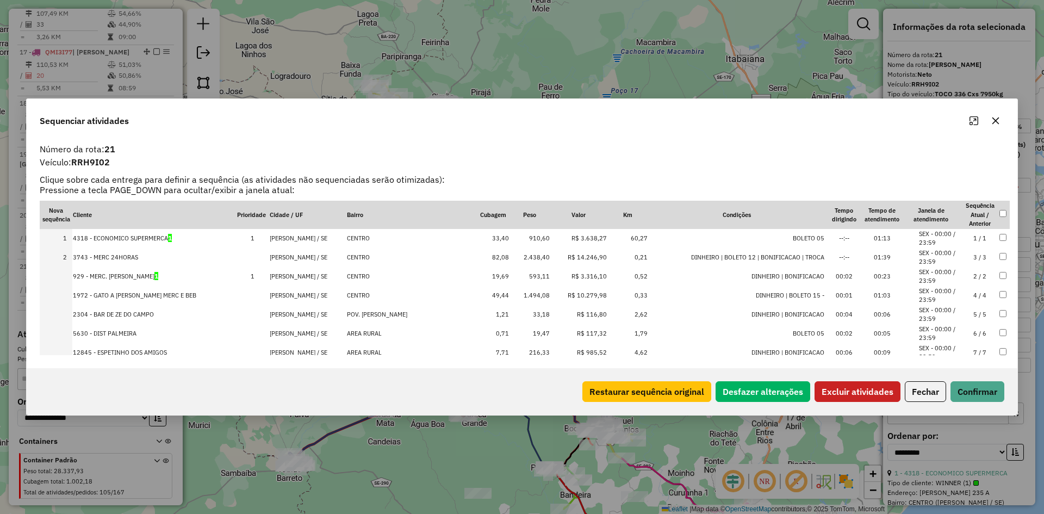
click at [838, 386] on button "Excluir atividades" at bounding box center [857, 391] width 86 height 21
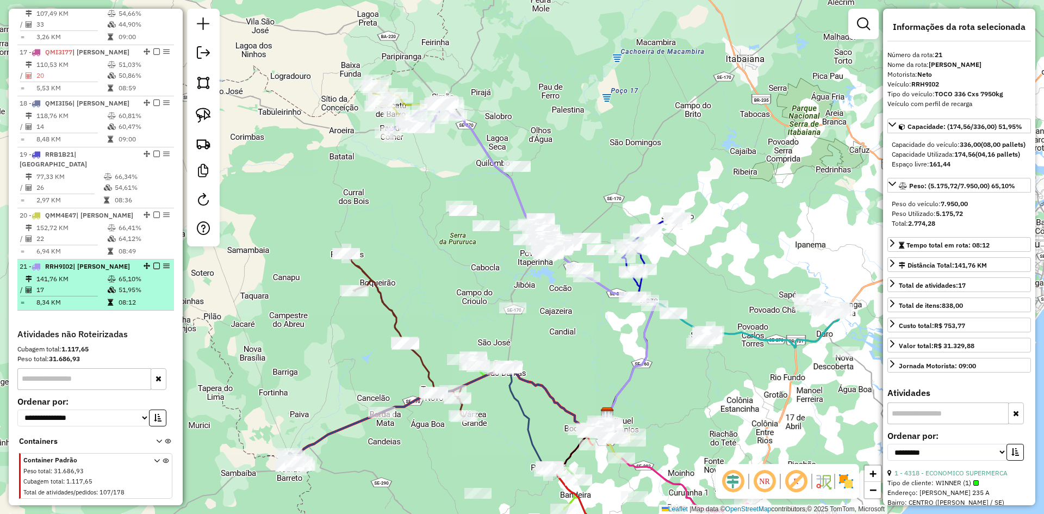
click at [126, 284] on td "51,95%" at bounding box center [144, 289] width 52 height 11
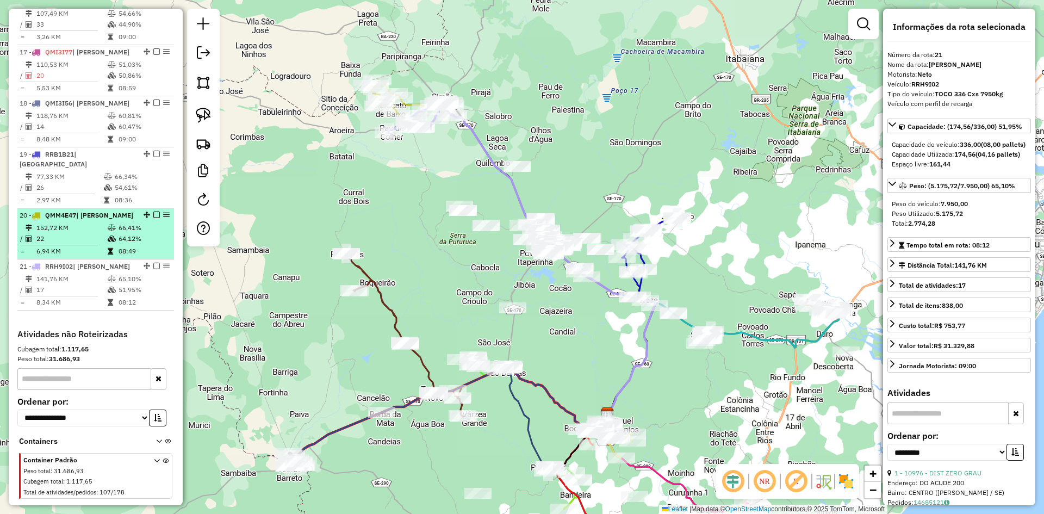
click at [127, 222] on td "66,41%" at bounding box center [144, 227] width 52 height 11
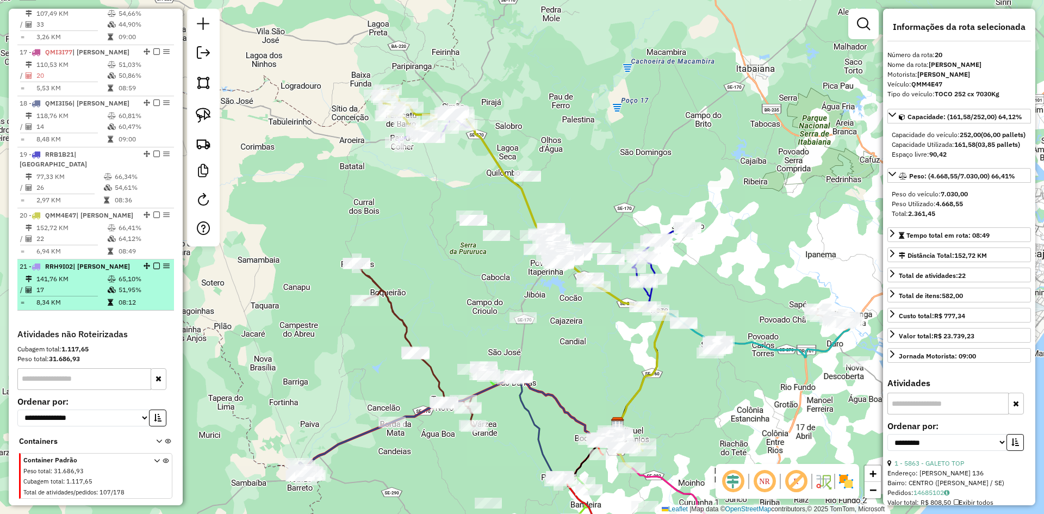
click at [137, 273] on td "65,10%" at bounding box center [144, 278] width 52 height 11
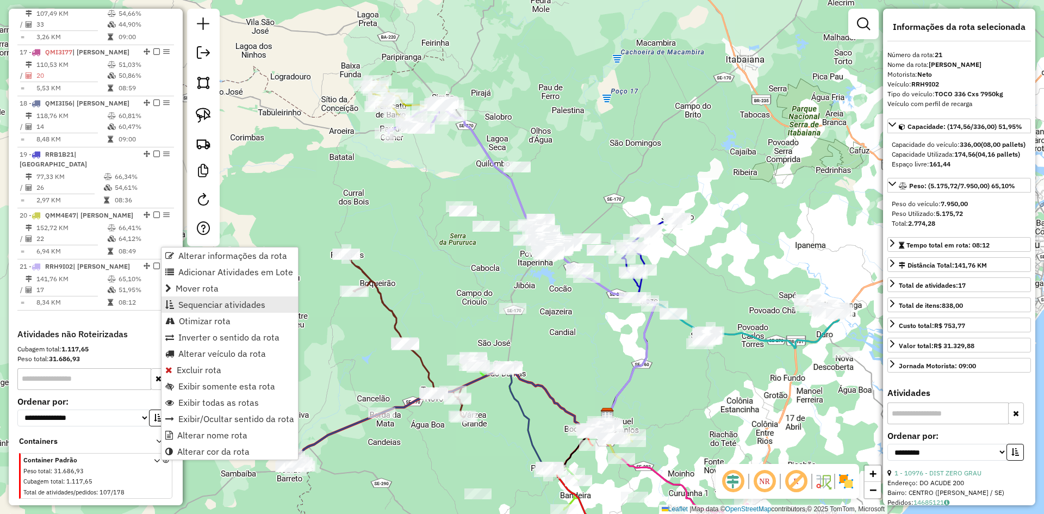
click at [238, 301] on span "Sequenciar atividades" at bounding box center [221, 304] width 87 height 9
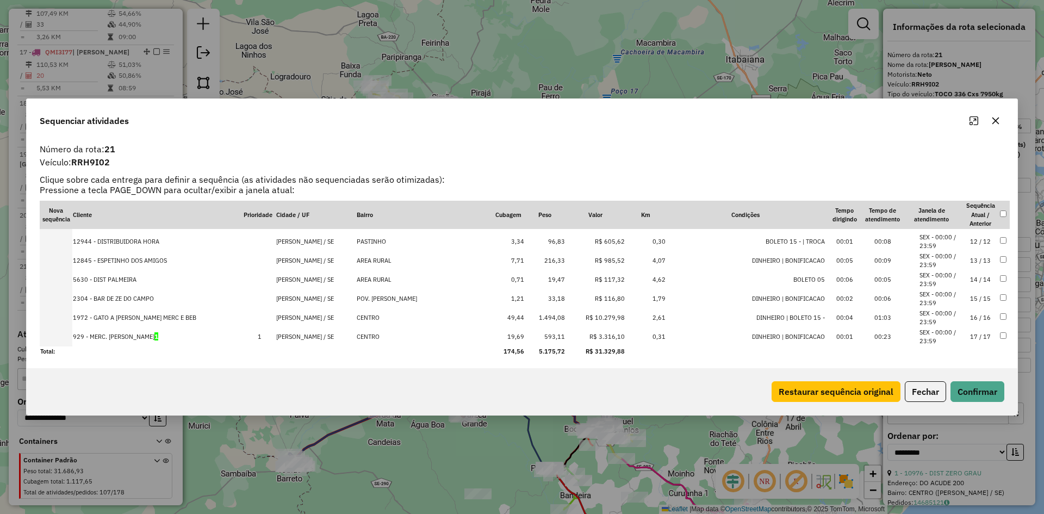
scroll to position [207, 0]
click at [930, 394] on button "Fechar" at bounding box center [925, 391] width 41 height 21
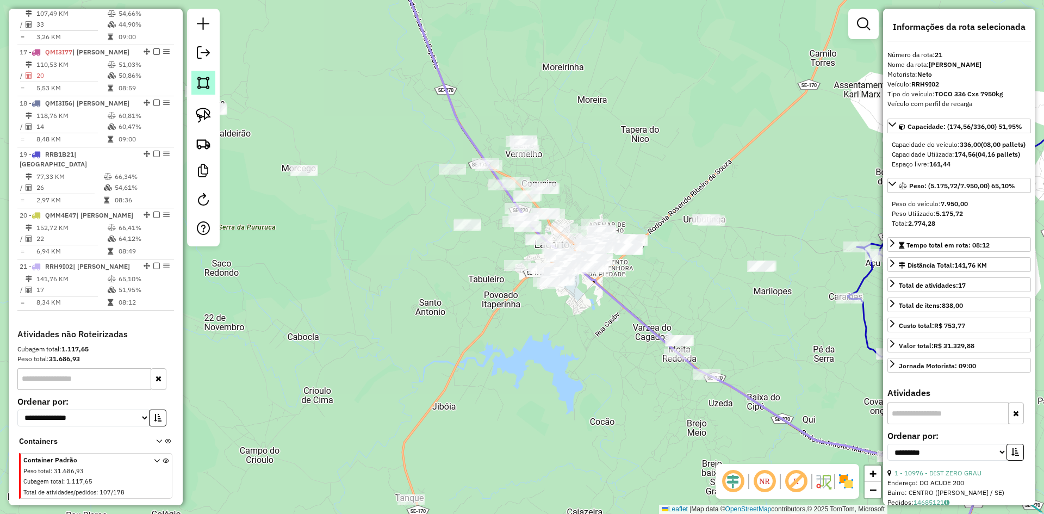
click at [203, 85] on img at bounding box center [203, 82] width 15 height 15
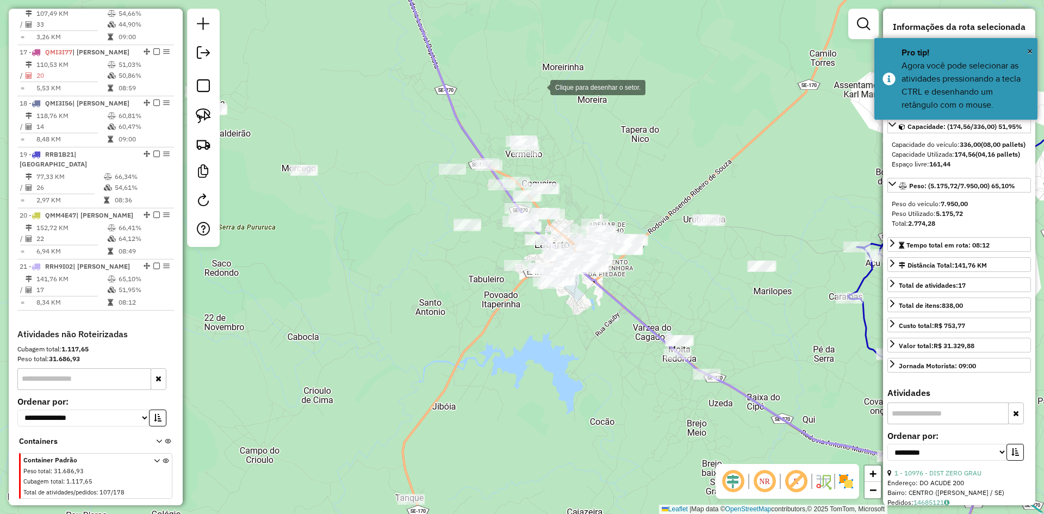
click at [539, 86] on div at bounding box center [539, 87] width 22 height 22
drag, startPoint x: 468, startPoint y: 116, endPoint x: 493, endPoint y: 151, distance: 42.5
click at [468, 118] on div at bounding box center [468, 116] width 22 height 22
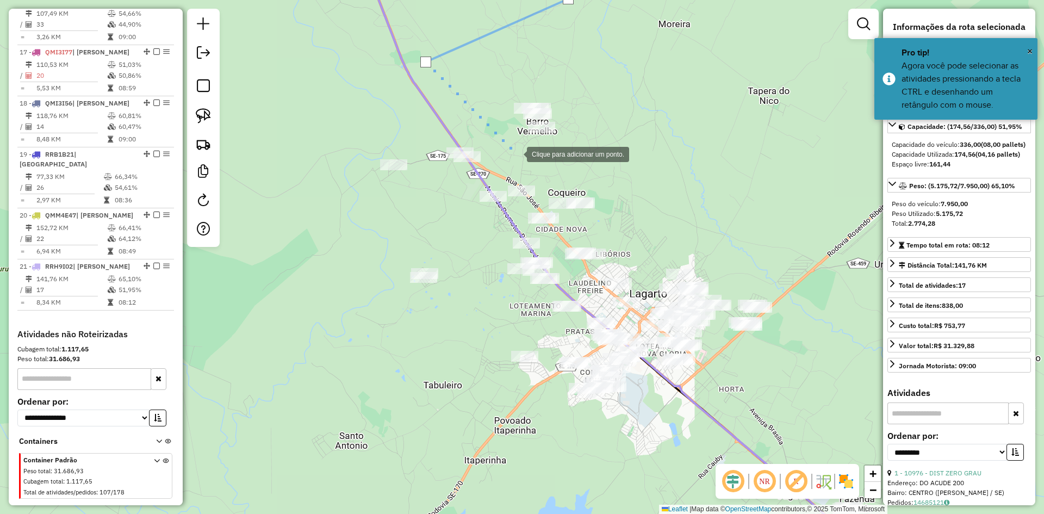
click at [516, 144] on div at bounding box center [516, 153] width 22 height 22
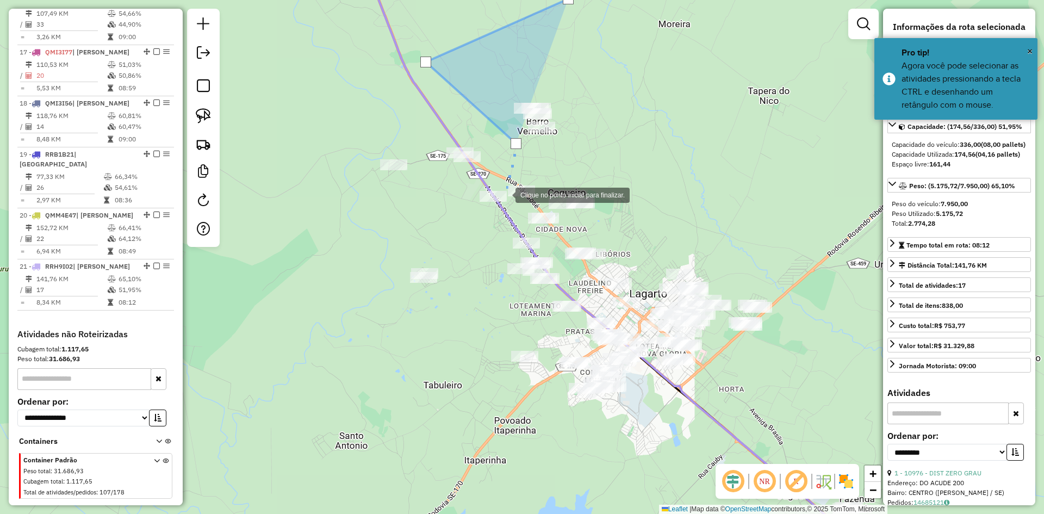
click at [504, 194] on div at bounding box center [505, 194] width 22 height 22
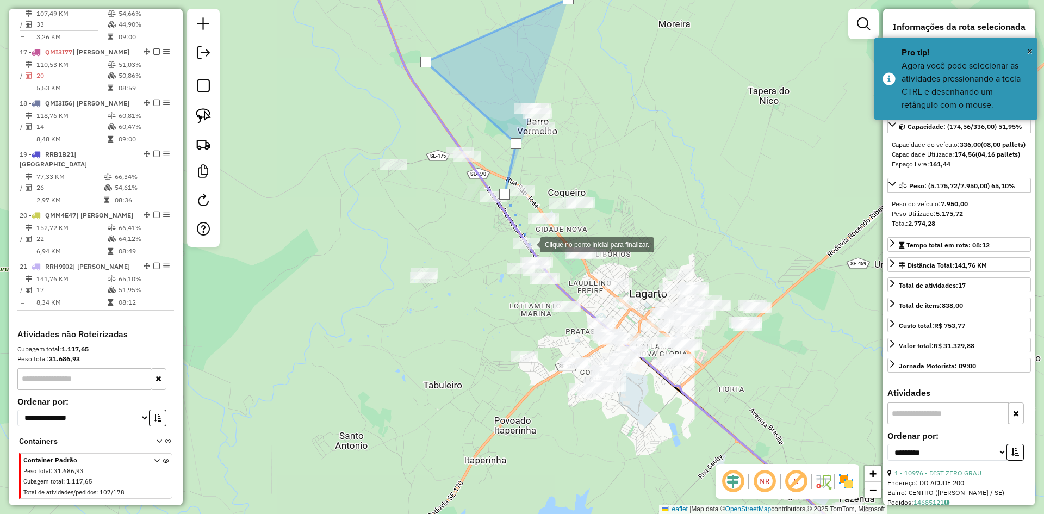
click at [532, 246] on div at bounding box center [529, 244] width 22 height 22
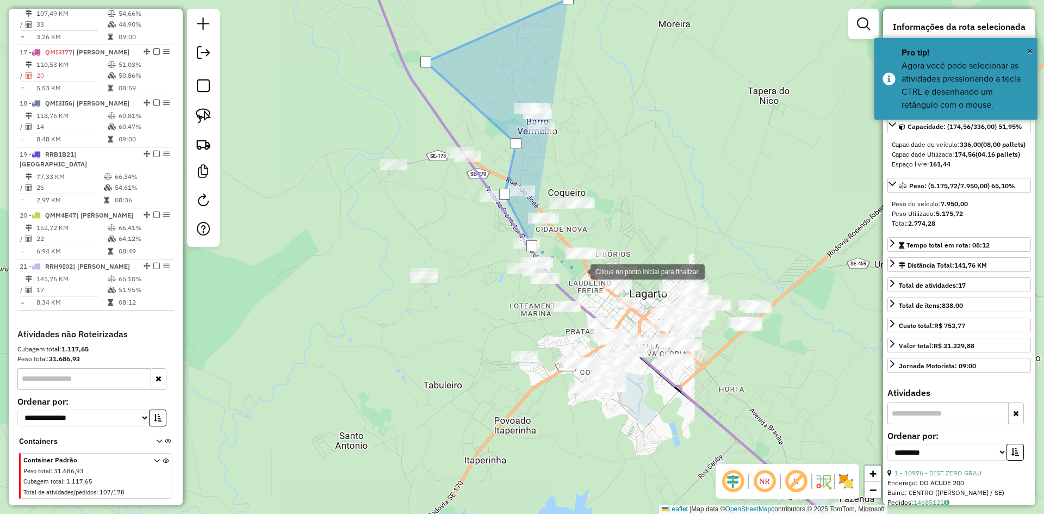
click at [579, 271] on div at bounding box center [580, 271] width 22 height 22
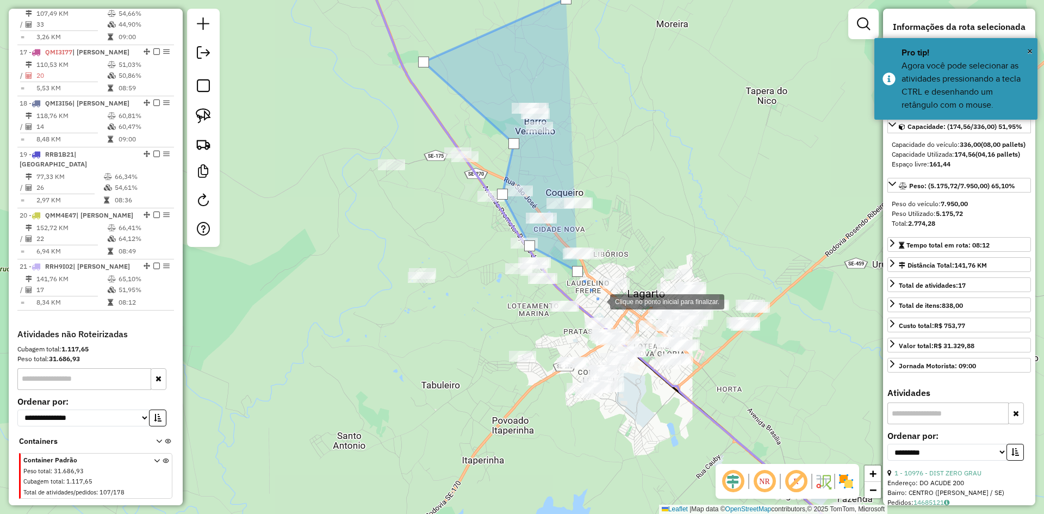
drag, startPoint x: 603, startPoint y: 301, endPoint x: 520, endPoint y: 245, distance: 100.3
click at [588, 290] on div at bounding box center [599, 301] width 22 height 22
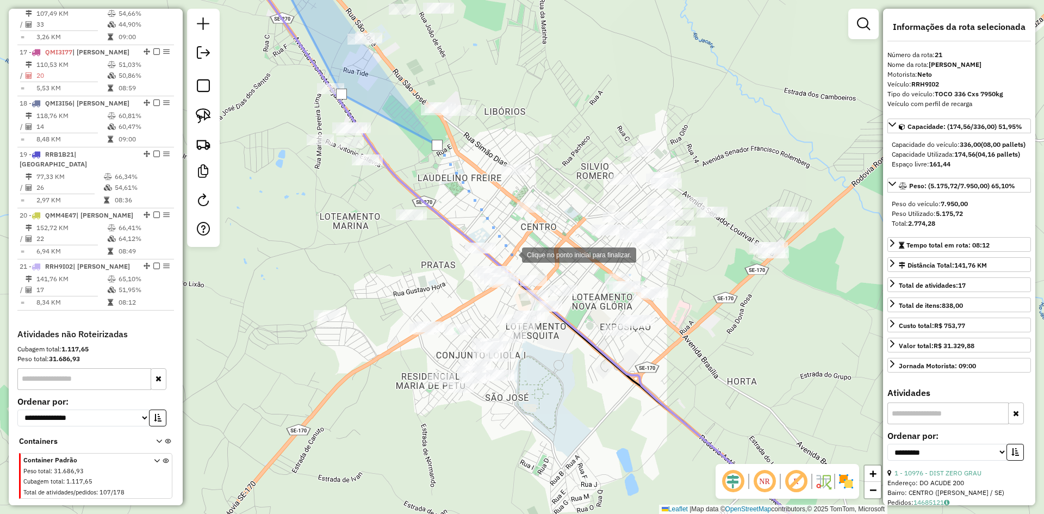
drag, startPoint x: 511, startPoint y: 254, endPoint x: 513, endPoint y: 272, distance: 18.1
click at [511, 255] on div at bounding box center [511, 254] width 22 height 22
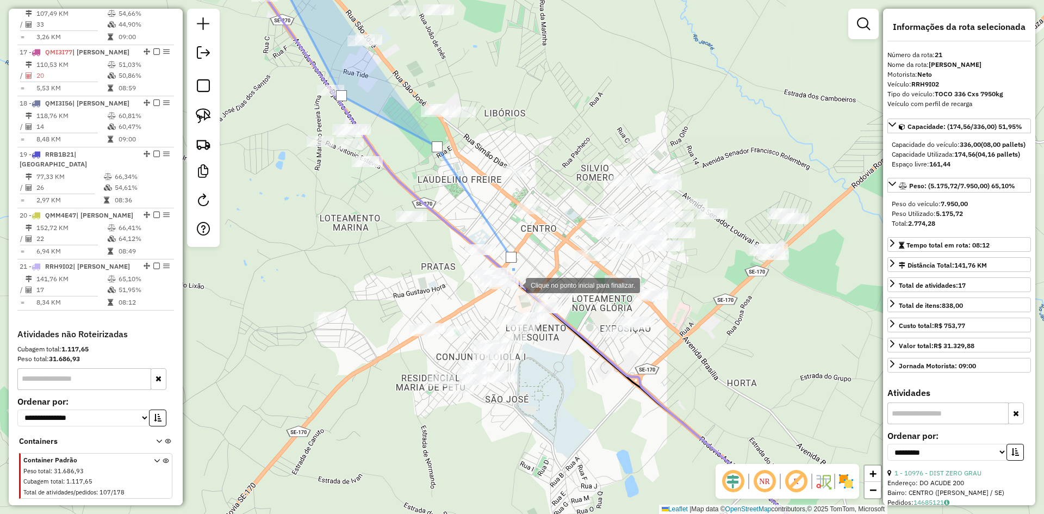
drag, startPoint x: 515, startPoint y: 284, endPoint x: 535, endPoint y: 285, distance: 20.1
click at [516, 284] on div at bounding box center [515, 284] width 22 height 22
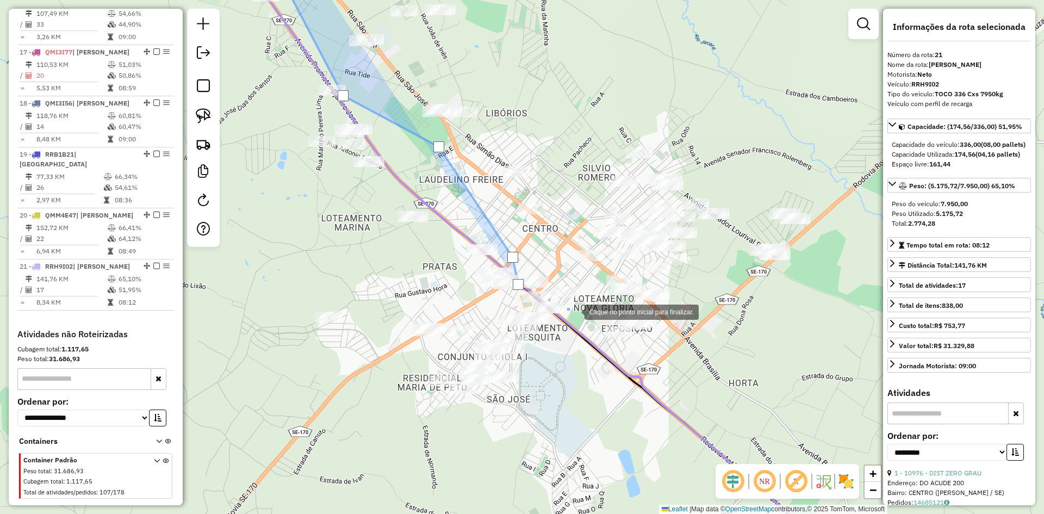
click at [574, 311] on div at bounding box center [574, 311] width 22 height 22
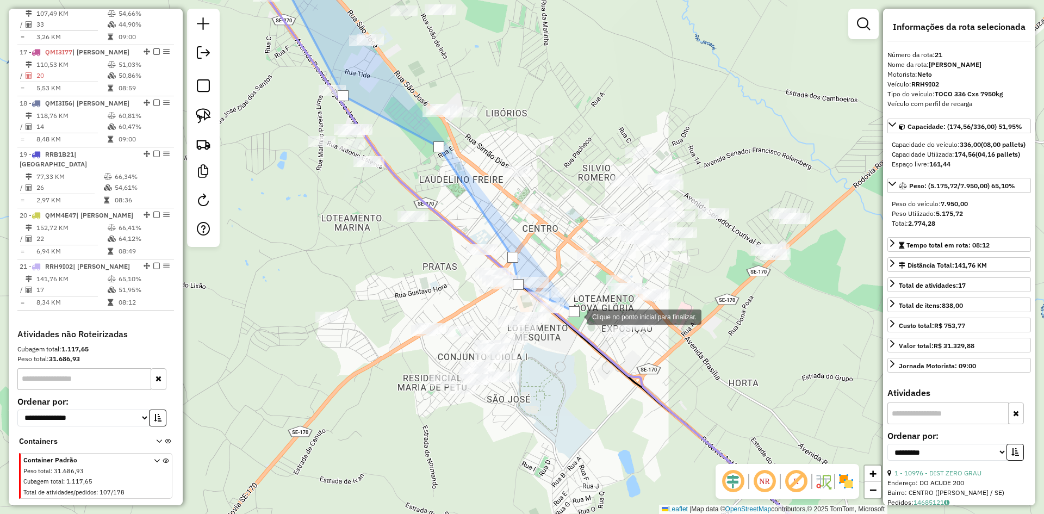
click at [587, 327] on div at bounding box center [576, 316] width 22 height 22
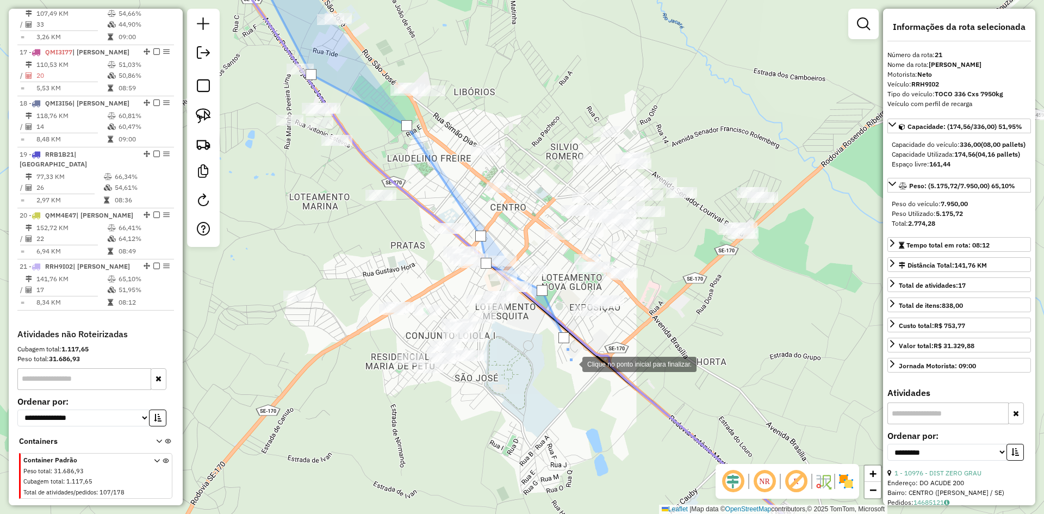
drag, startPoint x: 625, startPoint y: 398, endPoint x: 480, endPoint y: 304, distance: 172.2
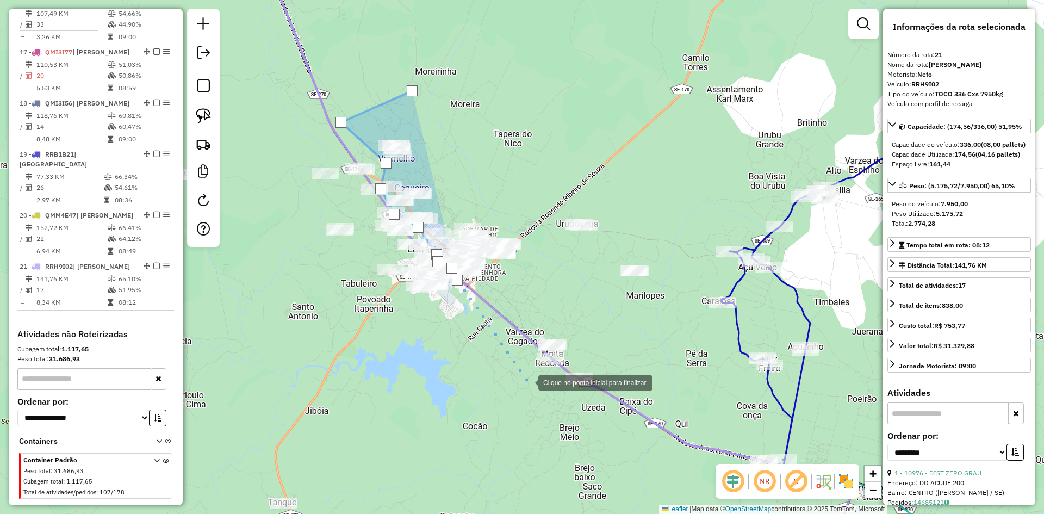
click at [527, 382] on div at bounding box center [527, 382] width 22 height 22
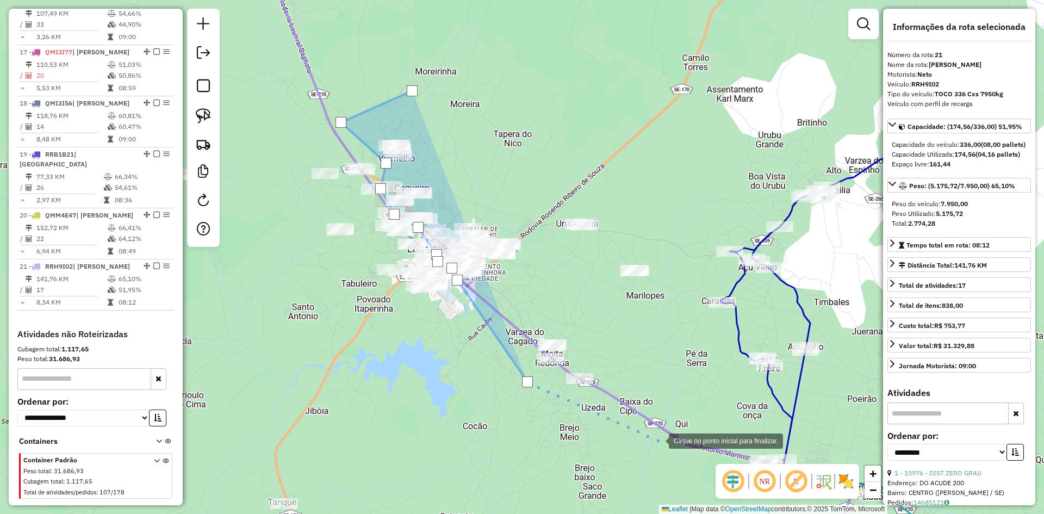
click at [664, 441] on div at bounding box center [658, 440] width 22 height 22
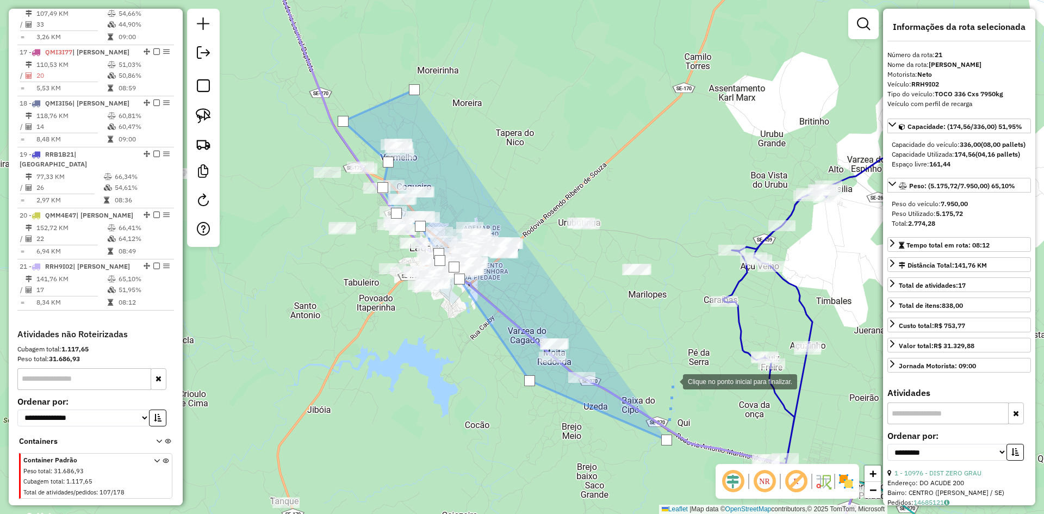
click at [672, 381] on div at bounding box center [672, 381] width 22 height 22
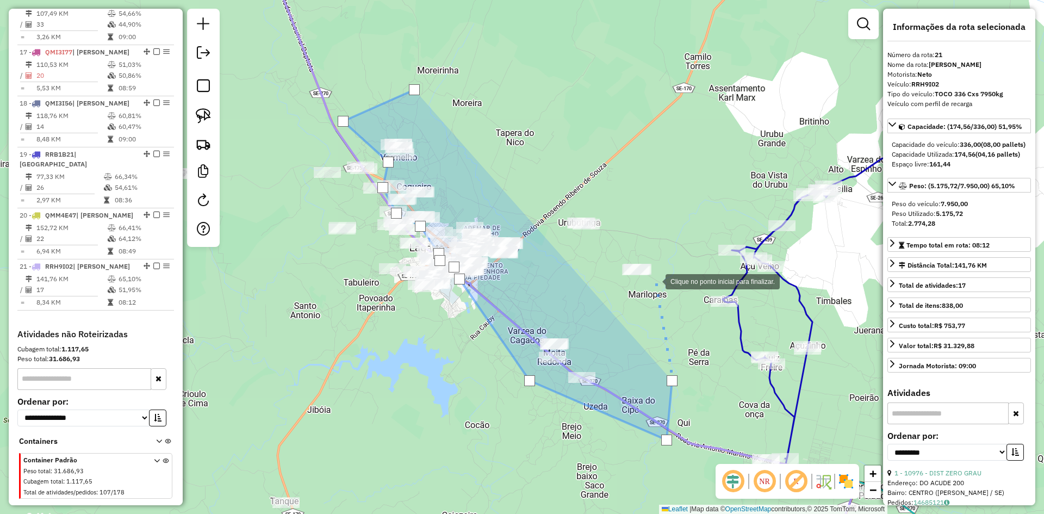
click at [654, 280] on div at bounding box center [655, 281] width 22 height 22
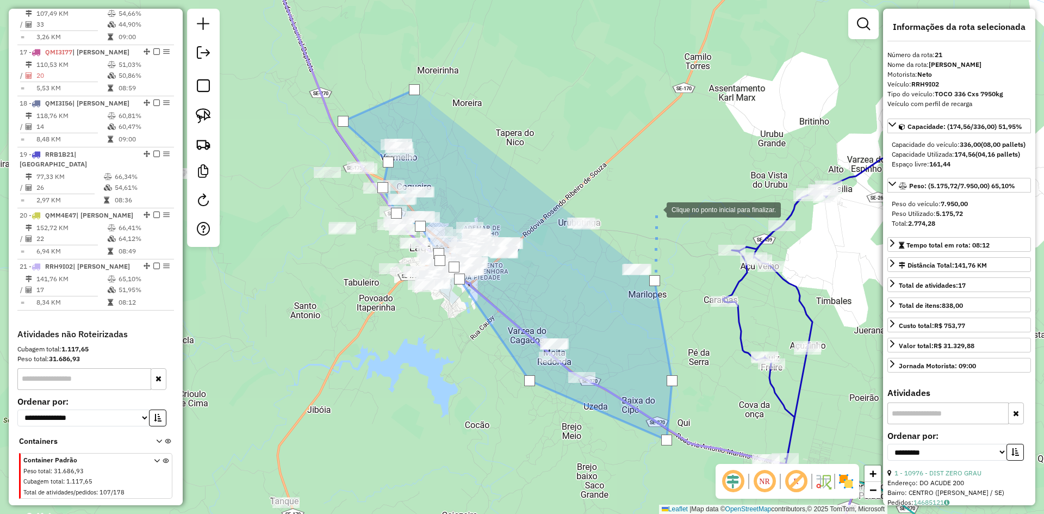
click at [651, 198] on div at bounding box center [656, 209] width 22 height 22
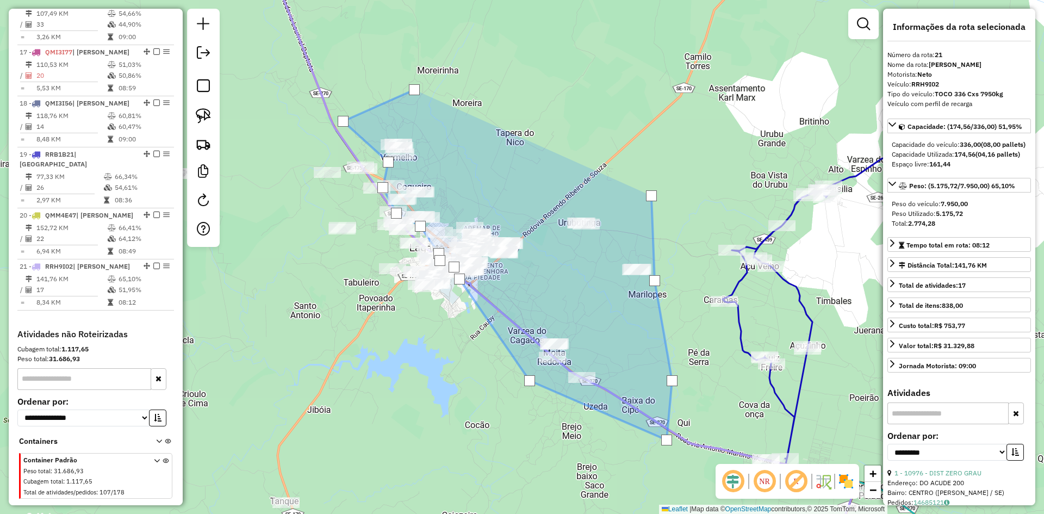
click at [651, 196] on div at bounding box center [651, 195] width 11 height 11
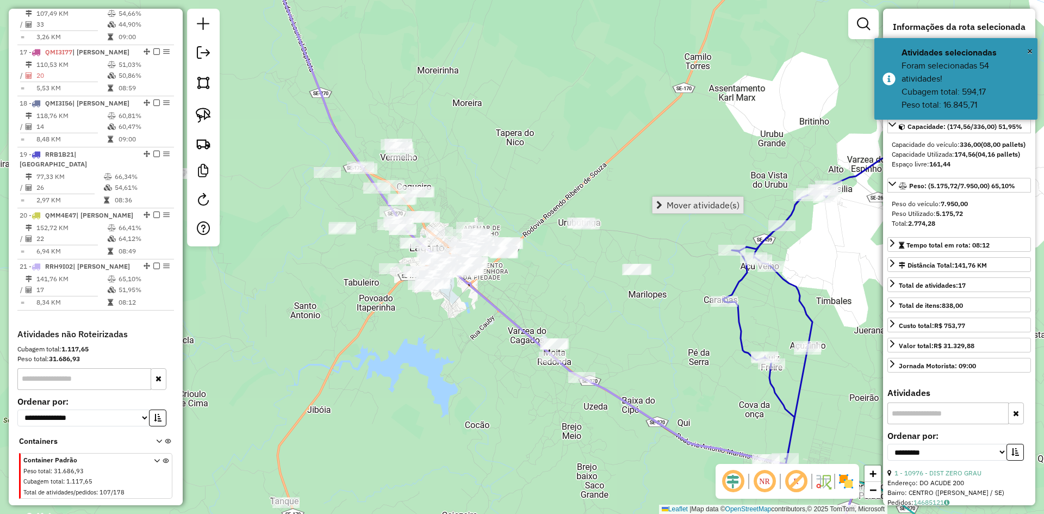
click at [674, 204] on span "Mover atividade(s)" at bounding box center [702, 205] width 73 height 9
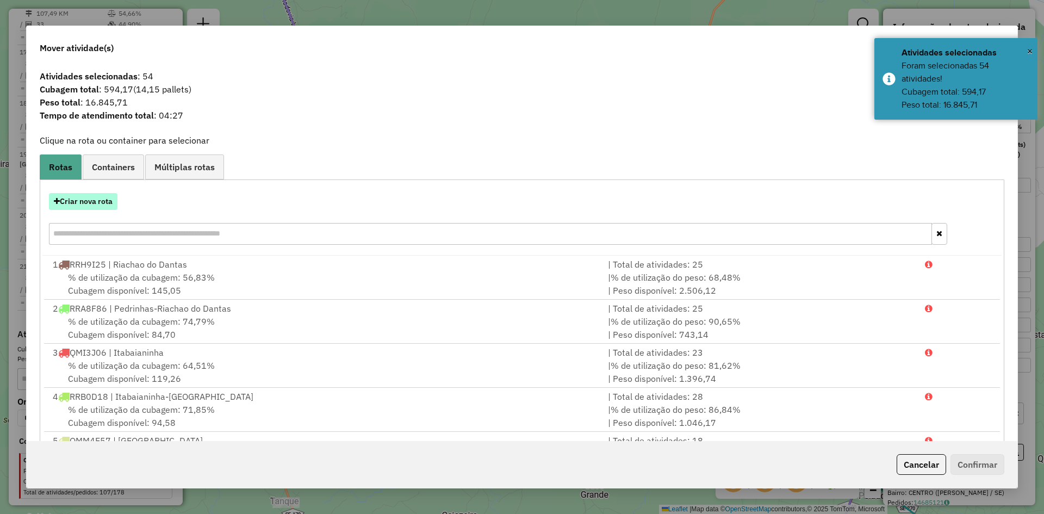
click at [108, 201] on button "Criar nova rota" at bounding box center [83, 201] width 68 height 17
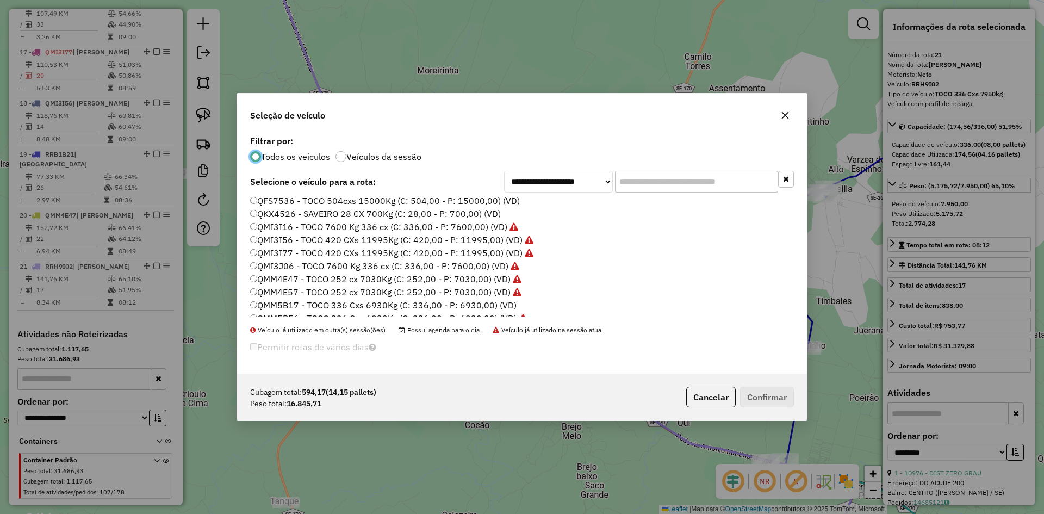
scroll to position [489, 0]
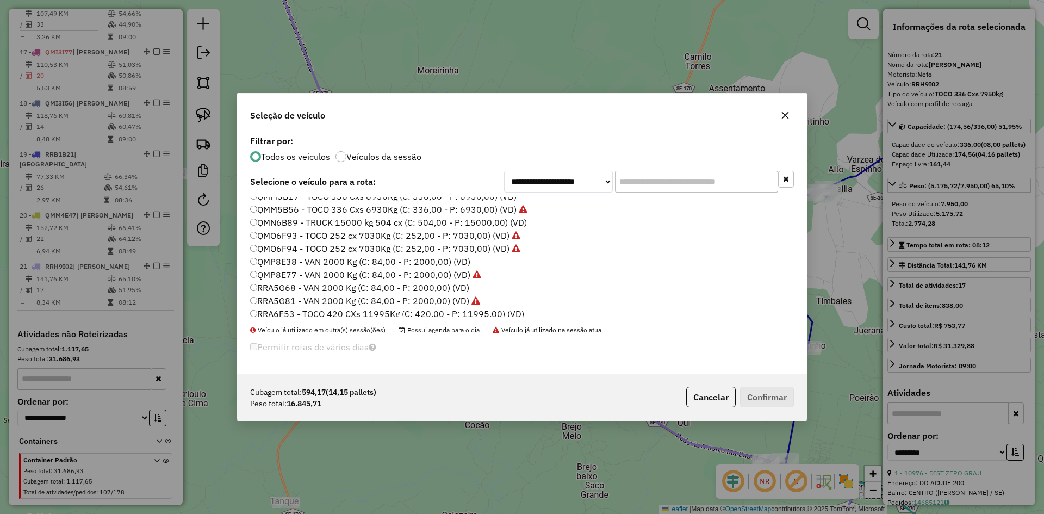
click at [277, 288] on label "RRA5G68 - VAN 2000 Kg (C: 84,00 - P: 2000,00) (VD)" at bounding box center [359, 287] width 219 height 13
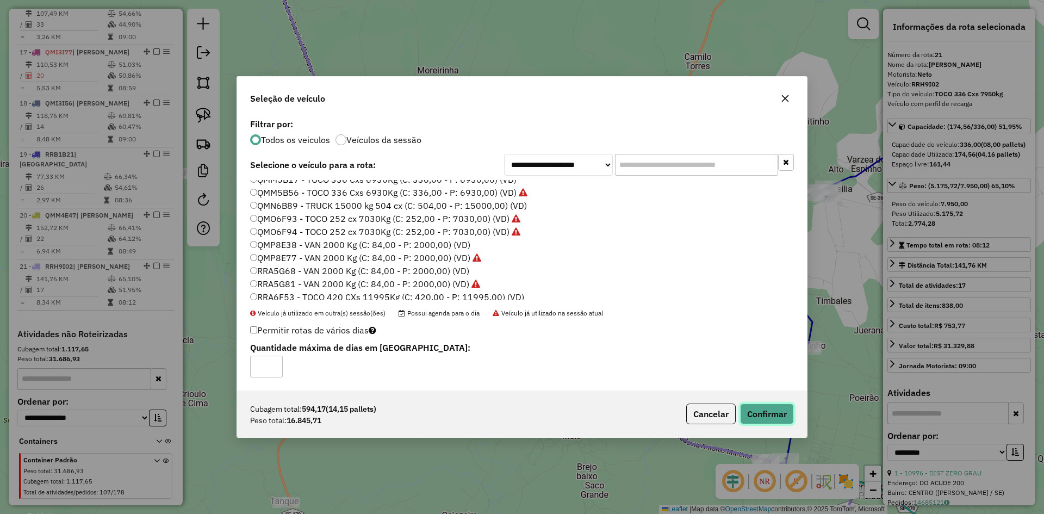
click at [756, 410] on button "Confirmar" at bounding box center [767, 413] width 54 height 21
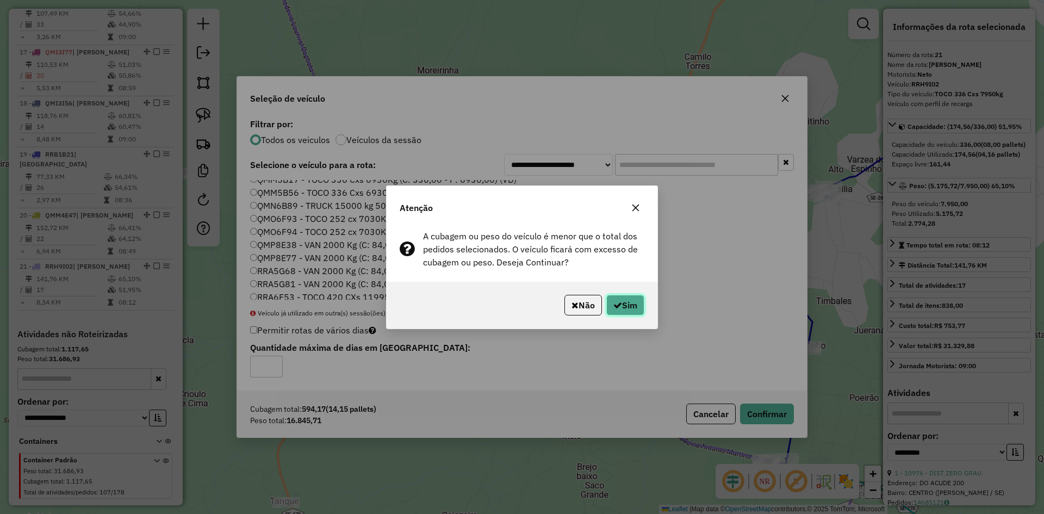
click at [626, 311] on button "Sim" at bounding box center [625, 305] width 38 height 21
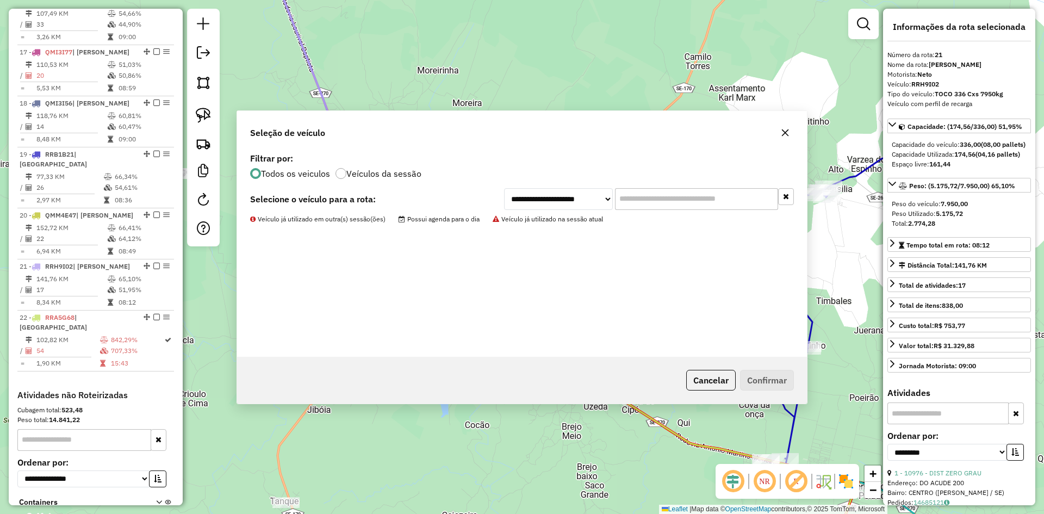
scroll to position [1322, 0]
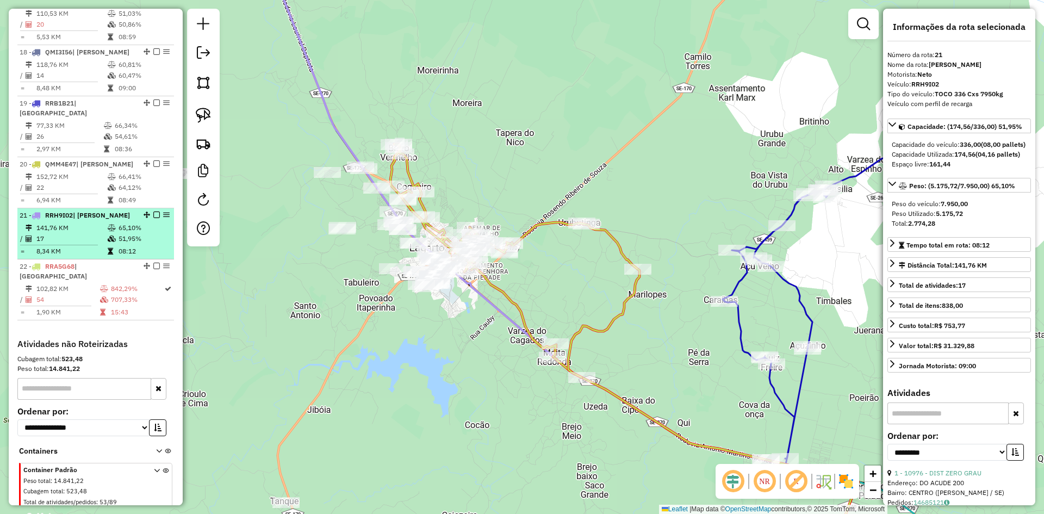
click at [114, 225] on icon at bounding box center [112, 228] width 8 height 7
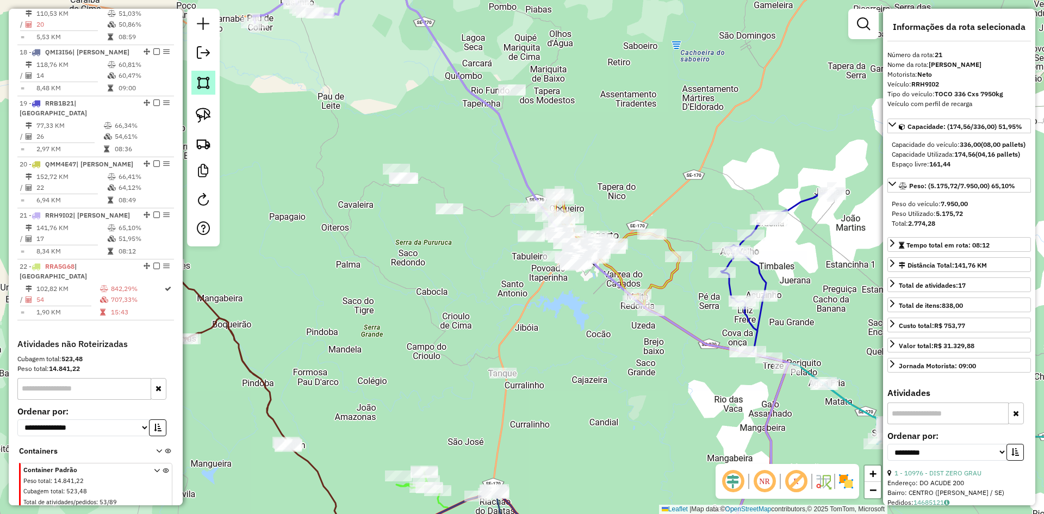
click at [210, 86] on img at bounding box center [203, 82] width 15 height 15
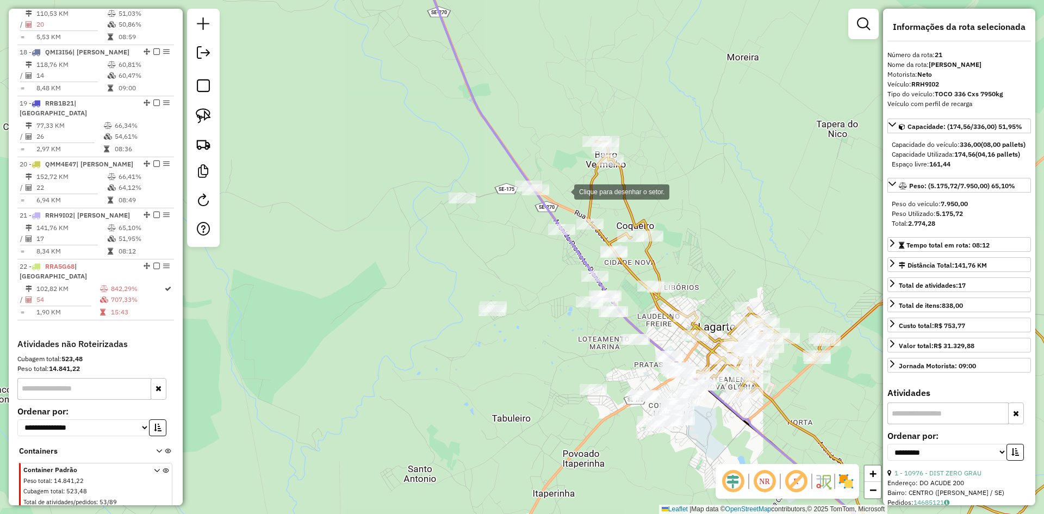
click at [563, 191] on div at bounding box center [563, 191] width 22 height 22
click at [460, 269] on div at bounding box center [461, 269] width 22 height 22
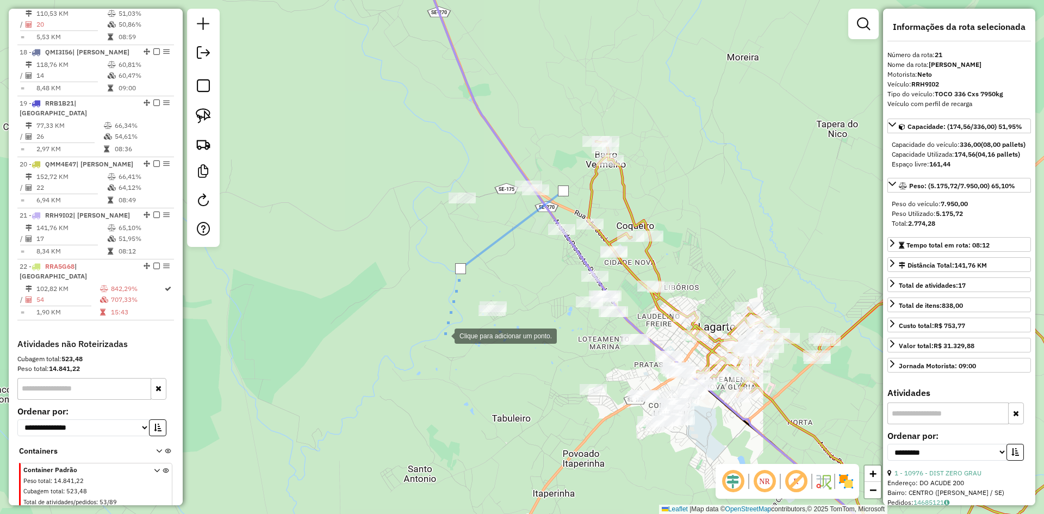
click at [444, 335] on div at bounding box center [444, 335] width 22 height 22
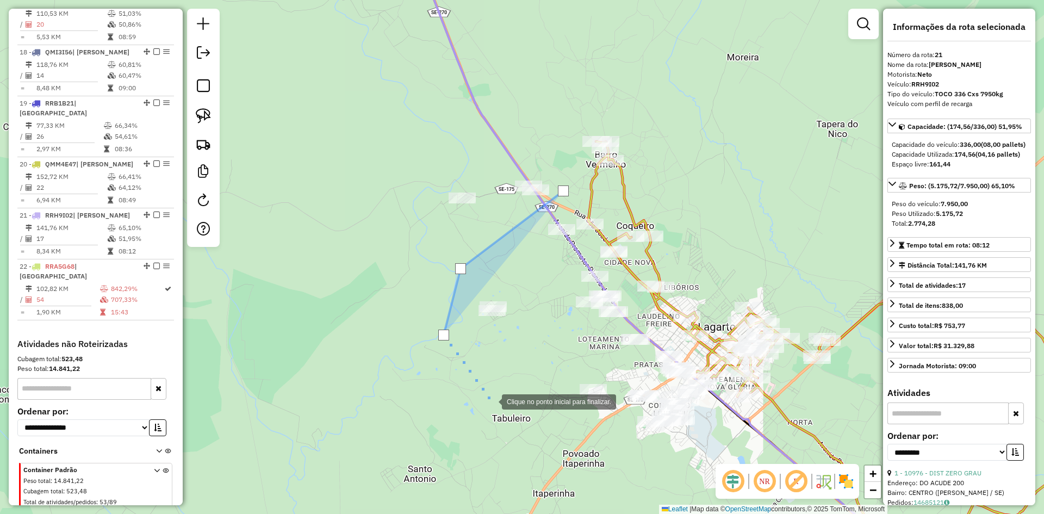
drag, startPoint x: 491, startPoint y: 401, endPoint x: 356, endPoint y: 282, distance: 179.9
click at [480, 390] on div at bounding box center [491, 401] width 22 height 22
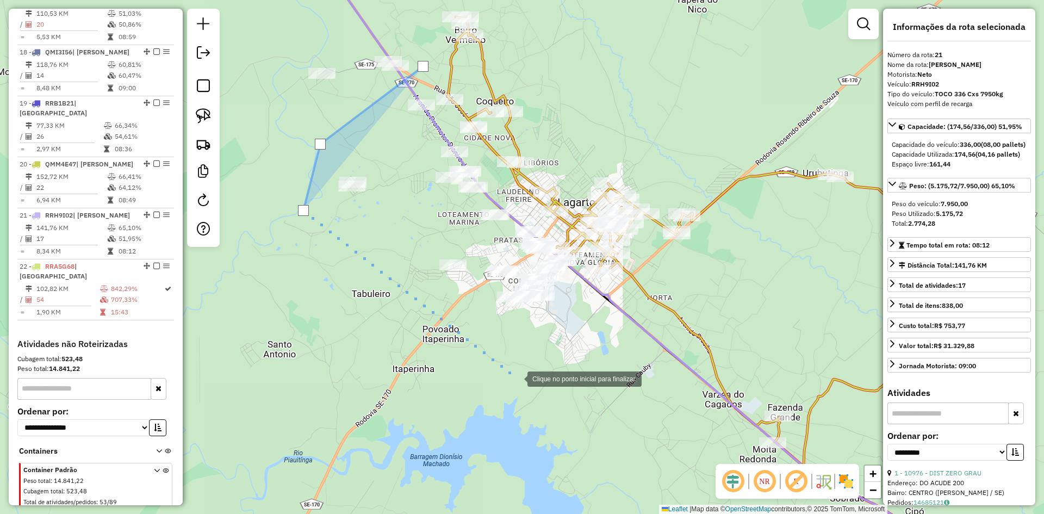
click at [516, 378] on div at bounding box center [517, 378] width 22 height 22
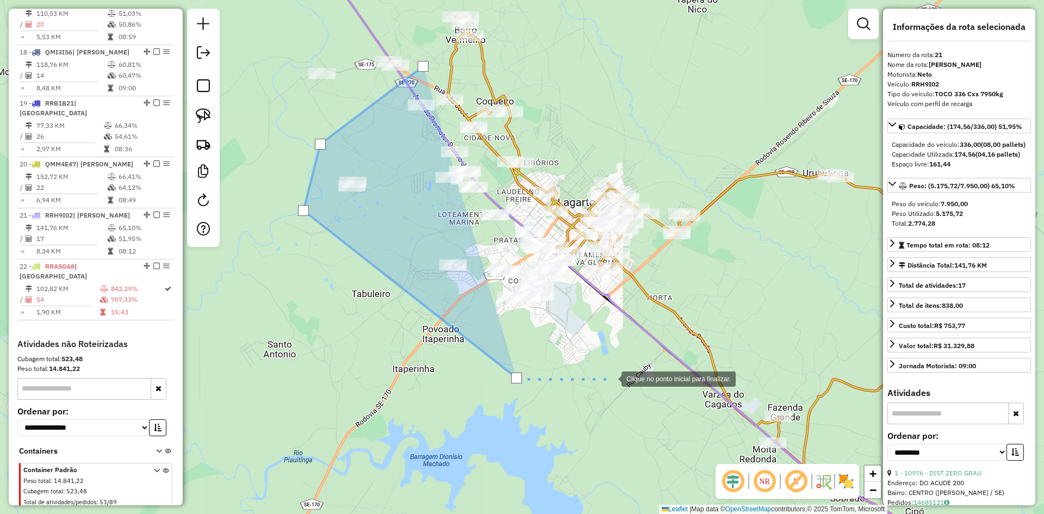
click at [610, 378] on div at bounding box center [611, 378] width 22 height 22
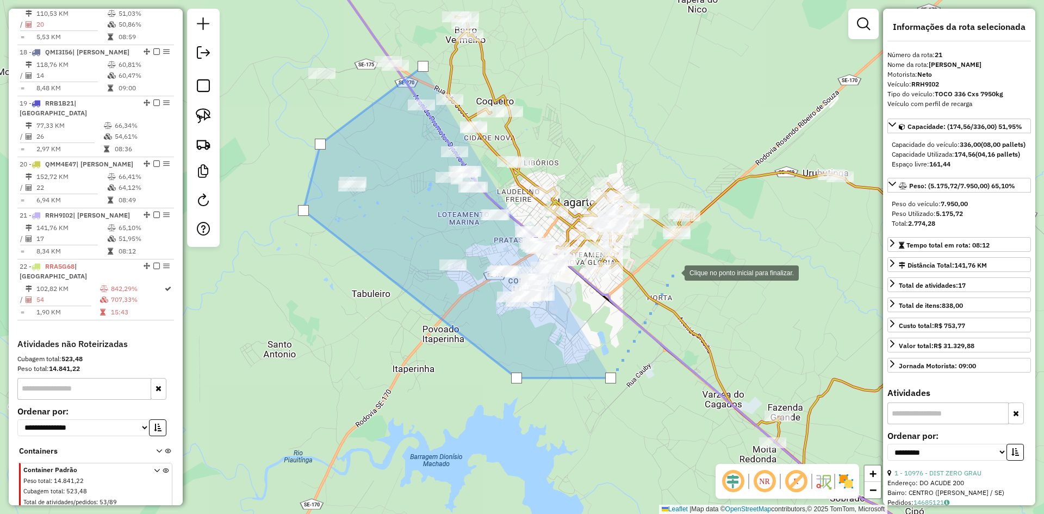
click at [674, 272] on div at bounding box center [674, 272] width 22 height 22
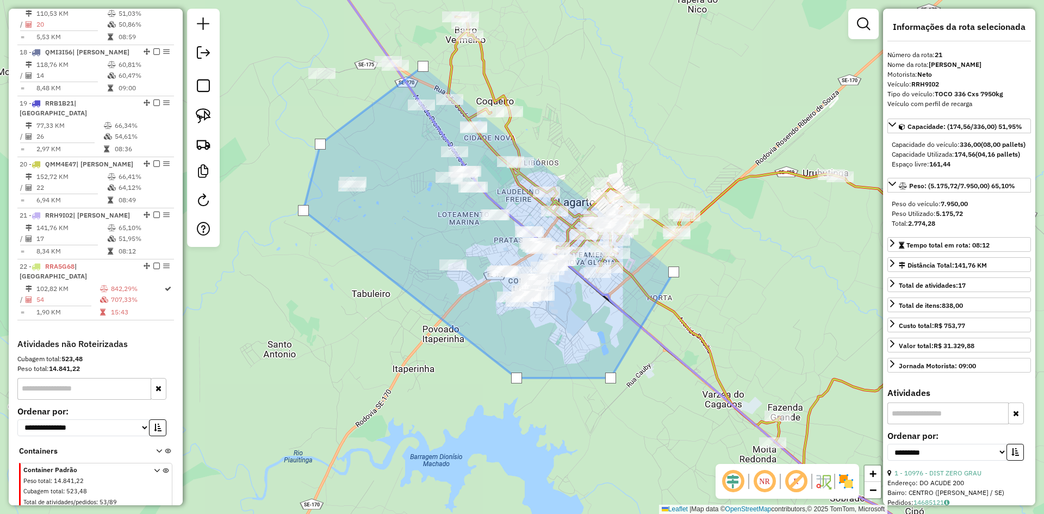
click at [674, 272] on div at bounding box center [673, 271] width 11 height 11
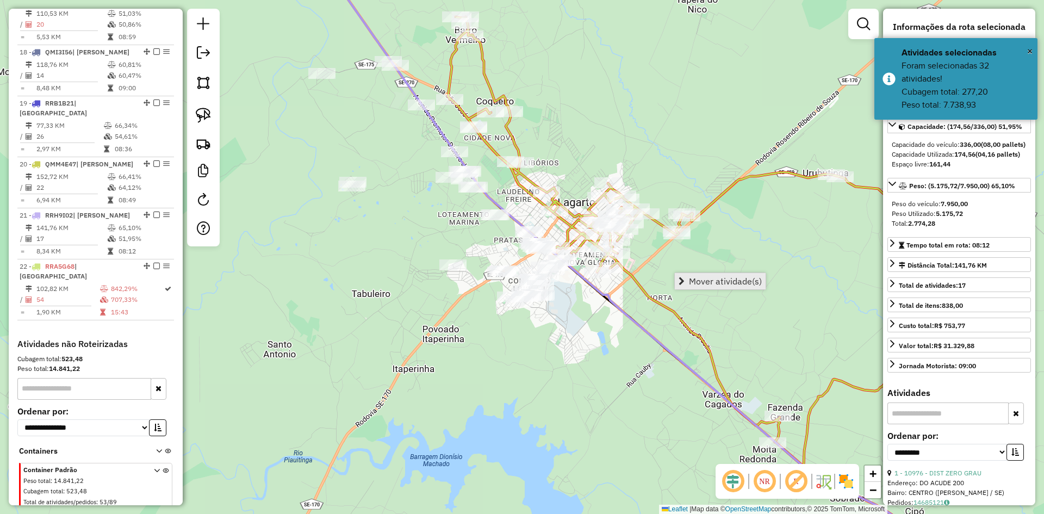
click at [710, 280] on span "Mover atividade(s)" at bounding box center [725, 281] width 73 height 9
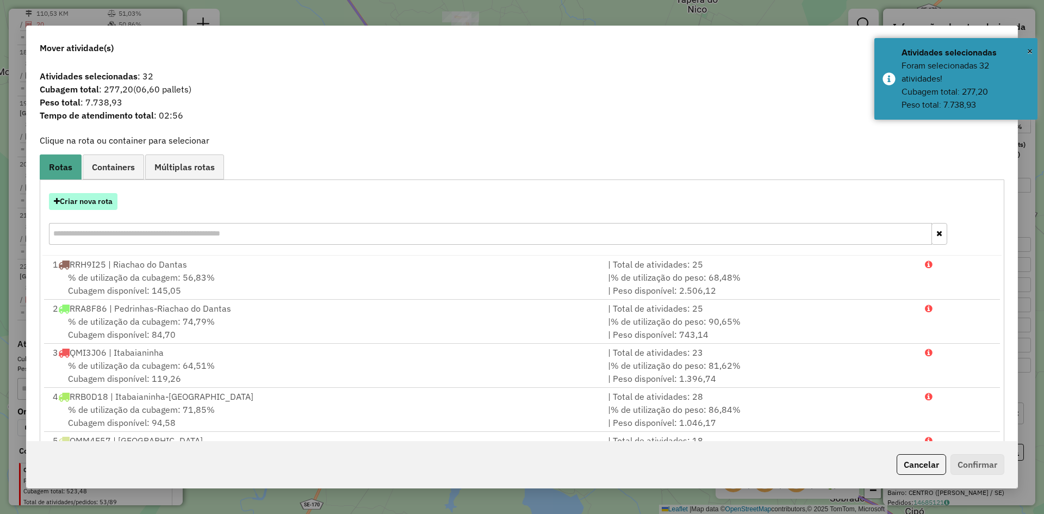
click at [109, 198] on button "Criar nova rota" at bounding box center [83, 201] width 68 height 17
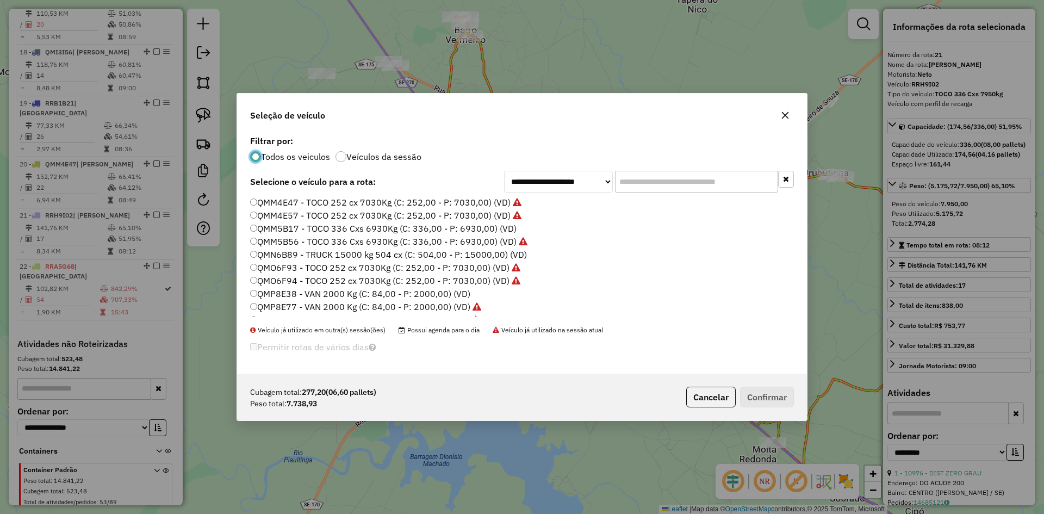
scroll to position [489, 0]
click at [294, 262] on label "QMP8E38 - VAN 2000 Kg (C: 84,00 - P: 2000,00) (VD)" at bounding box center [360, 261] width 220 height 13
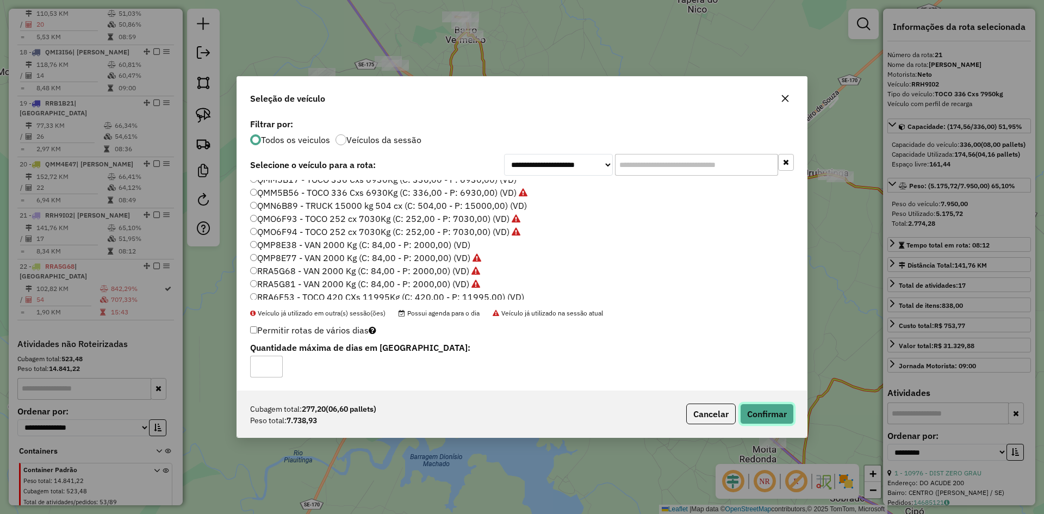
click at [761, 410] on button "Confirmar" at bounding box center [767, 413] width 54 height 21
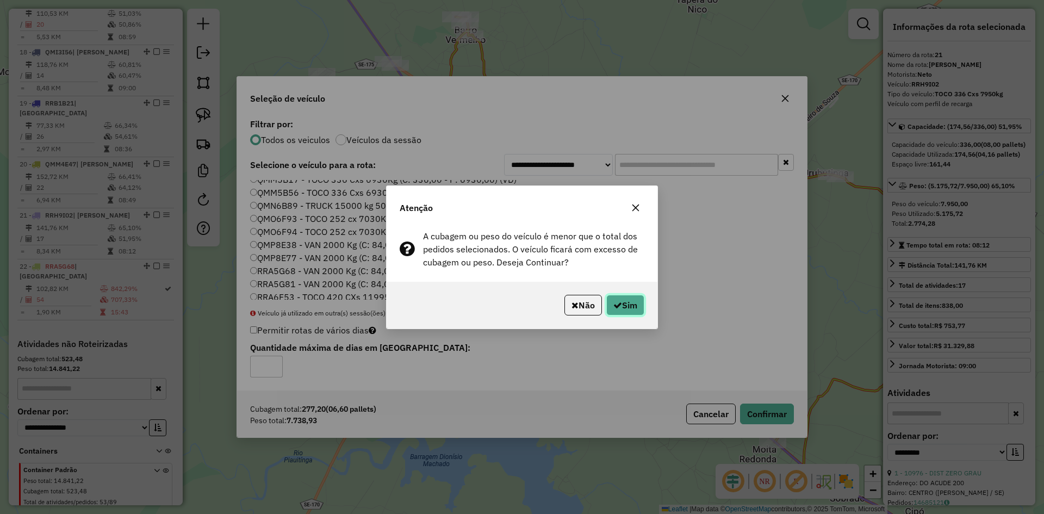
click at [624, 307] on button "Sim" at bounding box center [625, 305] width 38 height 21
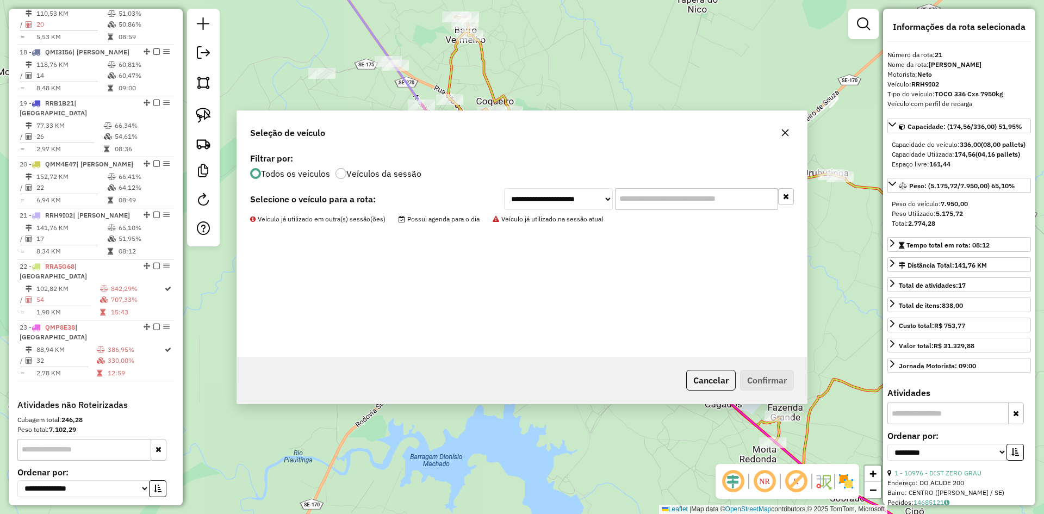
scroll to position [1373, 0]
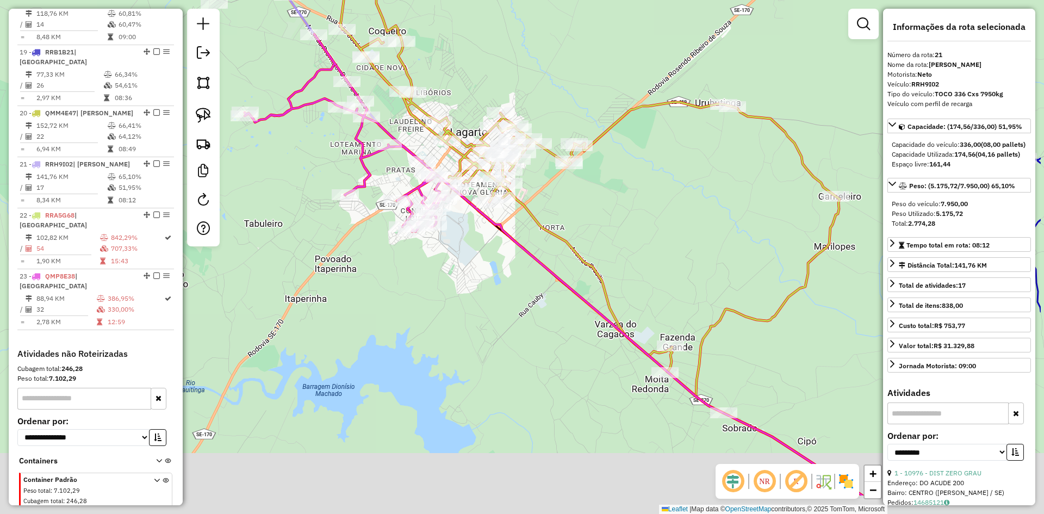
drag, startPoint x: 602, startPoint y: 387, endPoint x: 470, endPoint y: 294, distance: 161.4
click at [470, 294] on div "Janela de atendimento Grade de atendimento Capacidade Transportadoras Veículos …" at bounding box center [522, 257] width 1044 height 514
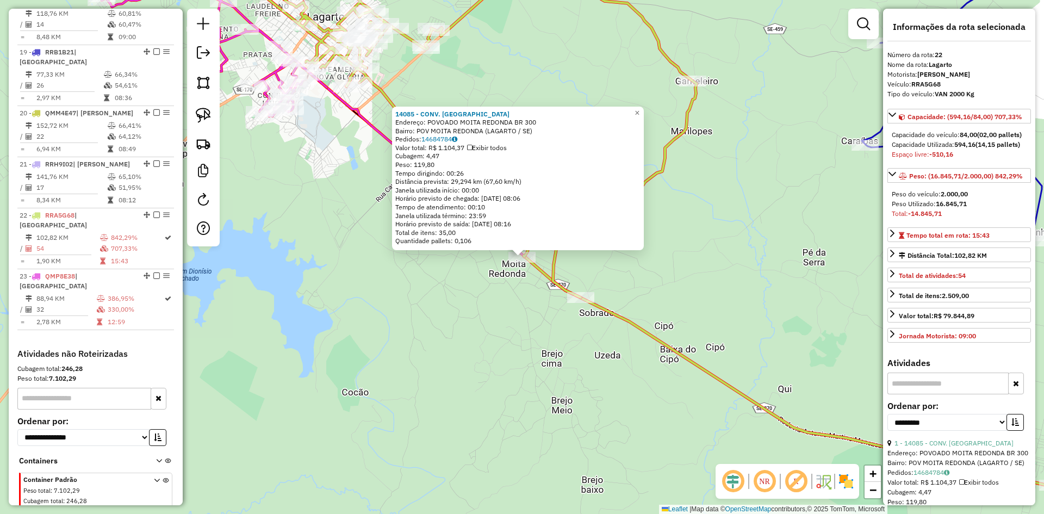
click at [520, 336] on div "14085 - CONV. SAO [PERSON_NAME]: POVOADO MOITA REDONDA BR 300 Bairro: POV MOITA…" at bounding box center [522, 257] width 1044 height 514
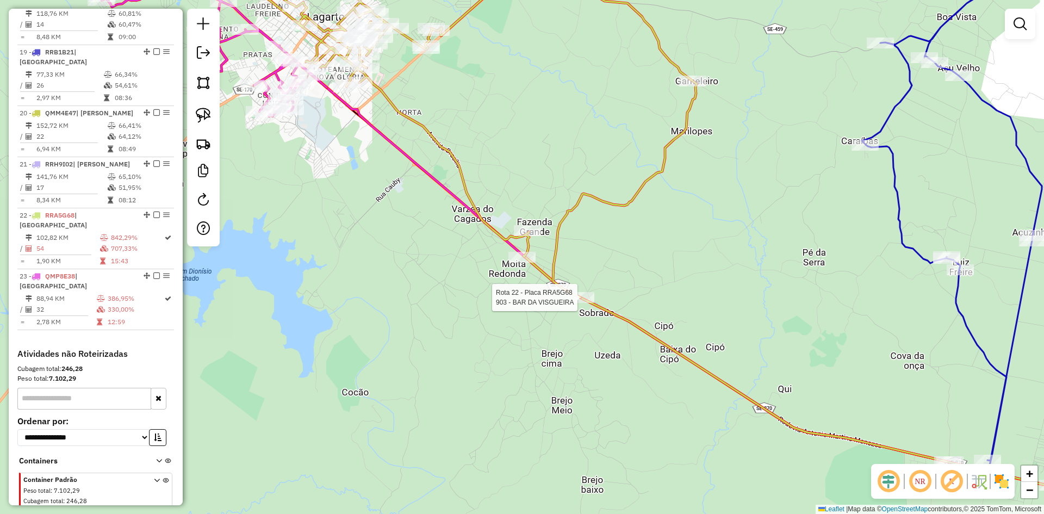
select select "**********"
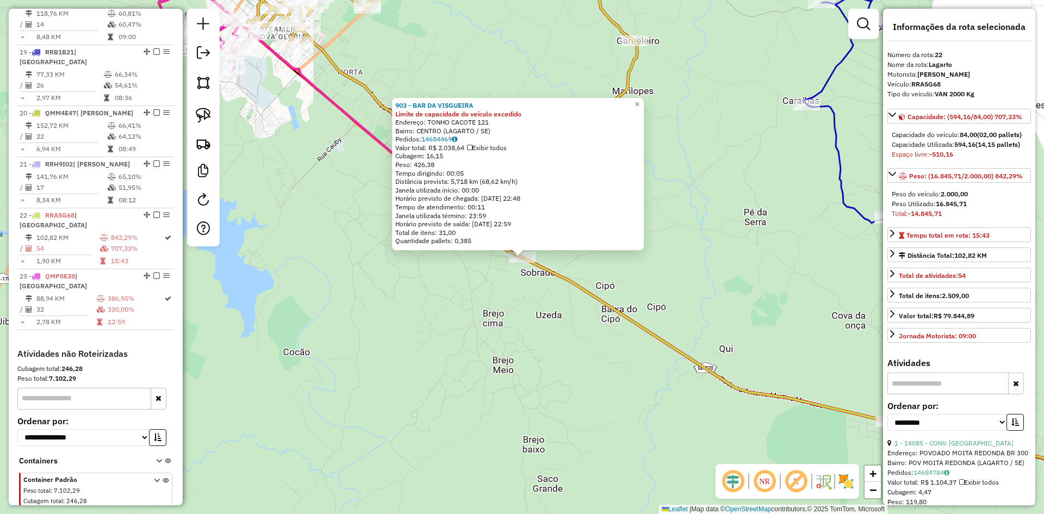
click at [544, 317] on div "903 - BAR DA VISGUEIRA Limite de capacidade do veículo excedido Endereço: TONHO…" at bounding box center [522, 257] width 1044 height 514
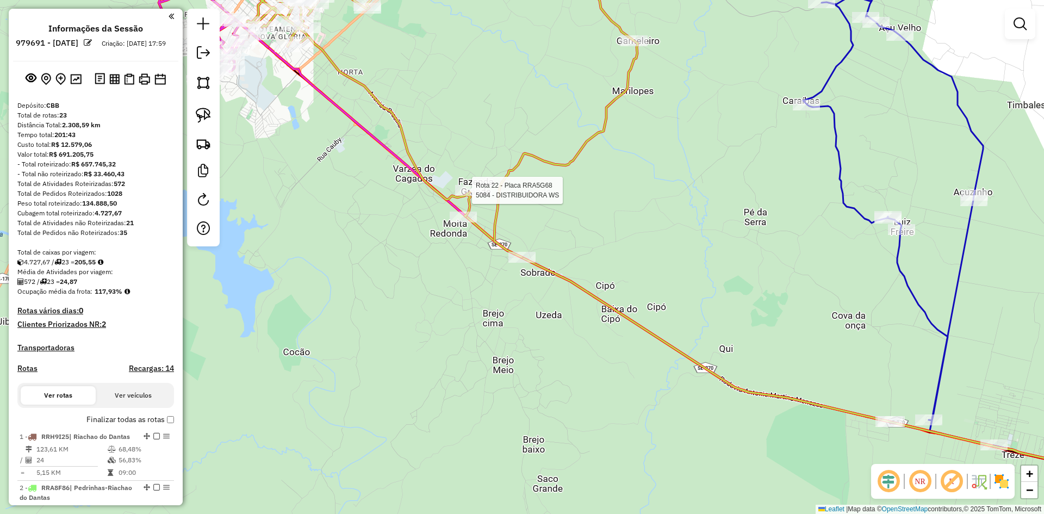
scroll to position [1373, 0]
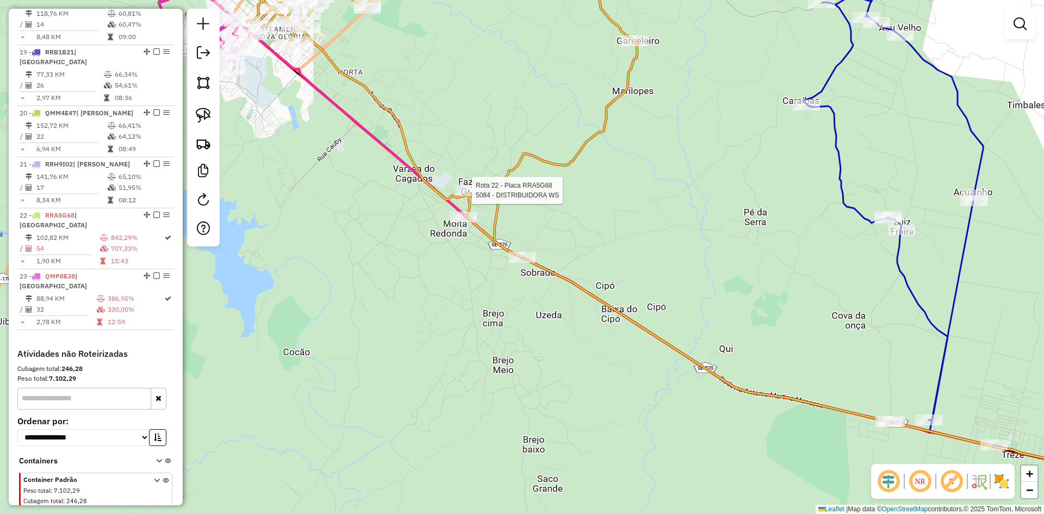
select select "**********"
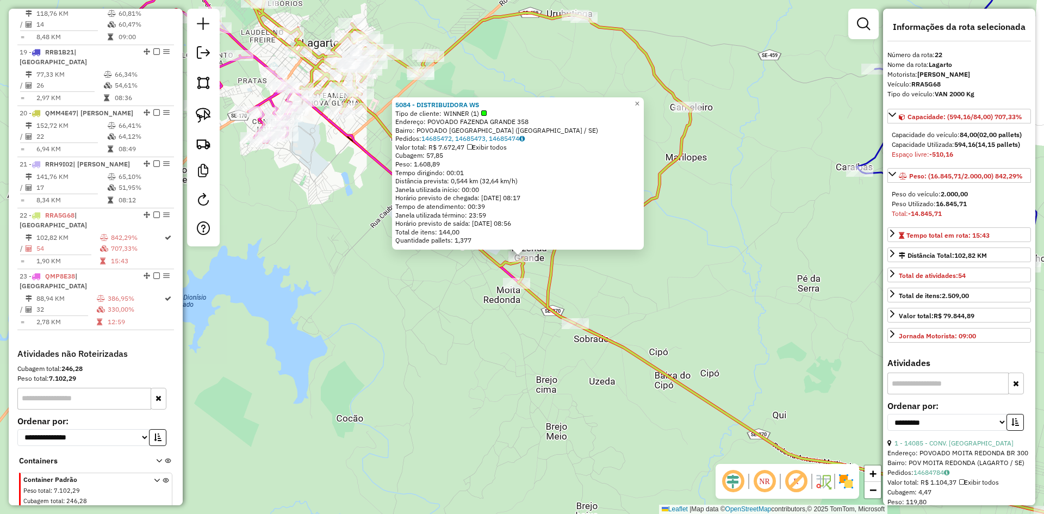
click at [438, 315] on div "5084 - DISTRIBUIDORA WS Tipo de cliente: WINNER (1) Endereço: POVOADO FAZENDA G…" at bounding box center [522, 257] width 1044 height 514
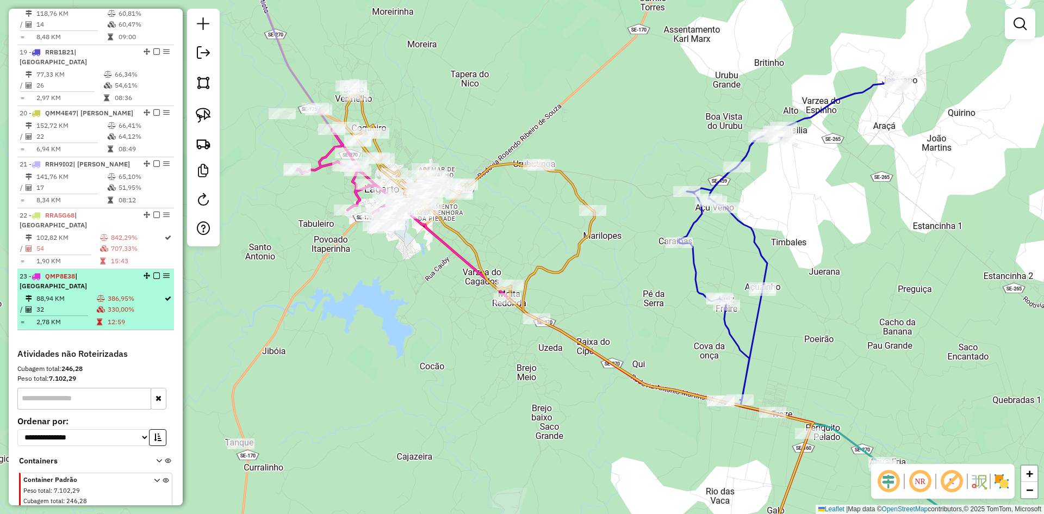
drag, startPoint x: 131, startPoint y: 272, endPoint x: 147, endPoint y: 264, distance: 18.2
click at [133, 304] on td "330,00%" at bounding box center [135, 309] width 57 height 11
select select "**********"
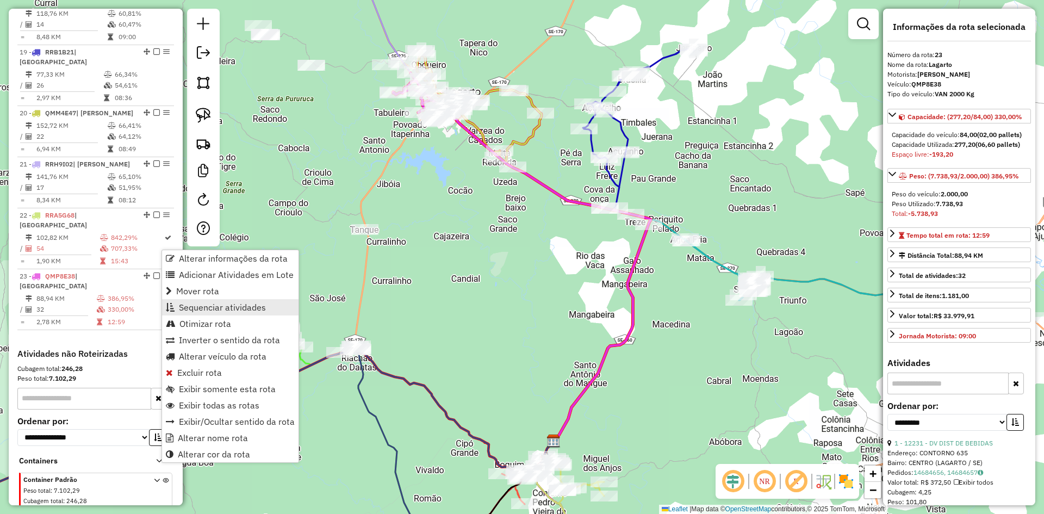
click at [254, 306] on span "Sequenciar atividades" at bounding box center [222, 307] width 87 height 9
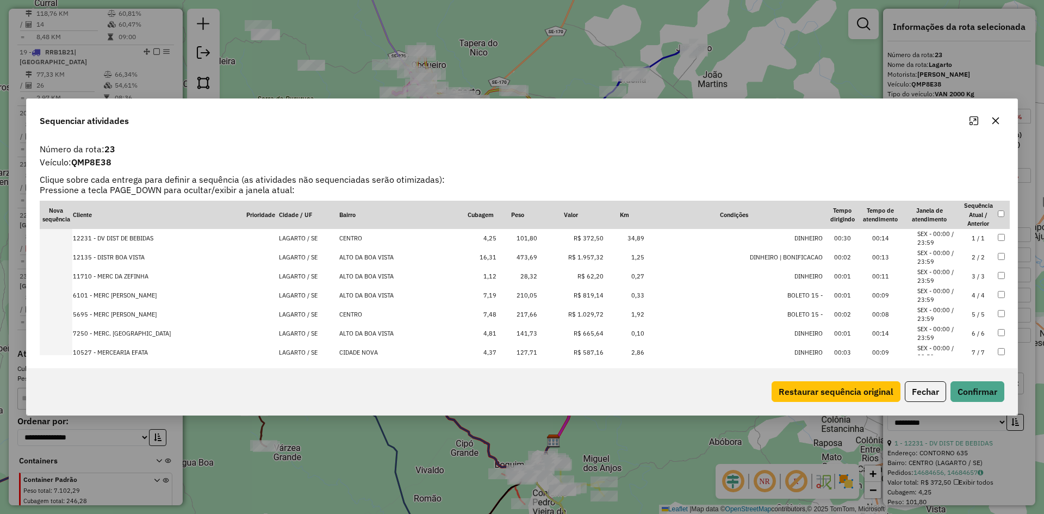
click at [508, 257] on td "473,69" at bounding box center [517, 257] width 41 height 19
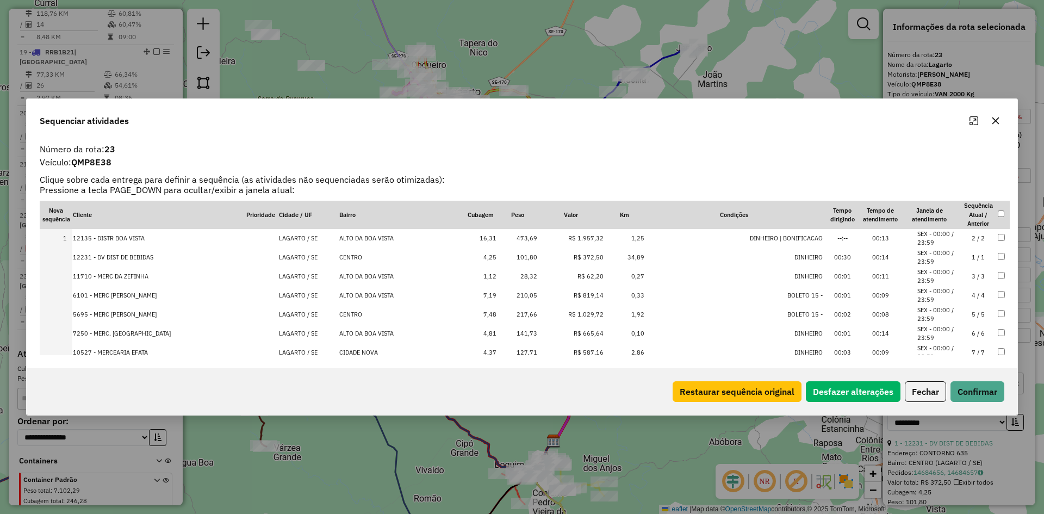
click at [511, 296] on td "210,05" at bounding box center [517, 295] width 41 height 19
drag, startPoint x: 508, startPoint y: 313, endPoint x: 512, endPoint y: 317, distance: 6.2
click at [508, 313] on td "217,66" at bounding box center [517, 314] width 41 height 19
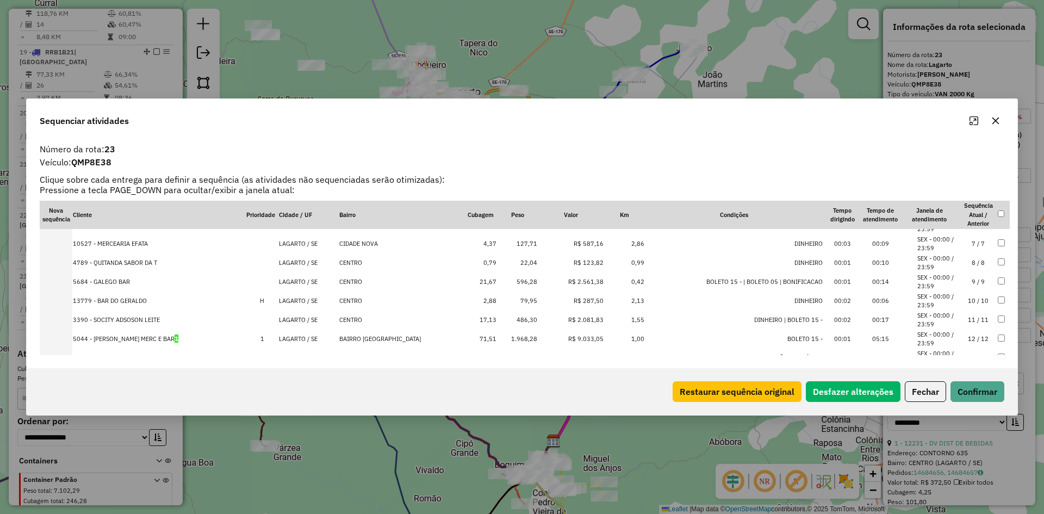
click at [510, 282] on td "596,28" at bounding box center [517, 281] width 41 height 19
click at [507, 302] on td "486,30" at bounding box center [517, 300] width 41 height 19
click at [507, 298] on td "1.968,28" at bounding box center [517, 300] width 41 height 19
click at [505, 300] on td "720,02" at bounding box center [517, 300] width 41 height 19
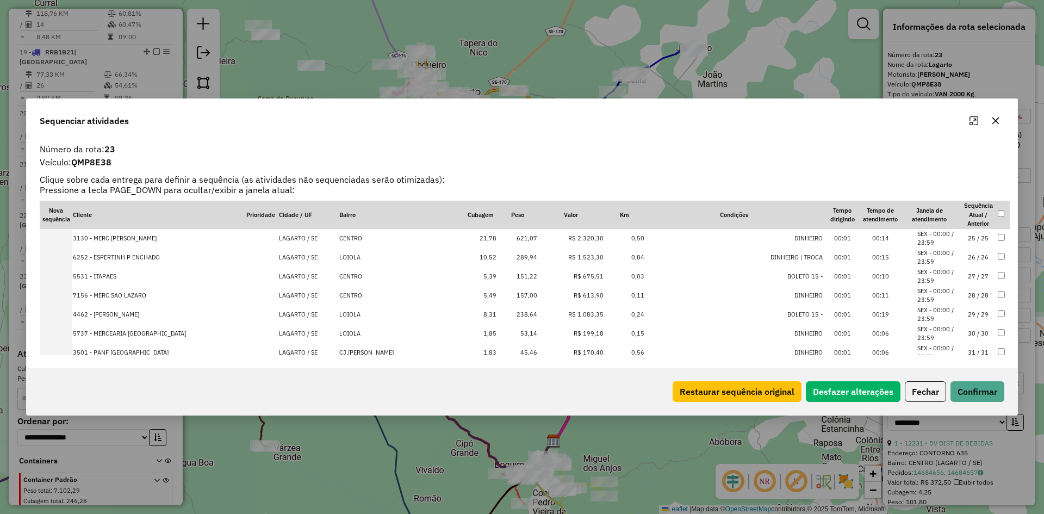
click at [501, 242] on td "621,07" at bounding box center [517, 238] width 41 height 19
click at [501, 242] on td "289,94" at bounding box center [517, 238] width 41 height 19
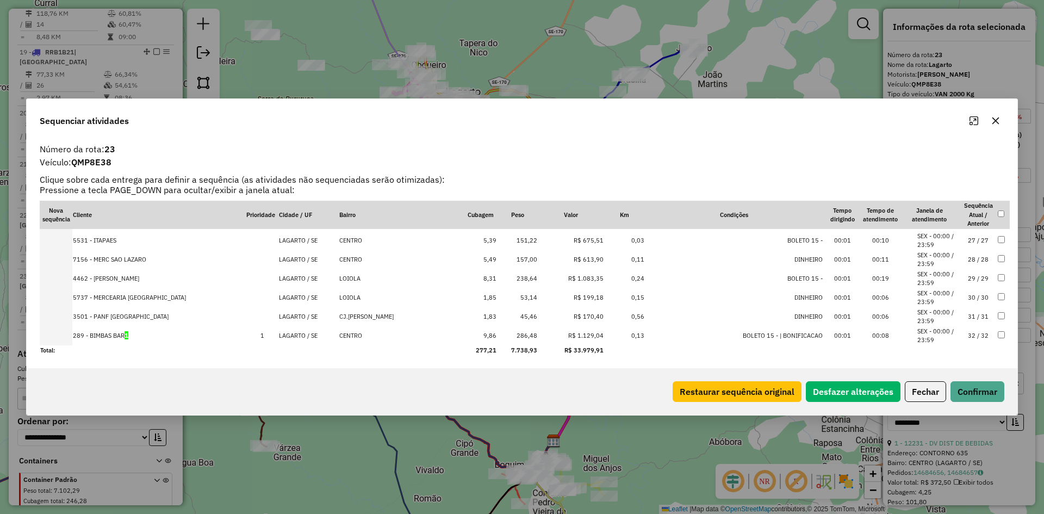
click at [509, 278] on td "238,64" at bounding box center [517, 278] width 41 height 19
click at [509, 338] on td "286,48" at bounding box center [517, 335] width 41 height 19
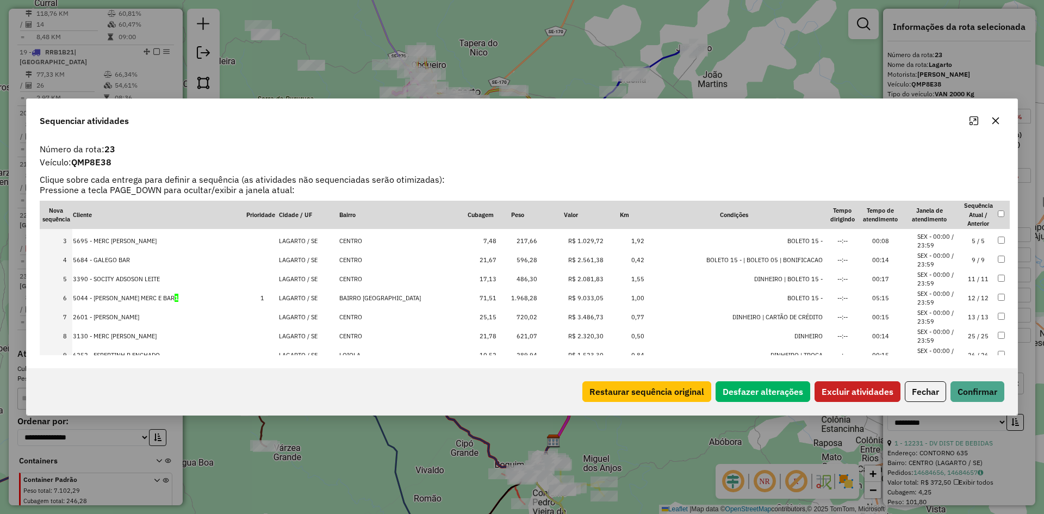
scroll to position [3, 0]
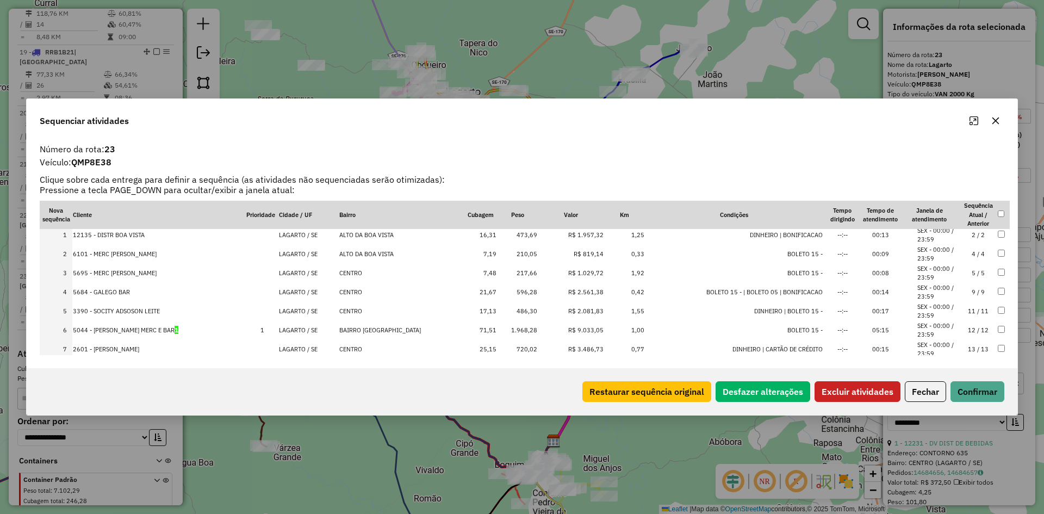
click at [997, 228] on th at bounding box center [1003, 215] width 13 height 28
click at [863, 388] on button "Excluir atividades" at bounding box center [857, 391] width 86 height 21
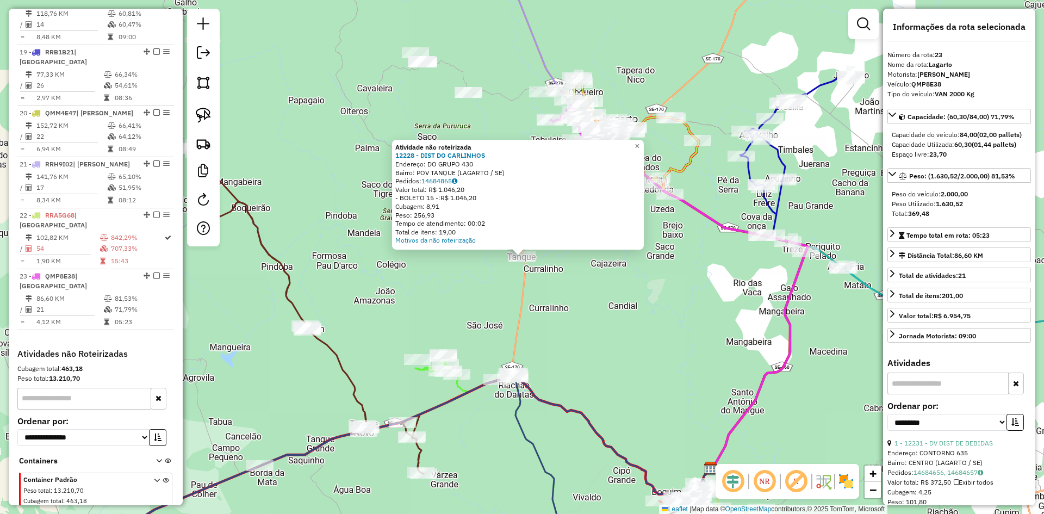
click at [583, 291] on div "Atividade não roteirizada 12228 - DIST DO CARLINHOS Endereço: DO GRUPO 430 Bair…" at bounding box center [522, 257] width 1044 height 514
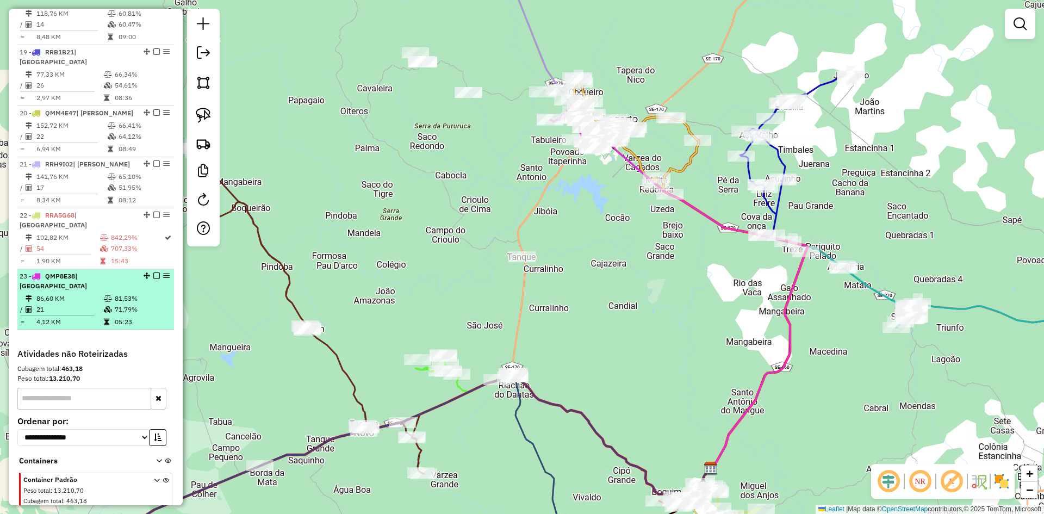
click at [122, 316] on td "05:23" at bounding box center [141, 321] width 55 height 11
select select "**********"
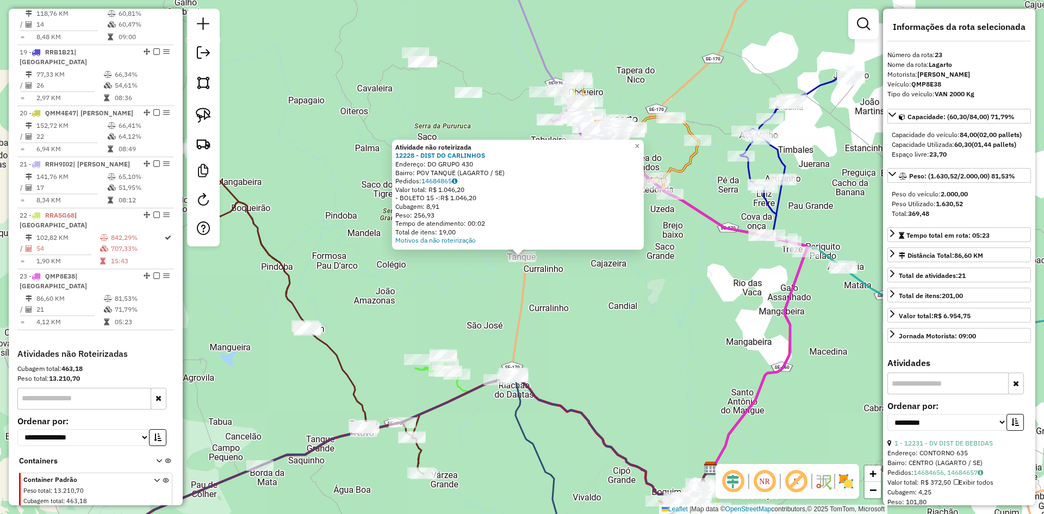
click at [578, 301] on div "Atividade não roteirizada 12228 - DIST DO CARLINHOS Endereço: DO GRUPO 430 Bair…" at bounding box center [522, 257] width 1044 height 514
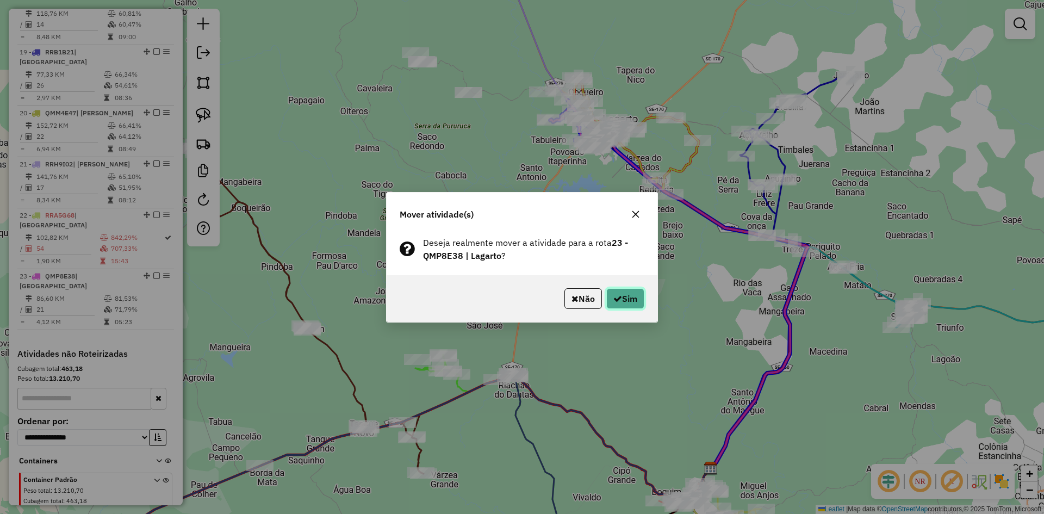
click at [626, 294] on button "Sim" at bounding box center [625, 298] width 38 height 21
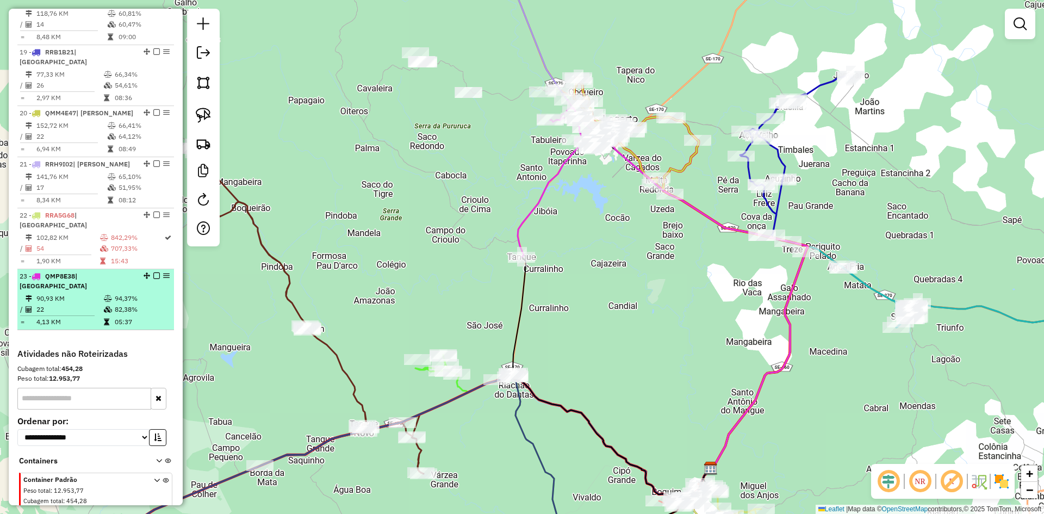
click at [128, 304] on td "82,38%" at bounding box center [141, 309] width 55 height 11
select select "**********"
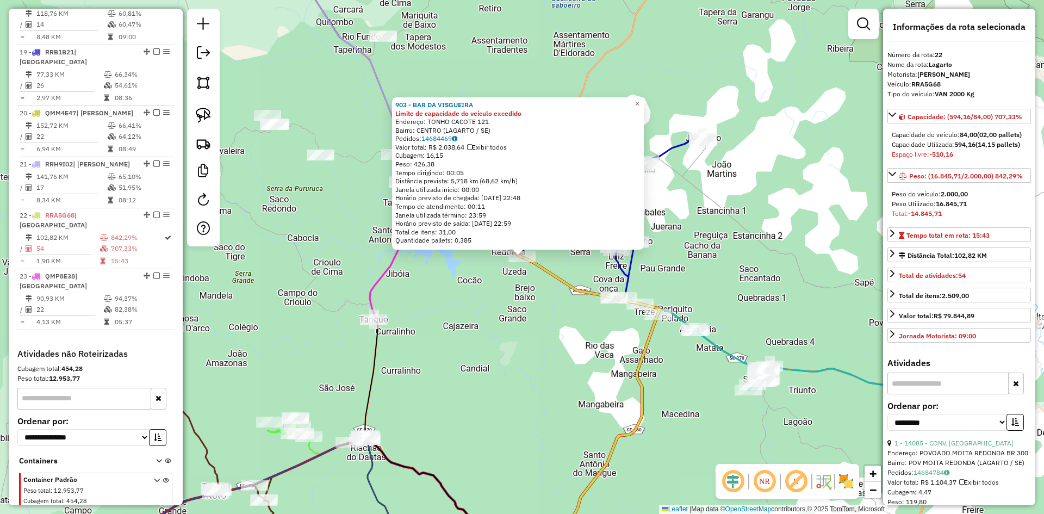
drag, startPoint x: 494, startPoint y: 301, endPoint x: 499, endPoint y: 286, distance: 16.0
click at [494, 302] on div "903 - BAR DA VISGUEIRA Limite de capacidade do veículo excedido Endereço: TONHO…" at bounding box center [522, 257] width 1044 height 514
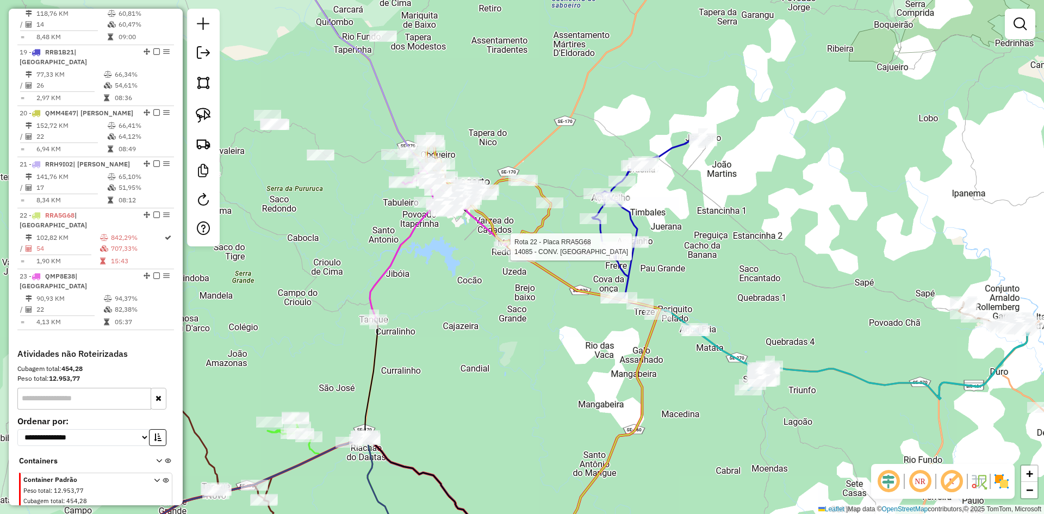
click at [501, 252] on div at bounding box center [507, 246] width 27 height 11
select select "**********"
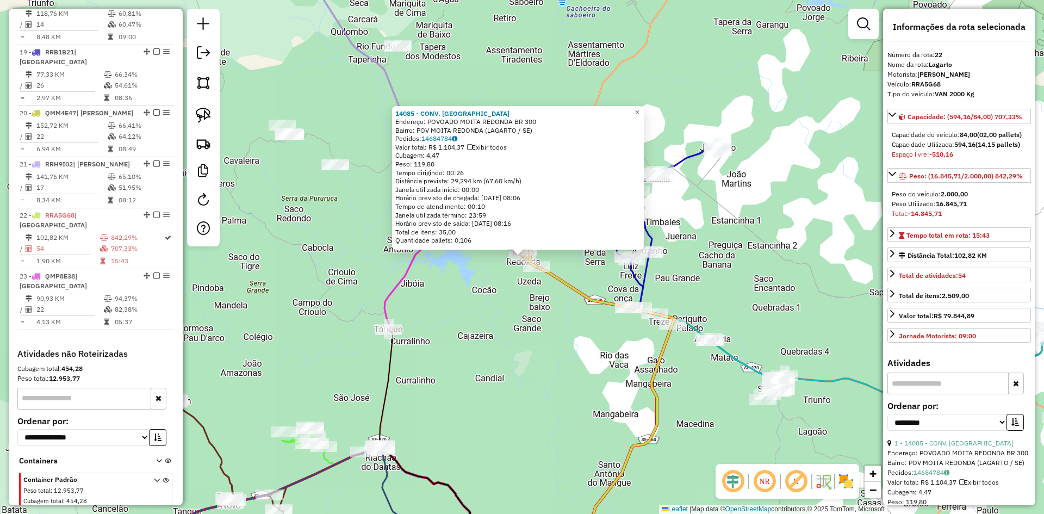
click at [489, 300] on div "14085 - CONV. SAO [PERSON_NAME]: POVOADO MOITA REDONDA BR 300 Bairro: POV MOITA…" at bounding box center [522, 257] width 1044 height 514
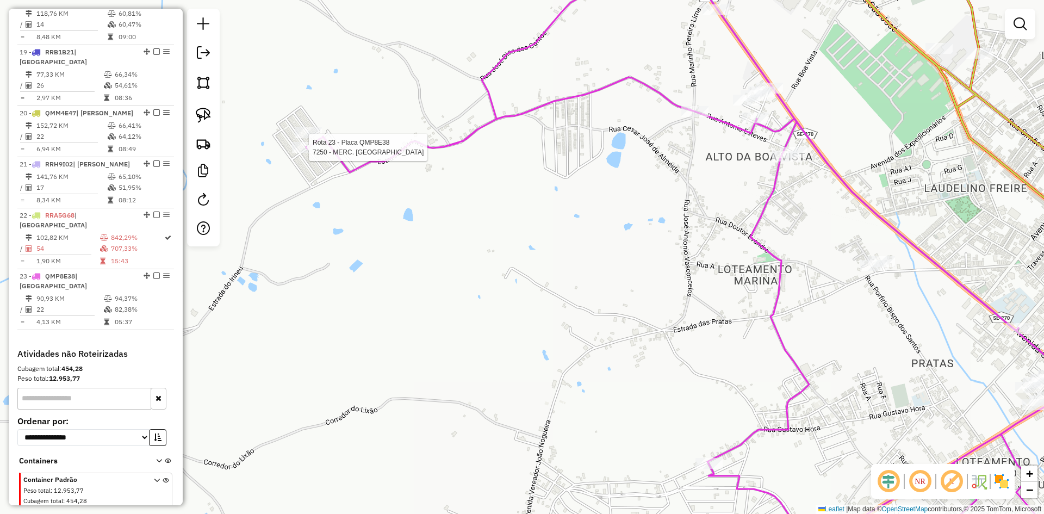
select select "**********"
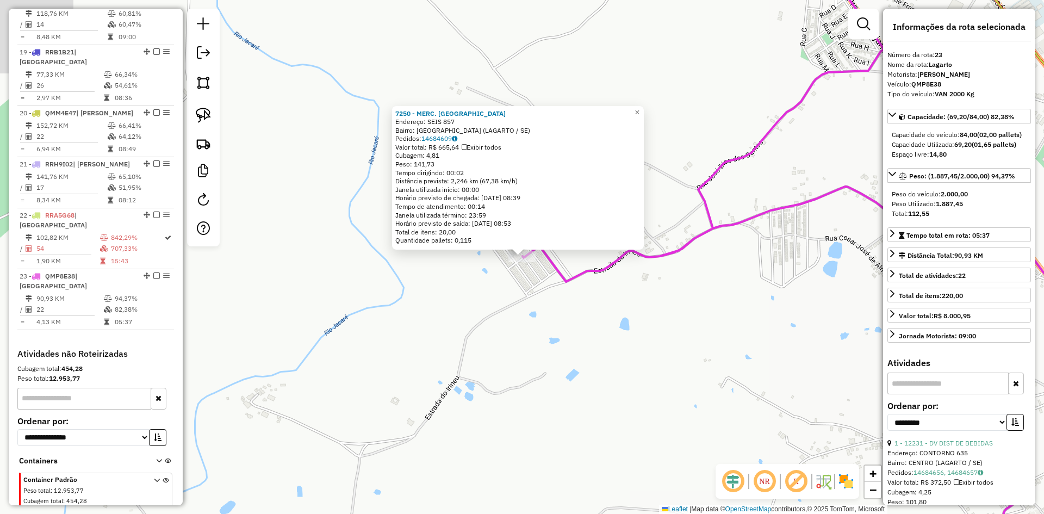
click at [421, 296] on div "7250 - MERC. SANTA [PERSON_NAME]: SEIS 857 Bairro: [GEOGRAPHIC_DATA] (LAGARTO /…" at bounding box center [522, 257] width 1044 height 514
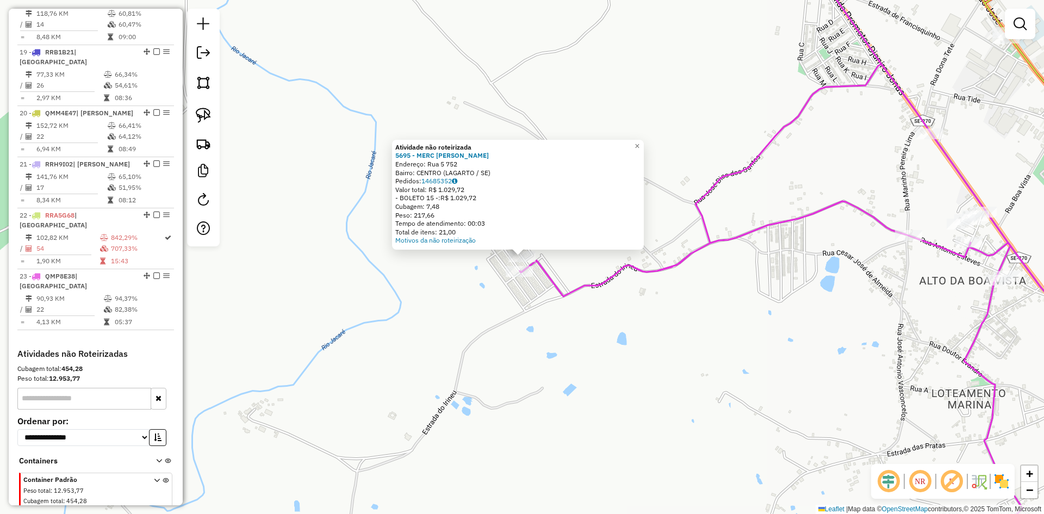
click at [544, 307] on div "Atividade não roteirizada 5695 - MERC [PERSON_NAME]: Rua 5 752 Bairro: CENTRO (…" at bounding box center [522, 257] width 1044 height 514
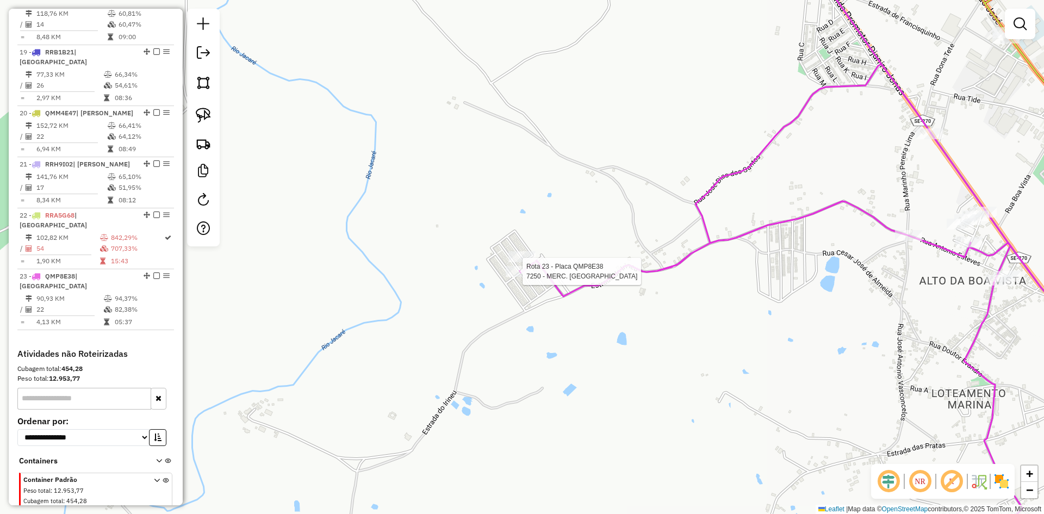
select select "**********"
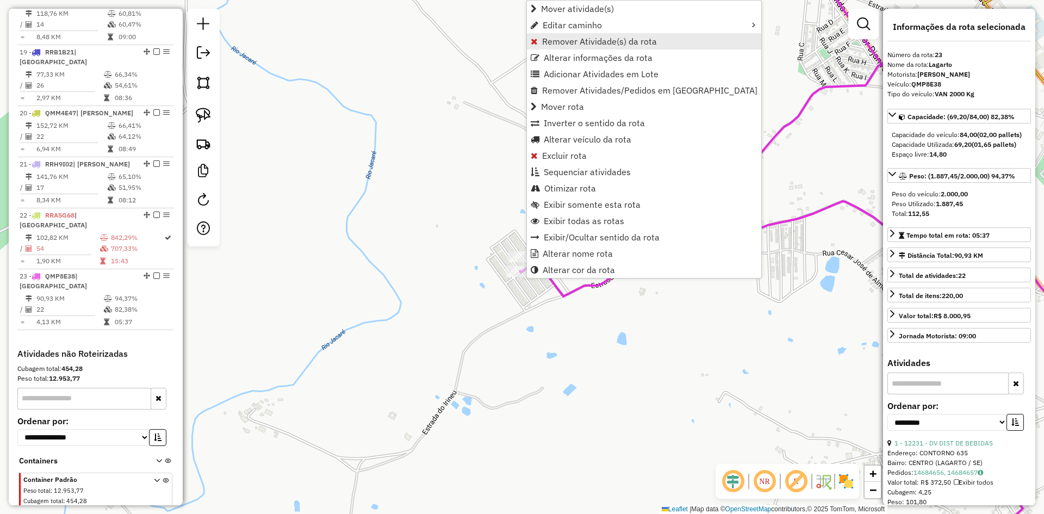
click at [568, 39] on span "Remover Atividade(s) da rota" at bounding box center [599, 41] width 115 height 9
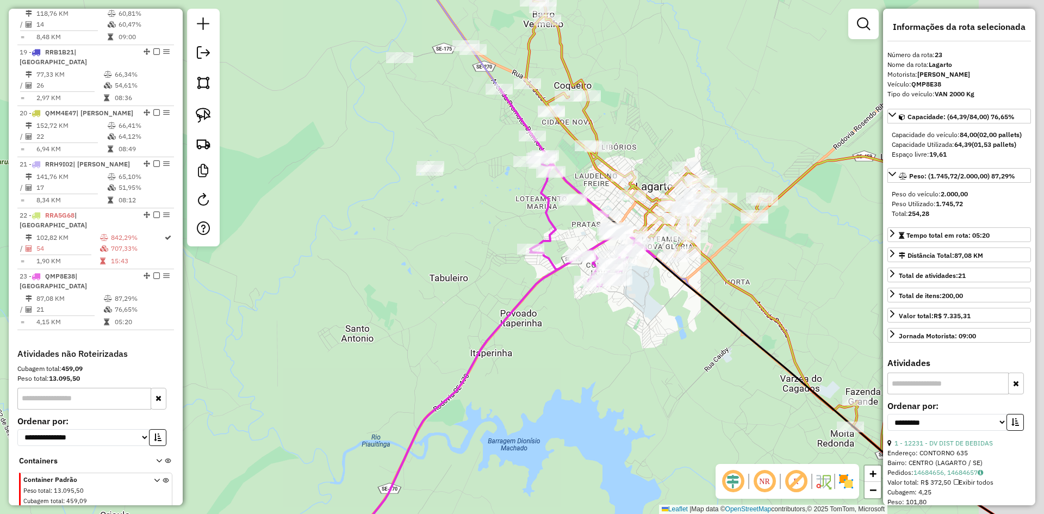
drag, startPoint x: 571, startPoint y: 230, endPoint x: 421, endPoint y: 231, distance: 150.0
click at [431, 229] on div "Janela de atendimento Grade de atendimento Capacidade Transportadoras Veículos …" at bounding box center [522, 257] width 1044 height 514
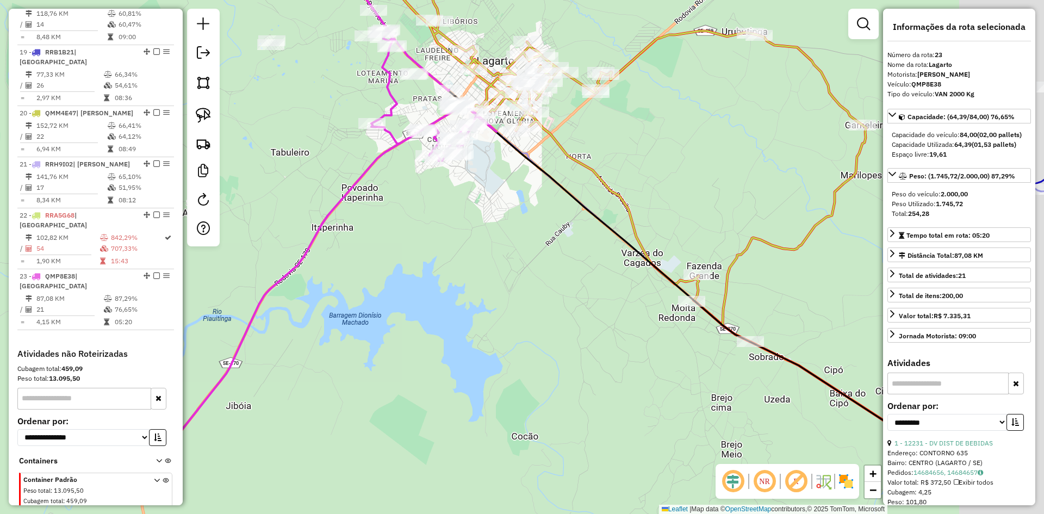
drag, startPoint x: 647, startPoint y: 364, endPoint x: 457, endPoint y: 100, distance: 325.9
click at [457, 101] on div "Janela de atendimento Grade de atendimento Capacidade Transportadoras Veículos …" at bounding box center [522, 257] width 1044 height 514
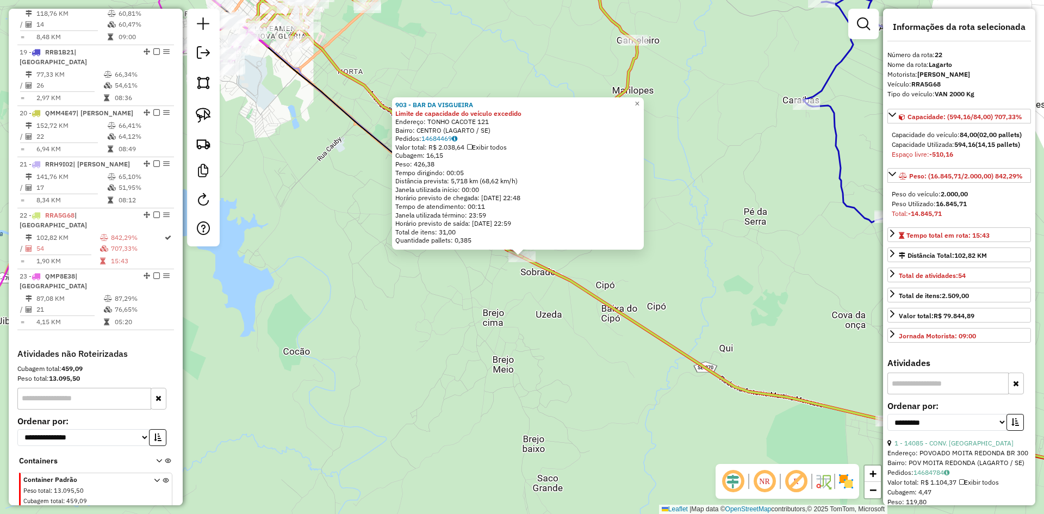
click at [508, 318] on div "903 - BAR DA VISGUEIRA Limite de capacidade do veículo excedido Endereço: TONHO…" at bounding box center [522, 257] width 1044 height 514
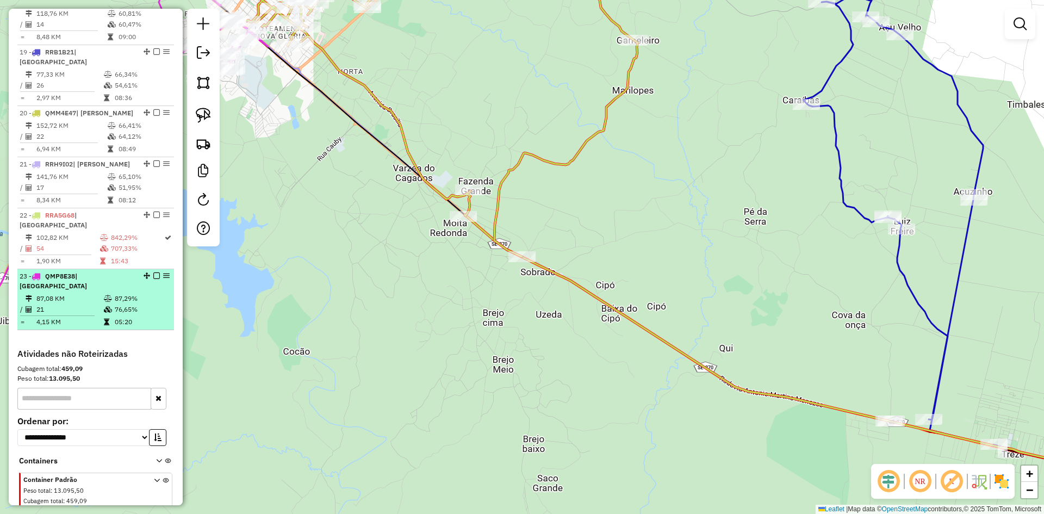
click at [115, 316] on td "05:20" at bounding box center [141, 321] width 55 height 11
select select "**********"
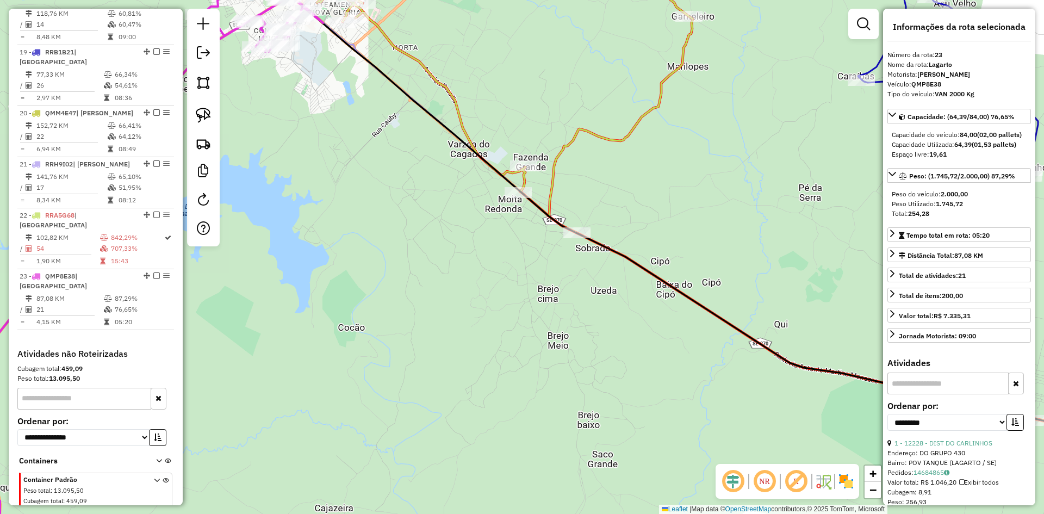
drag, startPoint x: 444, startPoint y: 180, endPoint x: 533, endPoint y: 286, distance: 138.2
click at [530, 284] on div "Janela de atendimento Grade de atendimento Capacidade Transportadoras Veículos …" at bounding box center [522, 257] width 1044 height 514
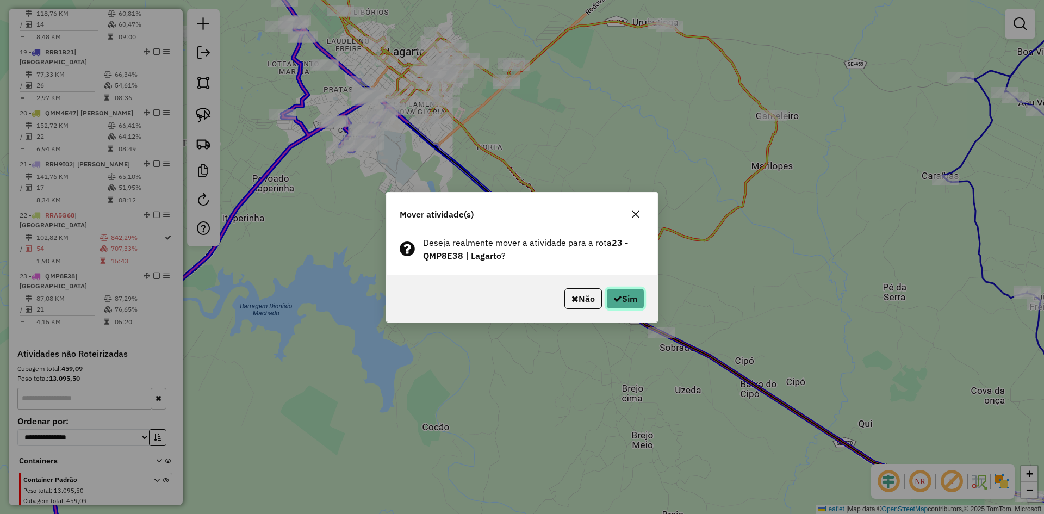
click at [627, 300] on button "Sim" at bounding box center [625, 298] width 38 height 21
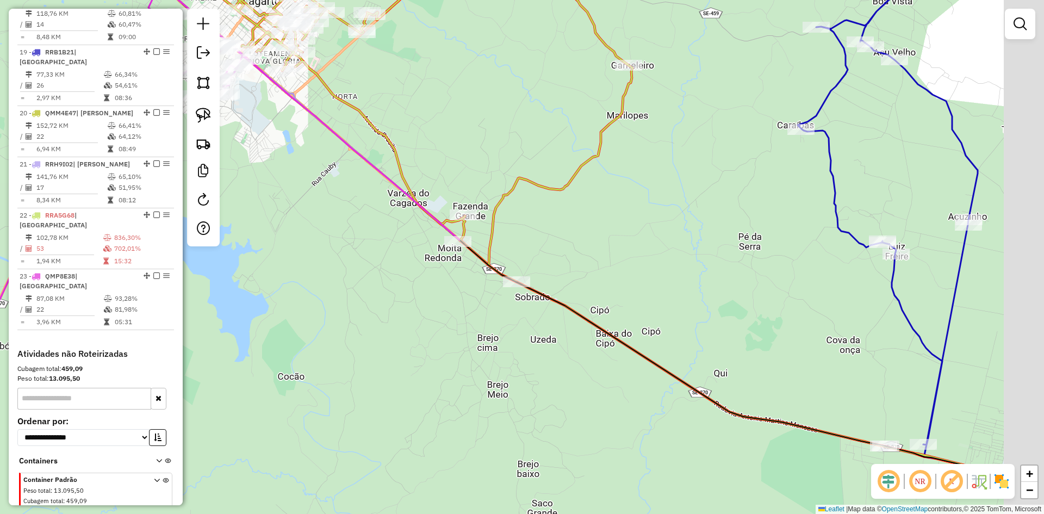
drag, startPoint x: 739, startPoint y: 376, endPoint x: 441, endPoint y: 238, distance: 328.6
click at [436, 236] on div "Janela de atendimento Grade de atendimento Capacidade Transportadoras Veículos …" at bounding box center [522, 257] width 1044 height 514
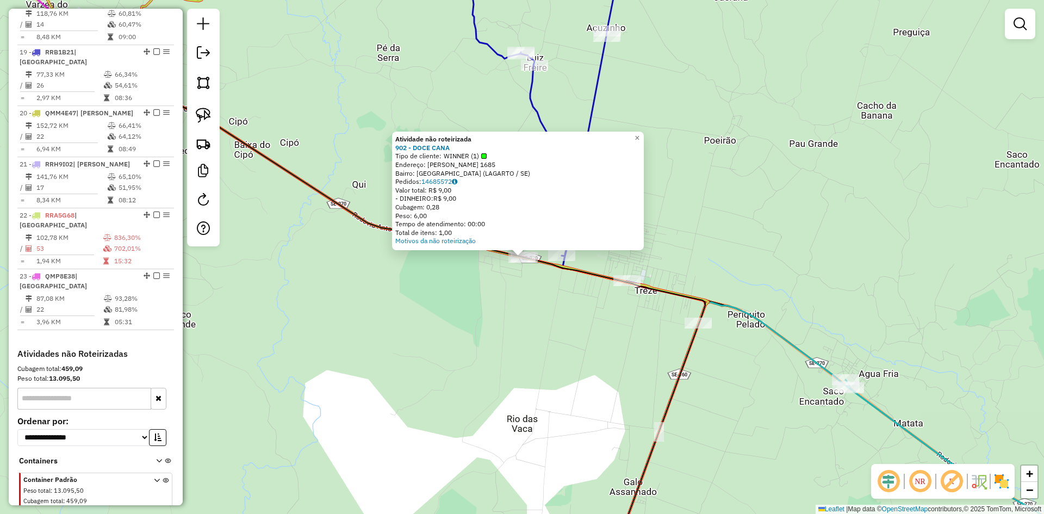
click at [528, 290] on div "Atividade não roteirizada 902 - DOCE CANA Tipo de cliente: WINNER (1) Endereço:…" at bounding box center [522, 257] width 1044 height 514
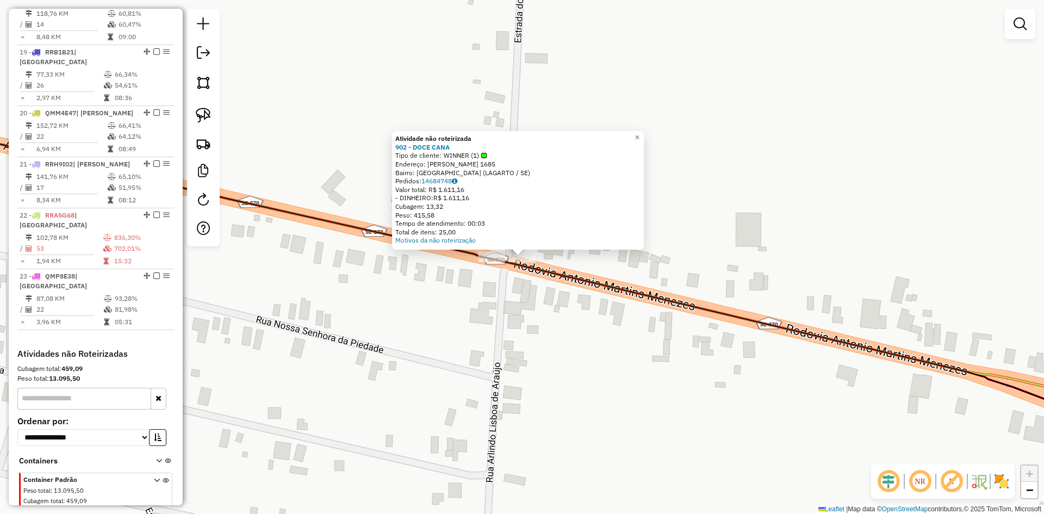
click at [433, 307] on div "Atividade não roteirizada 902 - DOCE CANA Tipo de cliente: WINNER (1) Endereço:…" at bounding box center [522, 257] width 1044 height 514
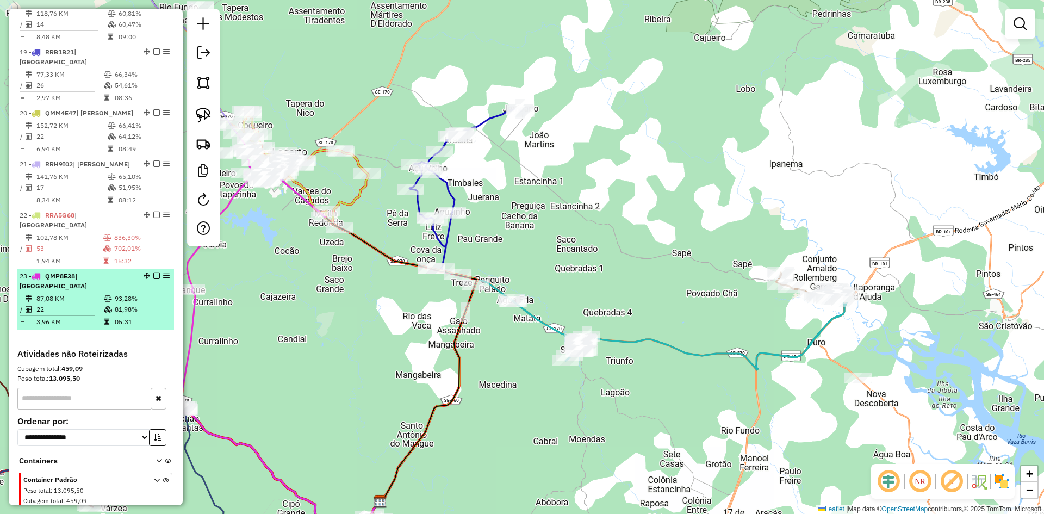
click at [115, 304] on td "81,98%" at bounding box center [141, 309] width 55 height 11
select select "**********"
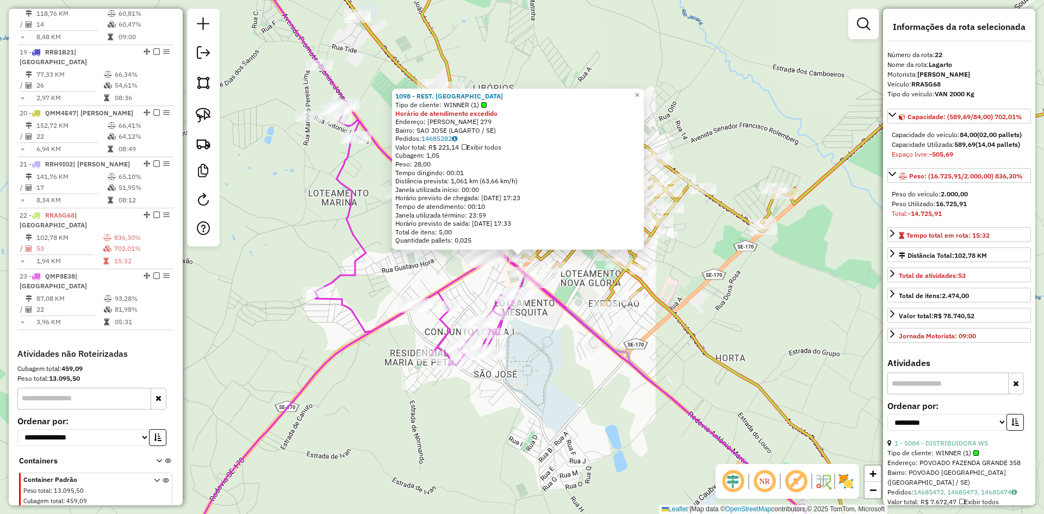
click at [581, 346] on div "1098 - REST. SAO [PERSON_NAME] de cliente: WINNER (1) Horário de atendimento ex…" at bounding box center [522, 257] width 1044 height 514
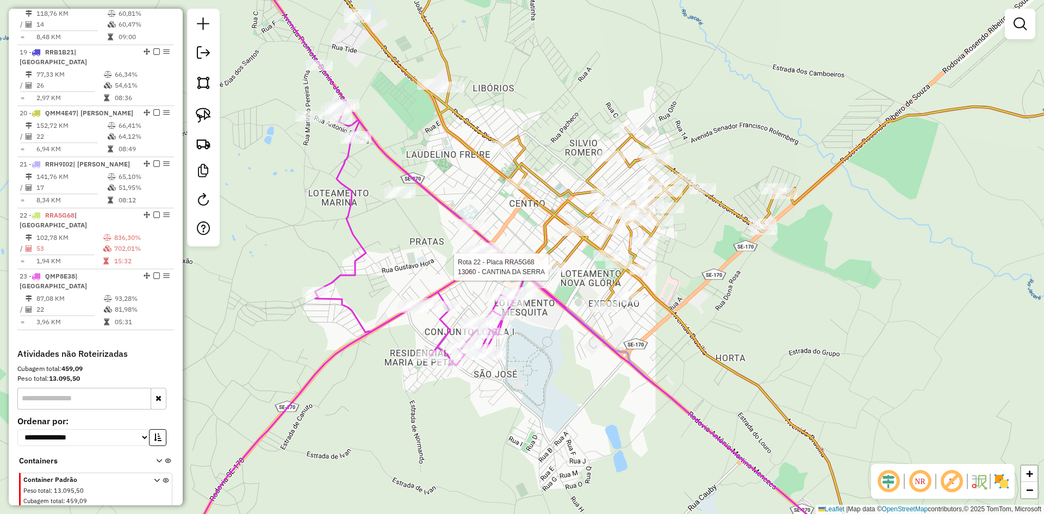
select select "**********"
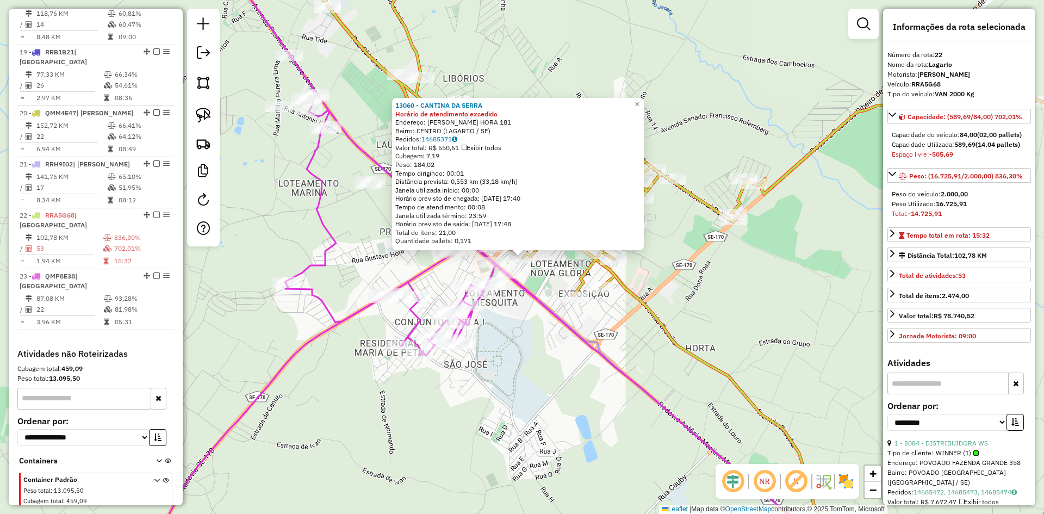
click at [545, 317] on div "13060 - CANTINA DA SERRA Horário de atendimento excedido Endereço: [PERSON_NAME…" at bounding box center [522, 257] width 1044 height 514
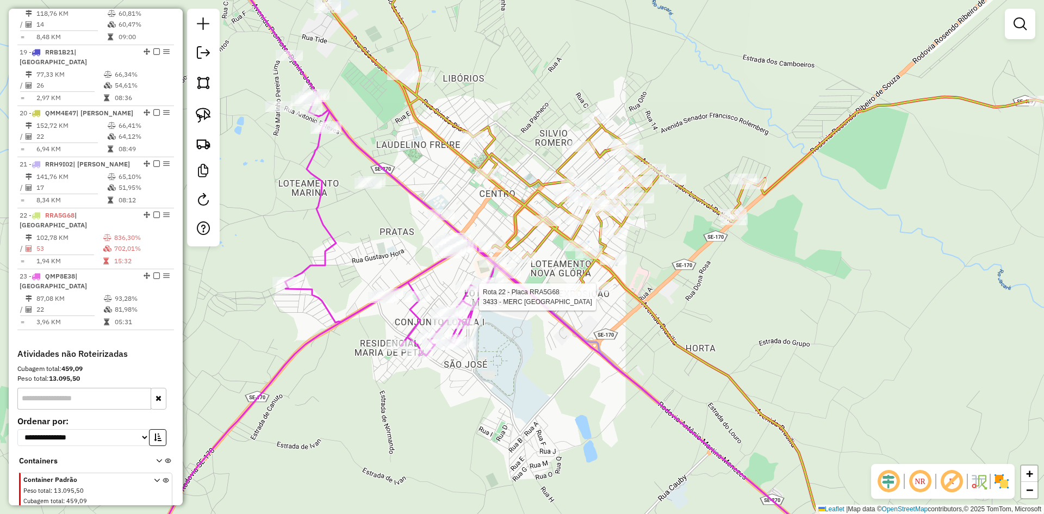
select select "**********"
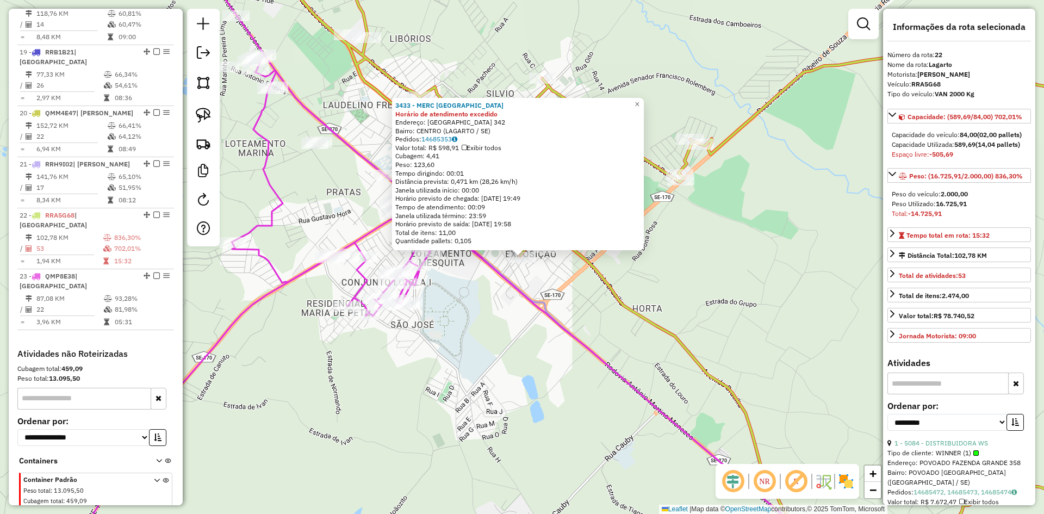
drag, startPoint x: 519, startPoint y: 307, endPoint x: 527, endPoint y: 283, distance: 25.1
click at [519, 307] on div "3433 - MERC SAO [PERSON_NAME] de atendimento excedido Endereço: [GEOGRAPHIC_DAT…" at bounding box center [522, 257] width 1044 height 514
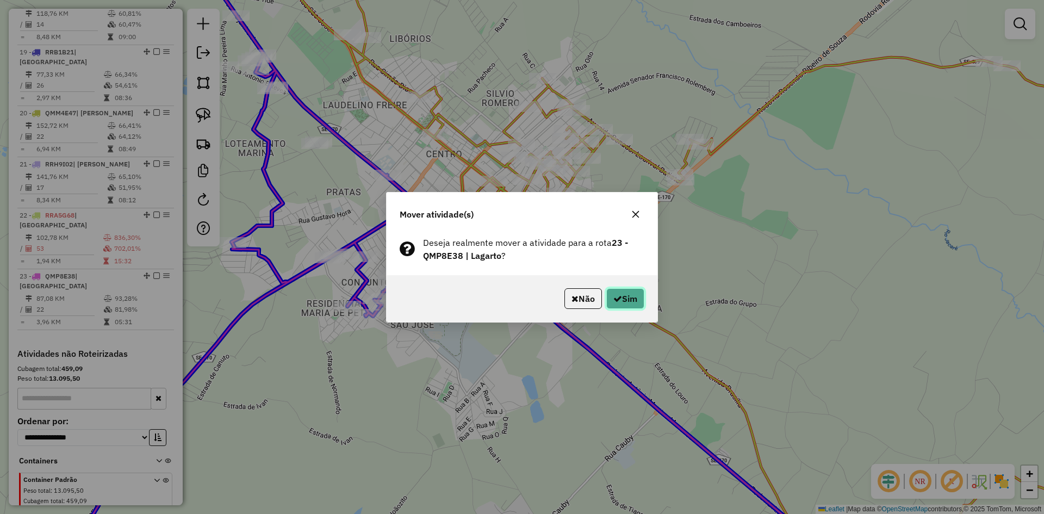
click at [618, 295] on icon "button" at bounding box center [617, 298] width 9 height 9
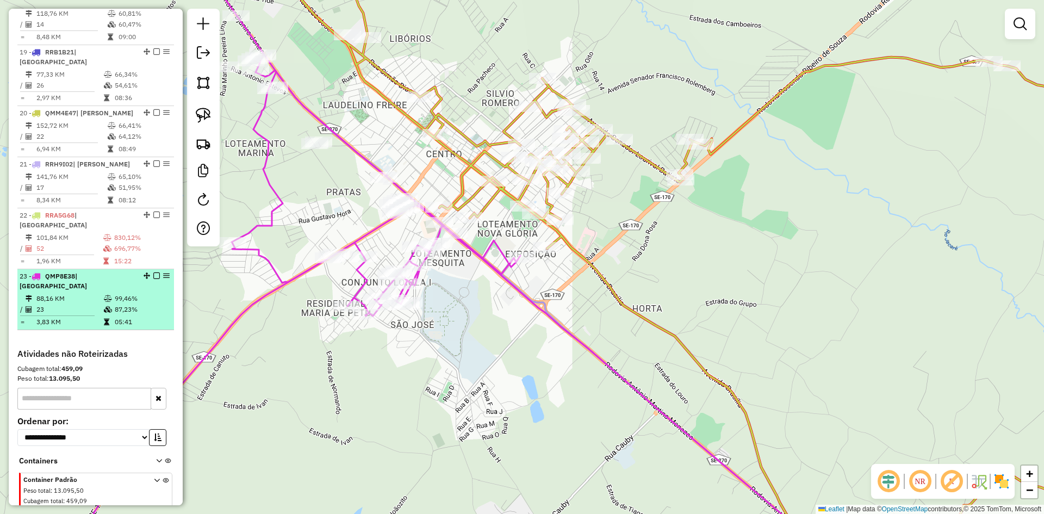
click at [134, 293] on td "99,46%" at bounding box center [141, 298] width 55 height 11
select select "**********"
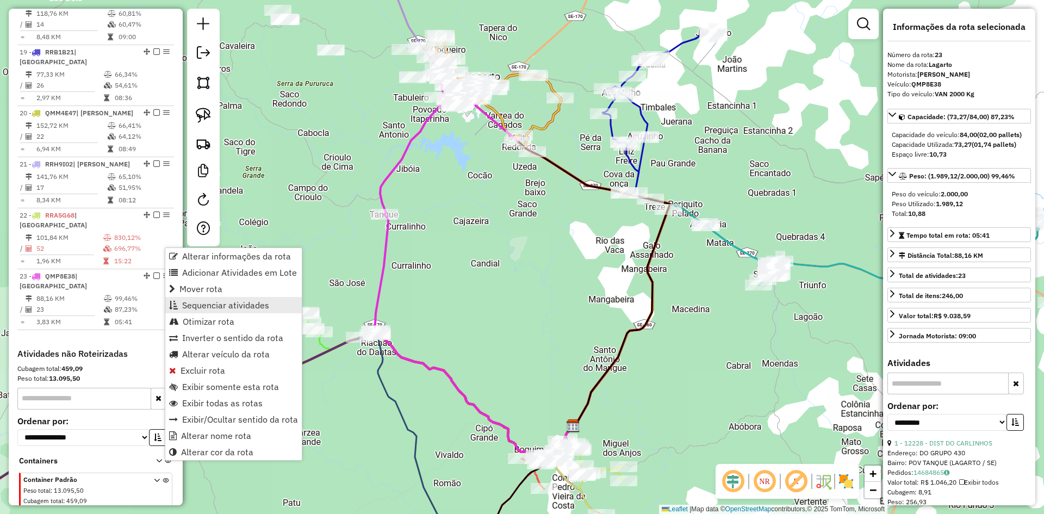
click at [226, 304] on span "Sequenciar atividades" at bounding box center [225, 305] width 87 height 9
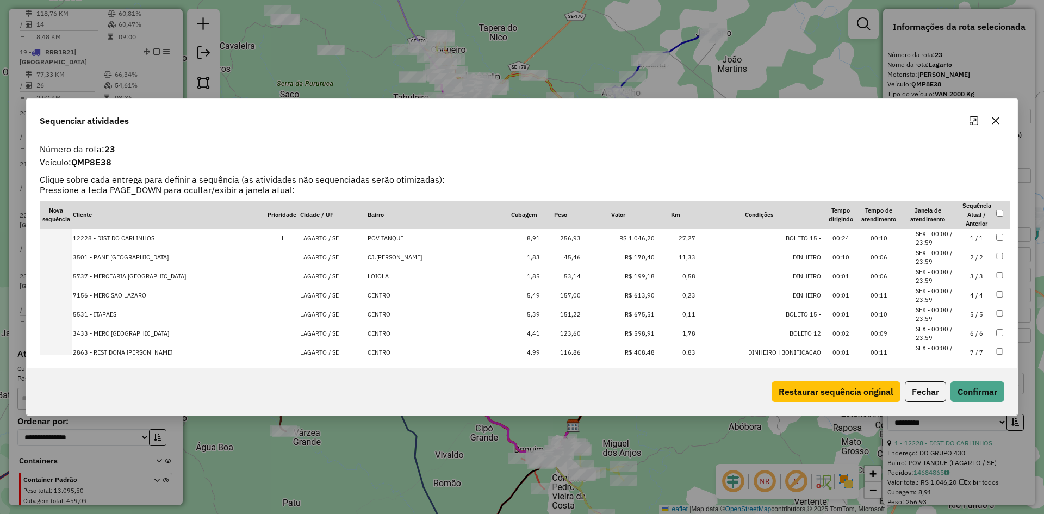
click at [922, 392] on button "Fechar" at bounding box center [925, 391] width 41 height 21
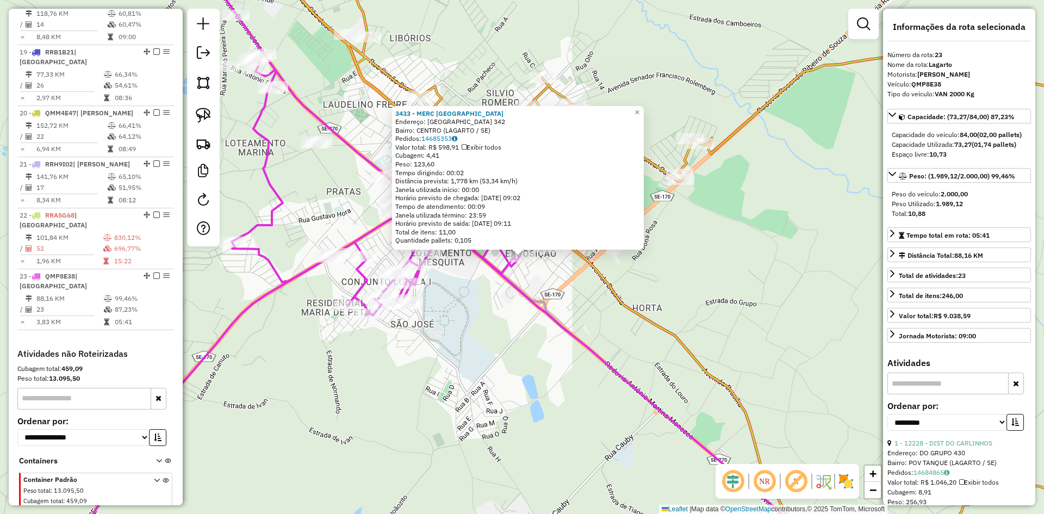
click at [464, 350] on div "3433 - MERC [GEOGRAPHIC_DATA] Endereço: [GEOGRAPHIC_DATA]: [GEOGRAPHIC_DATA] (L…" at bounding box center [522, 257] width 1044 height 514
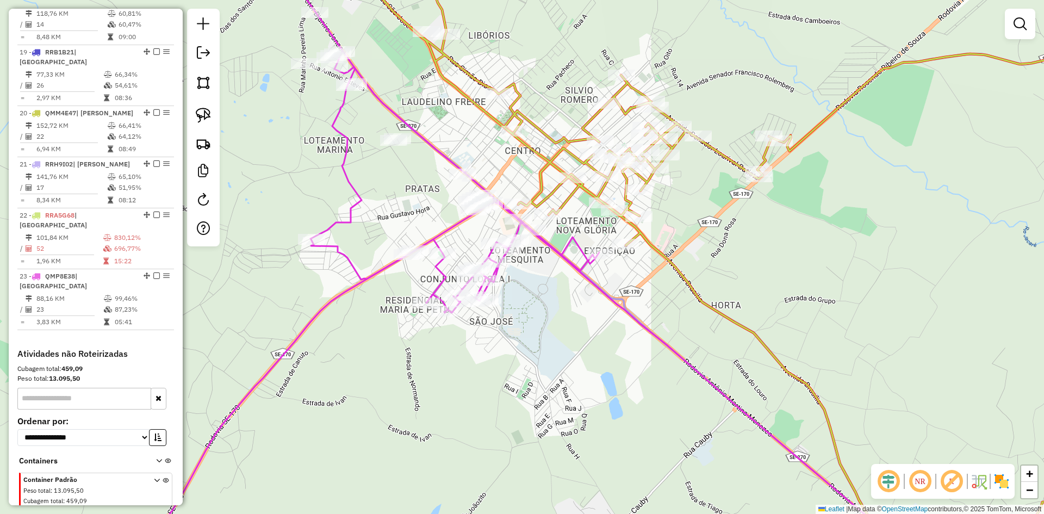
drag, startPoint x: 325, startPoint y: 205, endPoint x: 309, endPoint y: 158, distance: 50.0
click at [308, 152] on div "Janela de atendimento Grade de atendimento Capacidade Transportadoras Veículos …" at bounding box center [522, 257] width 1044 height 514
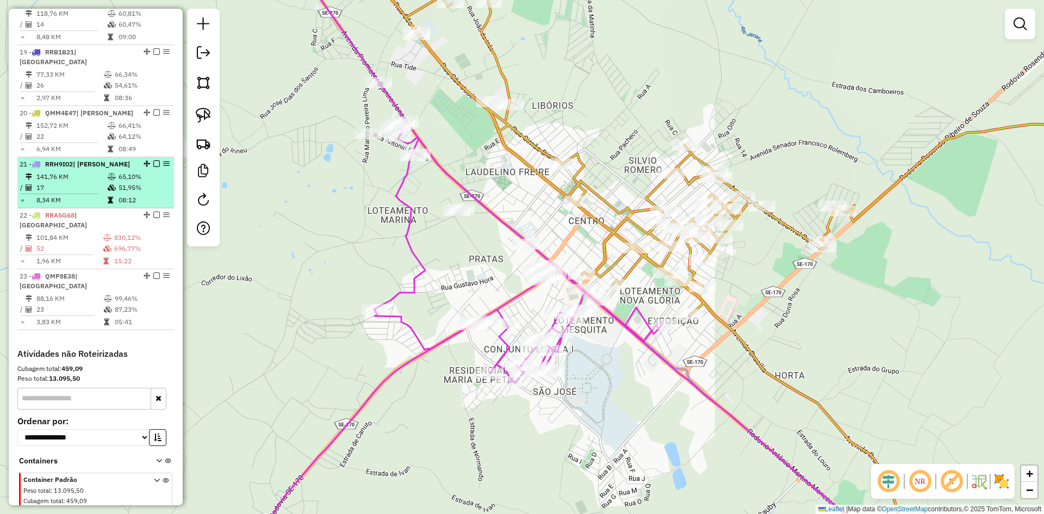
click at [123, 182] on td "51,95%" at bounding box center [144, 187] width 52 height 11
select select "**********"
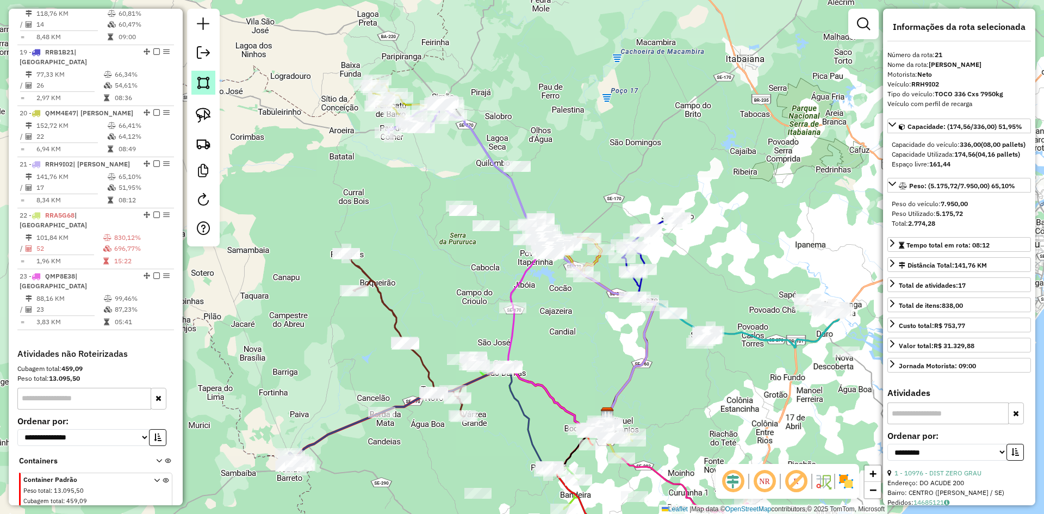
click at [207, 84] on img at bounding box center [203, 82] width 15 height 15
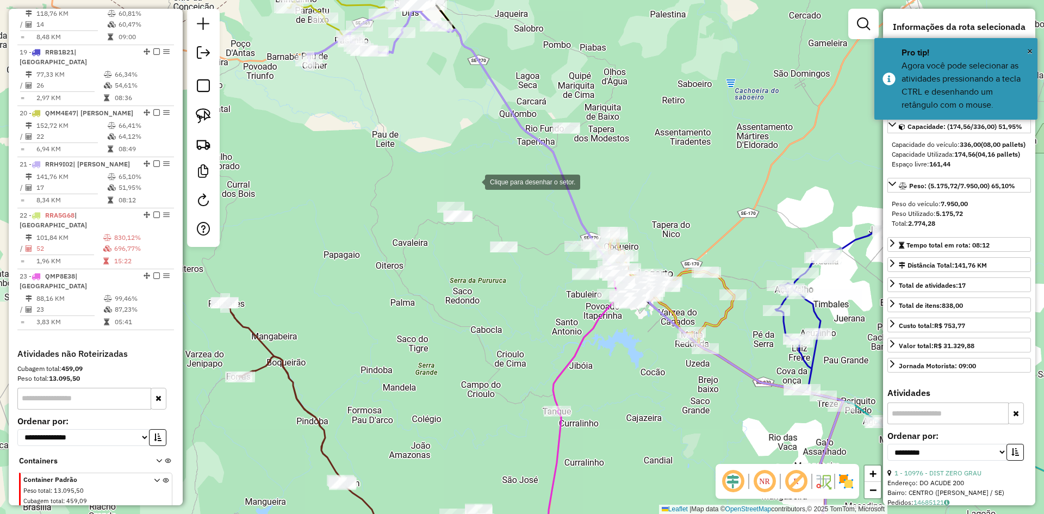
click at [475, 170] on div at bounding box center [474, 181] width 22 height 22
click at [409, 195] on div at bounding box center [409, 195] width 22 height 22
click at [407, 219] on div at bounding box center [407, 219] width 22 height 22
click at [479, 284] on div at bounding box center [479, 284] width 22 height 22
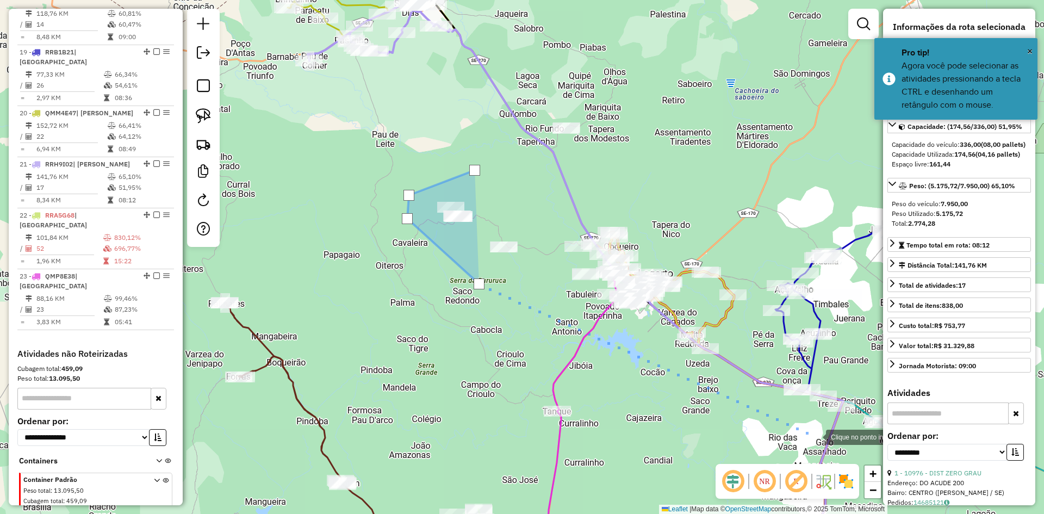
click at [815, 436] on div at bounding box center [815, 436] width 22 height 22
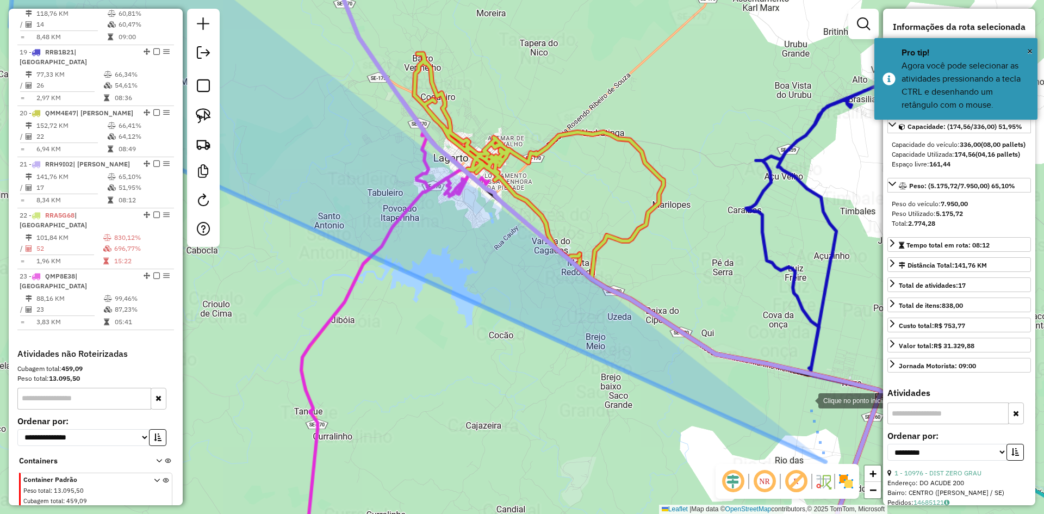
click at [809, 398] on div at bounding box center [807, 400] width 22 height 22
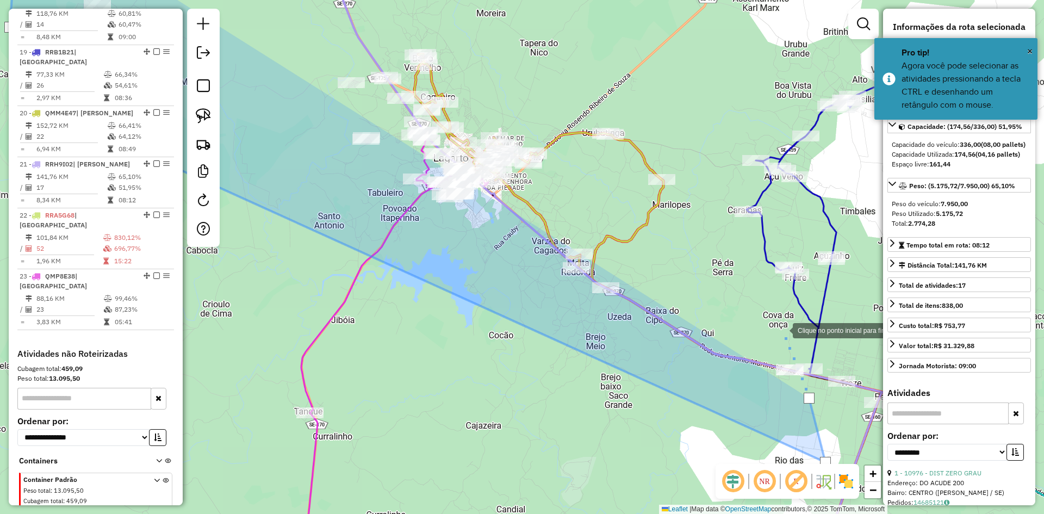
click at [782, 329] on div at bounding box center [782, 330] width 22 height 22
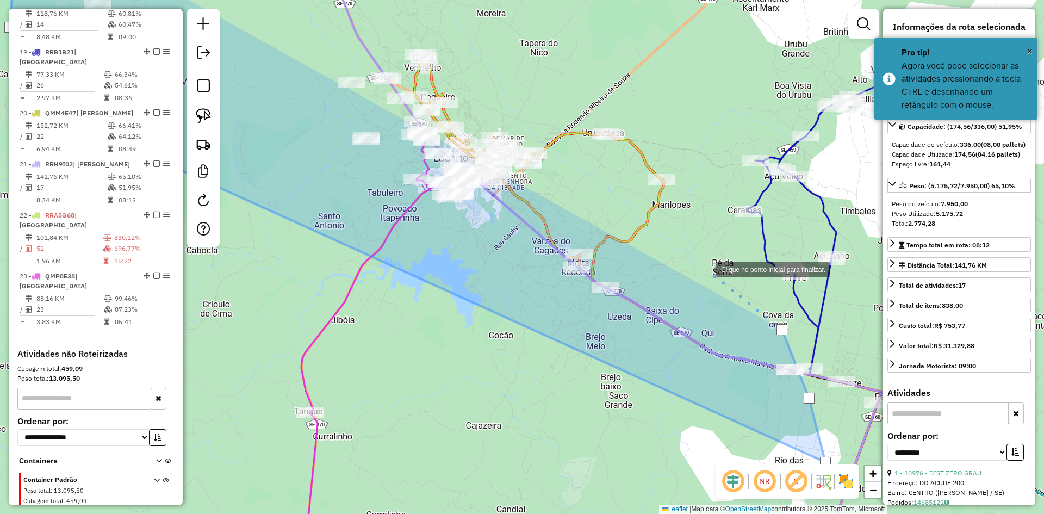
click at [705, 268] on div at bounding box center [705, 269] width 22 height 22
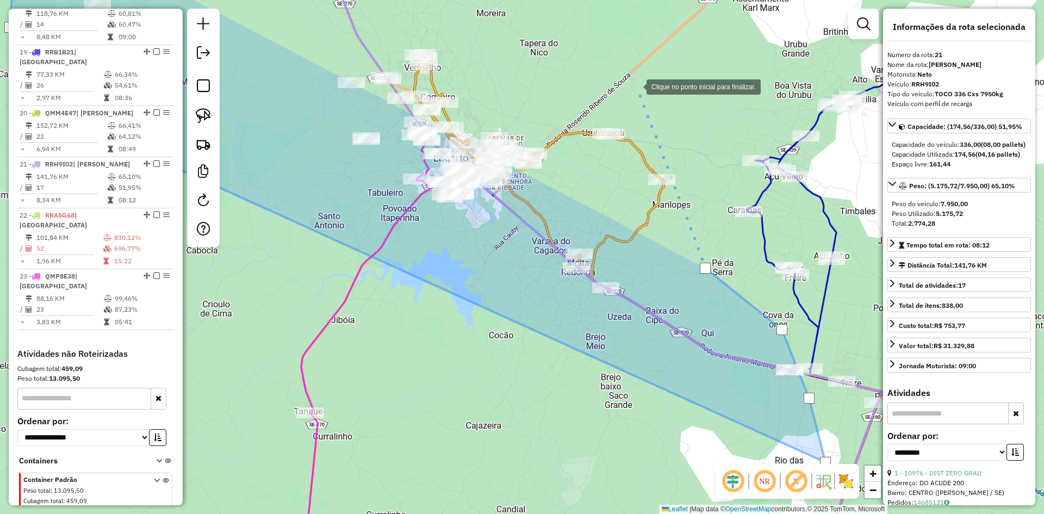
click at [634, 84] on div at bounding box center [636, 86] width 22 height 22
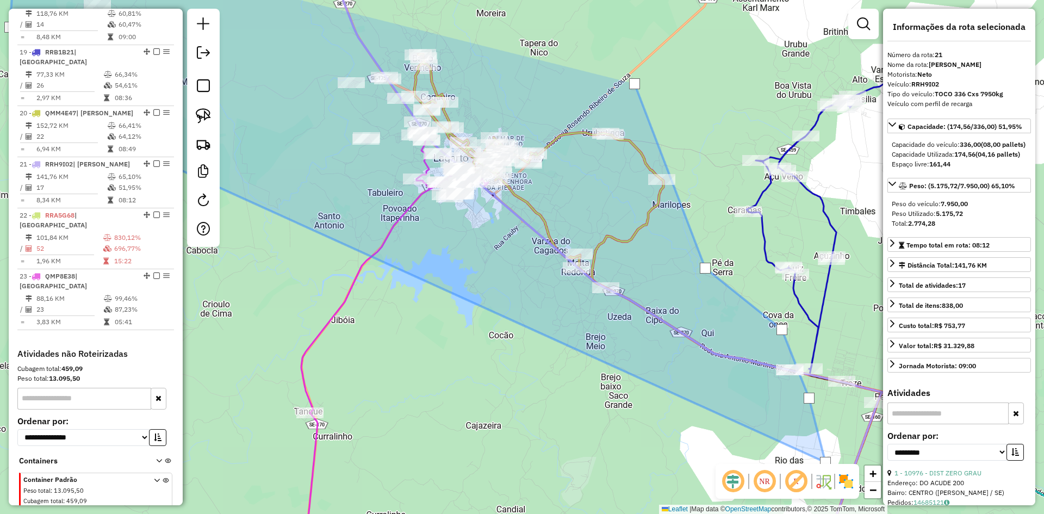
click at [634, 84] on div at bounding box center [634, 83] width 11 height 11
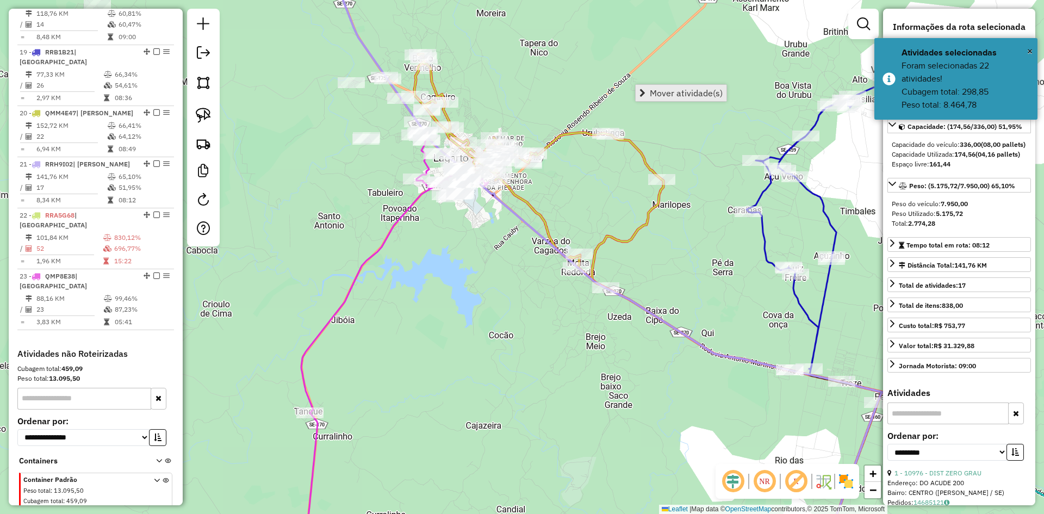
click at [664, 89] on span "Mover atividade(s)" at bounding box center [686, 93] width 73 height 9
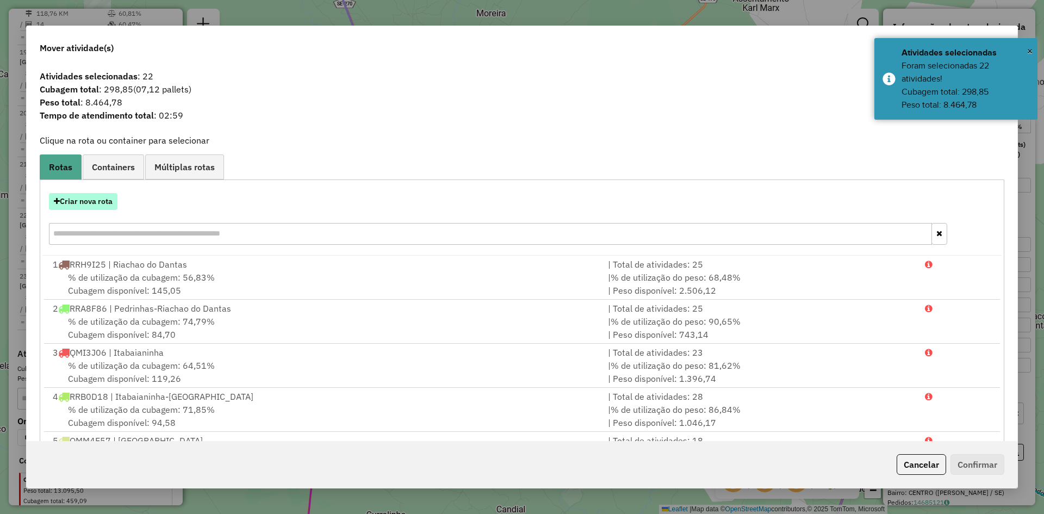
click at [96, 205] on button "Criar nova rota" at bounding box center [83, 201] width 68 height 17
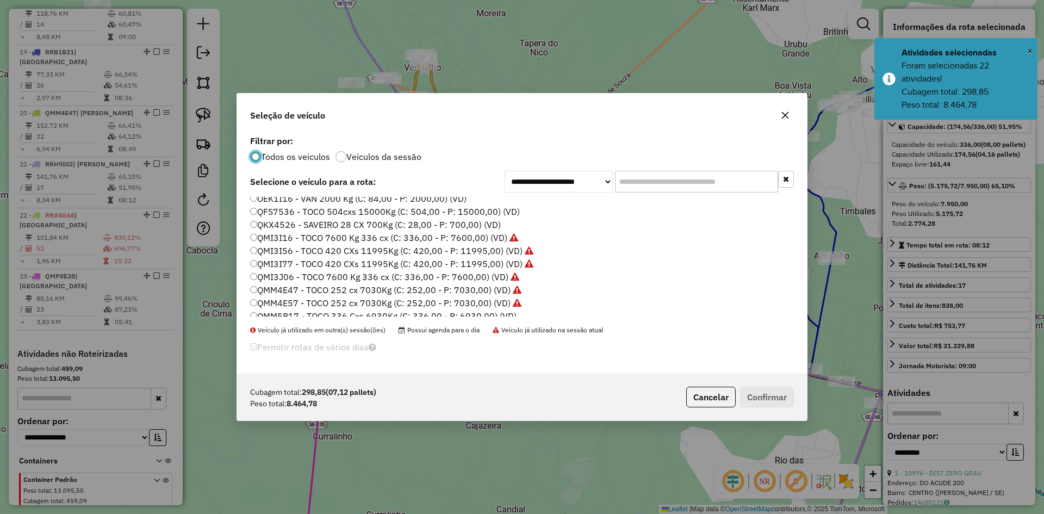
scroll to position [381, 0]
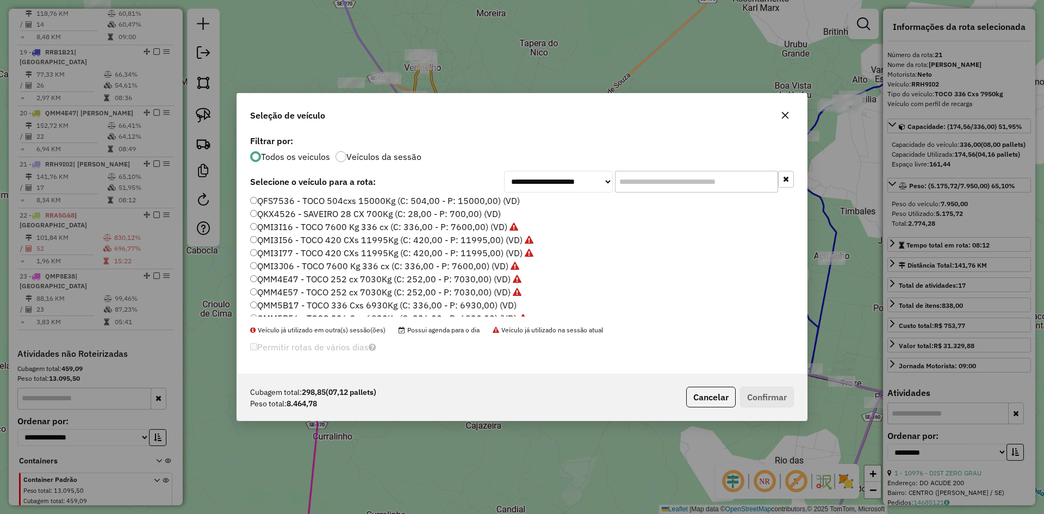
click at [283, 300] on label "QMM5B17 - TOCO 336 Cxs 6930Kg (C: 336,00 - P: 6930,00) (VD)" at bounding box center [383, 304] width 266 height 13
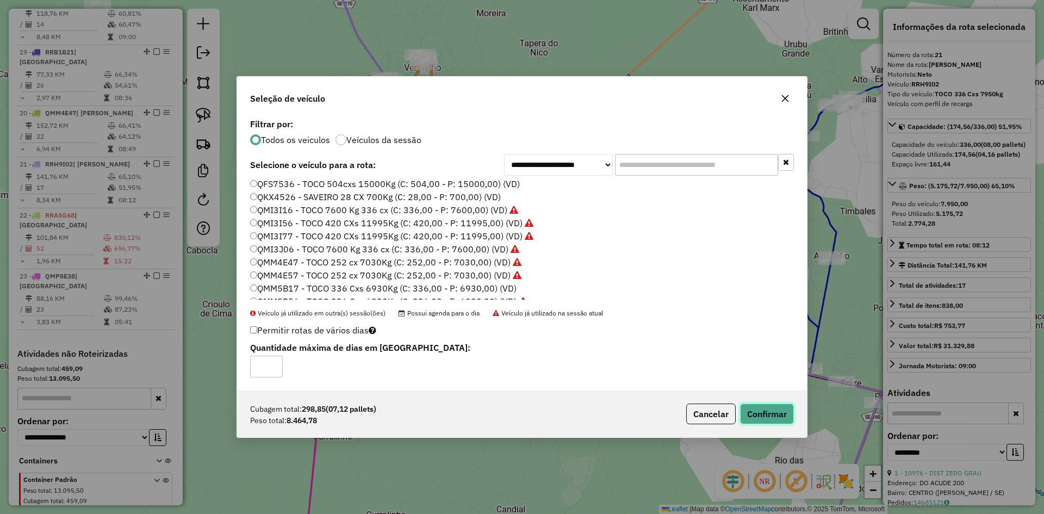
click at [770, 410] on button "Confirmar" at bounding box center [767, 413] width 54 height 21
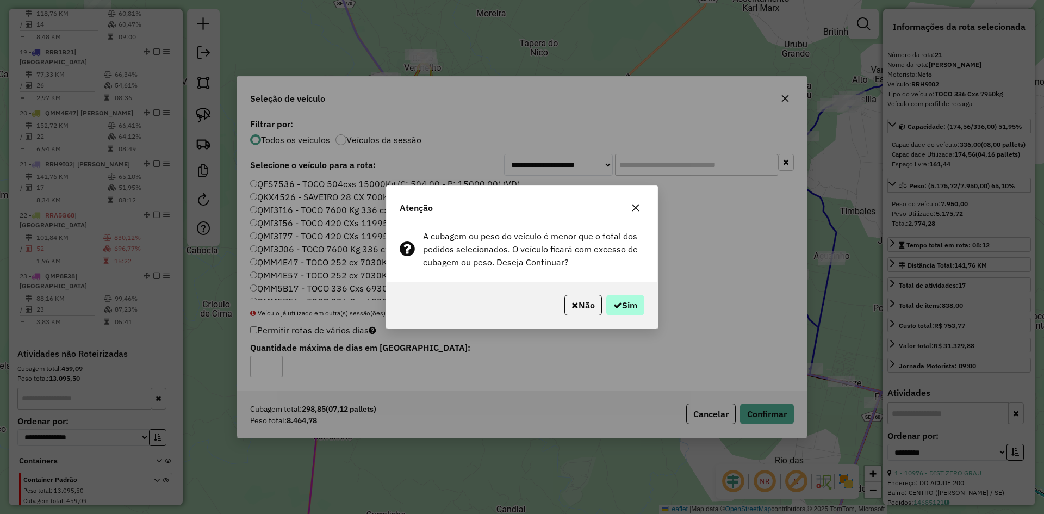
click at [620, 314] on div "Não Sim" at bounding box center [522, 305] width 271 height 47
click at [619, 310] on button "Sim" at bounding box center [625, 305] width 38 height 21
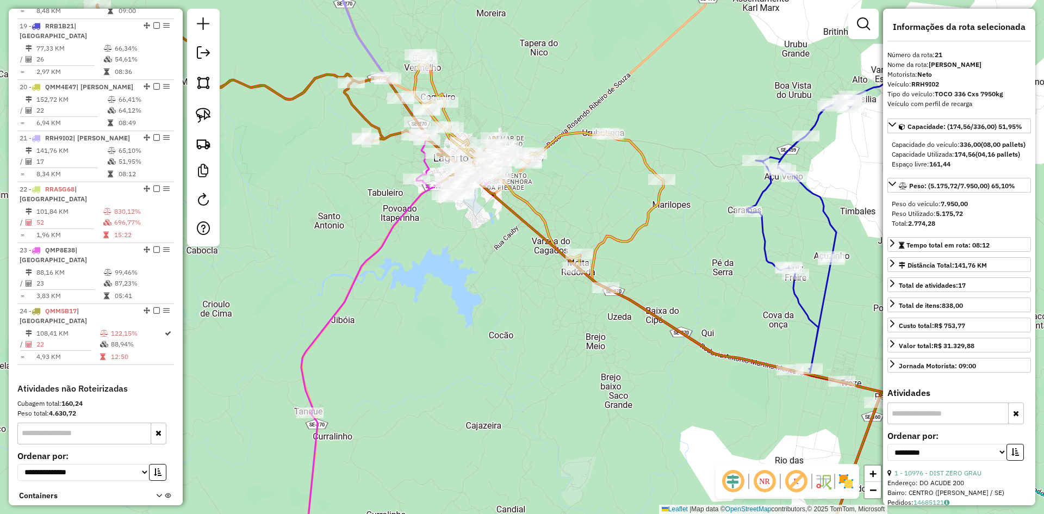
scroll to position [1424, 0]
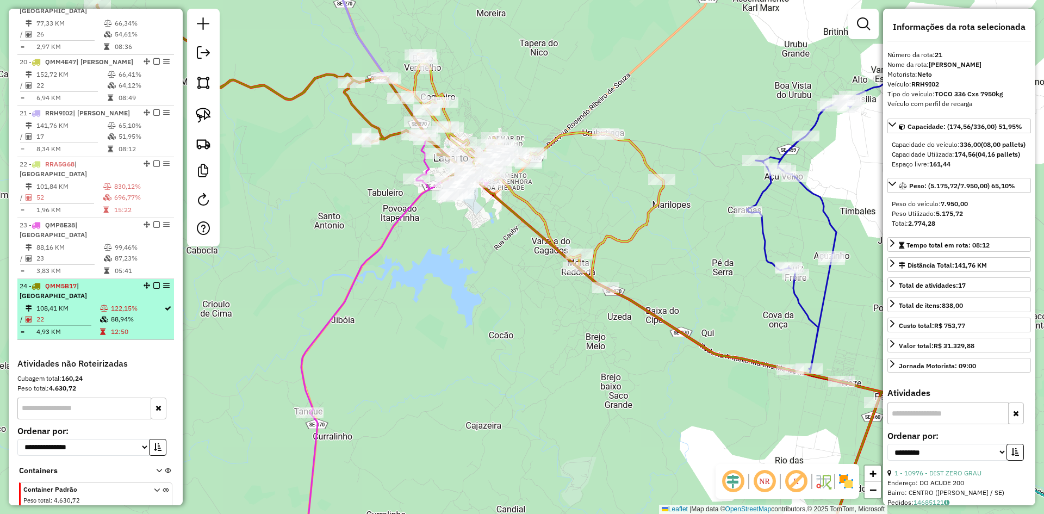
click at [139, 314] on td "88,94%" at bounding box center [136, 319] width 53 height 11
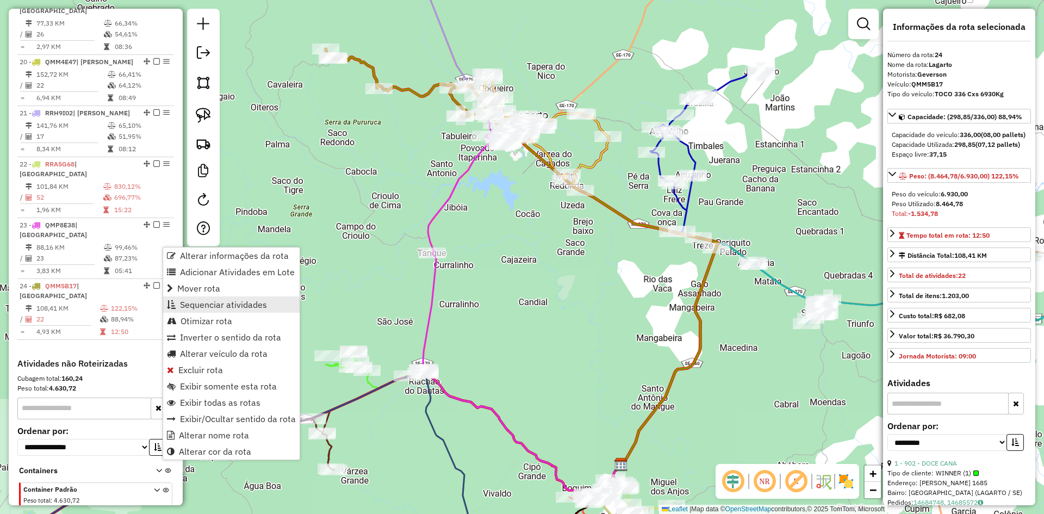
click at [251, 307] on span "Sequenciar atividades" at bounding box center [223, 304] width 87 height 9
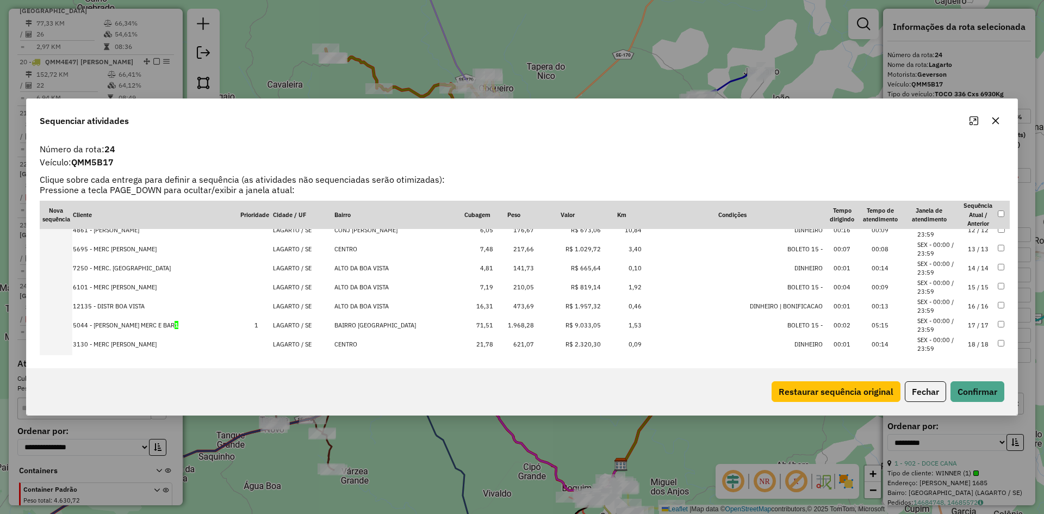
scroll to position [272, 0]
click at [534, 273] on td "1.968,28" at bounding box center [514, 270] width 41 height 19
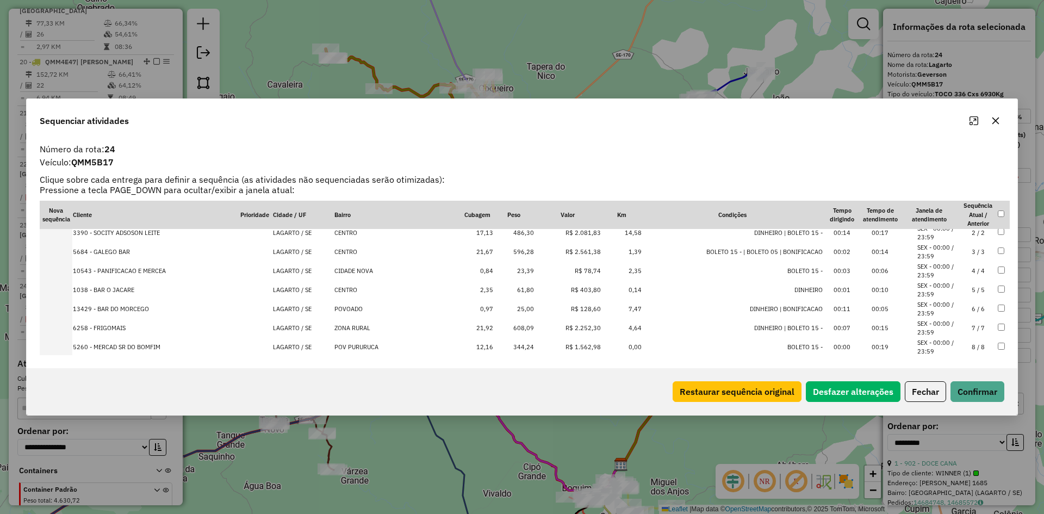
scroll to position [0, 0]
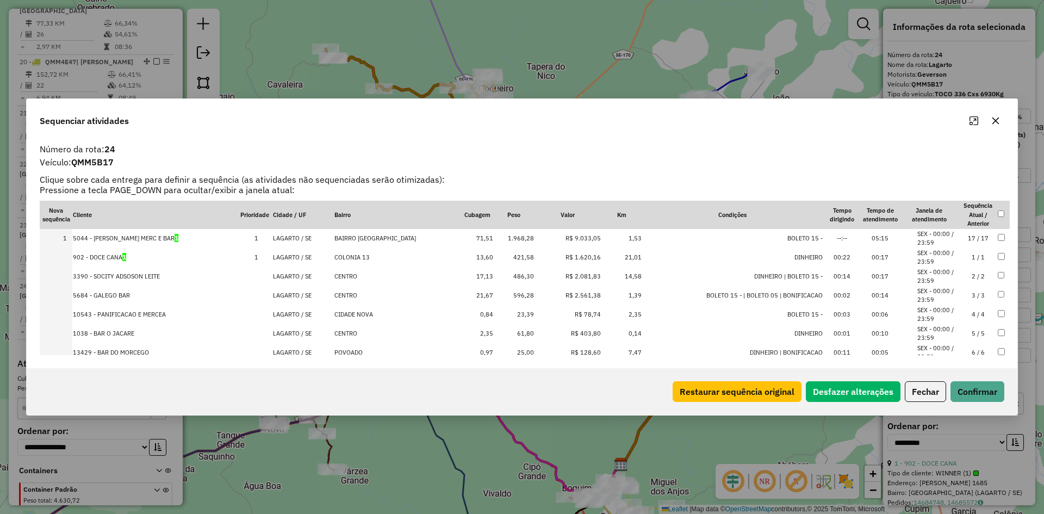
click at [1002, 235] on td at bounding box center [1003, 238] width 13 height 19
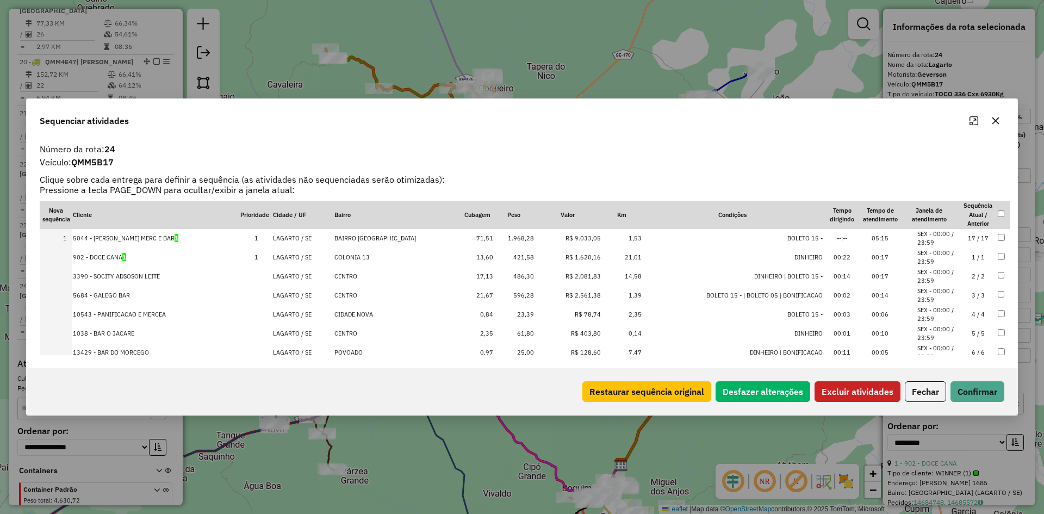
click at [858, 394] on button "Excluir atividades" at bounding box center [857, 391] width 86 height 21
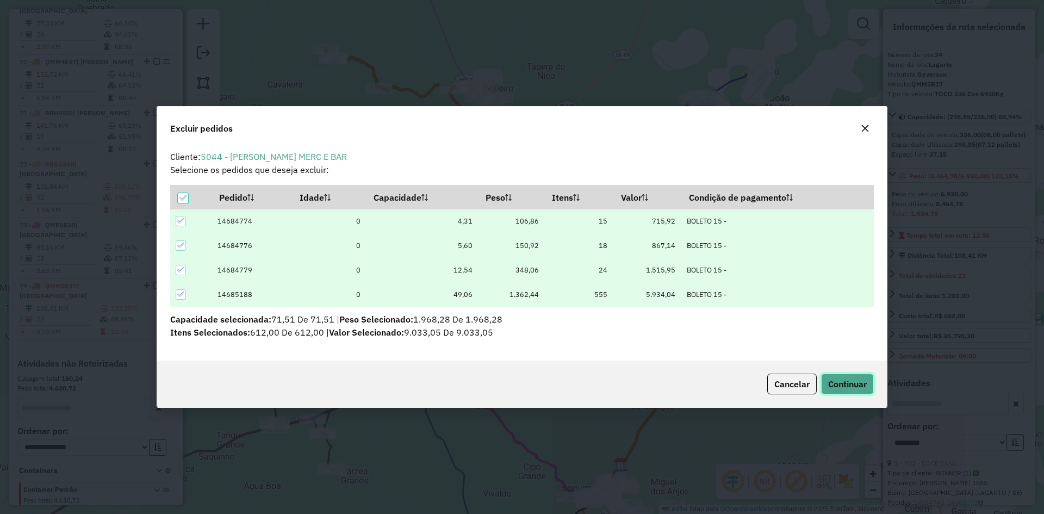
click at [834, 377] on button "Continuar" at bounding box center [847, 383] width 53 height 21
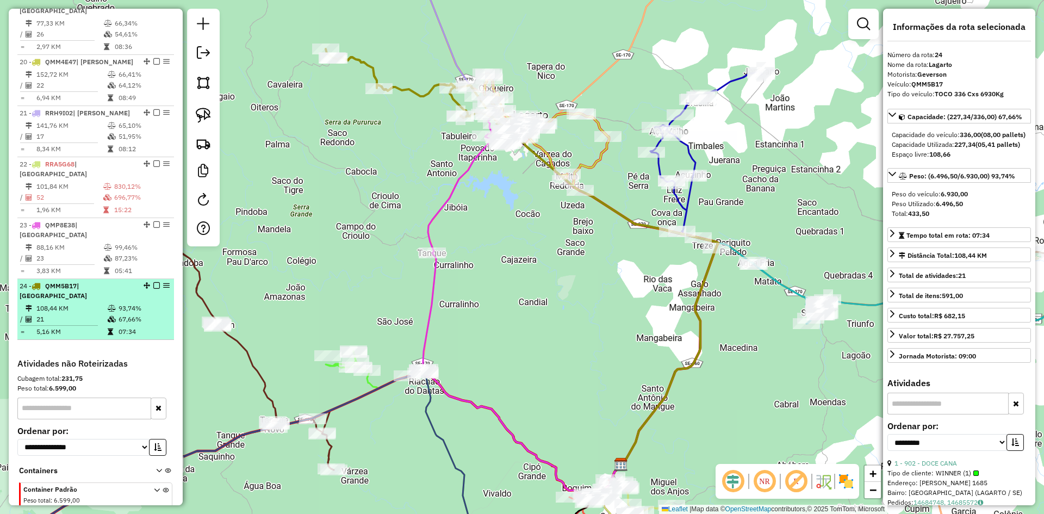
click at [144, 303] on td "93,74%" at bounding box center [144, 308] width 52 height 11
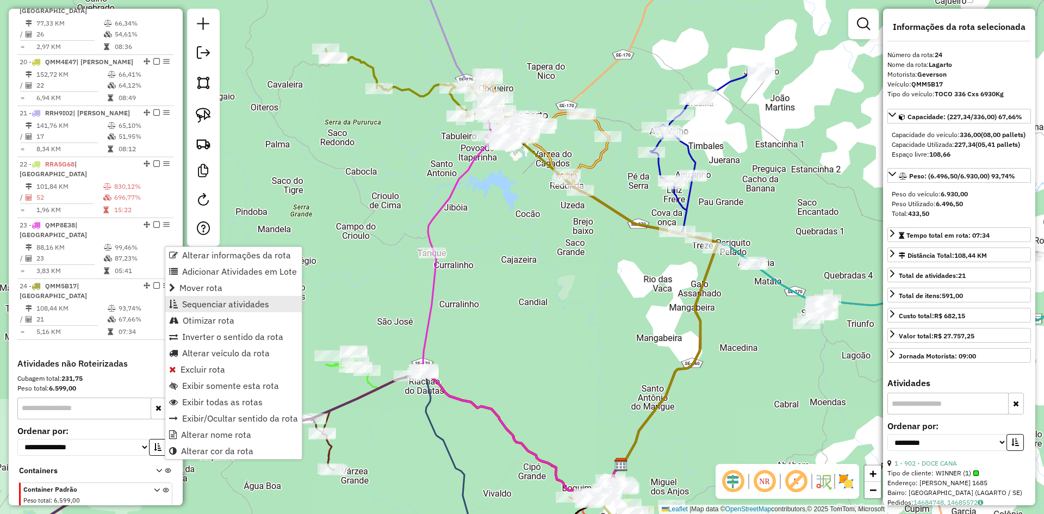
click at [214, 306] on span "Sequenciar atividades" at bounding box center [225, 304] width 87 height 9
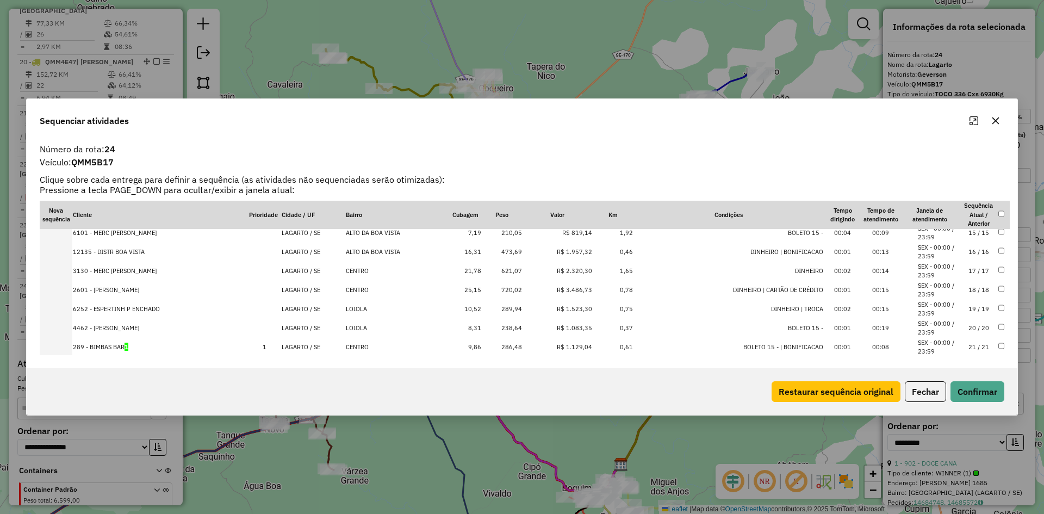
scroll to position [283, 0]
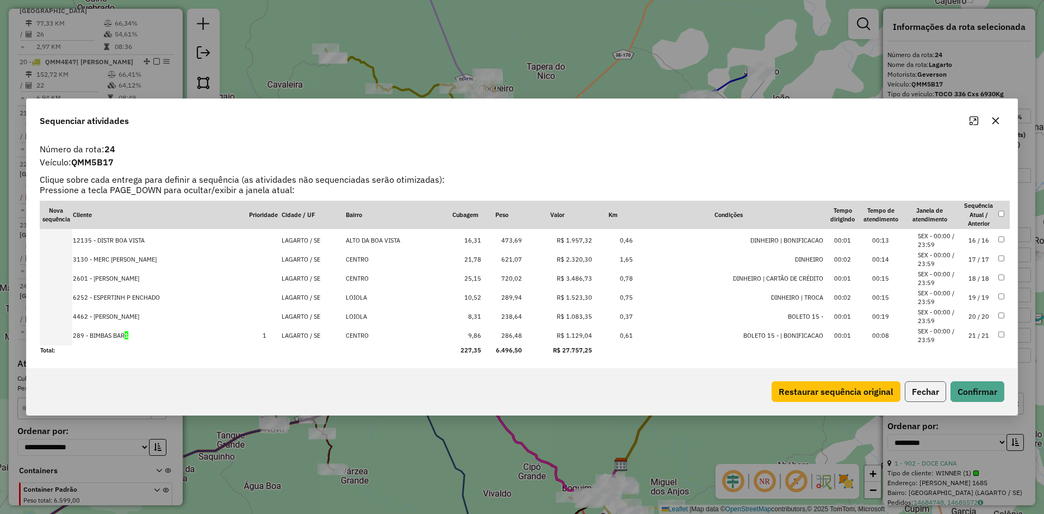
click at [919, 392] on button "Fechar" at bounding box center [925, 391] width 41 height 21
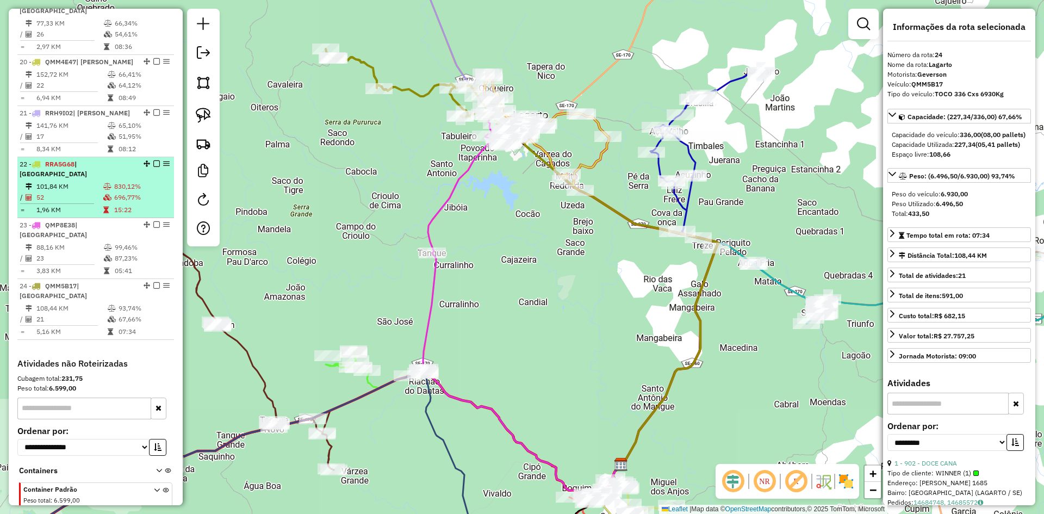
drag, startPoint x: 138, startPoint y: 166, endPoint x: 148, endPoint y: 159, distance: 12.5
click at [139, 192] on td "696,77%" at bounding box center [142, 197] width 56 height 11
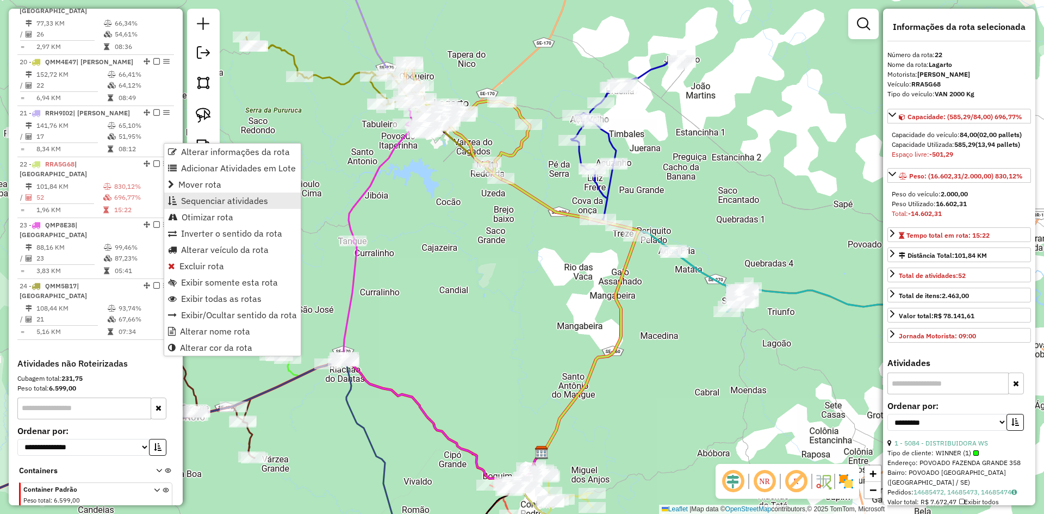
click at [226, 197] on span "Sequenciar atividades" at bounding box center [224, 200] width 87 height 9
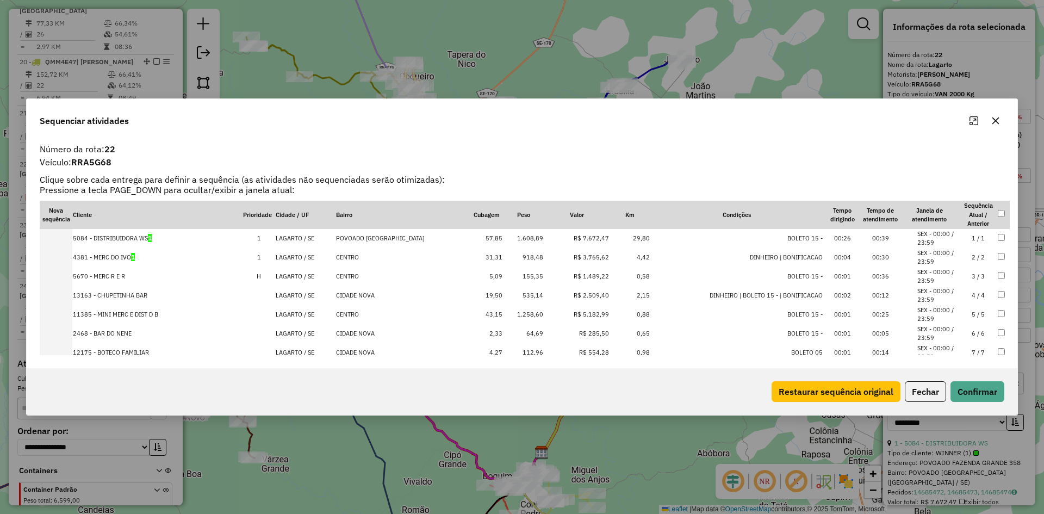
click at [521, 238] on td "1.608,89" at bounding box center [523, 238] width 41 height 19
click at [521, 257] on td "918,48" at bounding box center [523, 257] width 41 height 19
click at [523, 296] on td "535,14" at bounding box center [523, 295] width 41 height 19
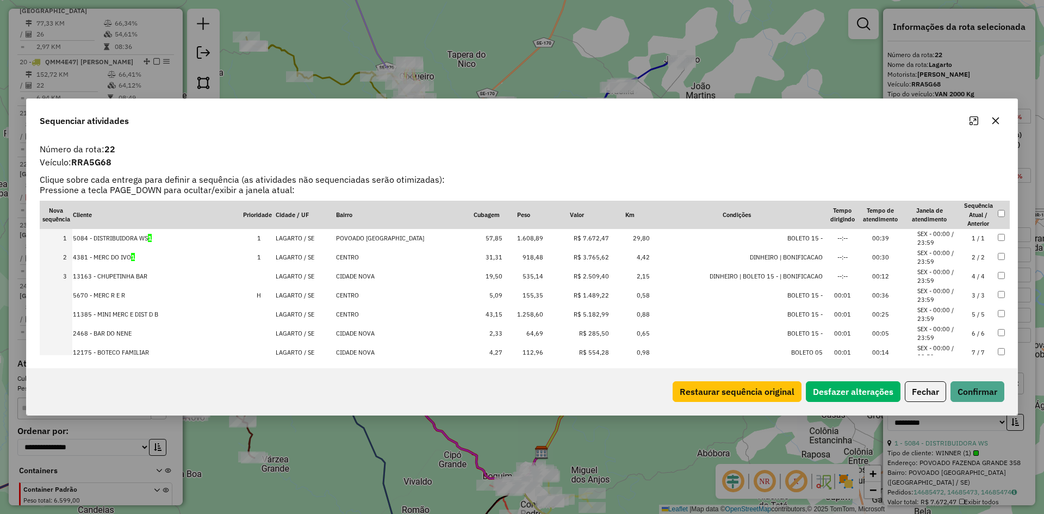
click at [523, 315] on td "1.258,60" at bounding box center [523, 314] width 41 height 19
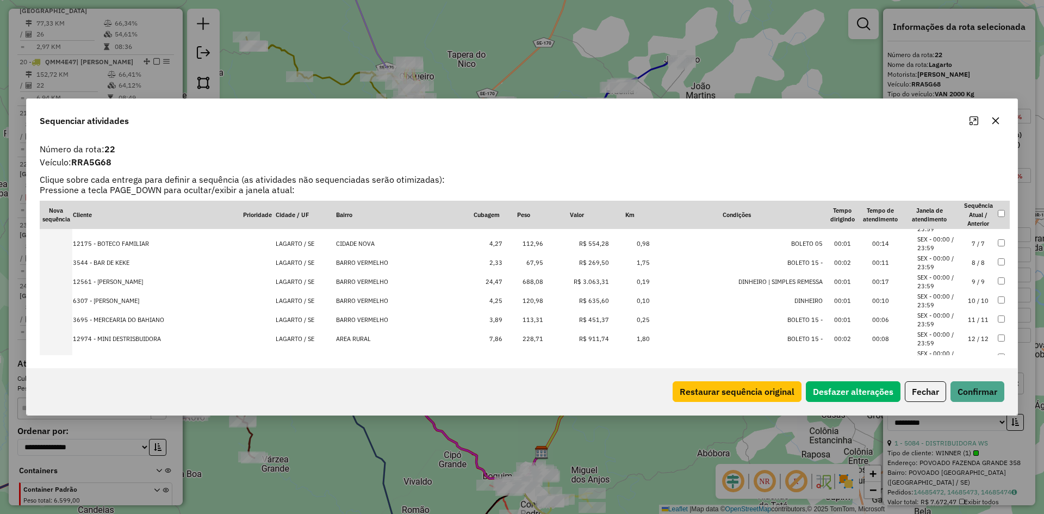
click at [530, 285] on td "688,08" at bounding box center [523, 281] width 41 height 19
click at [528, 317] on td "228,71" at bounding box center [523, 319] width 41 height 19
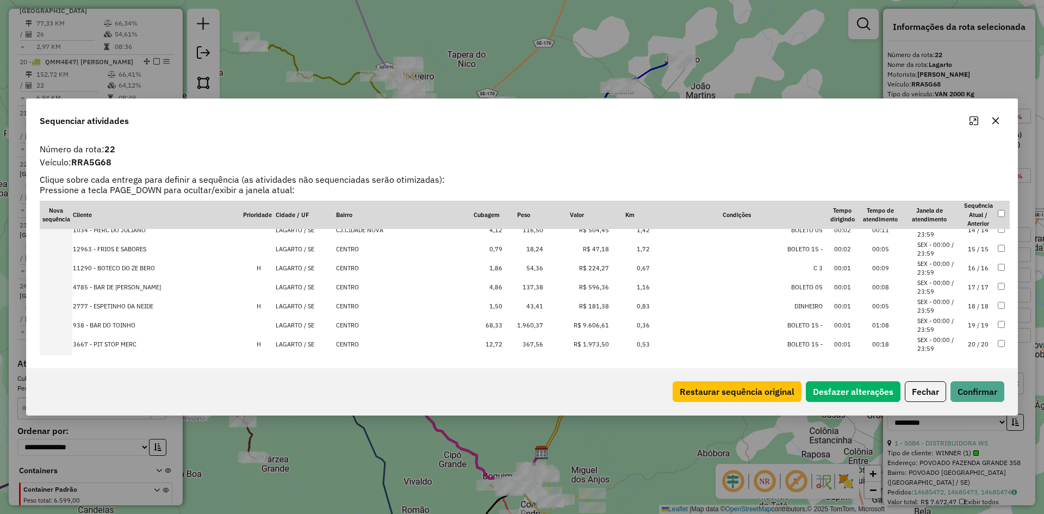
click at [526, 325] on td "1.960,37" at bounding box center [523, 325] width 41 height 19
click at [517, 270] on td "367,56" at bounding box center [523, 270] width 41 height 19
click at [517, 270] on td "485,74" at bounding box center [523, 270] width 41 height 19
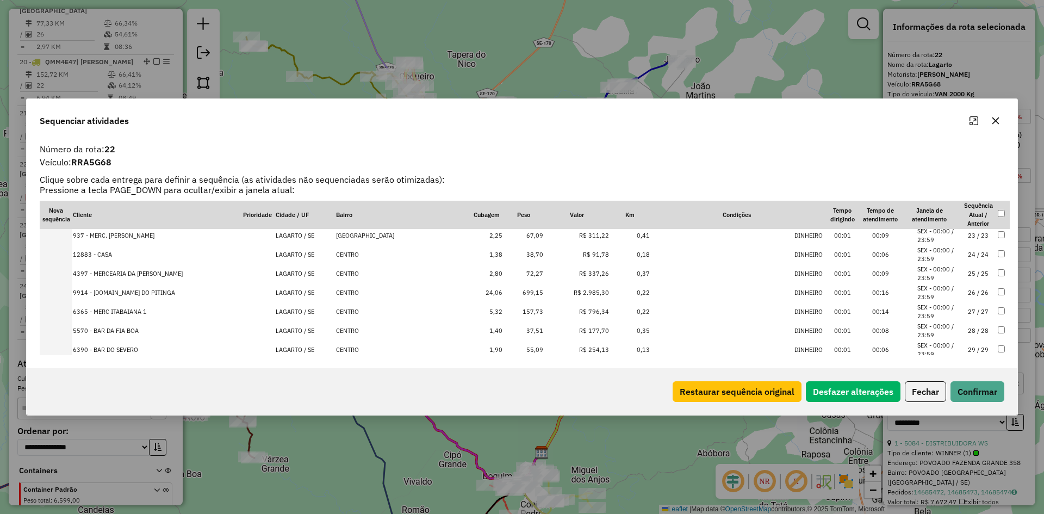
click at [522, 290] on td "699,15" at bounding box center [523, 292] width 41 height 19
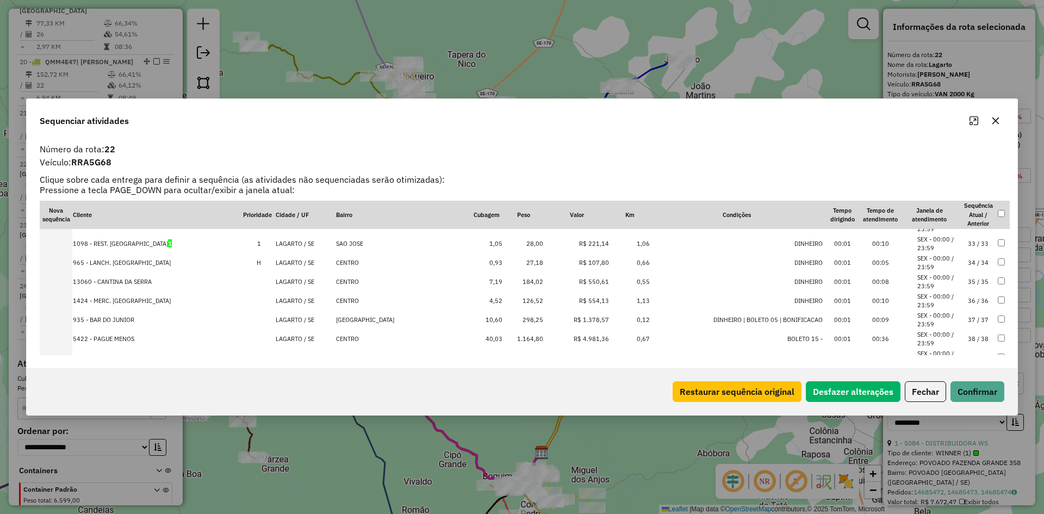
scroll to position [549, 0]
drag, startPoint x: 523, startPoint y: 257, endPoint x: 531, endPoint y: 263, distance: 9.3
click at [523, 257] on td "329,76" at bounding box center [523, 260] width 41 height 19
click at [532, 320] on td "1.164,80" at bounding box center [523, 319] width 41 height 19
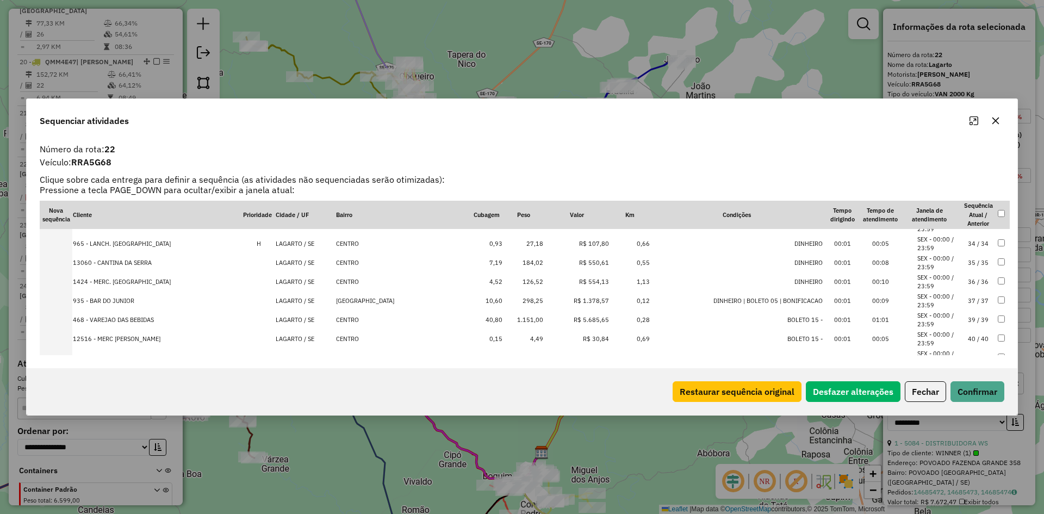
click at [526, 302] on td "298,25" at bounding box center [523, 300] width 41 height 19
drag, startPoint x: 523, startPoint y: 303, endPoint x: 530, endPoint y: 302, distance: 7.1
click at [525, 302] on td "1.151,00" at bounding box center [523, 300] width 41 height 19
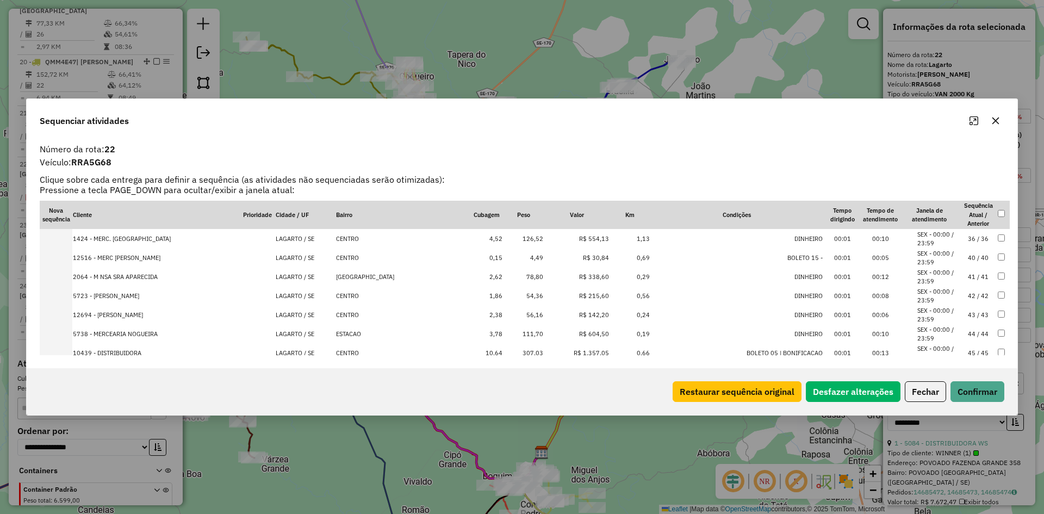
scroll to position [788, 0]
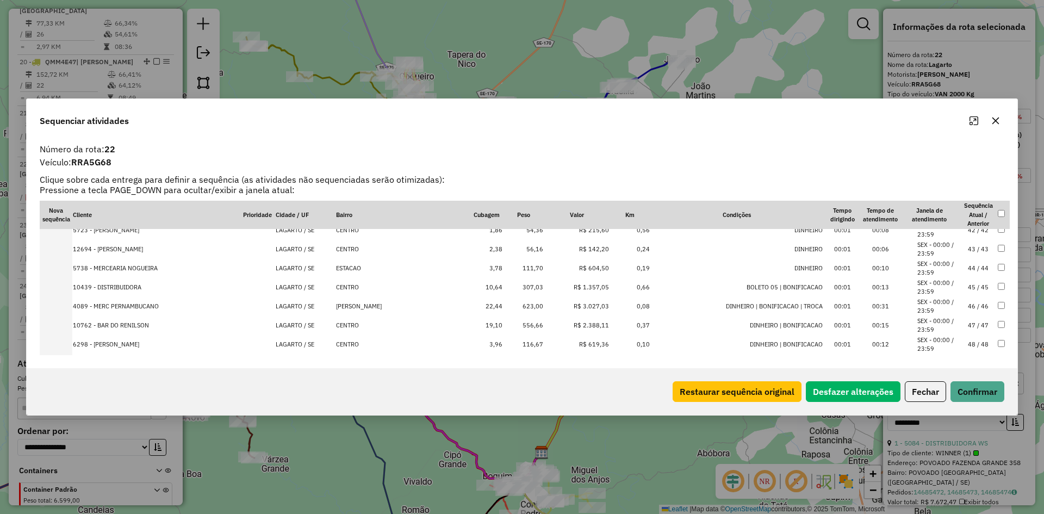
click at [527, 289] on td "307,03" at bounding box center [523, 287] width 41 height 19
click at [527, 289] on td "623,00" at bounding box center [523, 287] width 41 height 19
click at [527, 289] on td "556,66" at bounding box center [523, 287] width 41 height 19
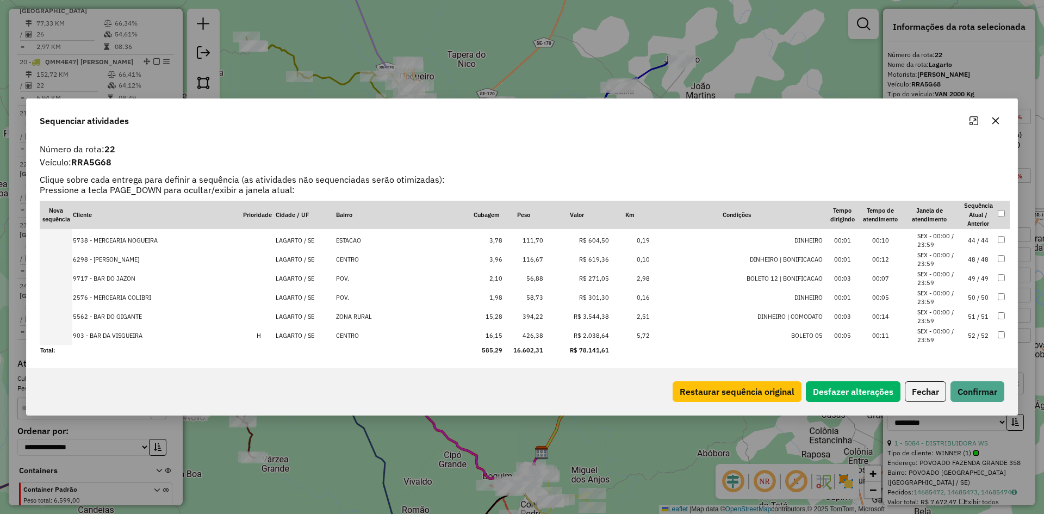
click at [525, 314] on td "394,22" at bounding box center [523, 316] width 41 height 19
drag, startPoint x: 526, startPoint y: 333, endPoint x: 534, endPoint y: 333, distance: 8.7
click at [526, 334] on td "426,38" at bounding box center [523, 335] width 41 height 19
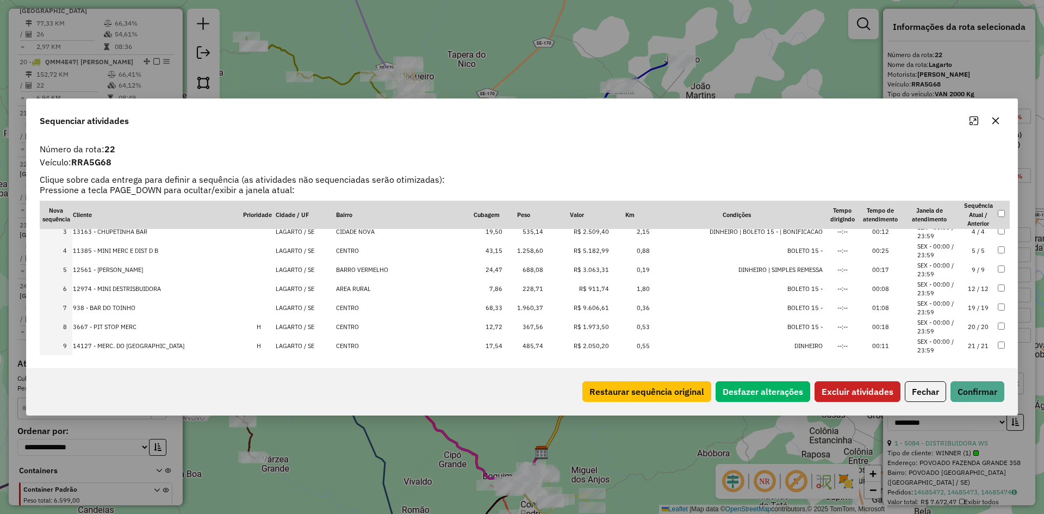
scroll to position [0, 0]
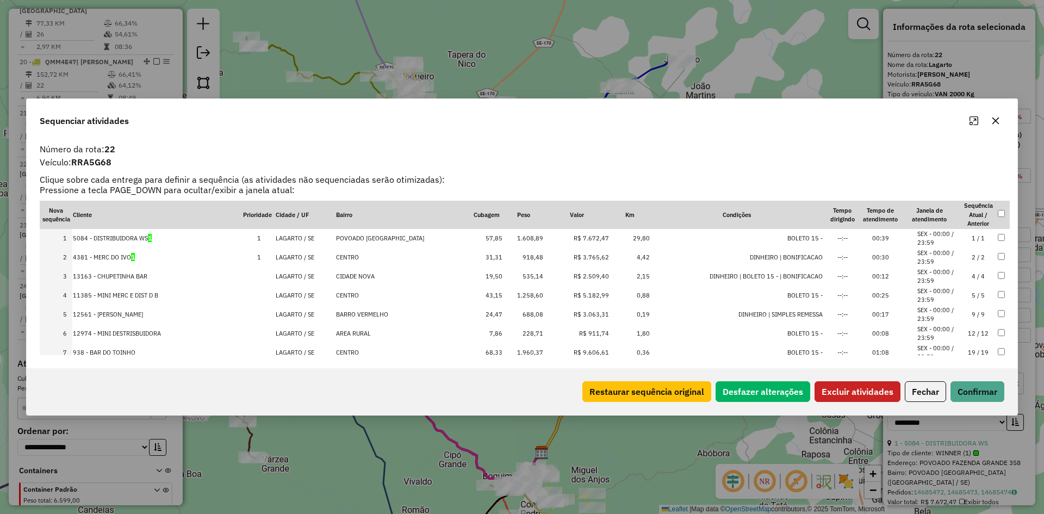
click at [997, 289] on td at bounding box center [1003, 295] width 13 height 19
click at [844, 398] on button "Excluir atividades" at bounding box center [857, 391] width 86 height 21
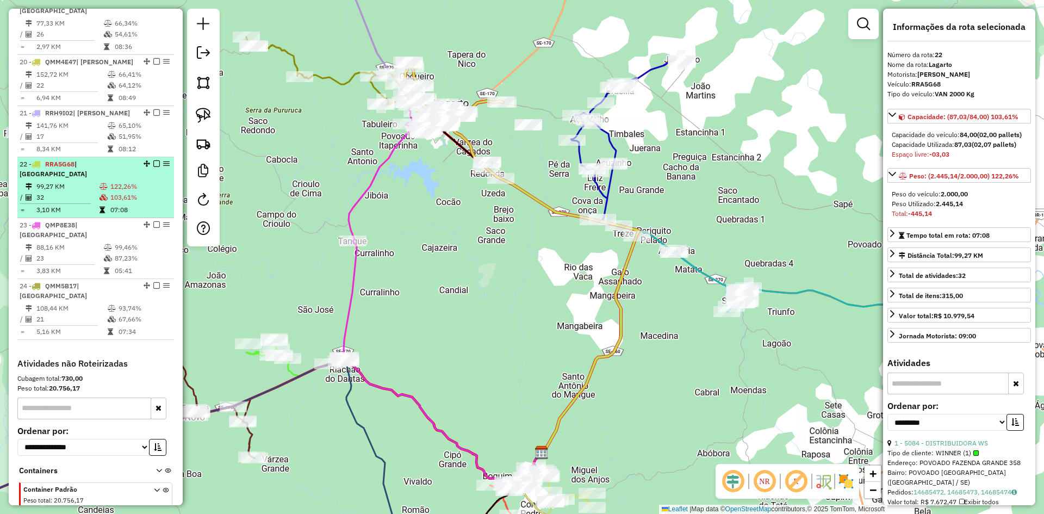
click at [163, 192] on td "103,61%" at bounding box center [140, 197] width 60 height 11
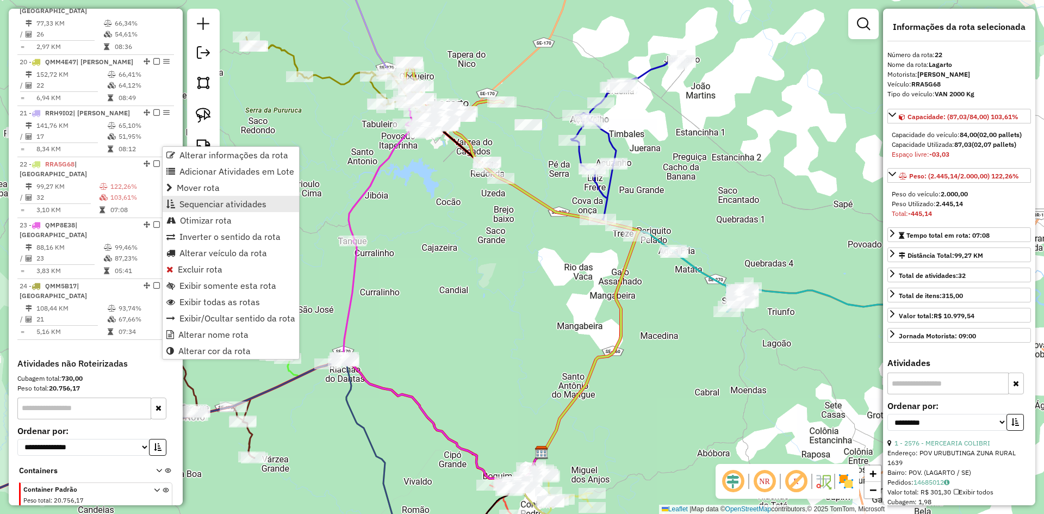
click at [223, 201] on span "Sequenciar atividades" at bounding box center [222, 204] width 87 height 9
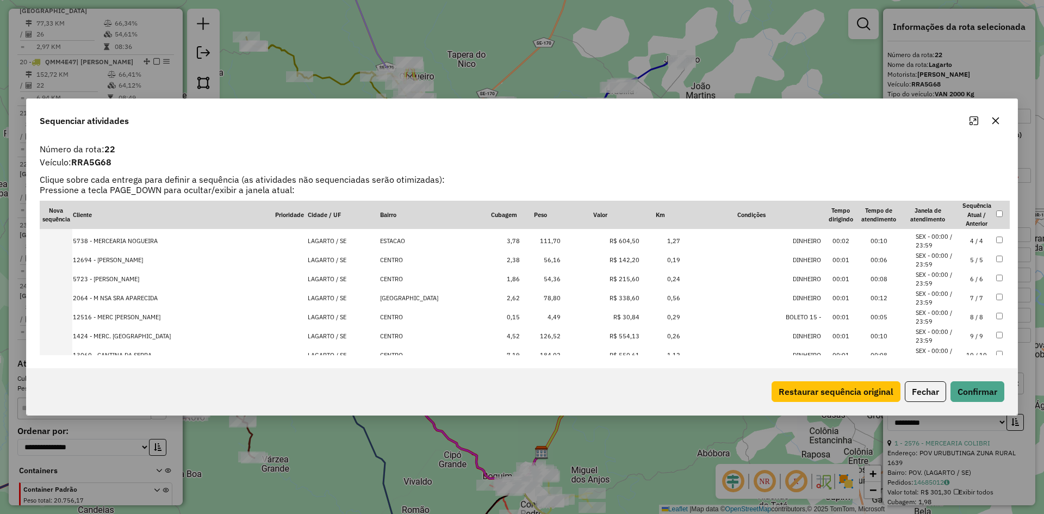
scroll to position [109, 0]
click at [547, 301] on td "184,02" at bounding box center [540, 300] width 41 height 19
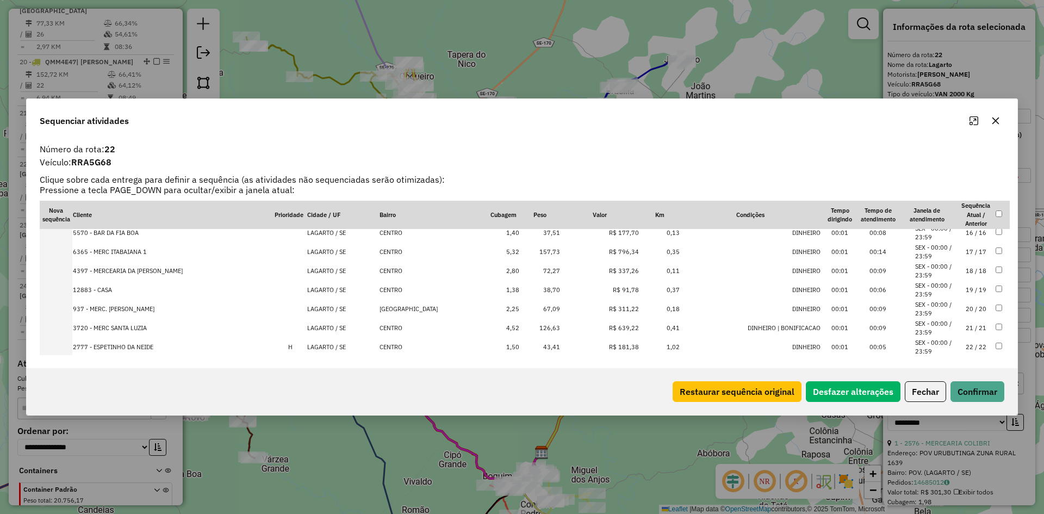
click at [547, 250] on td "157,73" at bounding box center [540, 251] width 41 height 19
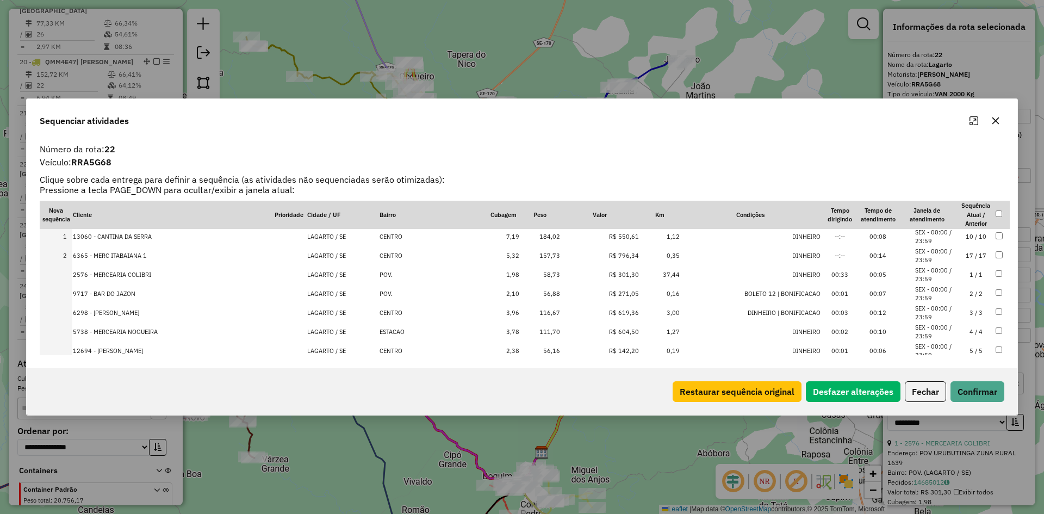
scroll to position [0, 0]
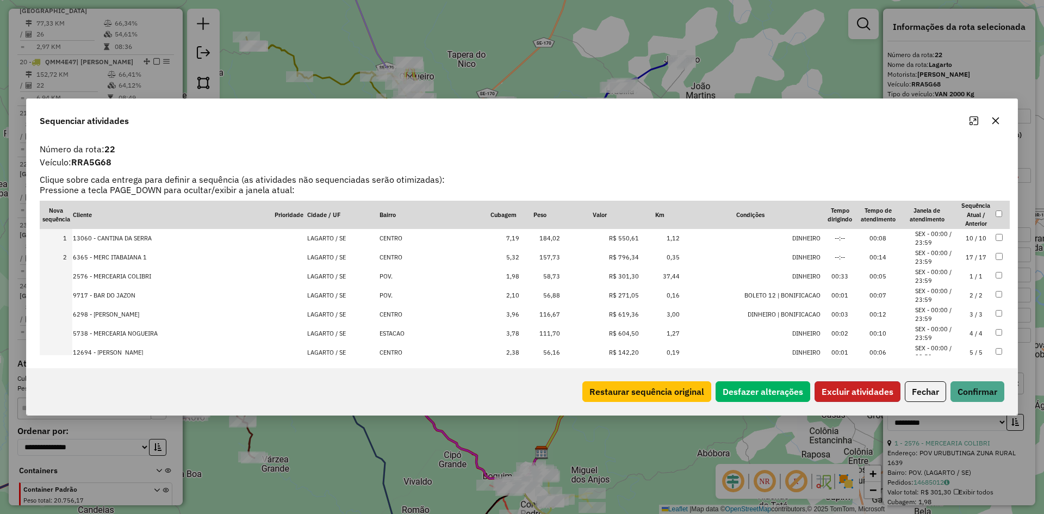
click at [864, 396] on button "Excluir atividades" at bounding box center [857, 391] width 86 height 21
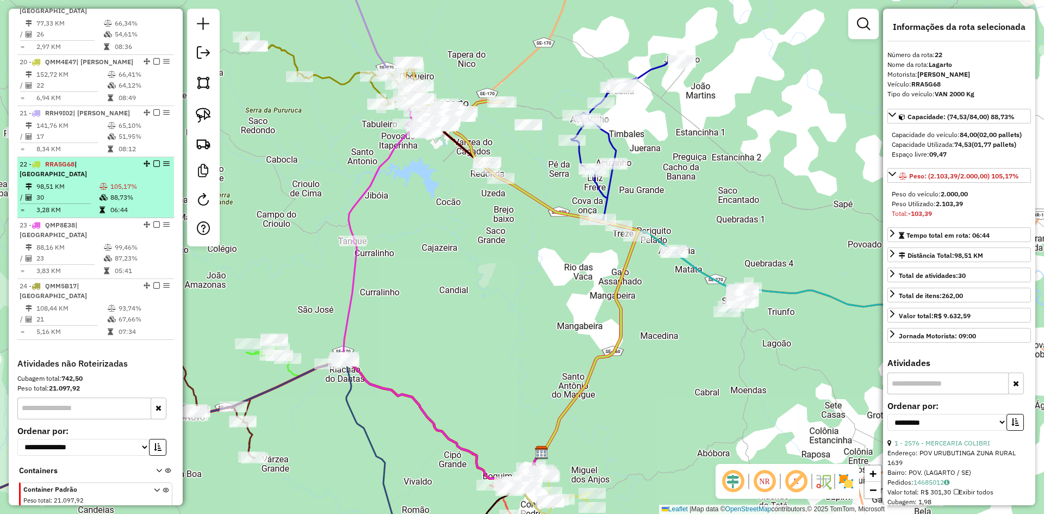
click at [151, 204] on td "06:44" at bounding box center [140, 209] width 60 height 11
drag, startPoint x: 164, startPoint y: 144, endPoint x: 170, endPoint y: 143, distance: 5.5
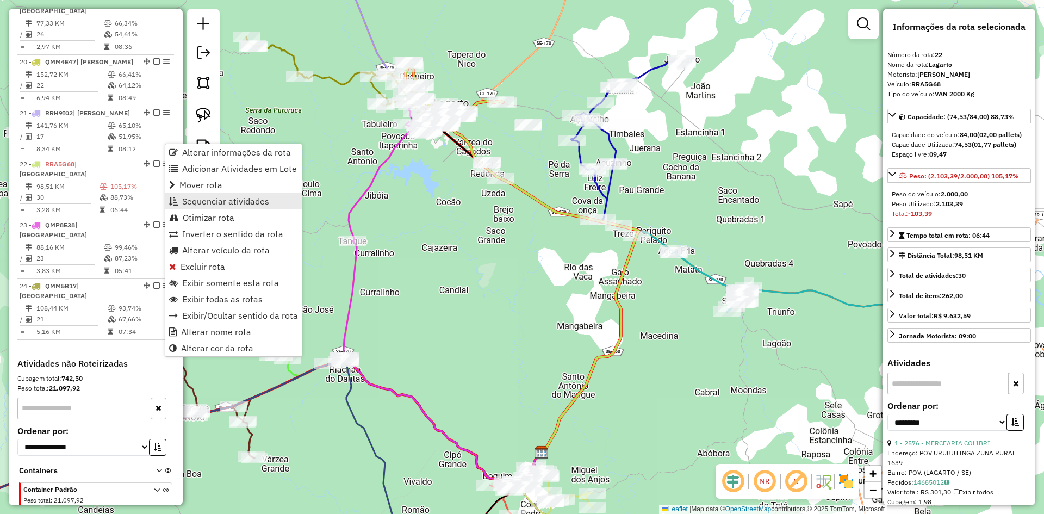
click at [228, 199] on span "Sequenciar atividades" at bounding box center [225, 201] width 87 height 9
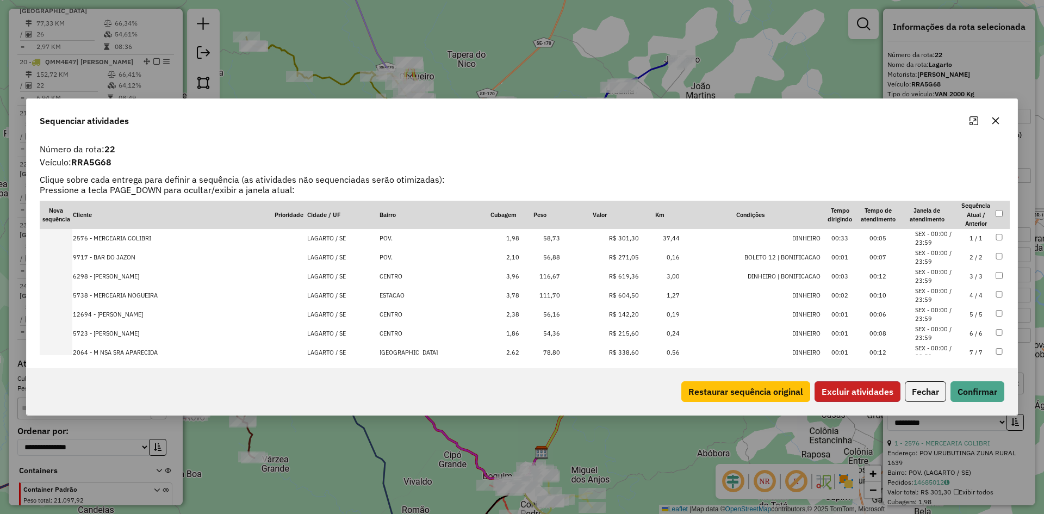
click at [870, 396] on button "Excluir atividades" at bounding box center [857, 391] width 86 height 21
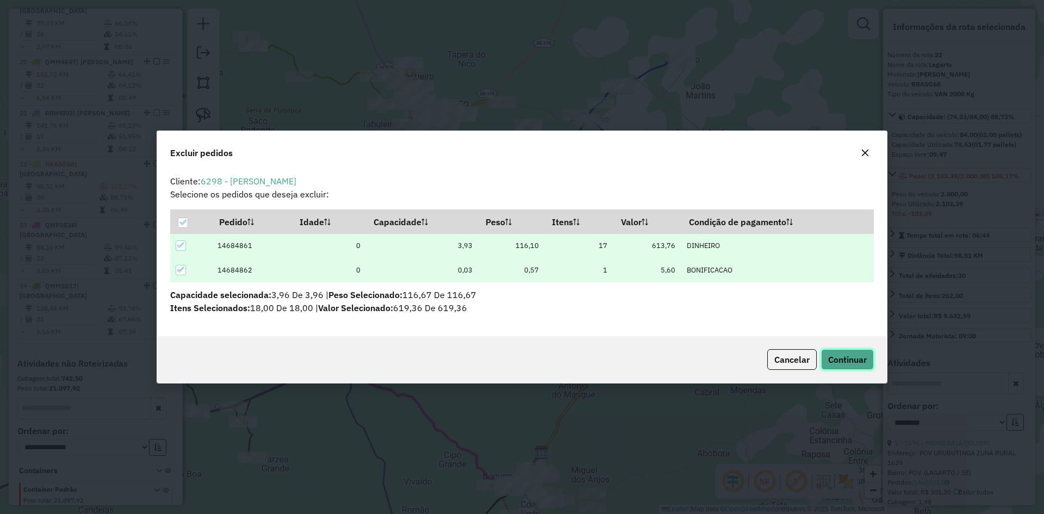
click at [836, 365] on button "Continuar" at bounding box center [847, 359] width 53 height 21
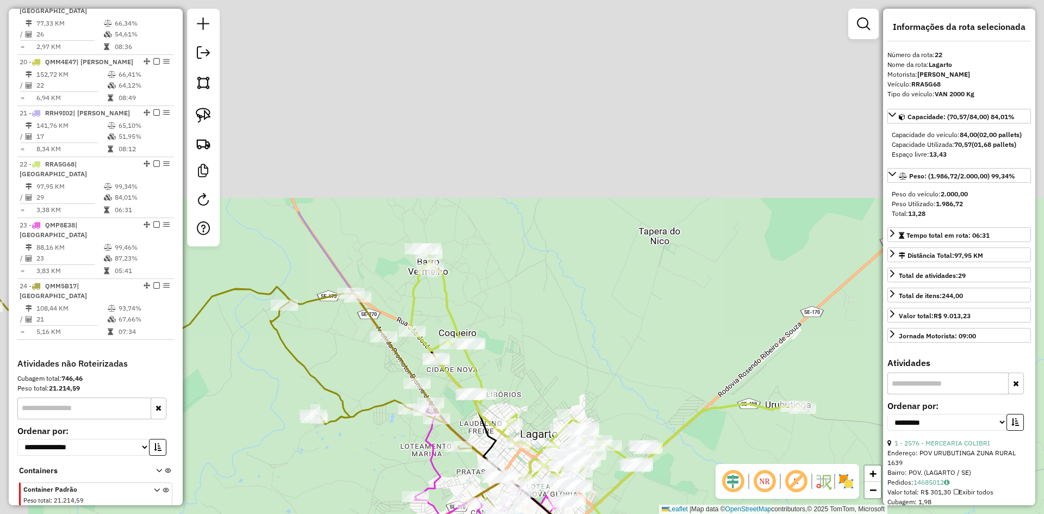
drag, startPoint x: 487, startPoint y: 104, endPoint x: 528, endPoint y: 391, distance: 289.9
click at [528, 393] on div "Janela de atendimento Grade de atendimento Capacidade Transportadoras Veículos …" at bounding box center [522, 257] width 1044 height 514
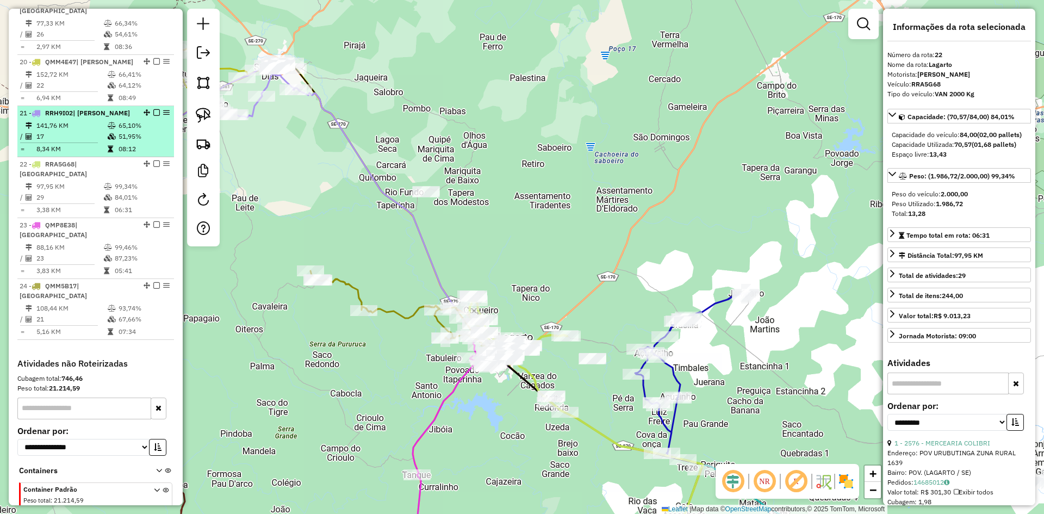
drag, startPoint x: 102, startPoint y: 114, endPoint x: 110, endPoint y: 114, distance: 7.6
click at [103, 131] on td "17" at bounding box center [71, 136] width 71 height 11
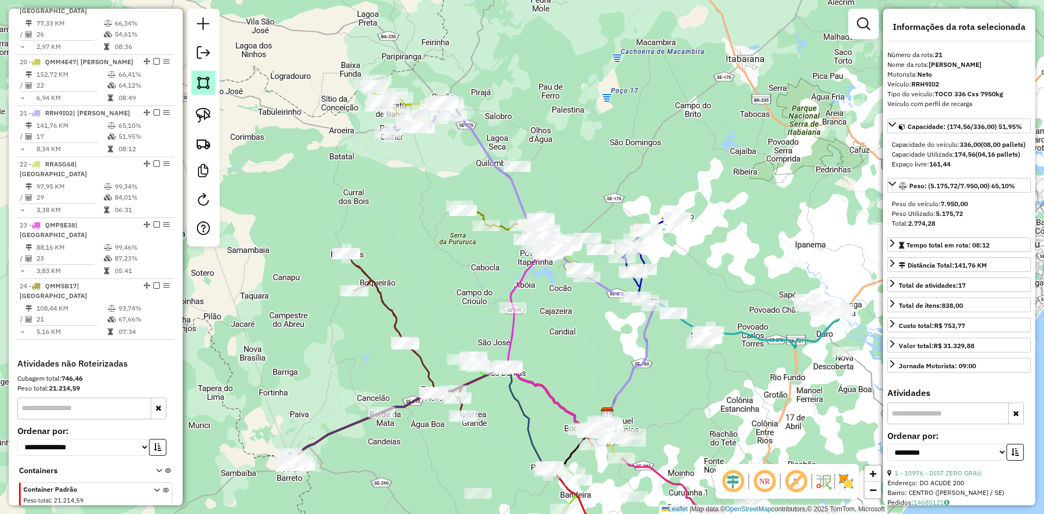
click at [205, 81] on img at bounding box center [203, 82] width 15 height 15
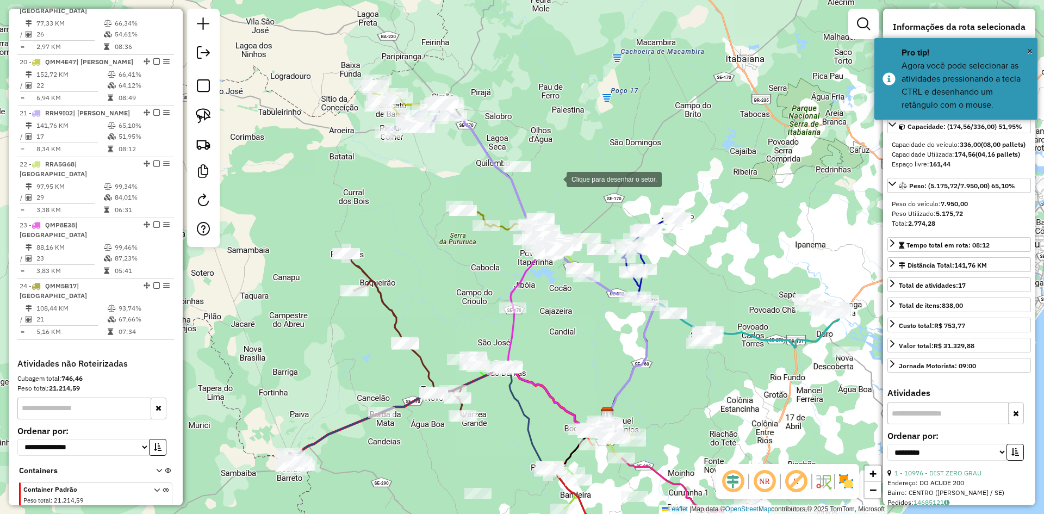
drag, startPoint x: 556, startPoint y: 178, endPoint x: 542, endPoint y: 201, distance: 26.1
click at [556, 178] on div at bounding box center [556, 178] width 22 height 22
click at [508, 232] on div at bounding box center [508, 232] width 22 height 22
click at [528, 281] on div at bounding box center [523, 273] width 22 height 22
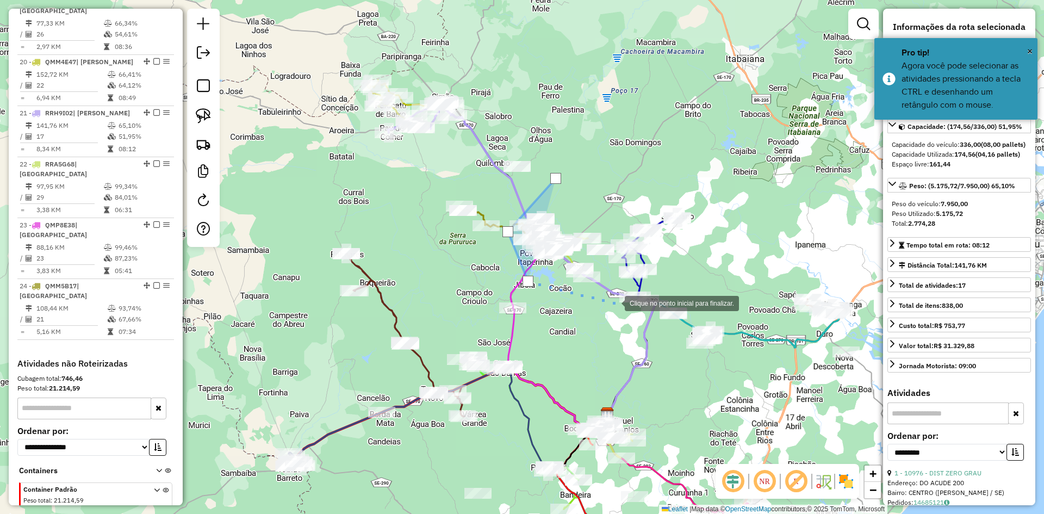
click at [614, 302] on div at bounding box center [614, 302] width 22 height 22
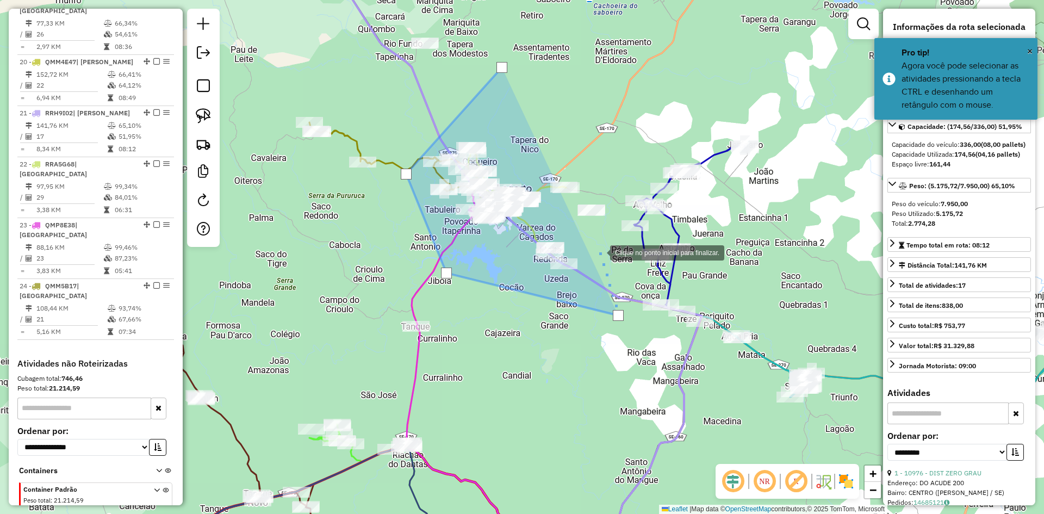
click at [599, 252] on div at bounding box center [599, 252] width 22 height 22
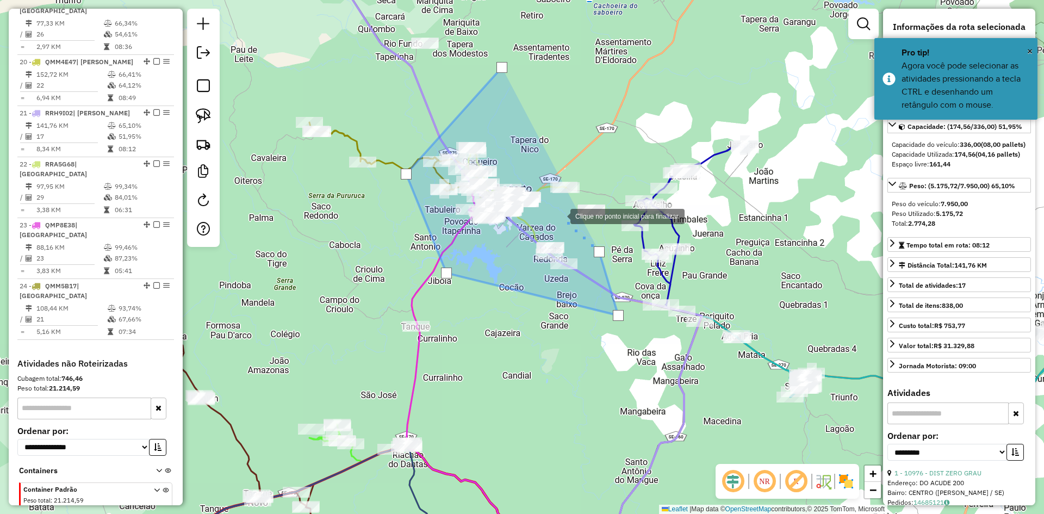
click at [559, 215] on div at bounding box center [559, 215] width 22 height 22
click at [559, 215] on div at bounding box center [559, 215] width 11 height 11
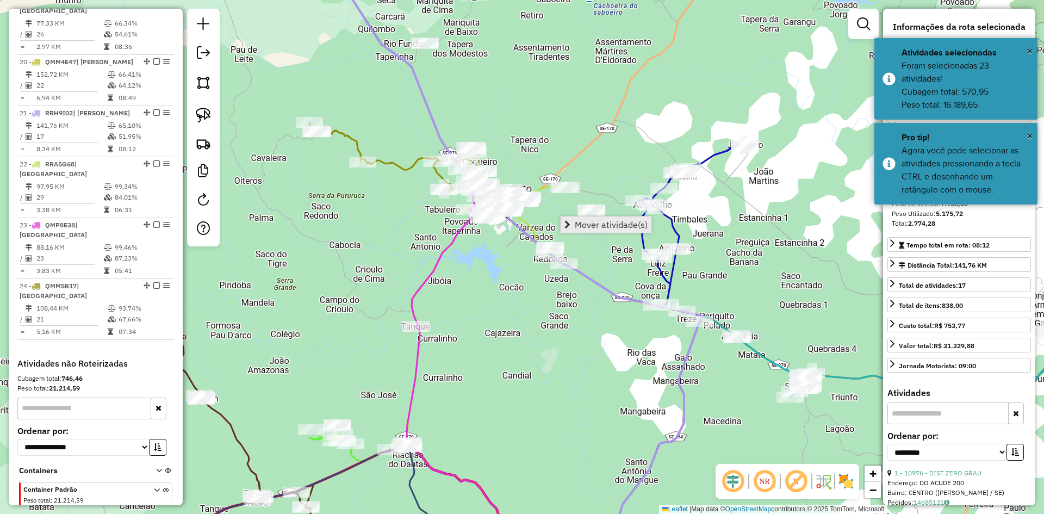
click at [578, 221] on span "Mover atividade(s)" at bounding box center [611, 224] width 73 height 9
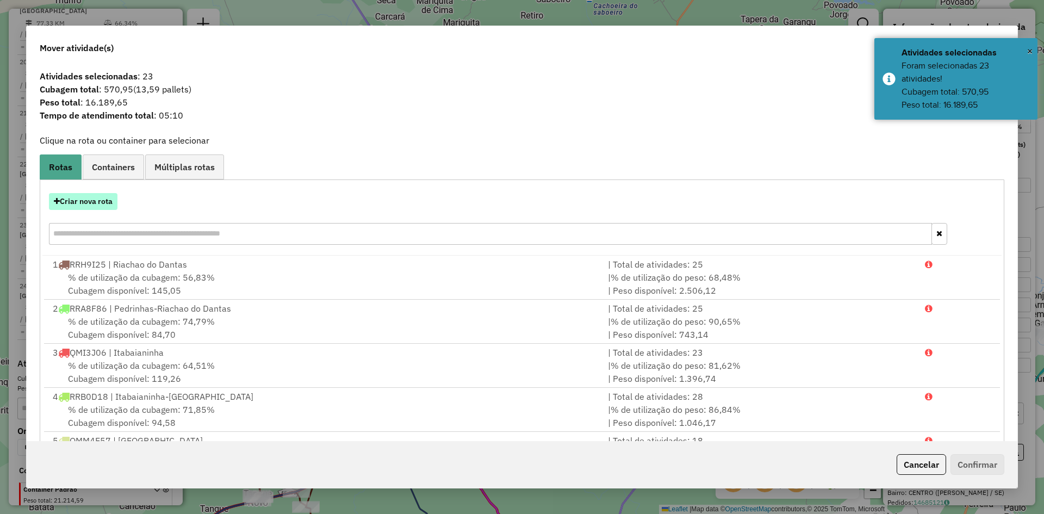
click at [115, 201] on button "Criar nova rota" at bounding box center [83, 201] width 68 height 17
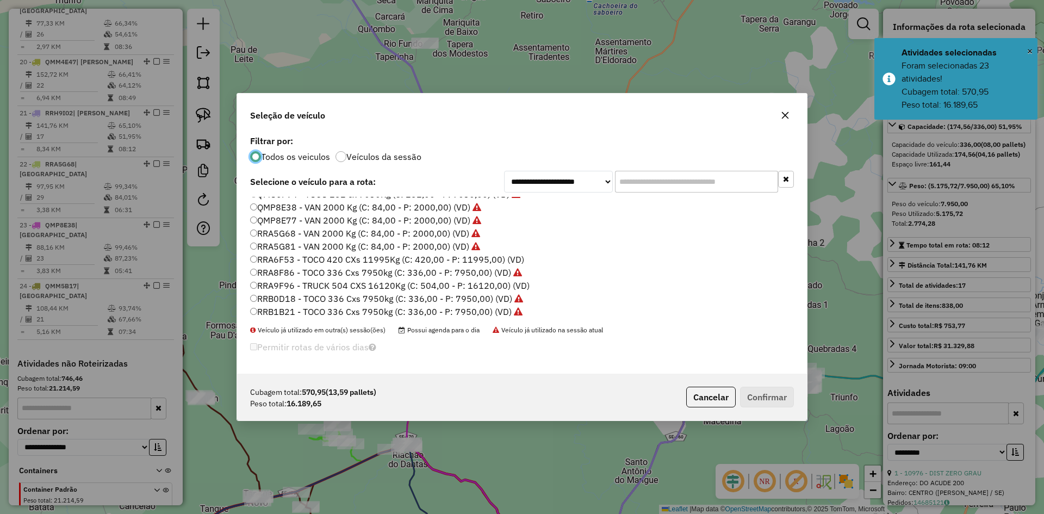
scroll to position [676, 0]
click at [285, 295] on label "RRH9I28 - TOCO 336 Cxs 7950kg (C: 336,00 - P: 7950,00) (VD)" at bounding box center [380, 296] width 260 height 13
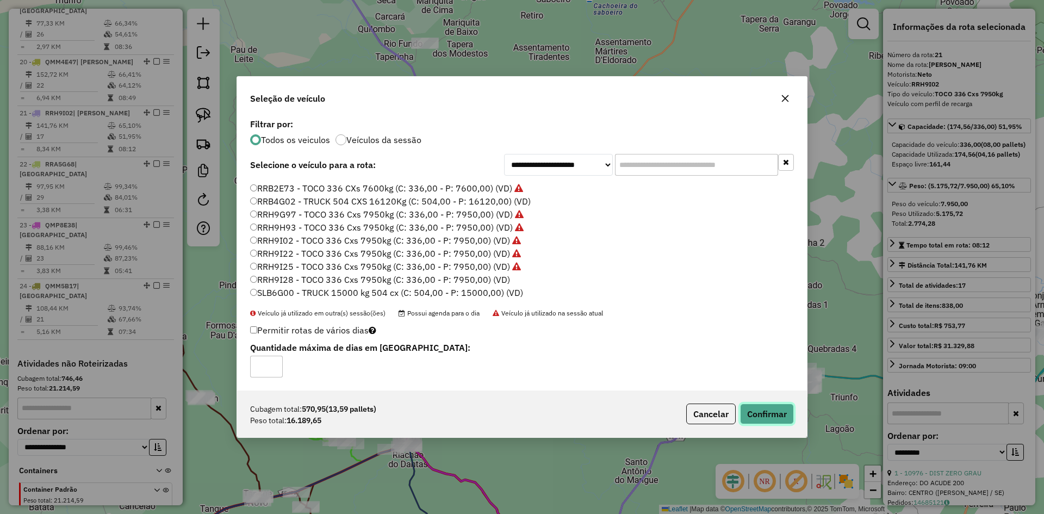
click at [780, 410] on button "Confirmar" at bounding box center [767, 413] width 54 height 21
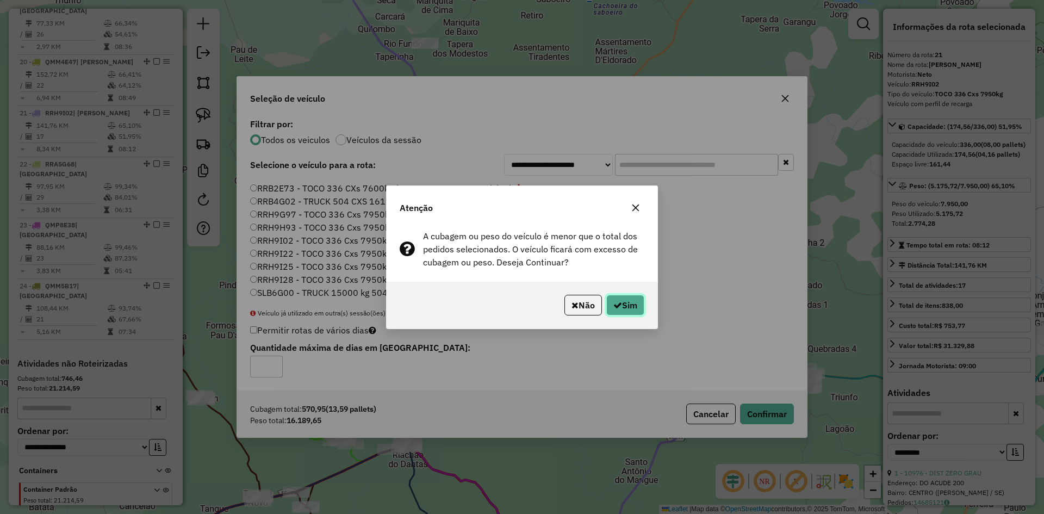
click at [618, 301] on icon "button" at bounding box center [617, 305] width 9 height 9
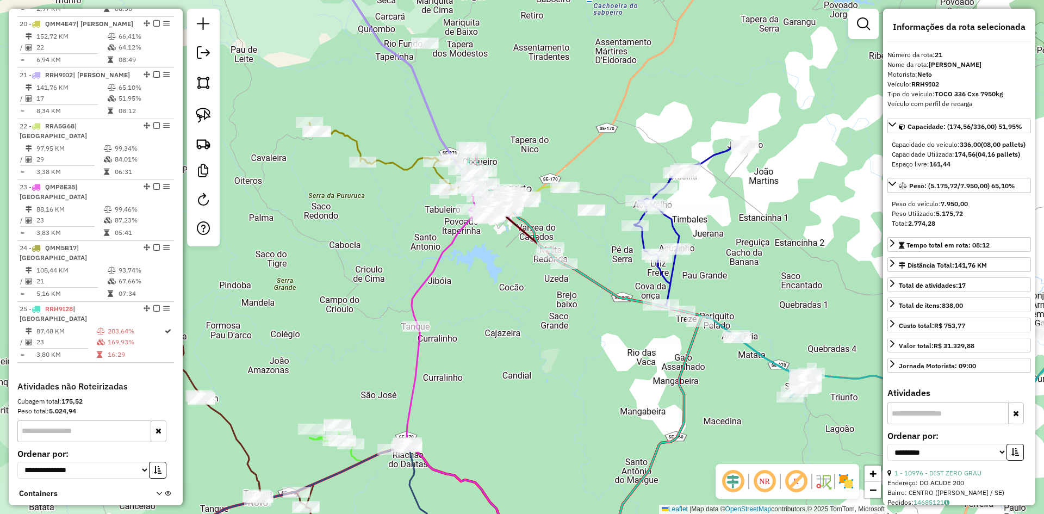
scroll to position [1475, 0]
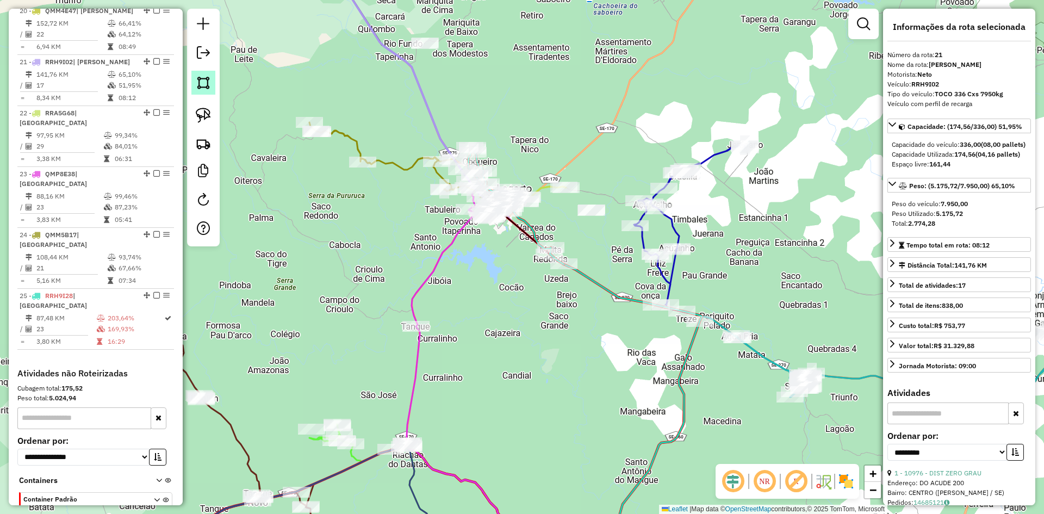
click at [205, 82] on img at bounding box center [203, 82] width 15 height 15
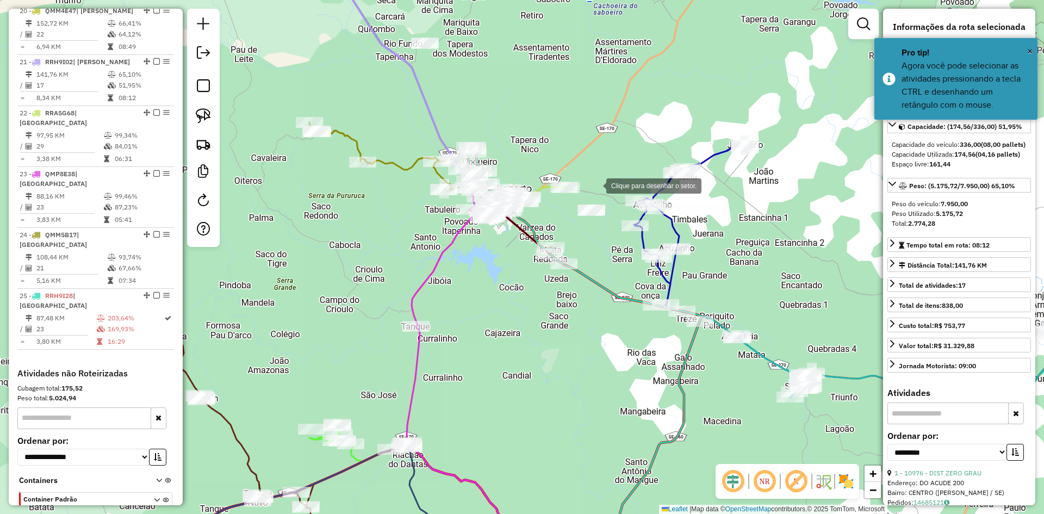
click at [595, 185] on div at bounding box center [595, 185] width 22 height 22
click at [565, 213] on div at bounding box center [565, 213] width 22 height 22
click at [602, 235] on div at bounding box center [602, 235] width 22 height 22
drag, startPoint x: 613, startPoint y: 210, endPoint x: 606, endPoint y: 191, distance: 19.6
click at [610, 207] on div at bounding box center [612, 209] width 22 height 22
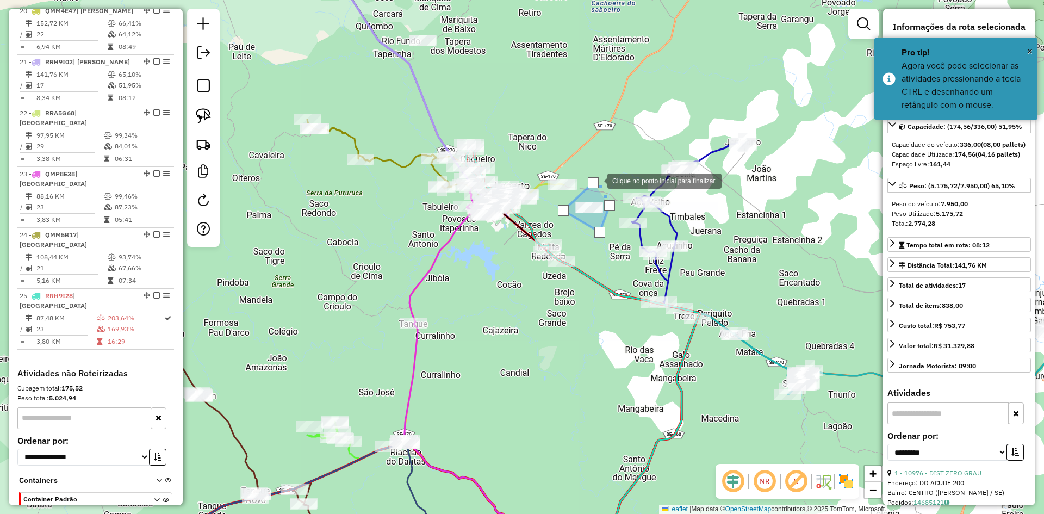
click at [596, 180] on div at bounding box center [593, 182] width 11 height 11
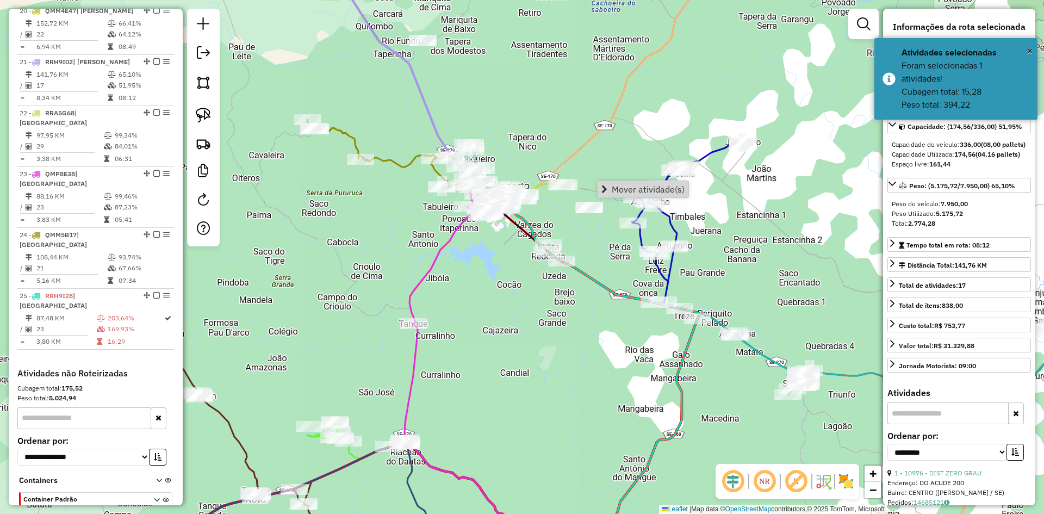
click at [601, 144] on div "Janela de atendimento Grade de atendimento Capacidade Transportadoras Veículos …" at bounding box center [522, 257] width 1044 height 514
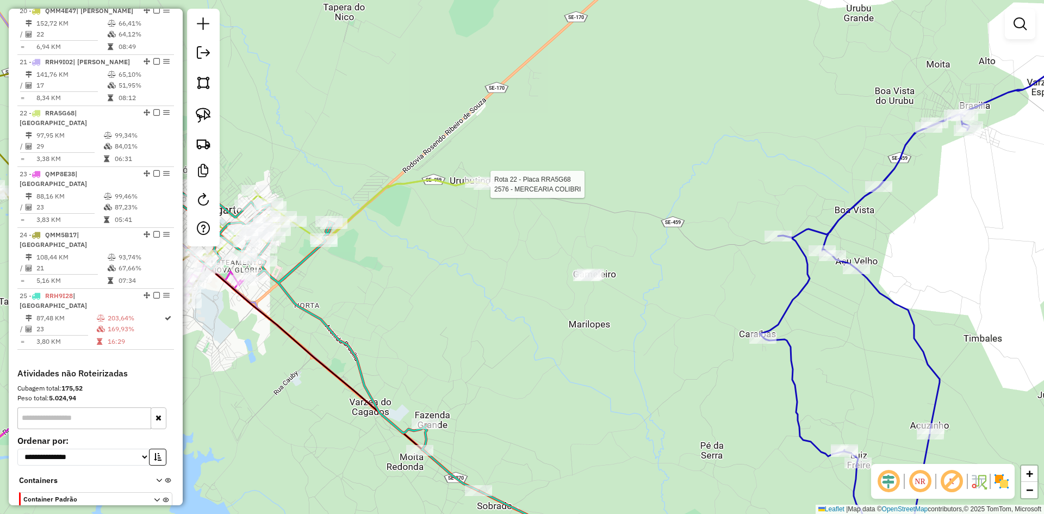
select select "**********"
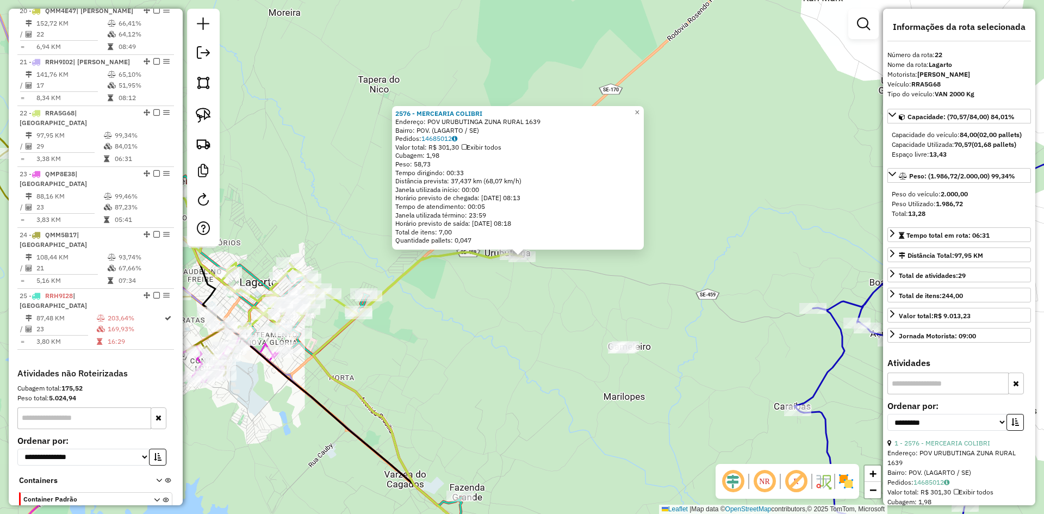
click at [561, 283] on div "2576 - MERCEARIA COLIBRI Endereço: POV URUBUTINGA ZUNA RURAL 1639 Bairro: POV. …" at bounding box center [522, 257] width 1044 height 514
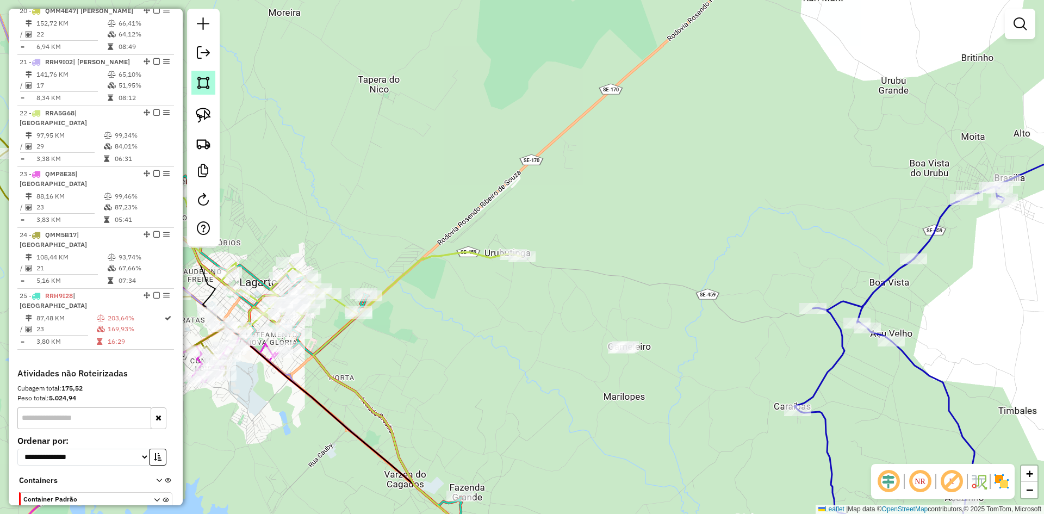
click at [203, 87] on img at bounding box center [203, 82] width 15 height 15
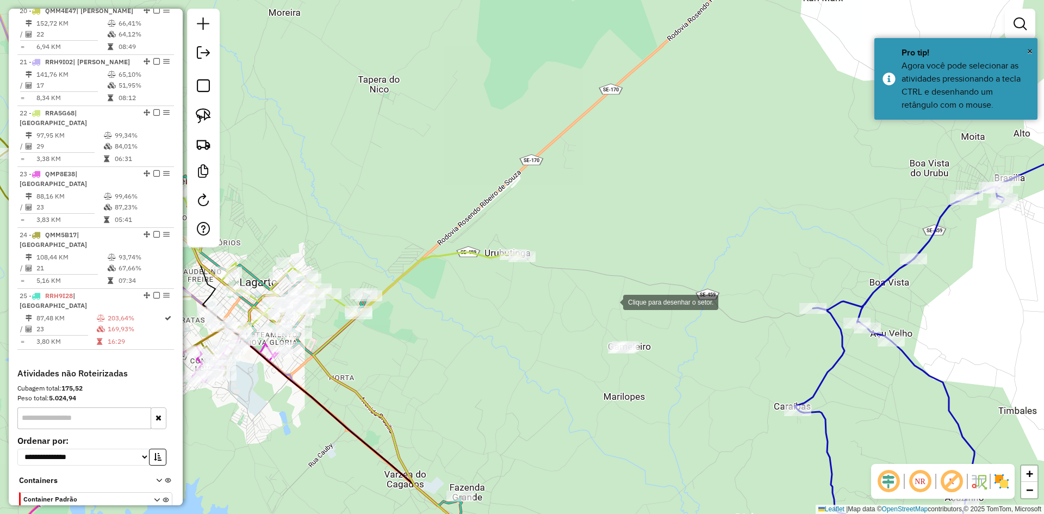
click at [623, 292] on div at bounding box center [612, 301] width 22 height 22
click at [551, 366] on div at bounding box center [551, 367] width 22 height 22
click at [635, 408] on div at bounding box center [633, 407] width 22 height 22
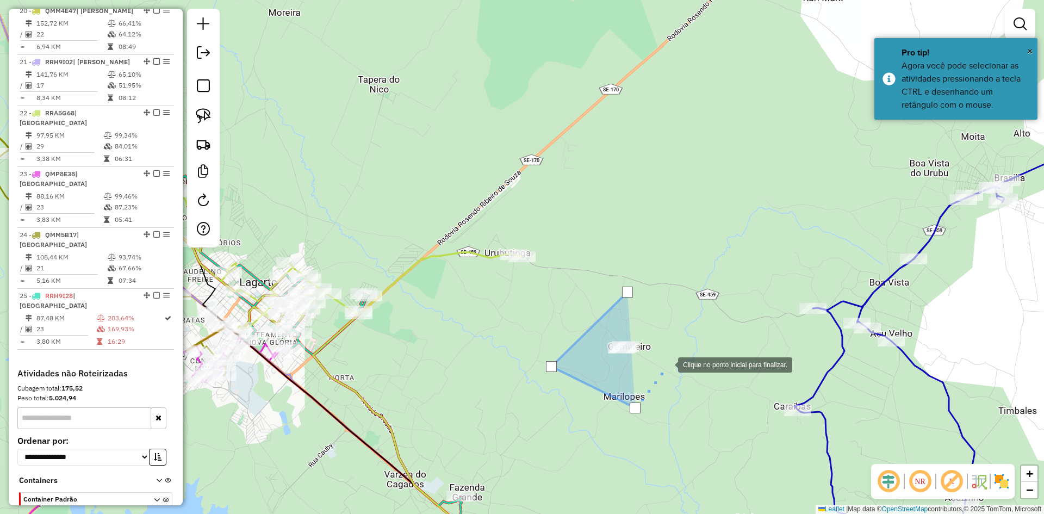
drag, startPoint x: 676, startPoint y: 347, endPoint x: 659, endPoint y: 333, distance: 21.9
click at [676, 353] on div at bounding box center [667, 364] width 22 height 22
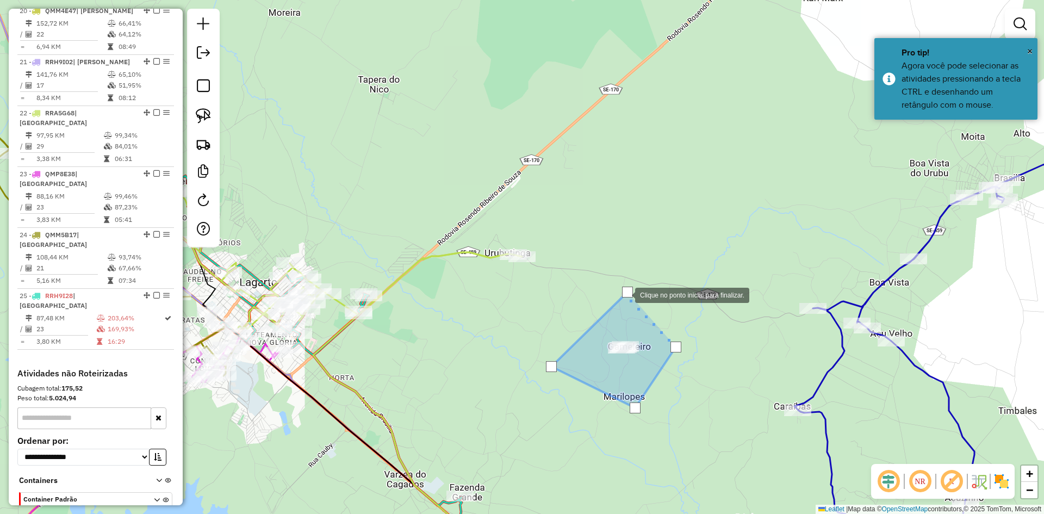
click at [624, 294] on div at bounding box center [627, 291] width 11 height 11
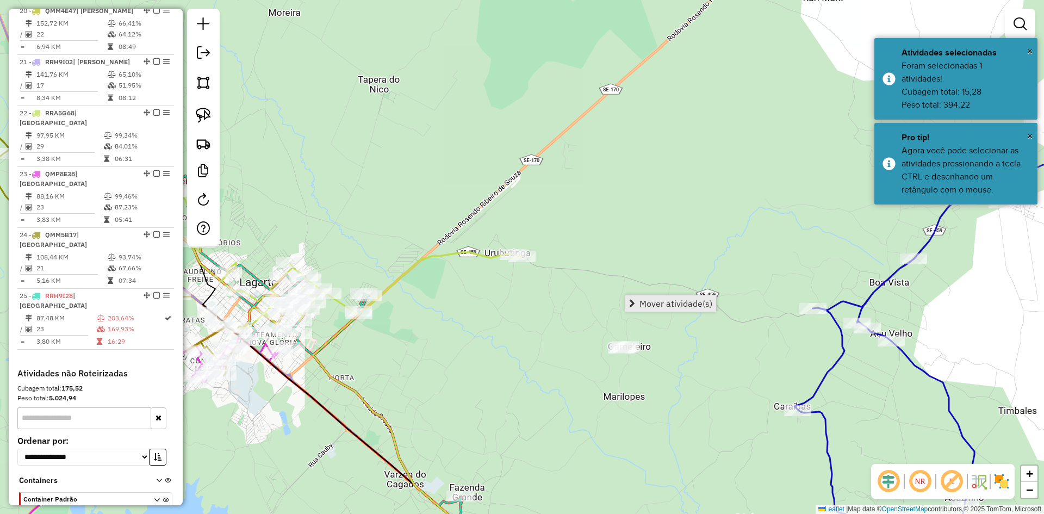
click at [657, 297] on link "Mover atividade(s)" at bounding box center [670, 303] width 91 height 16
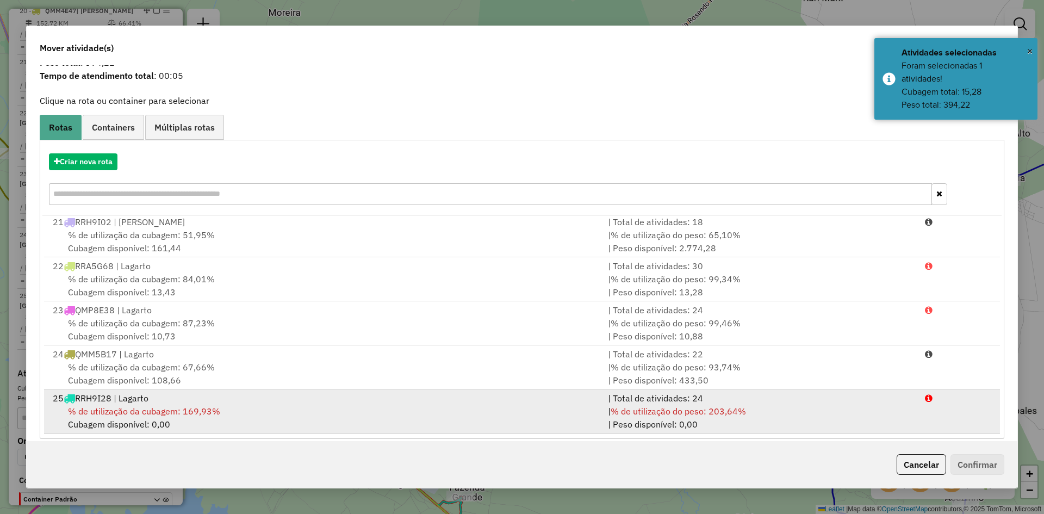
scroll to position [51, 0]
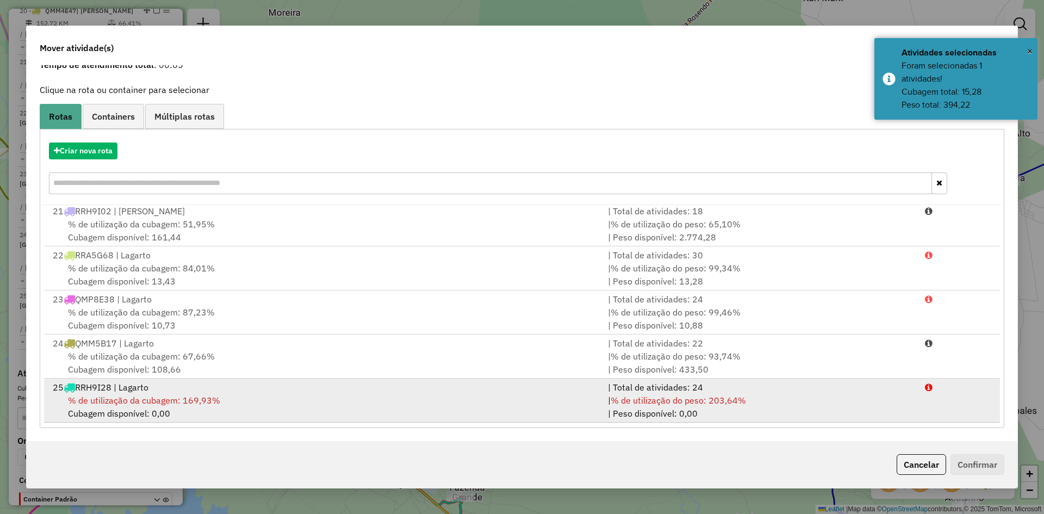
click at [186, 406] on span "% de utilização da cubagem: 169,93%" at bounding box center [144, 400] width 152 height 11
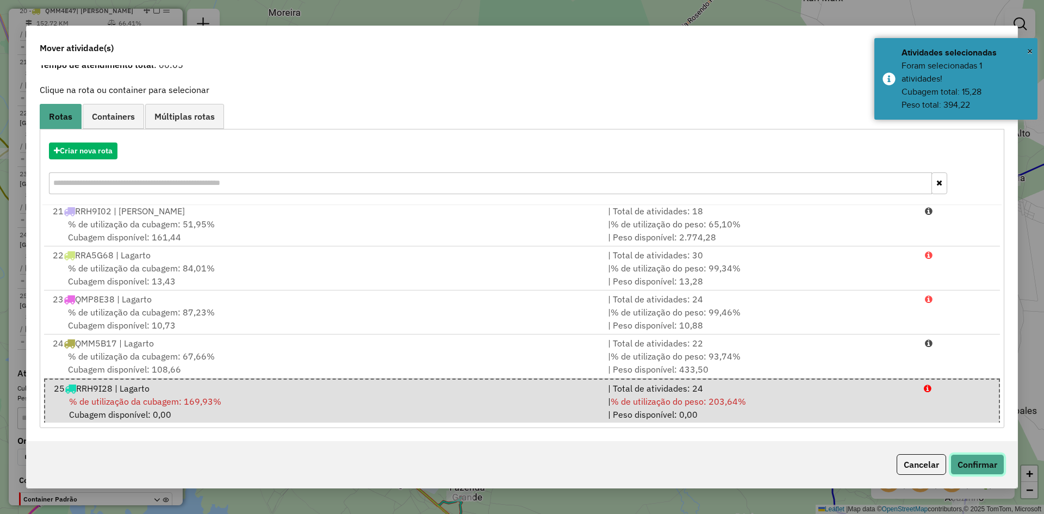
click at [976, 467] on button "Confirmar" at bounding box center [977, 464] width 54 height 21
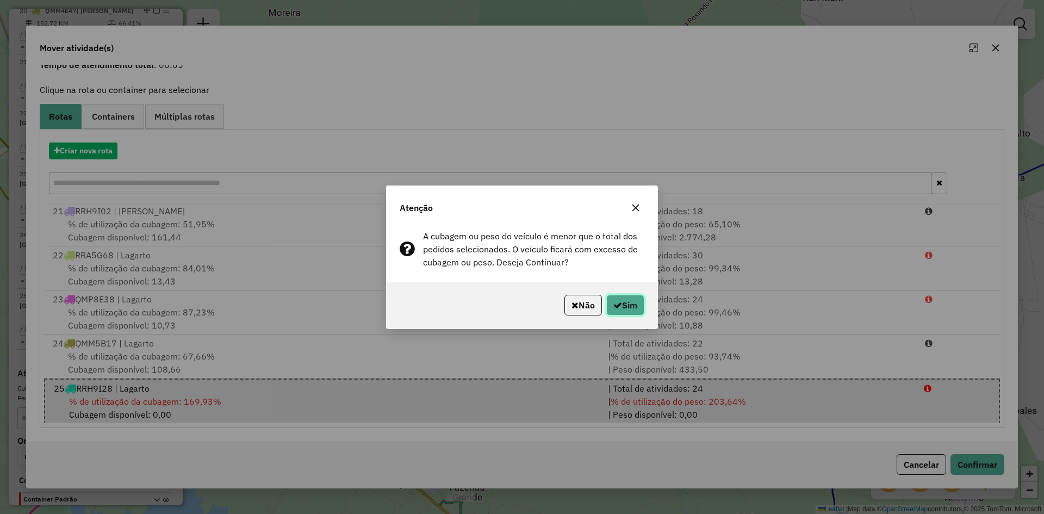
click at [633, 309] on button "Sim" at bounding box center [625, 305] width 38 height 21
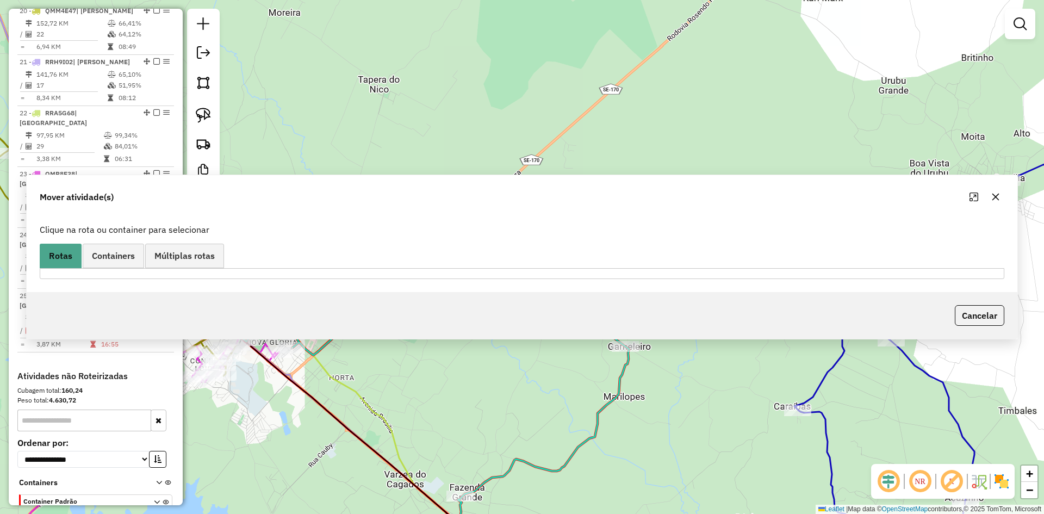
scroll to position [0, 0]
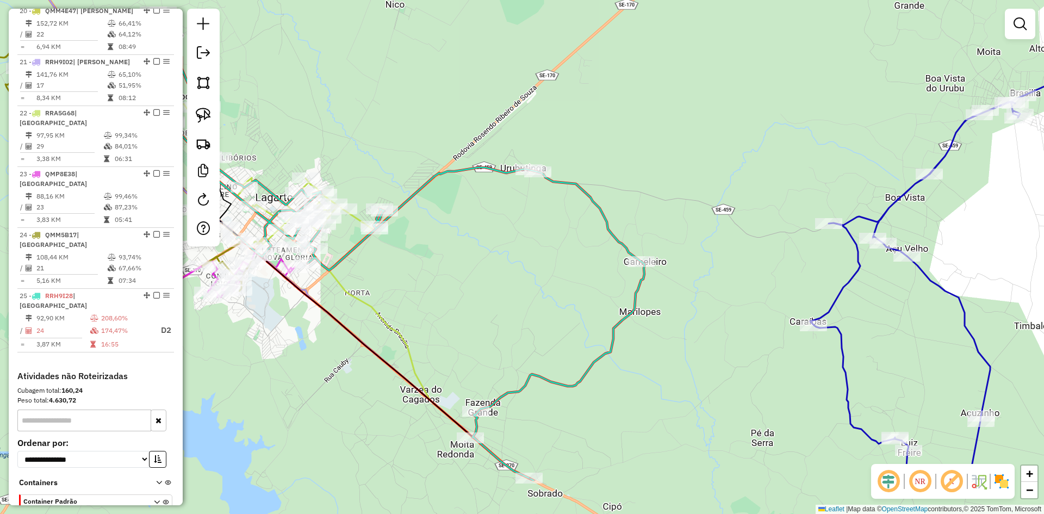
drag, startPoint x: 448, startPoint y: 441, endPoint x: 464, endPoint y: 303, distance: 139.0
click at [465, 307] on div "Janela de atendimento Grade de atendimento Capacidade Transportadoras Veículos …" at bounding box center [522, 257] width 1044 height 514
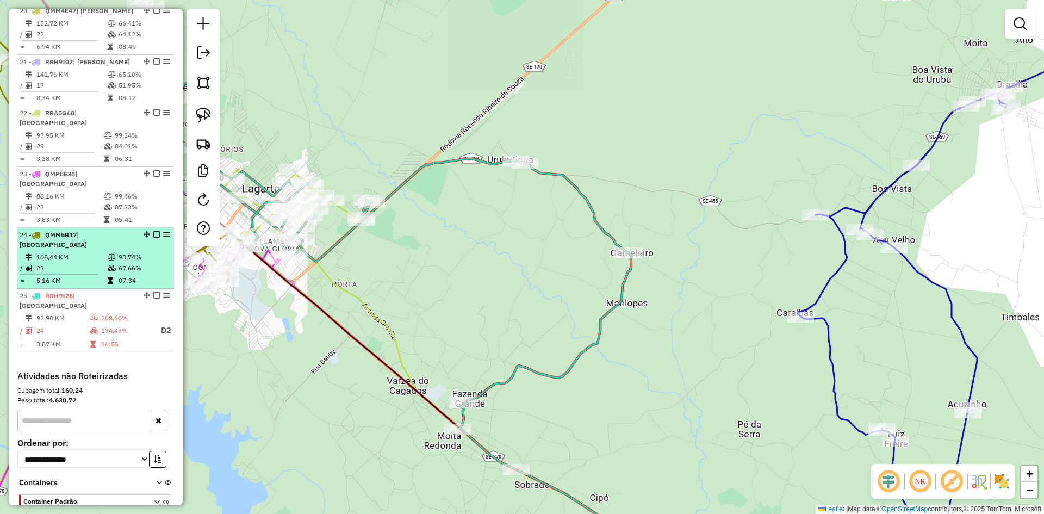
drag, startPoint x: 102, startPoint y: 220, endPoint x: 105, endPoint y: 191, distance: 29.5
click at [102, 263] on td "21" at bounding box center [71, 268] width 71 height 11
select select "**********"
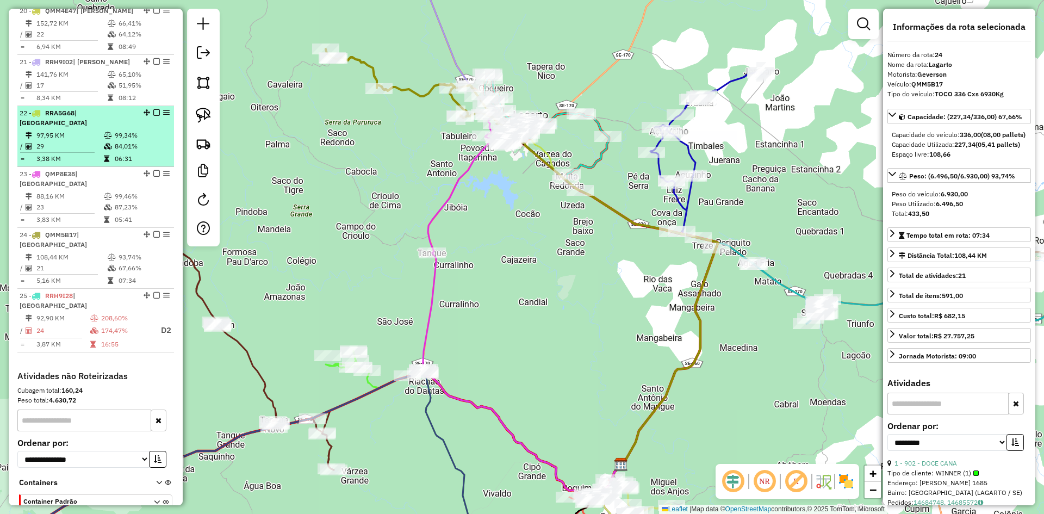
drag, startPoint x: 109, startPoint y: 110, endPoint x: 107, endPoint y: 74, distance: 35.4
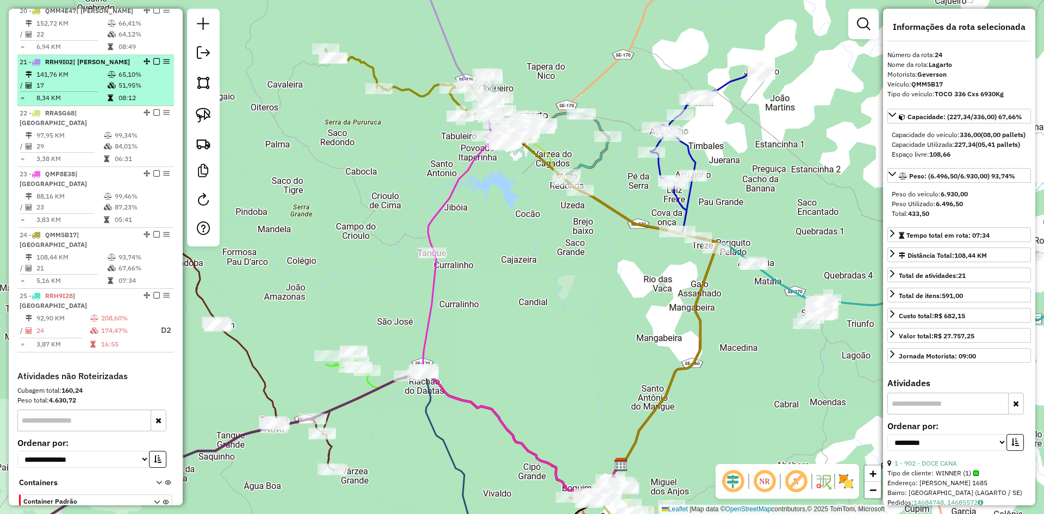
click at [109, 130] on td at bounding box center [108, 135] width 11 height 11
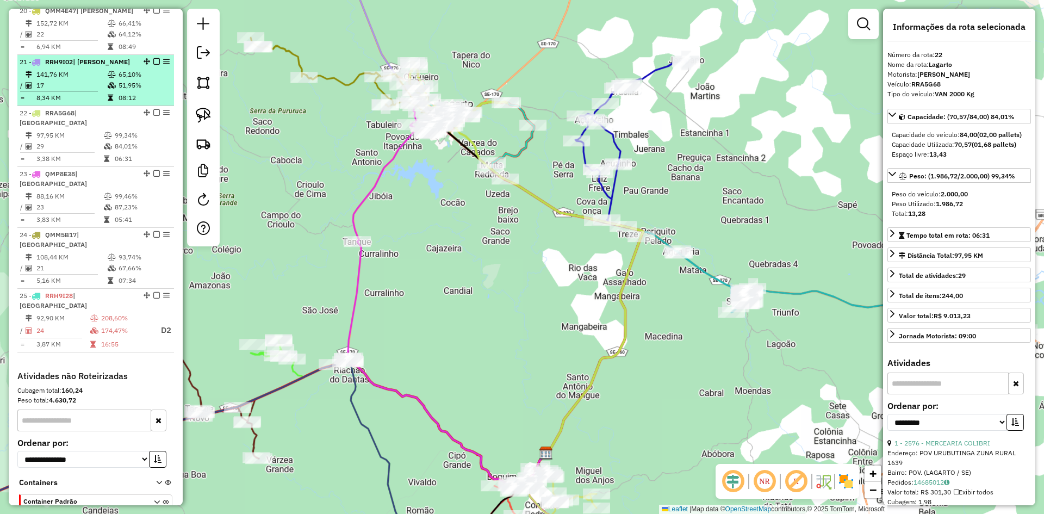
click at [108, 82] on icon at bounding box center [112, 85] width 8 height 7
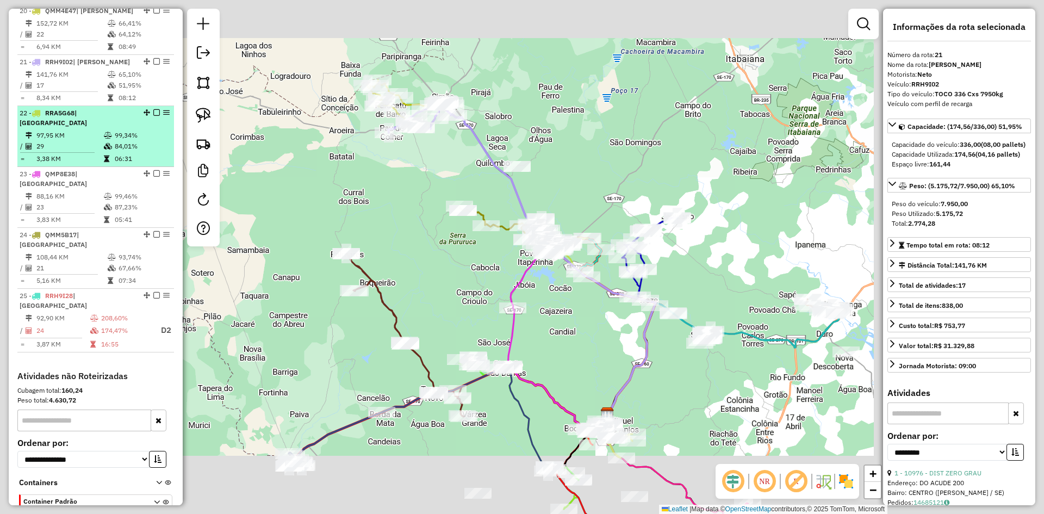
click at [99, 130] on td "97,95 KM" at bounding box center [69, 135] width 67 height 11
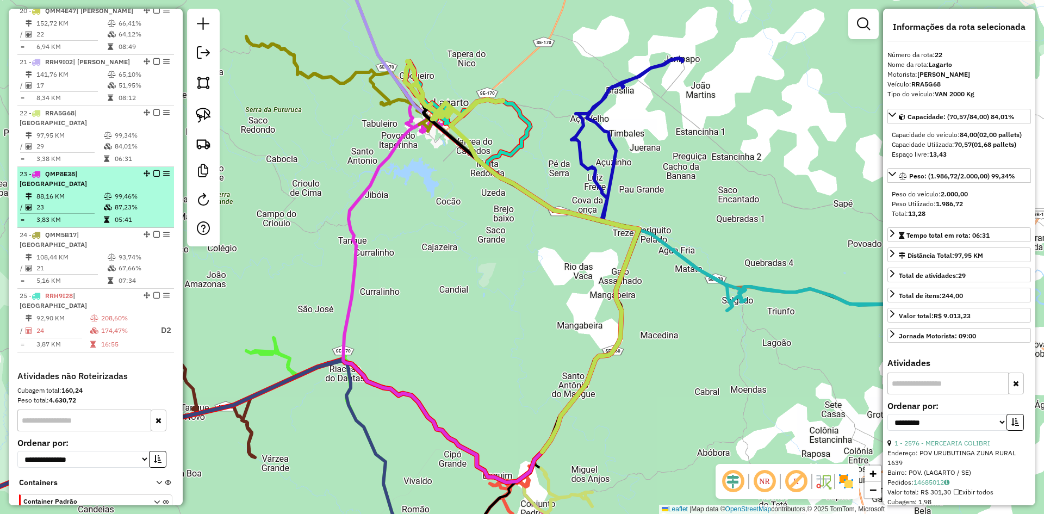
drag, startPoint x: 95, startPoint y: 169, endPoint x: 96, endPoint y: 178, distance: 9.3
click at [96, 202] on td "23" at bounding box center [69, 207] width 67 height 11
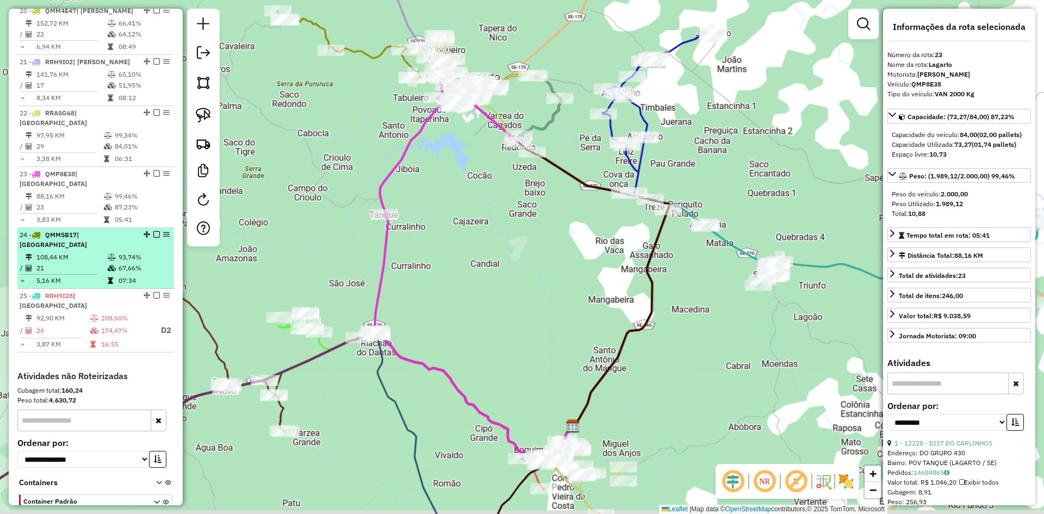
drag, startPoint x: 96, startPoint y: 207, endPoint x: 98, endPoint y: 216, distance: 10.0
click at [97, 252] on td "108,44 KM" at bounding box center [71, 257] width 71 height 11
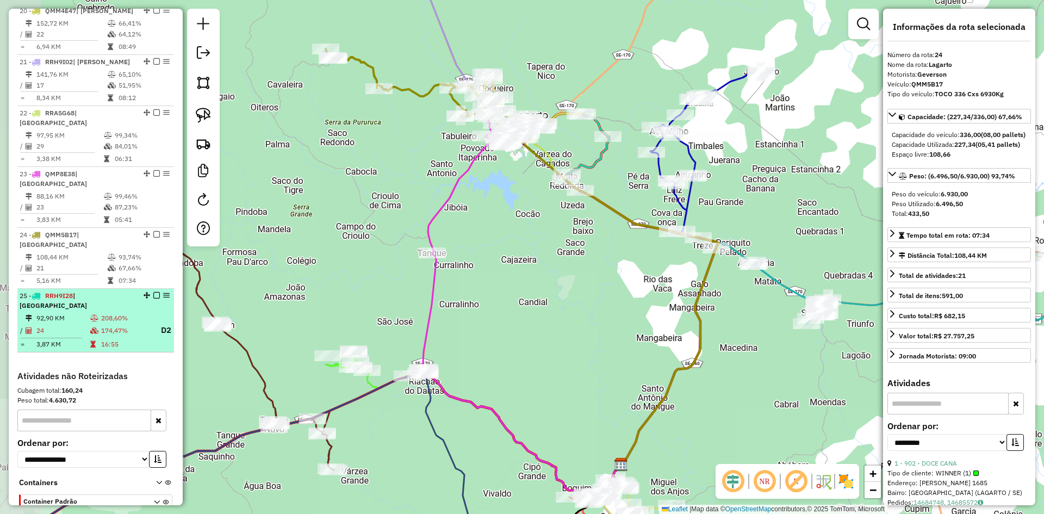
click at [103, 289] on li "25 - RRH9I28 | Lagarto 92,90 KM 208,60% / 24 174,47% D2 = 3,87 KM 16:55" at bounding box center [95, 321] width 157 height 64
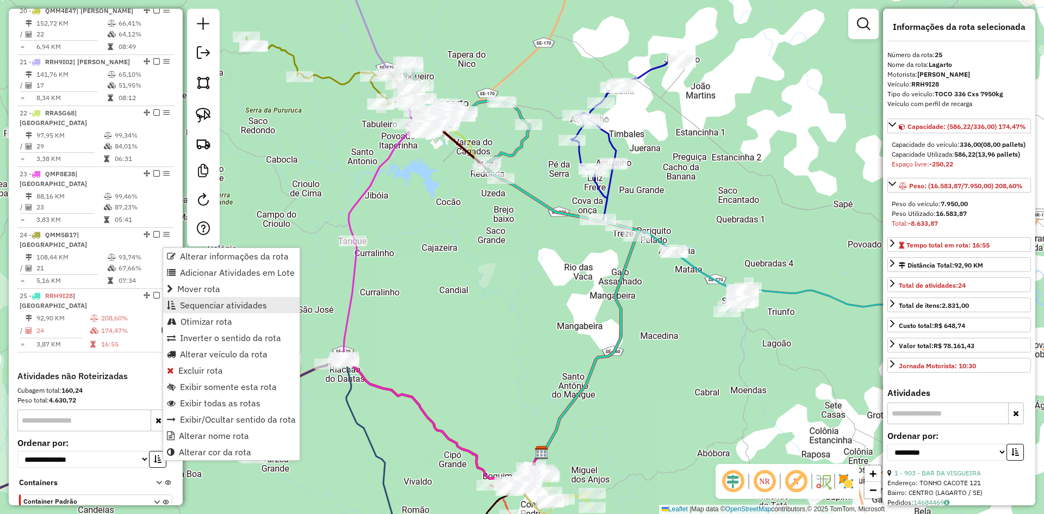
click at [204, 304] on span "Sequenciar atividades" at bounding box center [223, 305] width 87 height 9
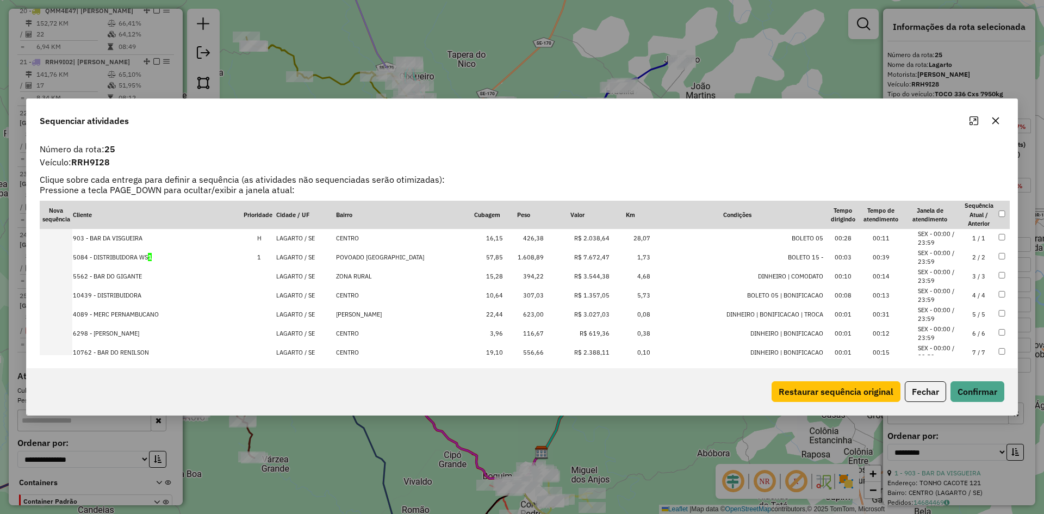
click at [533, 256] on td "1.608,89" at bounding box center [523, 257] width 41 height 19
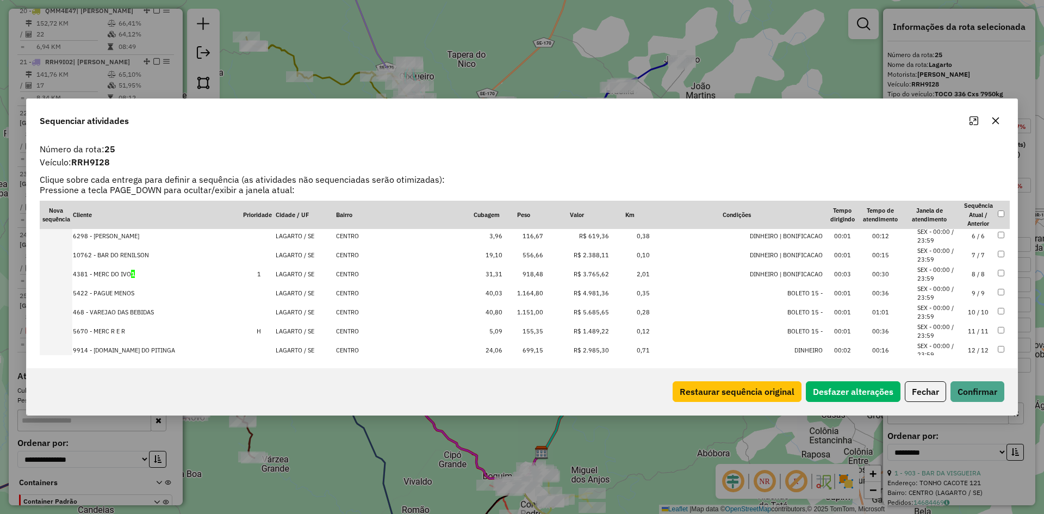
scroll to position [109, 0]
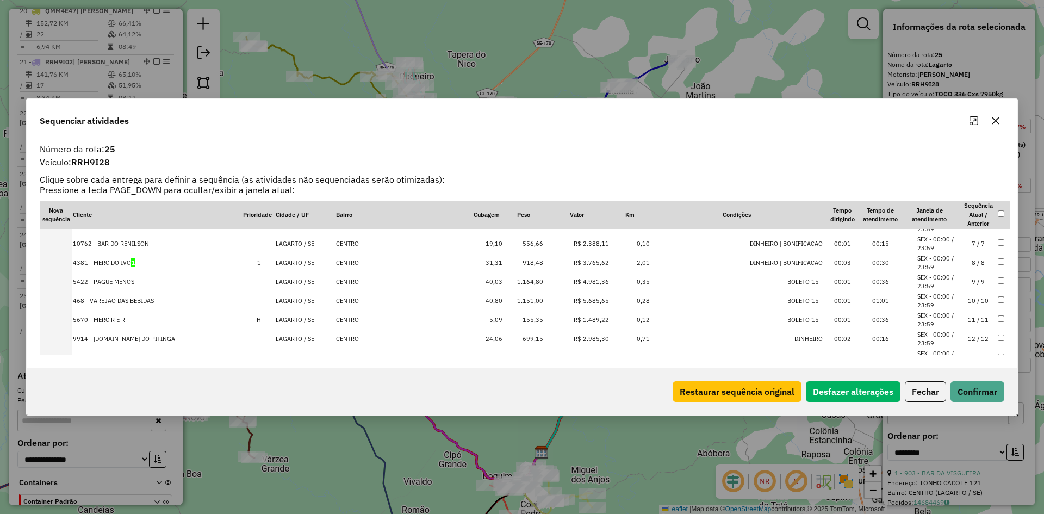
click at [544, 279] on td "R$ 4.981,36" at bounding box center [577, 281] width 66 height 19
click at [544, 279] on td "R$ 5.685,65" at bounding box center [577, 281] width 66 height 19
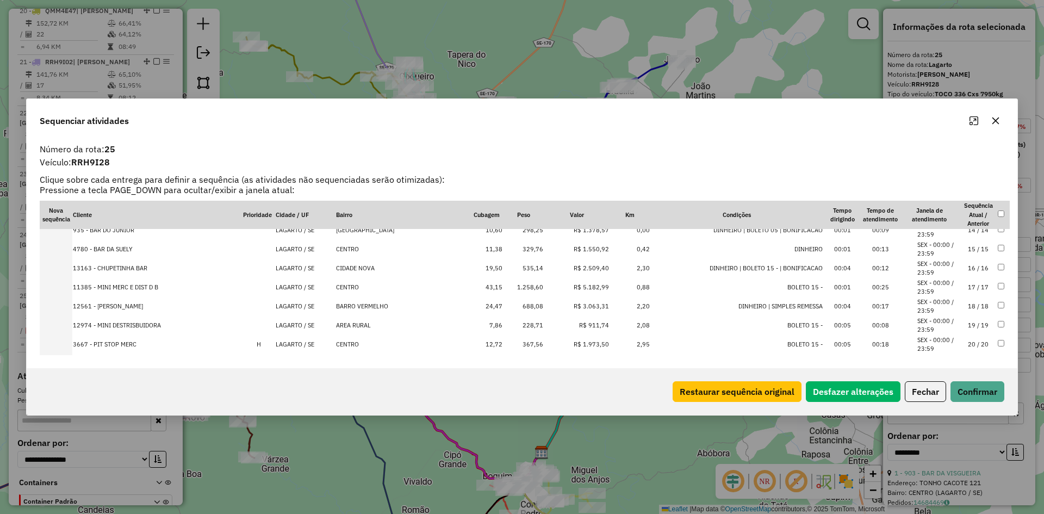
click at [525, 289] on td "1.258,60" at bounding box center [523, 287] width 41 height 19
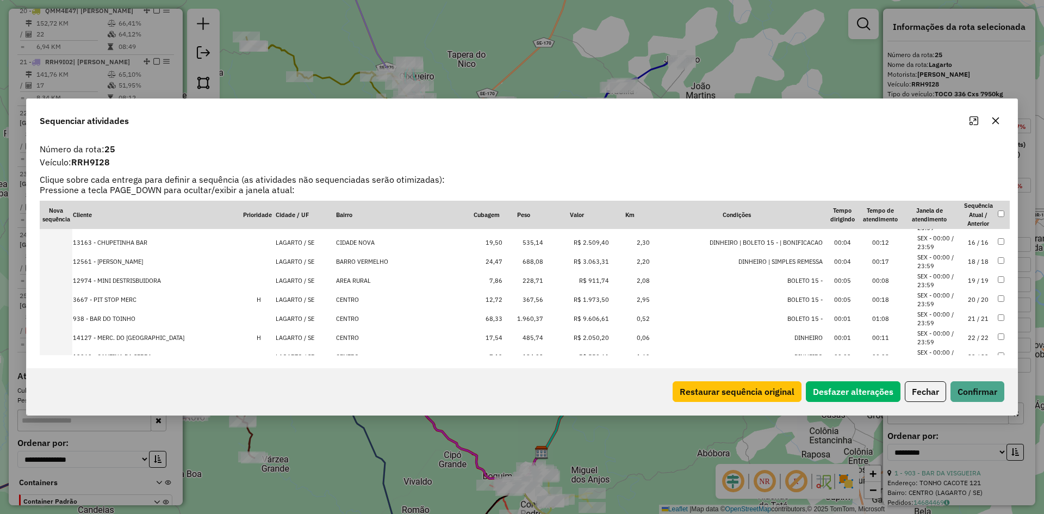
scroll to position [340, 0]
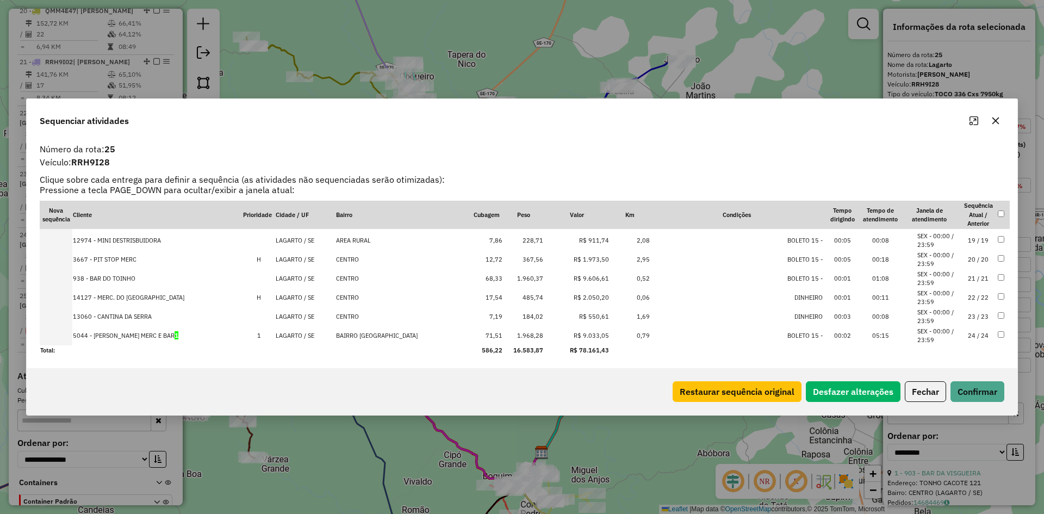
click at [522, 276] on td "1.960,37" at bounding box center [523, 278] width 41 height 19
click at [528, 334] on td "1.968,28" at bounding box center [523, 335] width 41 height 19
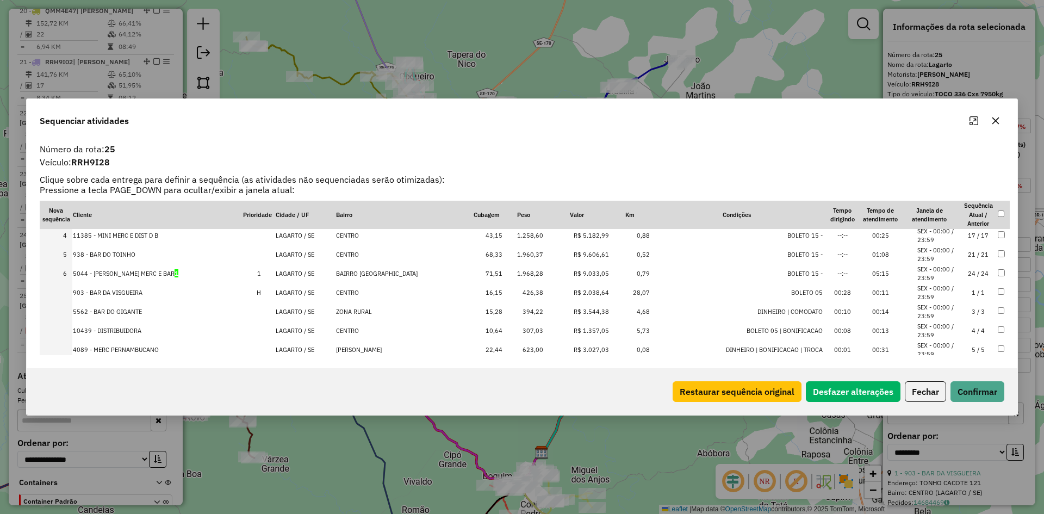
scroll to position [0, 0]
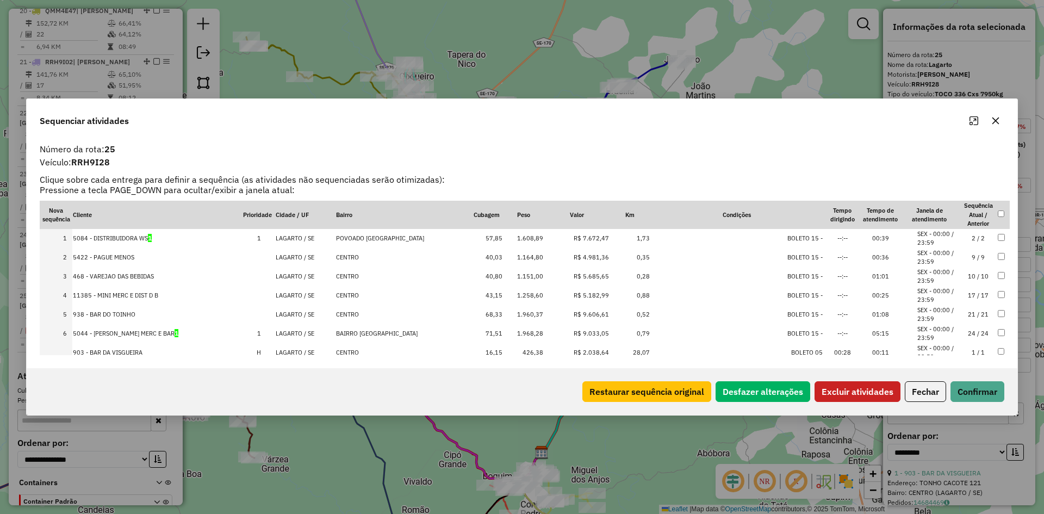
click at [998, 252] on td at bounding box center [1003, 257] width 13 height 19
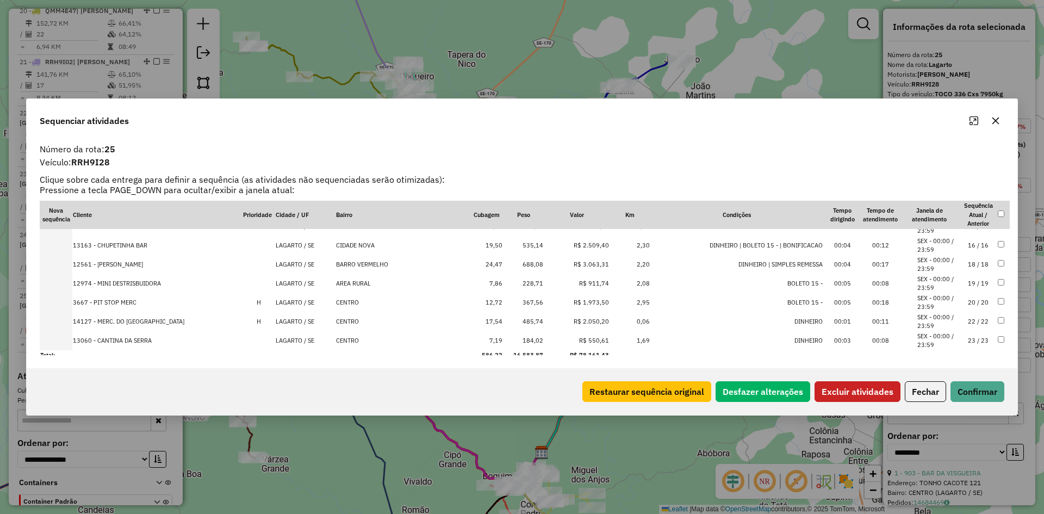
scroll to position [340, 0]
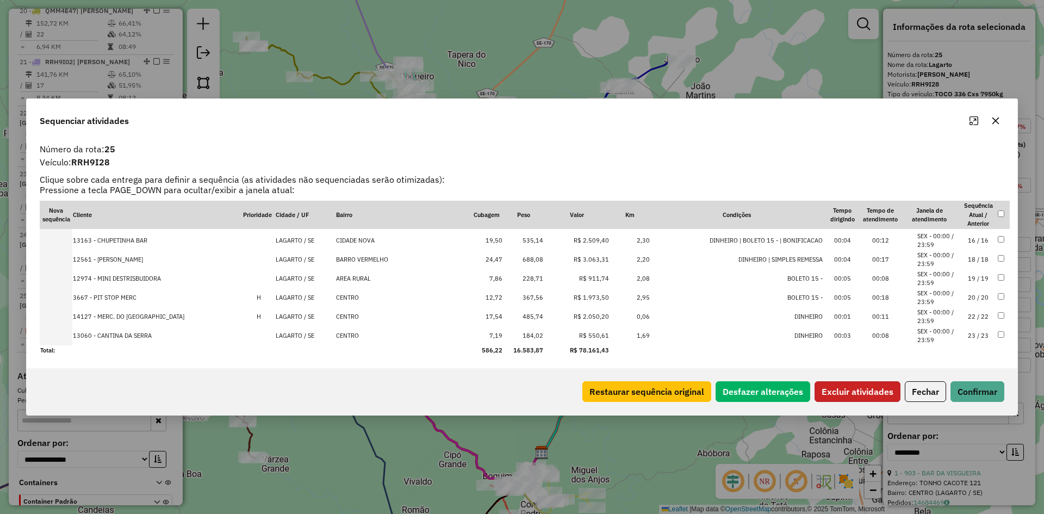
click at [849, 394] on button "Excluir atividades" at bounding box center [857, 391] width 86 height 21
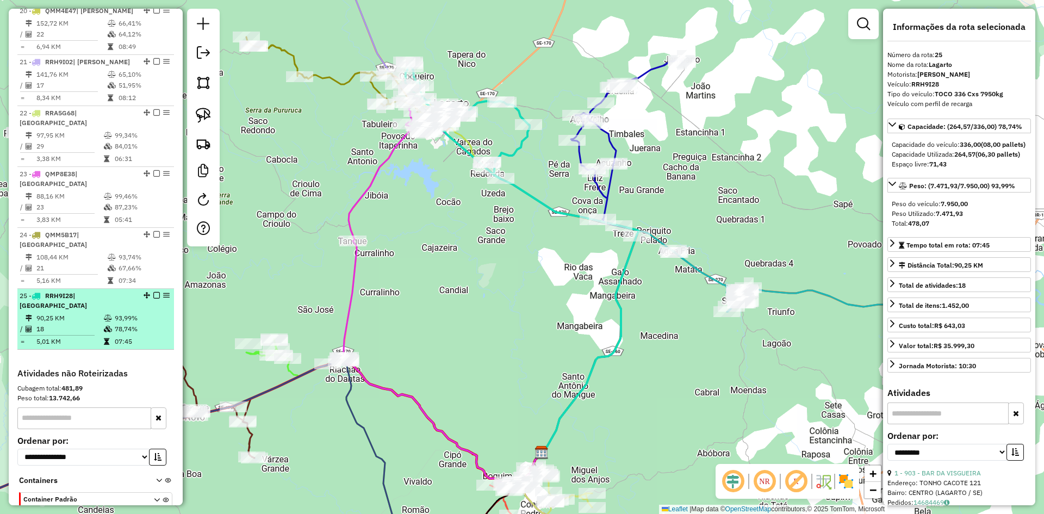
click at [143, 323] on td "78,74%" at bounding box center [141, 328] width 55 height 11
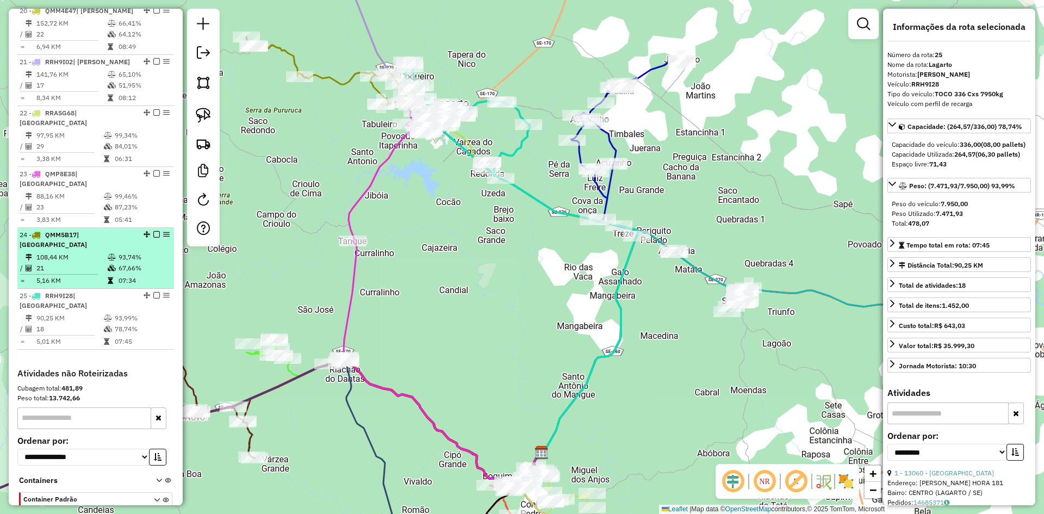
click at [147, 263] on td "67,66%" at bounding box center [144, 268] width 52 height 11
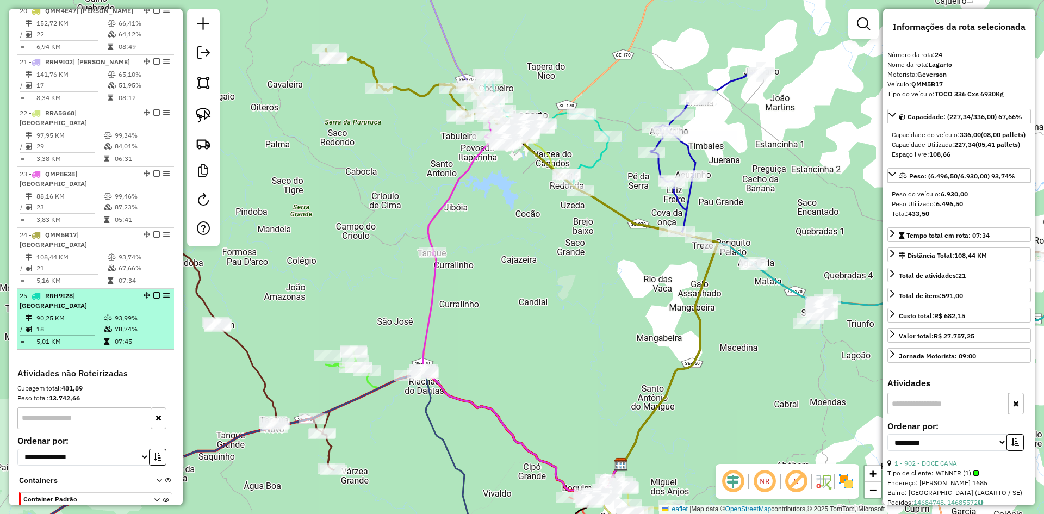
click at [138, 323] on td "78,74%" at bounding box center [141, 328] width 55 height 11
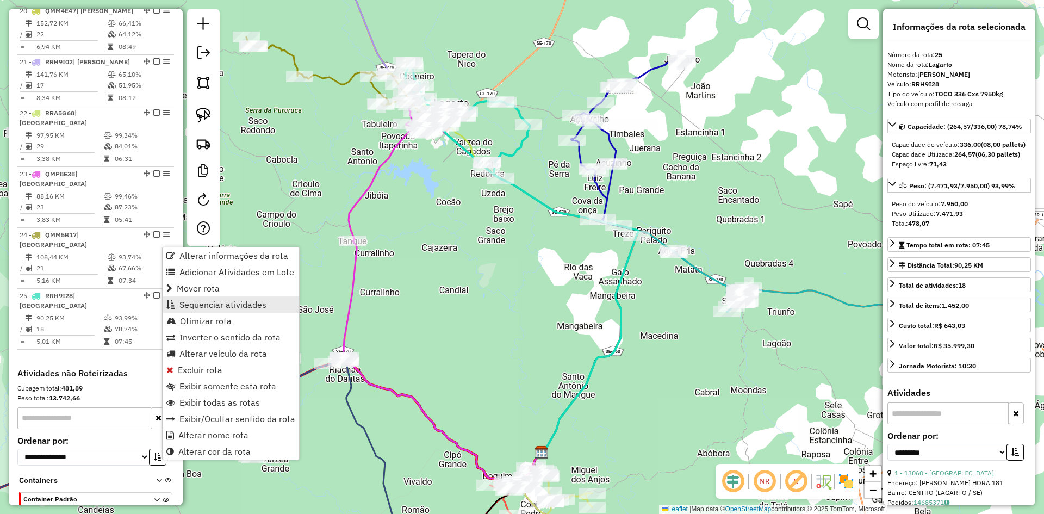
click at [211, 308] on span "Sequenciar atividades" at bounding box center [222, 304] width 87 height 9
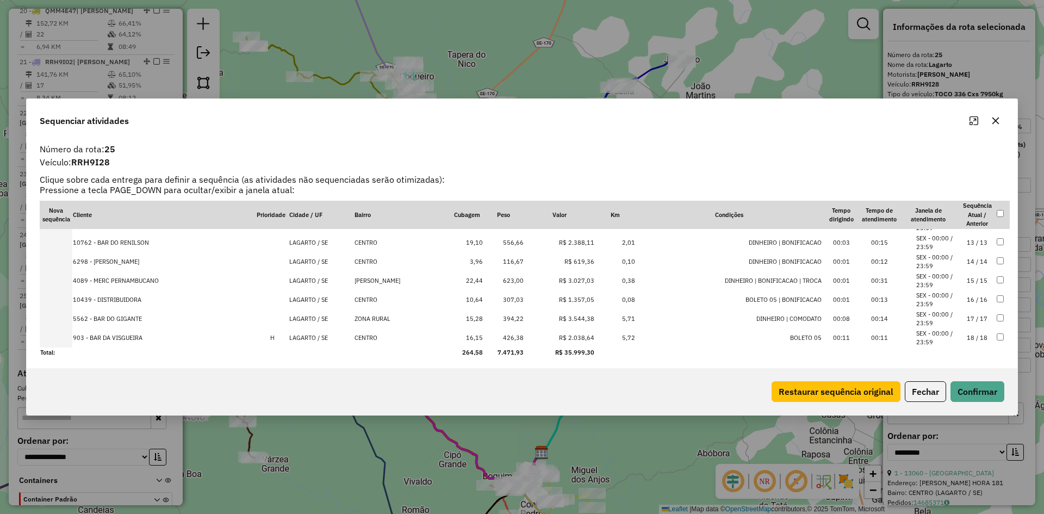
scroll to position [226, 0]
click at [918, 386] on button "Fechar" at bounding box center [925, 391] width 41 height 21
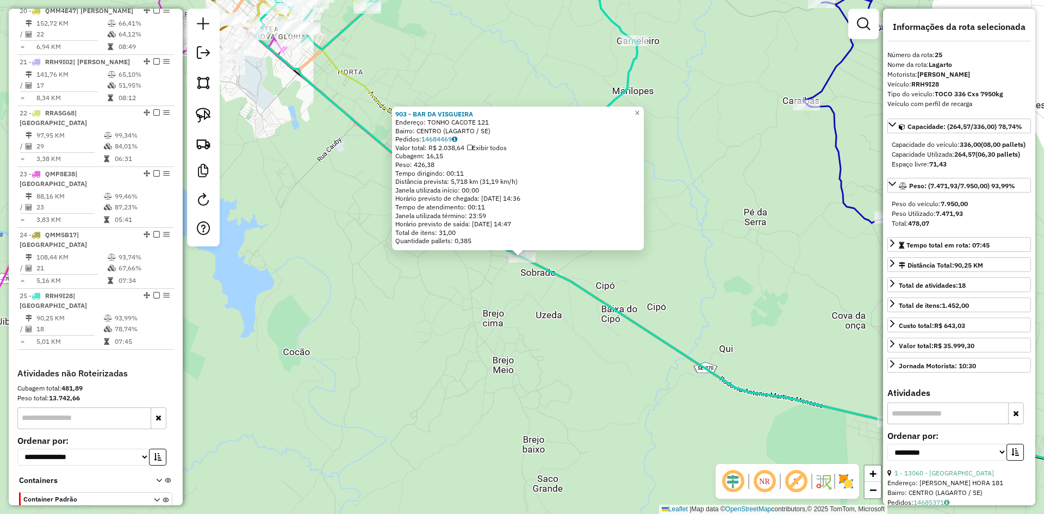
click at [575, 290] on icon at bounding box center [665, 296] width 820 height 538
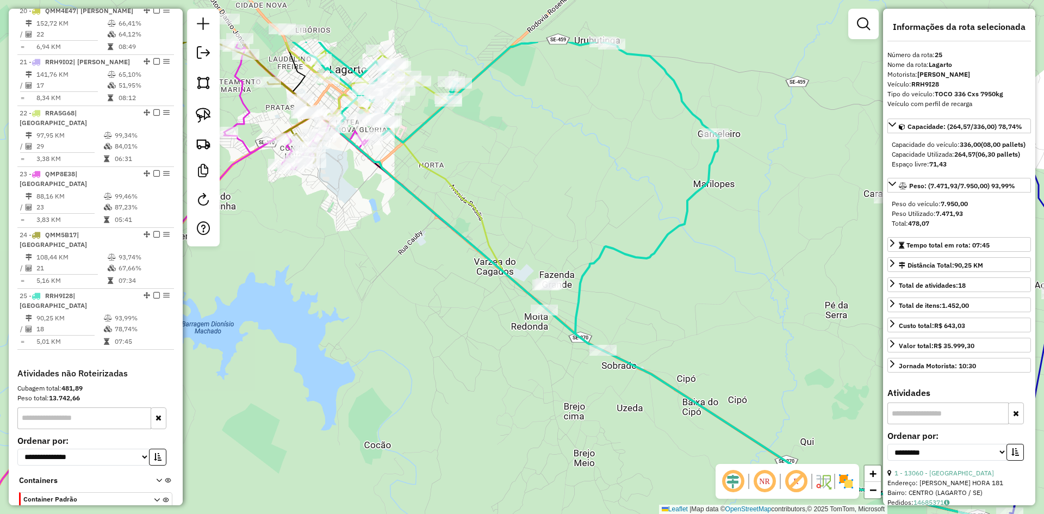
drag, startPoint x: 382, startPoint y: 208, endPoint x: 476, endPoint y: 303, distance: 133.4
click at [474, 306] on div "Janela de atendimento Grade de atendimento Capacidade Transportadoras Veículos …" at bounding box center [522, 257] width 1044 height 514
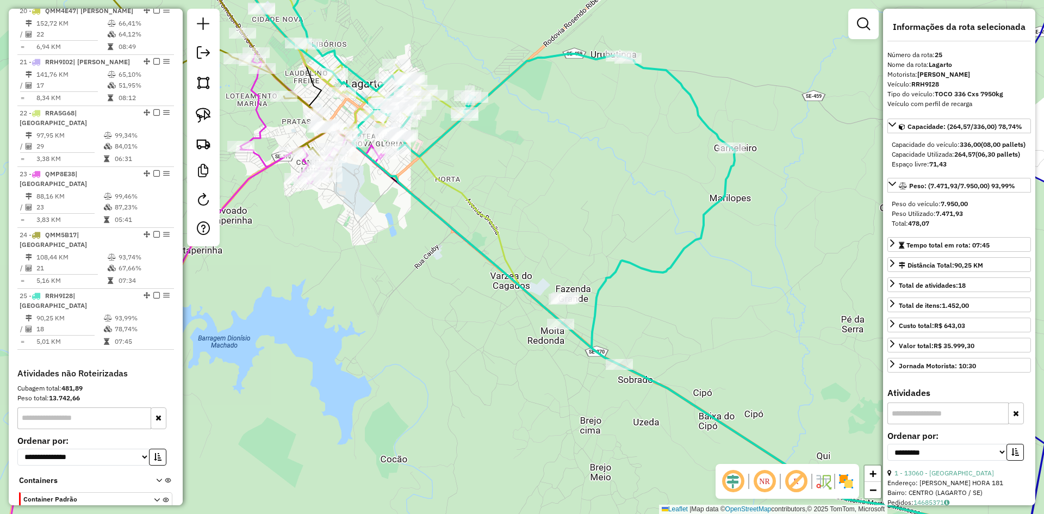
drag, startPoint x: 441, startPoint y: 242, endPoint x: 461, endPoint y: 278, distance: 40.4
click at [455, 267] on div "Janela de atendimento Grade de atendimento Capacidade Transportadoras Veículos …" at bounding box center [522, 257] width 1044 height 514
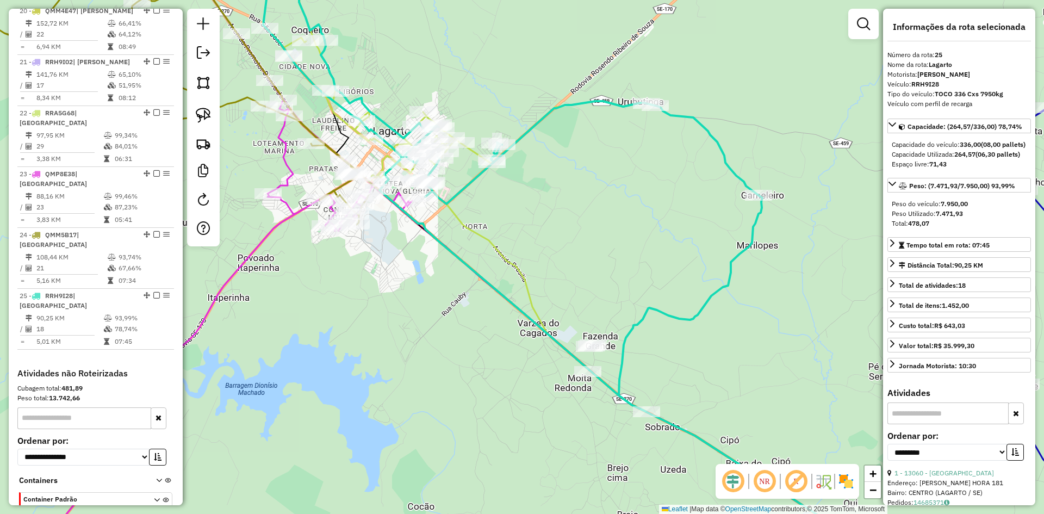
drag, startPoint x: 457, startPoint y: 242, endPoint x: 540, endPoint y: 315, distance: 110.6
click at [518, 308] on icon at bounding box center [729, 387] width 700 height 410
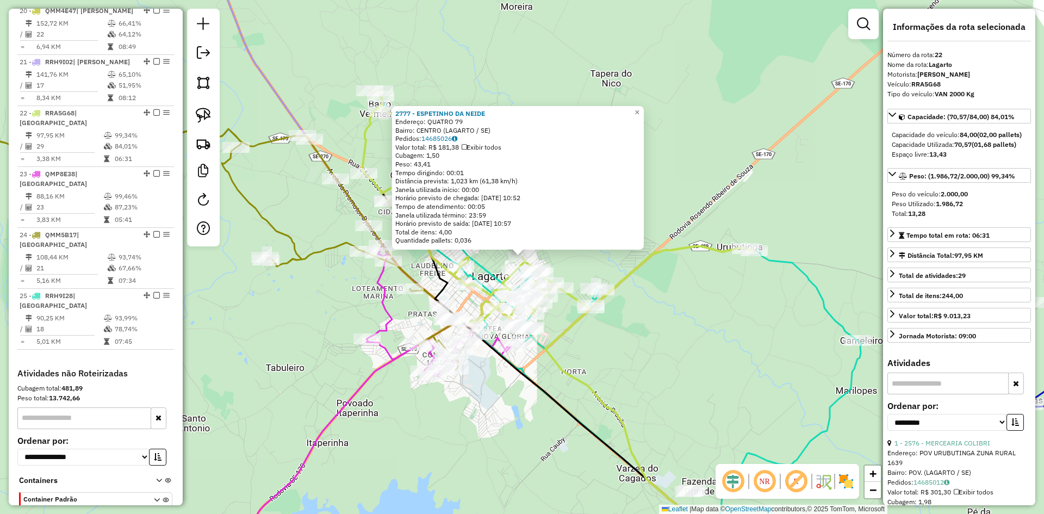
click at [588, 358] on div "2777 - ESPETINHO DA NEIDE Endereço: QUATRO 79 Bairro: CENTRO (LAGARTO / SE) Ped…" at bounding box center [522, 257] width 1044 height 514
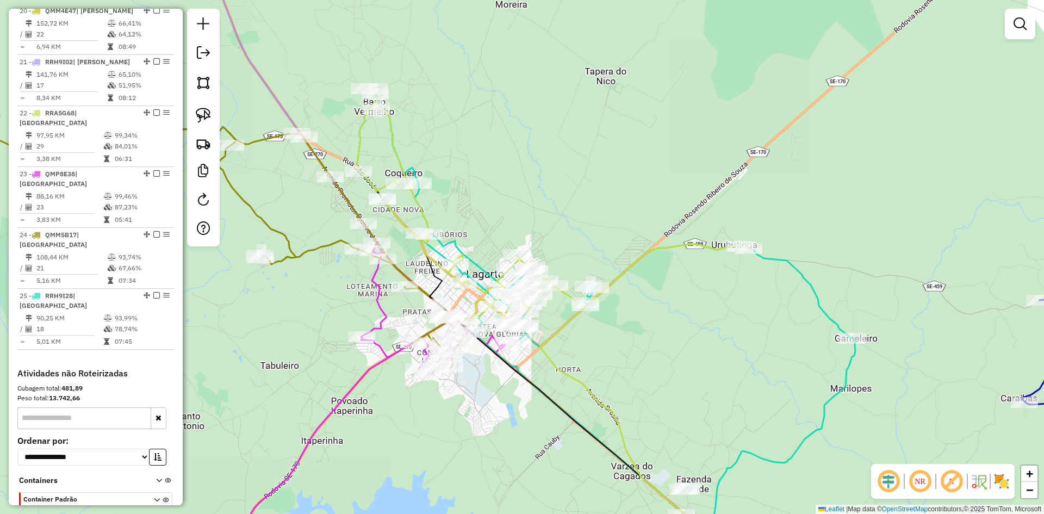
drag, startPoint x: 640, startPoint y: 394, endPoint x: 497, endPoint y: 289, distance: 177.0
click at [534, 300] on div "Janela de atendimento Grade de atendimento Capacidade Transportadoras Veículos …" at bounding box center [522, 257] width 1044 height 514
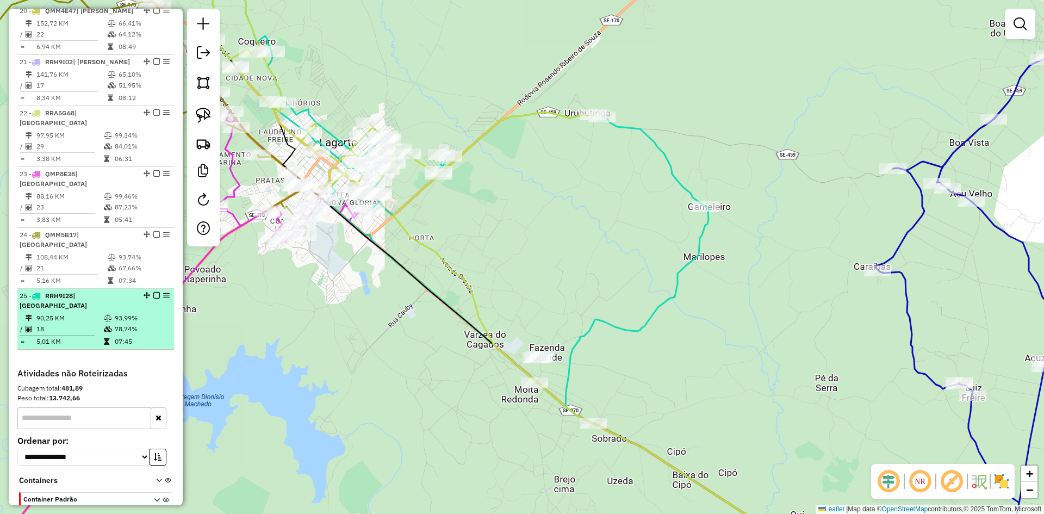
click at [153, 289] on li "25 - RRH9I28 | Lagarto 90,25 KM 93,99% / 18 78,74% = 5,01 KM 07:45" at bounding box center [95, 319] width 157 height 61
select select "**********"
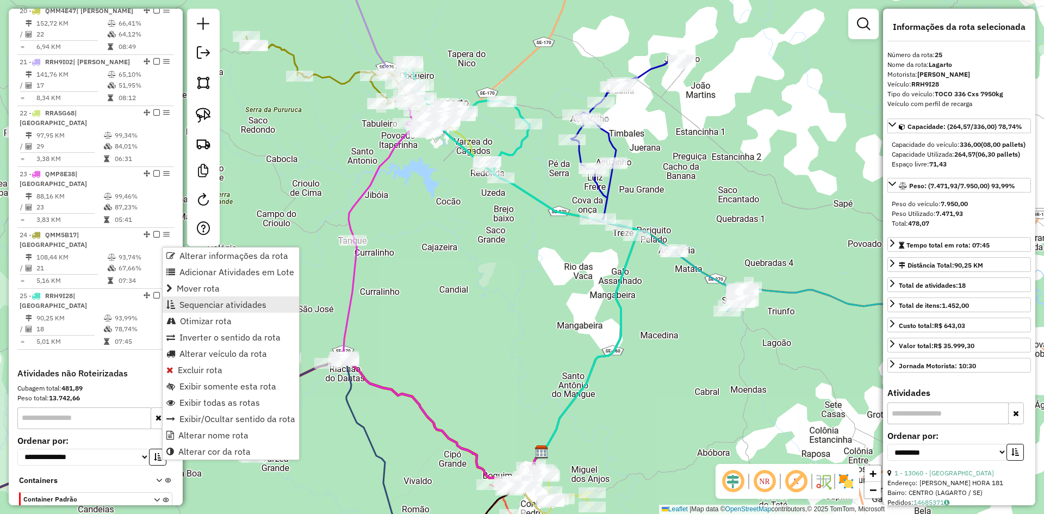
click at [229, 304] on span "Sequenciar atividades" at bounding box center [222, 304] width 87 height 9
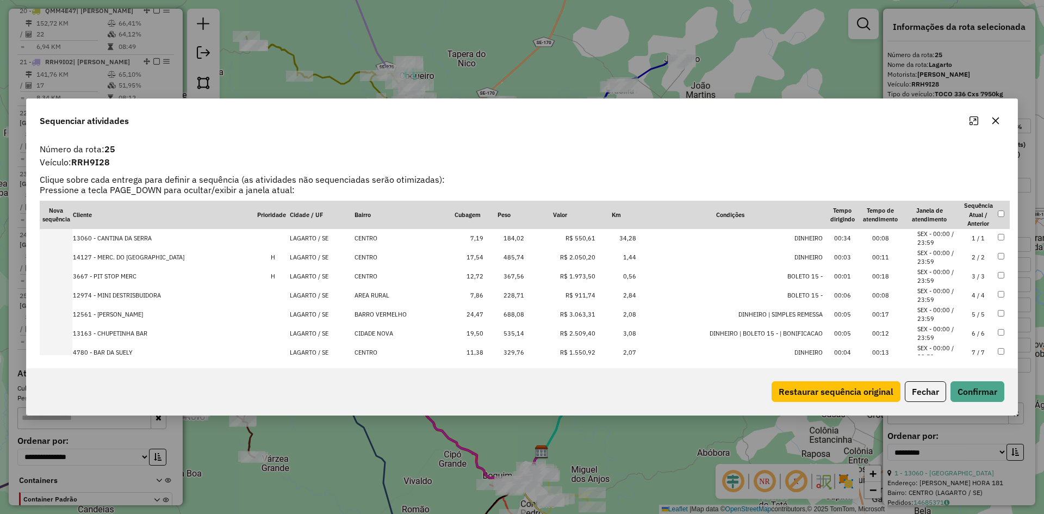
click at [525, 314] on td "R$ 3.063,31" at bounding box center [560, 314] width 71 height 19
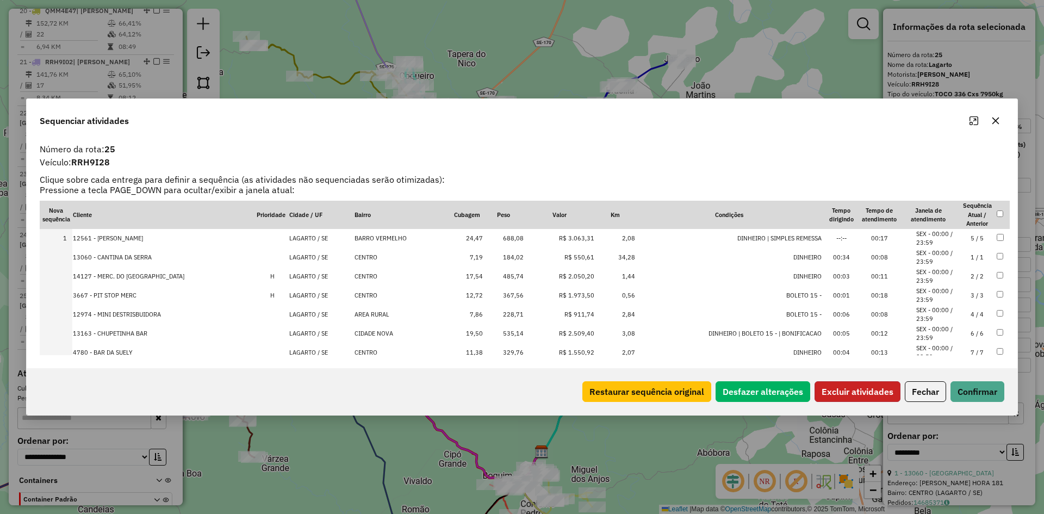
click at [859, 388] on button "Excluir atividades" at bounding box center [857, 391] width 86 height 21
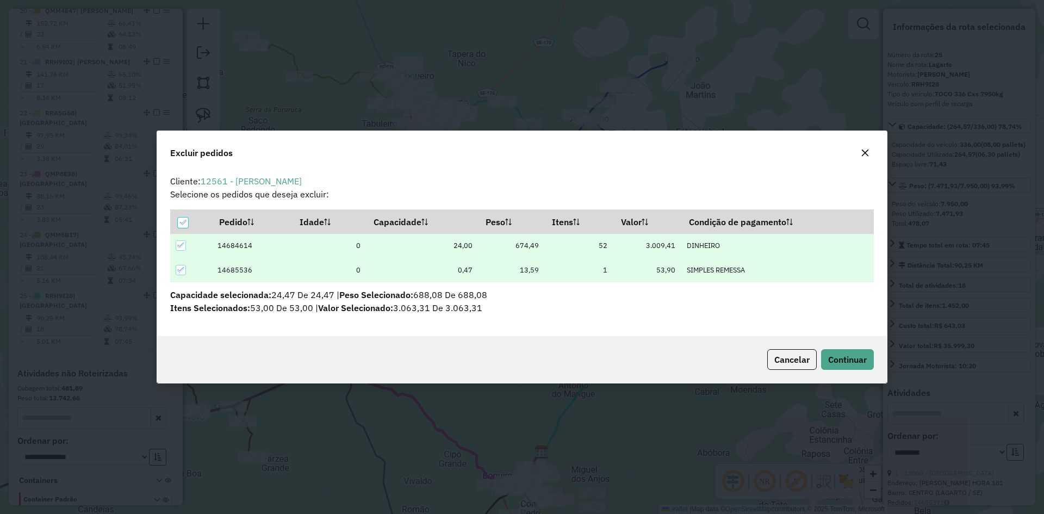
scroll to position [0, 0]
click at [829, 361] on span "Continuar" at bounding box center [847, 359] width 39 height 11
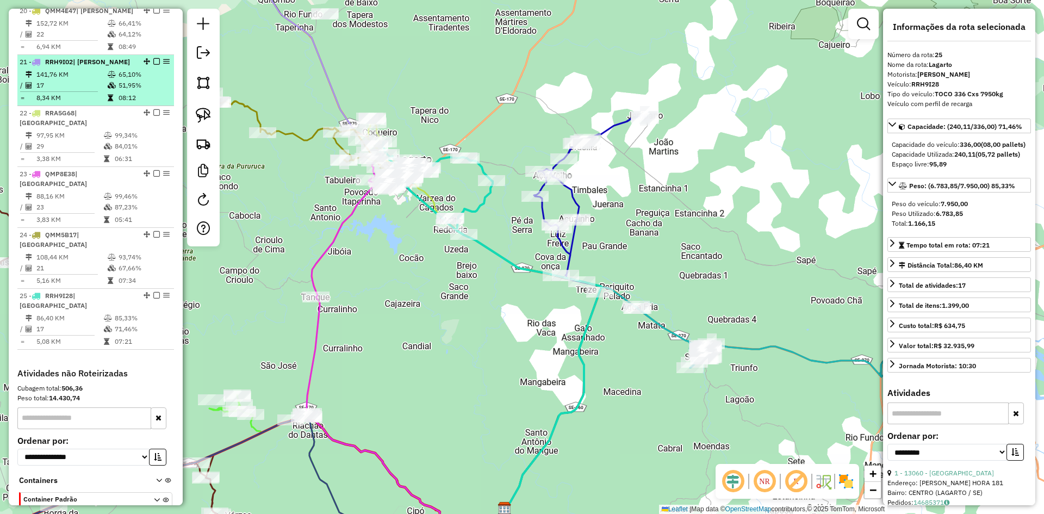
click at [123, 80] on td "51,95%" at bounding box center [144, 85] width 52 height 11
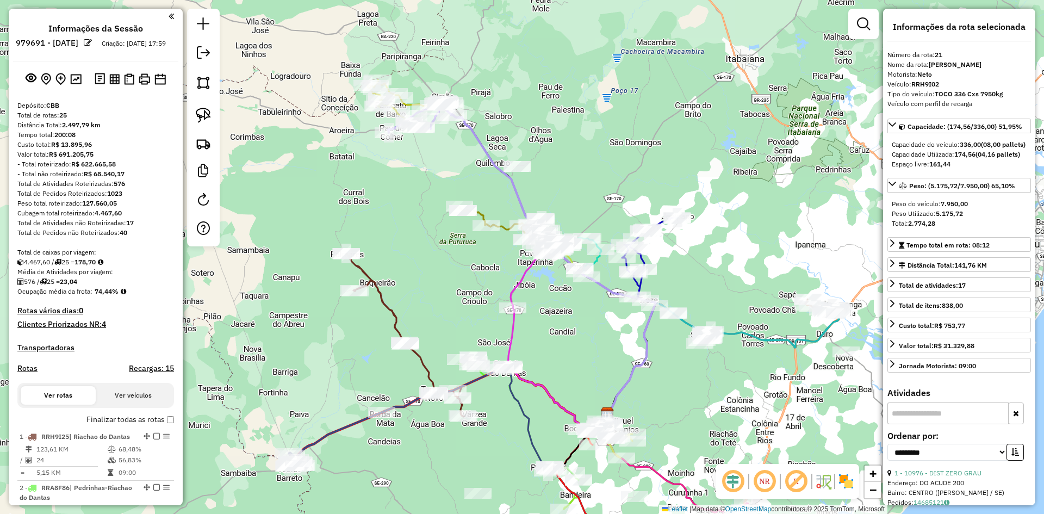
select select "**********"
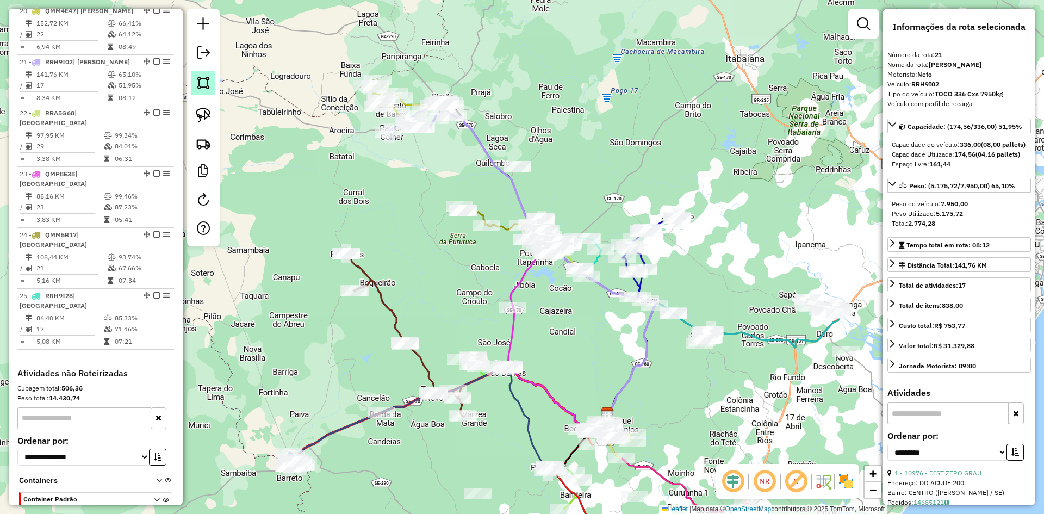
click at [199, 85] on img at bounding box center [203, 82] width 15 height 15
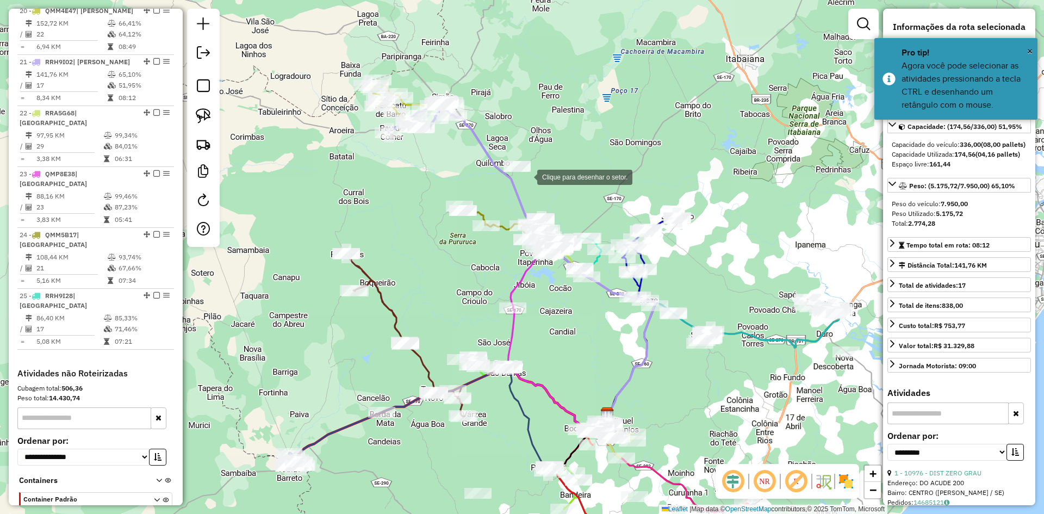
click at [537, 172] on div at bounding box center [526, 176] width 22 height 22
click at [495, 217] on div at bounding box center [506, 213] width 22 height 22
click at [502, 284] on div at bounding box center [502, 284] width 22 height 22
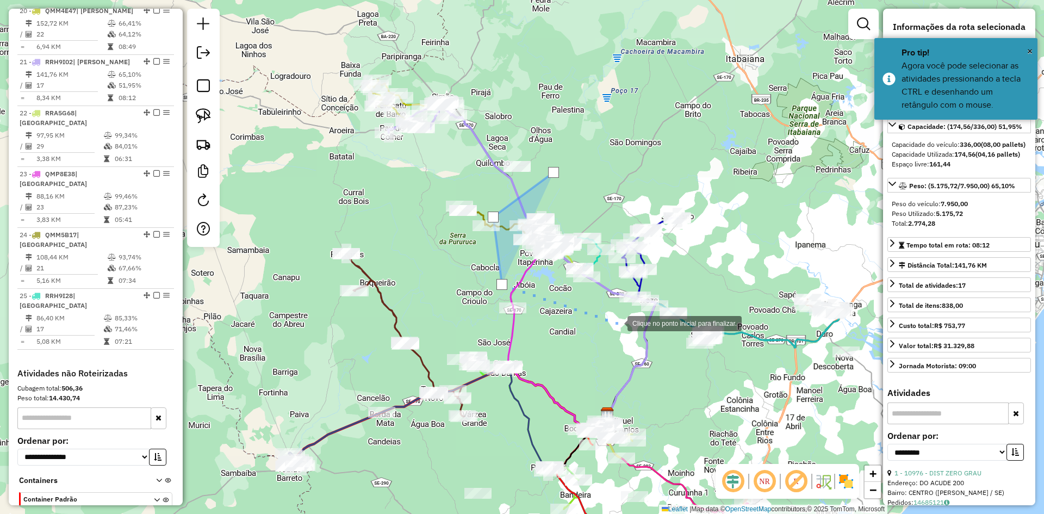
click at [618, 323] on div at bounding box center [617, 322] width 22 height 22
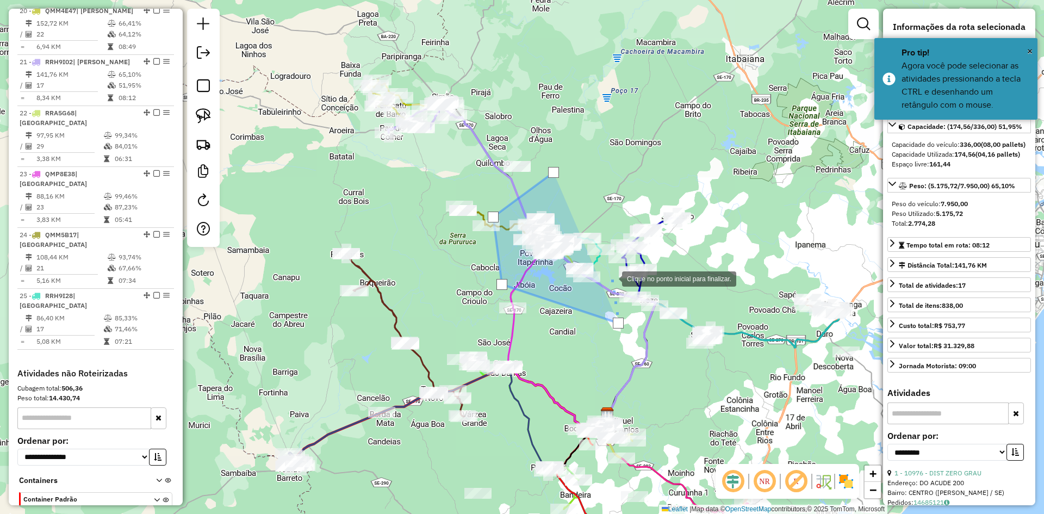
click at [609, 272] on div at bounding box center [611, 278] width 22 height 22
click at [609, 272] on div at bounding box center [609, 271] width 11 height 11
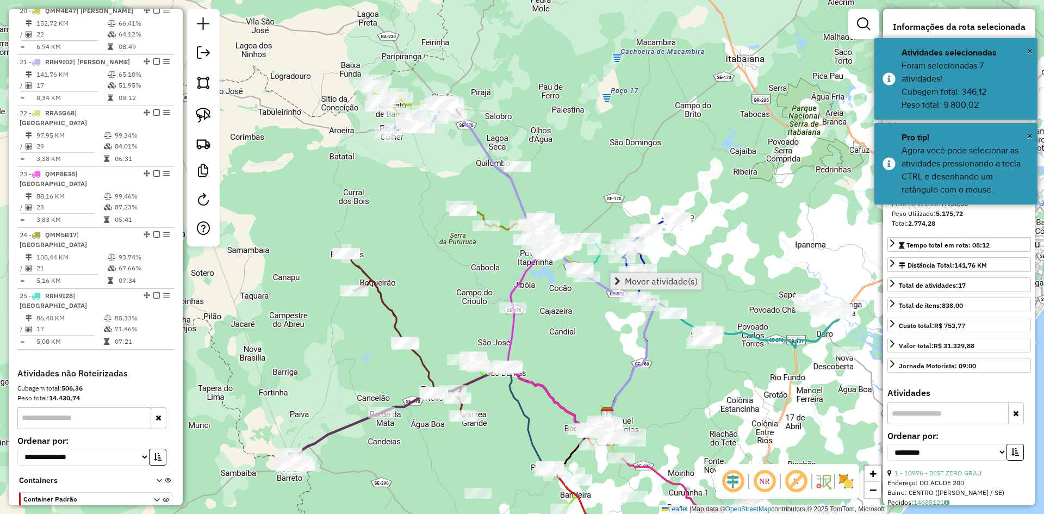
click at [628, 279] on span "Mover atividade(s)" at bounding box center [661, 281] width 73 height 9
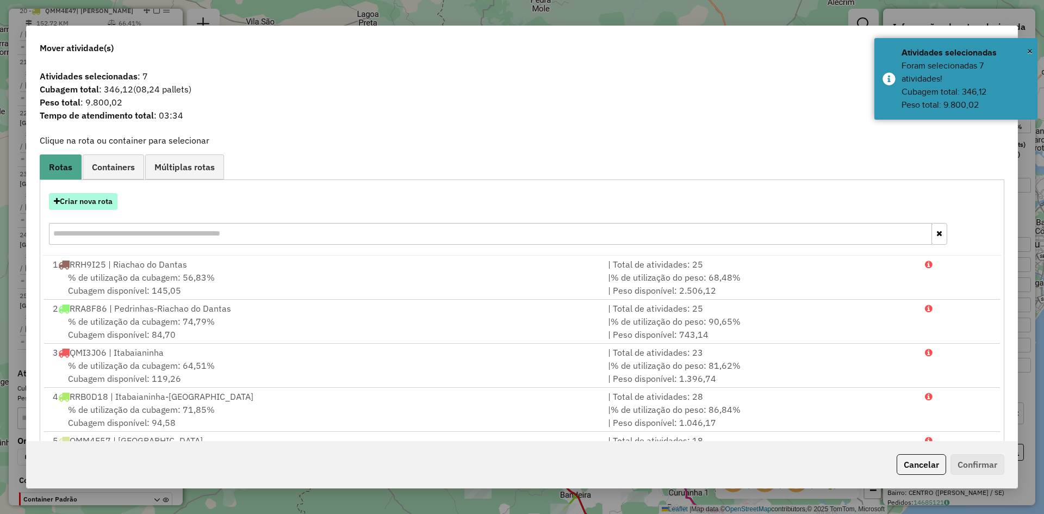
click at [101, 200] on button "Criar nova rota" at bounding box center [83, 201] width 68 height 17
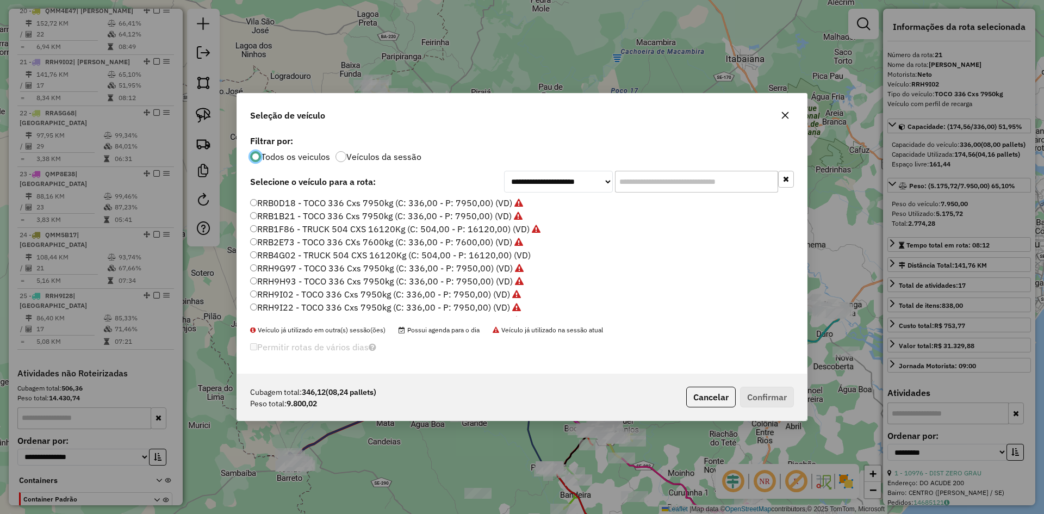
scroll to position [622, 0]
click at [285, 208] on label "RRA9F96 - TRUCK 504 CXS 16120Kg (C: 504,00 - P: 16120,00) (VD)" at bounding box center [389, 207] width 279 height 13
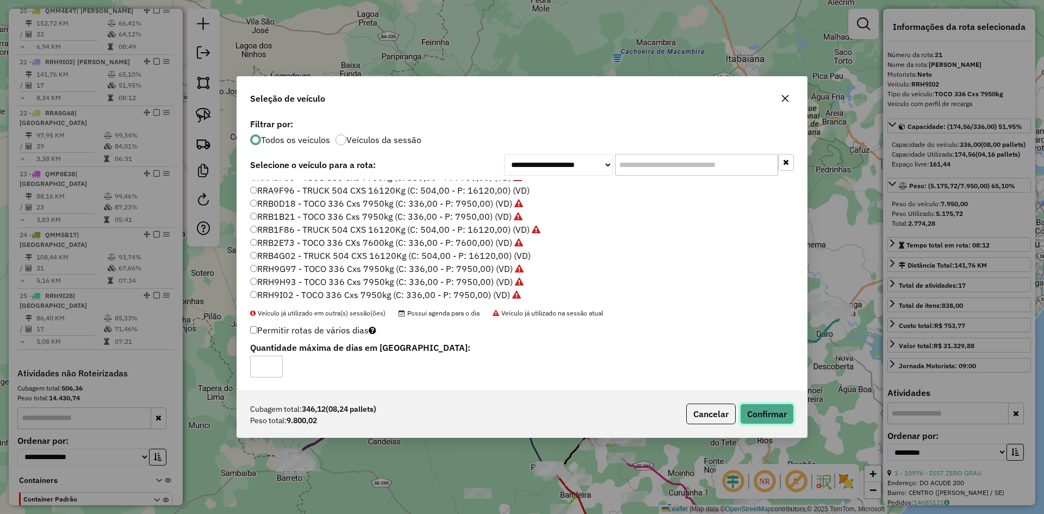
click at [778, 411] on button "Confirmar" at bounding box center [767, 413] width 54 height 21
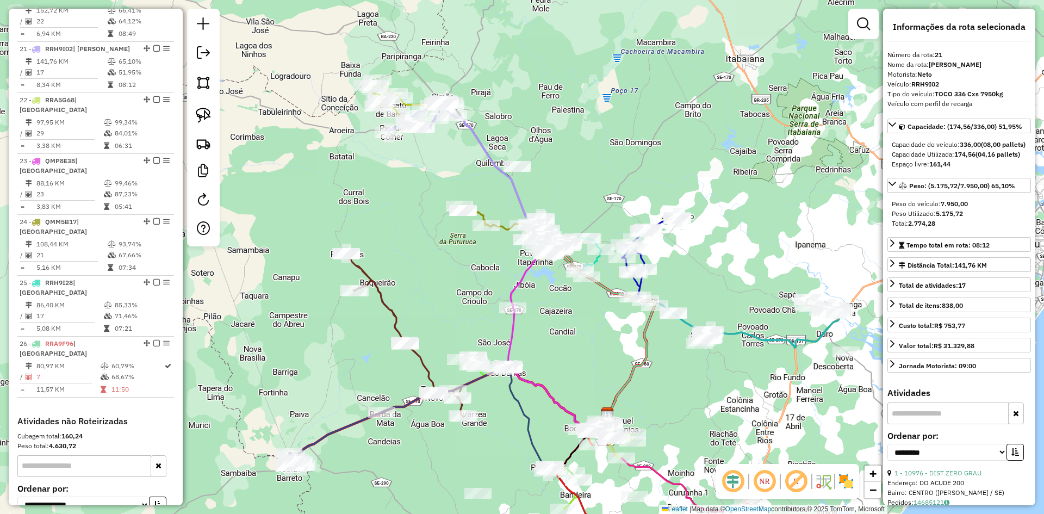
scroll to position [1501, 0]
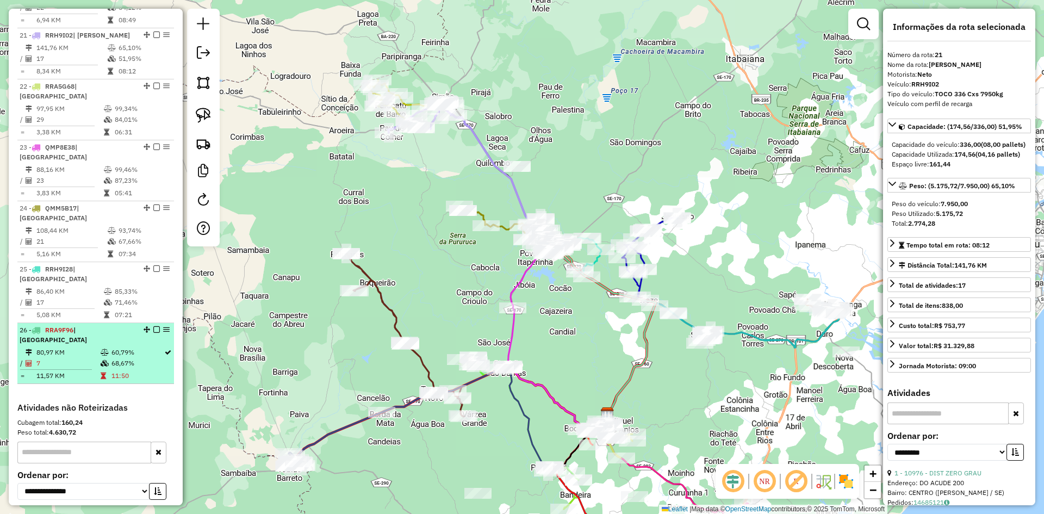
click at [124, 370] on td "11:50" at bounding box center [137, 375] width 53 height 11
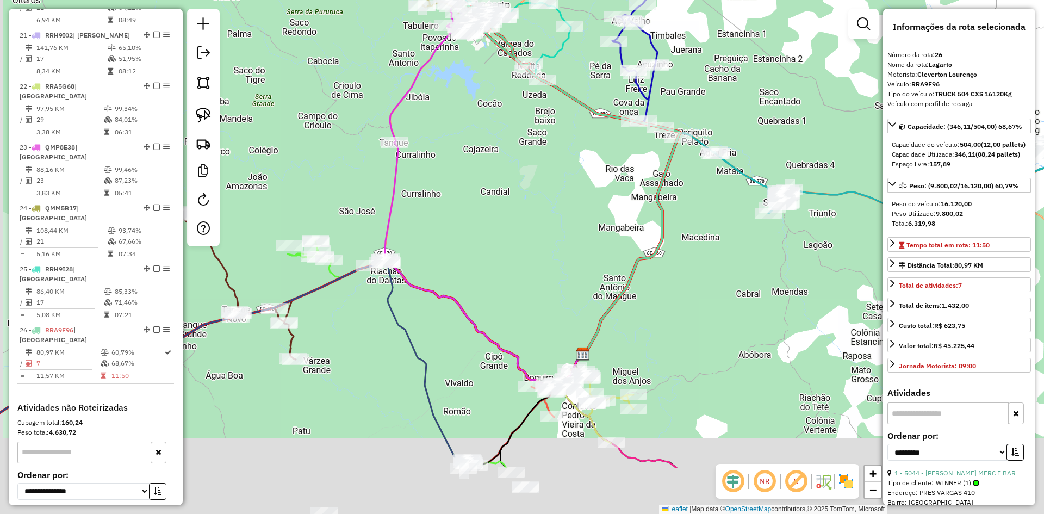
drag, startPoint x: 391, startPoint y: 332, endPoint x: 450, endPoint y: 159, distance: 182.7
click at [448, 162] on div "Janela de atendimento Grade de atendimento Capacidade Transportadoras Veículos …" at bounding box center [522, 257] width 1044 height 514
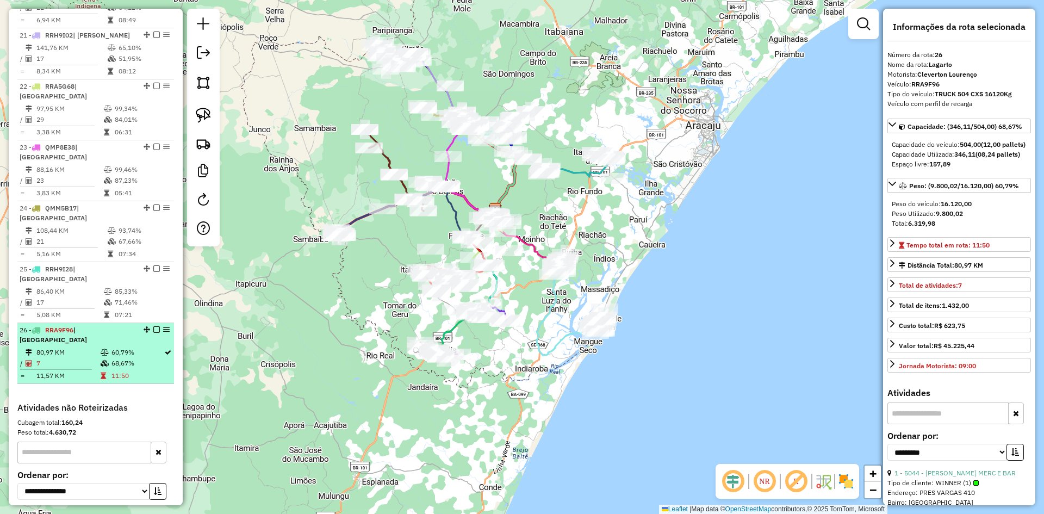
click at [127, 347] on table "80,97 KM 60,79% / 7 68,67% = 11,57 KM 11:50" at bounding box center [96, 364] width 152 height 34
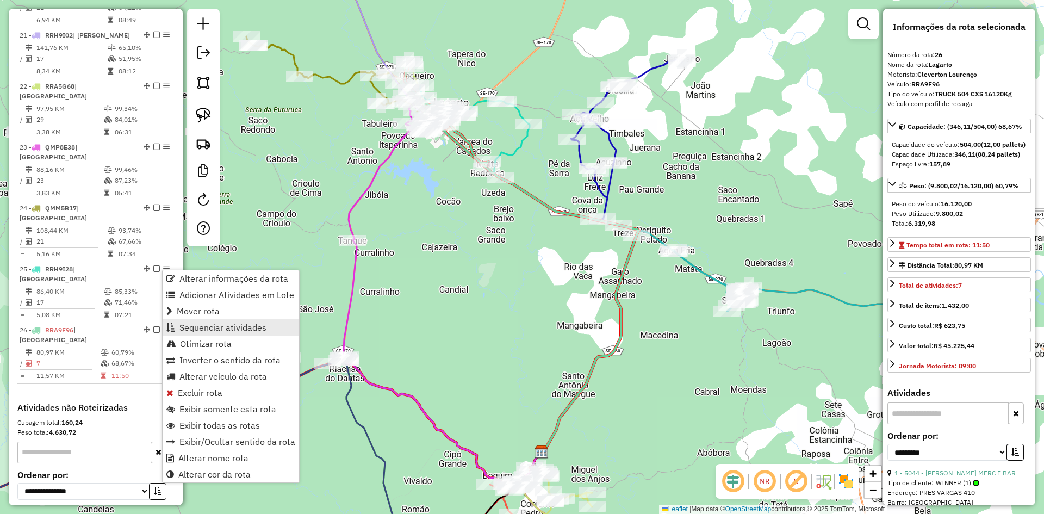
click at [219, 324] on span "Sequenciar atividades" at bounding box center [222, 327] width 87 height 9
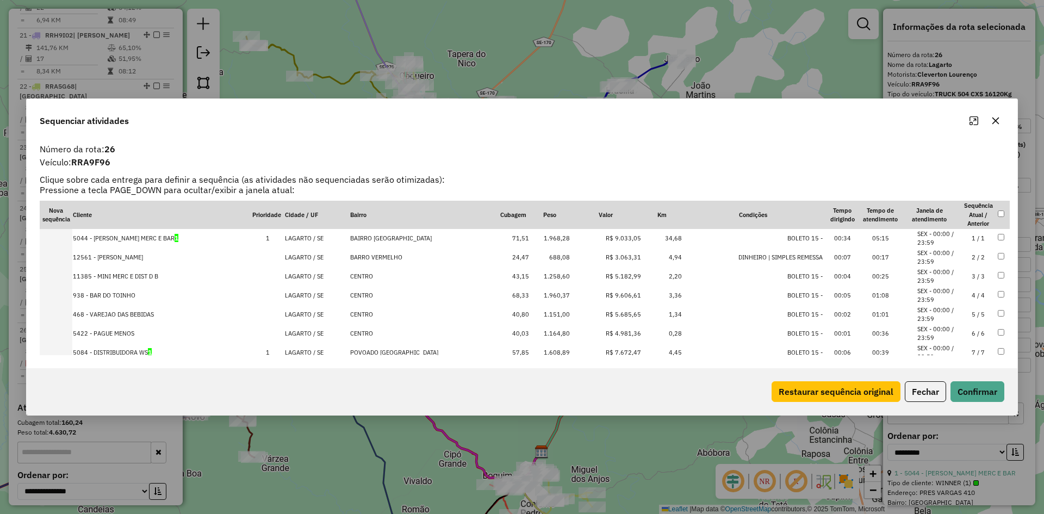
click at [557, 242] on td "1.968,28" at bounding box center [549, 238] width 41 height 19
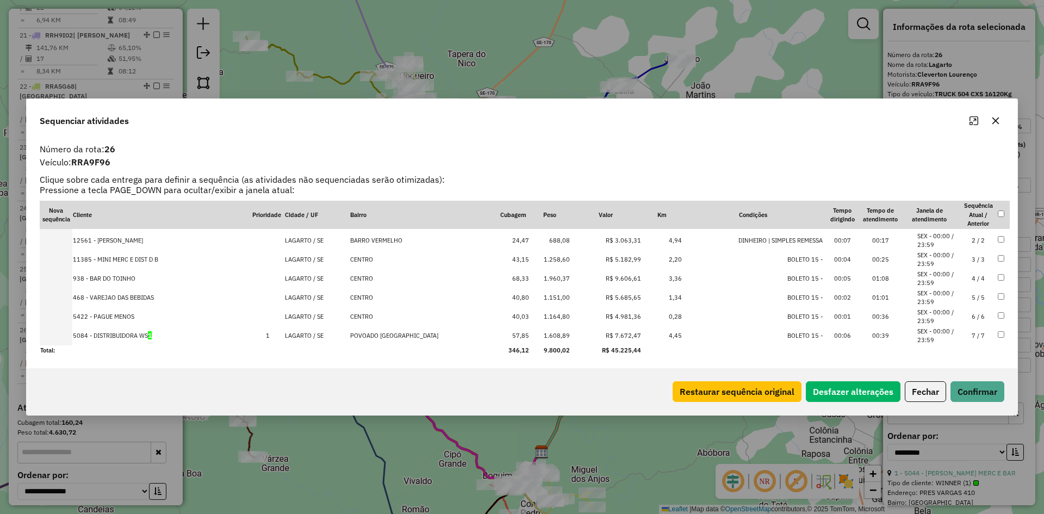
scroll to position [0, 0]
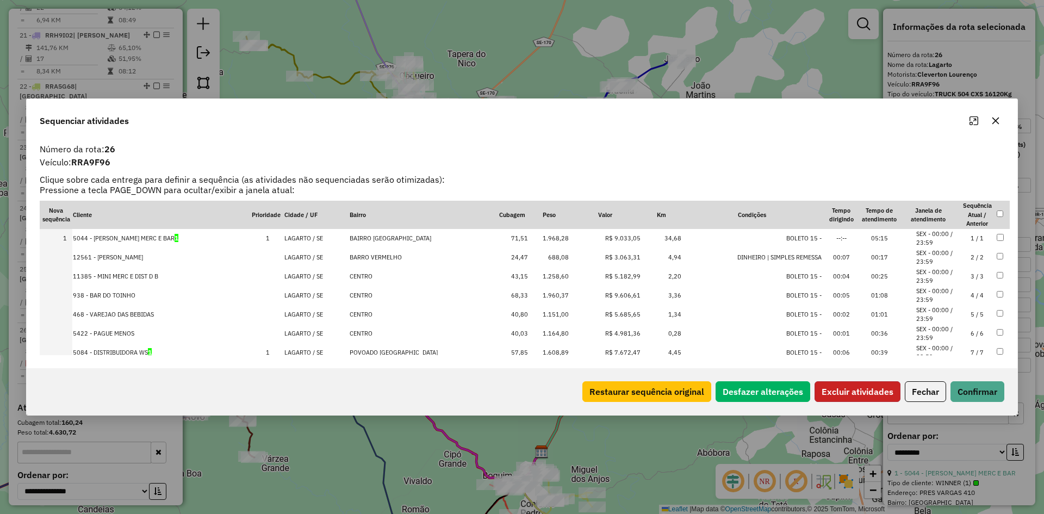
click at [838, 396] on button "Excluir atividades" at bounding box center [857, 391] width 86 height 21
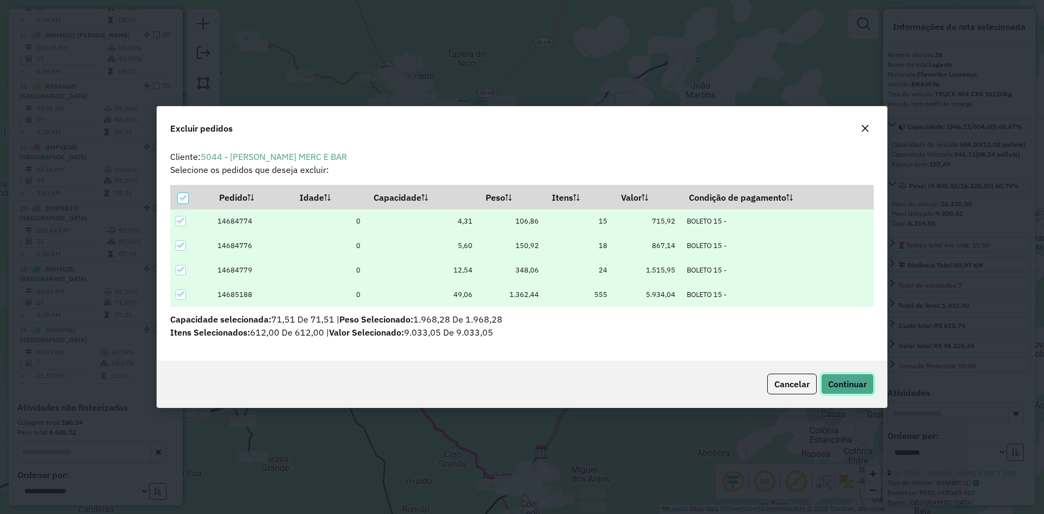
click at [837, 382] on span "Continuar" at bounding box center [847, 383] width 39 height 11
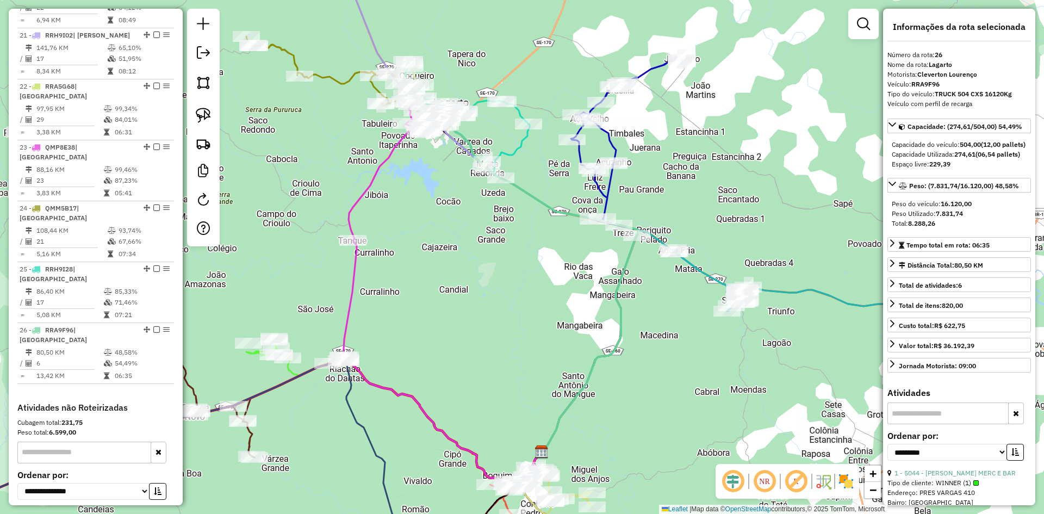
scroll to position [1526, 0]
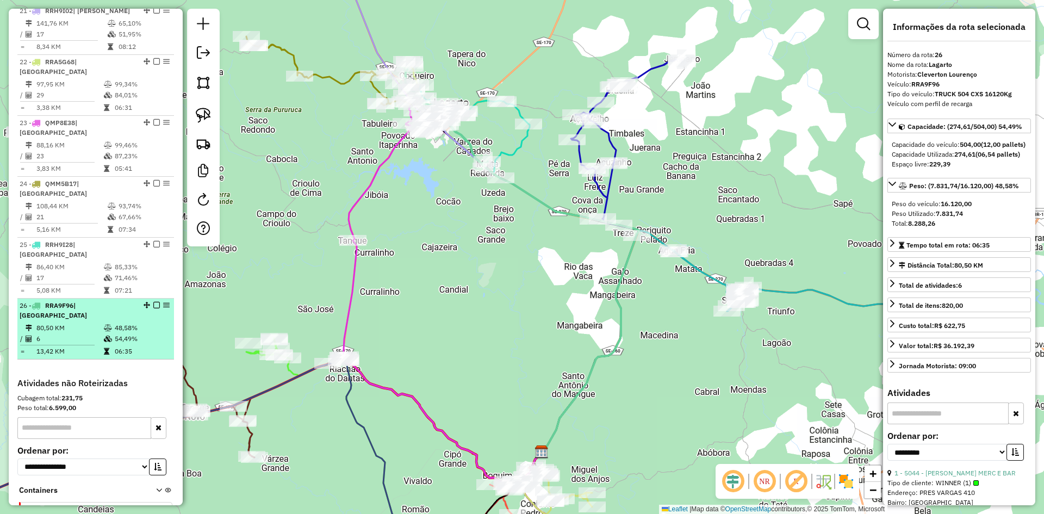
click at [114, 333] on td "54,49%" at bounding box center [141, 338] width 55 height 11
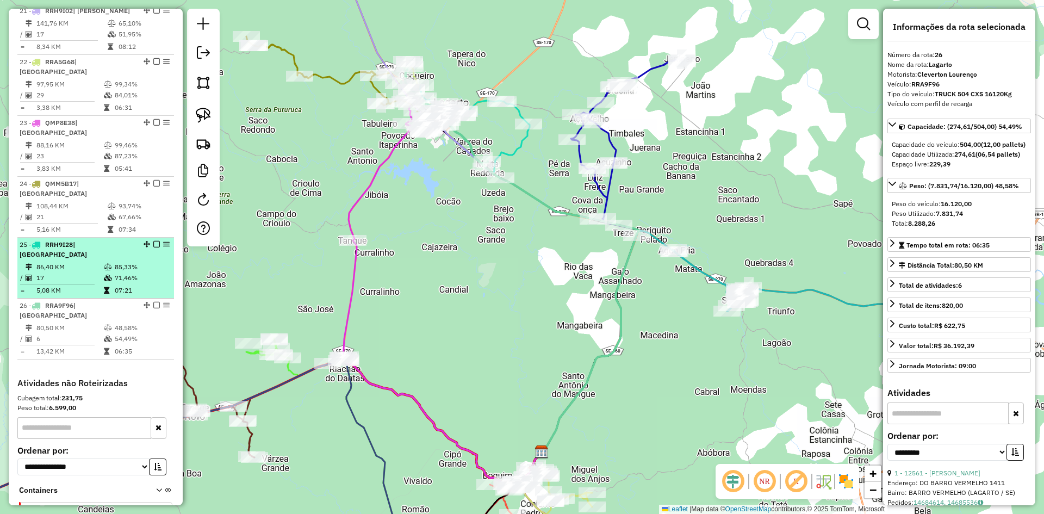
drag, startPoint x: 120, startPoint y: 222, endPoint x: 120, endPoint y: 207, distance: 14.7
click at [120, 272] on td "71,46%" at bounding box center [141, 277] width 55 height 11
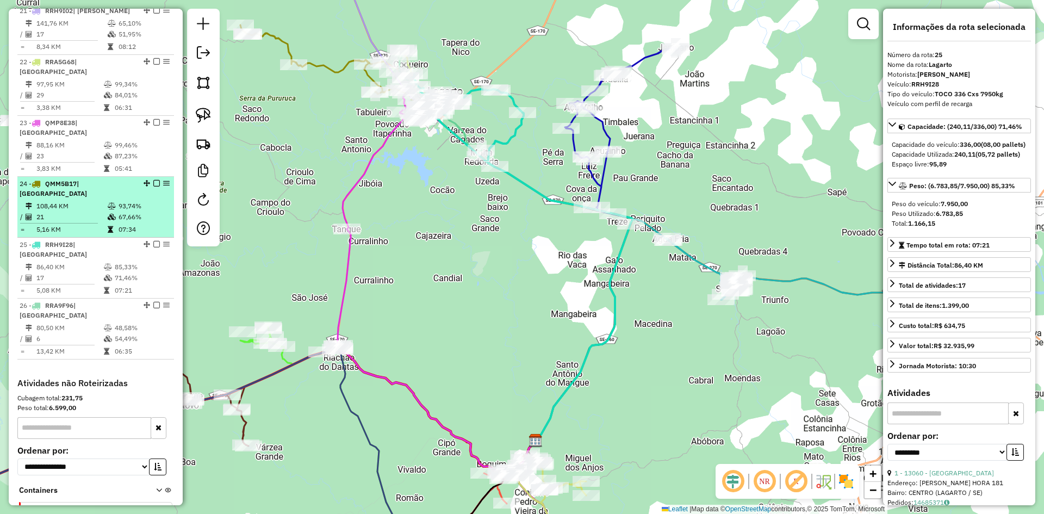
click at [121, 201] on td "93,74%" at bounding box center [144, 206] width 52 height 11
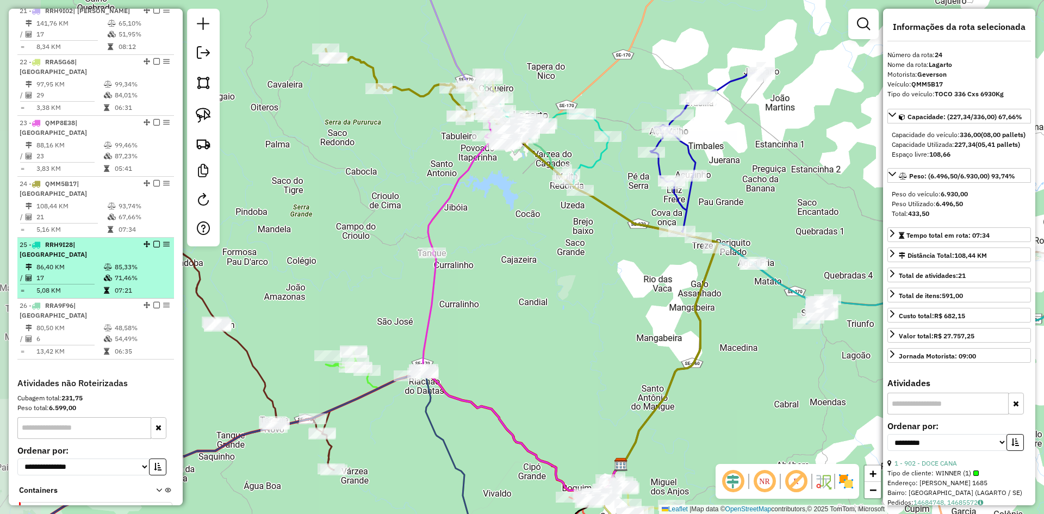
click at [117, 261] on table "86,40 KM 85,33% / 17 71,46% = 5,08 KM 07:21" at bounding box center [96, 278] width 152 height 34
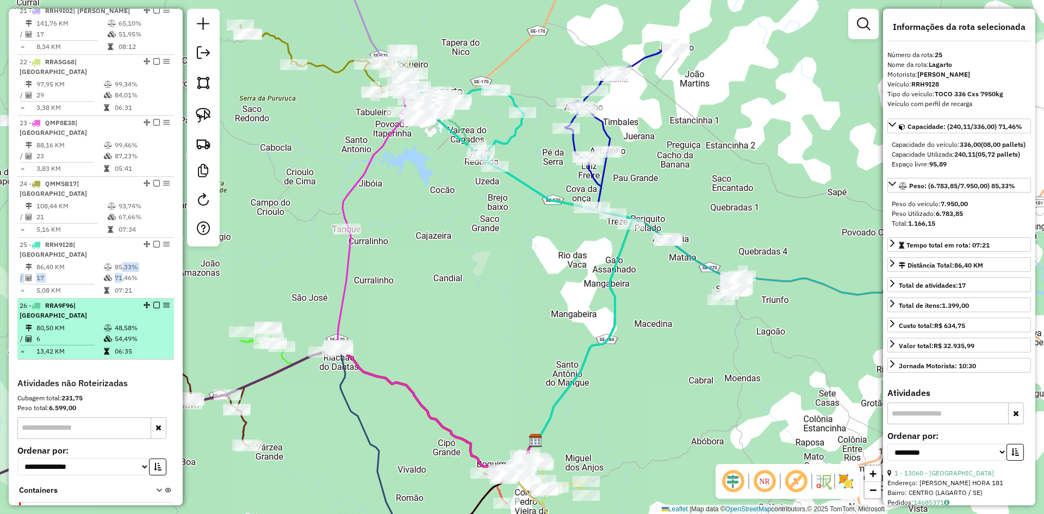
click at [120, 346] on td "06:35" at bounding box center [141, 351] width 55 height 11
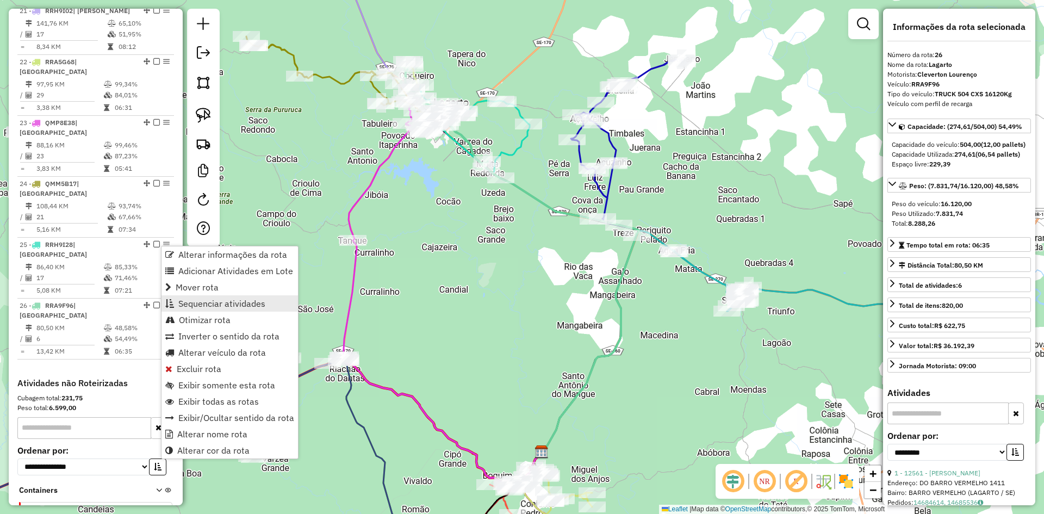
click at [223, 303] on span "Sequenciar atividades" at bounding box center [221, 303] width 87 height 9
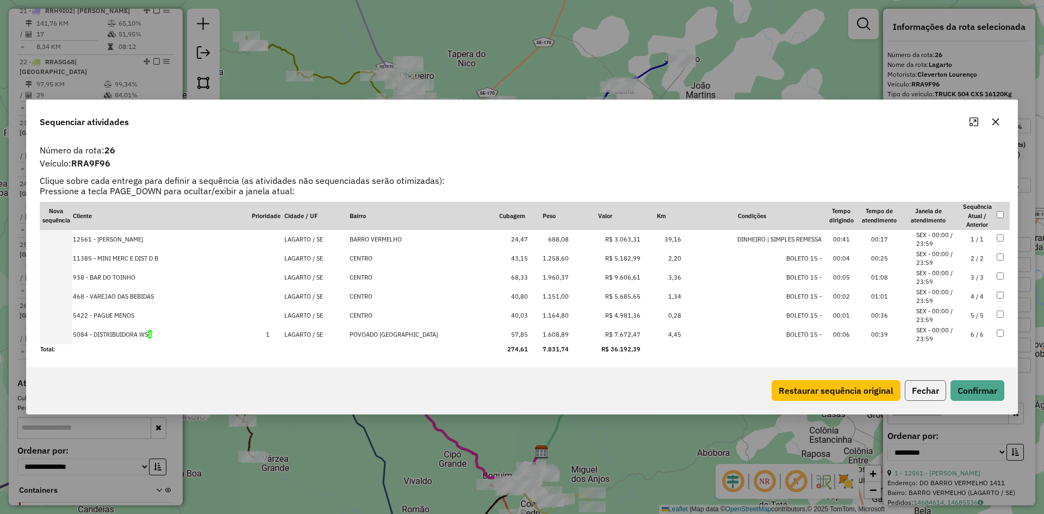
click at [925, 383] on button "Fechar" at bounding box center [925, 390] width 41 height 21
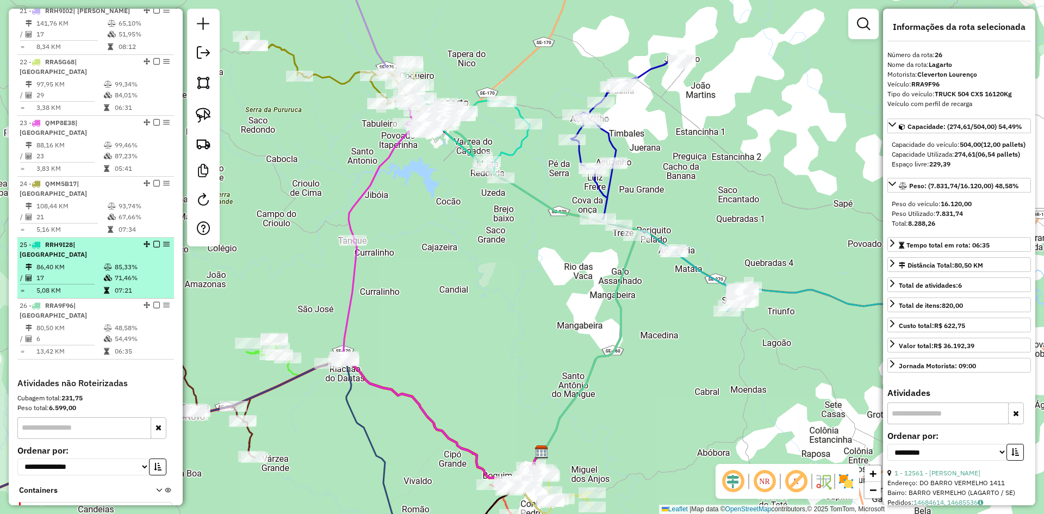
click at [87, 261] on td "86,40 KM" at bounding box center [69, 266] width 67 height 11
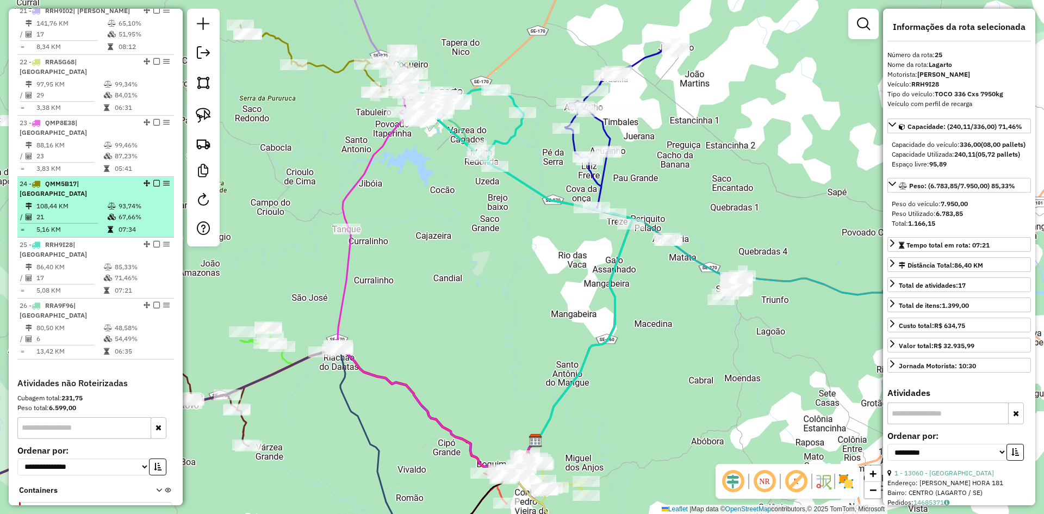
click at [120, 211] on td "67,66%" at bounding box center [144, 216] width 52 height 11
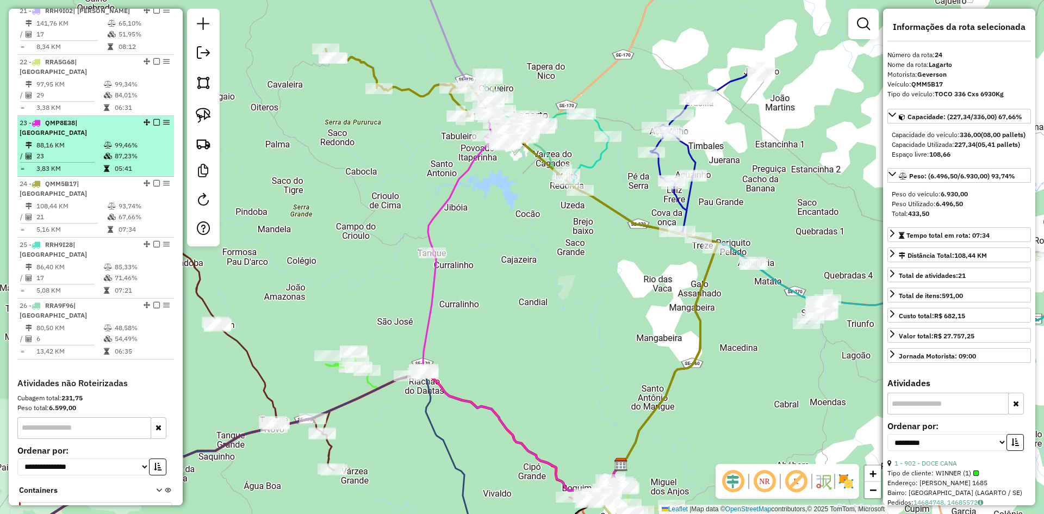
drag, startPoint x: 116, startPoint y: 120, endPoint x: 118, endPoint y: 91, distance: 29.4
click at [116, 151] on td "87,23%" at bounding box center [141, 156] width 55 height 11
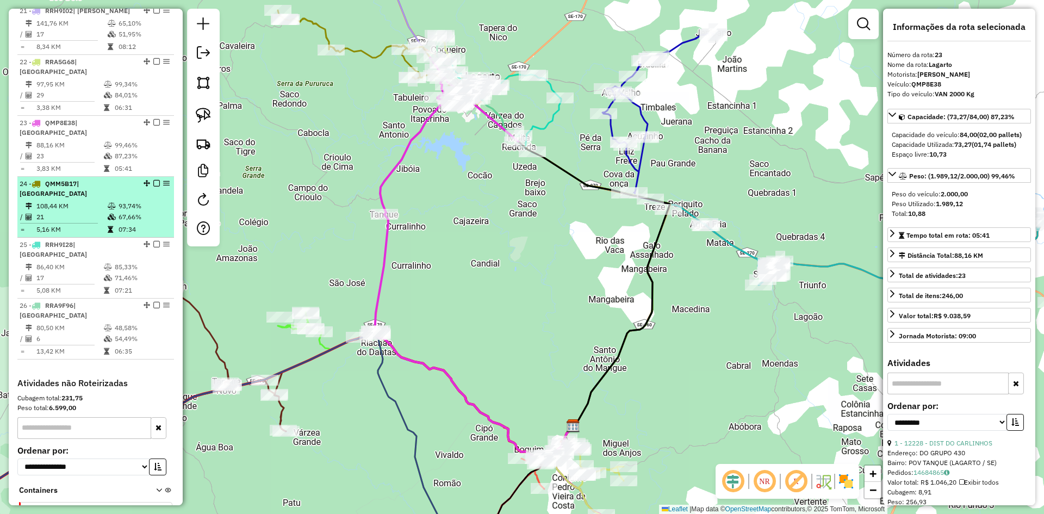
click at [113, 211] on td at bounding box center [112, 216] width 11 height 11
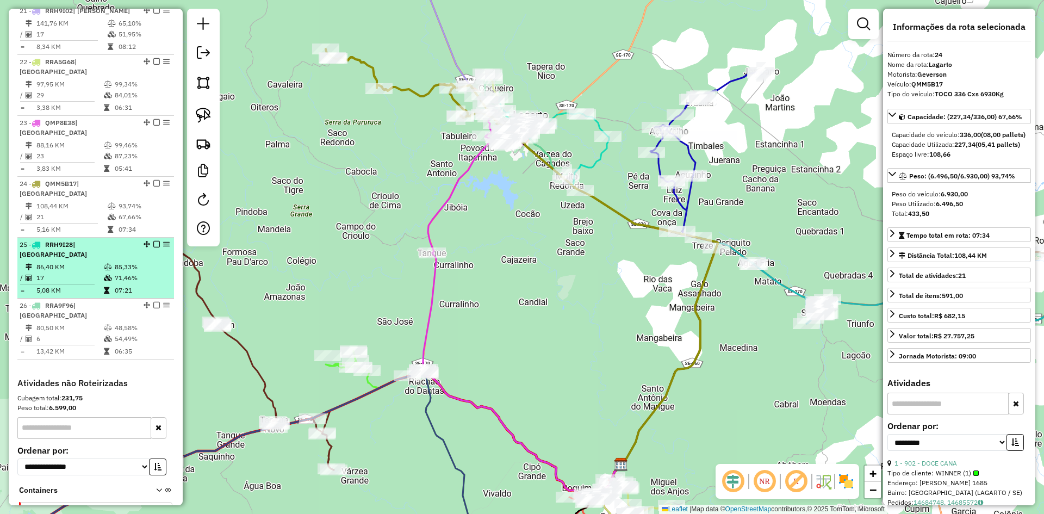
click at [118, 272] on td "71,46%" at bounding box center [141, 277] width 55 height 11
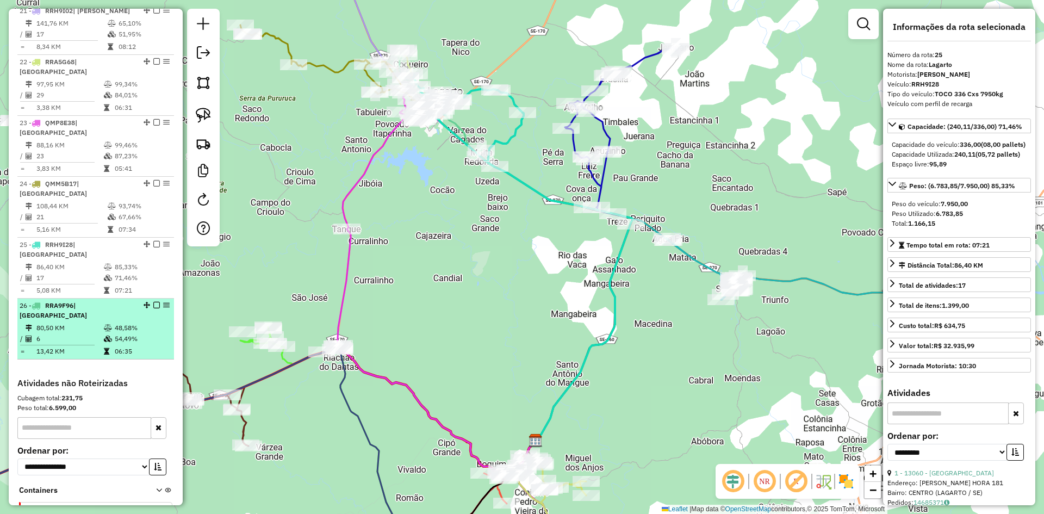
click at [118, 322] on table "80,50 KM 48,58% / 6 54,49% = 13,42 KM 06:35" at bounding box center [96, 339] width 152 height 34
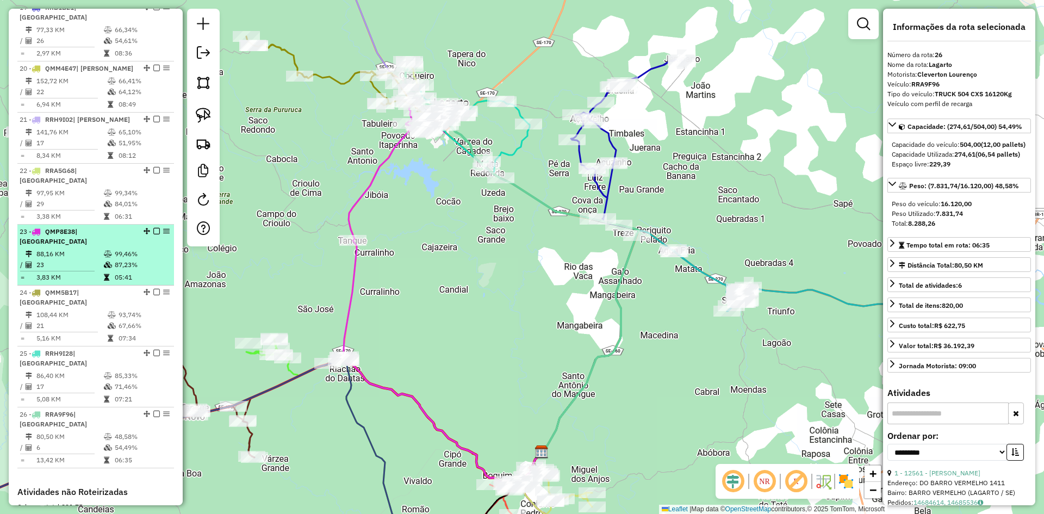
scroll to position [1363, 0]
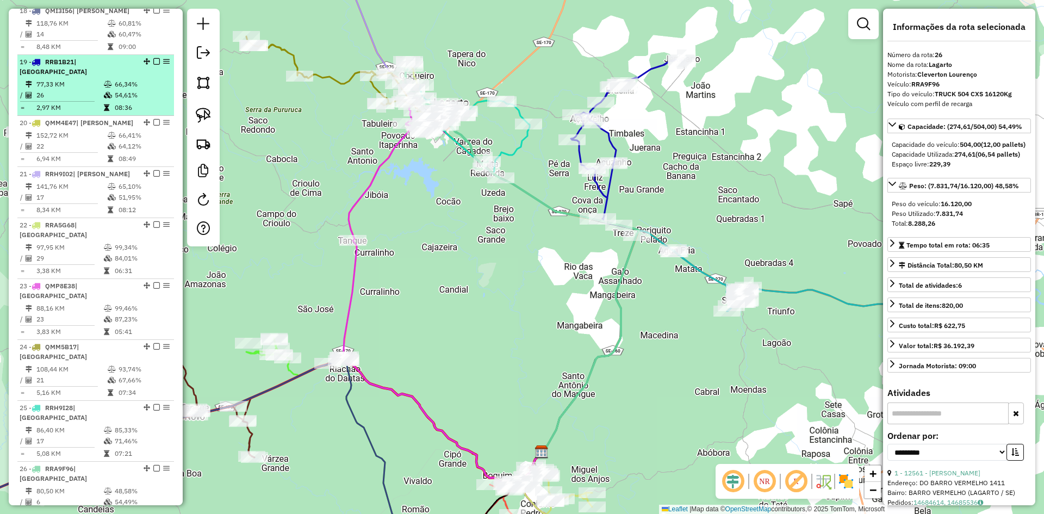
click at [98, 90] on td "26" at bounding box center [69, 95] width 67 height 11
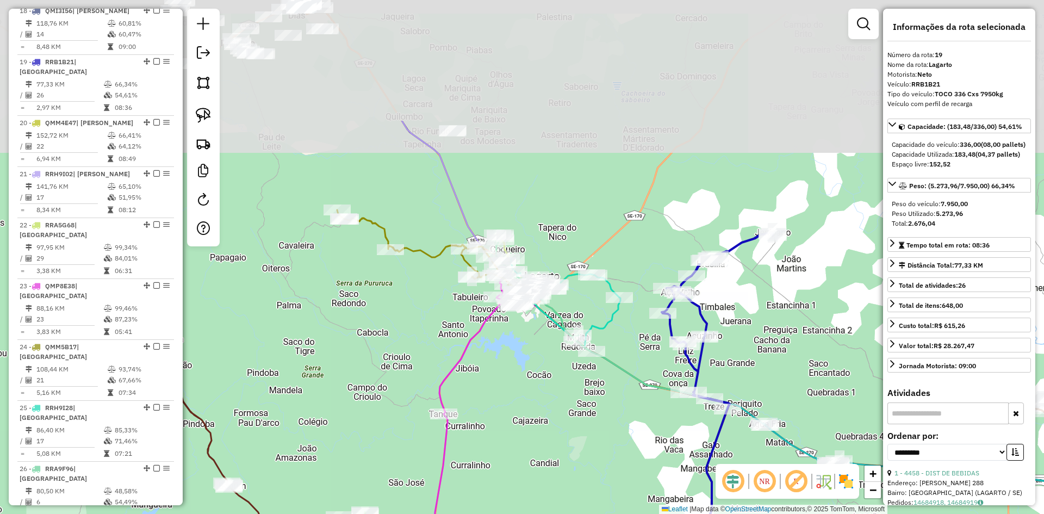
drag, startPoint x: 302, startPoint y: 199, endPoint x: 528, endPoint y: 420, distance: 316.0
click at [528, 420] on div "Janela de atendimento Grade de atendimento Capacidade Transportadoras Veículos …" at bounding box center [522, 257] width 1044 height 514
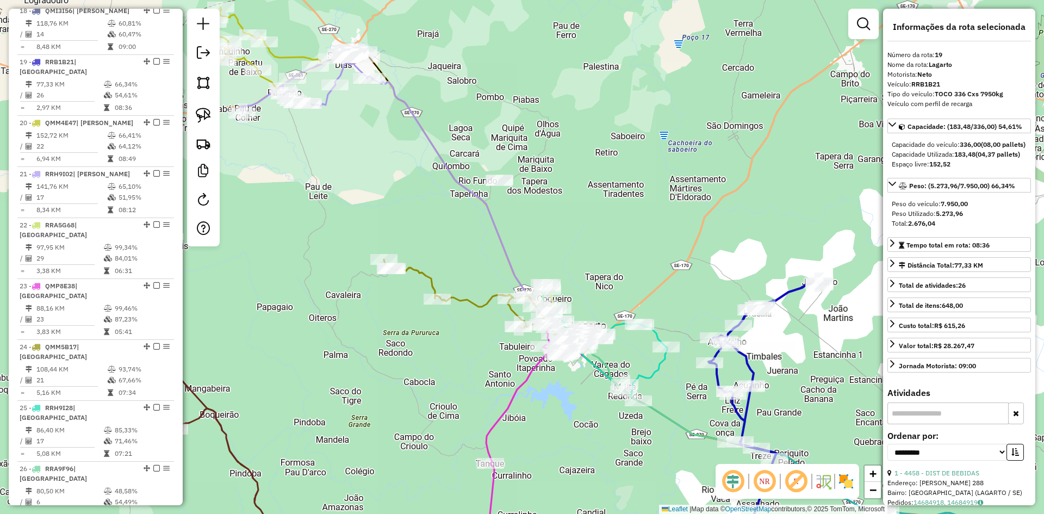
drag, startPoint x: 203, startPoint y: 86, endPoint x: 220, endPoint y: 83, distance: 17.2
click at [203, 85] on img at bounding box center [203, 82] width 15 height 15
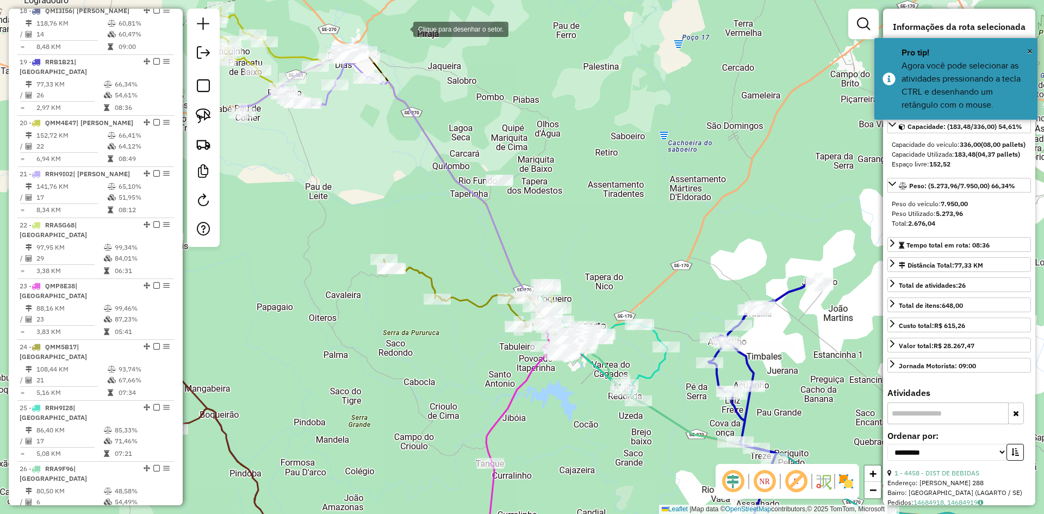
click at [402, 28] on div at bounding box center [402, 28] width 22 height 22
click at [302, 38] on div at bounding box center [302, 38] width 22 height 22
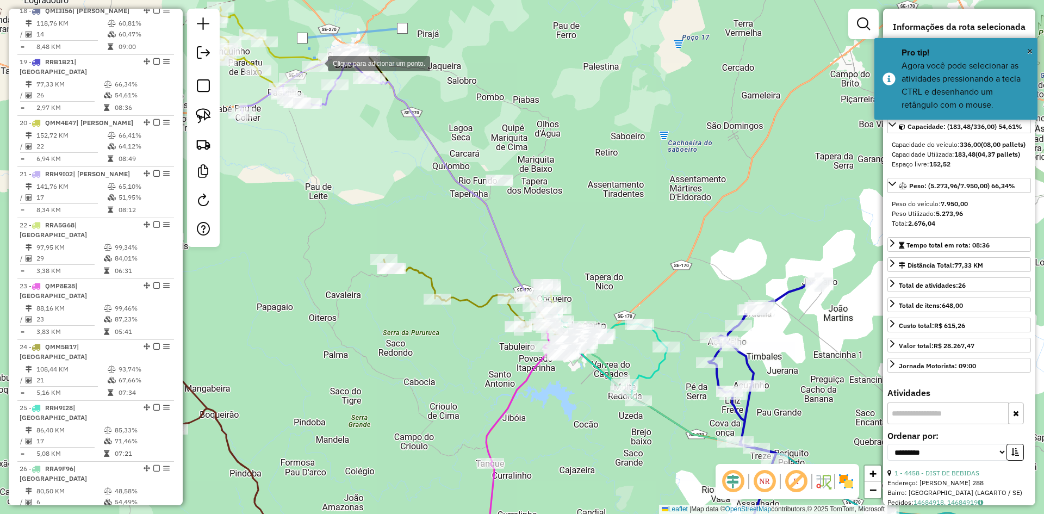
click at [317, 67] on div at bounding box center [317, 63] width 22 height 22
click at [504, 350] on div at bounding box center [497, 339] width 22 height 22
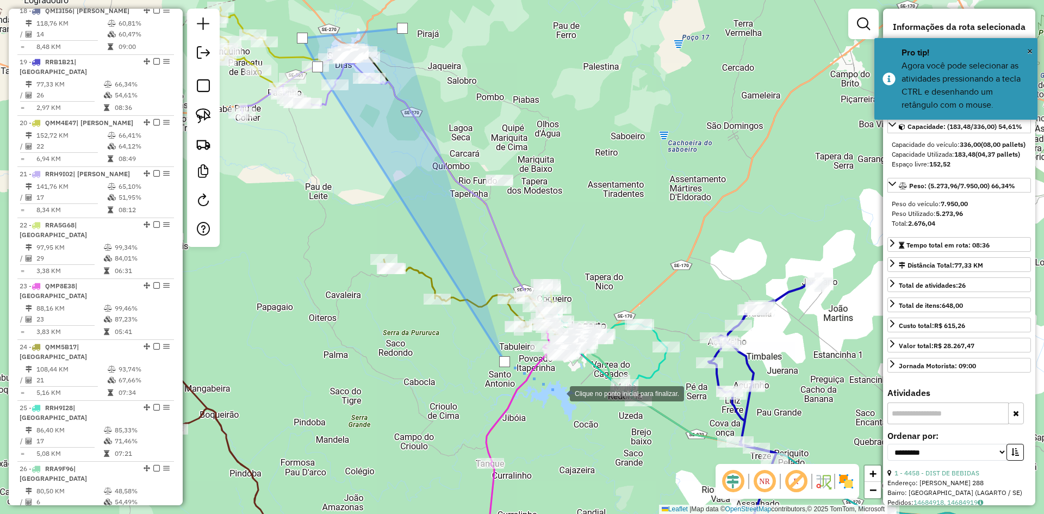
click at [564, 396] on div at bounding box center [559, 393] width 22 height 22
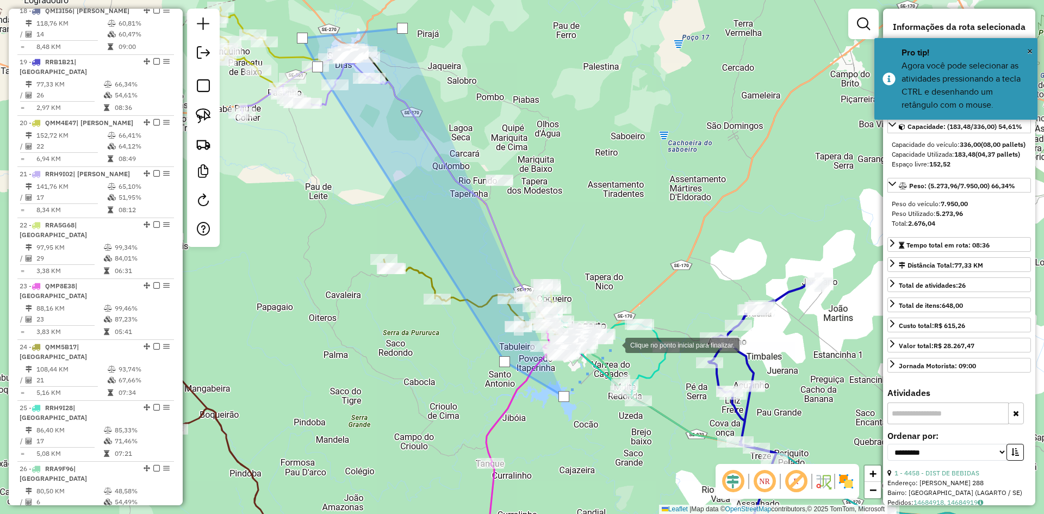
click at [614, 344] on div at bounding box center [614, 344] width 22 height 22
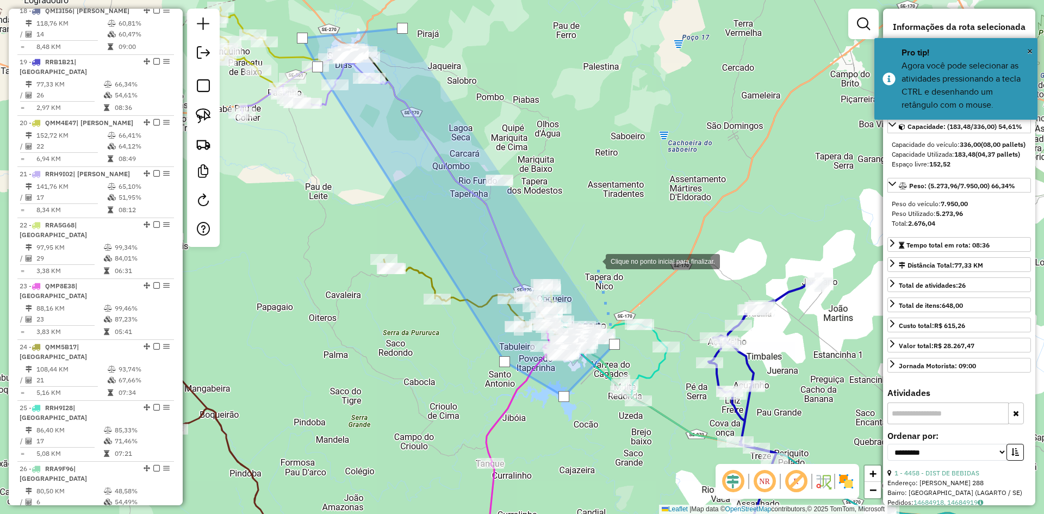
click at [595, 260] on div at bounding box center [595, 261] width 22 height 22
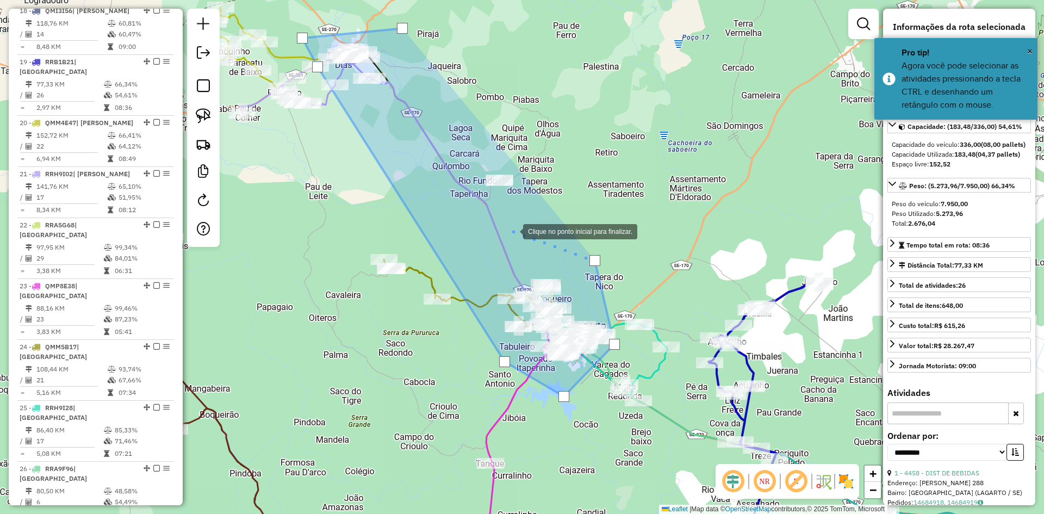
drag, startPoint x: 511, startPoint y: 230, endPoint x: 495, endPoint y: 226, distance: 16.5
click at [511, 230] on div at bounding box center [512, 231] width 22 height 22
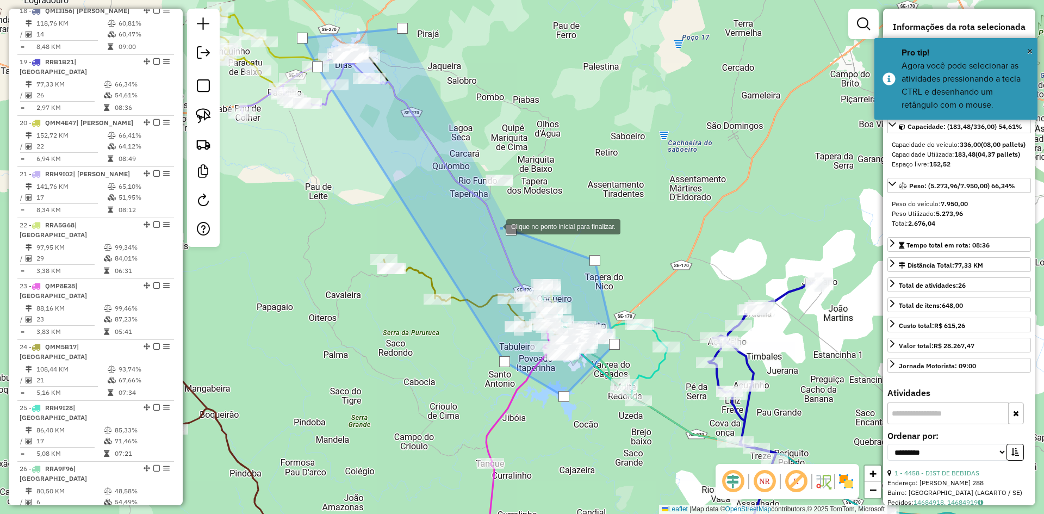
click at [484, 215] on div at bounding box center [495, 226] width 22 height 22
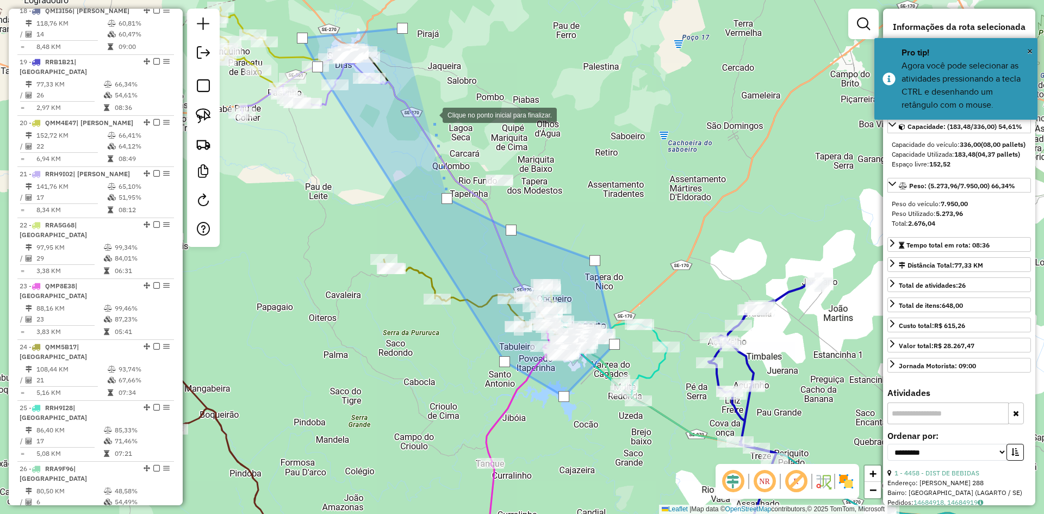
click at [432, 114] on div at bounding box center [432, 114] width 22 height 22
click at [432, 114] on div at bounding box center [431, 113] width 11 height 11
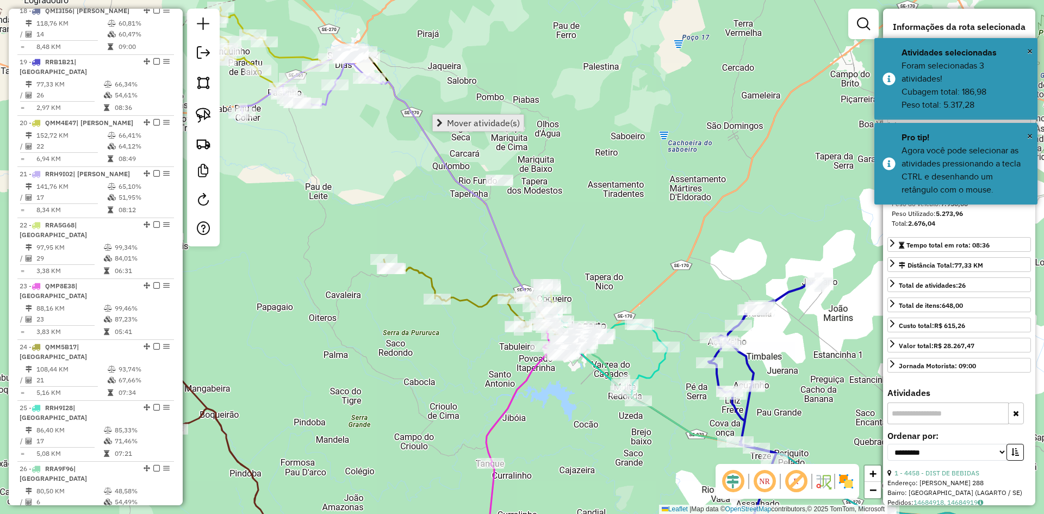
click at [457, 119] on span "Mover atividade(s)" at bounding box center [483, 123] width 73 height 9
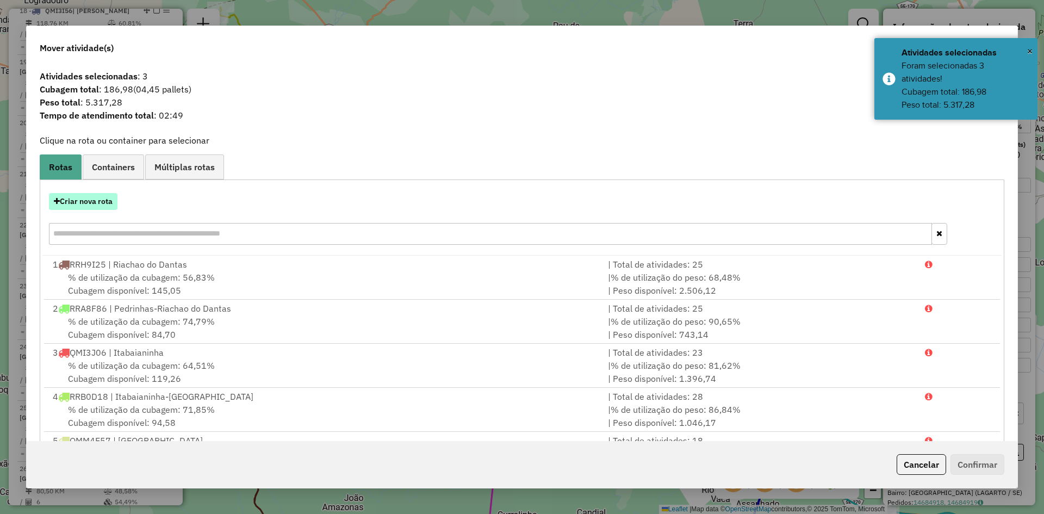
click at [103, 198] on button "Criar nova rota" at bounding box center [83, 201] width 68 height 17
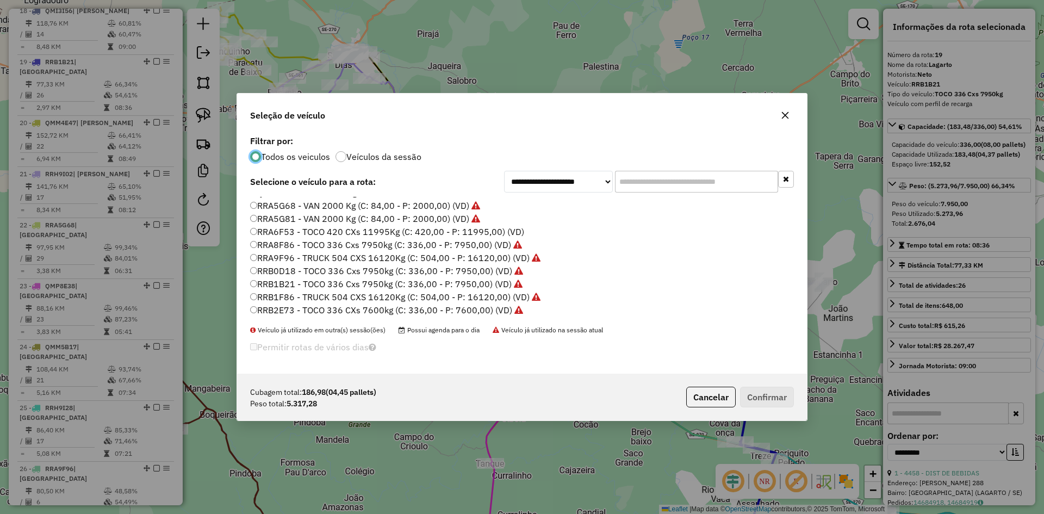
scroll to position [513, 0]
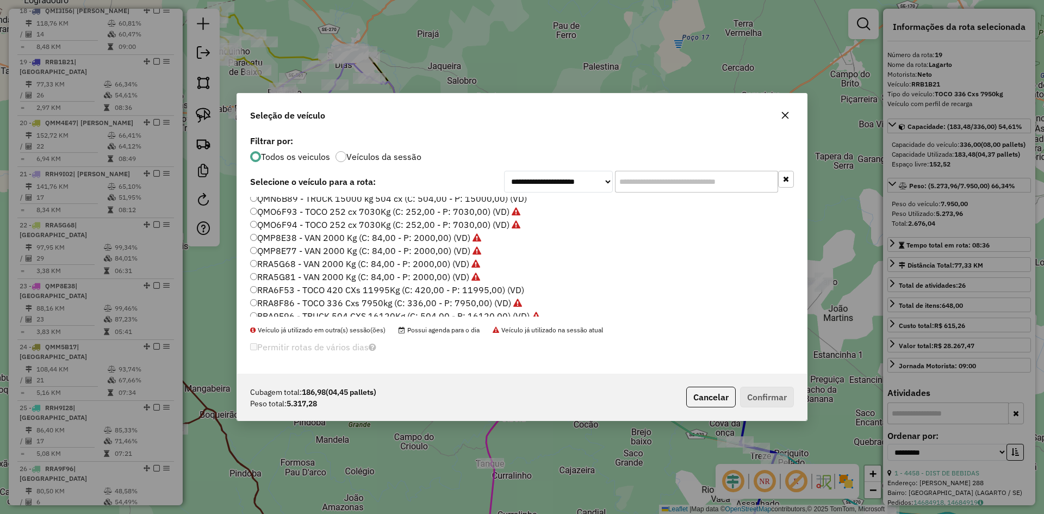
click at [295, 290] on label "RRA6F53 - TOCO 420 CXs 11995Kg (C: 420,00 - P: 11995,00) (VD)" at bounding box center [387, 289] width 274 height 13
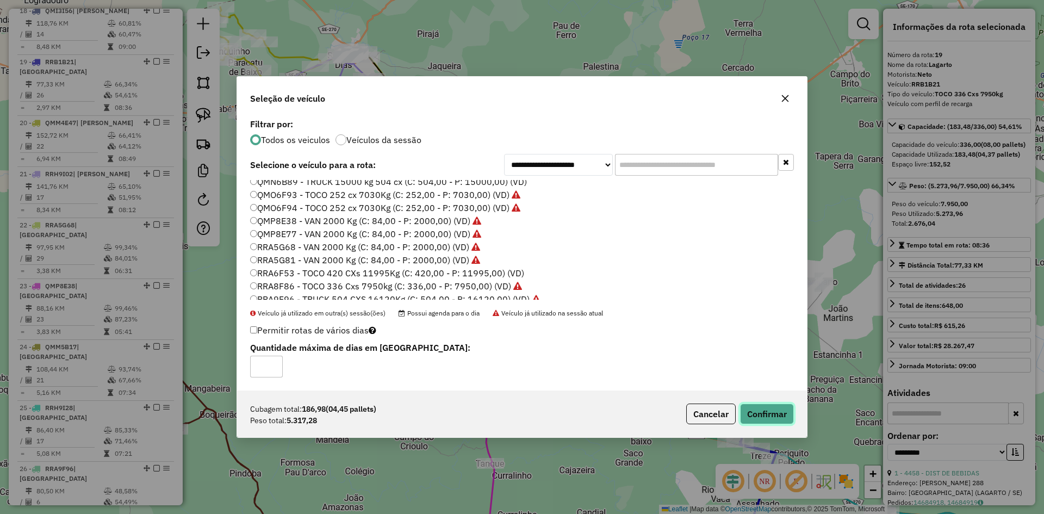
click at [759, 413] on button "Confirmar" at bounding box center [767, 413] width 54 height 21
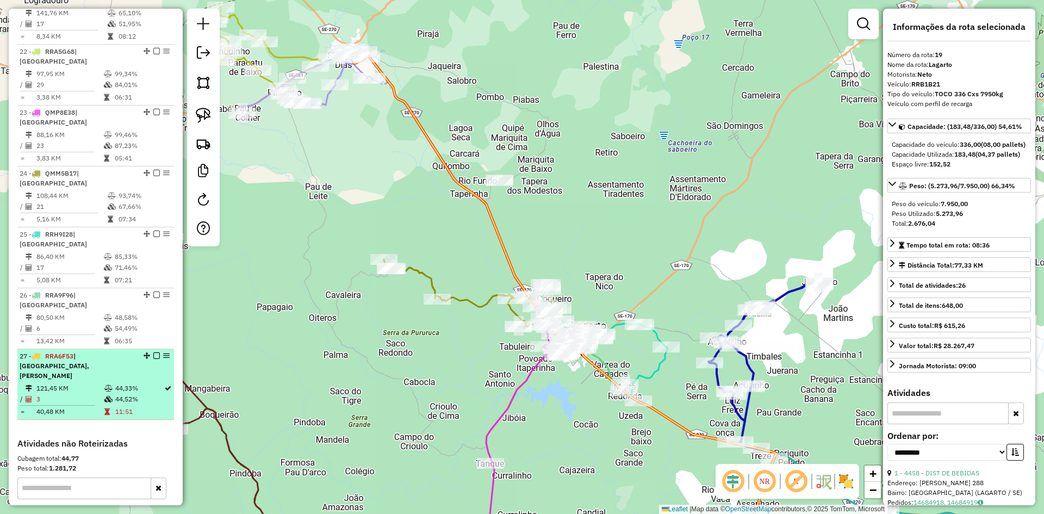
scroll to position [1562, 0]
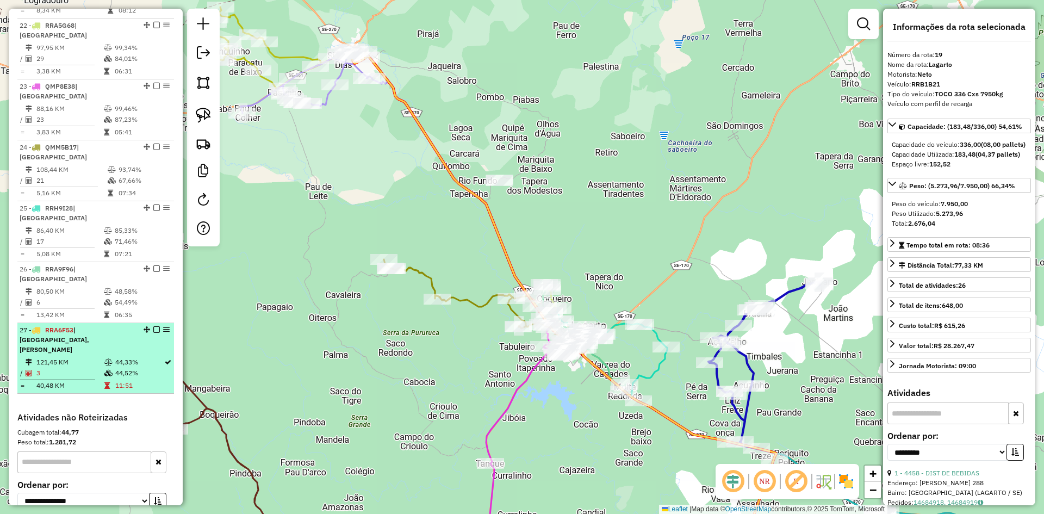
click at [135, 367] on td "44,52%" at bounding box center [139, 372] width 49 height 11
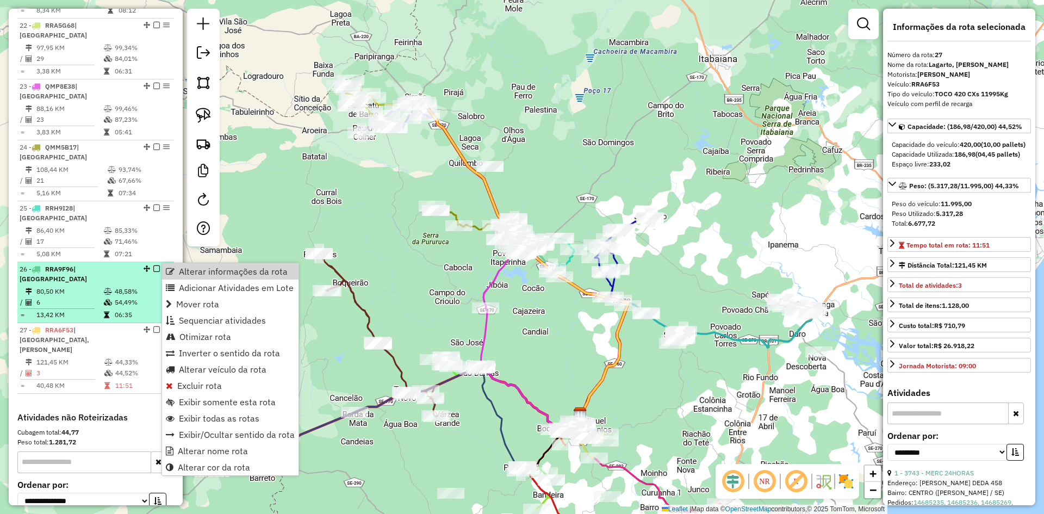
click at [135, 297] on td "54,49%" at bounding box center [141, 302] width 55 height 11
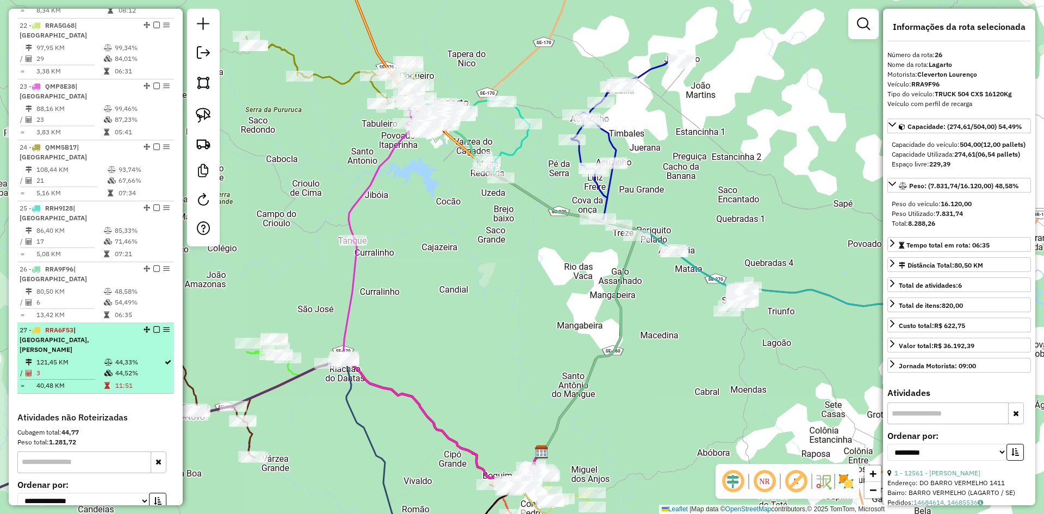
click at [118, 367] on td "44,52%" at bounding box center [139, 372] width 49 height 11
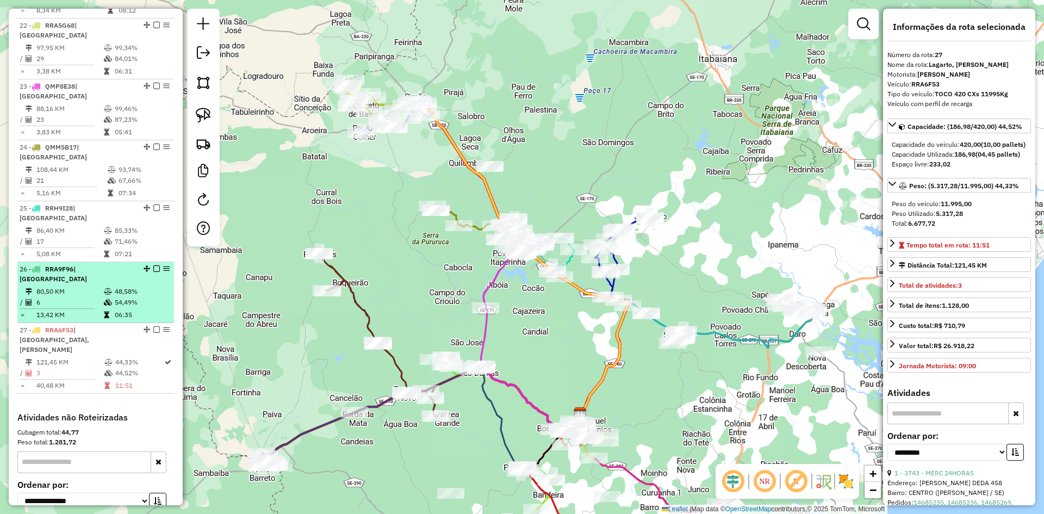
click at [121, 309] on td "06:35" at bounding box center [141, 314] width 55 height 11
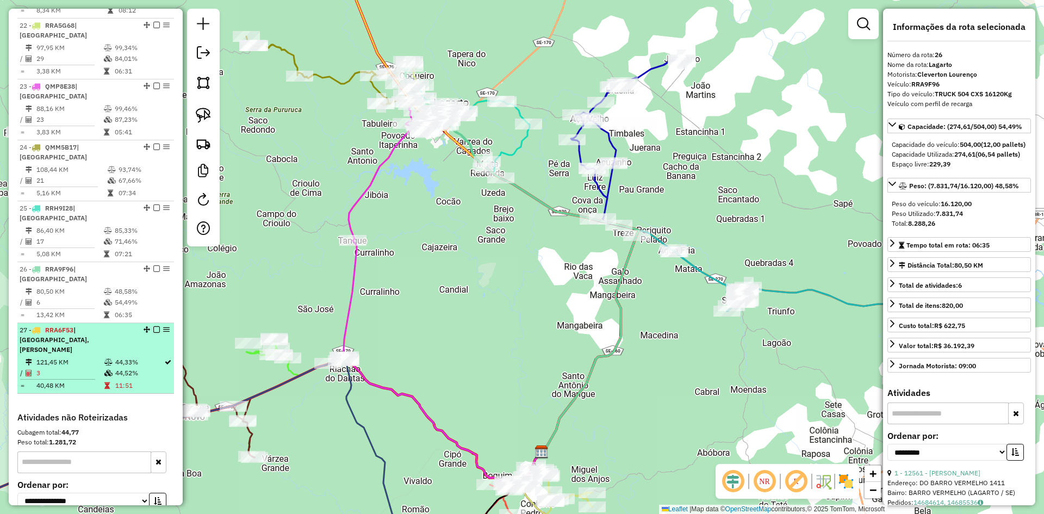
click at [116, 357] on td "44,33%" at bounding box center [139, 362] width 49 height 11
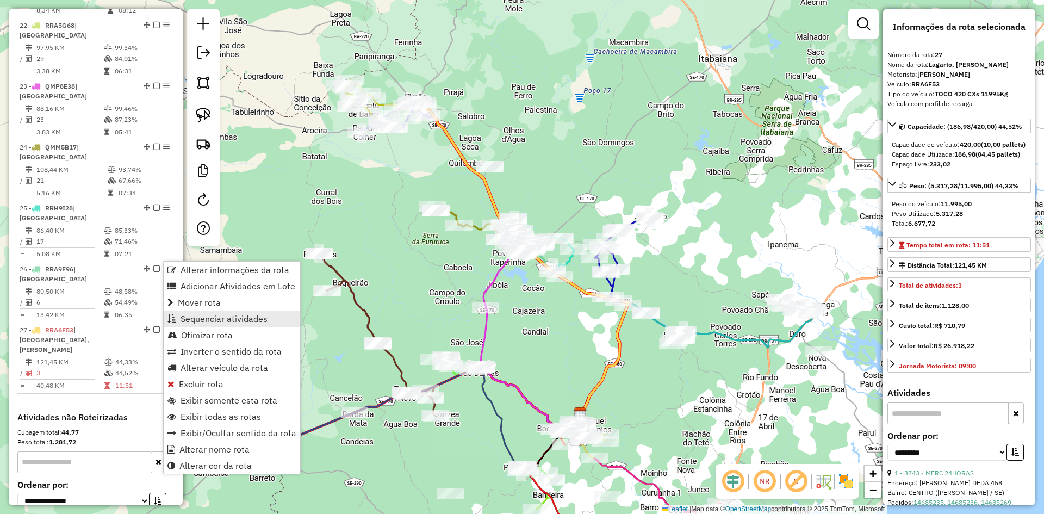
click at [207, 316] on span "Sequenciar atividades" at bounding box center [223, 318] width 87 height 9
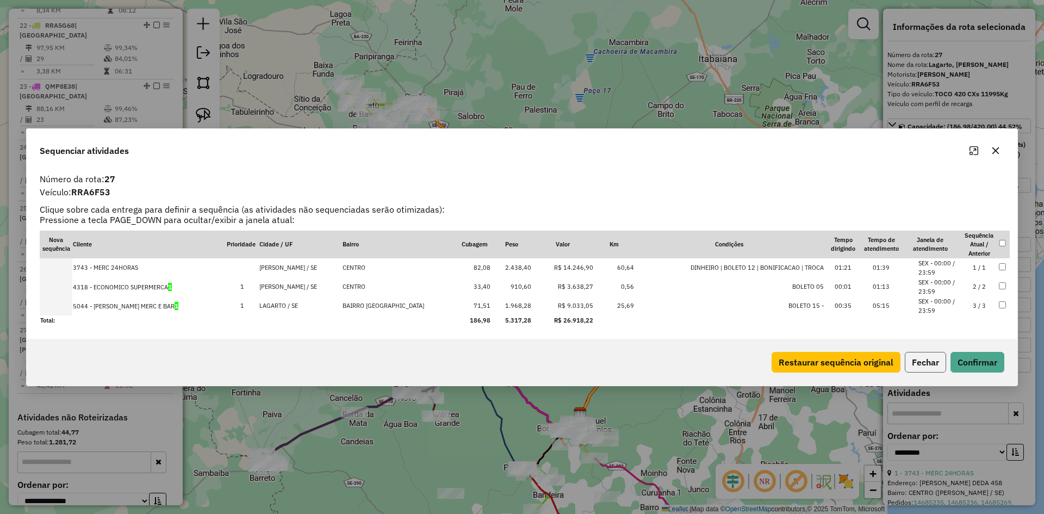
click at [918, 356] on button "Fechar" at bounding box center [925, 362] width 41 height 21
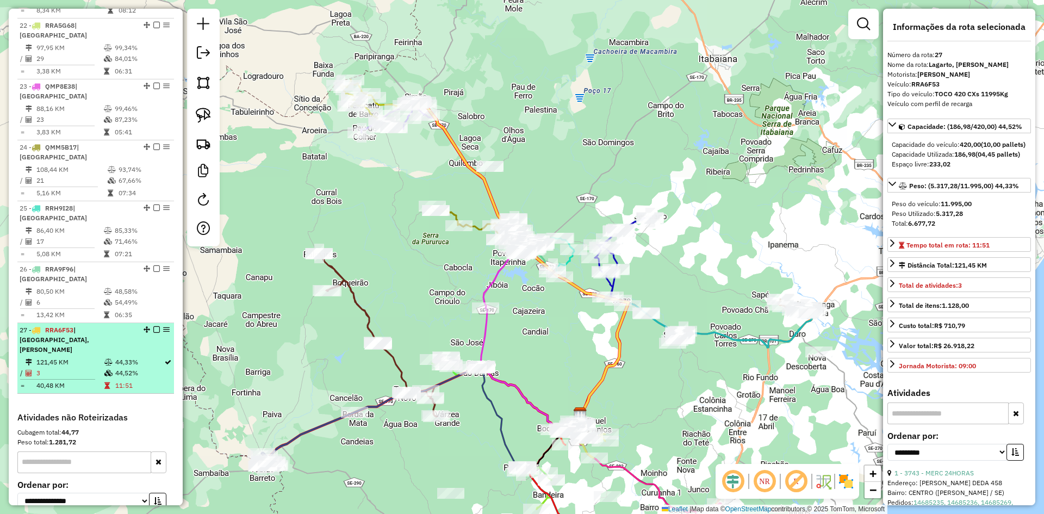
click at [136, 357] on table "121,45 KM 44,33% / 3 44,52% = 40,48 KM 11:51" at bounding box center [96, 374] width 152 height 34
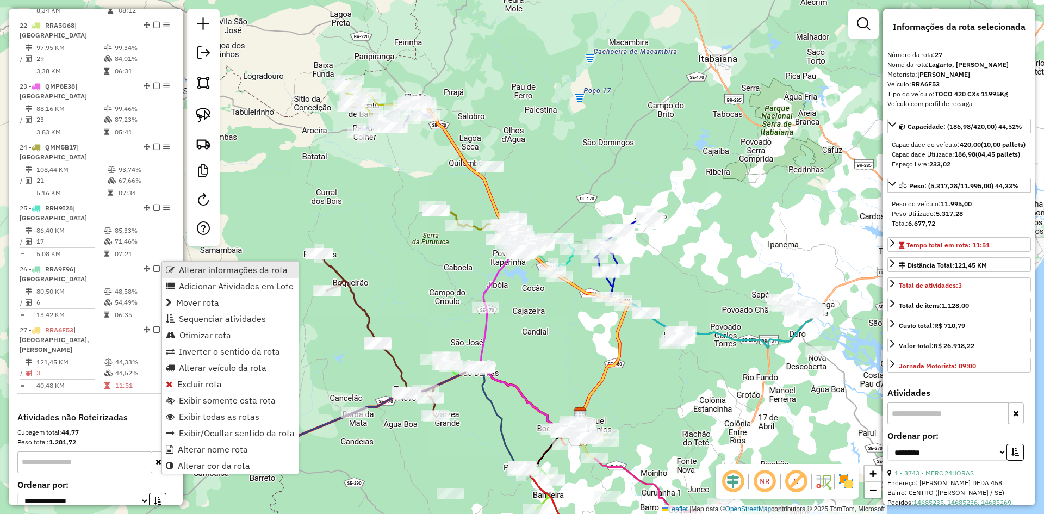
click at [183, 266] on span "Alterar informações da rota" at bounding box center [233, 269] width 109 height 9
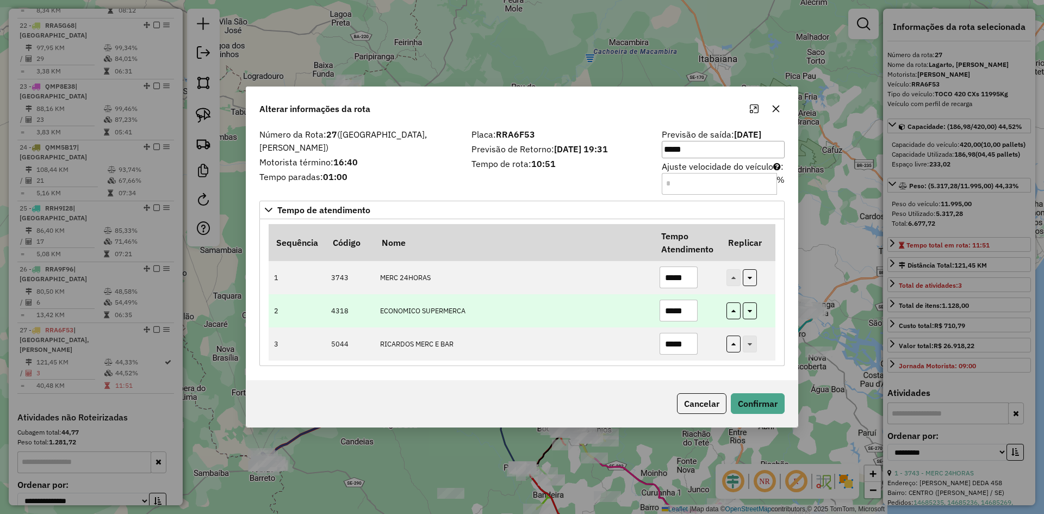
click at [578, 315] on td "ECONOMICO SUPERMERCA" at bounding box center [513, 310] width 279 height 33
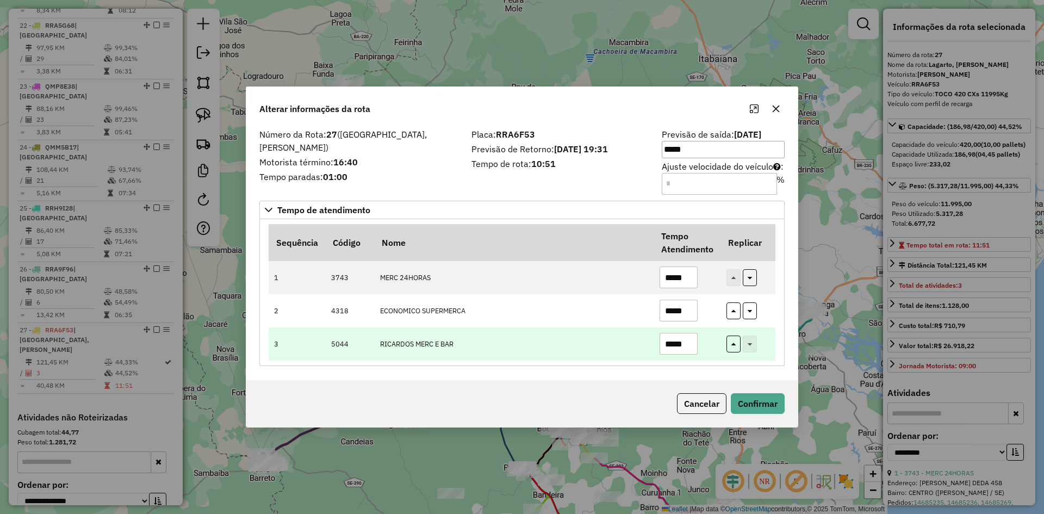
click at [691, 347] on input "*****" at bounding box center [678, 344] width 38 height 22
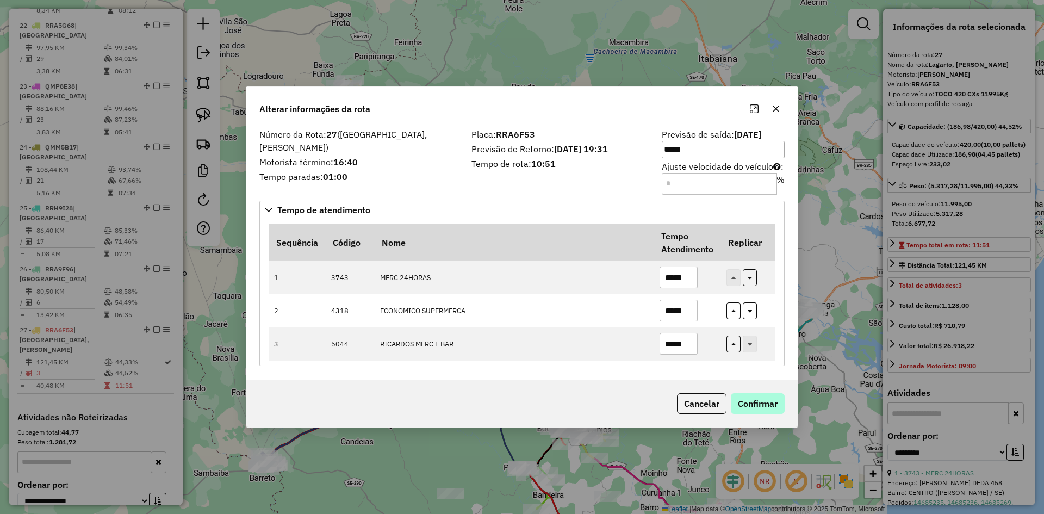
type input "*****"
click at [765, 403] on button "Confirmar" at bounding box center [758, 403] width 54 height 21
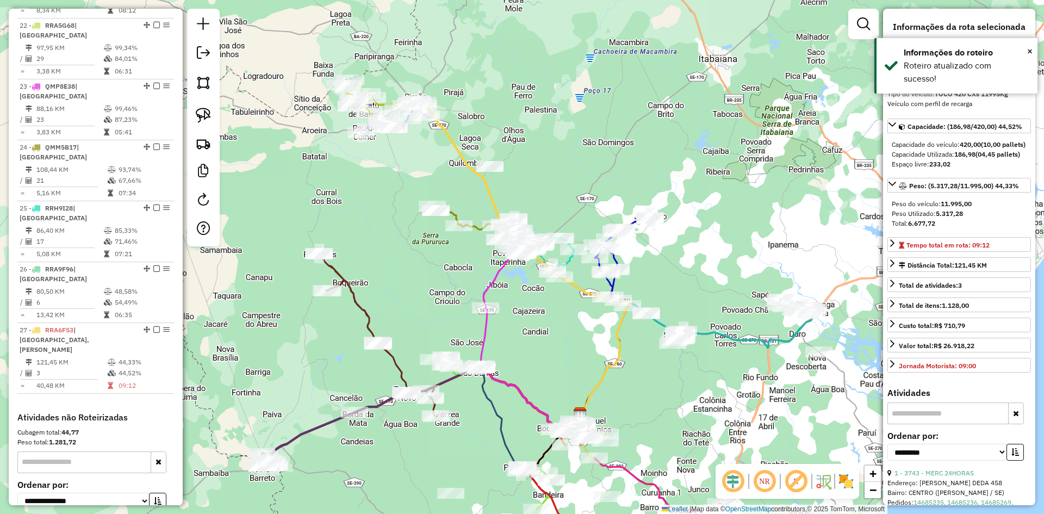
scroll to position [1587, 0]
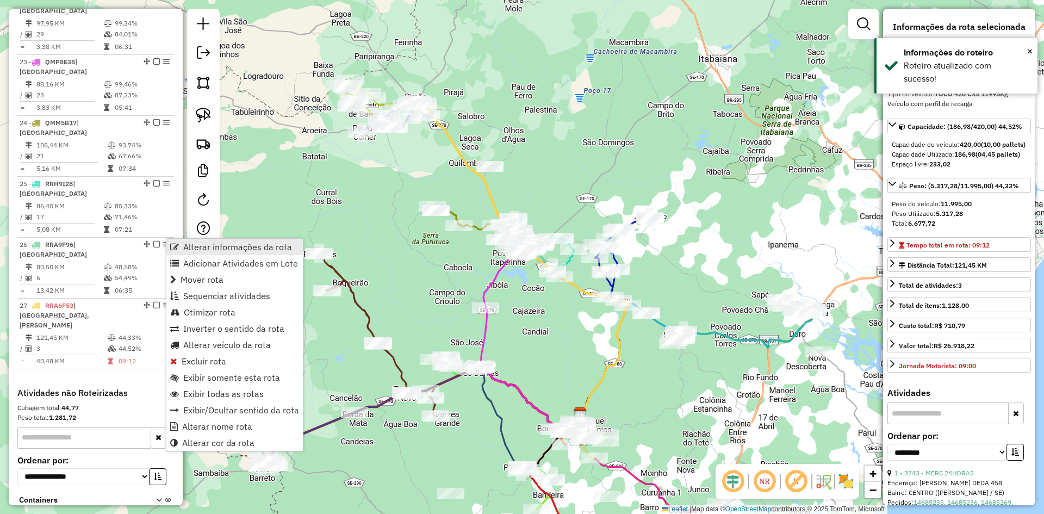
click at [186, 247] on span "Alterar informações da rota" at bounding box center [237, 246] width 109 height 9
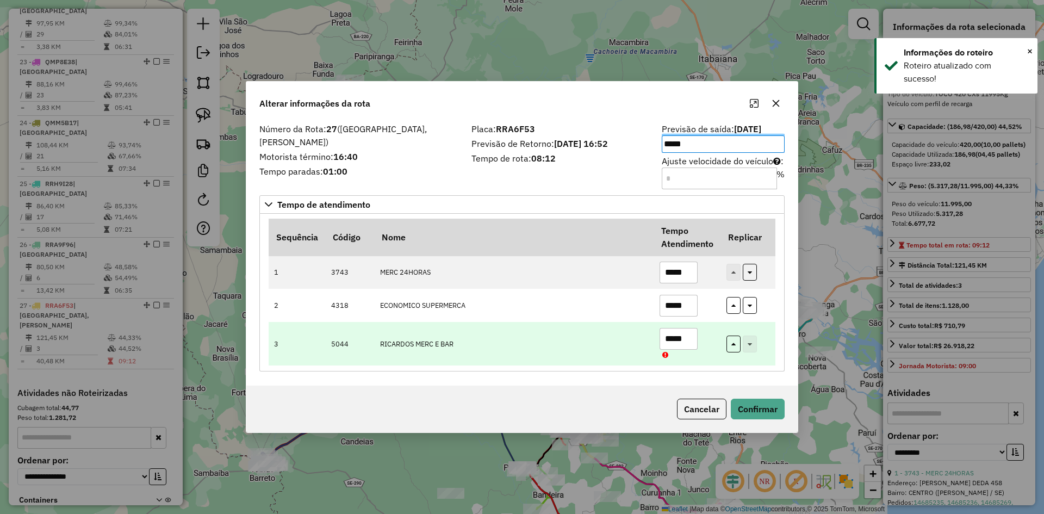
click at [691, 340] on input "*****" at bounding box center [678, 339] width 38 height 22
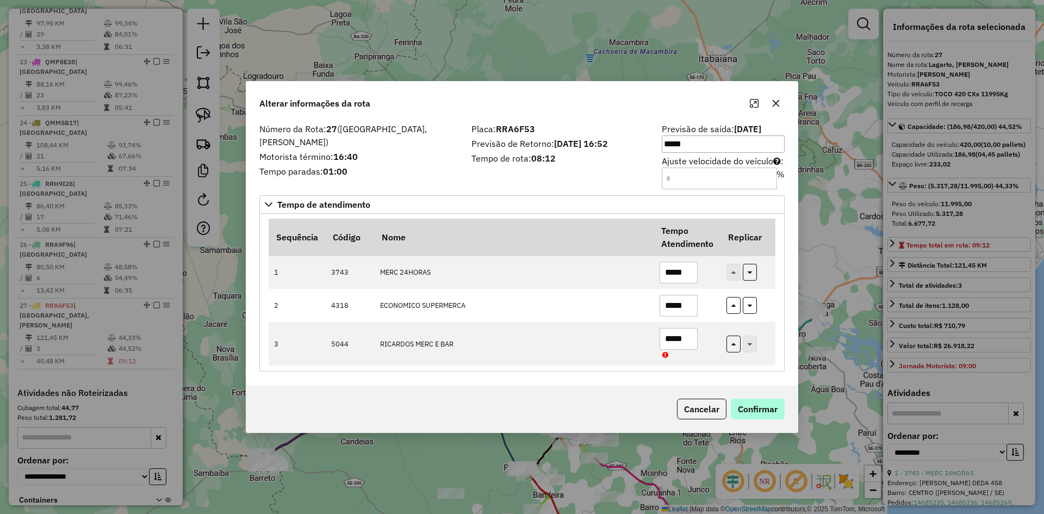
type input "*****"
click at [748, 404] on button "Confirmar" at bounding box center [758, 408] width 54 height 21
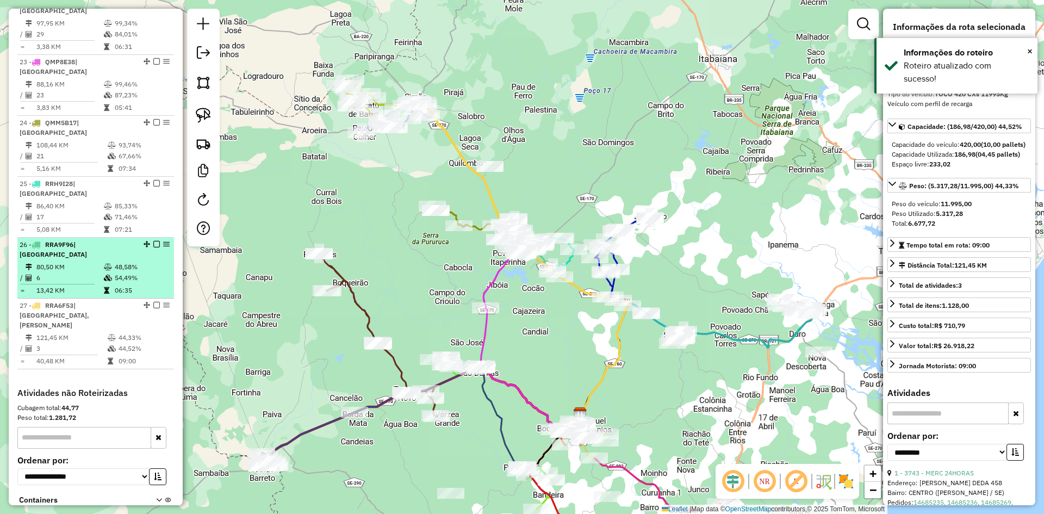
click at [137, 261] on td "48,58%" at bounding box center [141, 266] width 55 height 11
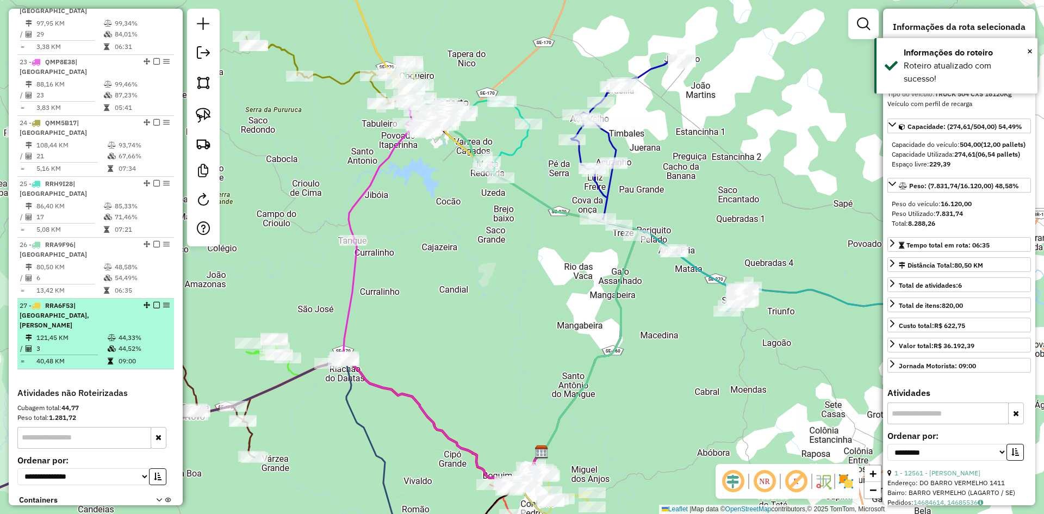
click at [124, 343] on td "44,52%" at bounding box center [144, 348] width 52 height 11
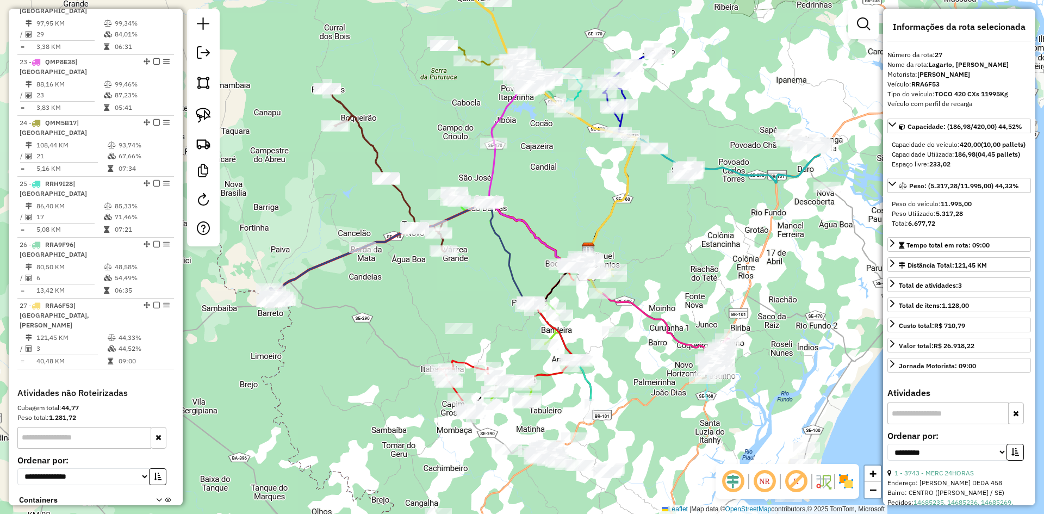
drag, startPoint x: 346, startPoint y: 220, endPoint x: 354, endPoint y: 55, distance: 164.9
click at [354, 55] on div "Janela de atendimento Grade de atendimento Capacidade Transportadoras Veículos …" at bounding box center [522, 257] width 1044 height 514
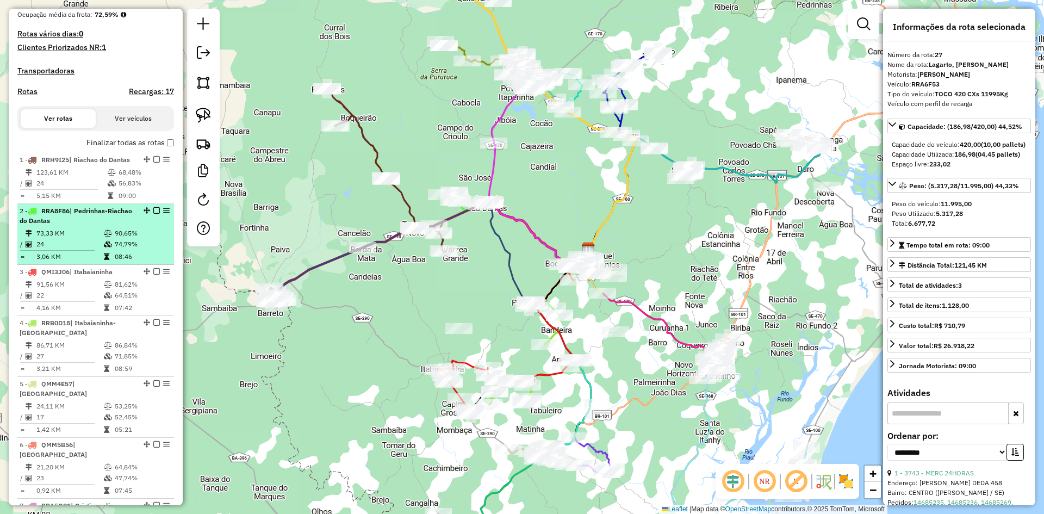
scroll to position [336, 0]
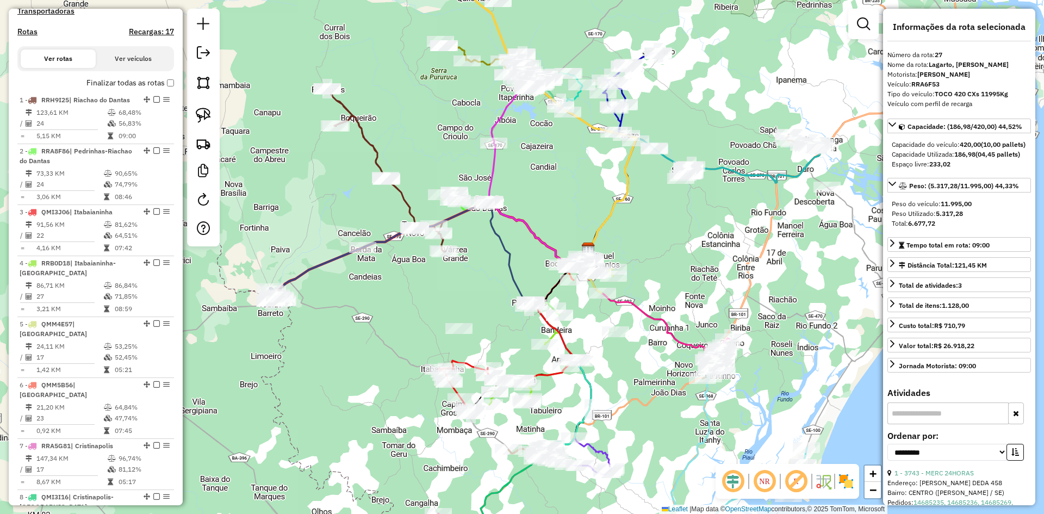
click at [121, 68] on button "Ver veículos" at bounding box center [133, 58] width 75 height 18
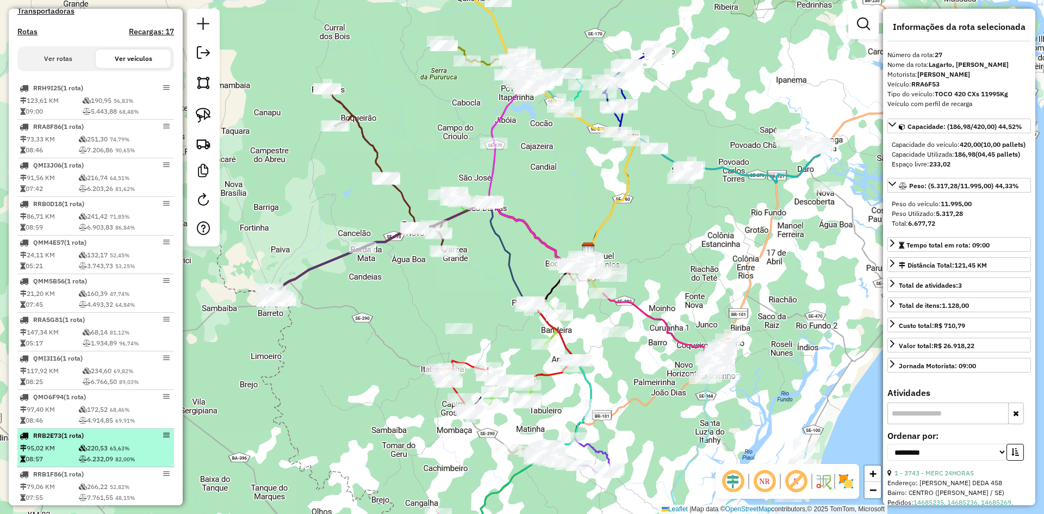
scroll to position [228, 0]
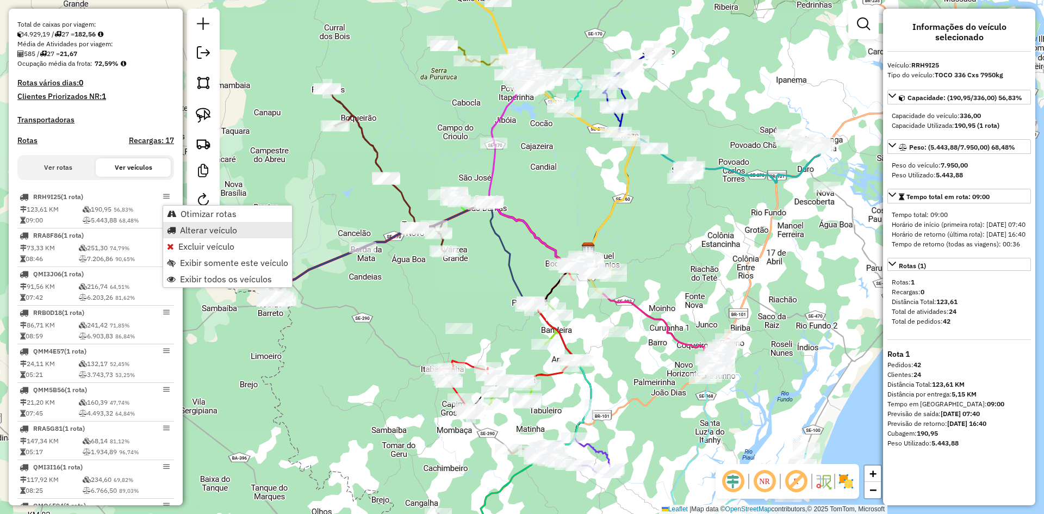
click at [227, 232] on span "Alterar veículo" at bounding box center [208, 230] width 57 height 9
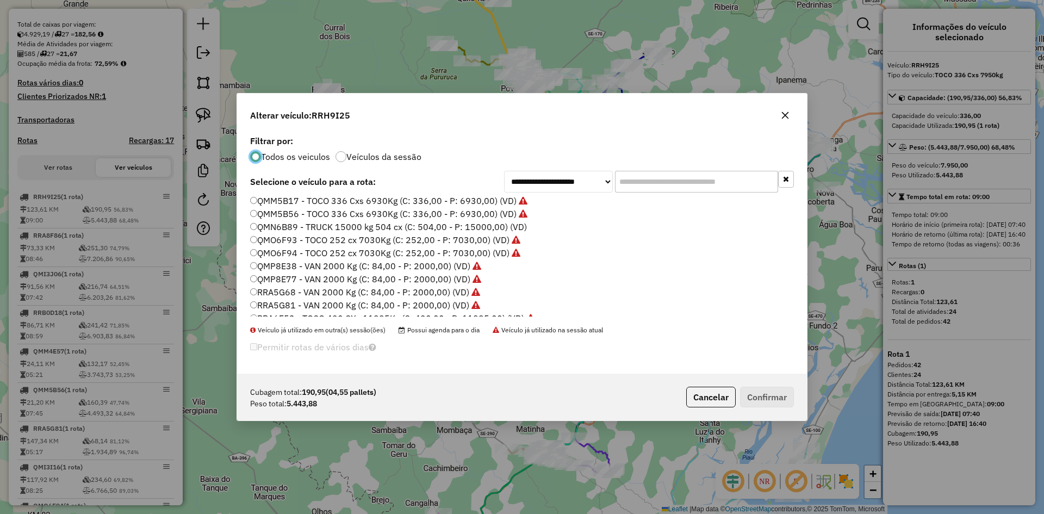
scroll to position [459, 0]
click at [710, 397] on button "Cancelar" at bounding box center [710, 397] width 49 height 21
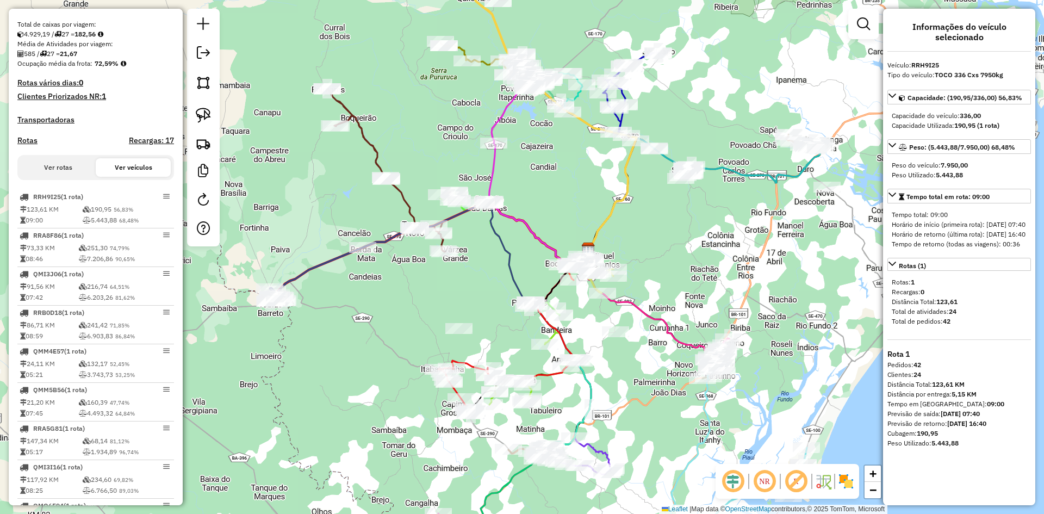
click at [73, 177] on button "Ver rotas" at bounding box center [58, 167] width 75 height 18
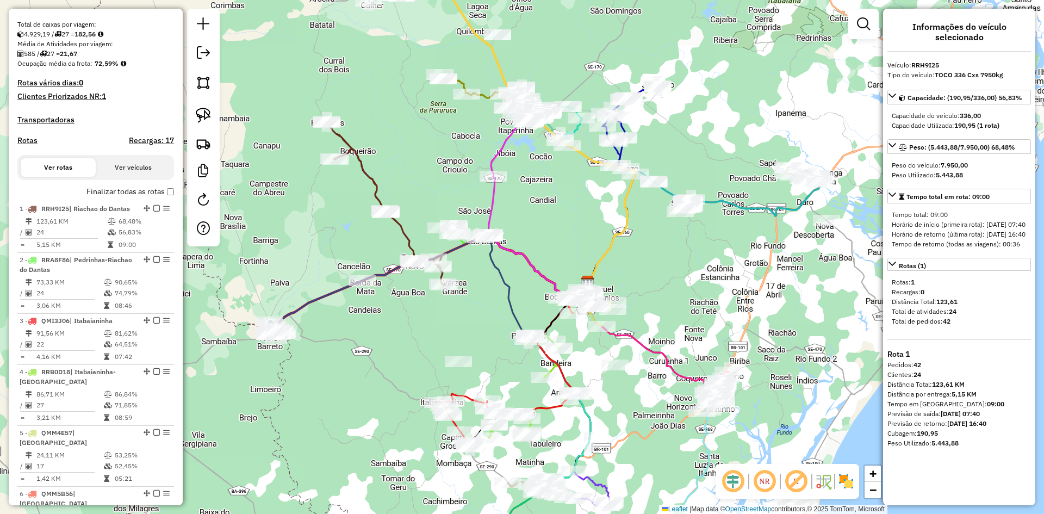
drag, startPoint x: 560, startPoint y: 63, endPoint x: 558, endPoint y: 148, distance: 85.9
click at [559, 145] on div "Janela de atendimento Grade de atendimento Capacidade Transportadoras Veículos …" at bounding box center [522, 257] width 1044 height 514
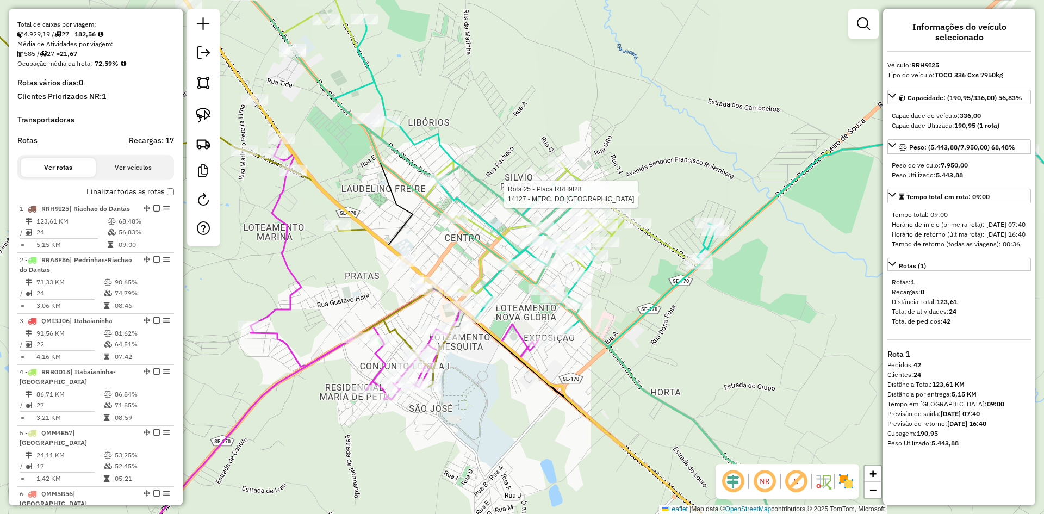
select select "**********"
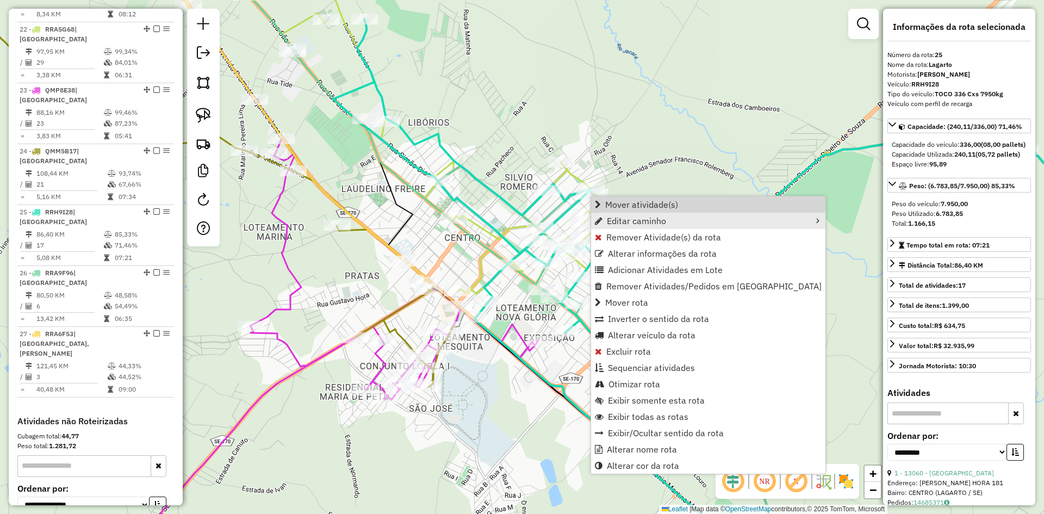
scroll to position [1587, 0]
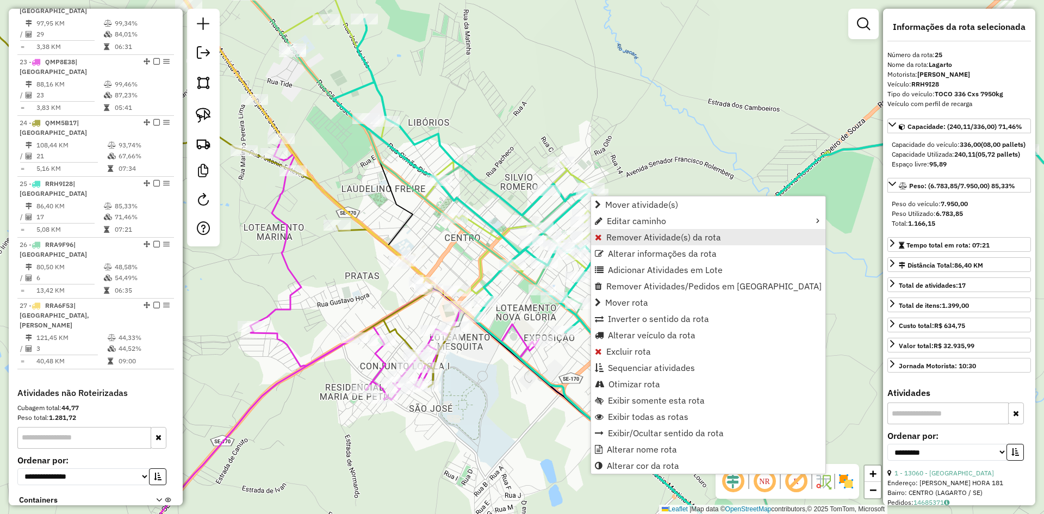
click at [615, 238] on span "Remover Atividade(s) da rota" at bounding box center [663, 237] width 115 height 9
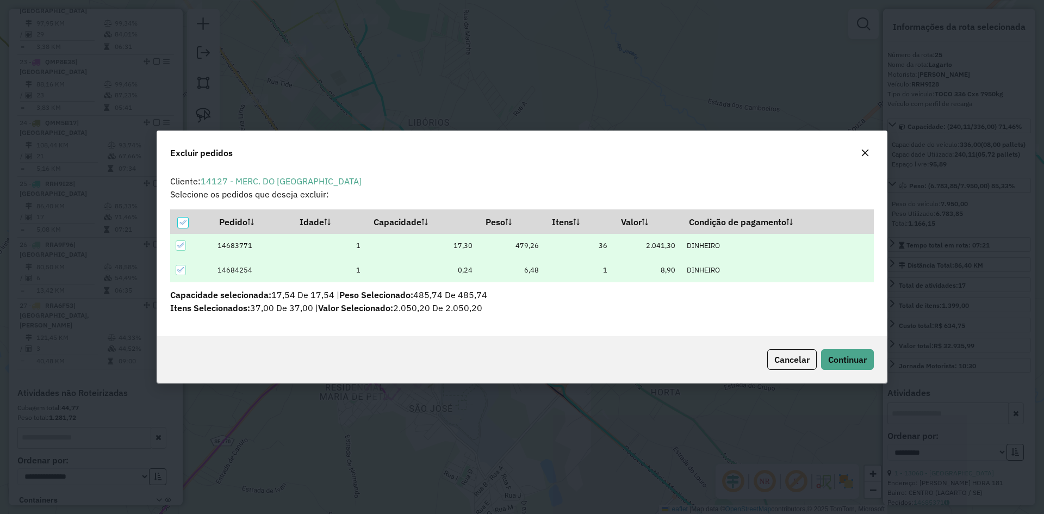
scroll to position [6, 3]
click at [842, 363] on span "Continuar" at bounding box center [847, 359] width 39 height 11
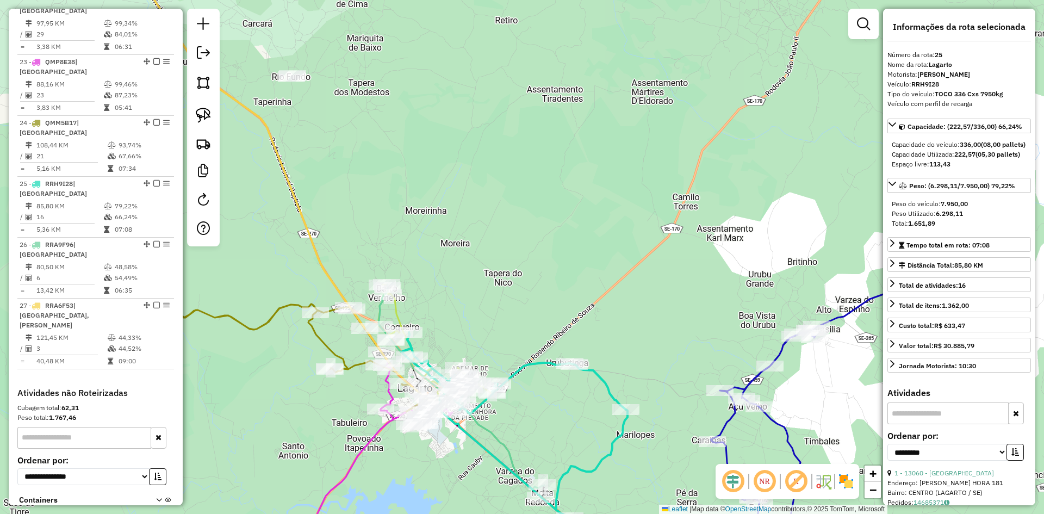
click at [129, 427] on input "text" at bounding box center [84, 438] width 134 height 22
type input "*"
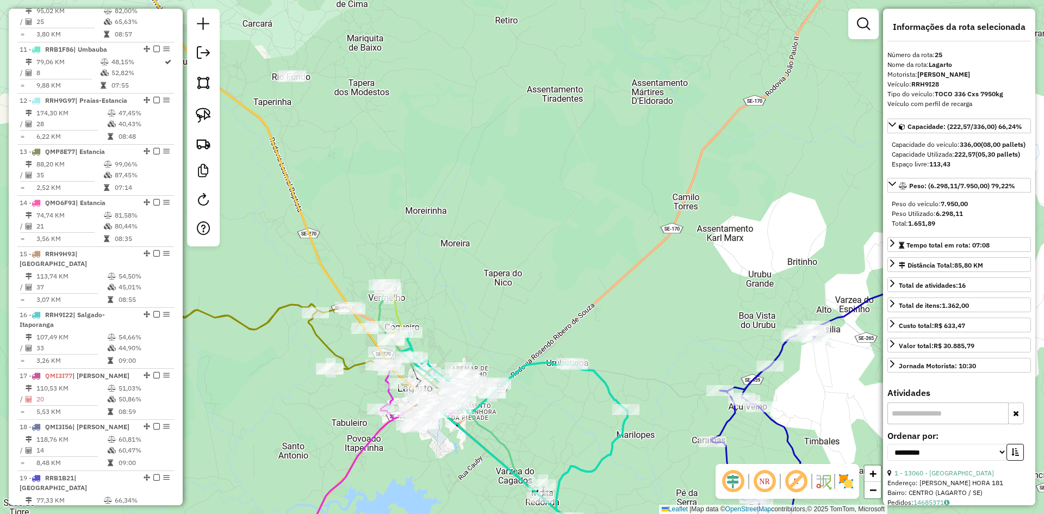
scroll to position [880, 0]
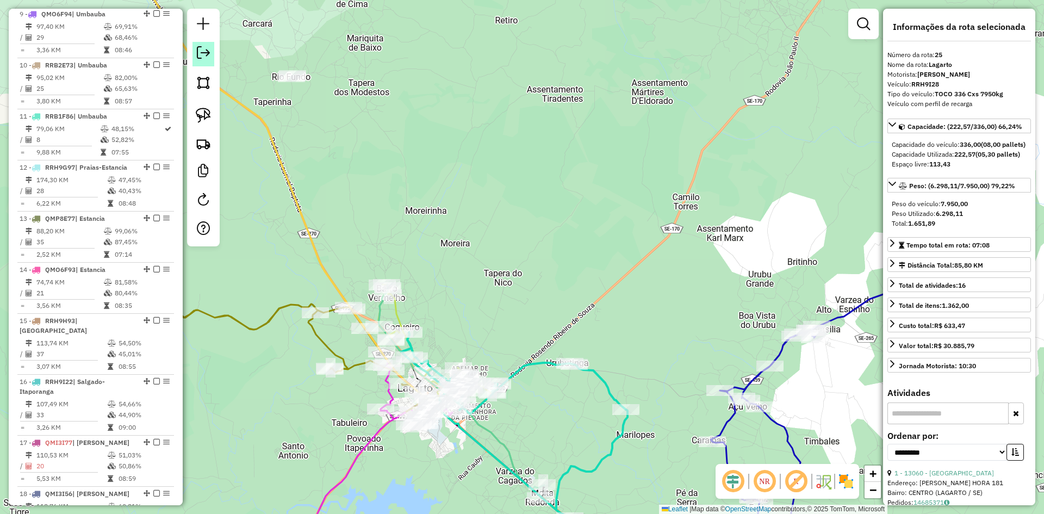
type input "****"
click at [206, 51] on em at bounding box center [203, 52] width 13 height 13
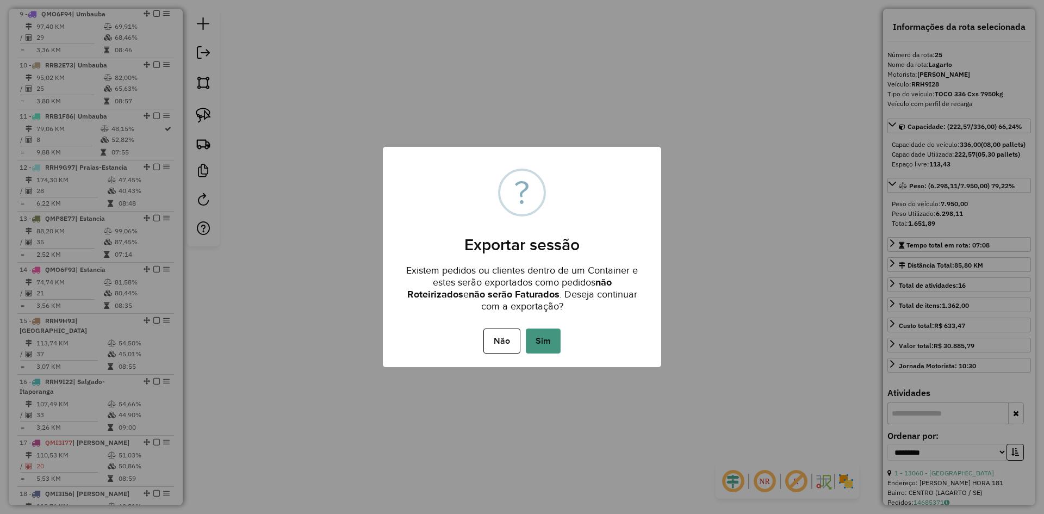
click at [545, 345] on button "Sim" at bounding box center [543, 340] width 35 height 25
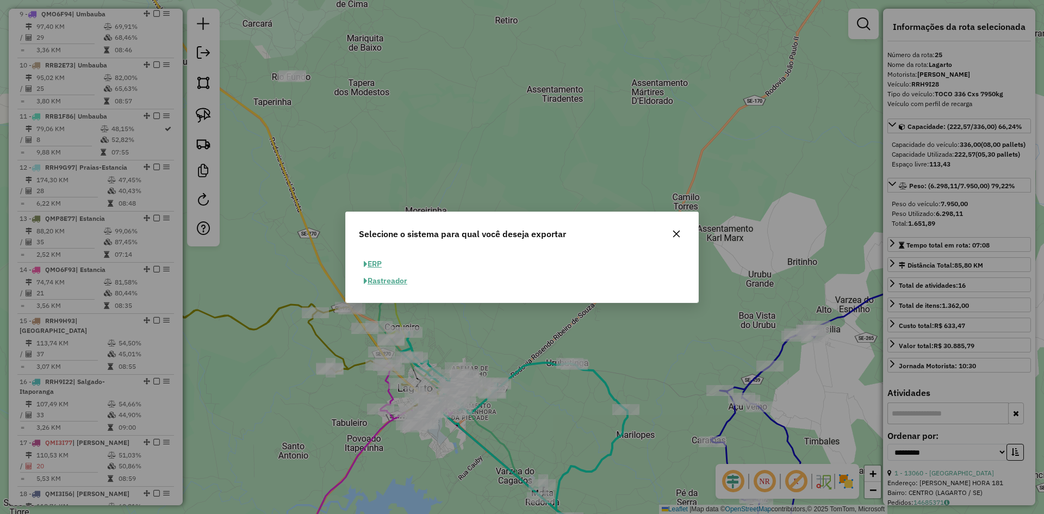
click at [378, 260] on button "ERP" at bounding box center [373, 263] width 28 height 17
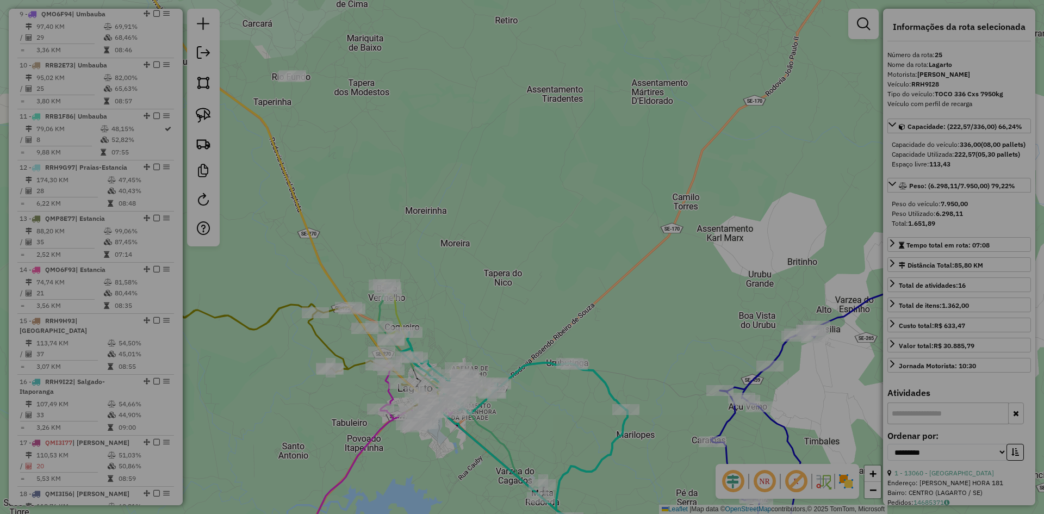
select select "**"
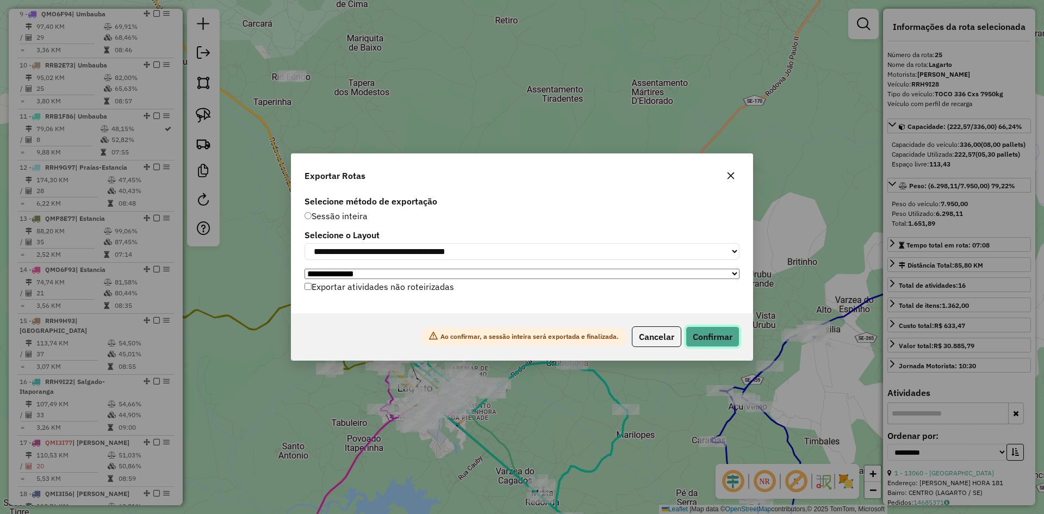
click at [695, 330] on button "Confirmar" at bounding box center [712, 336] width 54 height 21
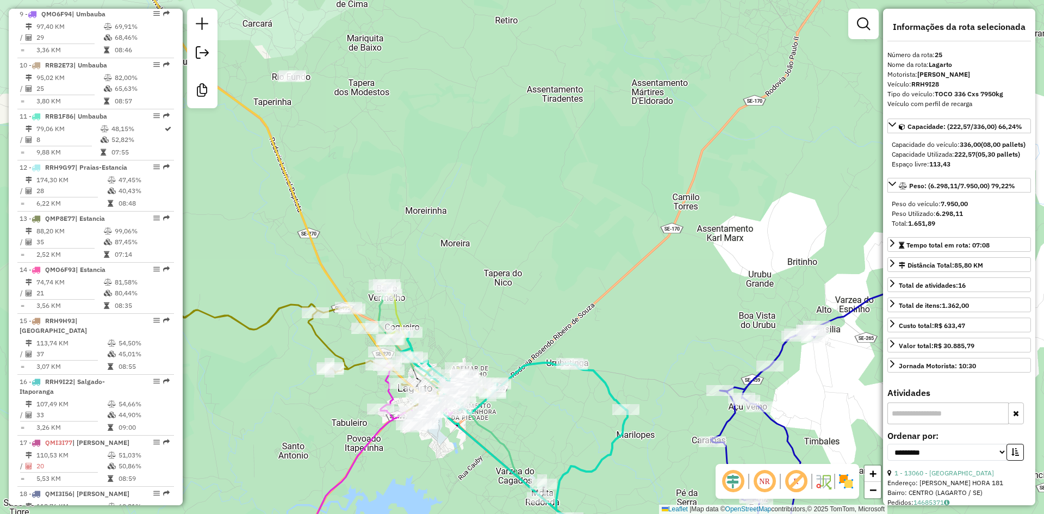
scroll to position [1570, 0]
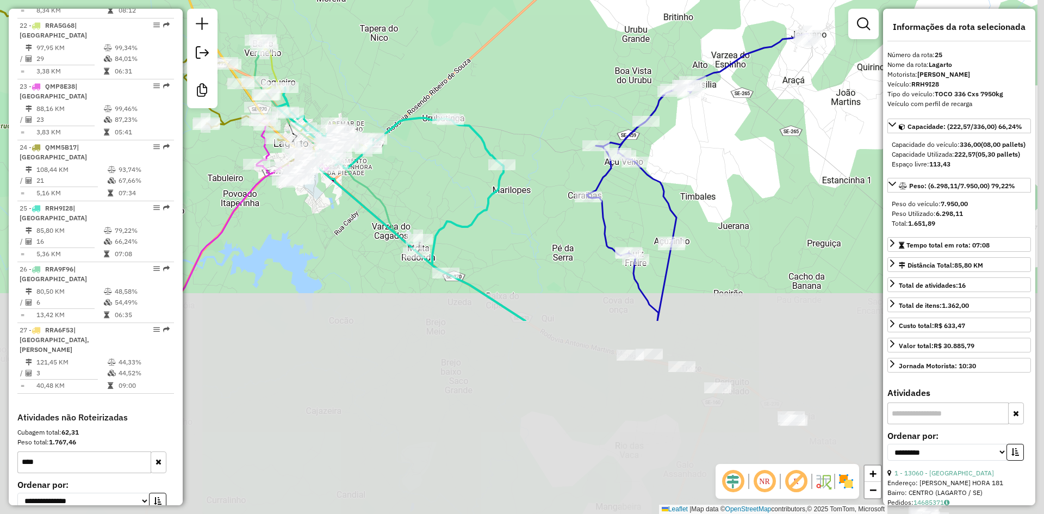
drag, startPoint x: 558, startPoint y: 354, endPoint x: 426, endPoint y: 96, distance: 290.0
click at [426, 96] on div "Janela de atendimento Grade de atendimento Capacidade Transportadoras Veículos …" at bounding box center [522, 257] width 1044 height 514
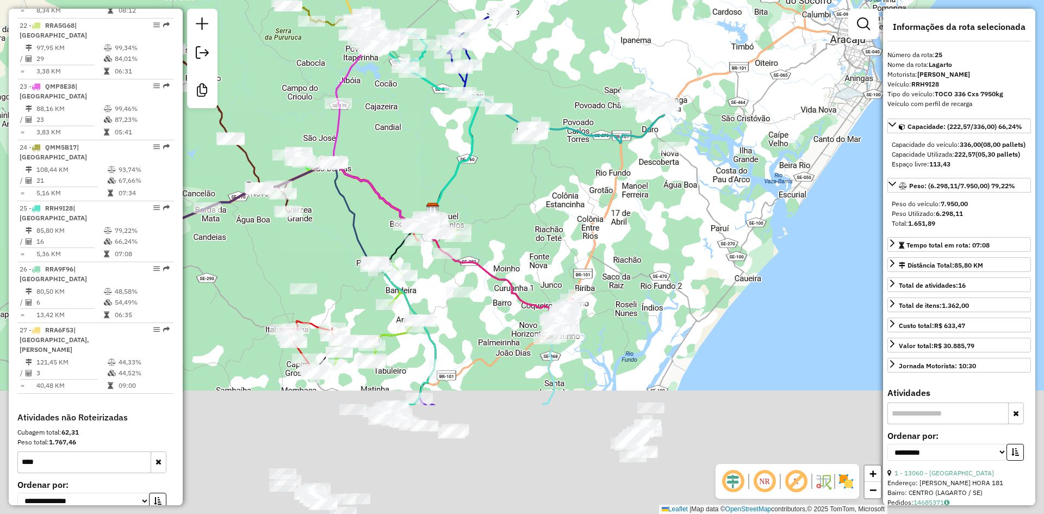
drag, startPoint x: 427, startPoint y: 308, endPoint x: 404, endPoint y: 97, distance: 211.7
click at [404, 97] on div "Janela de atendimento Grade de atendimento Capacidade Transportadoras Veículos …" at bounding box center [522, 257] width 1044 height 514
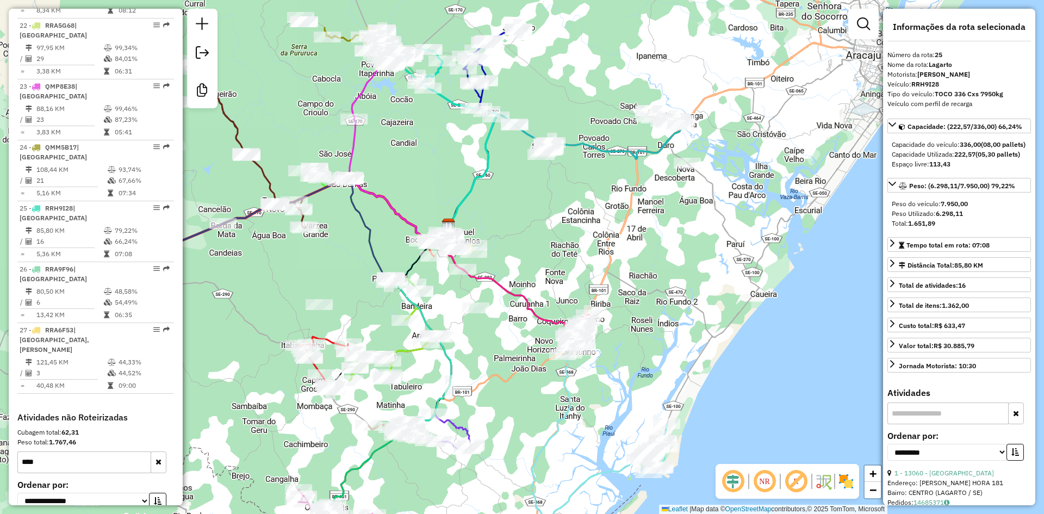
drag, startPoint x: 415, startPoint y: 90, endPoint x: 446, endPoint y: 350, distance: 262.3
click at [445, 352] on div "Janela de atendimento Grade de atendimento Capacidade Transportadoras Veículos …" at bounding box center [522, 257] width 1044 height 514
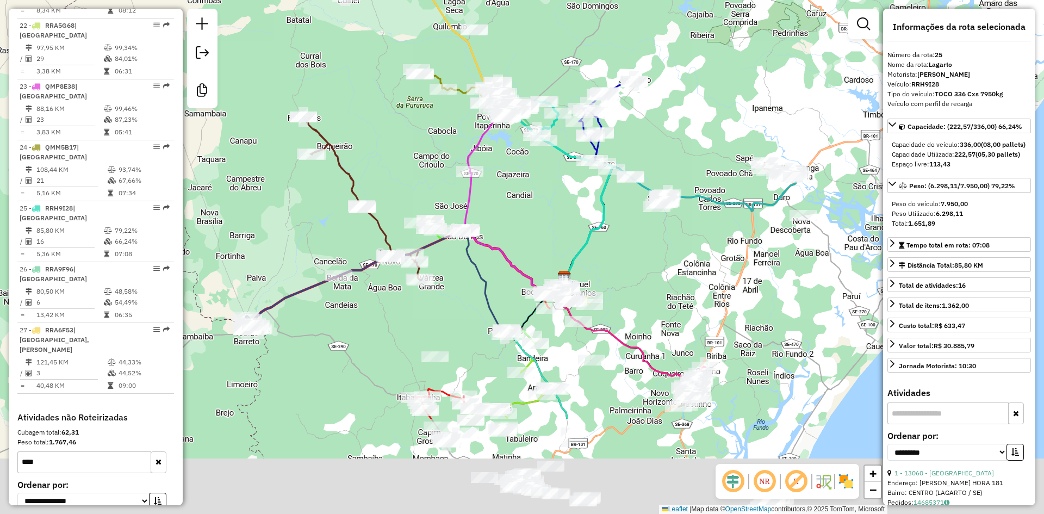
drag, startPoint x: 322, startPoint y: 478, endPoint x: 348, endPoint y: 143, distance: 336.4
click at [348, 142] on div "Janela de atendimento Grade de atendimento Capacidade Transportadoras Veículos …" at bounding box center [522, 257] width 1044 height 514
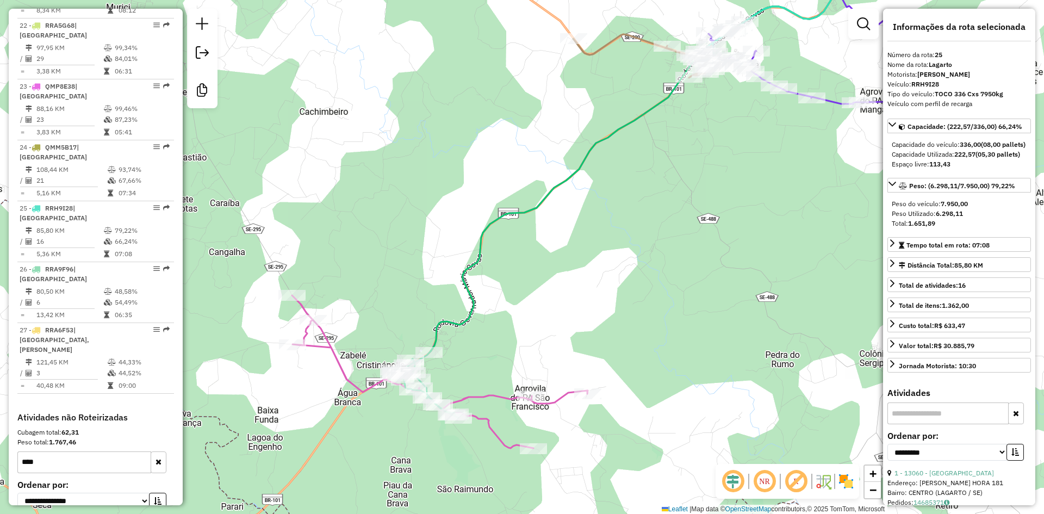
drag, startPoint x: 632, startPoint y: 222, endPoint x: 490, endPoint y: 377, distance: 209.3
click at [490, 377] on div "Janela de atendimento Grade de atendimento Capacidade Transportadoras Veículos …" at bounding box center [522, 257] width 1044 height 514
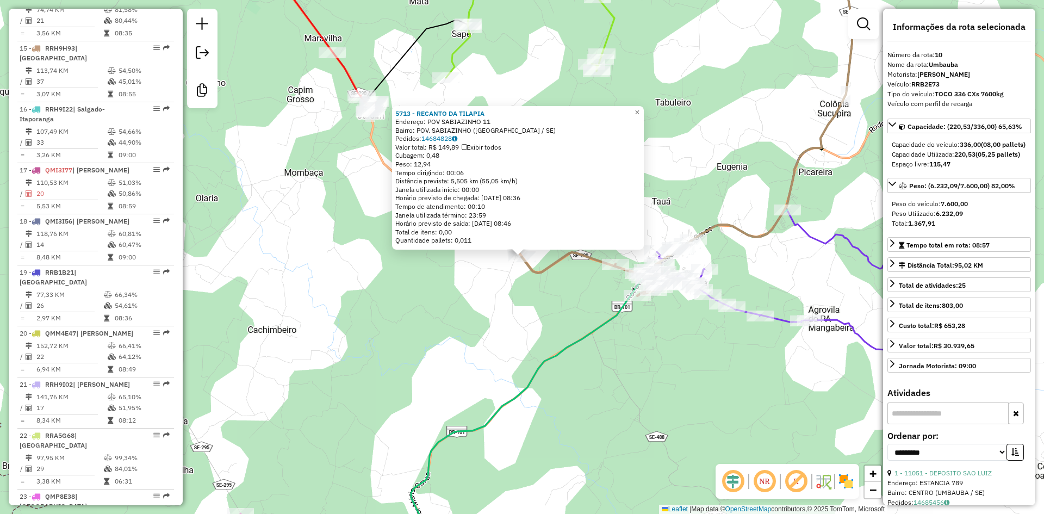
scroll to position [937, 0]
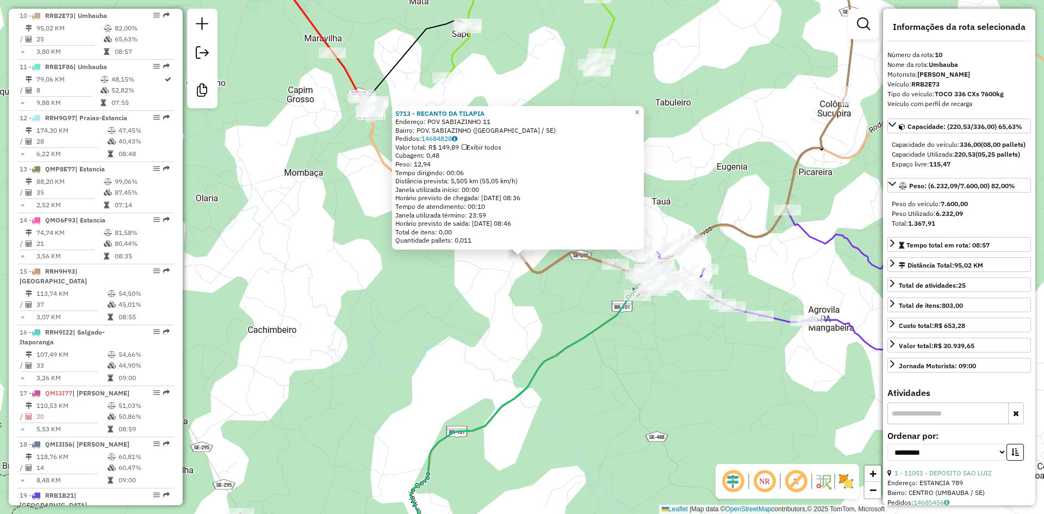
click at [551, 353] on icon at bounding box center [616, 257] width 471 height 616
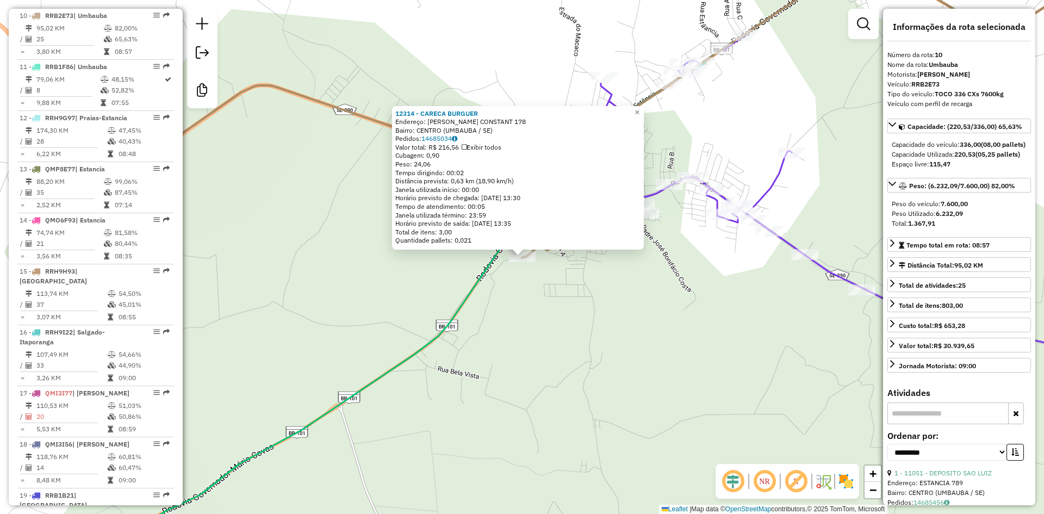
click at [593, 332] on div "12314 - CARECA BURGUER Endereço: [PERSON_NAME] 178 Bairro: CENTRO (UMBAUBA / SE…" at bounding box center [522, 257] width 1044 height 514
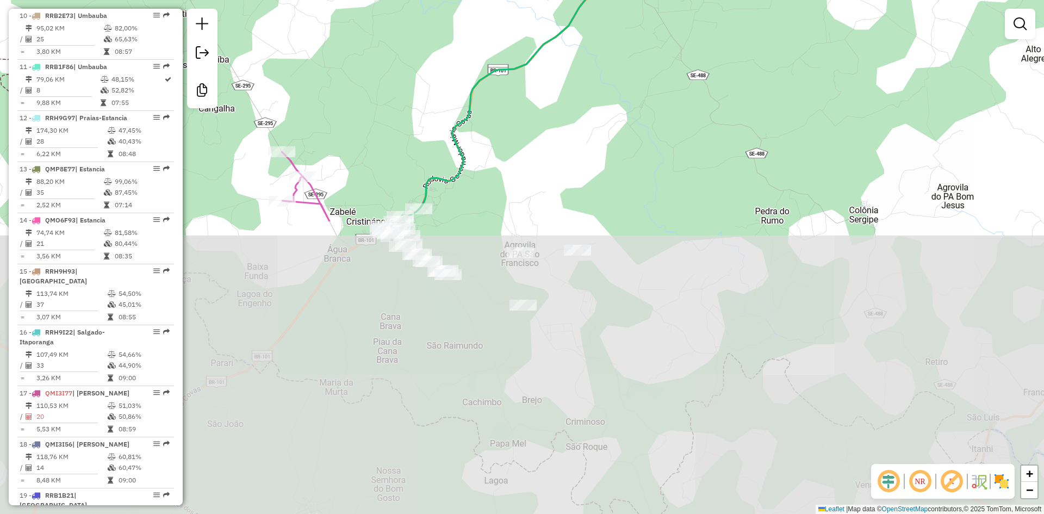
drag, startPoint x: 584, startPoint y: 406, endPoint x: 541, endPoint y: 160, distance: 249.5
click at [589, 88] on div "Janela de atendimento Grade de atendimento Capacidade Transportadoras Veículos …" at bounding box center [522, 257] width 1044 height 514
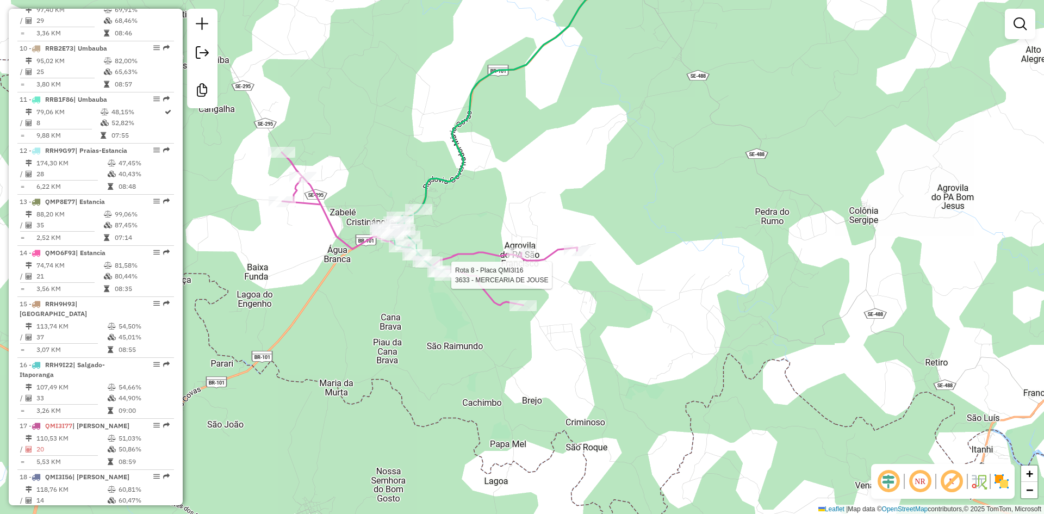
select select "**********"
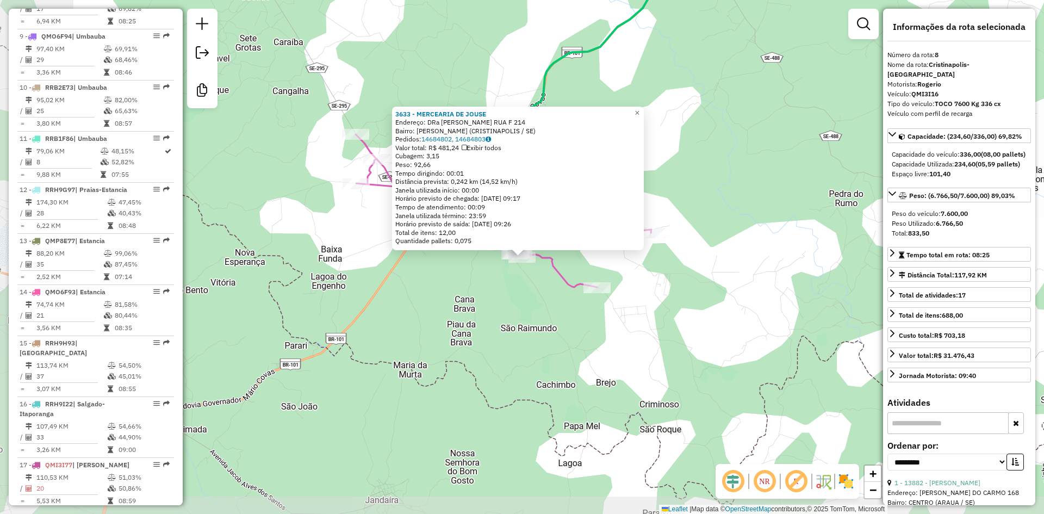
scroll to position [825, 0]
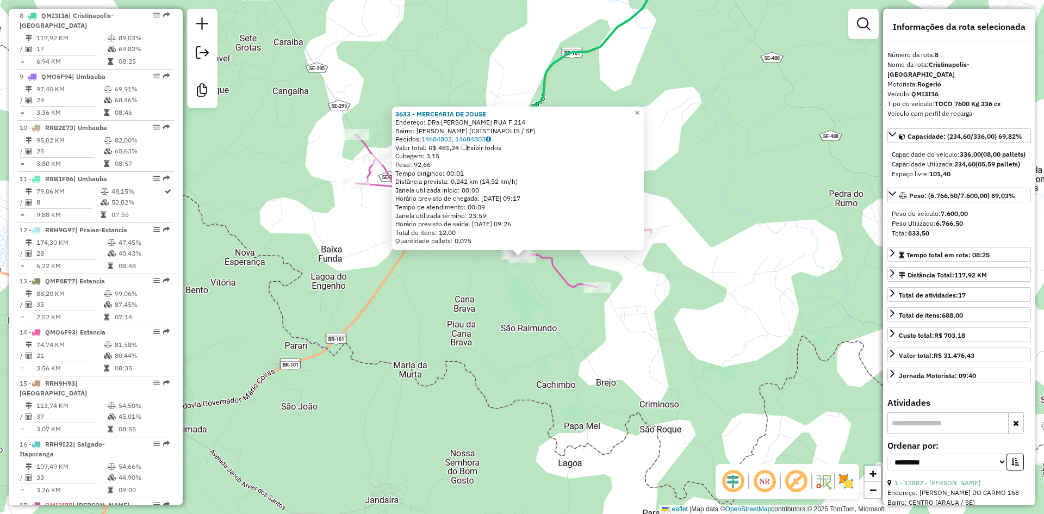
click at [515, 328] on div "3633 - MERCEARIA DE [PERSON_NAME]: DRa [PERSON_NAME] RUA F 214 Bairro: [PERSON_…" at bounding box center [522, 257] width 1044 height 514
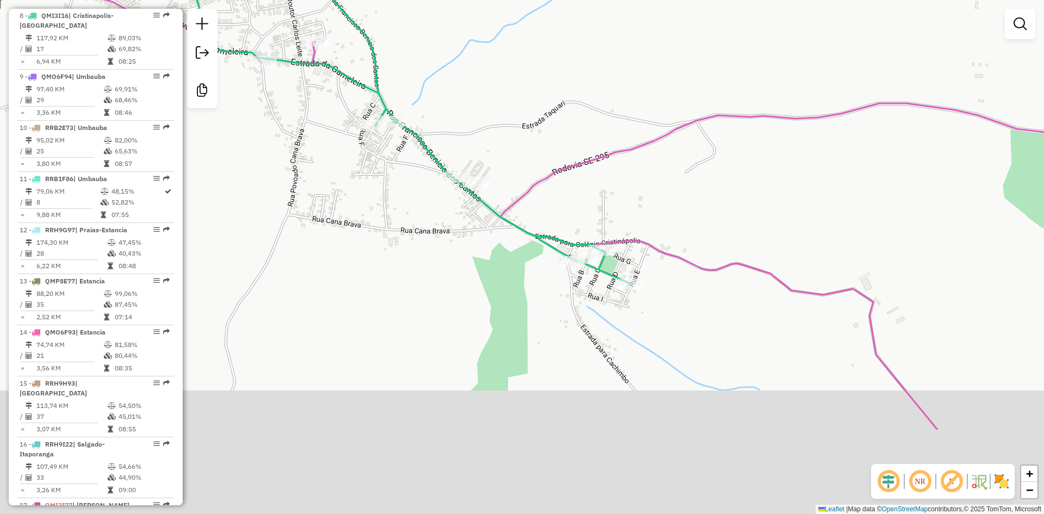
drag, startPoint x: 656, startPoint y: 248, endPoint x: 622, endPoint y: 176, distance: 80.3
click at [622, 176] on div "Janela de atendimento Grade de atendimento Capacidade Transportadoras Veículos …" at bounding box center [522, 257] width 1044 height 514
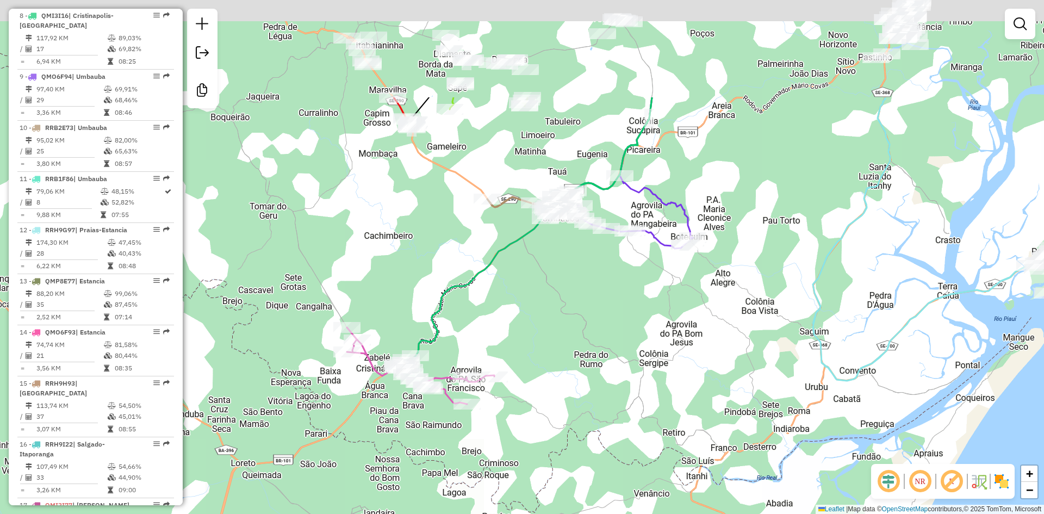
drag, startPoint x: 398, startPoint y: 43, endPoint x: 507, endPoint y: 450, distance: 420.8
click at [506, 450] on div "Janela de atendimento Grade de atendimento Capacidade Transportadoras Veículos …" at bounding box center [522, 257] width 1044 height 514
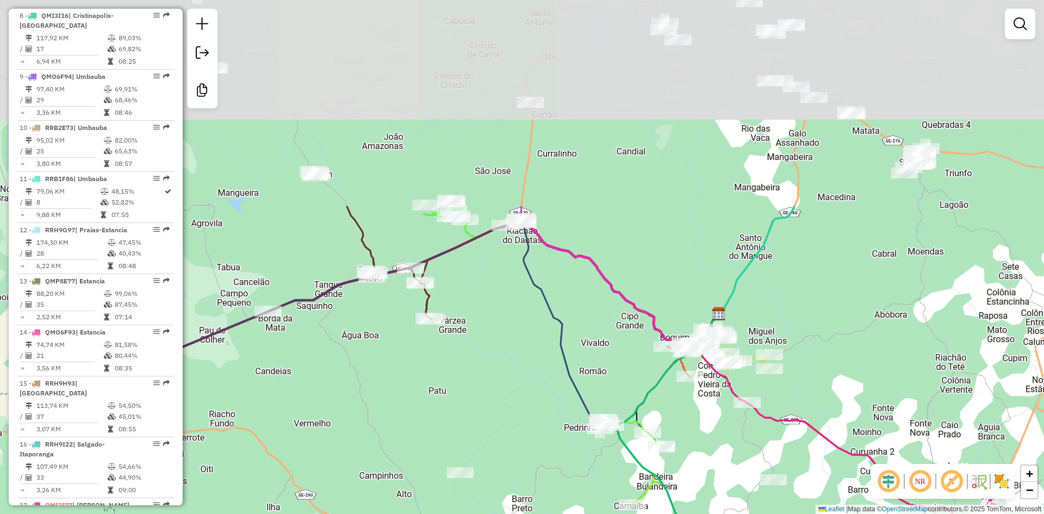
drag, startPoint x: 527, startPoint y: 110, endPoint x: 510, endPoint y: 336, distance: 226.8
click at [510, 336] on div "Janela de atendimento Grade de atendimento Capacidade Transportadoras Veículos …" at bounding box center [522, 257] width 1044 height 514
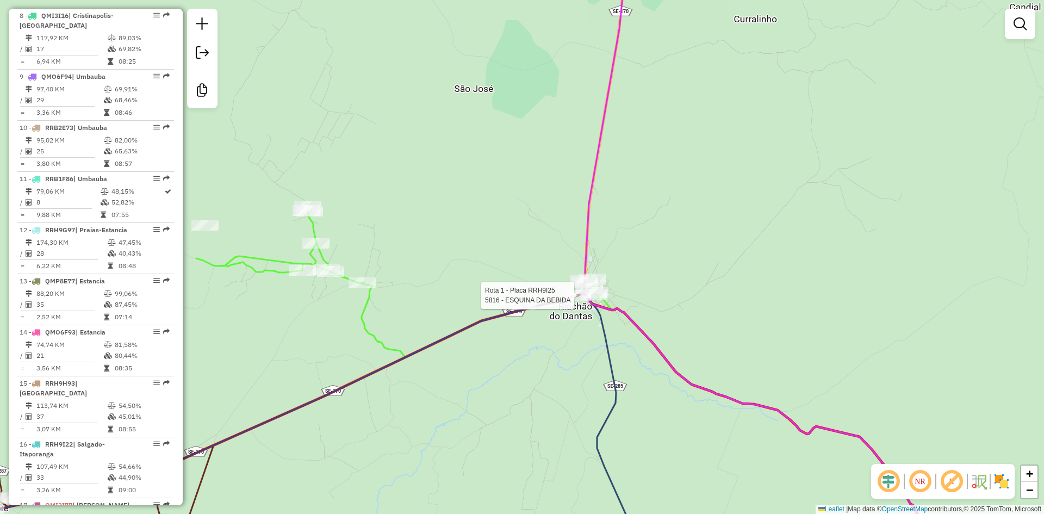
select select "**********"
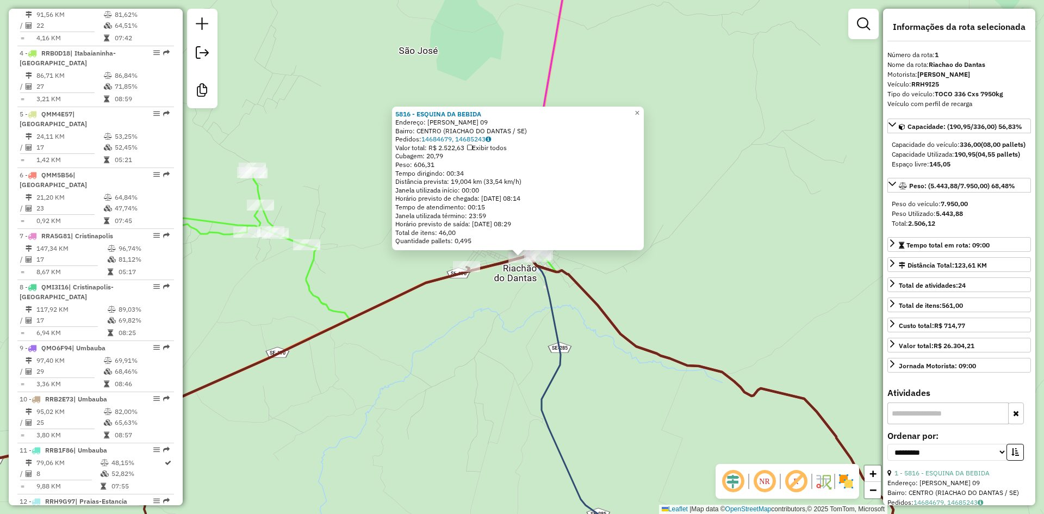
scroll to position [438, 0]
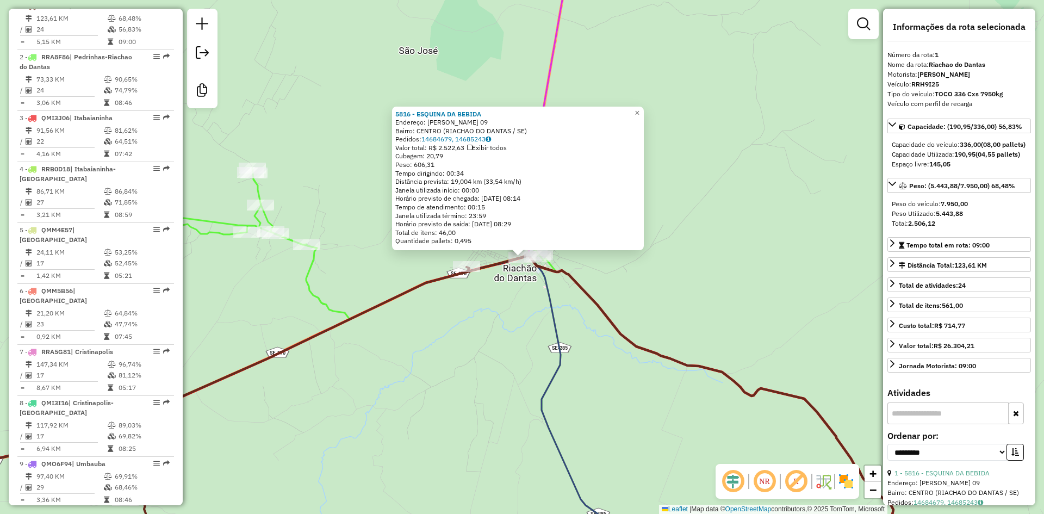
click at [494, 327] on div "5816 - ESQUINA DA BEBIDA Endereço: [PERSON_NAME] 09 Bairro: [GEOGRAPHIC_DATA] (…" at bounding box center [522, 257] width 1044 height 514
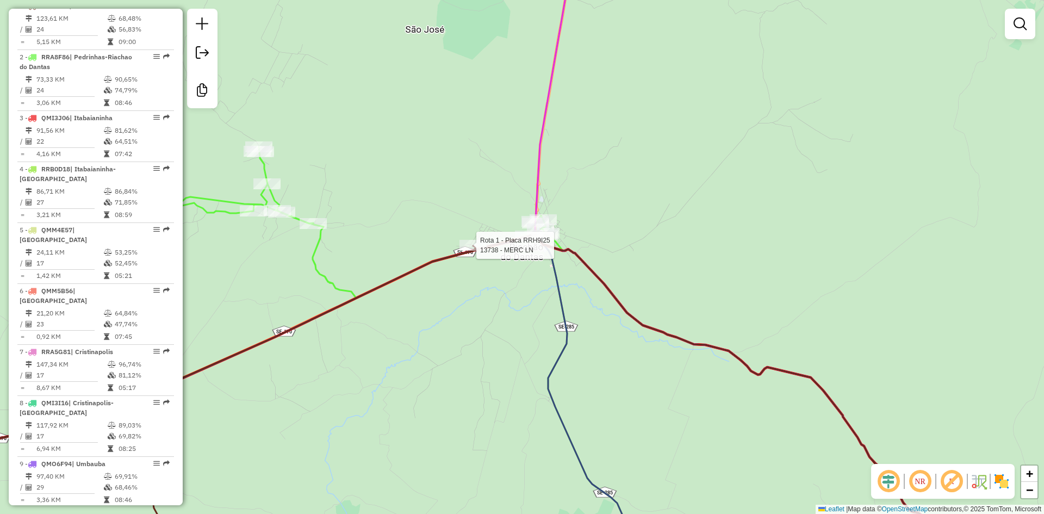
select select "**********"
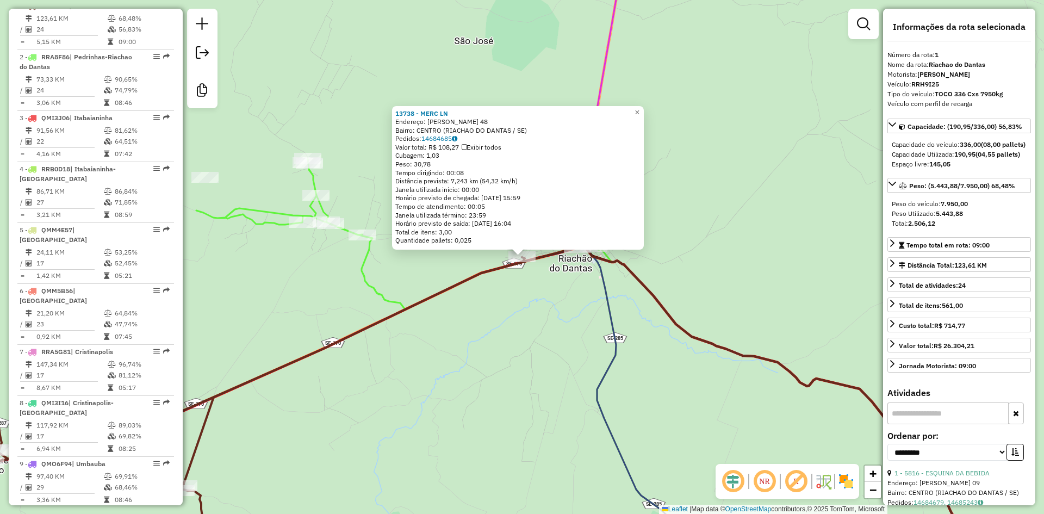
click at [526, 333] on div "13738 - MERC LN Endereço: [PERSON_NAME] 48 Bairro: CENTRO (RIACHAO DO DANTAS / …" at bounding box center [522, 257] width 1044 height 514
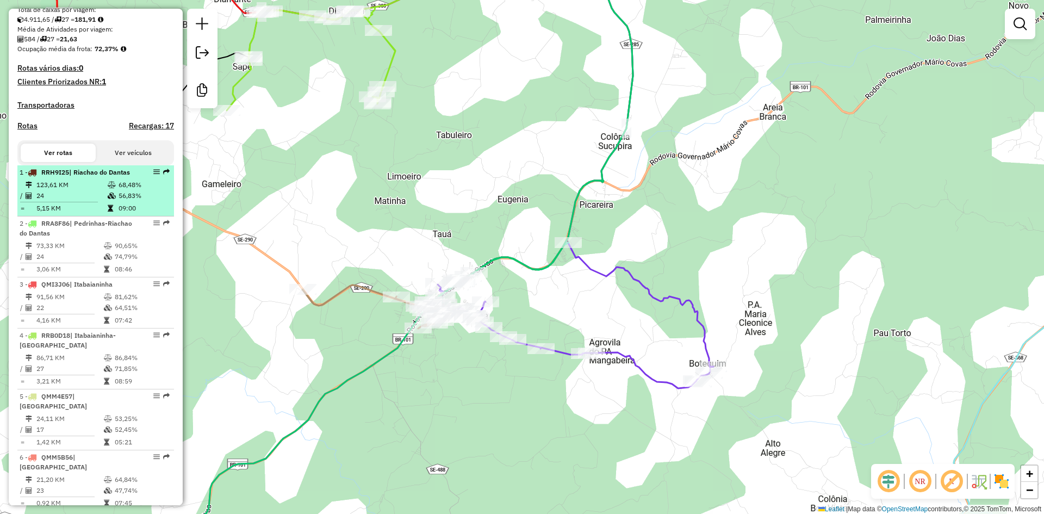
scroll to position [0, 0]
